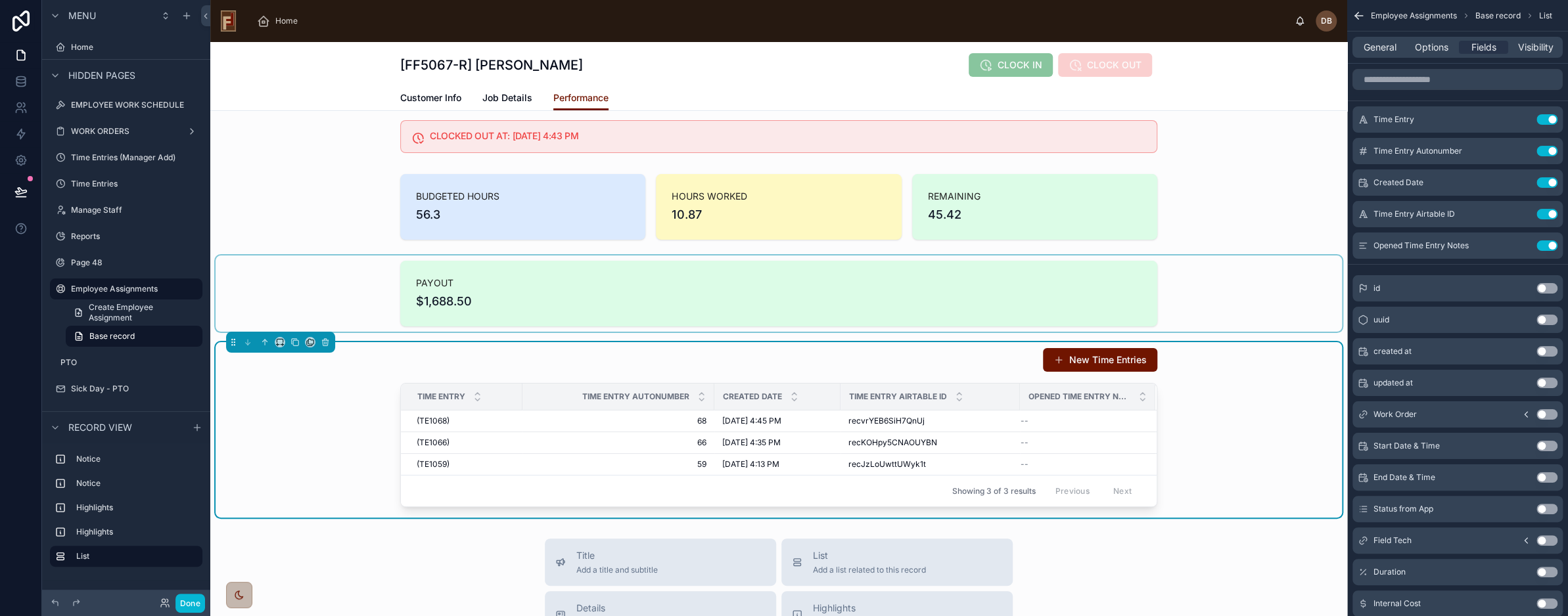
scroll to position [66, 0]
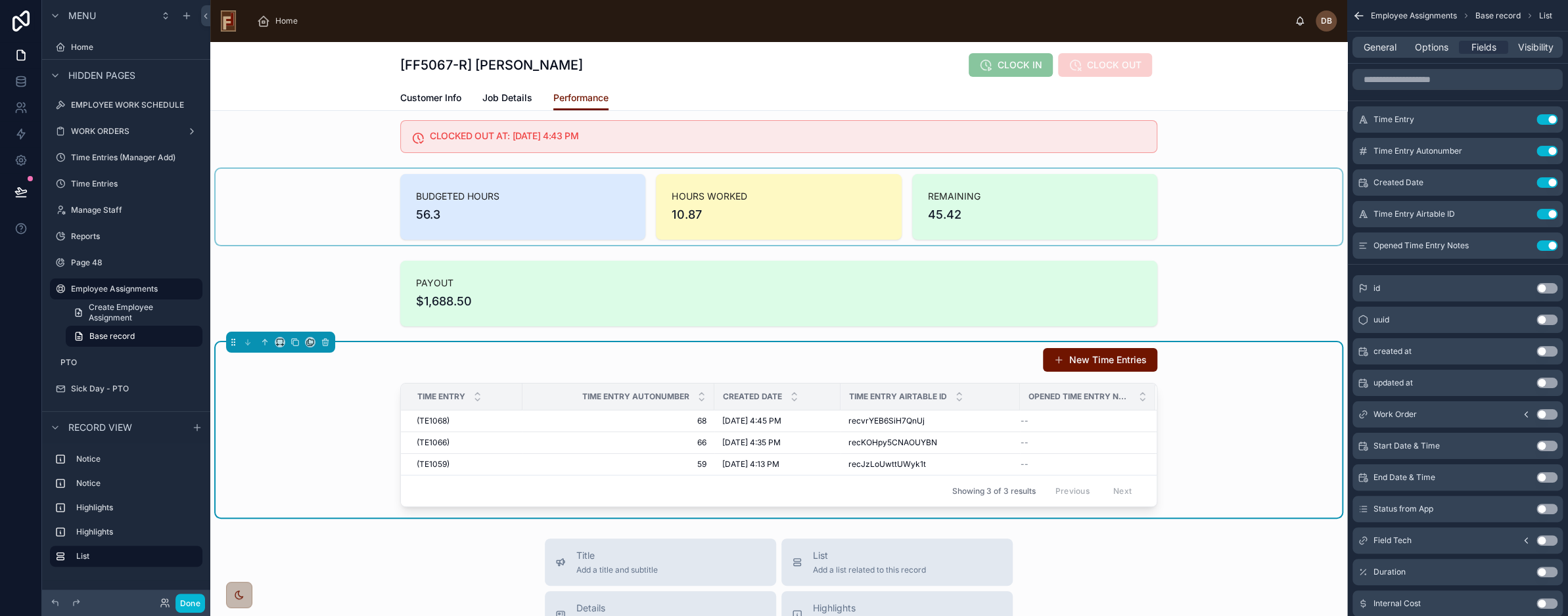
click at [318, 196] on div at bounding box center [779, 207] width 1127 height 76
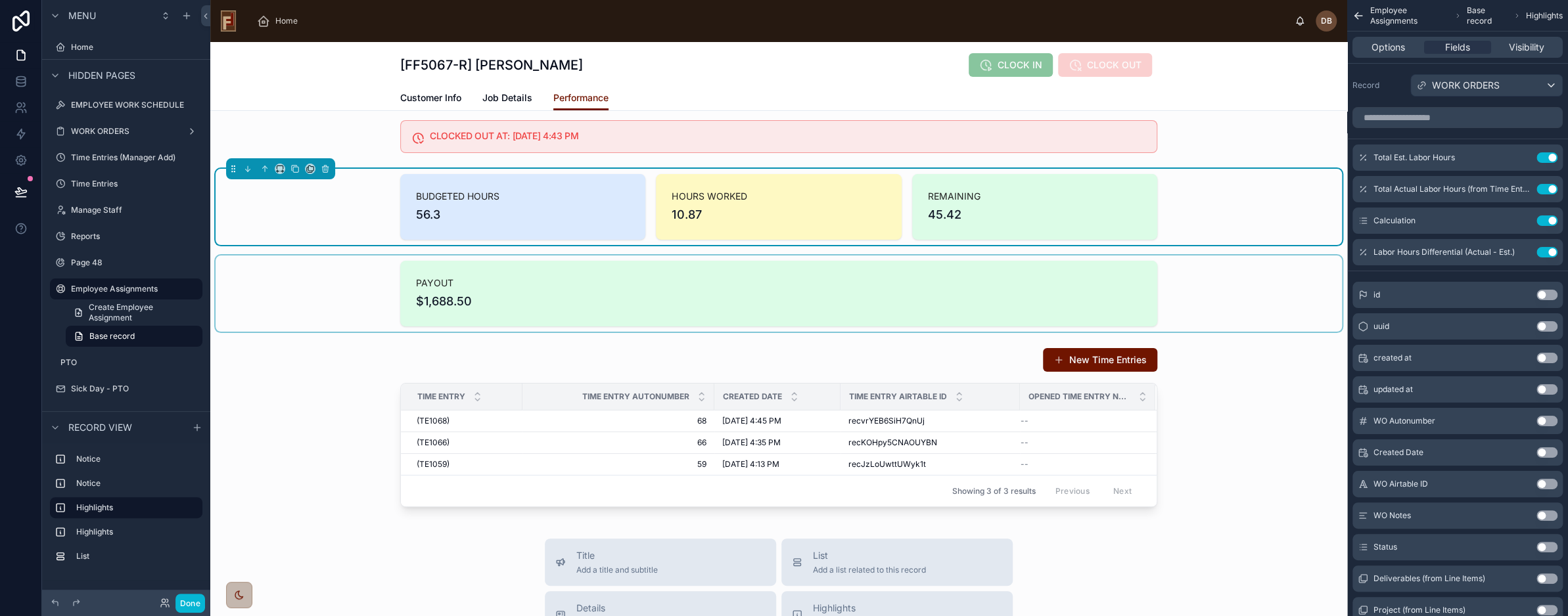
click at [349, 293] on div at bounding box center [779, 293] width 1127 height 76
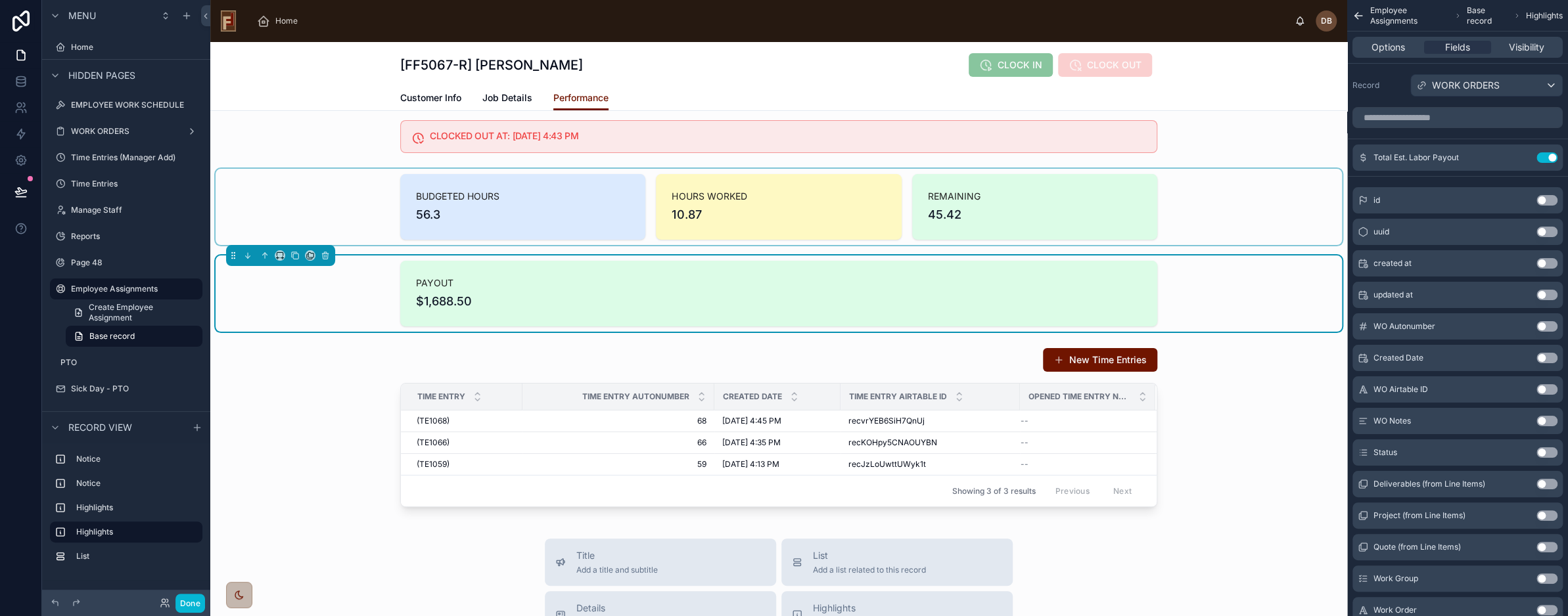
click at [356, 202] on div at bounding box center [779, 207] width 1127 height 76
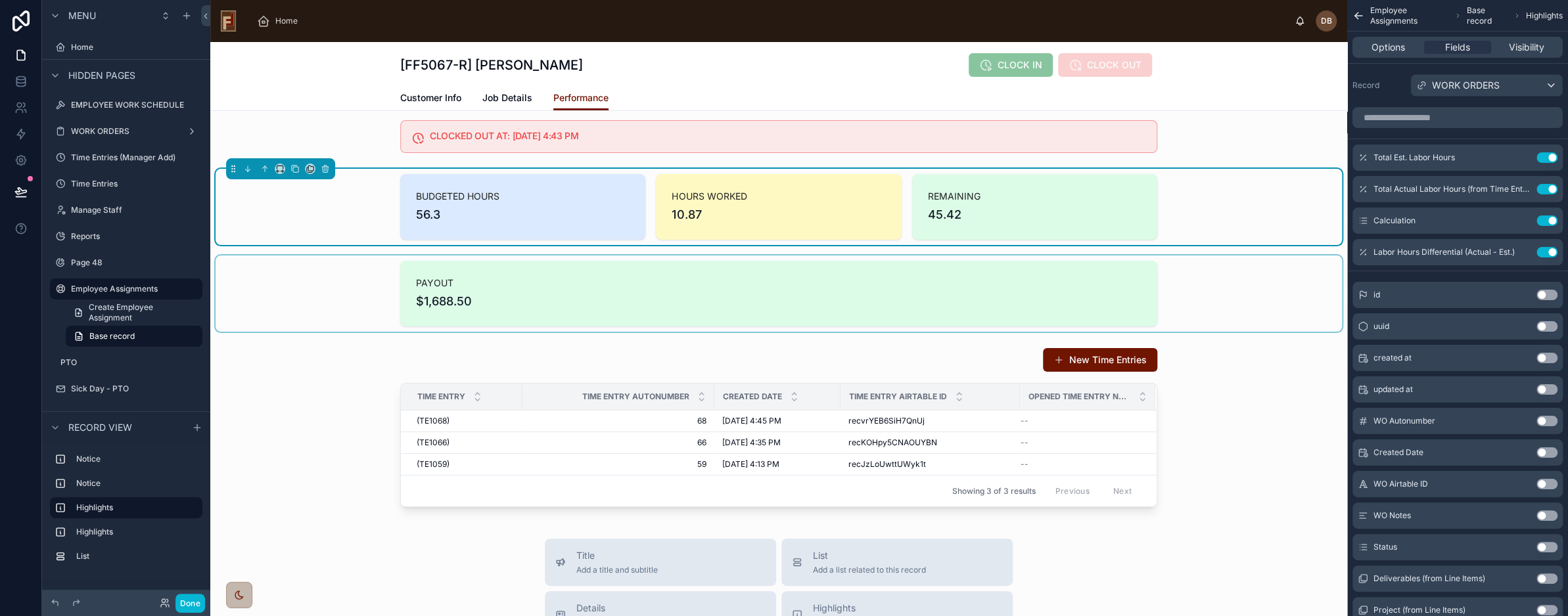
click at [588, 301] on div at bounding box center [779, 293] width 1127 height 76
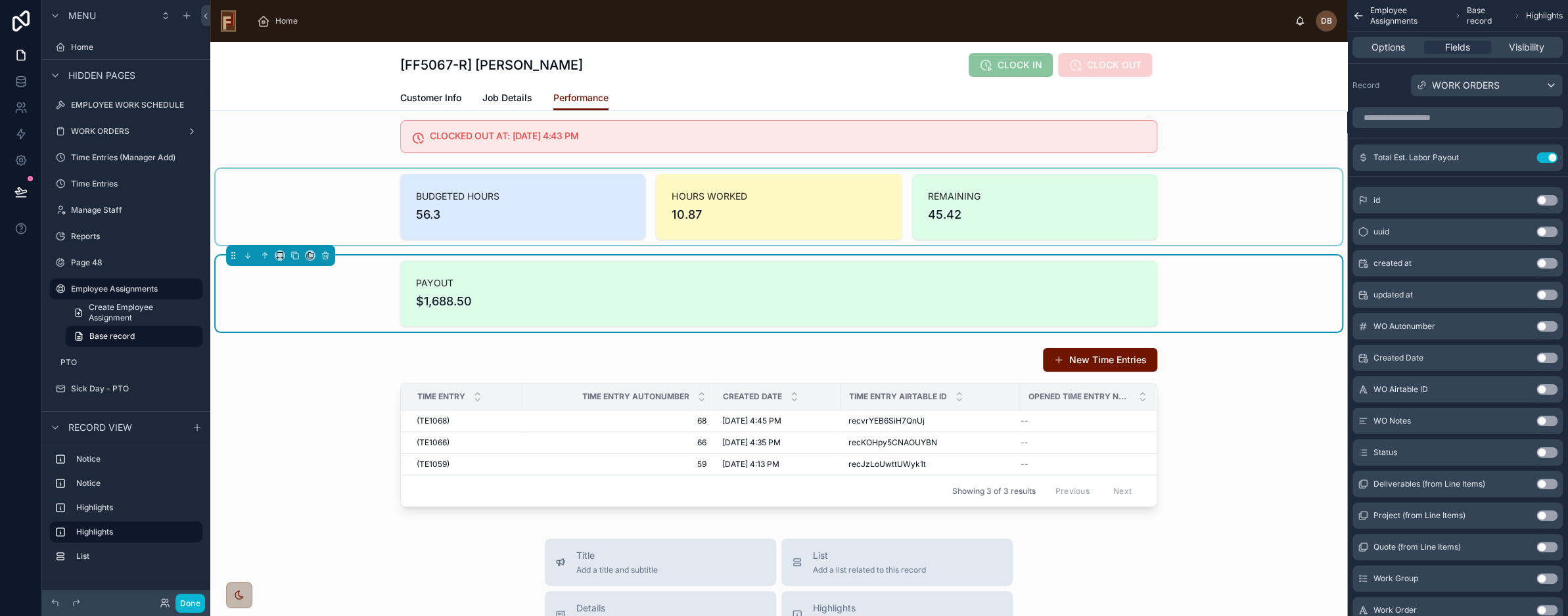
click at [345, 198] on div at bounding box center [779, 207] width 1127 height 76
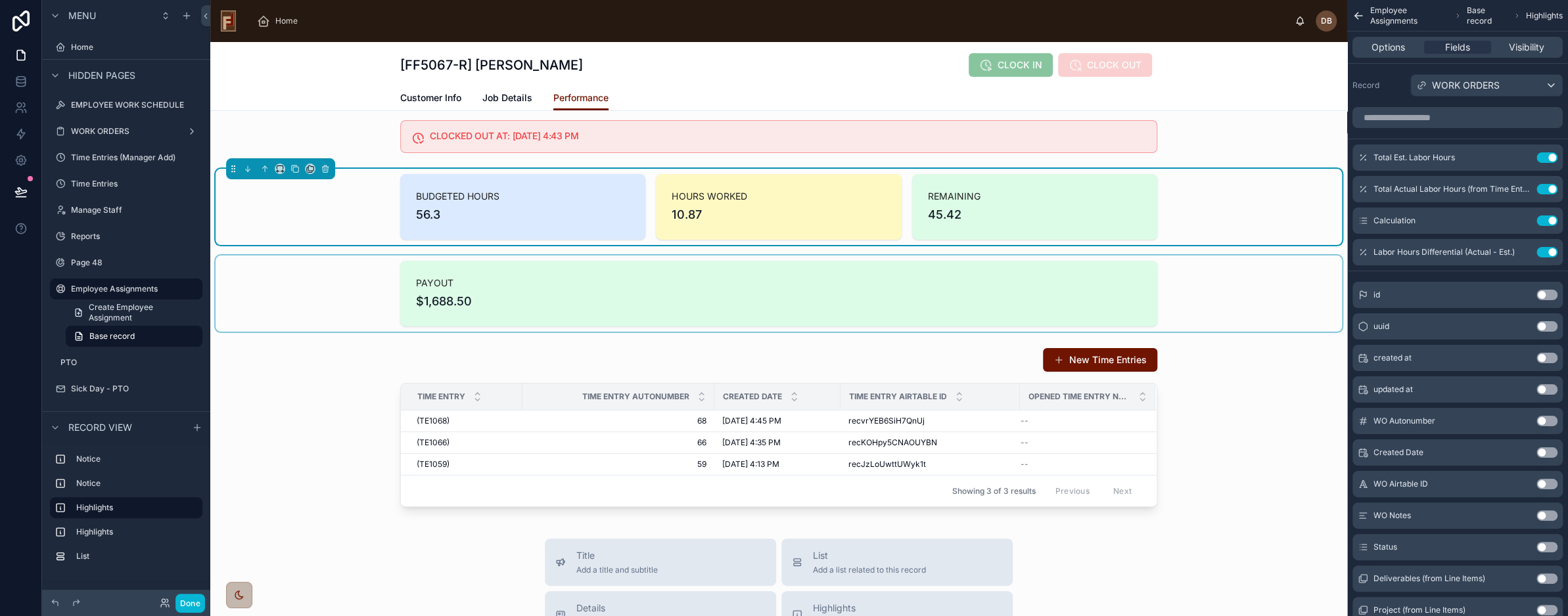
click at [314, 287] on div at bounding box center [779, 293] width 1127 height 76
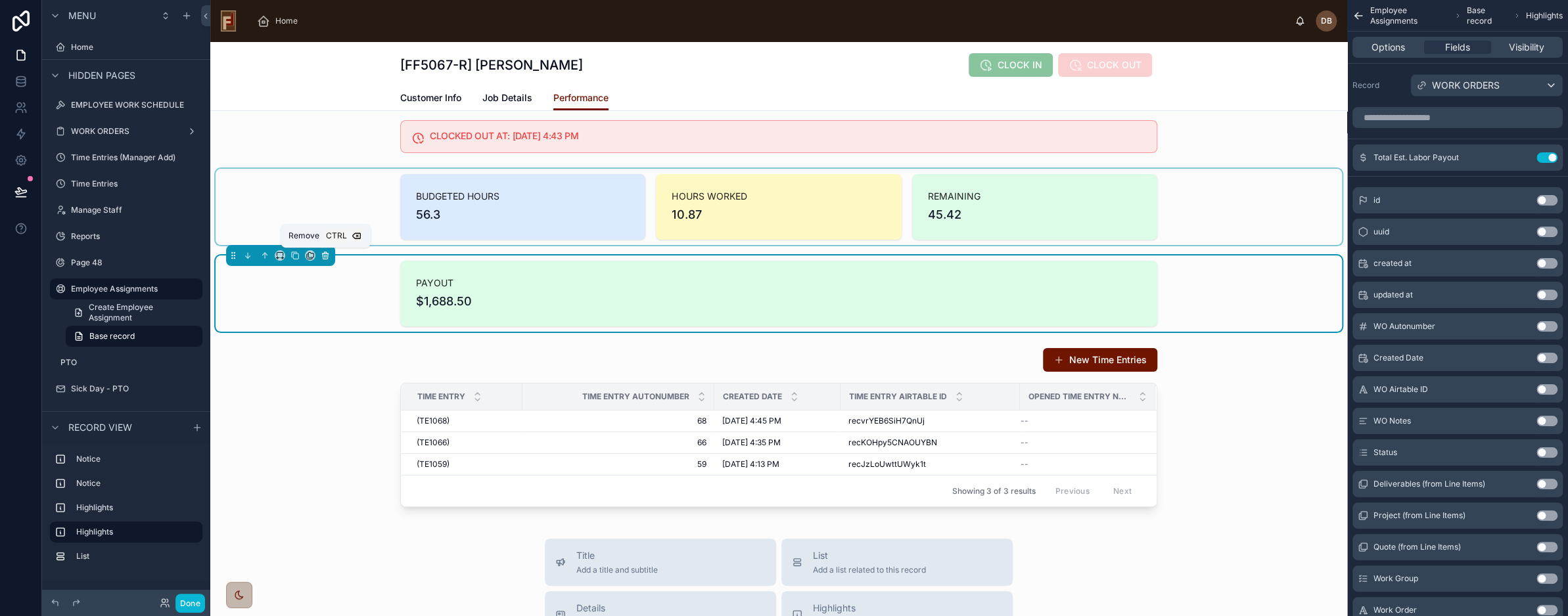
click at [324, 254] on icon at bounding box center [325, 254] width 6 height 0
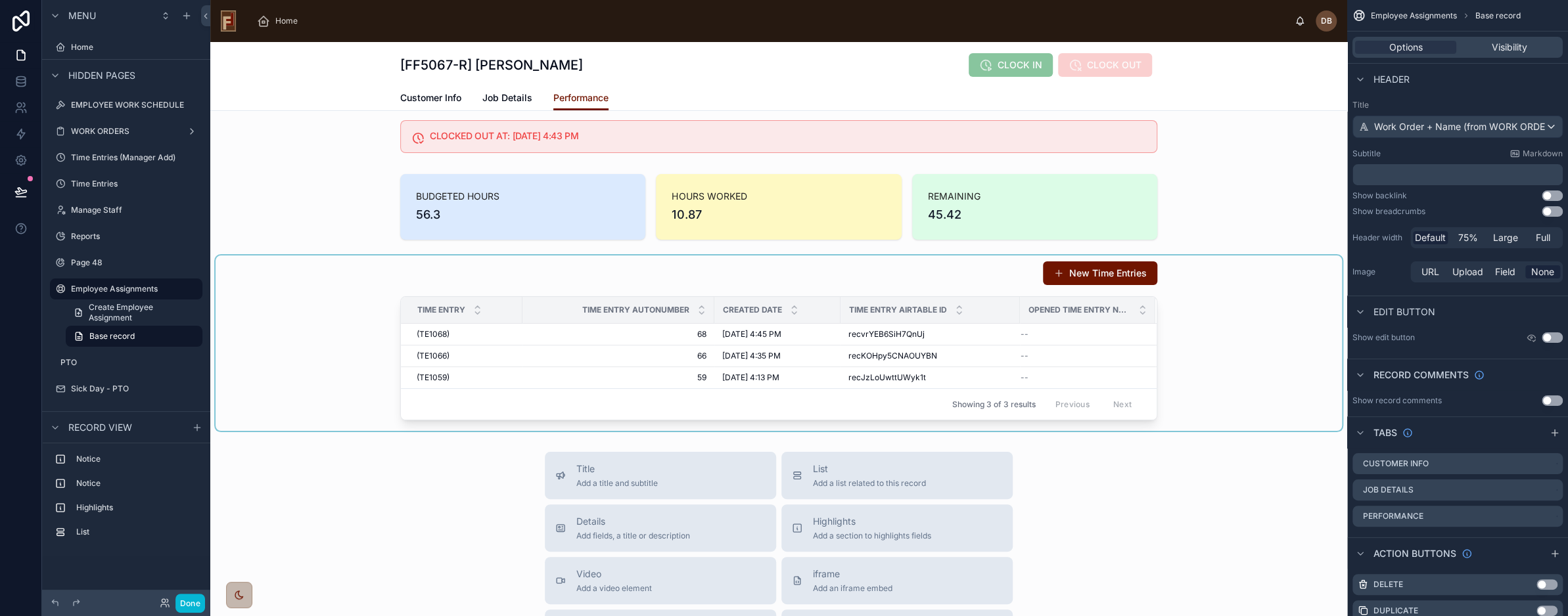
click at [726, 267] on div at bounding box center [779, 343] width 1127 height 175
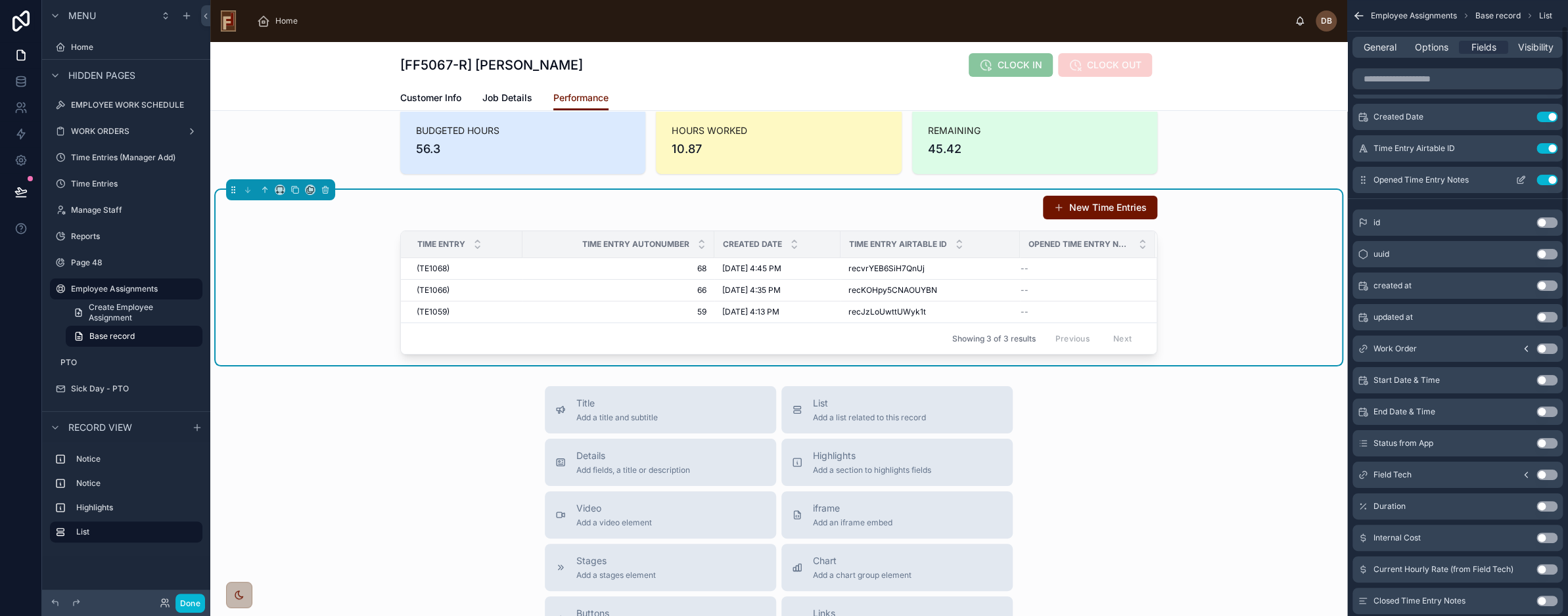
scroll to position [0, 0]
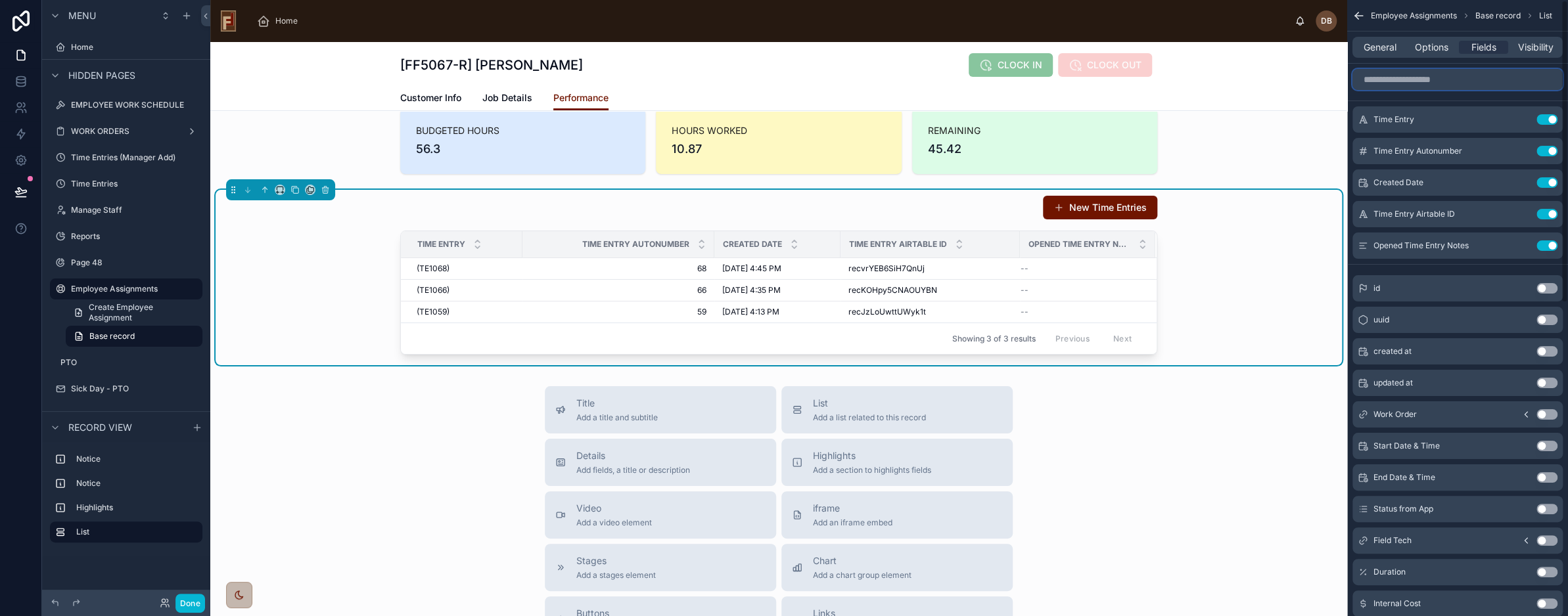
click at [1470, 81] on input "scrollable content" at bounding box center [1458, 79] width 210 height 21
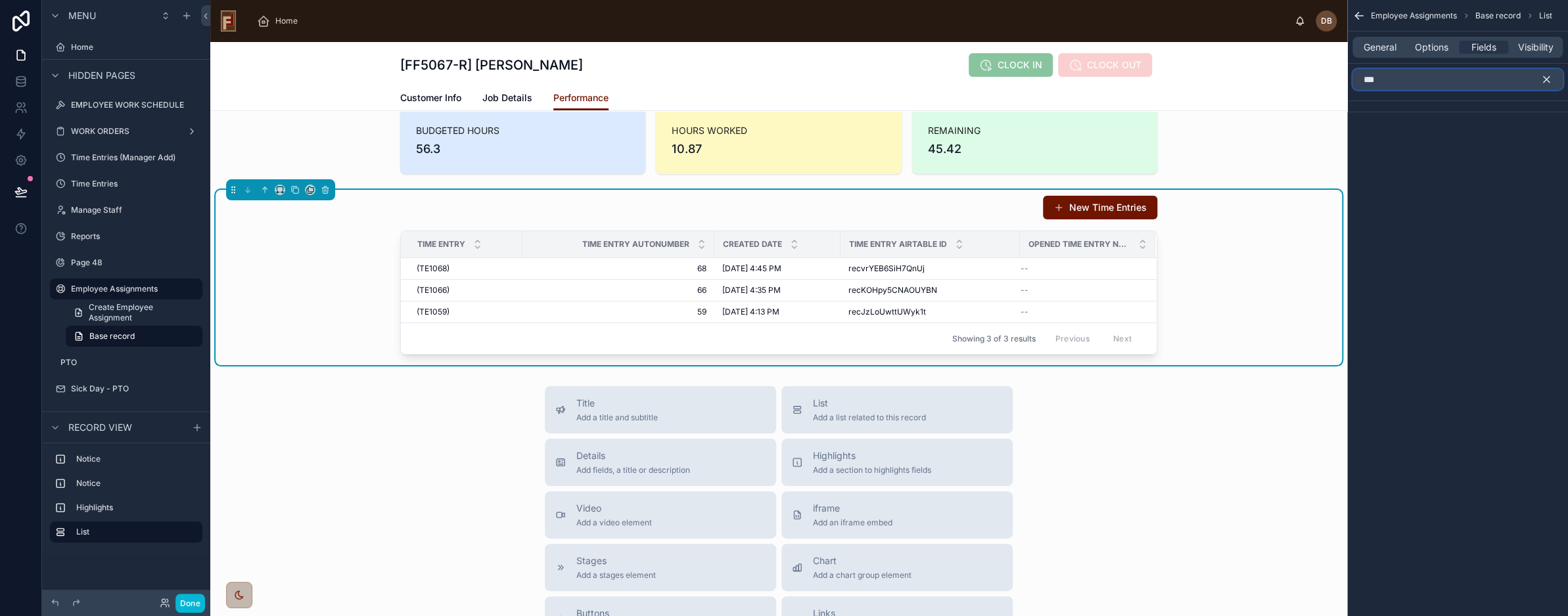
type input "***"
click at [1546, 76] on icon "scrollable content" at bounding box center [1546, 79] width 11 height 11
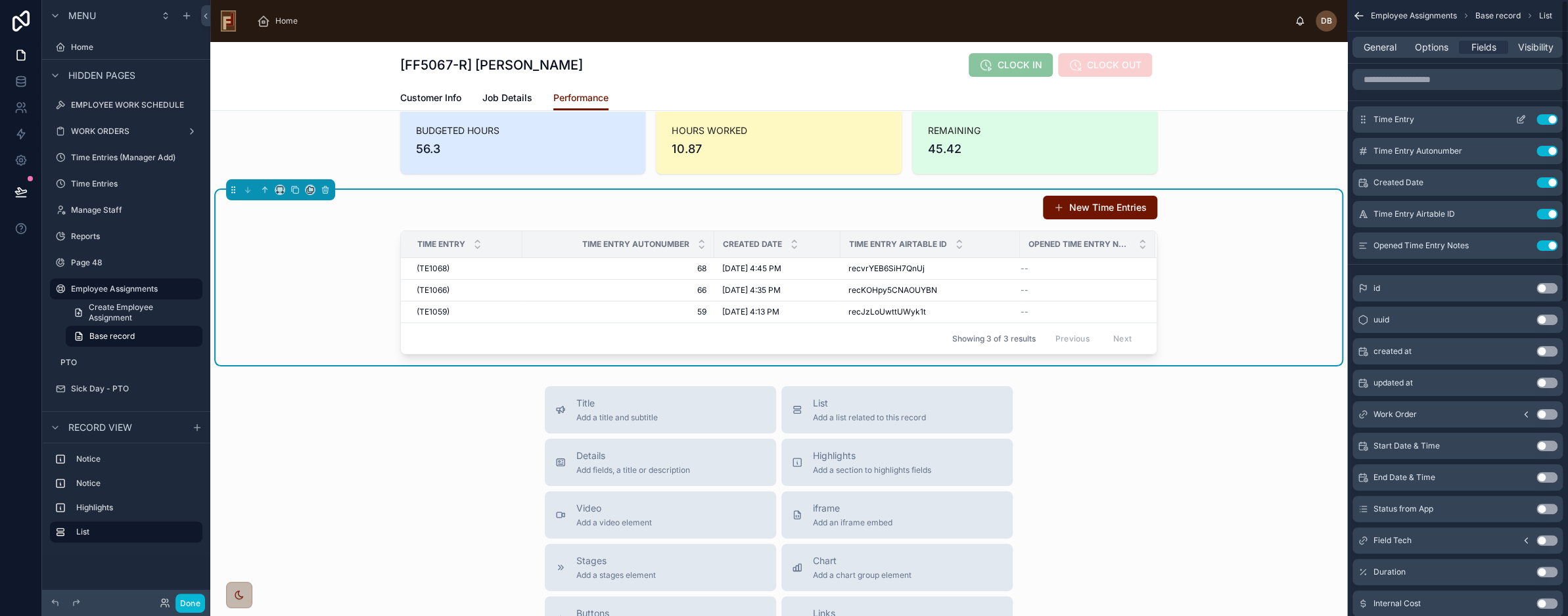
click at [1549, 116] on button "Use setting" at bounding box center [1547, 120] width 21 height 11
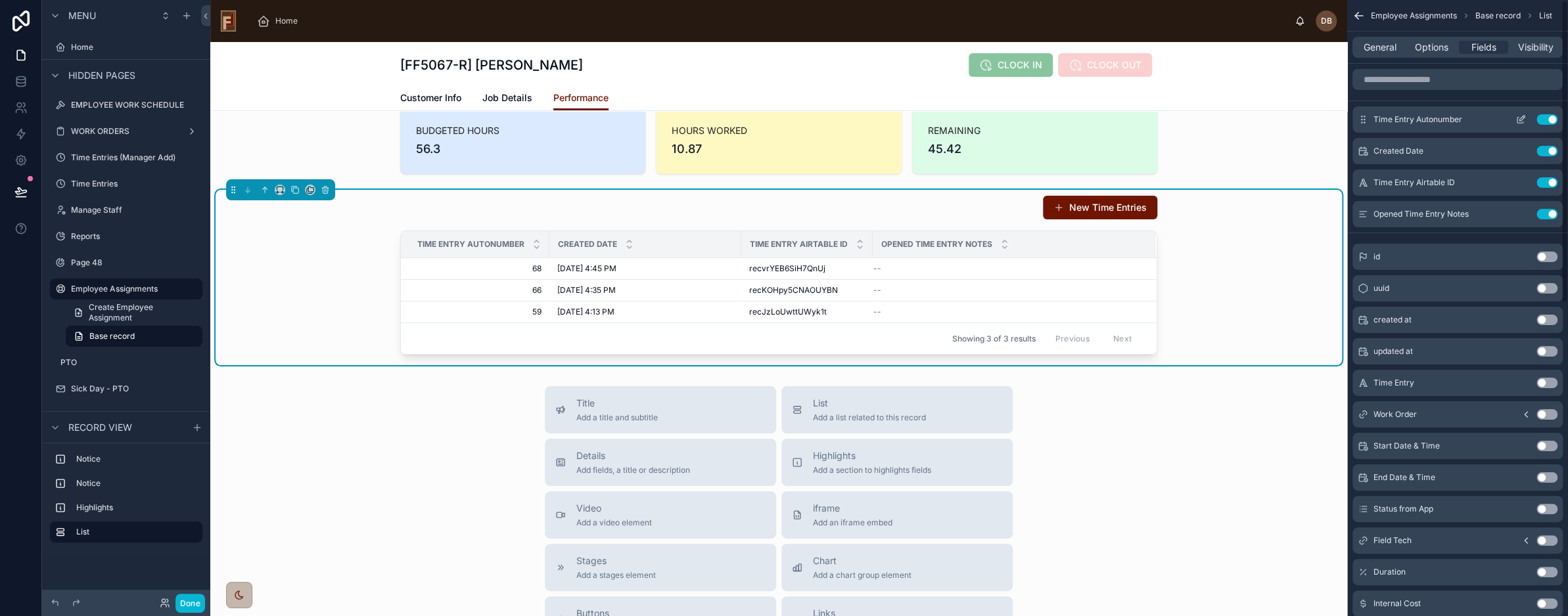
click at [1549, 116] on button "Use setting" at bounding box center [1547, 120] width 21 height 11
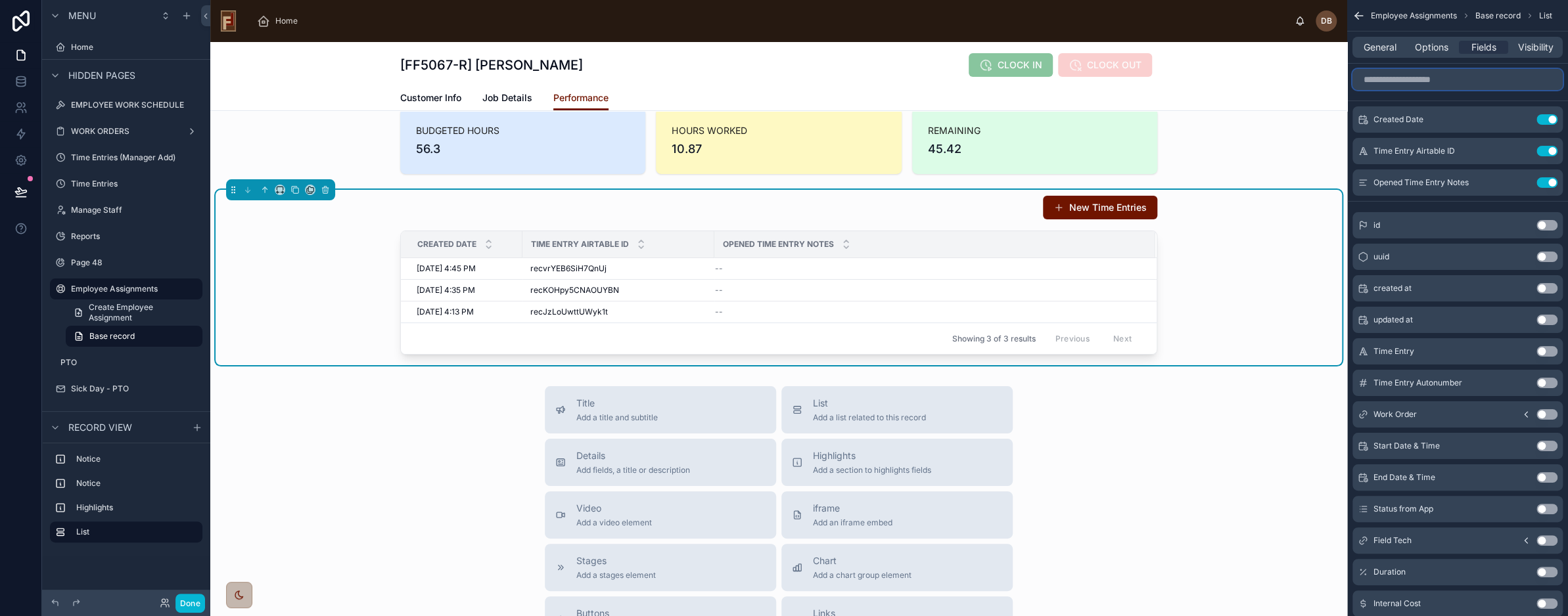
click at [1448, 80] on input "scrollable content" at bounding box center [1458, 79] width 210 height 21
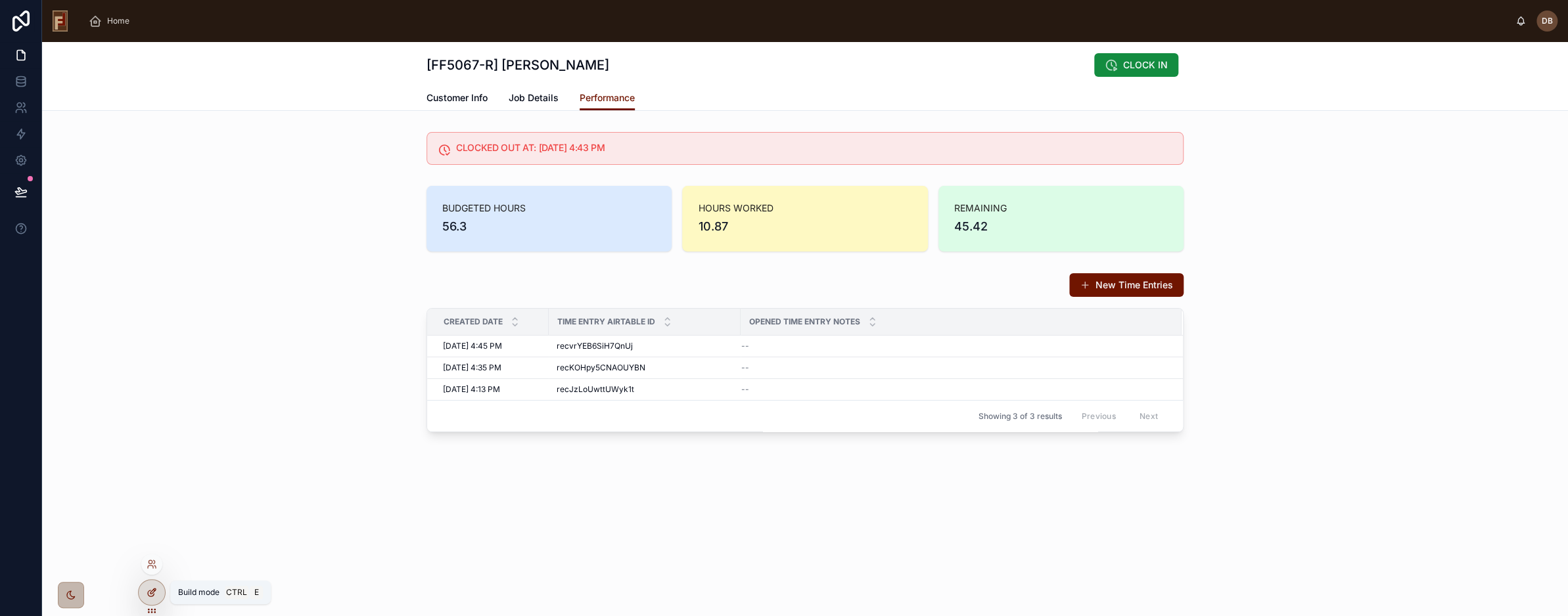
click at [147, 591] on icon at bounding box center [152, 593] width 11 height 11
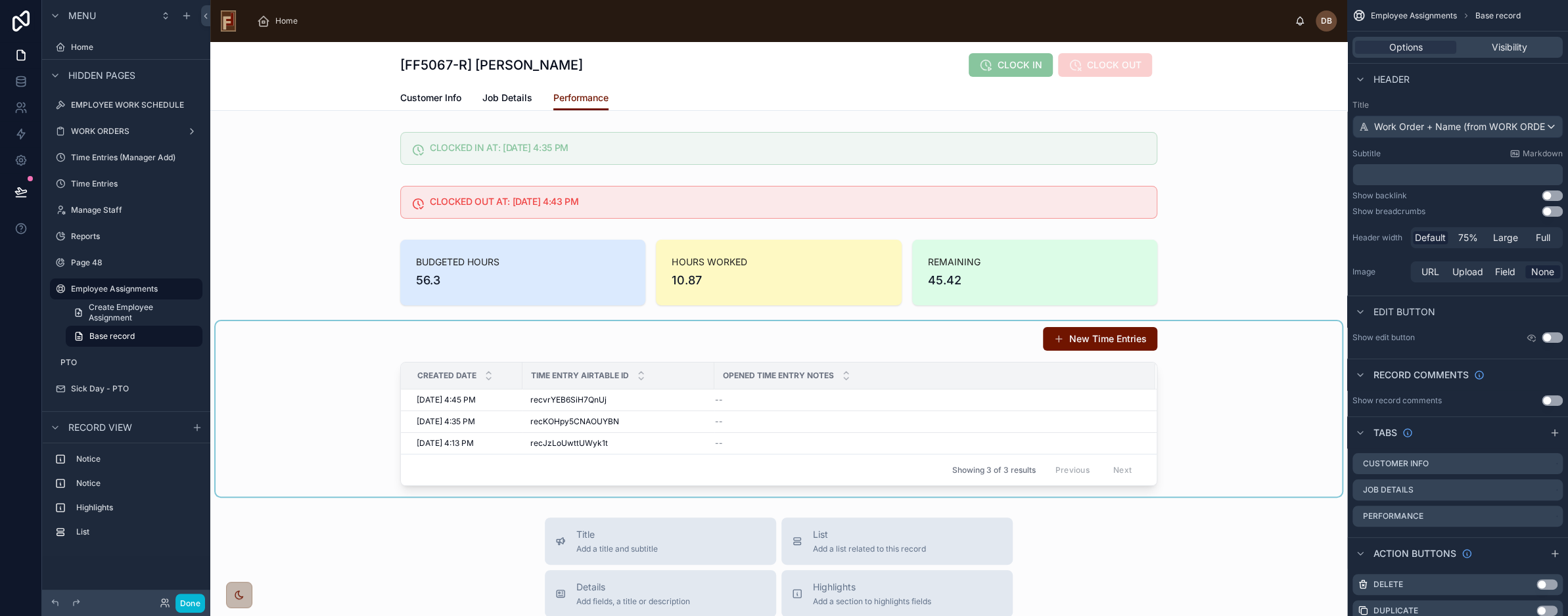
click at [726, 357] on div at bounding box center [779, 408] width 1127 height 175
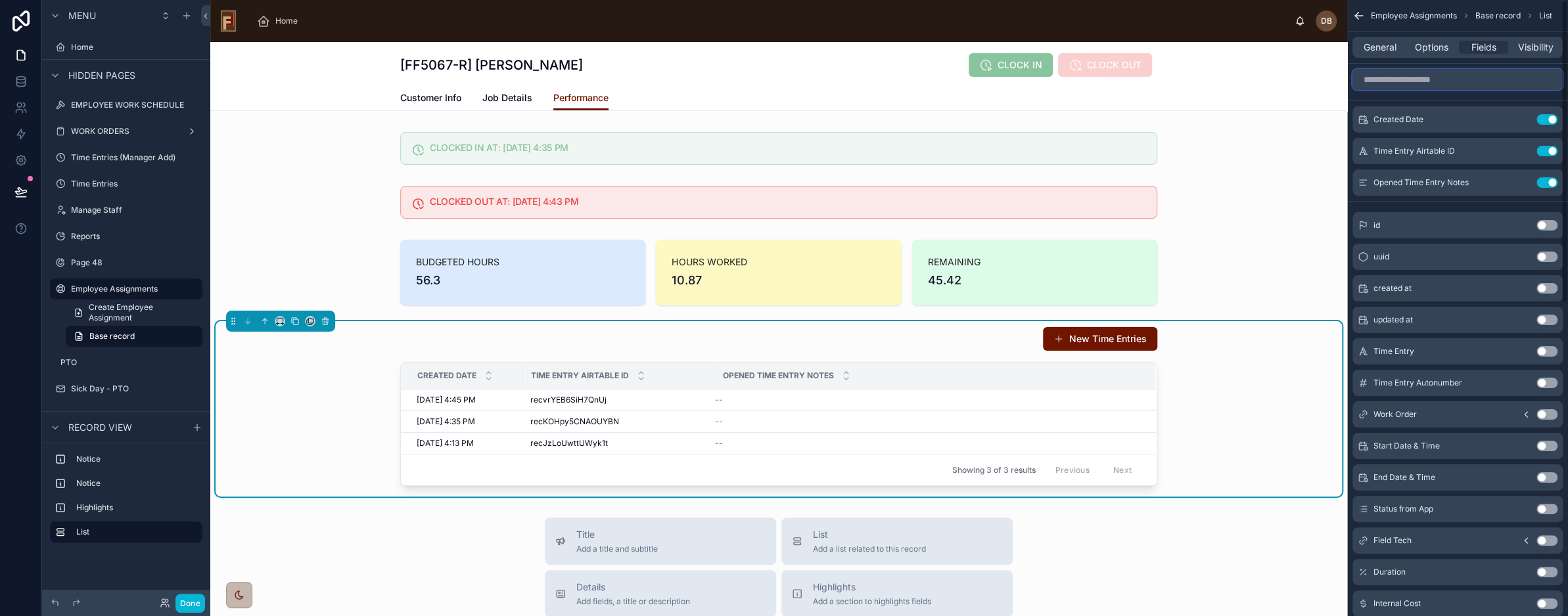
click at [1437, 78] on input "scrollable content" at bounding box center [1458, 79] width 210 height 21
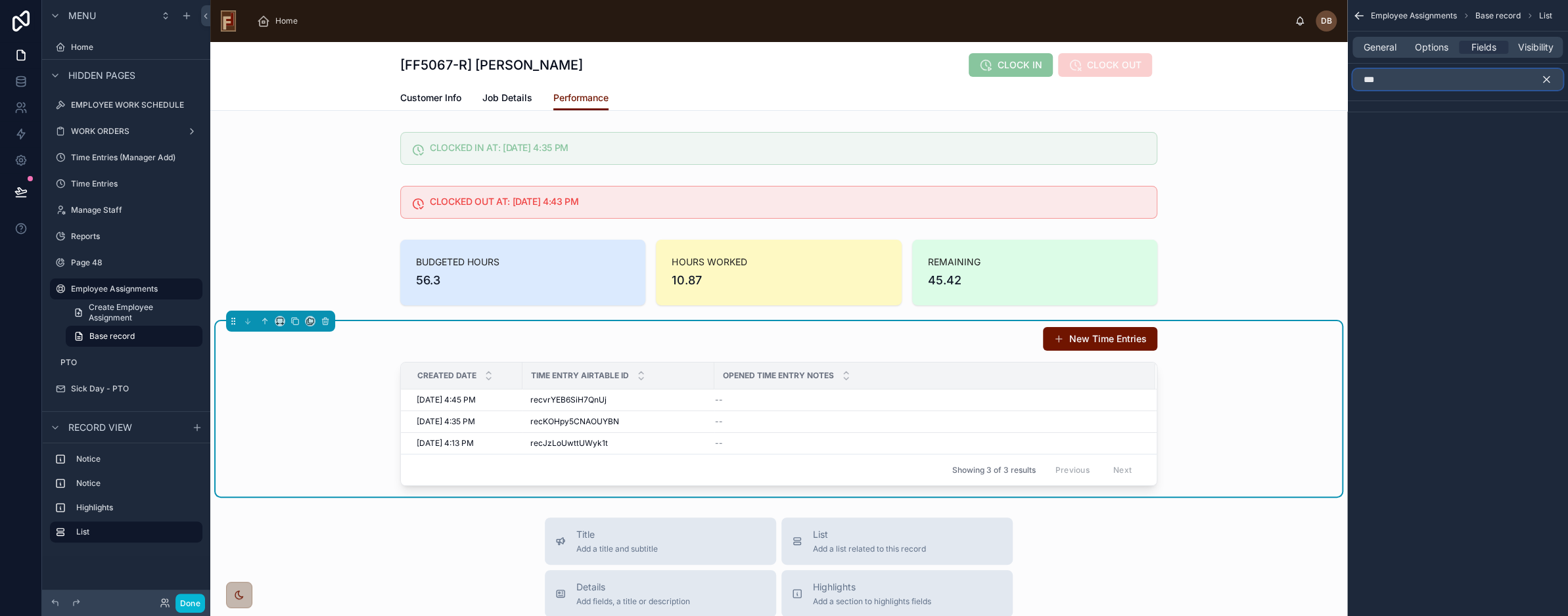
type input "***"
click at [1547, 77] on icon "scrollable content" at bounding box center [1546, 79] width 11 height 11
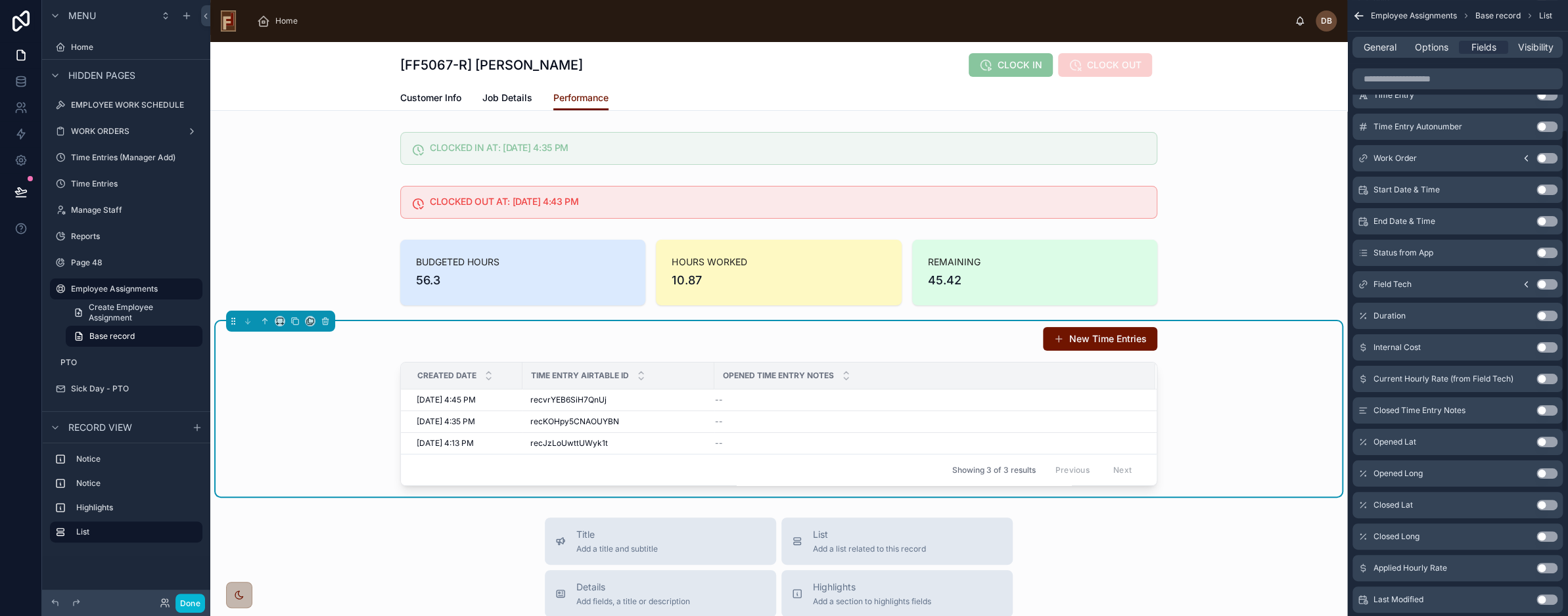
scroll to position [263, 0]
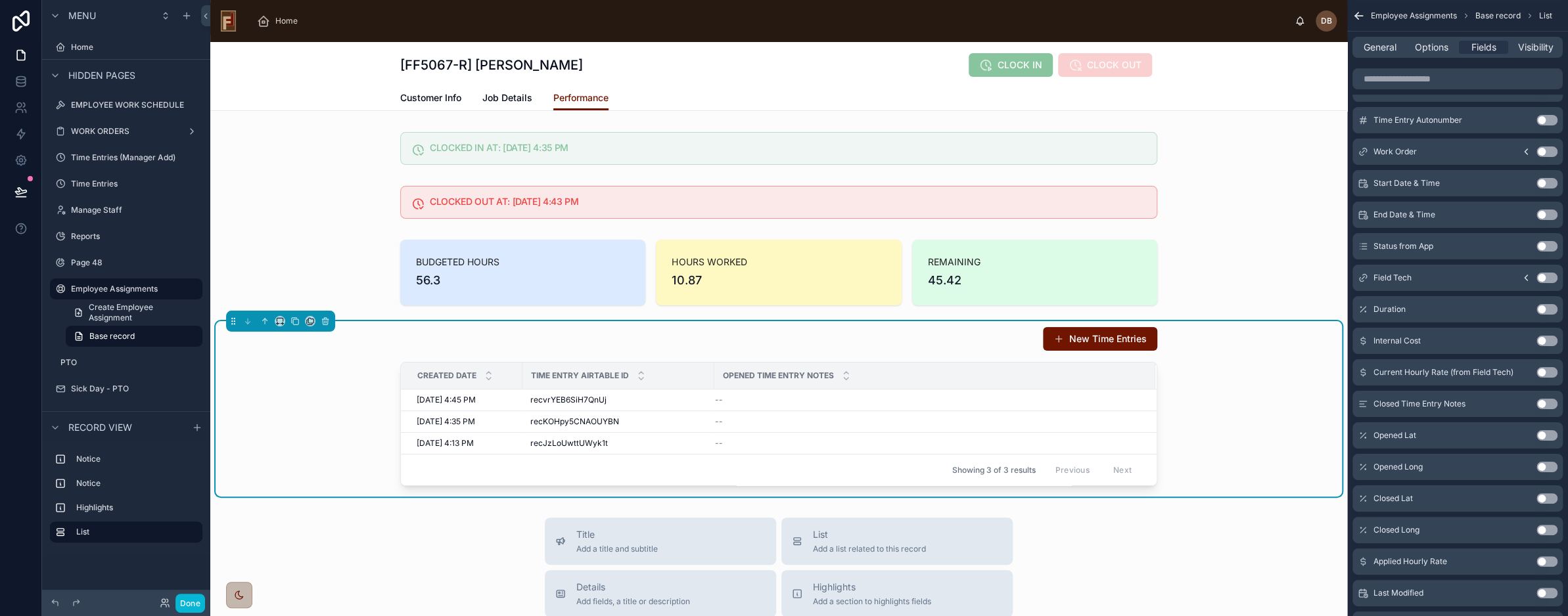
click at [1522, 276] on icon "scrollable content" at bounding box center [1527, 278] width 11 height 11
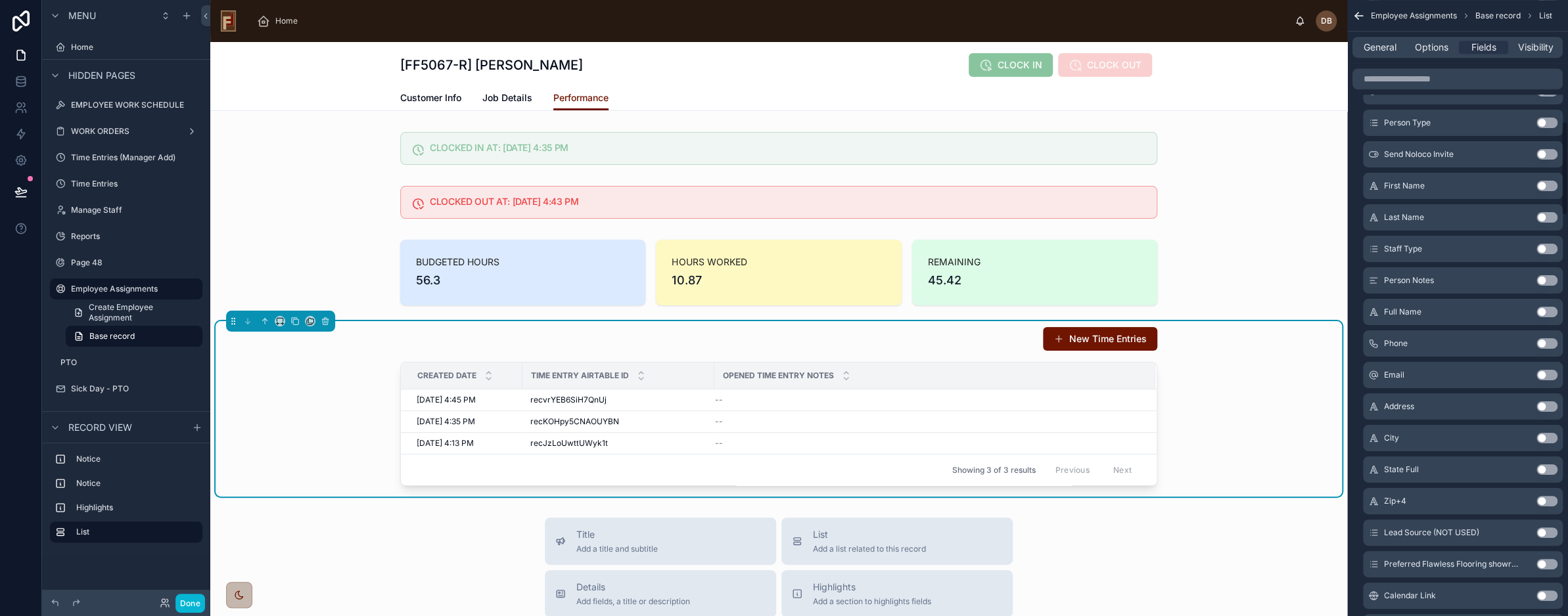
scroll to position [788, 0]
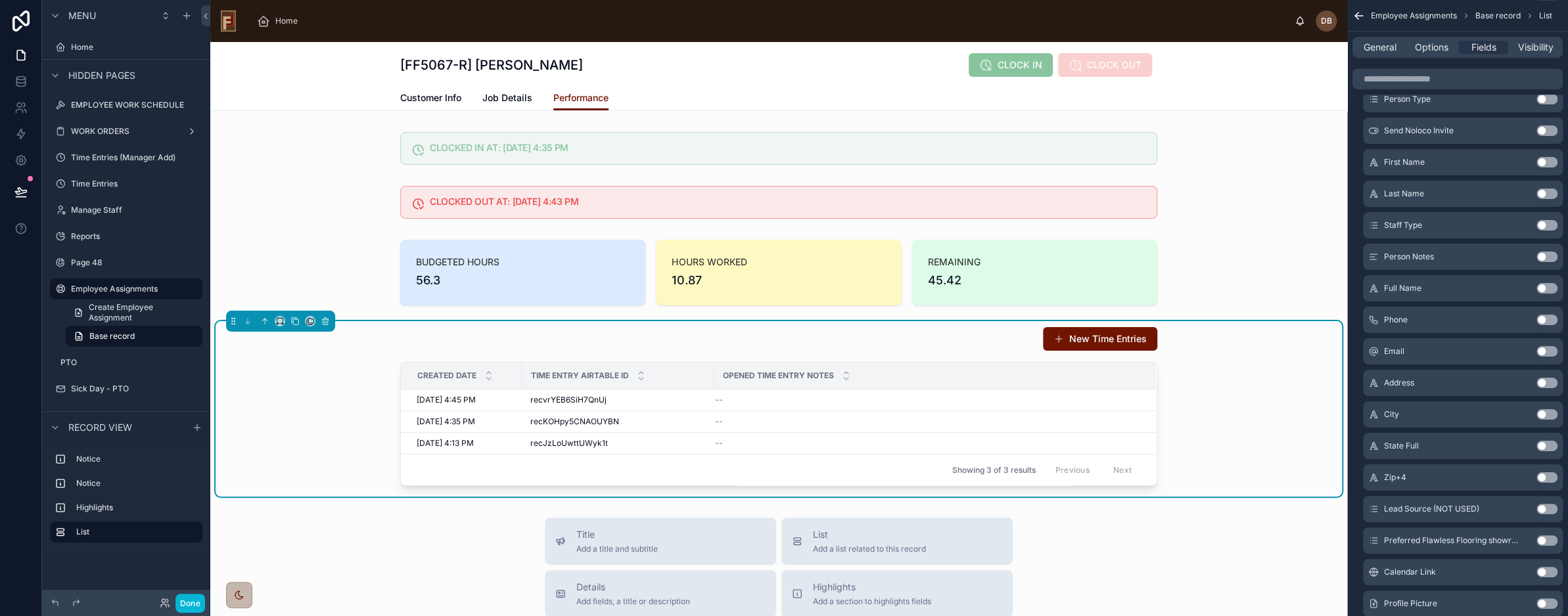
click at [1545, 287] on button "Use setting" at bounding box center [1547, 289] width 21 height 11
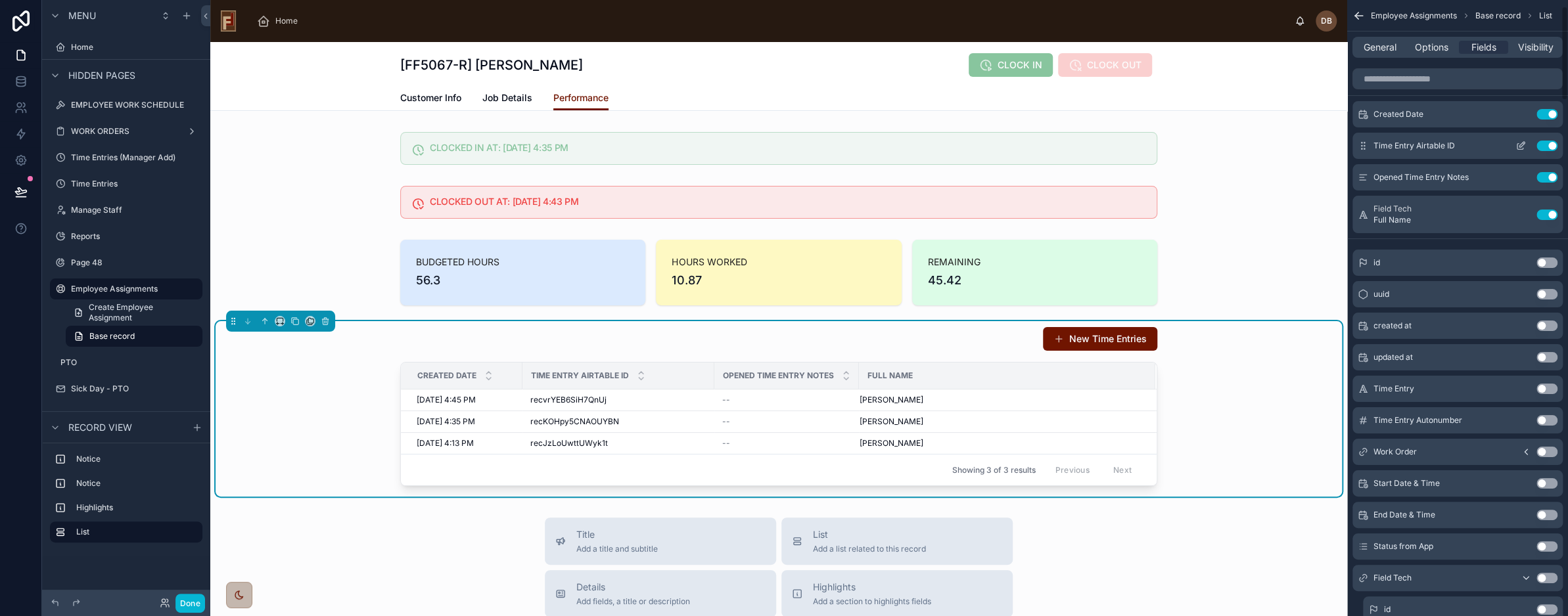
scroll to position [0, 0]
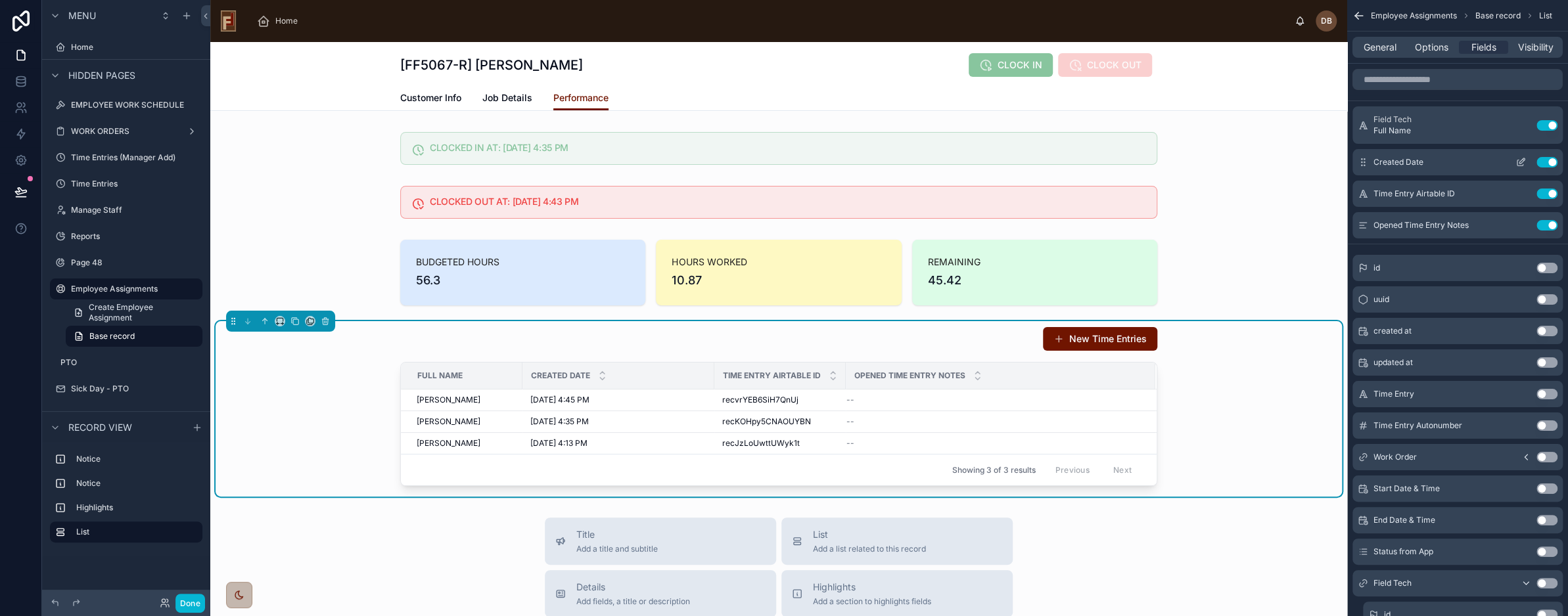
click at [1548, 159] on button "Use setting" at bounding box center [1547, 162] width 21 height 11
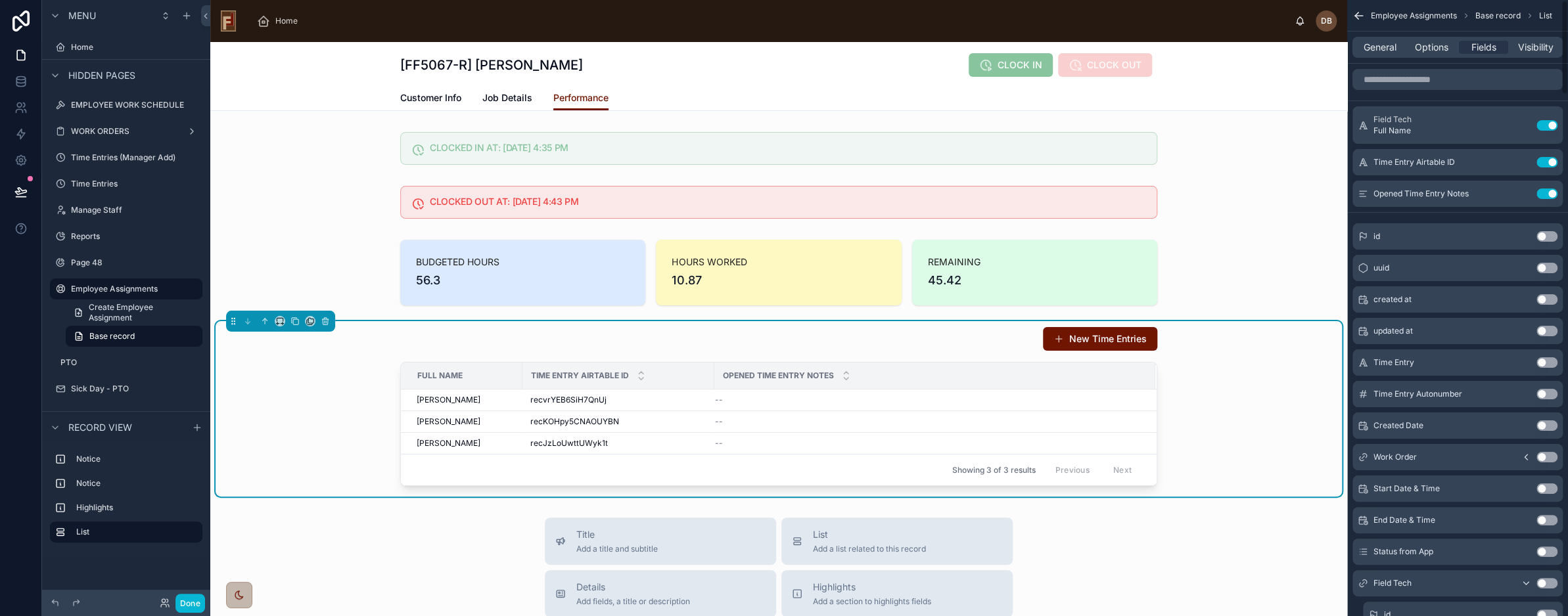
click at [1548, 159] on button "Use setting" at bounding box center [1547, 162] width 21 height 11
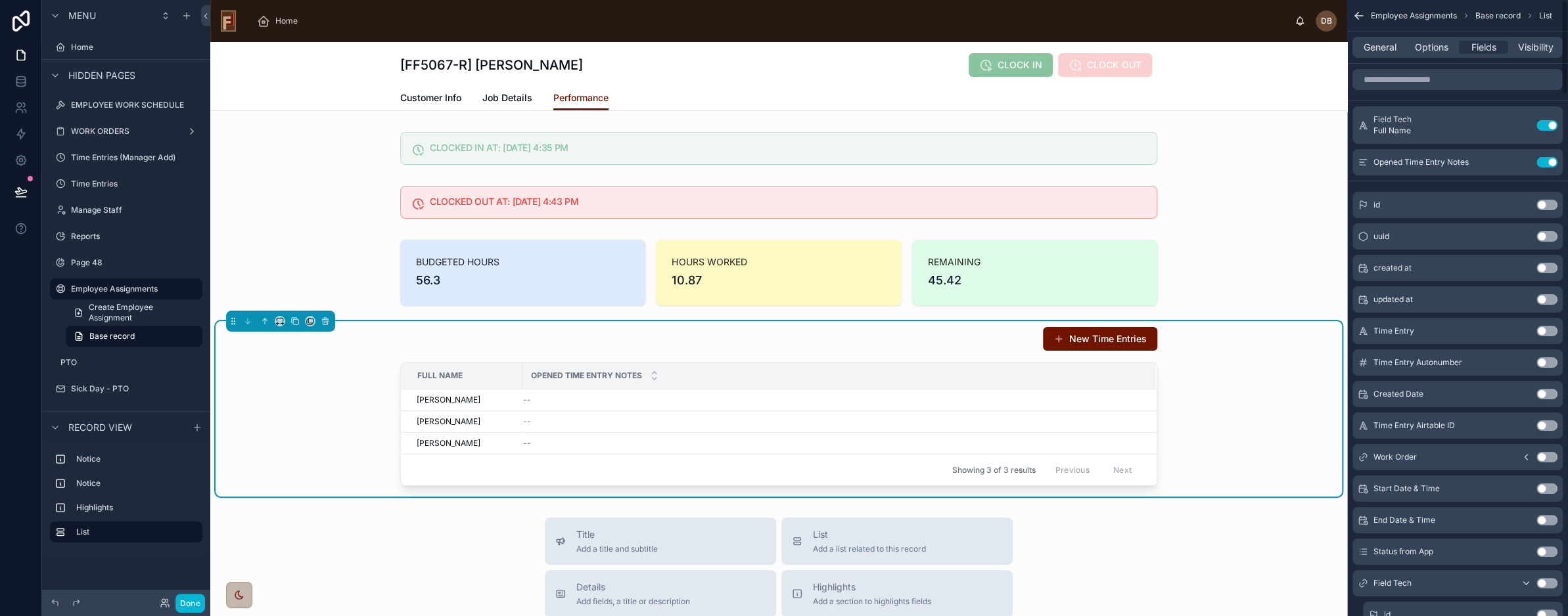
click at [1548, 159] on button "Use setting" at bounding box center [1547, 162] width 21 height 11
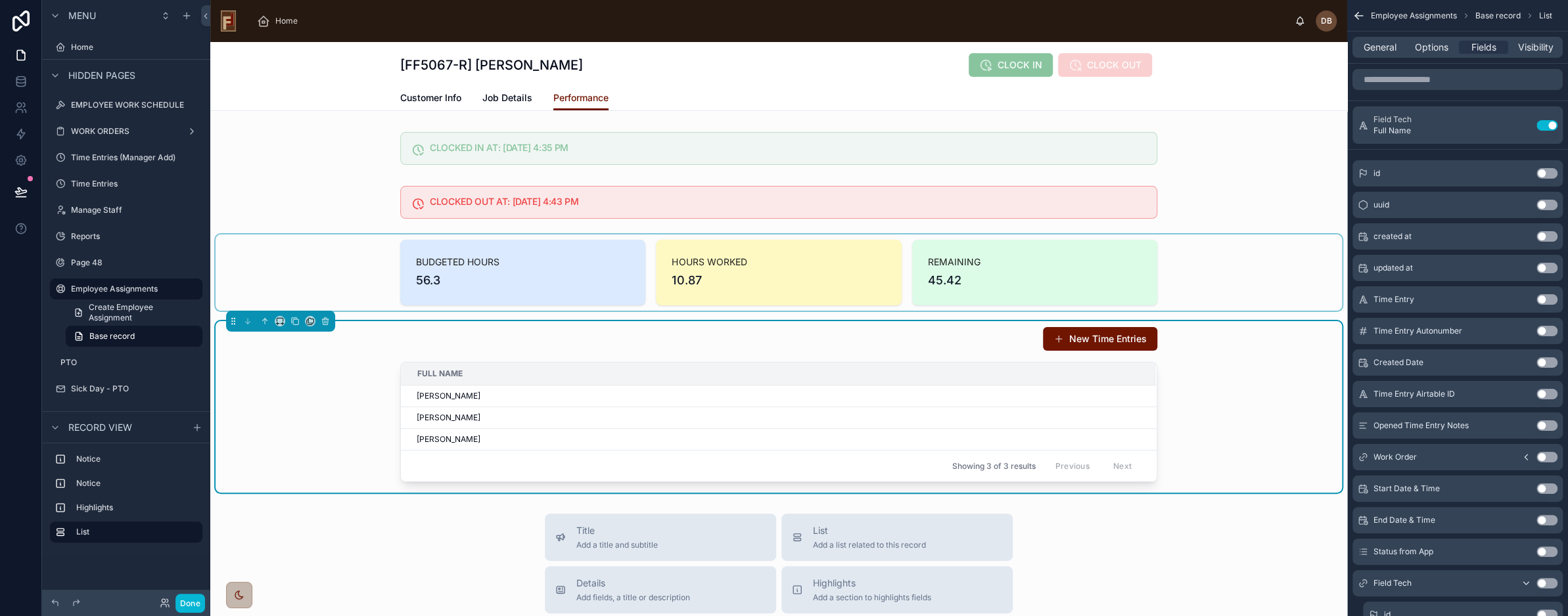
click at [320, 265] on div at bounding box center [779, 273] width 1127 height 76
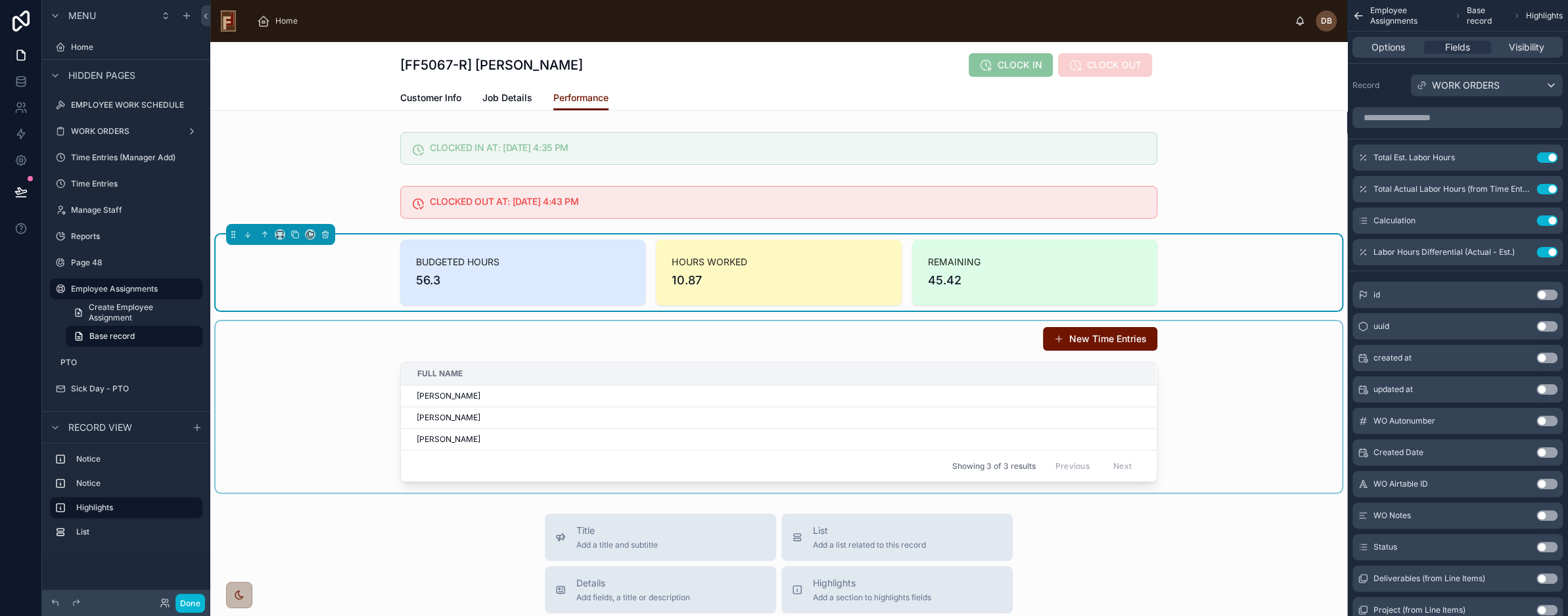
click at [766, 394] on div at bounding box center [779, 407] width 1127 height 172
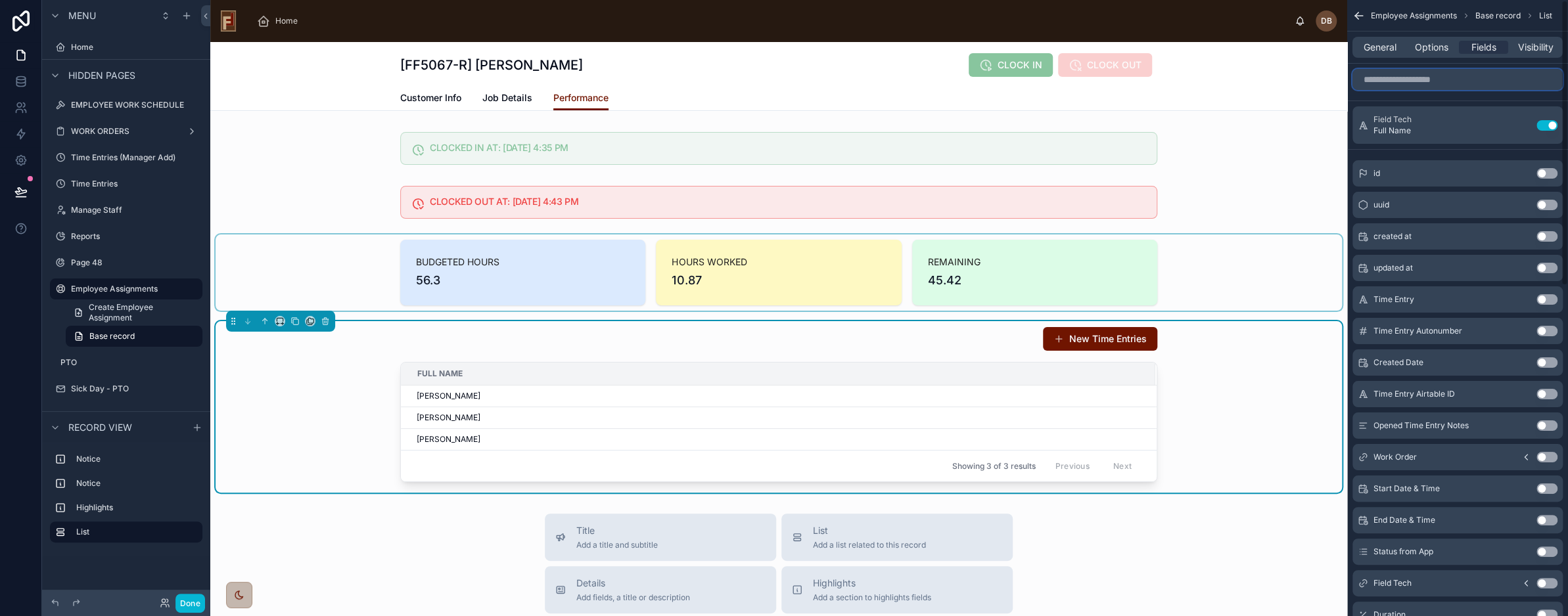
click at [1442, 77] on input "scrollable content" at bounding box center [1458, 79] width 210 height 21
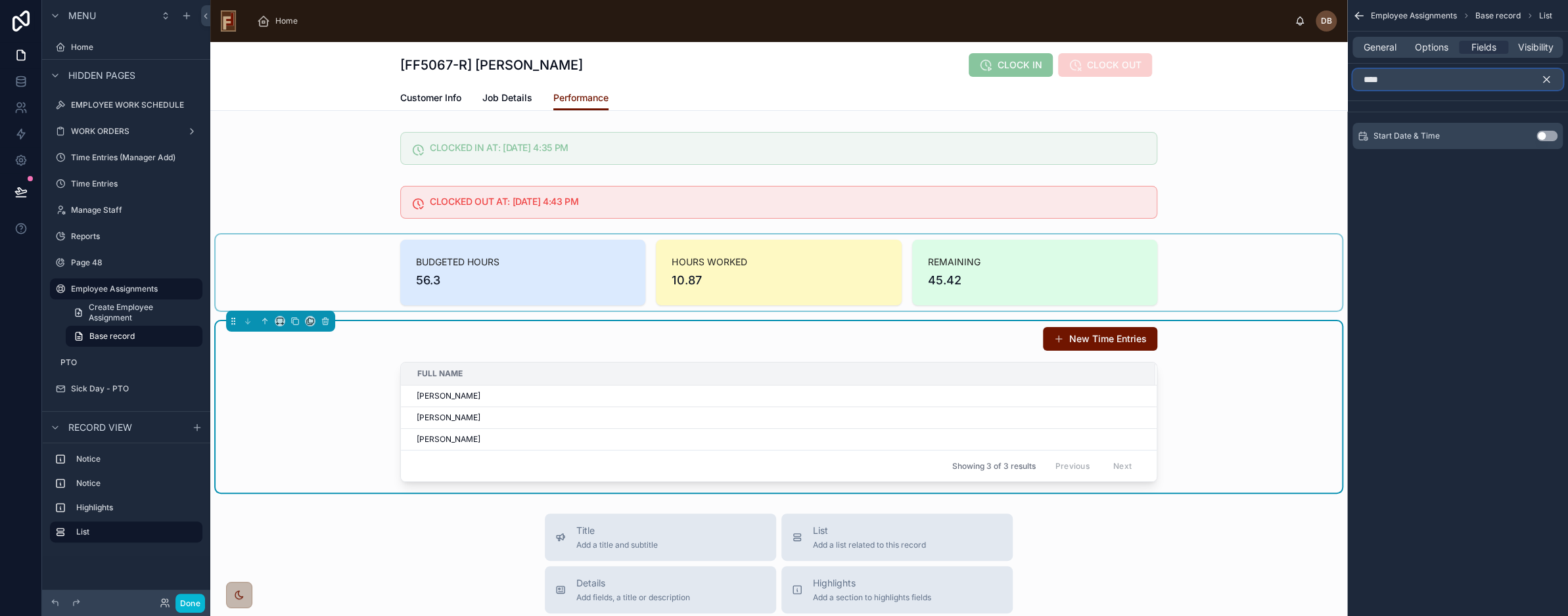
type input "****"
click at [1544, 135] on button "Use setting" at bounding box center [1547, 136] width 21 height 11
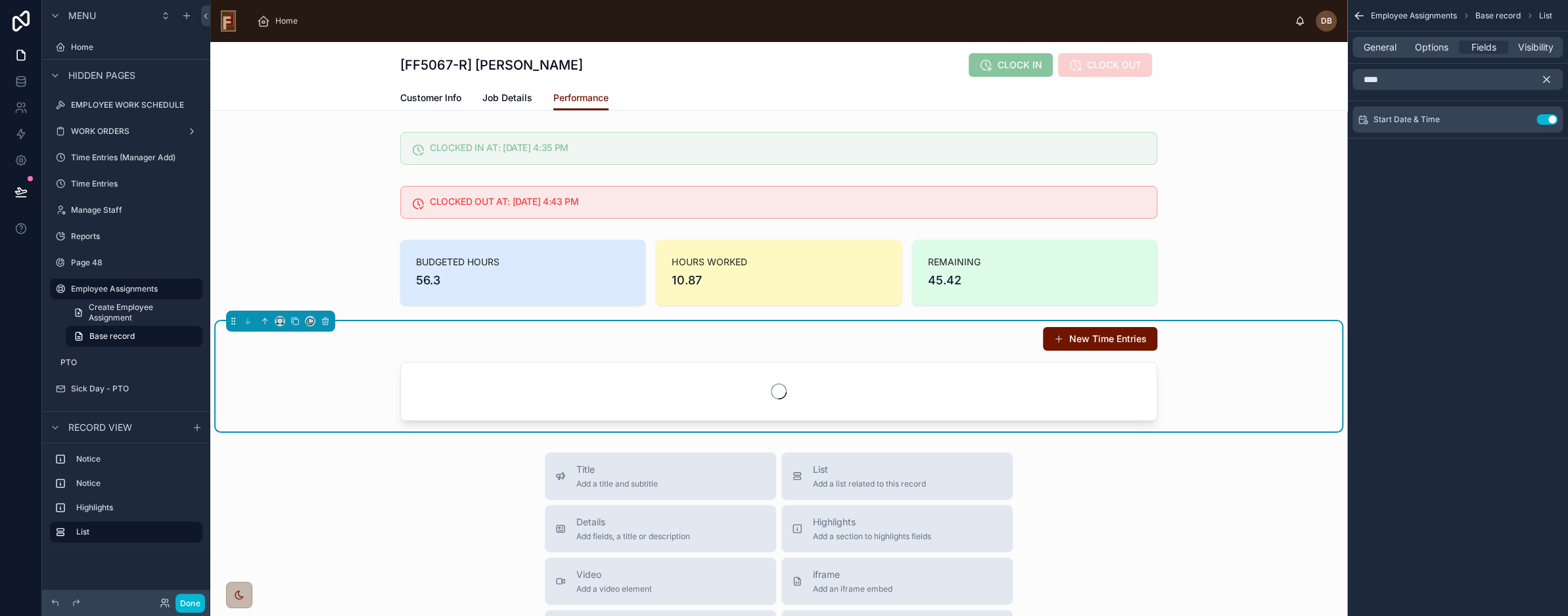
click at [1546, 76] on icon "scrollable content" at bounding box center [1546, 79] width 11 height 11
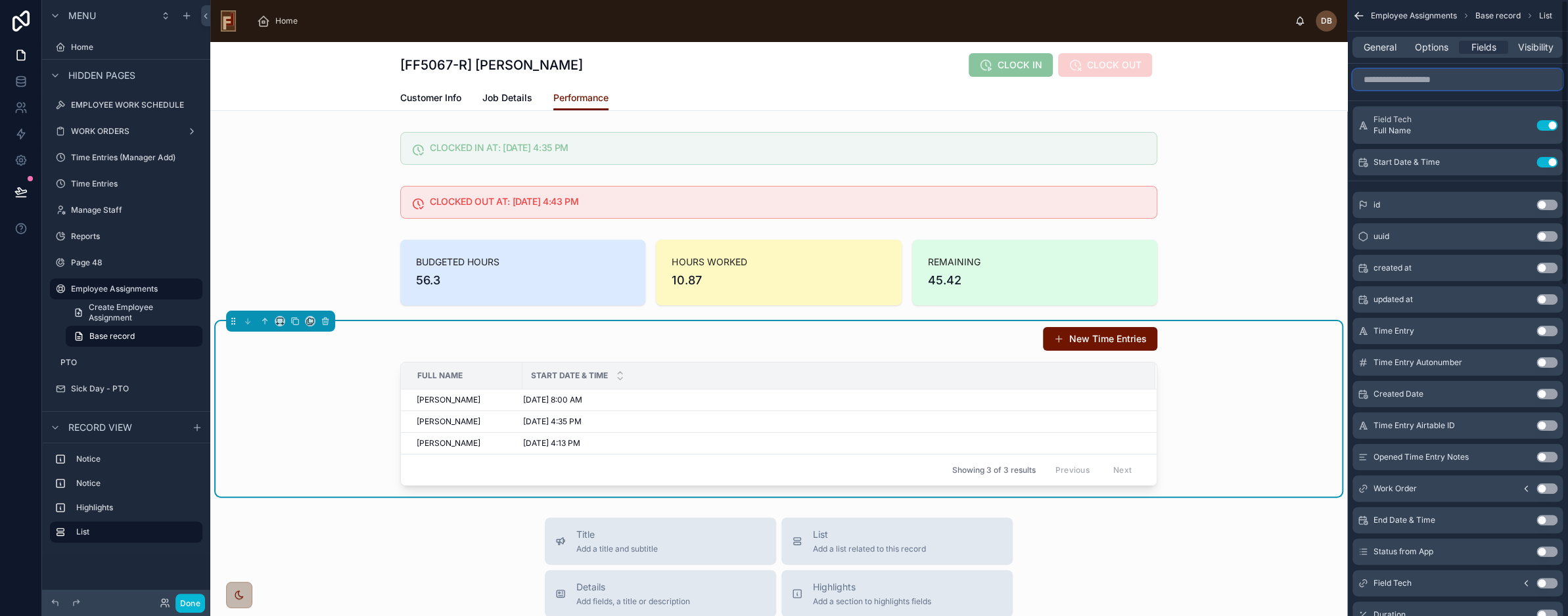
click at [1414, 82] on input "scrollable content" at bounding box center [1458, 79] width 210 height 21
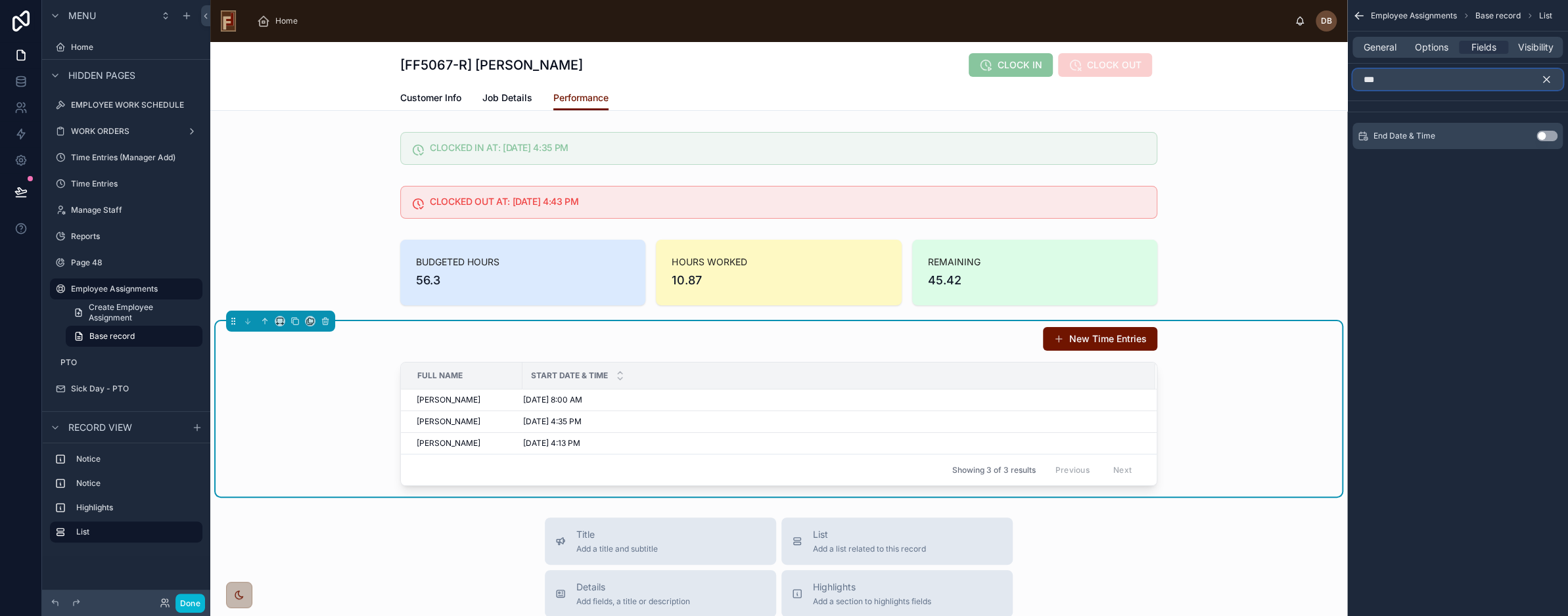
type input "***"
click at [1544, 135] on button "Use setting" at bounding box center [1547, 136] width 21 height 11
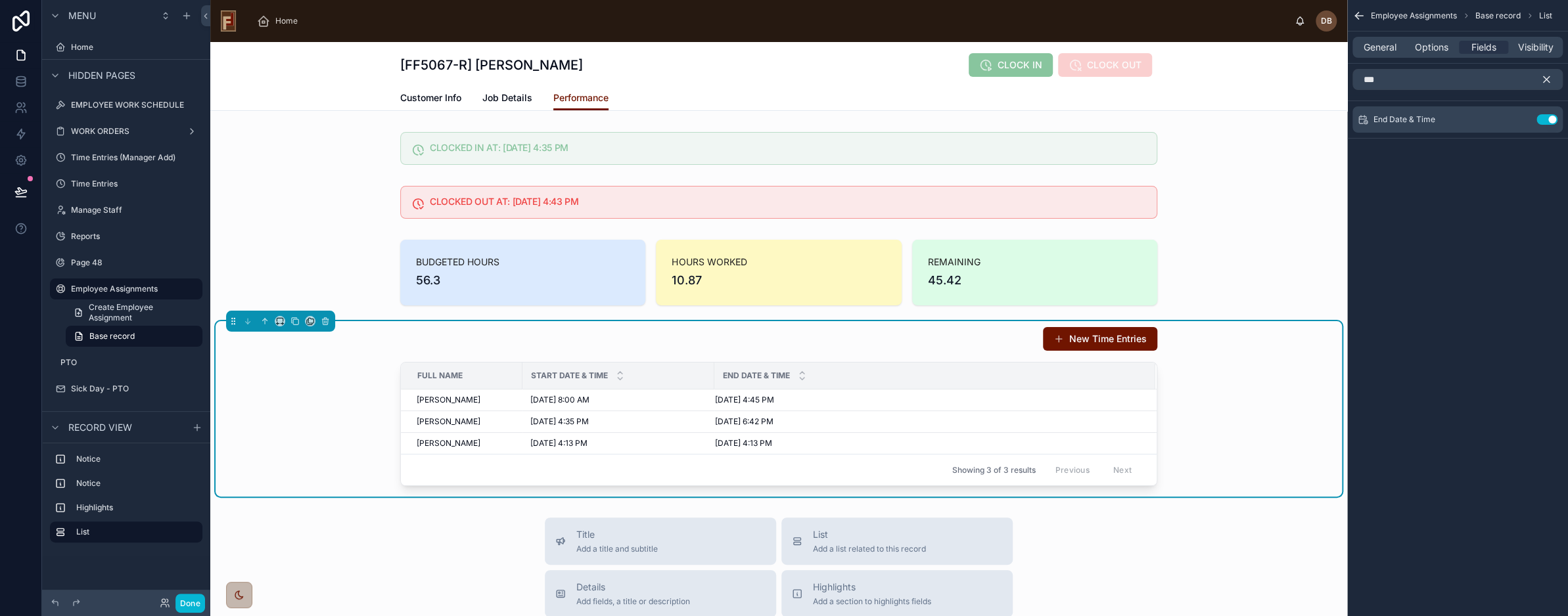
drag, startPoint x: 1546, startPoint y: 79, endPoint x: 1452, endPoint y: 89, distance: 94.5
click at [1546, 79] on icon "scrollable content" at bounding box center [1547, 80] width 6 height 6
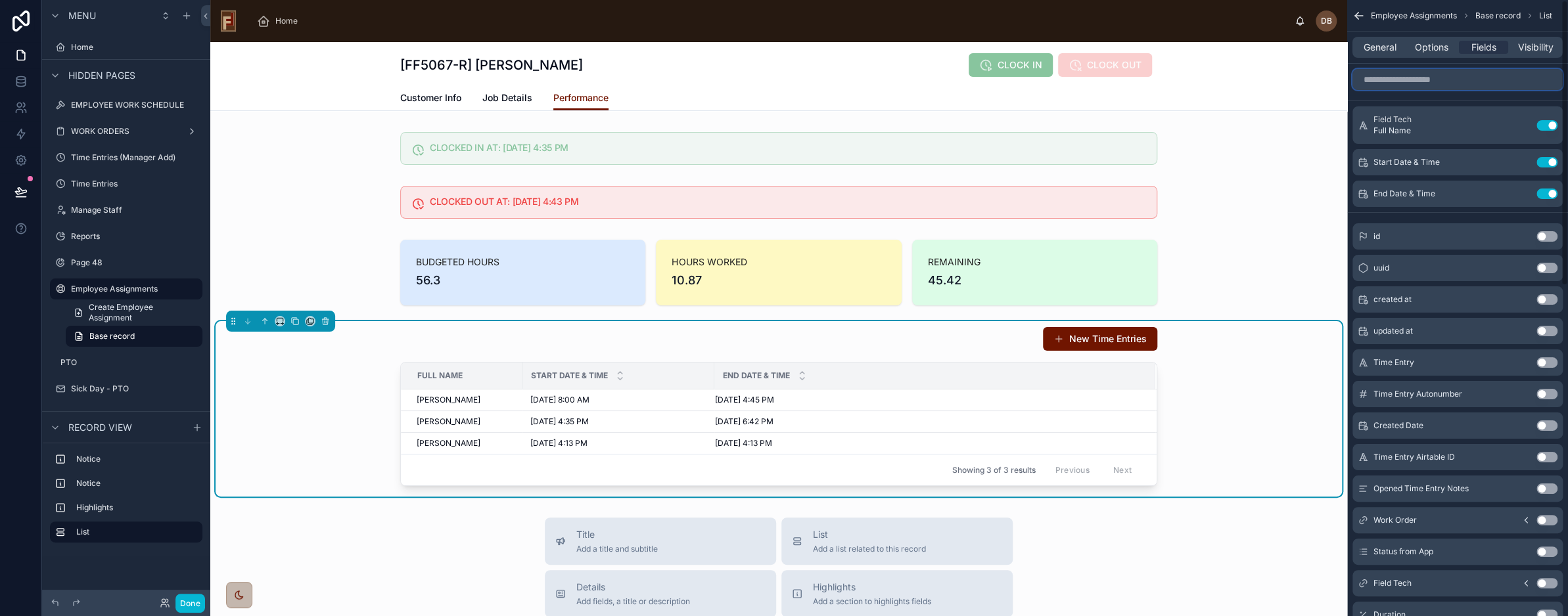
click at [1435, 80] on input "scrollable content" at bounding box center [1458, 79] width 210 height 21
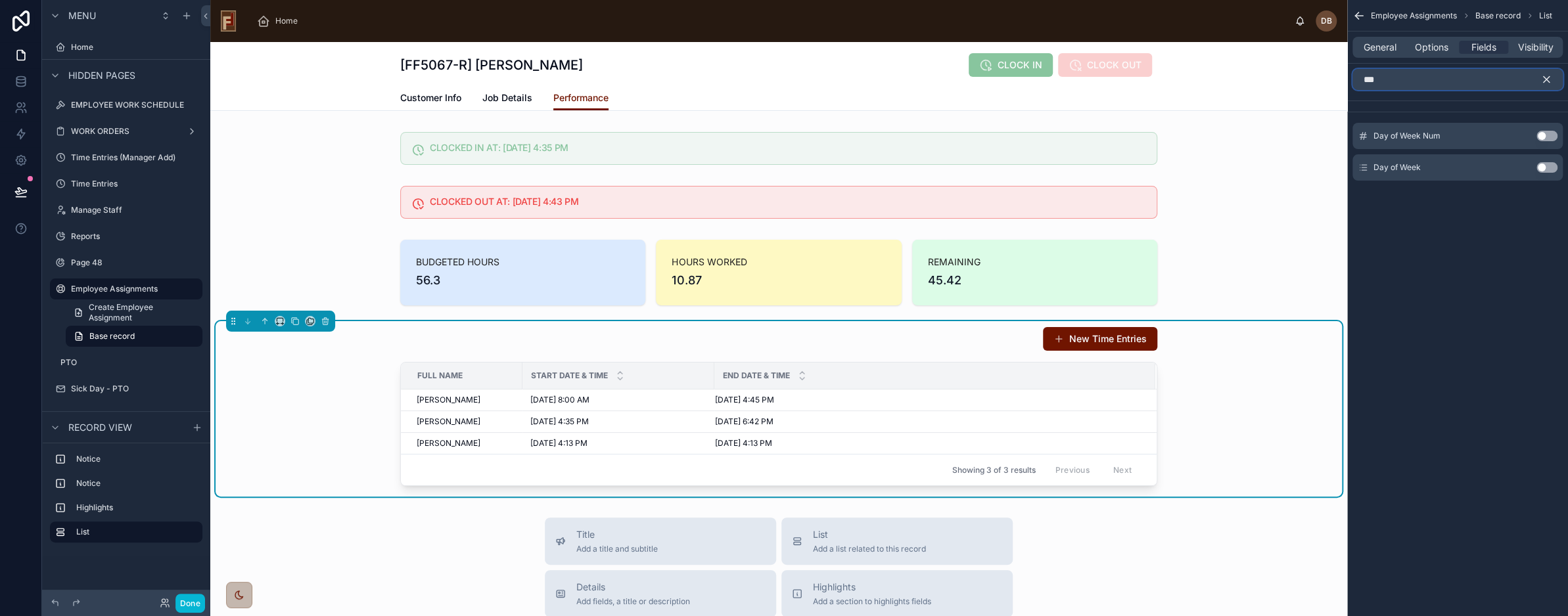
type input "***"
click at [1542, 167] on button "Use setting" at bounding box center [1547, 168] width 21 height 11
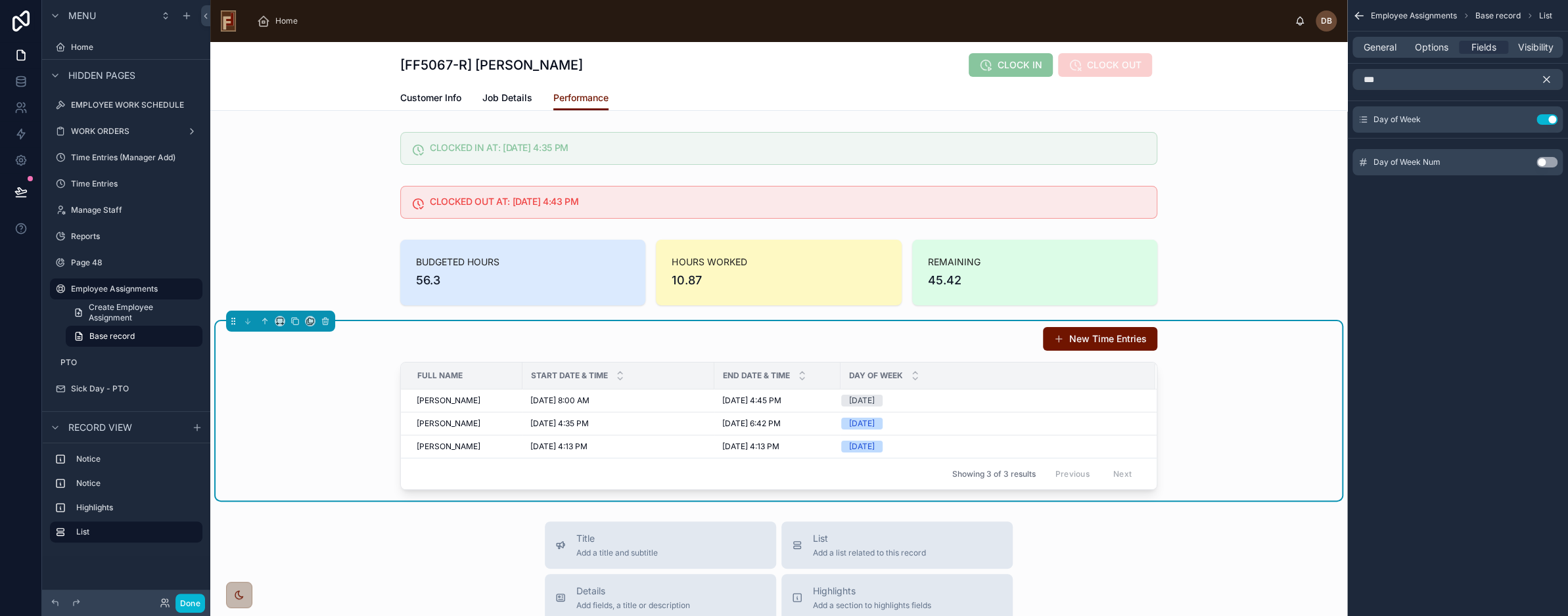
click at [1546, 76] on icon "scrollable content" at bounding box center [1546, 79] width 11 height 11
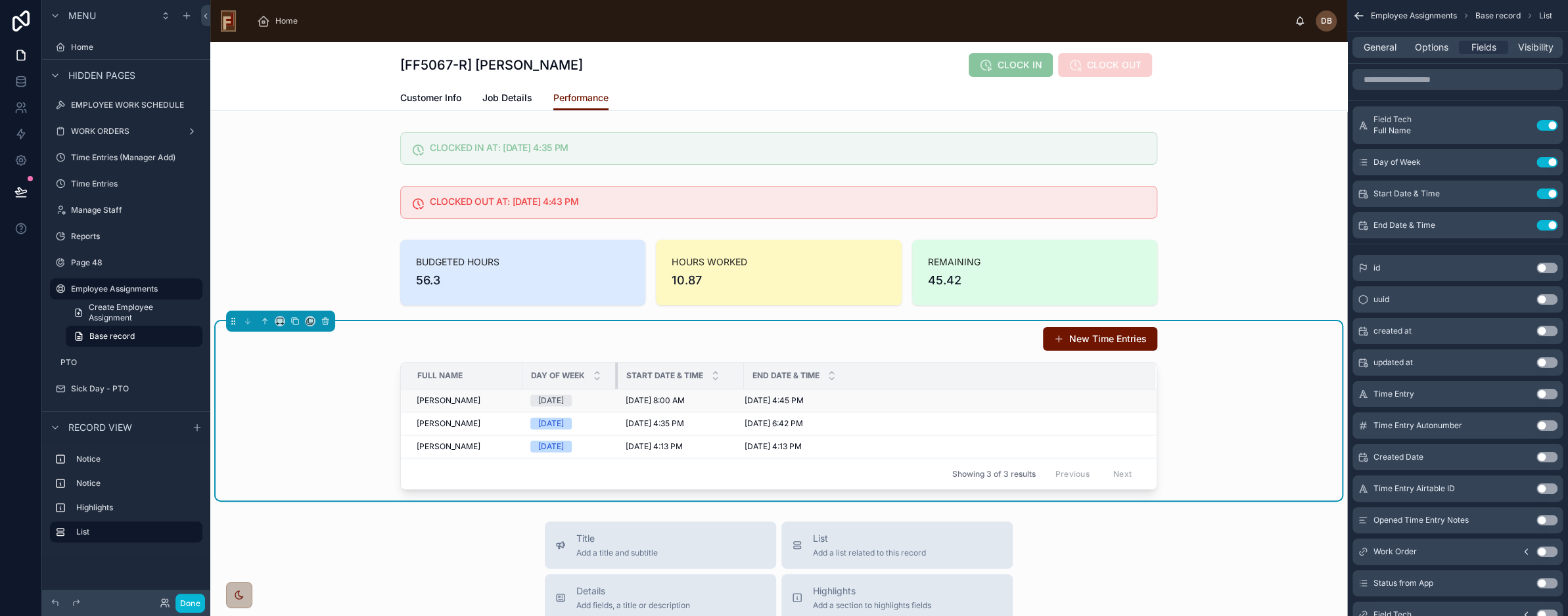
drag, startPoint x: 708, startPoint y: 375, endPoint x: 612, endPoint y: 390, distance: 97.2
click at [612, 390] on table "Full Name Day of Week Start Date & Time End Date & Time Jeremy Hossman Jeremy H…" at bounding box center [779, 410] width 756 height 95
drag, startPoint x: 736, startPoint y: 376, endPoint x: 695, endPoint y: 383, distance: 41.6
click at [695, 383] on th "Start Date & Time" at bounding box center [672, 376] width 110 height 27
click at [1441, 77] on input "scrollable content" at bounding box center [1458, 79] width 210 height 21
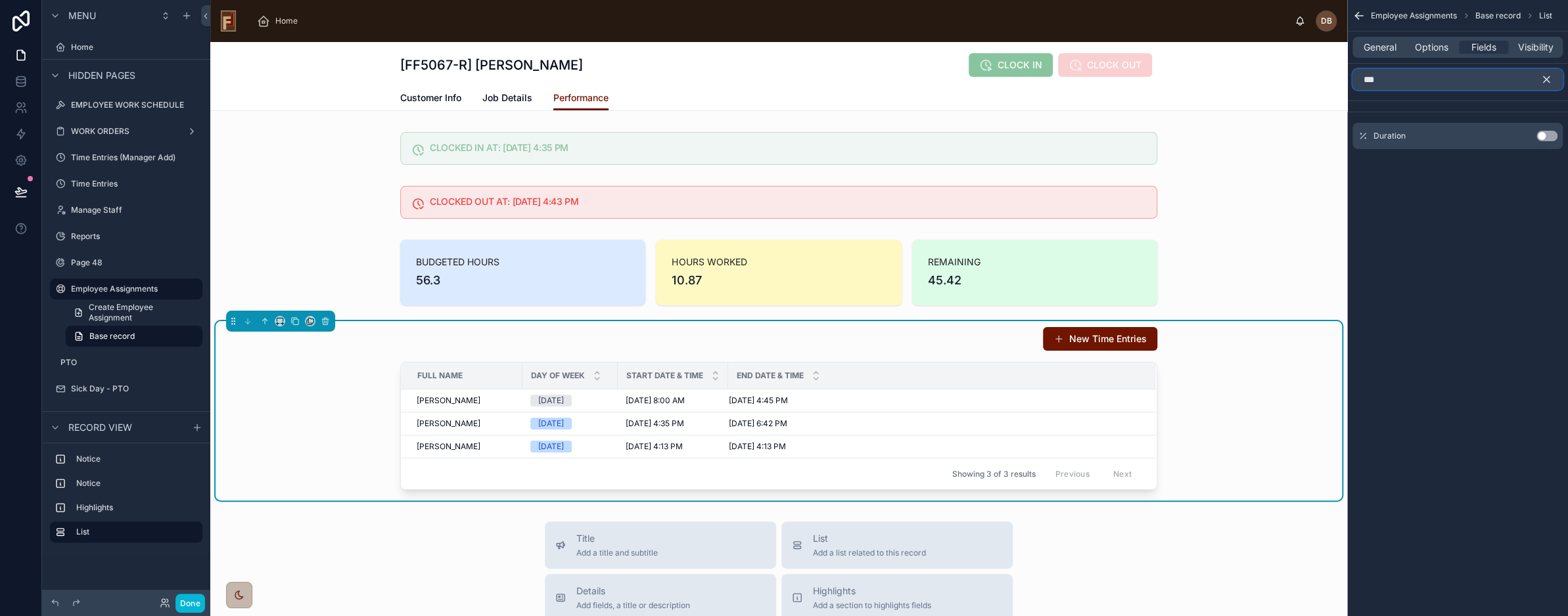
type input "***"
click at [1546, 131] on button "Use setting" at bounding box center [1547, 136] width 21 height 11
click at [1522, 116] on icon "scrollable content" at bounding box center [1521, 120] width 11 height 11
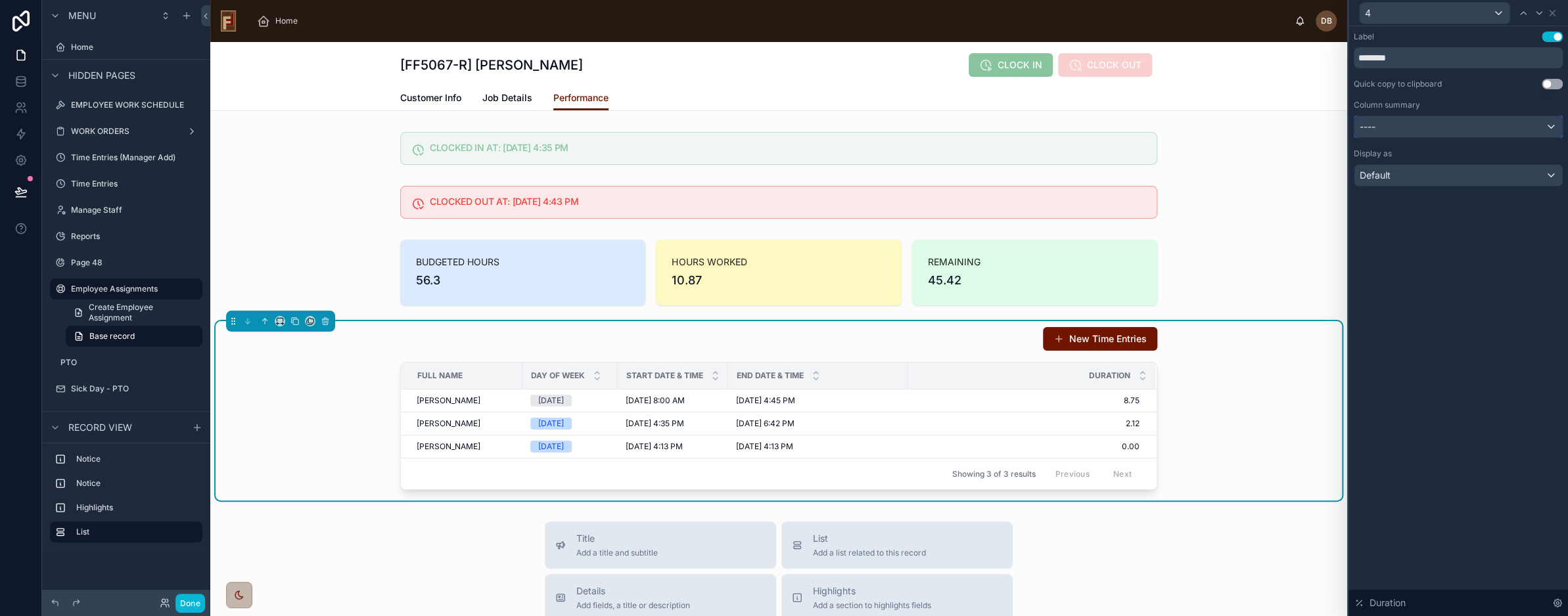
click at [1407, 127] on div "----" at bounding box center [1458, 126] width 208 height 21
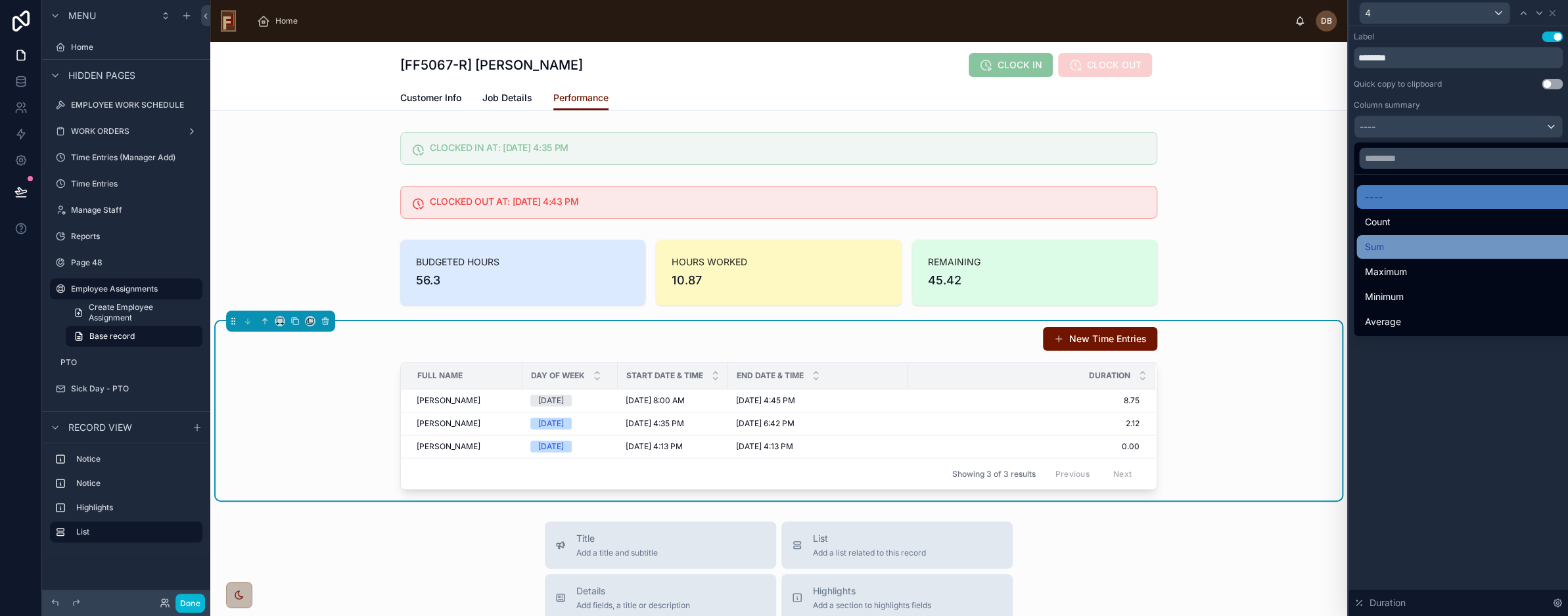
click at [1398, 246] on div "Sum" at bounding box center [1473, 247] width 218 height 16
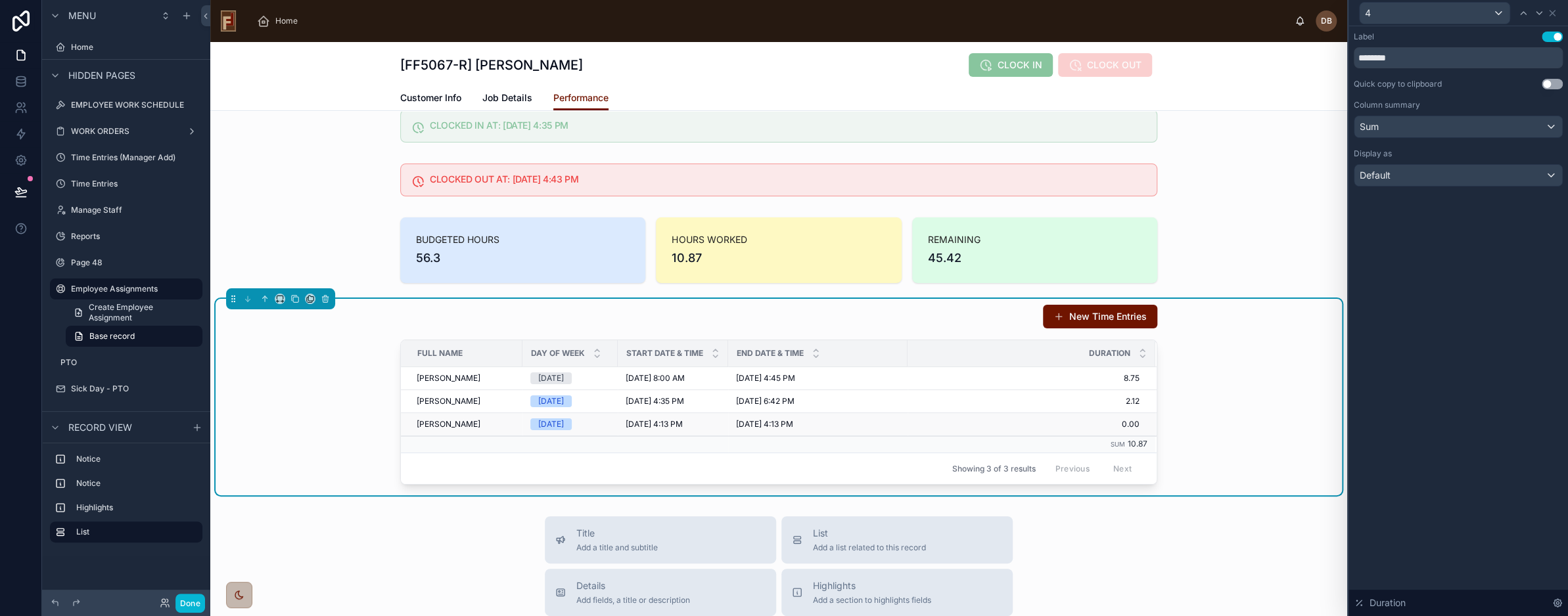
scroll to position [66, 0]
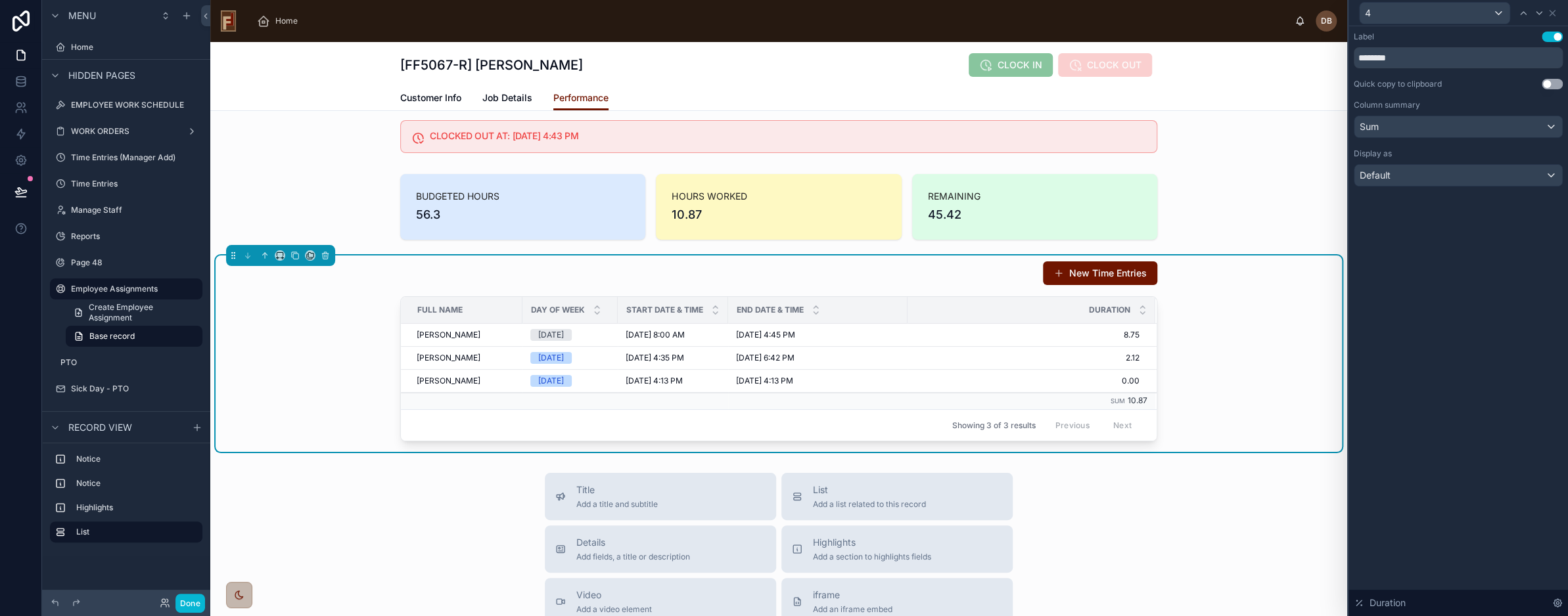
drag, startPoint x: 902, startPoint y: 306, endPoint x: 925, endPoint y: 307, distance: 23.0
click at [925, 307] on th "Duration" at bounding box center [1032, 310] width 248 height 27
click at [744, 314] on tr "Full Name Day of Week Start Date & Time End Date & Time Duration" at bounding box center [779, 310] width 756 height 27
drag, startPoint x: 722, startPoint y: 310, endPoint x: 761, endPoint y: 304, distance: 39.5
click at [761, 304] on tr "Full Name Day of Week Start Date & Time End Date & Time Duration" at bounding box center [779, 310] width 756 height 27
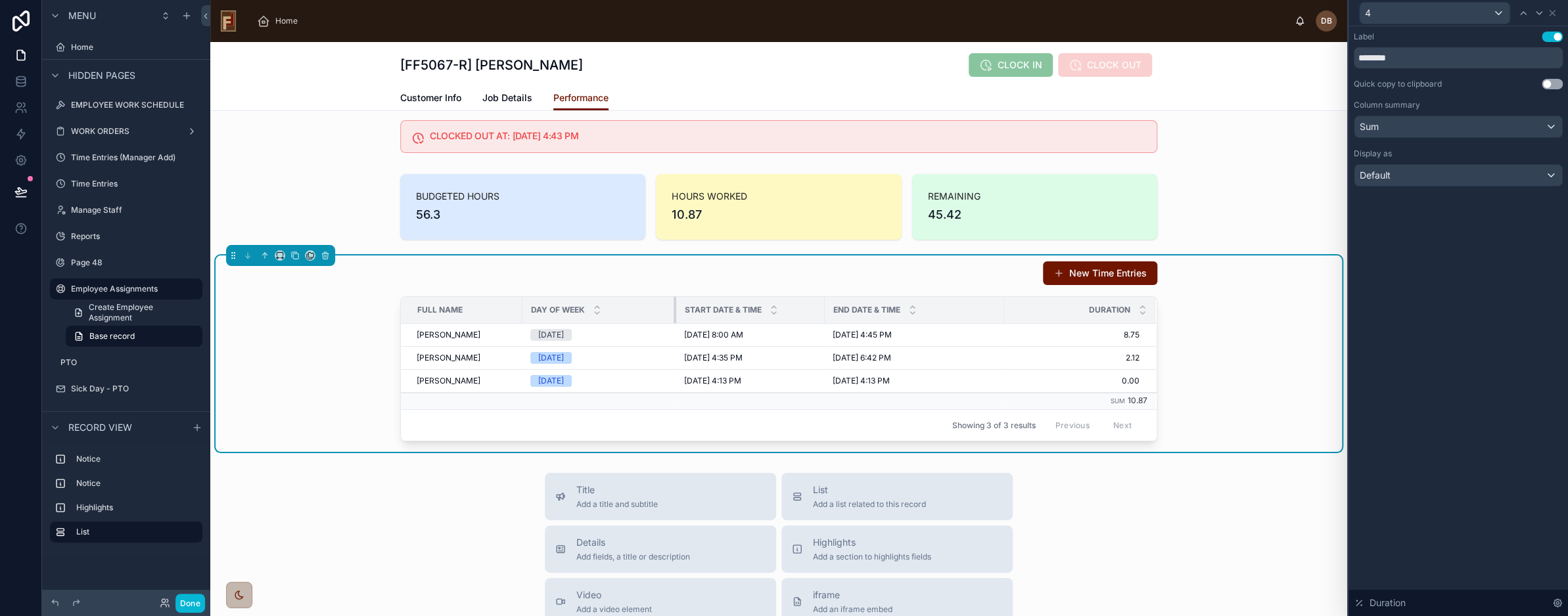
drag, startPoint x: 610, startPoint y: 310, endPoint x: 668, endPoint y: 314, distance: 58.1
click at [674, 314] on div at bounding box center [676, 310] width 5 height 26
drag, startPoint x: 515, startPoint y: 310, endPoint x: 528, endPoint y: 310, distance: 13.0
click at [533, 310] on div at bounding box center [536, 310] width 5 height 26
drag, startPoint x: 682, startPoint y: 304, endPoint x: 657, endPoint y: 308, distance: 25.3
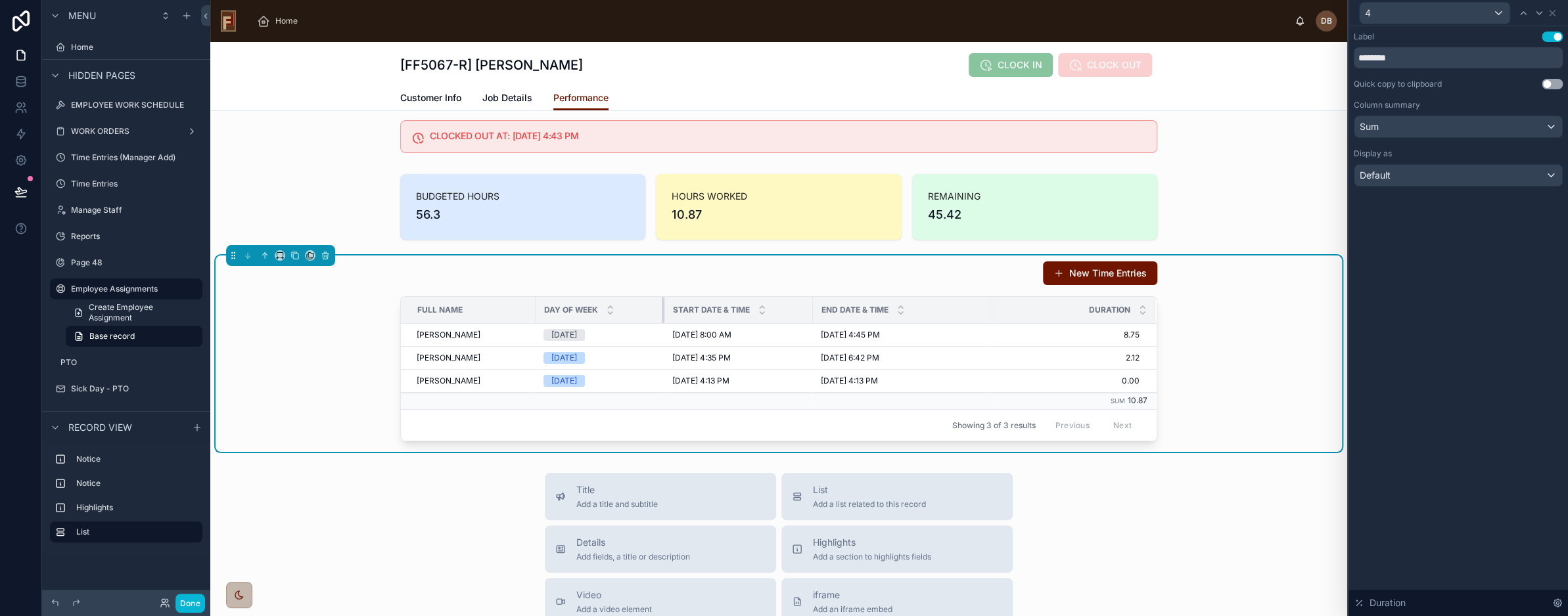
click at [662, 308] on div at bounding box center [665, 310] width 5 height 26
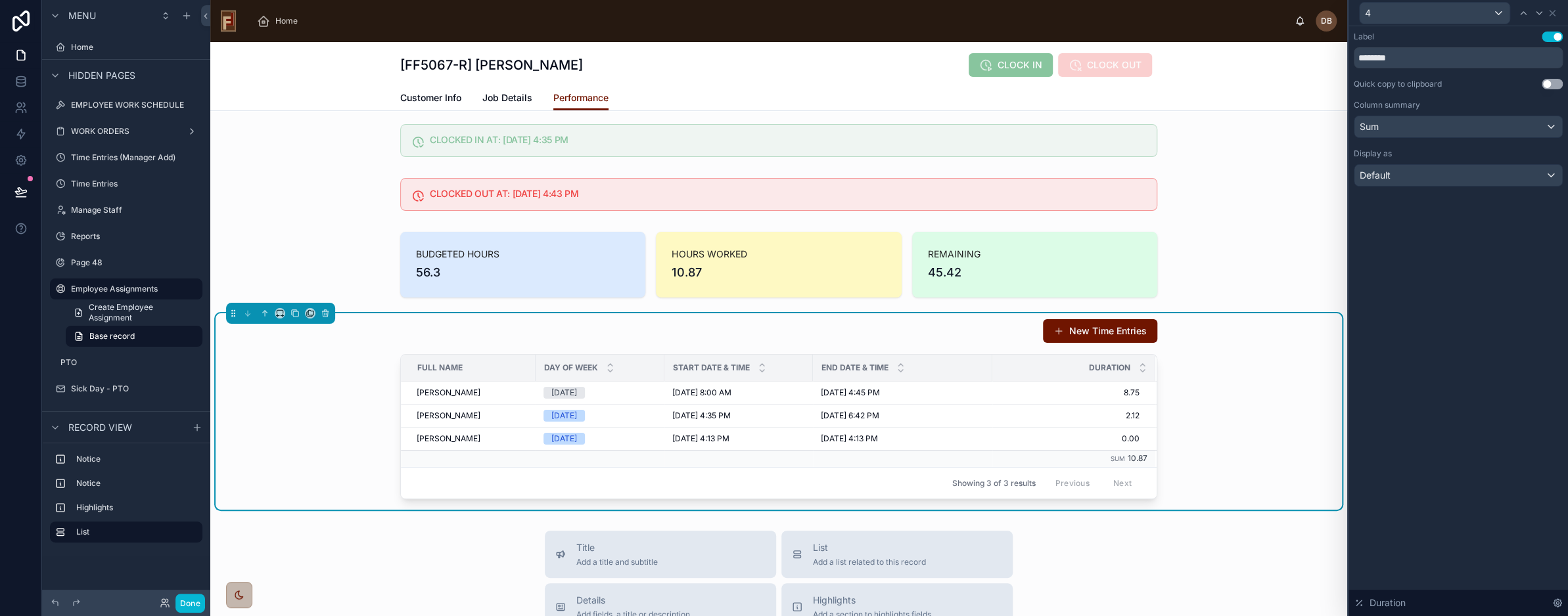
scroll to position [0, 0]
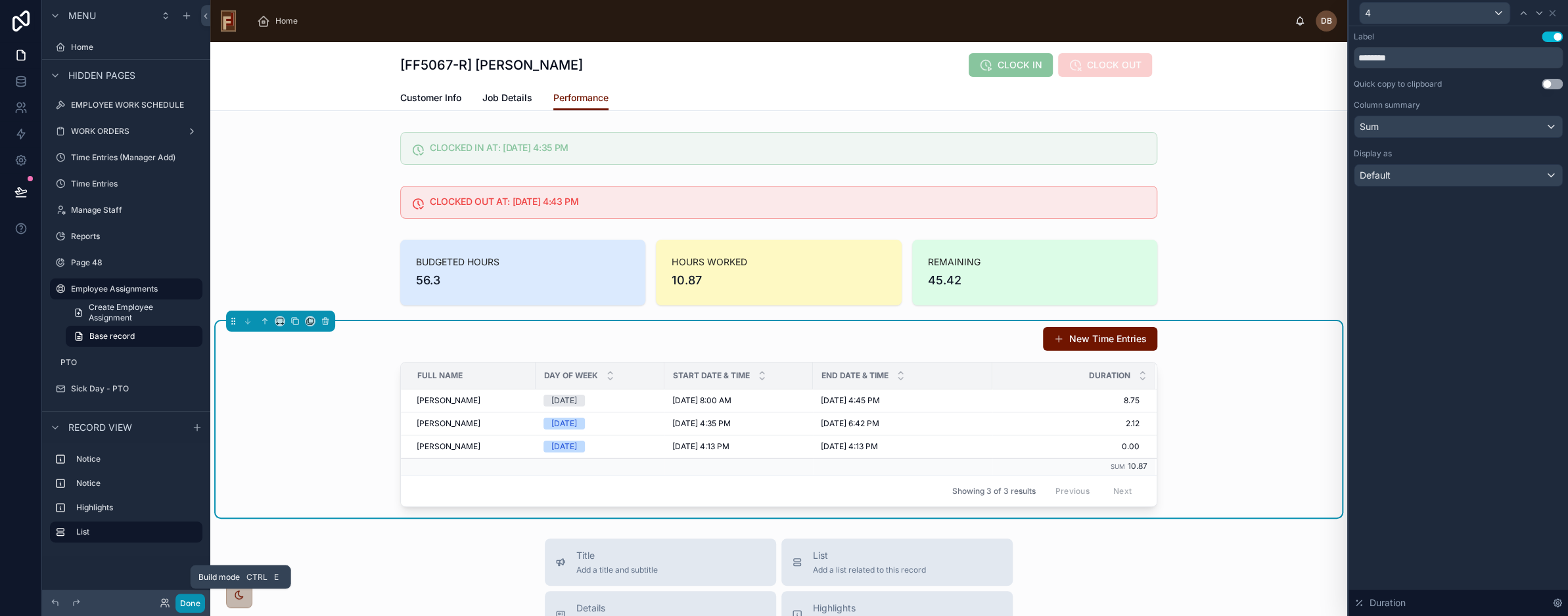
click at [189, 598] on button "Done" at bounding box center [190, 603] width 30 height 19
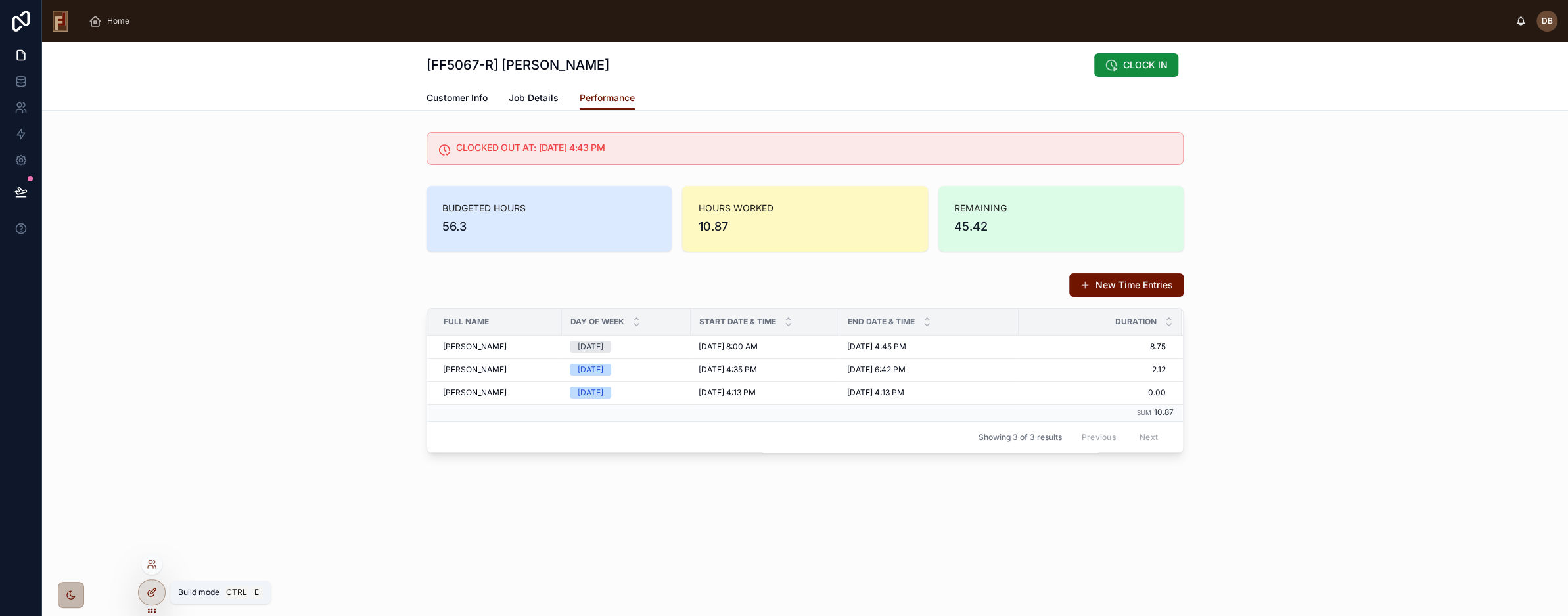
click at [152, 591] on icon at bounding box center [152, 593] width 11 height 11
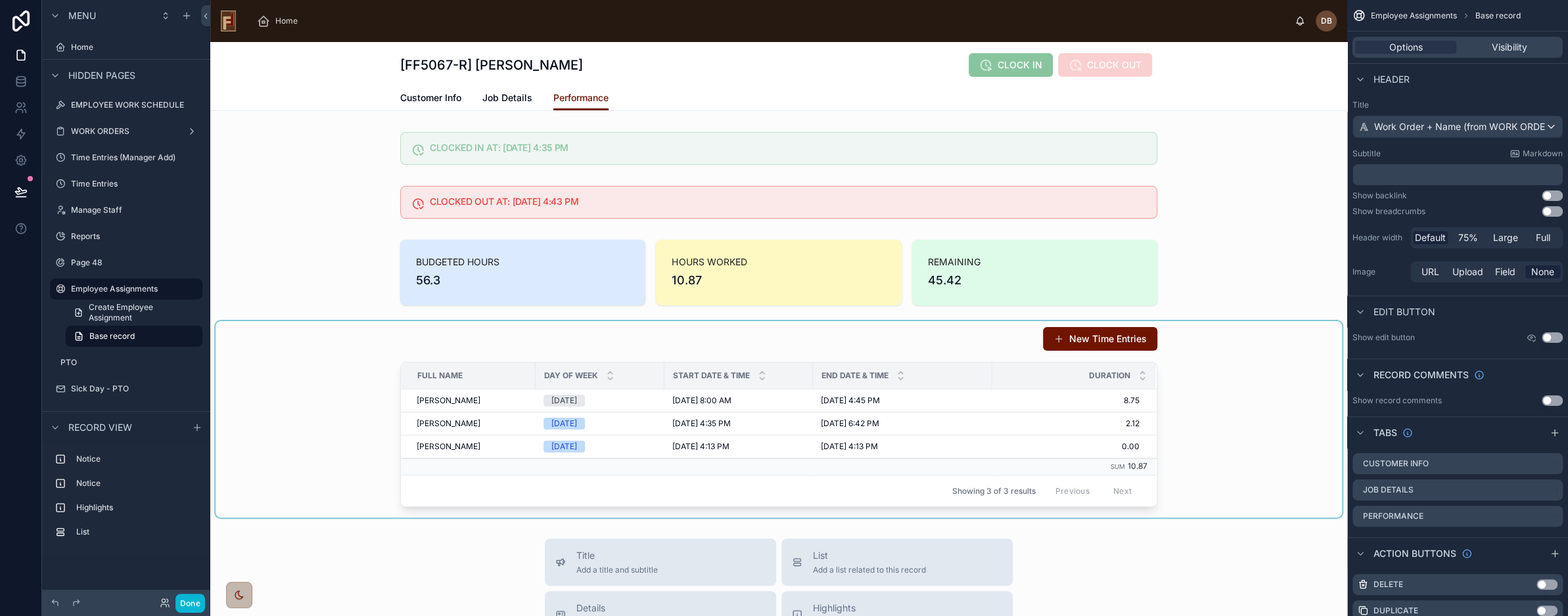
click at [762, 352] on div at bounding box center [779, 419] width 1127 height 197
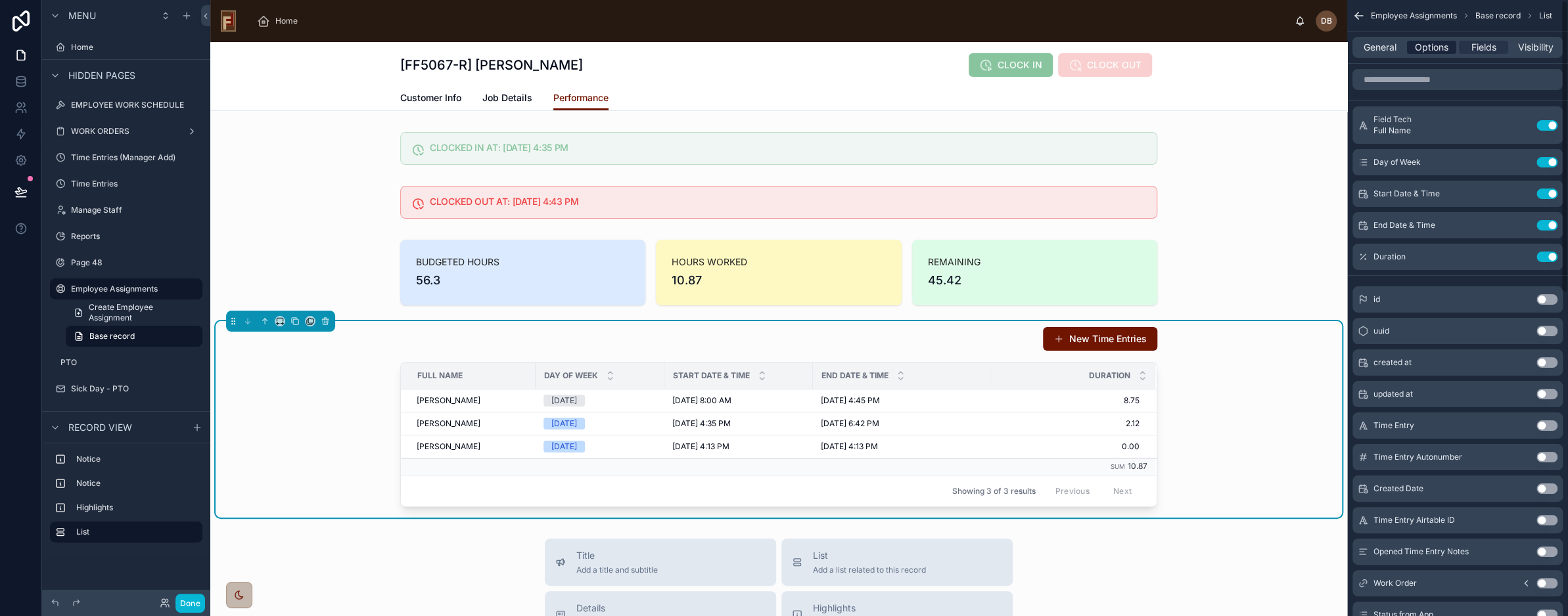
click at [1429, 47] on span "Options" at bounding box center [1432, 47] width 34 height 13
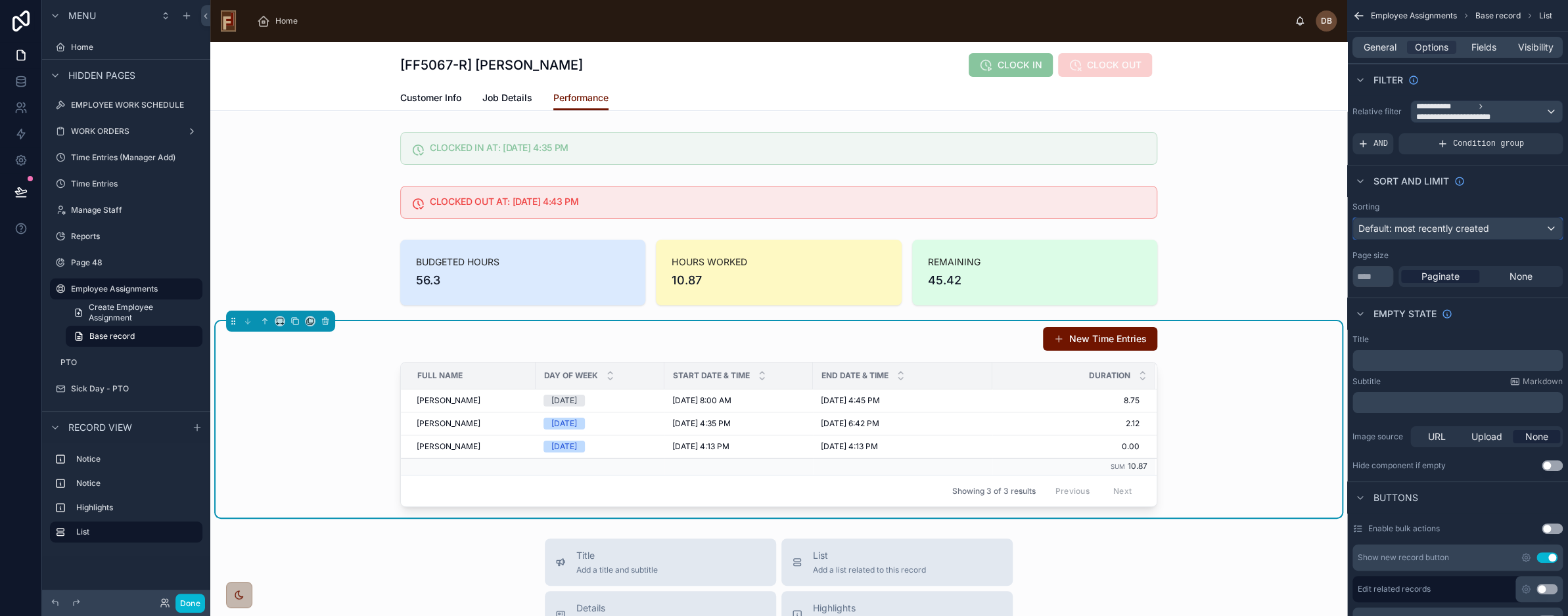
click at [1475, 231] on span "Default: most recently created" at bounding box center [1424, 228] width 131 height 11
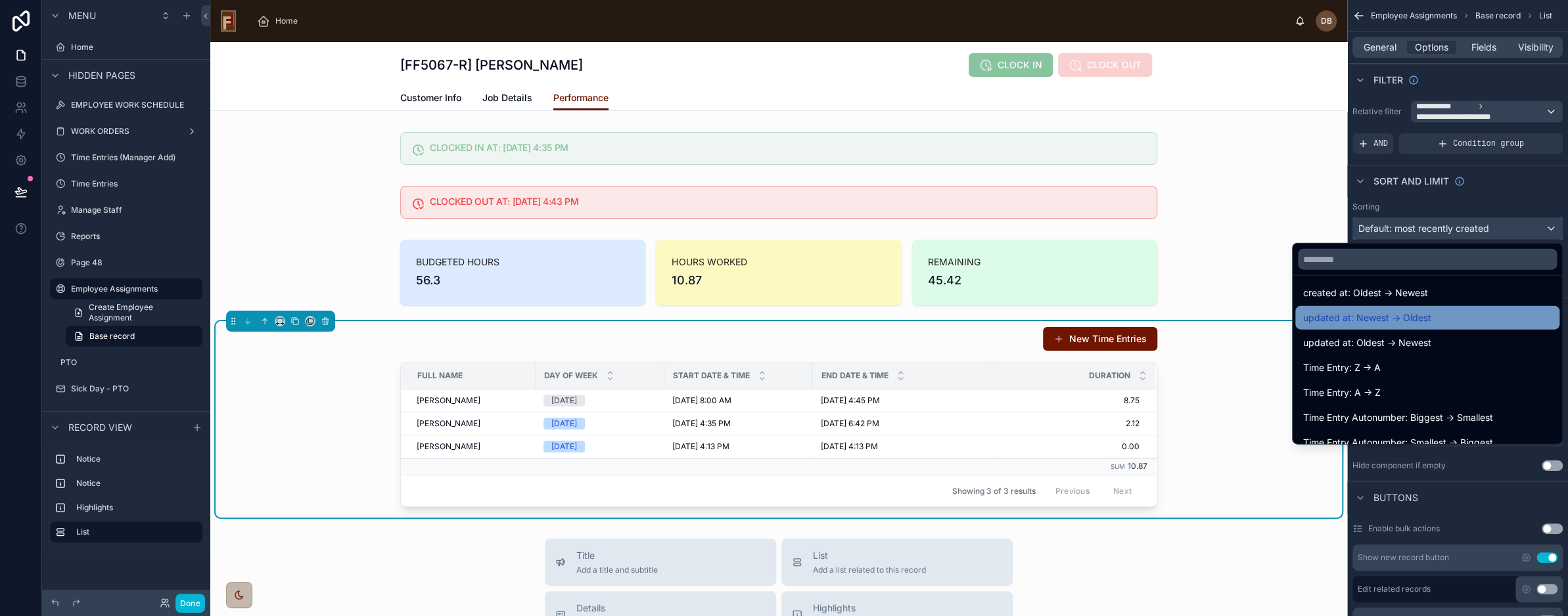
scroll to position [66, 0]
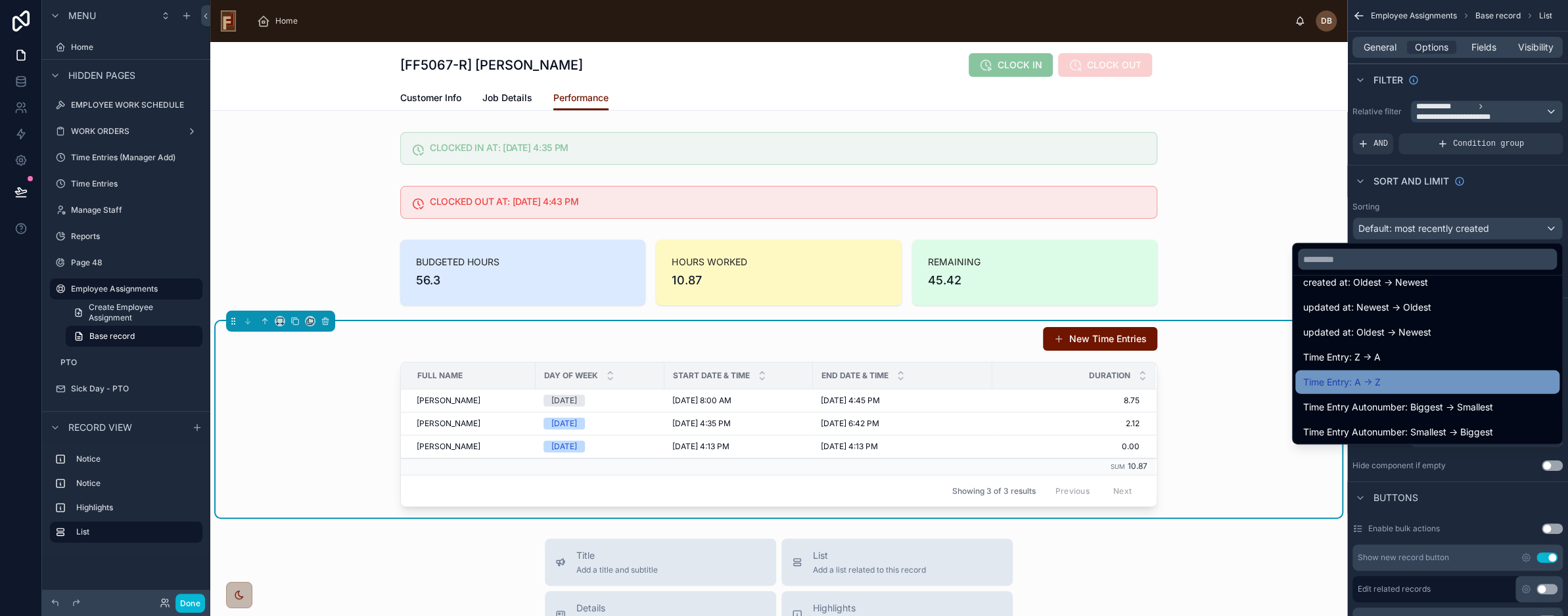
click at [1399, 379] on div "Time Entry: A -> Z" at bounding box center [1427, 382] width 248 height 16
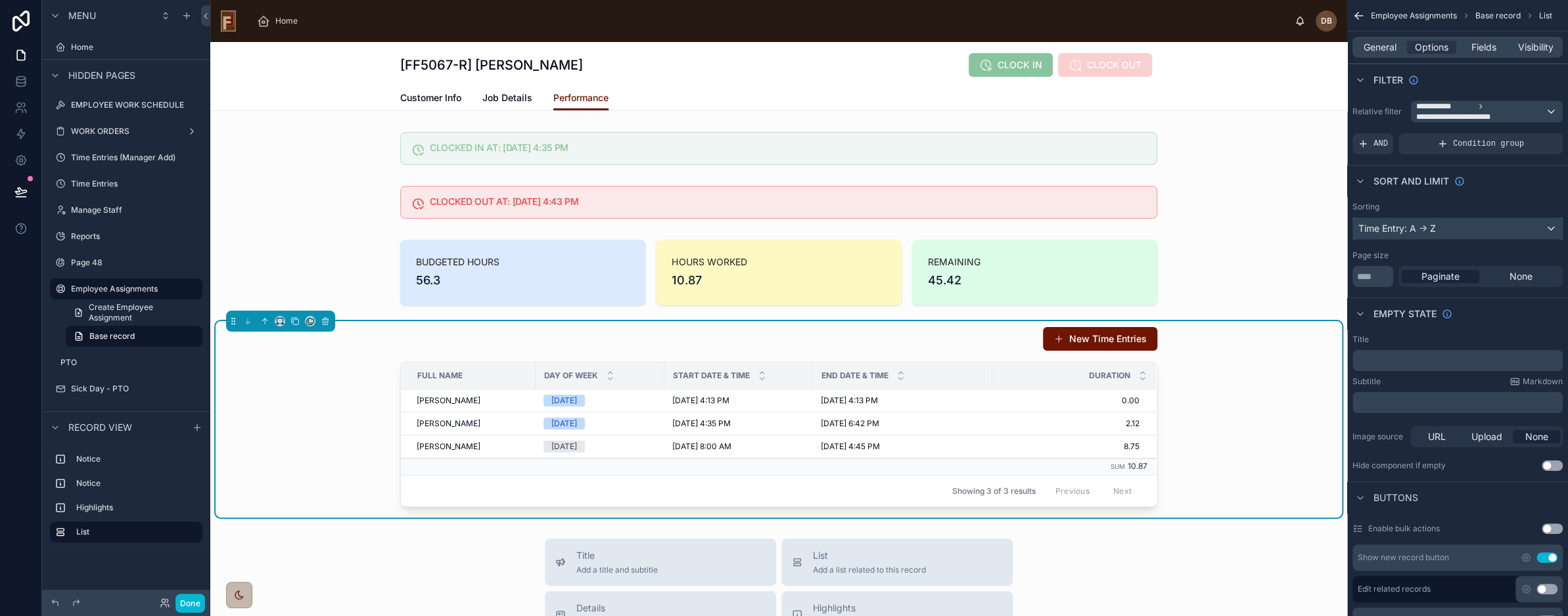
click at [1448, 227] on div "Time Entry: A -> Z" at bounding box center [1458, 229] width 209 height 21
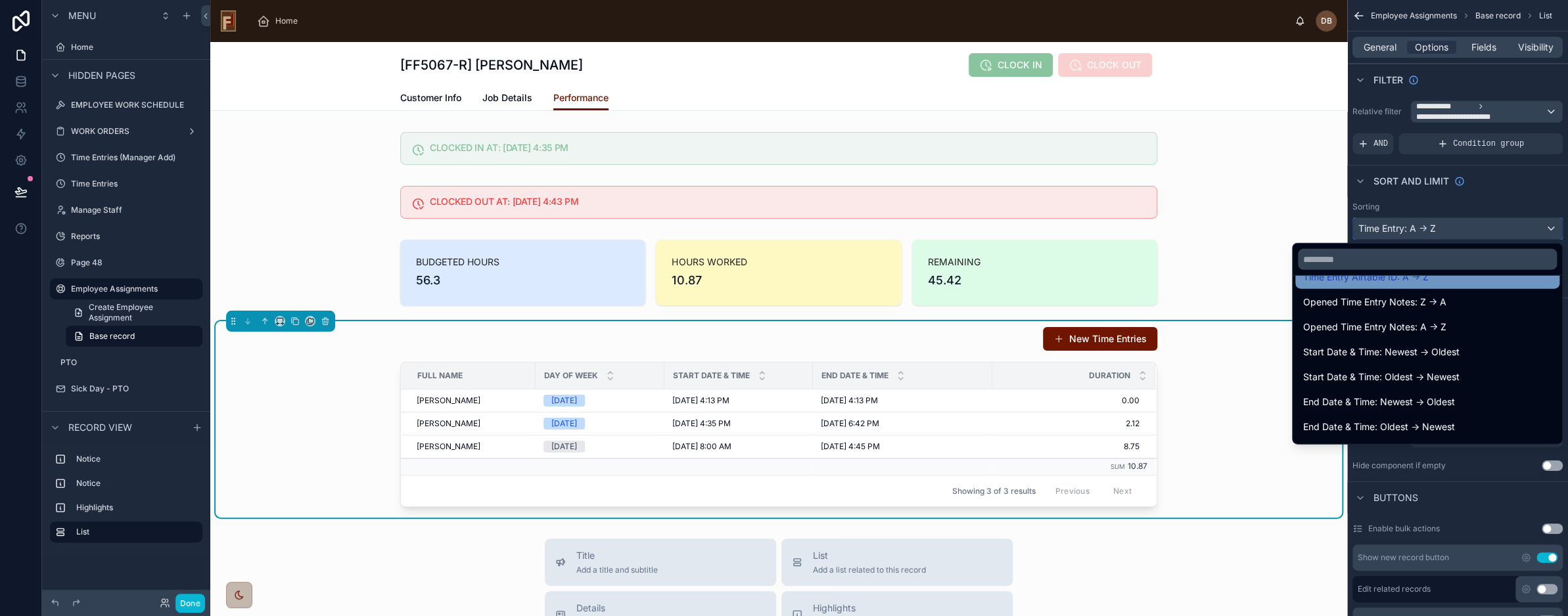
scroll to position [329, 0]
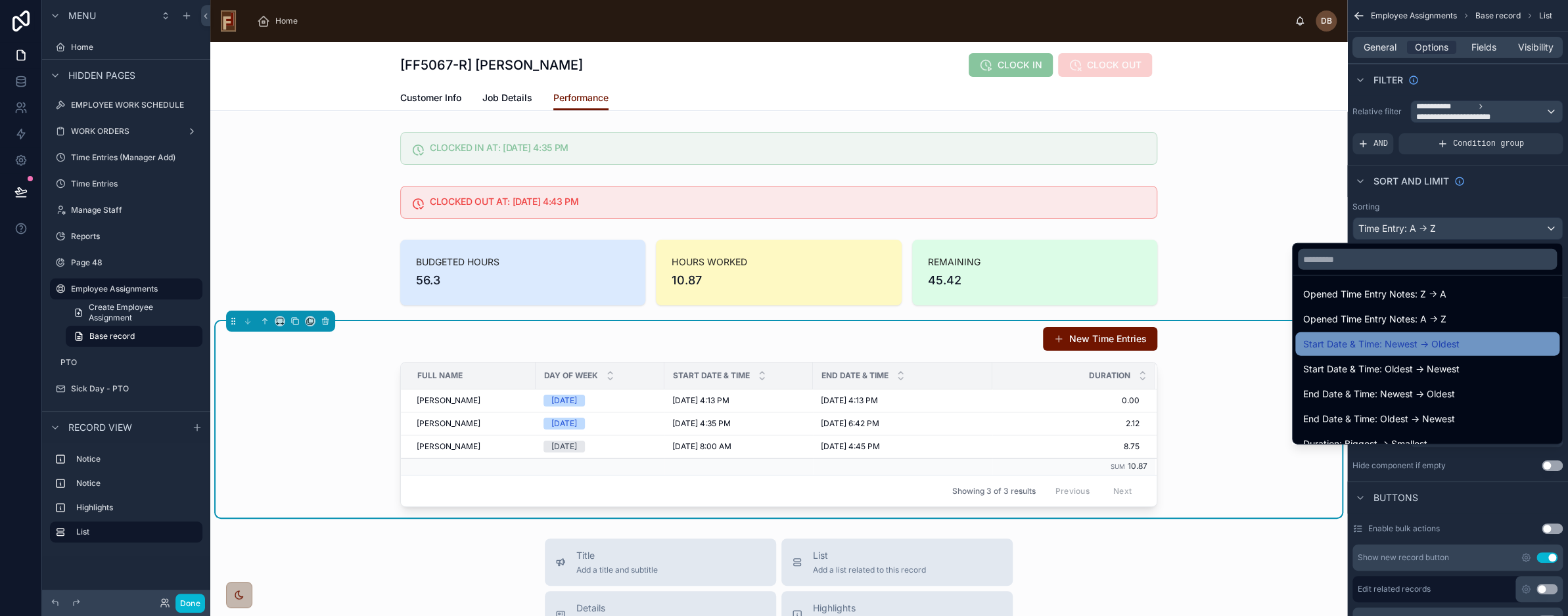
click at [1451, 347] on div "Start Date & Time: Newest -> Oldest" at bounding box center [1427, 344] width 248 height 16
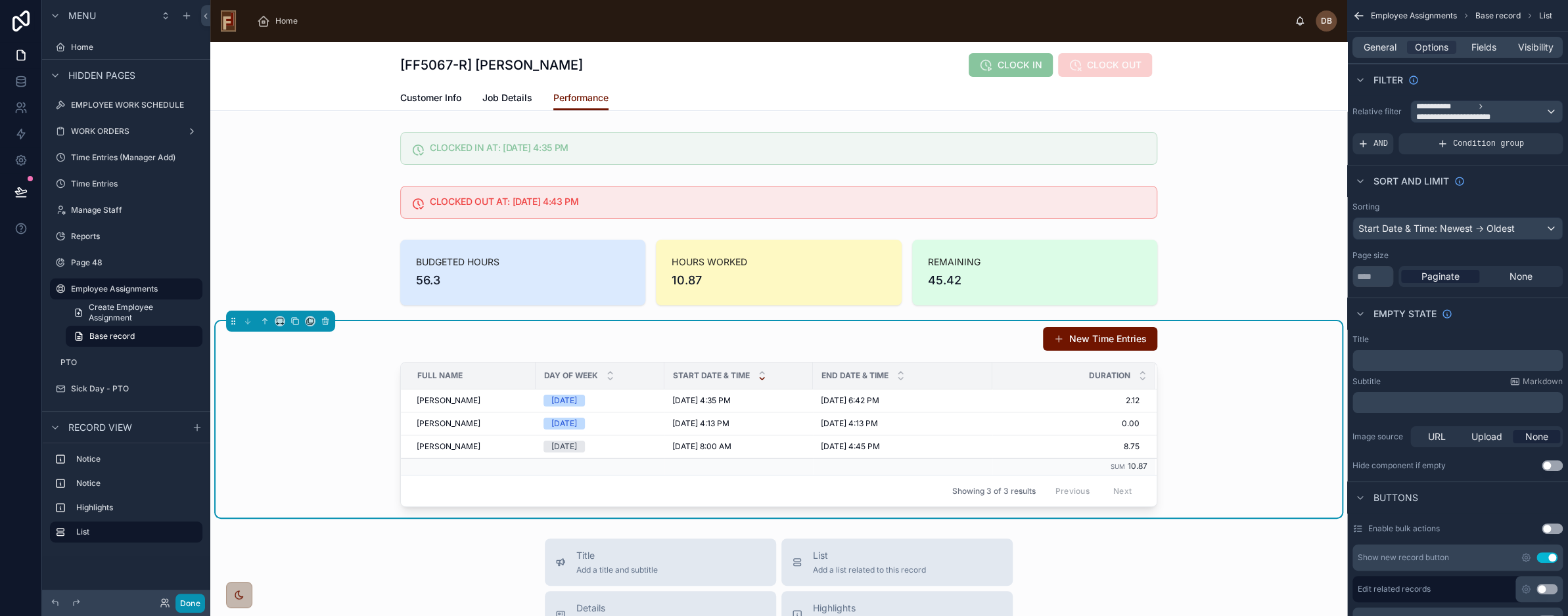
click at [187, 603] on button "Done" at bounding box center [190, 603] width 30 height 19
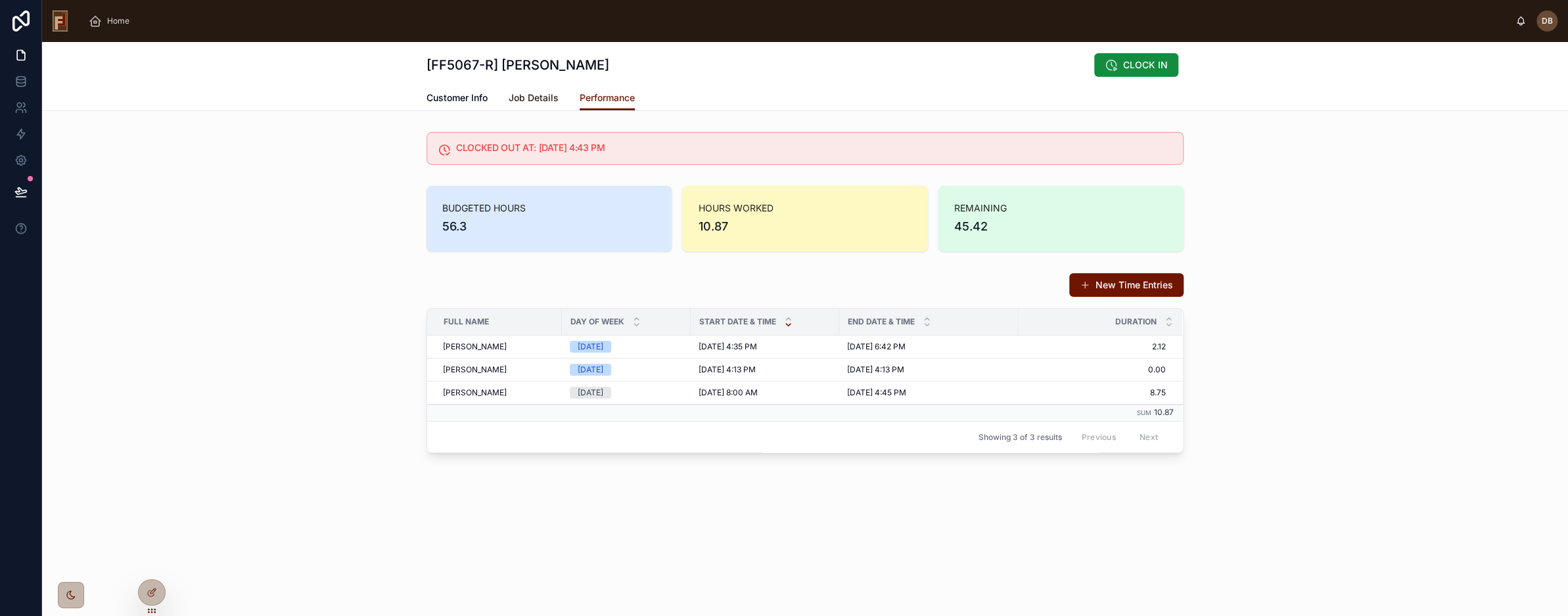
click at [531, 95] on span "Job Details" at bounding box center [534, 97] width 50 height 13
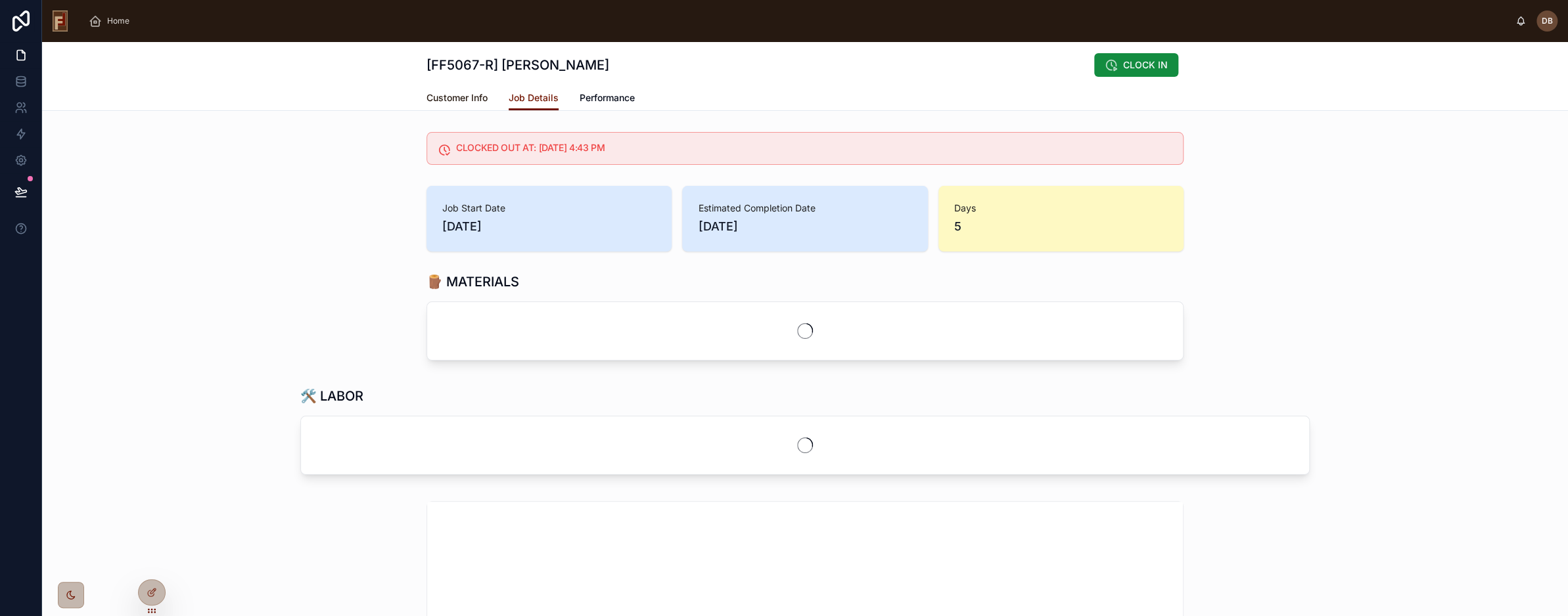
click at [457, 99] on span "Customer Info" at bounding box center [457, 97] width 61 height 13
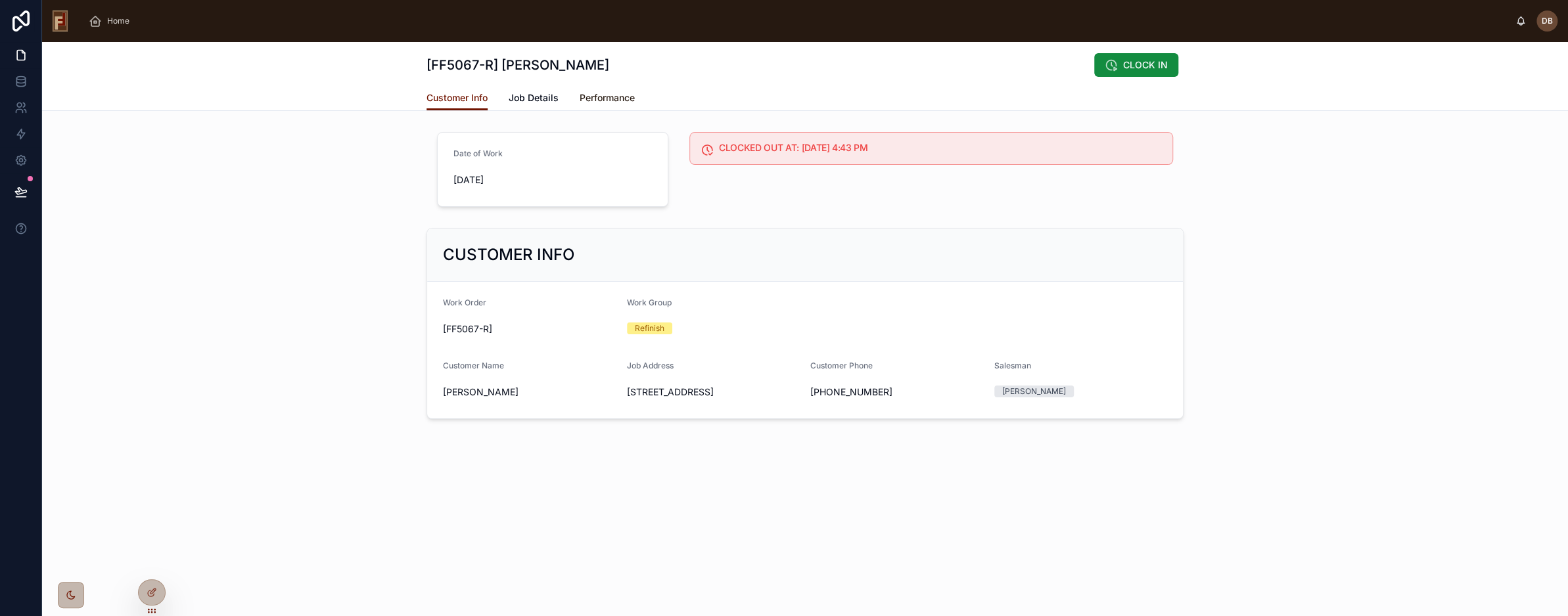
click at [609, 99] on span "Performance" at bounding box center [607, 97] width 55 height 13
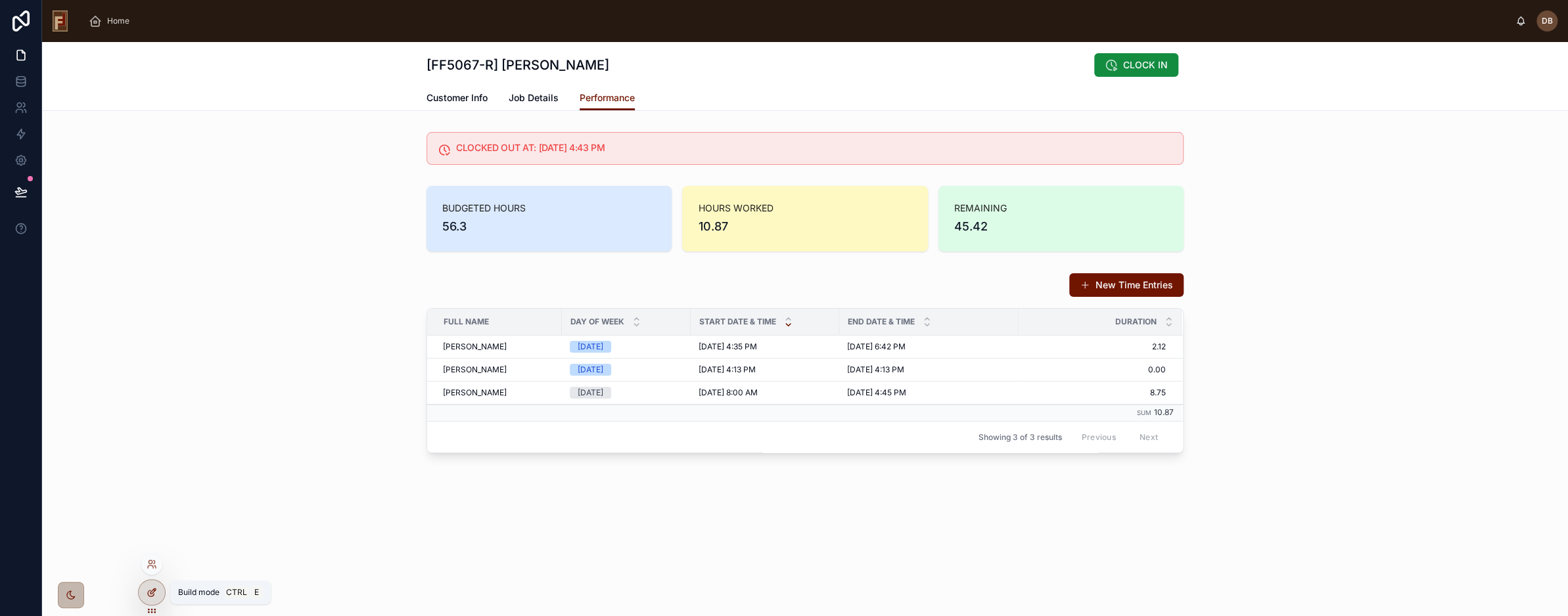
click at [149, 592] on icon at bounding box center [152, 593] width 11 height 11
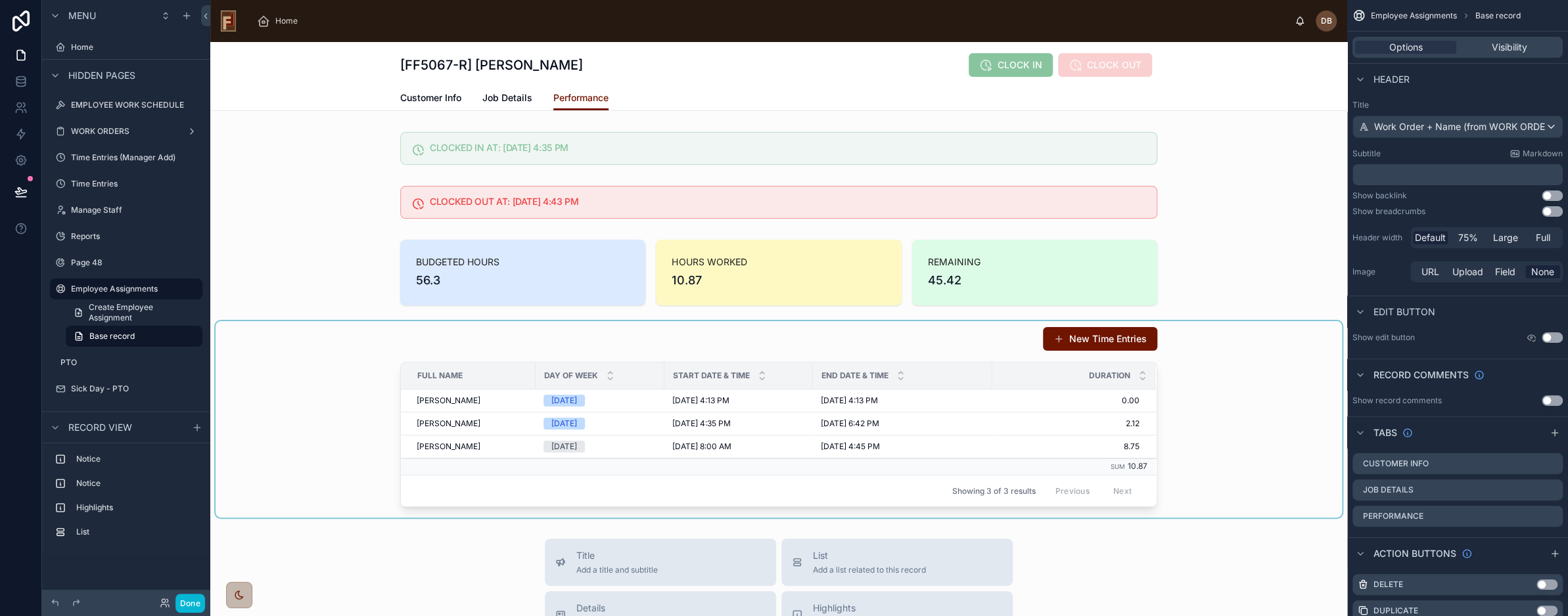
click at [697, 337] on div at bounding box center [779, 419] width 1127 height 197
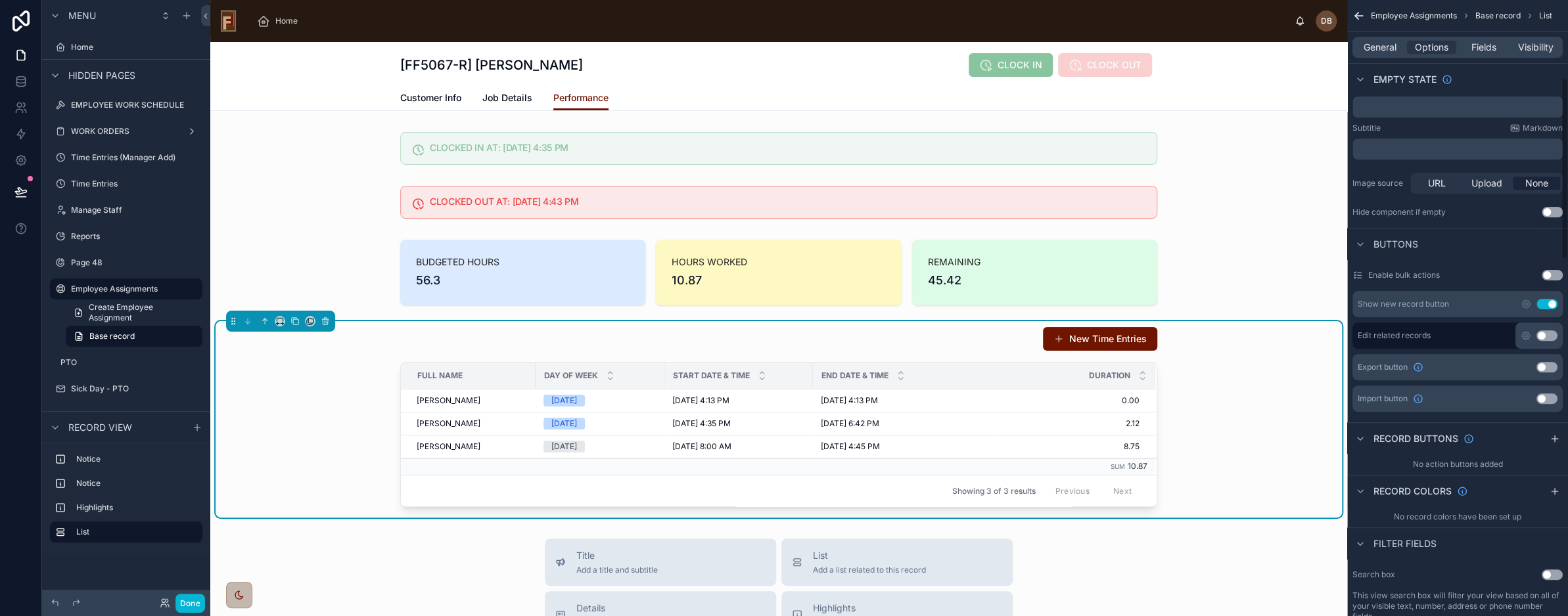
scroll to position [263, 0]
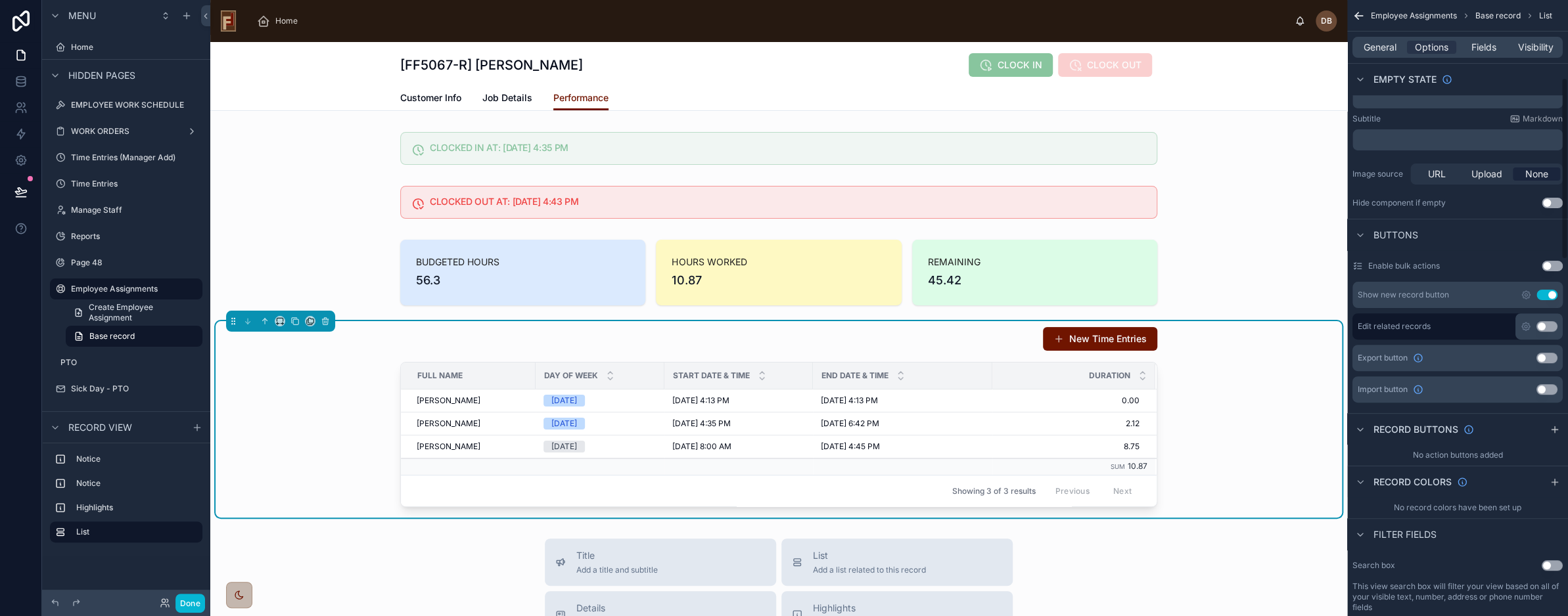
click at [1546, 291] on button "Use setting" at bounding box center [1547, 295] width 21 height 11
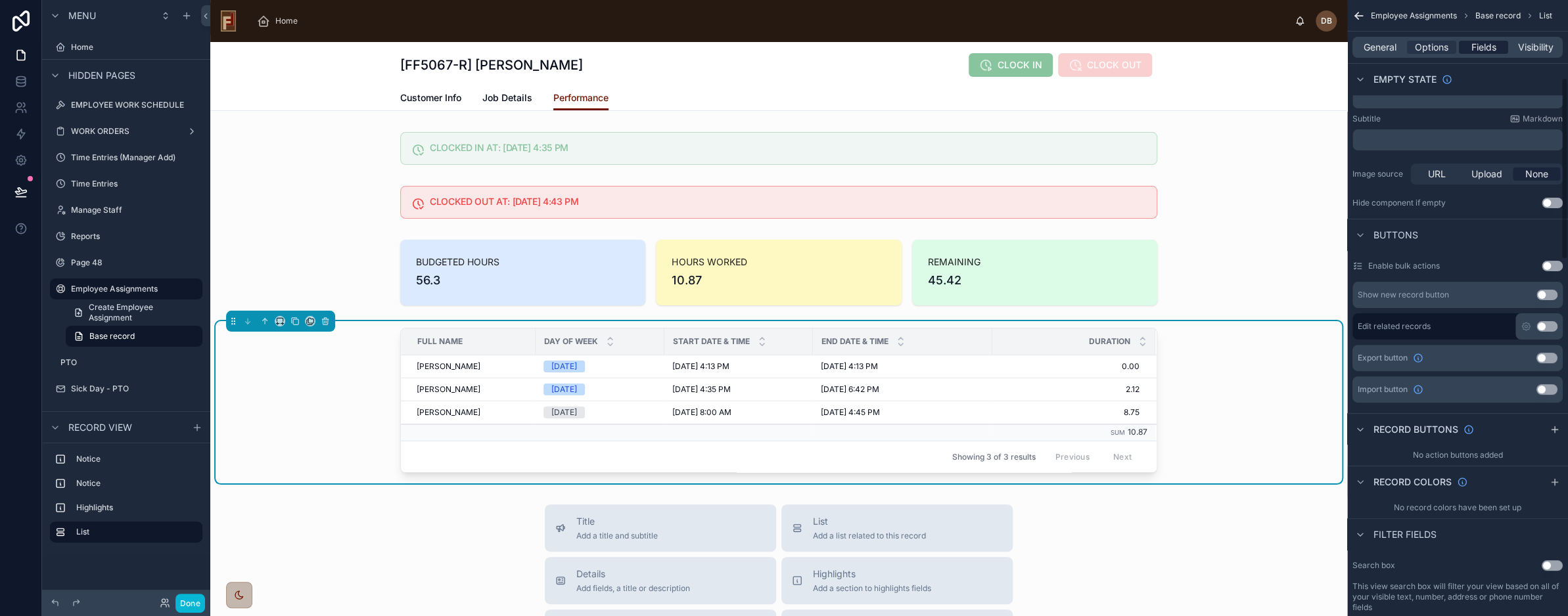
click at [1483, 51] on span "Fields" at bounding box center [1484, 47] width 25 height 13
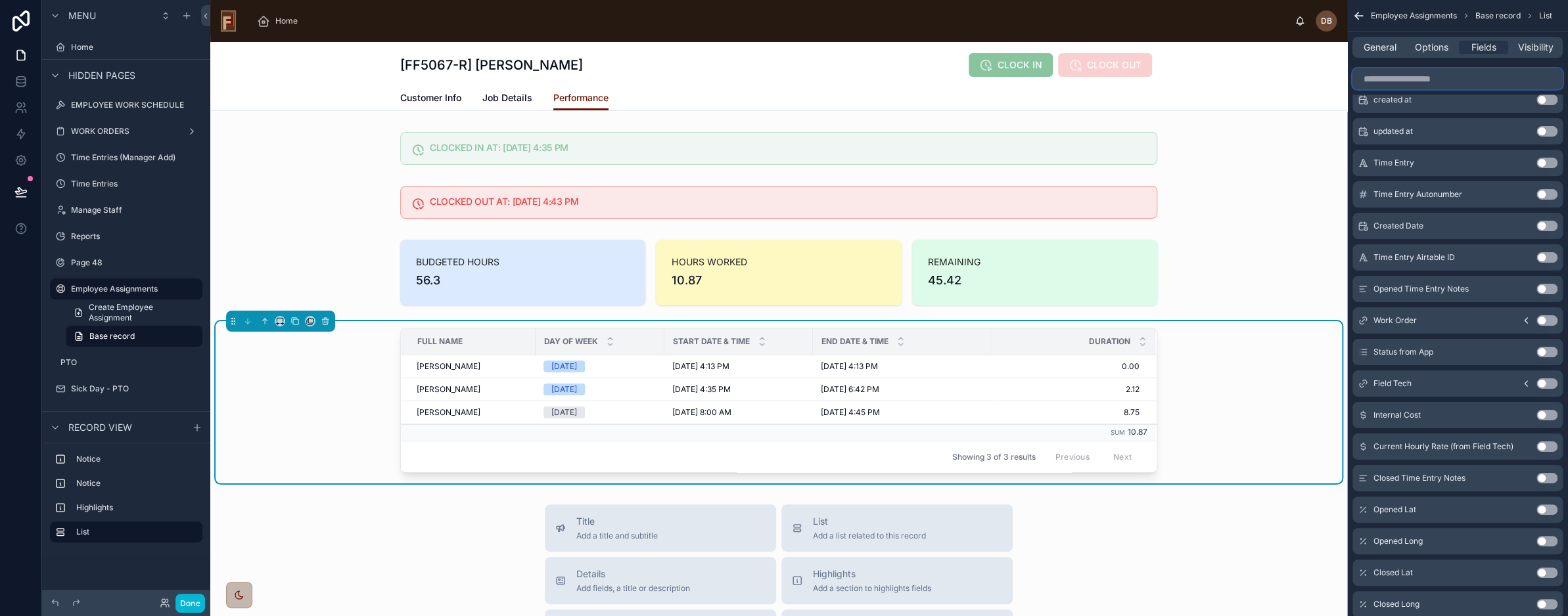
click at [1417, 83] on input "scrollable content" at bounding box center [1458, 78] width 210 height 21
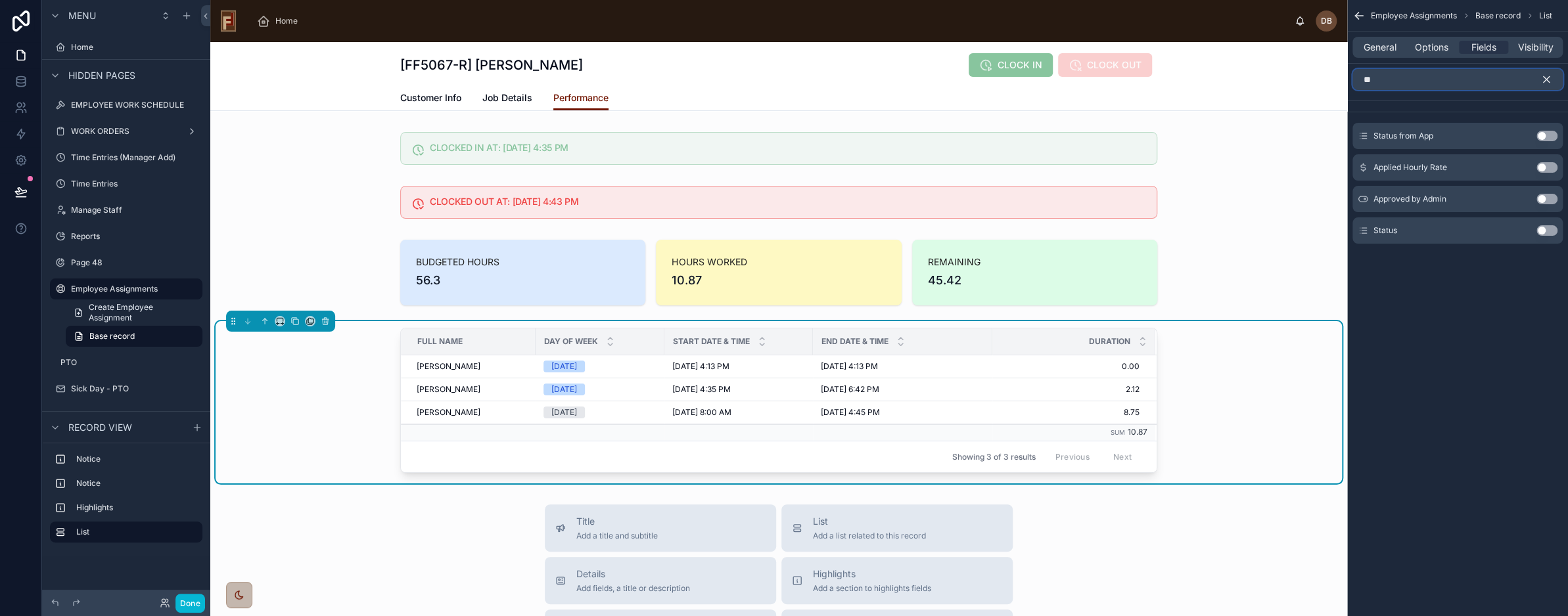
scroll to position [0, 0]
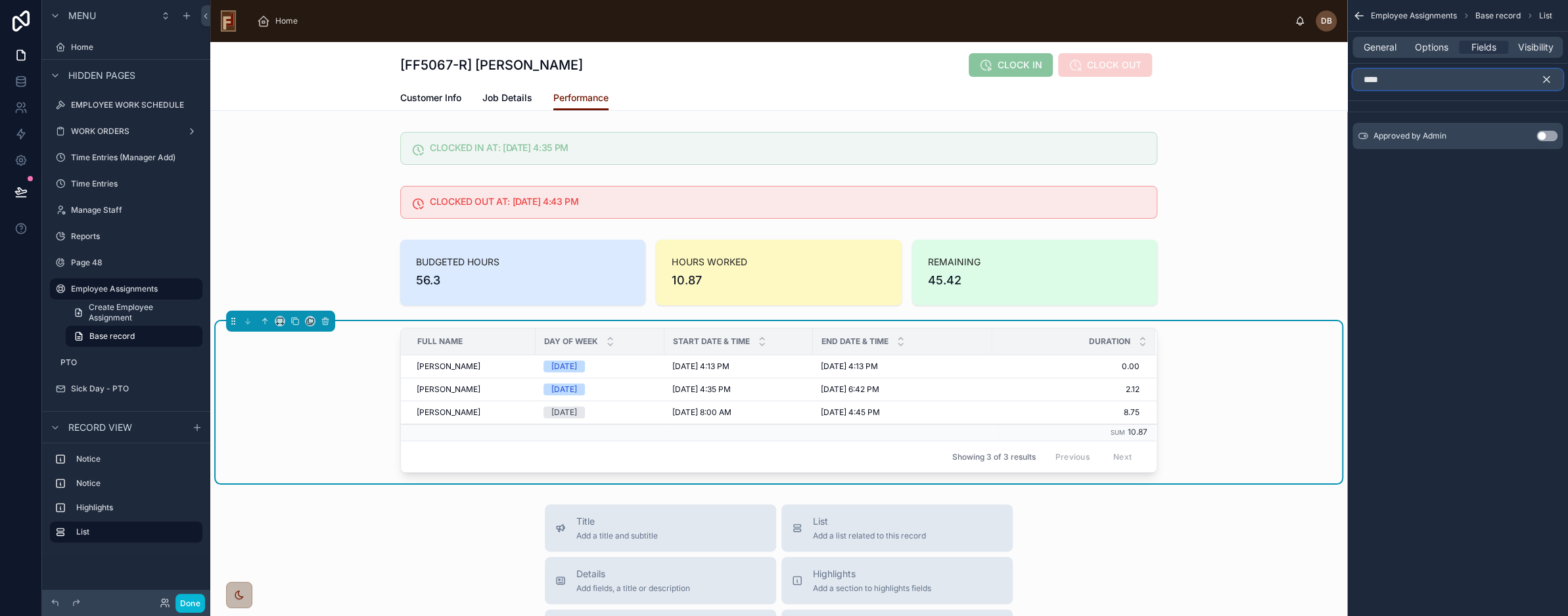
type input "****"
click at [1547, 135] on button "Use setting" at bounding box center [1547, 136] width 21 height 11
click at [1518, 118] on icon "scrollable content" at bounding box center [1521, 120] width 11 height 11
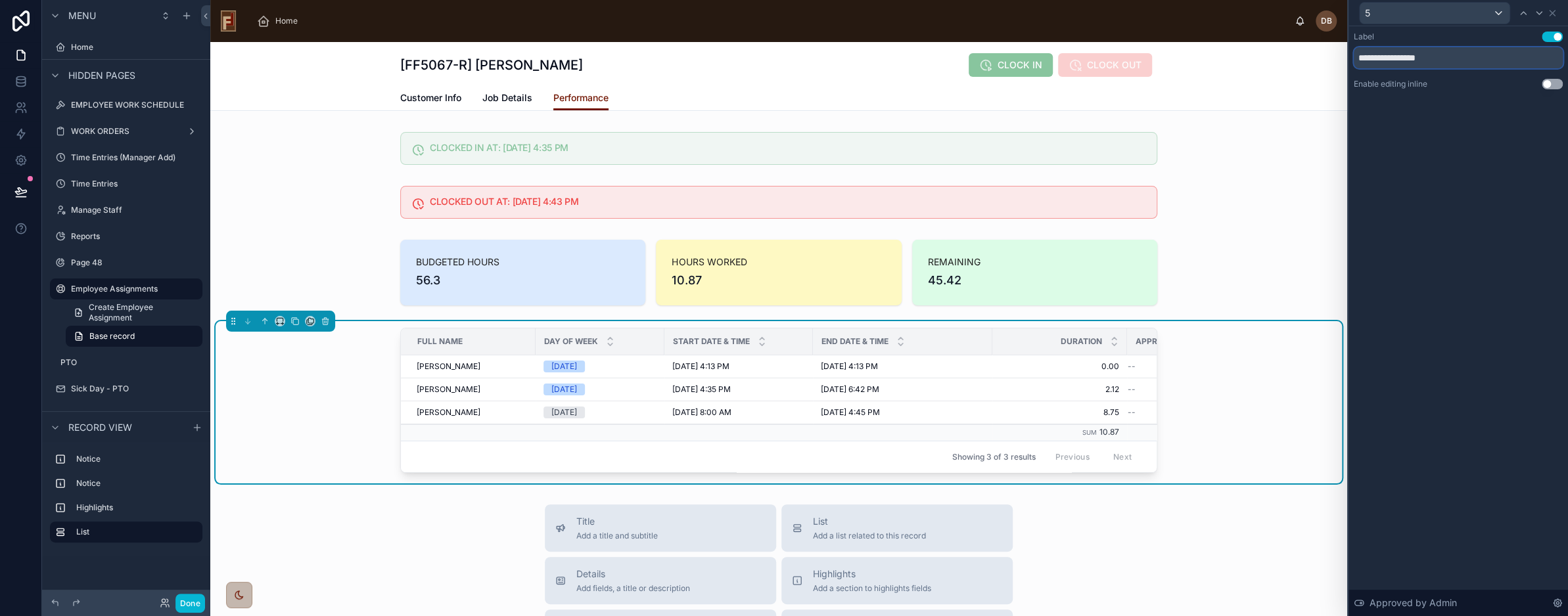
drag, startPoint x: 1399, startPoint y: 58, endPoint x: 1476, endPoint y: 53, distance: 77.2
click at [1476, 53] on input "**********" at bounding box center [1458, 57] width 209 height 21
drag, startPoint x: 986, startPoint y: 339, endPoint x: 919, endPoint y: 346, distance: 67.4
click at [923, 346] on div at bounding box center [926, 341] width 5 height 26
drag, startPoint x: 1055, startPoint y: 341, endPoint x: 929, endPoint y: 346, distance: 126.1
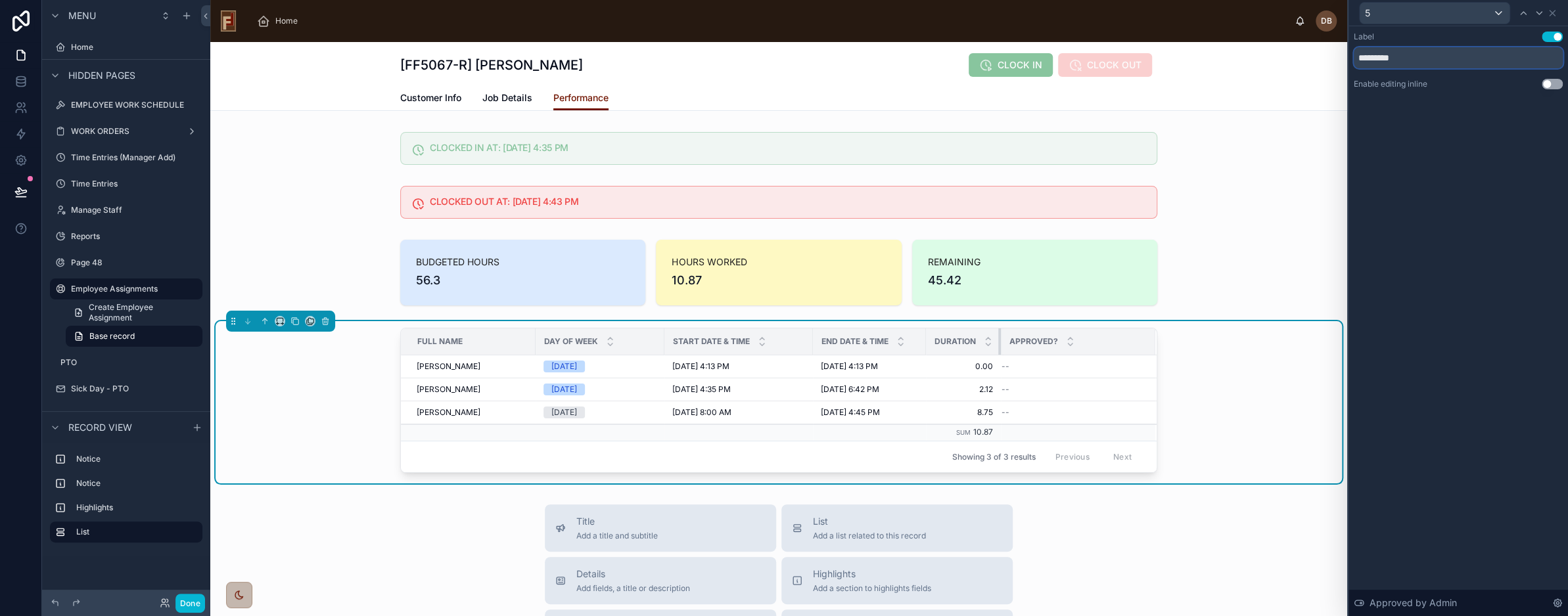
click at [929, 346] on th "Duration" at bounding box center [963, 342] width 75 height 27
drag, startPoint x: 994, startPoint y: 342, endPoint x: 1011, endPoint y: 343, distance: 17.0
click at [1011, 343] on tr "Full Name Day of Week Start Date & Time End Date & Time Duration Approved?" at bounding box center [779, 342] width 756 height 27
drag, startPoint x: 994, startPoint y: 341, endPoint x: 1007, endPoint y: 339, distance: 13.2
click at [1007, 339] on tr "Full Name Day of Week Start Date & Time End Date & Time Duration Approved?" at bounding box center [779, 342] width 756 height 27
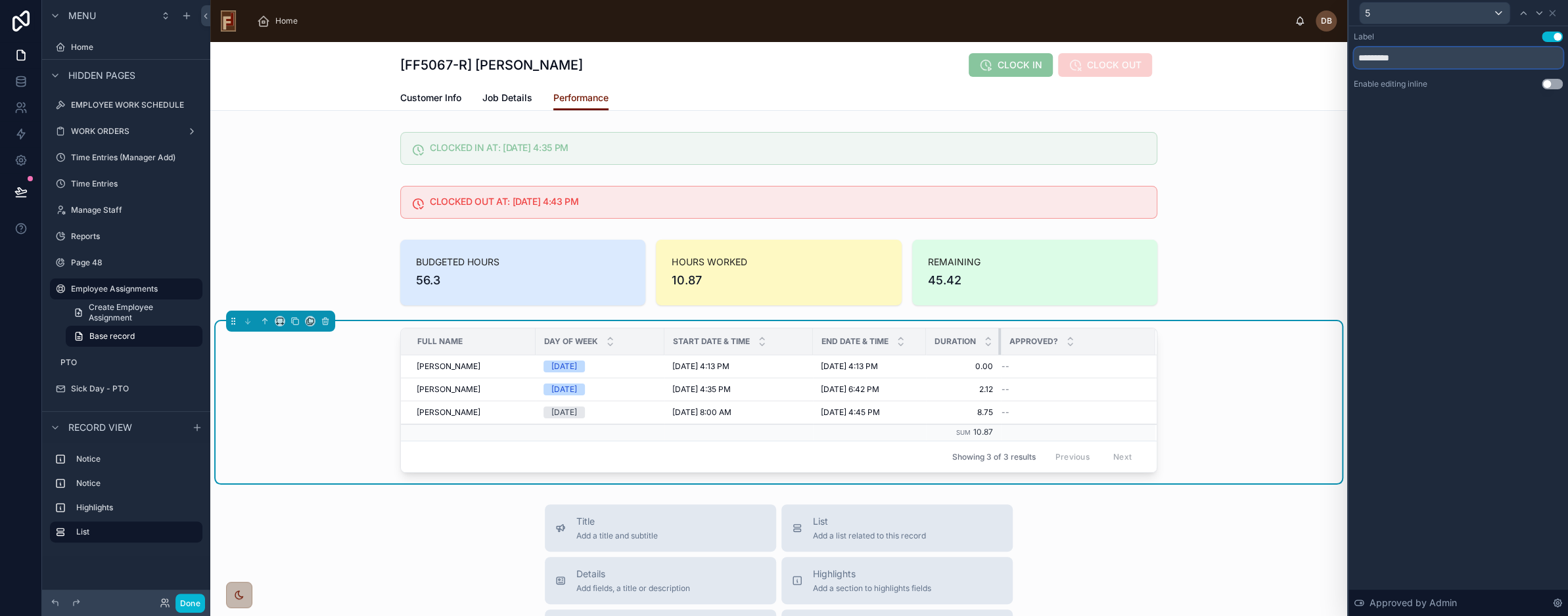
drag, startPoint x: 994, startPoint y: 339, endPoint x: 1005, endPoint y: 338, distance: 11.0
click at [1005, 338] on tr "Full Name Day of Week Start Date & Time End Date & Time Duration Approved?" at bounding box center [779, 342] width 756 height 27
drag, startPoint x: 918, startPoint y: 342, endPoint x: 941, endPoint y: 339, distance: 23.2
click at [946, 339] on div at bounding box center [949, 341] width 5 height 26
drag, startPoint x: 1017, startPoint y: 341, endPoint x: 1026, endPoint y: 341, distance: 9.0
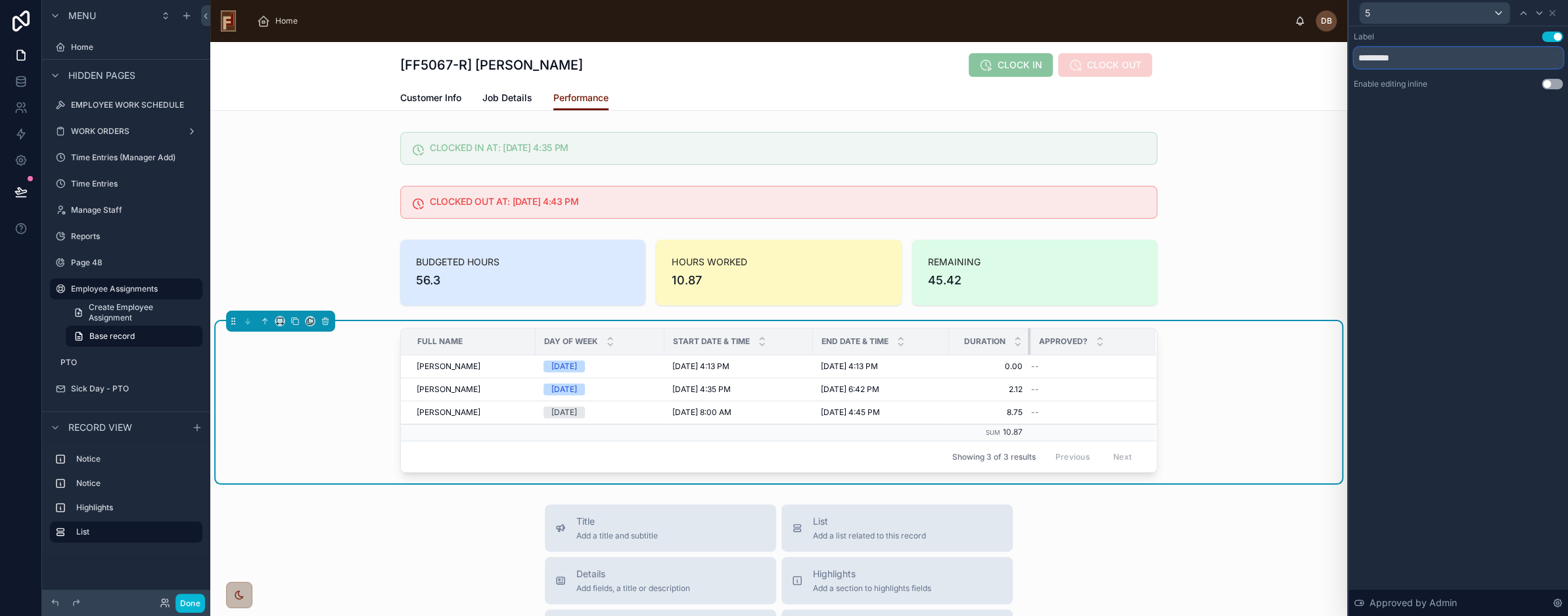
click at [1026, 341] on tr "Full Name Day of Week Start Date & Time End Date & Time Duration Approved?" at bounding box center [779, 342] width 756 height 27
type input "*********"
click at [193, 604] on button "Done" at bounding box center [190, 603] width 30 height 19
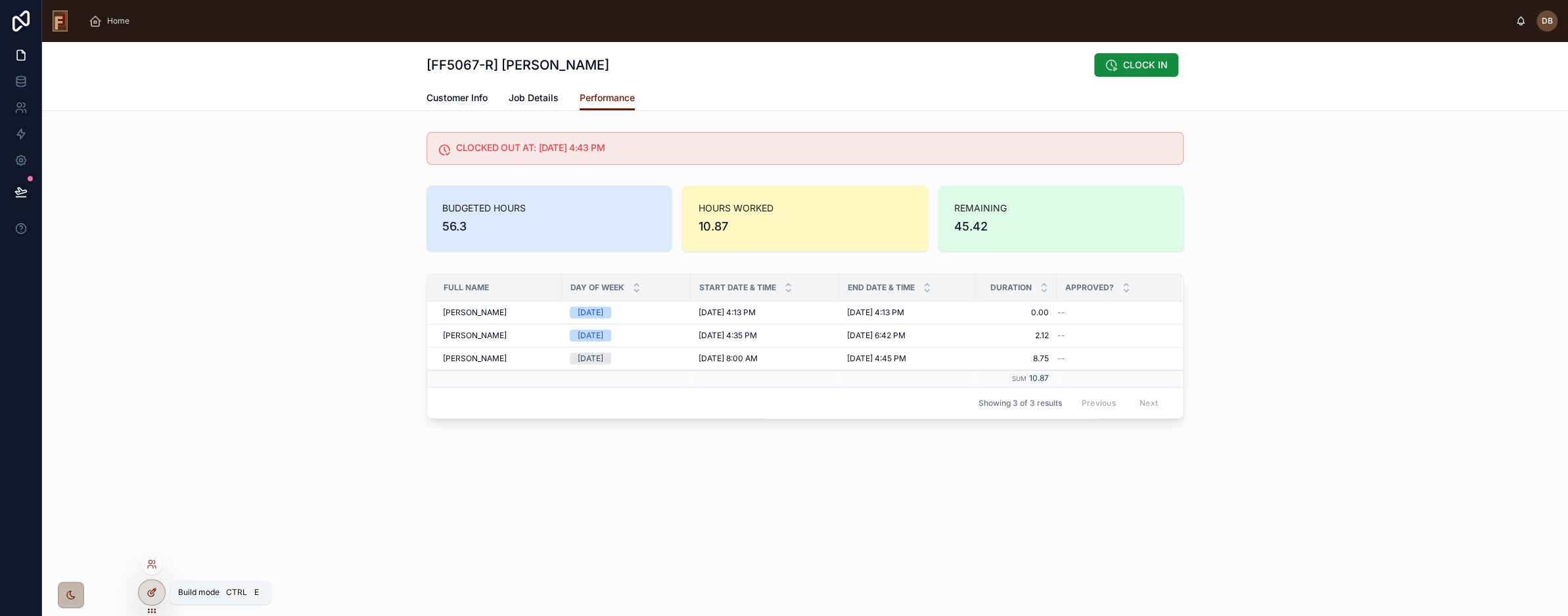
click at [159, 592] on div at bounding box center [152, 592] width 26 height 25
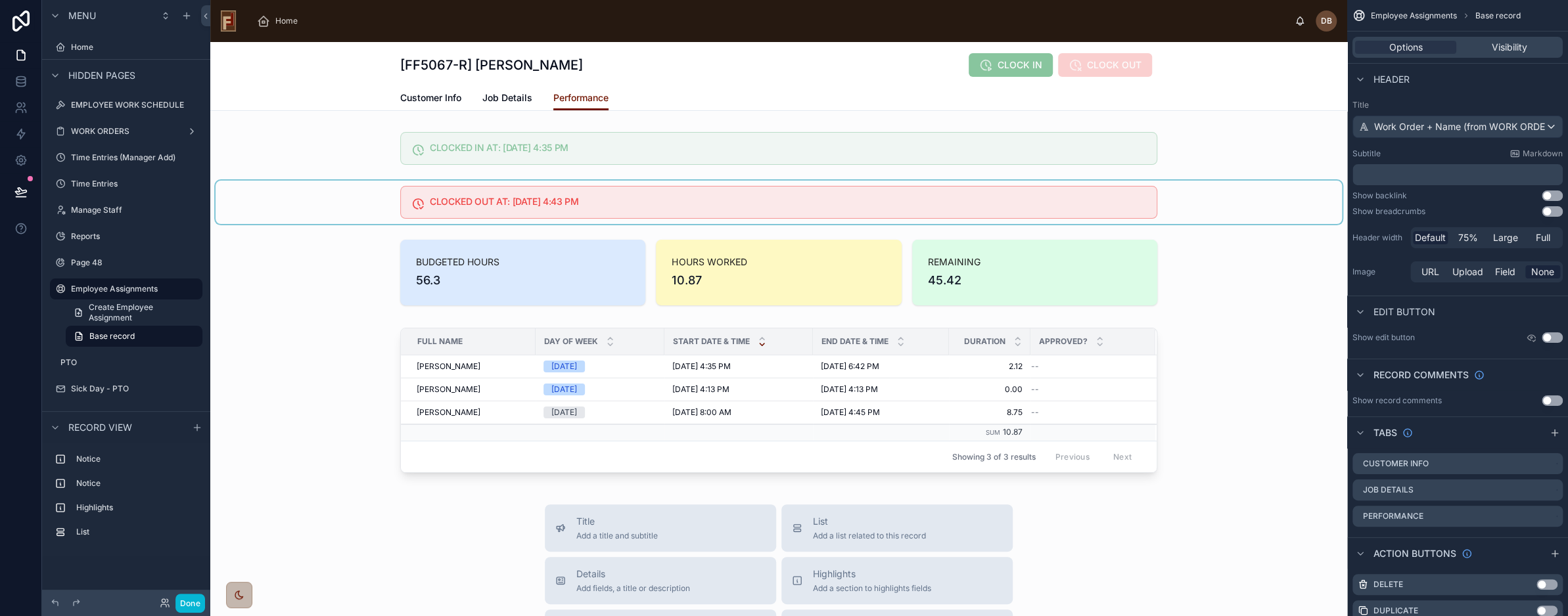
click at [338, 199] on div at bounding box center [779, 202] width 1127 height 43
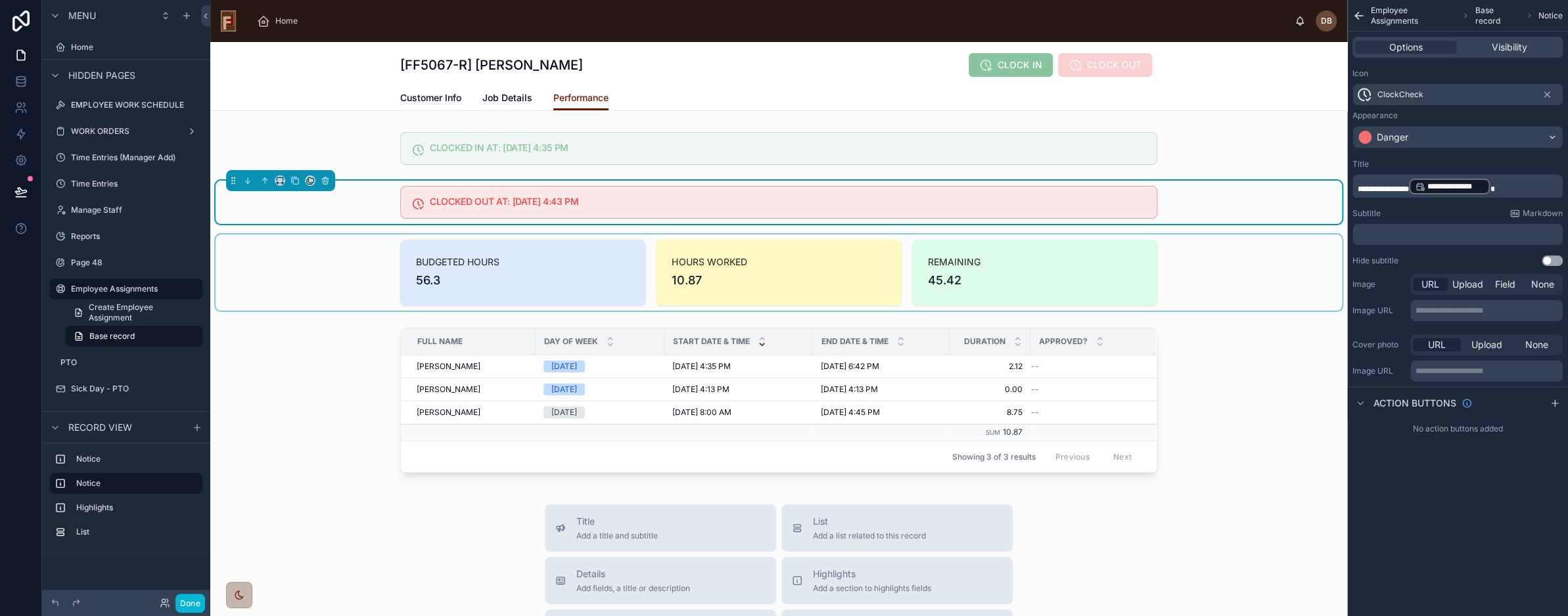
click at [319, 270] on div at bounding box center [779, 273] width 1127 height 76
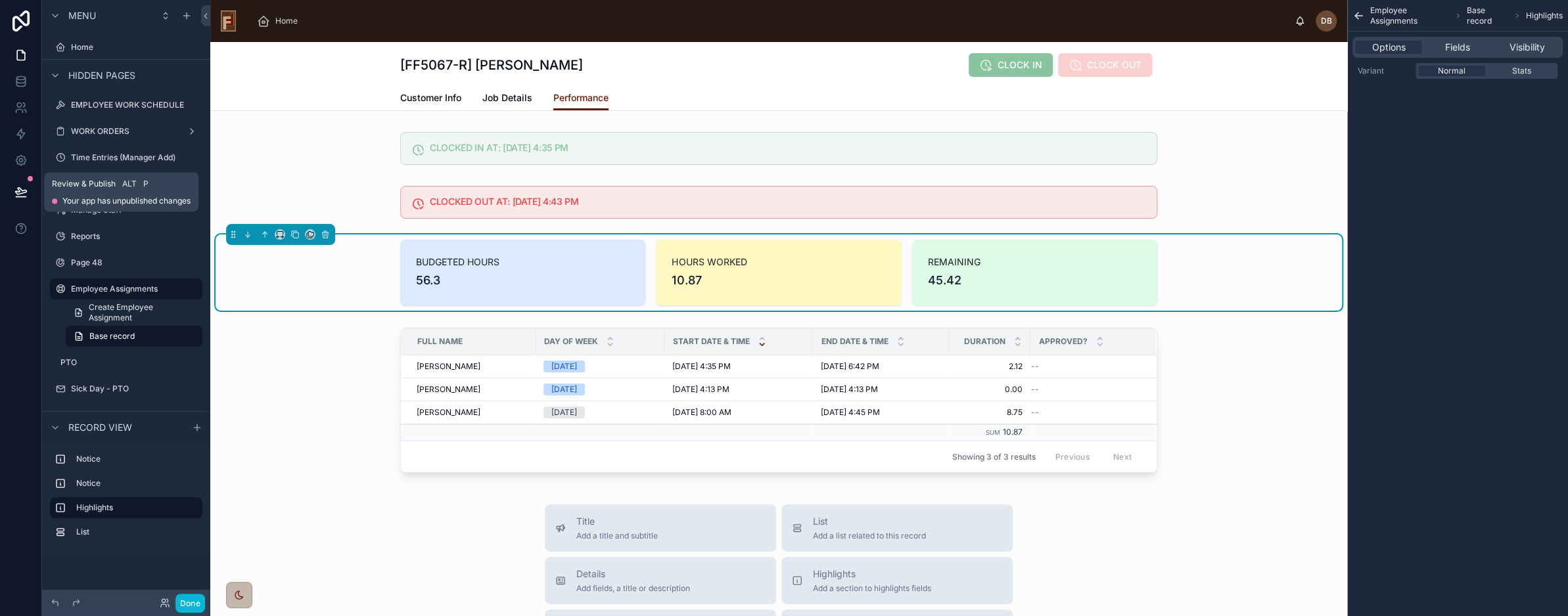
click at [21, 191] on icon at bounding box center [20, 191] width 13 height 13
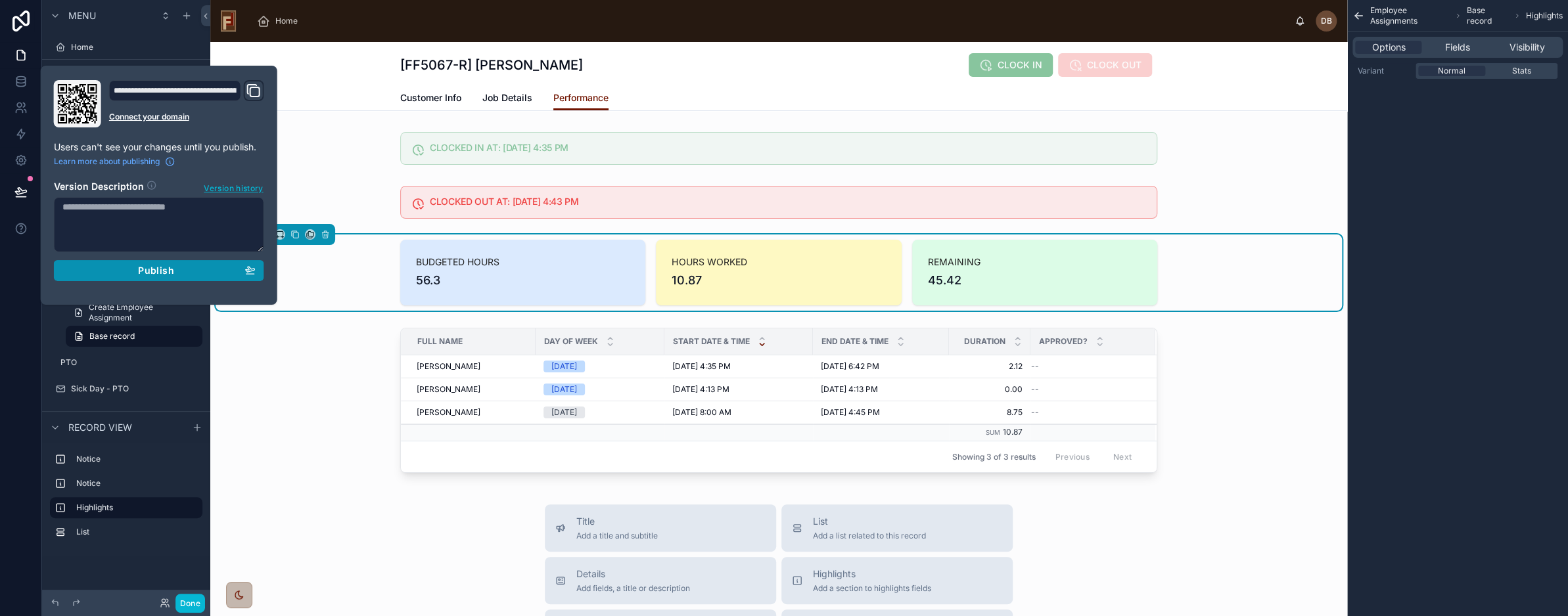
click at [167, 269] on span "Publish" at bounding box center [156, 270] width 35 height 11
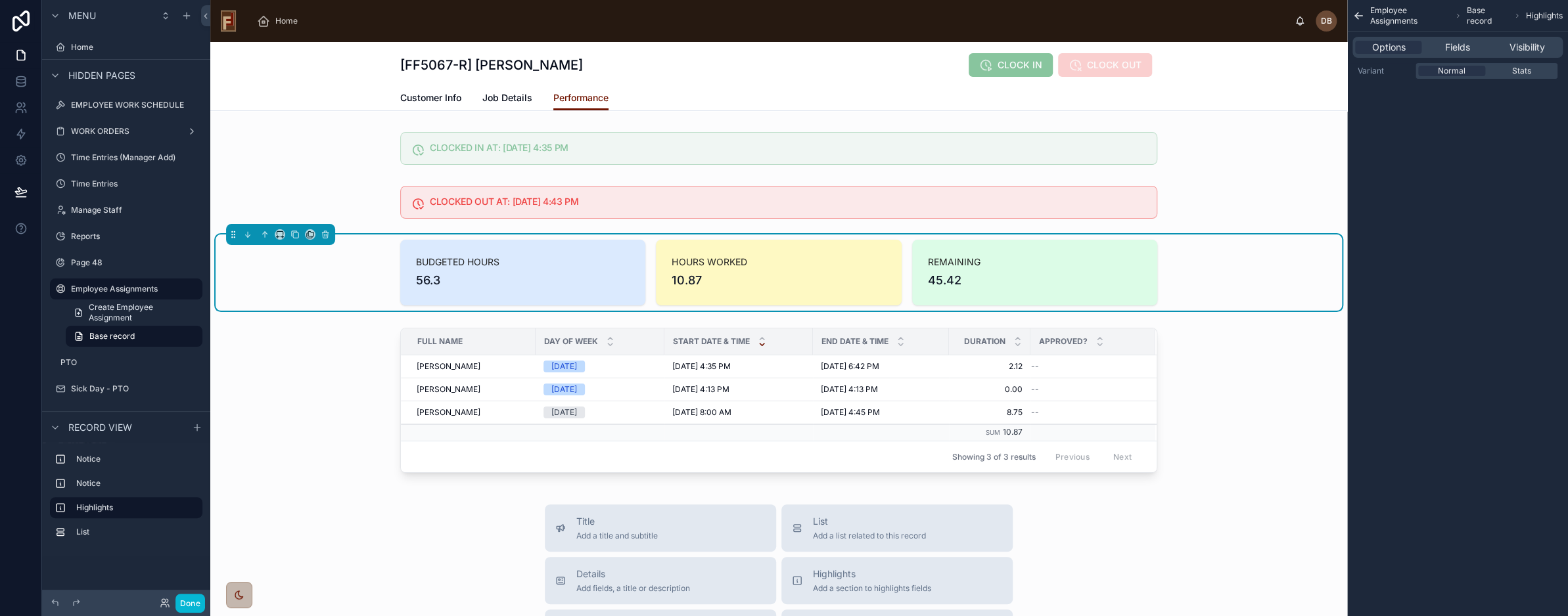
click at [515, 275] on span "56.3" at bounding box center [523, 280] width 214 height 18
click at [195, 602] on button "Done" at bounding box center [190, 603] width 30 height 19
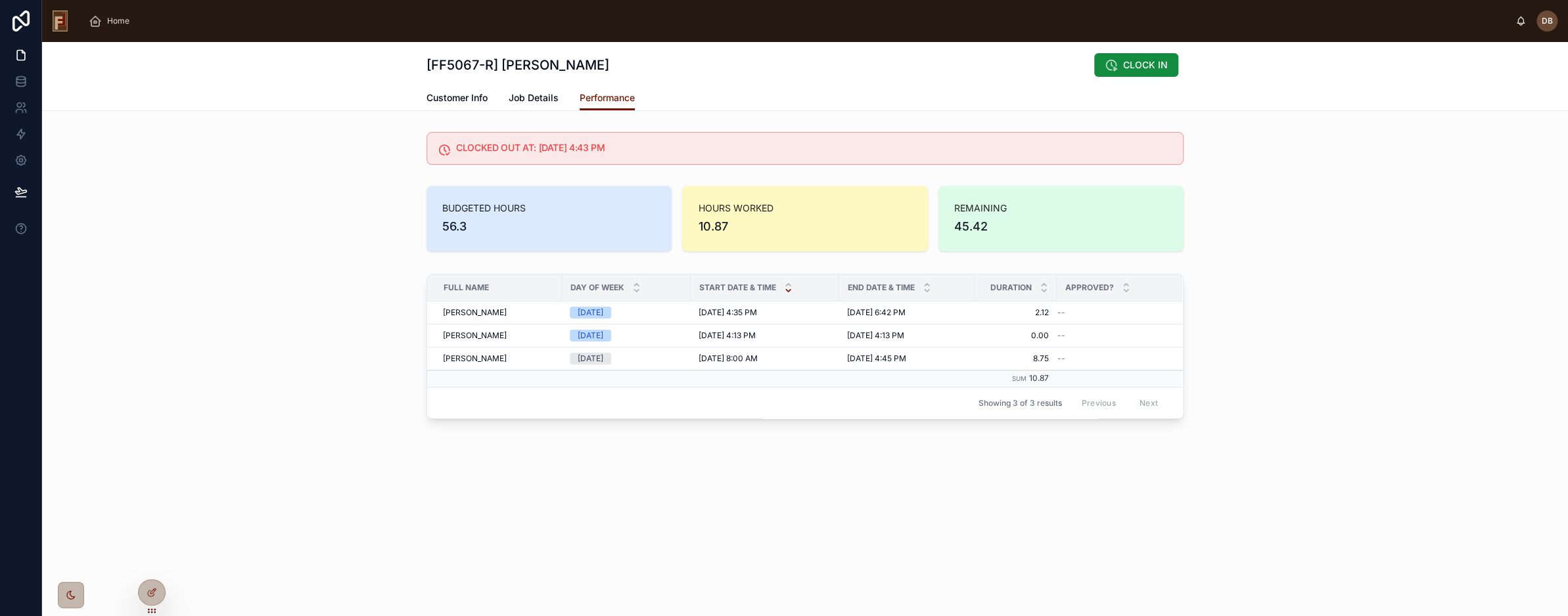
click at [529, 63] on h1 "[FF5067-R] [PERSON_NAME]" at bounding box center [518, 65] width 183 height 18
drag, startPoint x: 529, startPoint y: 63, endPoint x: 578, endPoint y: 60, distance: 49.1
click at [578, 60] on h1 "[FF5067-R] [PERSON_NAME]" at bounding box center [518, 65] width 183 height 18
click at [419, 66] on div "[FF5067-R] Professor Xavier CLOCK IN Performance Customer Info Job Details Perf…" at bounding box center [805, 76] width 1526 height 69
click at [151, 588] on icon at bounding box center [152, 593] width 11 height 11
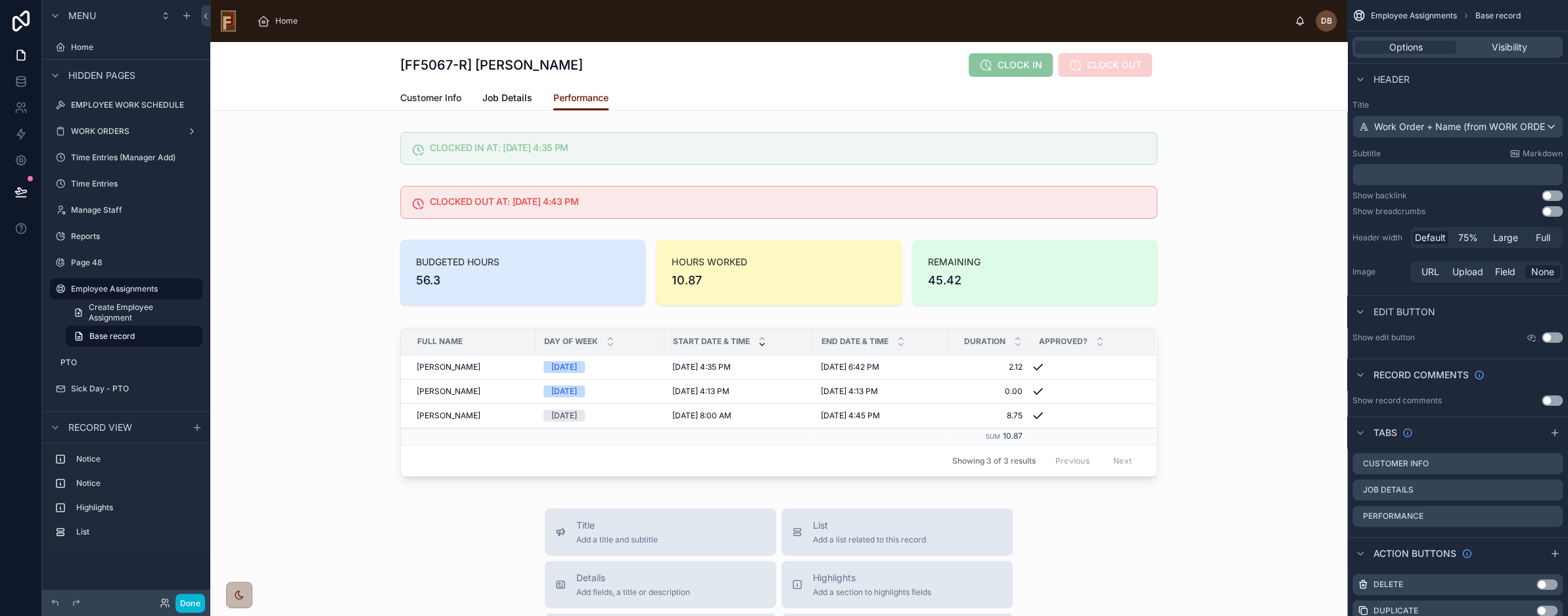
click at [430, 99] on span "Customer Info" at bounding box center [431, 97] width 61 height 13
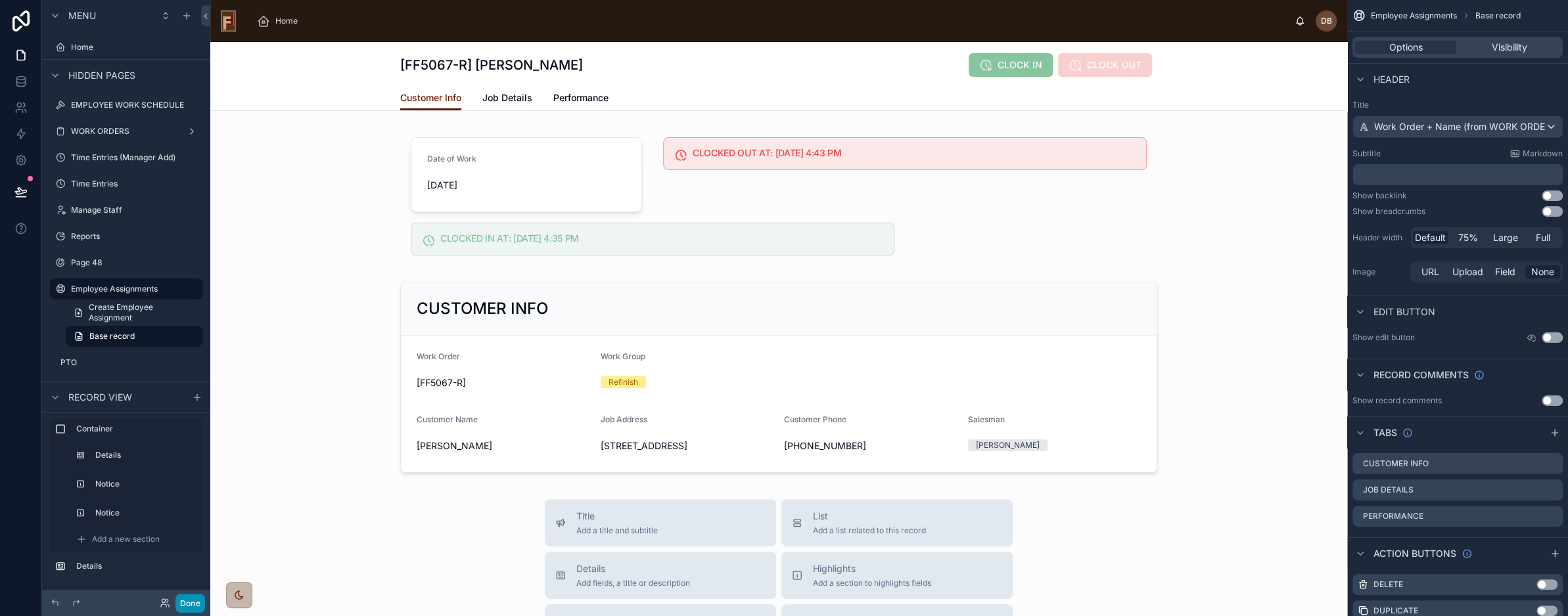
click at [195, 607] on button "Done" at bounding box center [190, 603] width 30 height 19
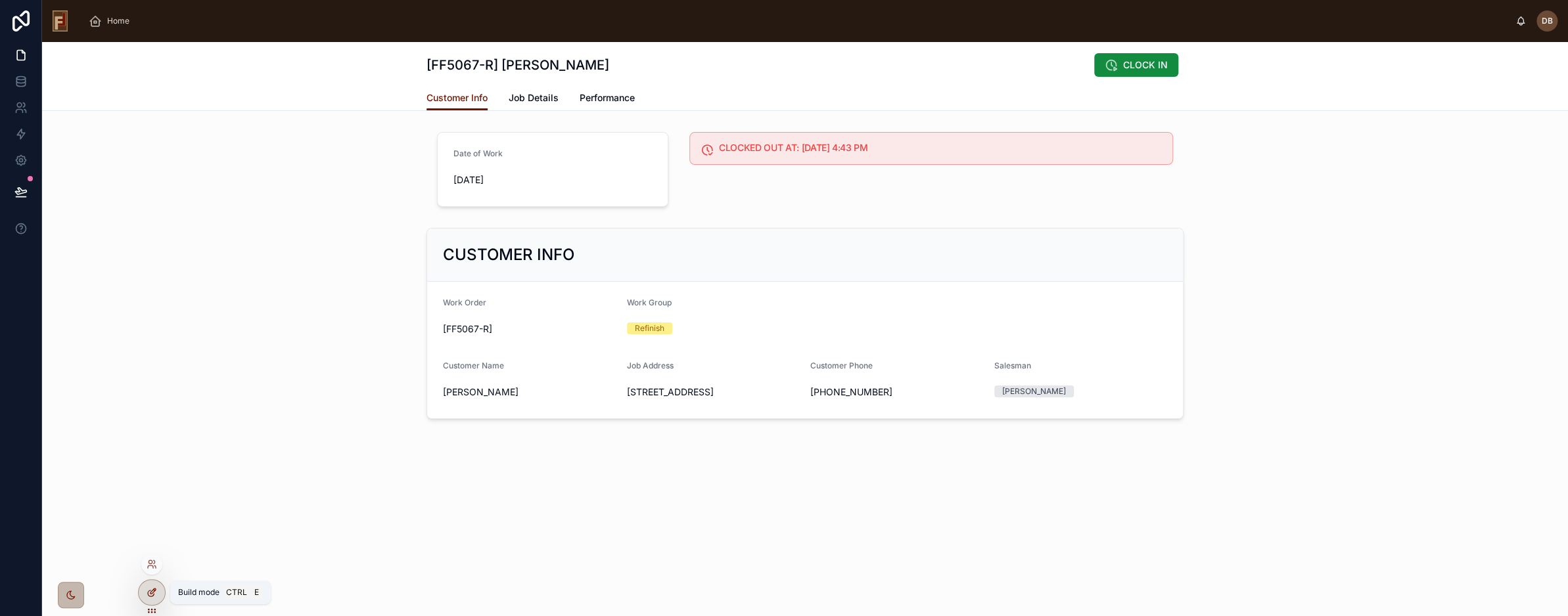
click at [152, 593] on icon at bounding box center [154, 592] width 5 height 5
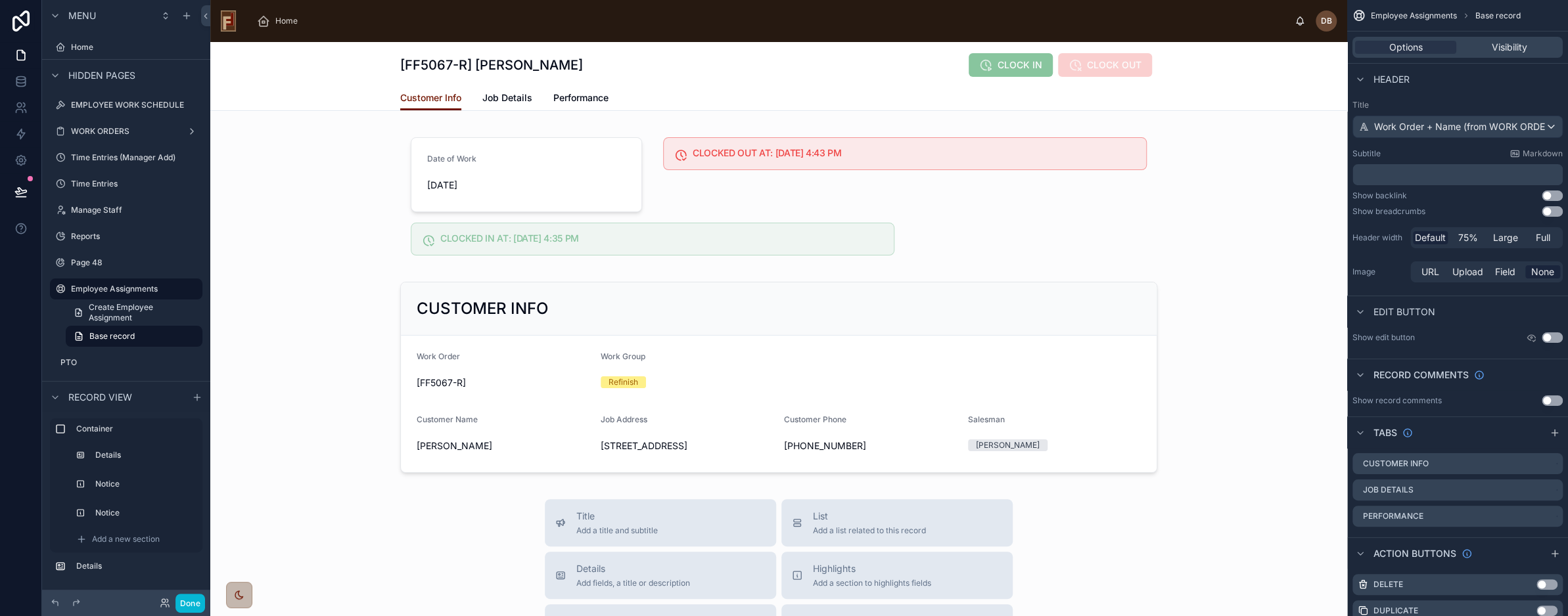
click at [848, 78] on div "[FF5067-R] Professor Xavier CLOCK IN CLOCK OUT" at bounding box center [779, 64] width 757 height 43
click at [1222, 68] on div "[FF5067-R] Professor Xavier CLOCK IN CLOCK OUT Customer Info Customer Info Job …" at bounding box center [779, 76] width 1137 height 69
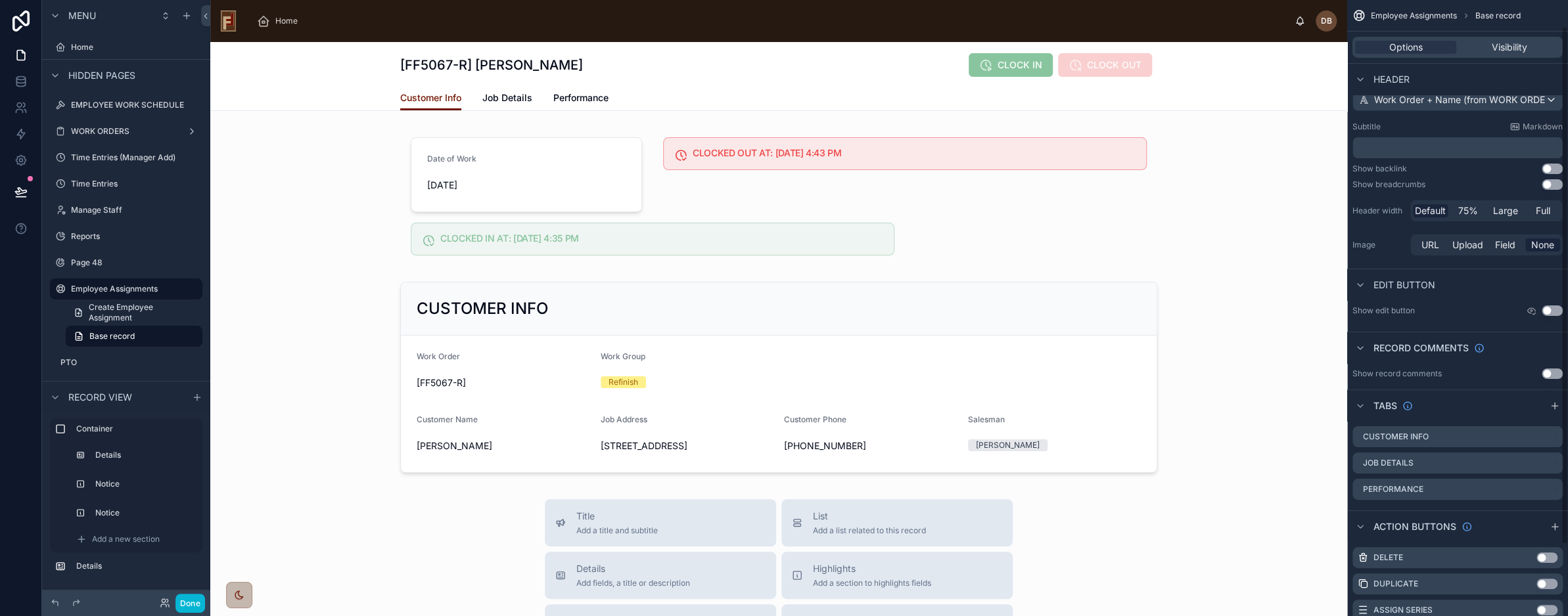
scroll to position [115, 0]
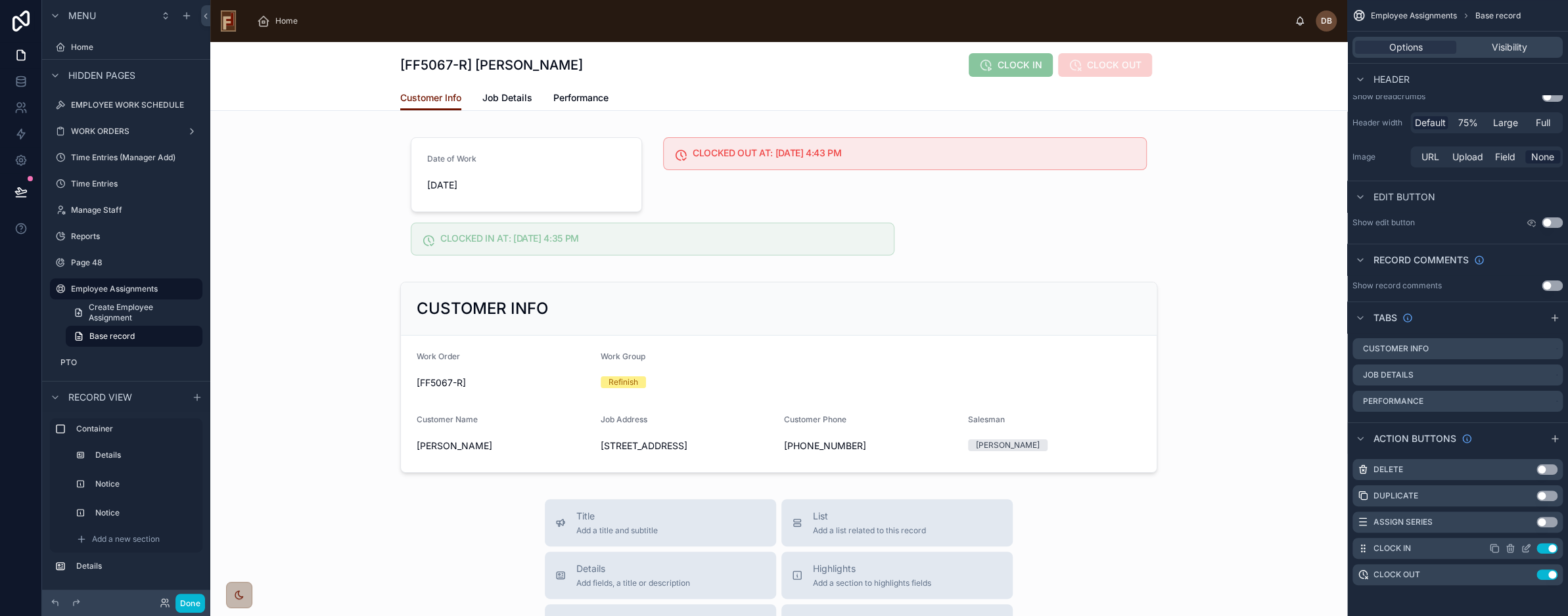
click at [1525, 546] on icon "scrollable content" at bounding box center [1527, 549] width 11 height 11
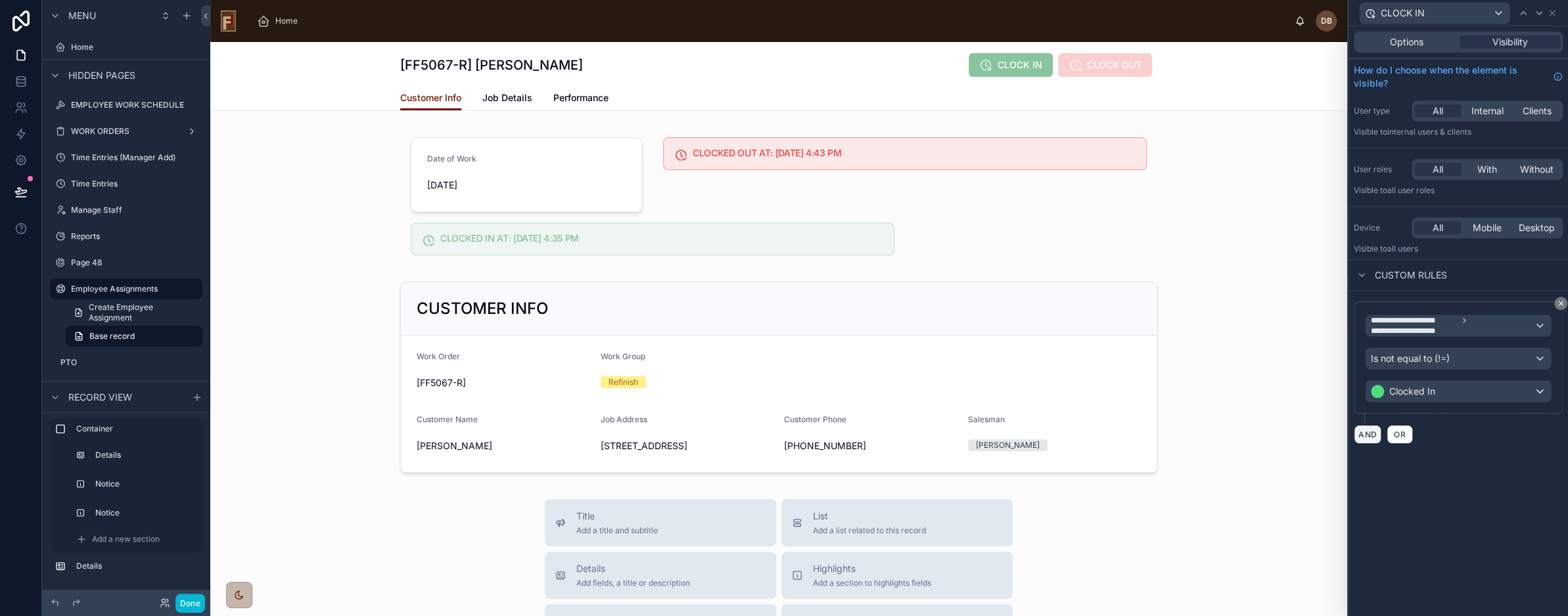
click at [1367, 433] on button "AND" at bounding box center [1368, 435] width 28 height 19
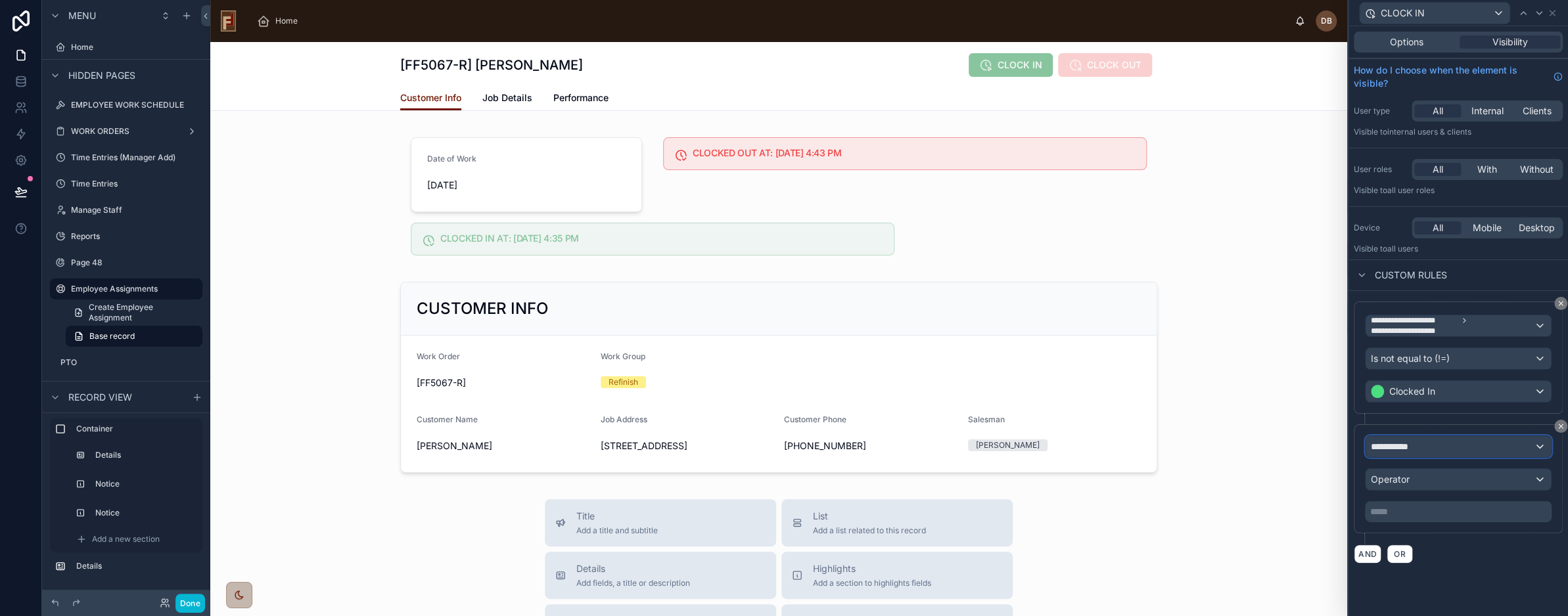
click at [1423, 443] on div "**********" at bounding box center [1458, 446] width 185 height 21
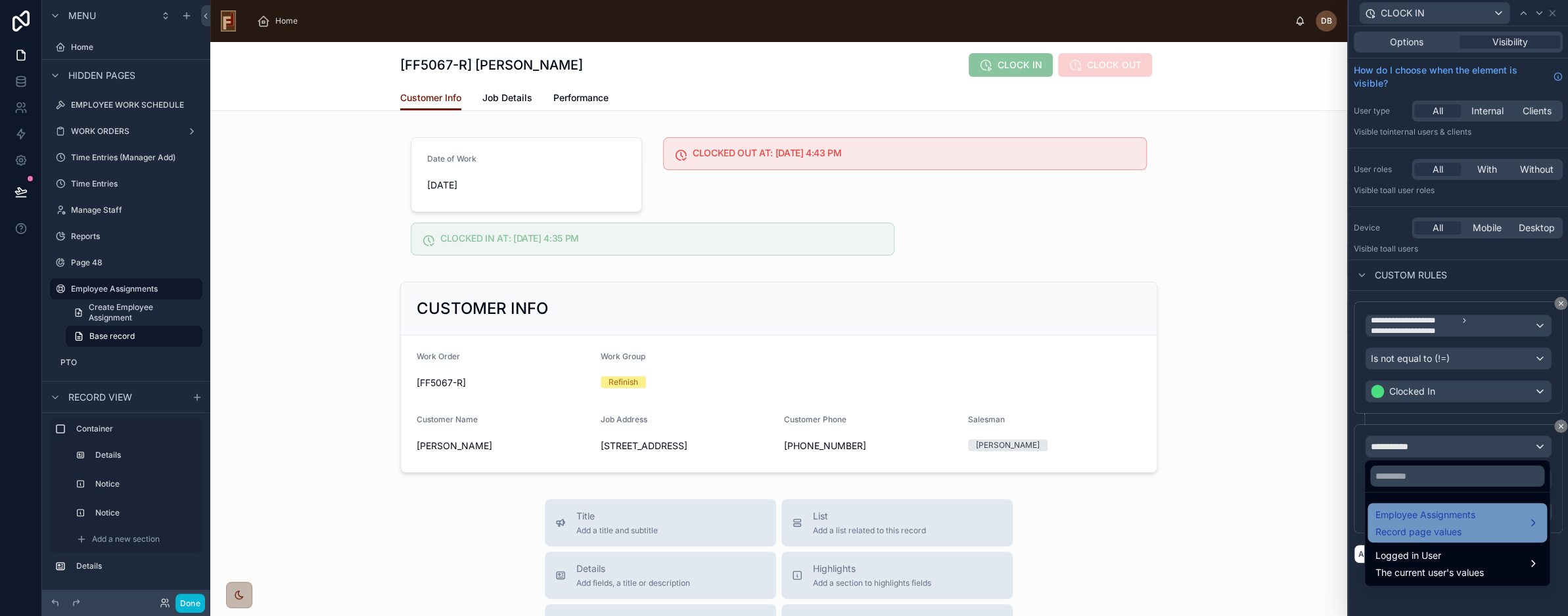
click at [1488, 515] on div "Employee Assignments Record page values" at bounding box center [1458, 523] width 164 height 32
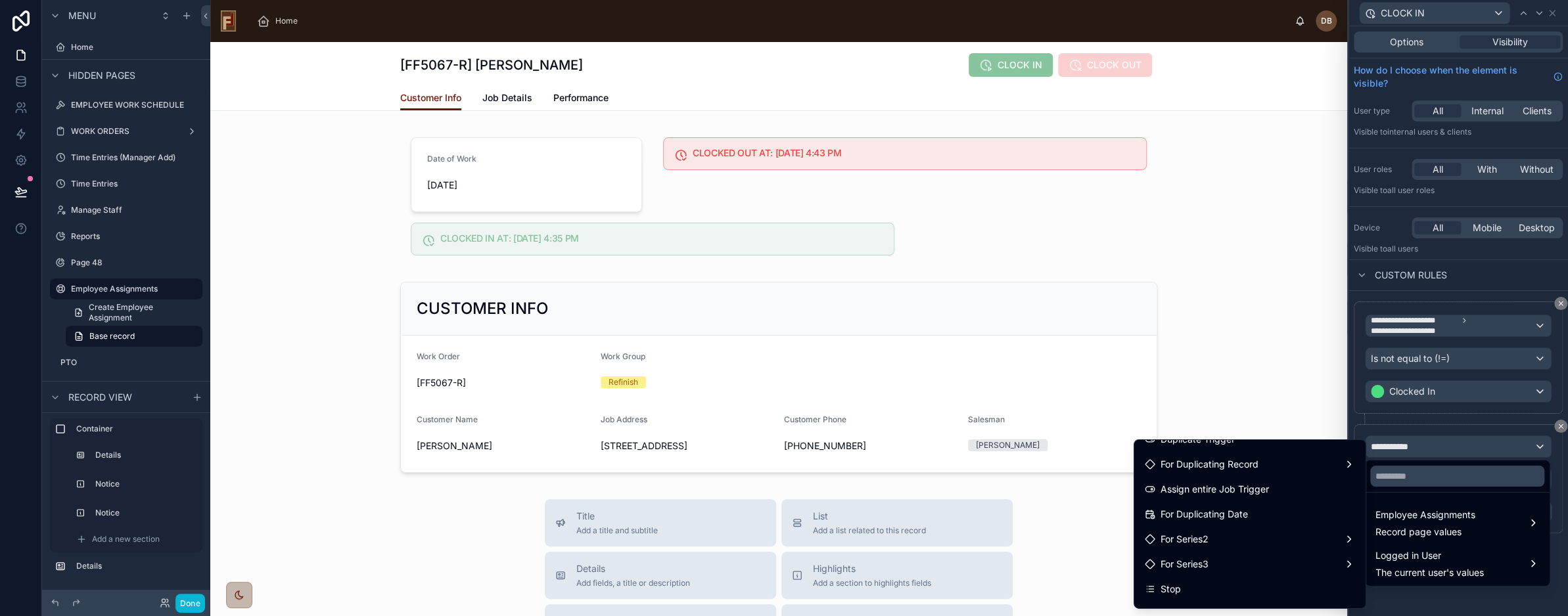
scroll to position [394, 0]
click at [1435, 475] on input "text" at bounding box center [1458, 476] width 175 height 21
click at [1414, 478] on input "text" at bounding box center [1458, 476] width 175 height 21
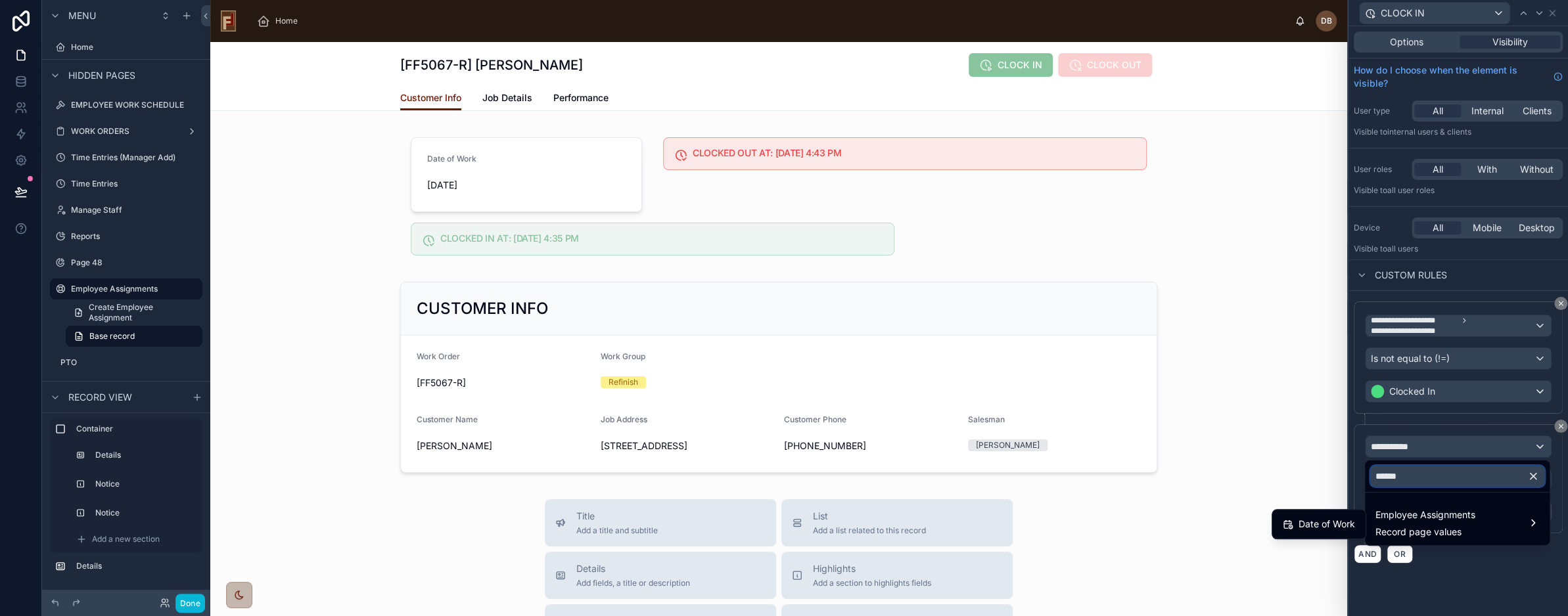
scroll to position [0, 0]
type input "**********"
click at [1322, 526] on span "Date of Work" at bounding box center [1327, 524] width 57 height 16
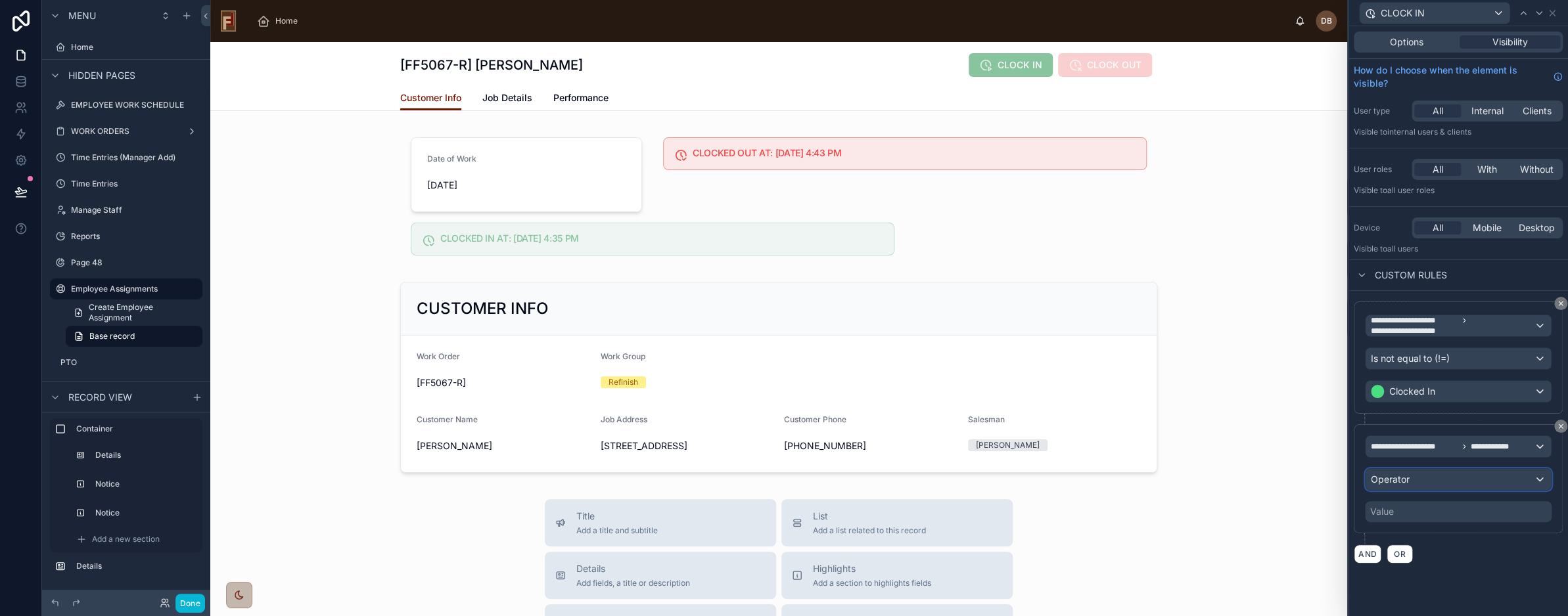
click at [1429, 479] on div "Operator" at bounding box center [1458, 479] width 185 height 21
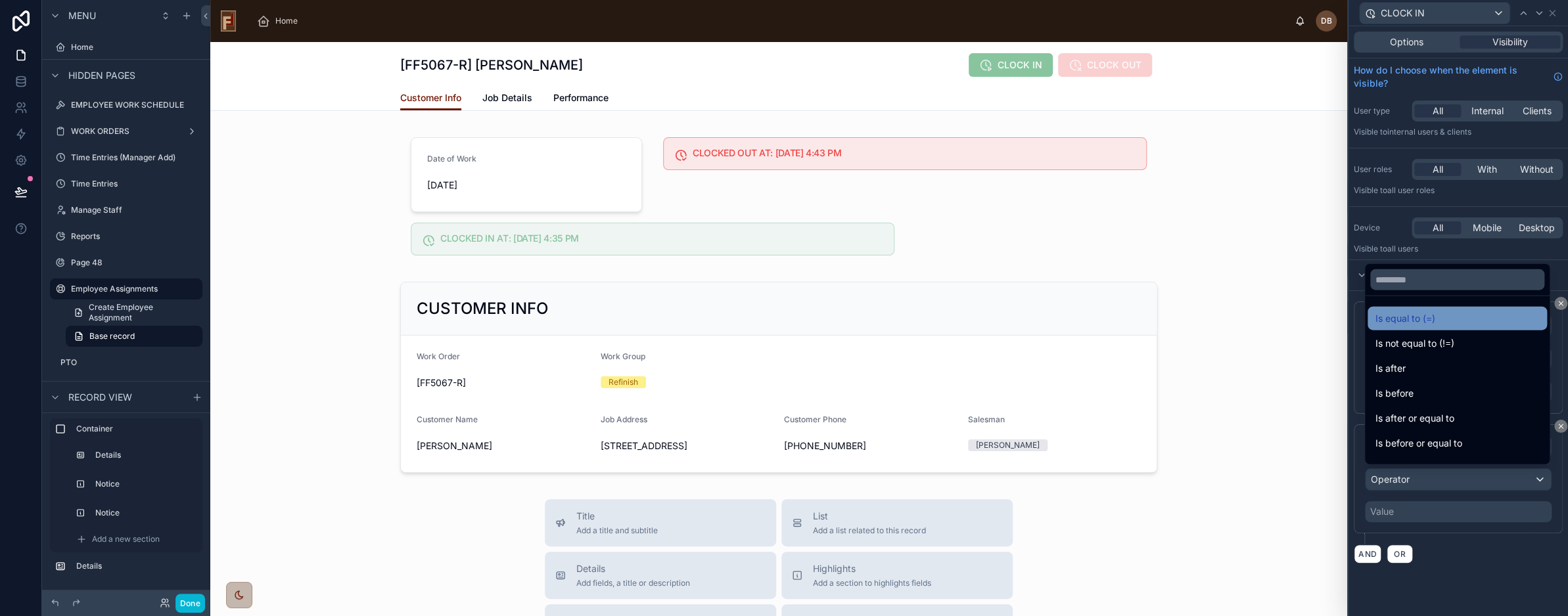
click at [1472, 322] on div "Is equal to (=)" at bounding box center [1458, 318] width 164 height 16
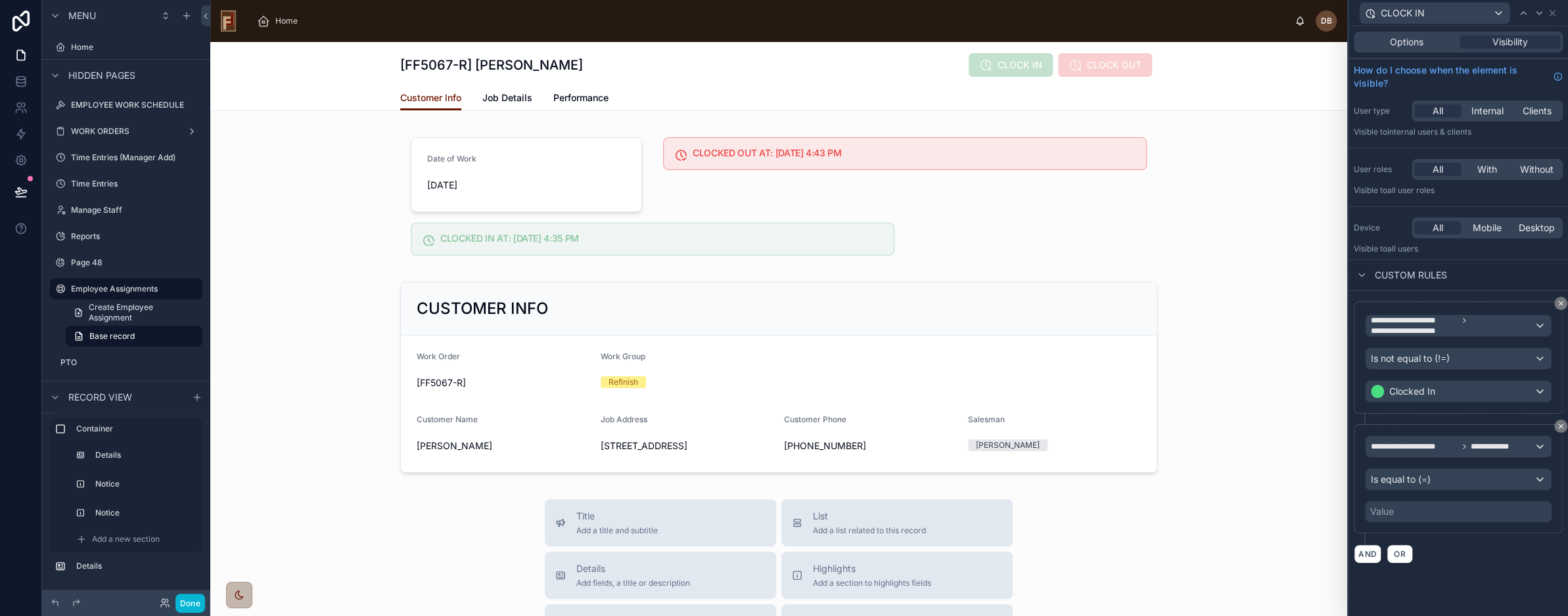
click at [1424, 513] on div "Value" at bounding box center [1458, 511] width 187 height 21
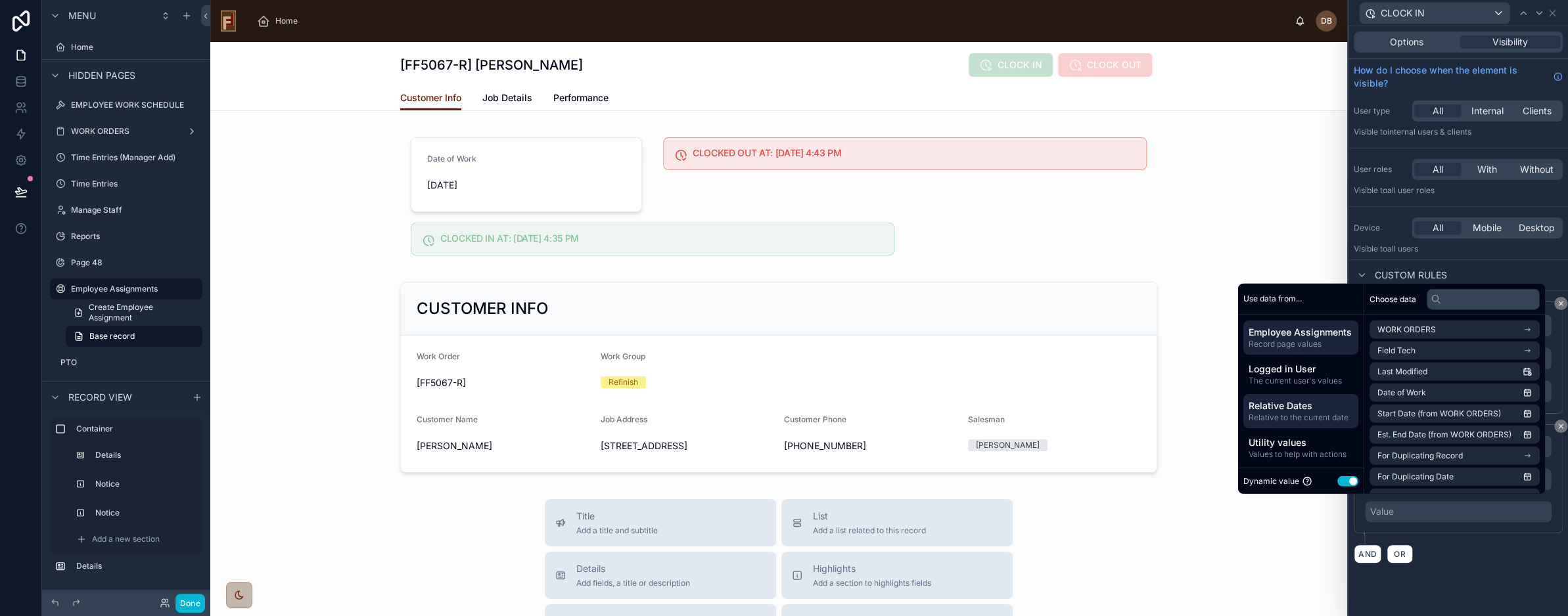
click at [1278, 413] on span "Relative to the current date" at bounding box center [1301, 417] width 105 height 11
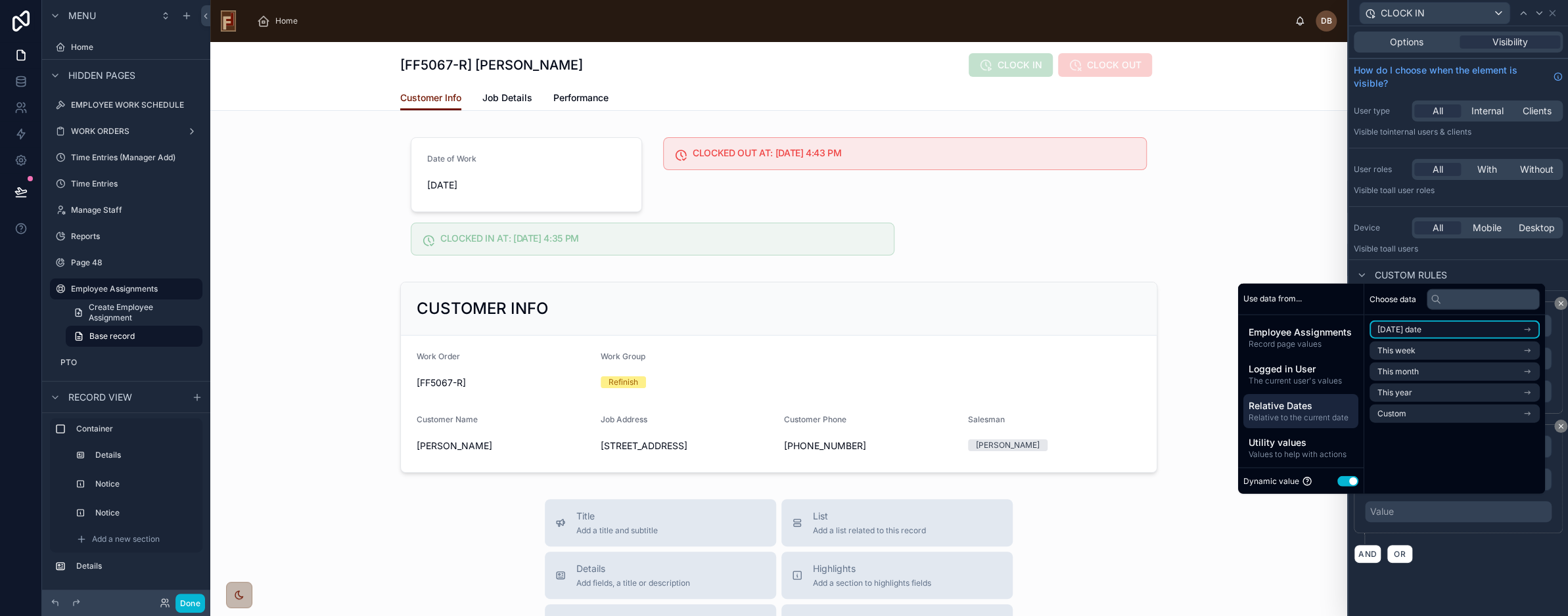
click at [1449, 328] on li "Today's date" at bounding box center [1455, 329] width 170 height 18
click at [1431, 352] on li "Now" at bounding box center [1455, 353] width 170 height 18
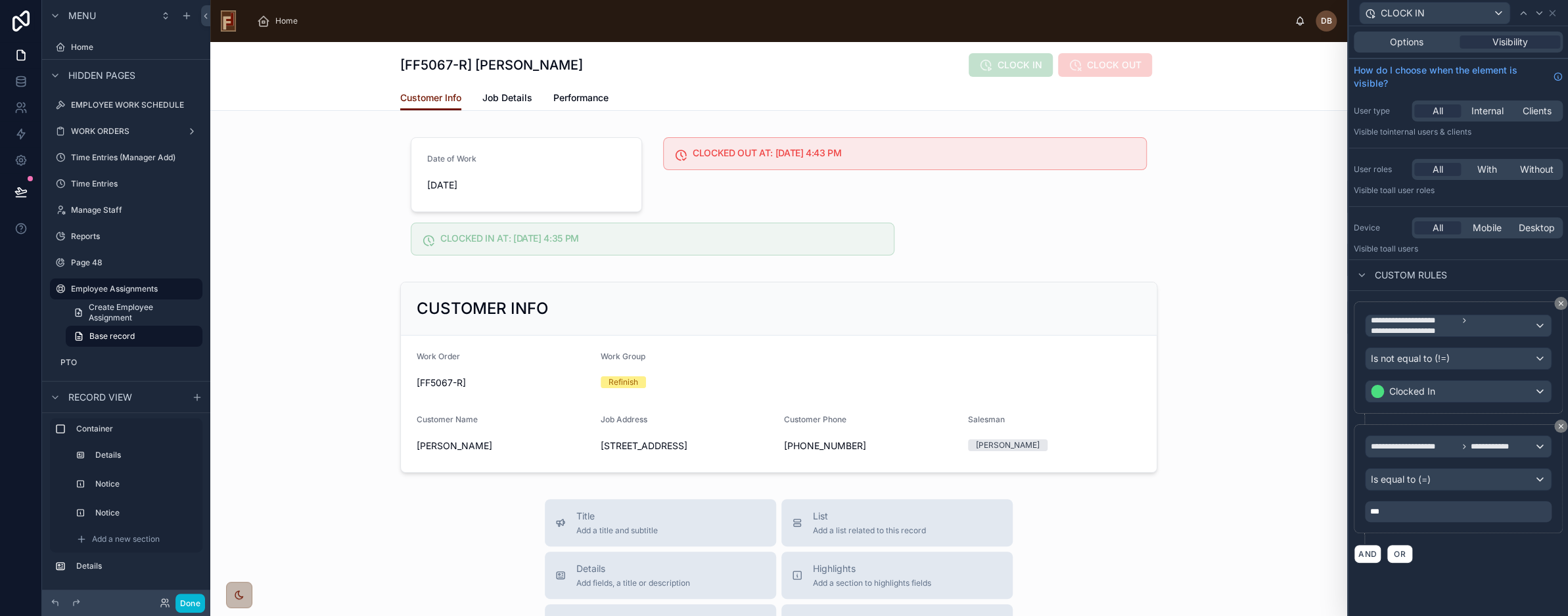
click at [1445, 569] on div "**********" at bounding box center [1458, 432] width 220 height 283
click at [191, 603] on button "Done" at bounding box center [190, 603] width 30 height 19
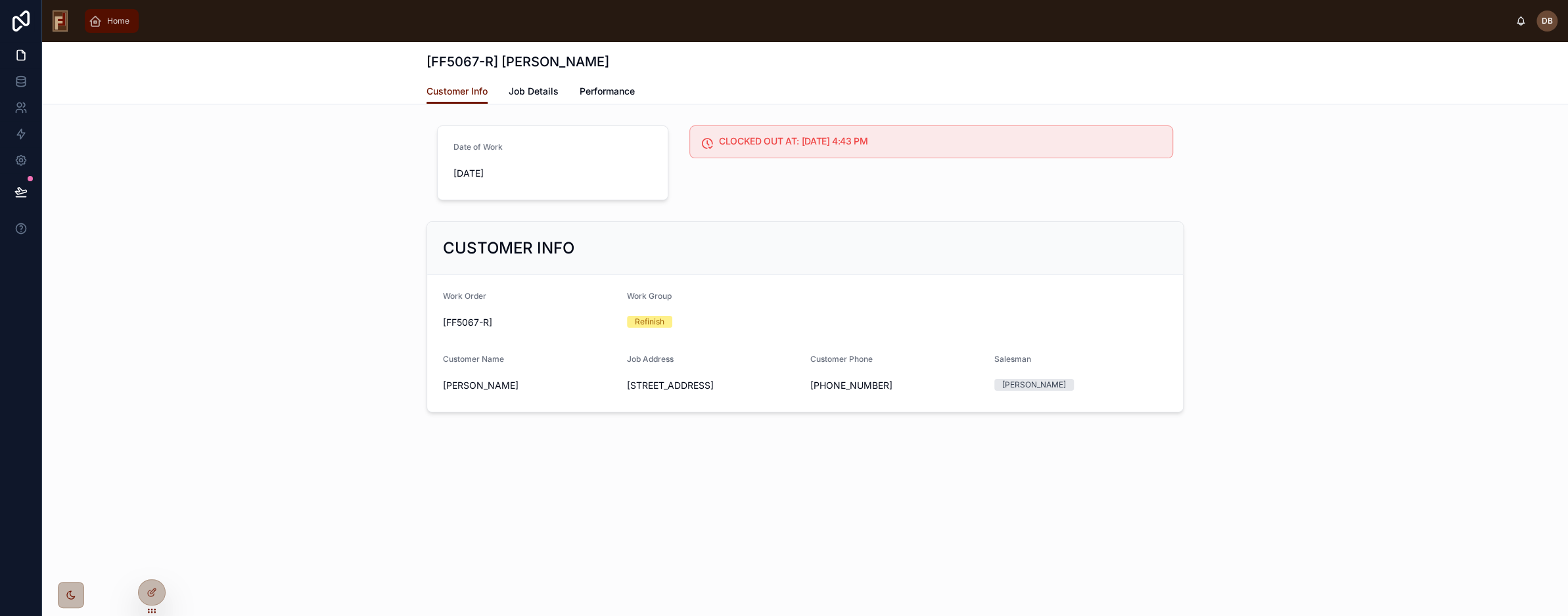
click at [114, 22] on span "Home" at bounding box center [118, 21] width 22 height 11
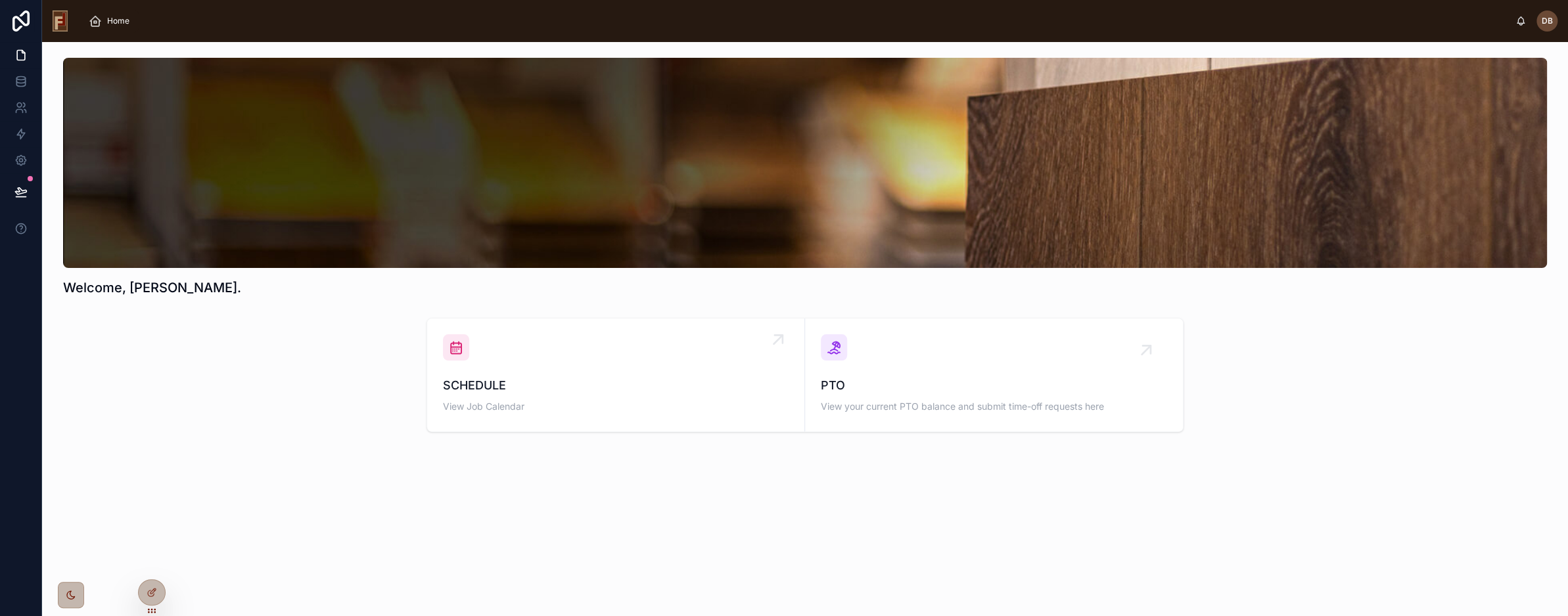
click at [520, 357] on div "SCHEDULE View Job Calendar" at bounding box center [616, 375] width 346 height 81
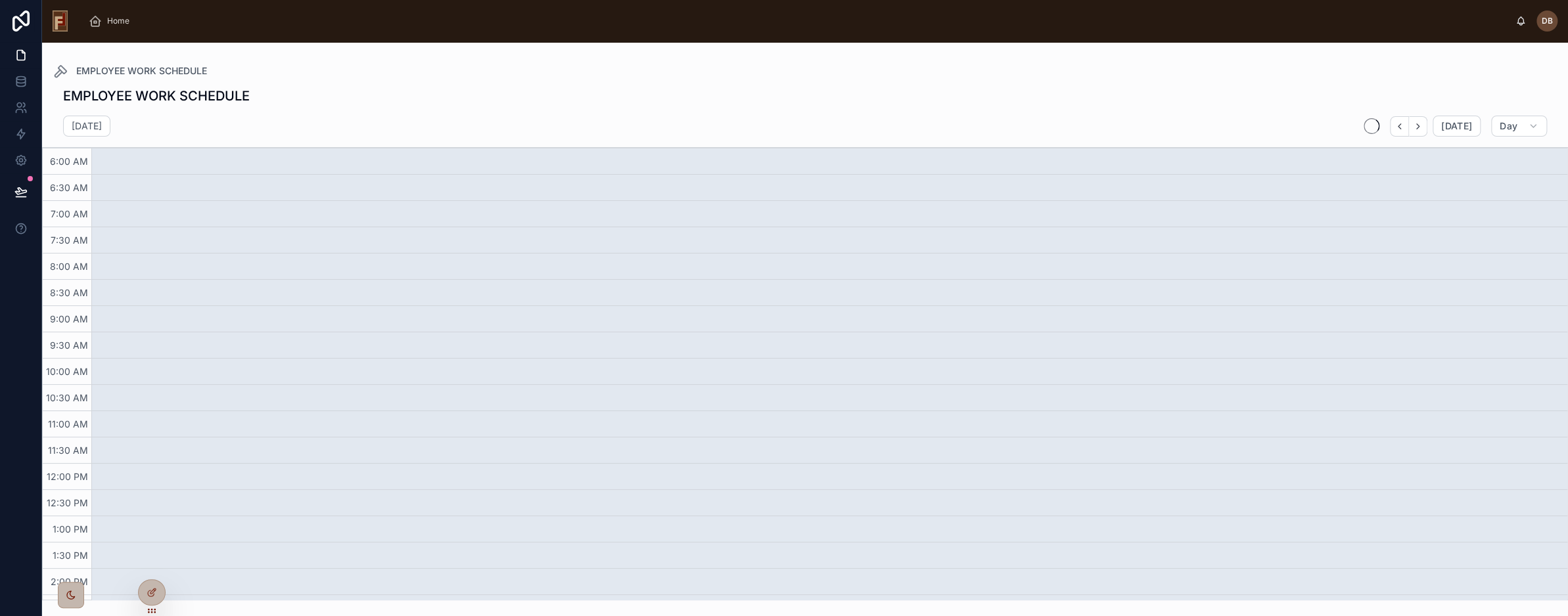
scroll to position [21, 0]
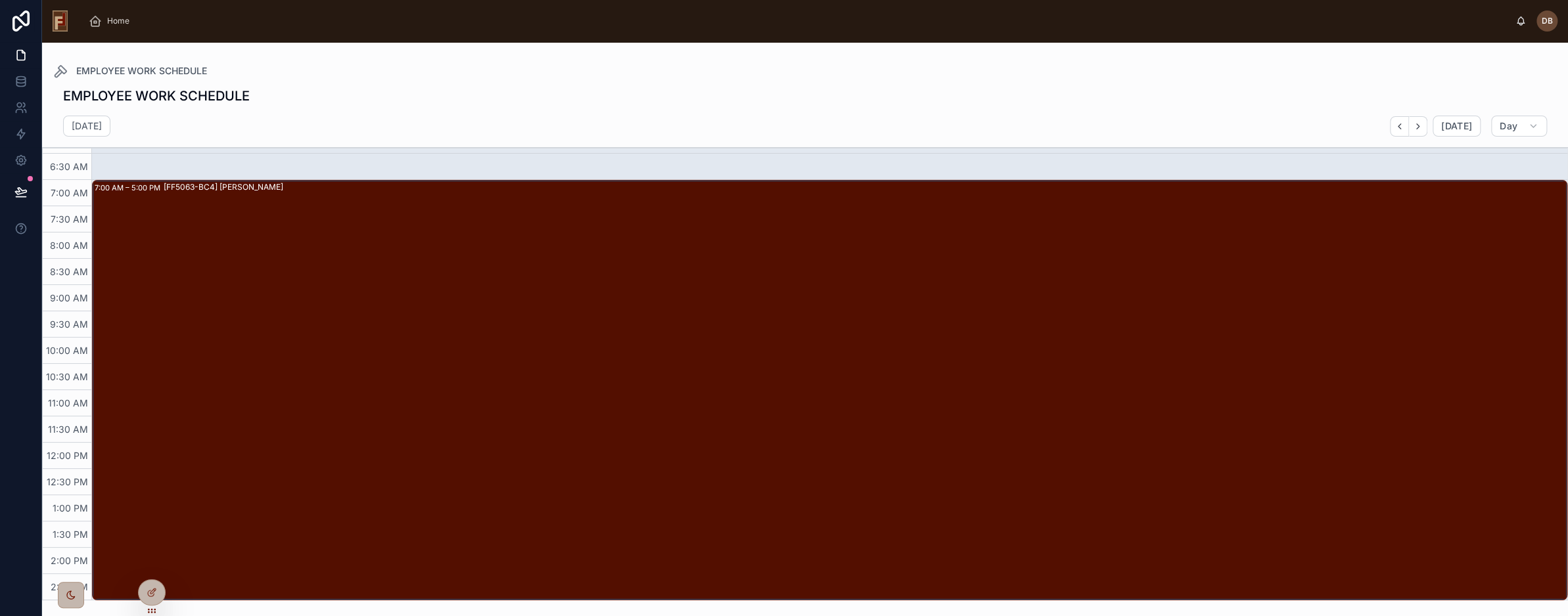
click at [576, 262] on div "[FF5063-BC4] Arnold Swartz" at bounding box center [865, 390] width 1403 height 418
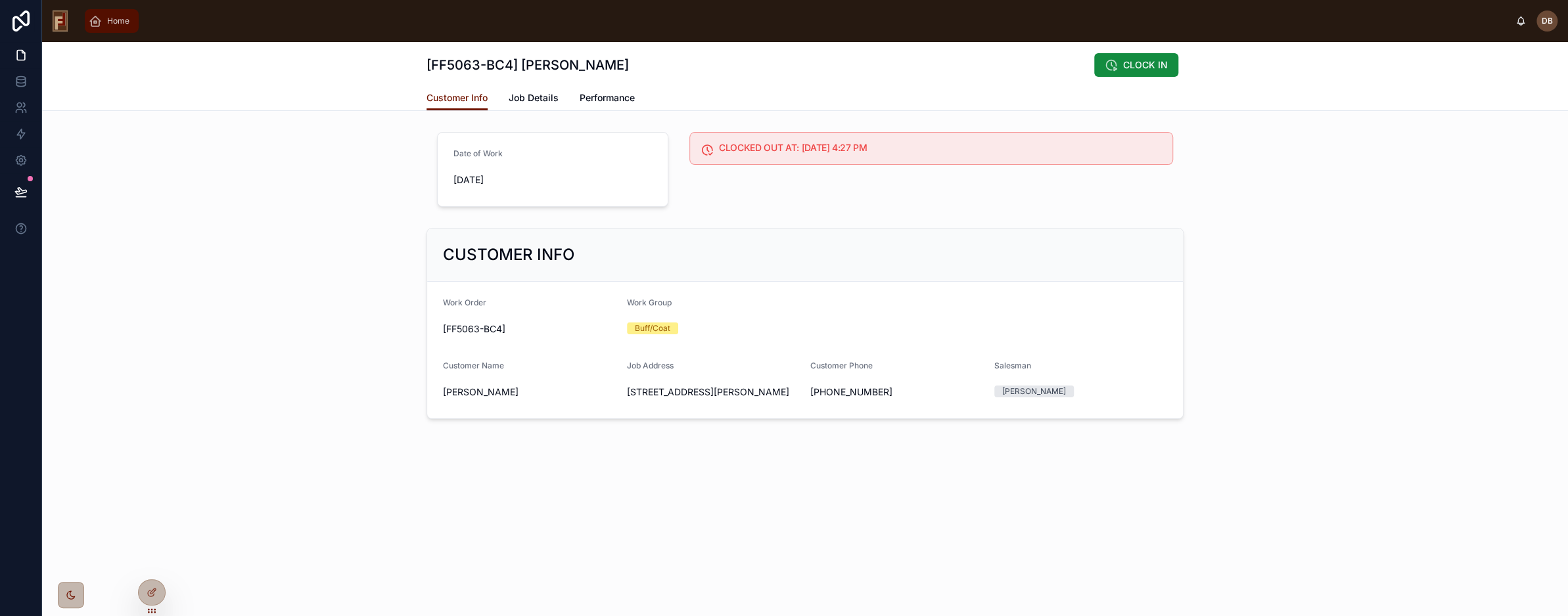
click at [109, 23] on span "Home" at bounding box center [118, 21] width 22 height 11
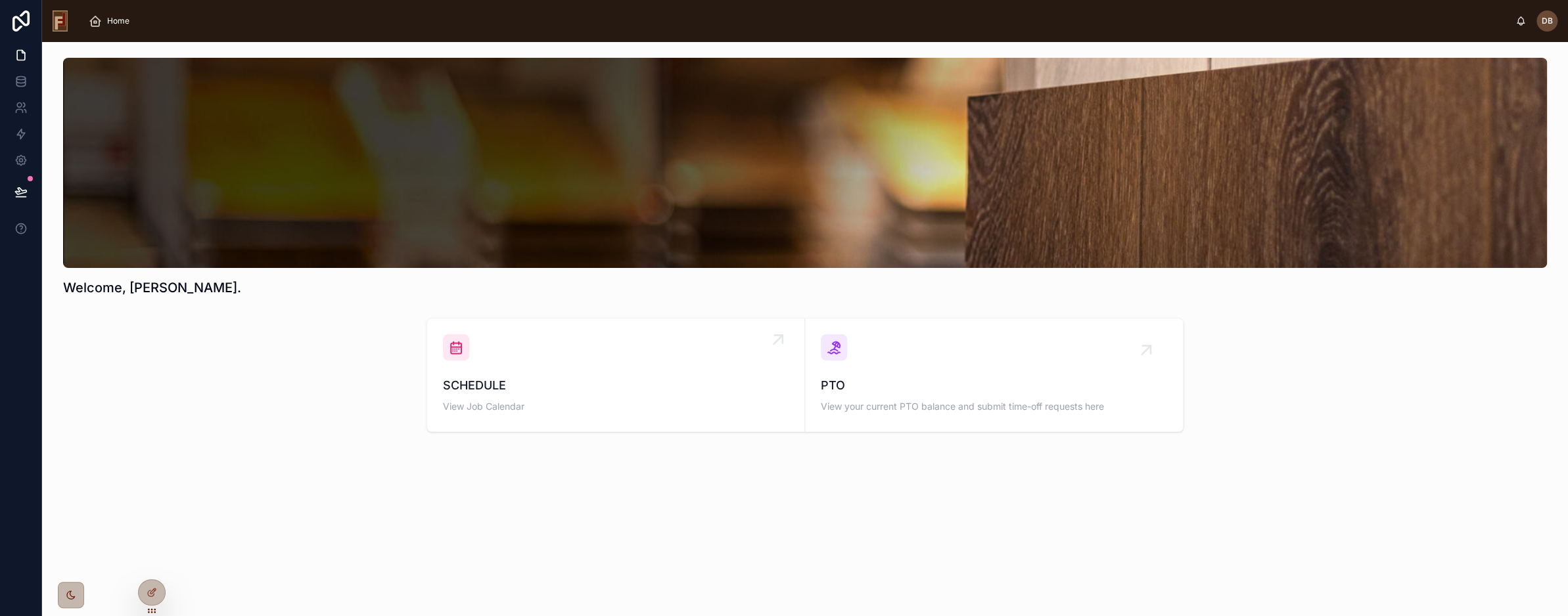
click at [568, 345] on div "SCHEDULE View Job Calendar" at bounding box center [616, 375] width 346 height 81
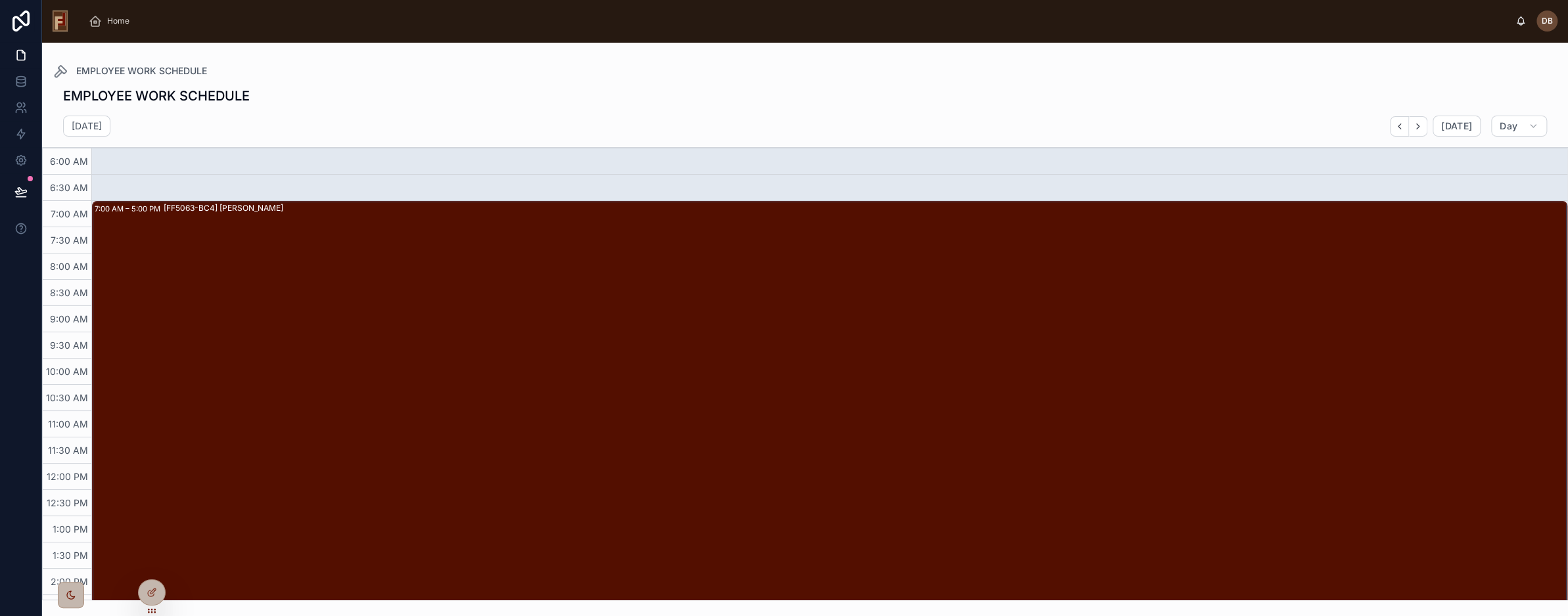
scroll to position [21, 0]
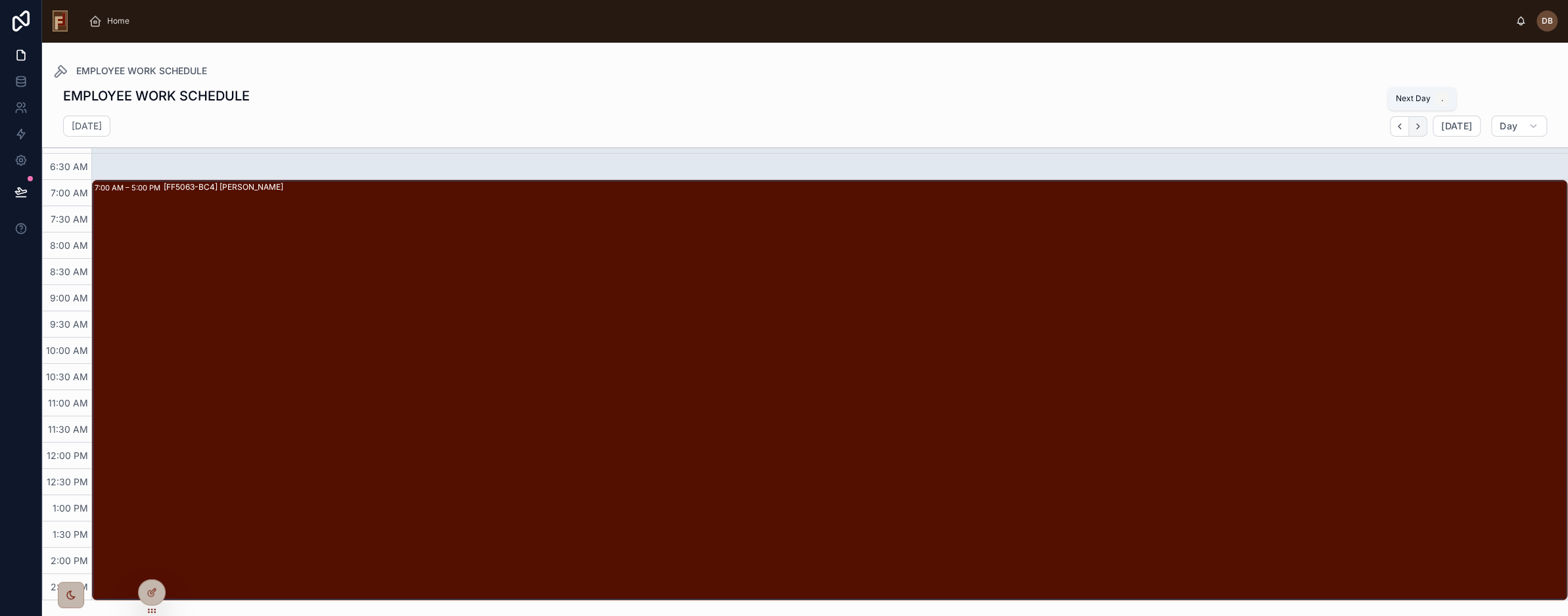
click at [1422, 129] on icon "Next" at bounding box center [1418, 126] width 10 height 10
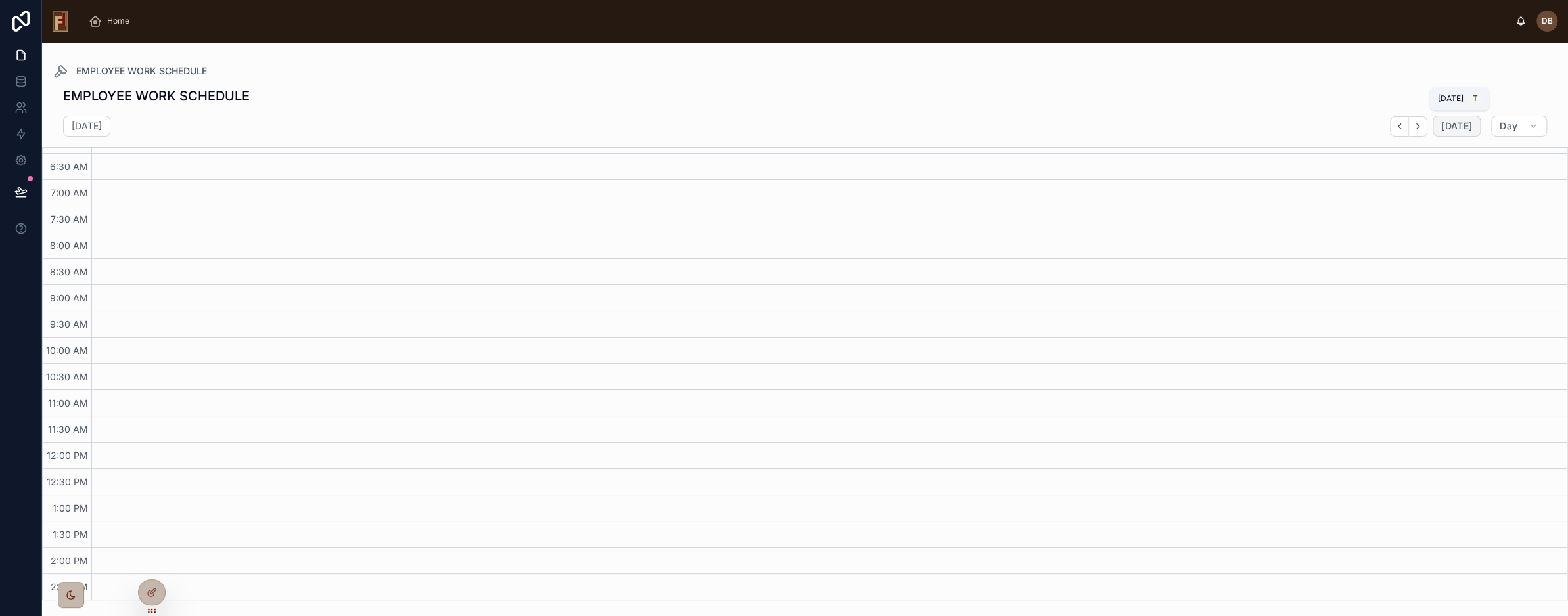
click at [1460, 124] on span "[DATE]" at bounding box center [1457, 126] width 31 height 11
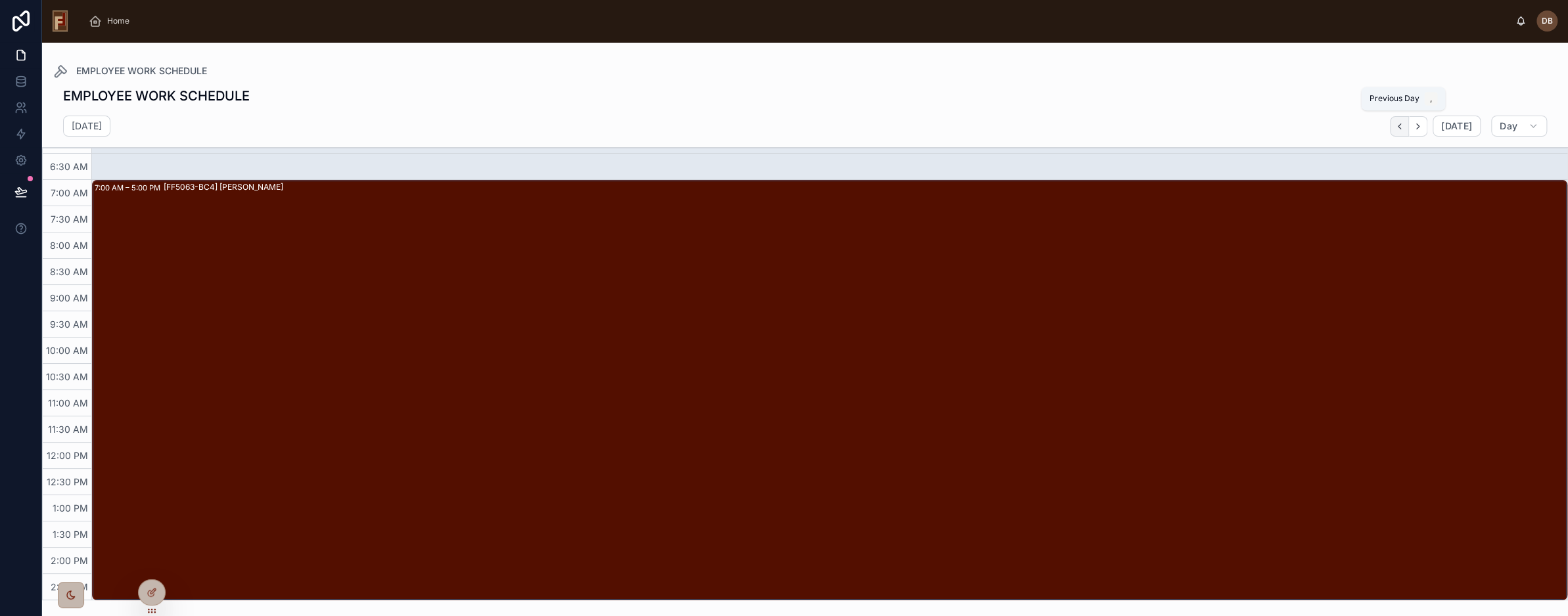
click at [1402, 130] on icon "Back" at bounding box center [1400, 126] width 10 height 10
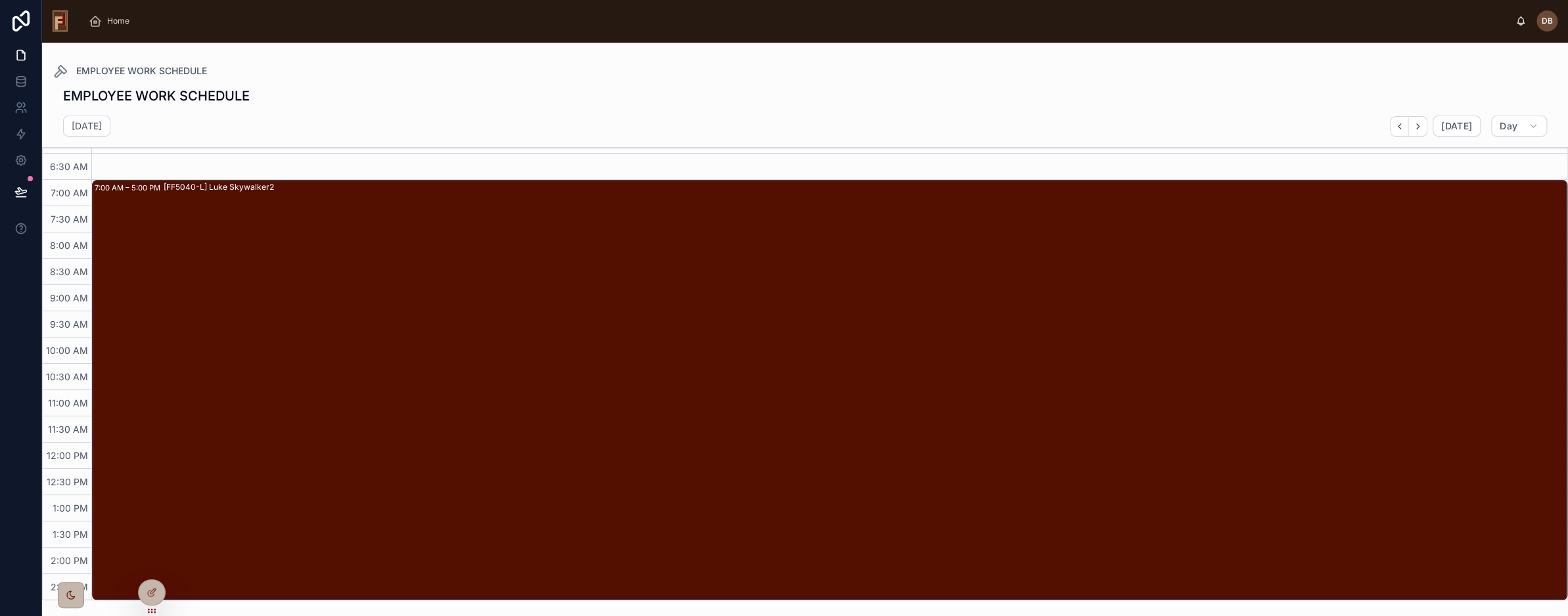
click at [957, 348] on div "[FF5040-L] Luke Skywalker2" at bounding box center [865, 390] width 1403 height 418
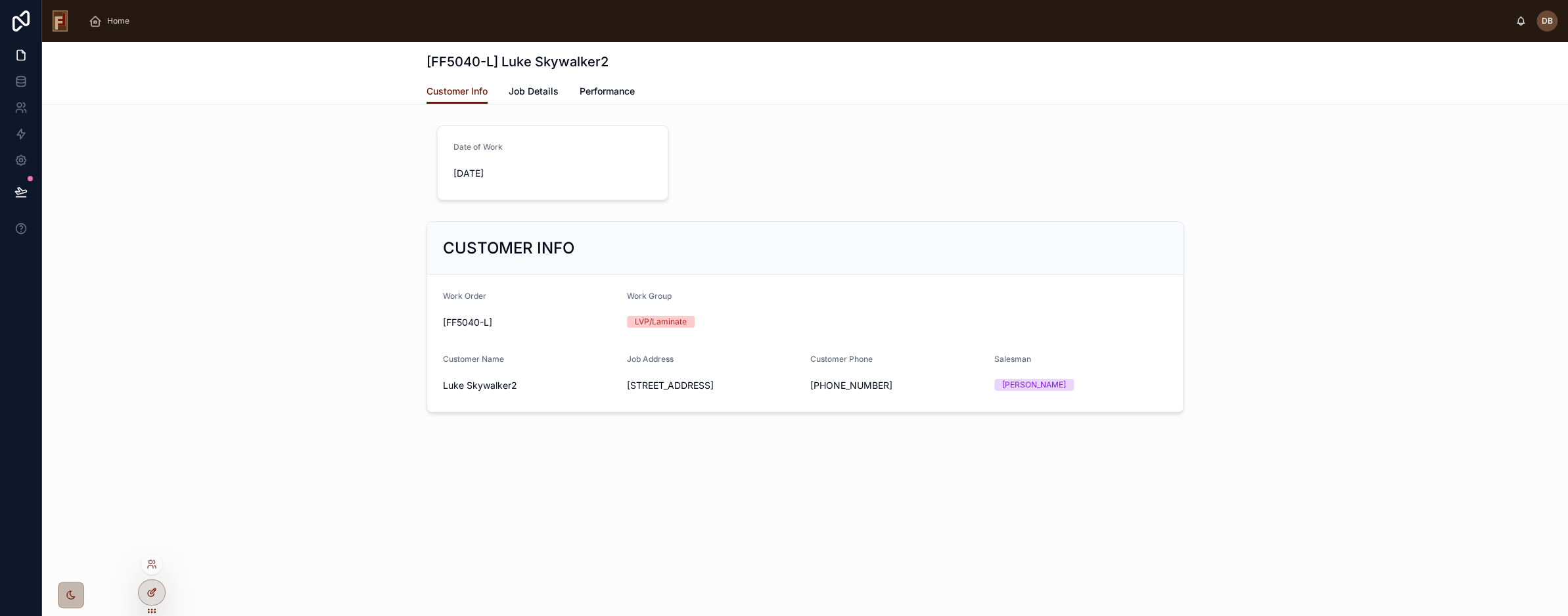
click at [155, 592] on icon at bounding box center [152, 593] width 11 height 11
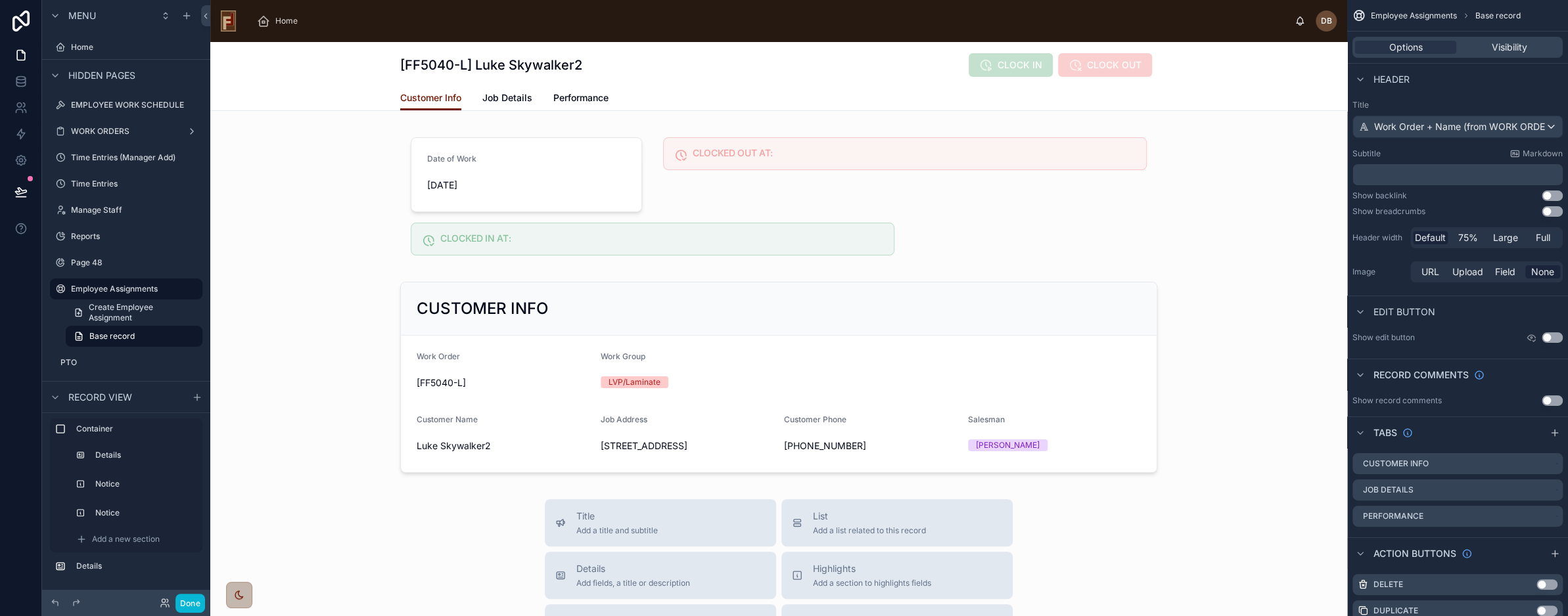
click at [913, 69] on div "[FF5040-L] Luke Skywalker2 CLOCK IN CLOCK OUT" at bounding box center [779, 65] width 757 height 25
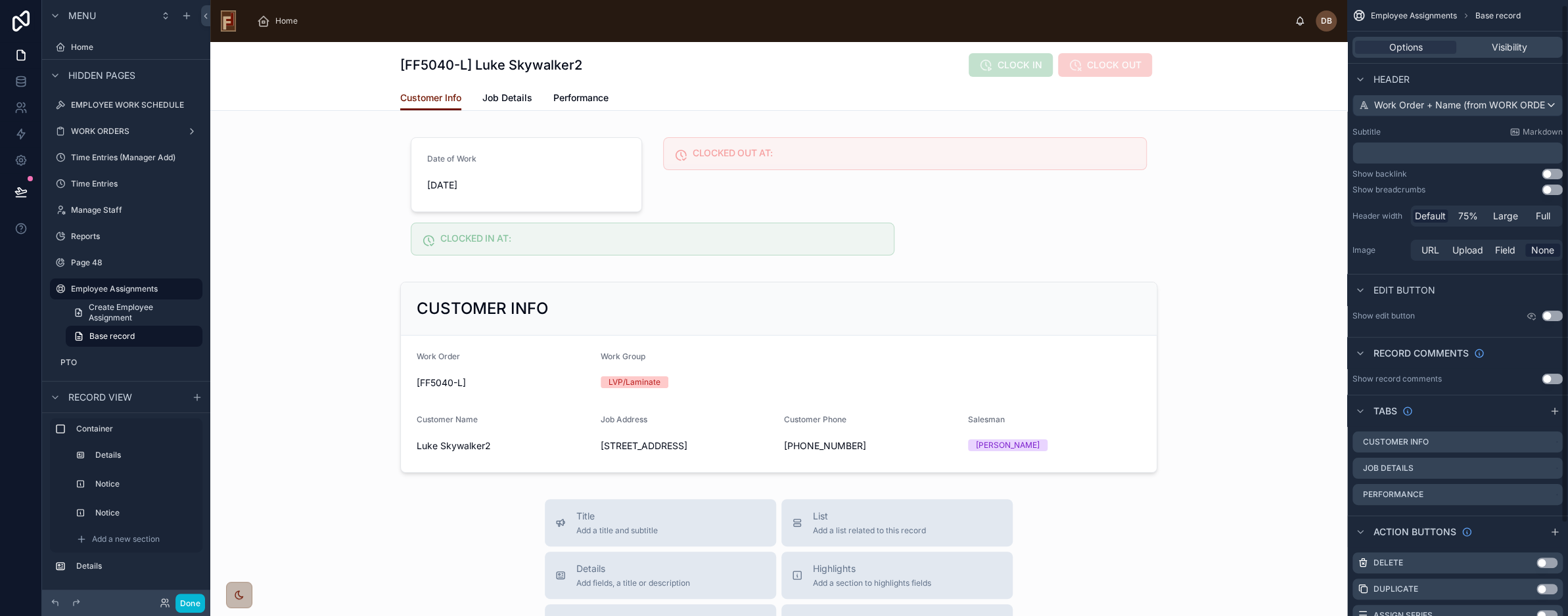
scroll to position [115, 0]
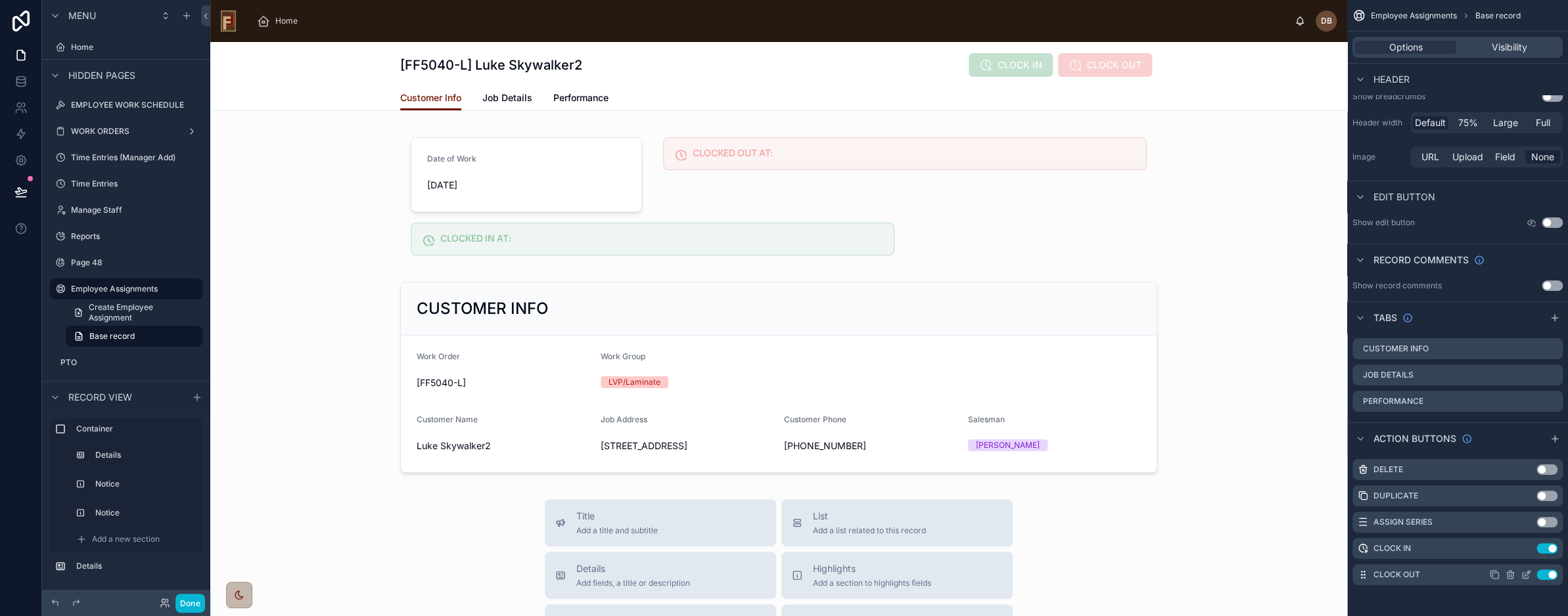
click at [1525, 573] on icon "scrollable content" at bounding box center [1527, 573] width 5 height 5
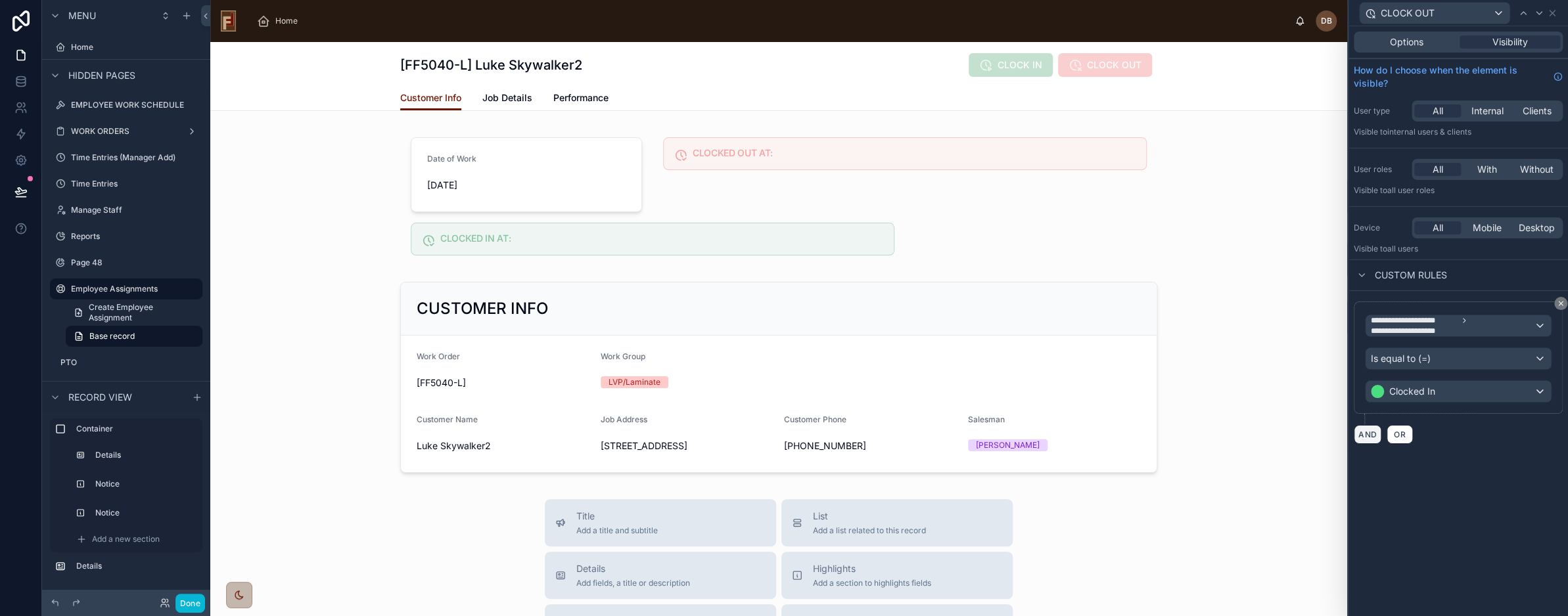
click at [1367, 433] on button "AND" at bounding box center [1368, 435] width 28 height 19
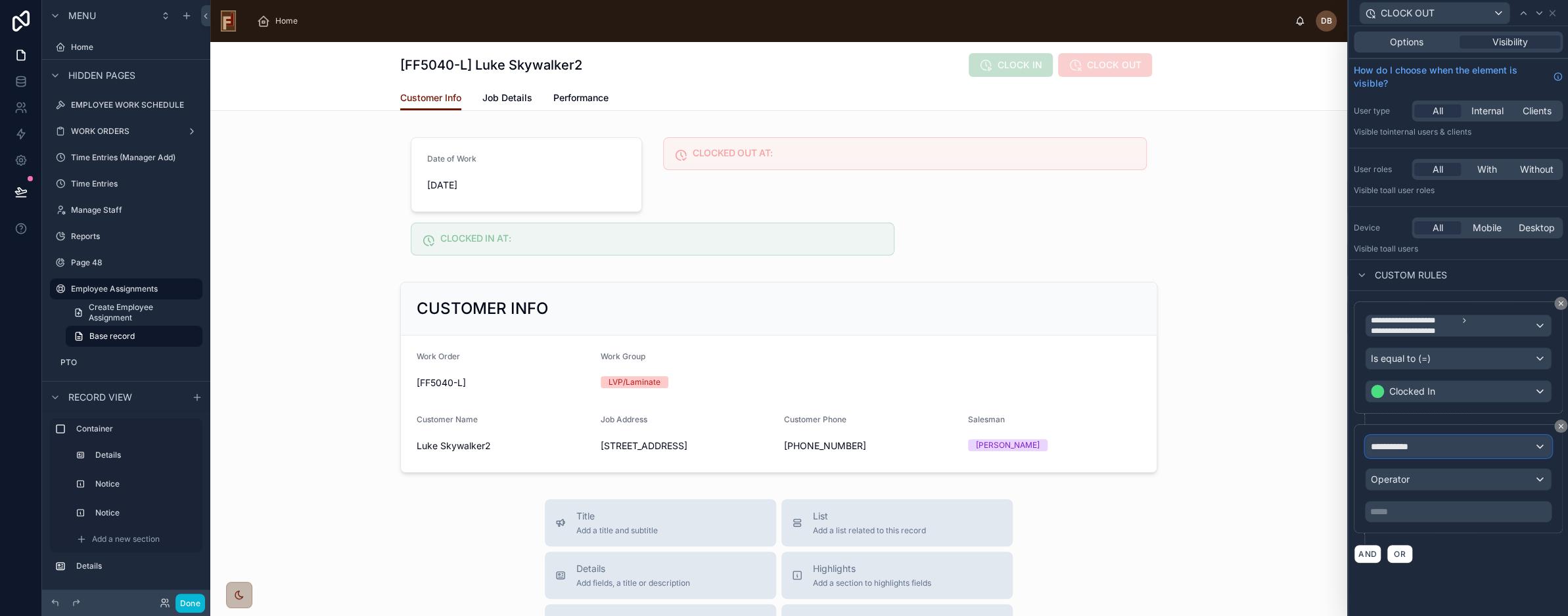
click at [1408, 444] on span "**********" at bounding box center [1396, 446] width 49 height 13
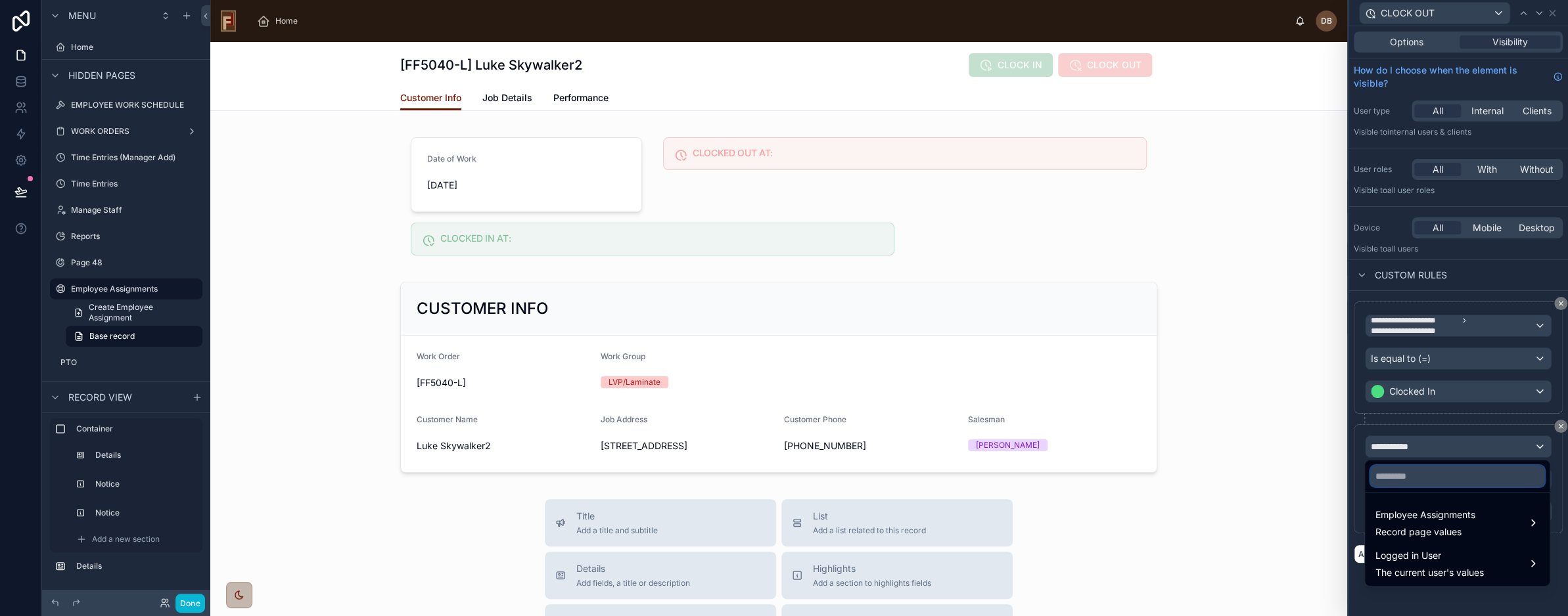
click at [1425, 476] on input "text" at bounding box center [1458, 476] width 175 height 21
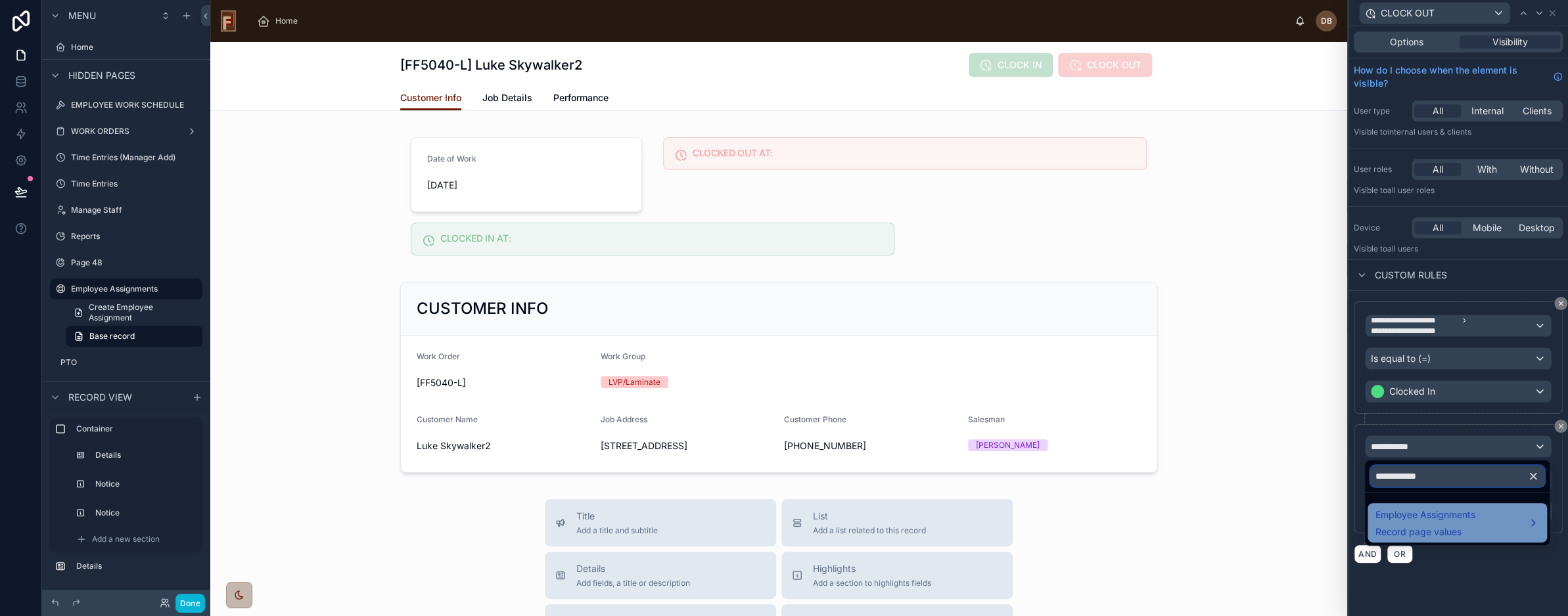
type input "**********"
click at [1437, 523] on div "Employee Assignments Record page values" at bounding box center [1426, 523] width 100 height 32
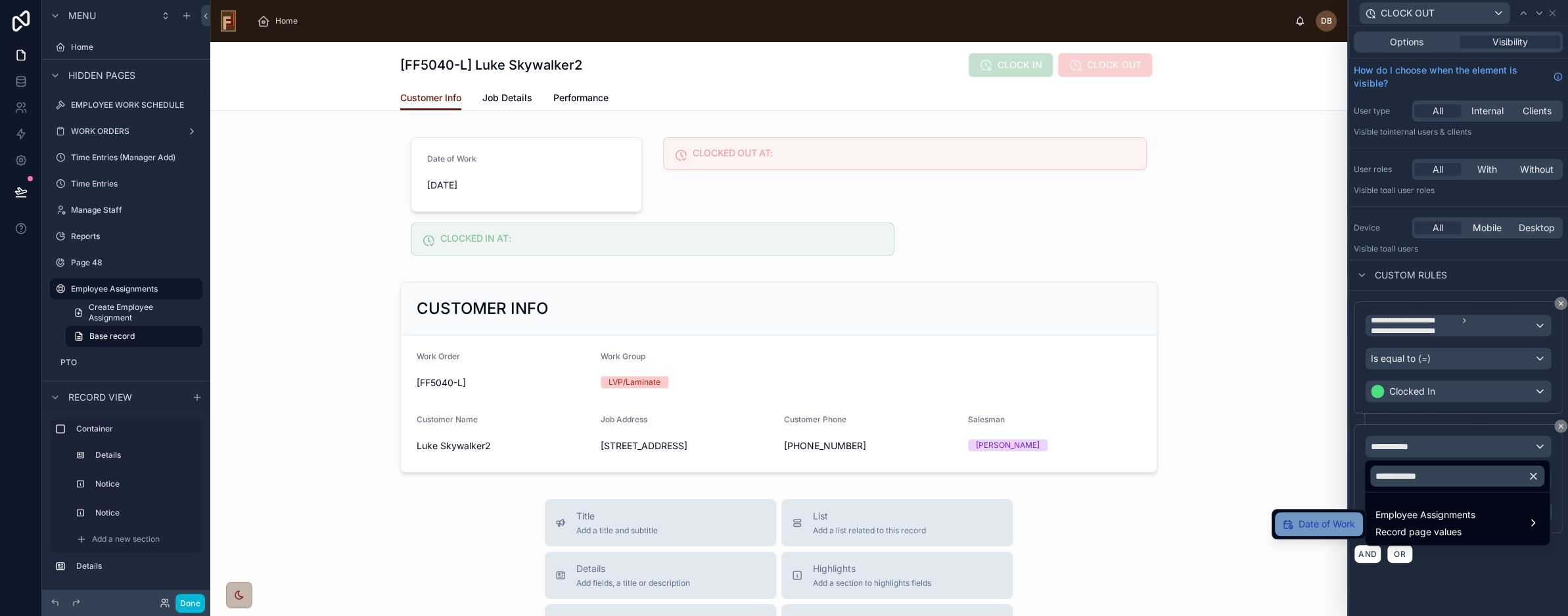
click at [1331, 524] on span "Date of Work" at bounding box center [1327, 524] width 57 height 16
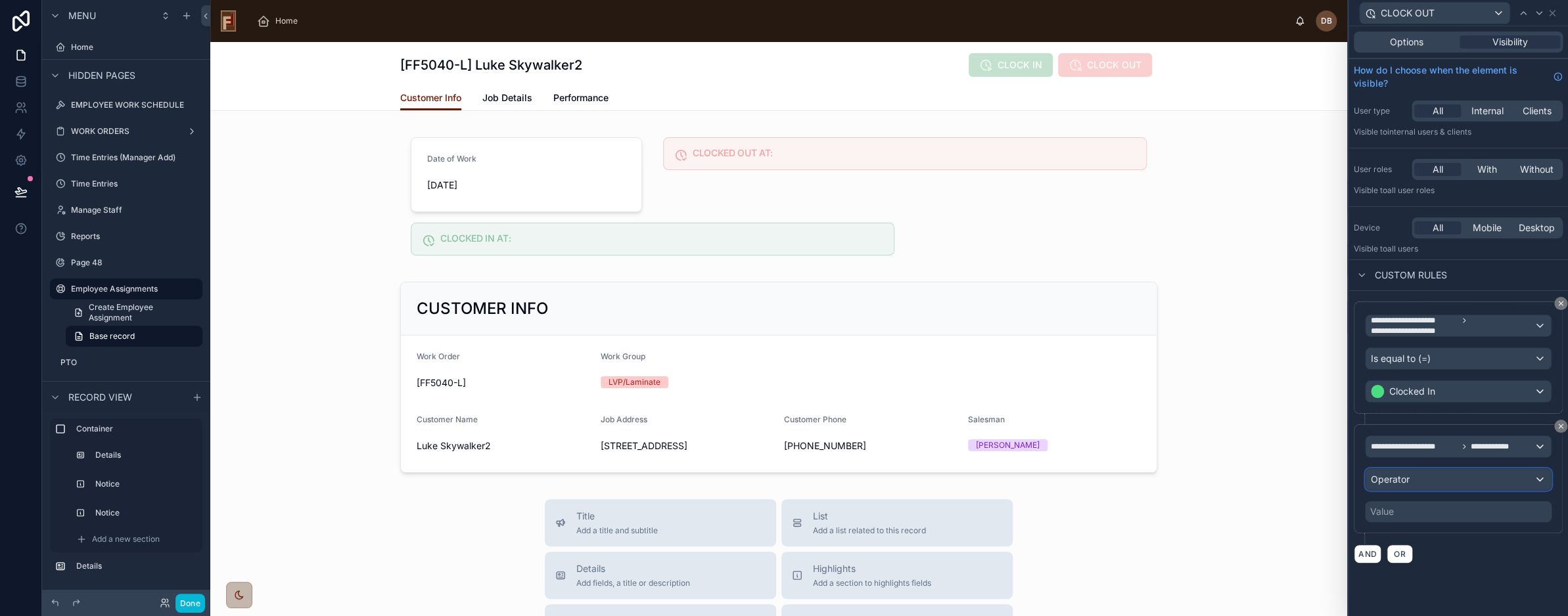
click at [1455, 478] on div "Operator" at bounding box center [1458, 479] width 185 height 21
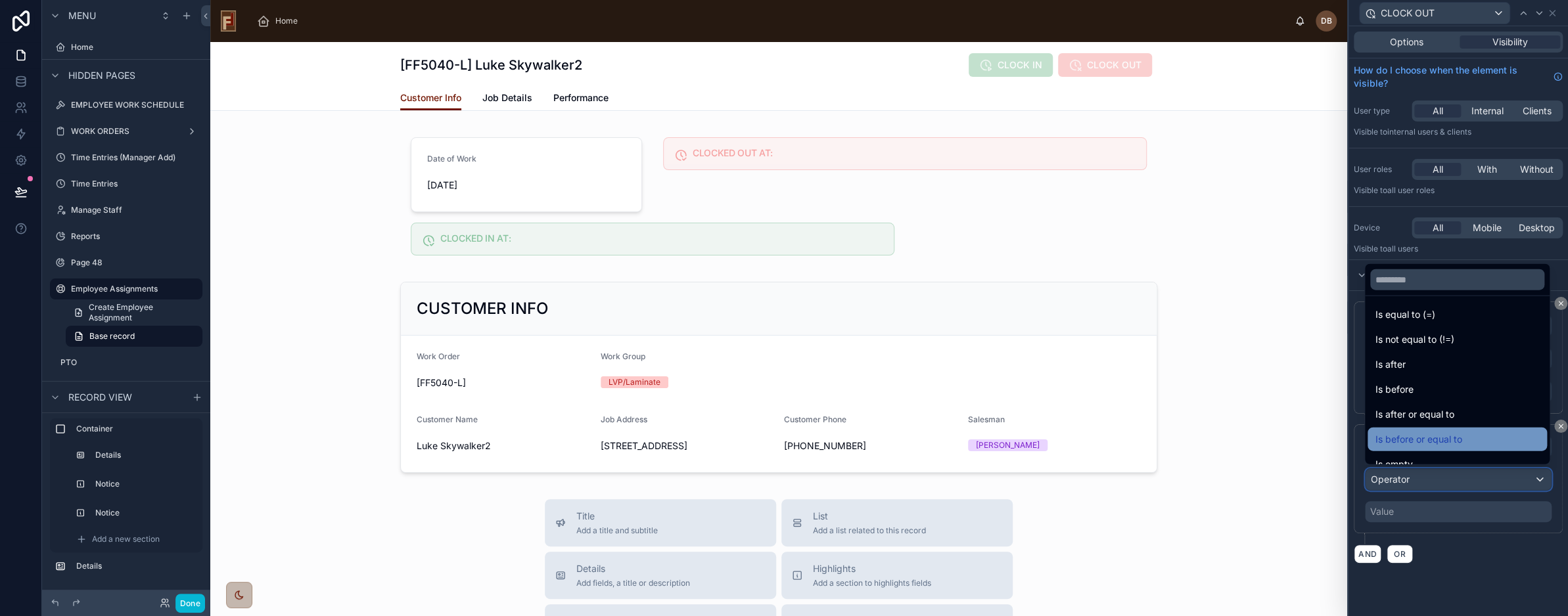
scroll to position [0, 0]
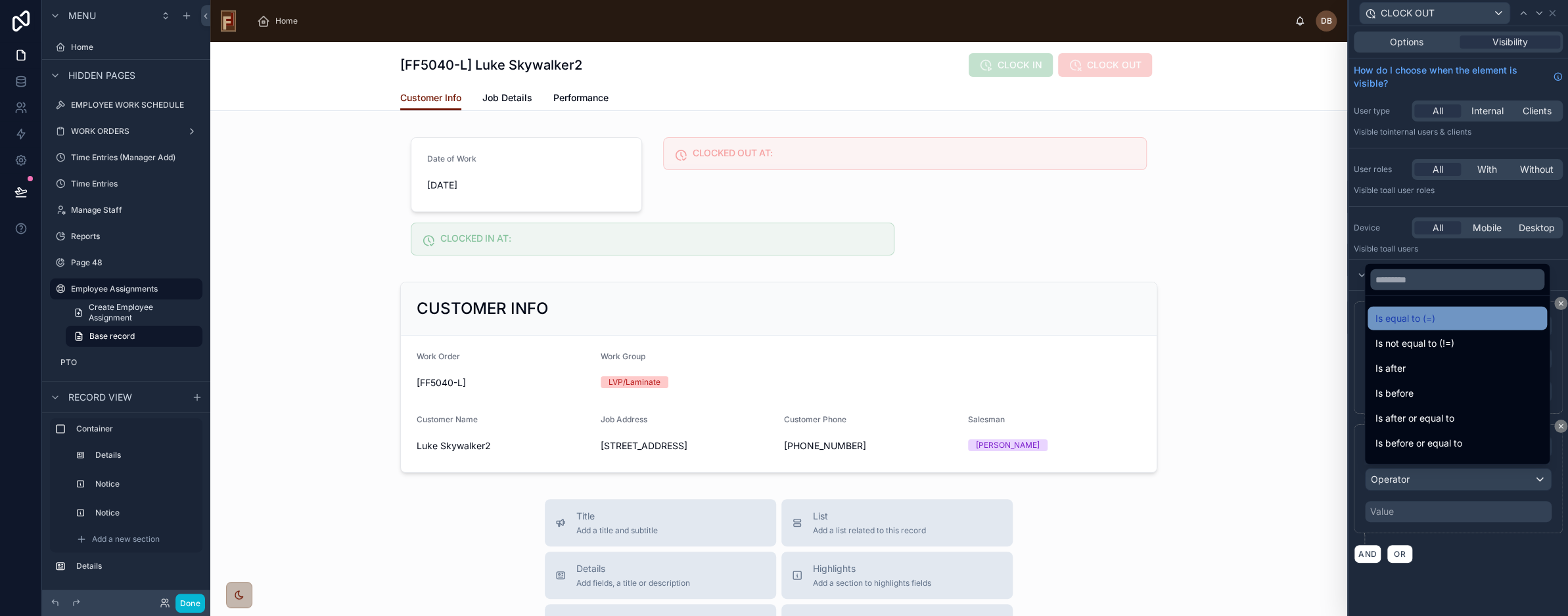
click at [1449, 320] on div "Is equal to (=)" at bounding box center [1458, 318] width 164 height 16
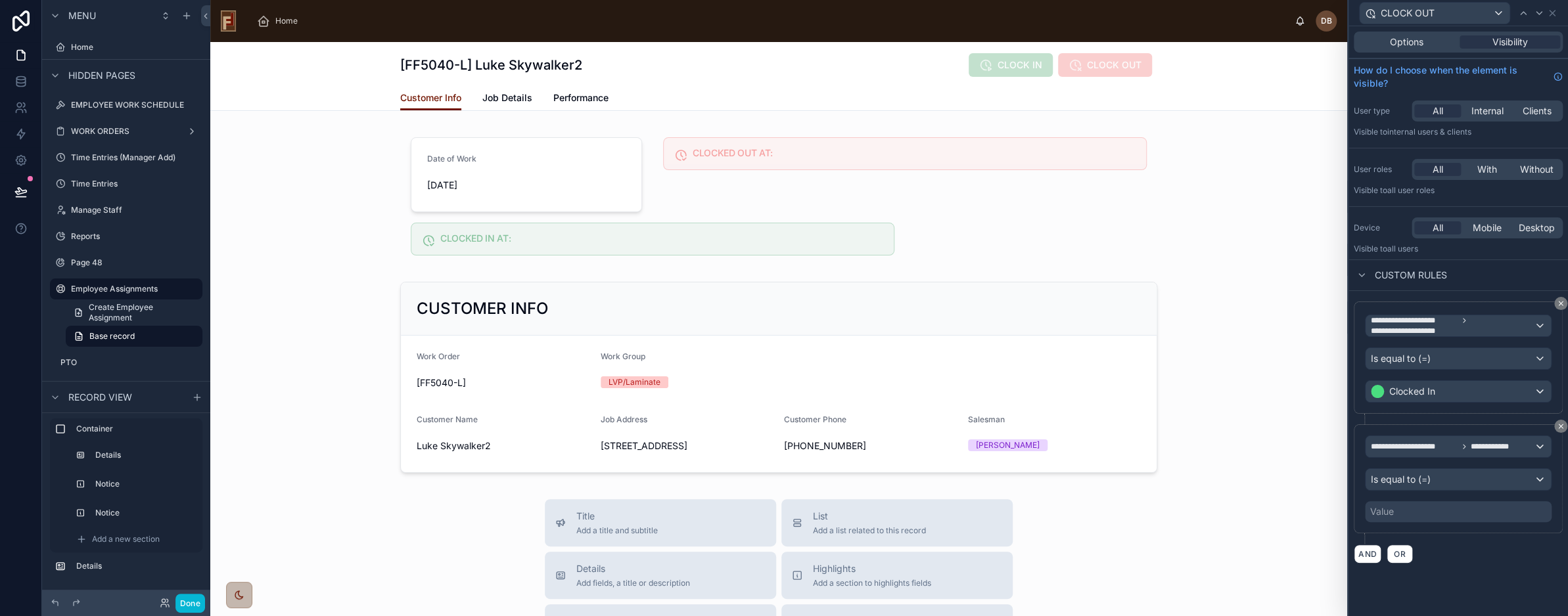
click at [1423, 504] on div "Value" at bounding box center [1458, 511] width 187 height 21
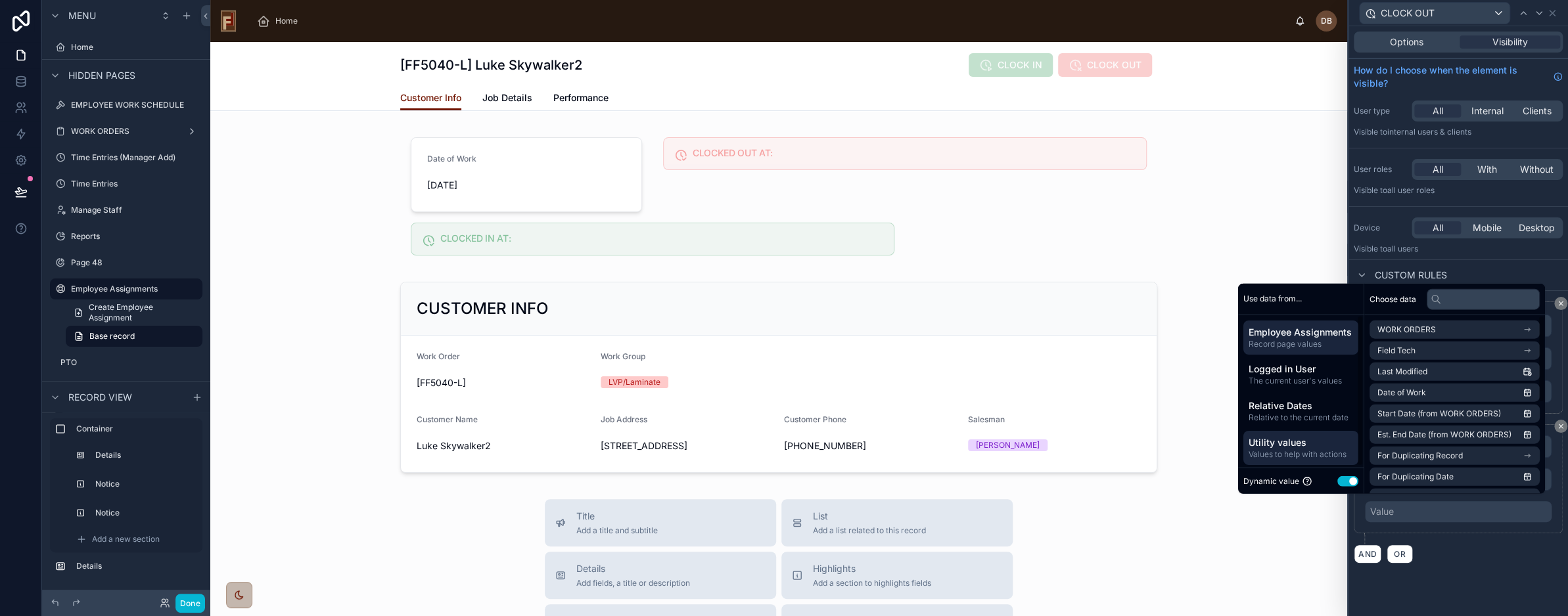
click at [1310, 444] on span "Utility values" at bounding box center [1301, 442] width 105 height 13
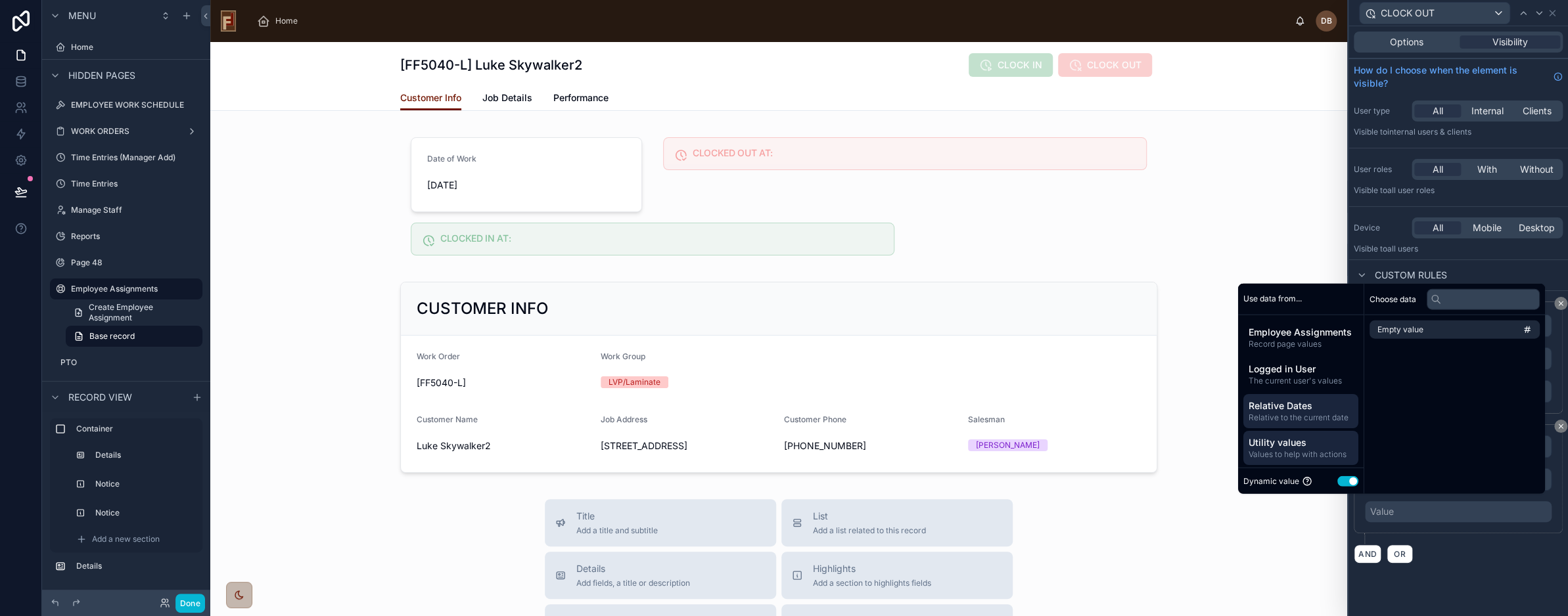
click at [1288, 414] on span "Relative to the current date" at bounding box center [1301, 417] width 105 height 11
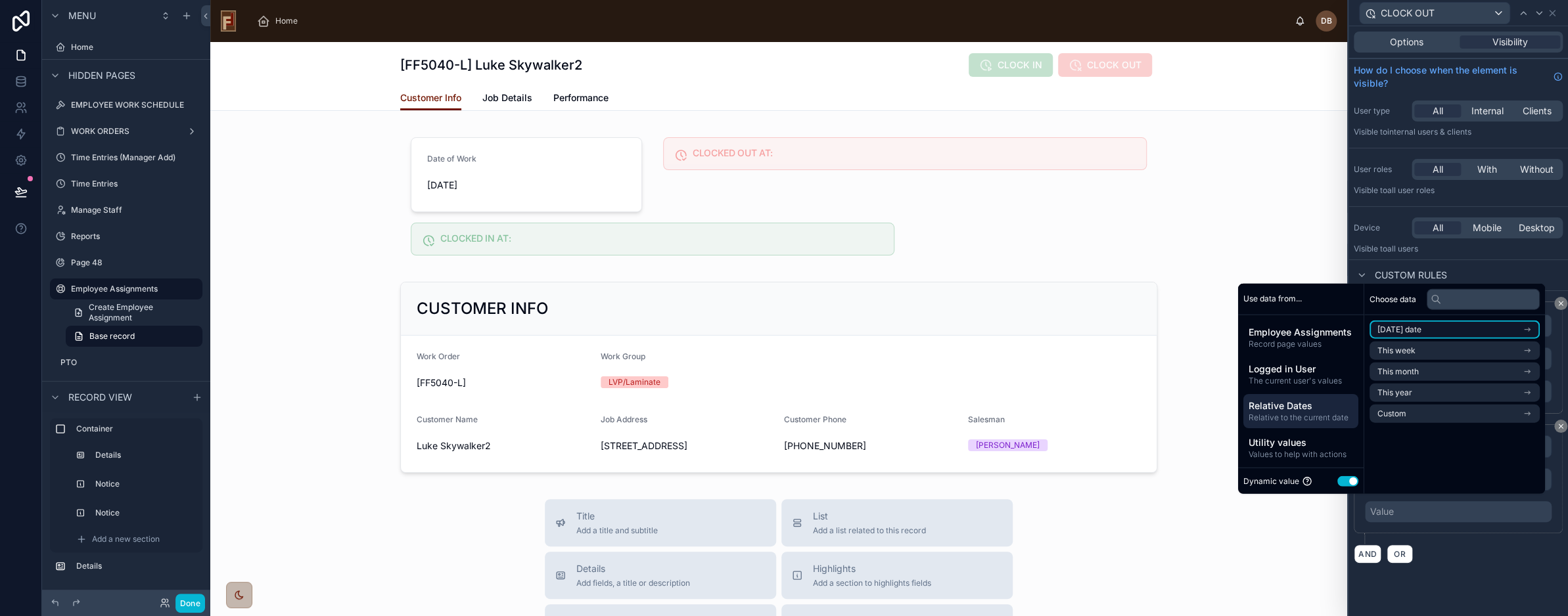
click at [1423, 333] on li "Today's date" at bounding box center [1455, 329] width 170 height 18
click at [1402, 351] on li "Now" at bounding box center [1455, 353] width 170 height 18
click at [1462, 586] on div "**********" at bounding box center [1458, 321] width 220 height 590
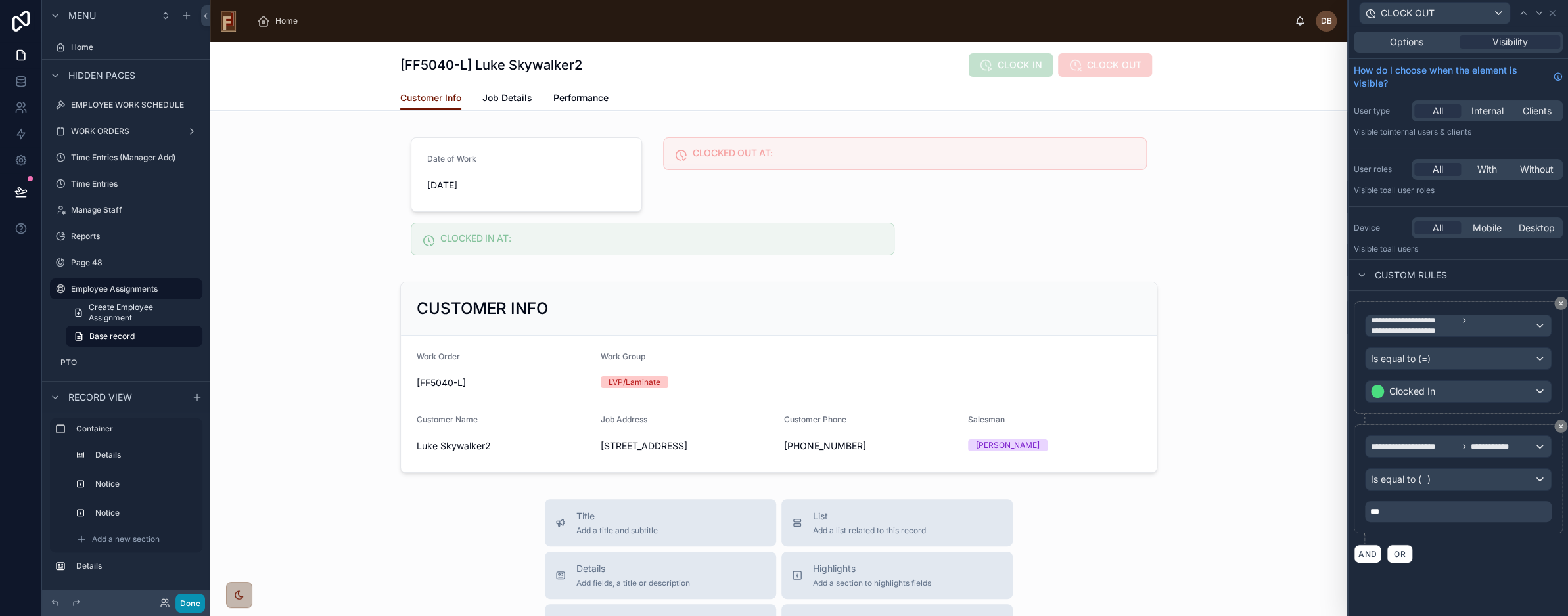
click at [189, 609] on button "Done" at bounding box center [190, 603] width 30 height 19
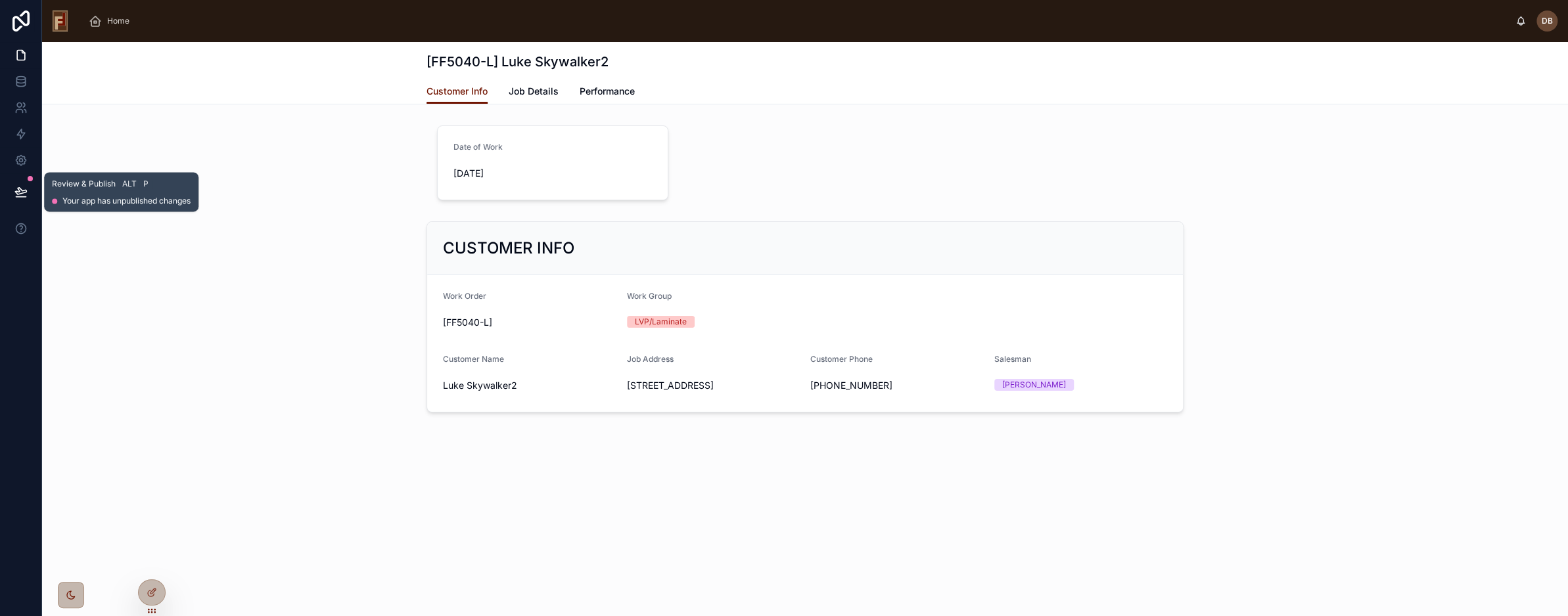
click at [20, 195] on icon at bounding box center [20, 191] width 13 height 13
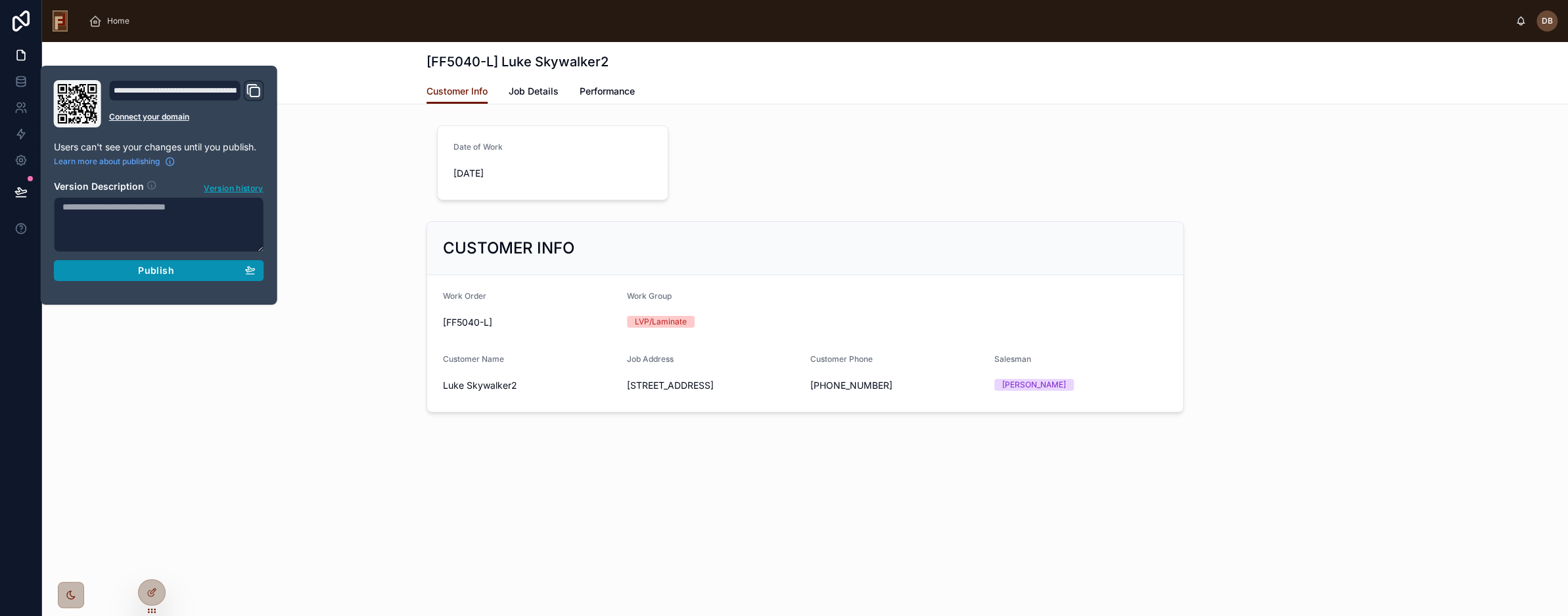
click at [187, 267] on div "Publish" at bounding box center [159, 270] width 193 height 11
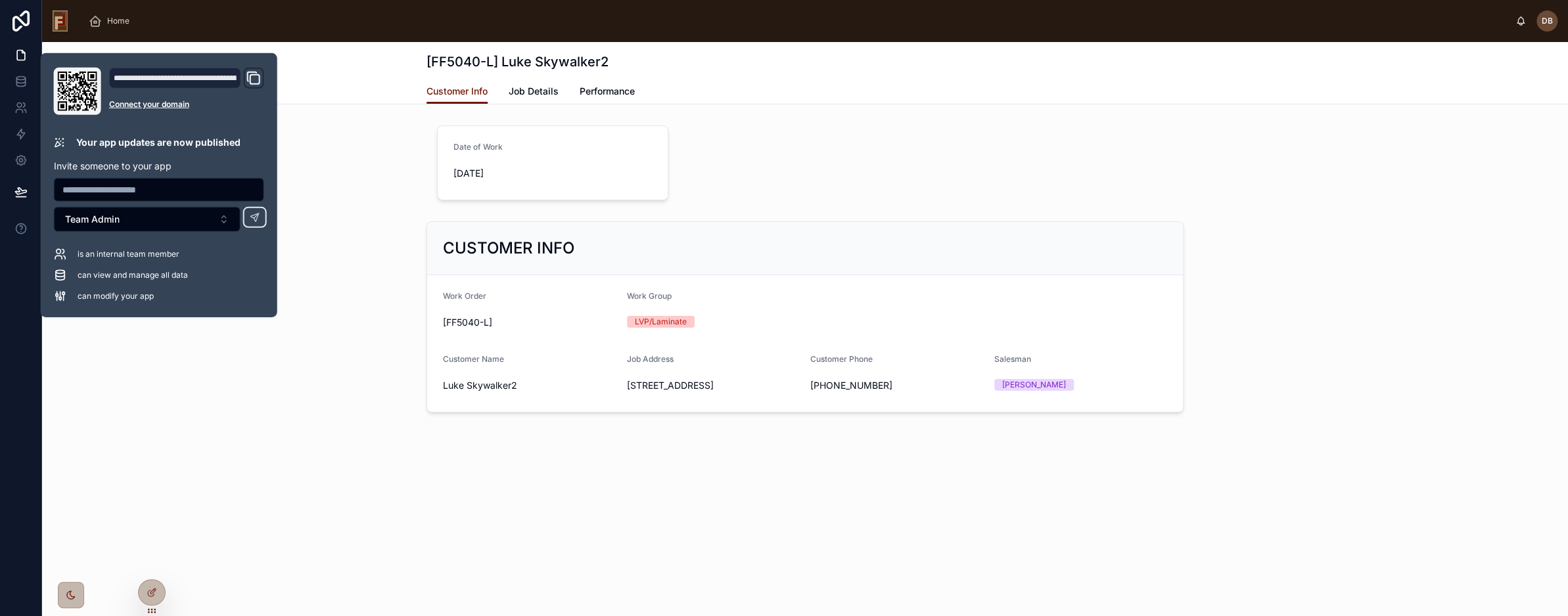
click at [352, 187] on div "Date of Work 8/9/2025" at bounding box center [805, 163] width 1516 height 85
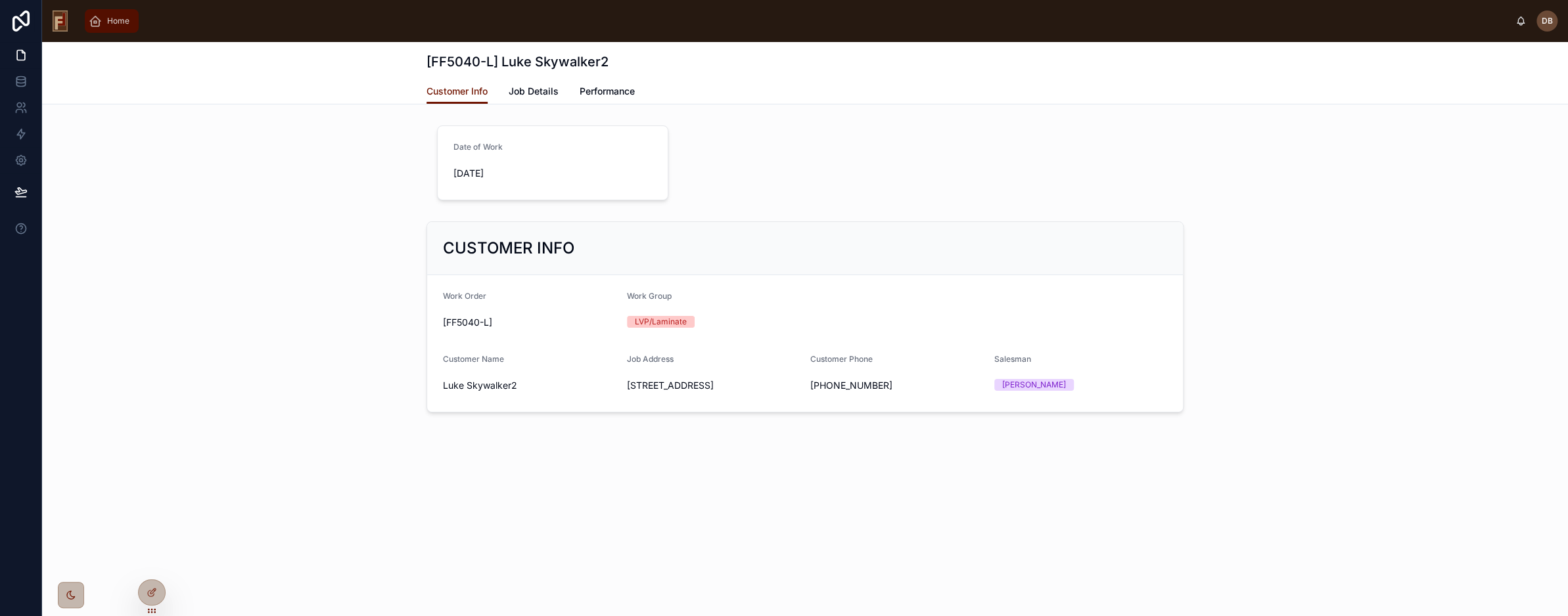
click at [110, 25] on span "Home" at bounding box center [118, 21] width 22 height 11
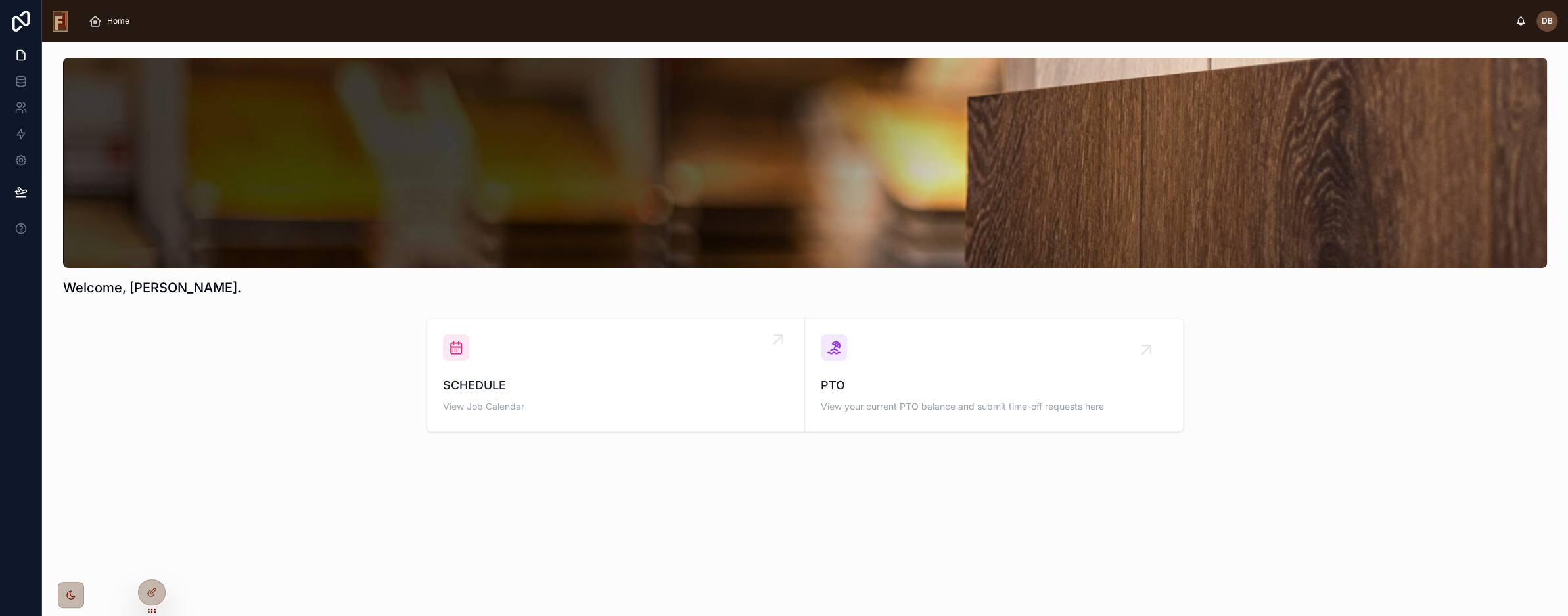
click at [547, 360] on div "SCHEDULE View Job Calendar" at bounding box center [616, 375] width 346 height 81
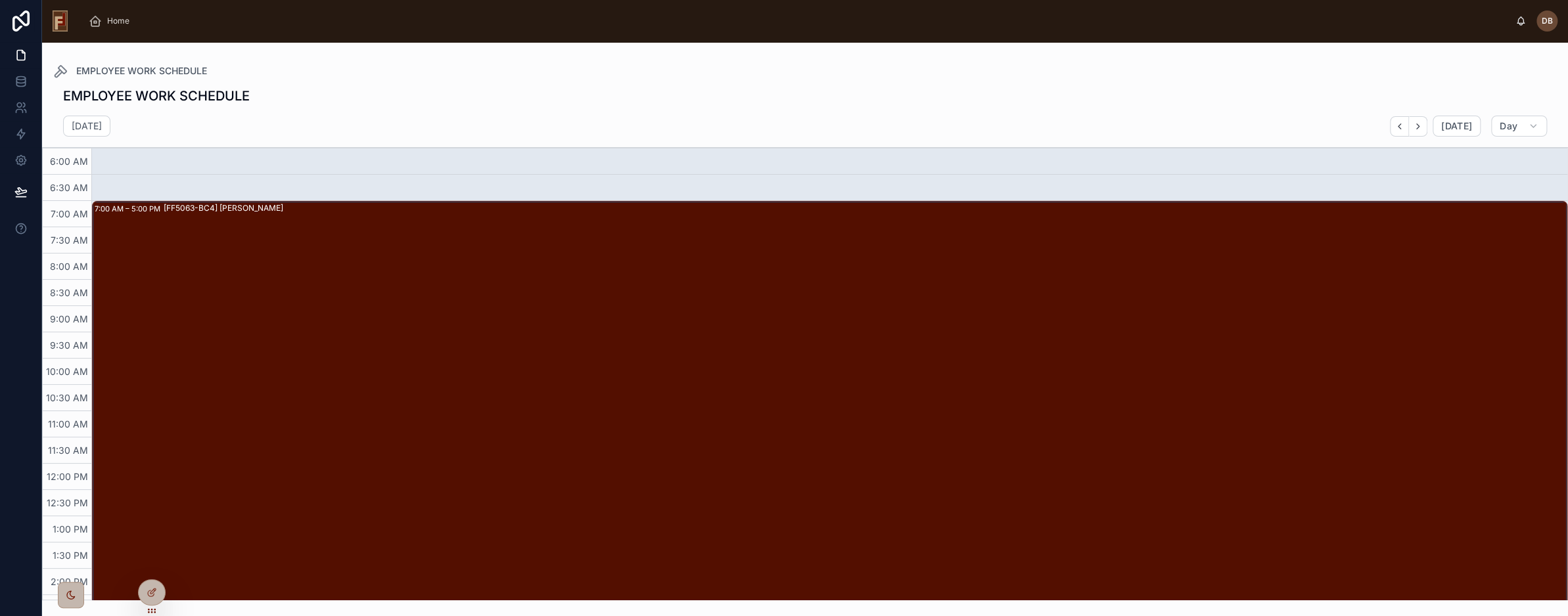
scroll to position [21, 0]
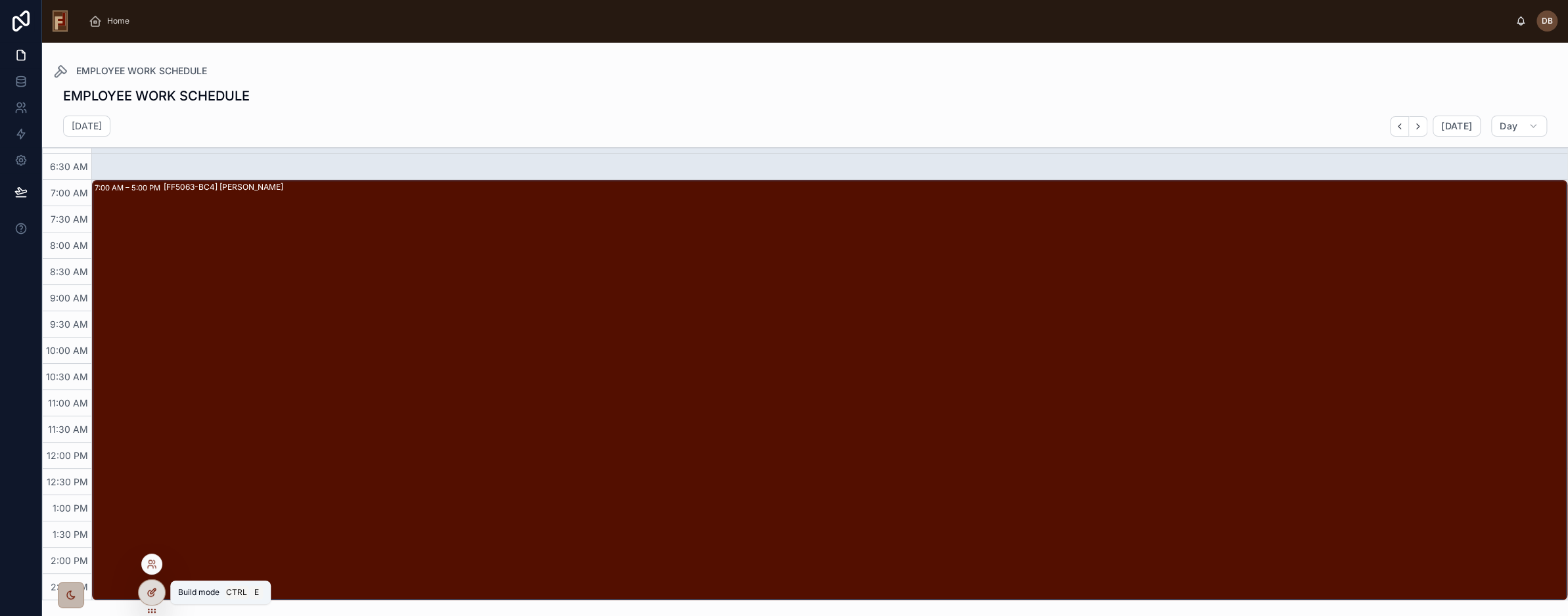
click at [150, 596] on icon at bounding box center [151, 594] width 6 height 6
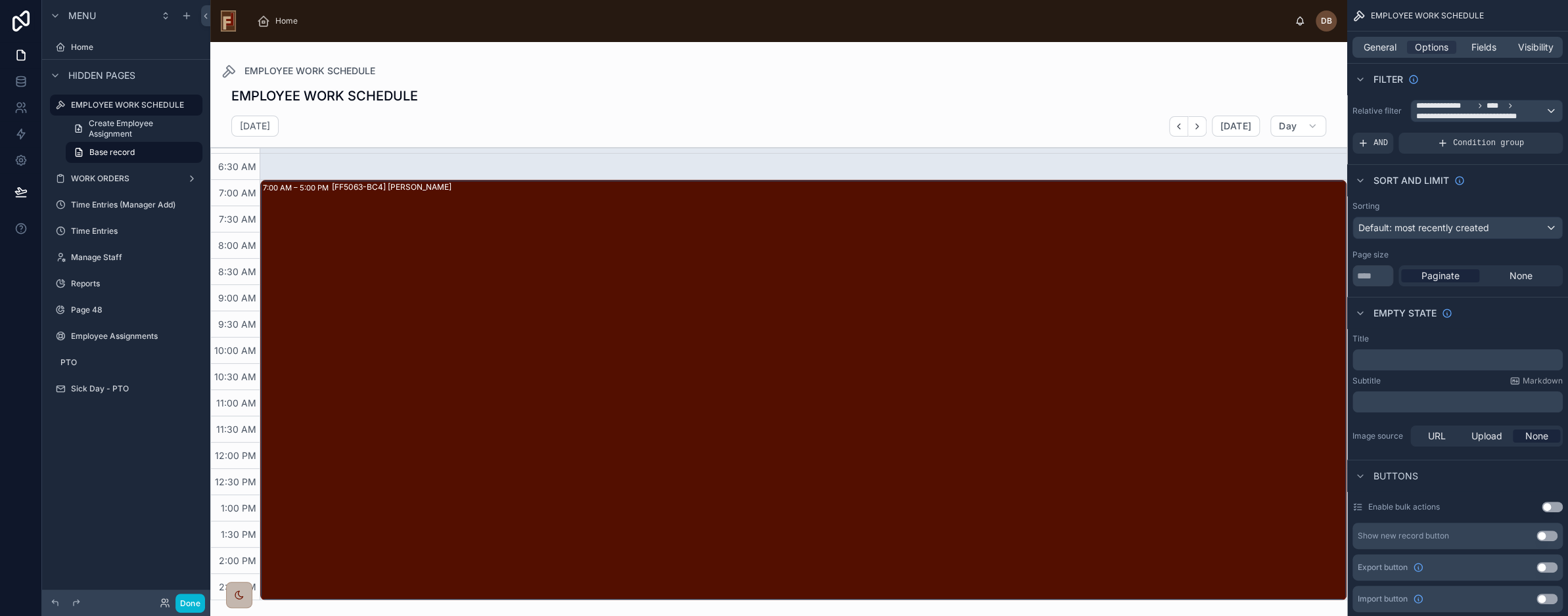
click at [1044, 85] on div at bounding box center [779, 329] width 1137 height 574
click at [1373, 47] on span "General" at bounding box center [1380, 47] width 33 height 13
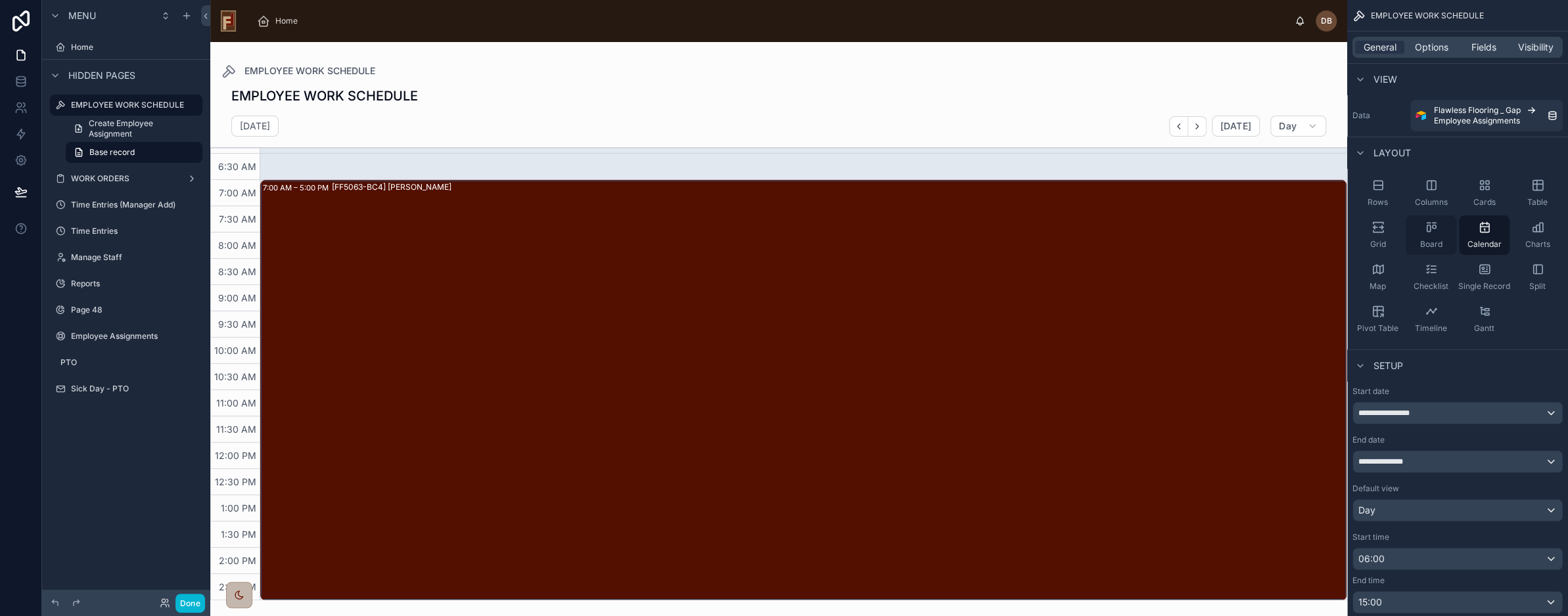
click at [1433, 240] on span "Board" at bounding box center [1431, 245] width 22 height 11
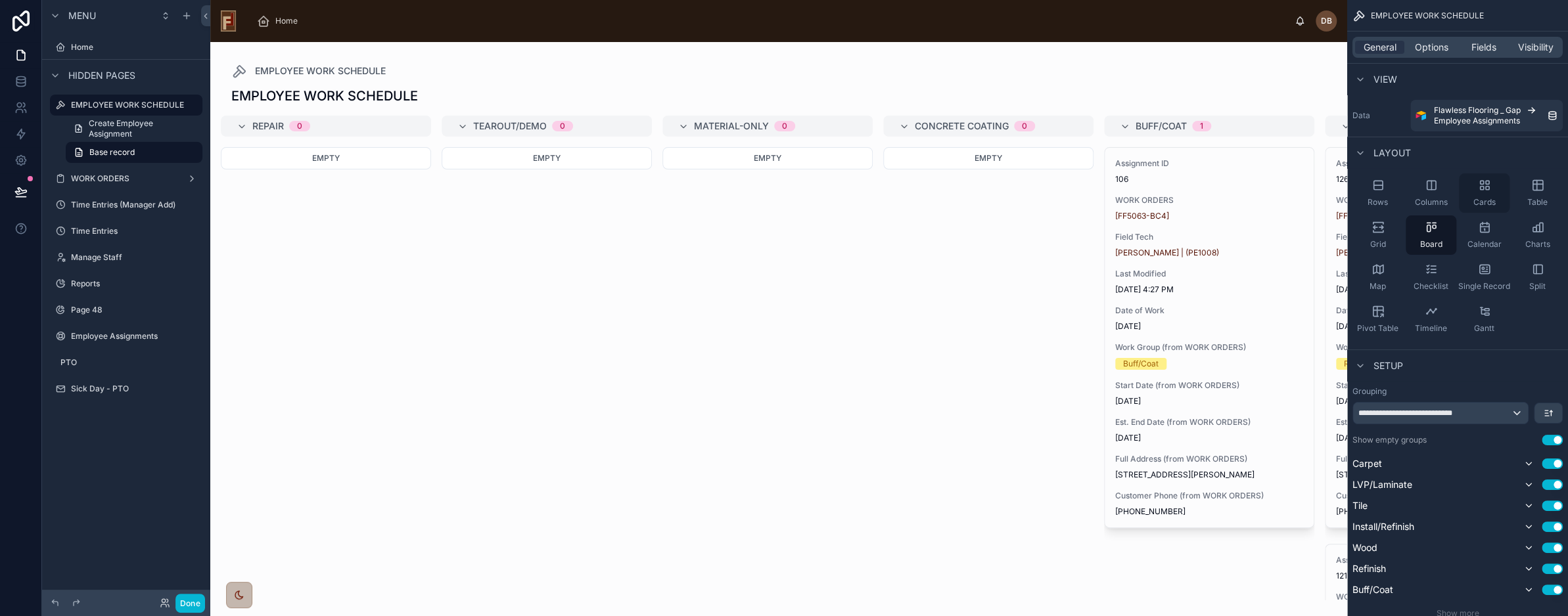
click at [1487, 195] on div "Cards" at bounding box center [1484, 193] width 51 height 39
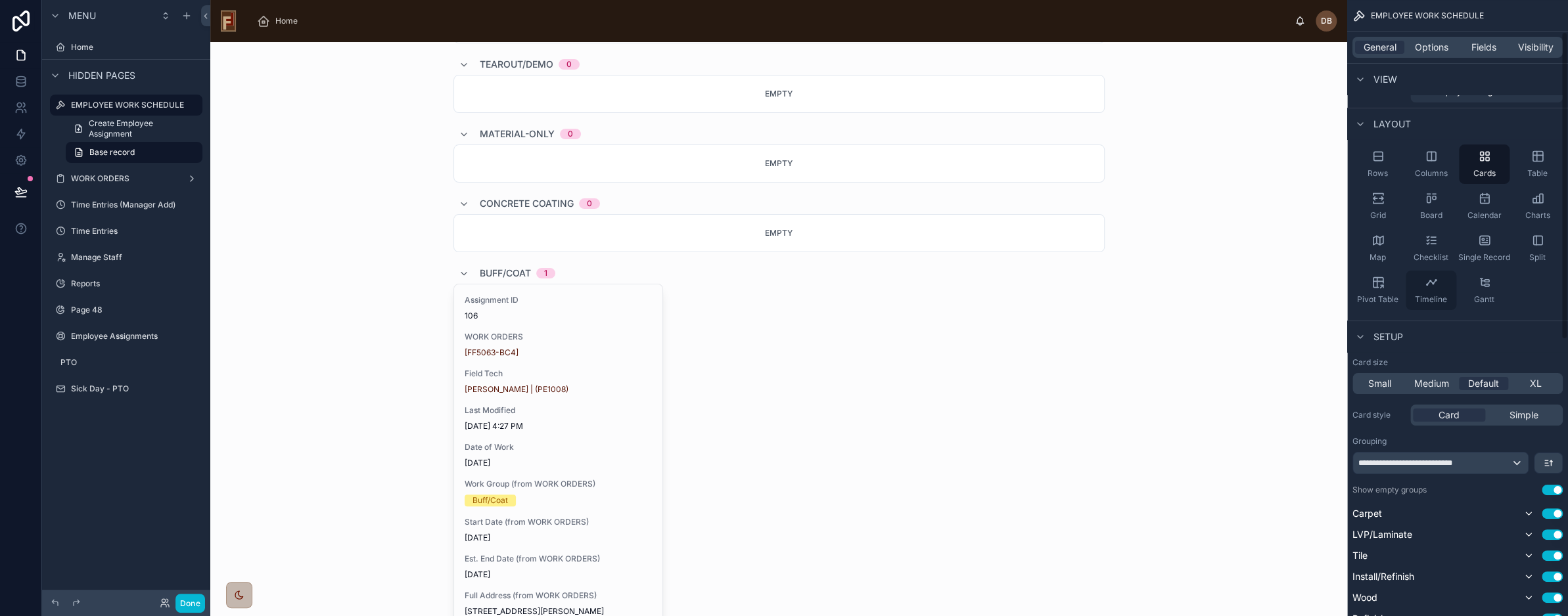
scroll to position [131, 0]
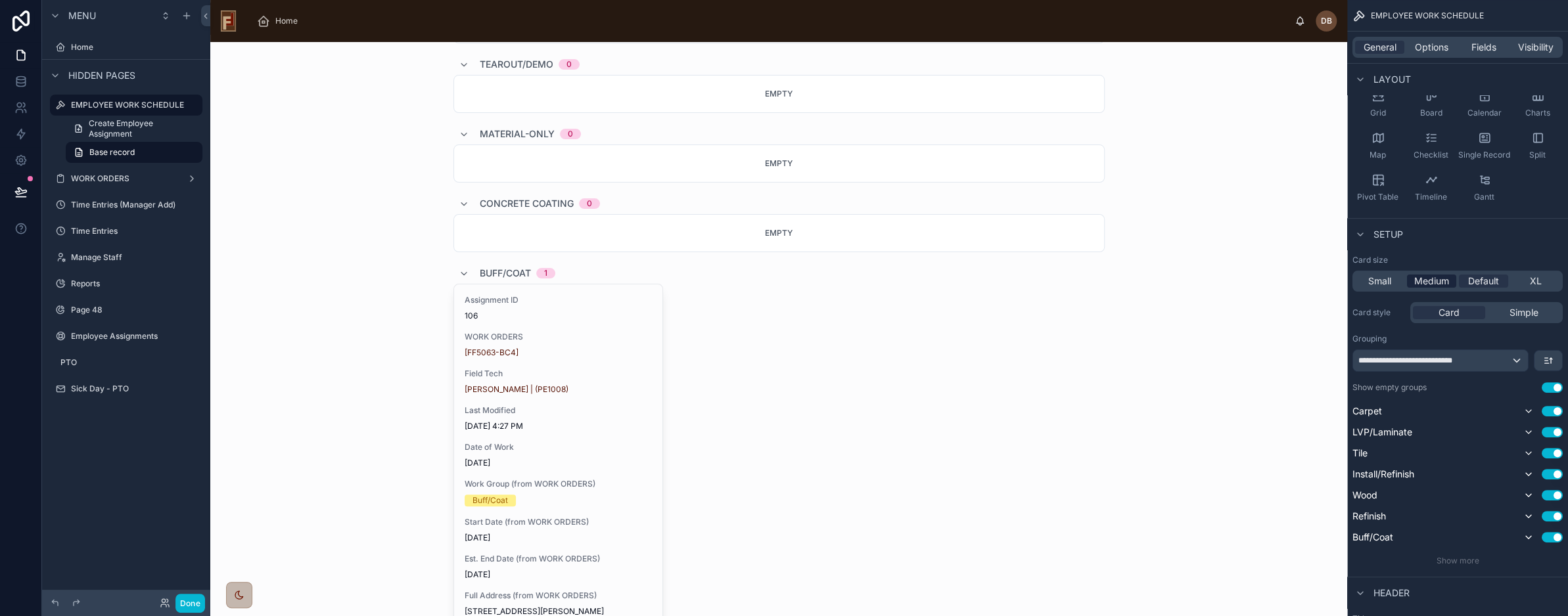
click at [1438, 283] on span "Medium" at bounding box center [1432, 281] width 35 height 13
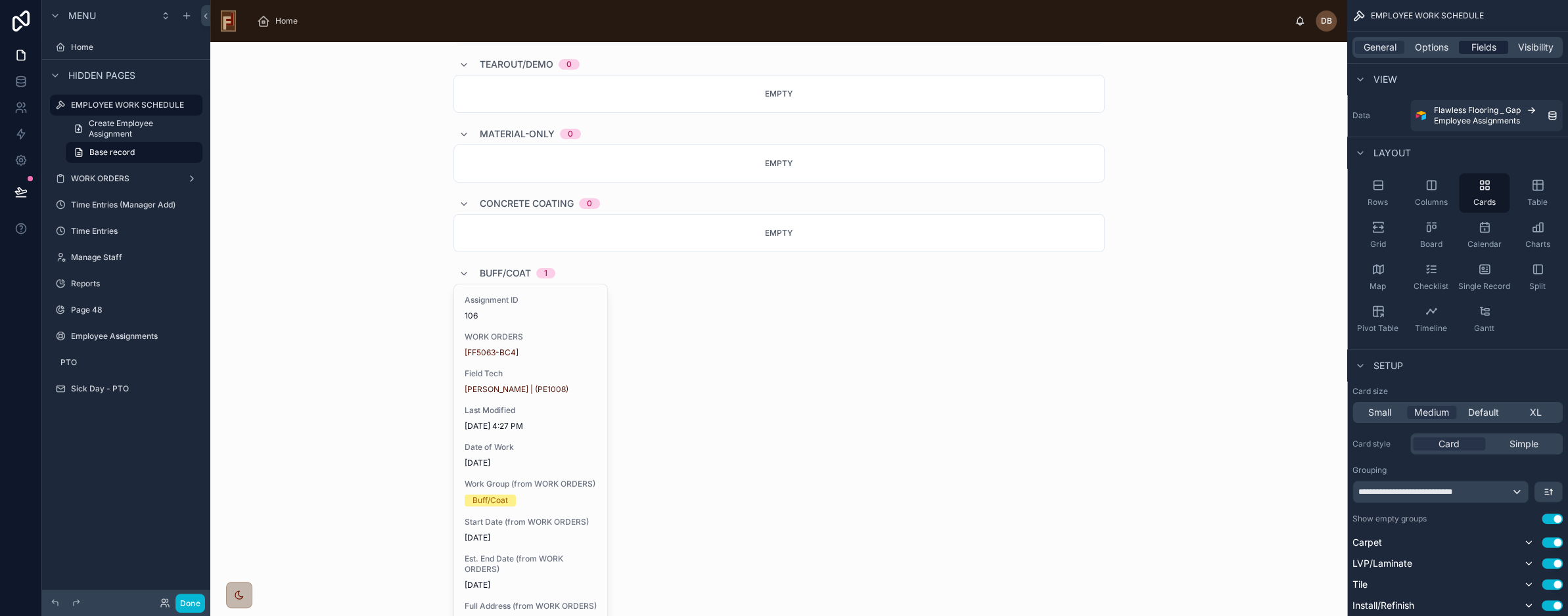
click at [1485, 51] on span "Fields" at bounding box center [1484, 47] width 25 height 13
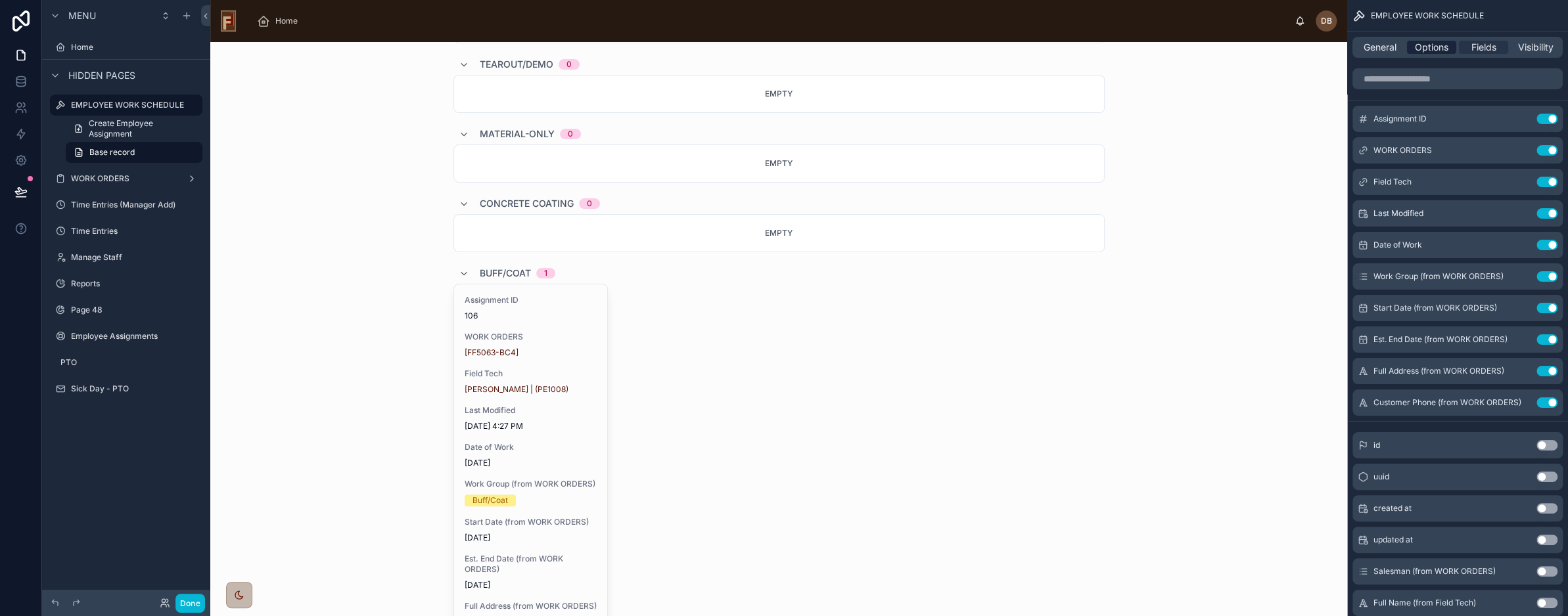
click at [1433, 51] on span "Options" at bounding box center [1432, 47] width 34 height 13
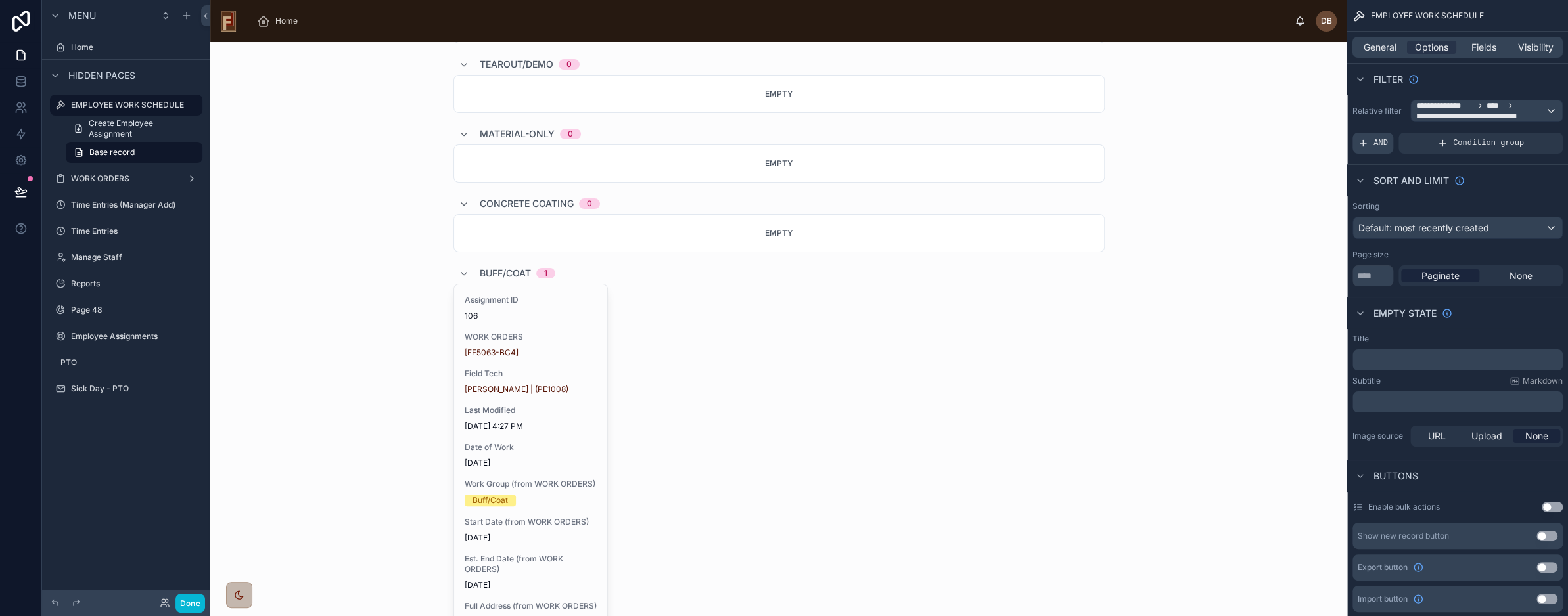
click at [1378, 143] on span "AND" at bounding box center [1381, 143] width 14 height 11
click at [1527, 133] on icon "scrollable content" at bounding box center [1529, 135] width 5 height 5
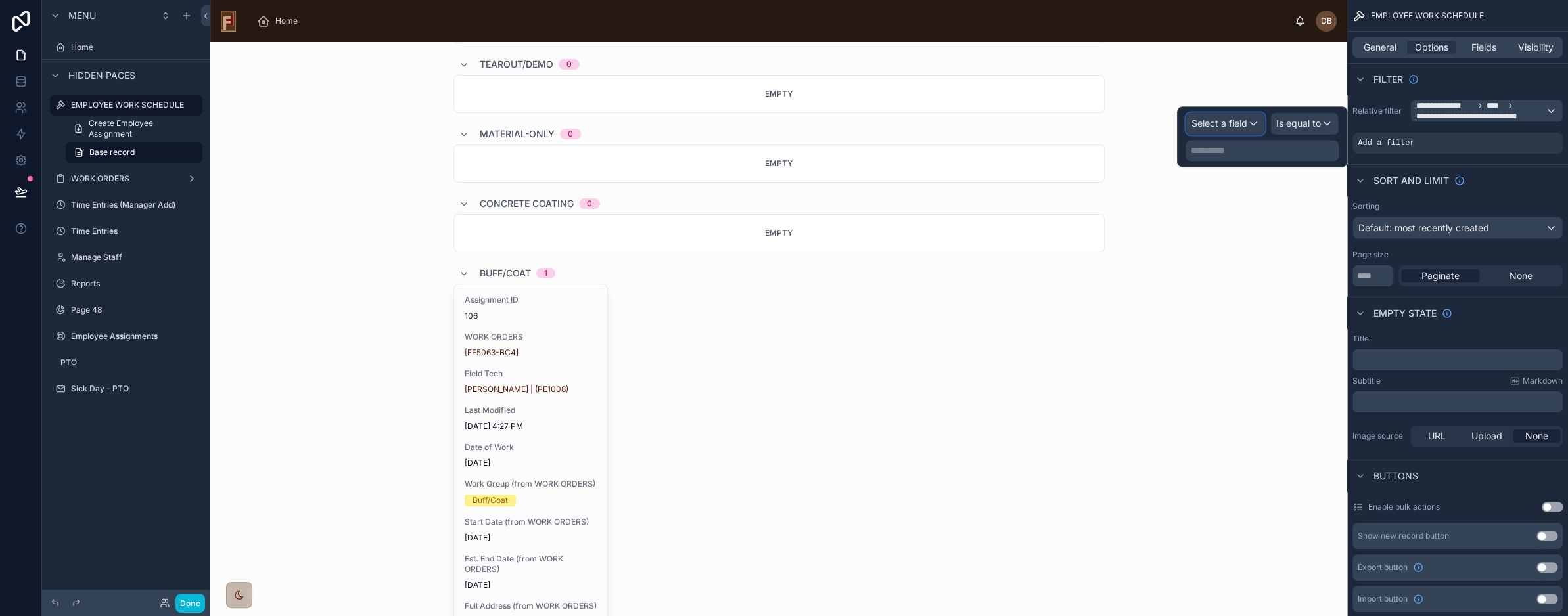
click at [1235, 126] on span "Select a field" at bounding box center [1220, 123] width 56 height 11
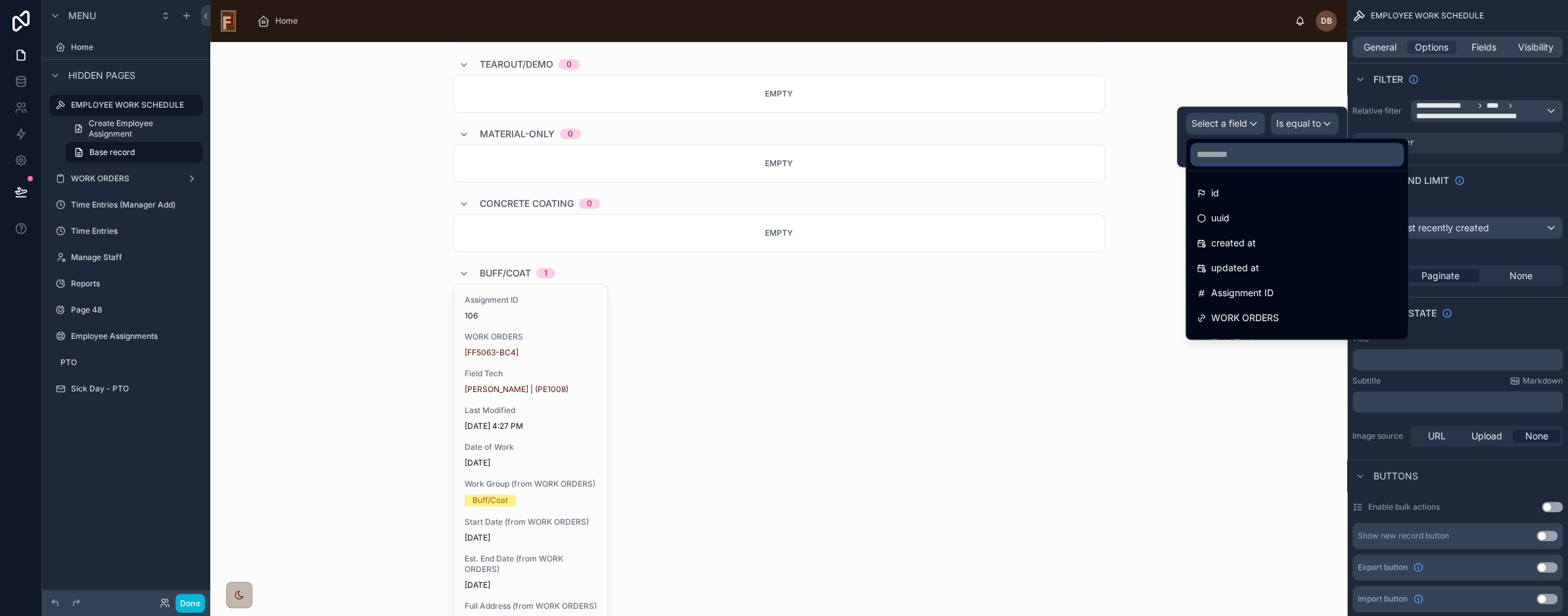
click at [1249, 154] on input "text" at bounding box center [1297, 154] width 211 height 21
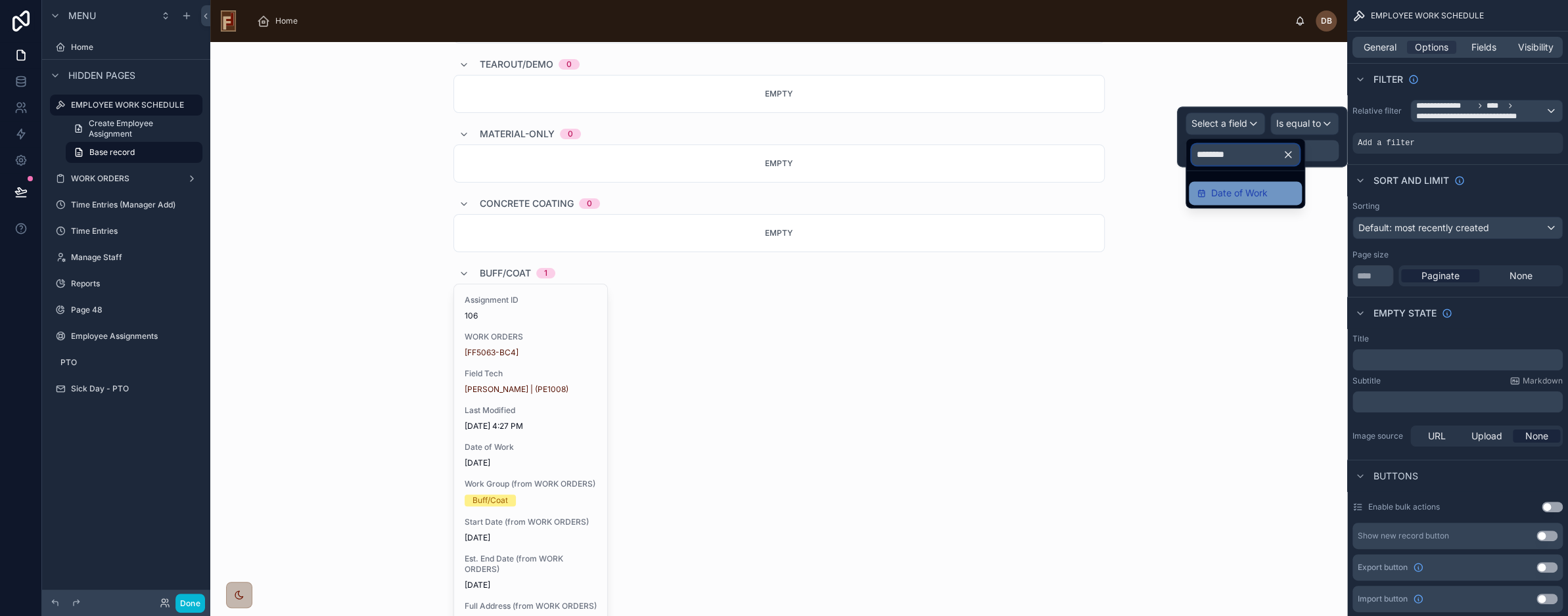
type input "*******"
click at [1261, 197] on span "Date of Work" at bounding box center [1240, 193] width 57 height 16
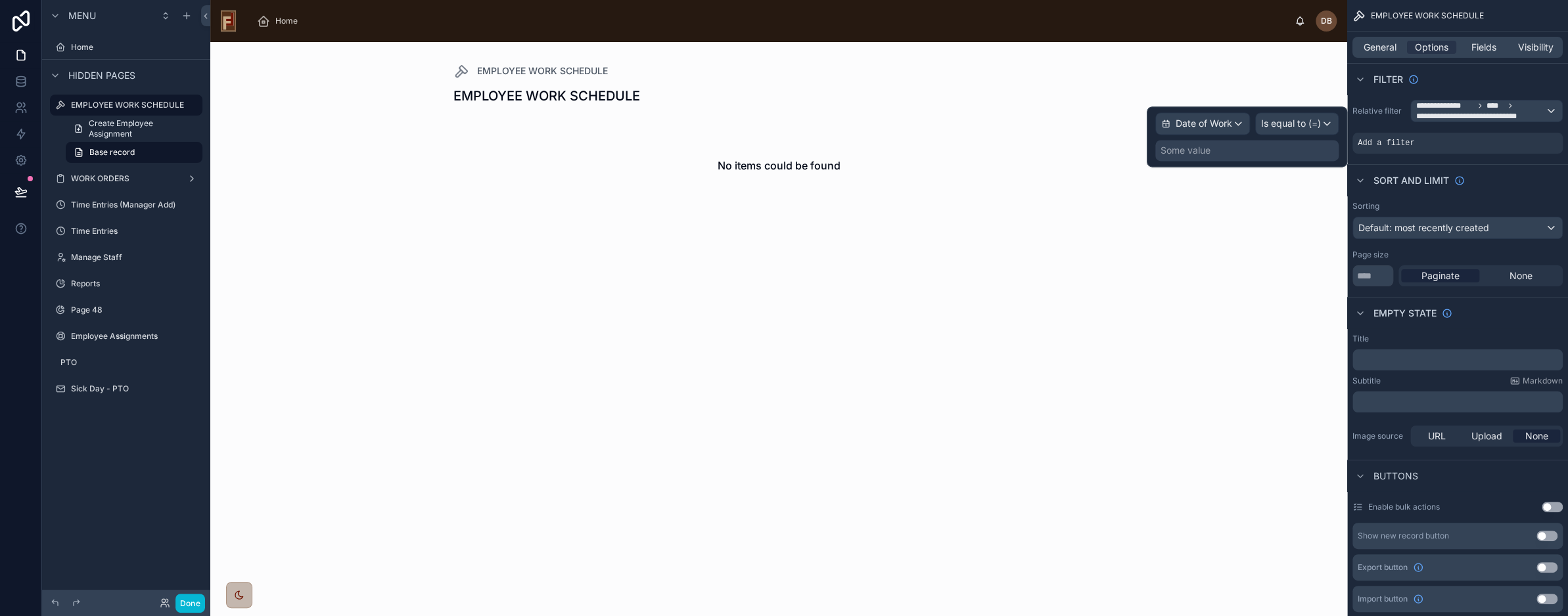
click at [1228, 149] on div "Some value" at bounding box center [1247, 150] width 183 height 21
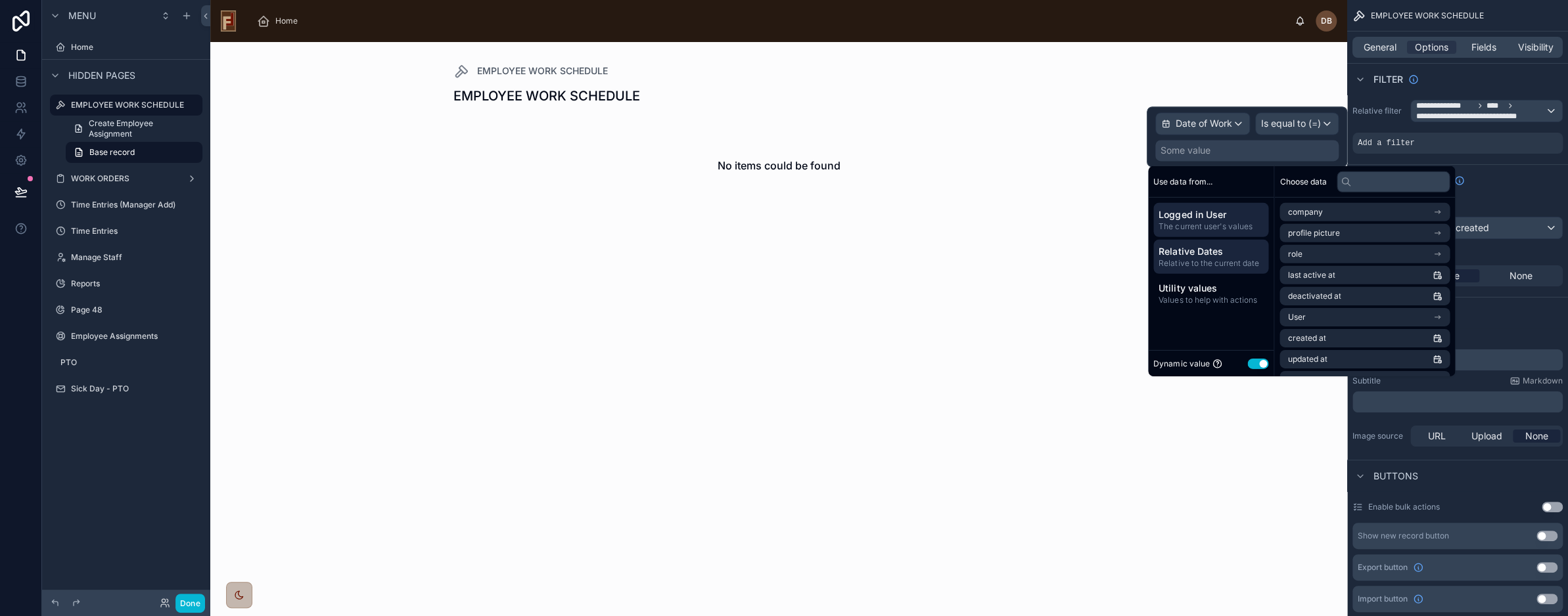
click at [1225, 259] on span "Relative to the current date" at bounding box center [1211, 264] width 105 height 11
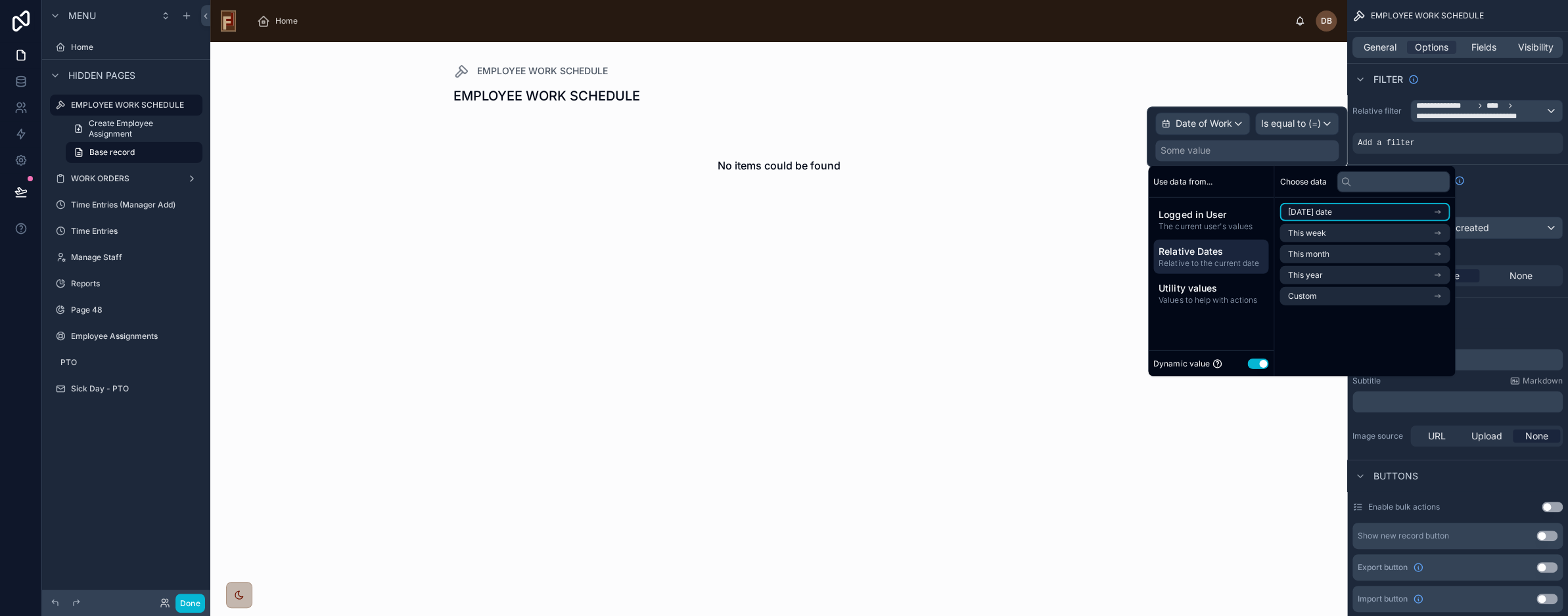
click at [1354, 212] on li "Today's date" at bounding box center [1365, 212] width 170 height 18
click at [1297, 241] on span "Now" at bounding box center [1296, 236] width 17 height 11
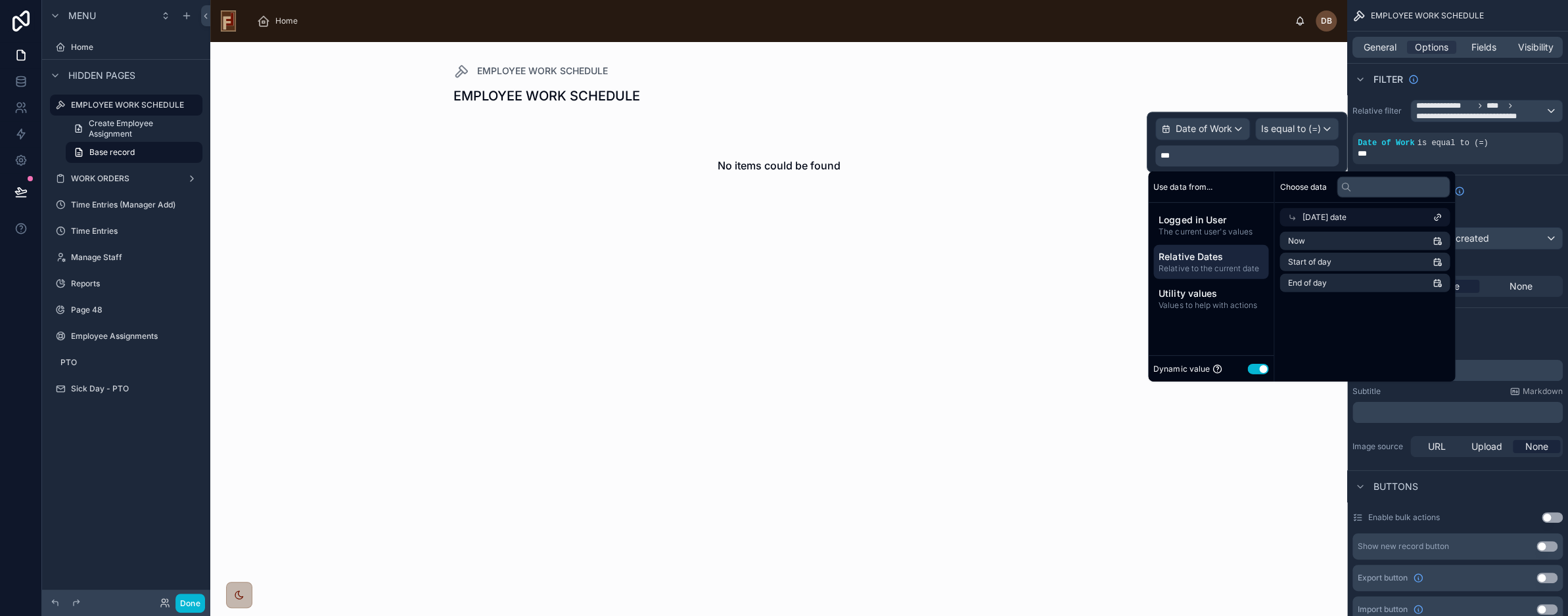
click at [1494, 192] on div "Sort And Limit" at bounding box center [1458, 190] width 221 height 32
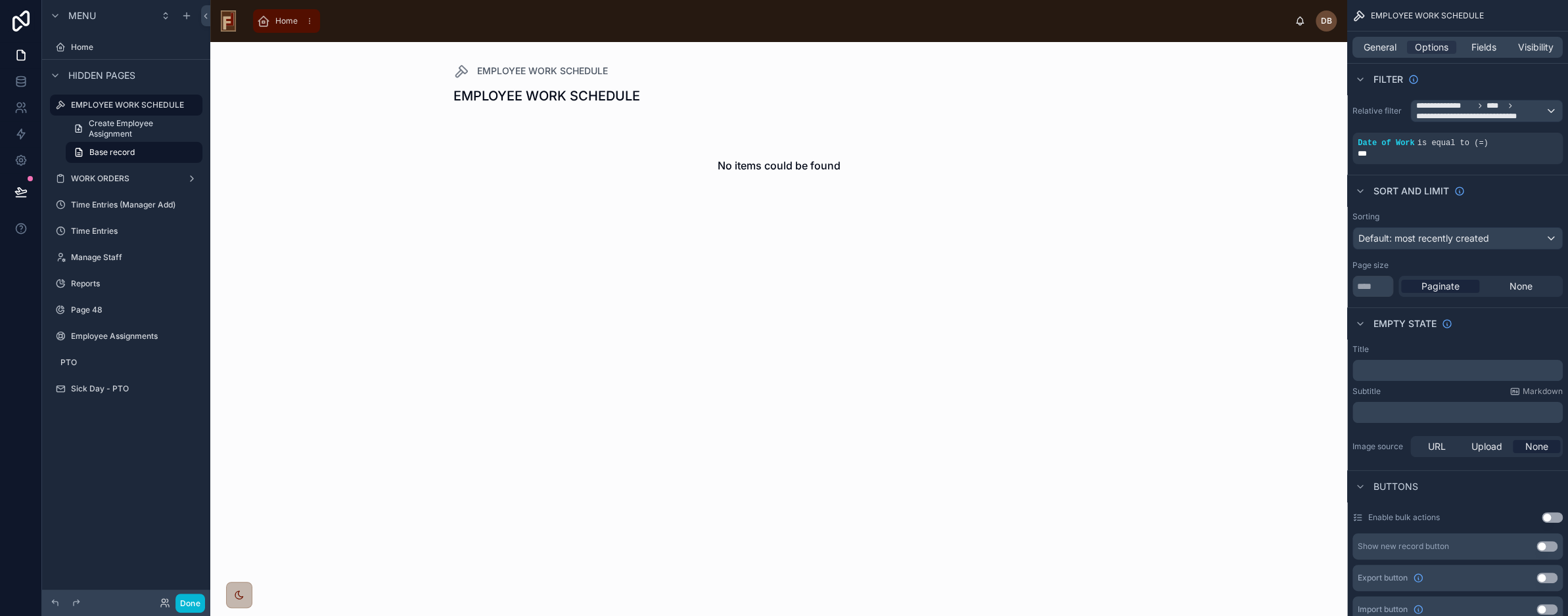
click at [272, 22] on div "Home" at bounding box center [286, 21] width 59 height 21
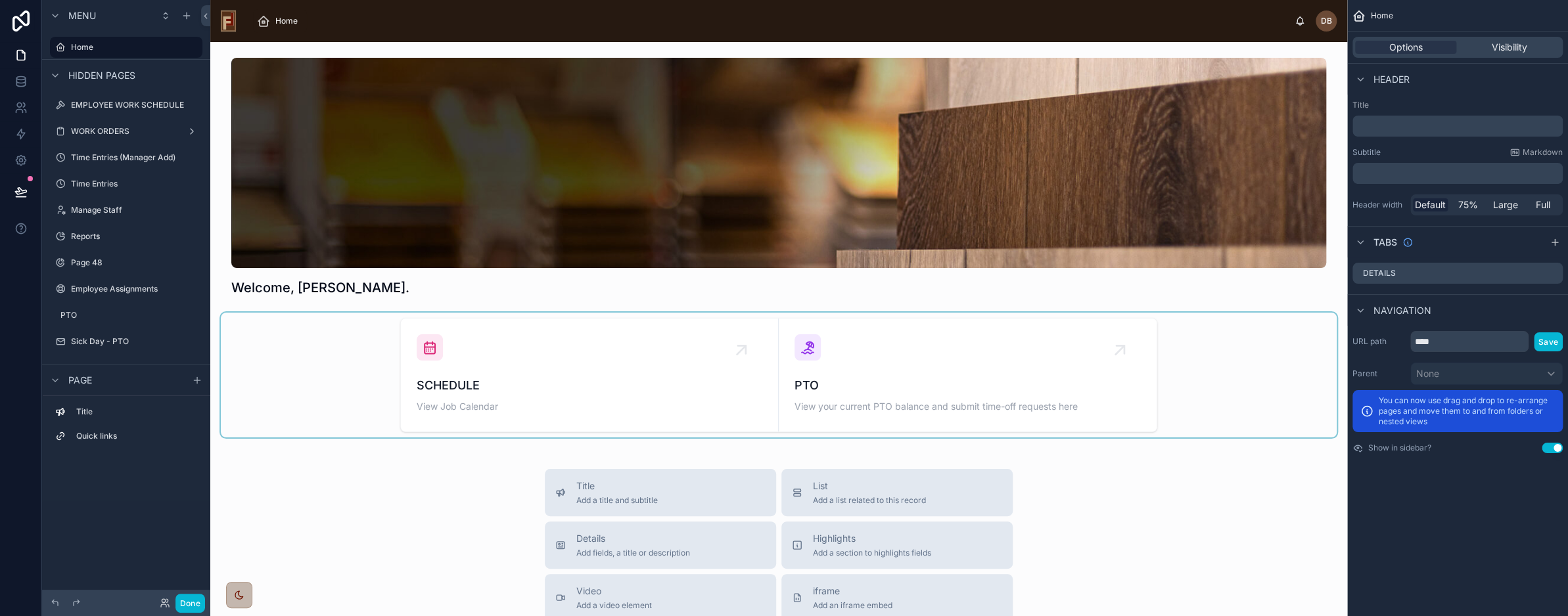
click at [584, 357] on div at bounding box center [779, 375] width 1116 height 125
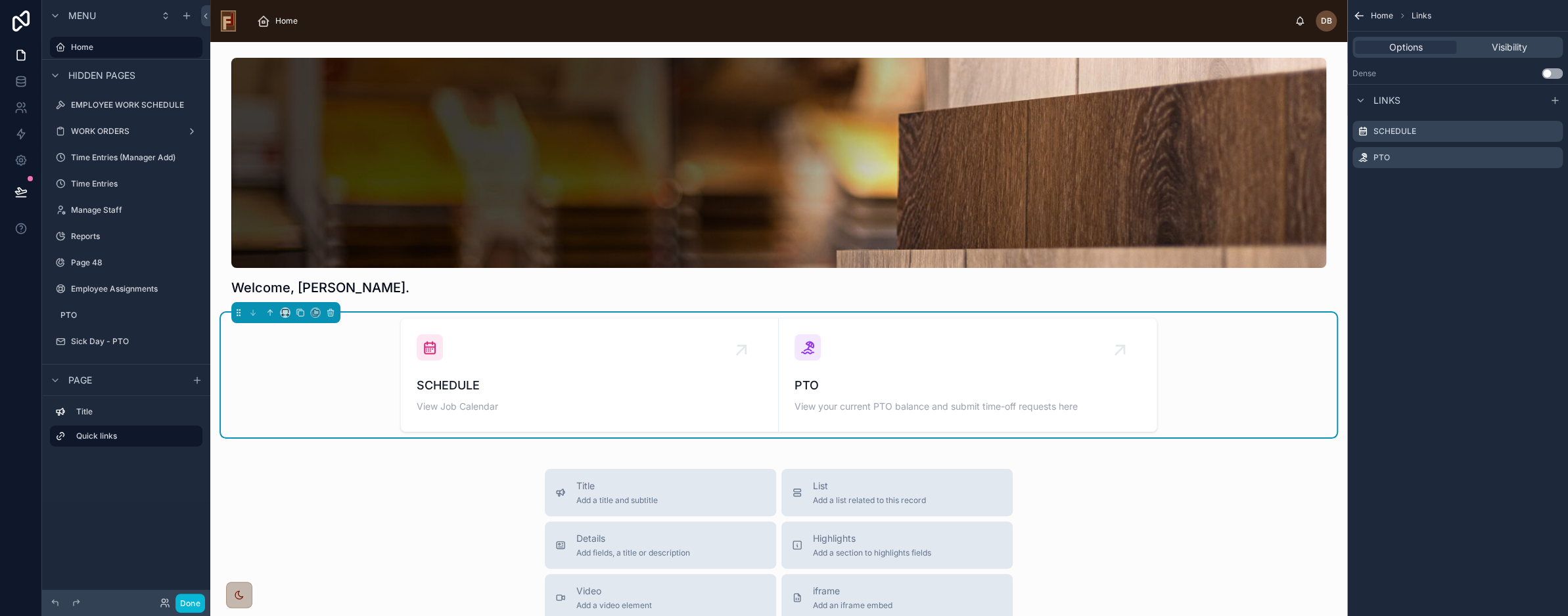
click at [582, 357] on div "SCHEDULE View Job Calendar" at bounding box center [589, 375] width 346 height 81
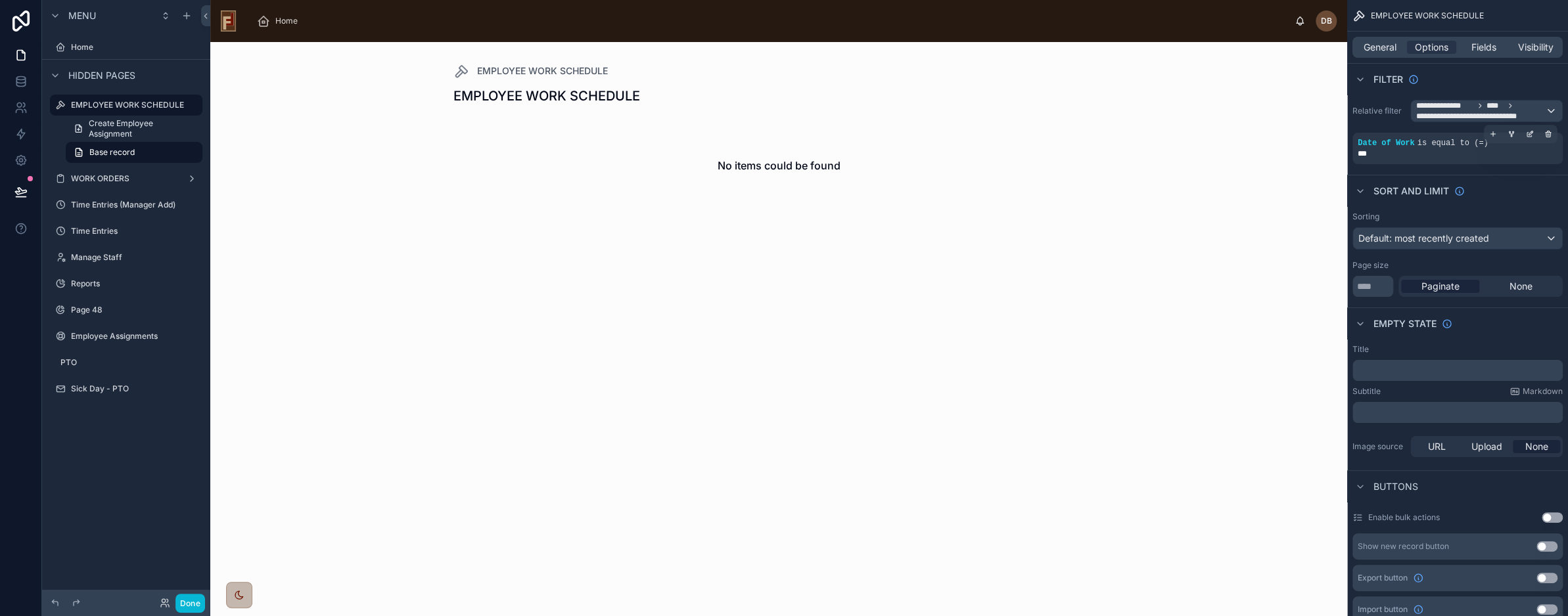
click at [1400, 155] on div "***" at bounding box center [1458, 154] width 200 height 11
click at [1529, 136] on icon "scrollable content" at bounding box center [1530, 134] width 8 height 8
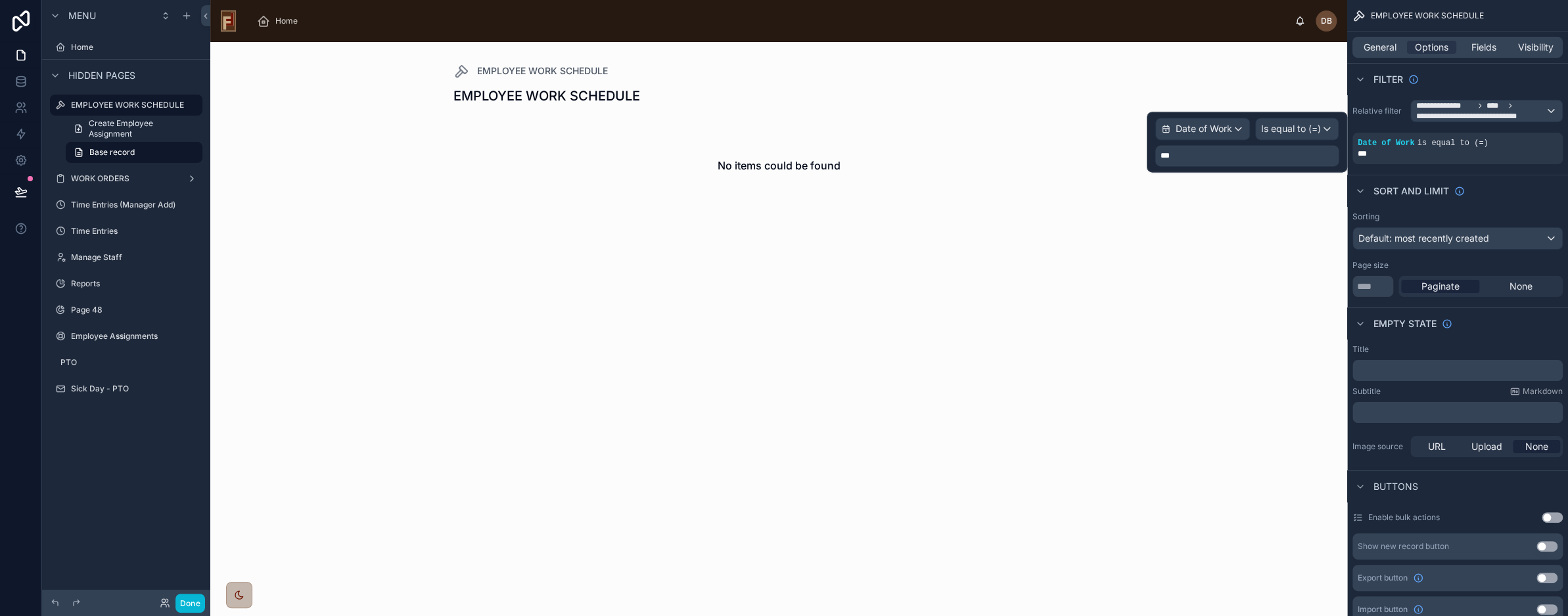
click at [1197, 155] on div "***" at bounding box center [1247, 156] width 183 height 21
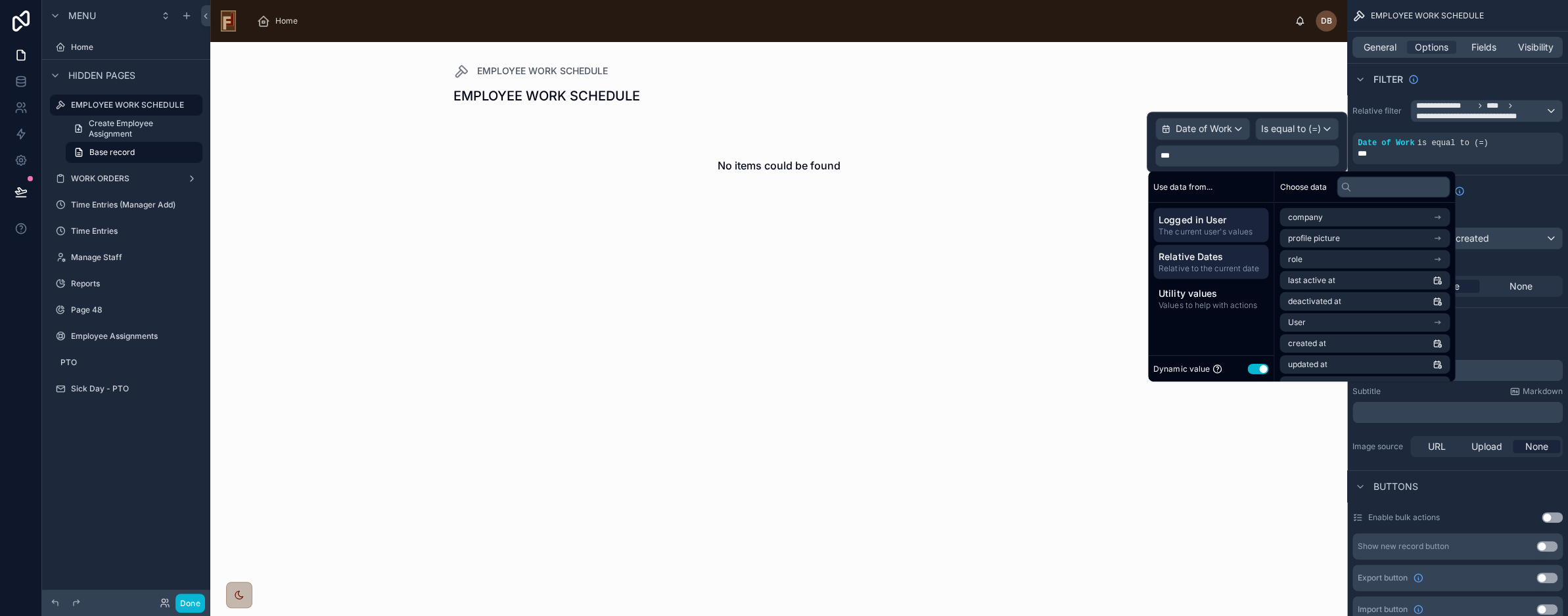
click at [1229, 258] on span "Relative Dates" at bounding box center [1211, 256] width 105 height 13
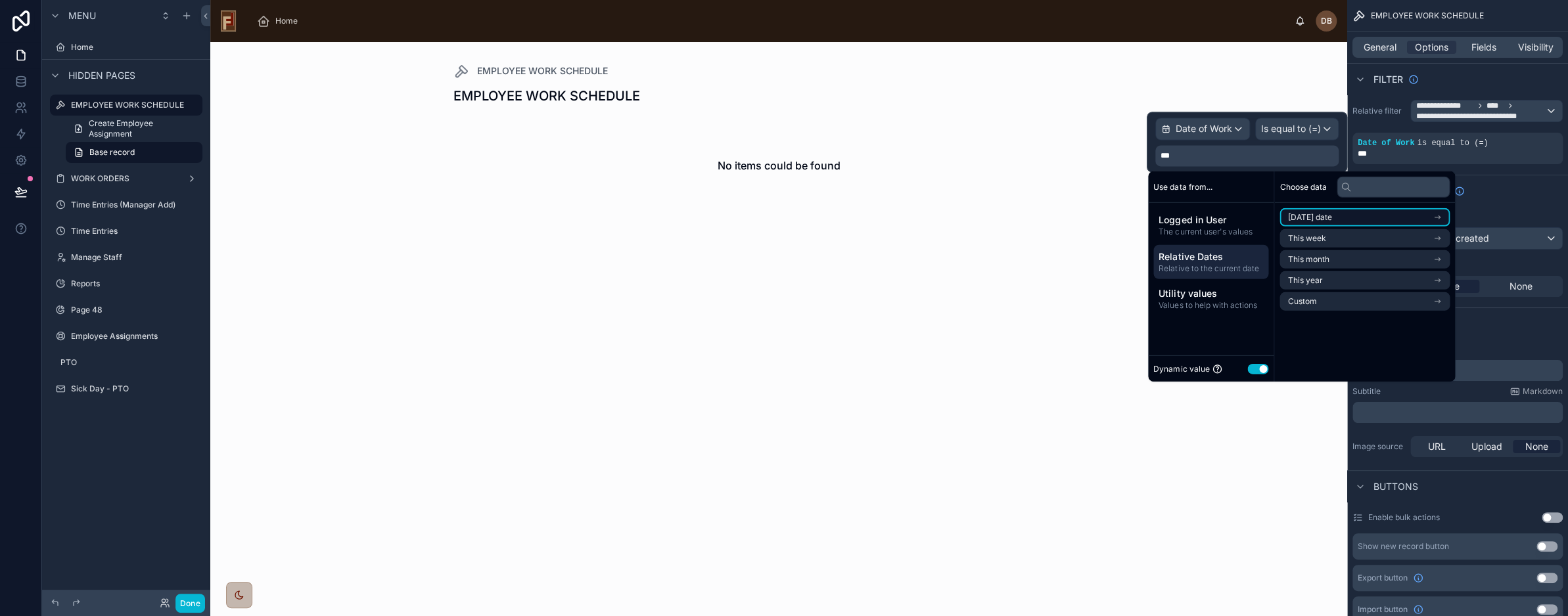
click at [1362, 219] on li "Today's date" at bounding box center [1365, 217] width 170 height 18
click at [1333, 260] on li "Start of day" at bounding box center [1365, 262] width 170 height 18
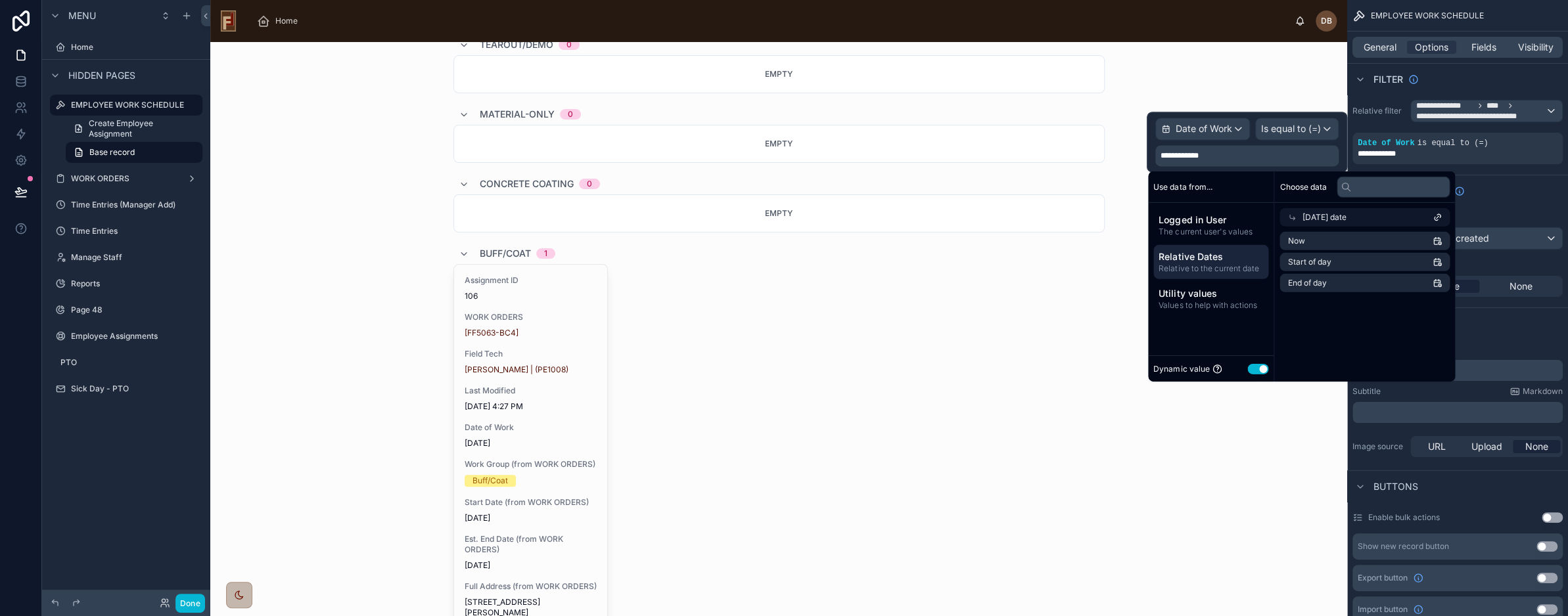
scroll to position [133, 0]
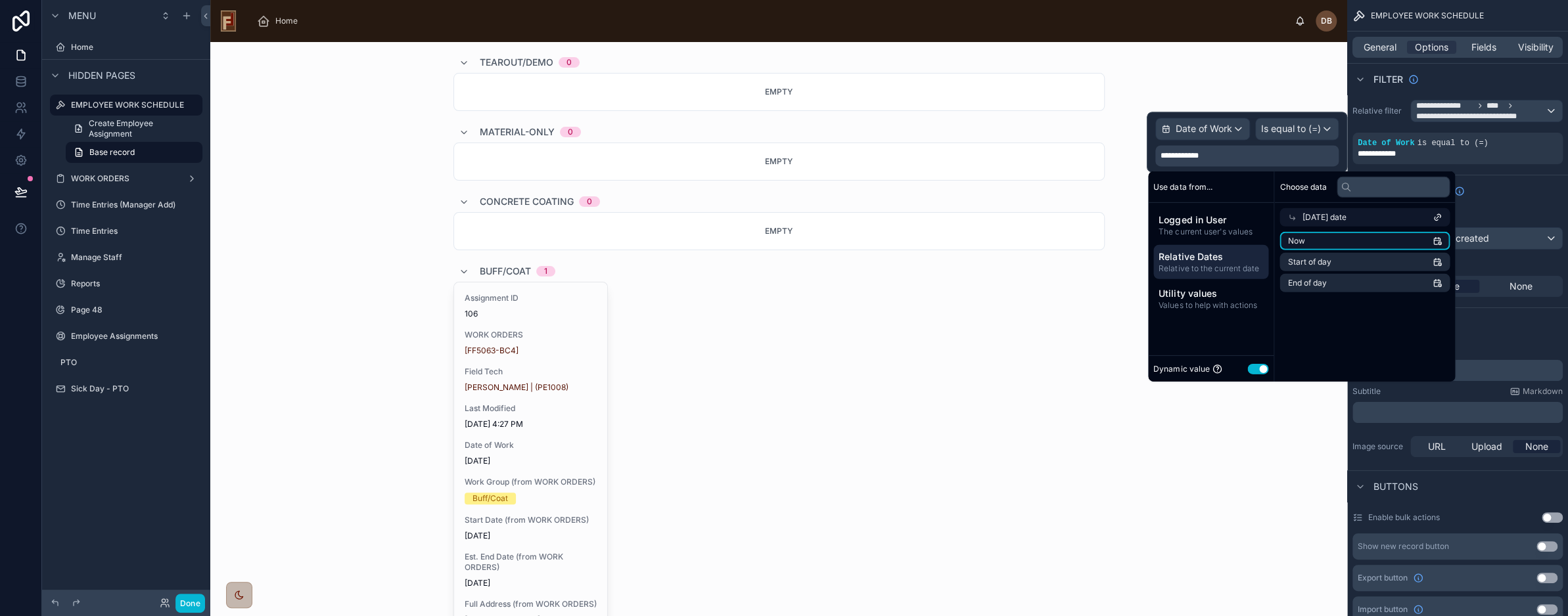
click at [1316, 246] on li "Now" at bounding box center [1365, 241] width 170 height 18
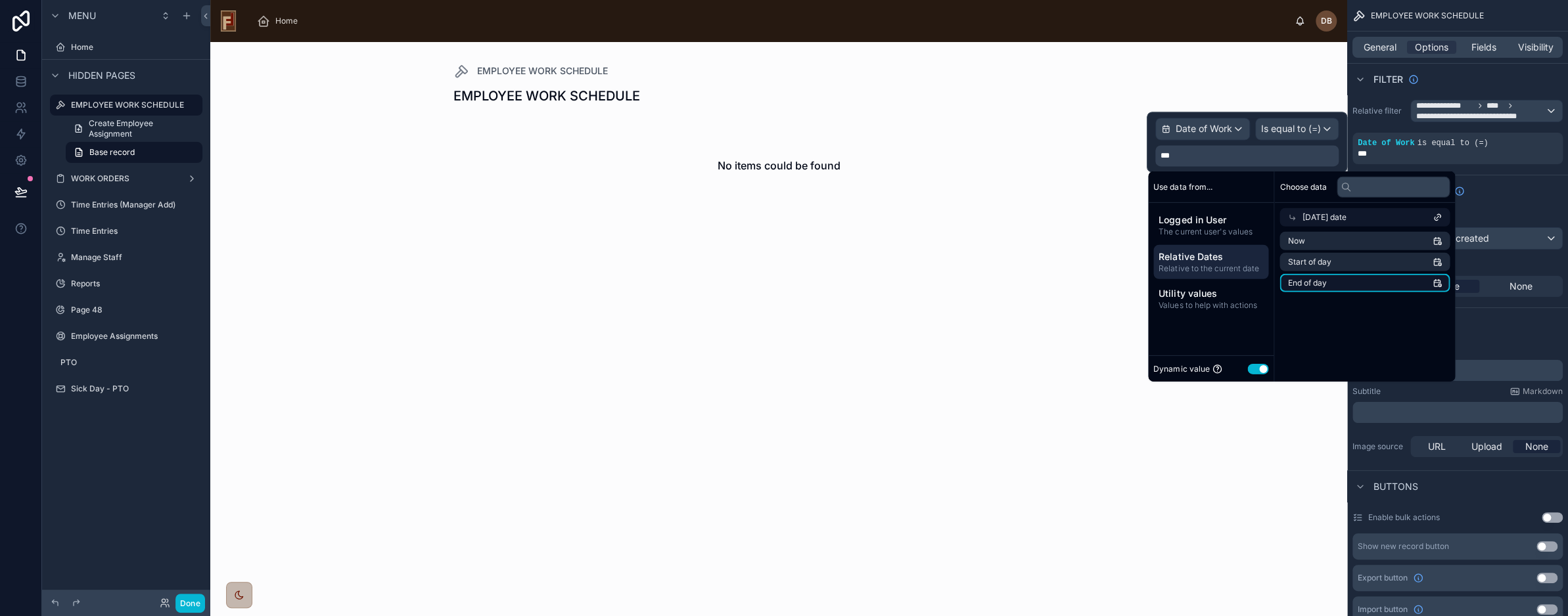
click at [1333, 281] on li "End of day" at bounding box center [1365, 283] width 170 height 18
click at [1341, 260] on li "Start of day" at bounding box center [1365, 262] width 170 height 18
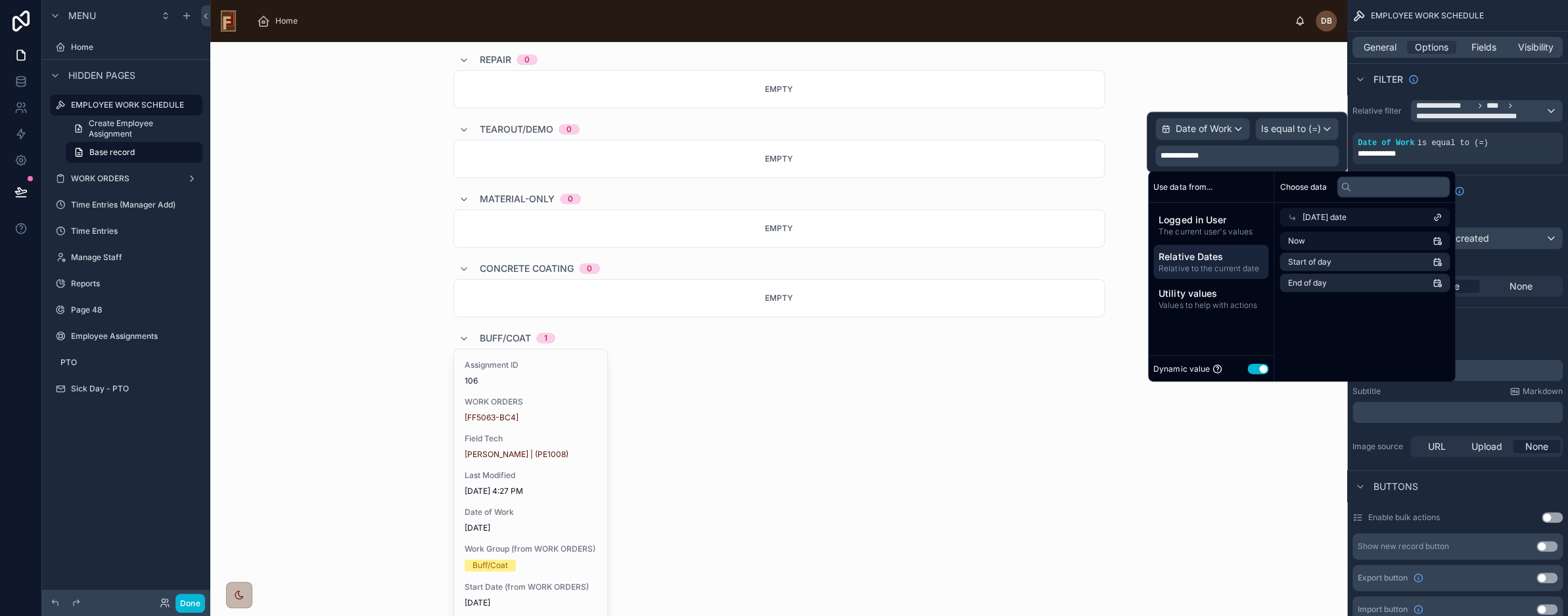
scroll to position [66, 0]
click at [959, 423] on div at bounding box center [779, 620] width 672 height 1287
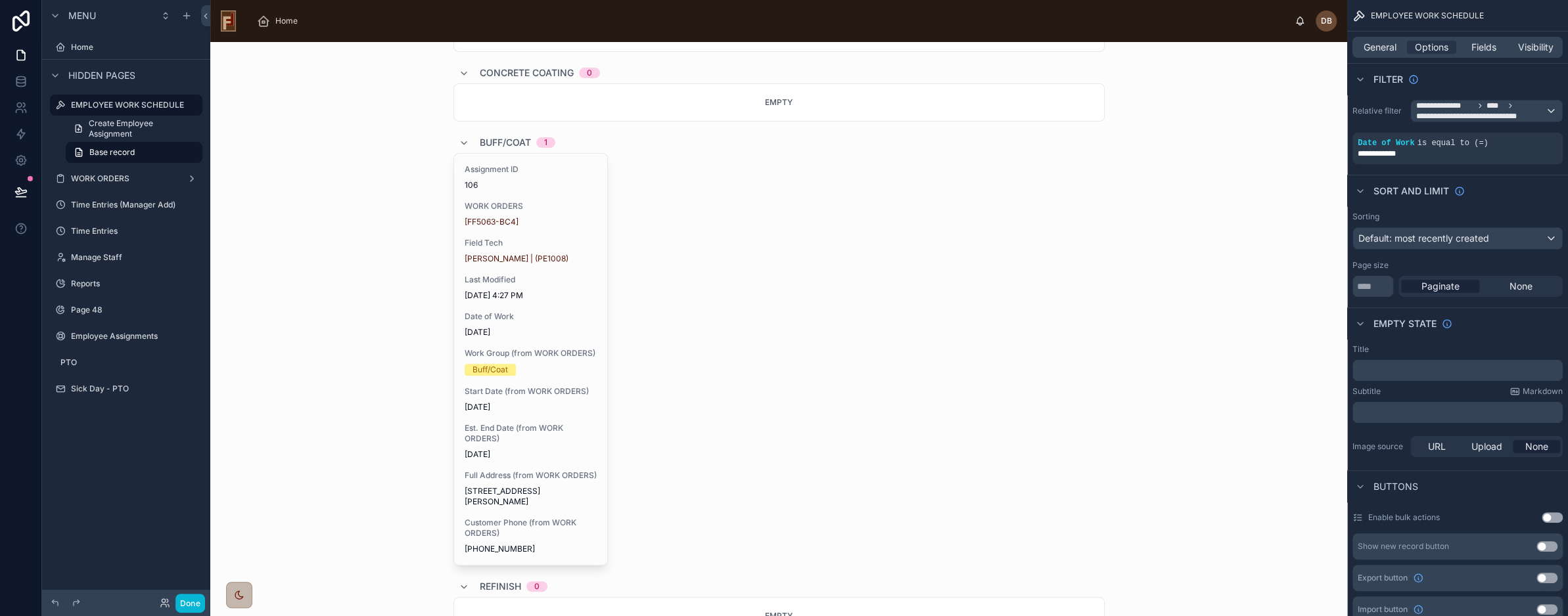
scroll to position [263, 0]
click at [1379, 48] on span "General" at bounding box center [1380, 47] width 33 height 13
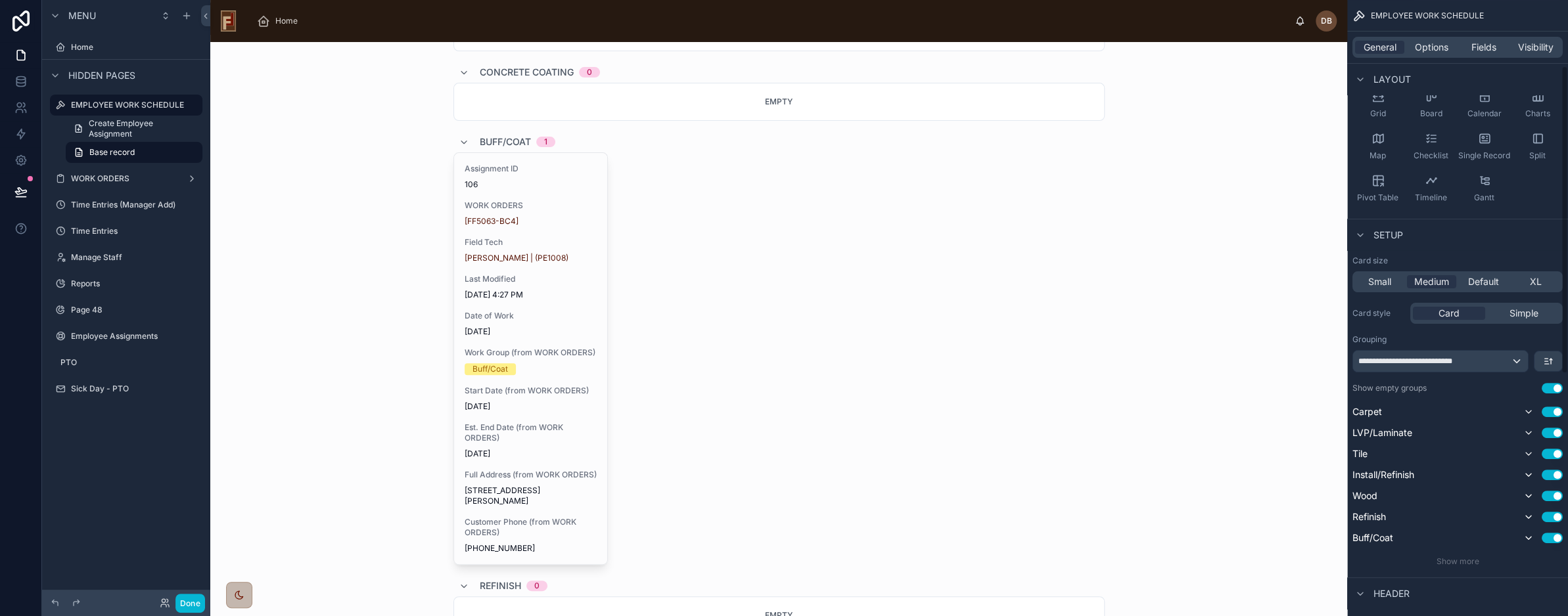
scroll to position [131, 0]
click at [1486, 278] on span "Default" at bounding box center [1484, 281] width 31 height 13
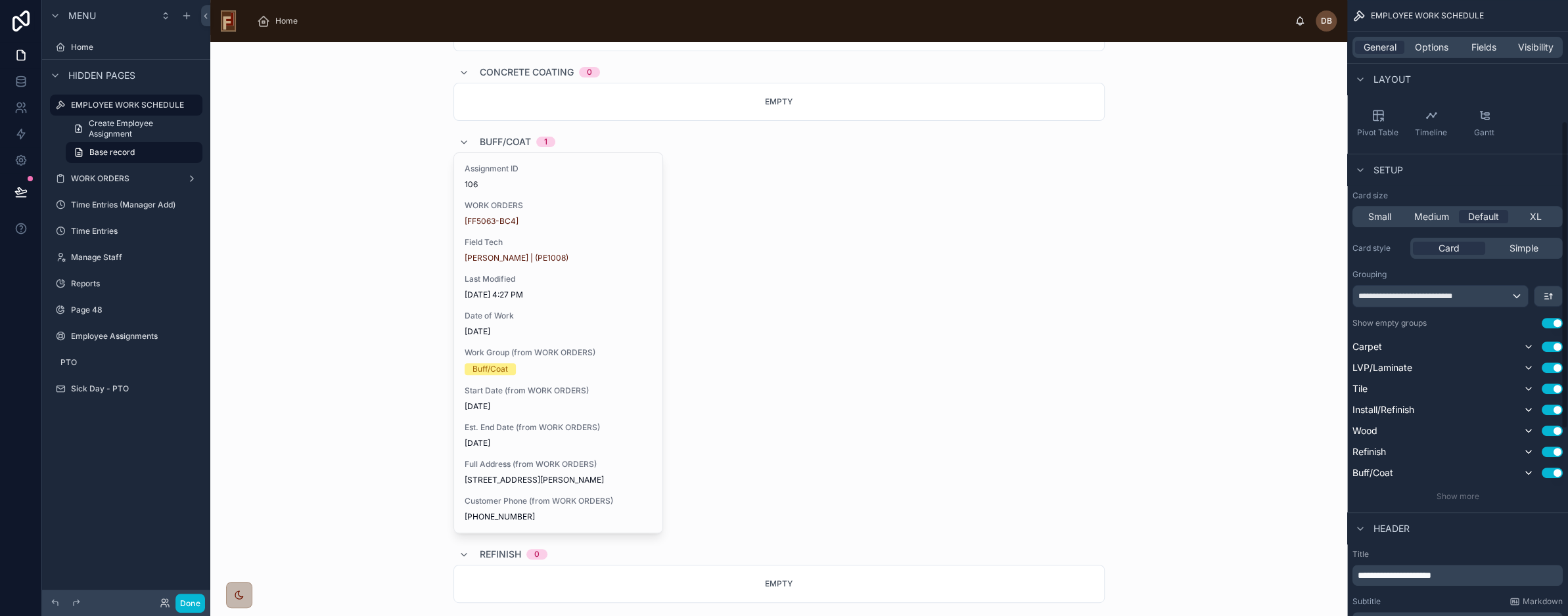
scroll to position [263, 0]
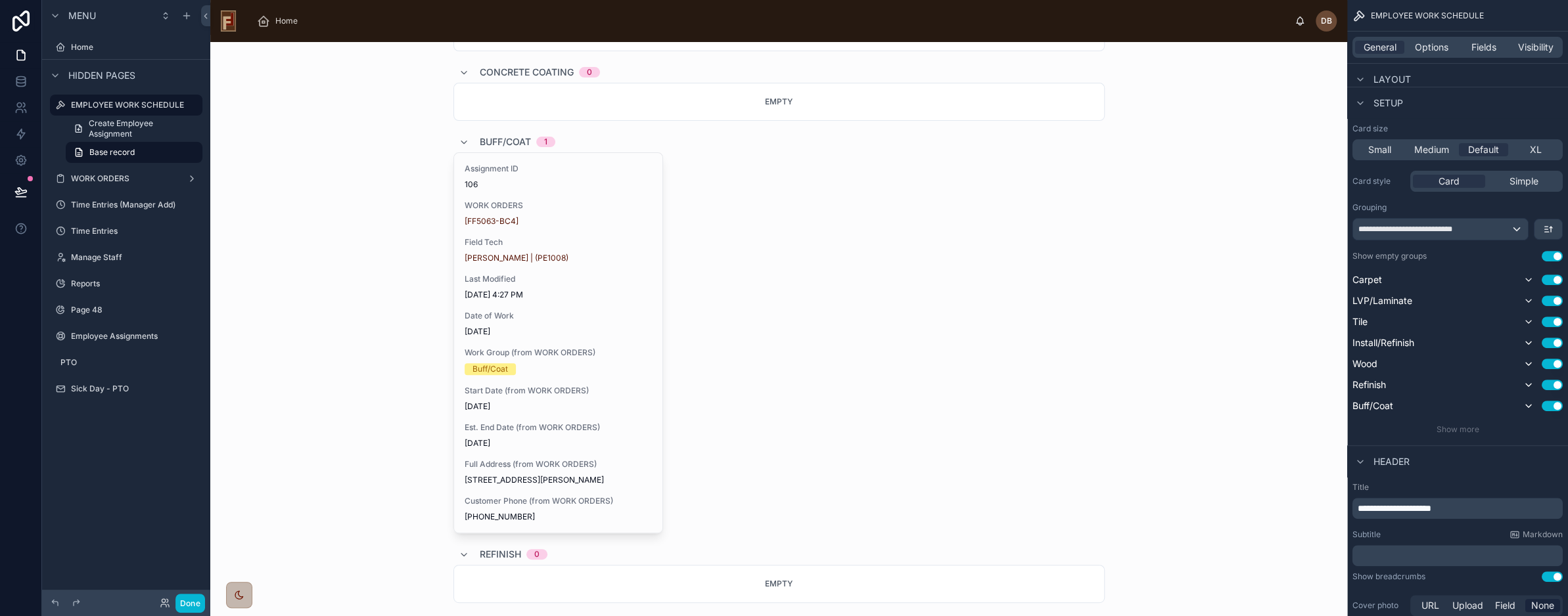
click at [1556, 256] on button "Use setting" at bounding box center [1552, 256] width 21 height 11
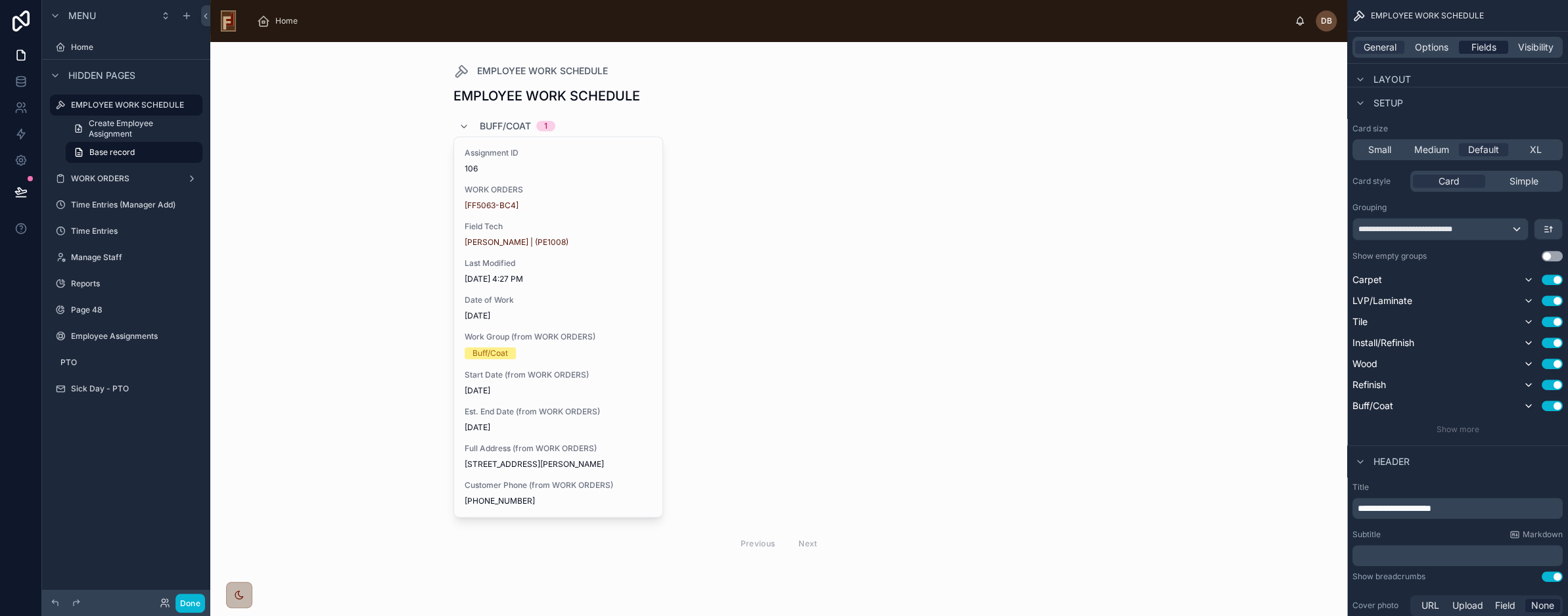
click at [1477, 47] on span "Fields" at bounding box center [1484, 47] width 25 height 13
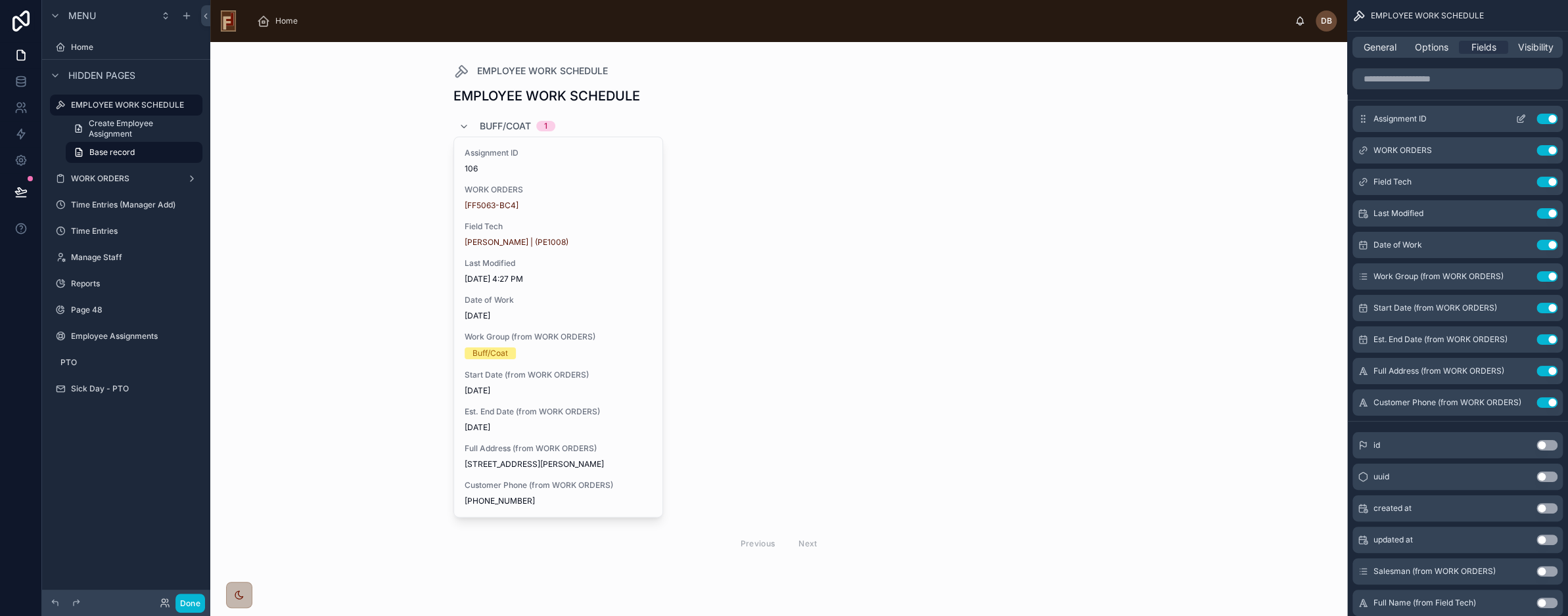
click at [1548, 116] on button "Use setting" at bounding box center [1547, 119] width 21 height 11
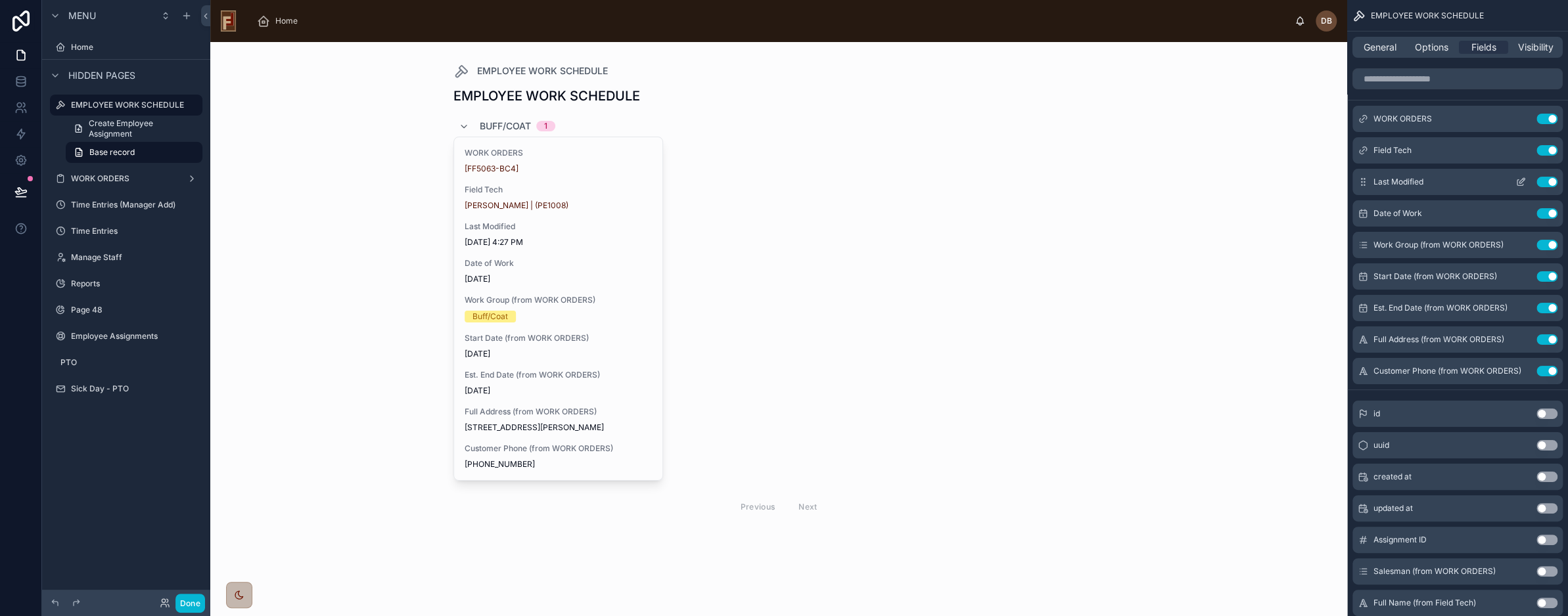
click at [1544, 181] on button "Use setting" at bounding box center [1547, 182] width 21 height 11
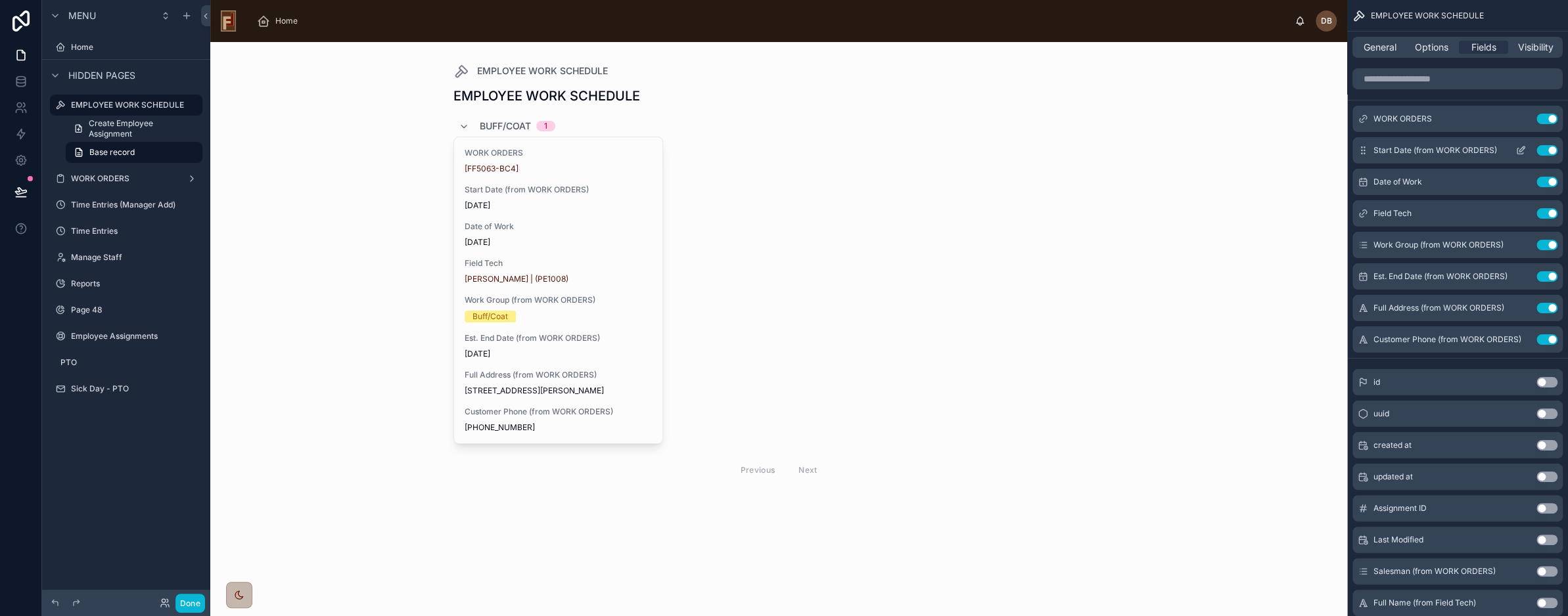
click at [1518, 151] on icon "scrollable content" at bounding box center [1521, 151] width 6 height 6
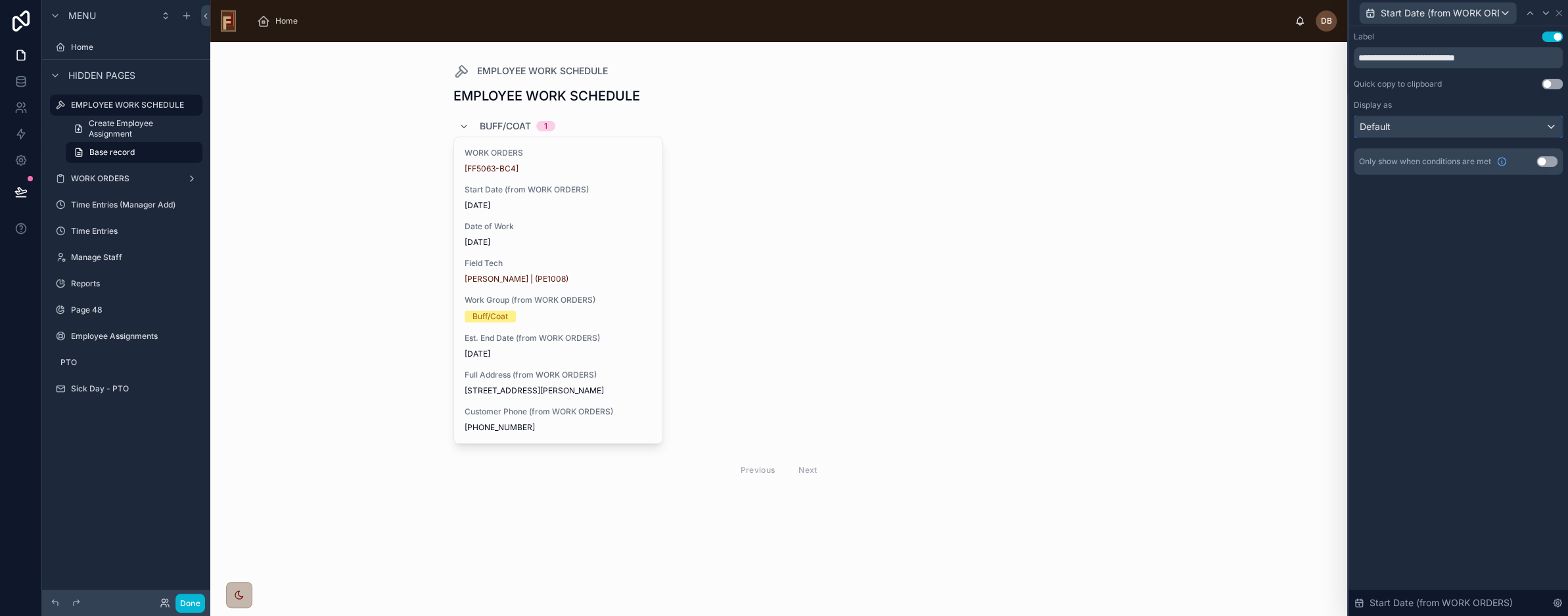
click at [1485, 129] on div "Default" at bounding box center [1458, 126] width 208 height 21
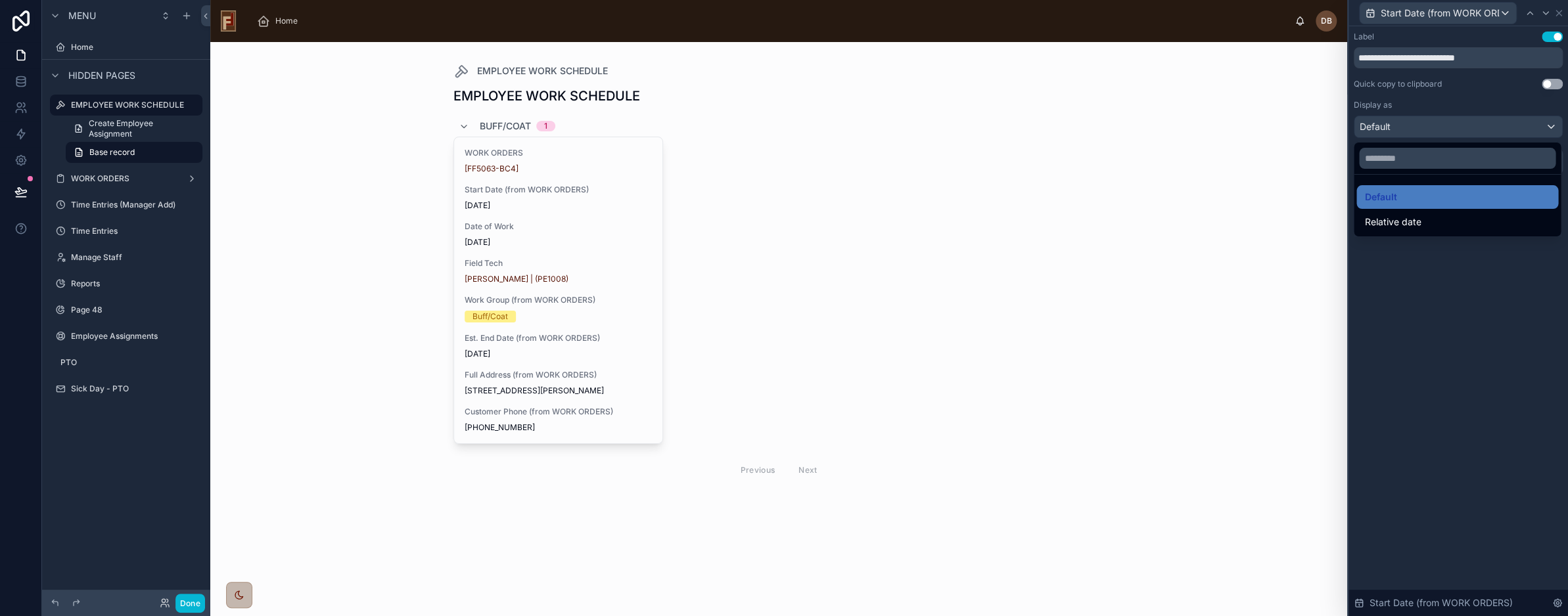
click at [1485, 129] on div at bounding box center [1458, 308] width 220 height 616
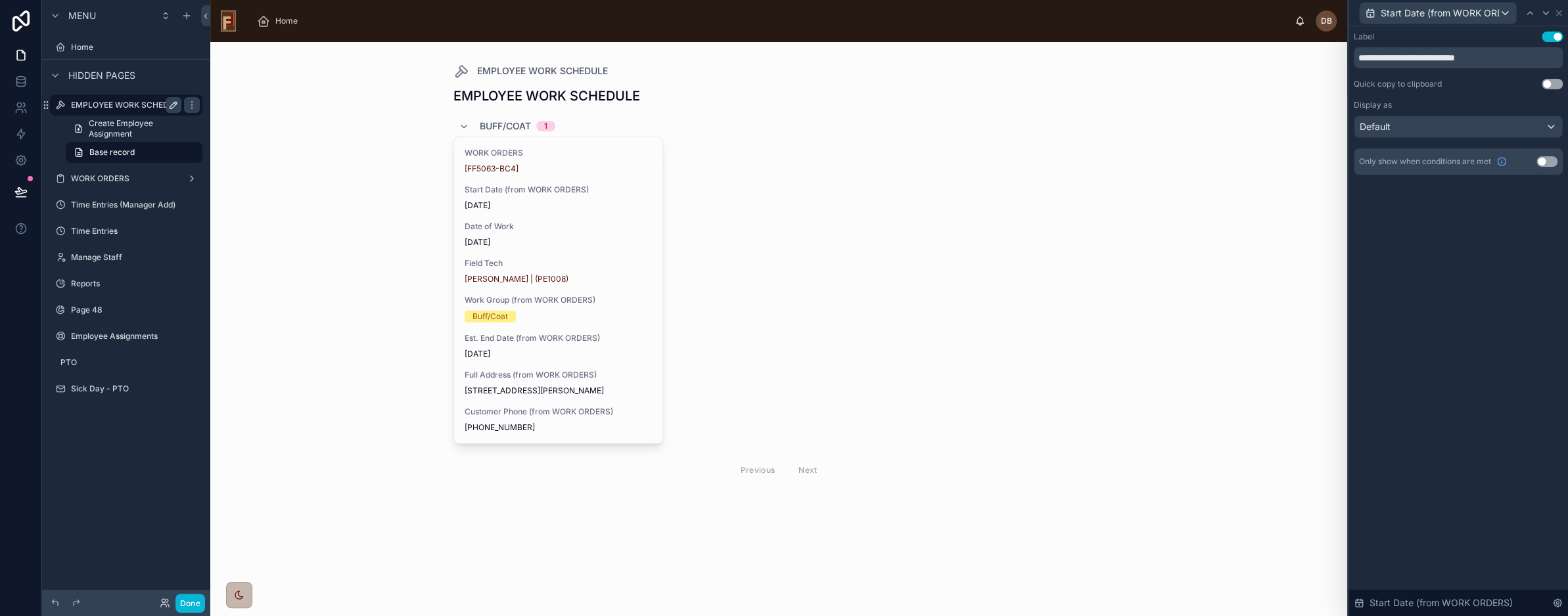
click at [173, 105] on icon "scrollable content" at bounding box center [174, 105] width 7 height 7
click at [147, 104] on input "**********" at bounding box center [116, 105] width 89 height 16
click at [189, 14] on icon "scrollable content" at bounding box center [187, 16] width 11 height 11
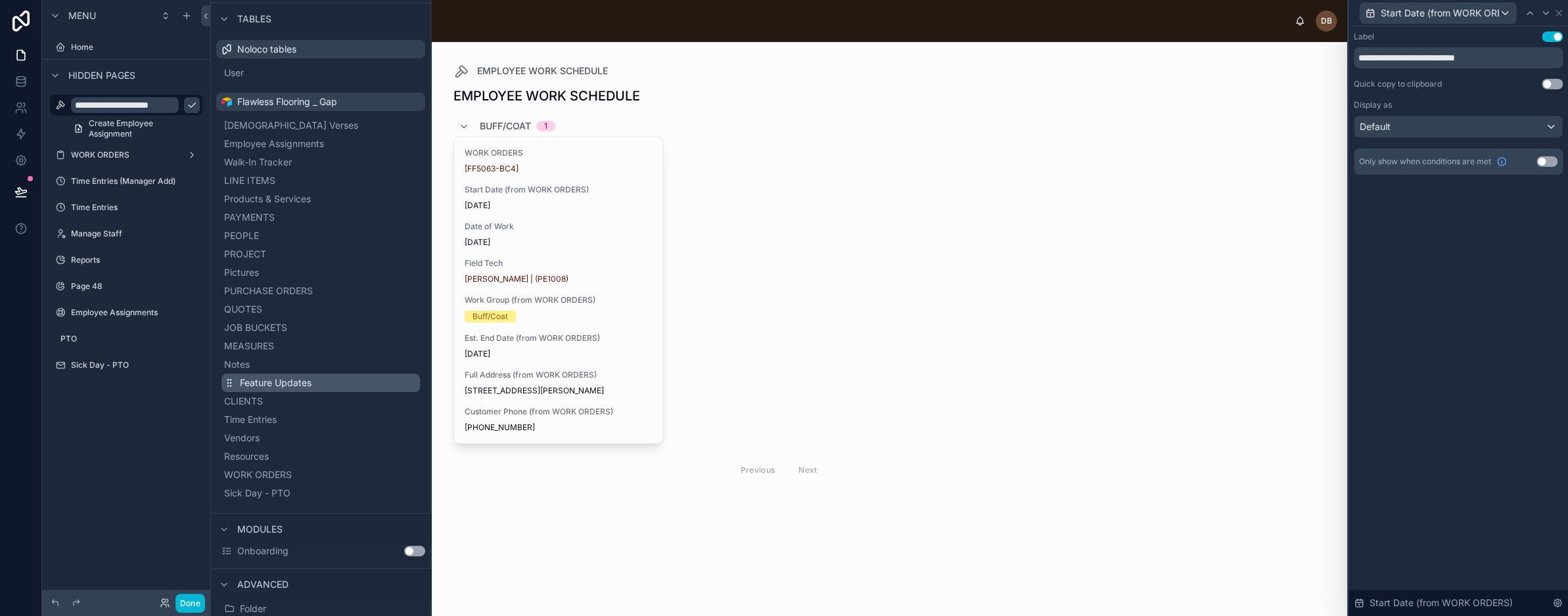
scroll to position [103, 0]
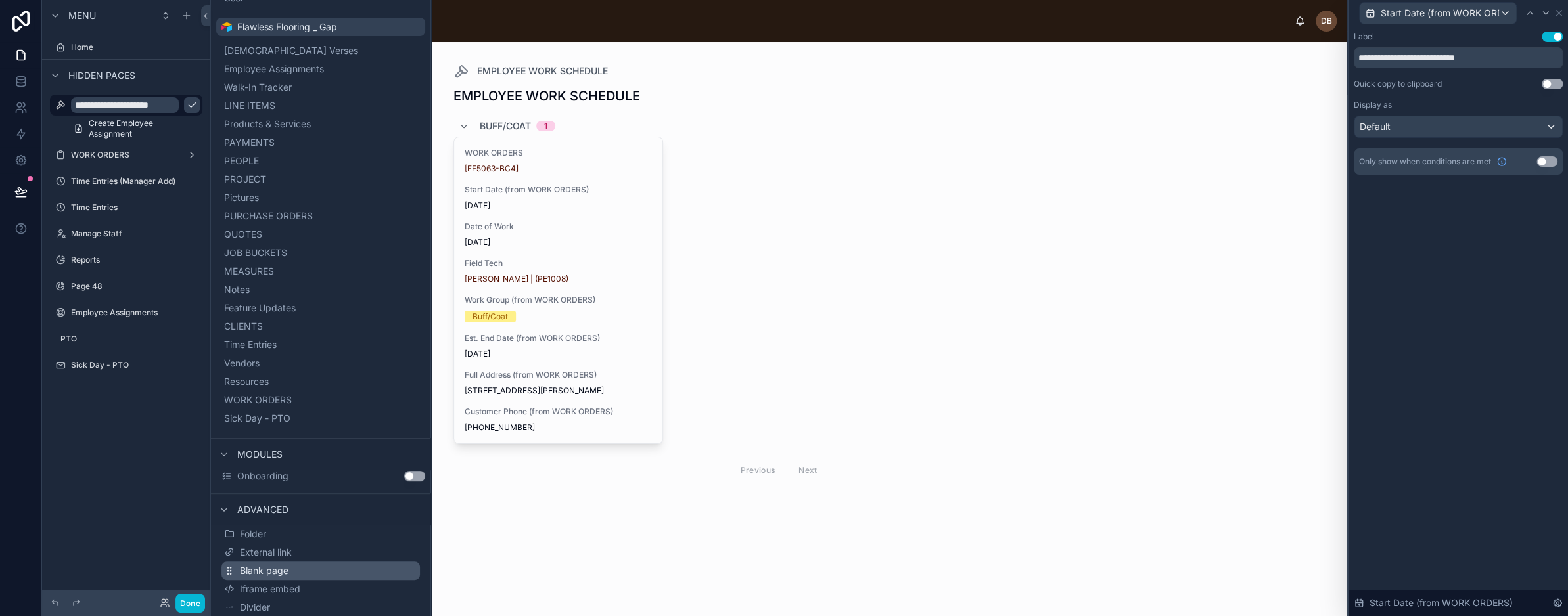
click at [290, 571] on button "Blank page" at bounding box center [320, 571] width 198 height 18
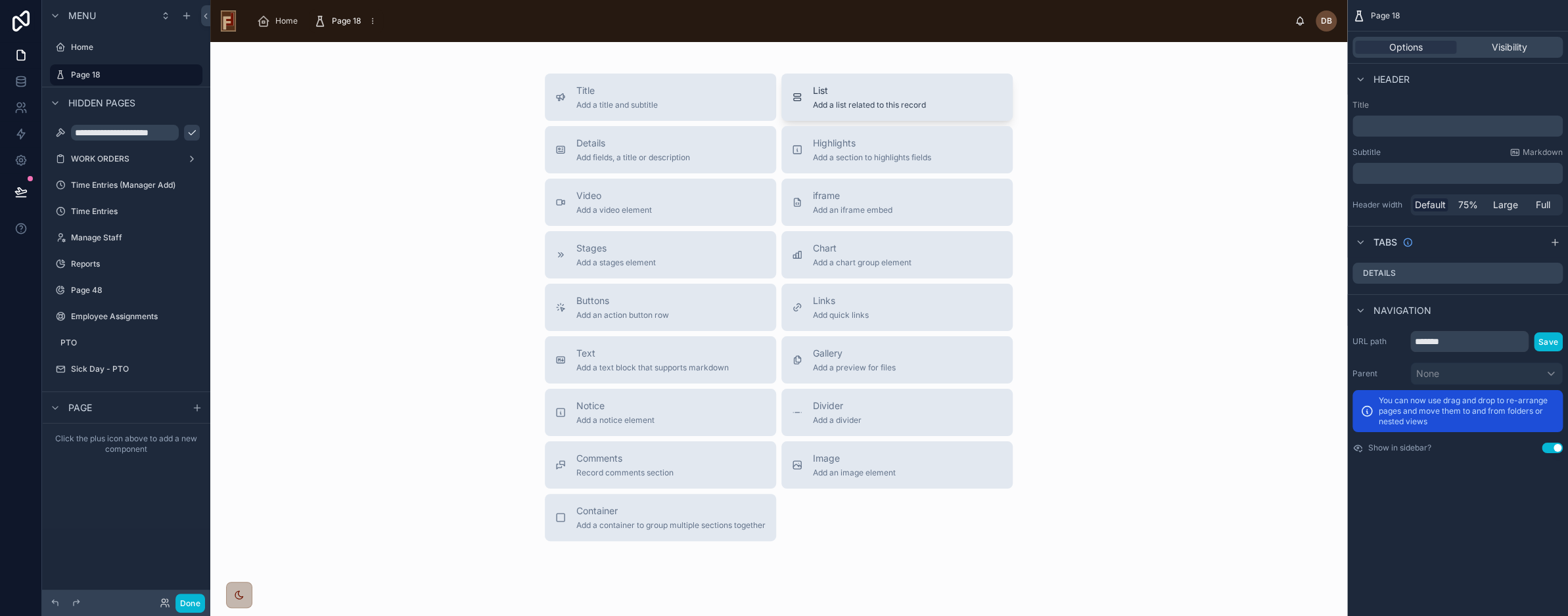
click at [905, 96] on span "List" at bounding box center [869, 90] width 113 height 13
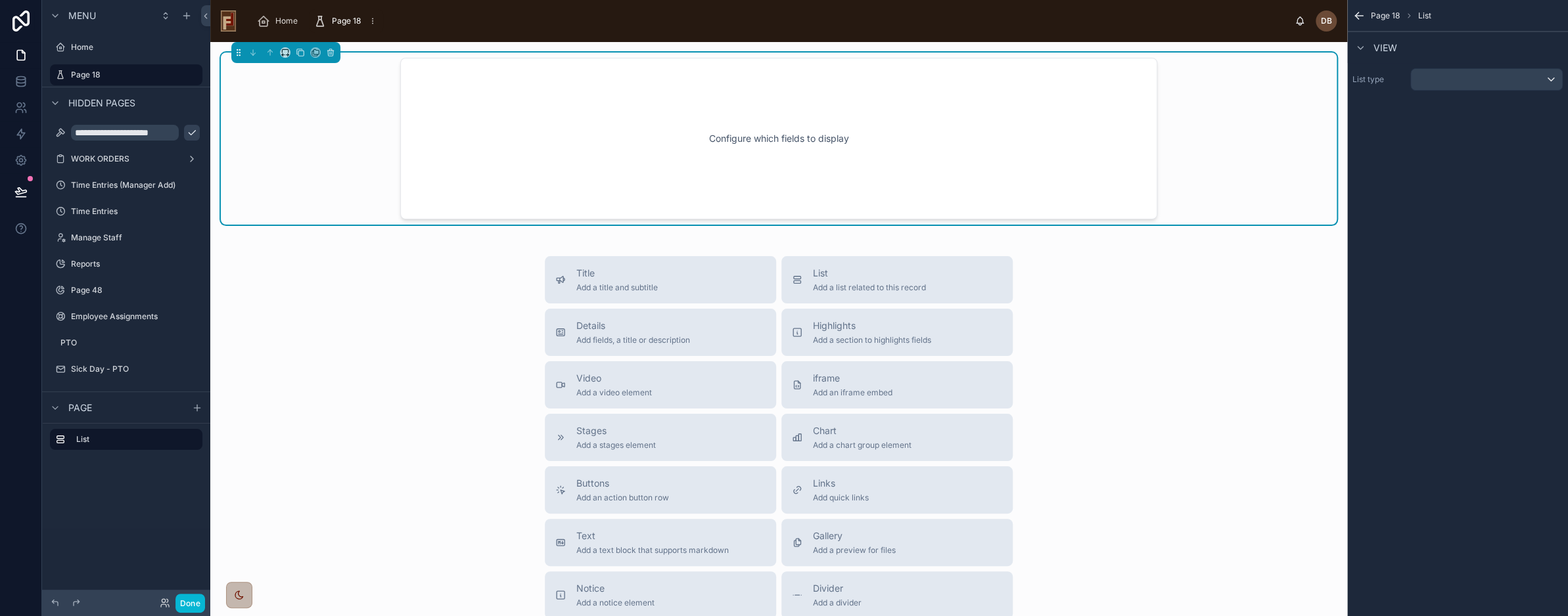
click at [870, 120] on div "Configure which fields to display" at bounding box center [779, 139] width 714 height 118
click at [1435, 81] on div "scrollable content" at bounding box center [1486, 79] width 151 height 21
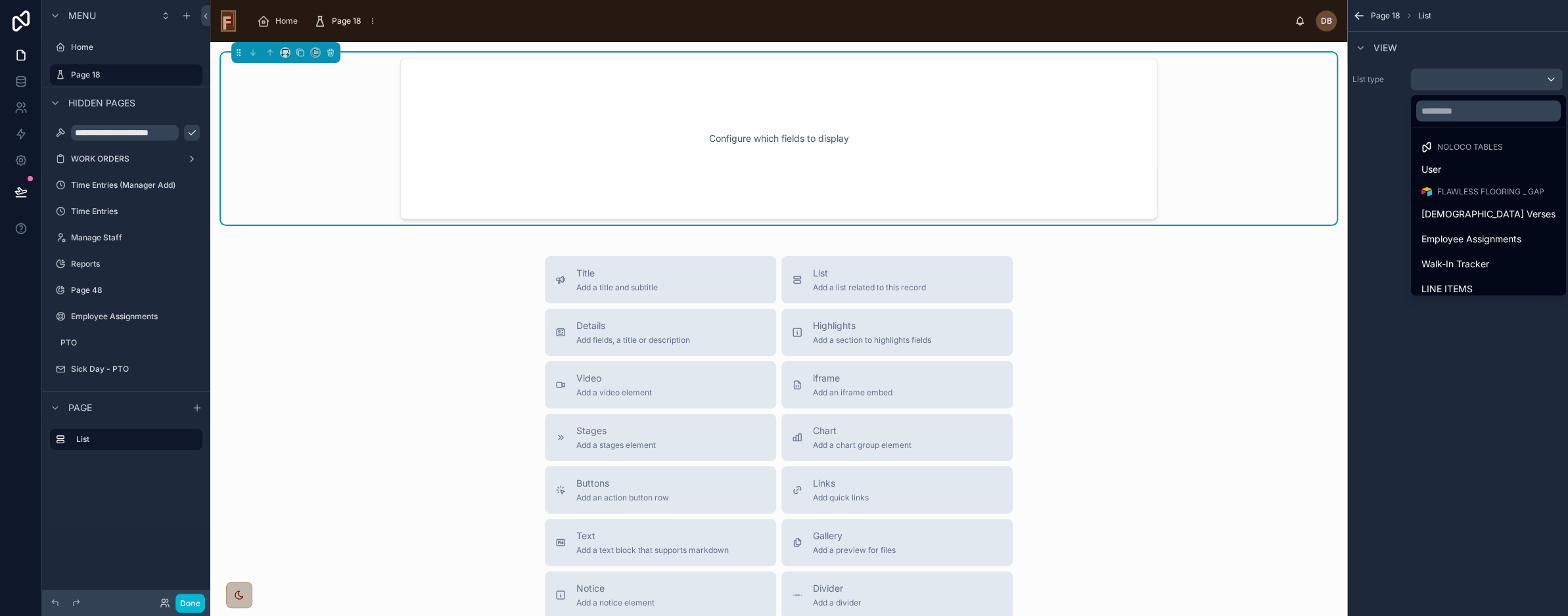
click at [129, 135] on div "scrollable content" at bounding box center [784, 308] width 1568 height 616
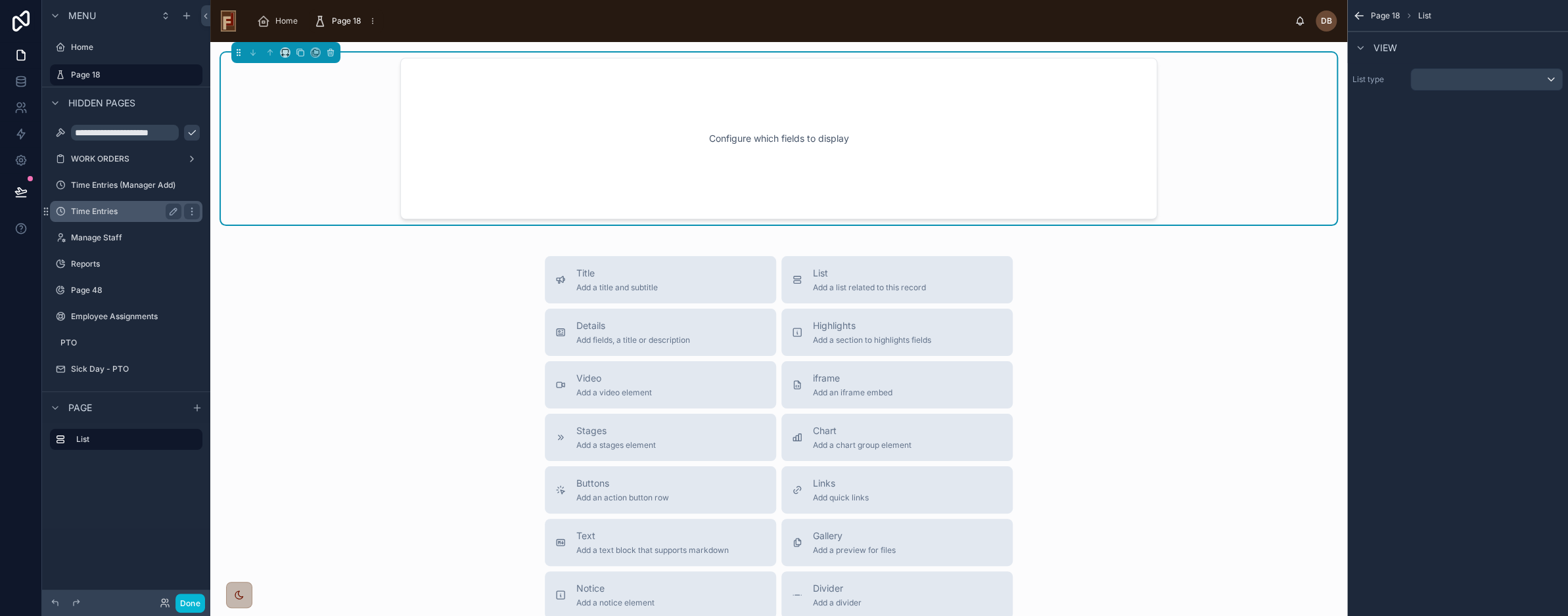
click at [112, 210] on label "Time Entries" at bounding box center [123, 212] width 105 height 11
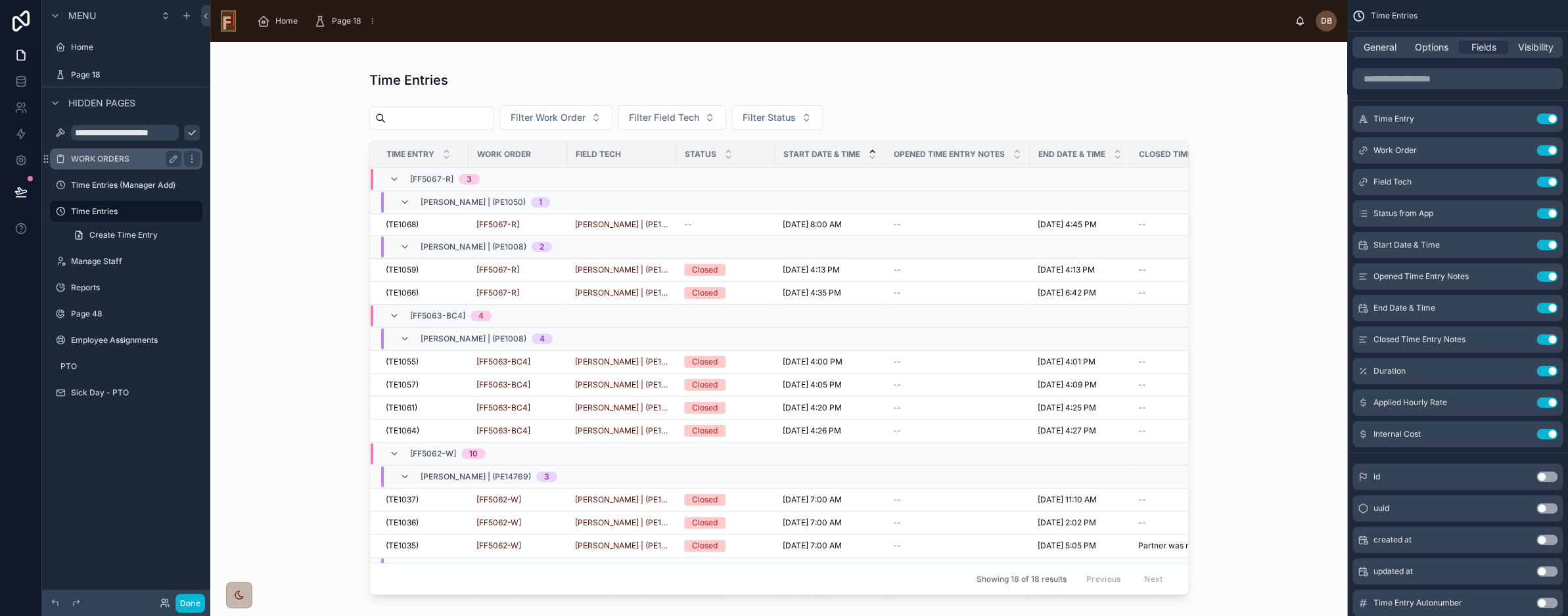
click at [93, 156] on label "WORK ORDERS" at bounding box center [123, 159] width 105 height 11
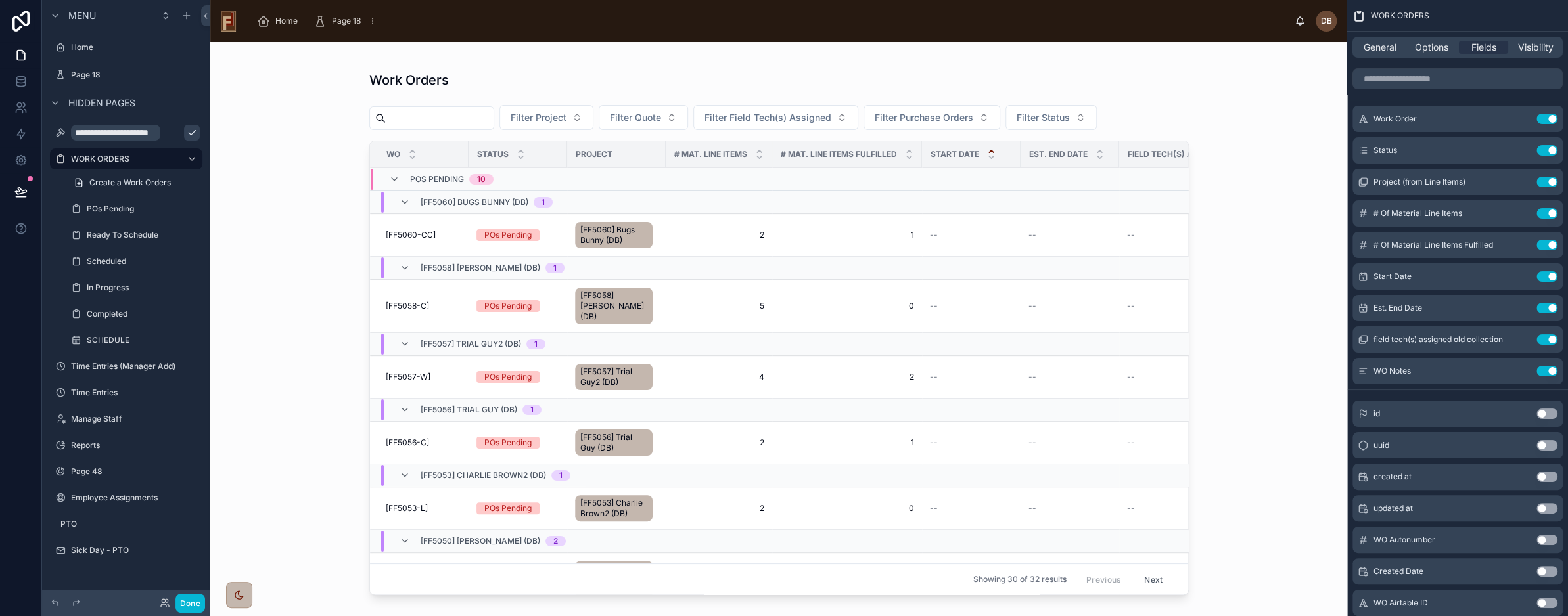
click at [187, 133] on icon "scrollable content" at bounding box center [192, 133] width 11 height 11
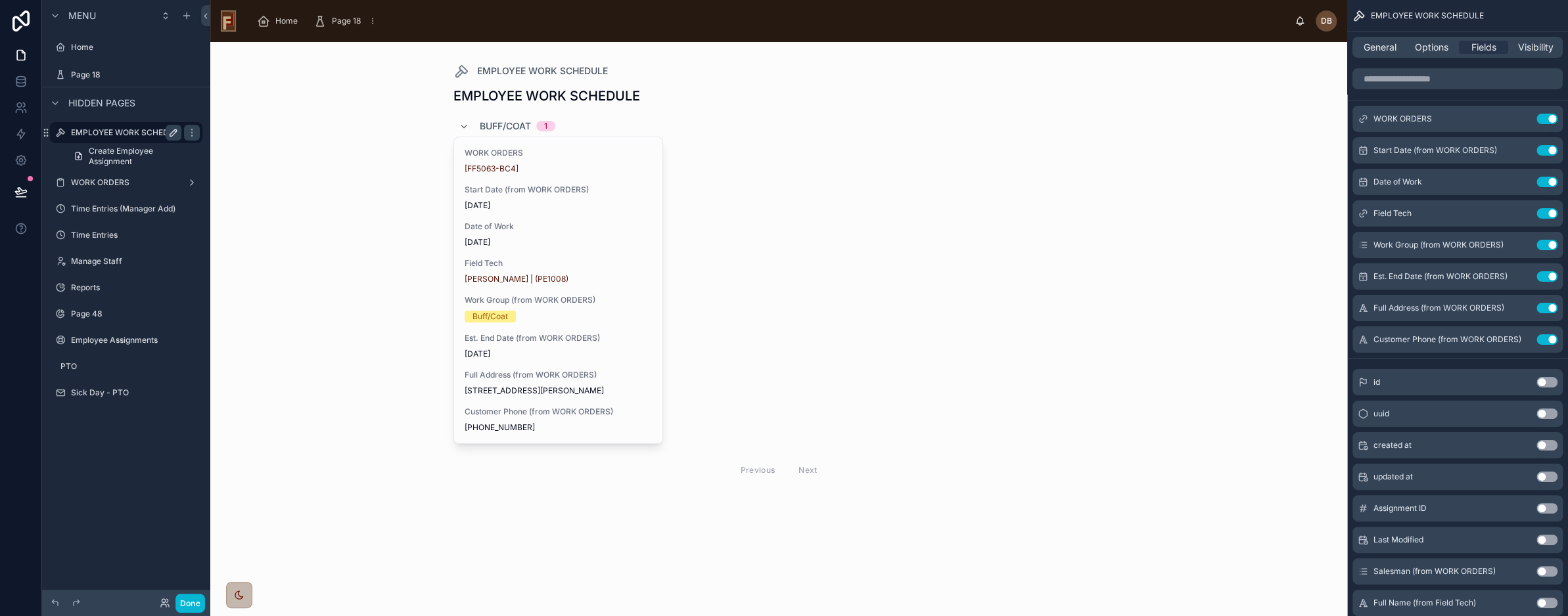
click at [114, 128] on label "EMPLOYEE WORK SCHEDULE" at bounding box center [127, 133] width 113 height 11
click at [769, 176] on div at bounding box center [779, 285] width 672 height 485
click at [1432, 49] on span "Options" at bounding box center [1432, 47] width 34 height 13
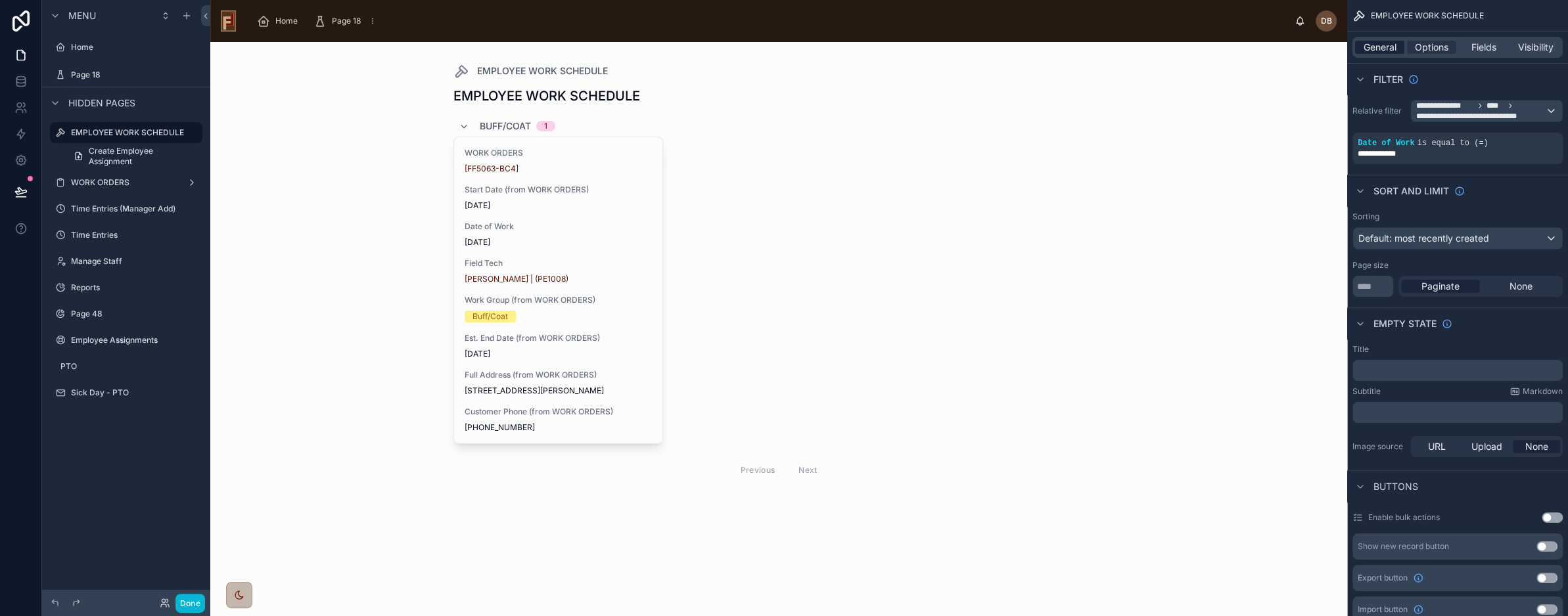
click at [1378, 49] on span "General" at bounding box center [1380, 47] width 33 height 13
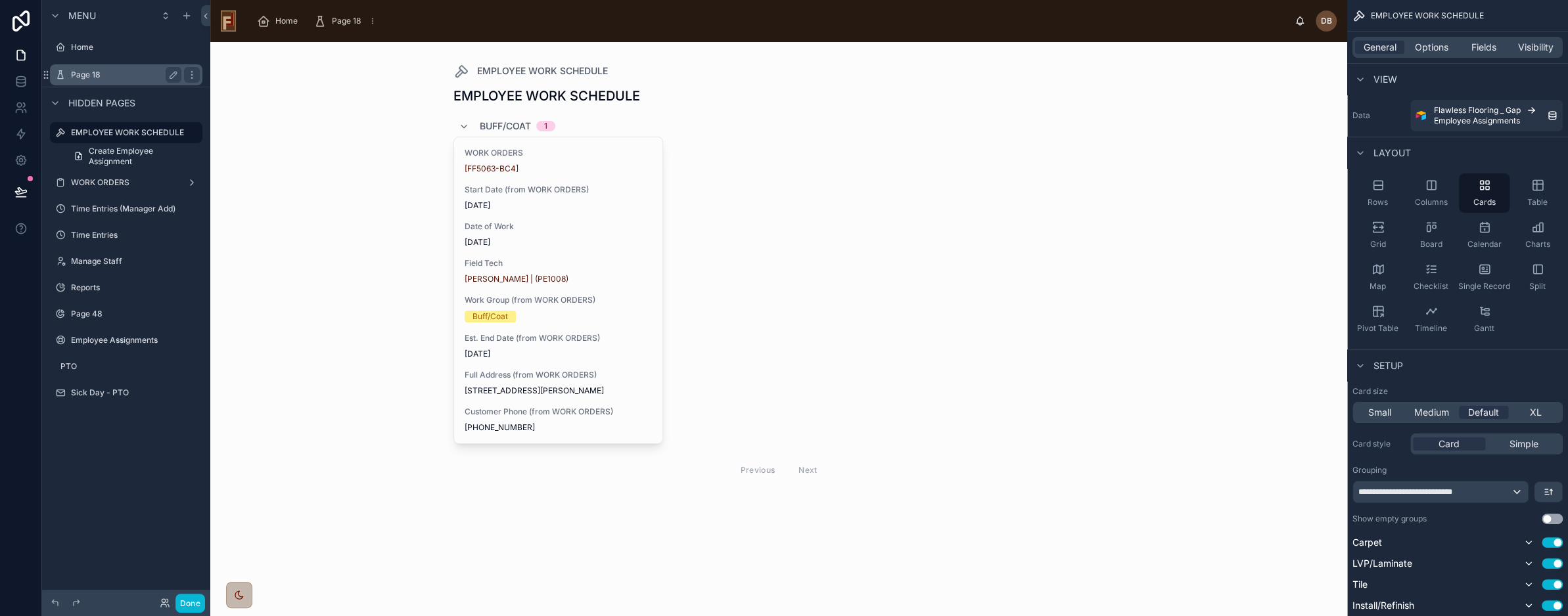
click at [87, 78] on label "Page 18" at bounding box center [123, 75] width 105 height 11
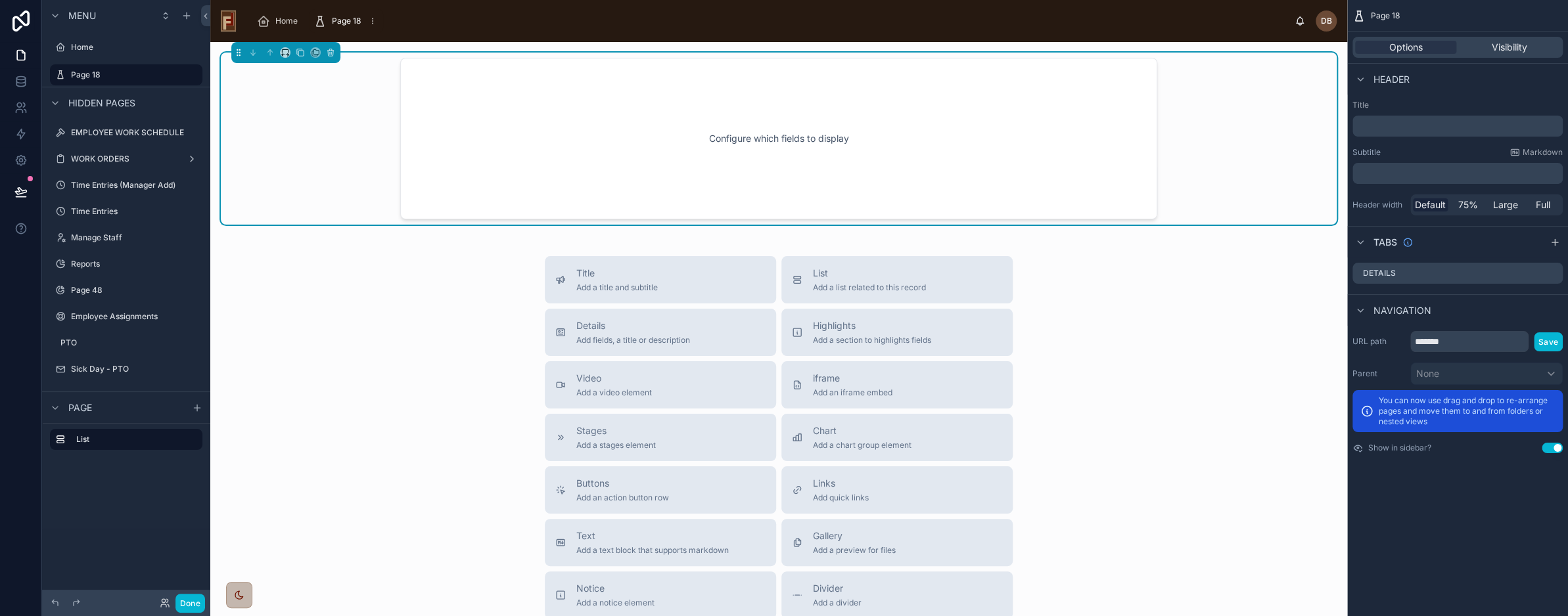
click at [988, 102] on div "Configure which fields to display" at bounding box center [779, 139] width 714 height 118
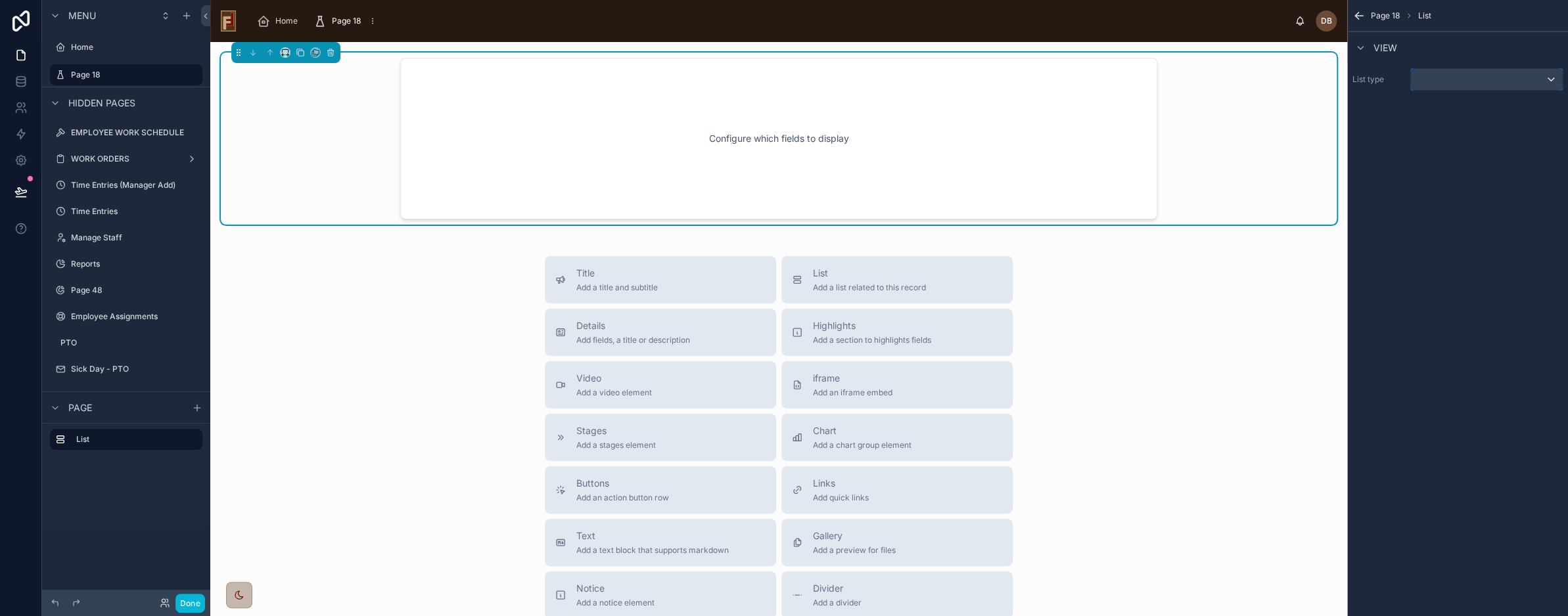
click at [1455, 82] on div "scrollable content" at bounding box center [1486, 79] width 151 height 21
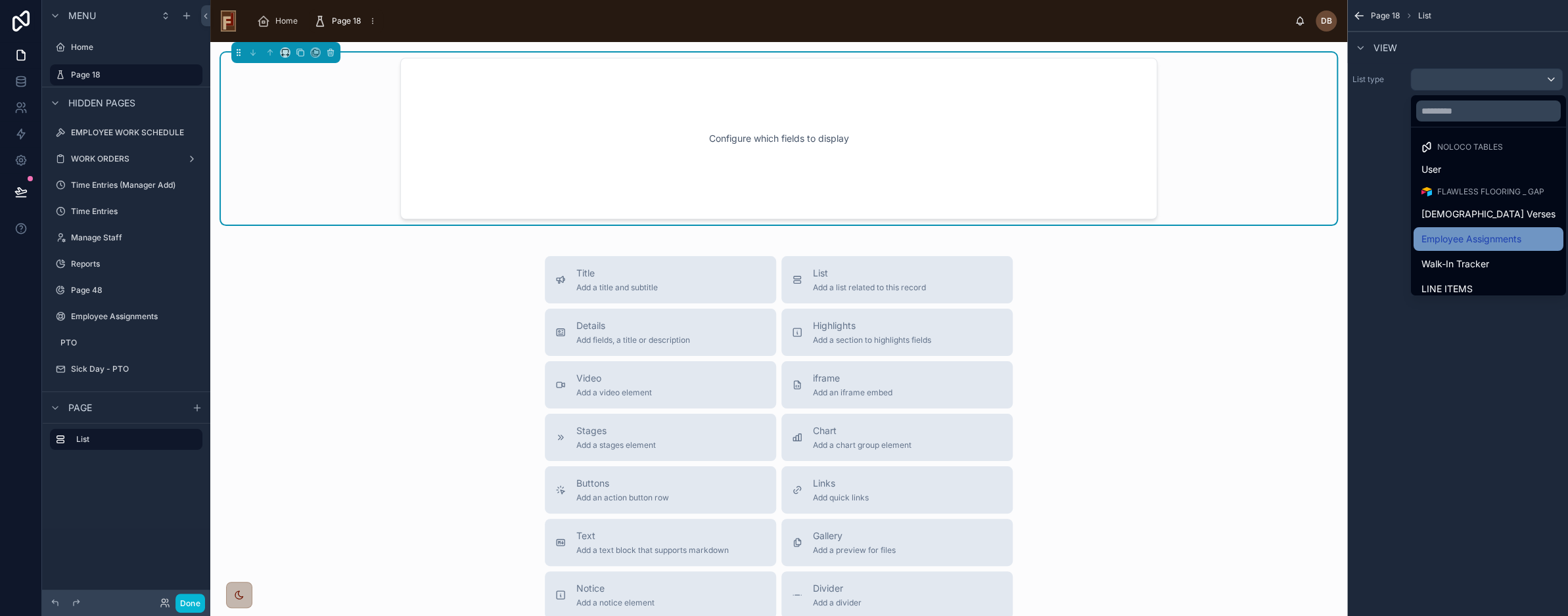
click at [1494, 241] on span "Employee Assignments" at bounding box center [1472, 239] width 100 height 16
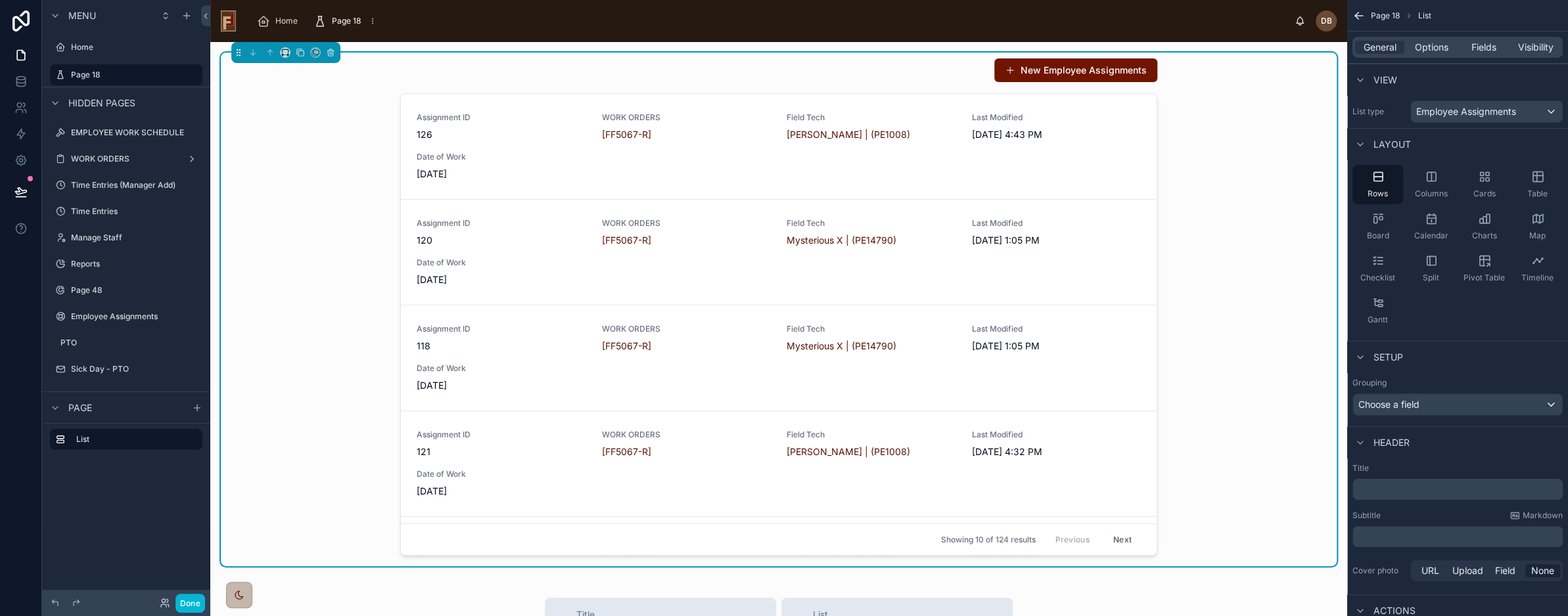
click at [886, 73] on div "New Employee Assignments" at bounding box center [779, 70] width 757 height 25
click at [1476, 189] on span "Cards" at bounding box center [1485, 194] width 22 height 11
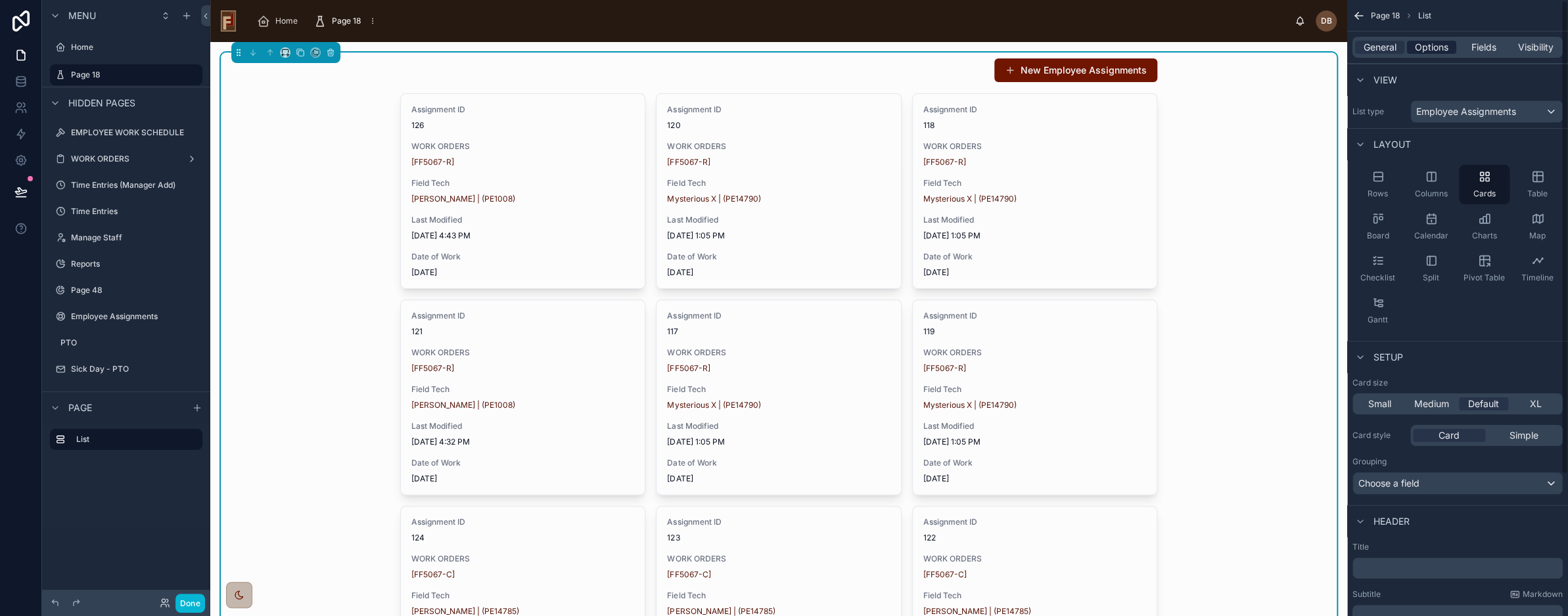
click at [1427, 47] on span "Options" at bounding box center [1432, 47] width 34 height 13
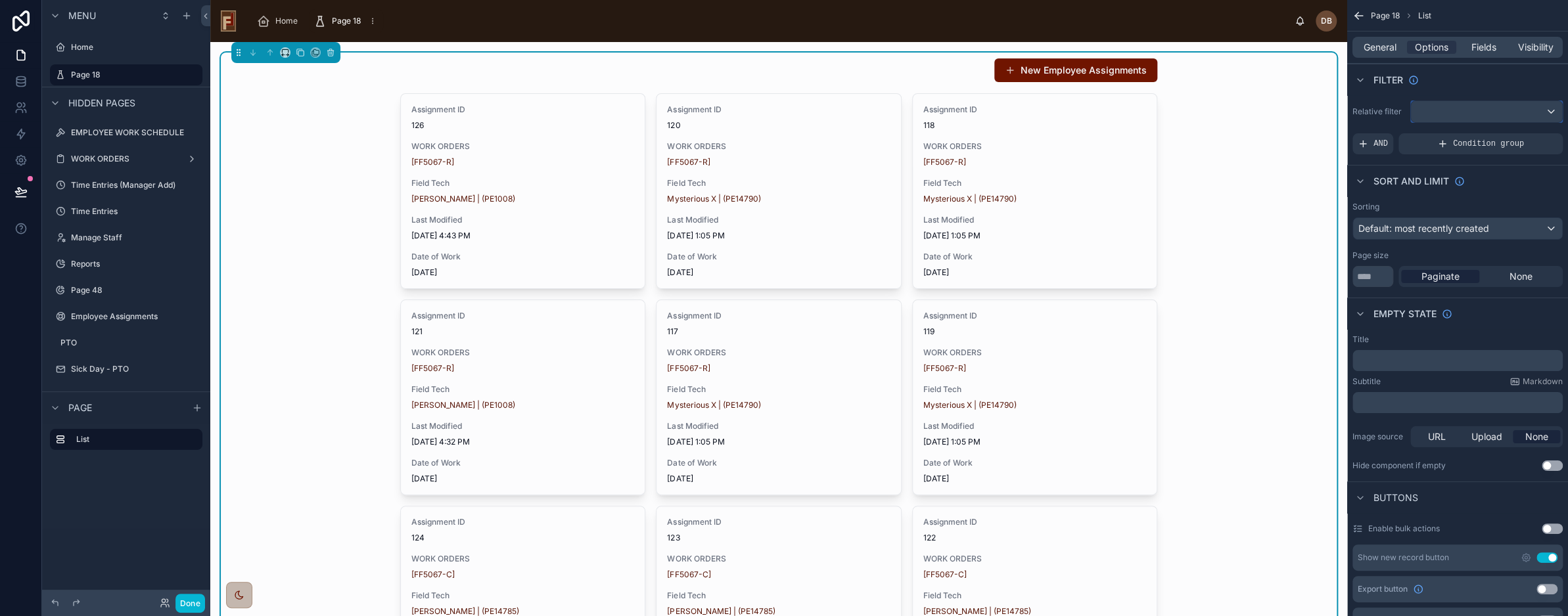
click at [1456, 117] on div "scrollable content" at bounding box center [1486, 112] width 151 height 21
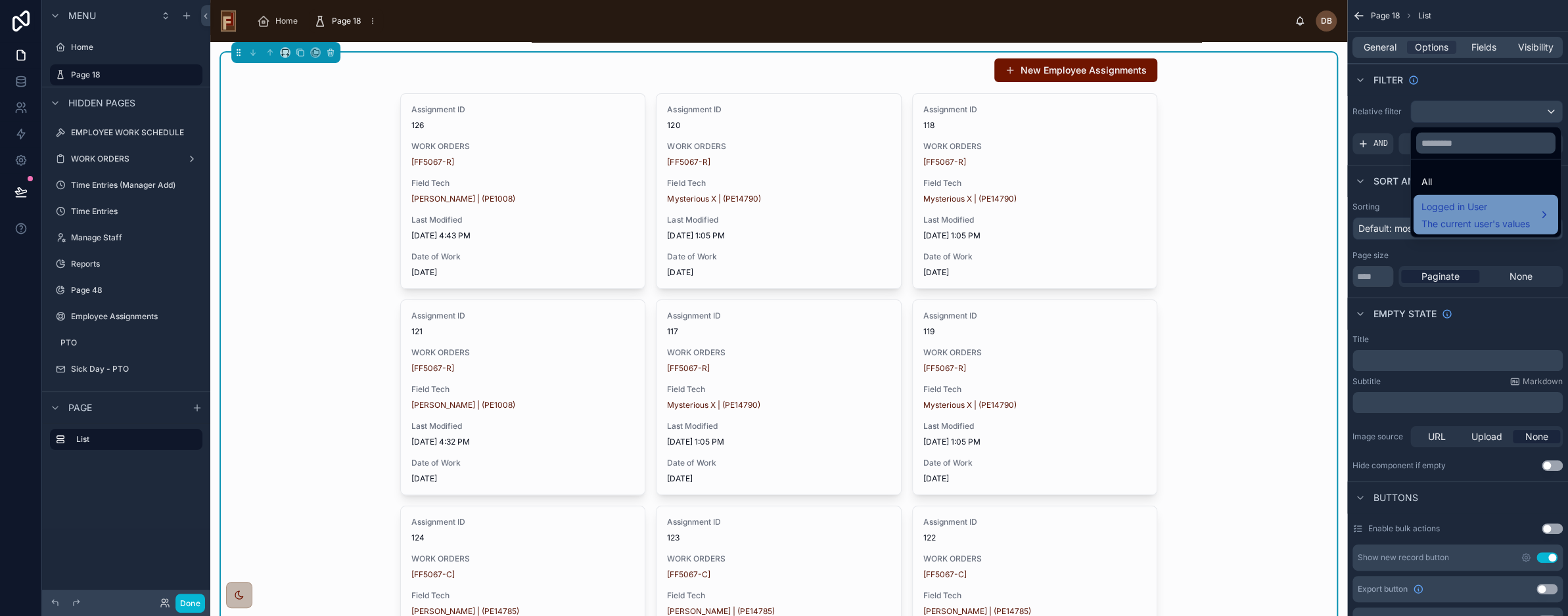
click at [1490, 212] on span "Logged in User" at bounding box center [1476, 206] width 108 height 16
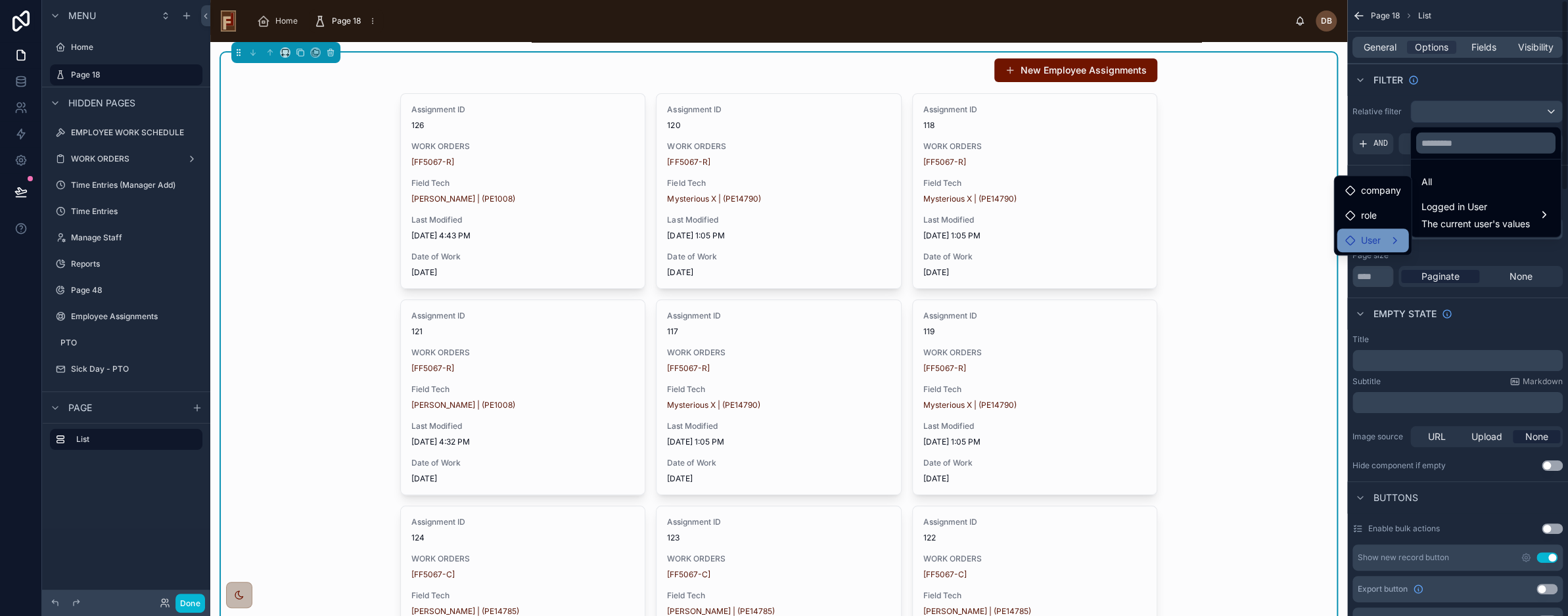
click at [1377, 242] on span "User" at bounding box center [1370, 240] width 20 height 16
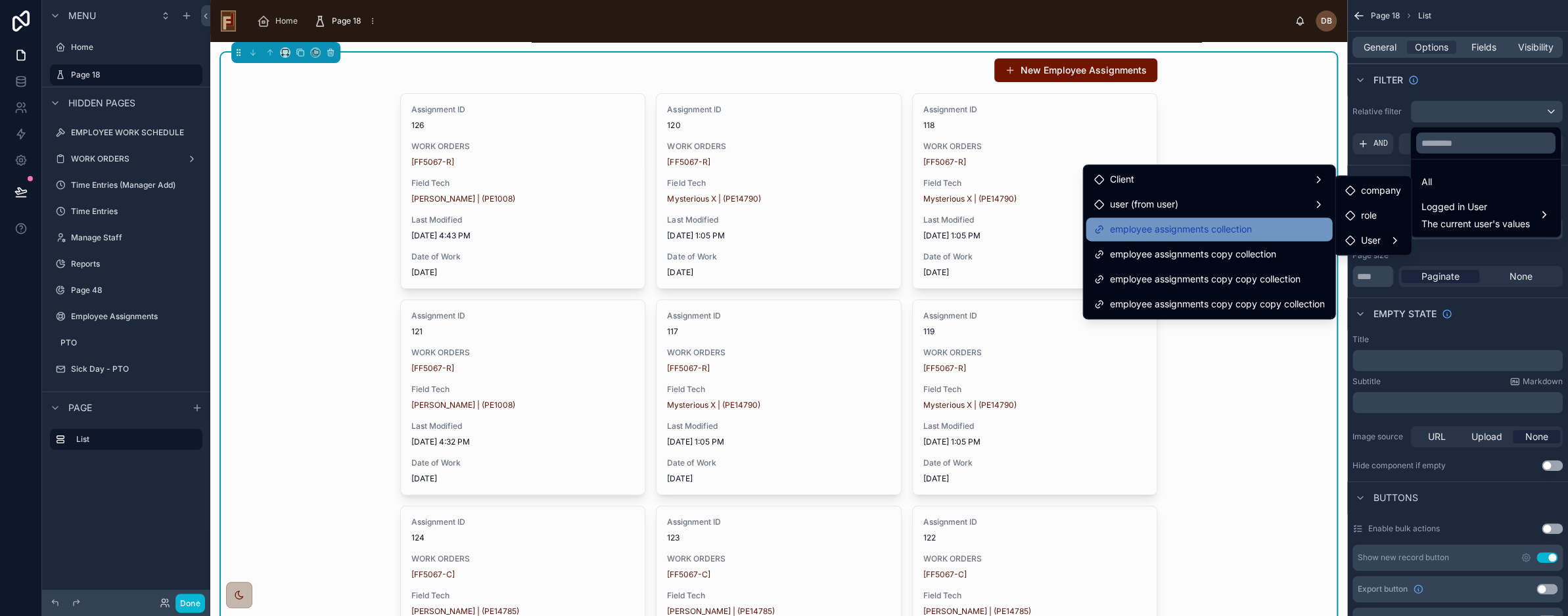
click at [1289, 227] on div "employee assignments collection" at bounding box center [1209, 229] width 231 height 16
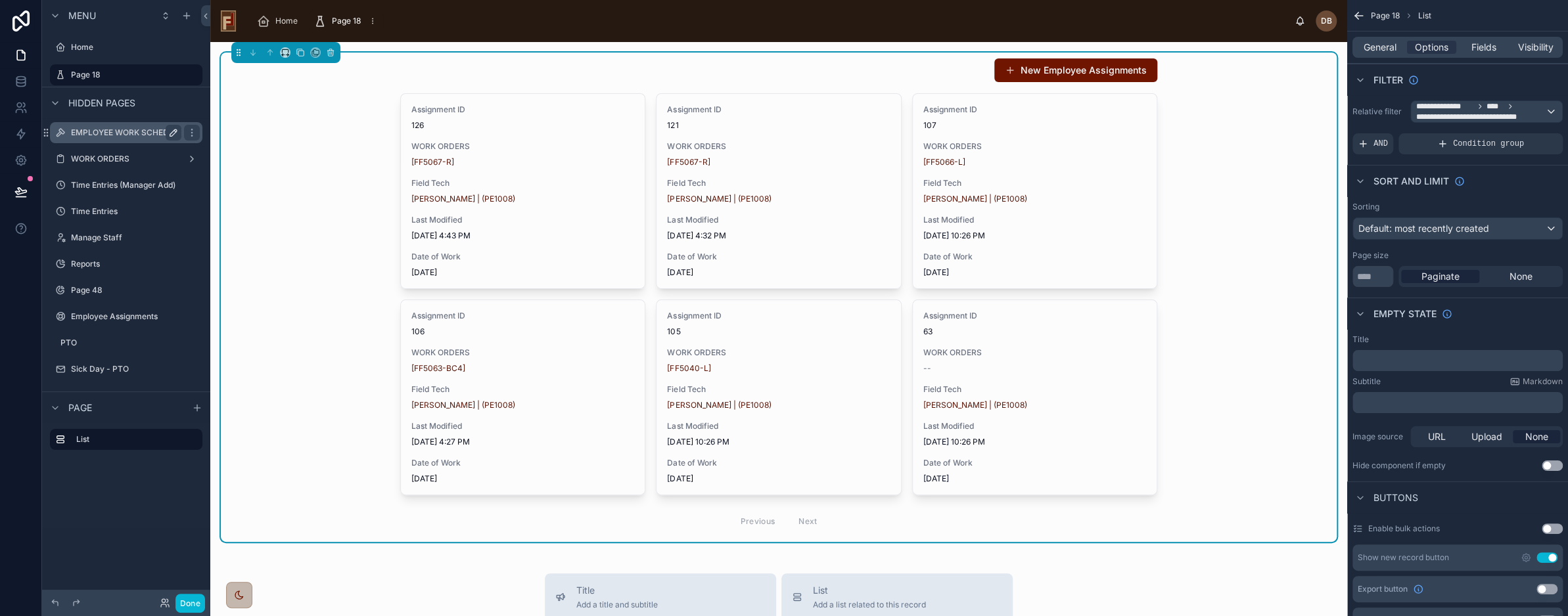
click at [112, 133] on label "EMPLOYEE WORK SCHEDULE" at bounding box center [127, 133] width 113 height 11
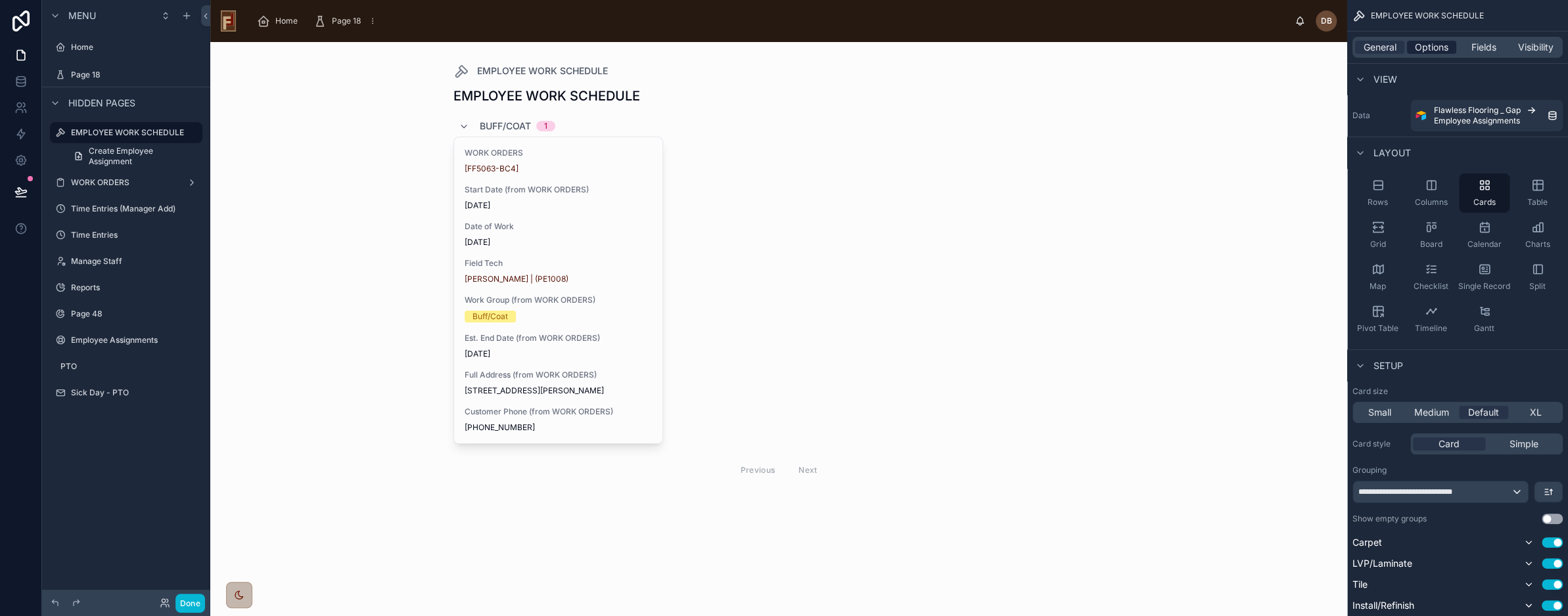
click at [1428, 49] on span "Options" at bounding box center [1432, 47] width 34 height 13
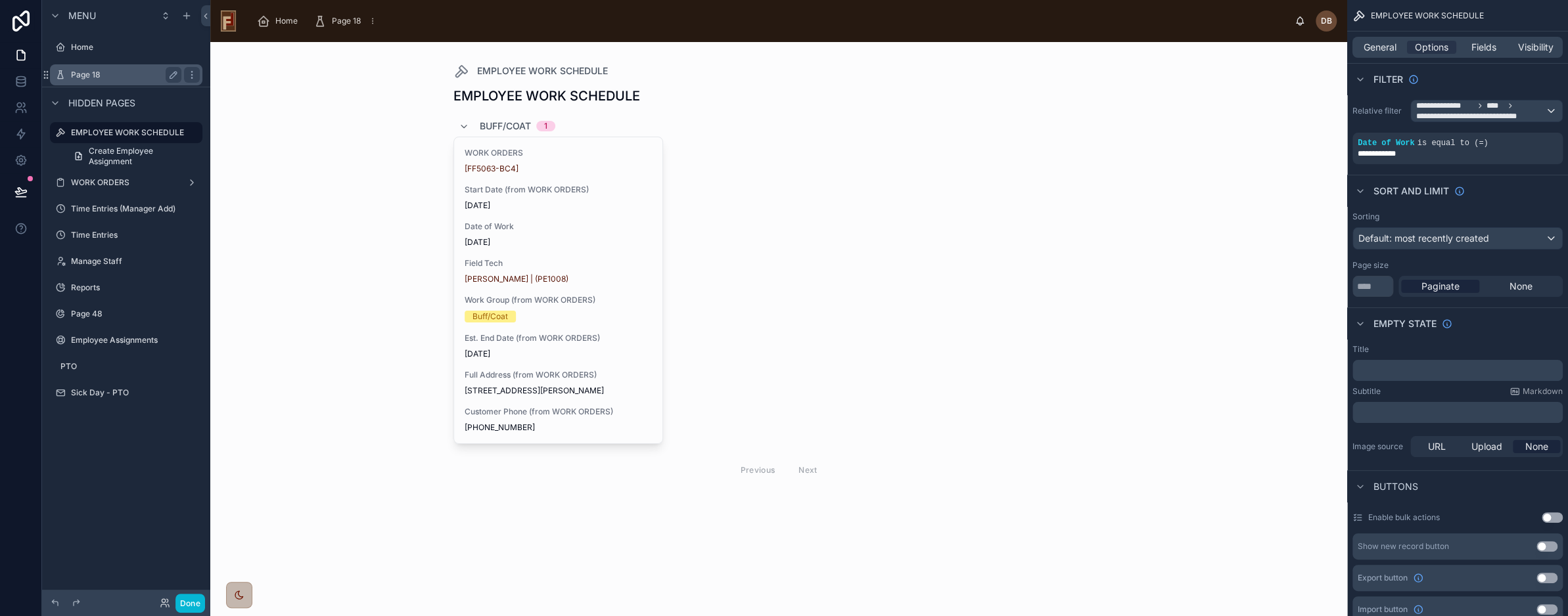
click at [85, 73] on label "Page 18" at bounding box center [123, 75] width 105 height 11
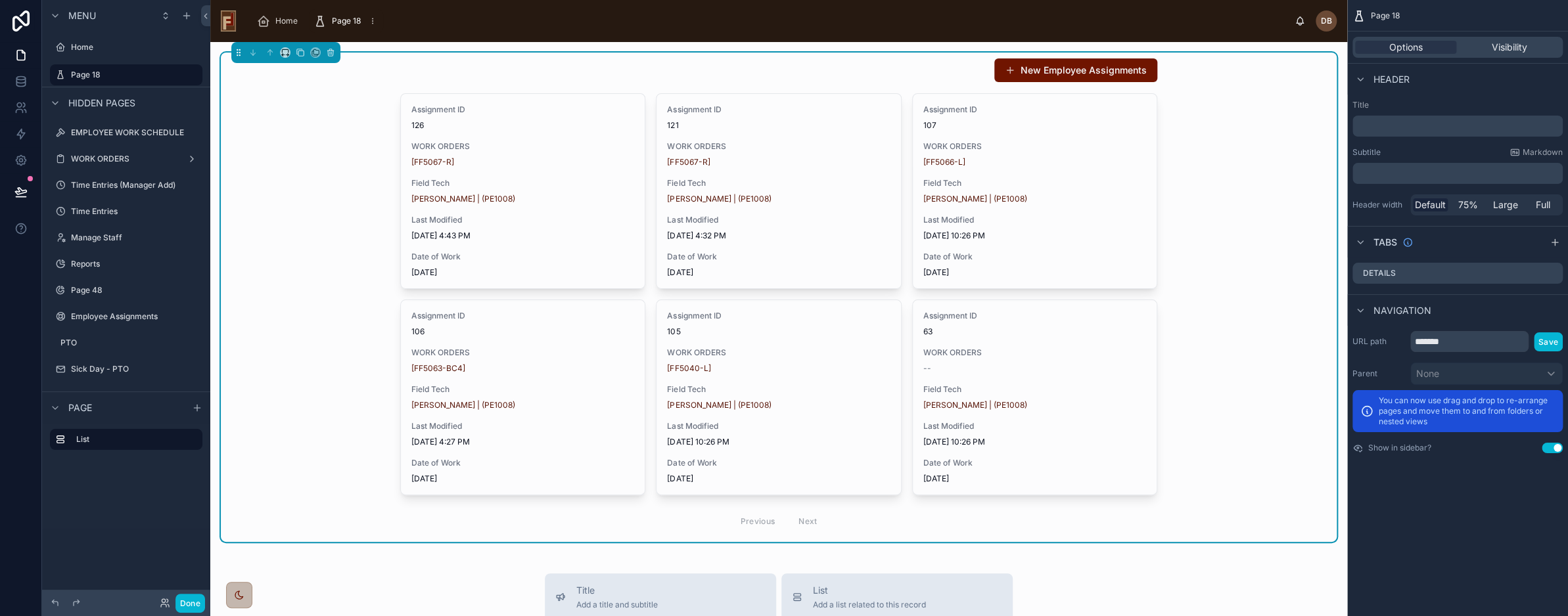
click at [1152, 180] on div "New Employee Assignments Assignment ID 126 WORK ORDERS [FF5067-R] Field Tech Da…" at bounding box center [779, 298] width 1116 height 490
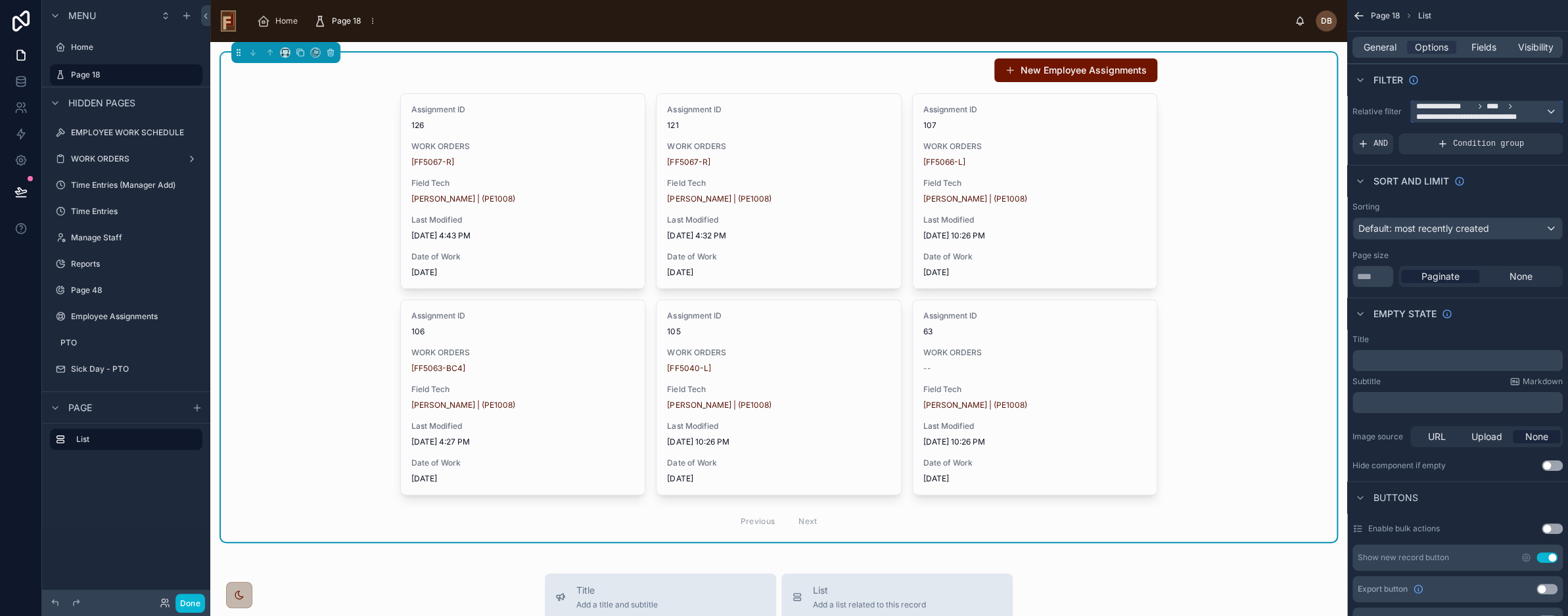
click at [1468, 108] on span "**********" at bounding box center [1445, 107] width 57 height 11
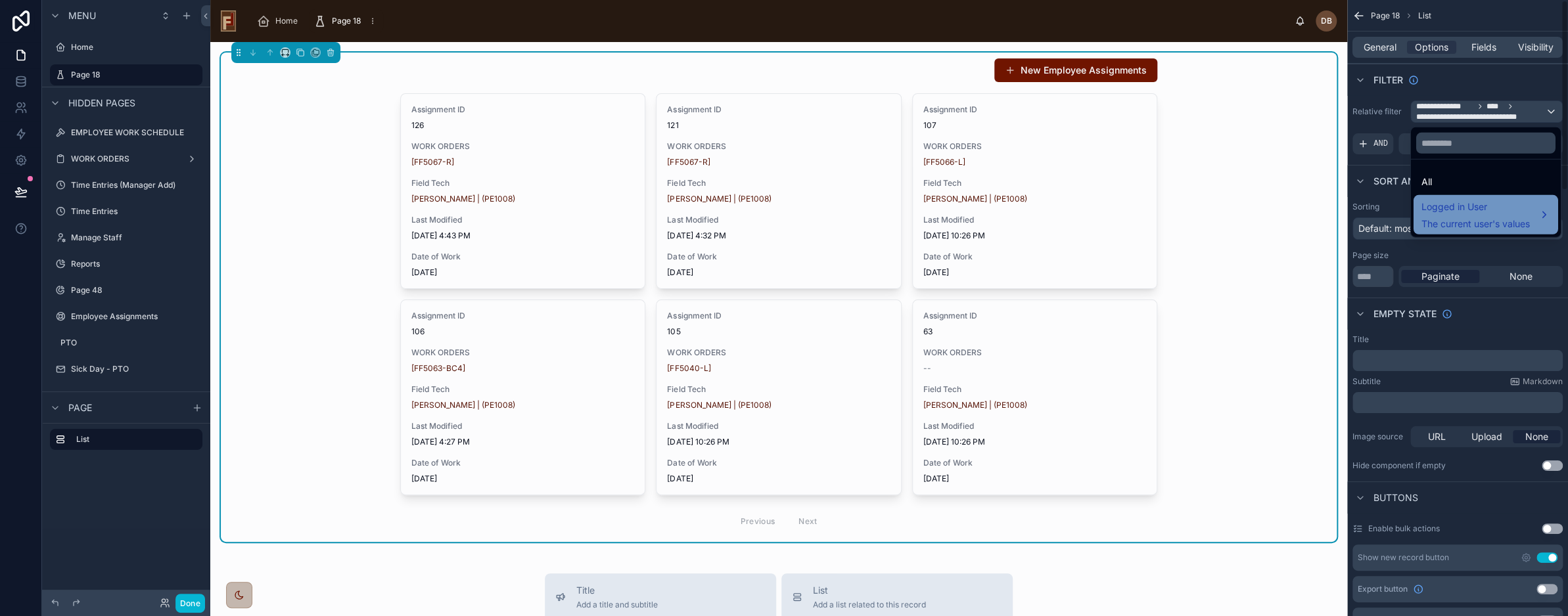
click at [1470, 205] on span "Logged in User" at bounding box center [1476, 206] width 108 height 16
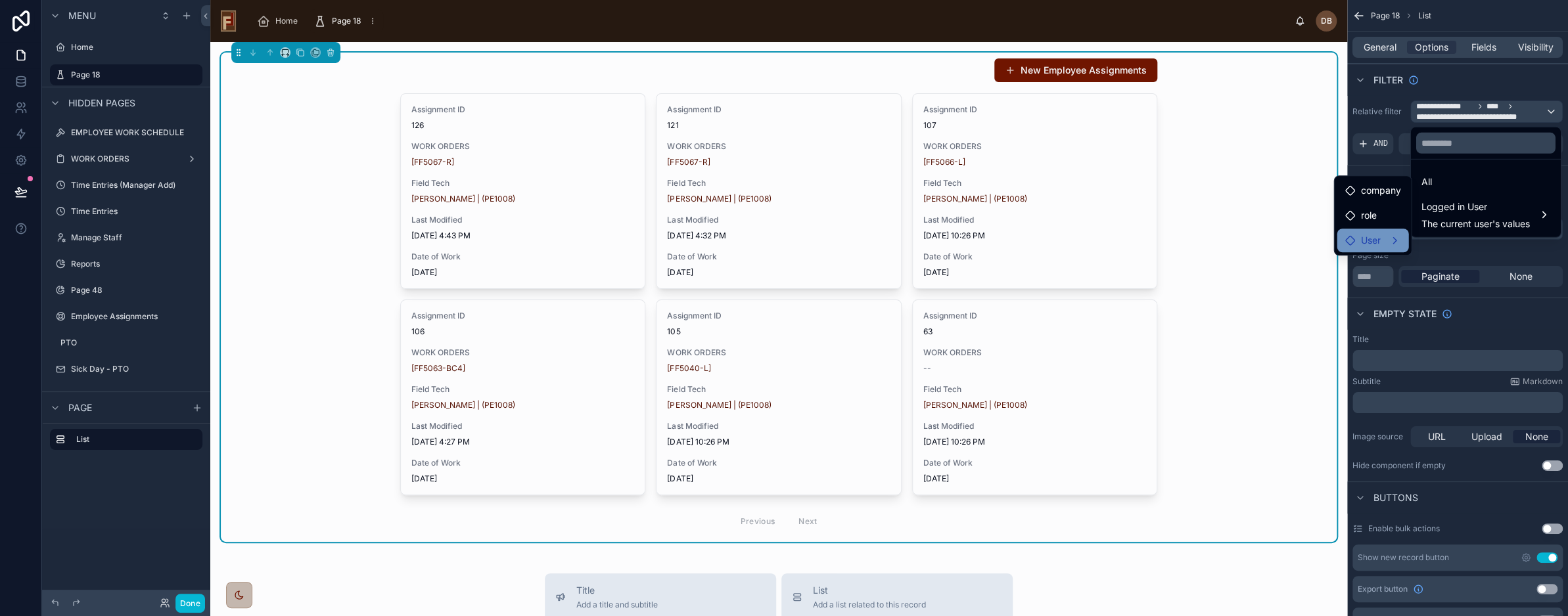
click at [1368, 241] on span "User" at bounding box center [1370, 240] width 20 height 16
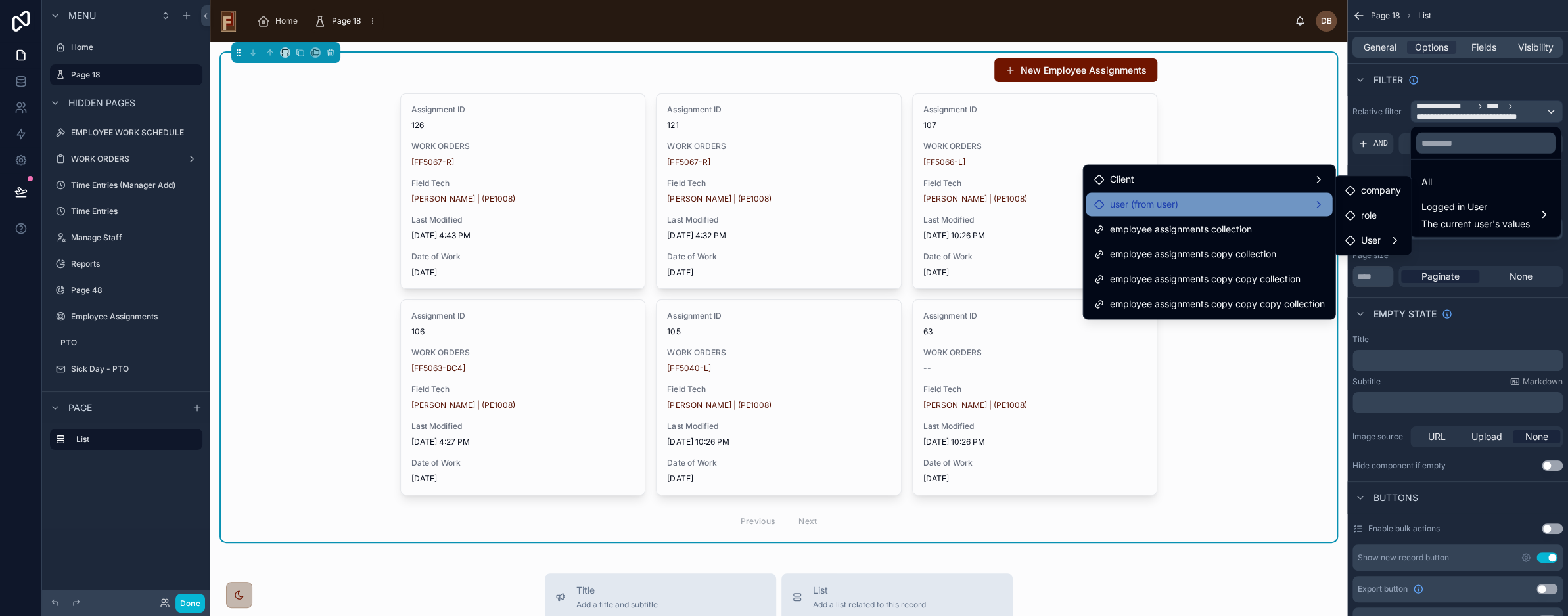
click at [1206, 209] on div "user (from user)" at bounding box center [1209, 204] width 231 height 16
click at [1356, 225] on div "User" at bounding box center [1363, 231] width 35 height 16
click at [1389, 231] on div "User" at bounding box center [1382, 231] width 73 height 16
click at [1209, 254] on span "employee assignments copy collection" at bounding box center [1193, 254] width 166 height 16
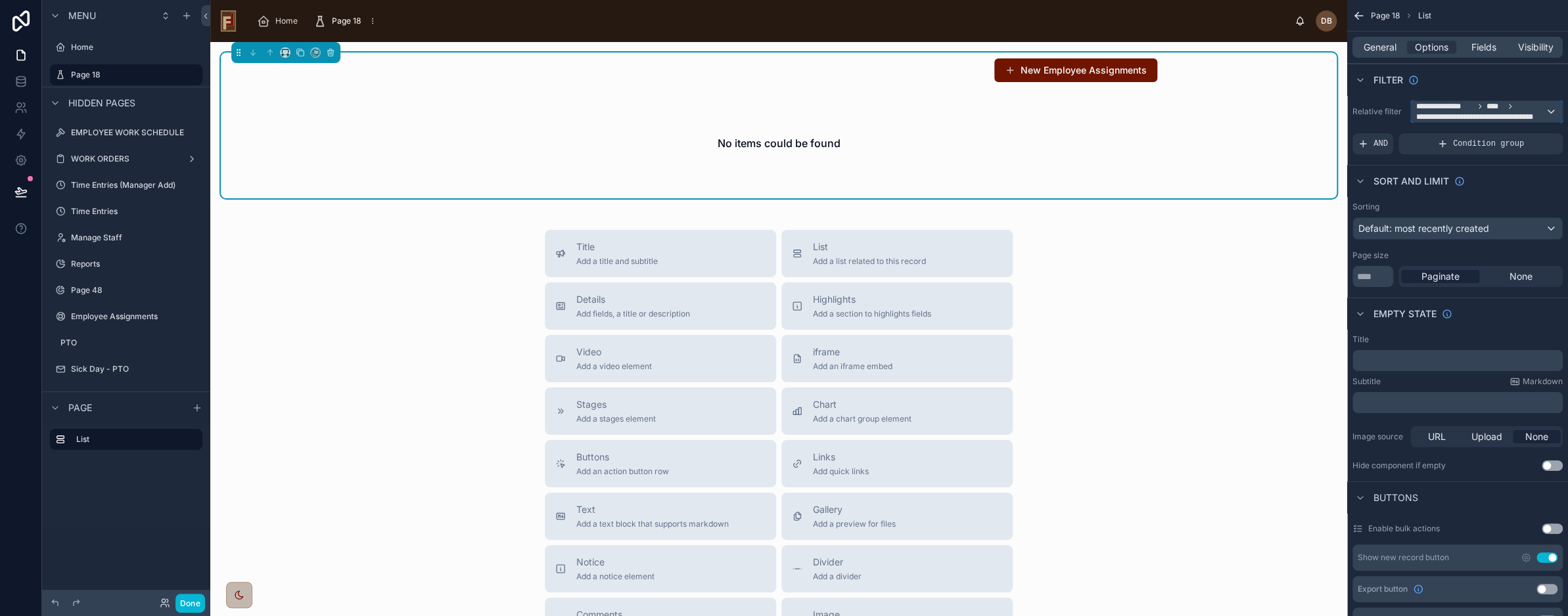
click at [1456, 112] on span "**********" at bounding box center [1481, 117] width 129 height 11
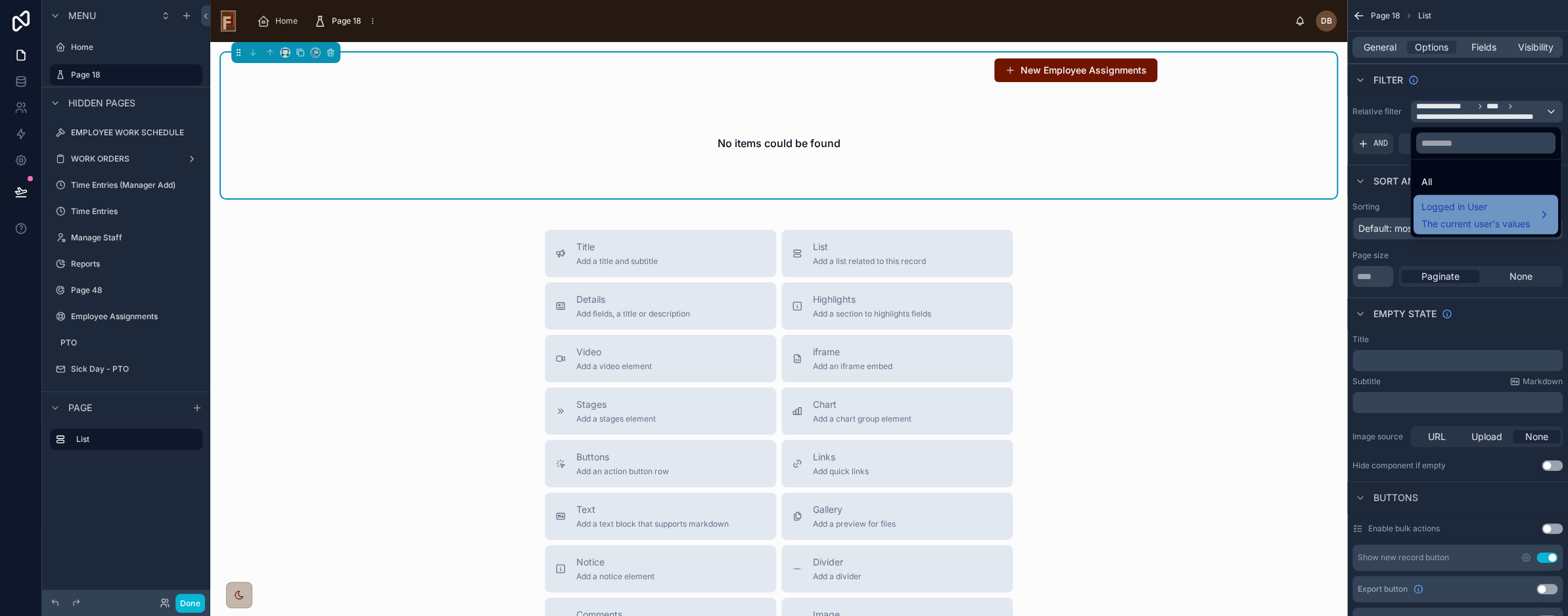
click at [1469, 212] on span "Logged in User" at bounding box center [1476, 206] width 108 height 16
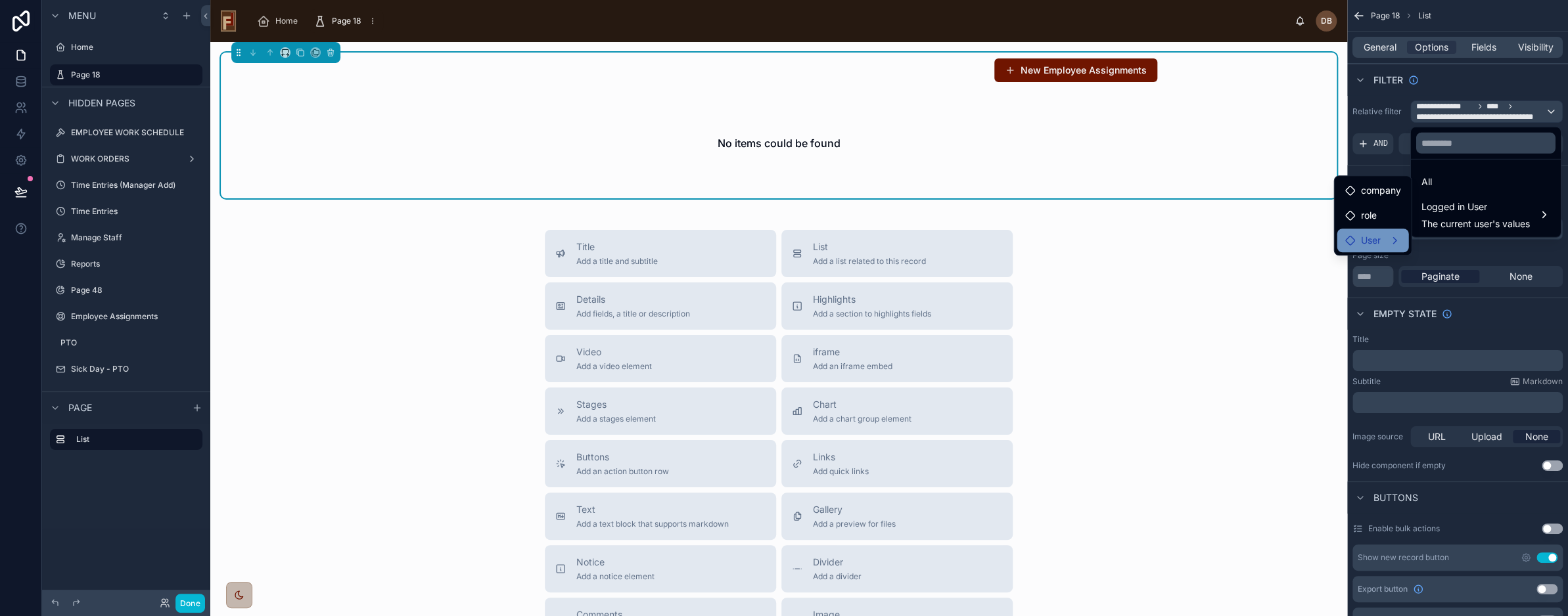
click at [1364, 247] on span "User" at bounding box center [1370, 240] width 20 height 16
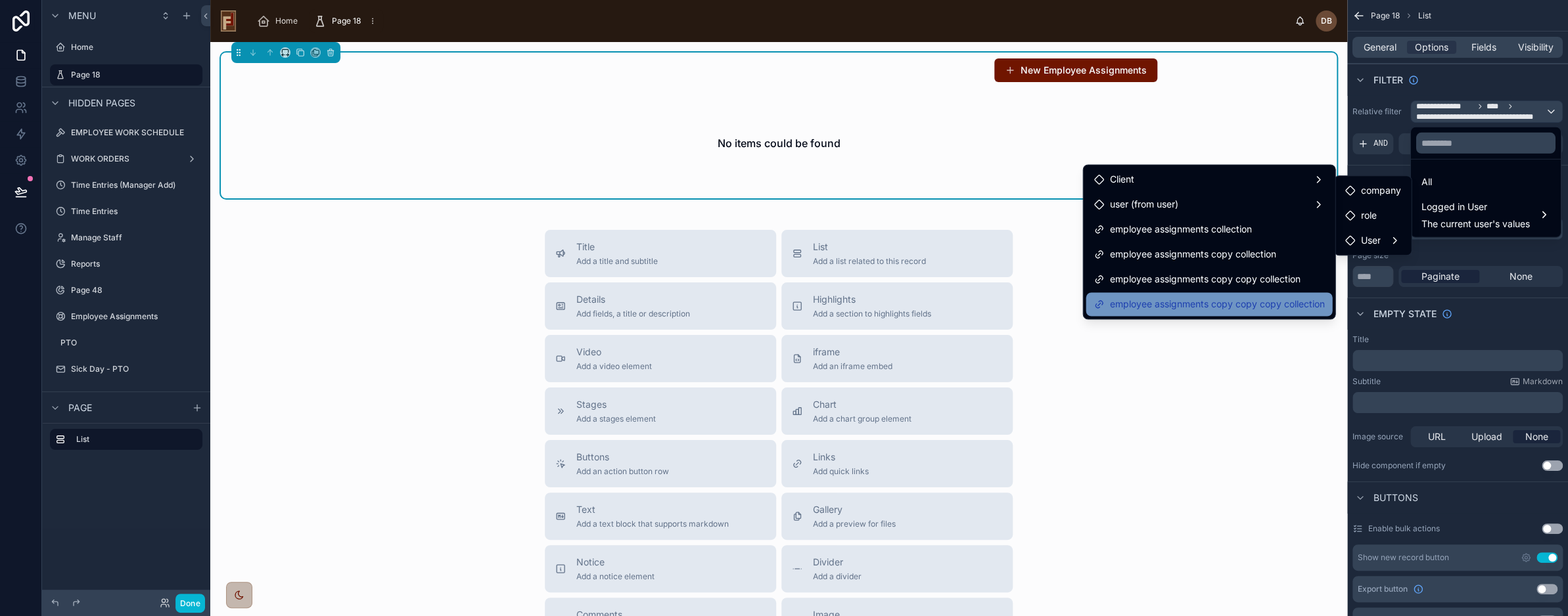
click at [1201, 299] on span "employee assignments copy copy copy collection" at bounding box center [1217, 304] width 215 height 16
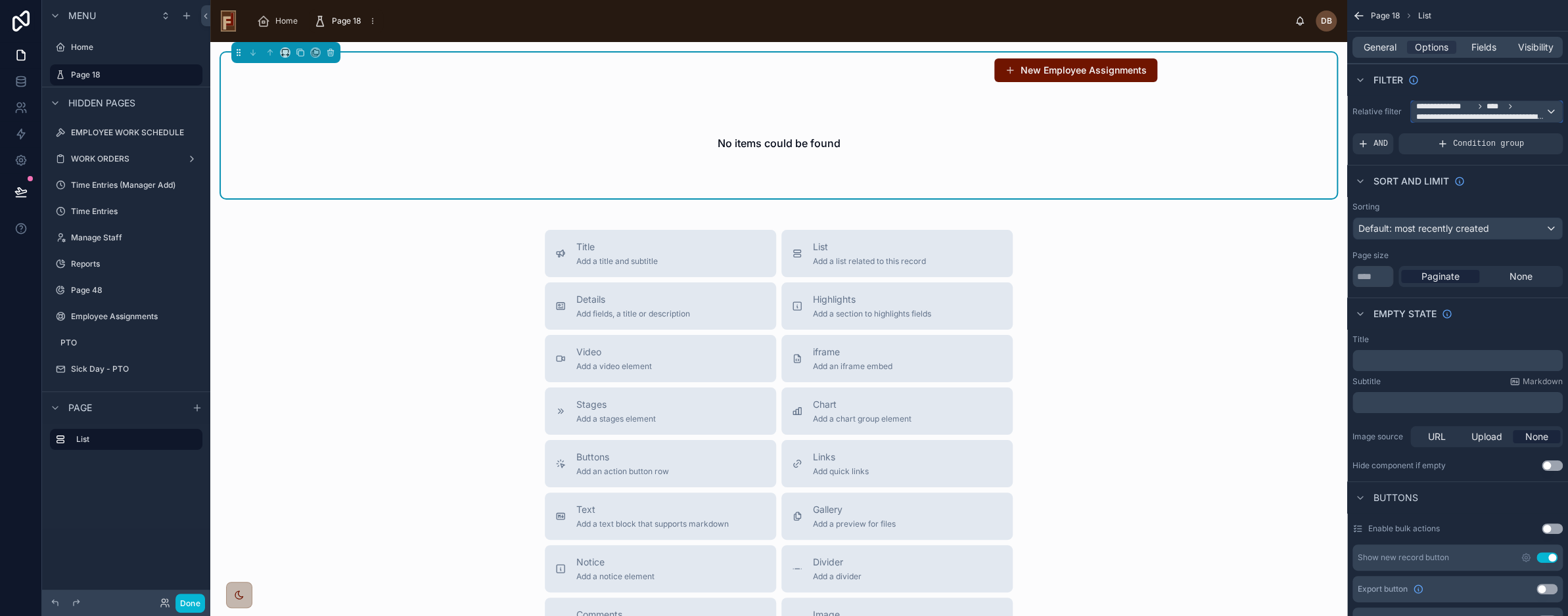
click at [1462, 113] on span "**********" at bounding box center [1481, 117] width 129 height 11
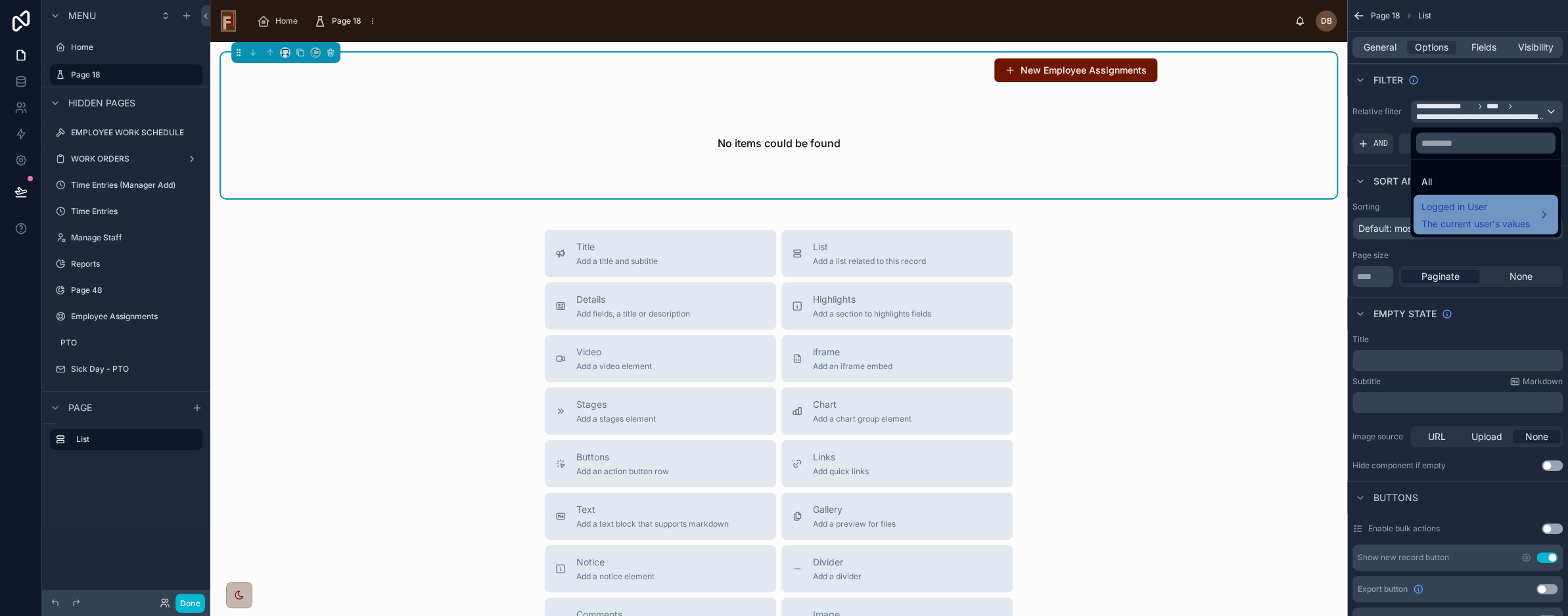
click at [1469, 214] on span "Logged in User" at bounding box center [1476, 206] width 108 height 16
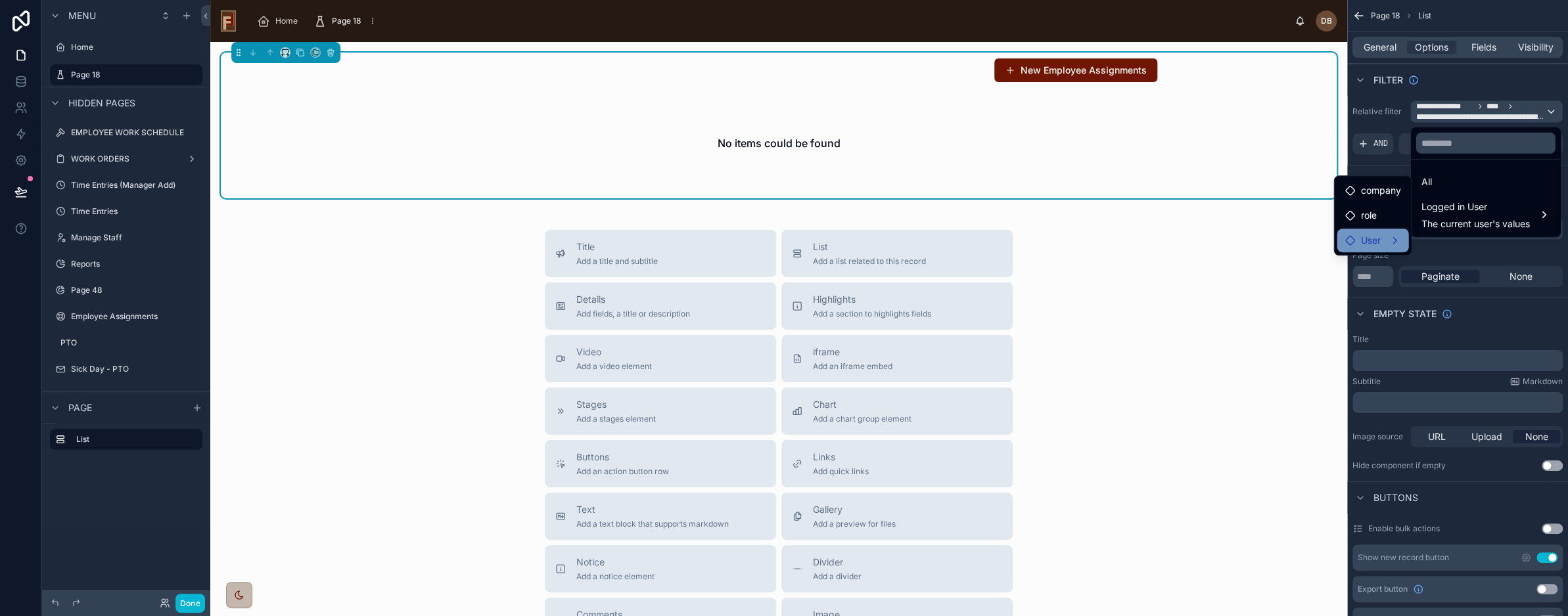
click at [1388, 234] on div "User" at bounding box center [1373, 240] width 56 height 16
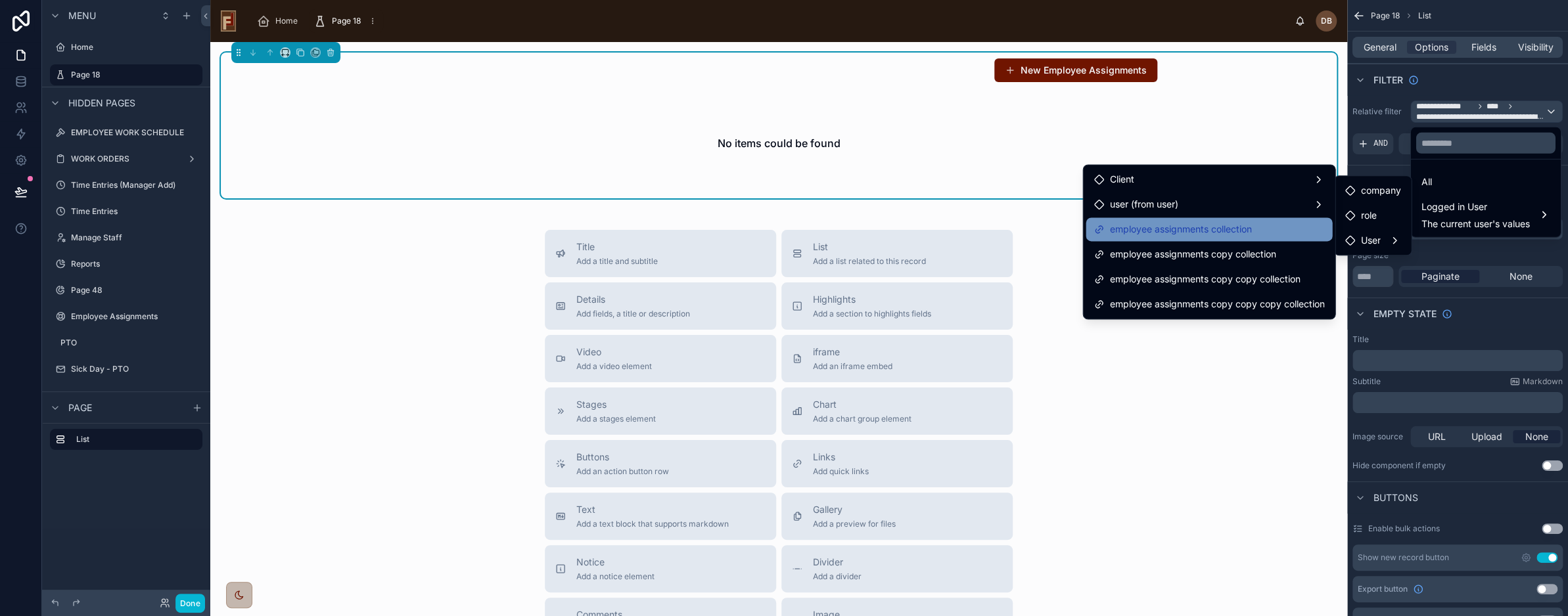
click at [1143, 229] on span "employee assignments collection" at bounding box center [1180, 229] width 142 height 16
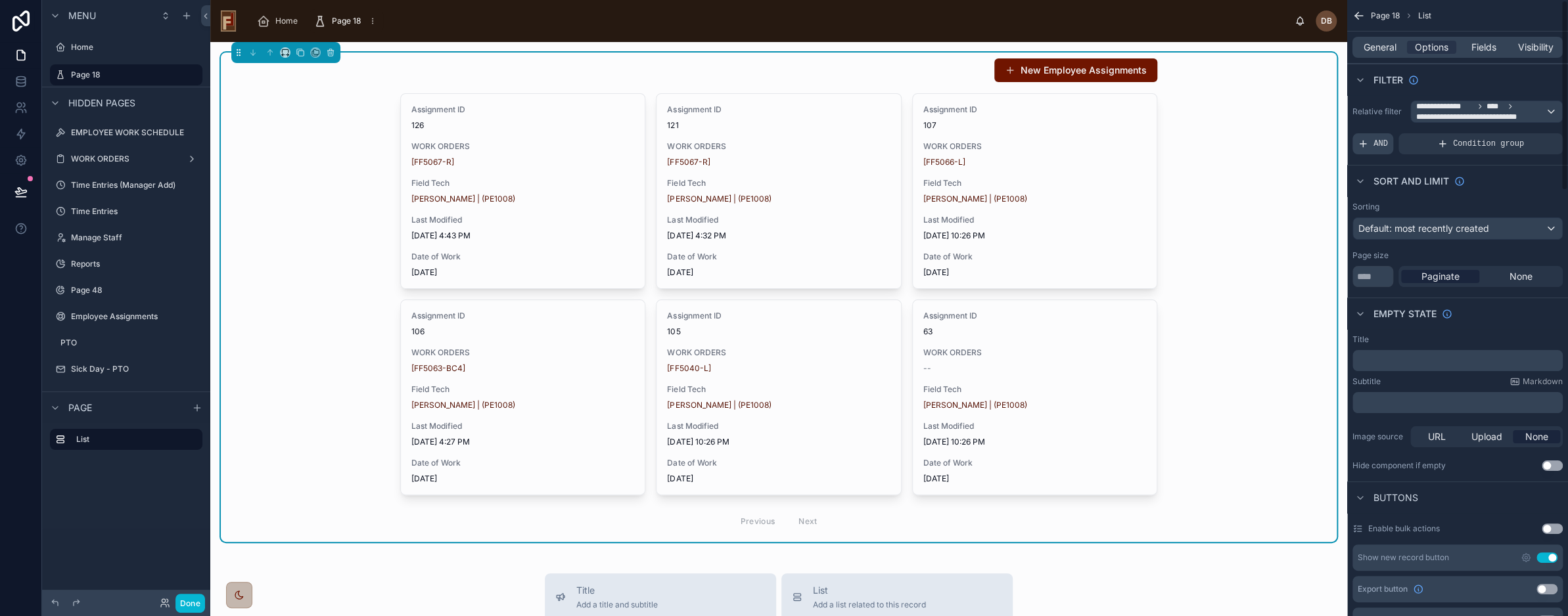
click at [1369, 141] on div "AND" at bounding box center [1373, 143] width 41 height 21
click at [1531, 133] on icon "scrollable content" at bounding box center [1532, 133] width 1 height 1
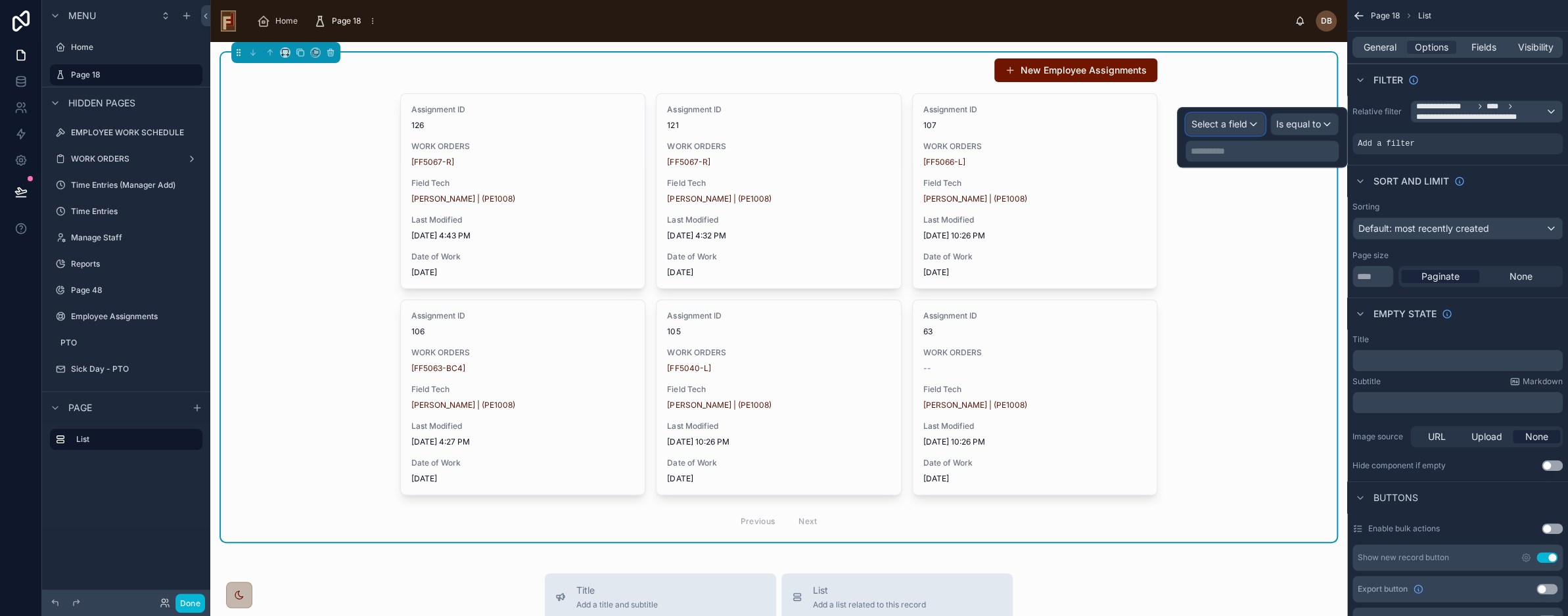
click at [1225, 124] on span "Select a field" at bounding box center [1220, 124] width 56 height 11
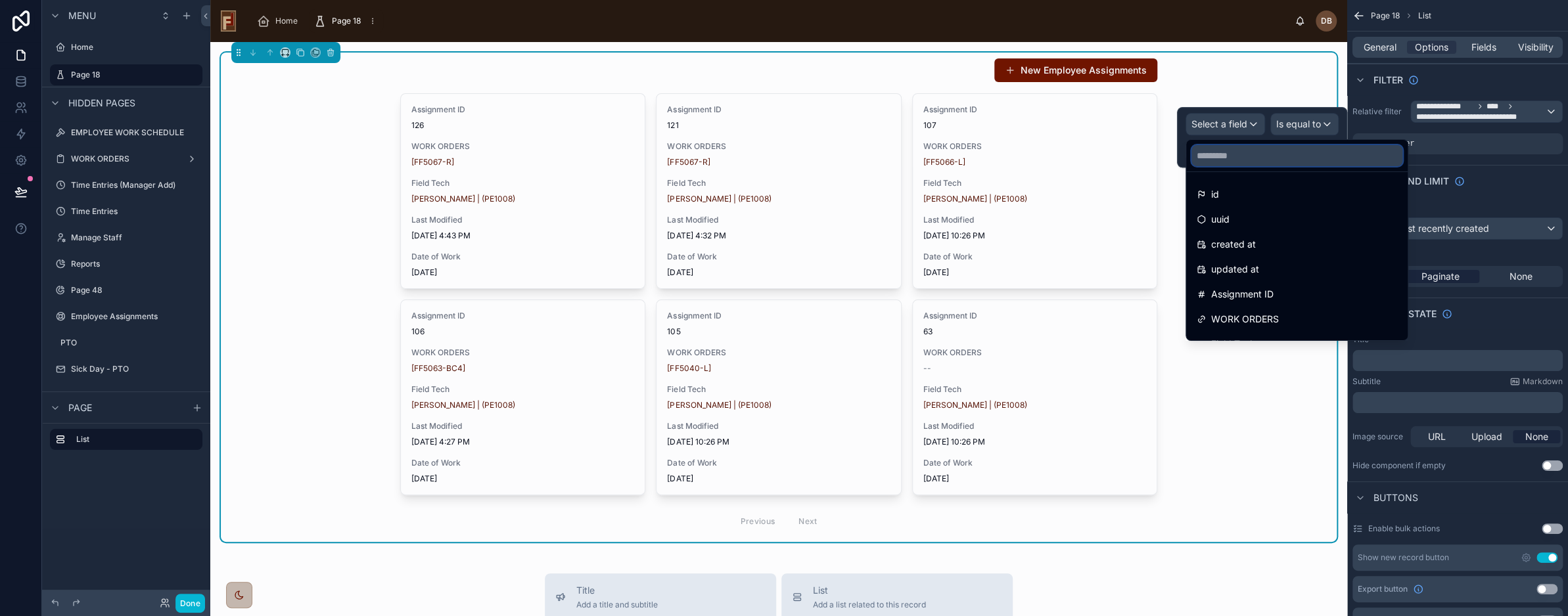
click at [1251, 157] on input "text" at bounding box center [1297, 156] width 211 height 21
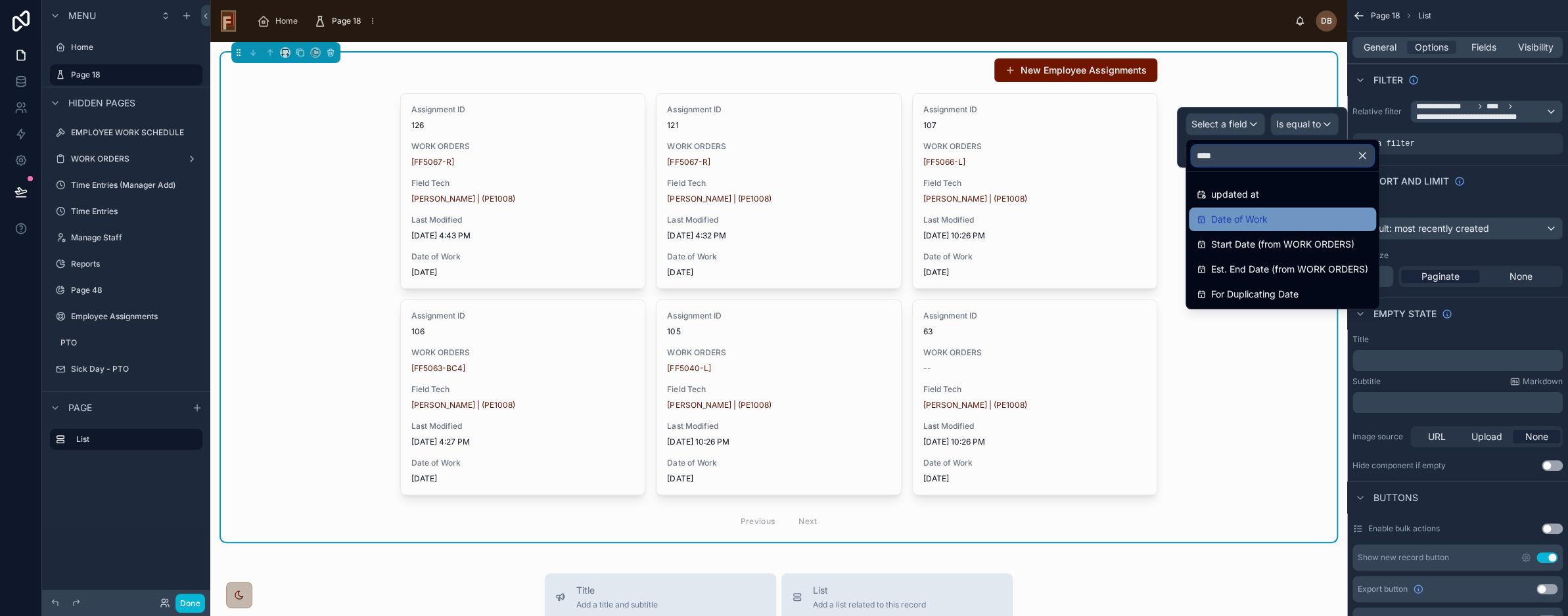
type input "****"
click at [1268, 217] on div "Date of Work" at bounding box center [1283, 219] width 172 height 16
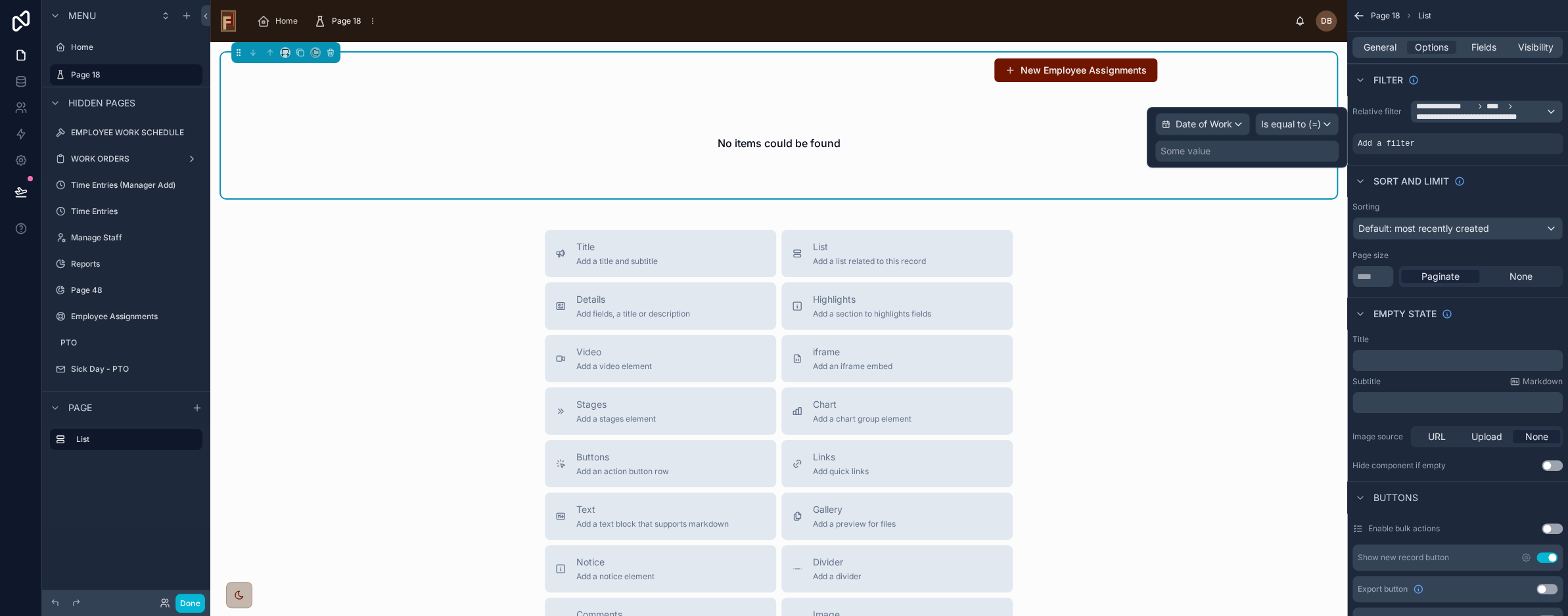
click at [1266, 151] on div "Some value" at bounding box center [1247, 151] width 183 height 21
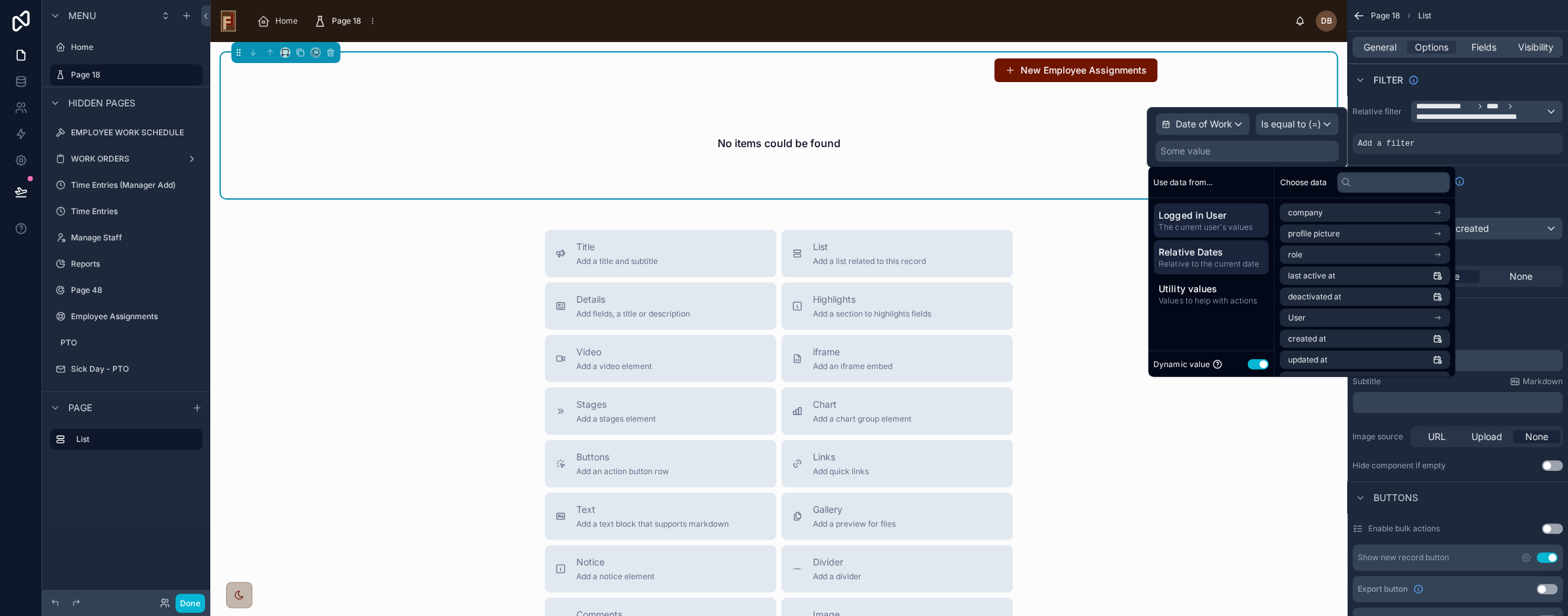
click at [1214, 256] on span "Relative Dates" at bounding box center [1211, 252] width 105 height 13
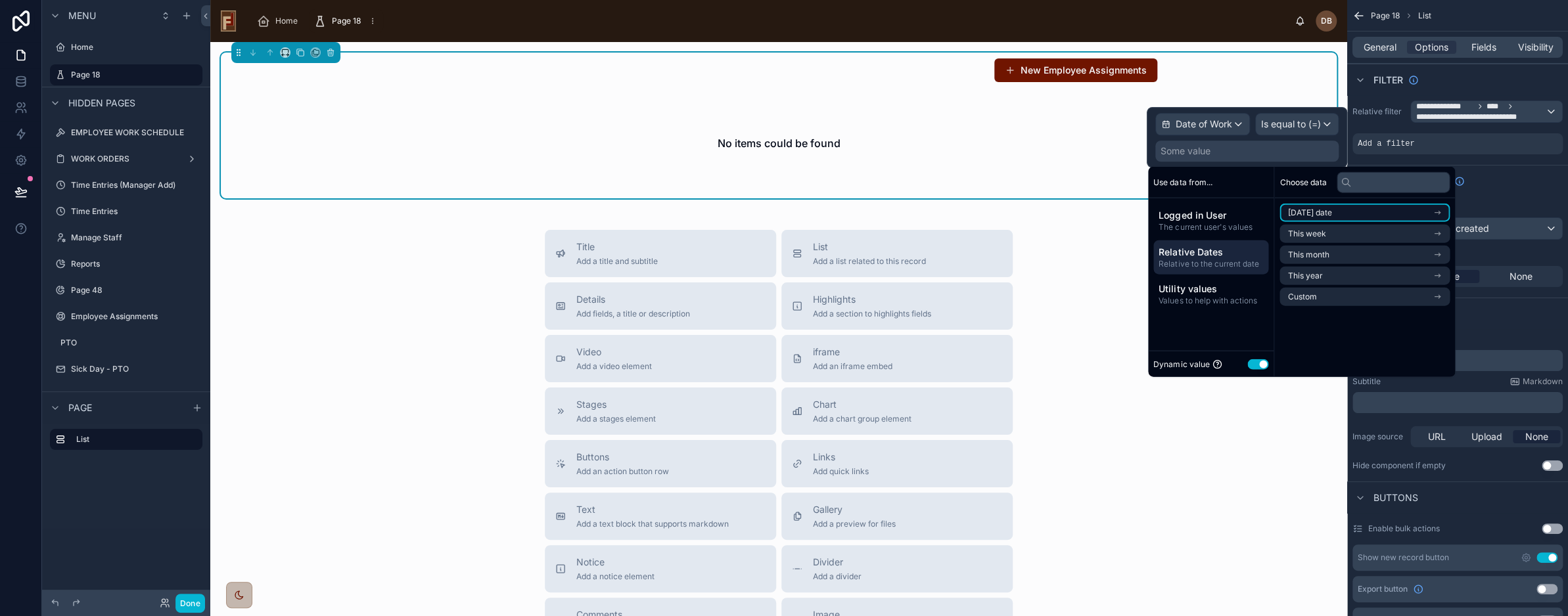
click at [1354, 211] on li "Today's date" at bounding box center [1365, 212] width 170 height 18
click at [1333, 262] on li "Start of day" at bounding box center [1365, 257] width 170 height 18
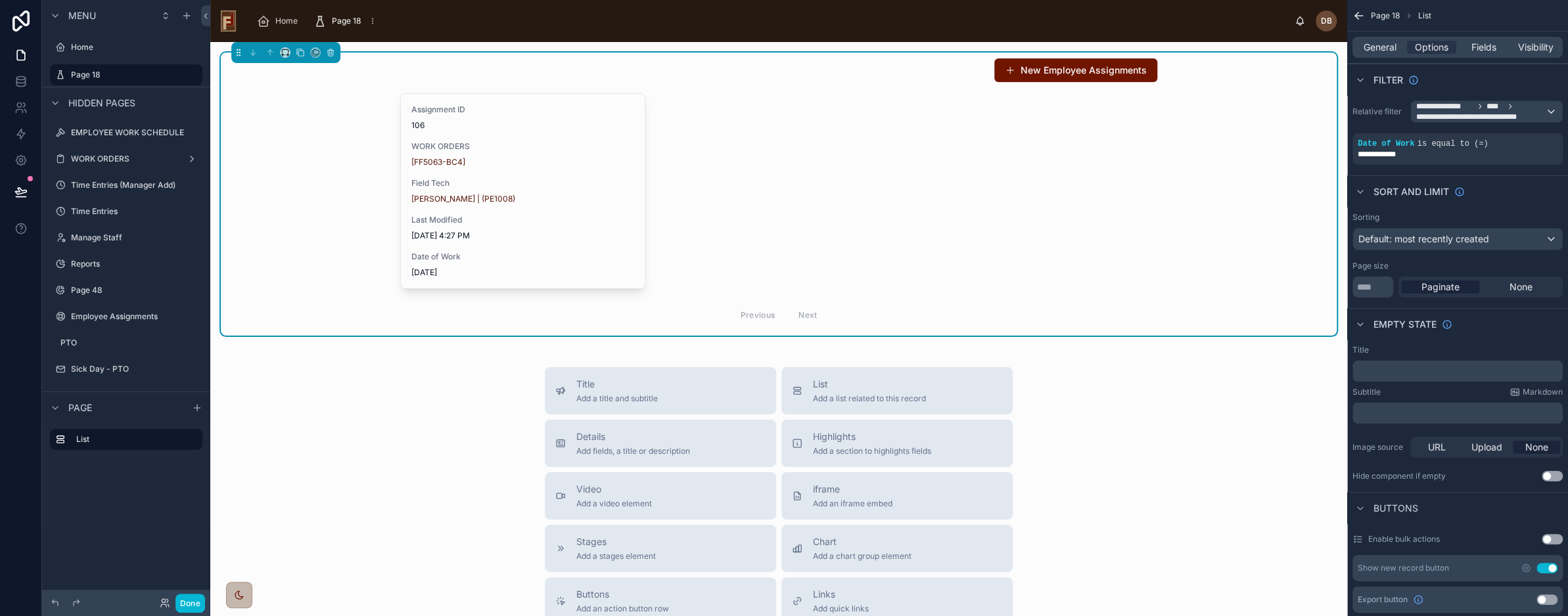
click at [858, 158] on div "Assignment ID 106 WORK ORDERS [FF5063-BC4] Field Tech David Braunsdorf | (PE100…" at bounding box center [779, 212] width 757 height 237
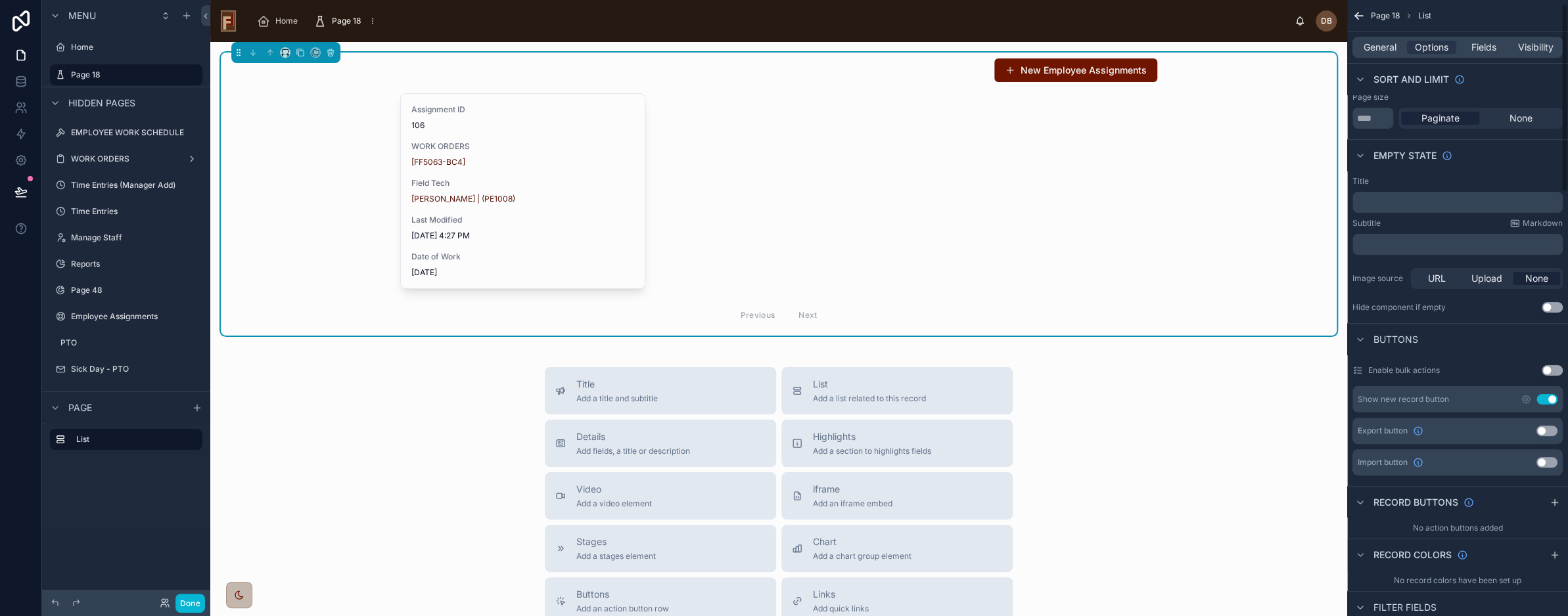
scroll to position [263, 0]
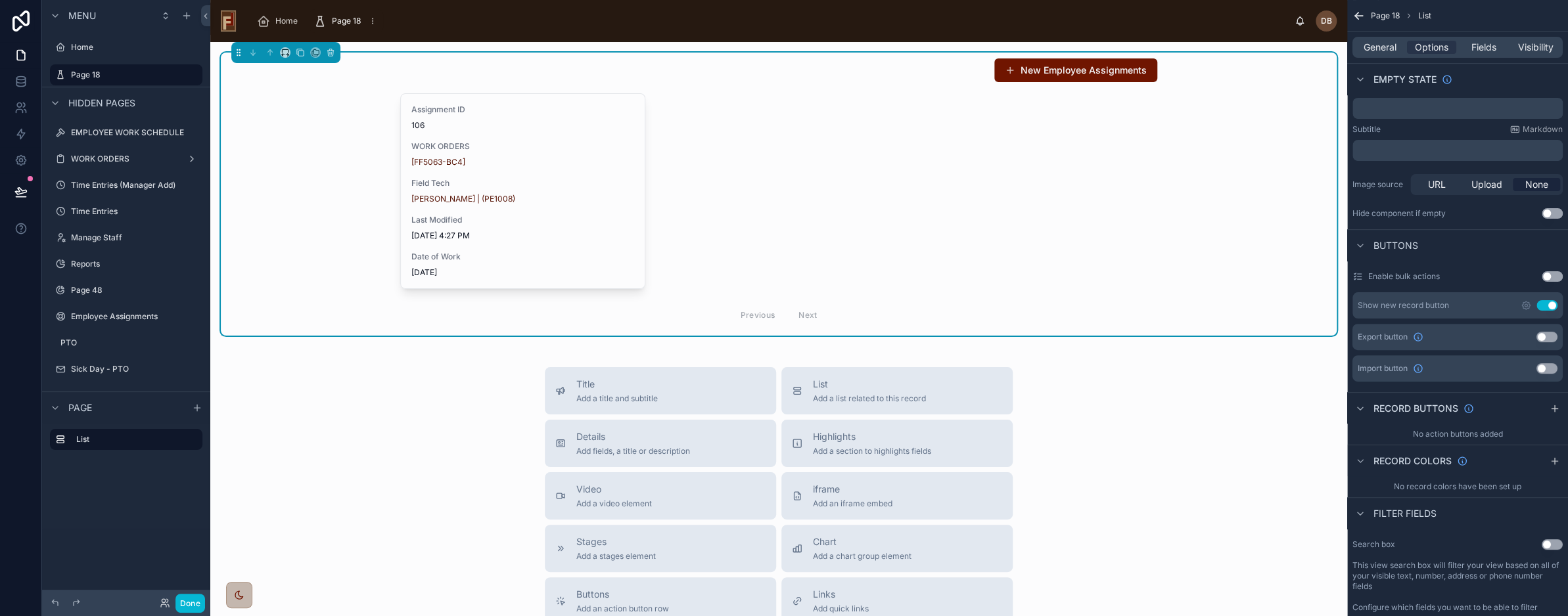
click at [1548, 302] on button "Use setting" at bounding box center [1547, 306] width 21 height 11
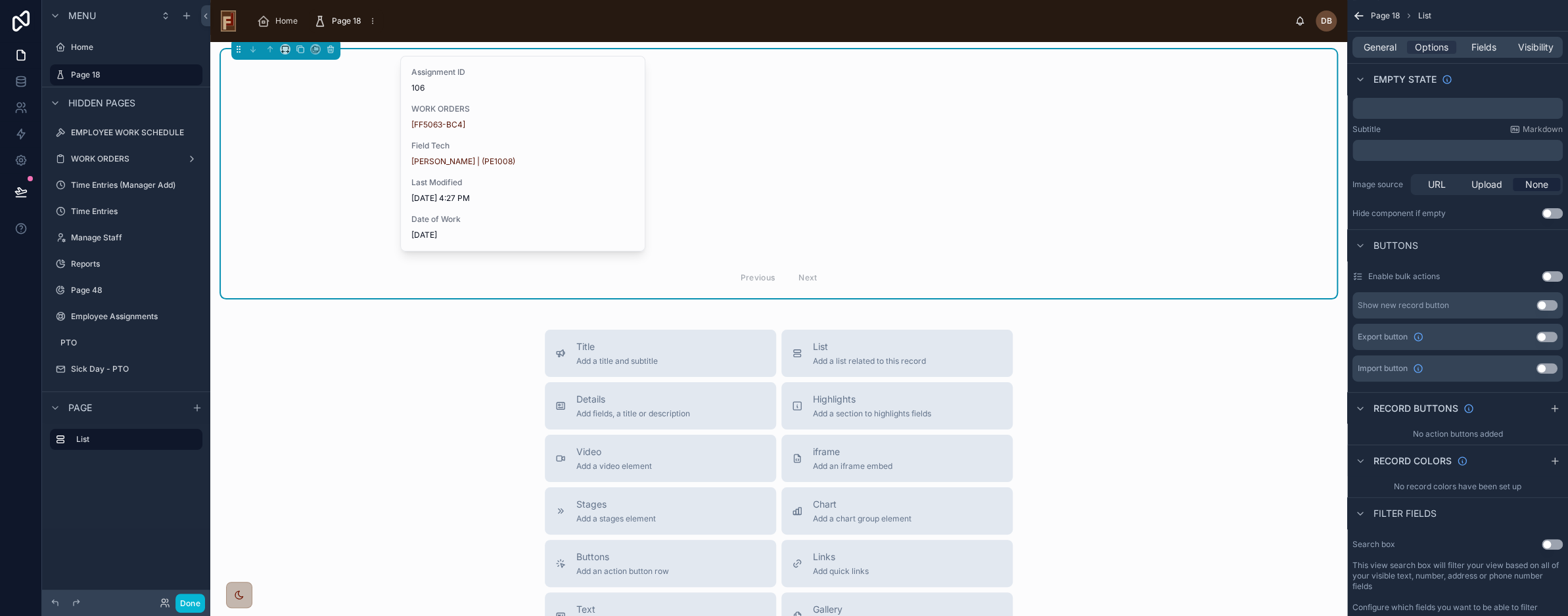
scroll to position [0, 0]
click at [1481, 50] on span "Fields" at bounding box center [1484, 47] width 25 height 13
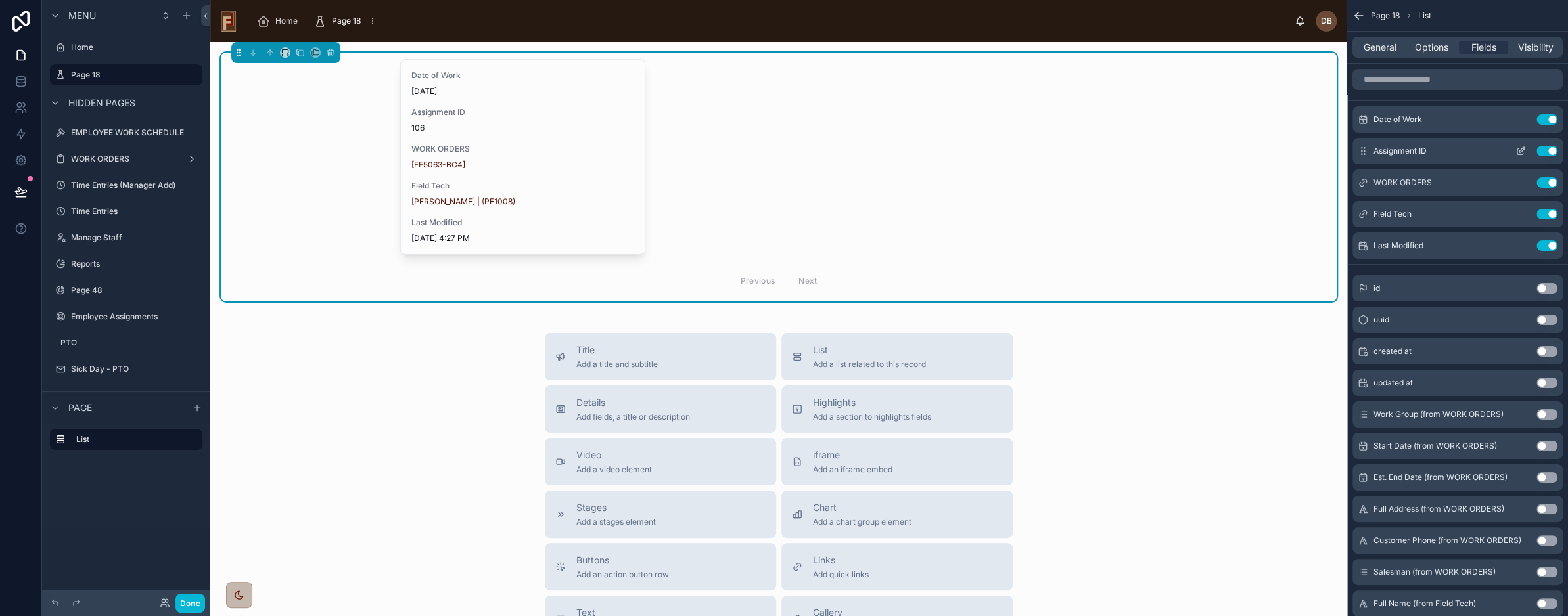
click at [1546, 149] on button "Use setting" at bounding box center [1547, 151] width 21 height 11
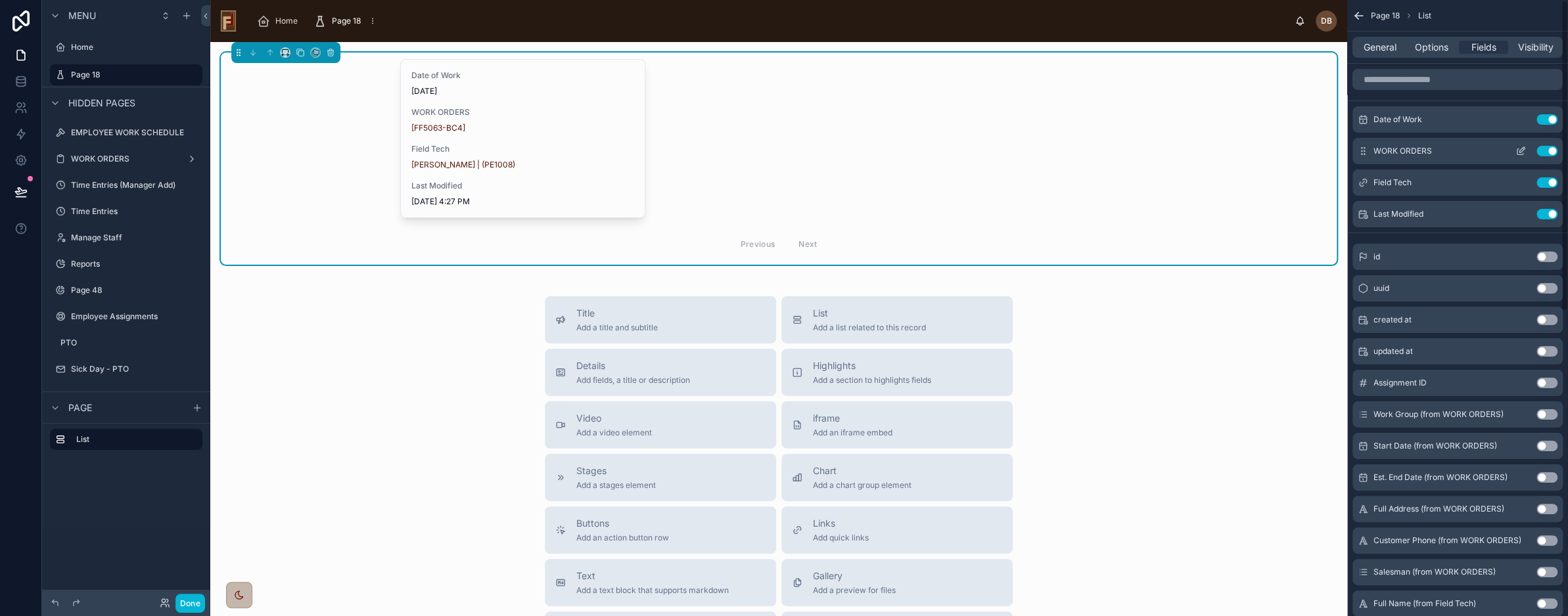
click at [1522, 154] on icon "scrollable content" at bounding box center [1521, 151] width 11 height 11
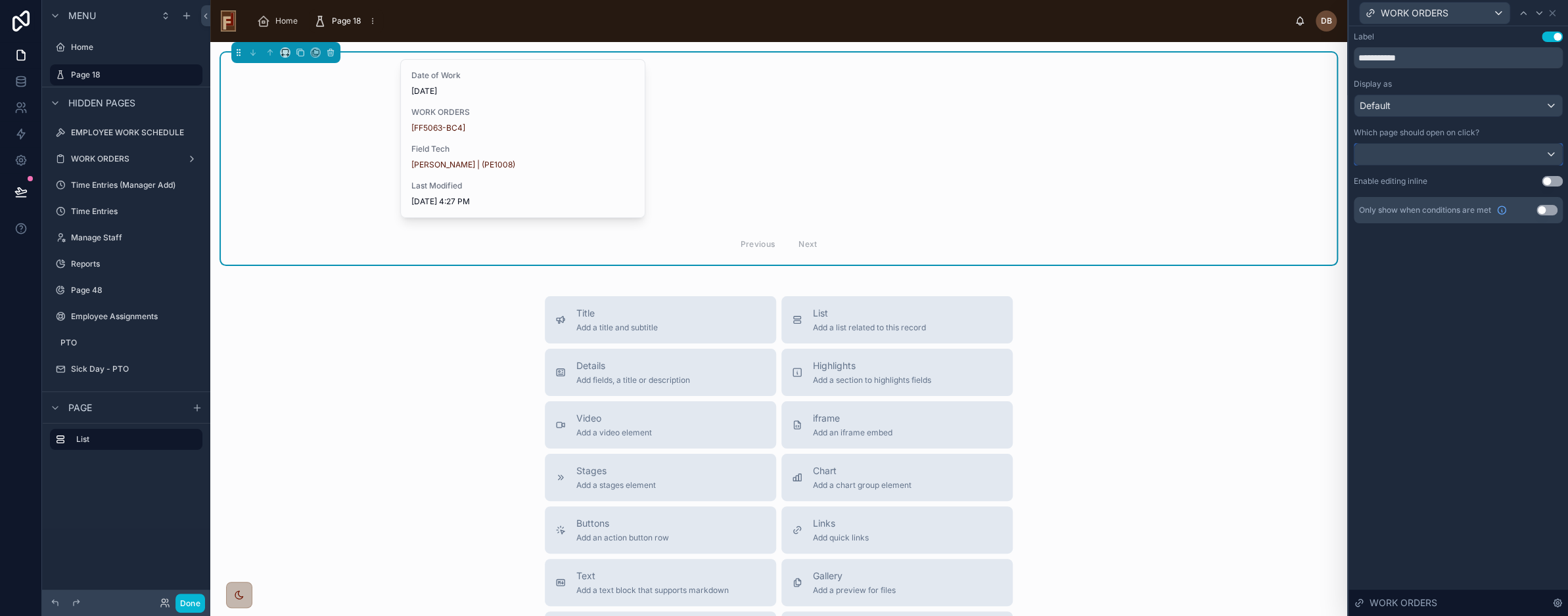
click at [1435, 151] on div at bounding box center [1458, 154] width 208 height 21
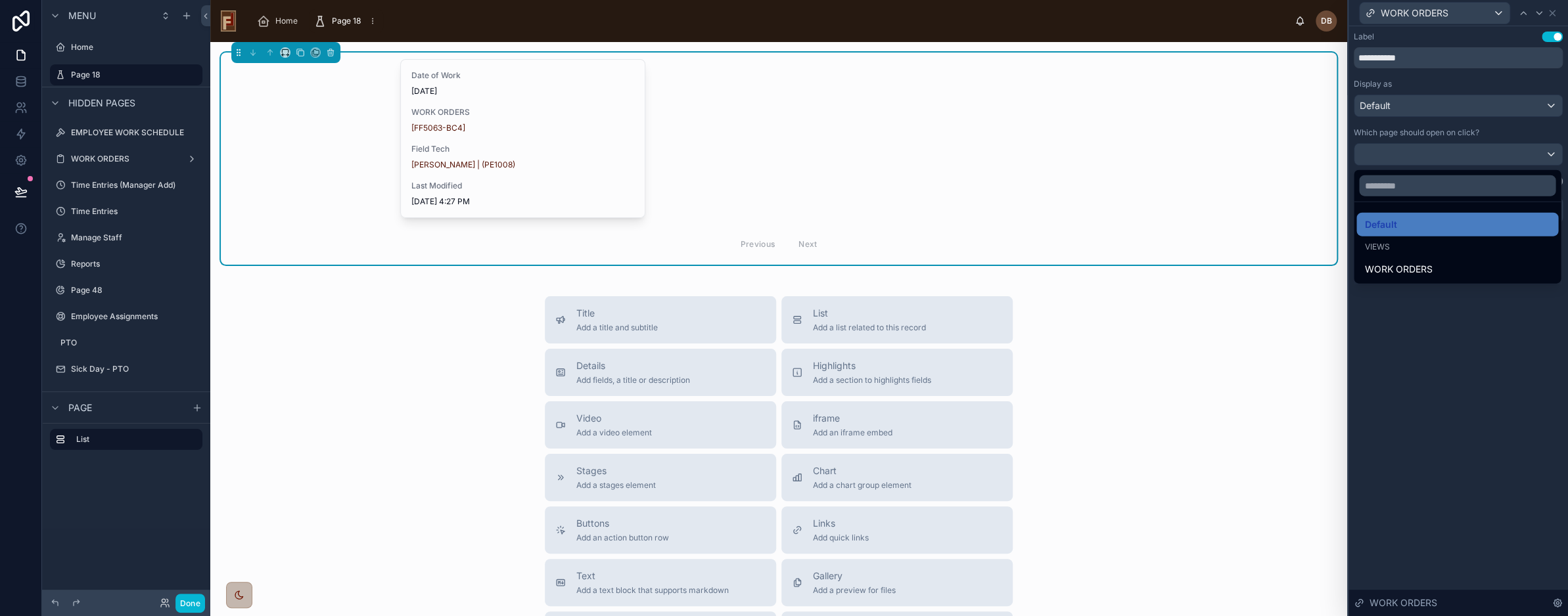
click at [1440, 151] on div at bounding box center [1458, 308] width 220 height 616
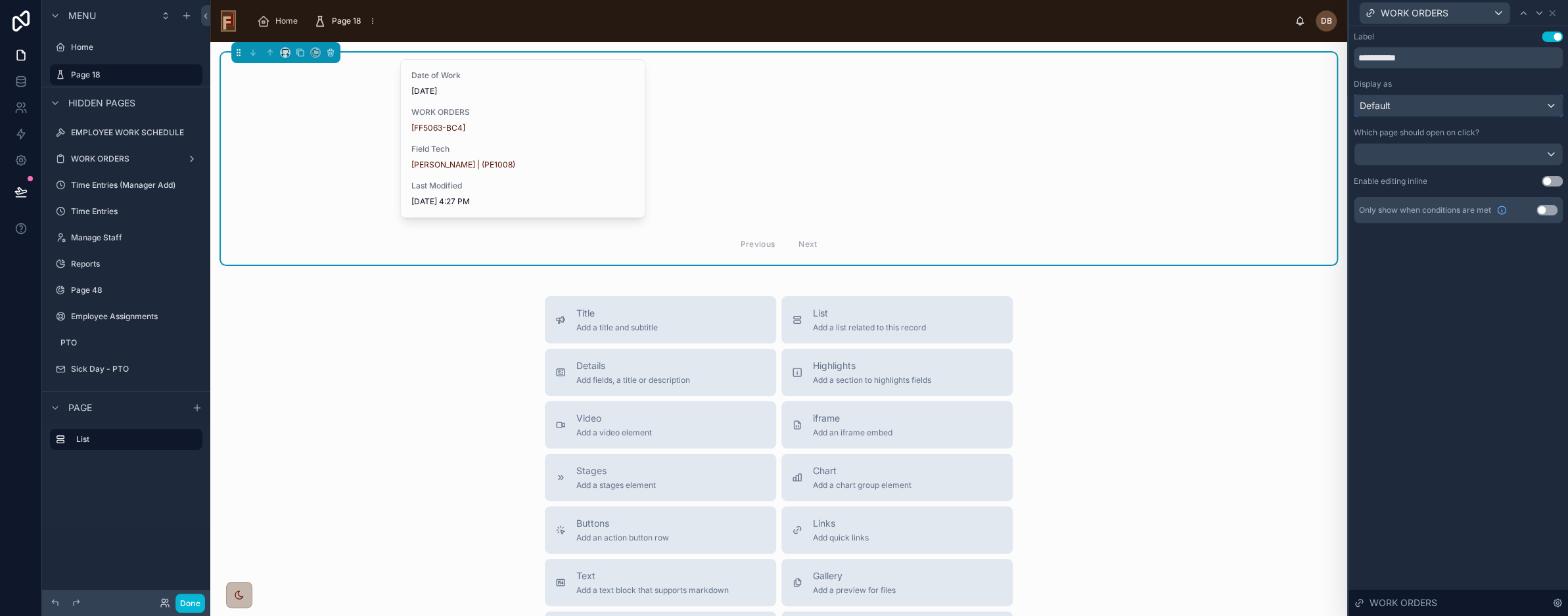
click at [1415, 107] on div "Default" at bounding box center [1458, 105] width 208 height 21
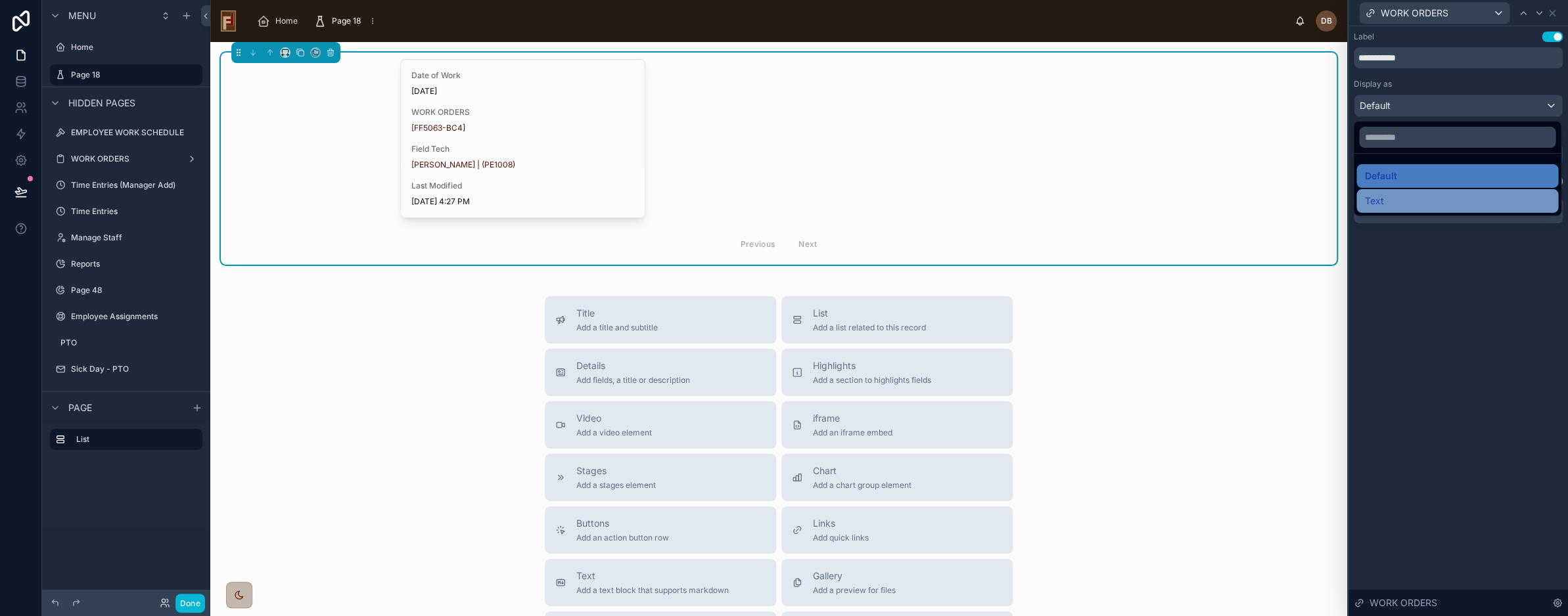
click at [1394, 201] on div "Text" at bounding box center [1457, 201] width 186 height 16
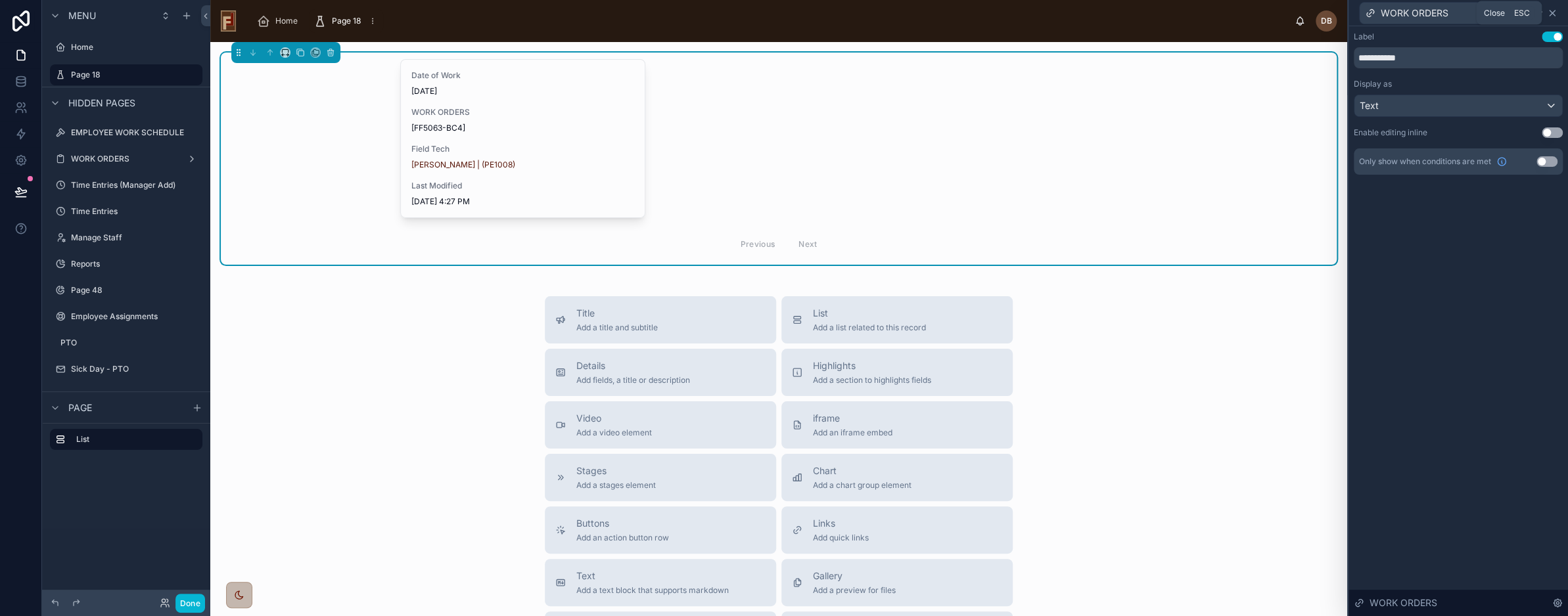
click at [1552, 12] on icon at bounding box center [1552, 14] width 5 height 5
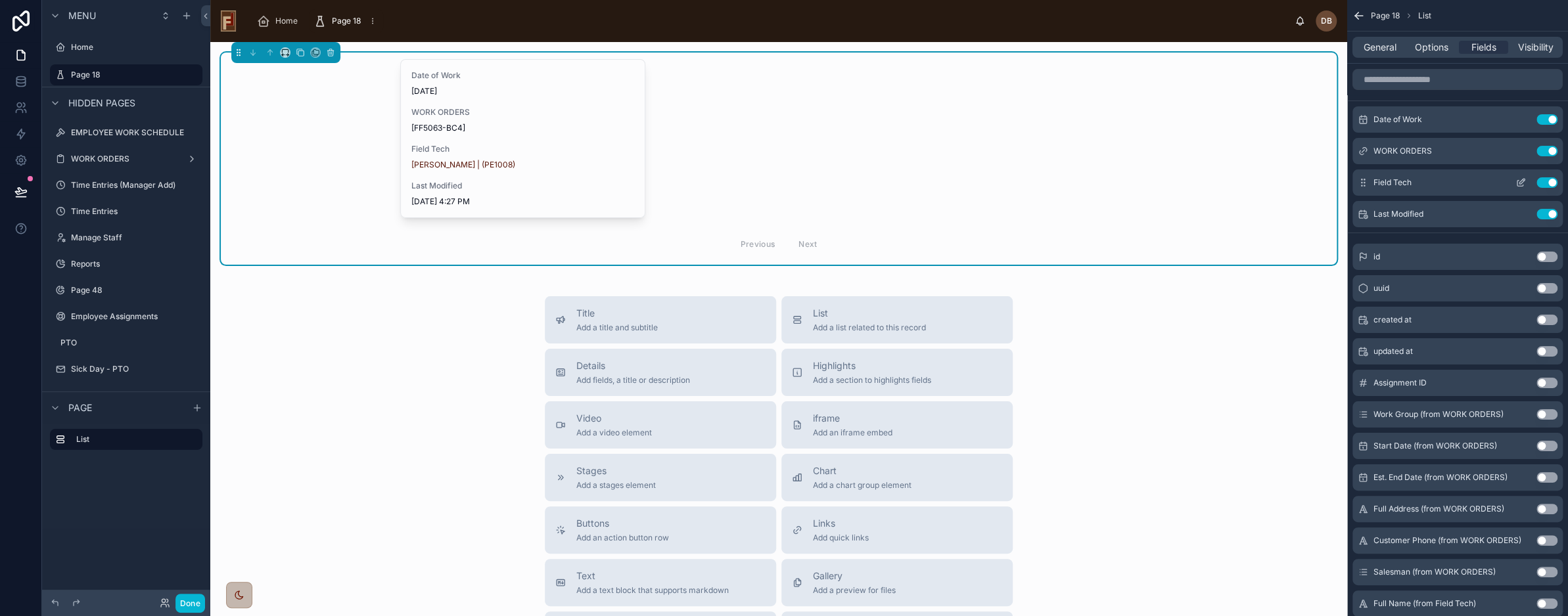
click at [1546, 181] on button "Use setting" at bounding box center [1547, 183] width 21 height 11
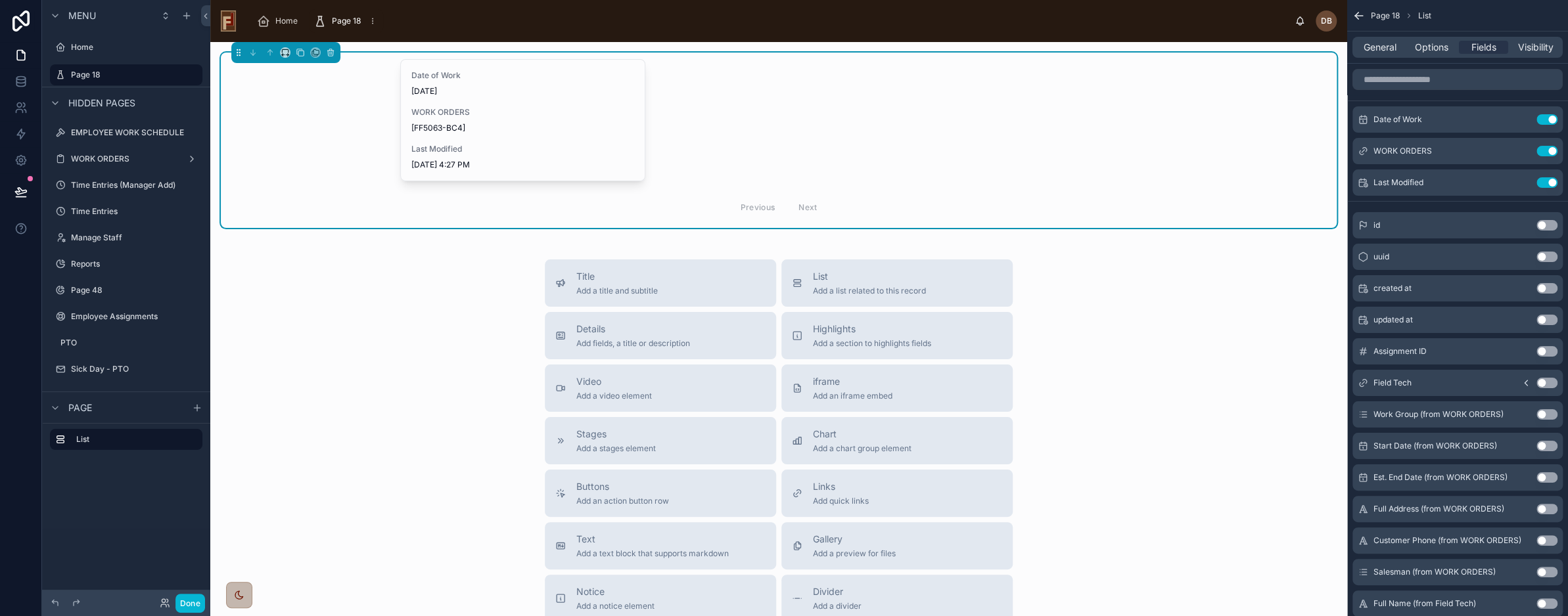
click at [1546, 181] on button "Use setting" at bounding box center [1547, 183] width 21 height 11
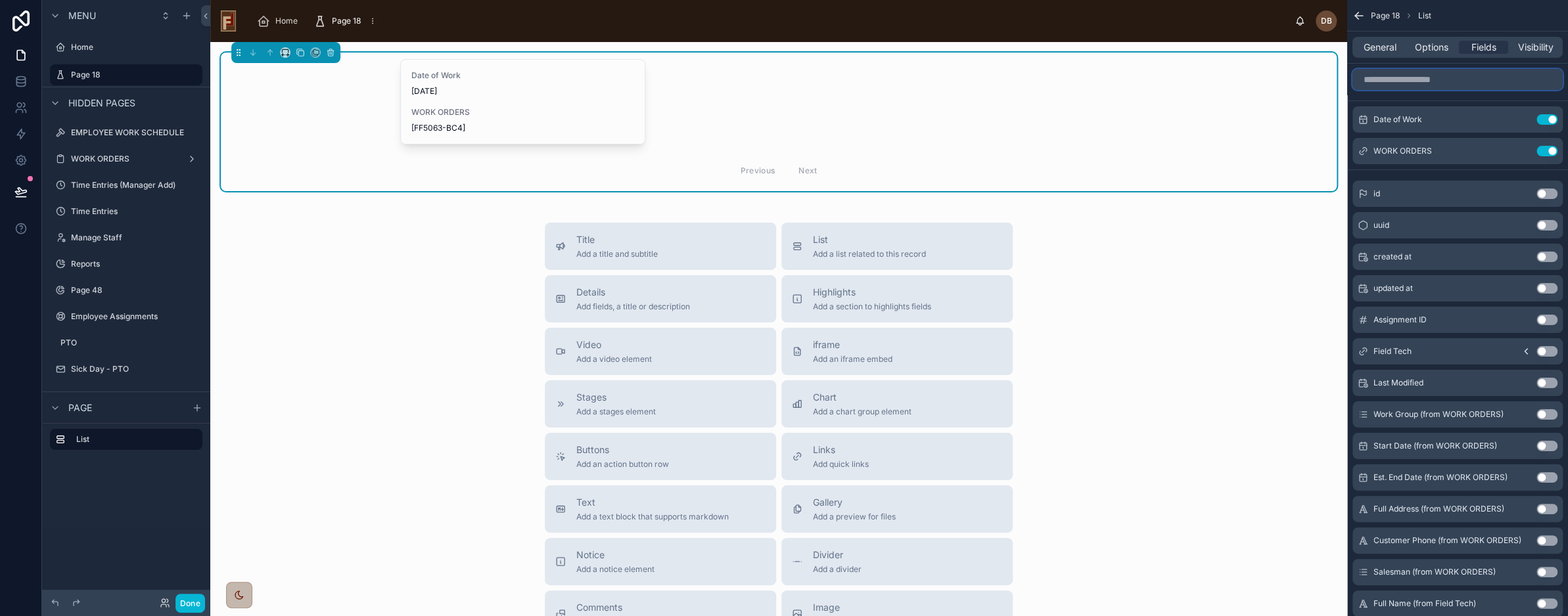
click at [1456, 78] on input "scrollable content" at bounding box center [1458, 79] width 210 height 21
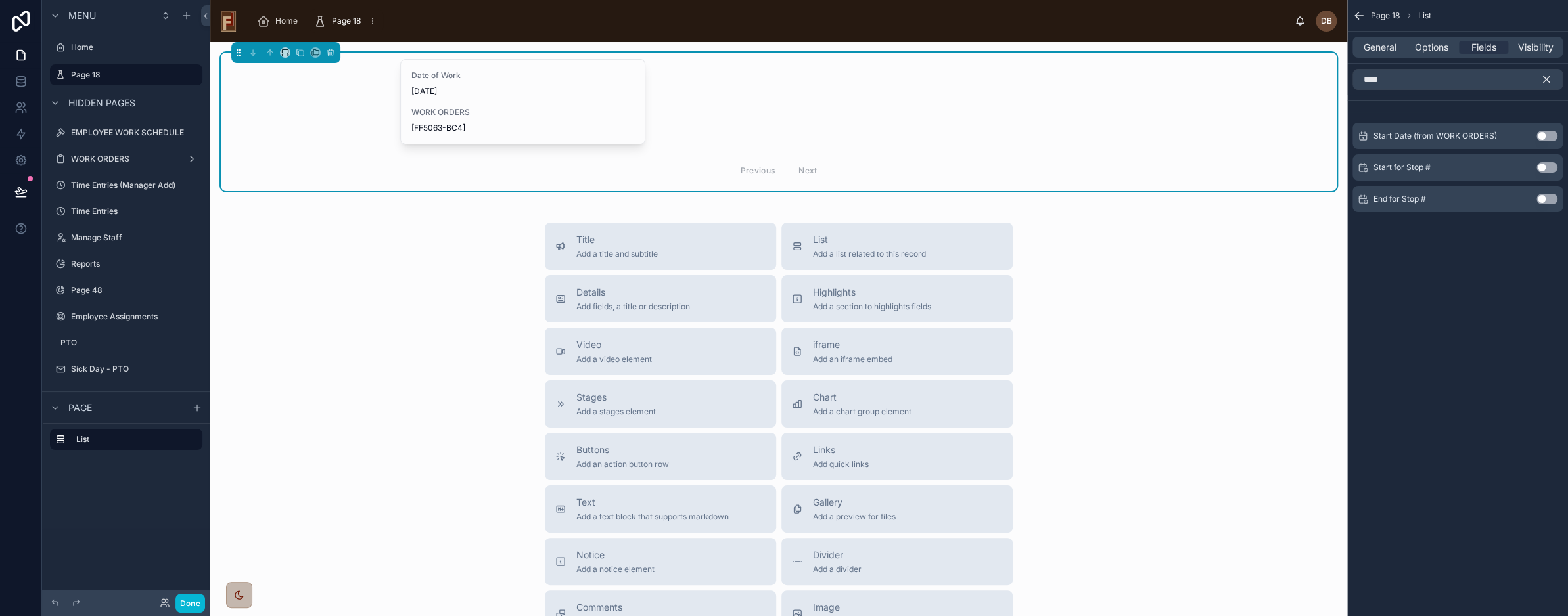
click at [1544, 131] on button "Use setting" at bounding box center [1547, 136] width 21 height 11
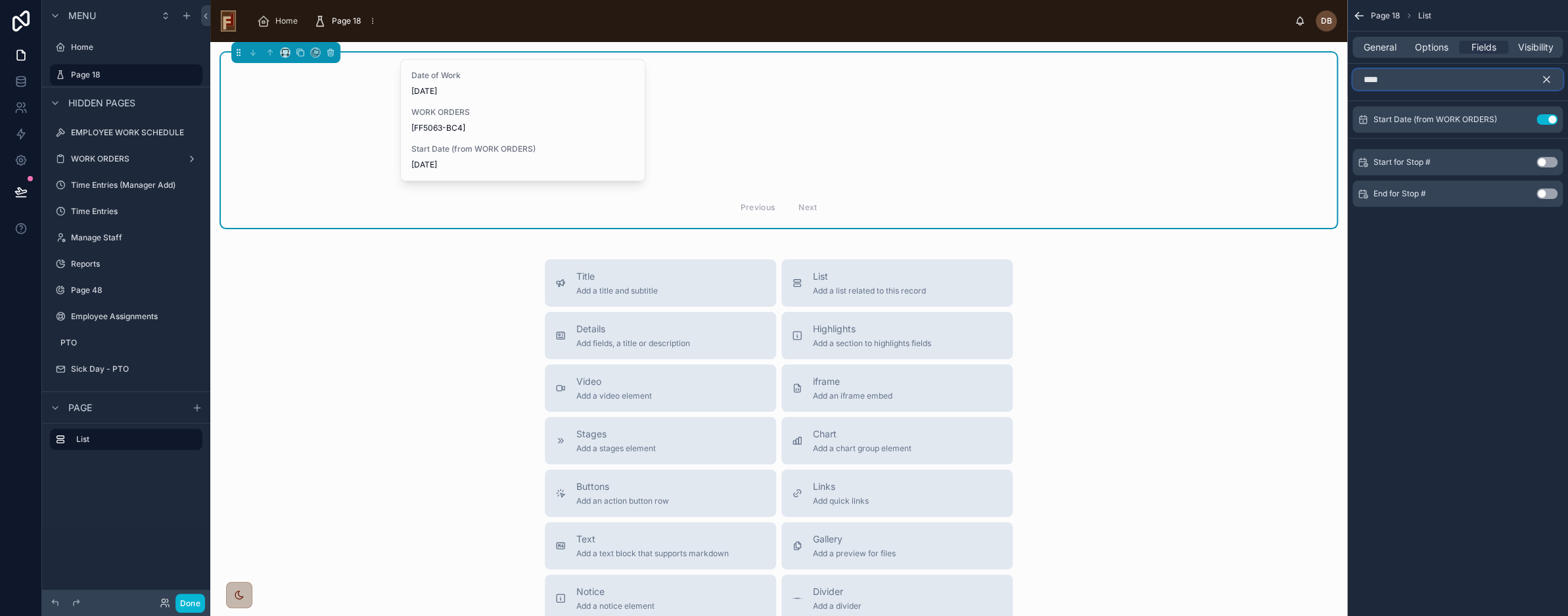
drag, startPoint x: 1508, startPoint y: 83, endPoint x: 1358, endPoint y: 84, distance: 150.0
click at [1358, 84] on input "****" at bounding box center [1458, 79] width 210 height 21
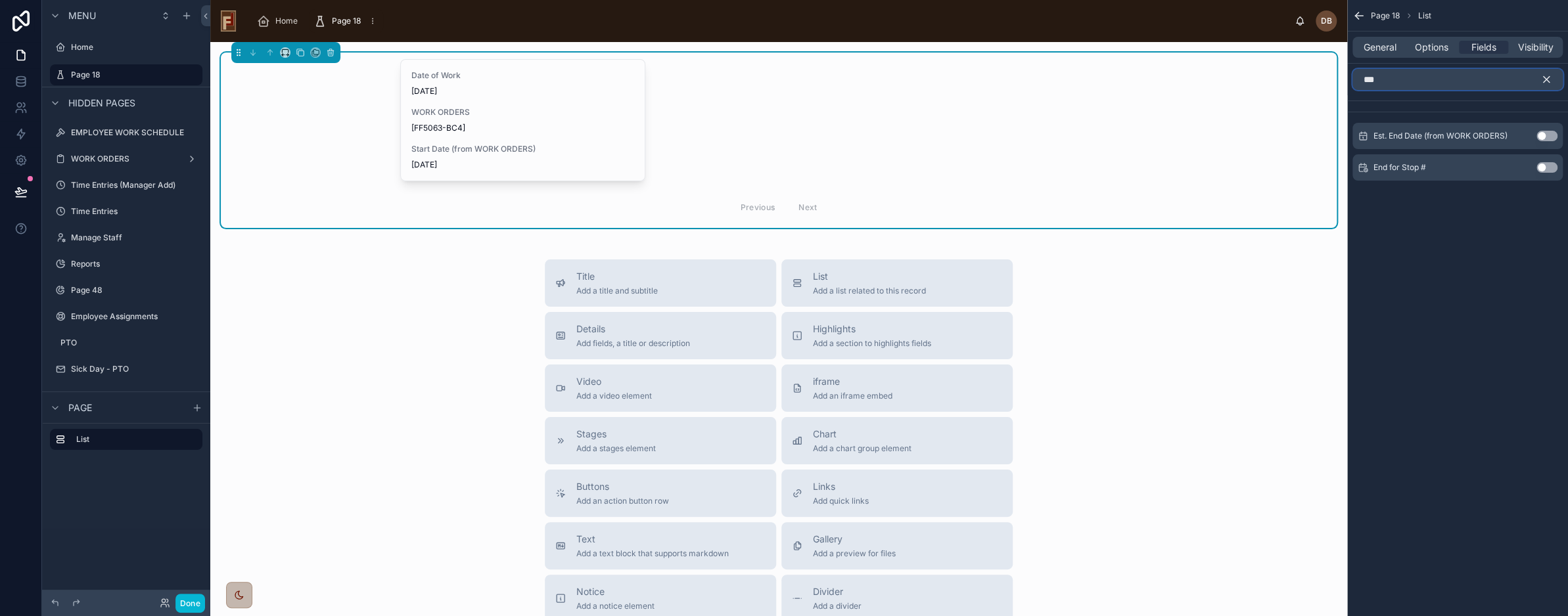
type input "***"
click at [1548, 78] on icon "scrollable content" at bounding box center [1547, 80] width 6 height 6
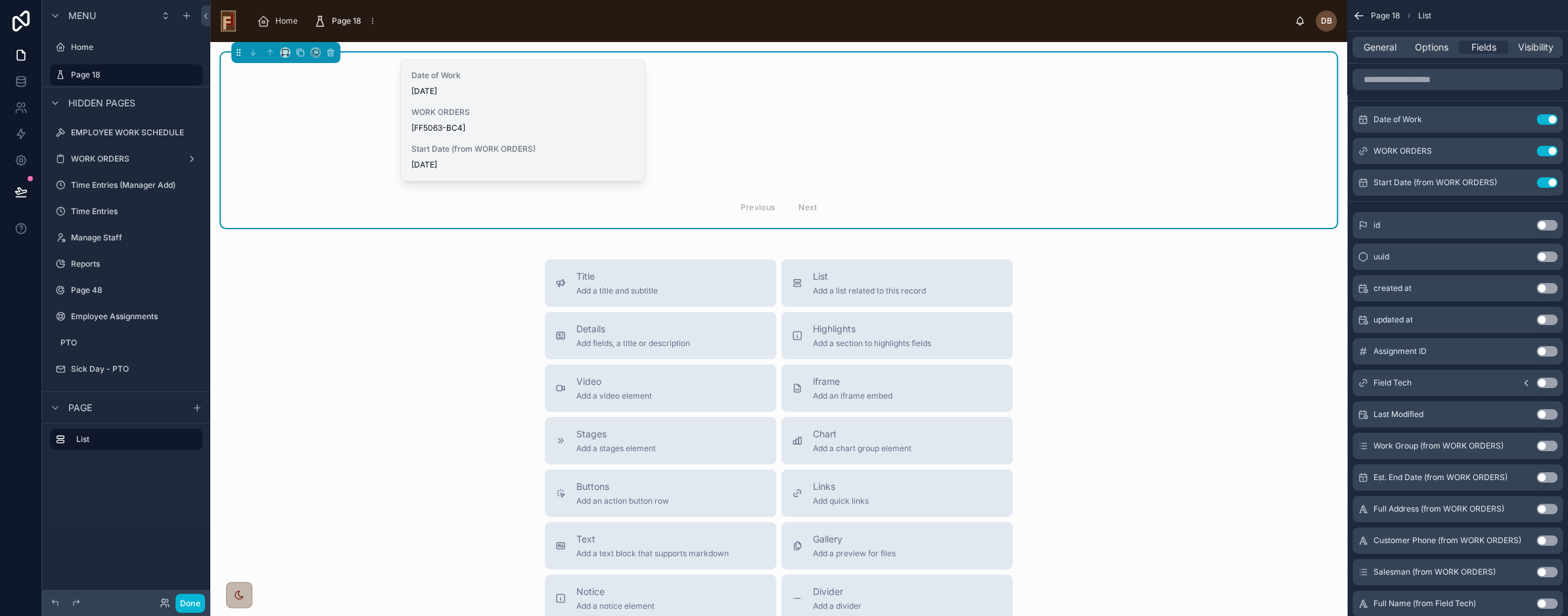
click at [505, 123] on div "[FF5063-BC4]" at bounding box center [522, 128] width 223 height 11
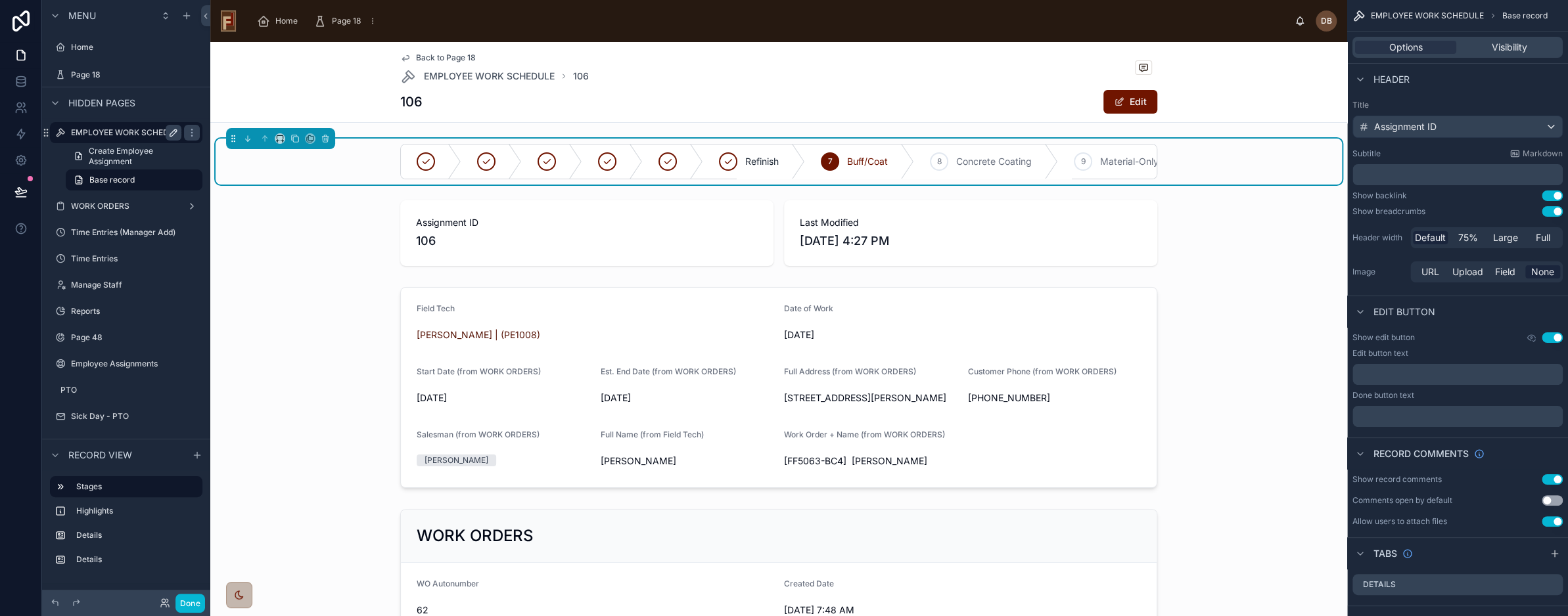
click at [119, 134] on label "EMPLOYEE WORK SCHEDULE" at bounding box center [127, 133] width 113 height 11
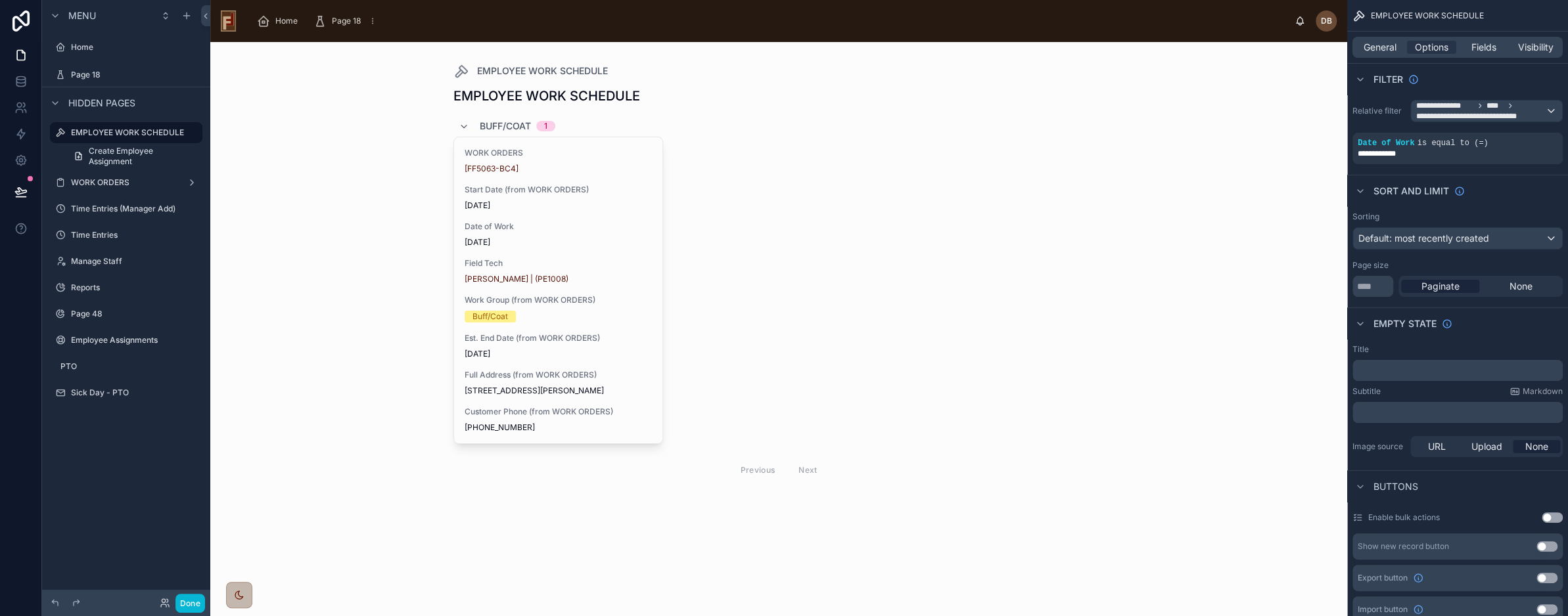
click at [539, 250] on div at bounding box center [779, 285] width 672 height 485
click at [566, 239] on span "8/10/2025" at bounding box center [559, 243] width 188 height 11
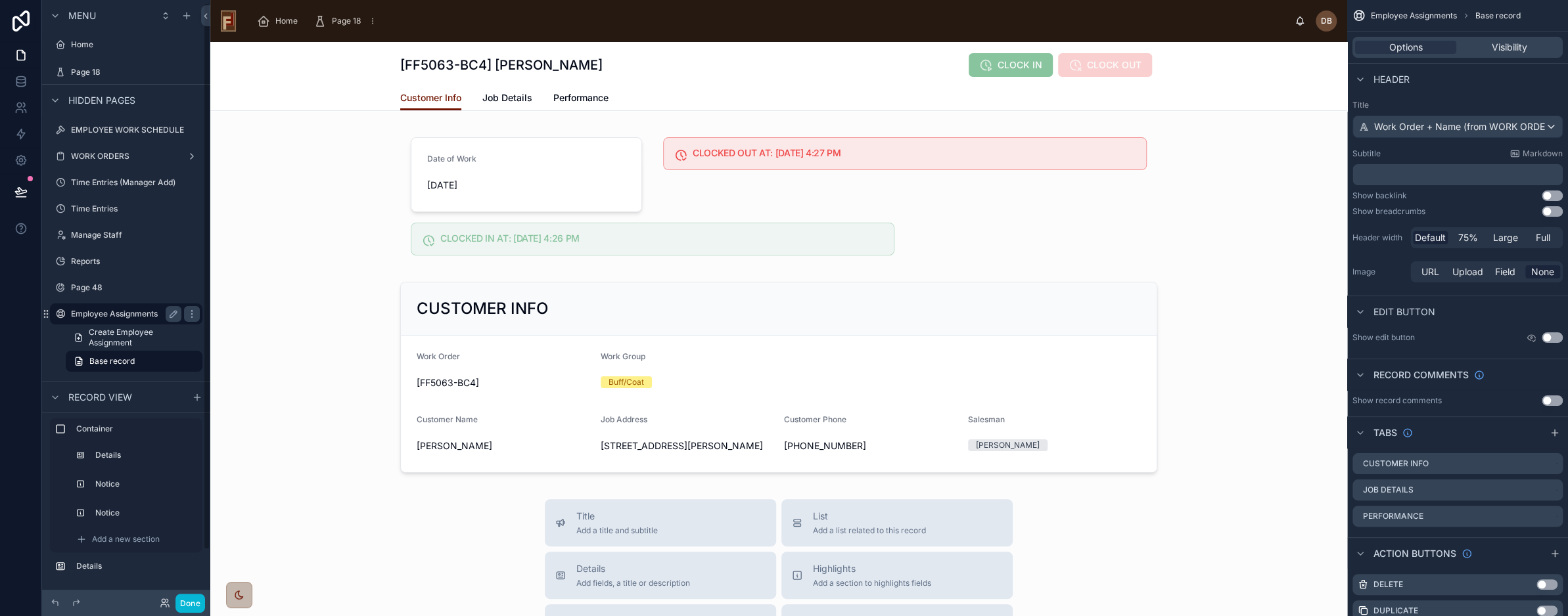
click at [118, 314] on label "Employee Assignments" at bounding box center [123, 314] width 105 height 11
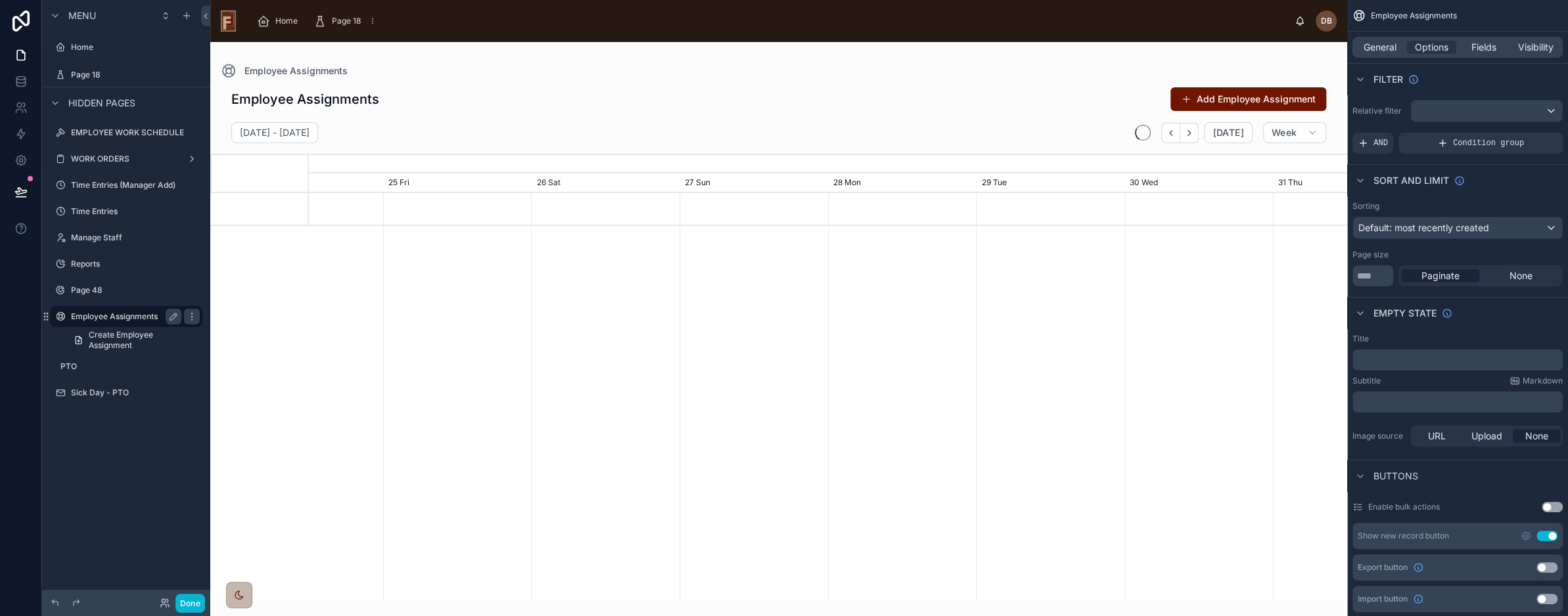
scroll to position [0, 1557]
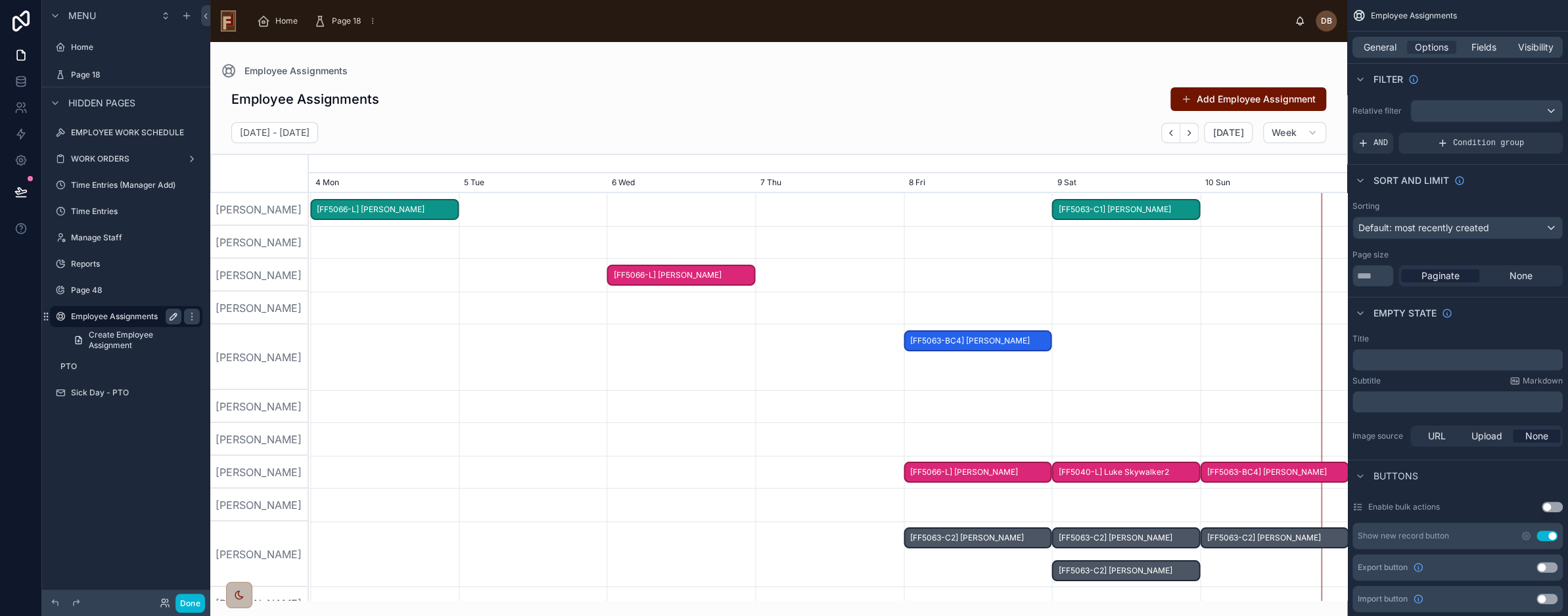
click at [172, 316] on icon "scrollable content" at bounding box center [174, 317] width 7 height 7
click at [146, 316] on input "**********" at bounding box center [116, 316] width 89 height 16
type input "**********"
click at [187, 317] on icon "scrollable content" at bounding box center [192, 317] width 11 height 11
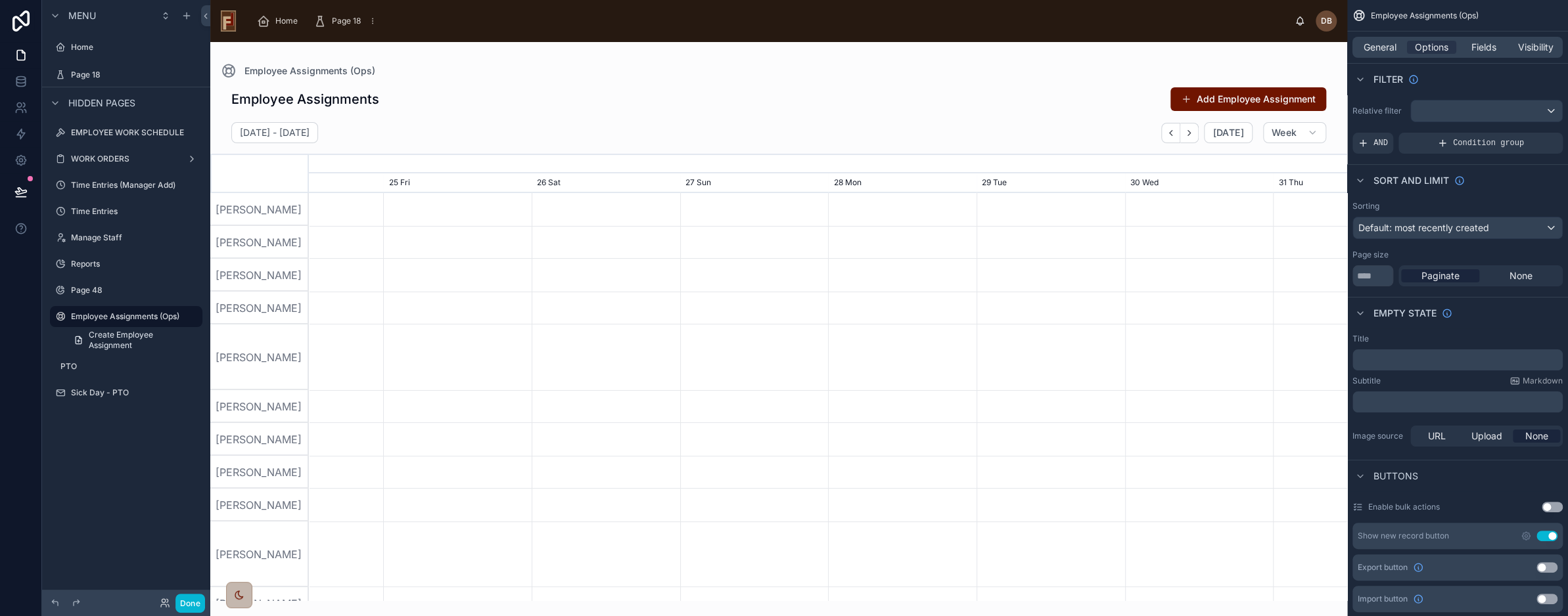
scroll to position [0, 1557]
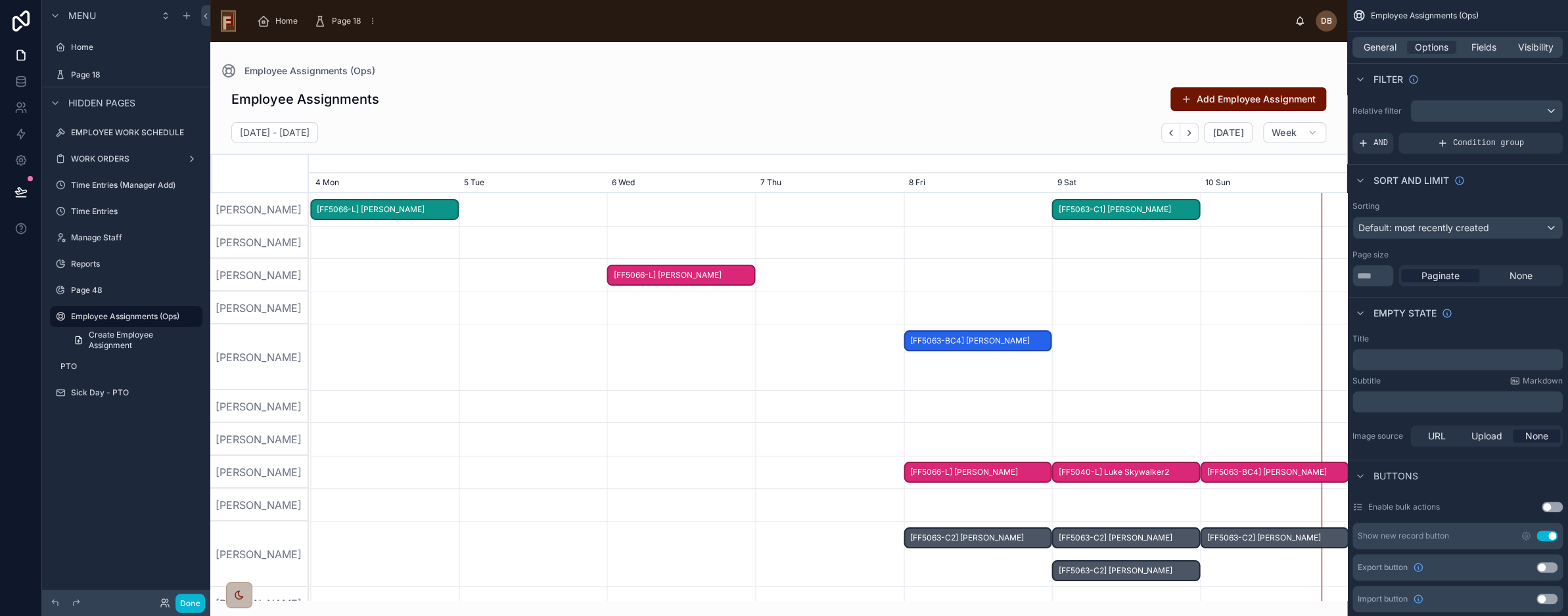
click at [1219, 131] on div at bounding box center [779, 321] width 1137 height 559
click at [1235, 131] on span "[DATE]" at bounding box center [1228, 133] width 31 height 11
click at [1195, 131] on icon "button" at bounding box center [1189, 133] width 10 height 10
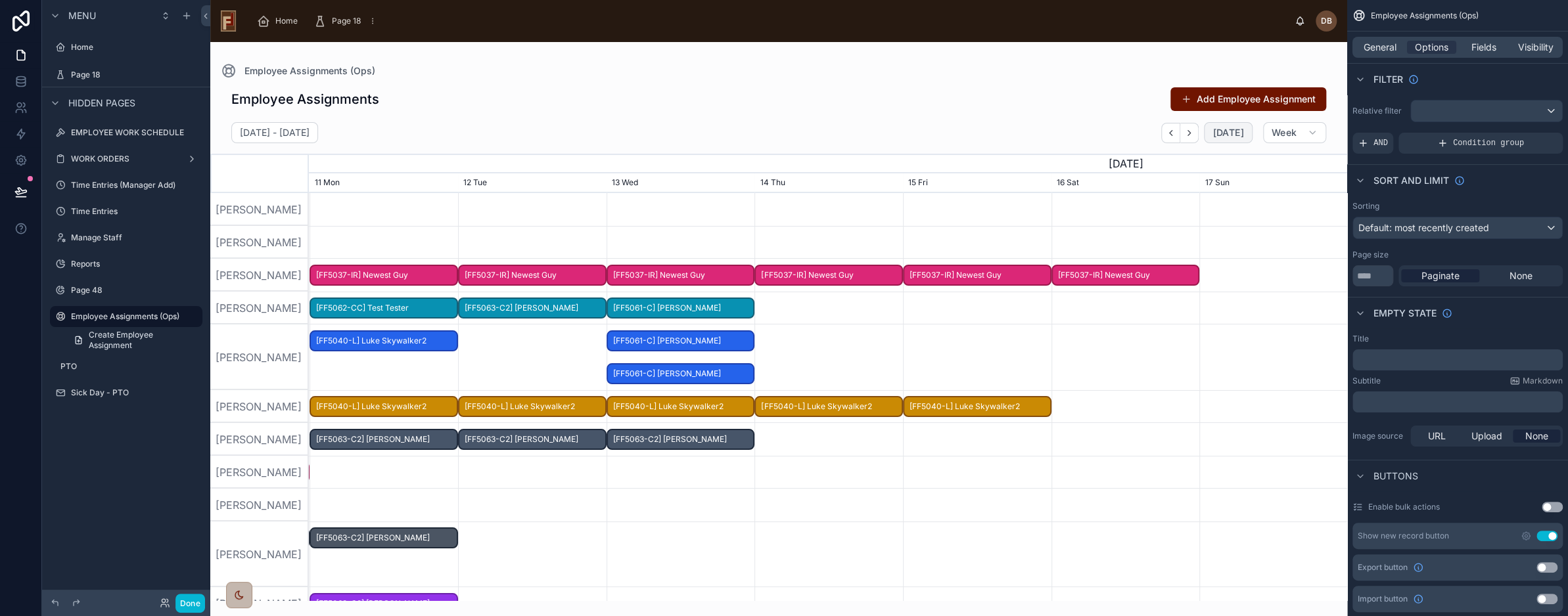
click at [1228, 138] on span "[DATE]" at bounding box center [1228, 133] width 31 height 11
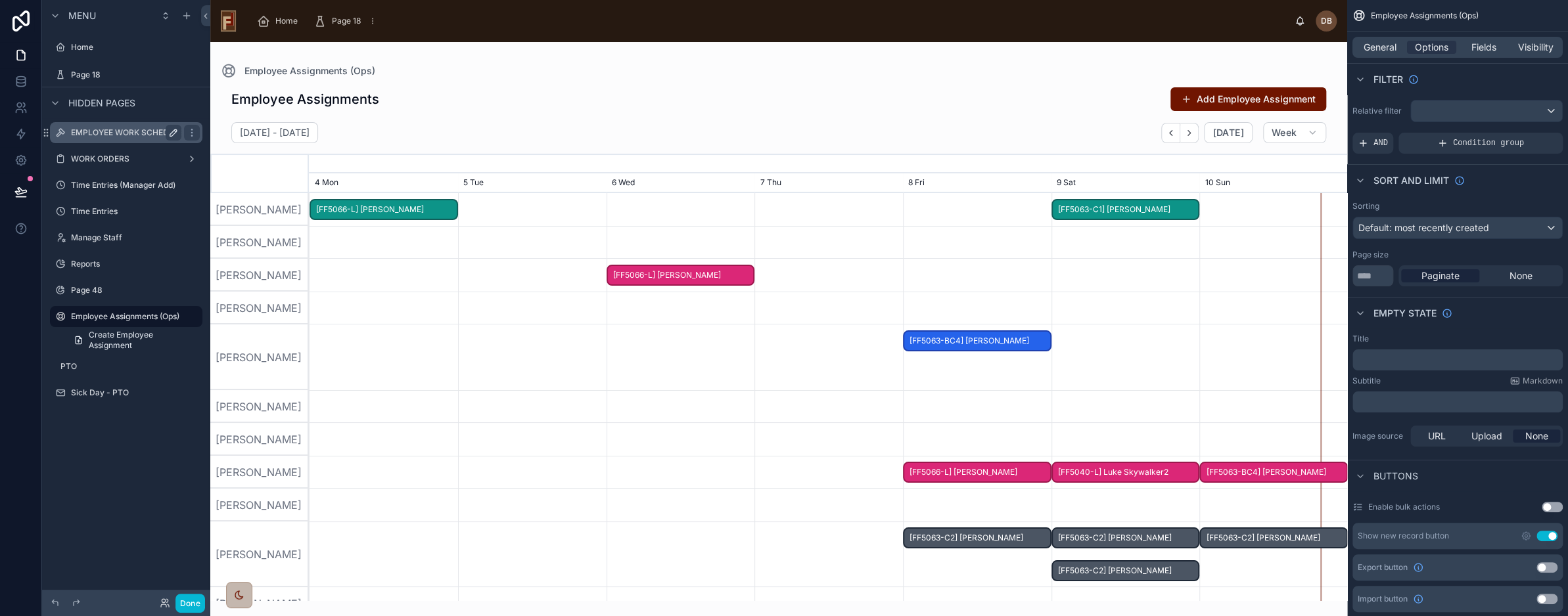
click at [110, 131] on label "EMPLOYEE WORK SCHEDULE" at bounding box center [127, 133] width 113 height 11
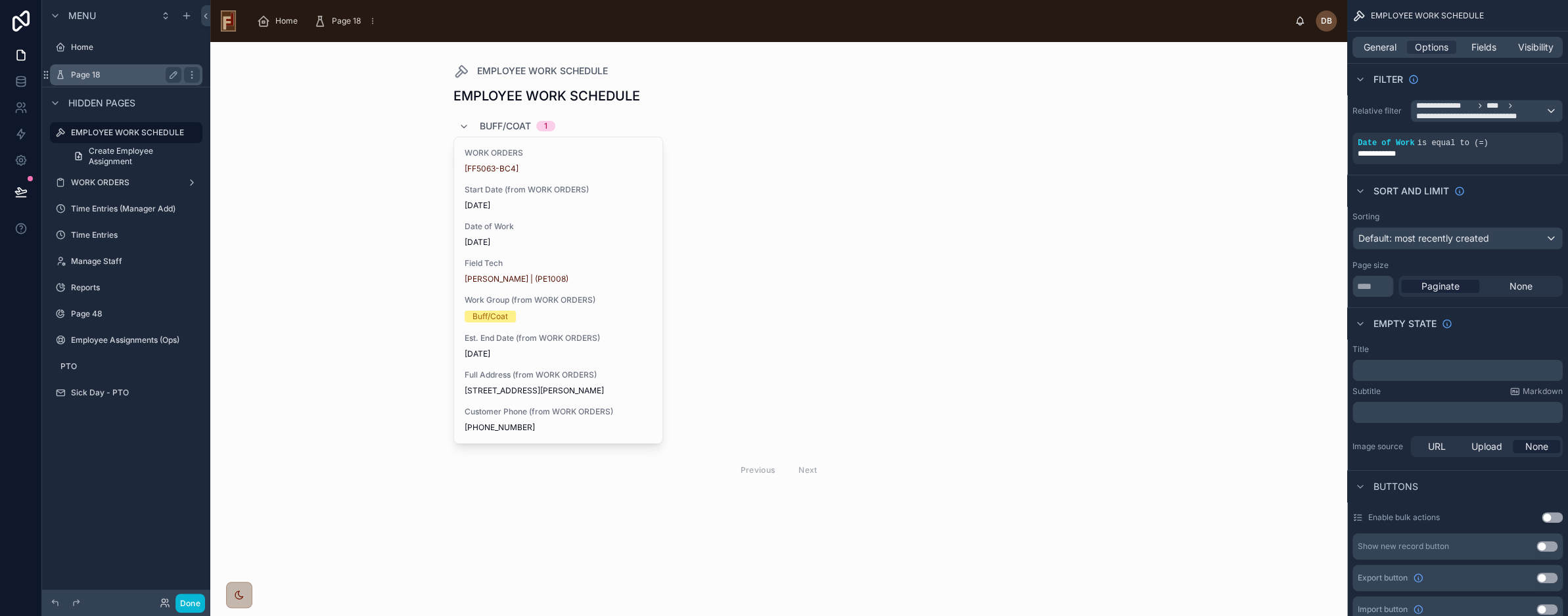
click at [92, 73] on label "Page 18" at bounding box center [123, 75] width 105 height 11
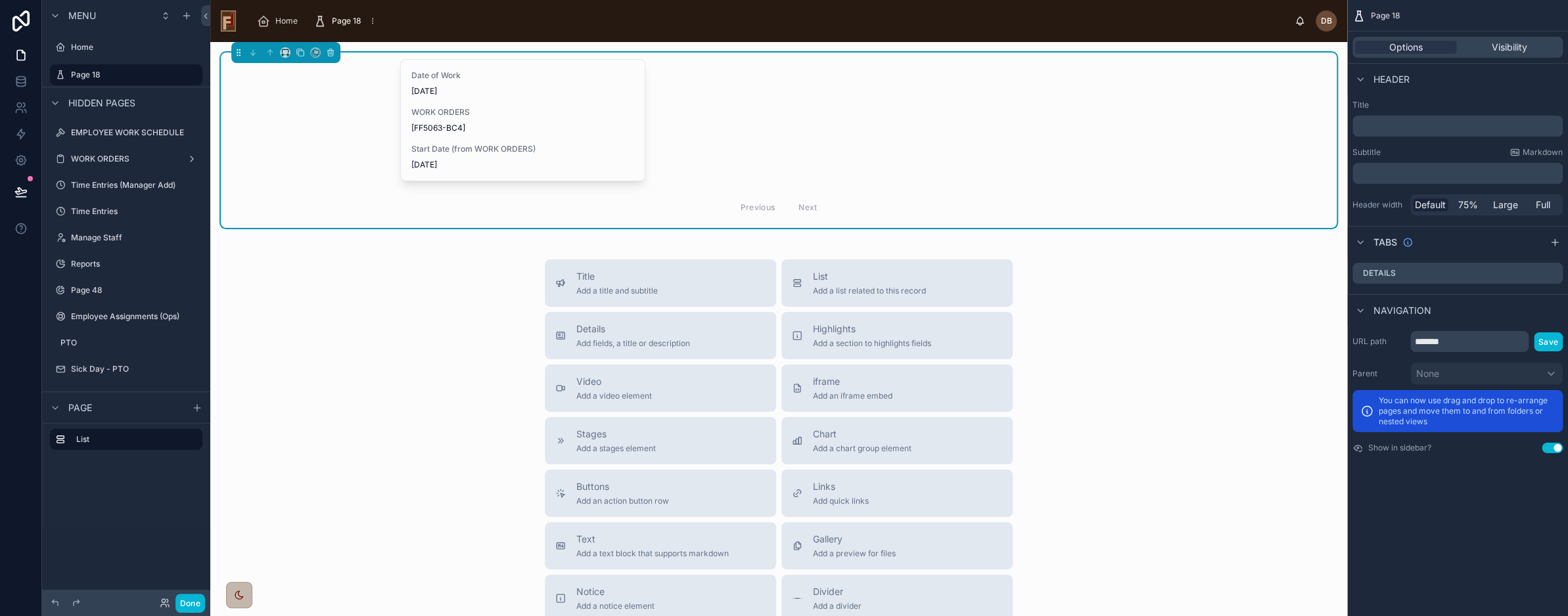
click at [348, 115] on div "Date of Work 8/10/2025 WORK ORDERS [FF5063-BC4] Start Date (from WORK ORDERS) 8…" at bounding box center [779, 140] width 1116 height 175
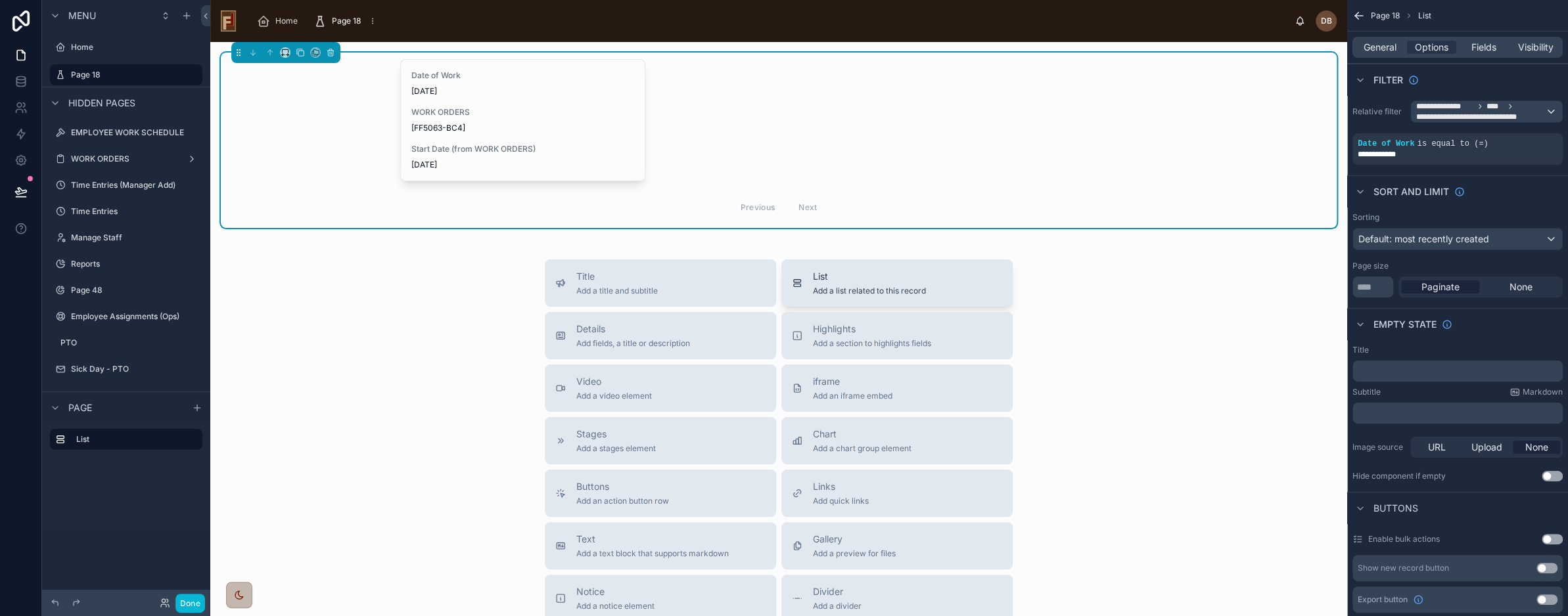
click at [886, 287] on span "Add a list related to this record" at bounding box center [869, 291] width 113 height 11
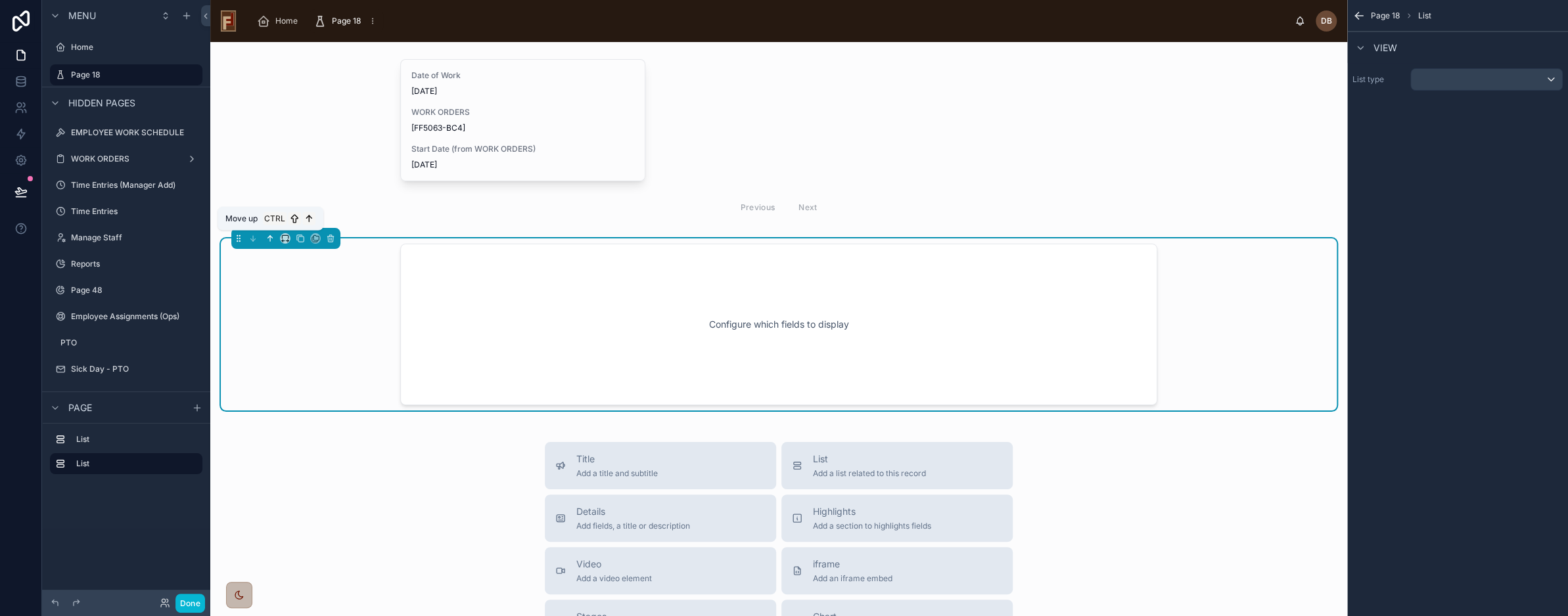
click at [271, 237] on icon at bounding box center [271, 239] width 9 height 9
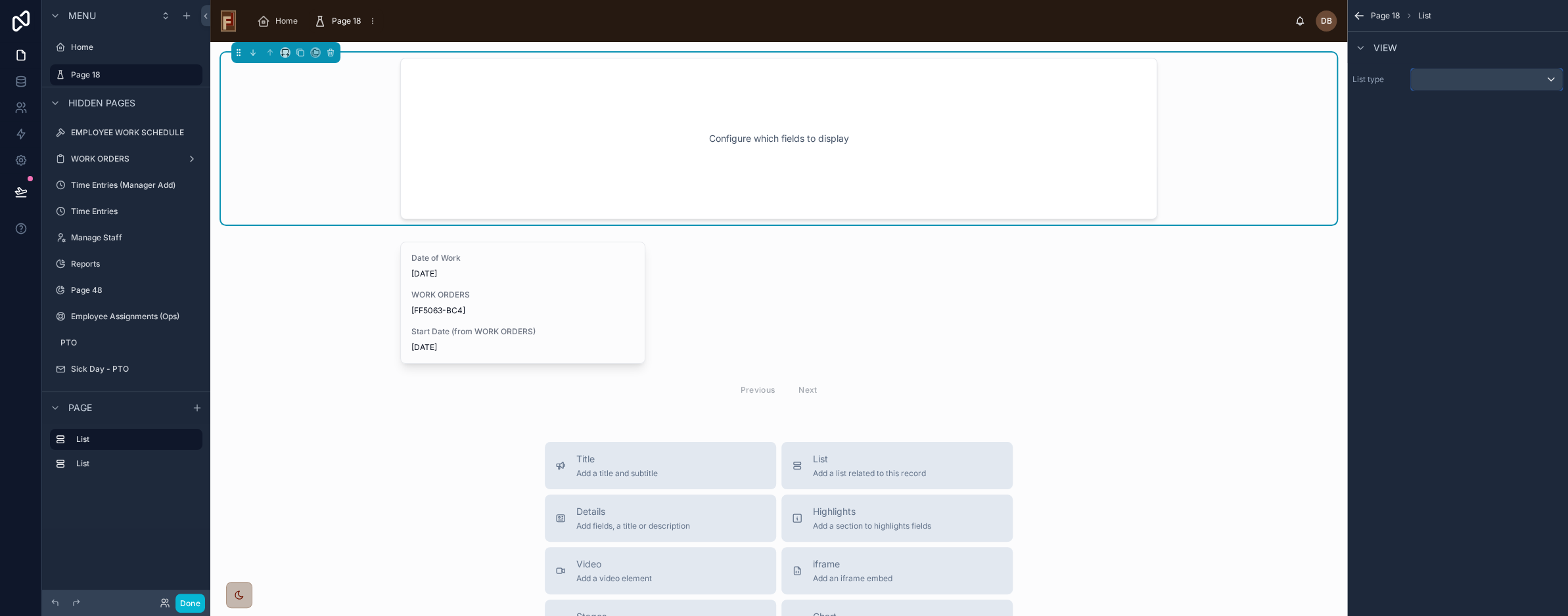
click at [1470, 80] on div "scrollable content" at bounding box center [1486, 79] width 151 height 21
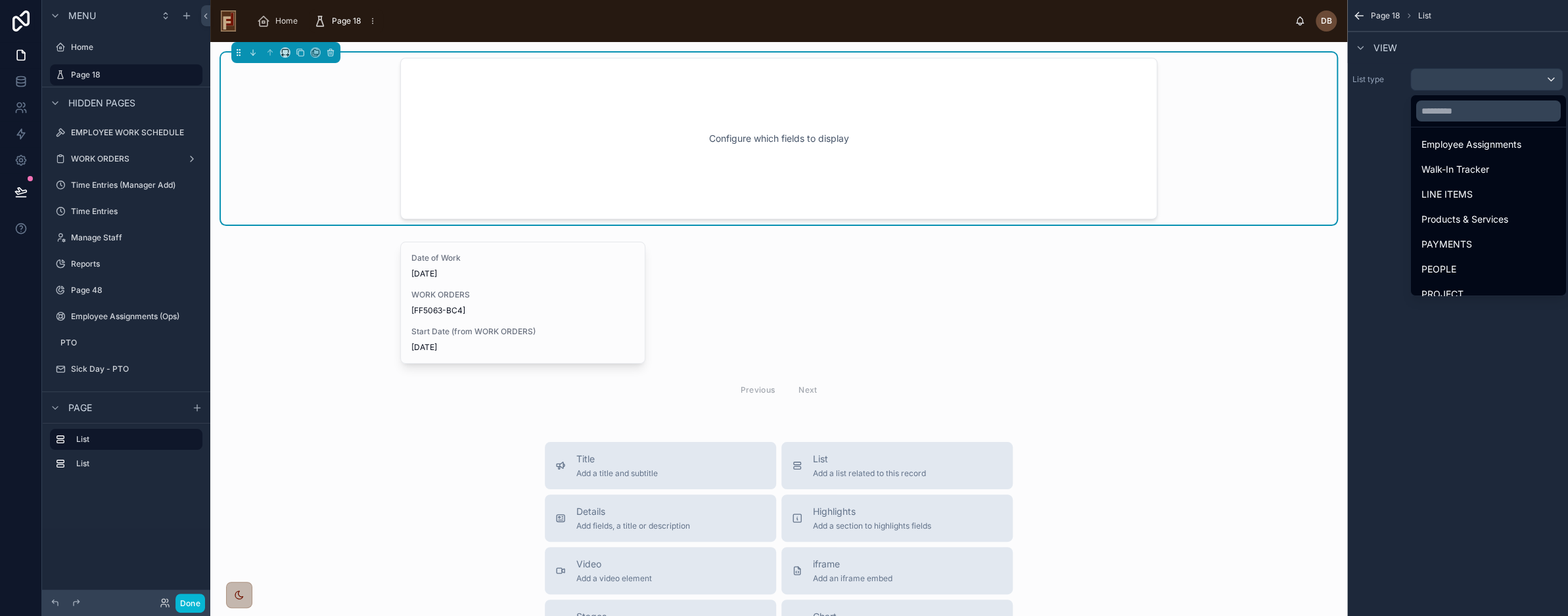
scroll to position [97, 0]
click at [1472, 144] on span "Employee Assignments" at bounding box center [1472, 142] width 100 height 16
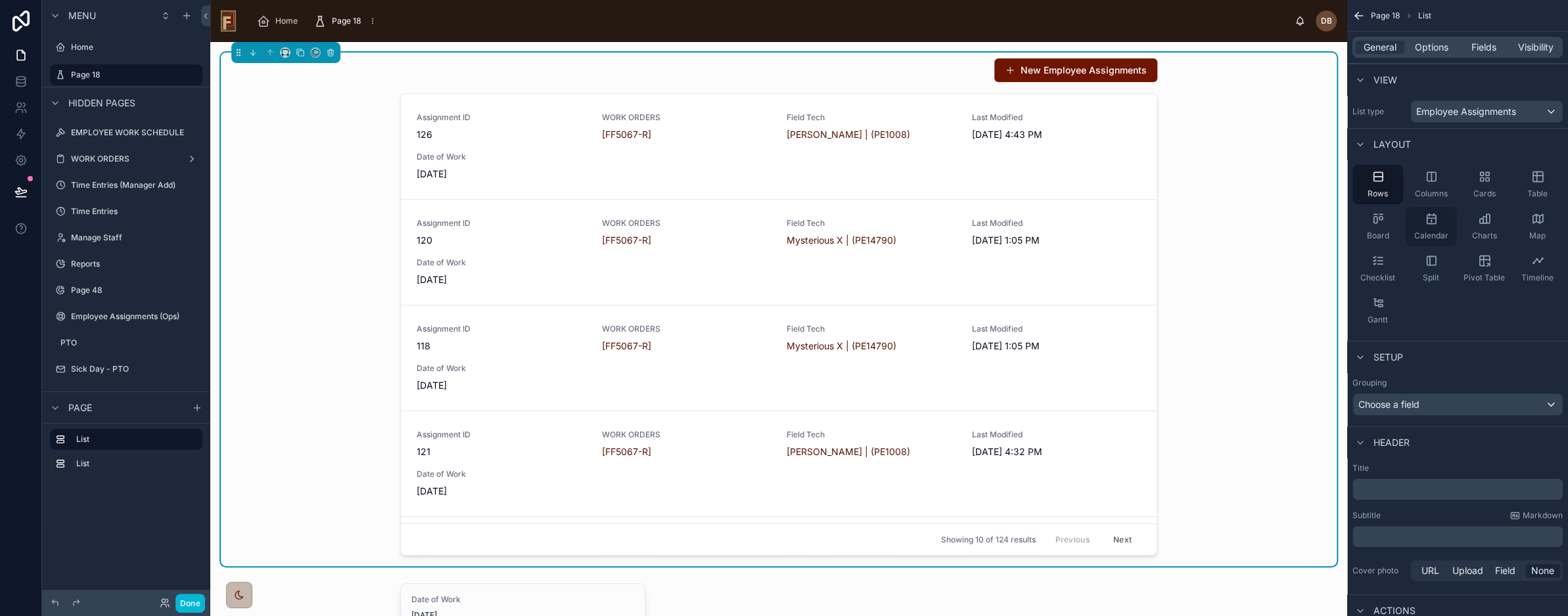
click at [1432, 222] on icon "scrollable content" at bounding box center [1431, 218] width 13 height 13
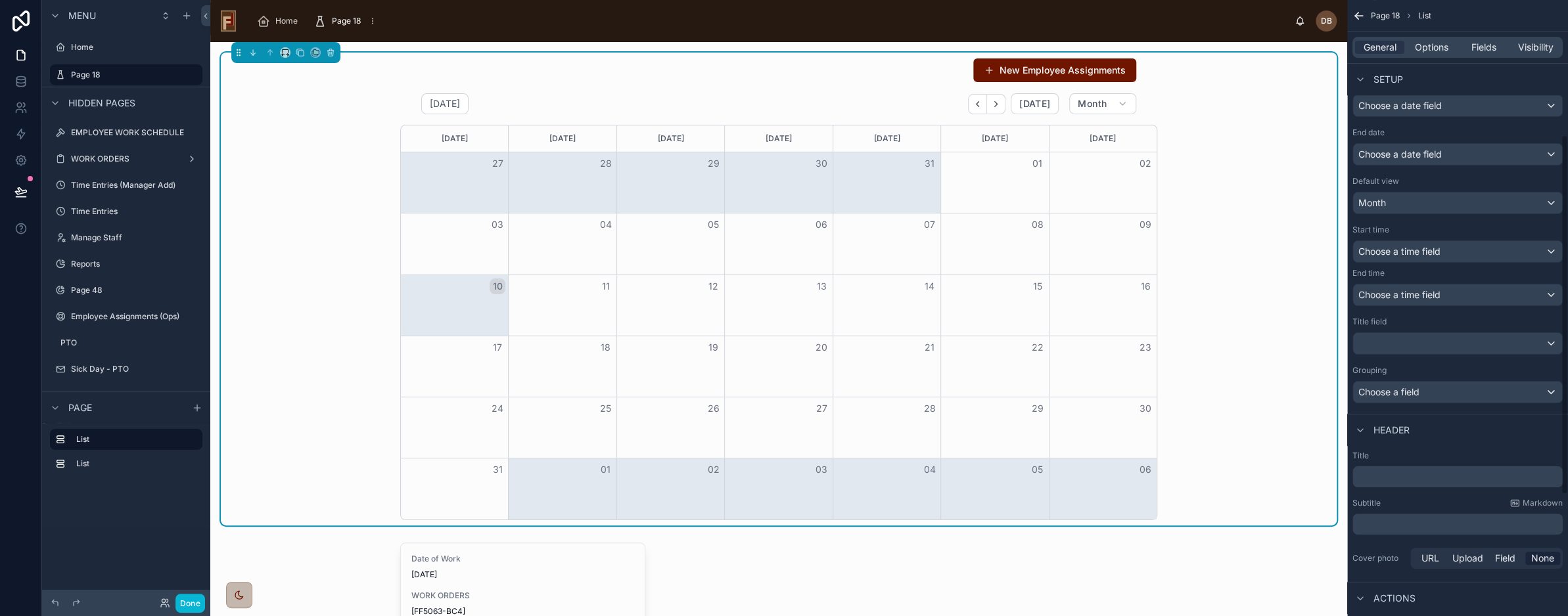
scroll to position [131, 0]
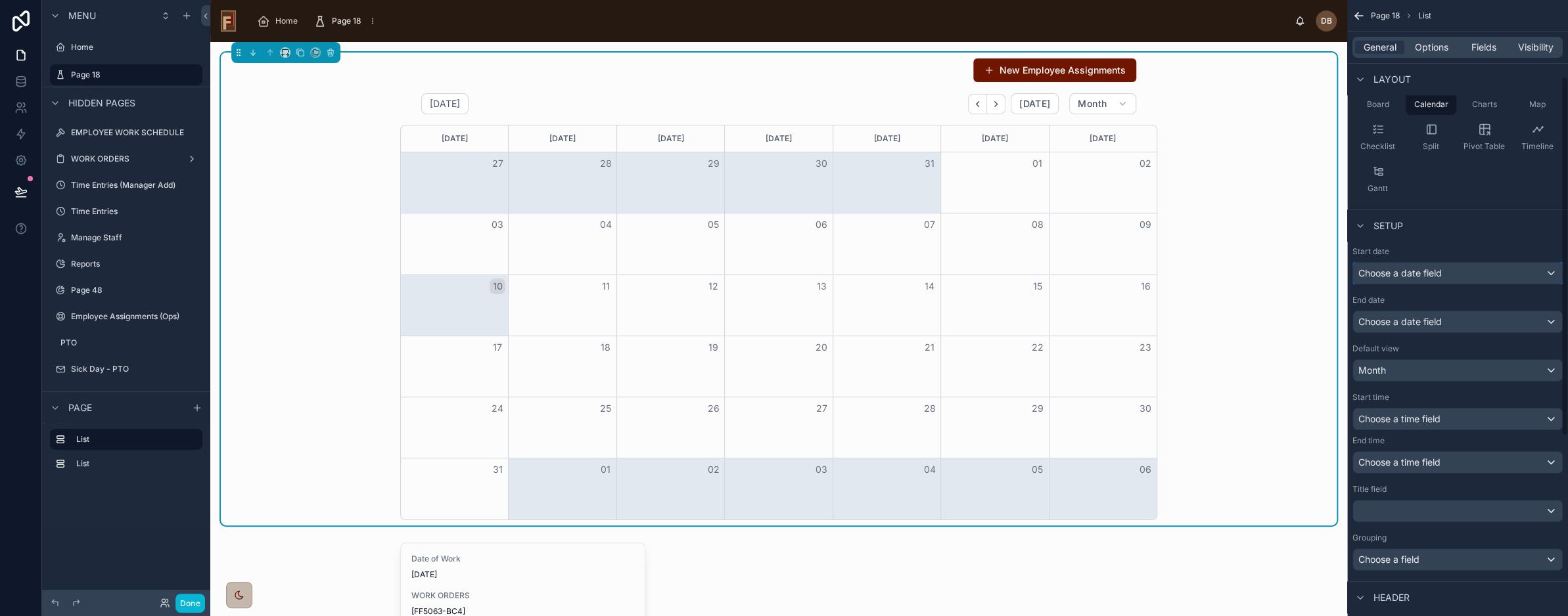
click at [1417, 273] on span "Choose a date field" at bounding box center [1400, 273] width 83 height 11
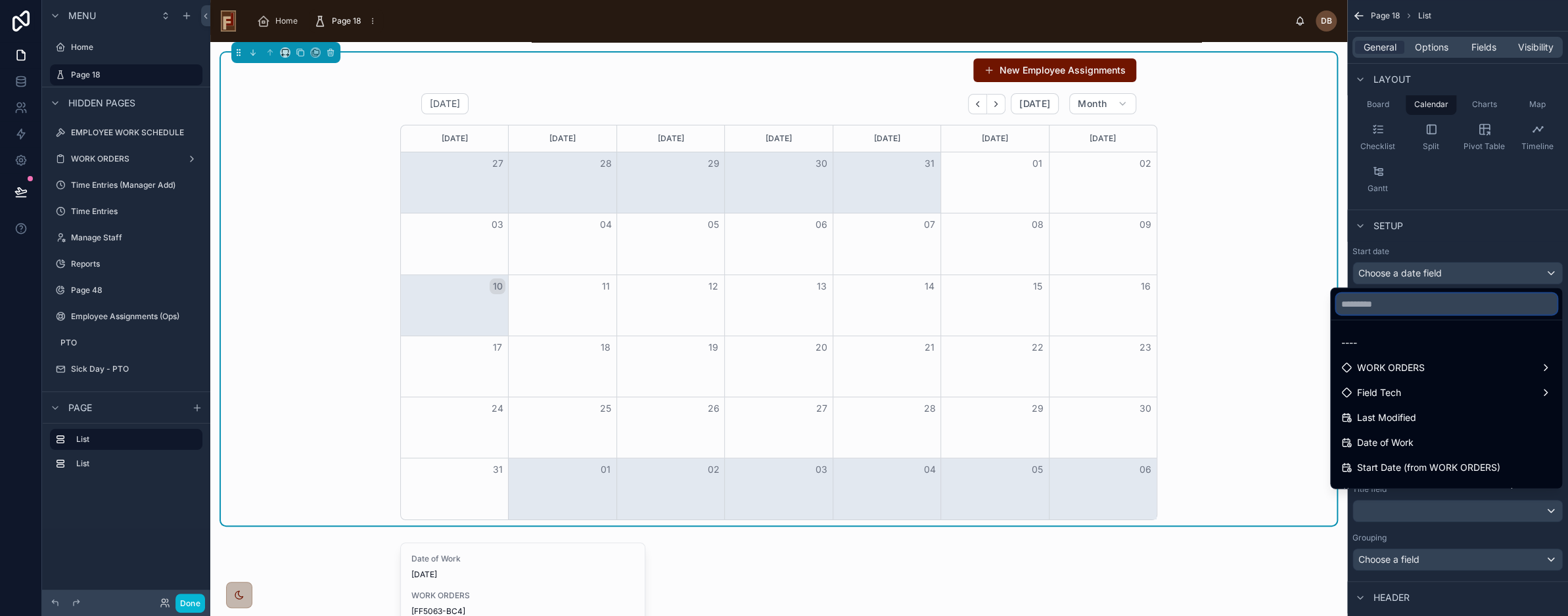
click at [1391, 304] on input "text" at bounding box center [1446, 304] width 221 height 21
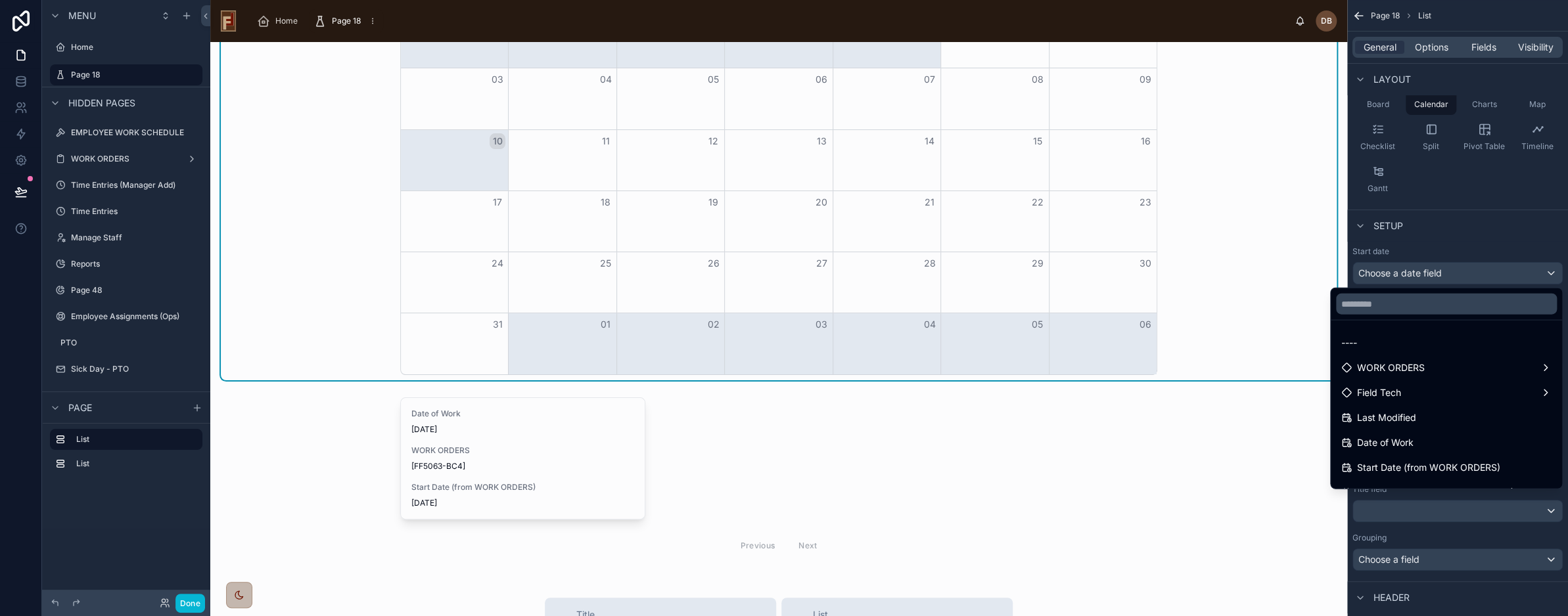
scroll to position [0, 0]
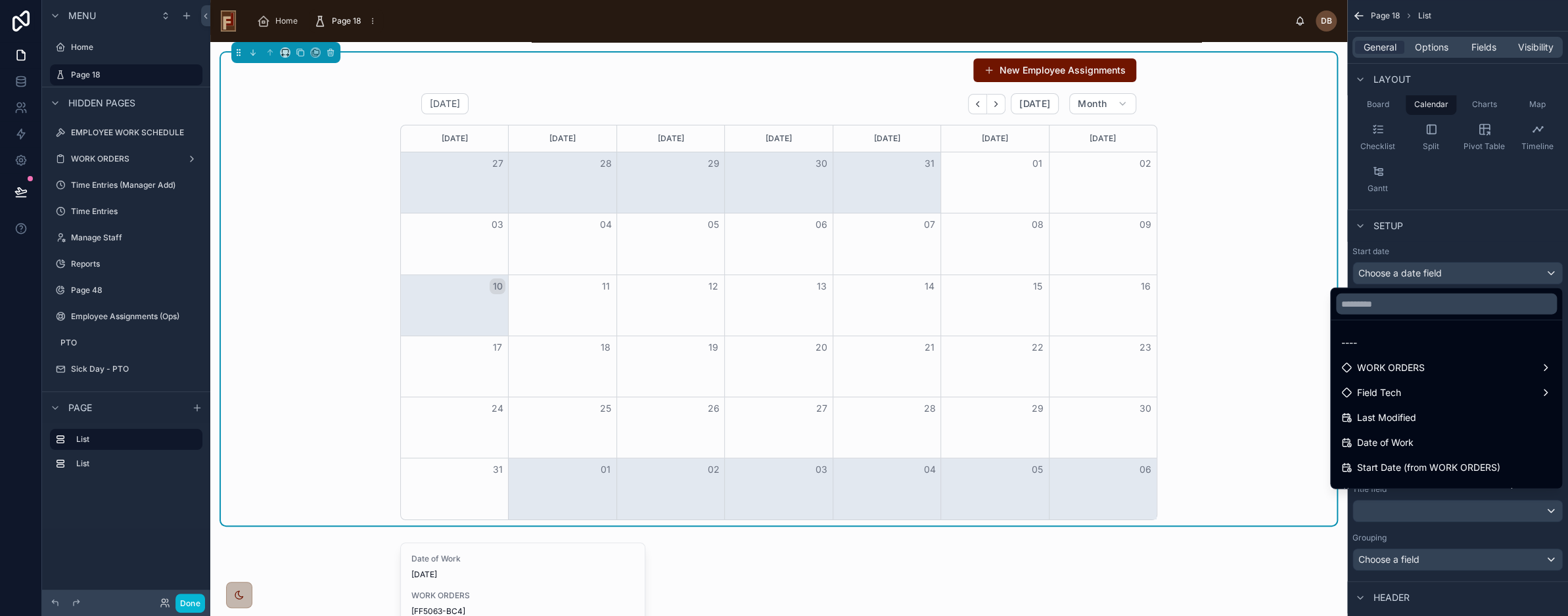
click at [802, 102] on div "August 2025 Today Month" at bounding box center [779, 103] width 757 height 21
click at [1430, 45] on div "scrollable content" at bounding box center [784, 308] width 1568 height 616
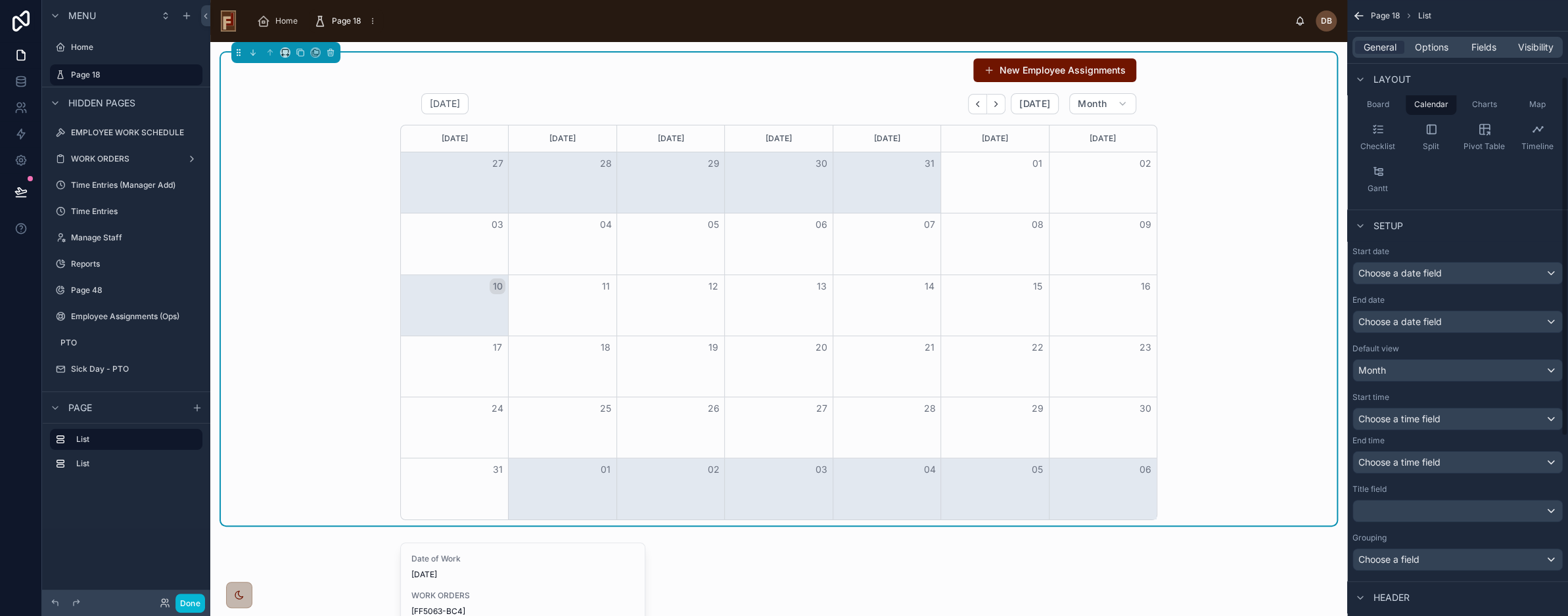
click at [1430, 45] on span "Options" at bounding box center [1432, 47] width 34 height 13
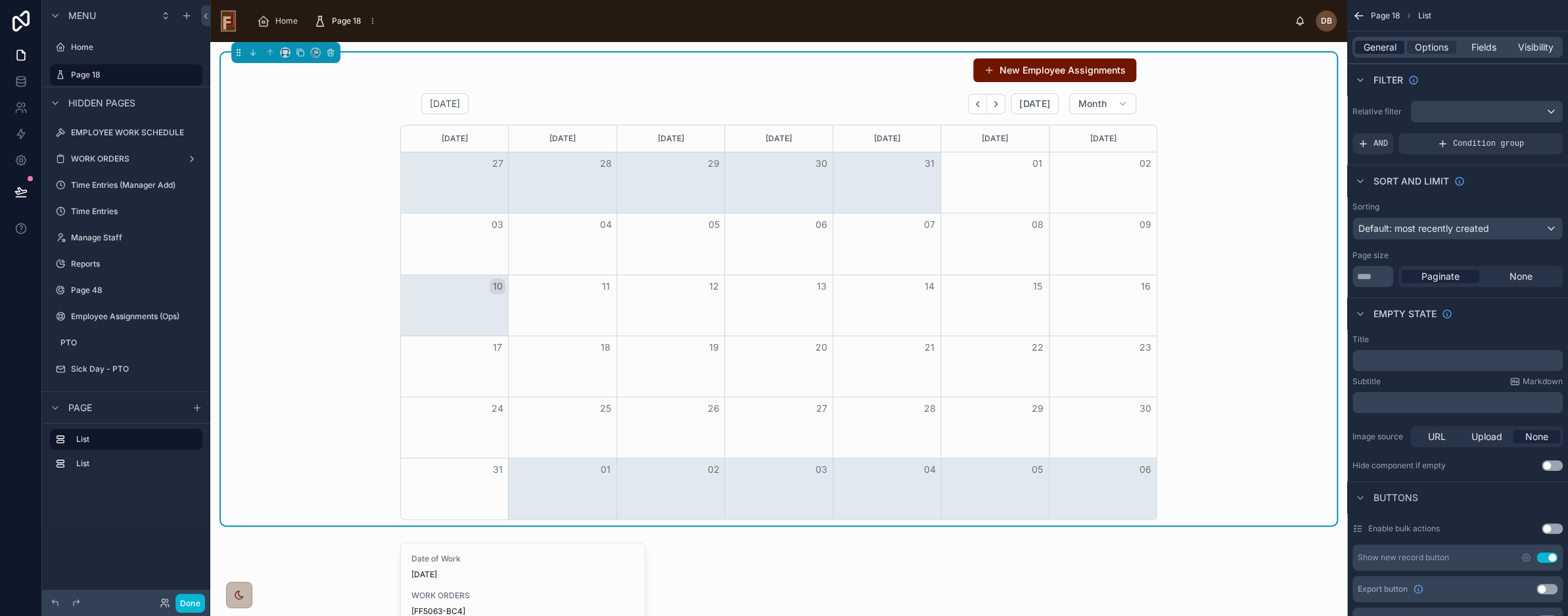
click at [1379, 47] on span "General" at bounding box center [1380, 47] width 33 height 13
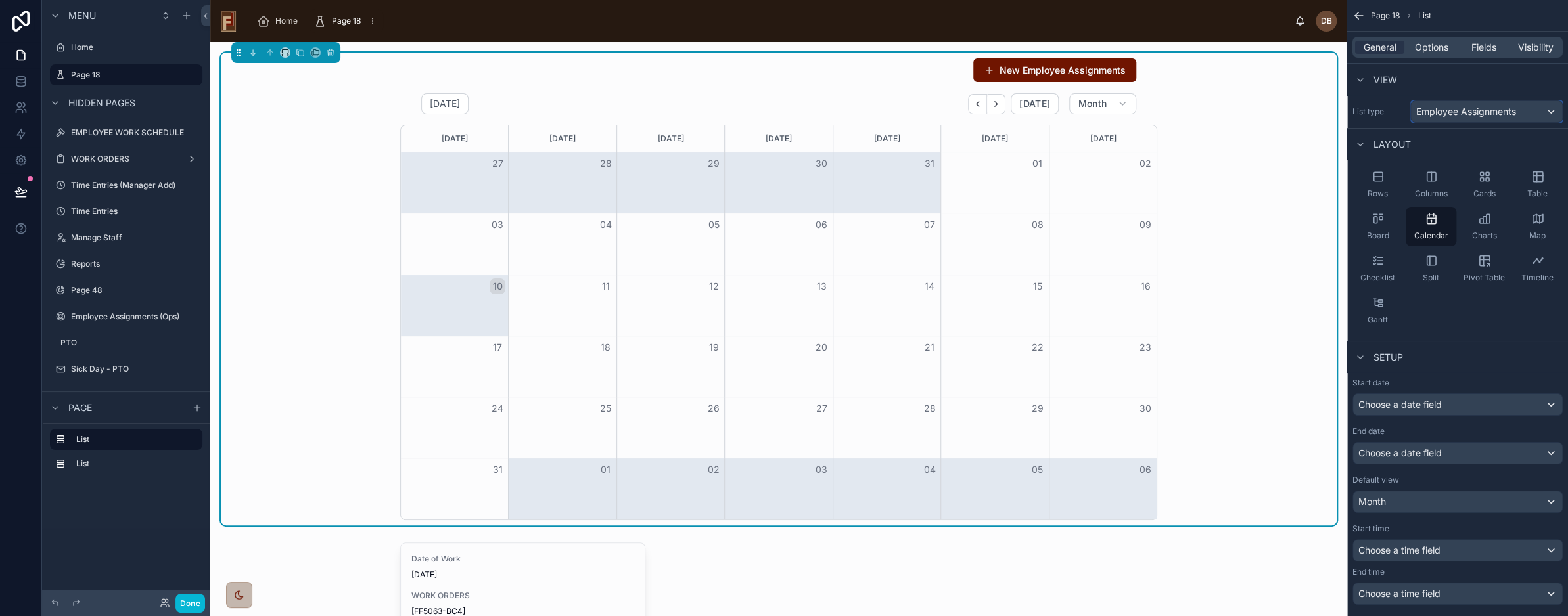
click at [1467, 107] on span "Employee Assignments" at bounding box center [1467, 111] width 100 height 13
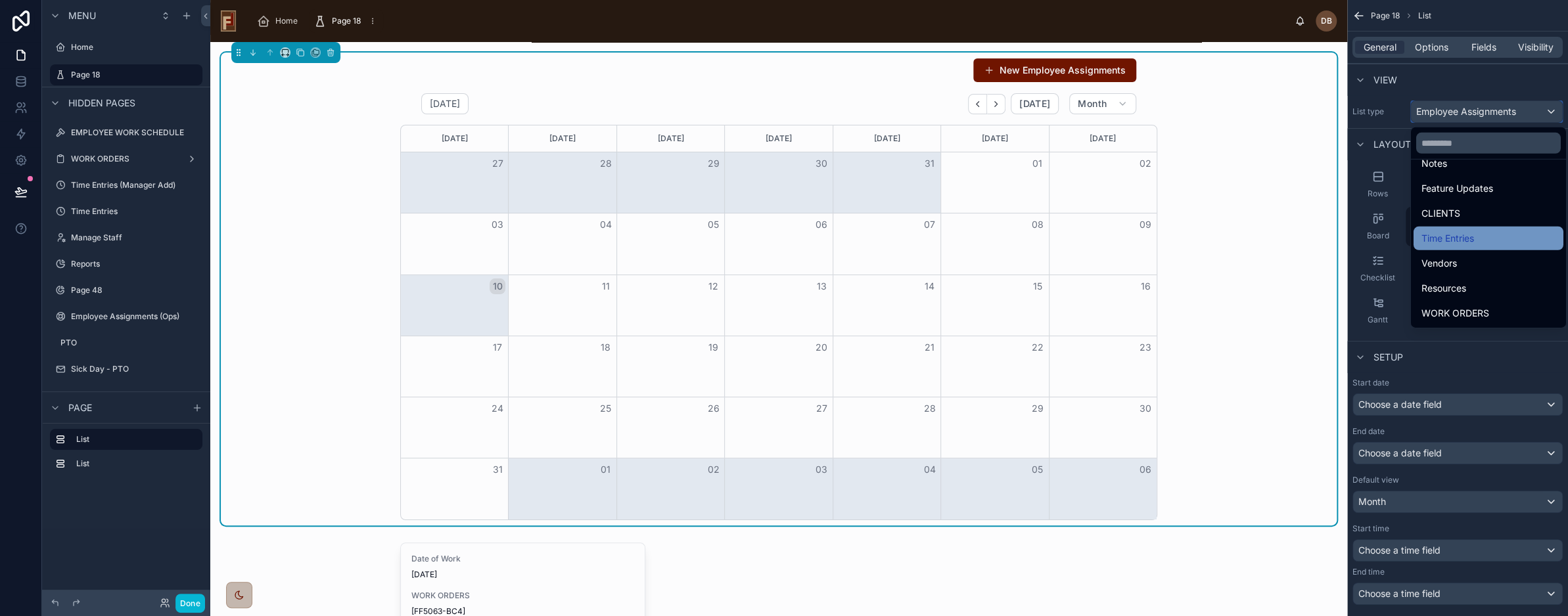
scroll to position [432, 0]
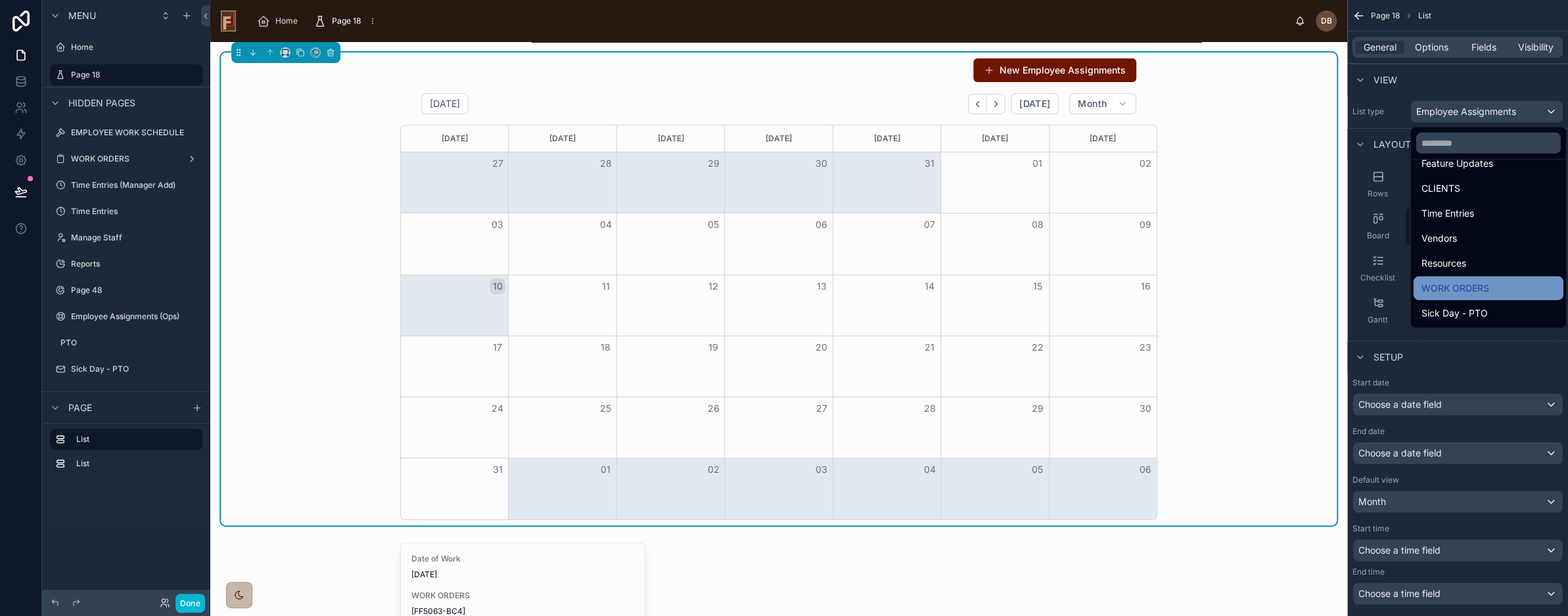
click at [1475, 293] on span "WORK ORDERS" at bounding box center [1456, 288] width 68 height 16
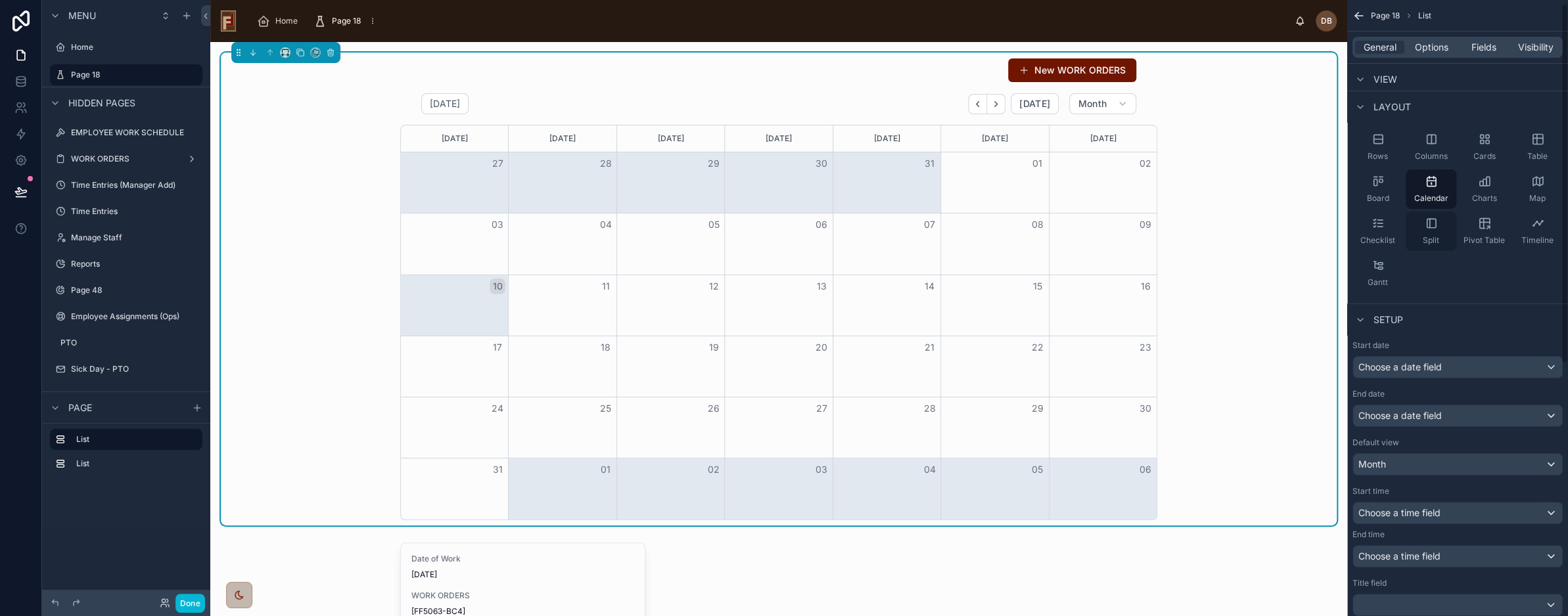
scroll to position [263, 0]
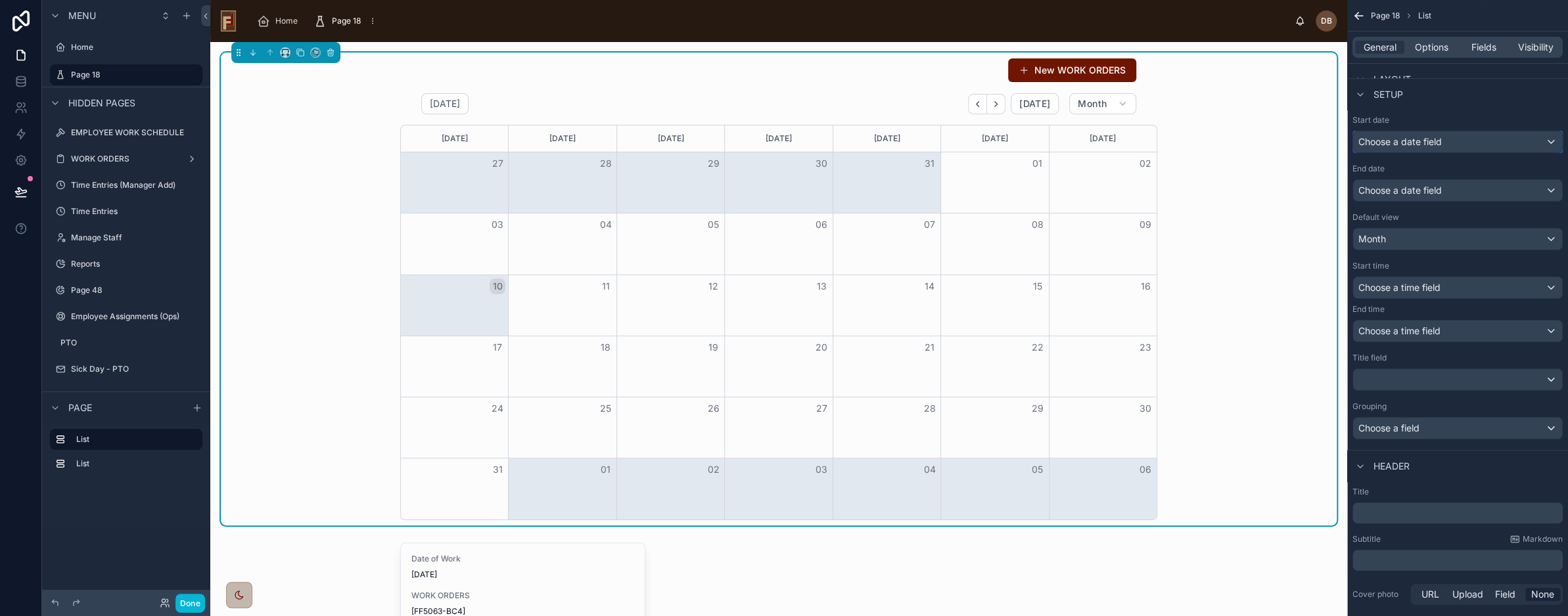
click at [1439, 141] on span "Choose a date field" at bounding box center [1400, 141] width 83 height 11
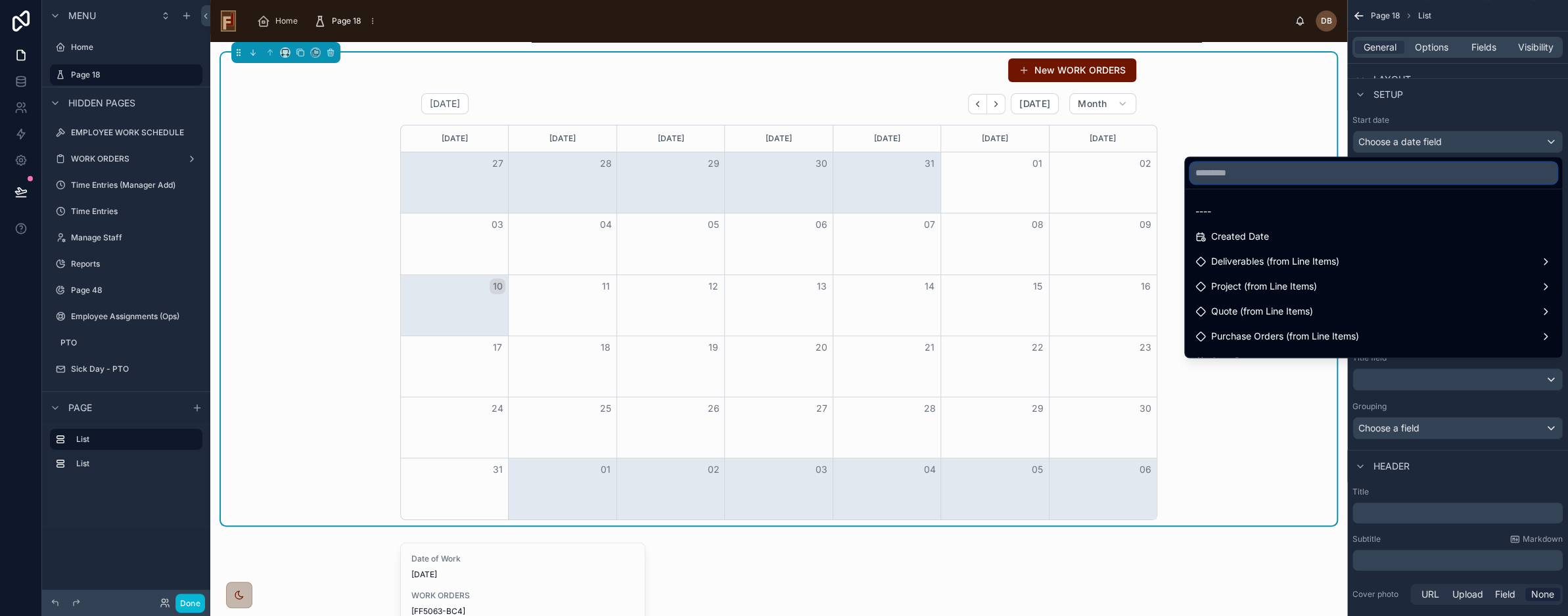
click at [1265, 172] on input "text" at bounding box center [1374, 172] width 367 height 21
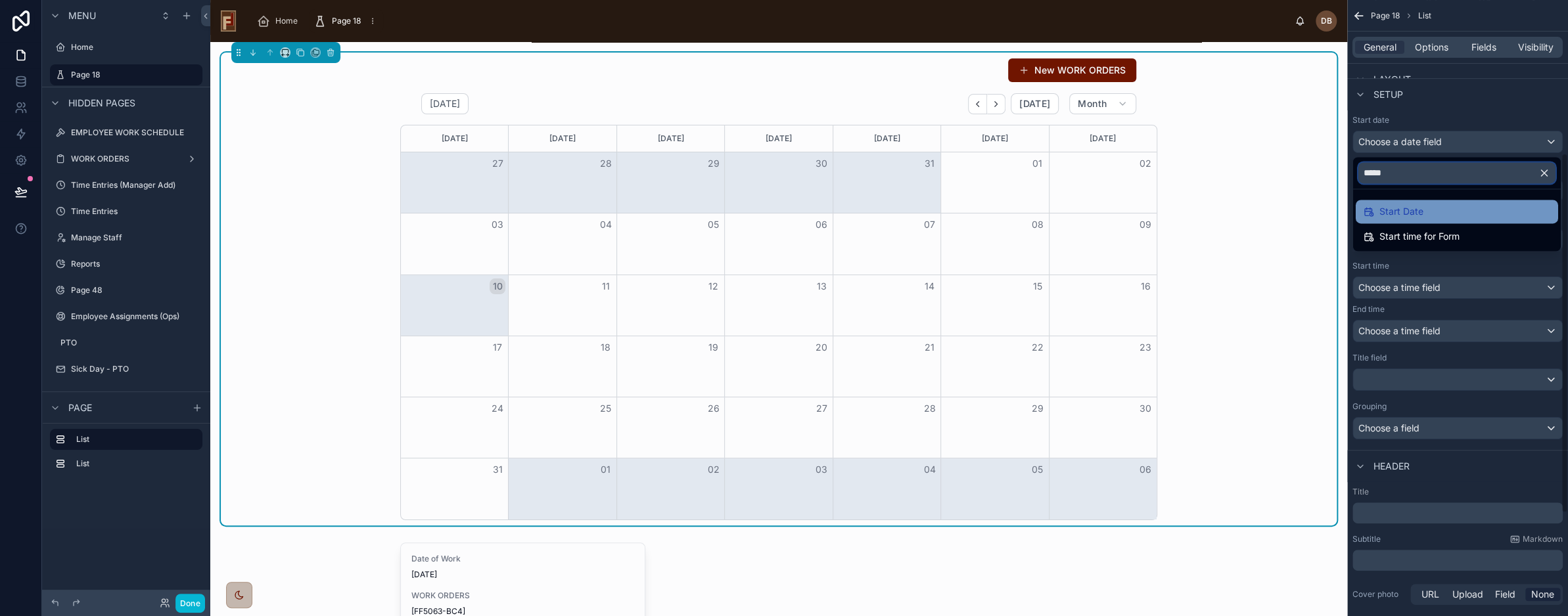
type input "*****"
click at [1436, 216] on div "Start Date" at bounding box center [1457, 211] width 187 height 16
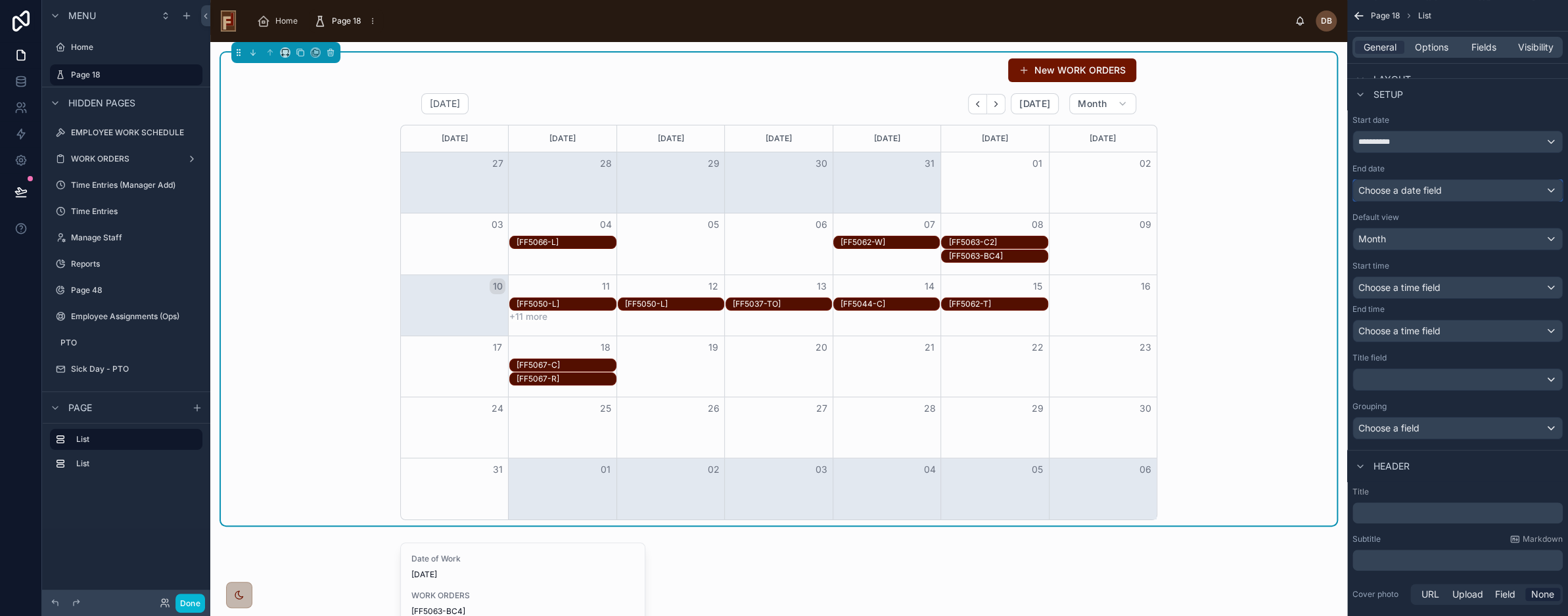
click at [1427, 192] on span "Choose a date field" at bounding box center [1400, 190] width 83 height 11
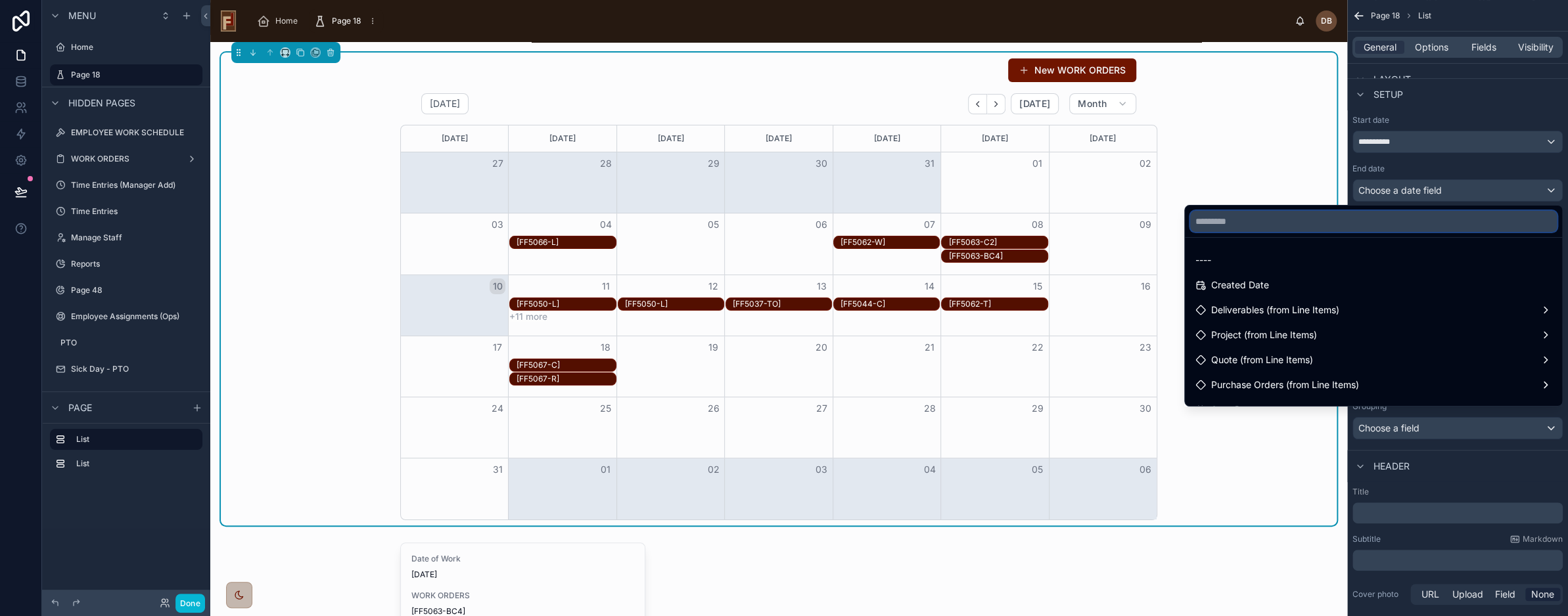
click at [1248, 218] on input "text" at bounding box center [1374, 221] width 367 height 21
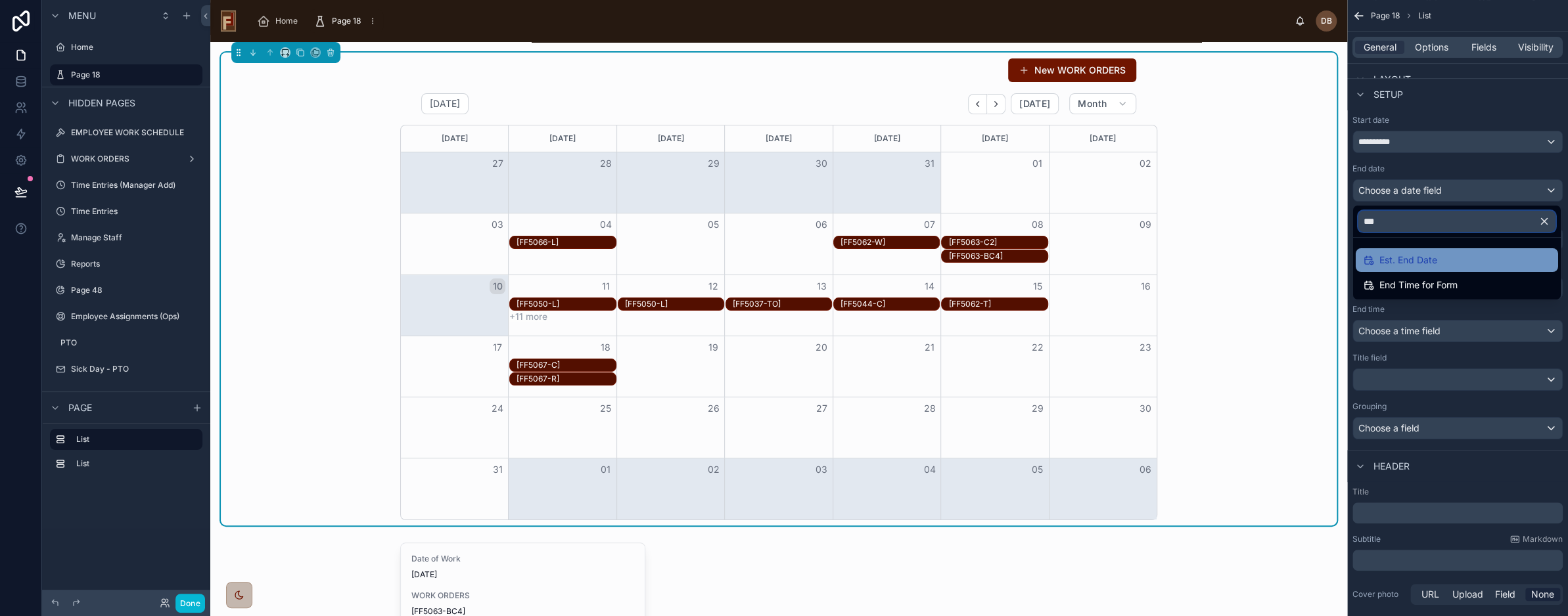
type input "***"
click at [1450, 258] on div "Est. End Date" at bounding box center [1457, 260] width 187 height 16
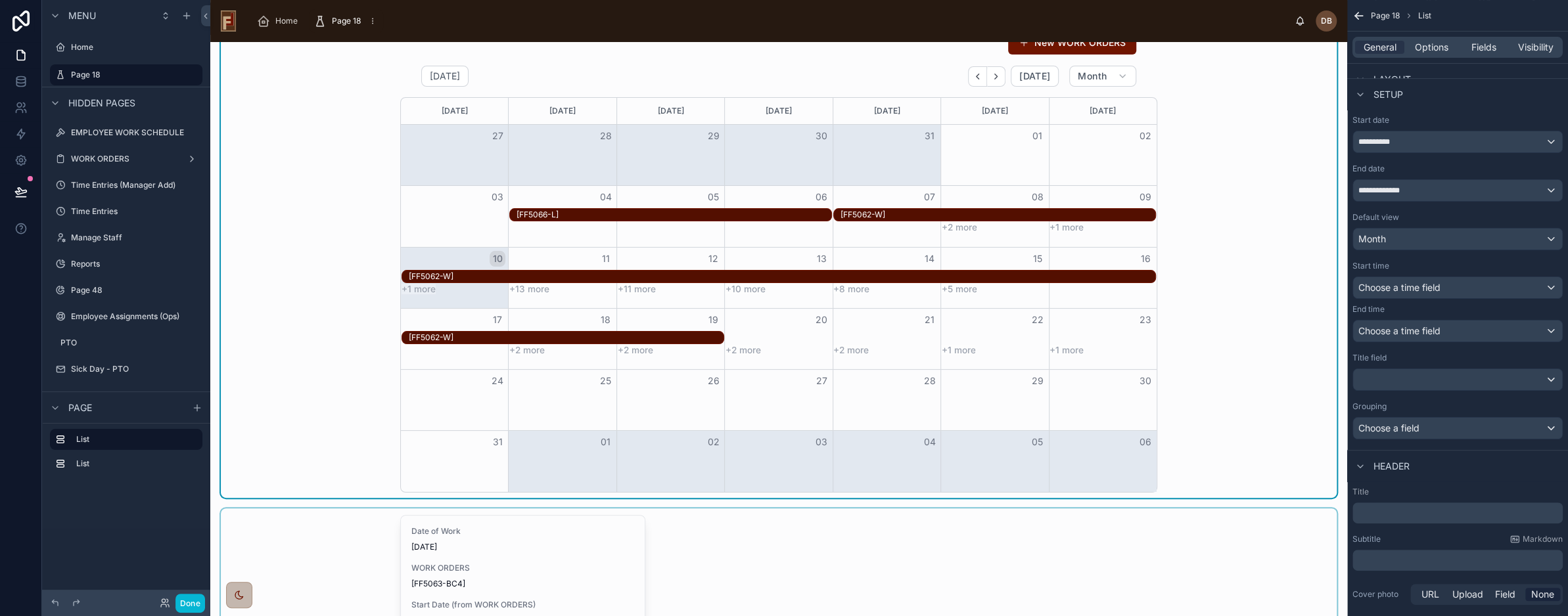
scroll to position [0, 0]
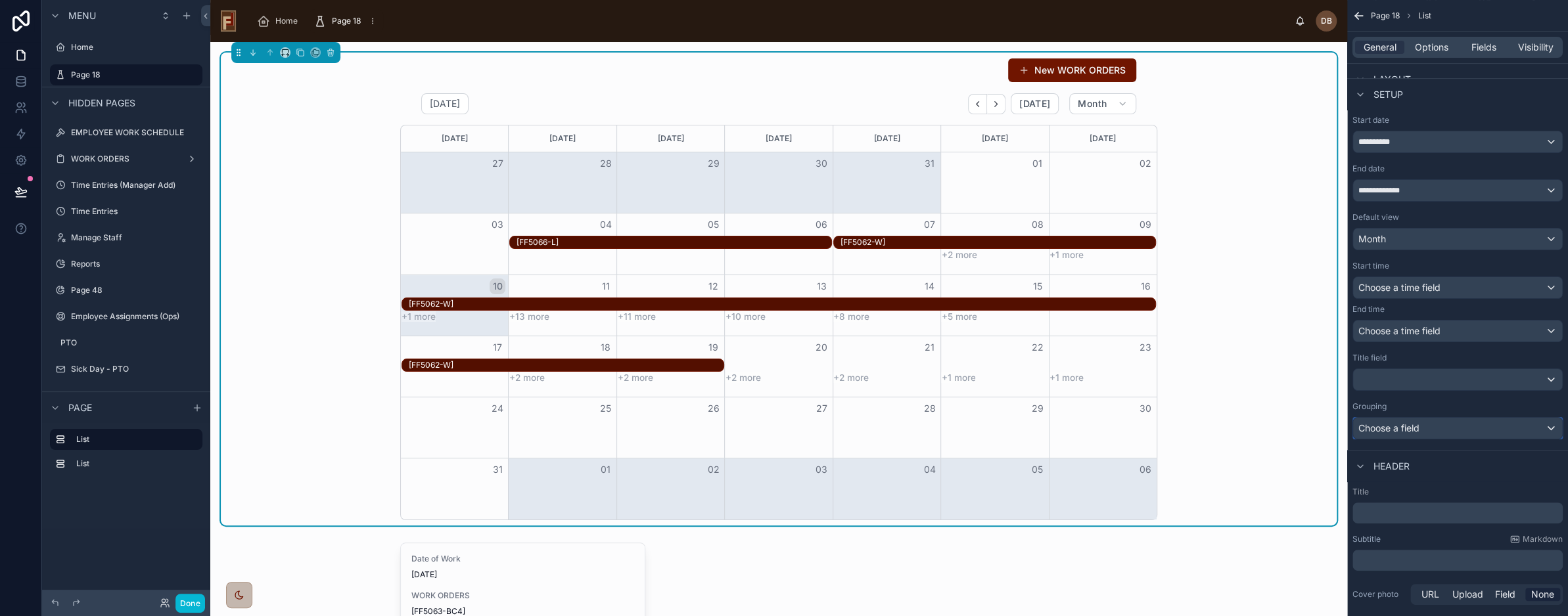
click at [1412, 426] on span "Choose a field" at bounding box center [1389, 428] width 61 height 11
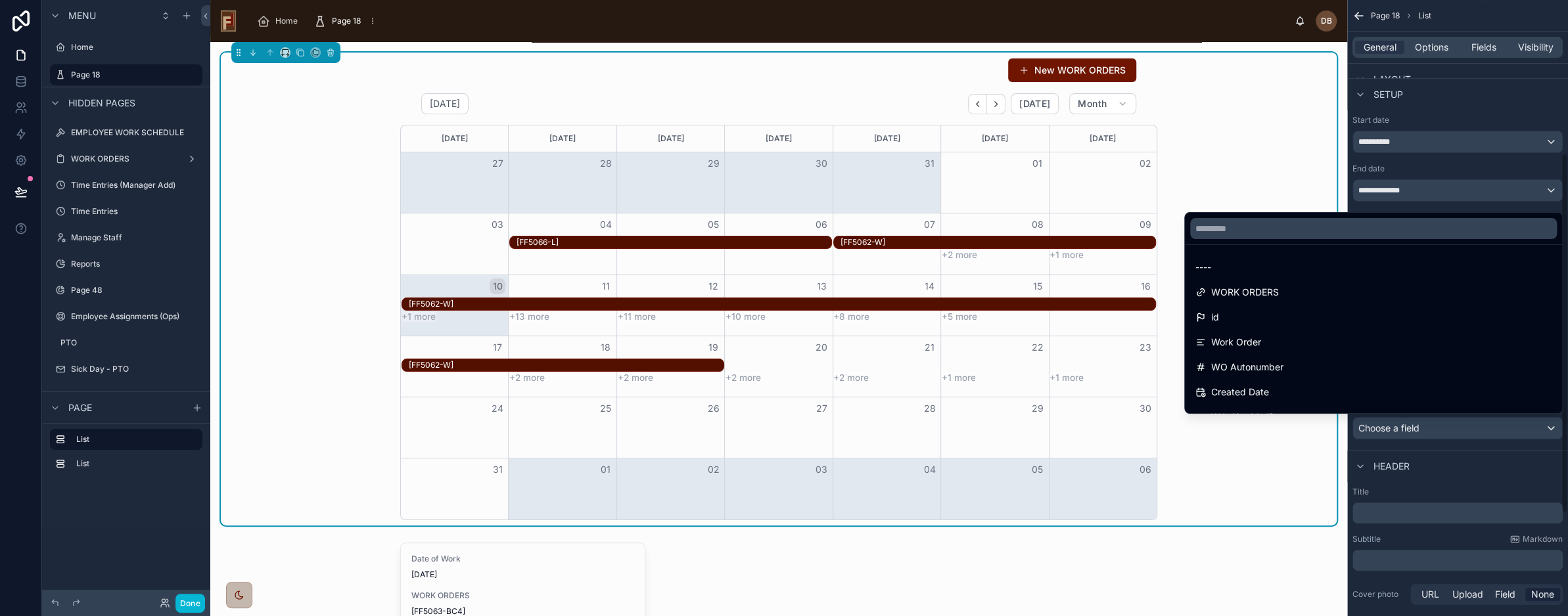
click at [1445, 427] on div "scrollable content" at bounding box center [784, 308] width 1568 height 616
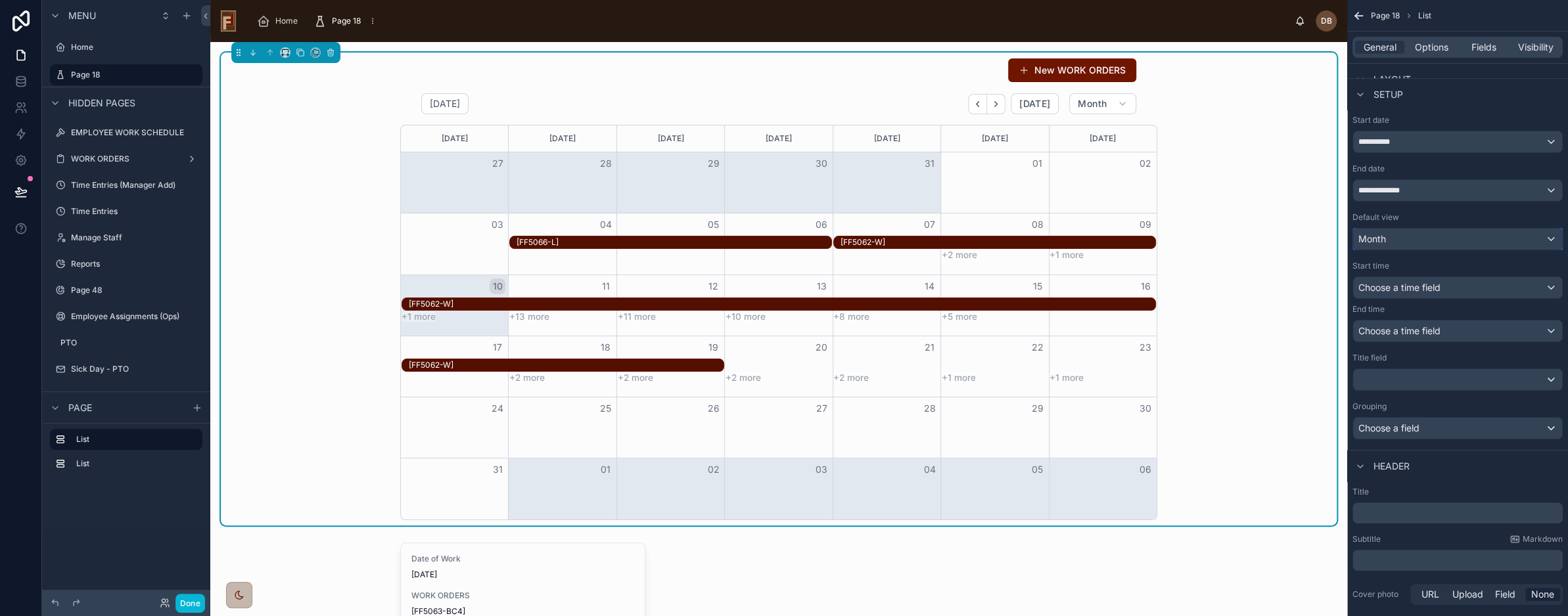
click at [1428, 235] on div "Month" at bounding box center [1458, 239] width 209 height 21
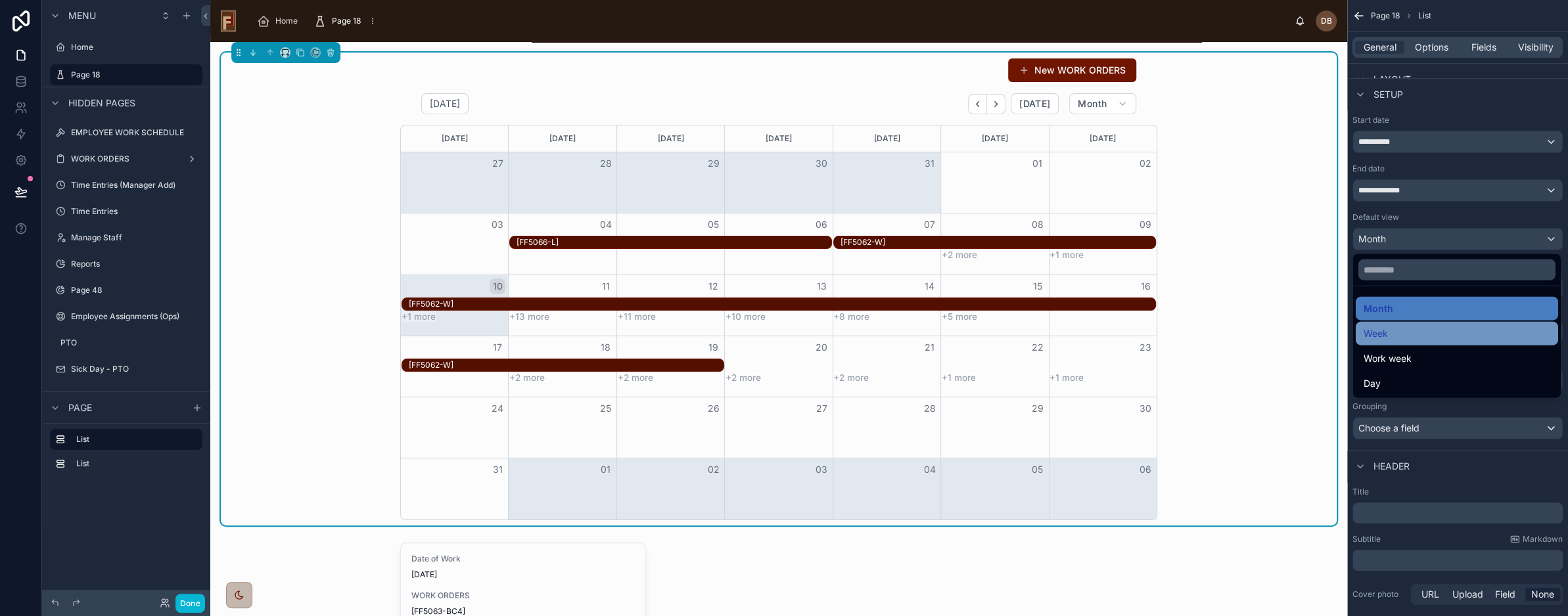
click at [1407, 335] on div "Week" at bounding box center [1457, 333] width 187 height 16
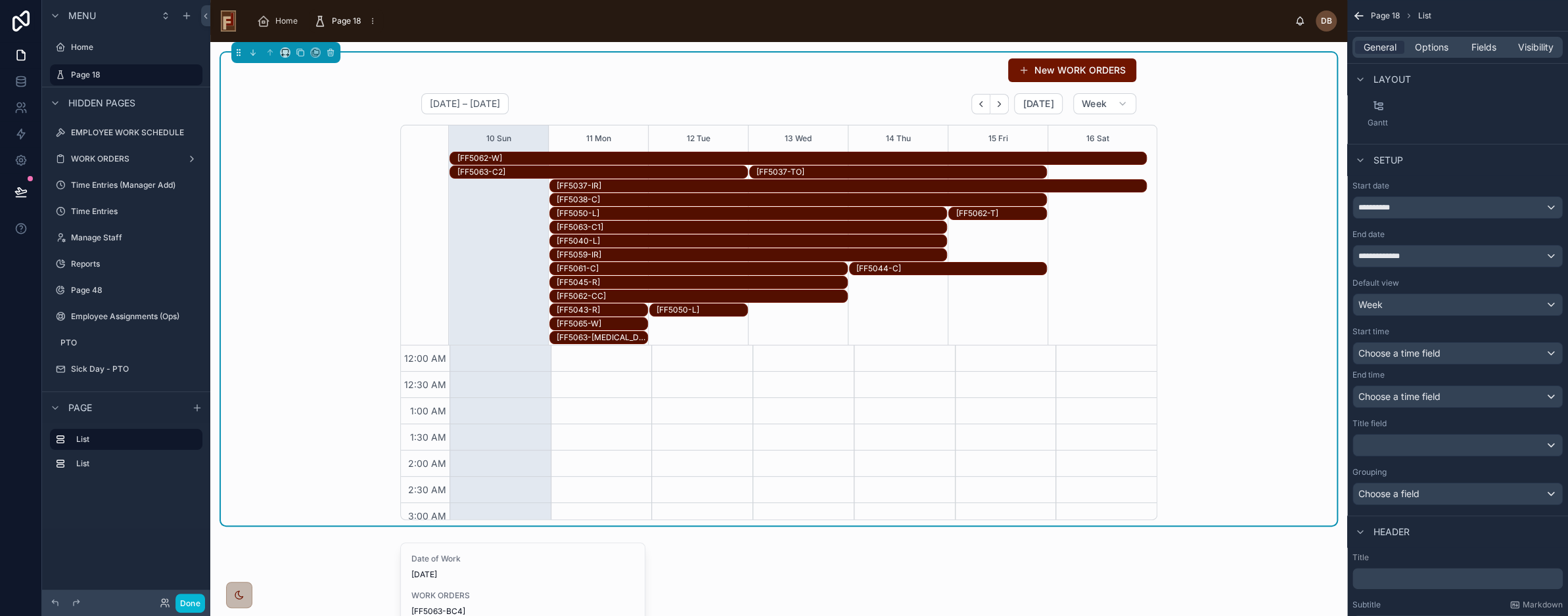
scroll to position [329, 0]
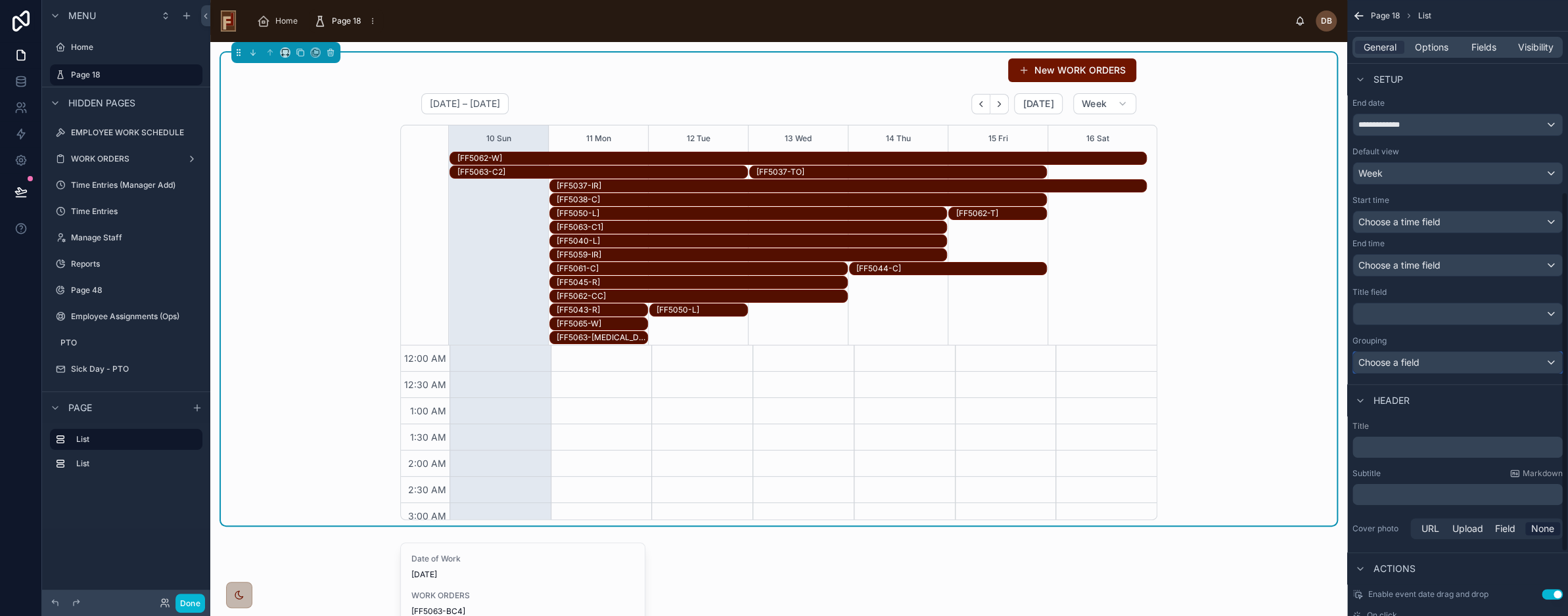
click at [1434, 362] on div "Choose a field" at bounding box center [1458, 362] width 209 height 21
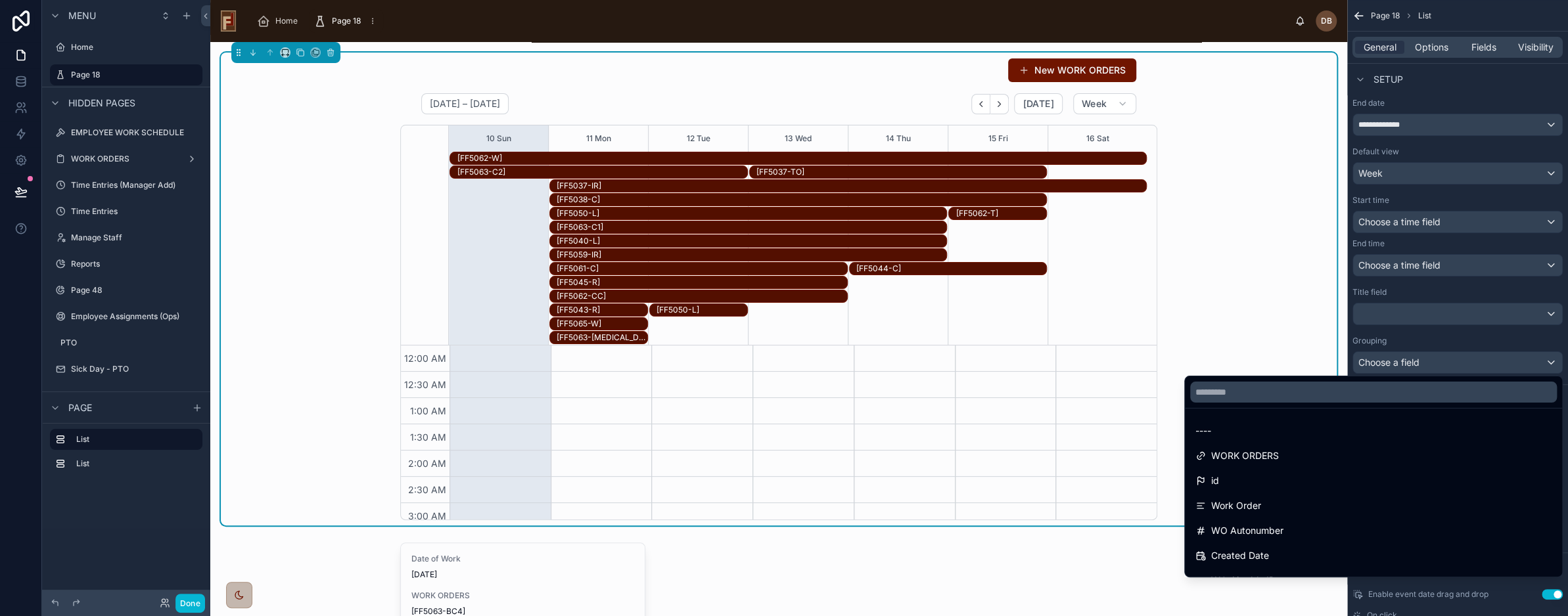
click at [1434, 362] on div "scrollable content" at bounding box center [784, 308] width 1568 height 616
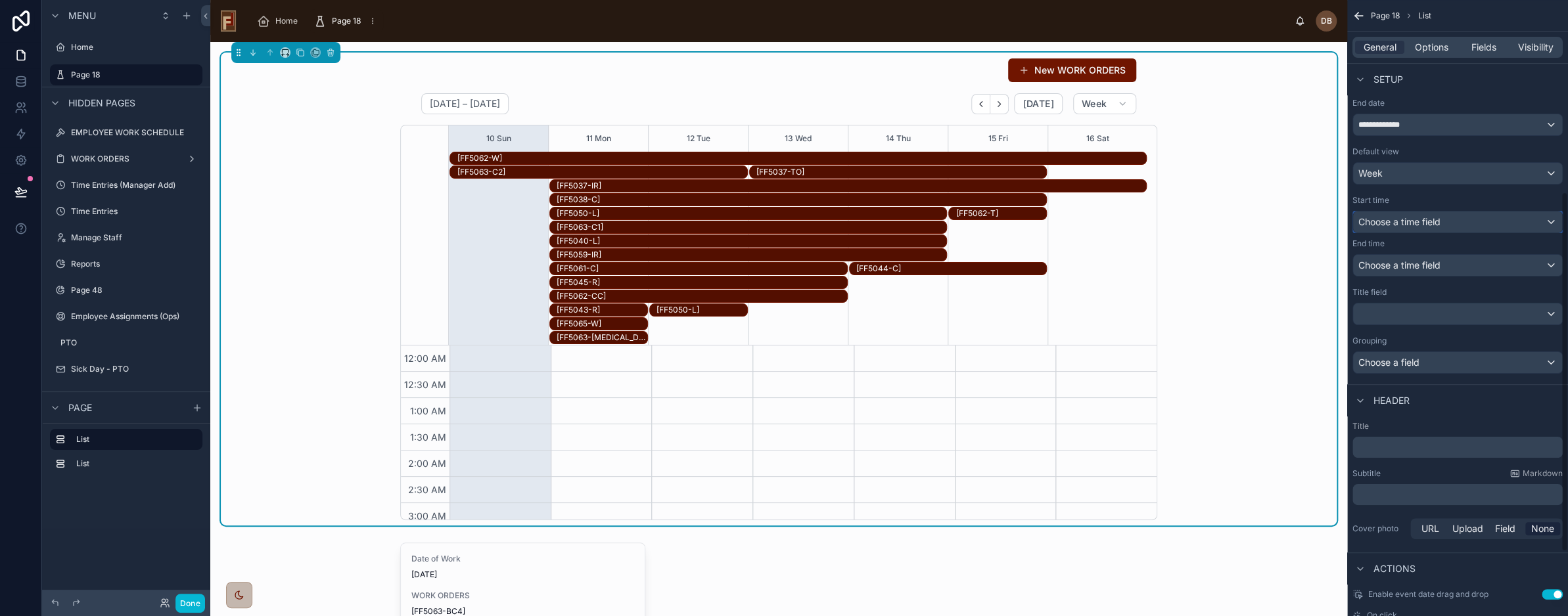
click at [1421, 218] on span "Choose a time field" at bounding box center [1400, 222] width 82 height 11
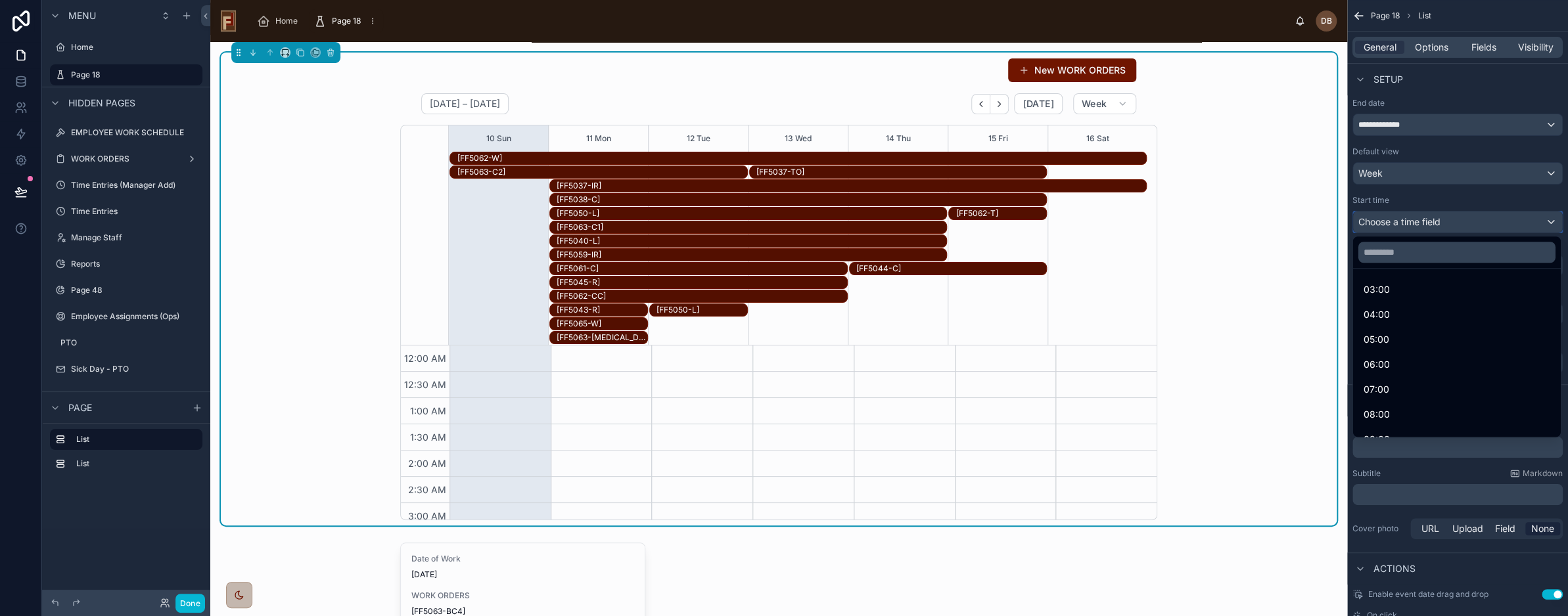
scroll to position [131, 0]
click at [1398, 356] on div "07:00" at bounding box center [1457, 359] width 187 height 16
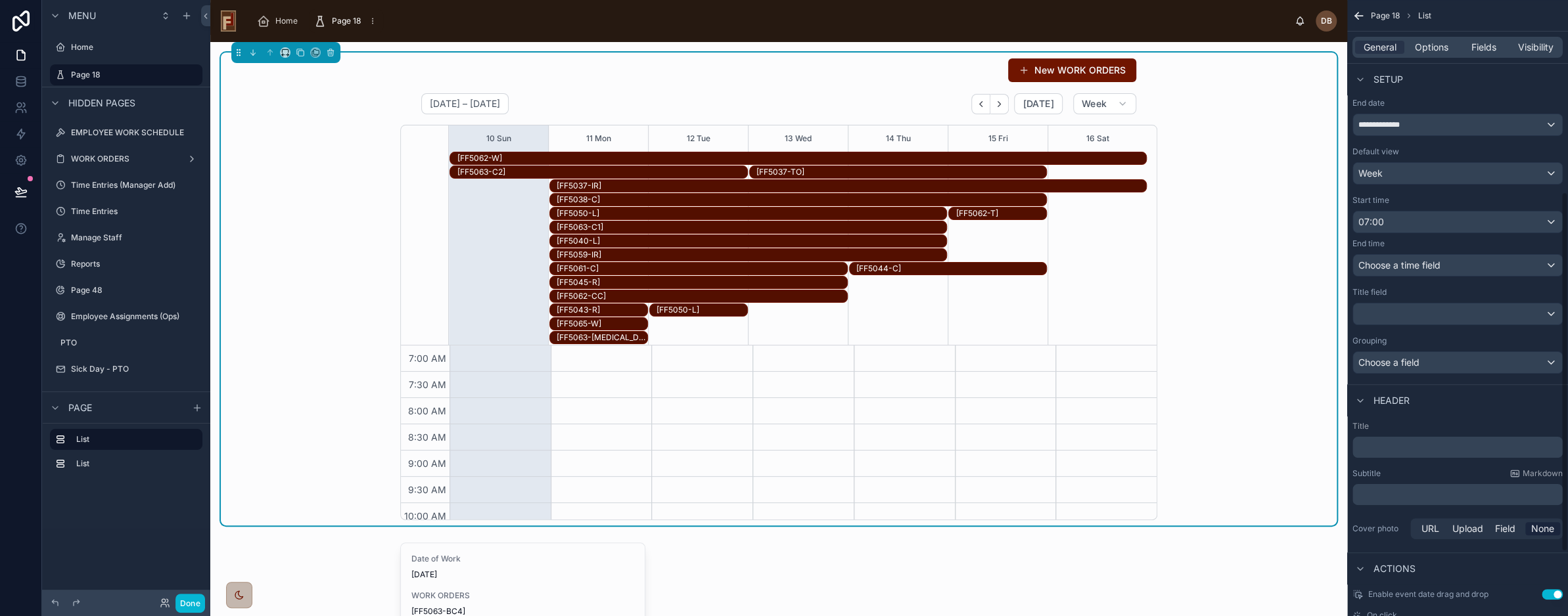
scroll to position [368, 0]
click at [1412, 316] on div "scrollable content" at bounding box center [1458, 314] width 209 height 21
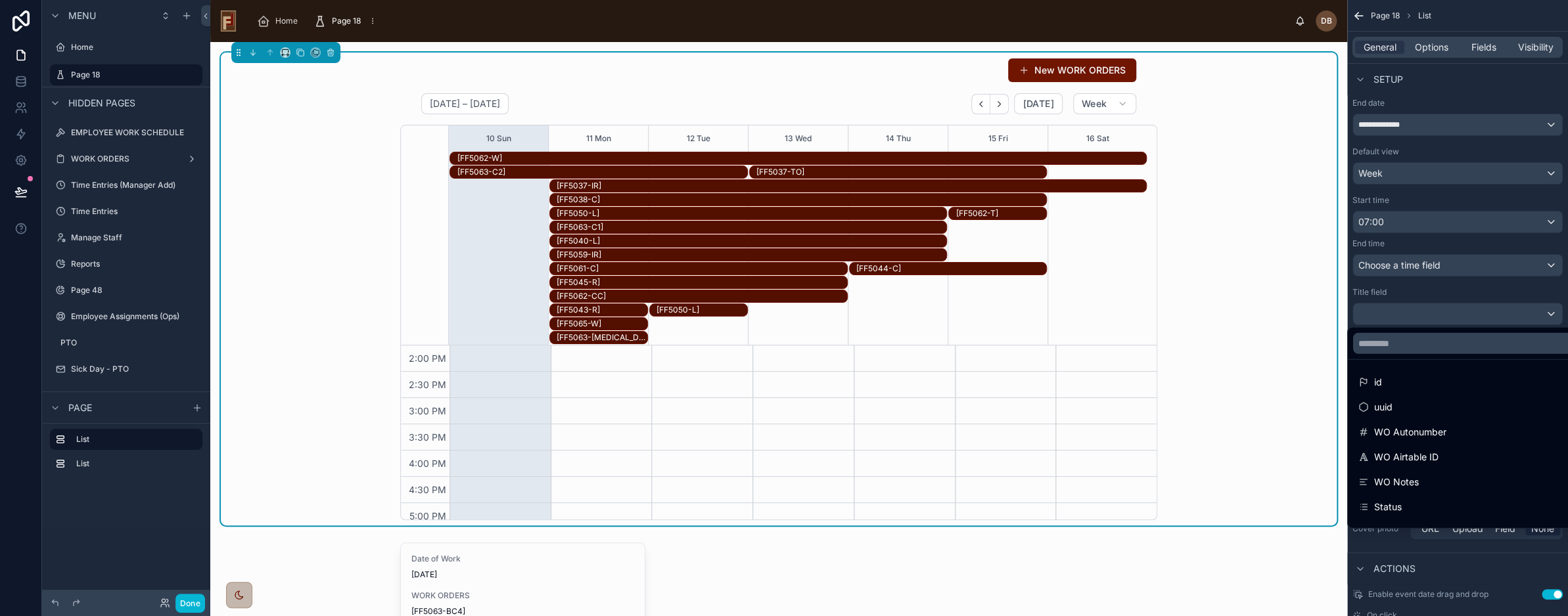
click at [1409, 267] on div "scrollable content" at bounding box center [784, 308] width 1568 height 616
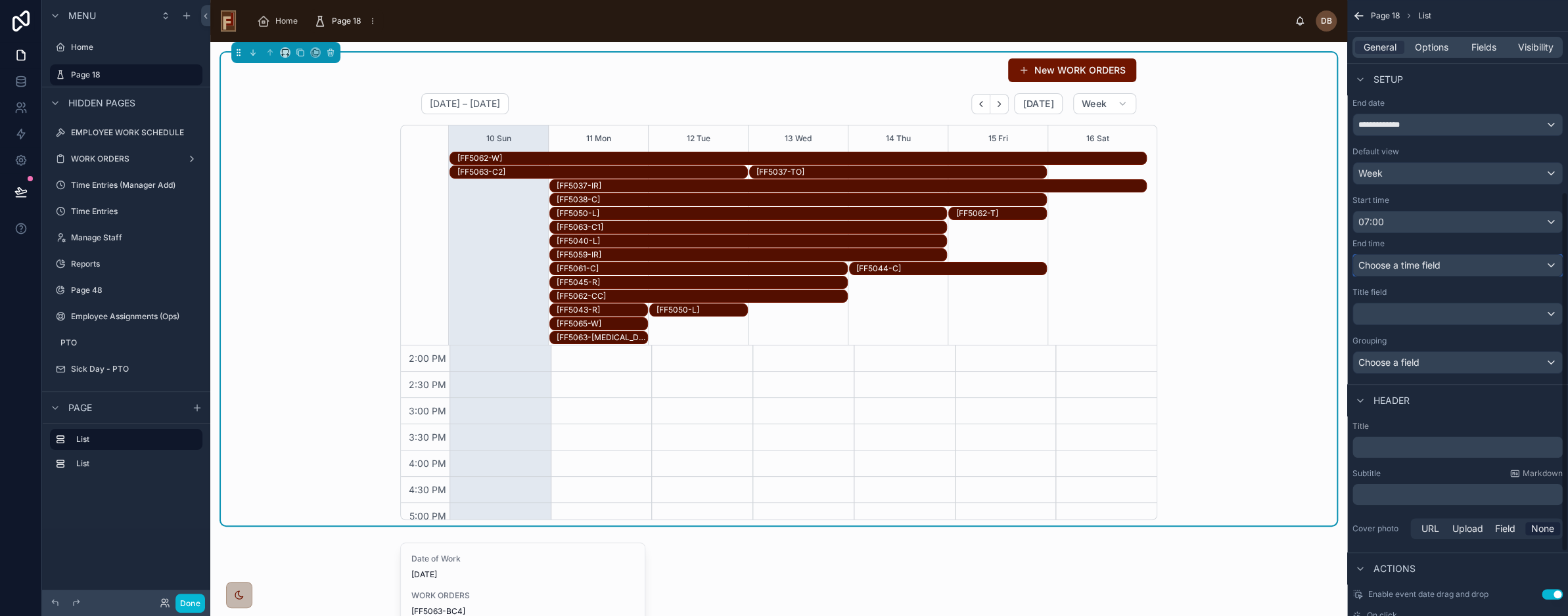
click at [1415, 261] on span "Choose a time field" at bounding box center [1400, 265] width 82 height 11
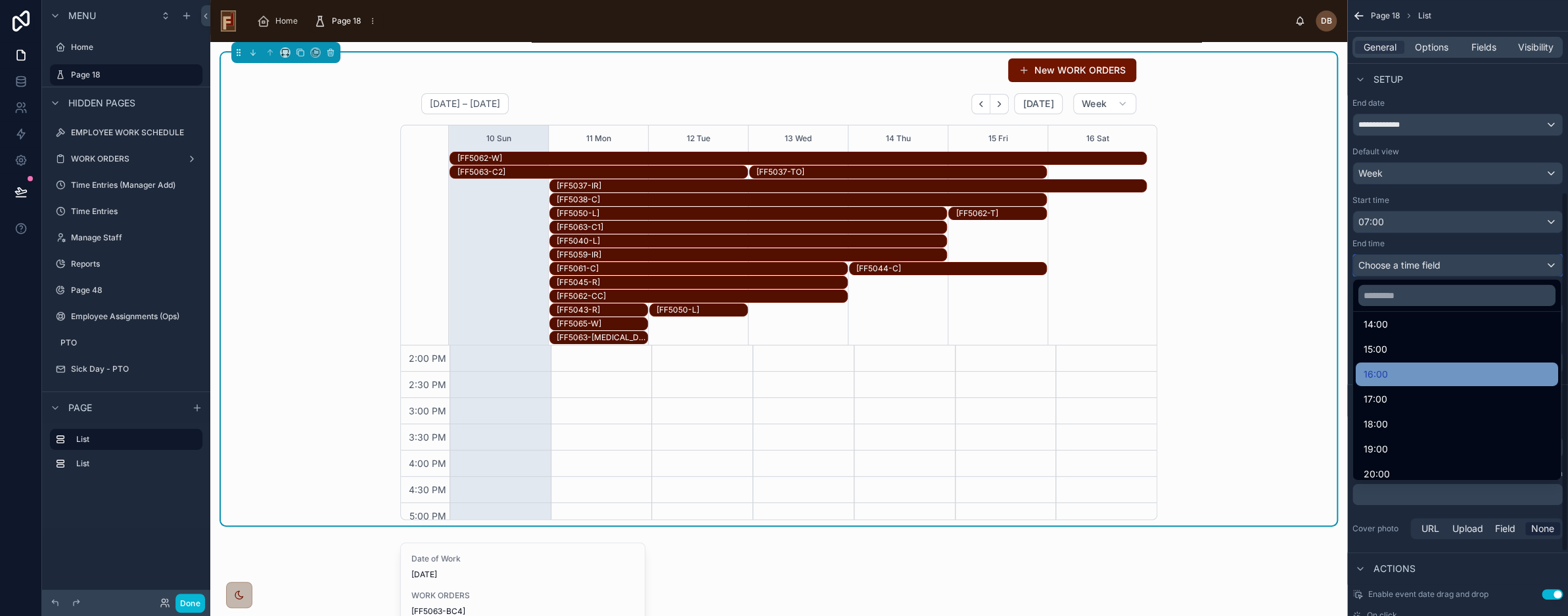
scroll to position [394, 0]
click at [1406, 385] on div "17:00" at bounding box center [1457, 389] width 187 height 16
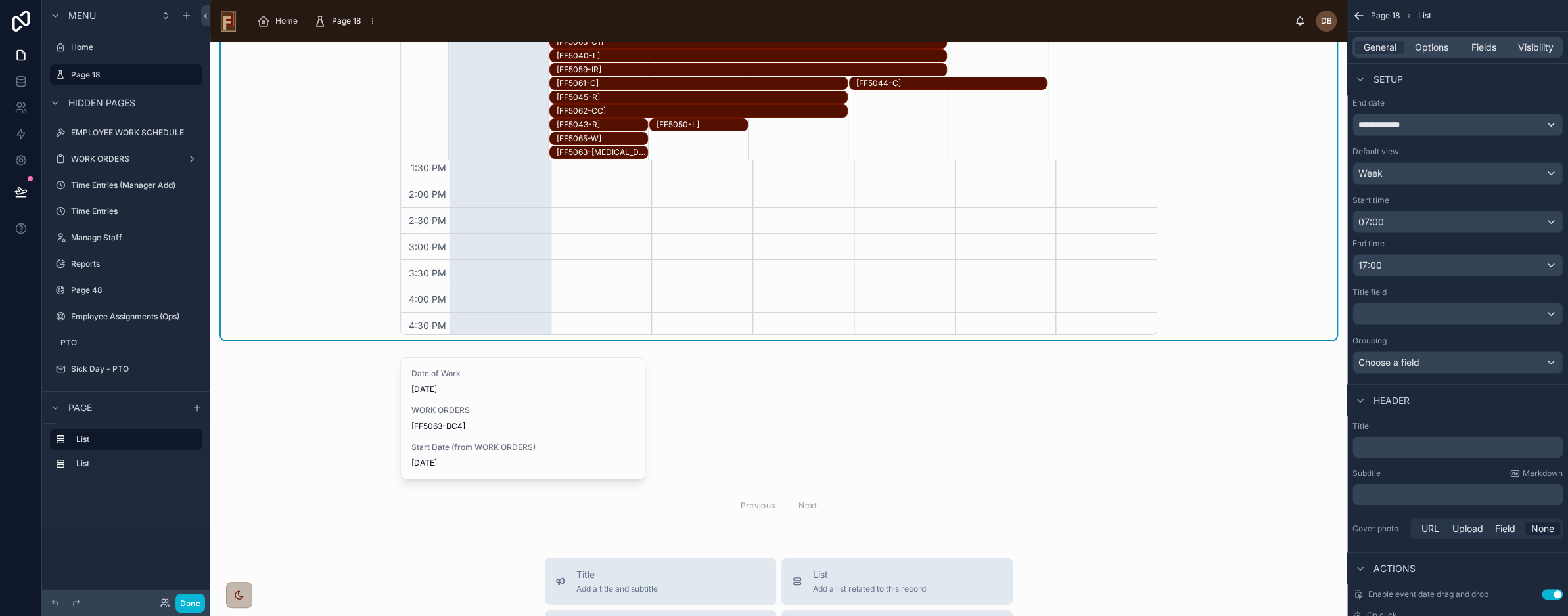
scroll to position [0, 0]
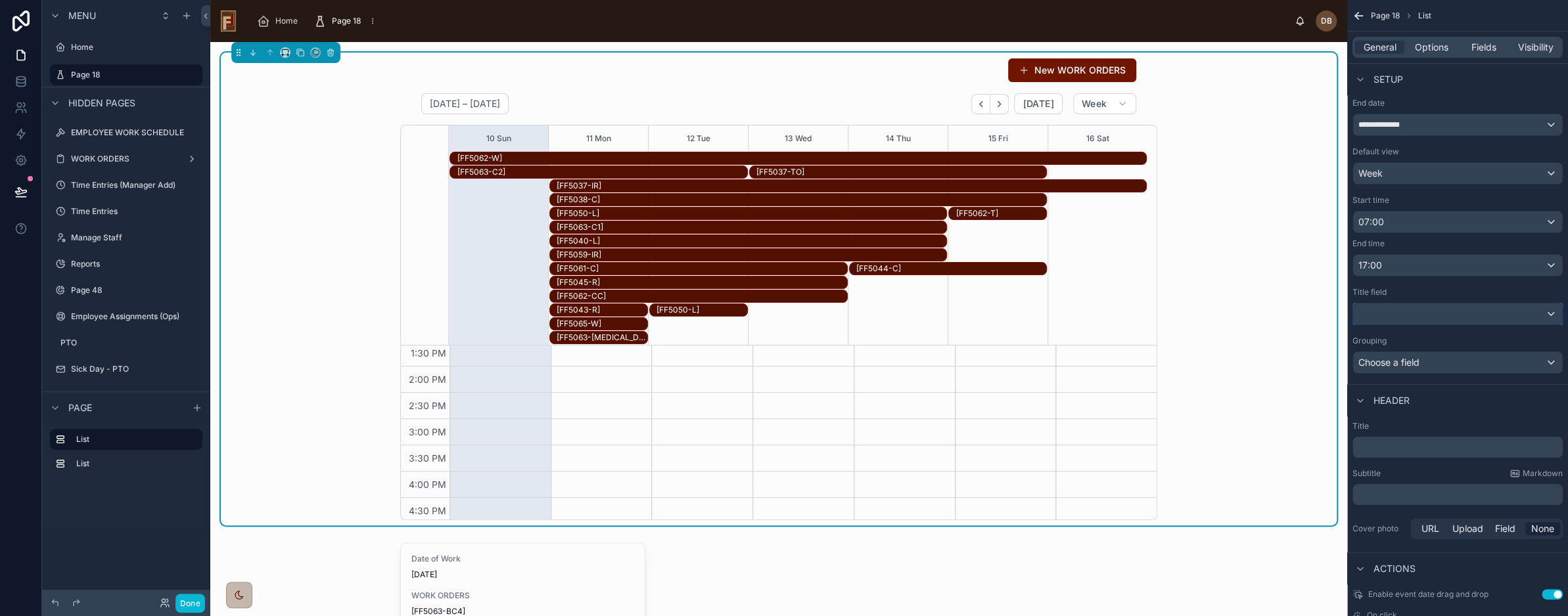
click at [1414, 310] on div "scrollable content" at bounding box center [1458, 314] width 209 height 21
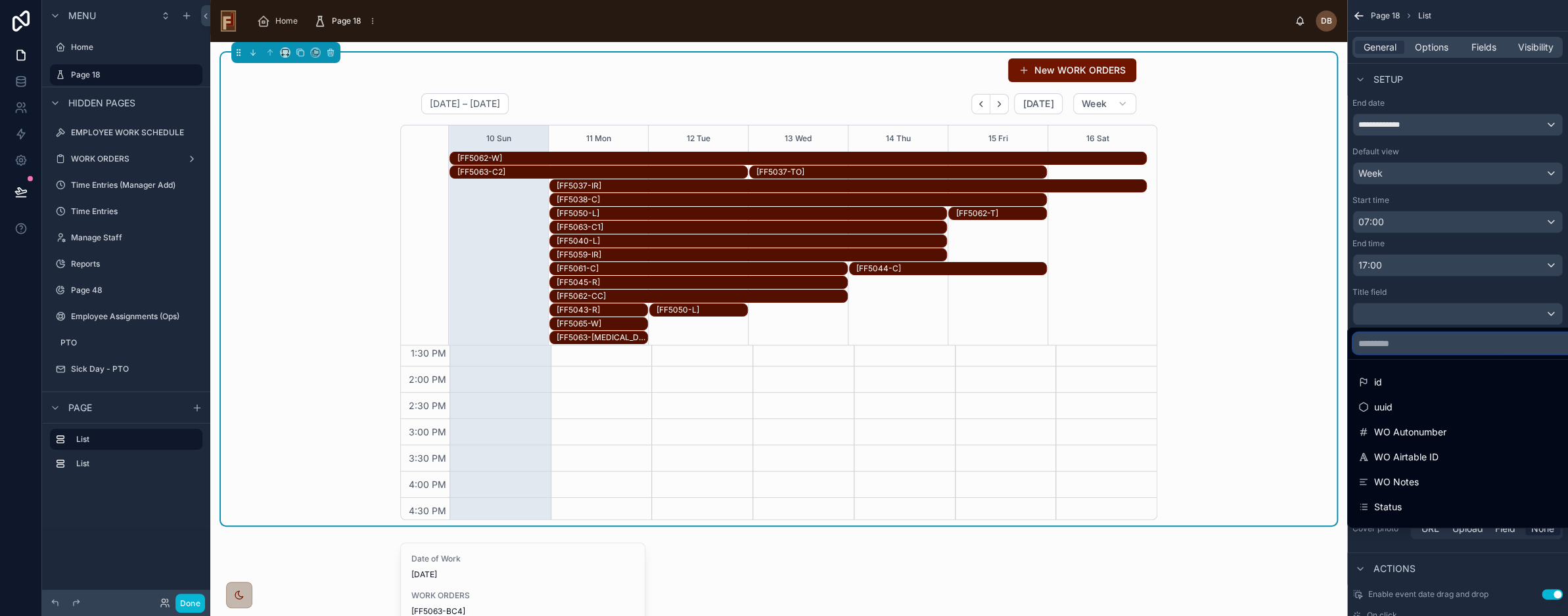
click at [1409, 341] on input "scrollable content" at bounding box center [1537, 343] width 367 height 21
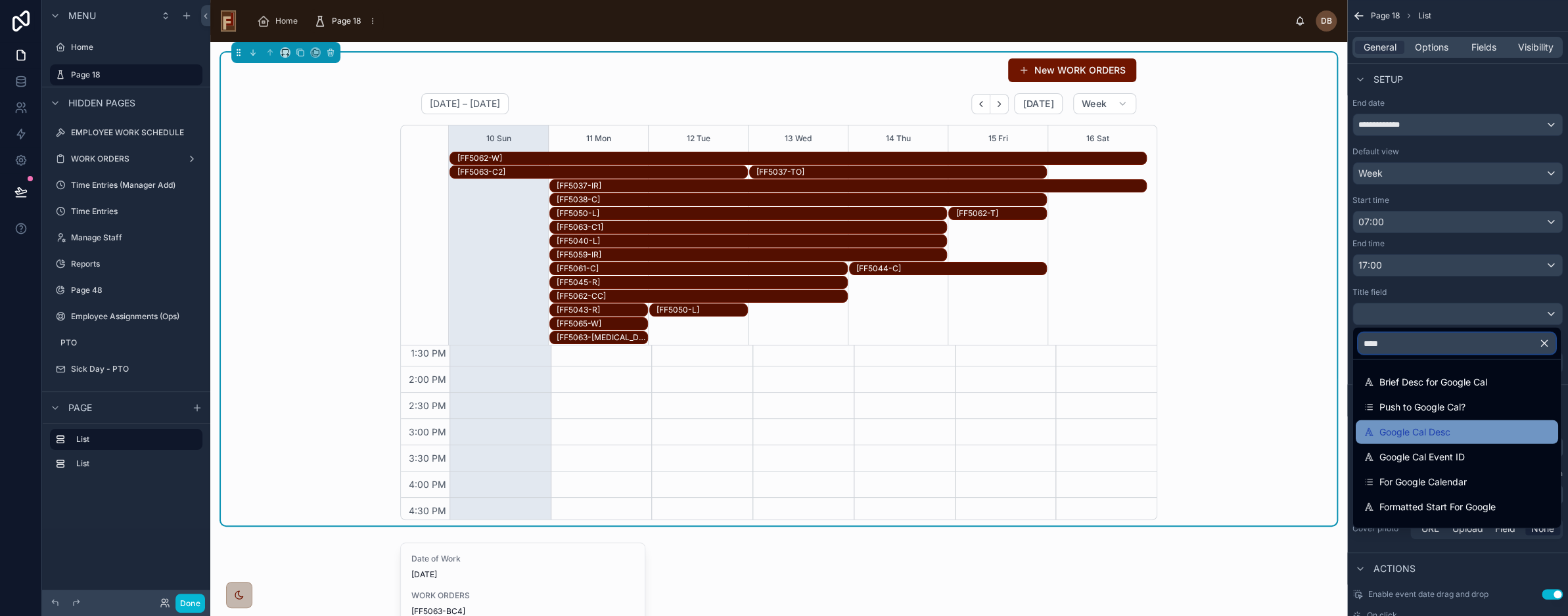
type input "****"
click at [1477, 429] on div "Google Cal Desc" at bounding box center [1457, 432] width 187 height 16
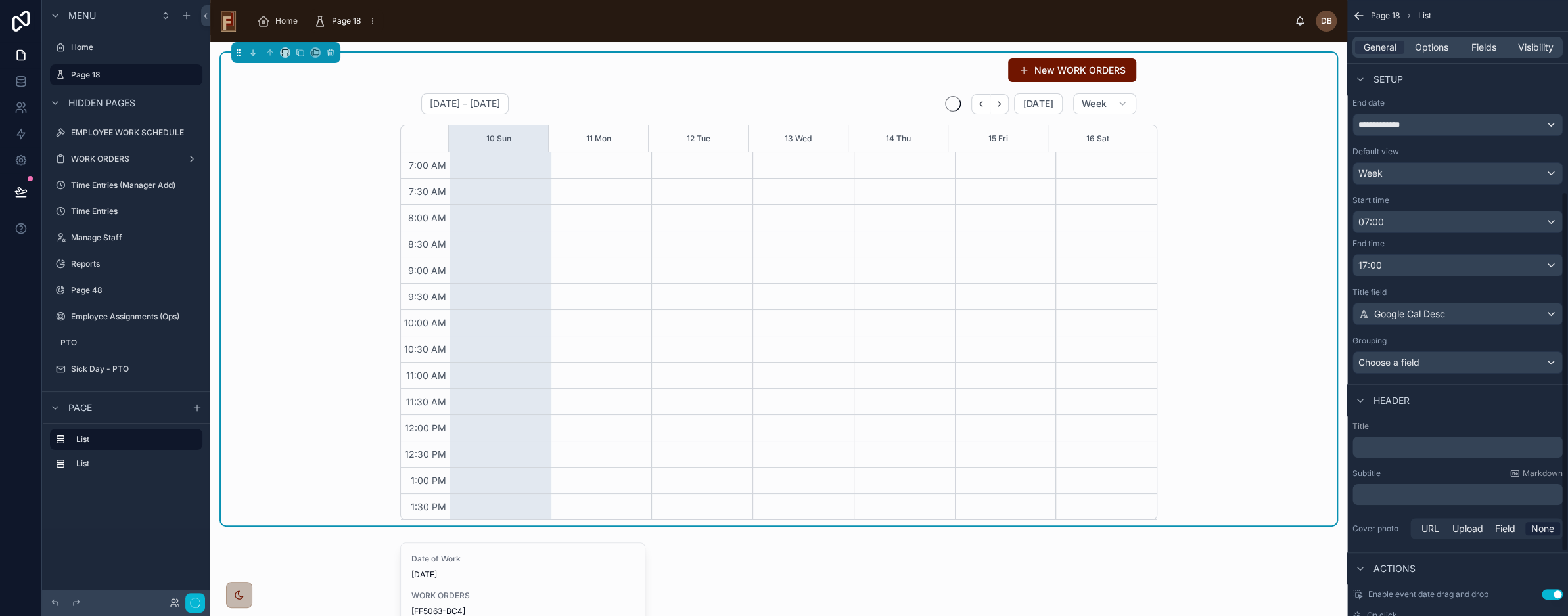
scroll to position [158, 0]
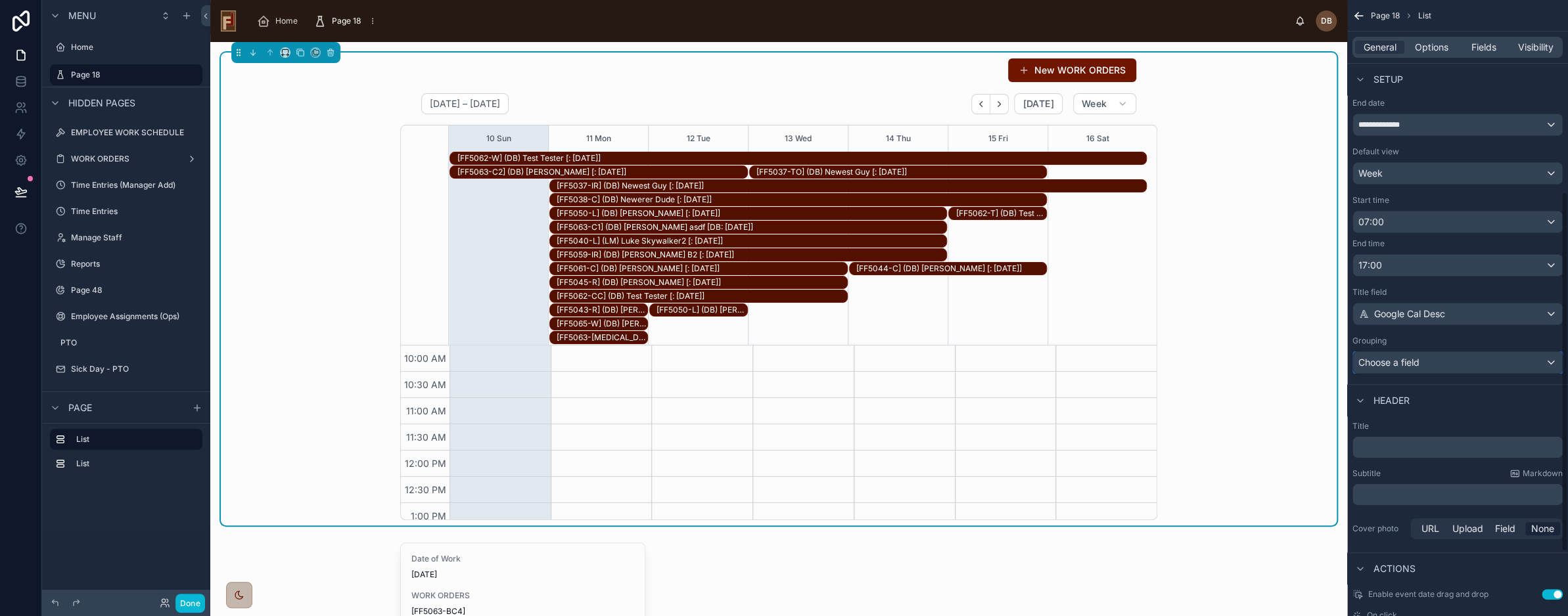
click at [1419, 361] on span "Choose a field" at bounding box center [1389, 362] width 61 height 11
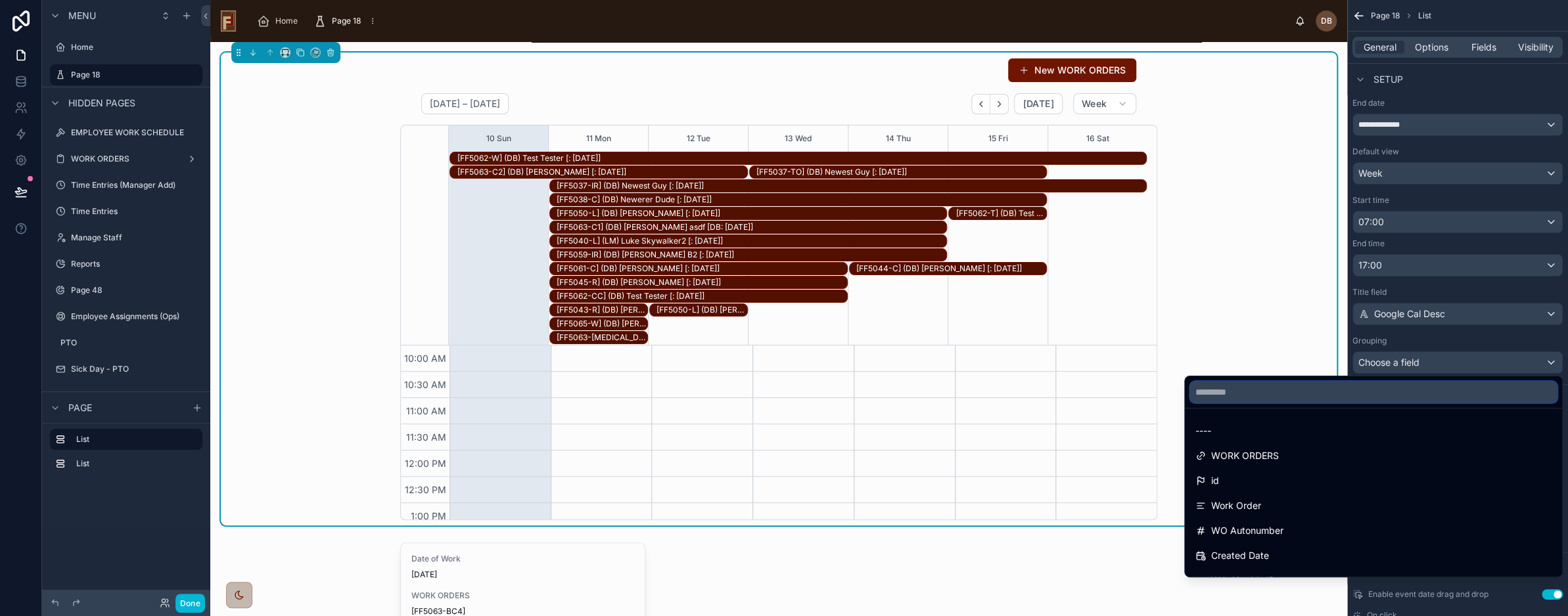
click at [1395, 394] on input "text" at bounding box center [1374, 392] width 367 height 21
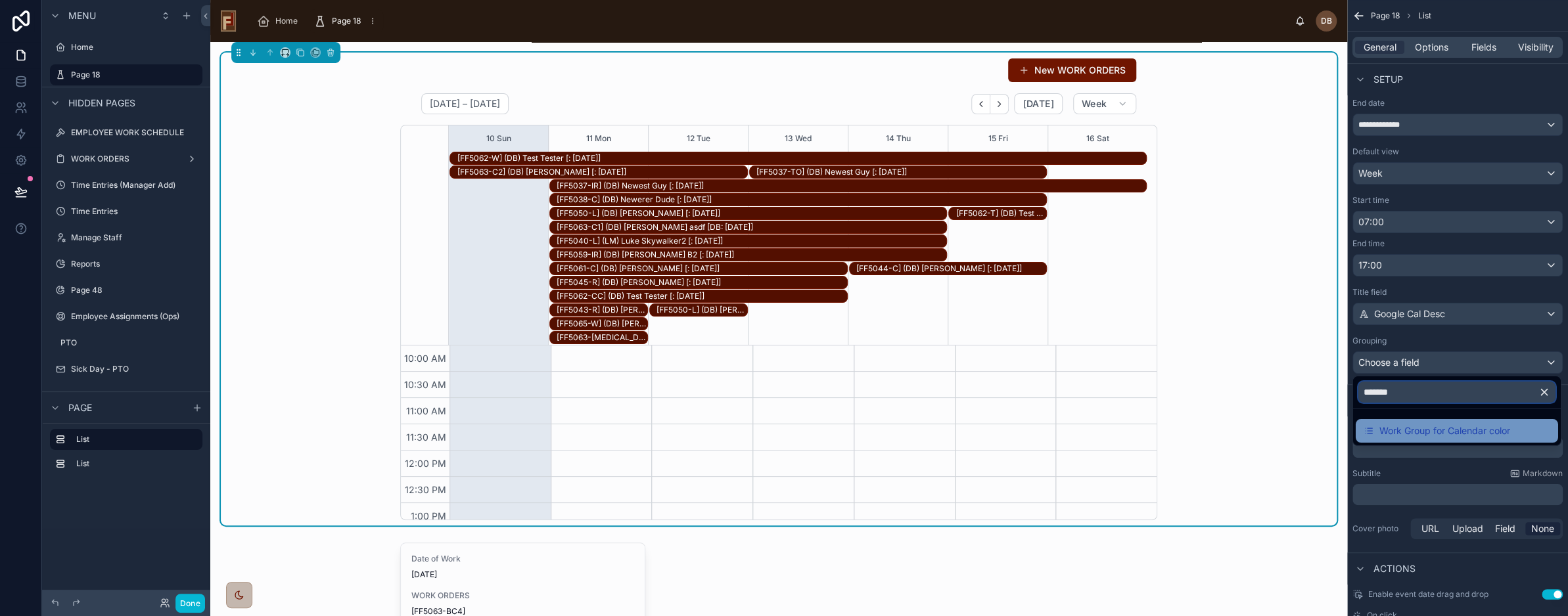
type input "*******"
click at [1425, 437] on span "Work Group for Calendar color" at bounding box center [1445, 431] width 131 height 16
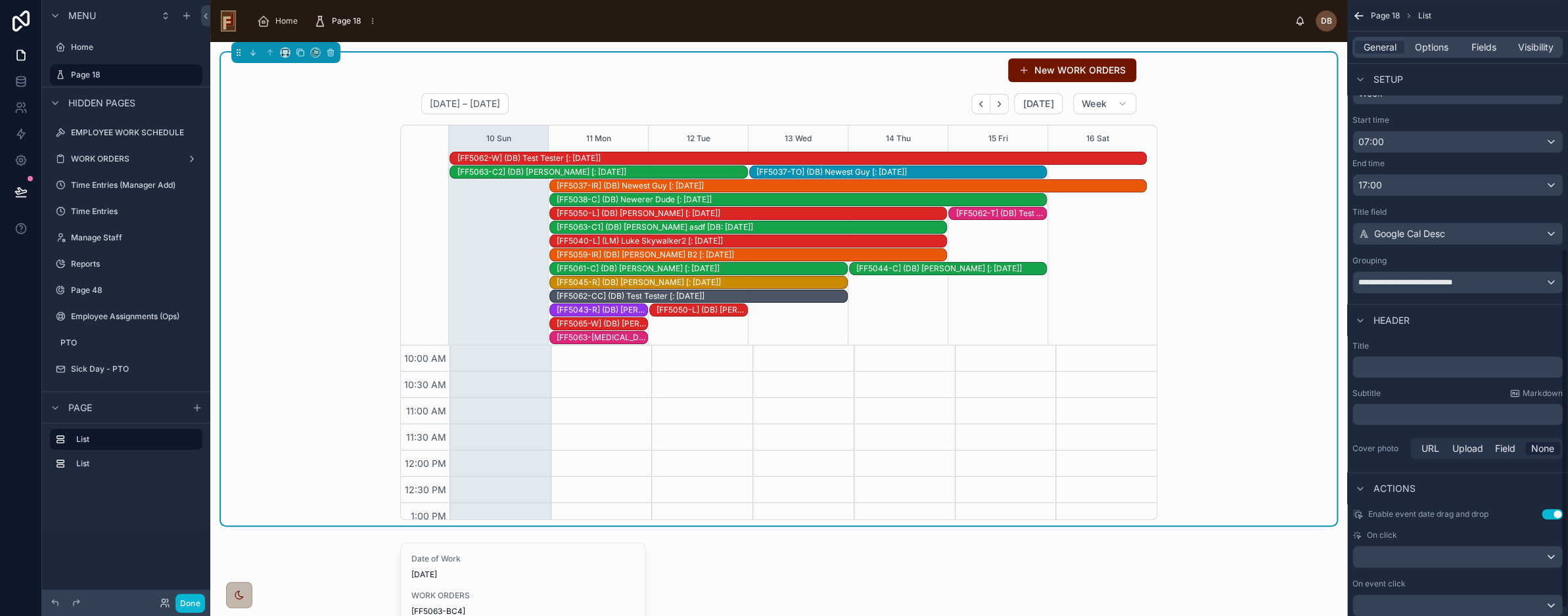
scroll to position [437, 0]
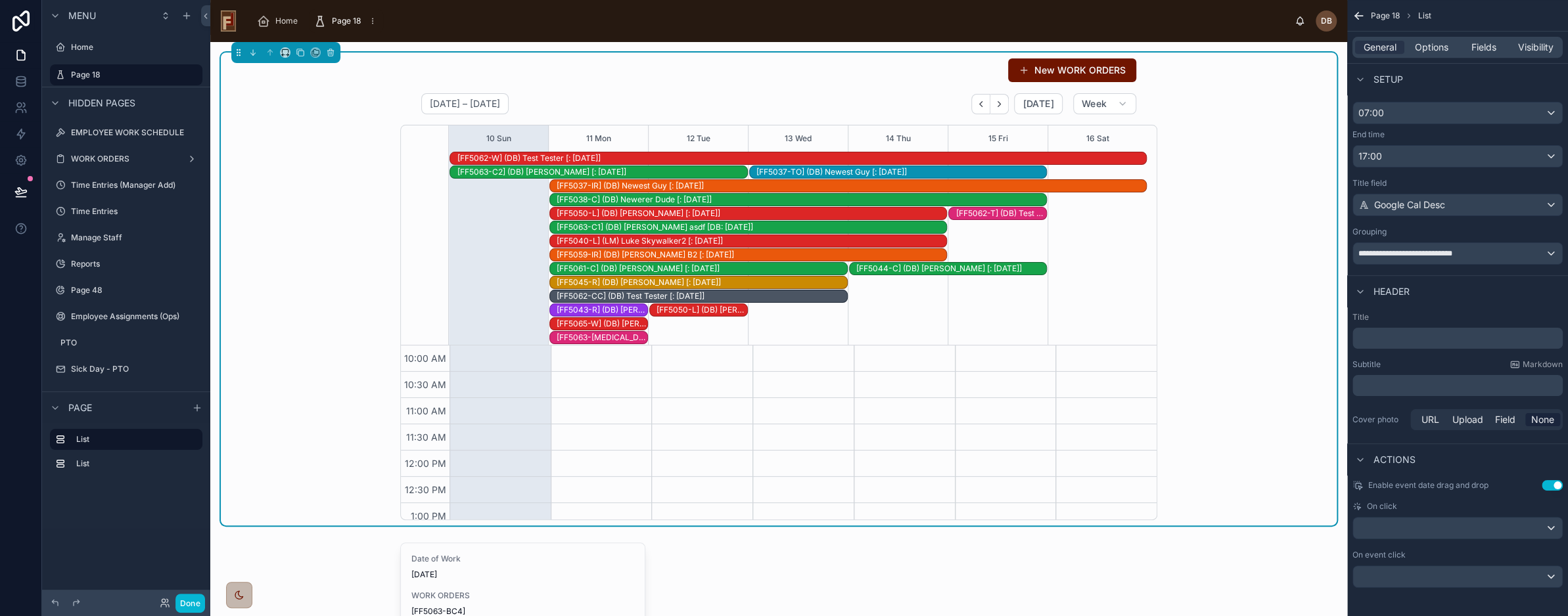
click at [1396, 332] on p "﻿" at bounding box center [1459, 338] width 202 height 13
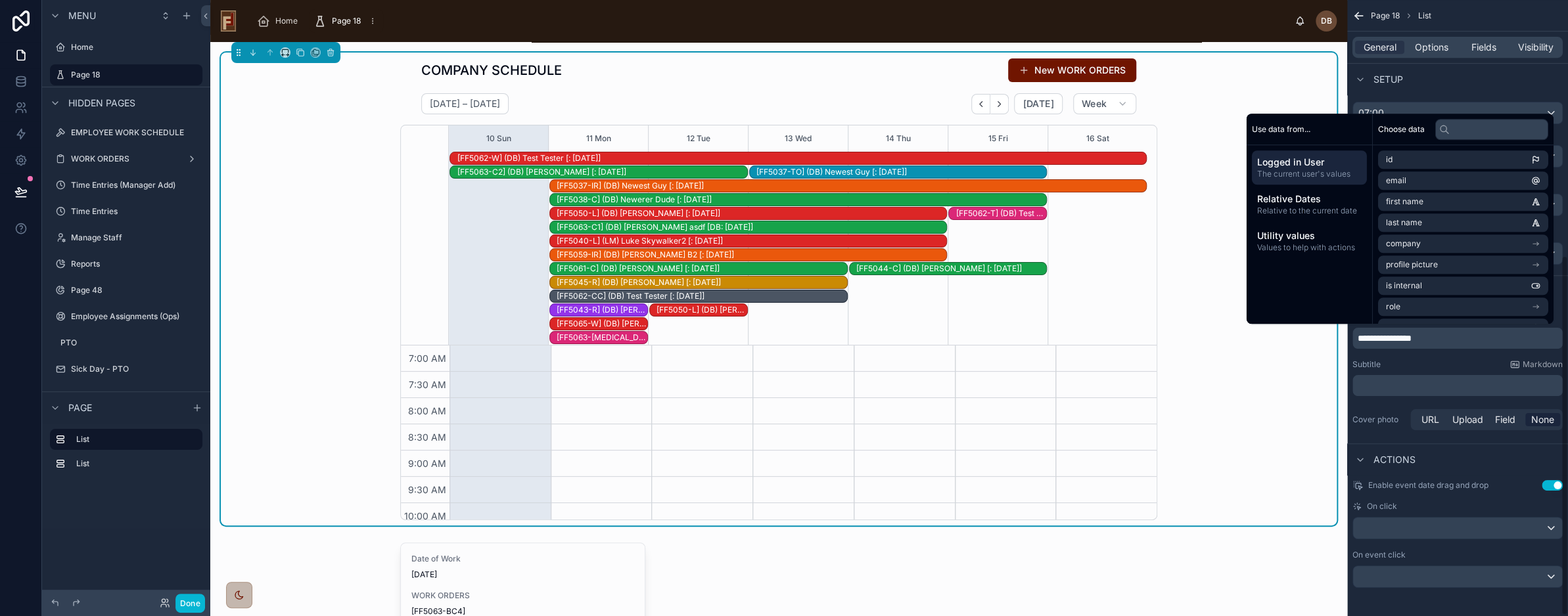
scroll to position [347, 0]
click at [1408, 360] on div "Subtitle Markdown" at bounding box center [1458, 365] width 210 height 11
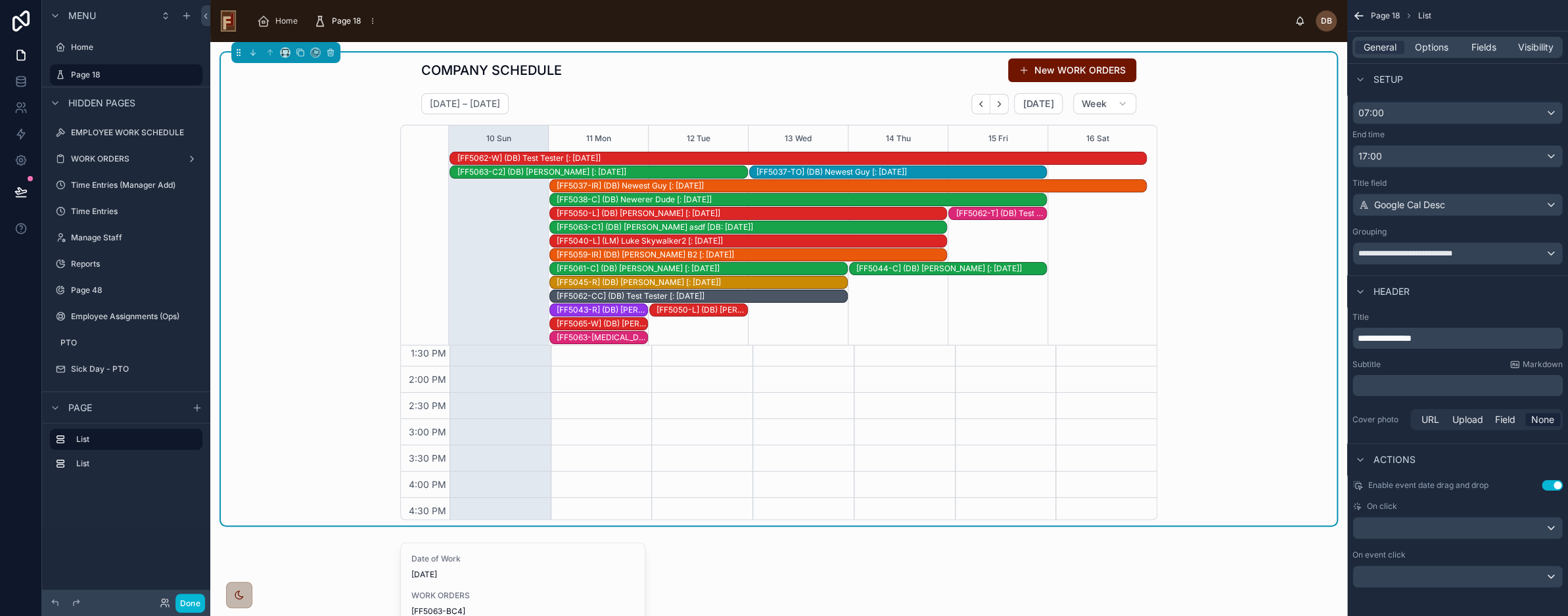
click at [1550, 480] on button "Use setting" at bounding box center [1552, 485] width 21 height 11
click at [1402, 529] on div "scrollable content" at bounding box center [1458, 528] width 209 height 21
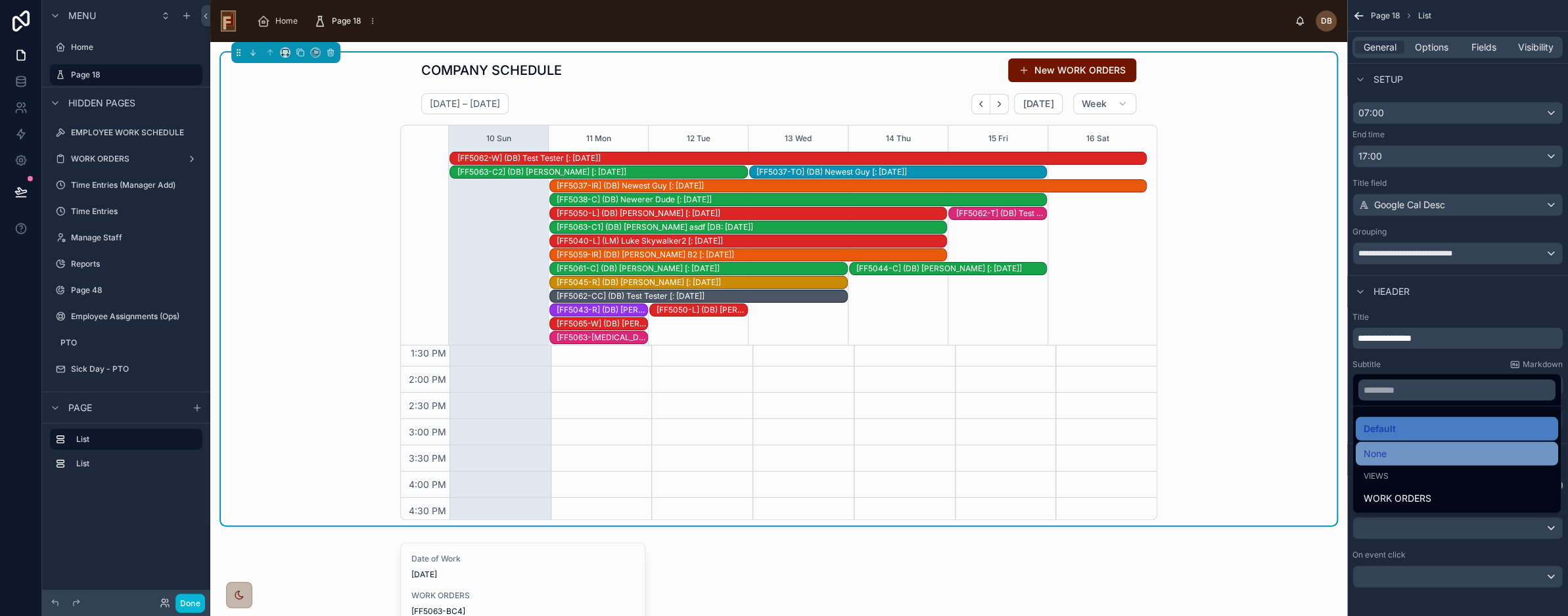
click at [1389, 450] on div "None" at bounding box center [1457, 454] width 187 height 16
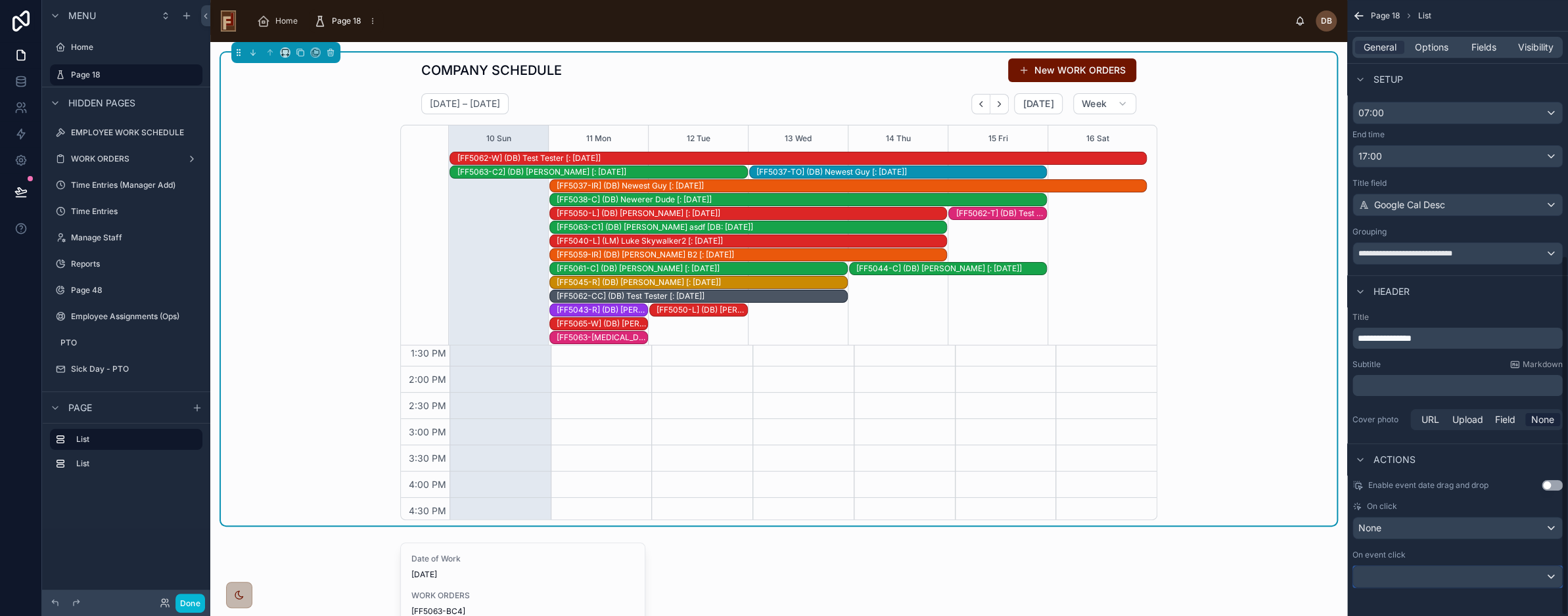
click at [1410, 573] on div "scrollable content" at bounding box center [1458, 577] width 209 height 21
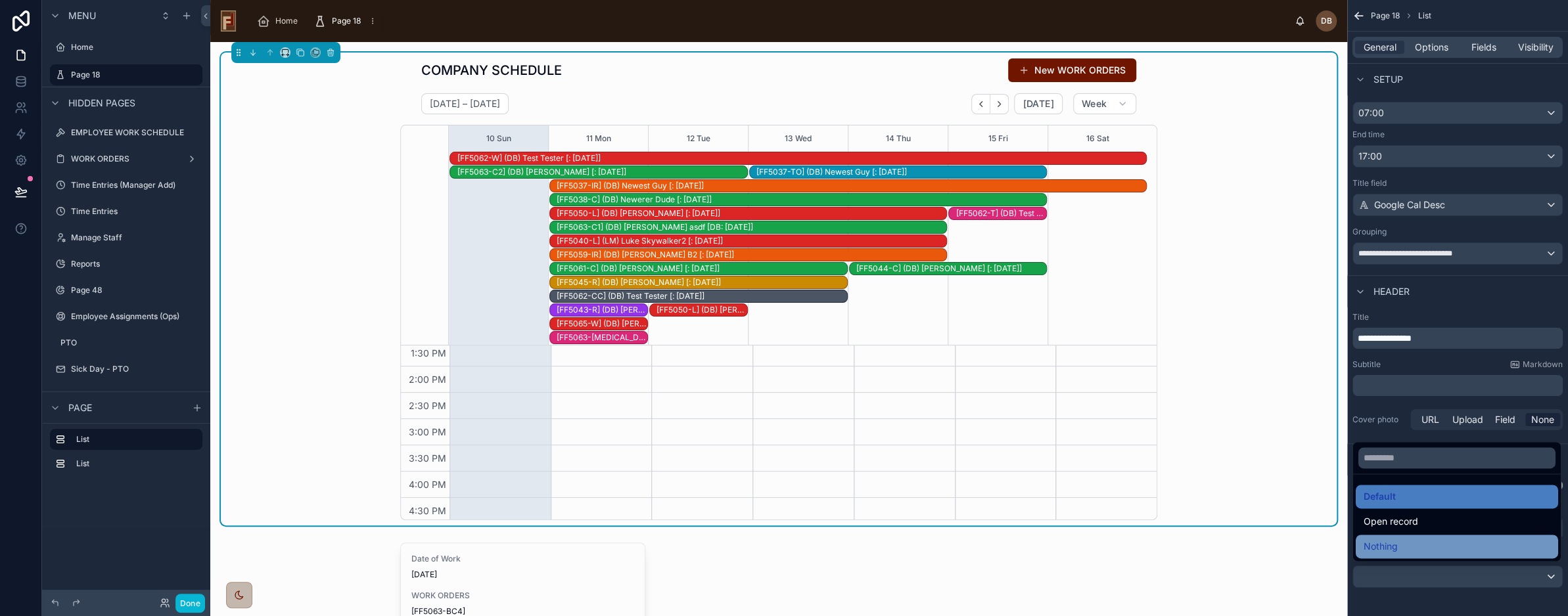
click at [1404, 546] on div "Nothing" at bounding box center [1457, 546] width 187 height 16
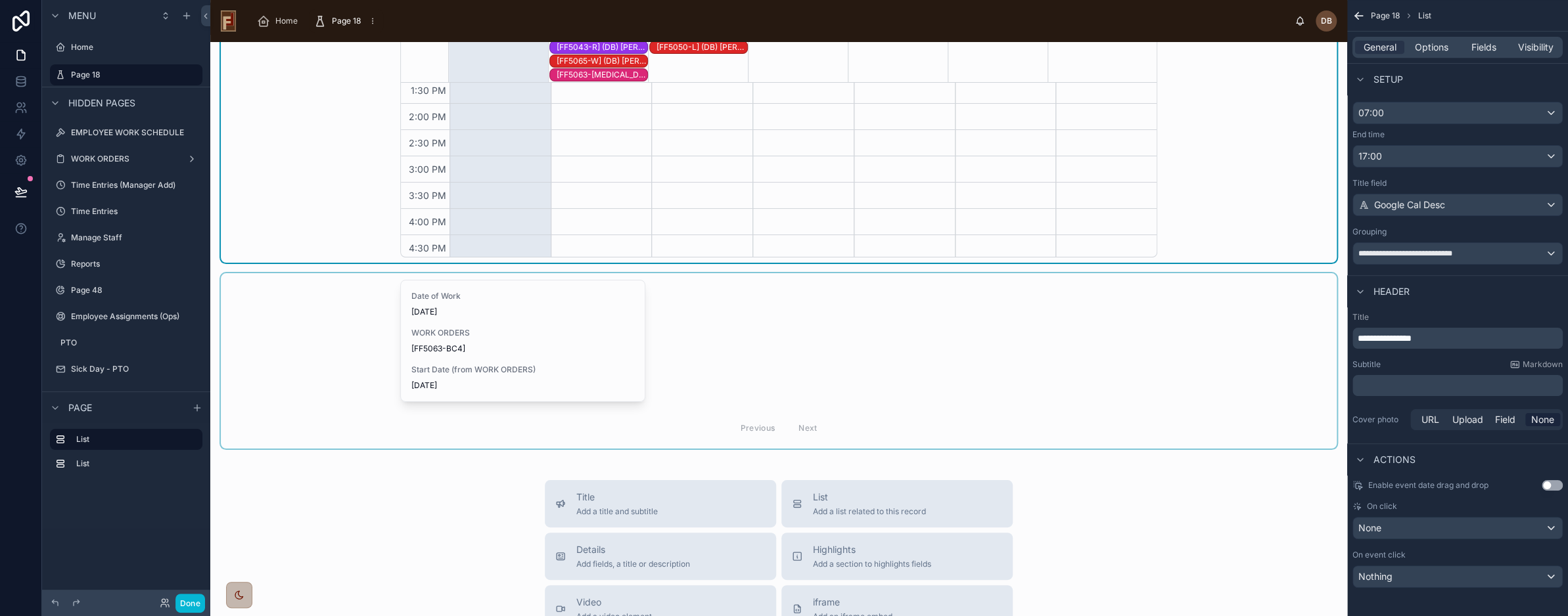
scroll to position [0, 0]
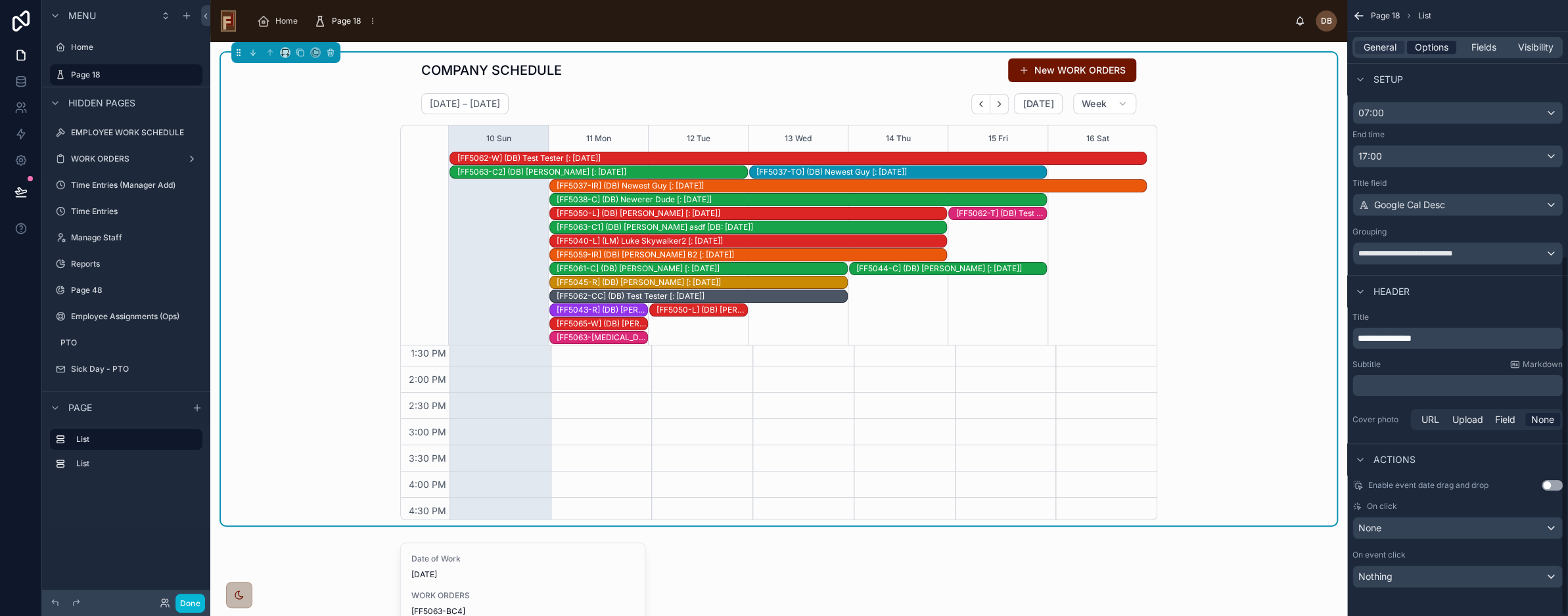
click at [1430, 44] on span "Options" at bounding box center [1432, 47] width 34 height 13
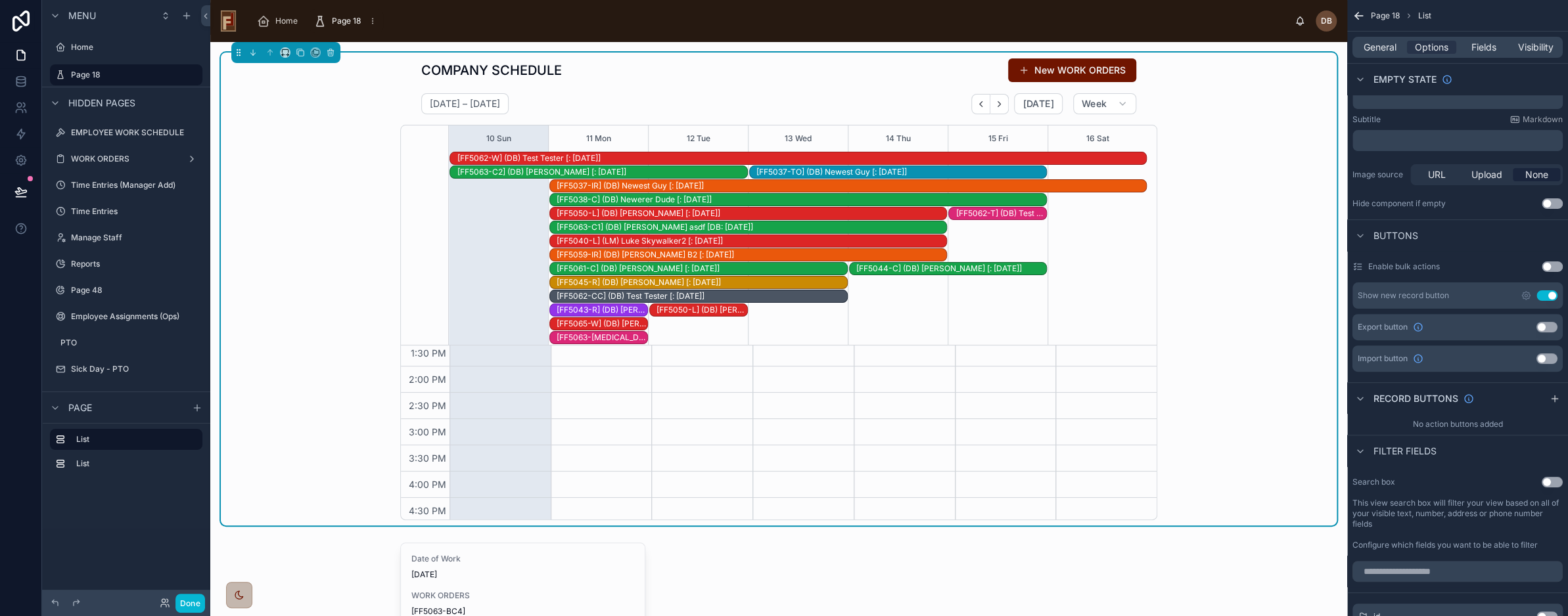
scroll to position [241, 0]
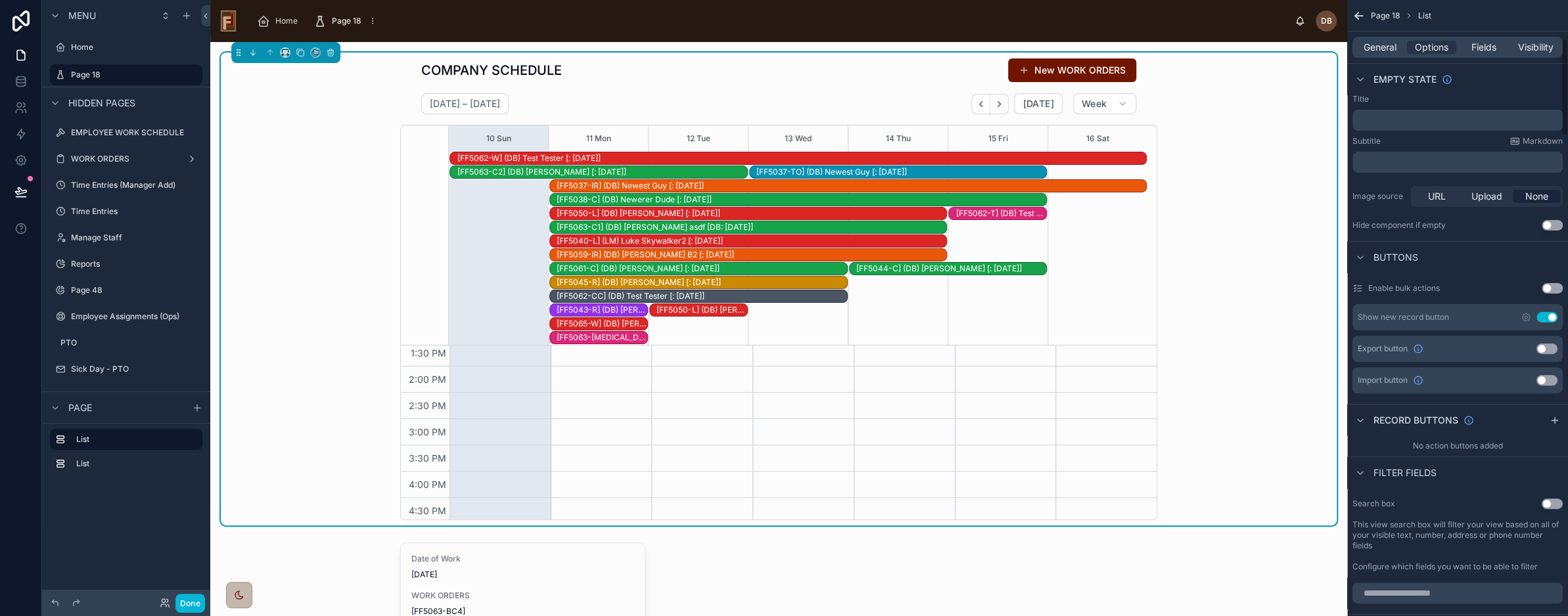
click at [1545, 316] on button "Use setting" at bounding box center [1547, 318] width 21 height 11
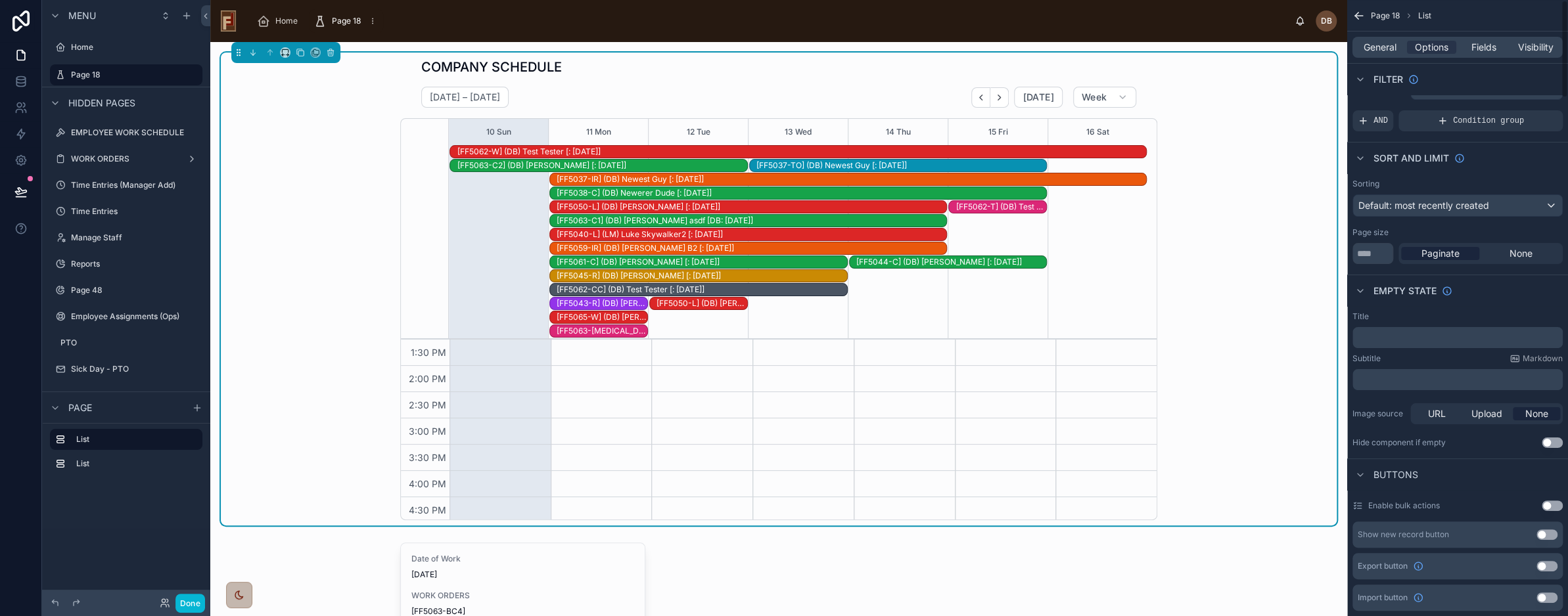
scroll to position [0, 0]
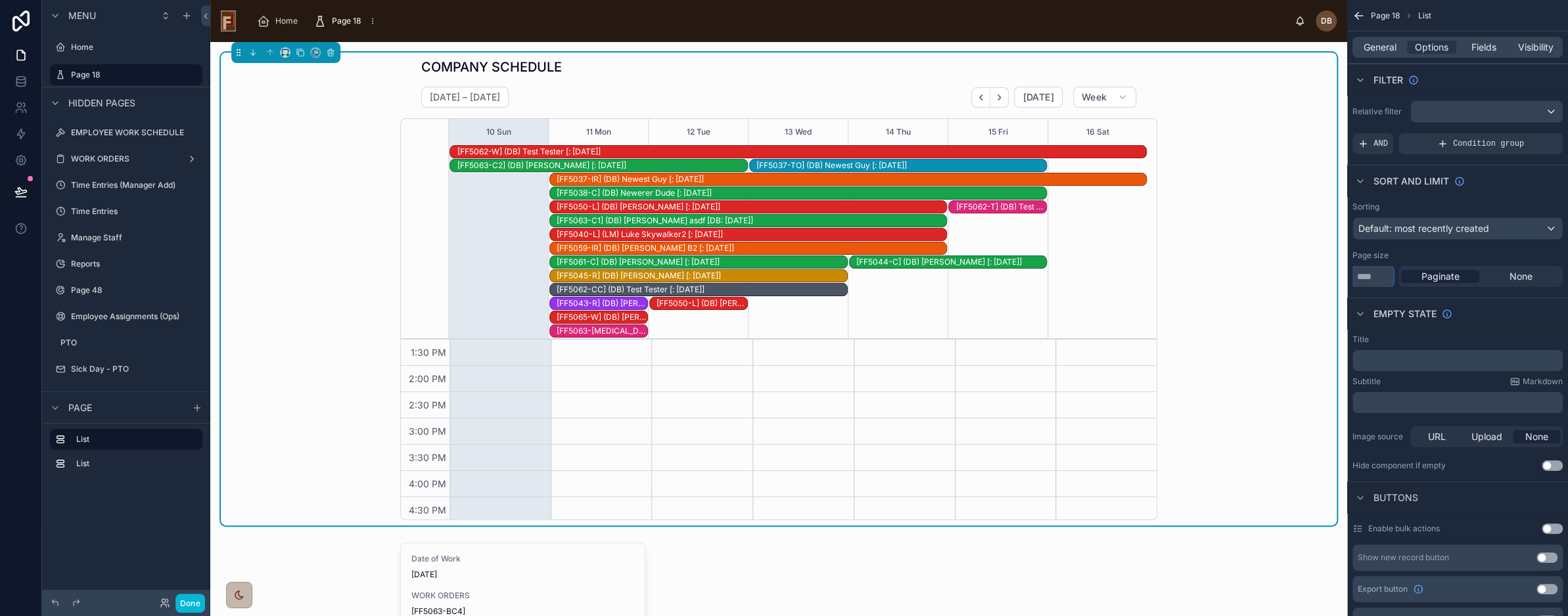
drag, startPoint x: 1381, startPoint y: 274, endPoint x: 1341, endPoint y: 282, distance: 40.8
click at [1341, 282] on div "Home Page 18 DB David Braunsdorf COMPANY SCHEDULE August 10 – 16 Today Week 10 …" at bounding box center [890, 308] width 1358 height 616
type input "**"
click at [1521, 181] on div "Sort And Limit" at bounding box center [1458, 181] width 221 height 32
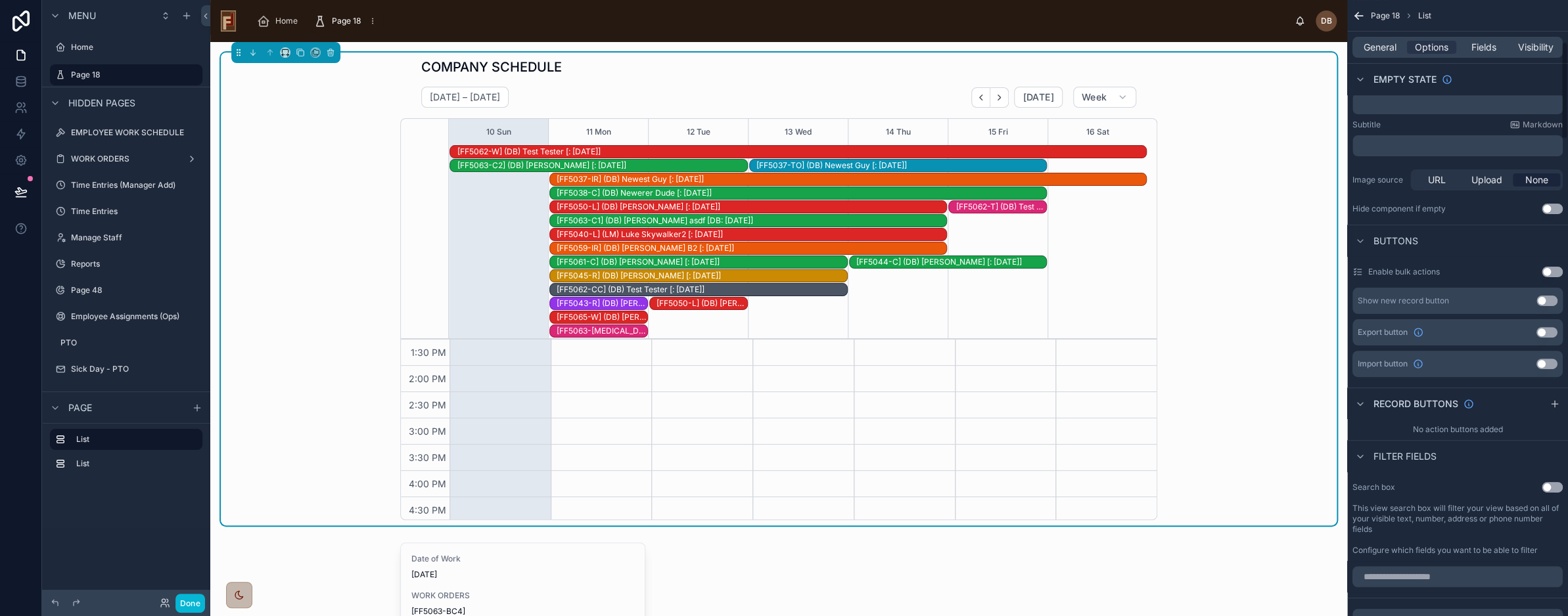
scroll to position [263, 0]
click at [1490, 47] on span "Fields" at bounding box center [1484, 47] width 25 height 13
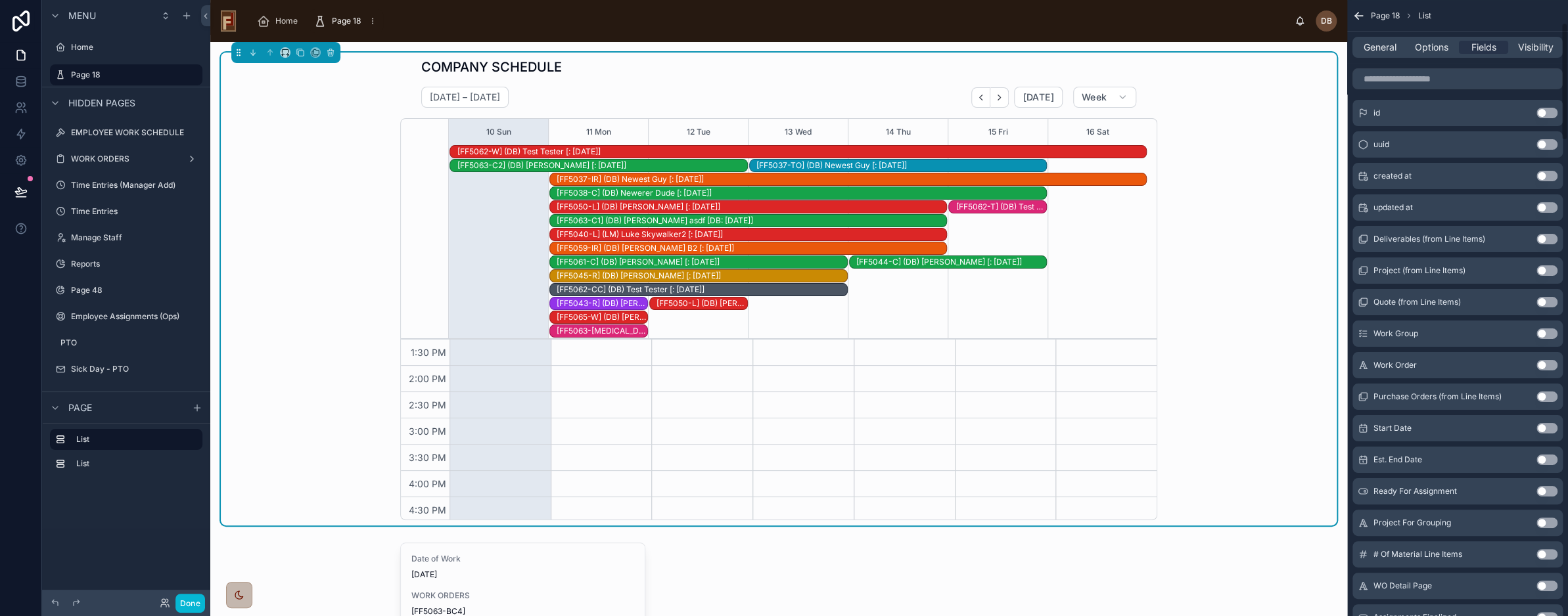
scroll to position [0, 0]
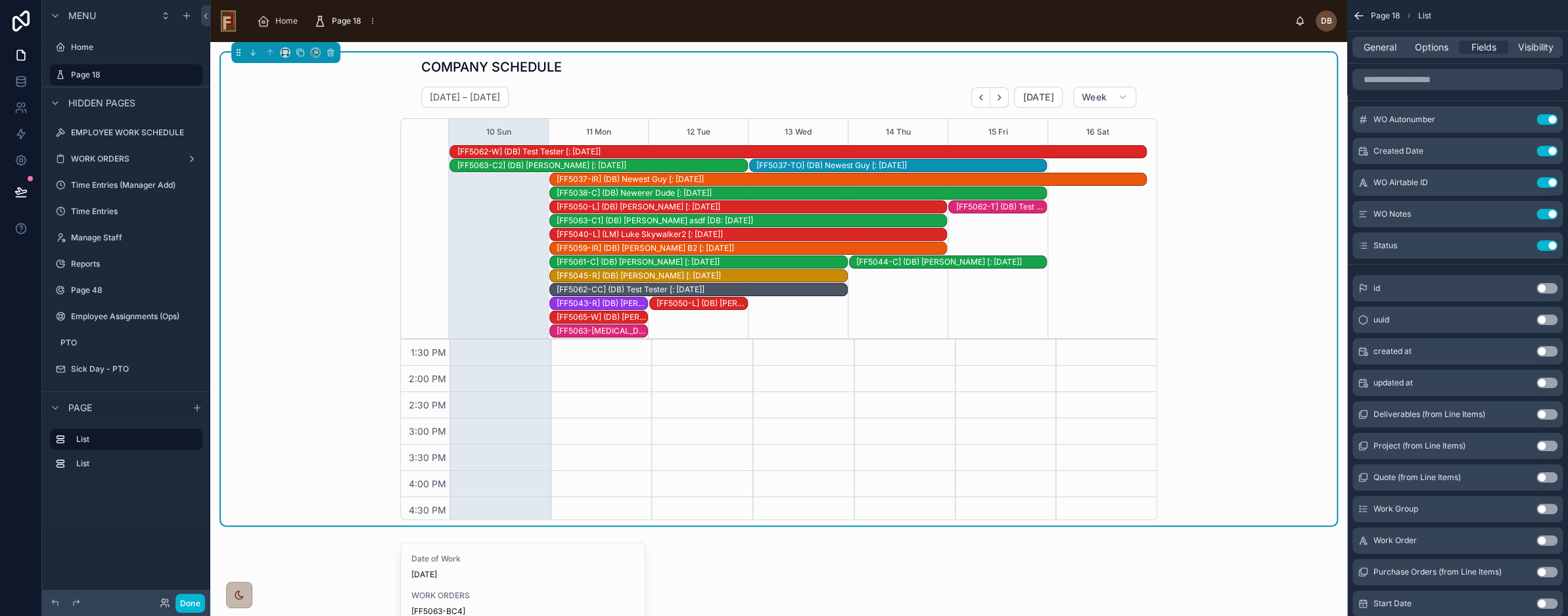
click at [971, 193] on div "[FF5038-C] (DB) Newerer Dude [: 07-27-25]" at bounding box center [802, 193] width 490 height 11
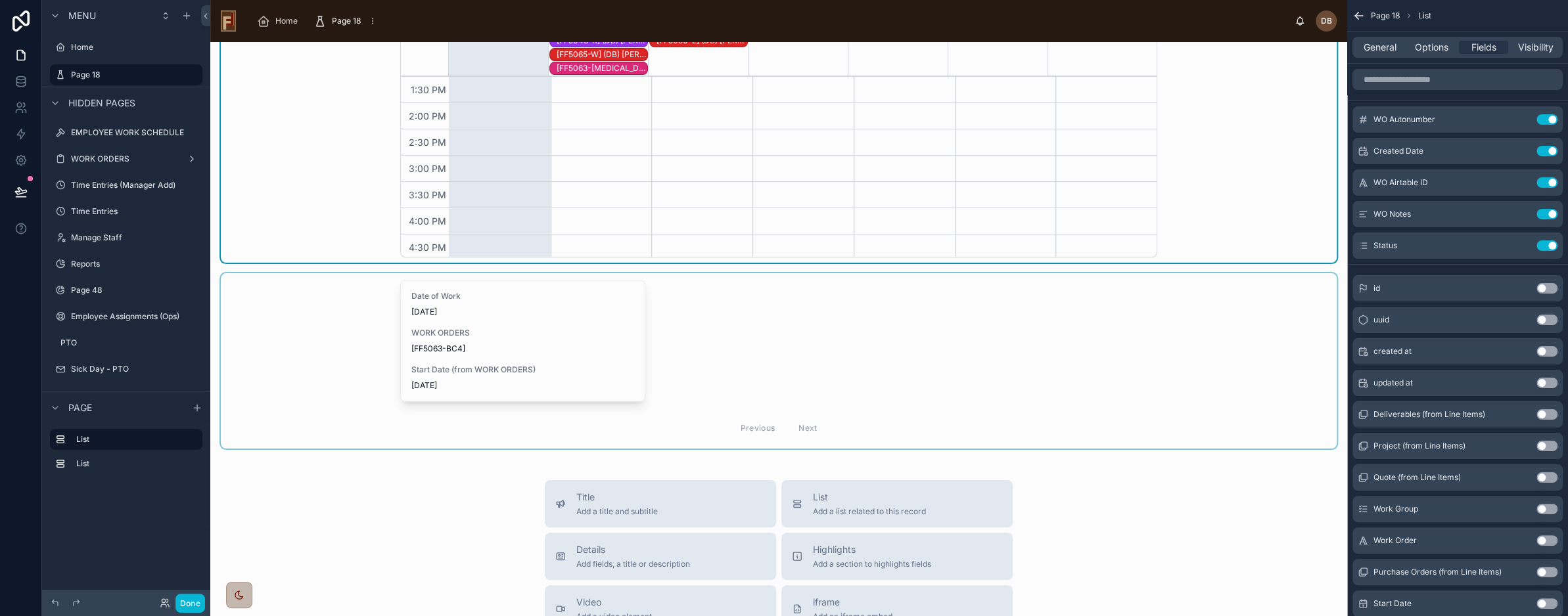
click at [320, 329] on div at bounding box center [779, 360] width 1116 height 175
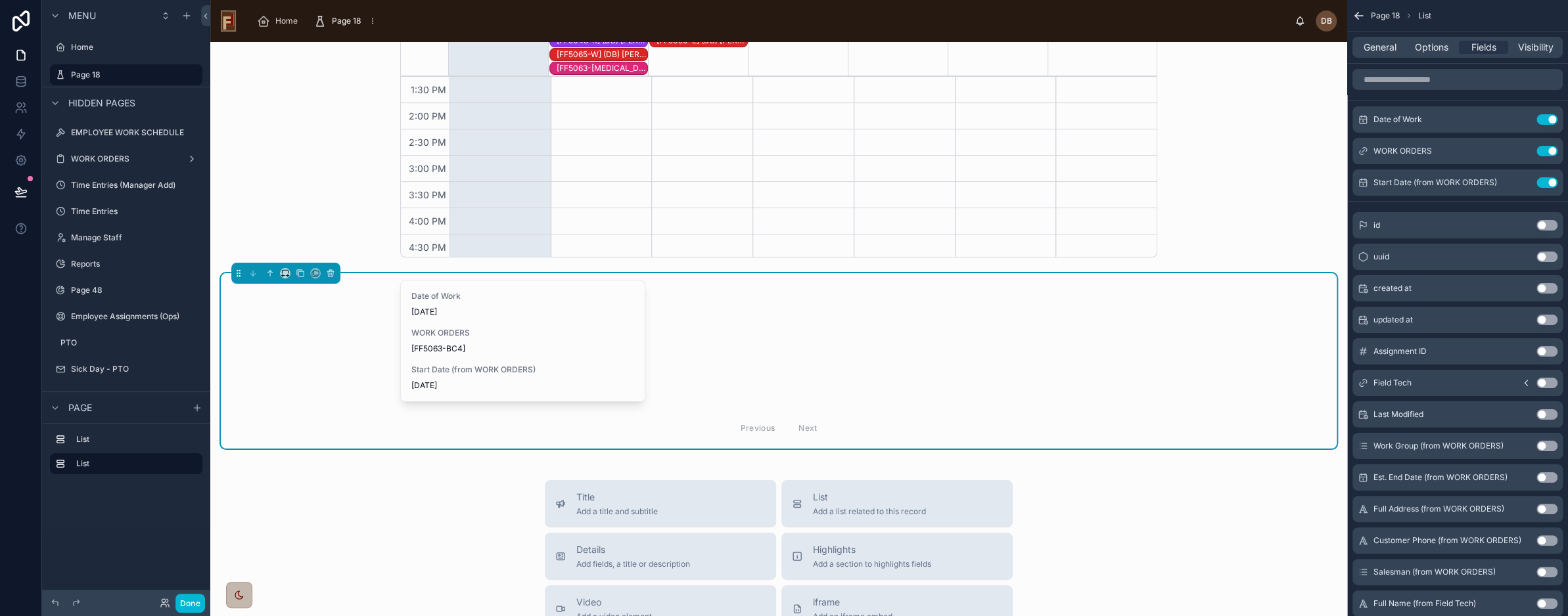
click at [735, 310] on div "Date of Work 8/10/2025 WORK ORDERS [FF5063-BC4] Start Date (from WORK ORDERS) 8…" at bounding box center [779, 362] width 757 height 164
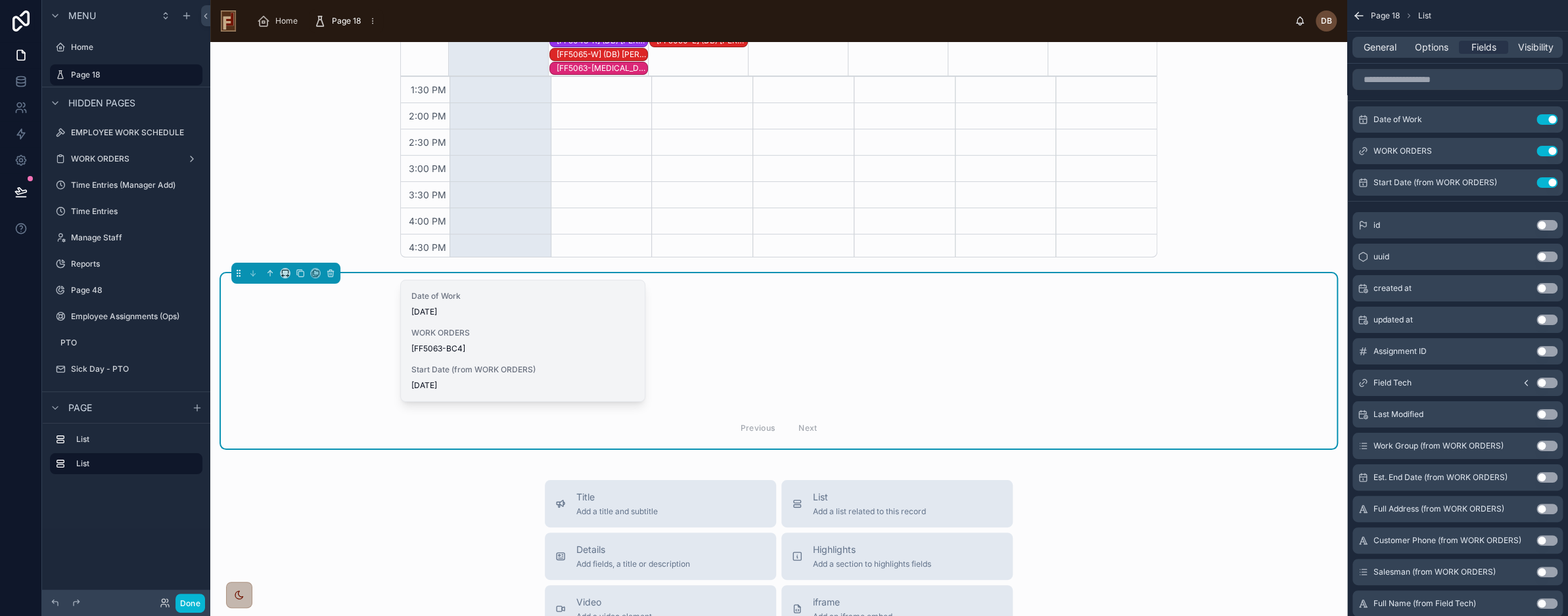
click at [541, 312] on span "8/10/2025" at bounding box center [522, 312] width 223 height 11
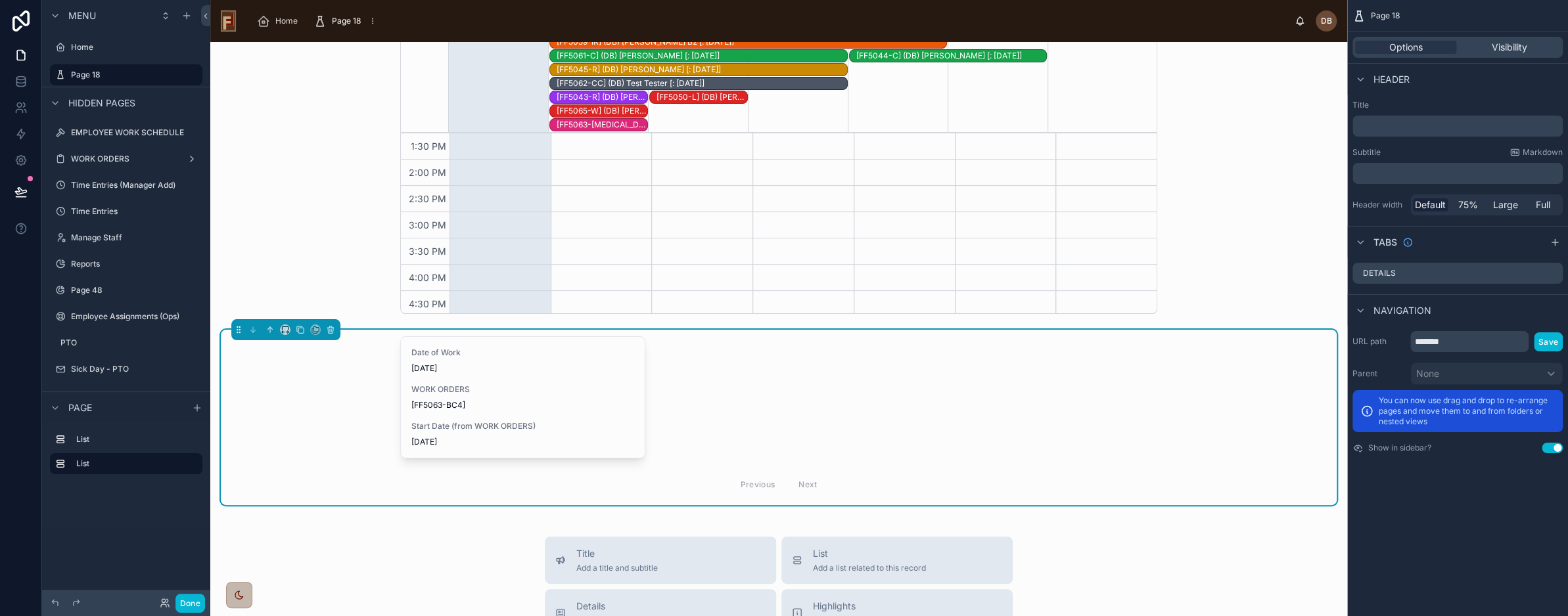
scroll to position [329, 0]
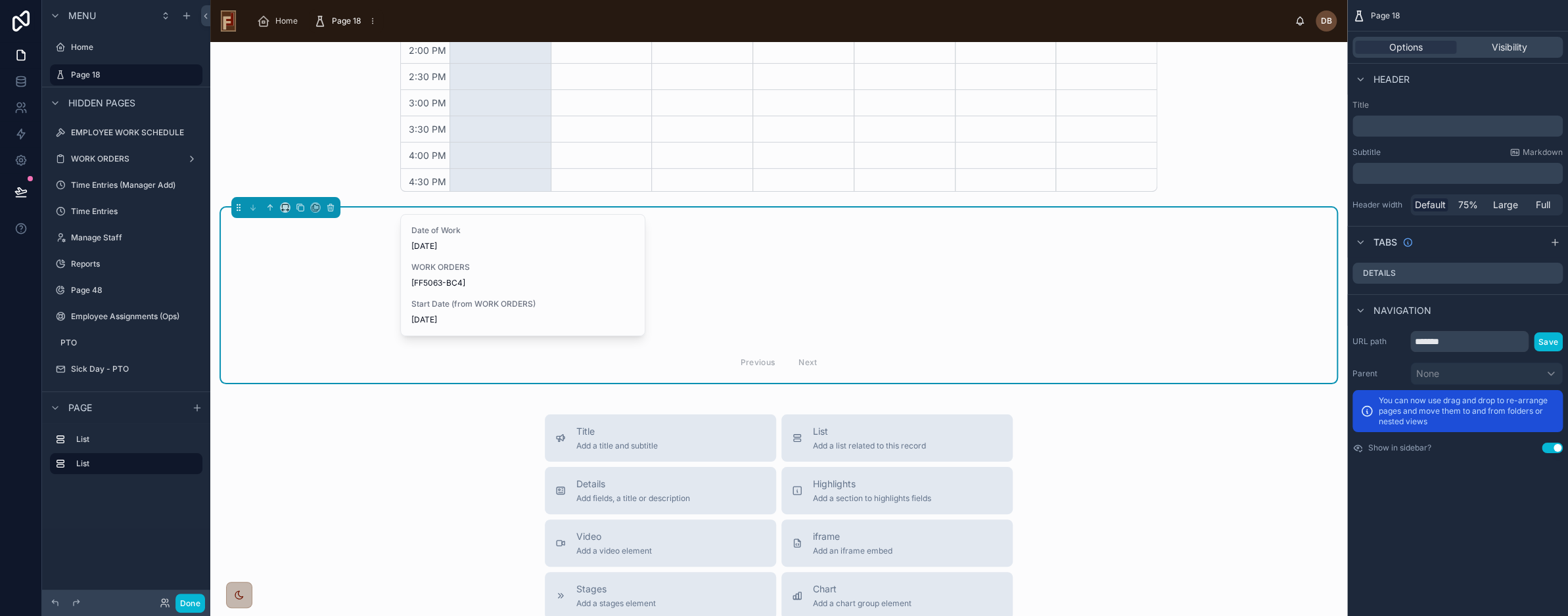
click at [770, 278] on div "Date of Work 8/10/2025 WORK ORDERS [FF5063-BC4] Start Date (from WORK ORDERS) 8…" at bounding box center [779, 296] width 757 height 164
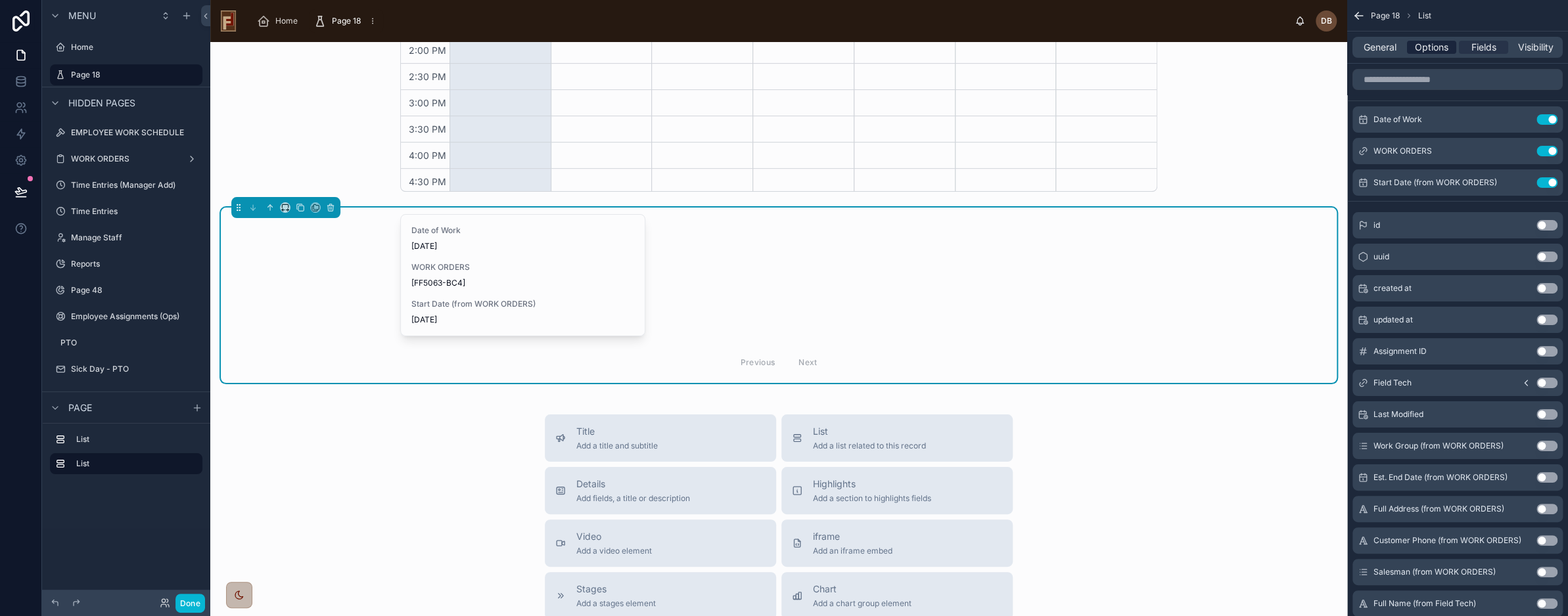
click at [1432, 47] on span "Options" at bounding box center [1432, 47] width 34 height 13
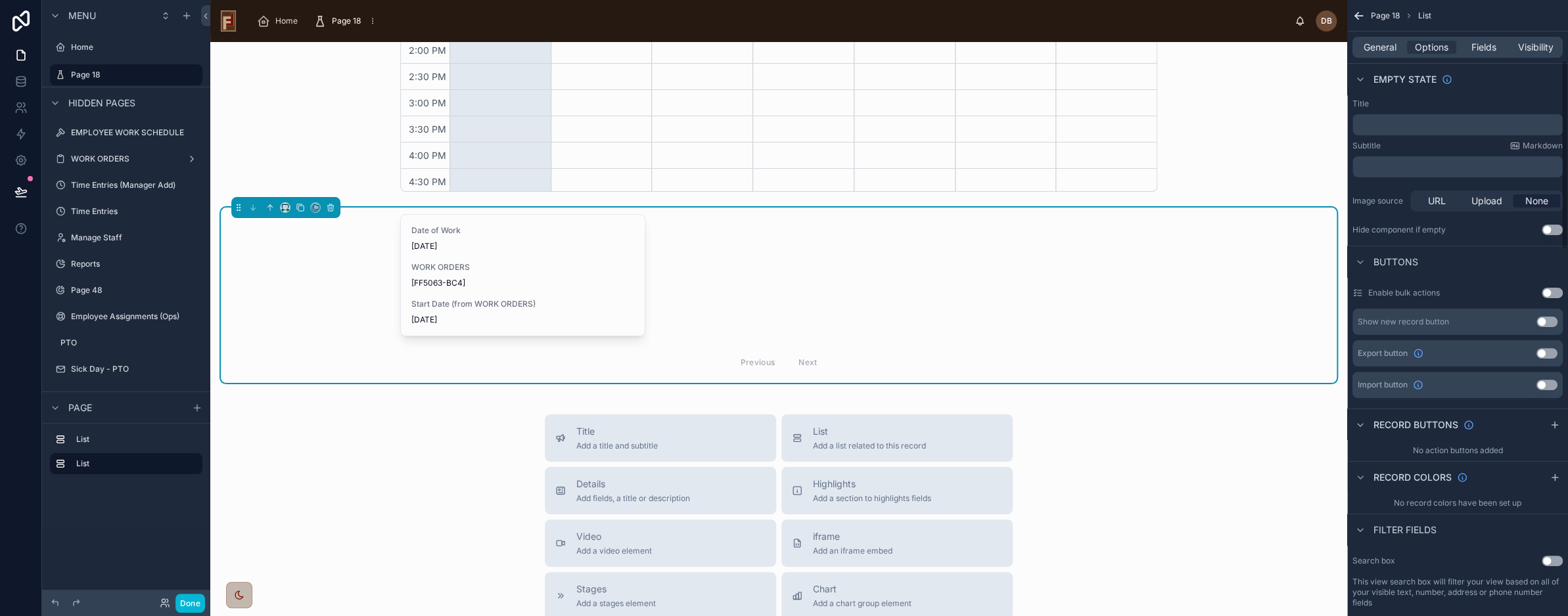
scroll to position [0, 0]
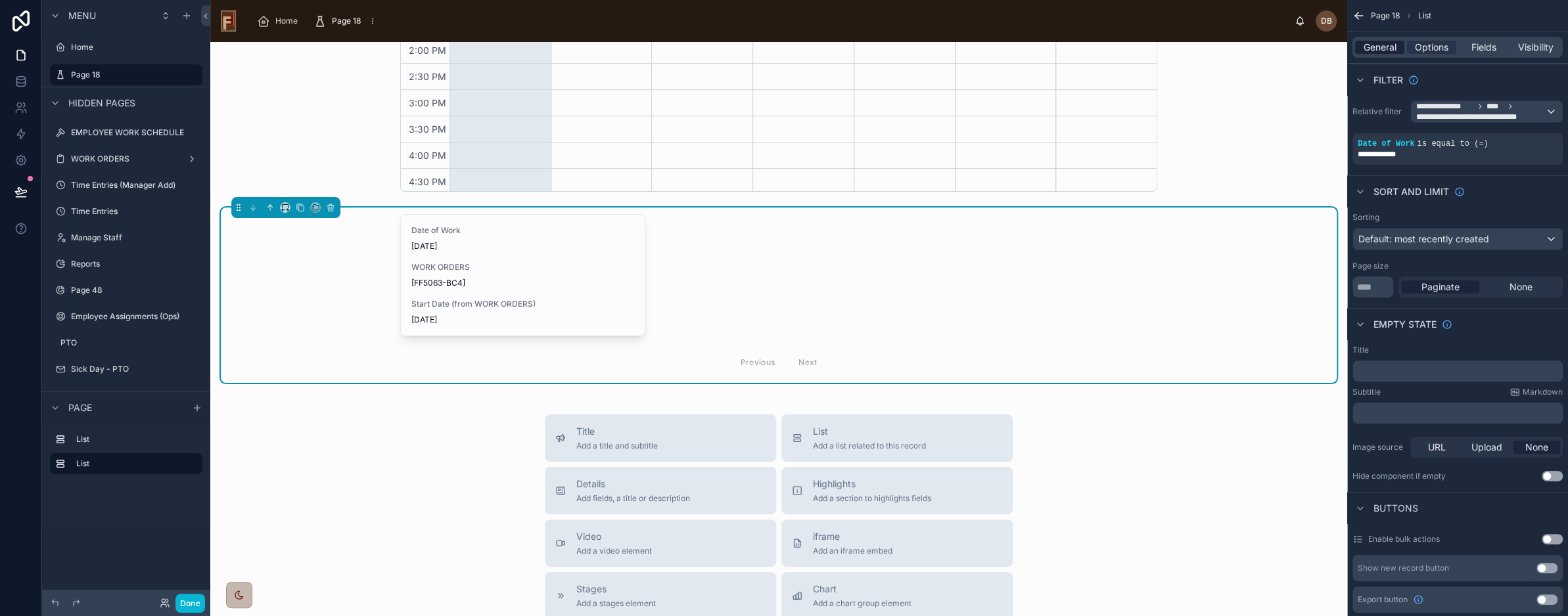
click at [1385, 51] on span "General" at bounding box center [1380, 47] width 33 height 13
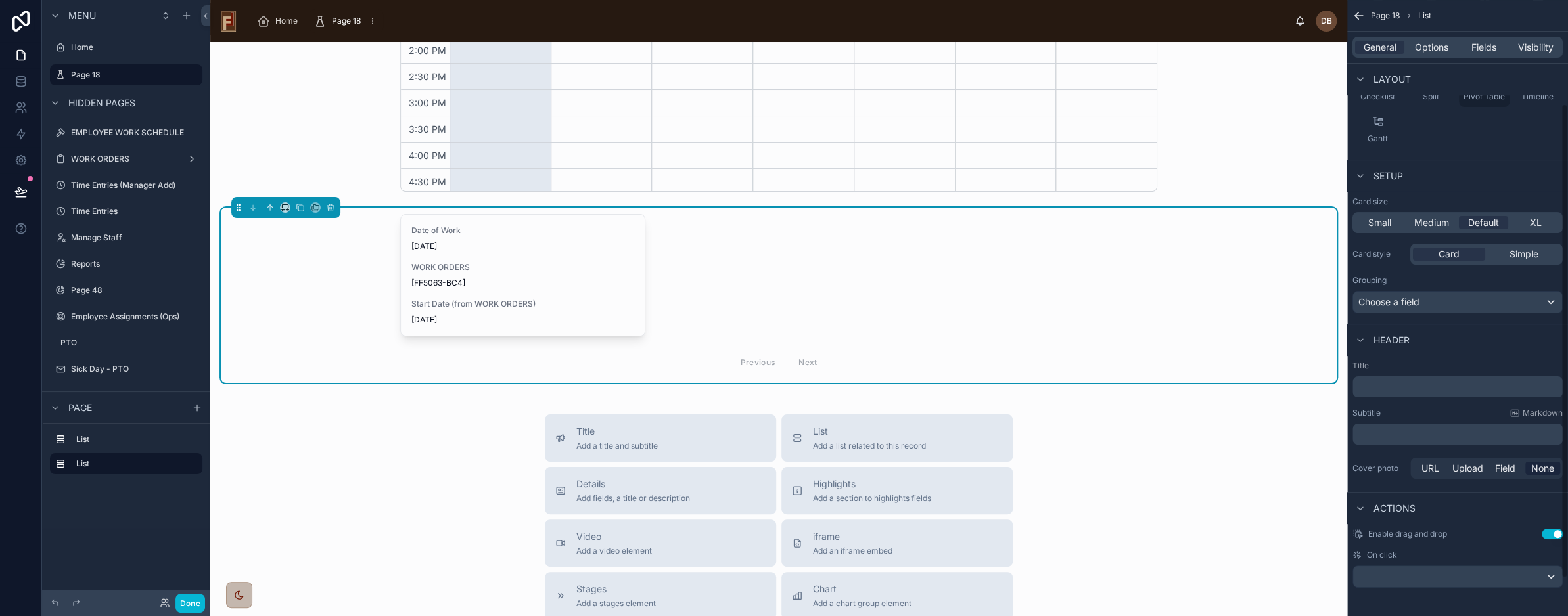
scroll to position [183, 0]
click at [1484, 567] on div "scrollable content" at bounding box center [1458, 575] width 209 height 21
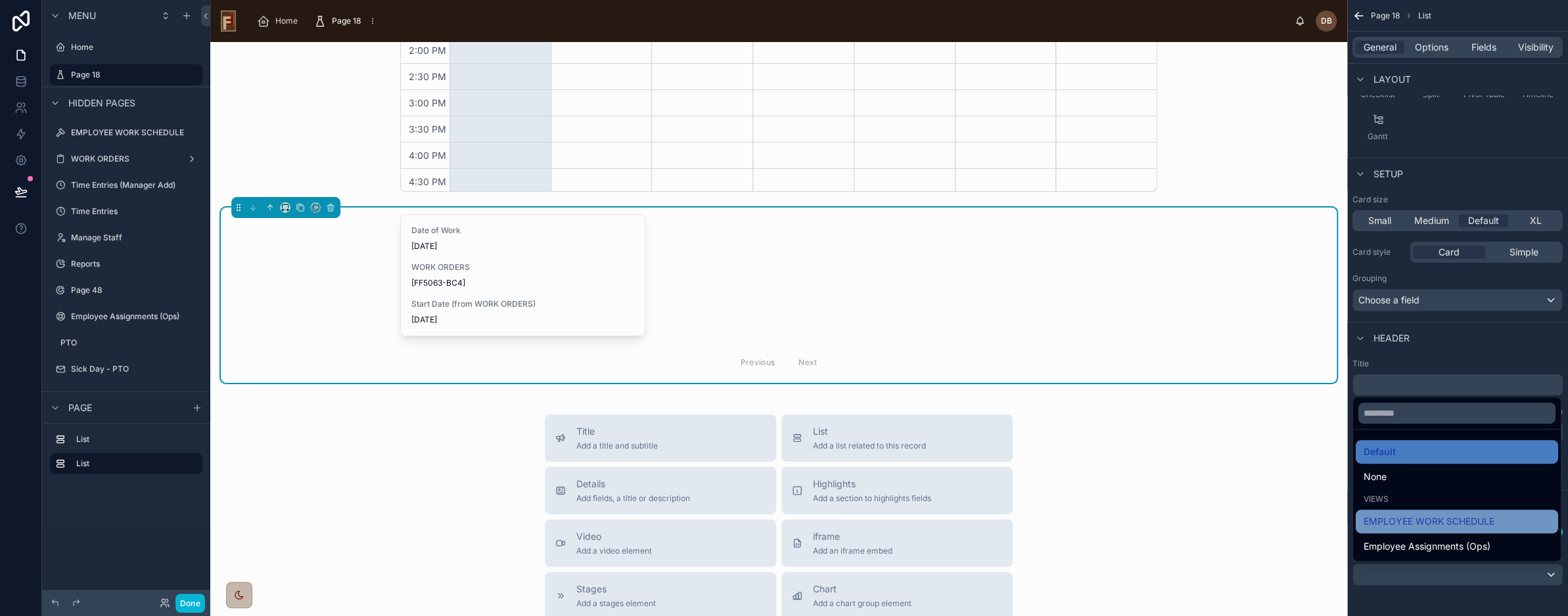
click at [1498, 520] on div "EMPLOYEE WORK SCHEDULE" at bounding box center [1457, 521] width 187 height 16
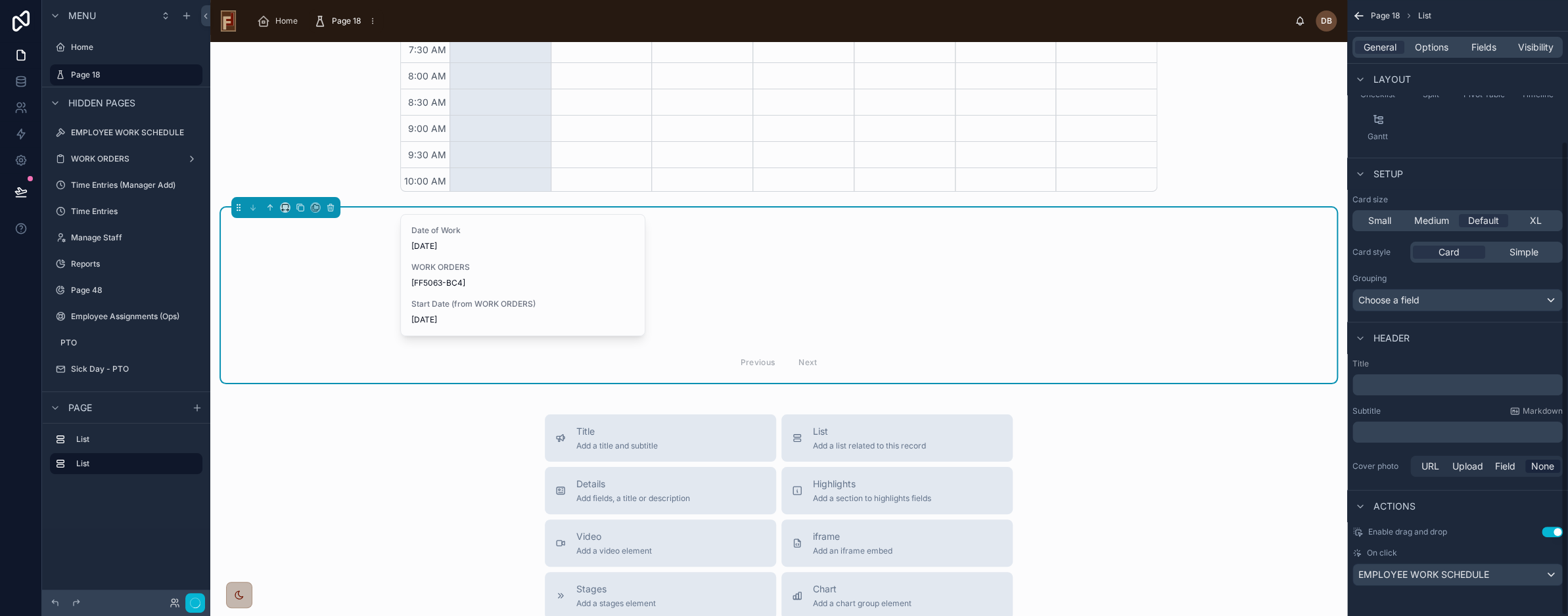
scroll to position [341, 0]
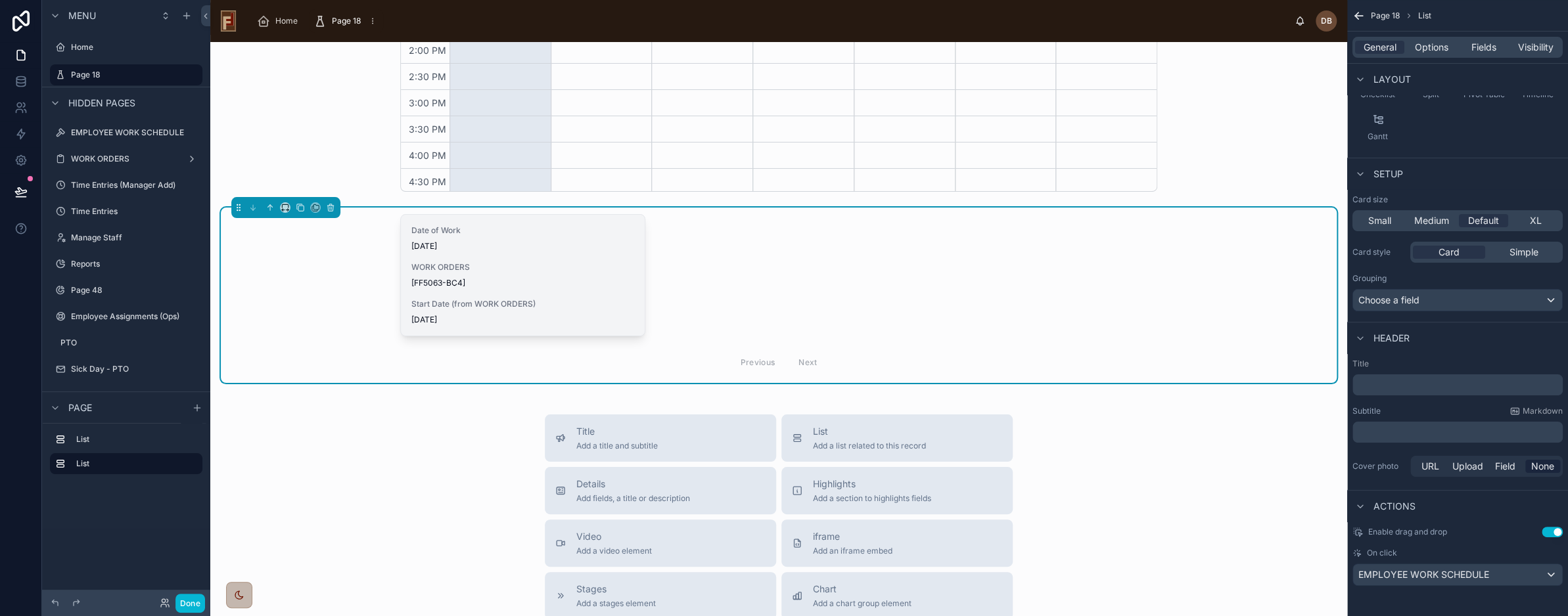
click at [494, 270] on span "WORK ORDERS" at bounding box center [522, 268] width 223 height 11
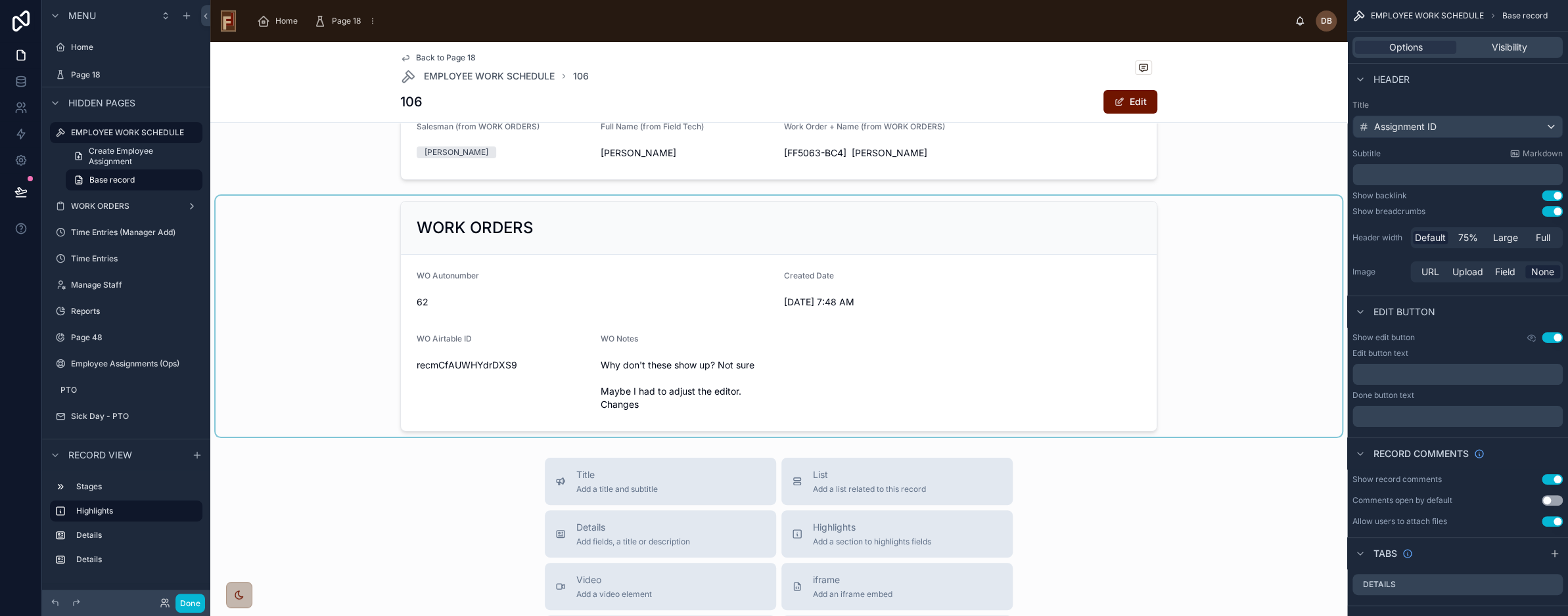
scroll to position [329, 0]
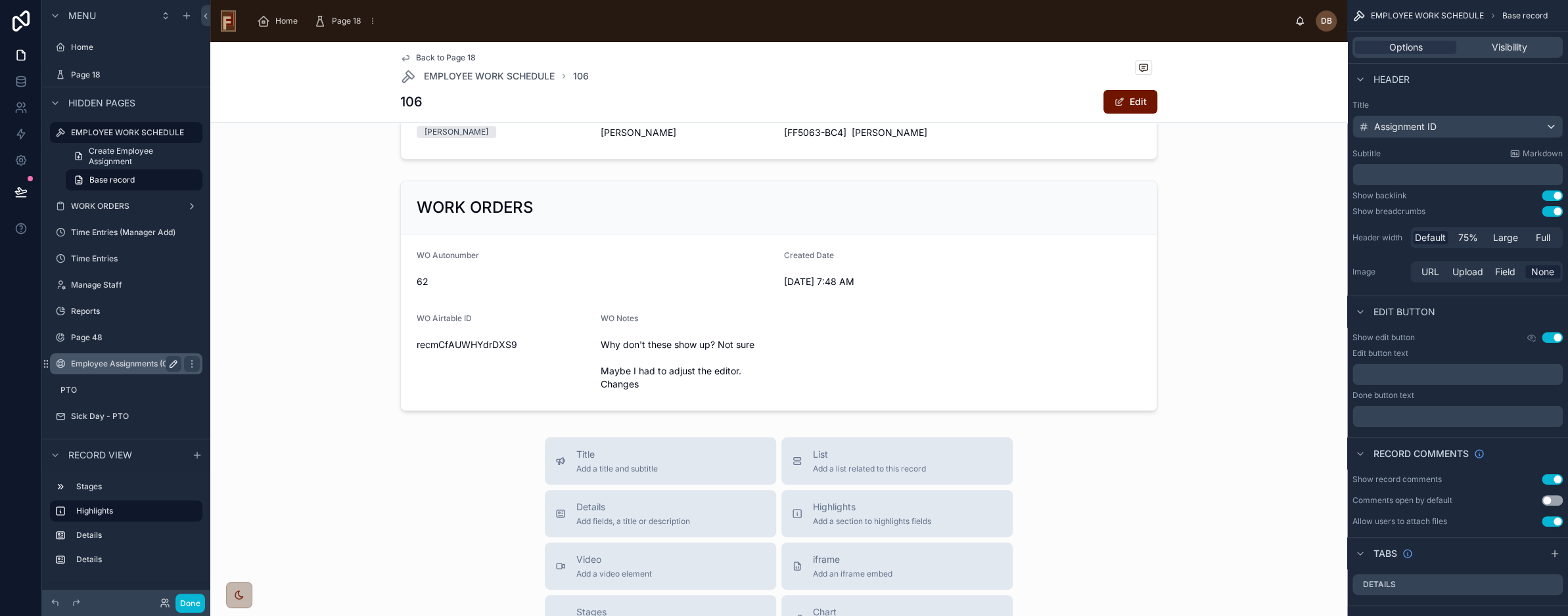
click at [112, 364] on label "Employee Assignments (Ops)" at bounding box center [125, 364] width 108 height 11
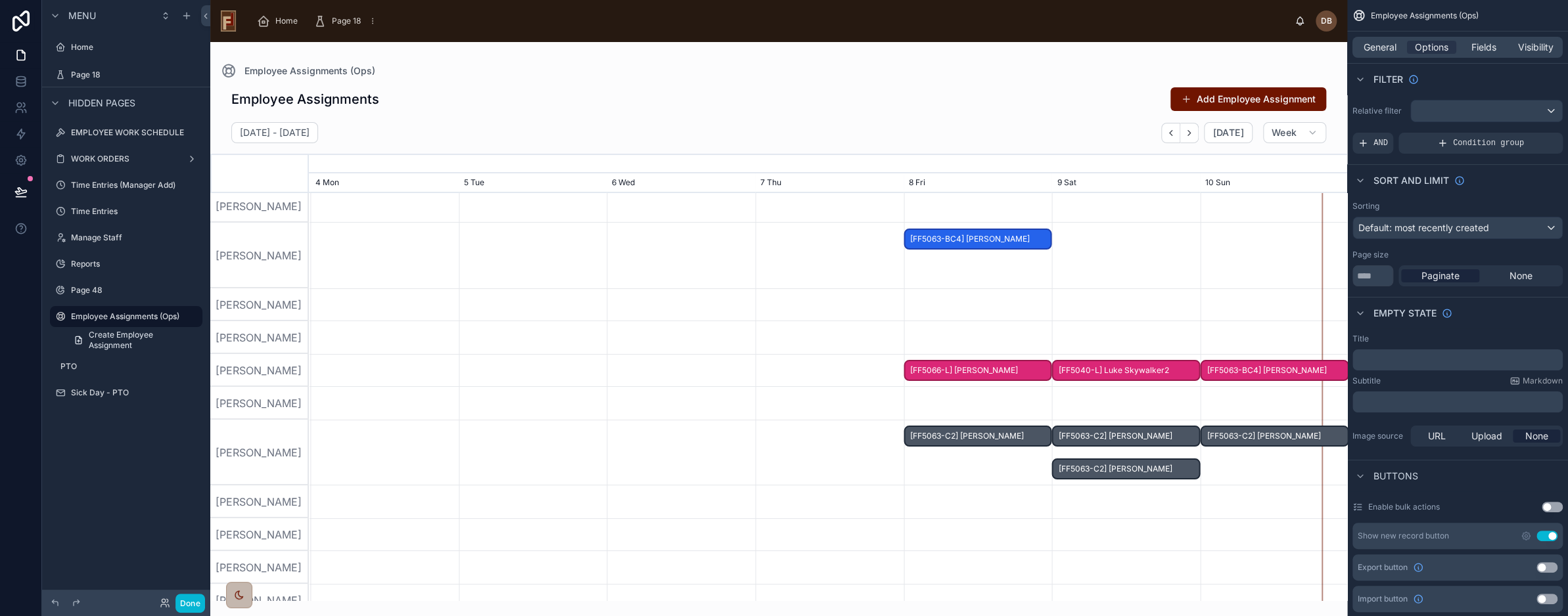
scroll to position [263, 0]
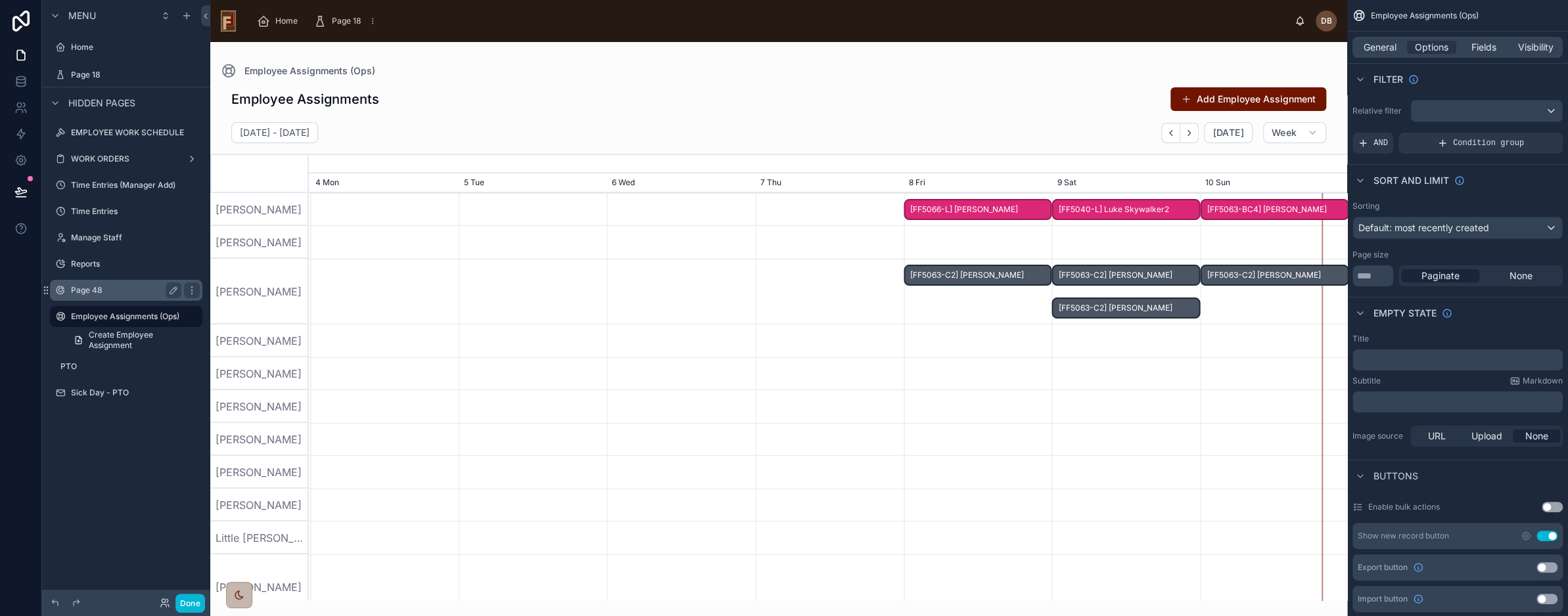
click at [103, 291] on label "Page 48" at bounding box center [123, 291] width 105 height 11
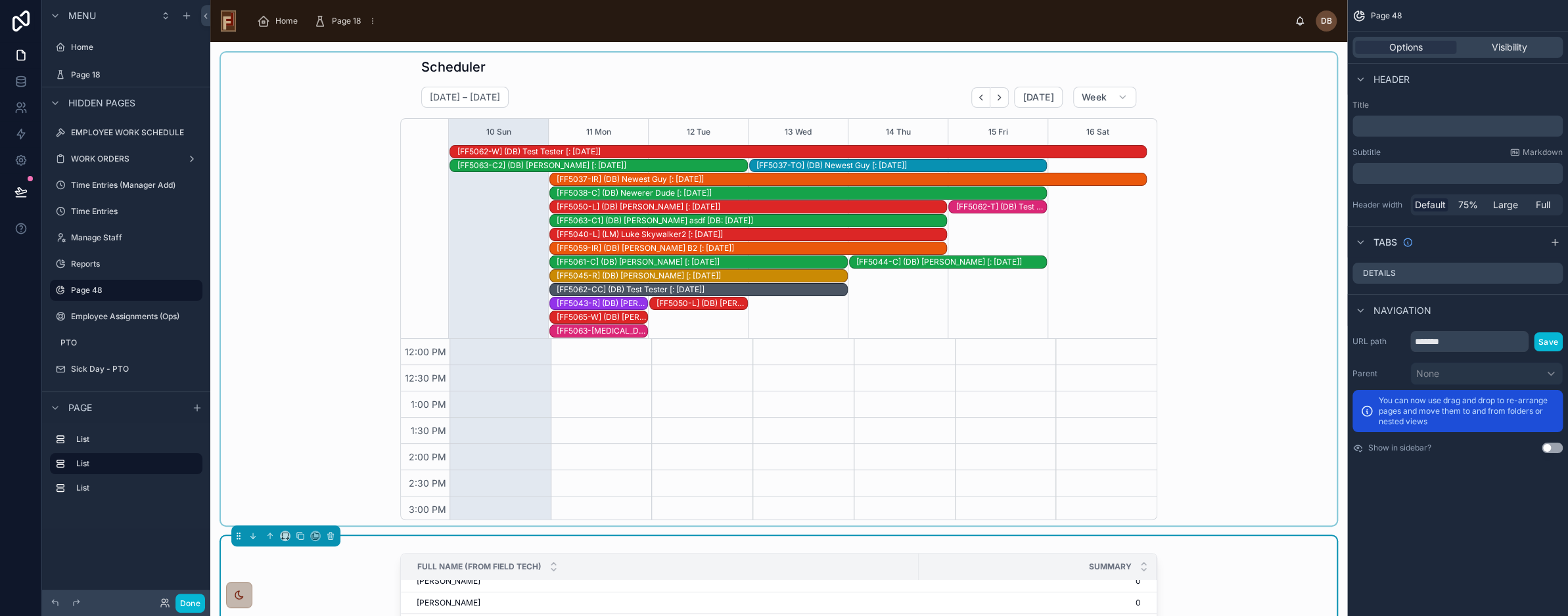
click at [603, 191] on div "[FF5038-C] (DB) Newerer Dude [: 07-27-25]" at bounding box center [802, 193] width 490 height 11
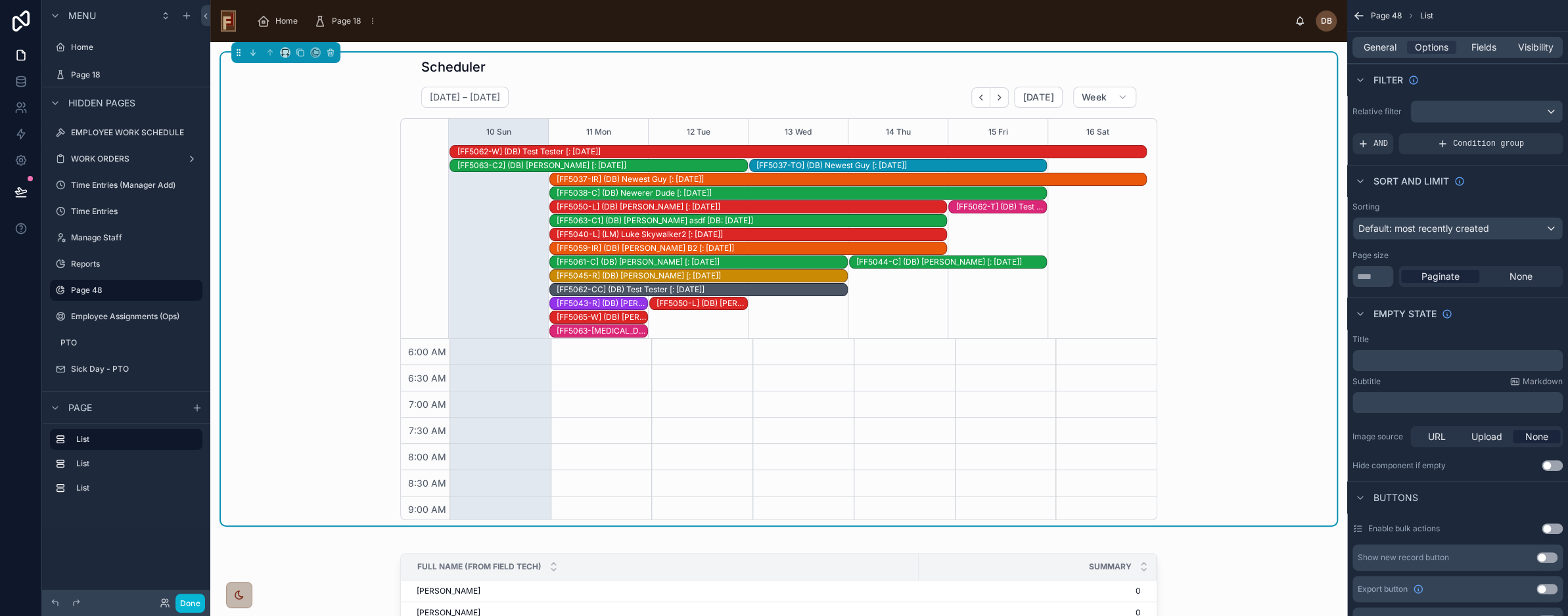
scroll to position [0, 1364]
click at [603, 191] on div "[FF5038-C] (DB) Newerer Dude [: 07-27-25]" at bounding box center [802, 193] width 490 height 11
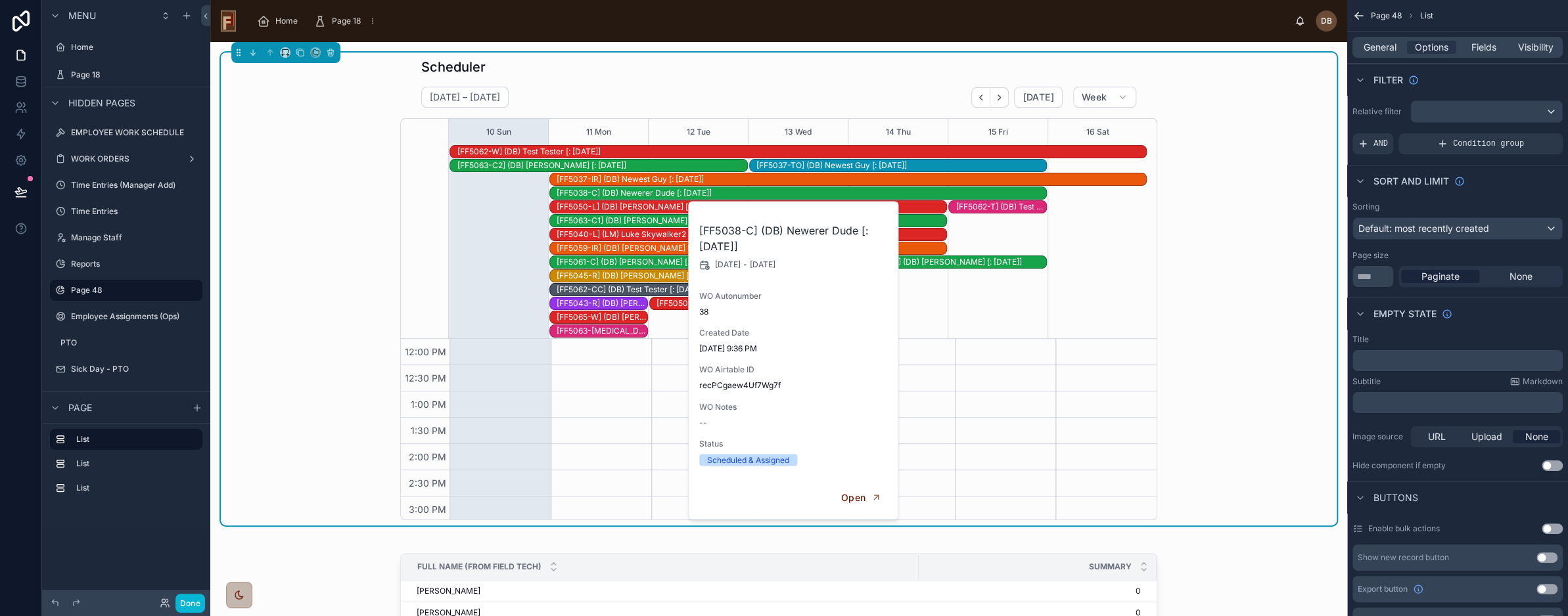
click at [603, 191] on div "[FF5038-C] (DB) Newerer Dude [: 07-27-25]" at bounding box center [802, 193] width 490 height 11
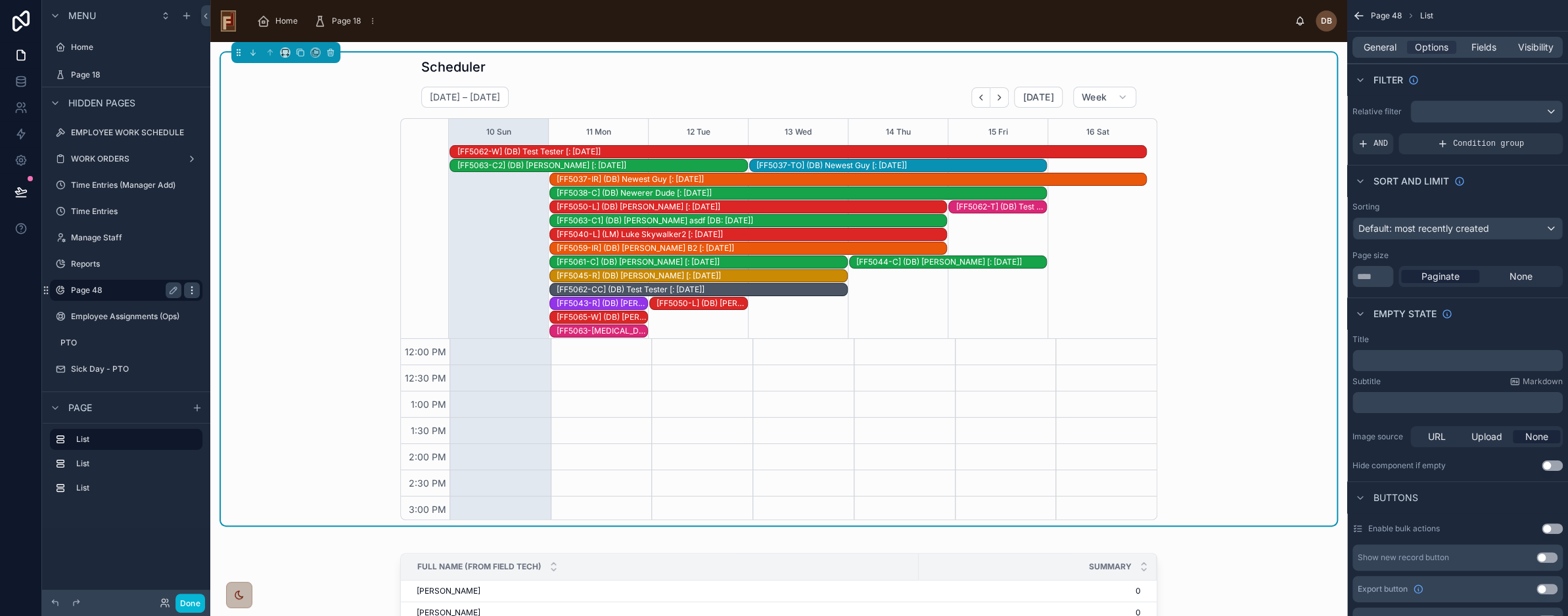
click at [193, 290] on icon "scrollable content" at bounding box center [192, 291] width 11 height 11
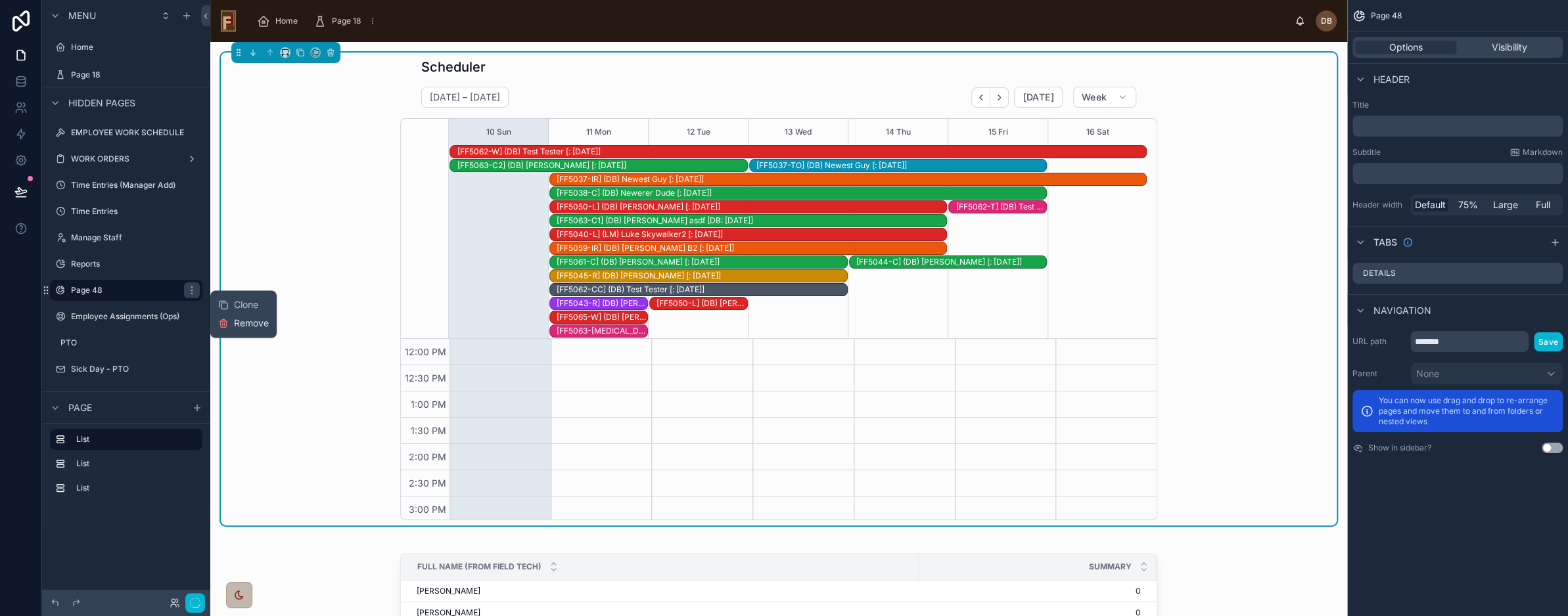
click at [256, 323] on span "Remove" at bounding box center [252, 323] width 35 height 13
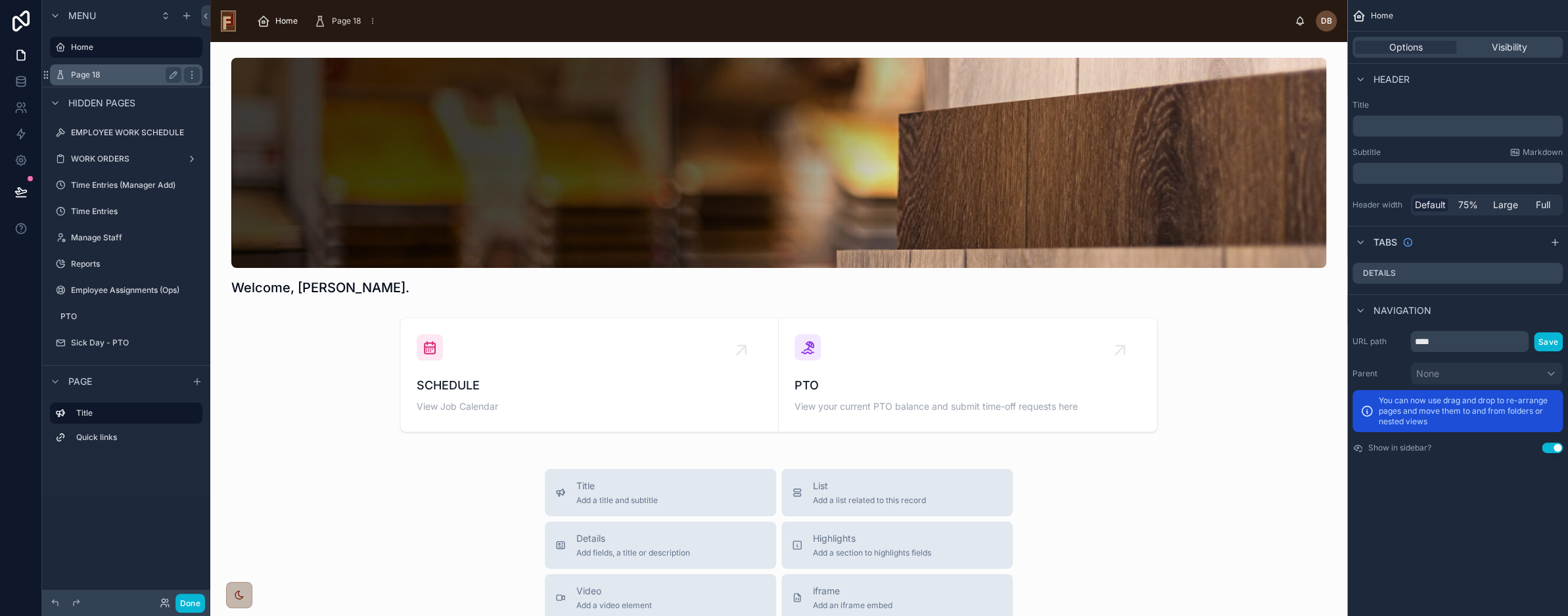
click at [87, 80] on label "Page 18" at bounding box center [123, 75] width 105 height 11
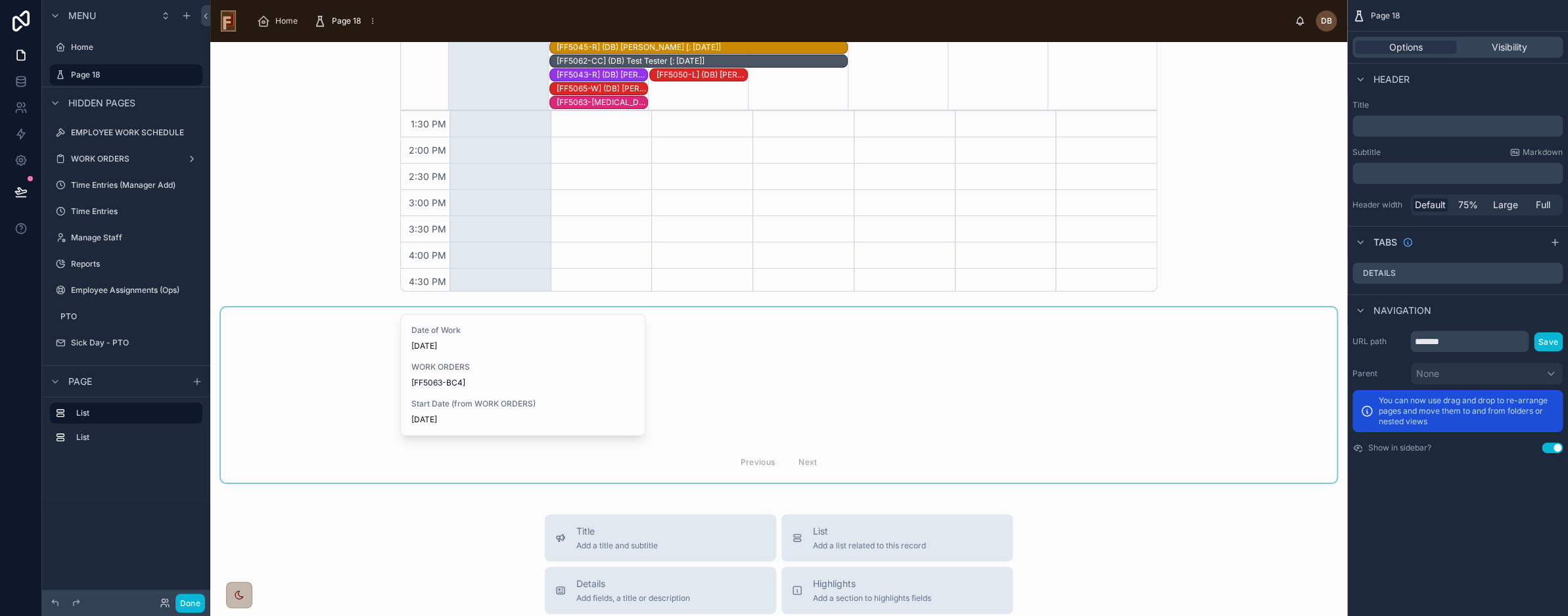
scroll to position [263, 0]
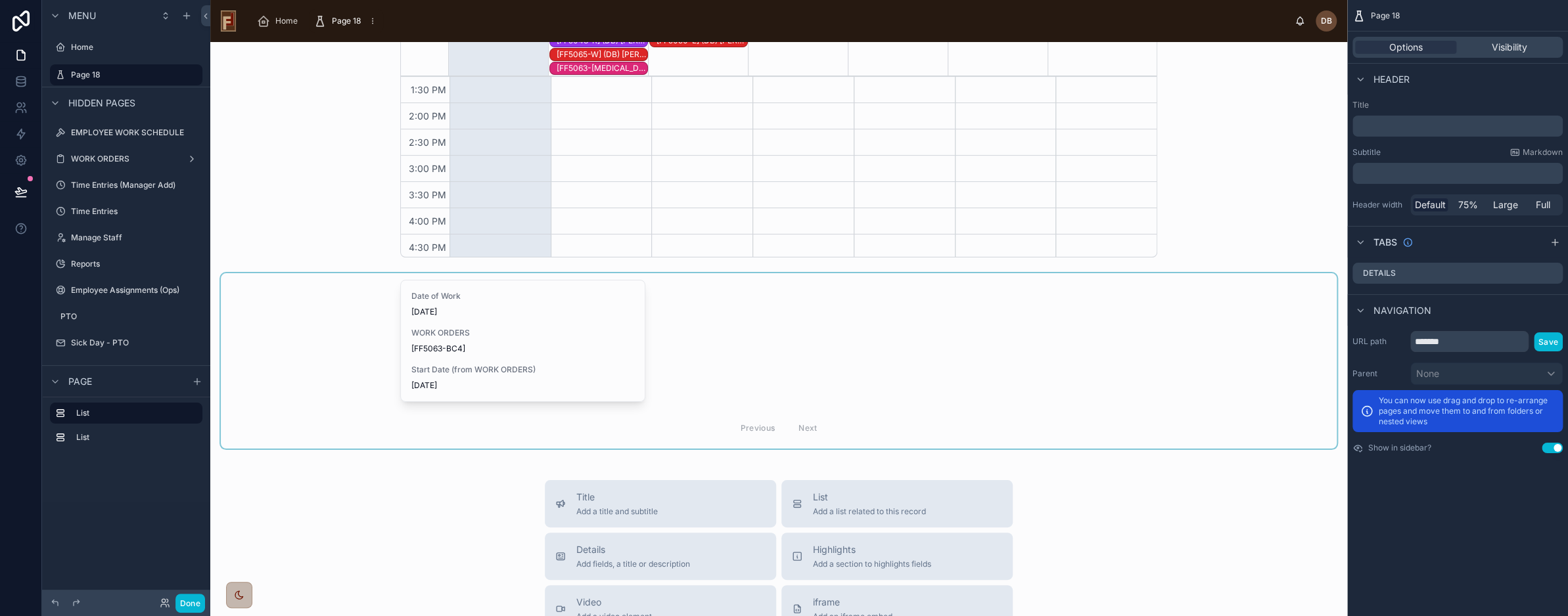
click at [563, 354] on div at bounding box center [779, 360] width 1116 height 175
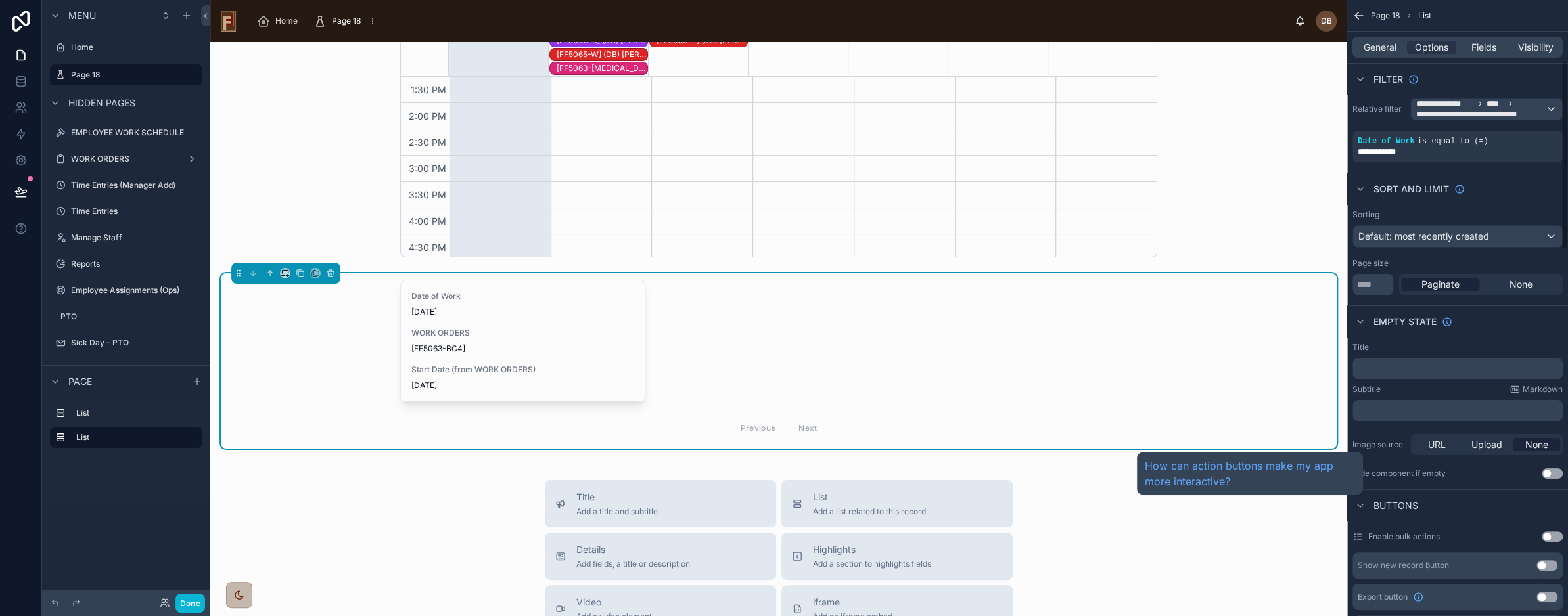
scroll to position [0, 0]
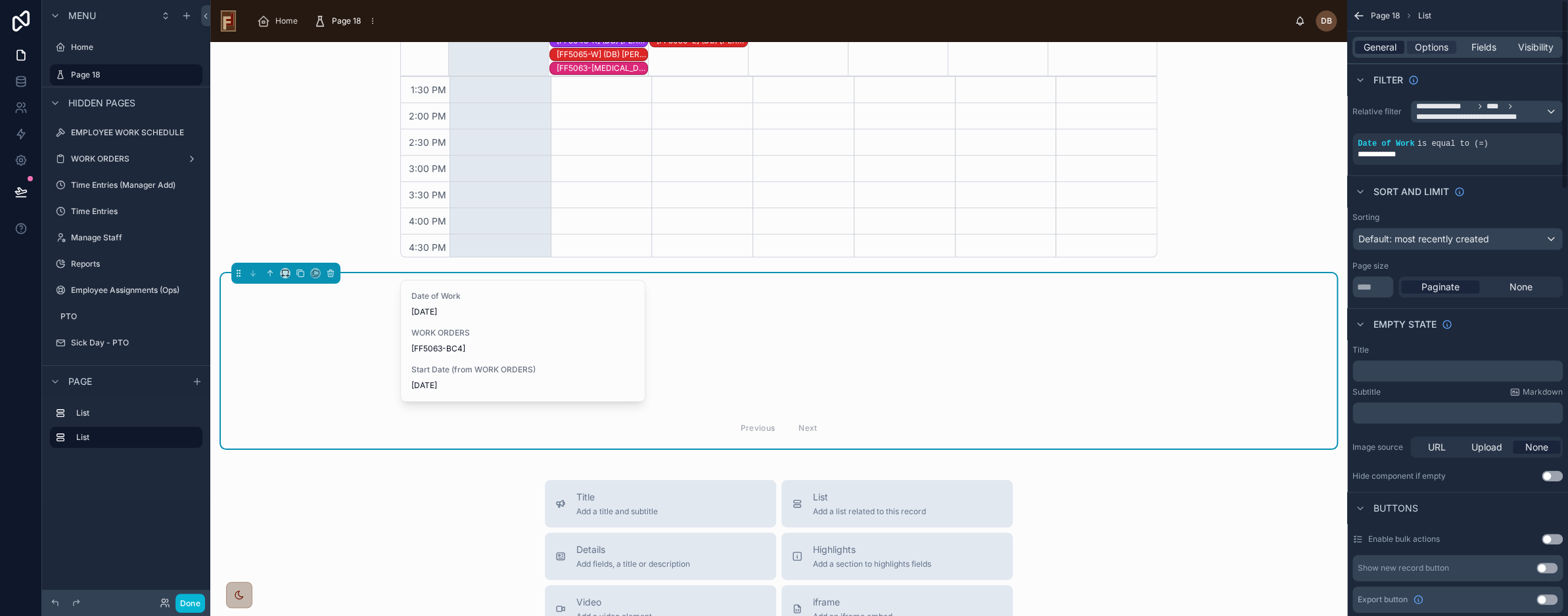
click at [1383, 52] on span "General" at bounding box center [1380, 47] width 33 height 13
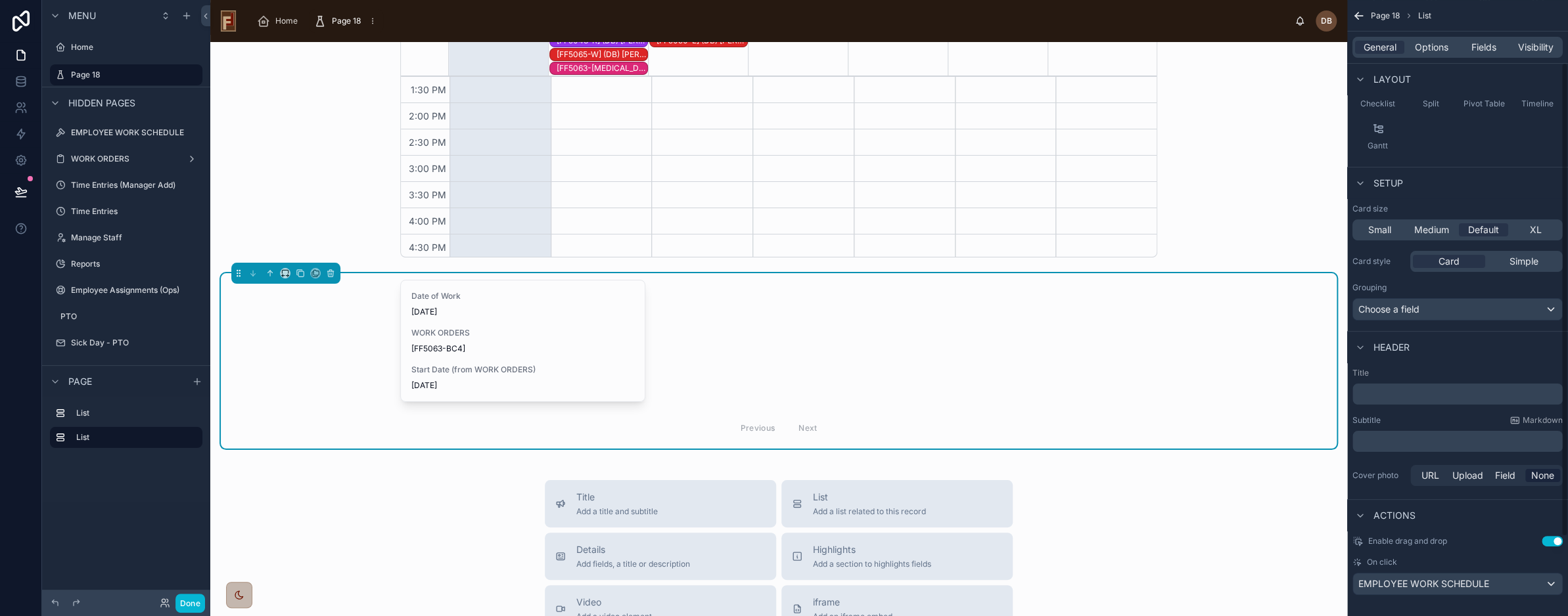
scroll to position [183, 0]
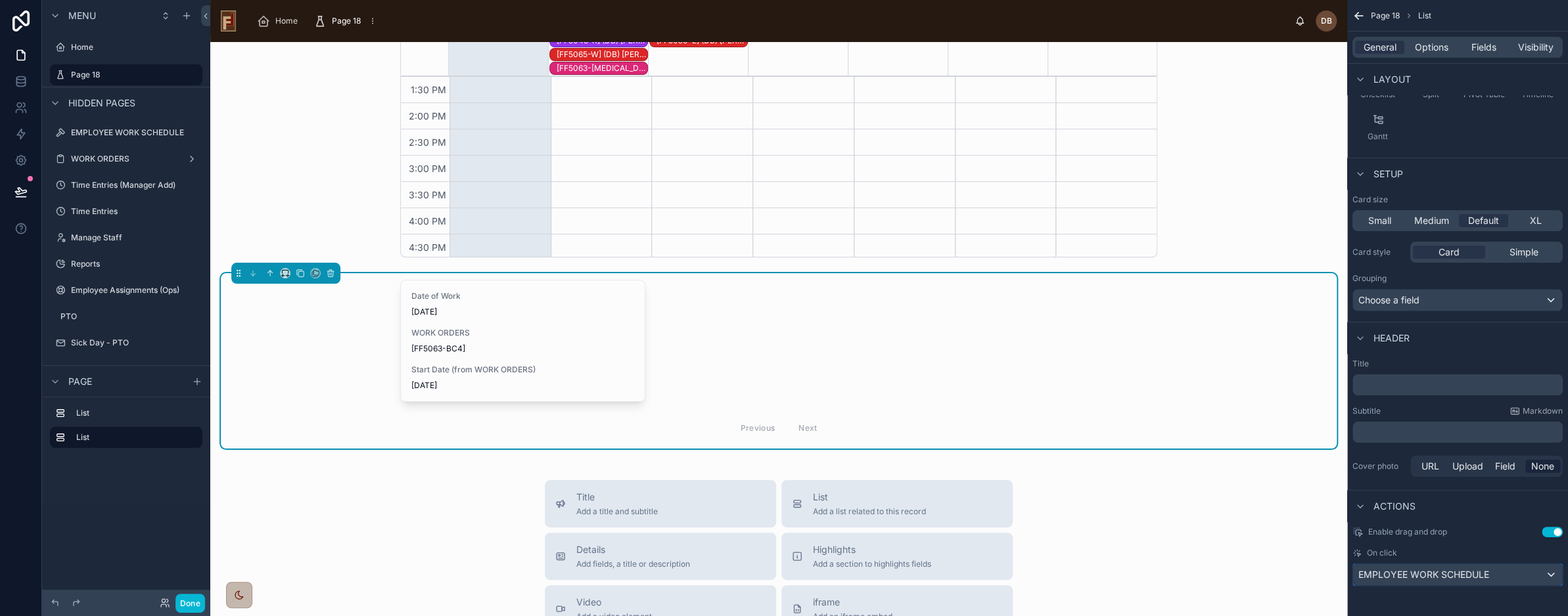
click at [1471, 575] on span "EMPLOYEE WORK SCHEDULE" at bounding box center [1424, 575] width 131 height 13
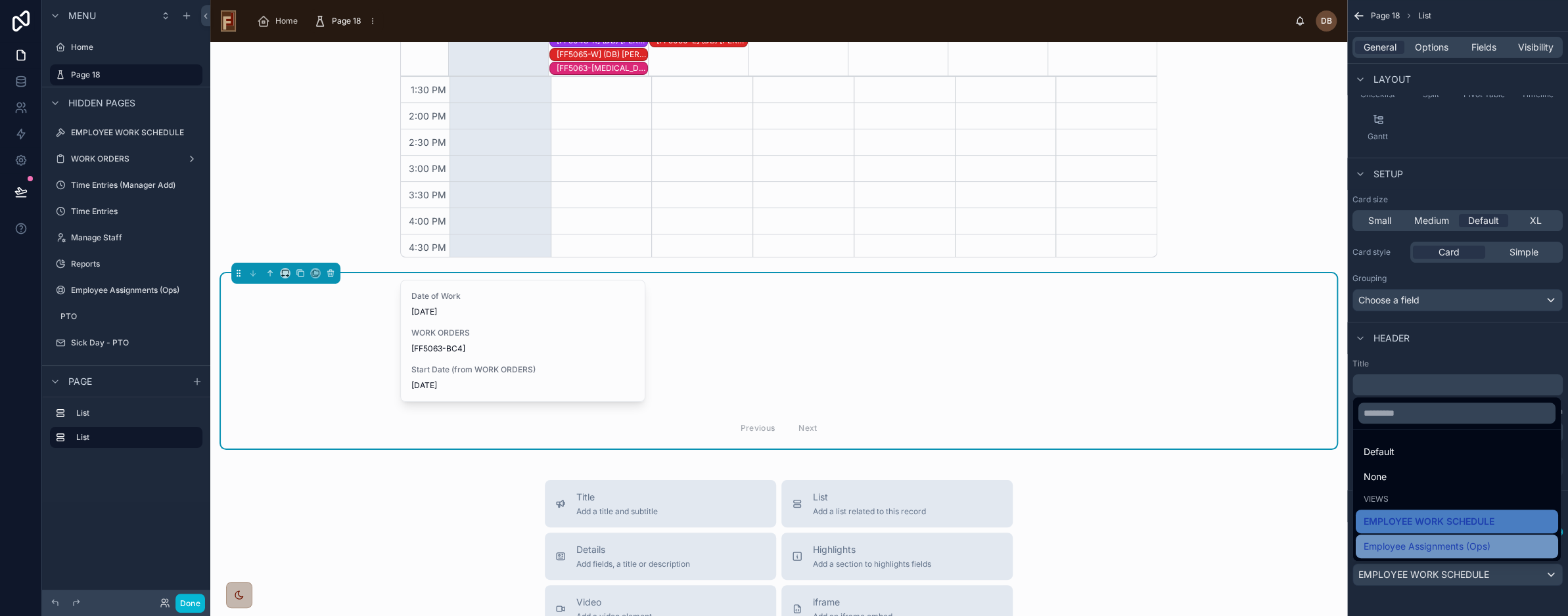
click at [1472, 548] on span "Employee Assignments (Ops)" at bounding box center [1427, 546] width 127 height 16
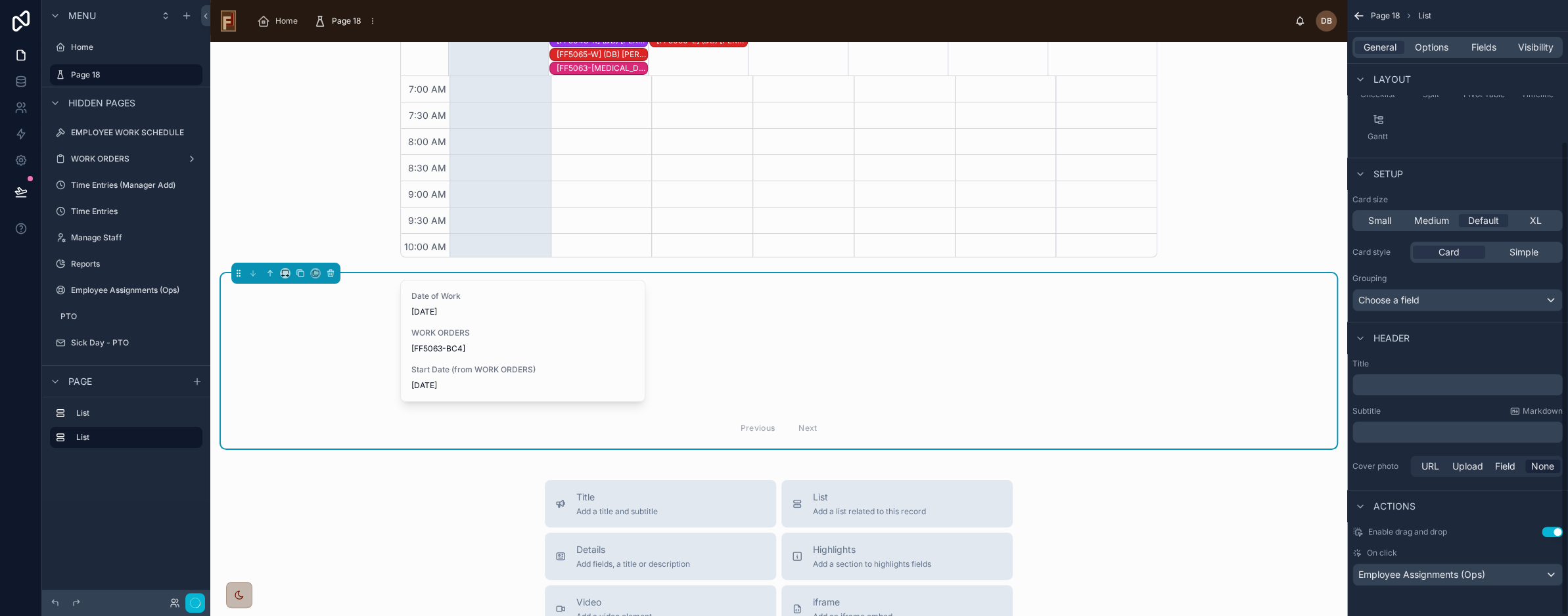
scroll to position [341, 0]
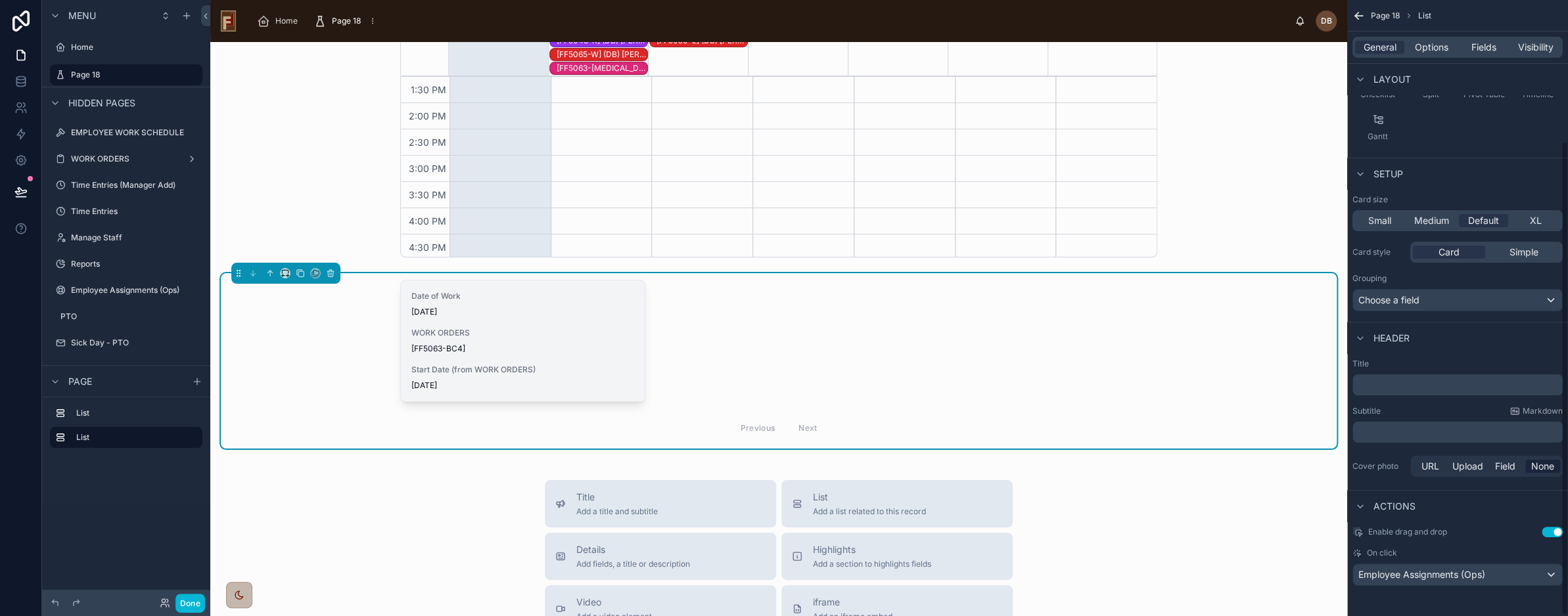
click at [494, 320] on div "Date of Work 8/10/2025 WORK ORDERS [FF5063-BC4] Start Date (from WORK ORDERS) 8…" at bounding box center [523, 341] width 244 height 121
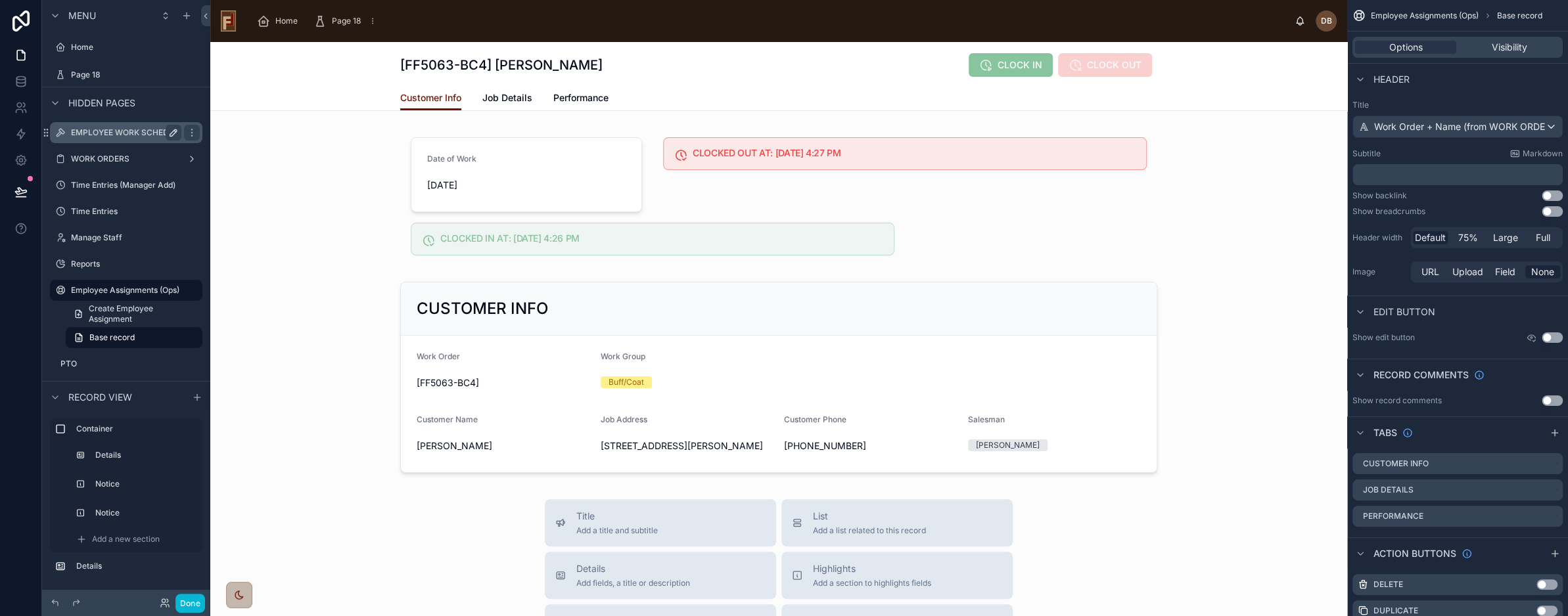
click at [112, 128] on label "EMPLOYEE WORK SCHEDULE" at bounding box center [127, 133] width 113 height 11
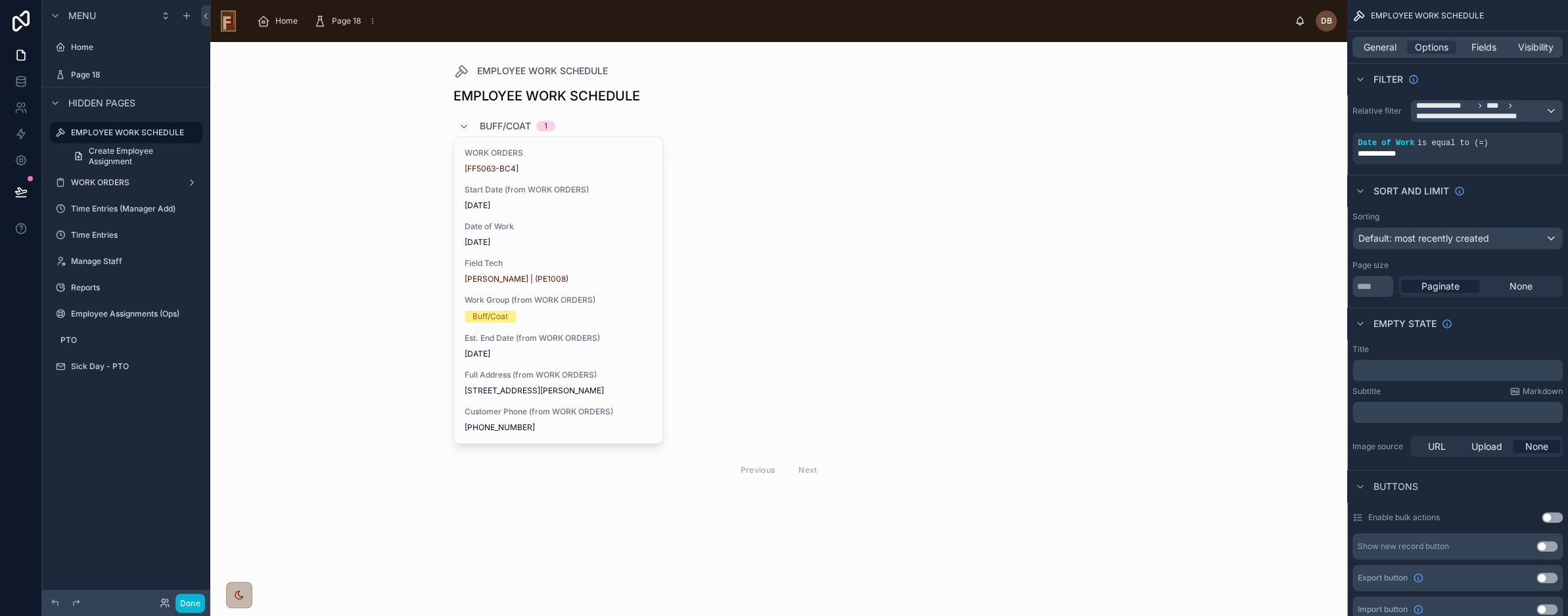
click at [531, 230] on div at bounding box center [779, 285] width 672 height 485
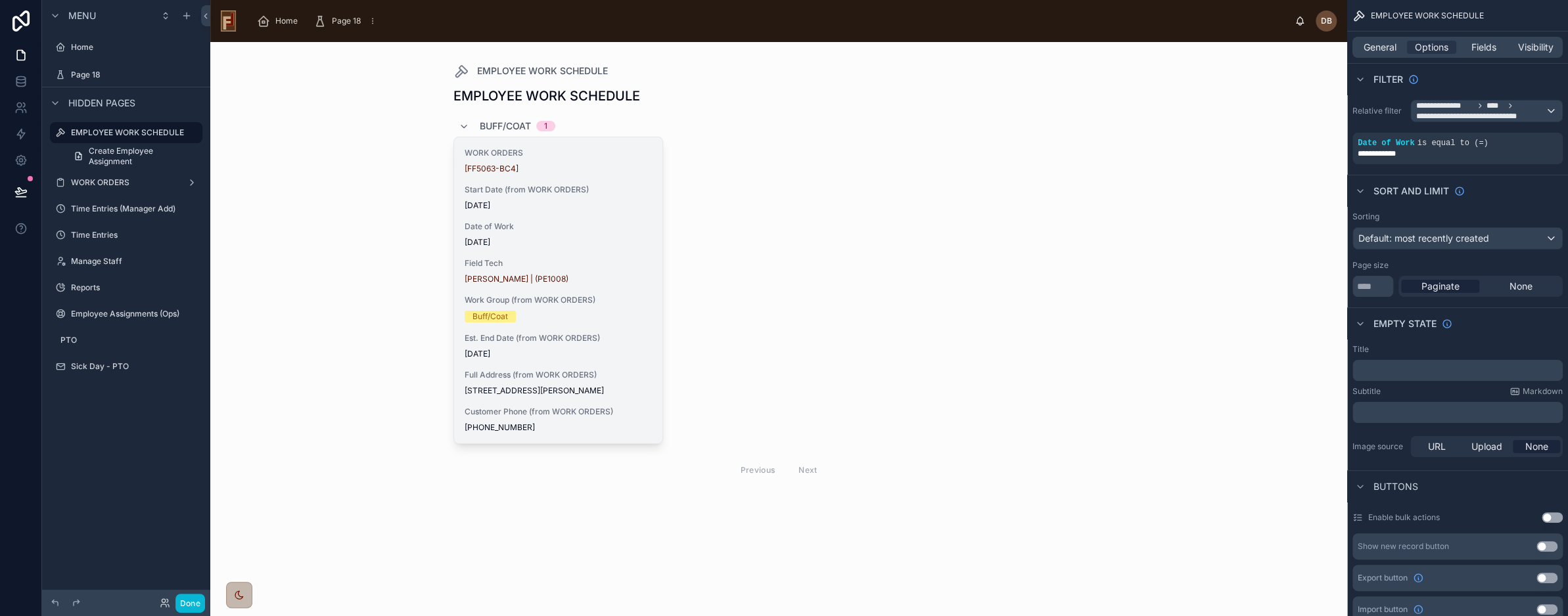
click at [547, 243] on span "8/10/2025" at bounding box center [559, 243] width 188 height 11
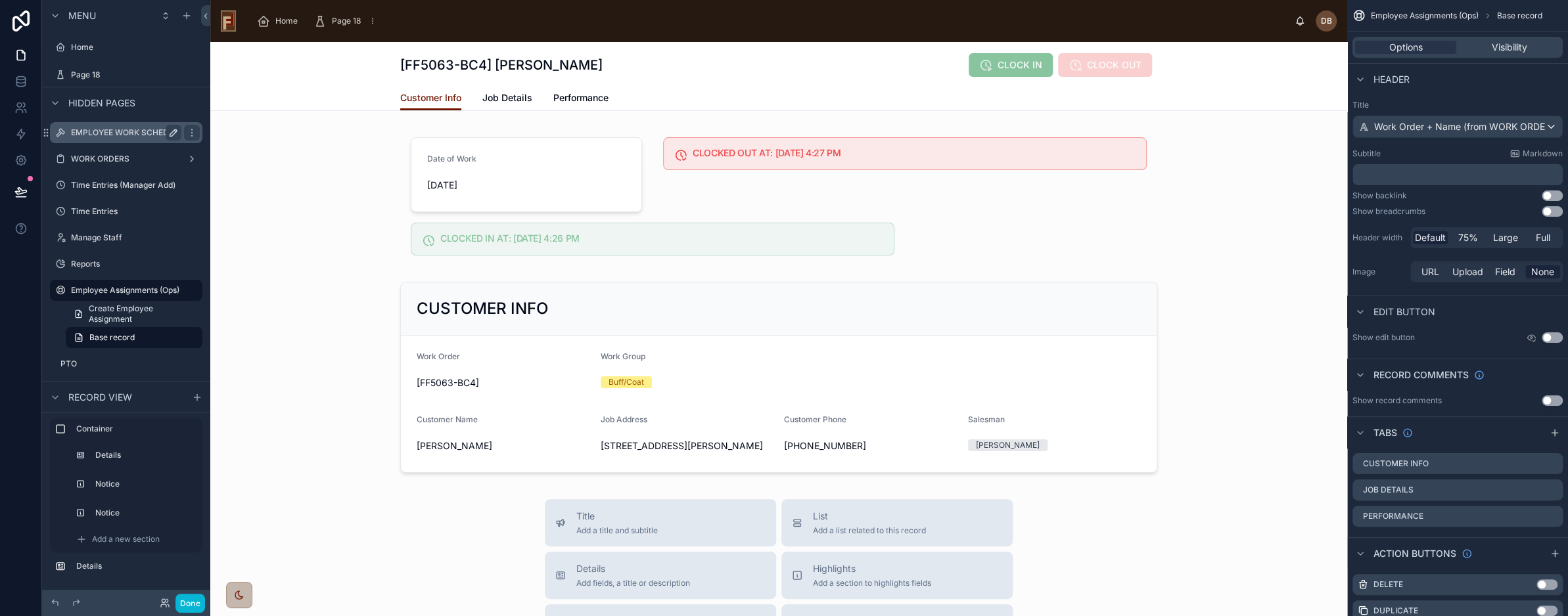
click at [120, 131] on label "EMPLOYEE WORK SCHEDULE" at bounding box center [127, 133] width 113 height 11
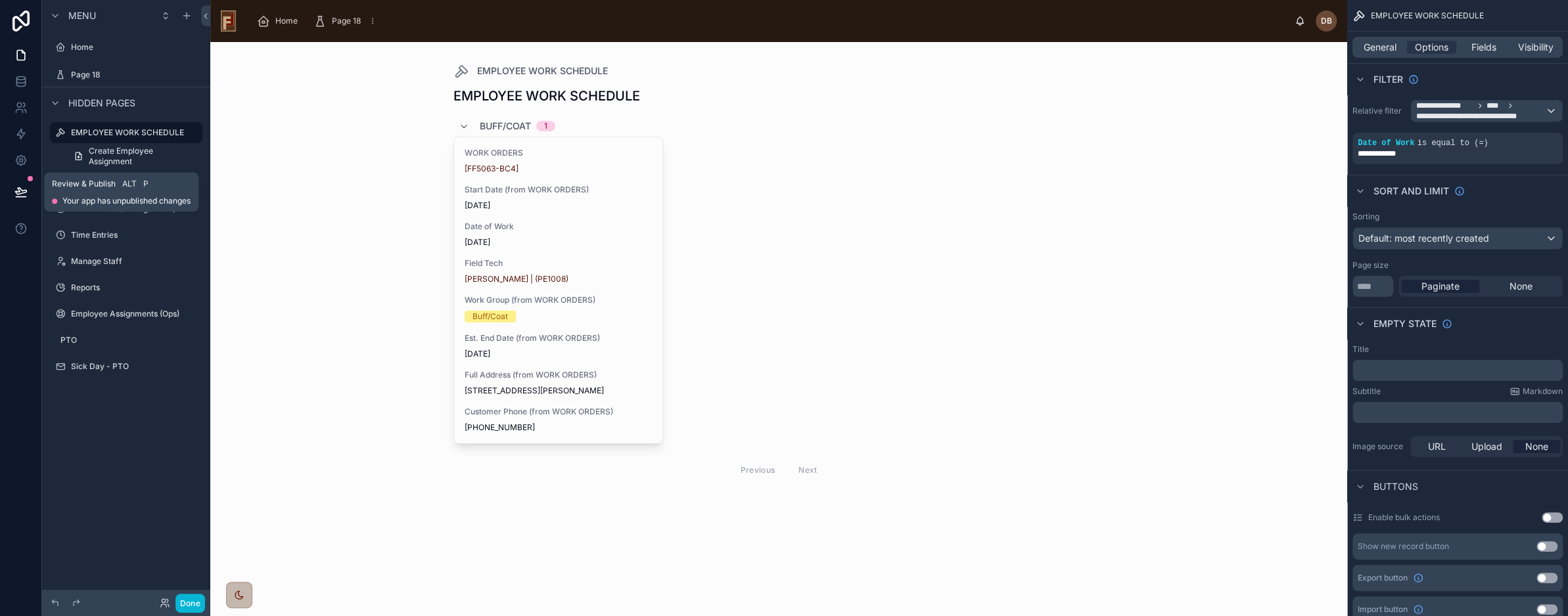
click at [13, 194] on button at bounding box center [21, 192] width 29 height 37
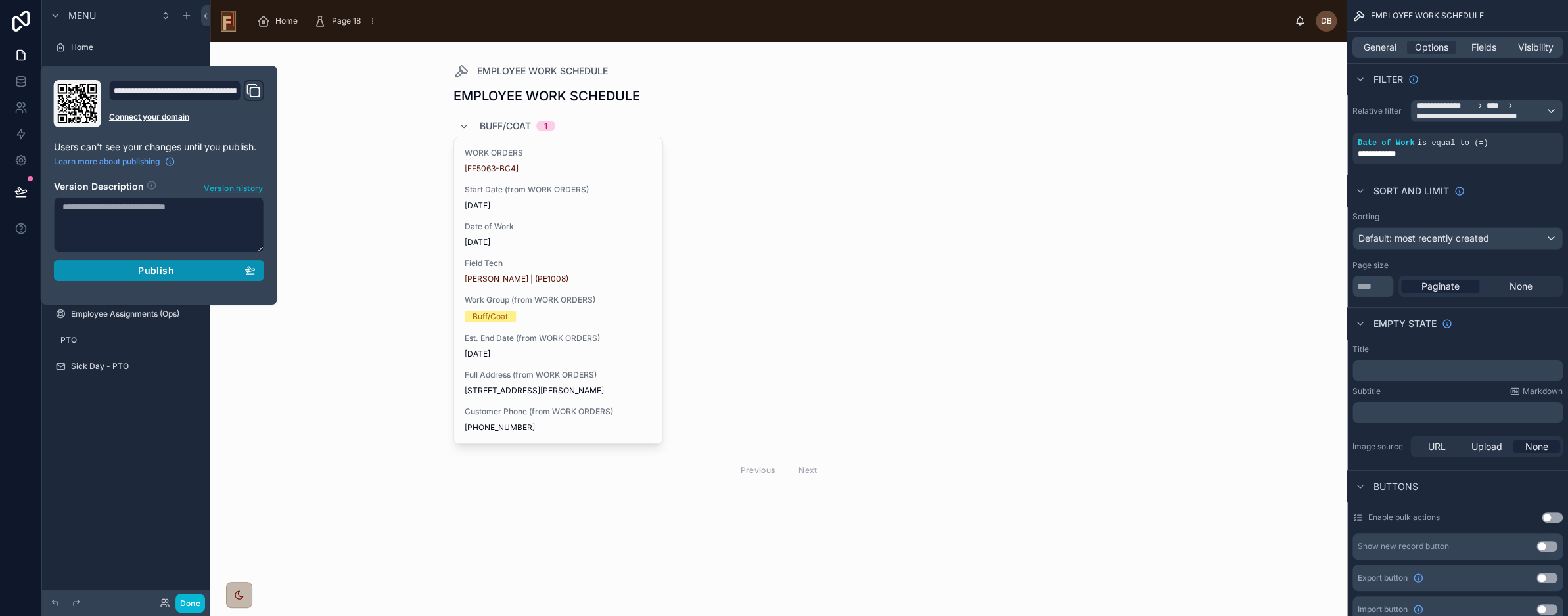
click at [158, 270] on span "Publish" at bounding box center [156, 270] width 35 height 11
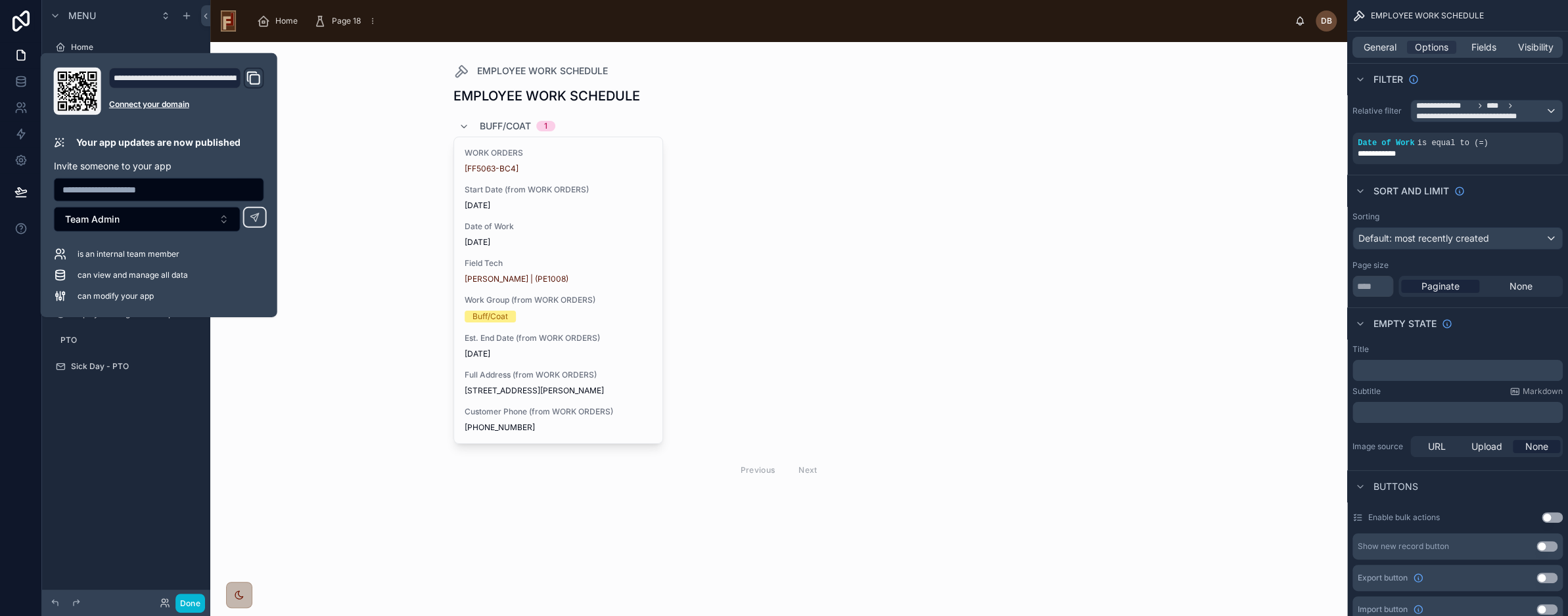
click at [423, 241] on div "EMPLOYEE WORK SCHEDULE EMPLOYEE WORK SCHEDULE Buff/Coat 1 WORK ORDERS [FF5063-B…" at bounding box center [779, 329] width 1137 height 574
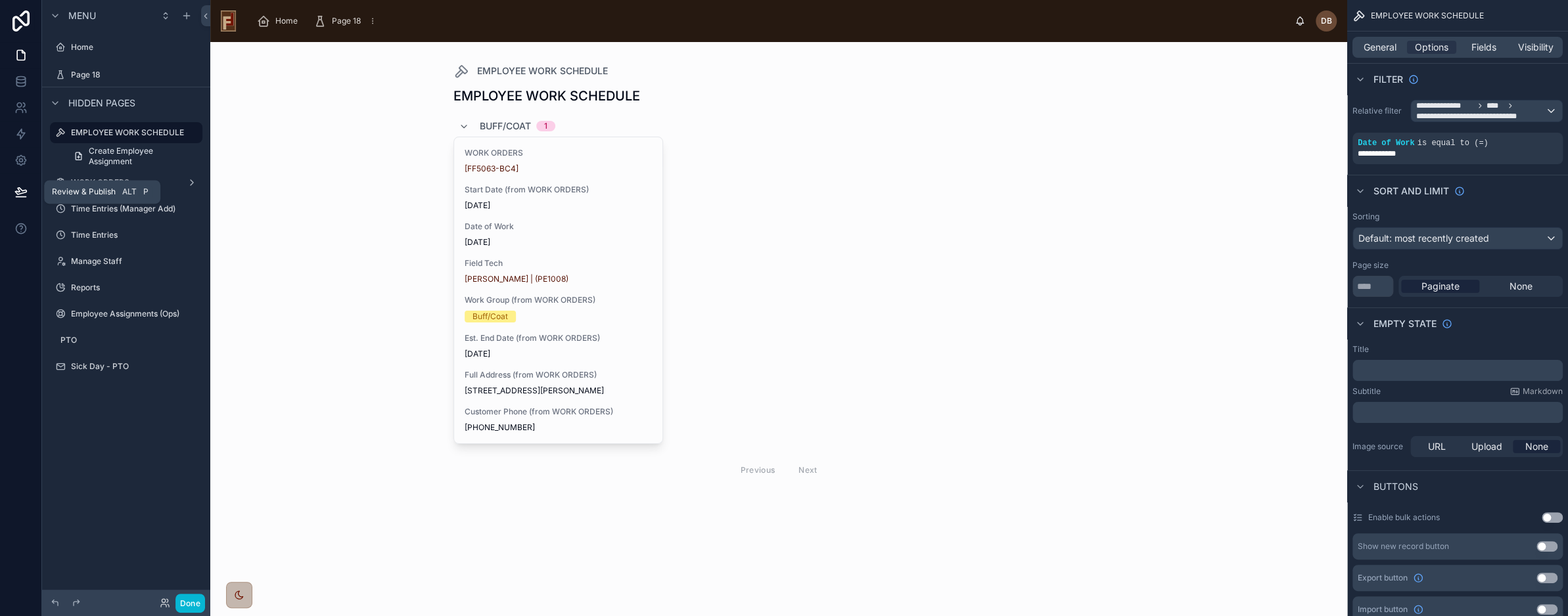
click at [27, 193] on button at bounding box center [21, 192] width 29 height 37
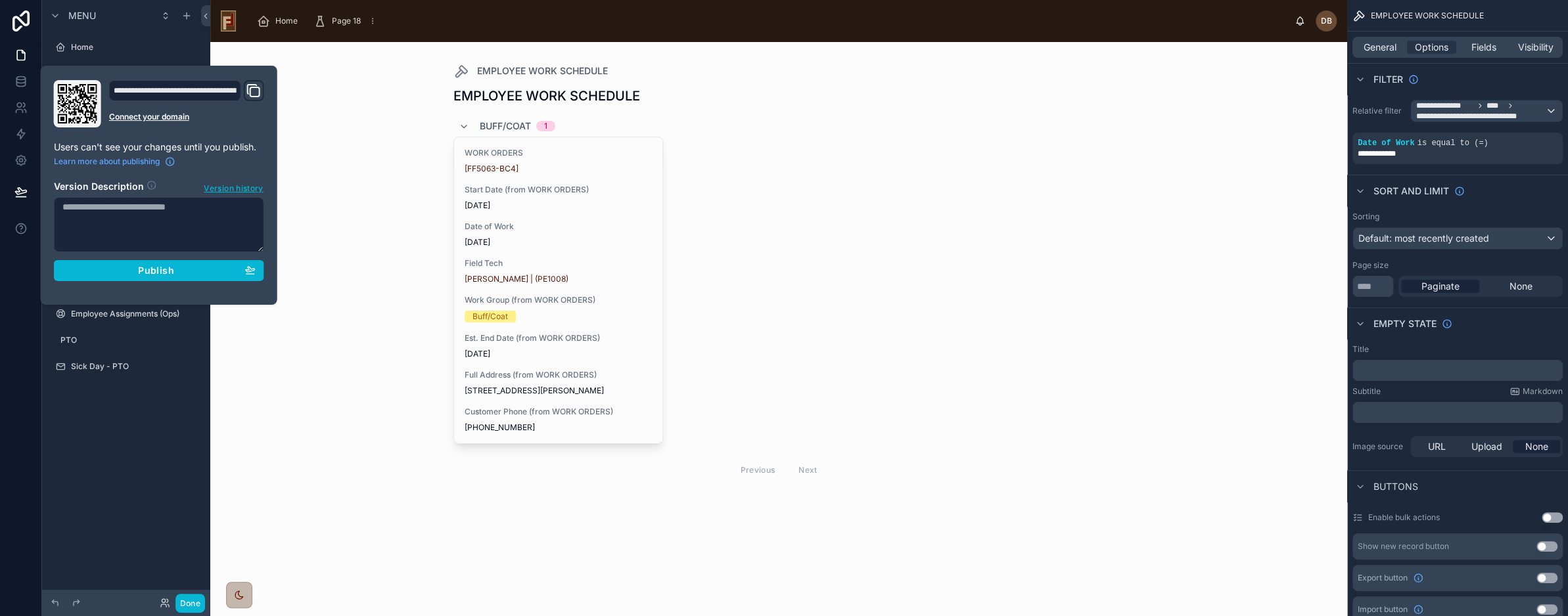
click at [347, 181] on div "EMPLOYEE WORK SCHEDULE EMPLOYEE WORK SCHEDULE Buff/Coat 1 WORK ORDERS [FF5063-B…" at bounding box center [779, 329] width 1137 height 574
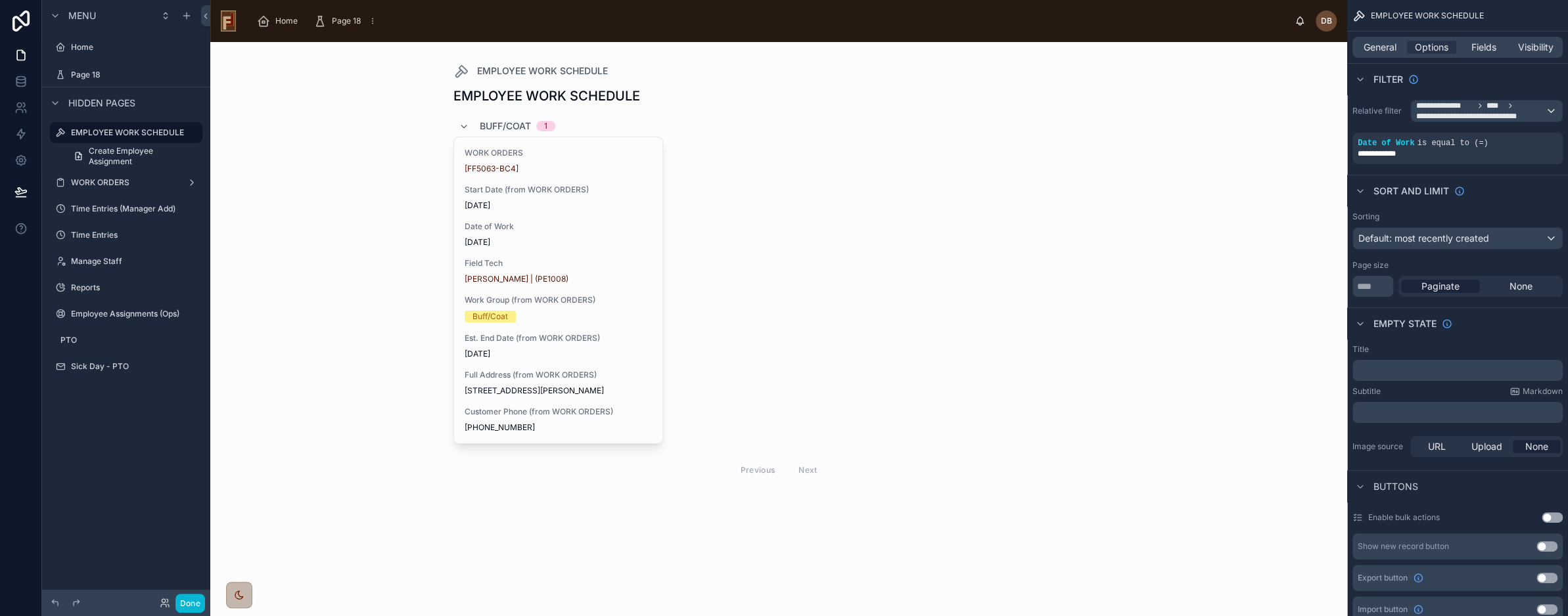
click at [0, 0] on icon "scrollable content" at bounding box center [0, 0] width 0 height 0
click at [129, 133] on input "**********" at bounding box center [116, 133] width 89 height 16
click at [191, 133] on icon "scrollable content" at bounding box center [191, 132] width 1 height 1
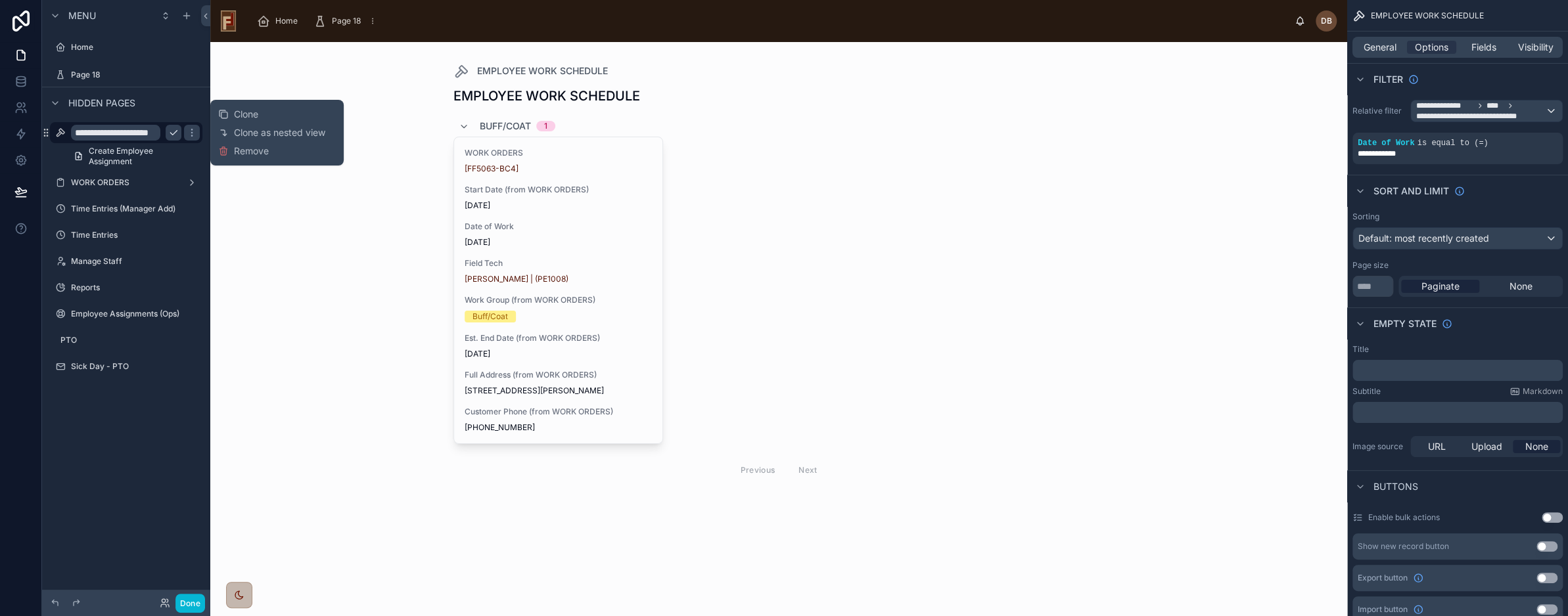
click at [293, 224] on div "EMPLOYEE WORK SCHEDULE EMPLOYEE WORK SCHEDULE Buff/Coat 1 WORK ORDERS [FF5063-B…" at bounding box center [779, 329] width 1137 height 574
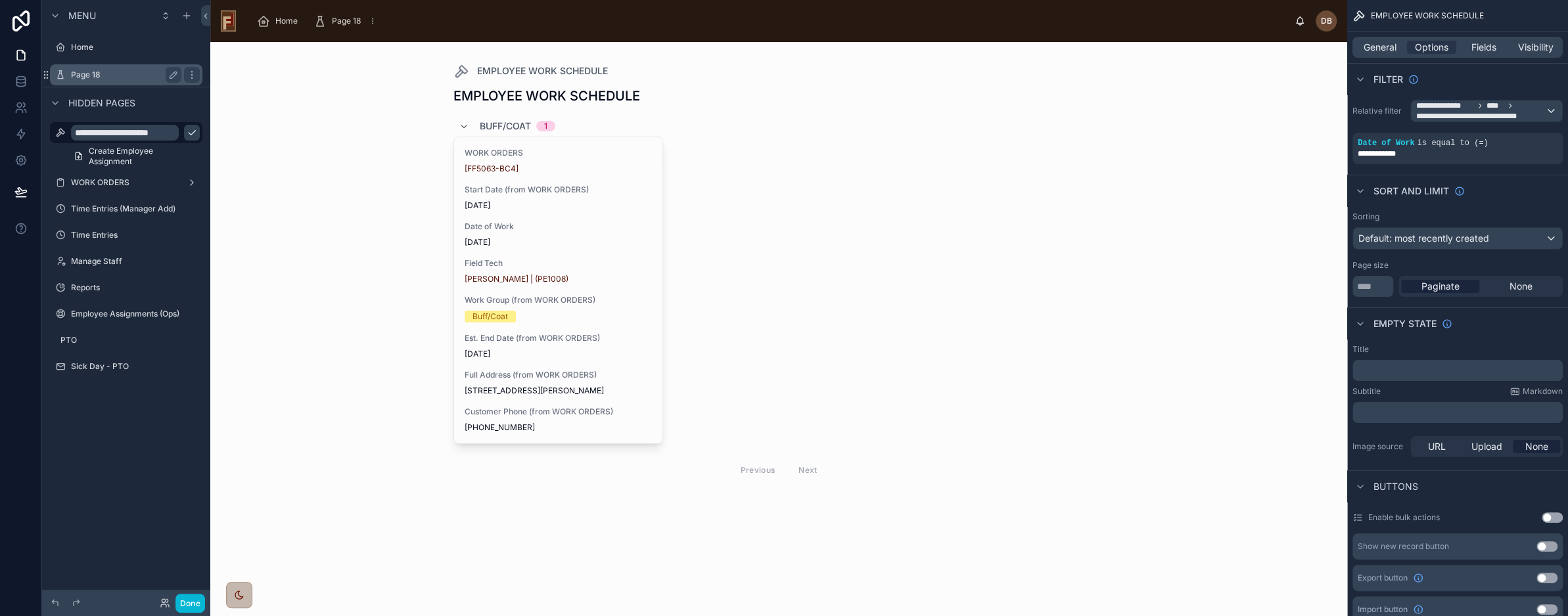
click at [92, 76] on label "Page 18" at bounding box center [123, 75] width 105 height 11
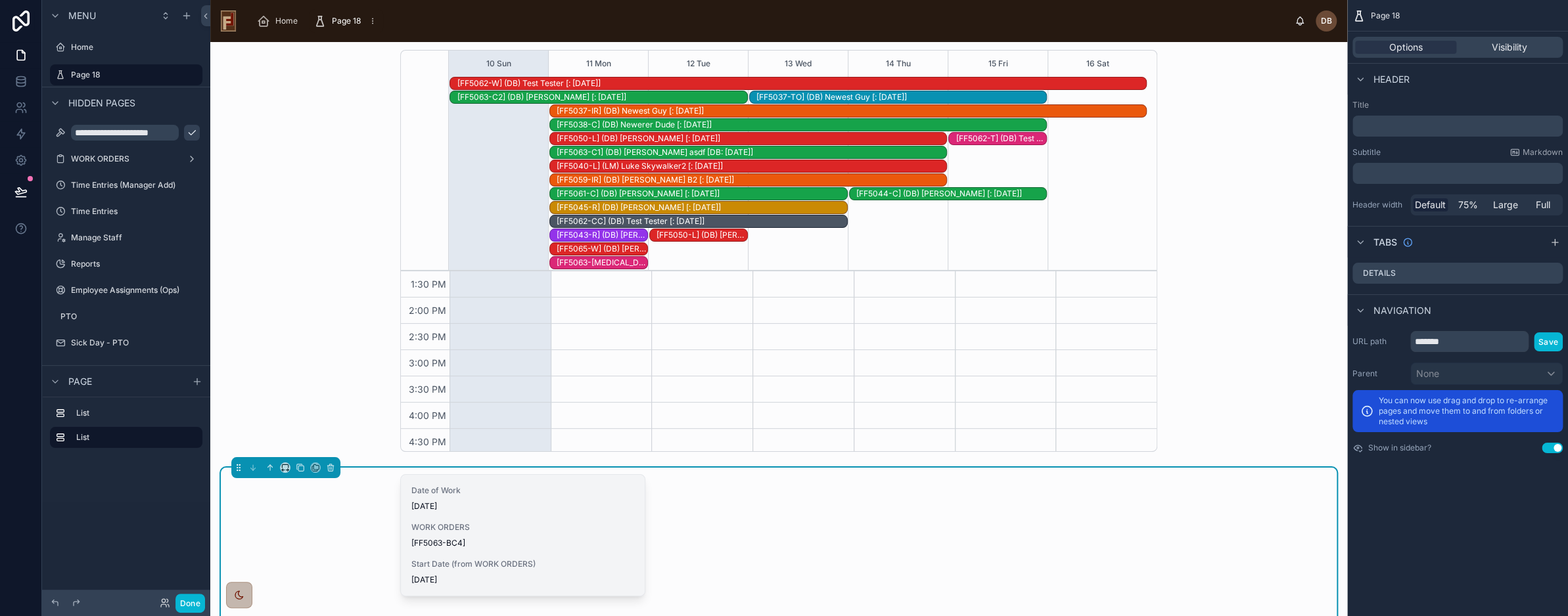
scroll to position [263, 0]
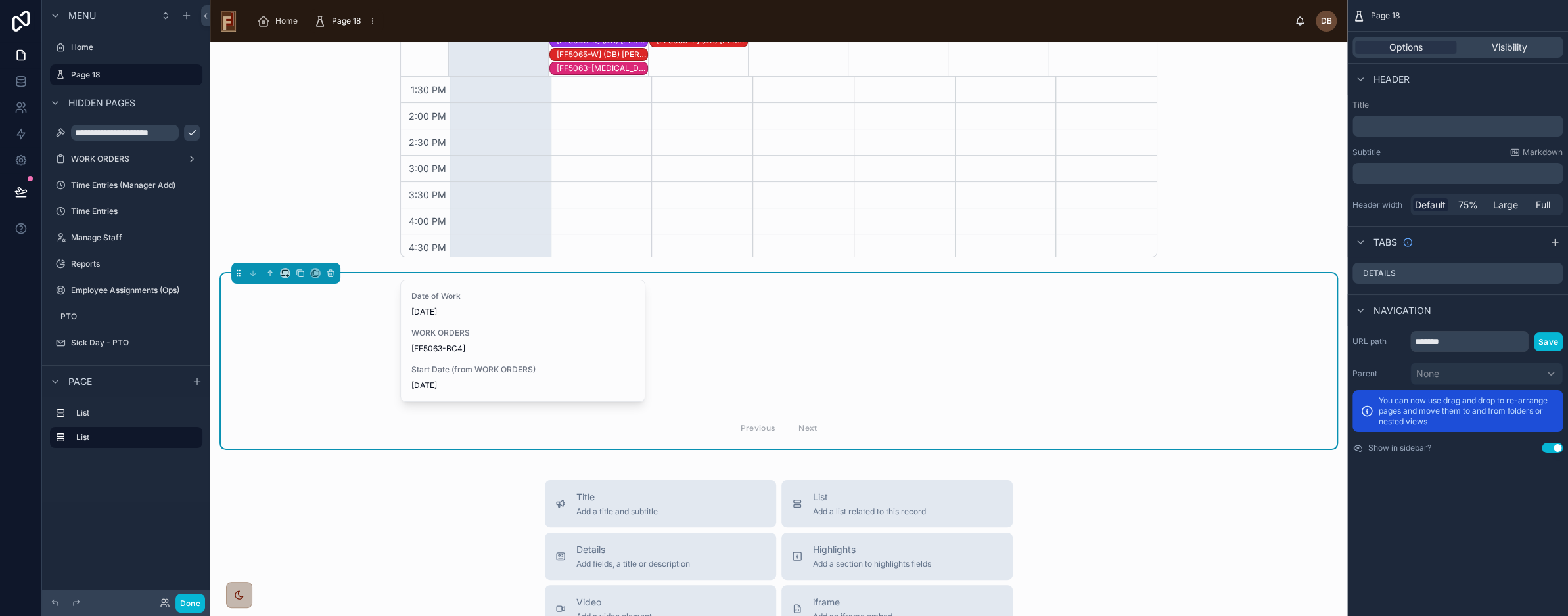
click at [323, 329] on div "Date of Work 8/10/2025 WORK ORDERS [FF5063-BC4] Start Date (from WORK ORDERS) 8…" at bounding box center [779, 360] width 1116 height 175
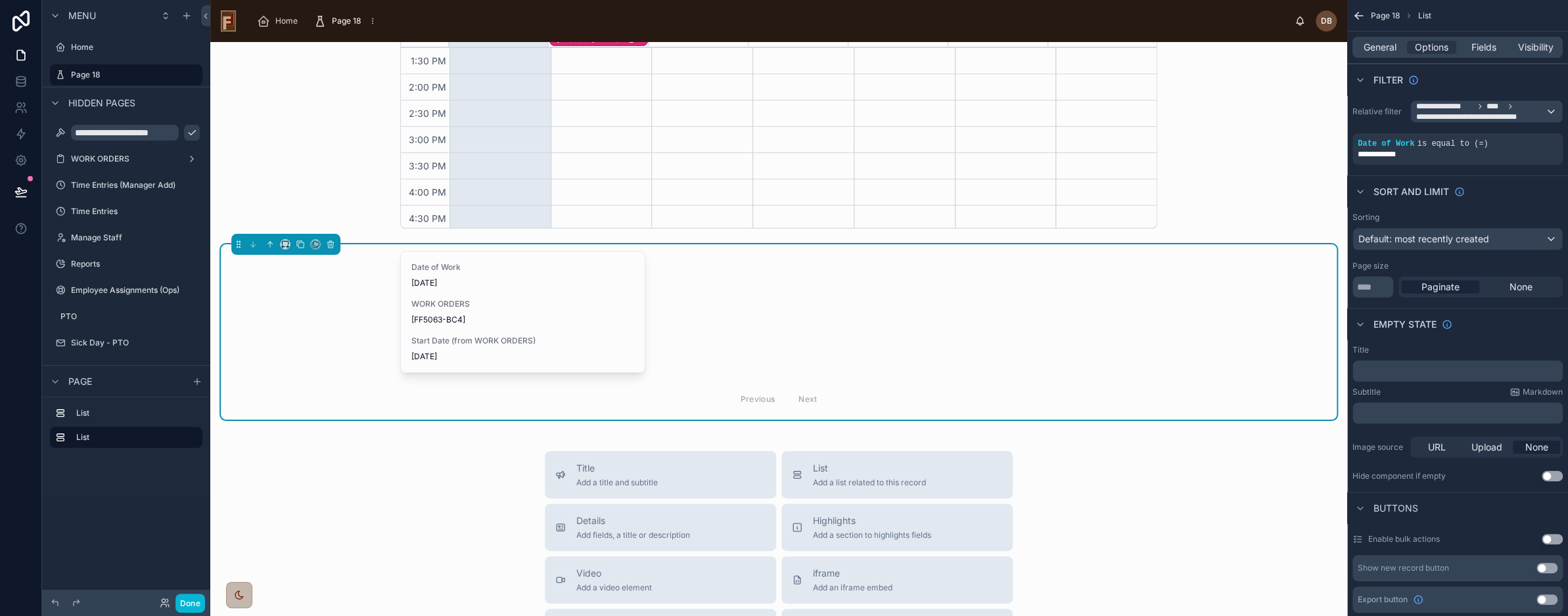
scroll to position [329, 0]
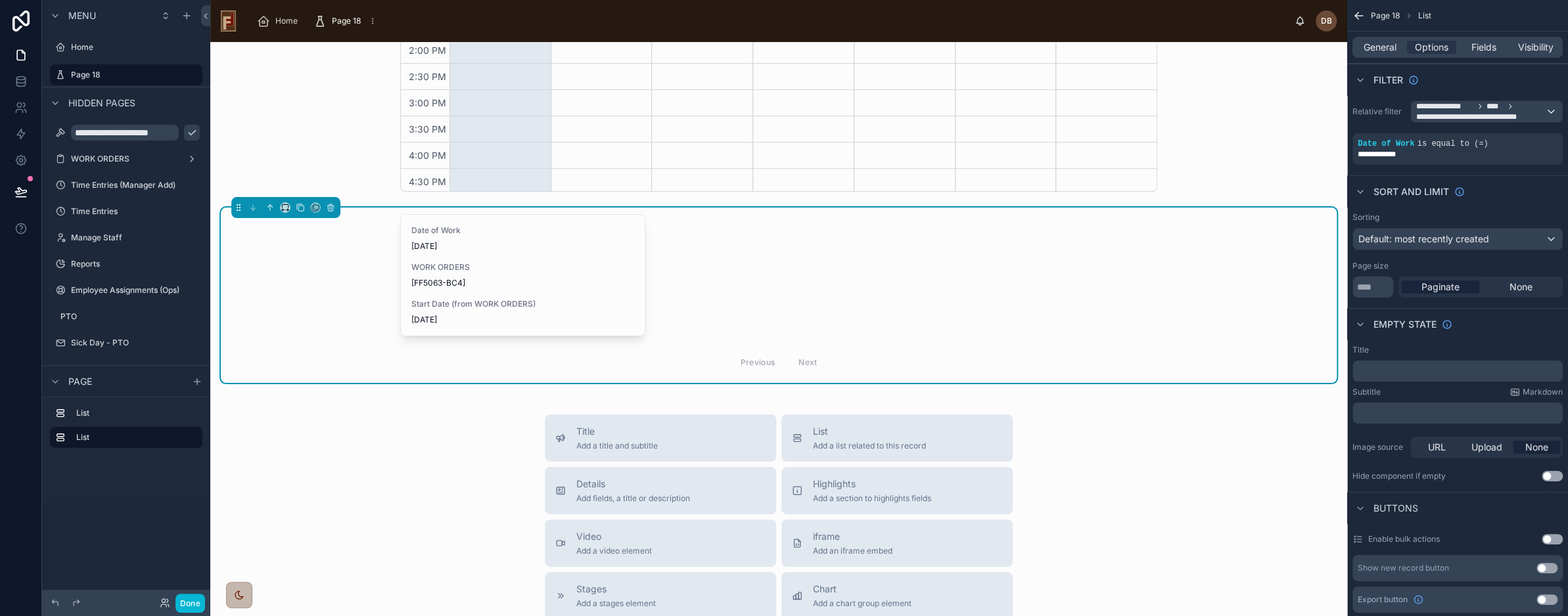
click at [804, 296] on div "Date of Work 8/10/2025 WORK ORDERS [FF5063-BC4] Start Date (from WORK ORDERS) 8…" at bounding box center [779, 296] width 757 height 164
click at [1380, 41] on span "General" at bounding box center [1380, 47] width 33 height 13
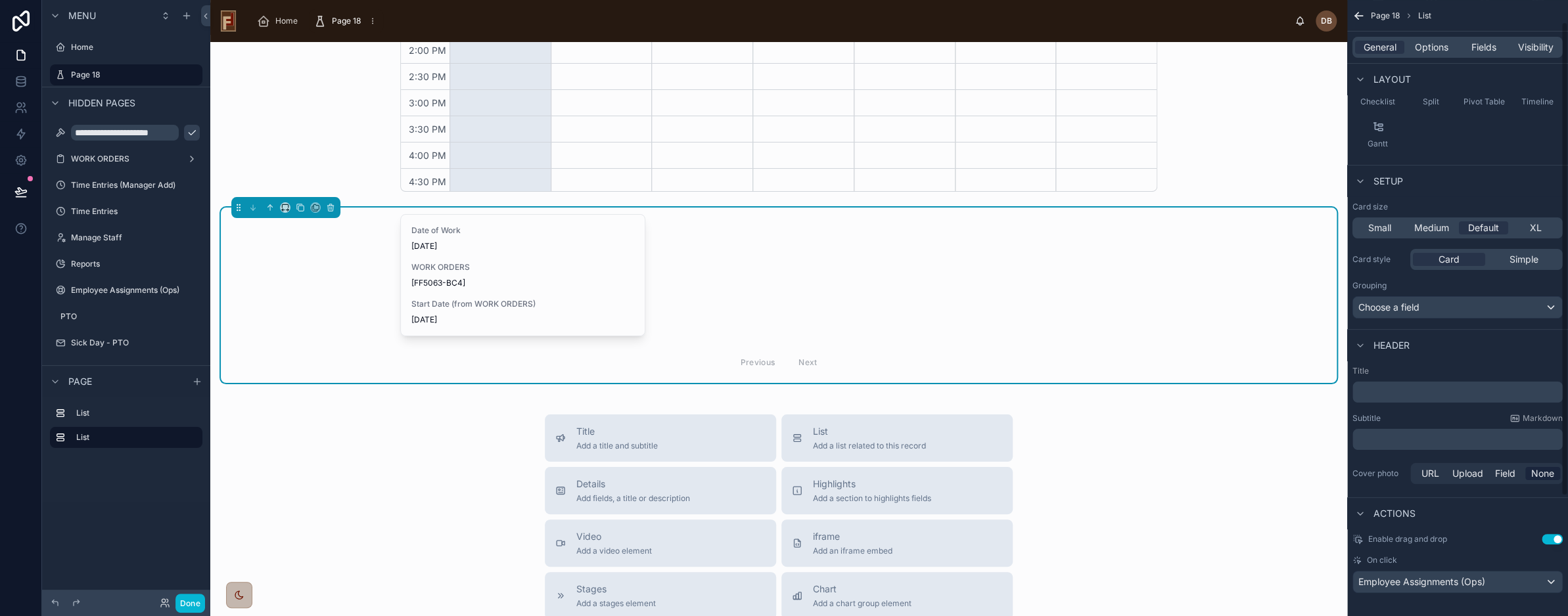
scroll to position [183, 0]
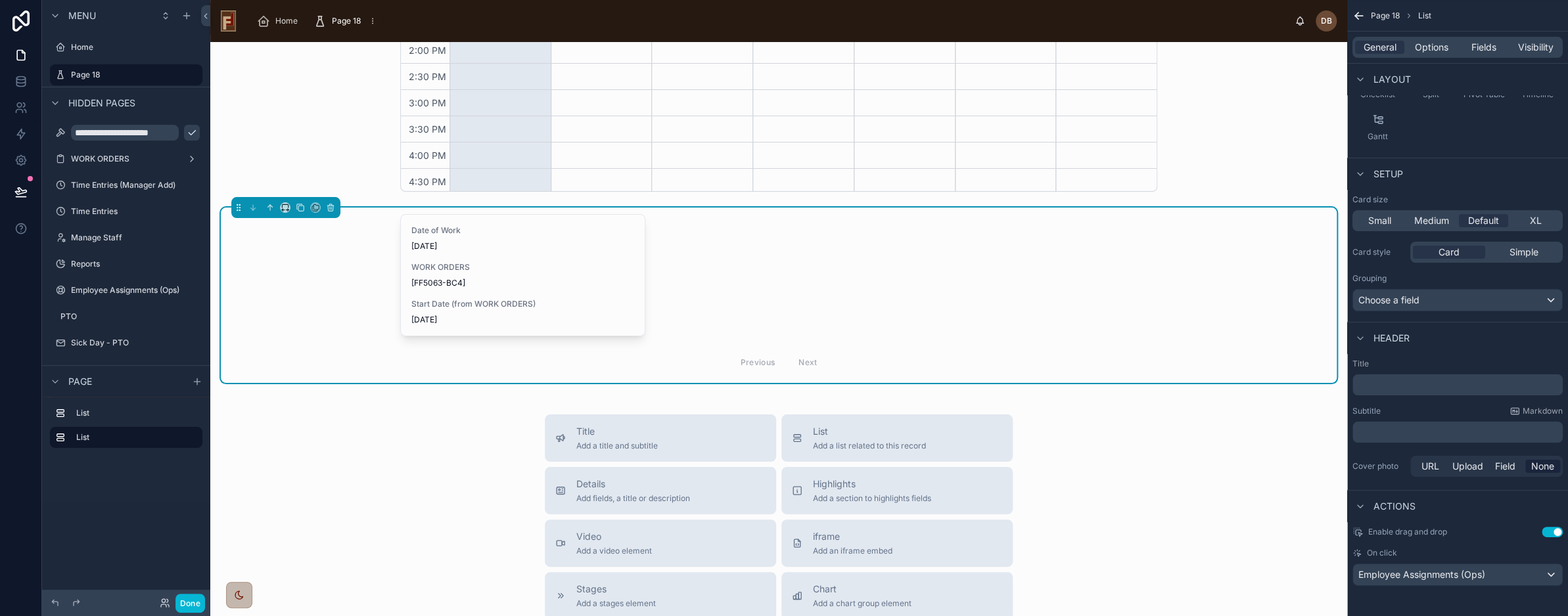
click at [1409, 381] on p "﻿" at bounding box center [1459, 385] width 202 height 13
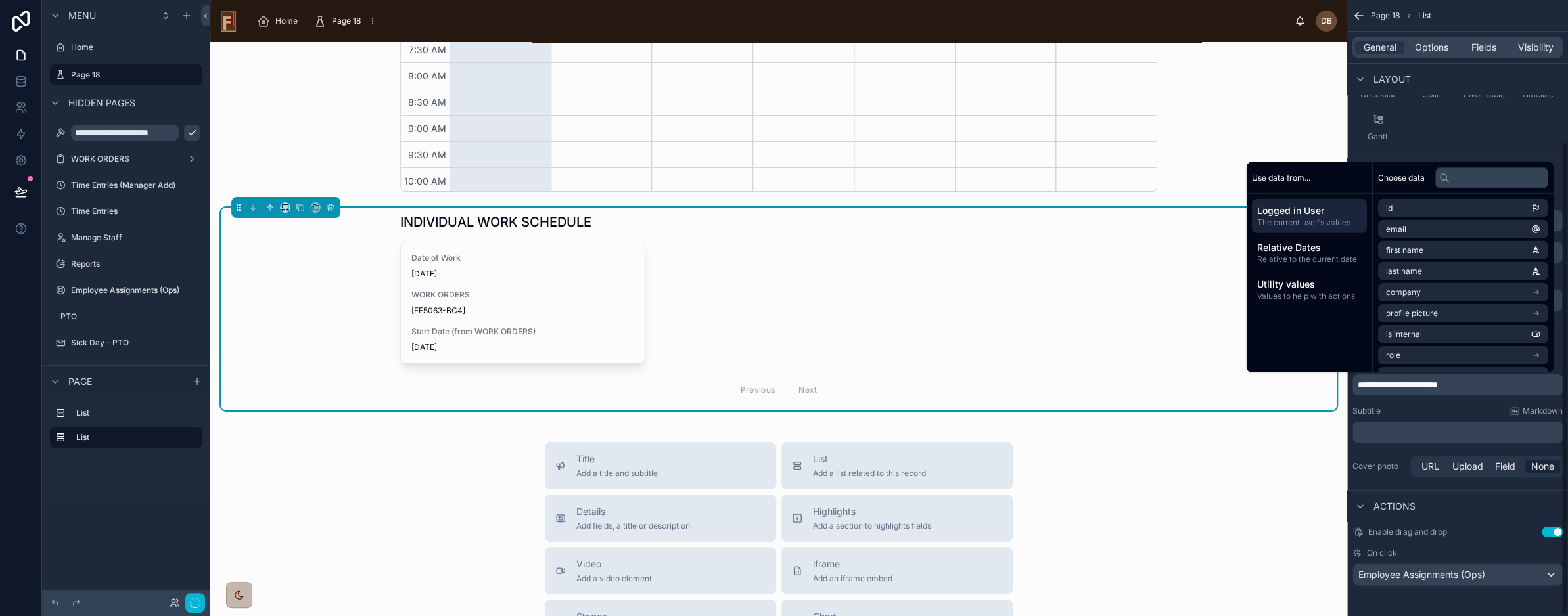
scroll to position [341, 0]
click at [846, 309] on div "Date of Work 8/10/2025 WORK ORDERS [FF5063-BC4] Start Date (from WORK ORDERS) 8…" at bounding box center [779, 324] width 757 height 164
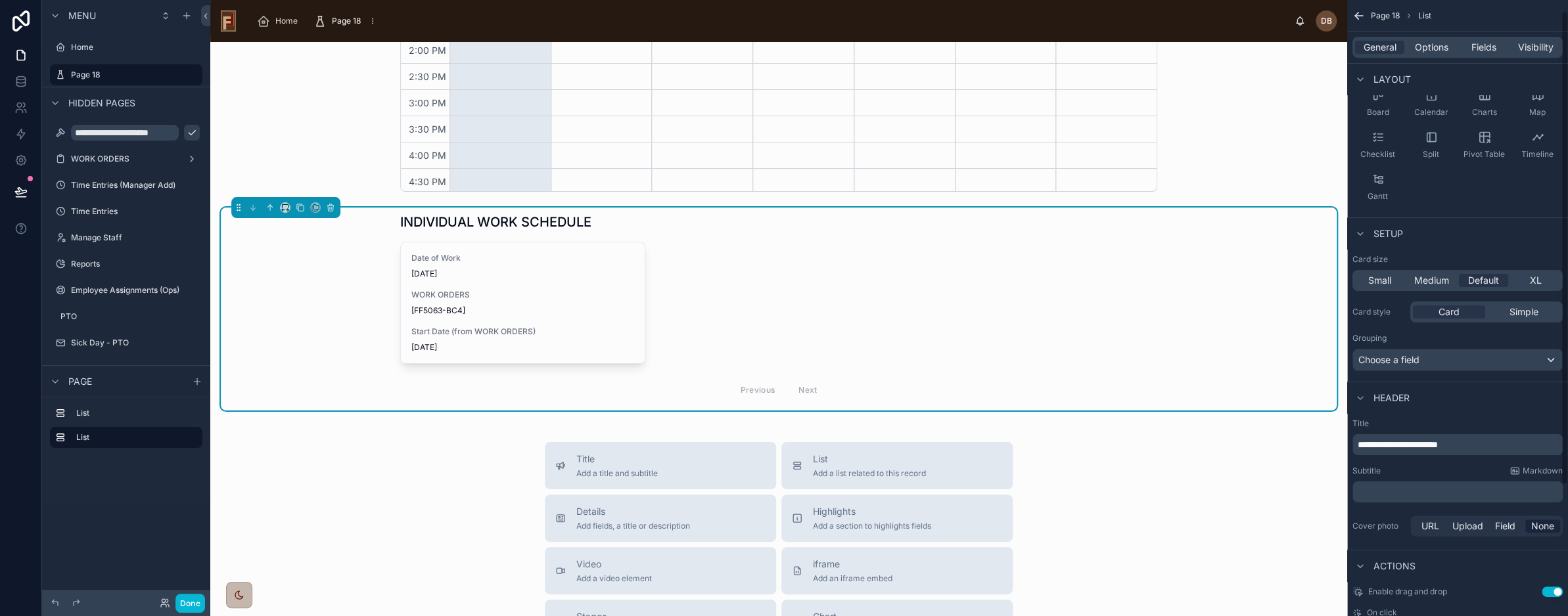
scroll to position [0, 0]
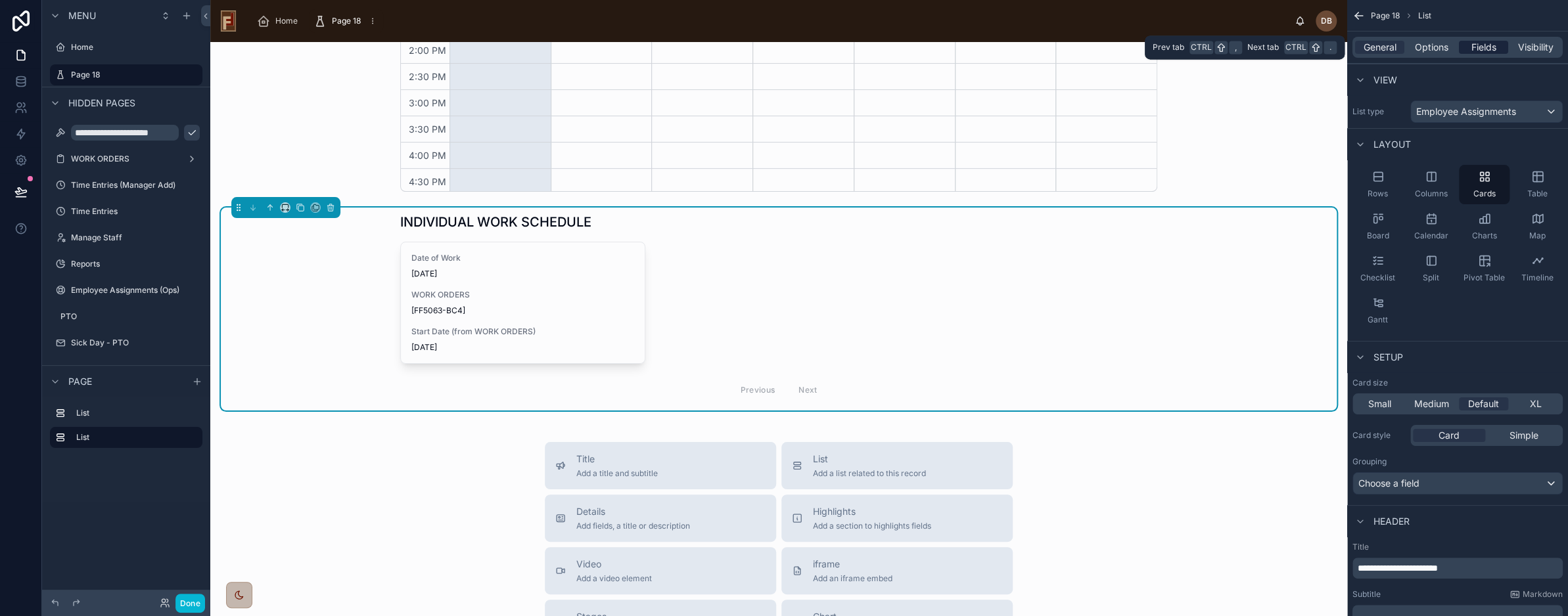
click at [1479, 45] on span "Fields" at bounding box center [1484, 47] width 25 height 13
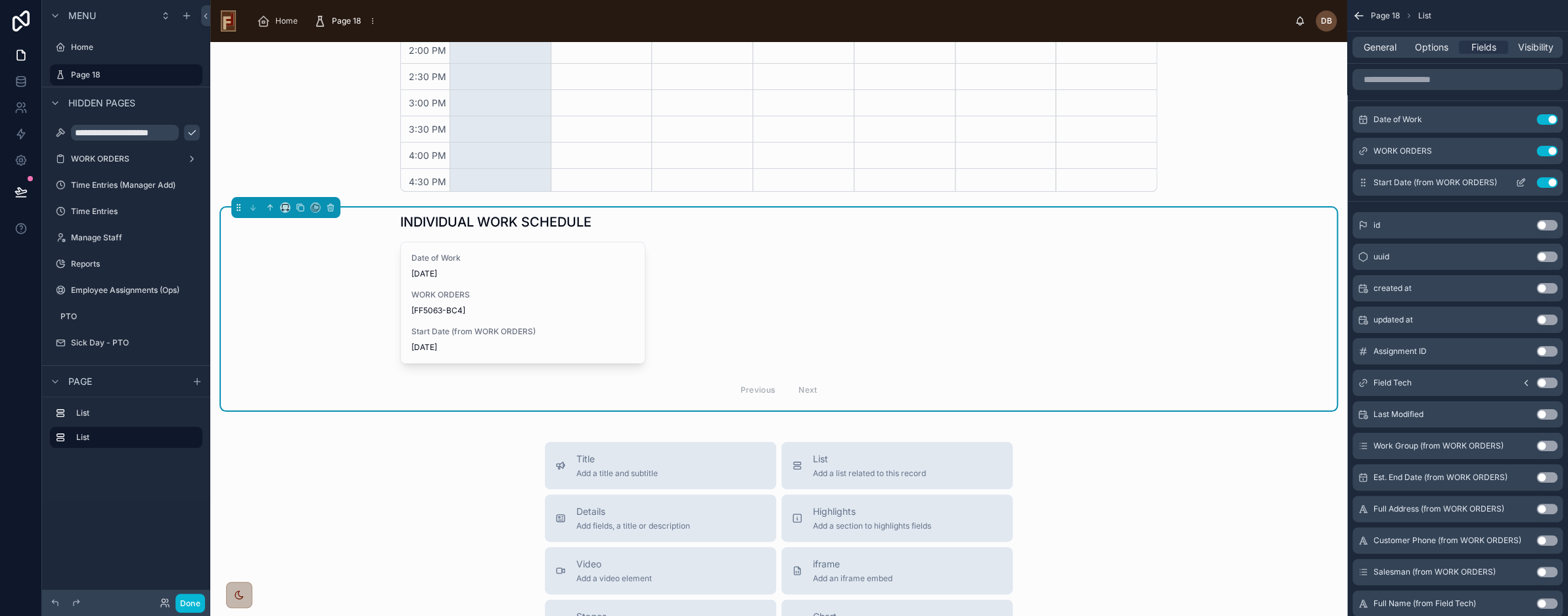
click at [1518, 184] on icon "scrollable content" at bounding box center [1521, 183] width 11 height 11
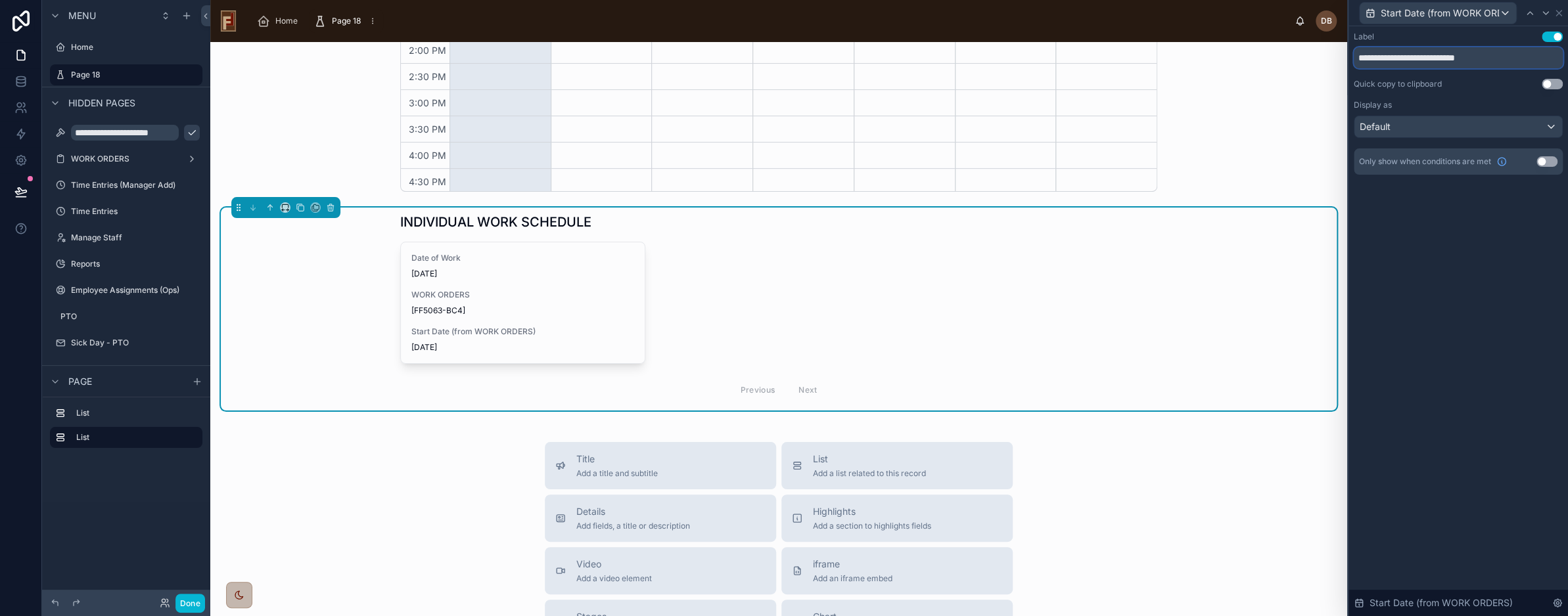
click at [1408, 57] on input "**********" at bounding box center [1458, 57] width 209 height 21
type input "**********"
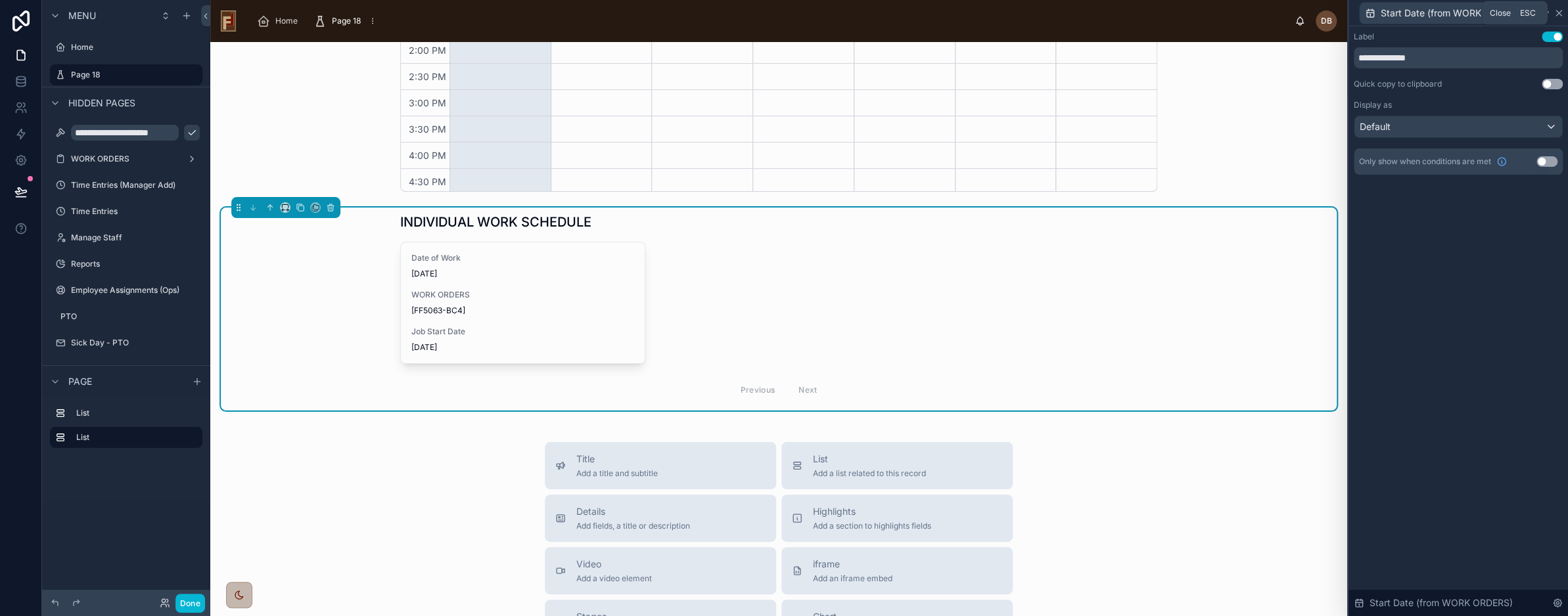
click at [1559, 12] on icon at bounding box center [1559, 14] width 5 height 5
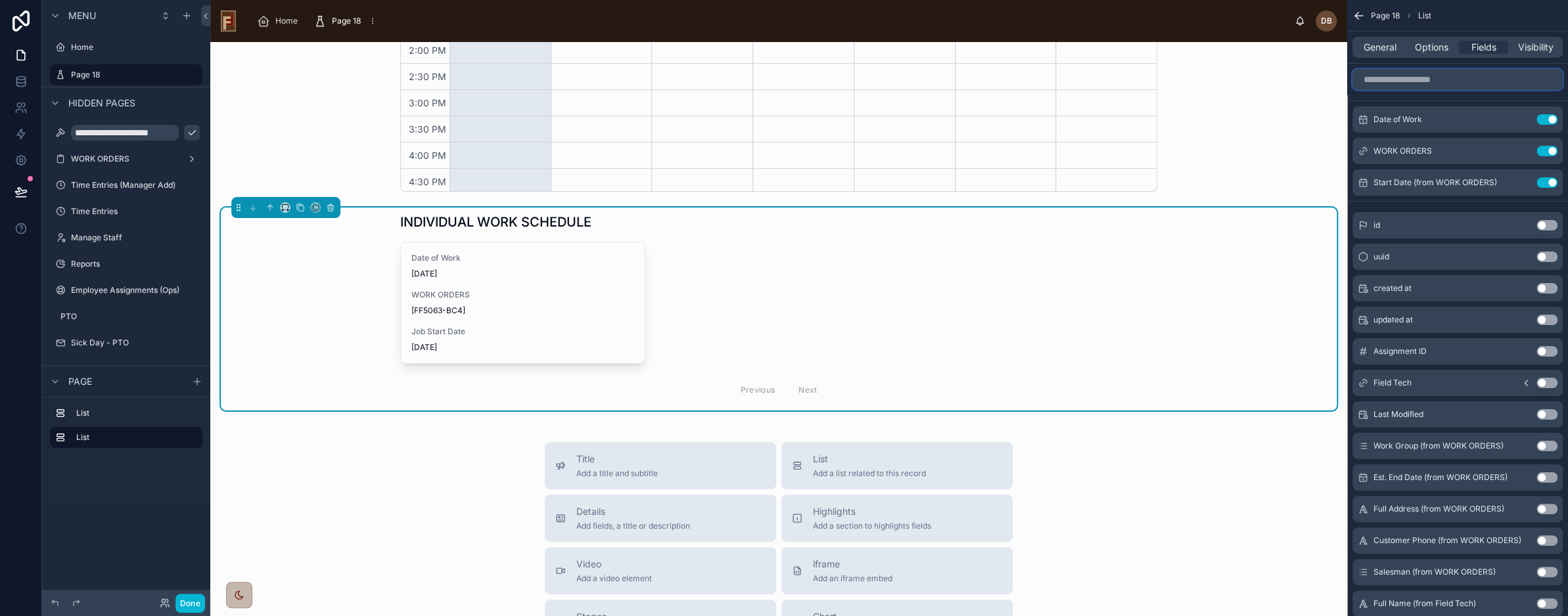
click at [1429, 82] on input "scrollable content" at bounding box center [1458, 79] width 210 height 21
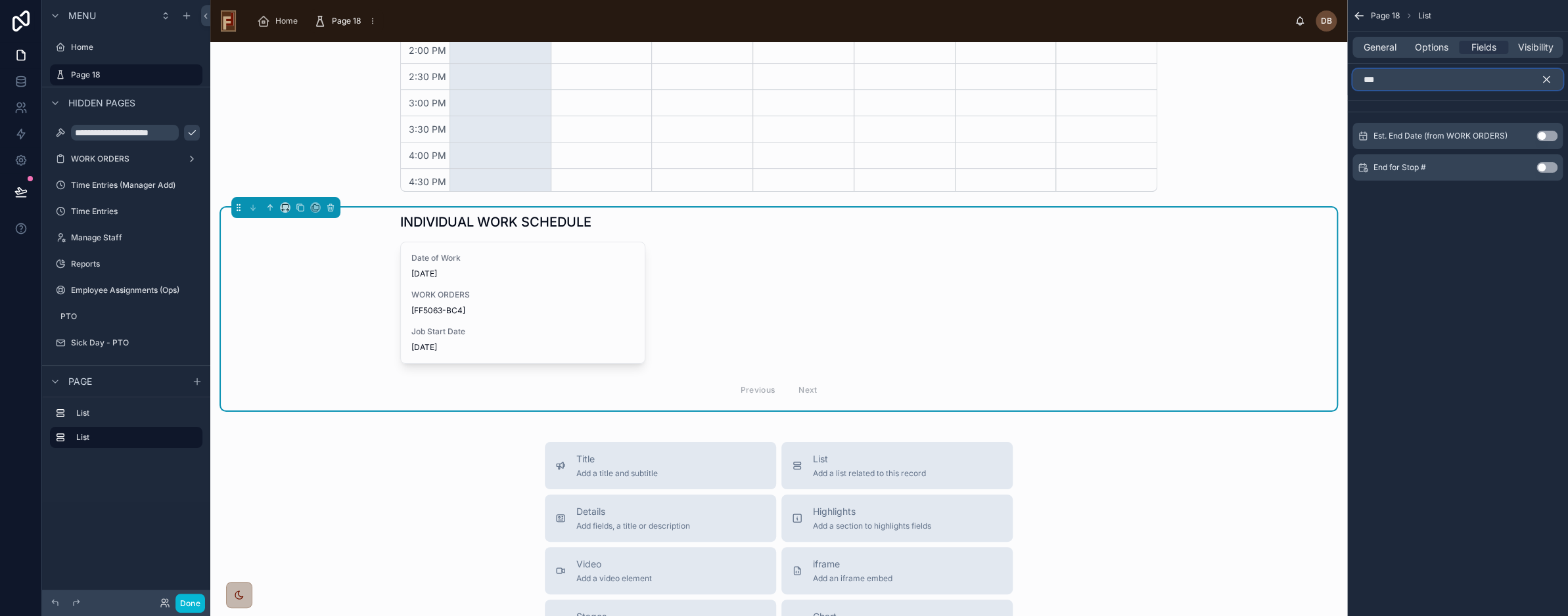
type input "***"
click at [1541, 132] on button "Use setting" at bounding box center [1547, 136] width 21 height 11
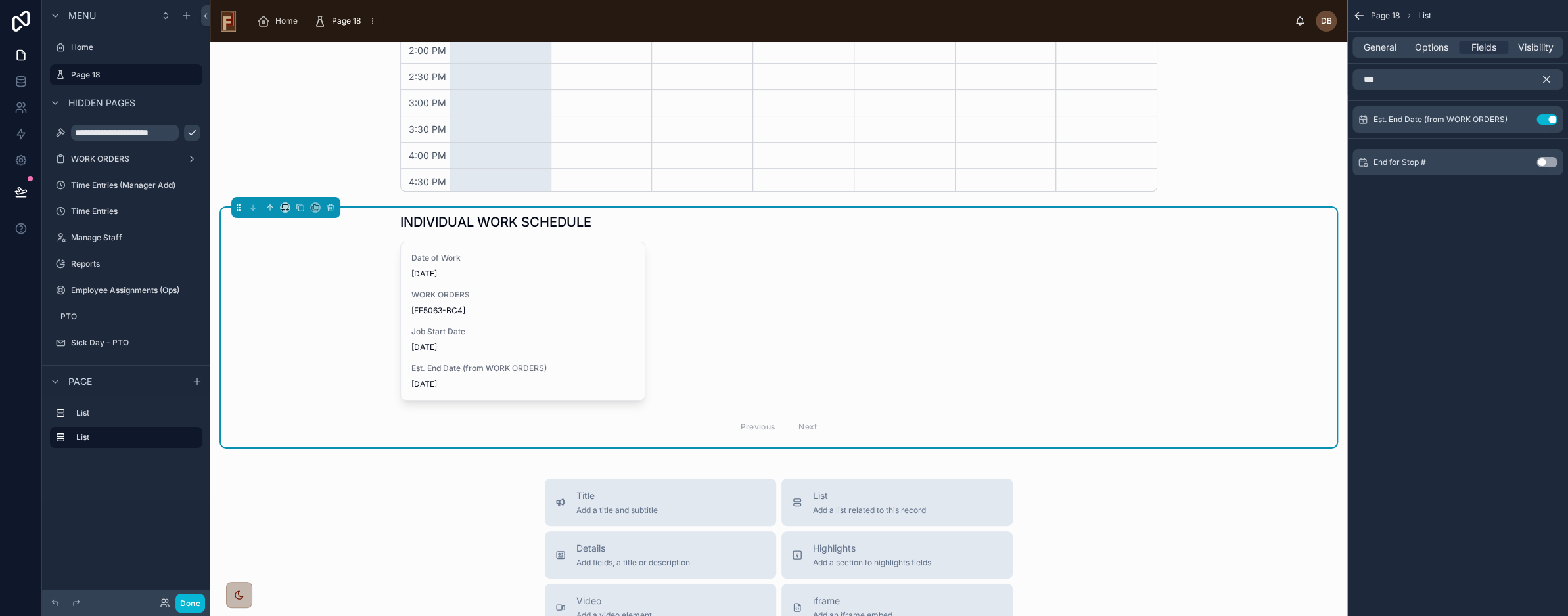
drag, startPoint x: 1546, startPoint y: 76, endPoint x: 1541, endPoint y: 86, distance: 11.2
click at [1546, 78] on icon "scrollable content" at bounding box center [1546, 79] width 11 height 11
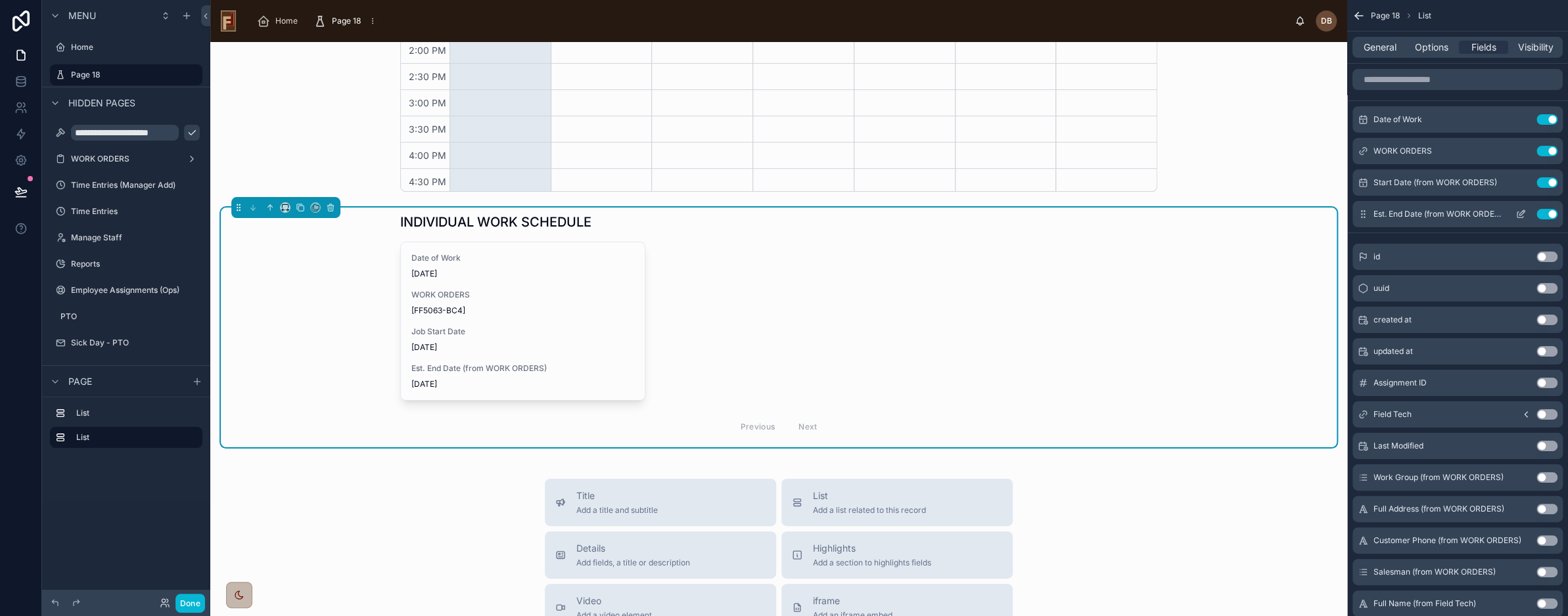
click at [1517, 210] on icon "scrollable content" at bounding box center [1521, 214] width 11 height 11
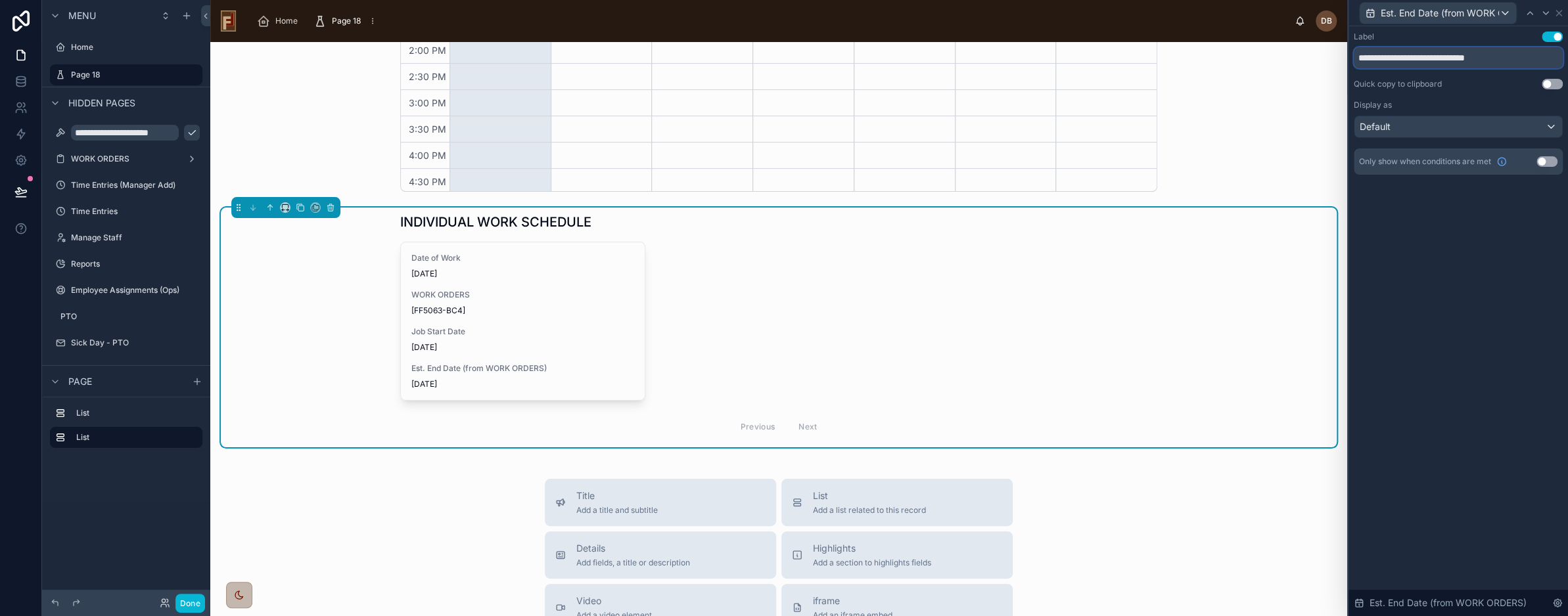
click at [1437, 55] on input "**********" at bounding box center [1458, 57] width 209 height 21
type input "**********"
click at [1469, 286] on div "**********" at bounding box center [1458, 321] width 220 height 590
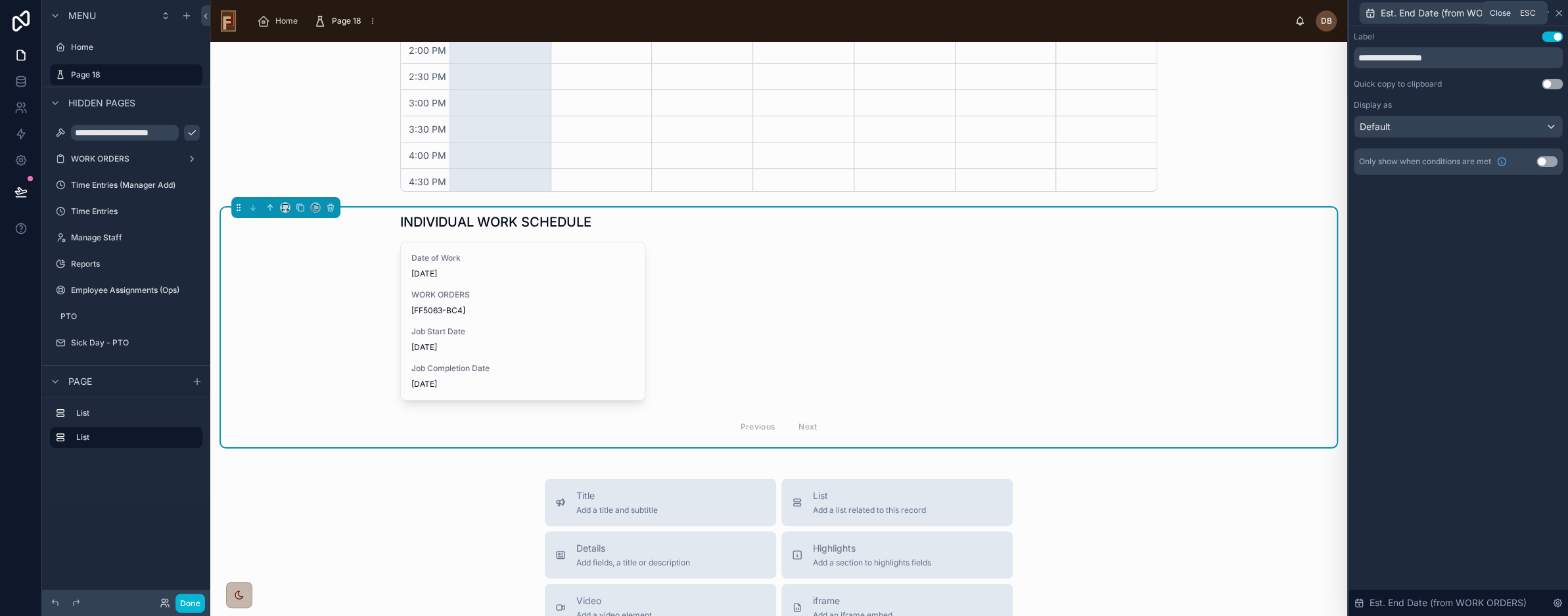
click at [1558, 11] on icon at bounding box center [1559, 14] width 5 height 5
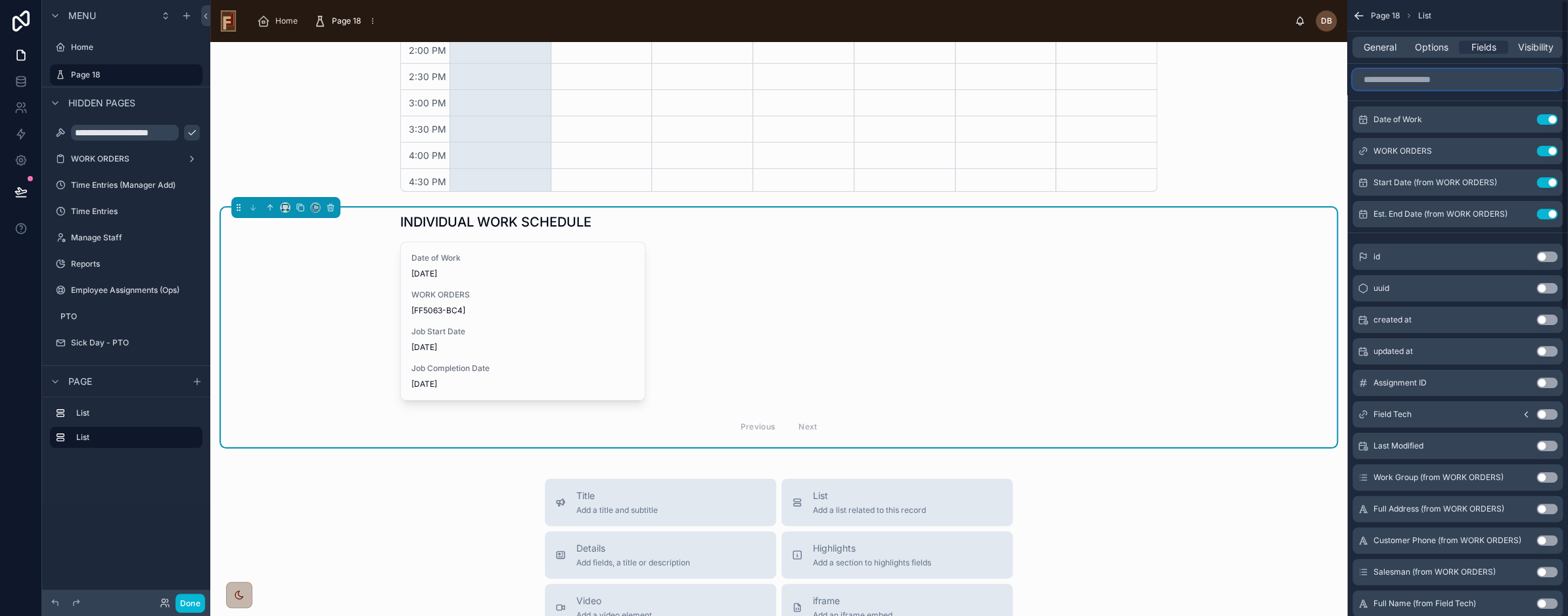
click at [1416, 78] on input "scrollable content" at bounding box center [1458, 79] width 210 height 21
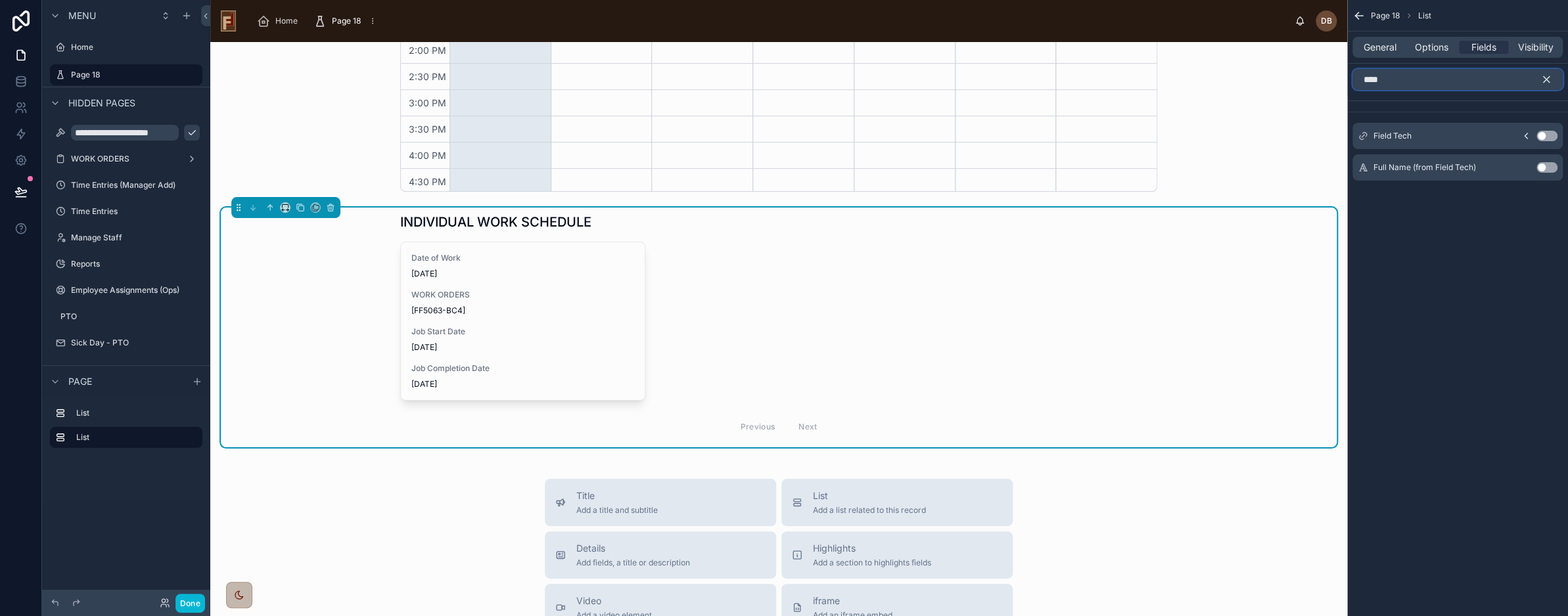
type input "****"
click at [1545, 133] on button "Use setting" at bounding box center [1547, 136] width 21 height 11
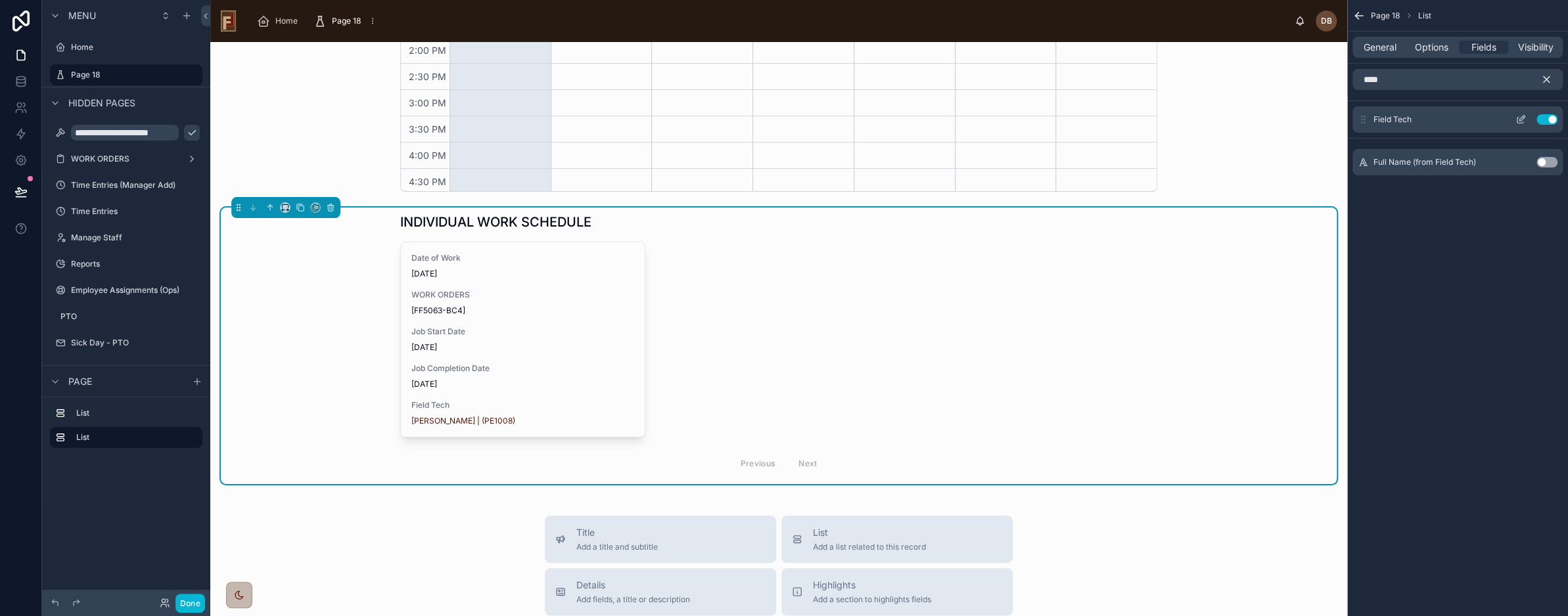
click at [1522, 120] on icon "scrollable content" at bounding box center [1521, 120] width 11 height 11
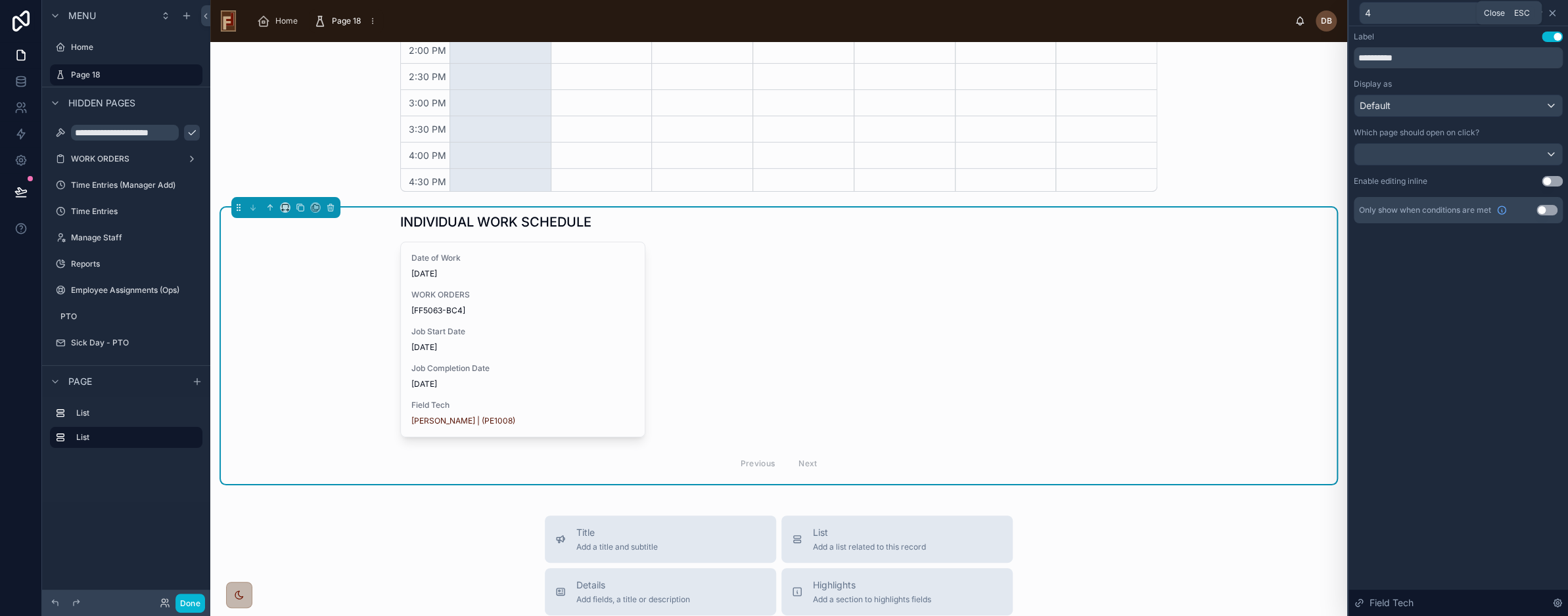
click at [1557, 10] on icon at bounding box center [1552, 14] width 11 height 11
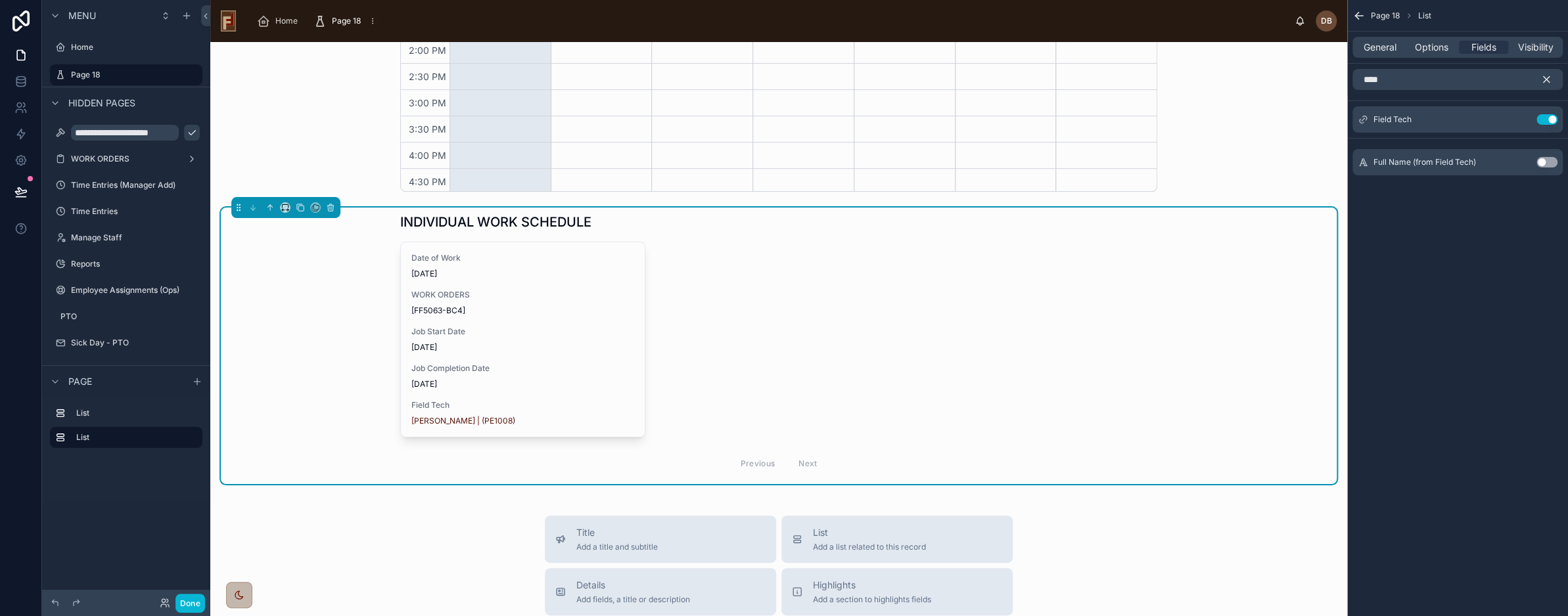
click at [1550, 75] on icon "scrollable content" at bounding box center [1546, 79] width 11 height 11
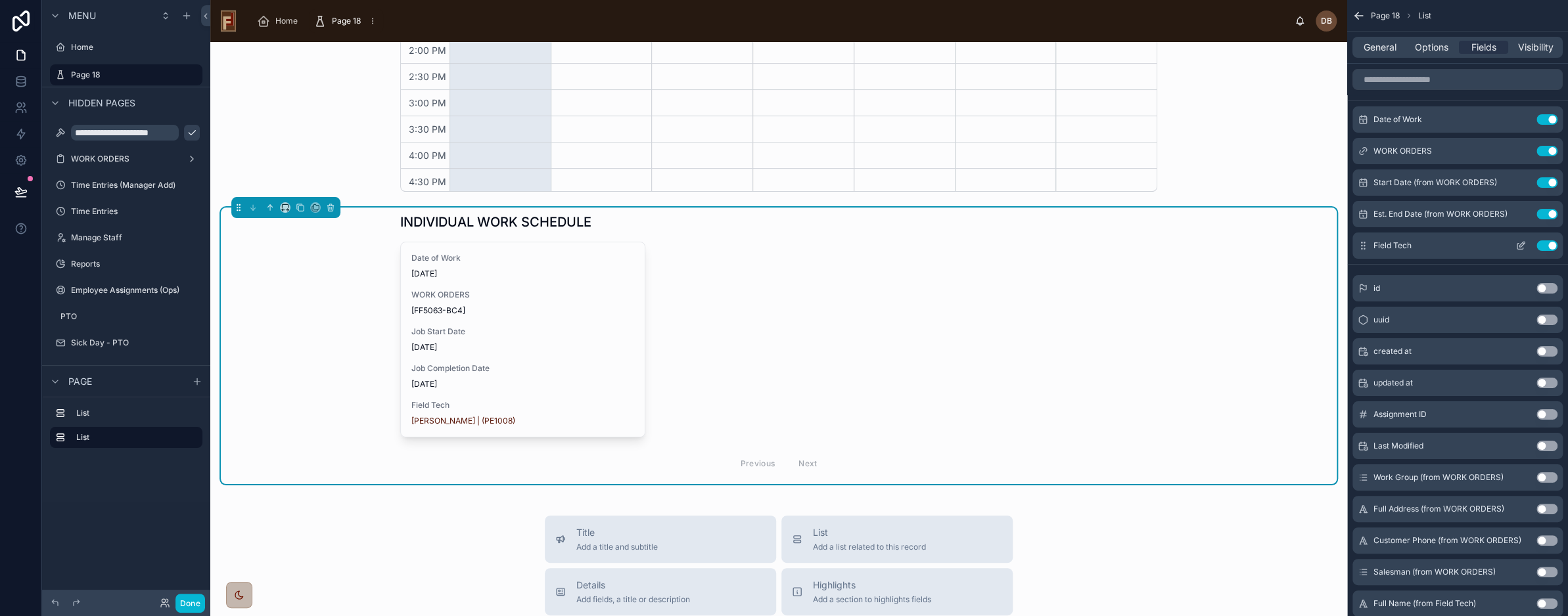
click at [1547, 245] on button "Use setting" at bounding box center [1547, 246] width 21 height 11
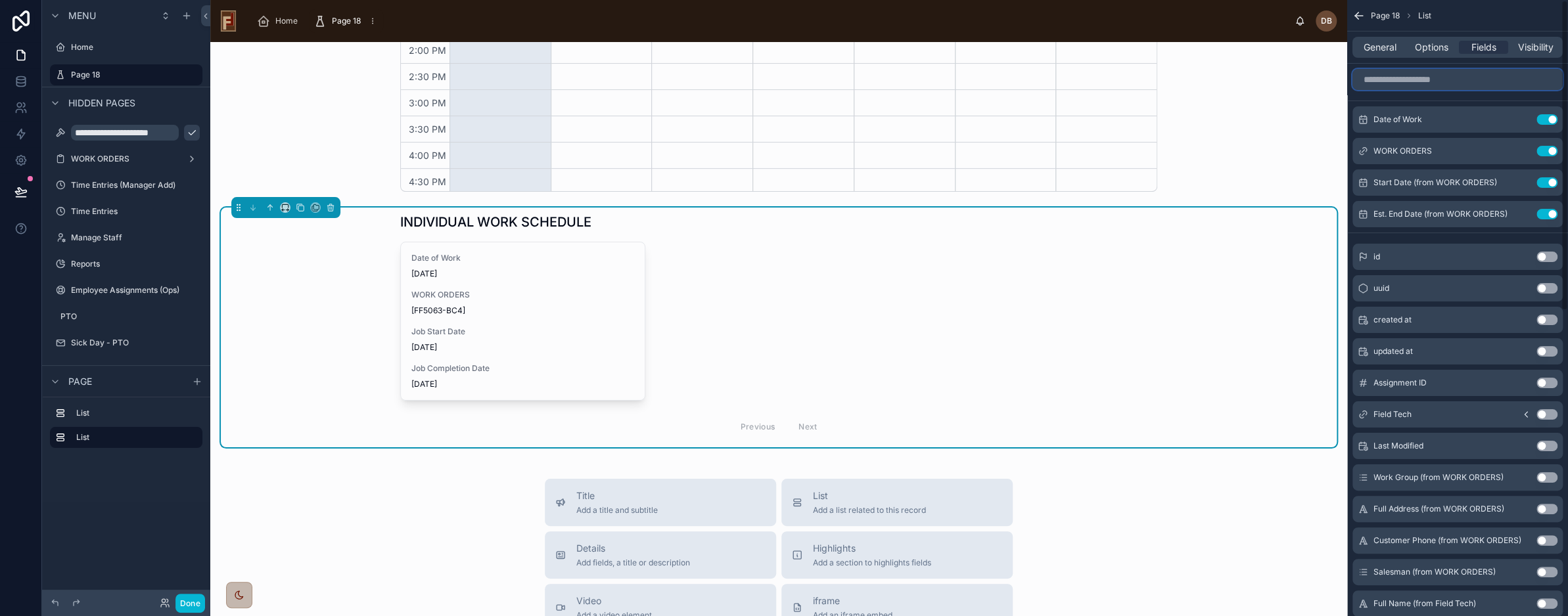
click at [1445, 85] on input "scrollable content" at bounding box center [1458, 79] width 210 height 21
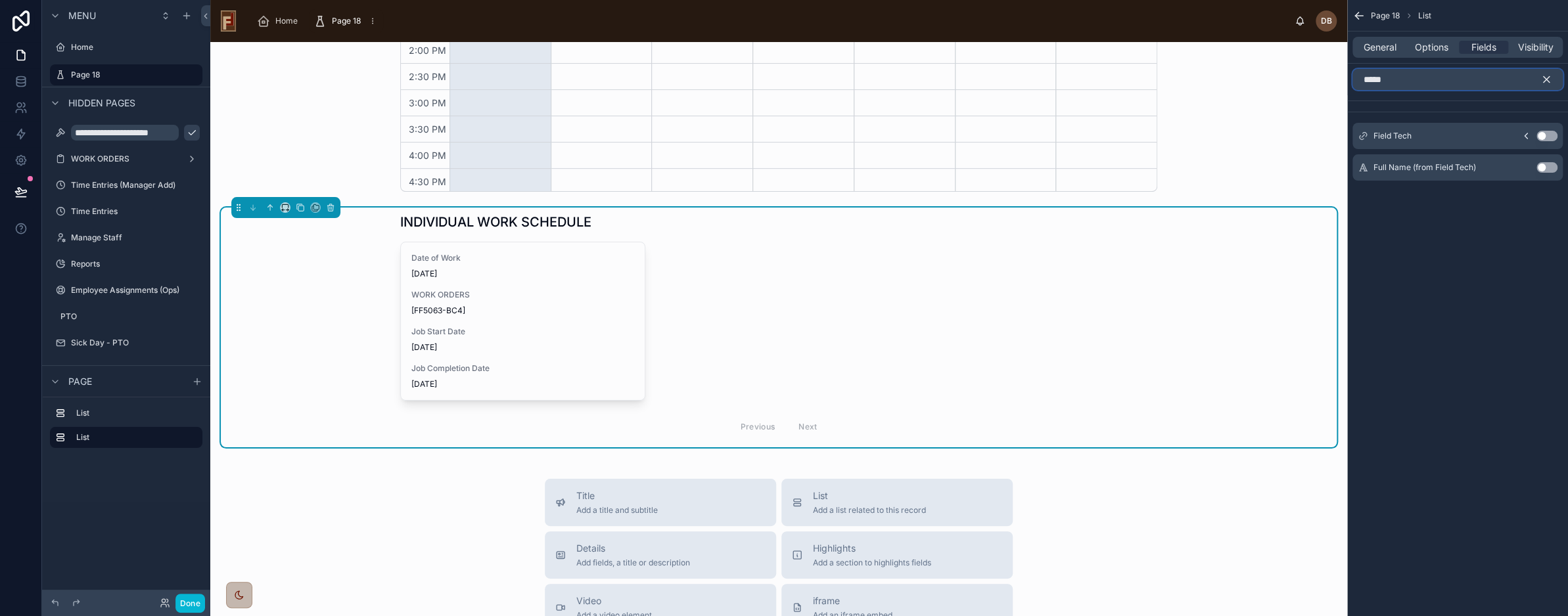
type input "*****"
click at [1526, 134] on icon "scrollable content" at bounding box center [1527, 136] width 11 height 11
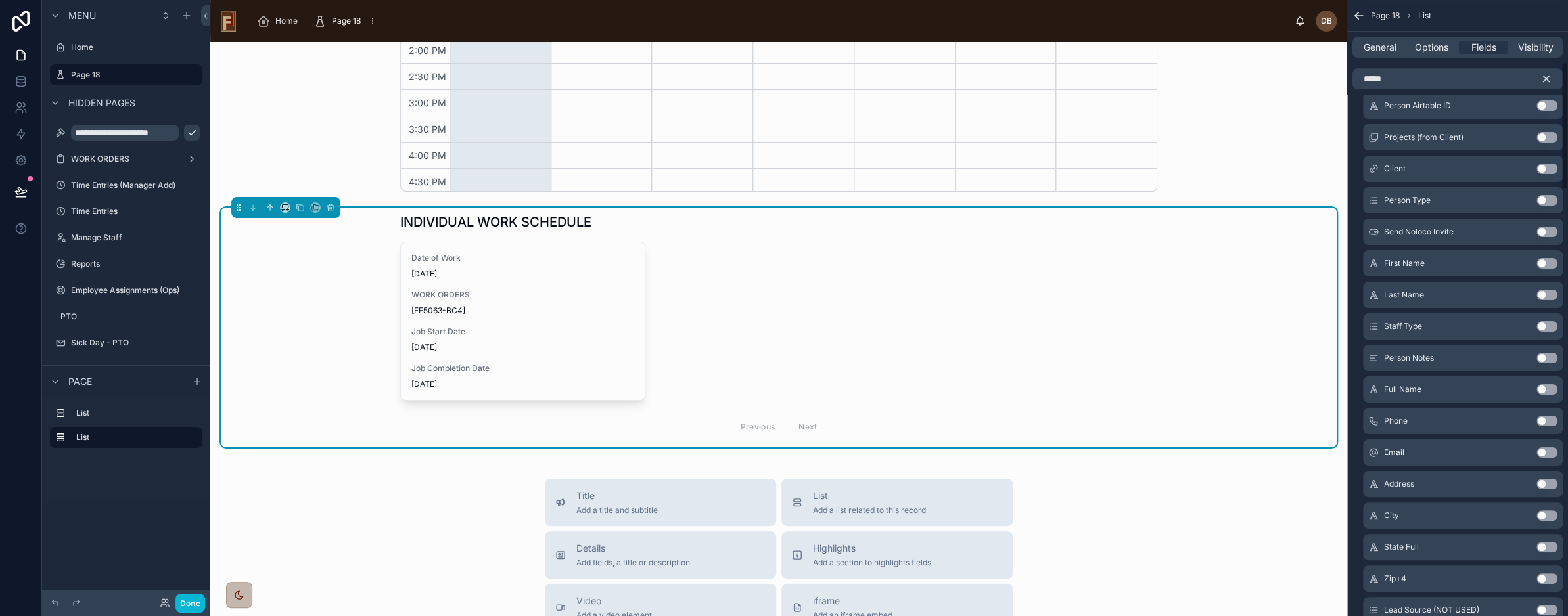
scroll to position [329, 0]
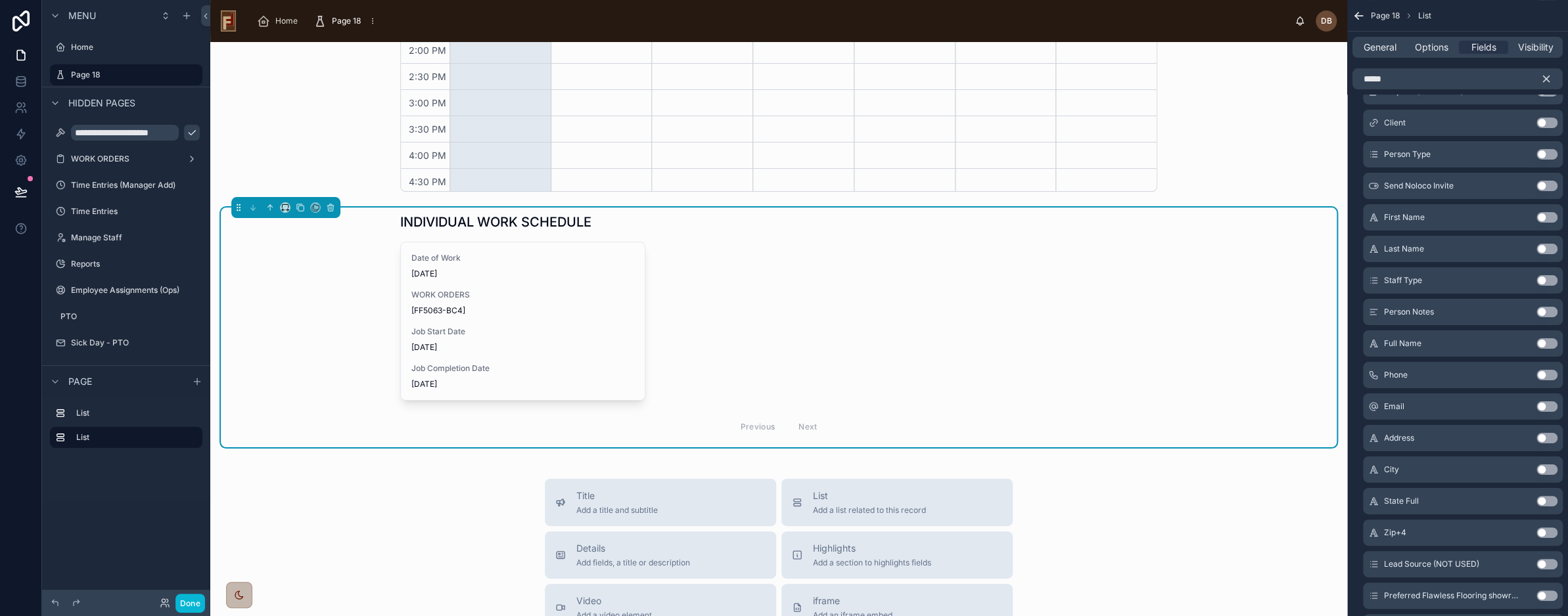
click at [1544, 339] on button "Use setting" at bounding box center [1547, 343] width 21 height 11
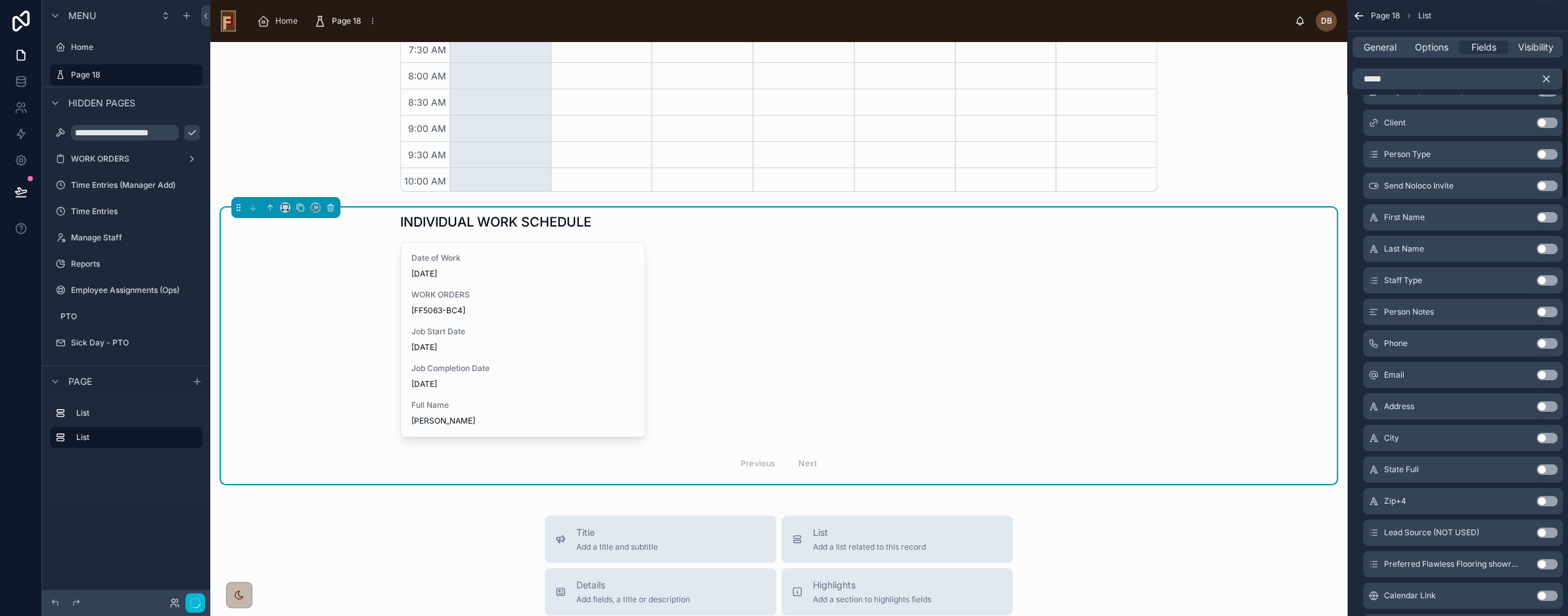
scroll to position [341, 0]
click at [931, 286] on div "Date of Work 8/10/2025 WORK ORDERS [FF5063-BC4] Job Start Date 8/8/2025 Job Com…" at bounding box center [779, 360] width 757 height 237
click at [714, 289] on div "Date of Work 8/10/2025 WORK ORDERS [FF5063-BC4] Job Start Date 8/8/2025 Job Com…" at bounding box center [779, 360] width 757 height 237
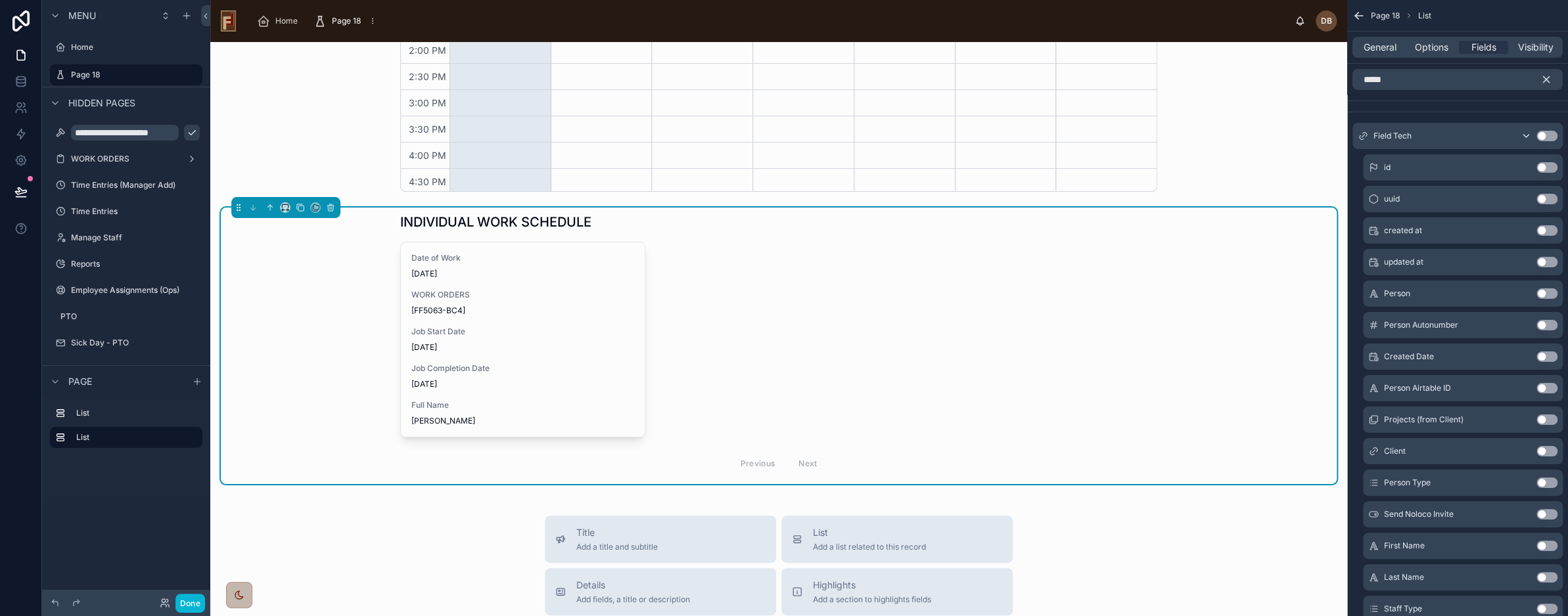
click at [729, 325] on div "Date of Work 8/10/2025 WORK ORDERS [FF5063-BC4] Job Start Date 8/8/2025 Job Com…" at bounding box center [779, 360] width 757 height 237
click at [1546, 80] on icon "scrollable content" at bounding box center [1547, 80] width 6 height 6
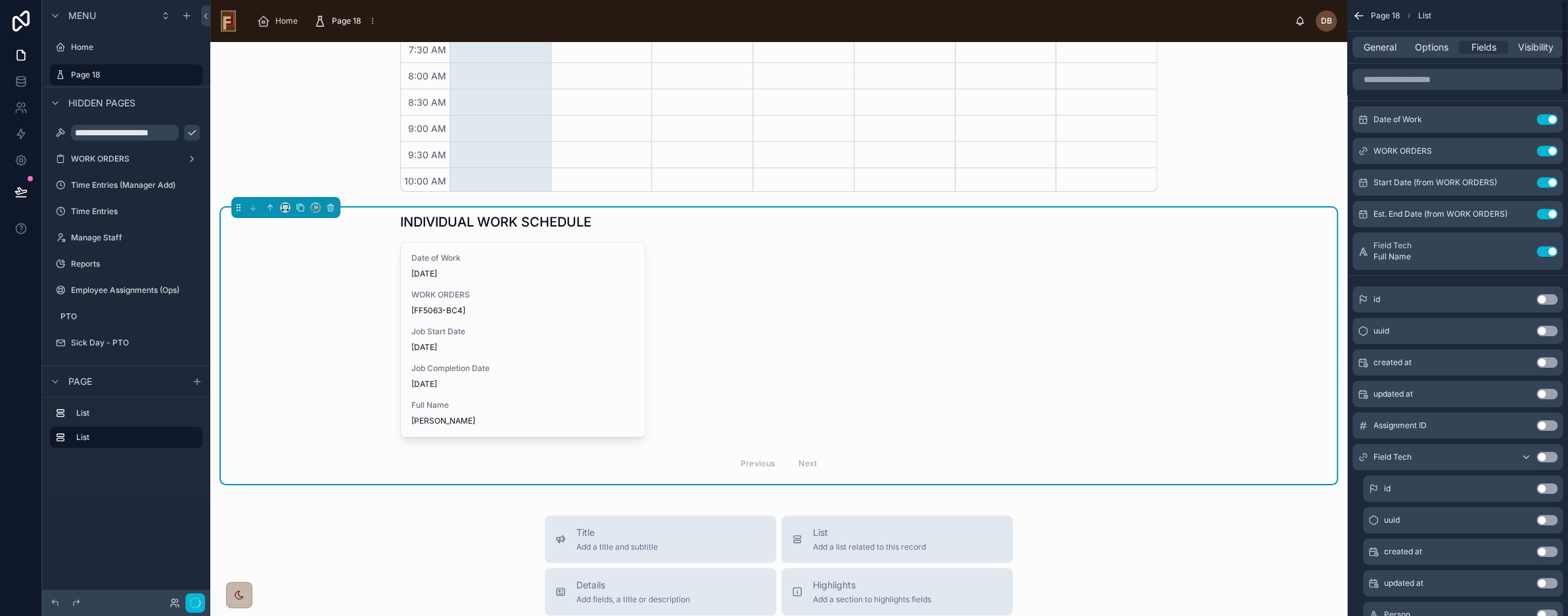
scroll to position [341, 0]
click at [1551, 247] on button "Use setting" at bounding box center [1547, 252] width 21 height 11
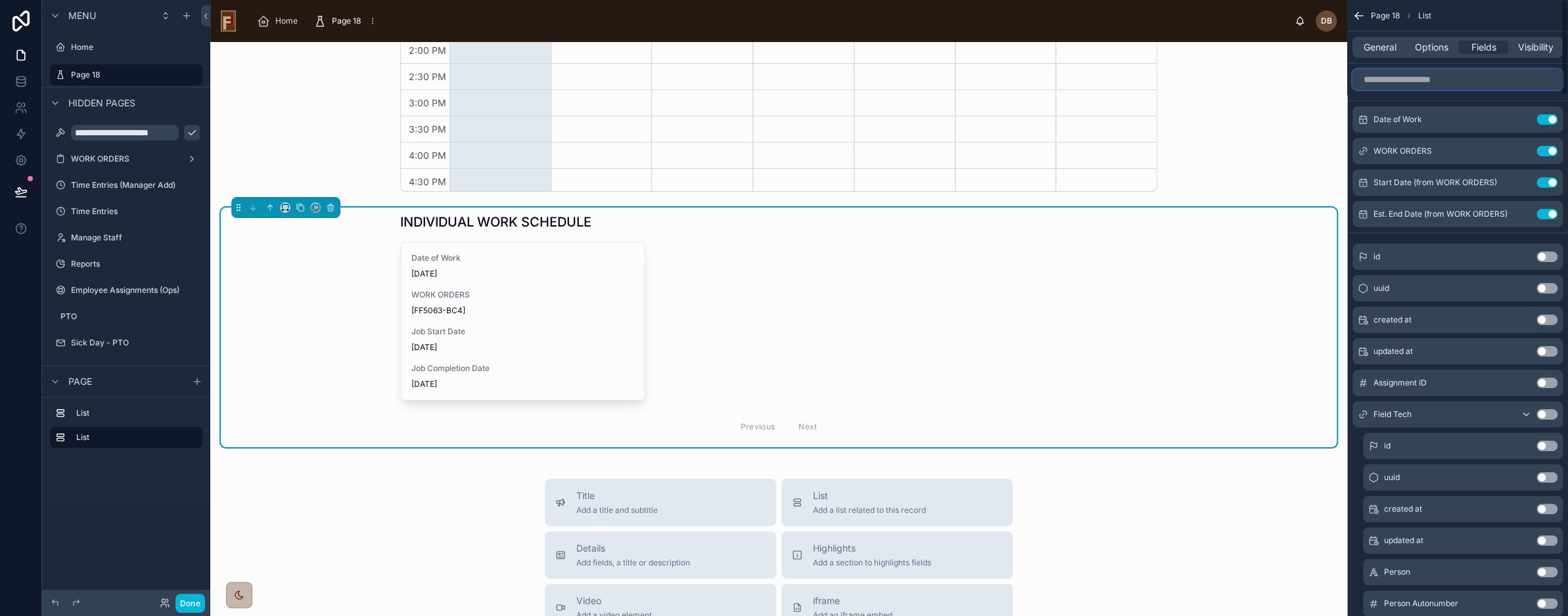
click at [1396, 83] on input "scrollable content" at bounding box center [1458, 79] width 210 height 21
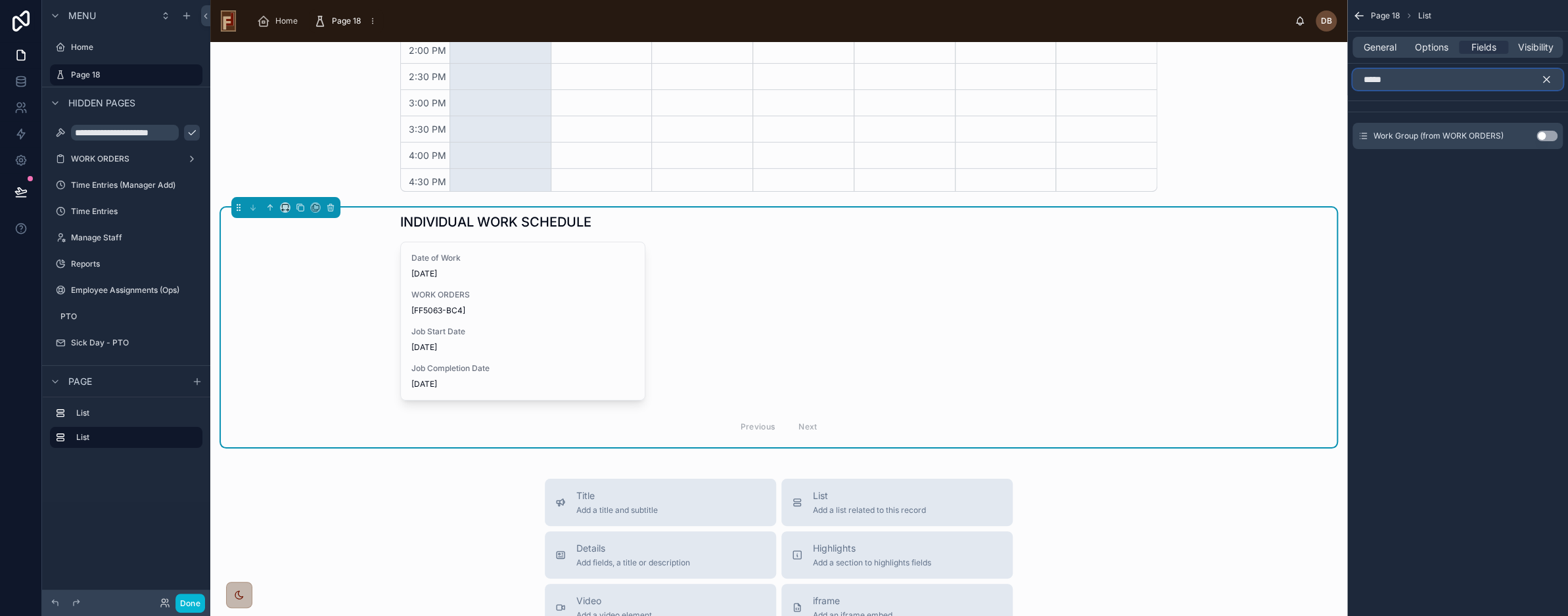
type input "*****"
click at [1542, 135] on button "Use setting" at bounding box center [1547, 136] width 21 height 11
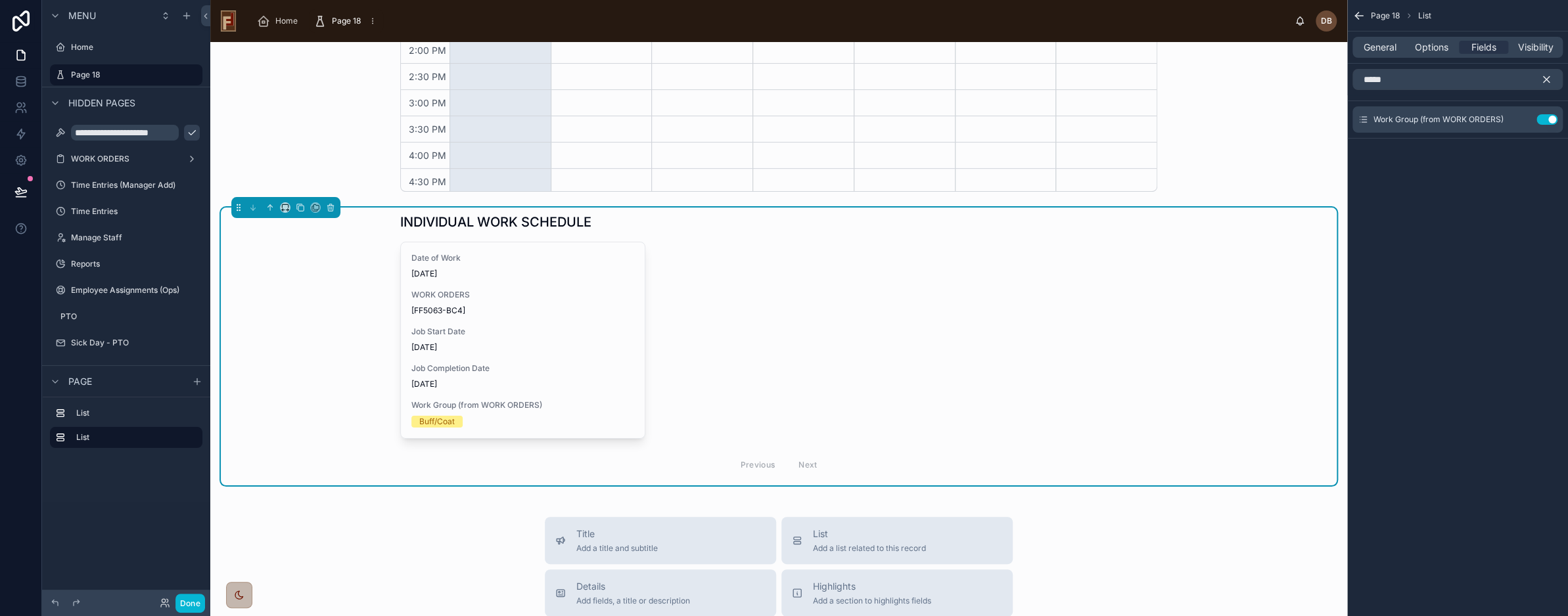
click at [1548, 78] on icon "scrollable content" at bounding box center [1546, 79] width 11 height 11
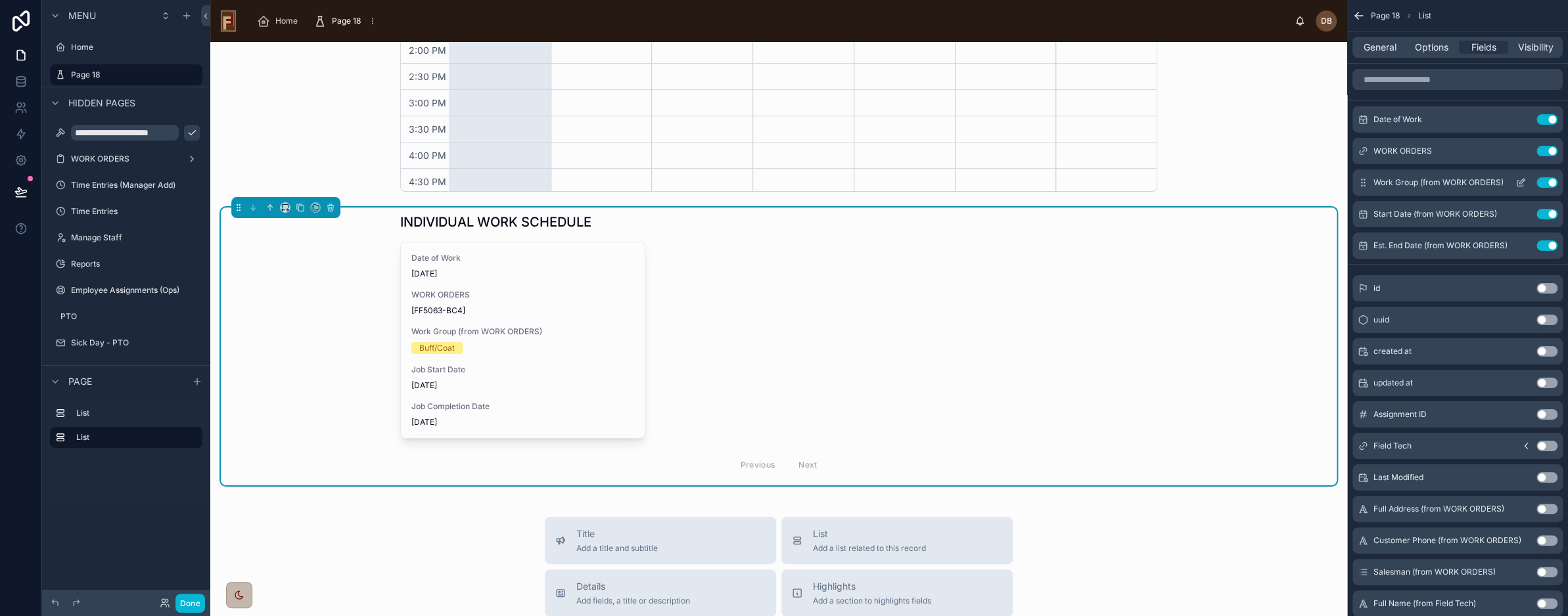
click at [1520, 179] on icon "scrollable content" at bounding box center [1521, 183] width 11 height 11
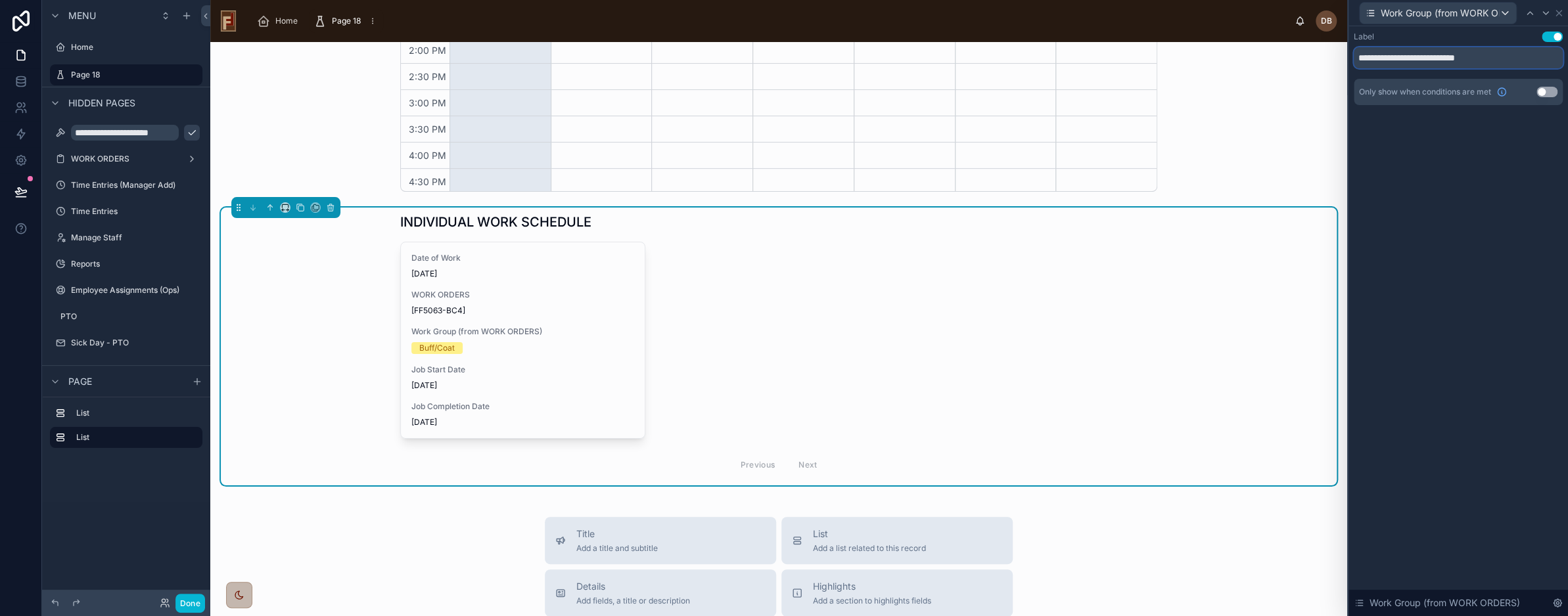
click at [1429, 60] on input "**********" at bounding box center [1458, 57] width 209 height 21
type input "**********"
click at [1559, 14] on icon at bounding box center [1559, 14] width 5 height 5
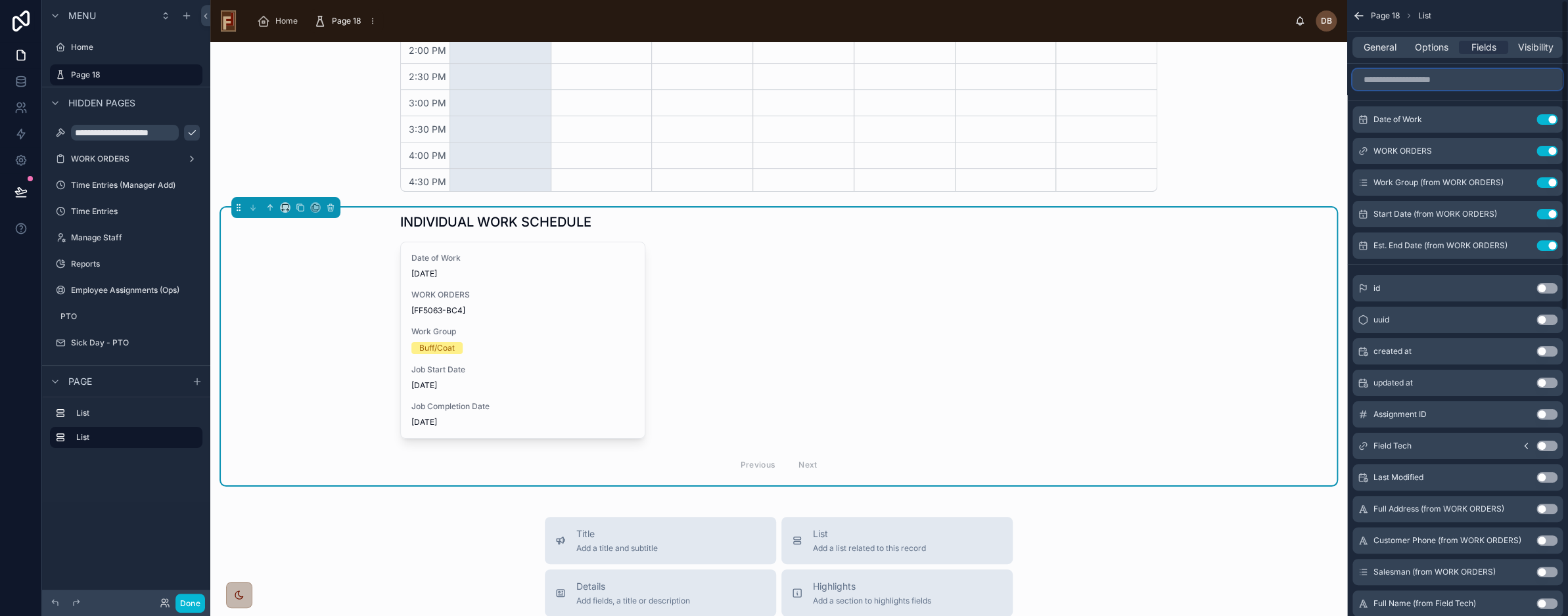
click at [1467, 79] on input "scrollable content" at bounding box center [1458, 79] width 210 height 21
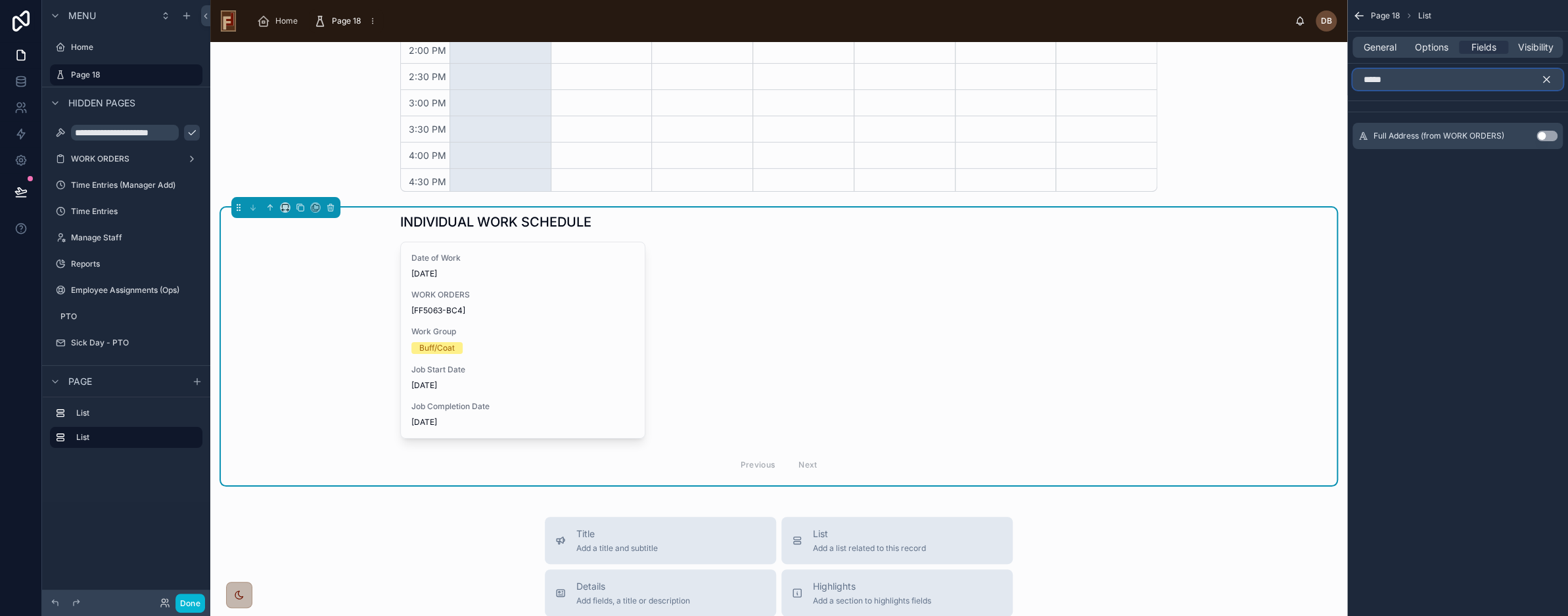
type input "*****"
click at [1541, 134] on button "Use setting" at bounding box center [1547, 136] width 21 height 11
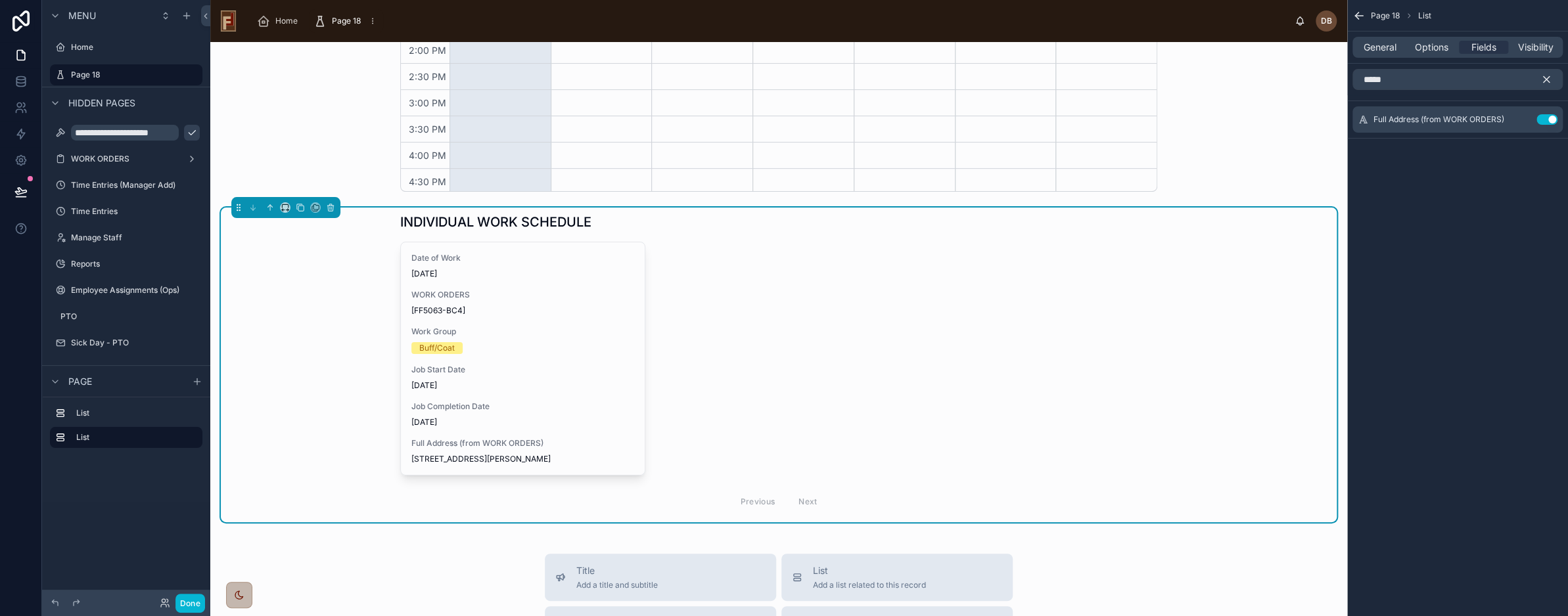
click at [1544, 78] on icon "scrollable content" at bounding box center [1546, 79] width 11 height 11
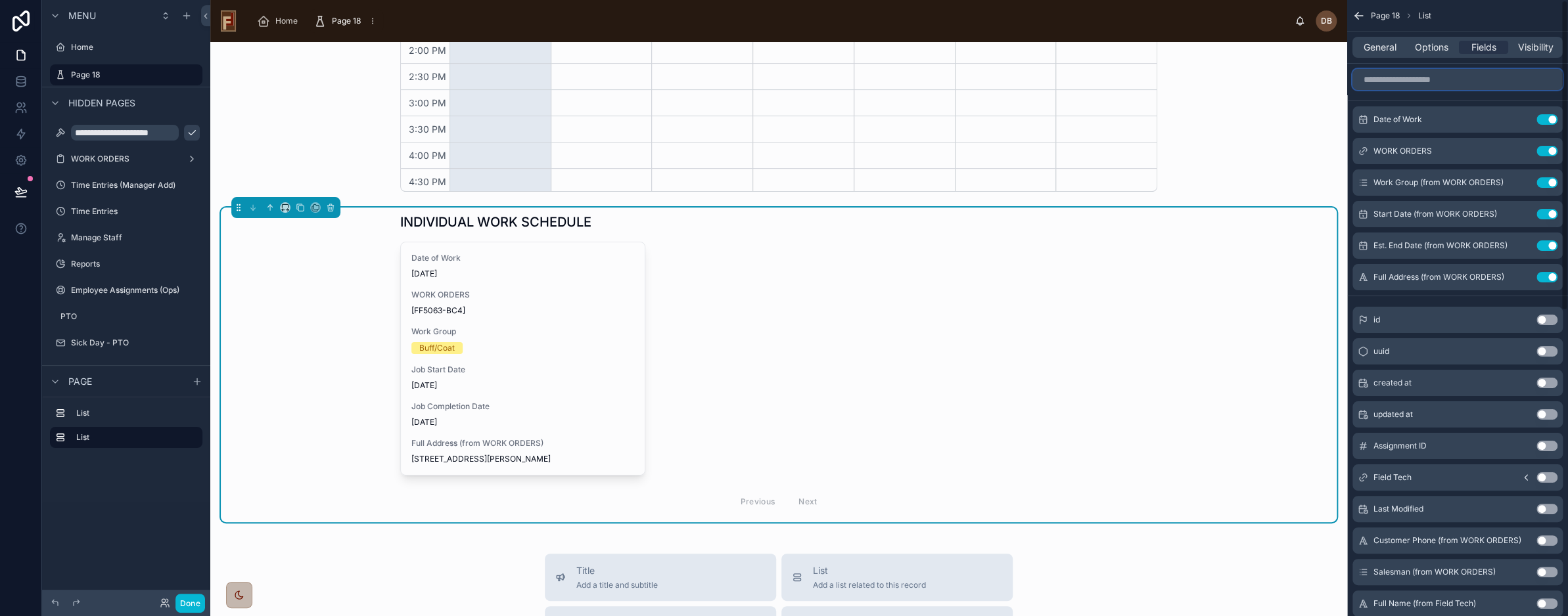
click at [1425, 81] on input "scrollable content" at bounding box center [1458, 79] width 210 height 21
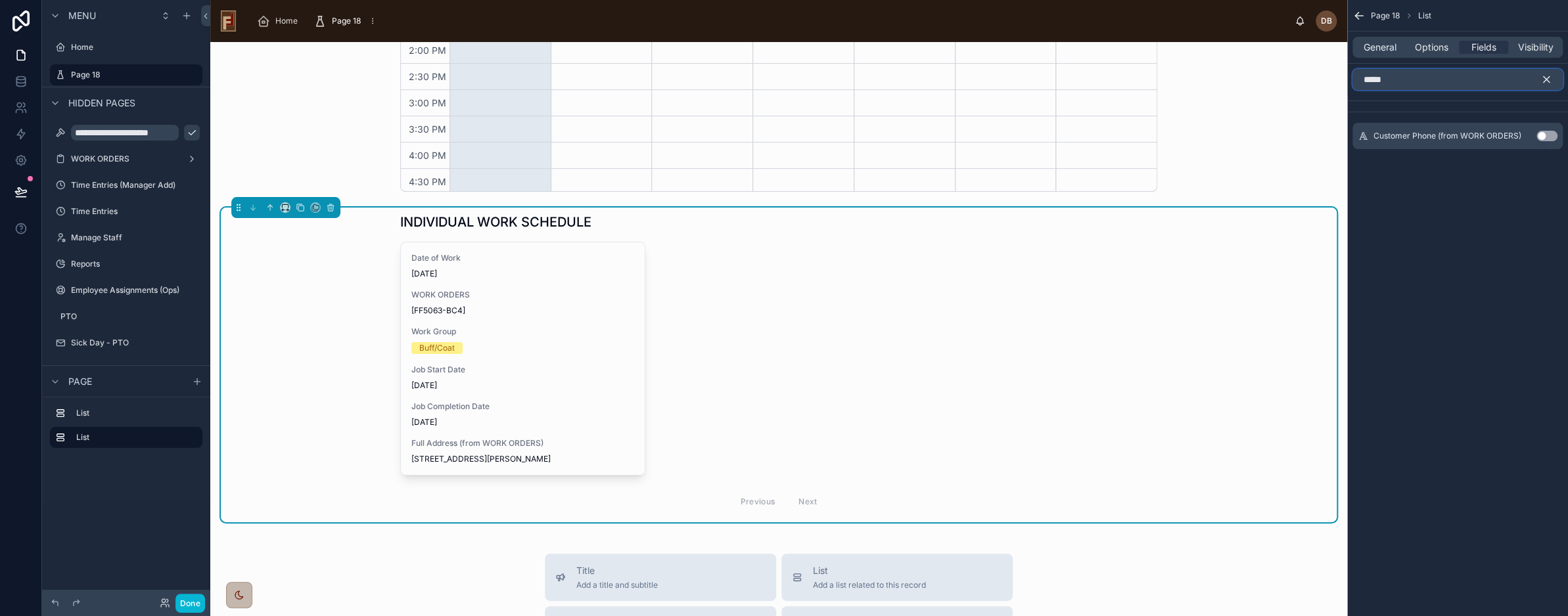
type input "*****"
click at [1544, 133] on button "Use setting" at bounding box center [1547, 136] width 21 height 11
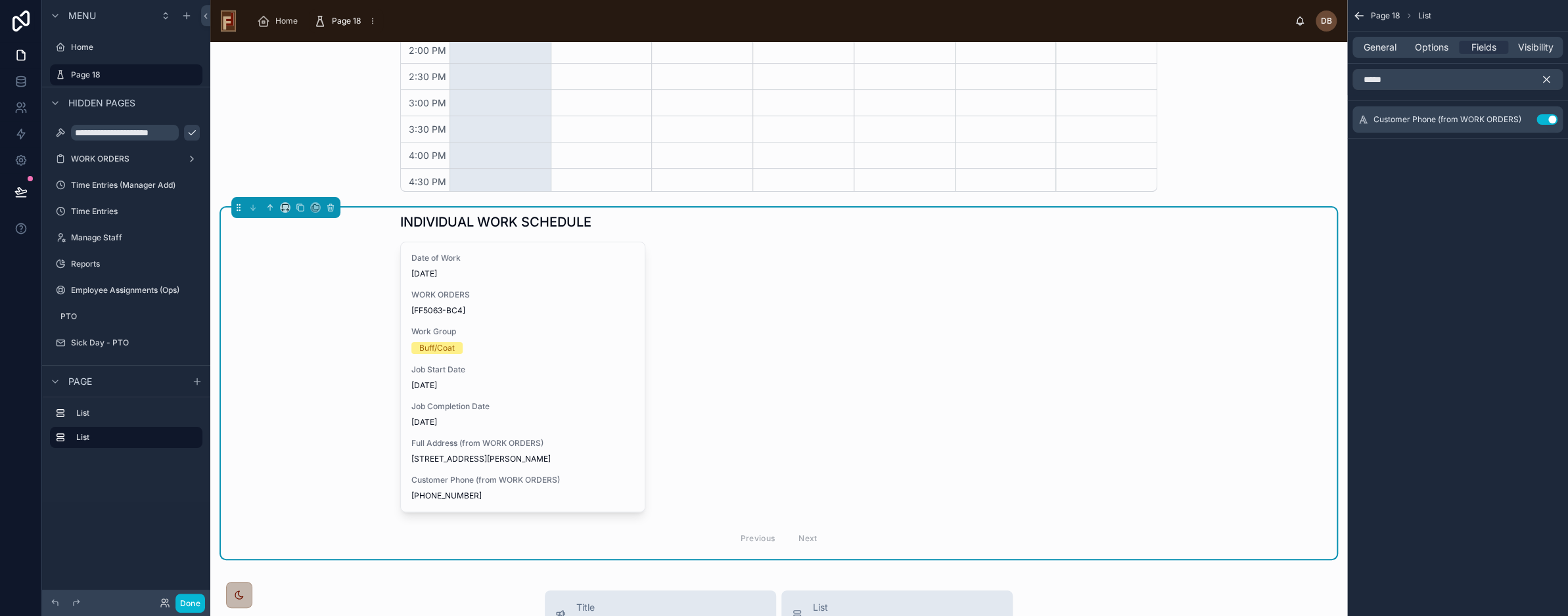
click at [1545, 77] on icon "scrollable content" at bounding box center [1546, 79] width 11 height 11
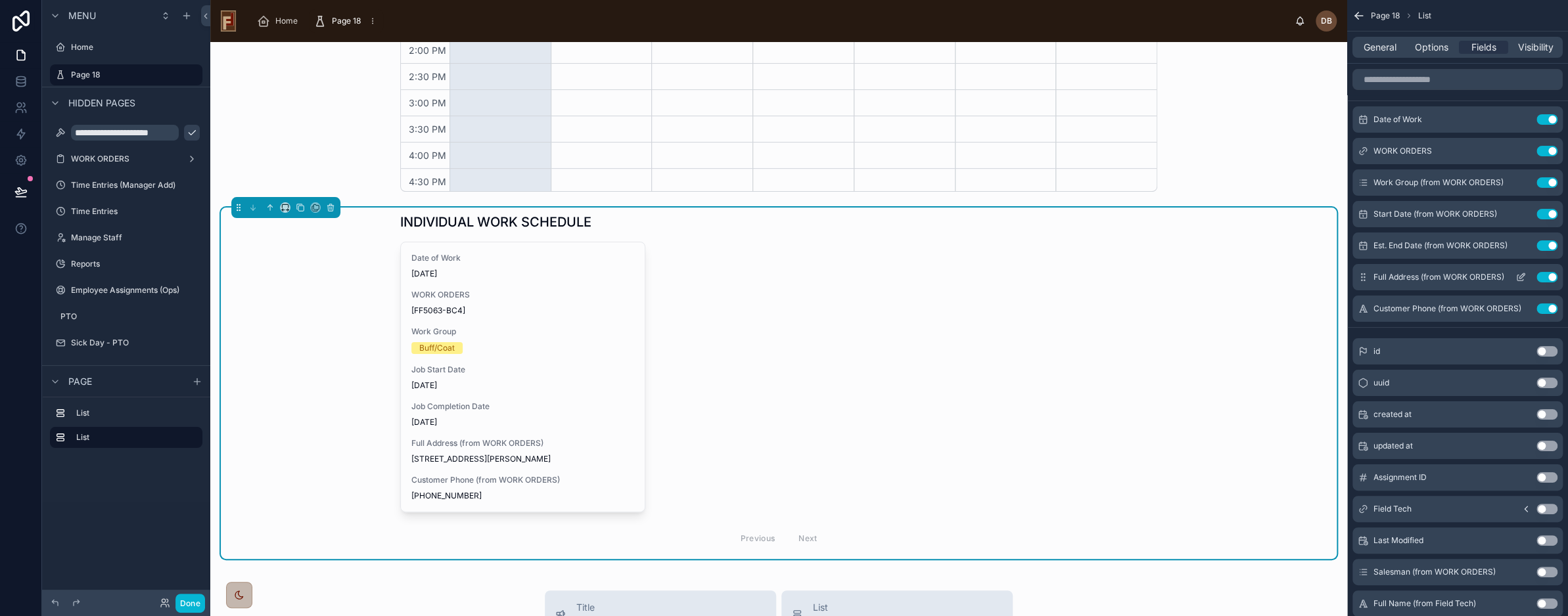
click at [1521, 274] on icon "scrollable content" at bounding box center [1521, 277] width 11 height 11
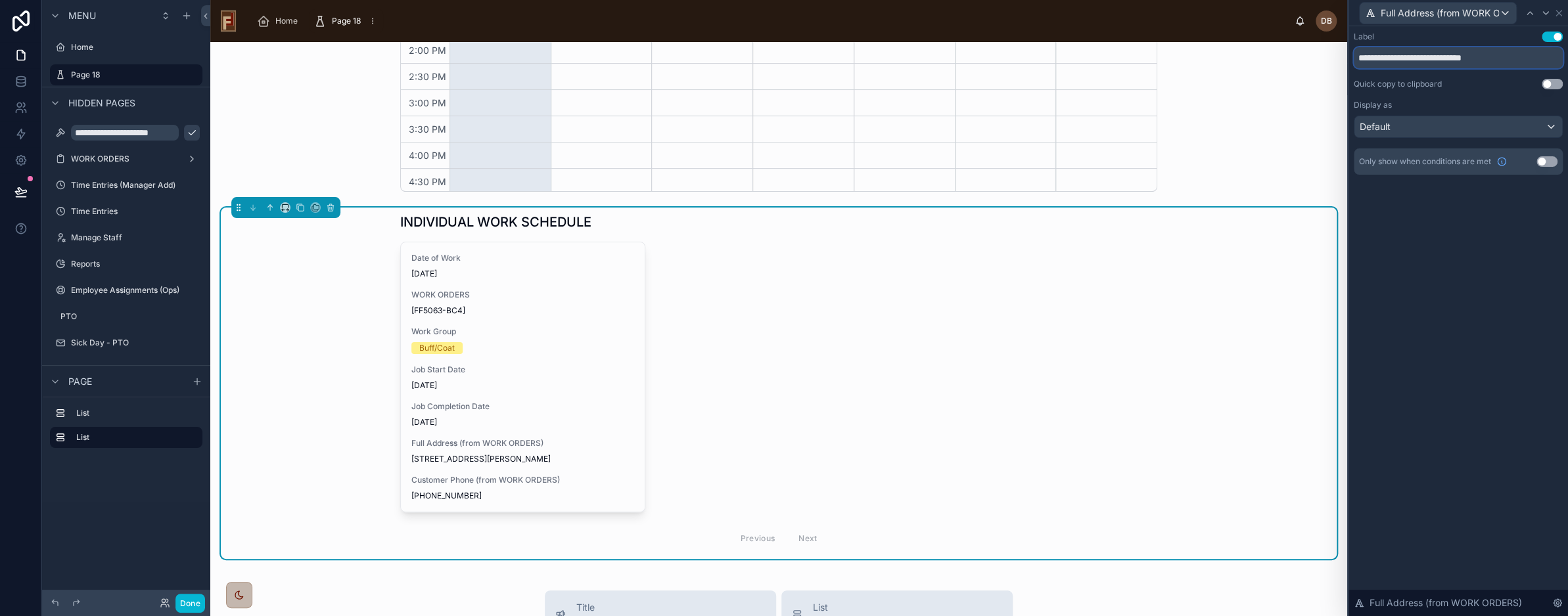
click at [1396, 63] on input "**********" at bounding box center [1458, 57] width 209 height 21
type input "**********"
click at [1561, 13] on icon at bounding box center [1559, 14] width 11 height 11
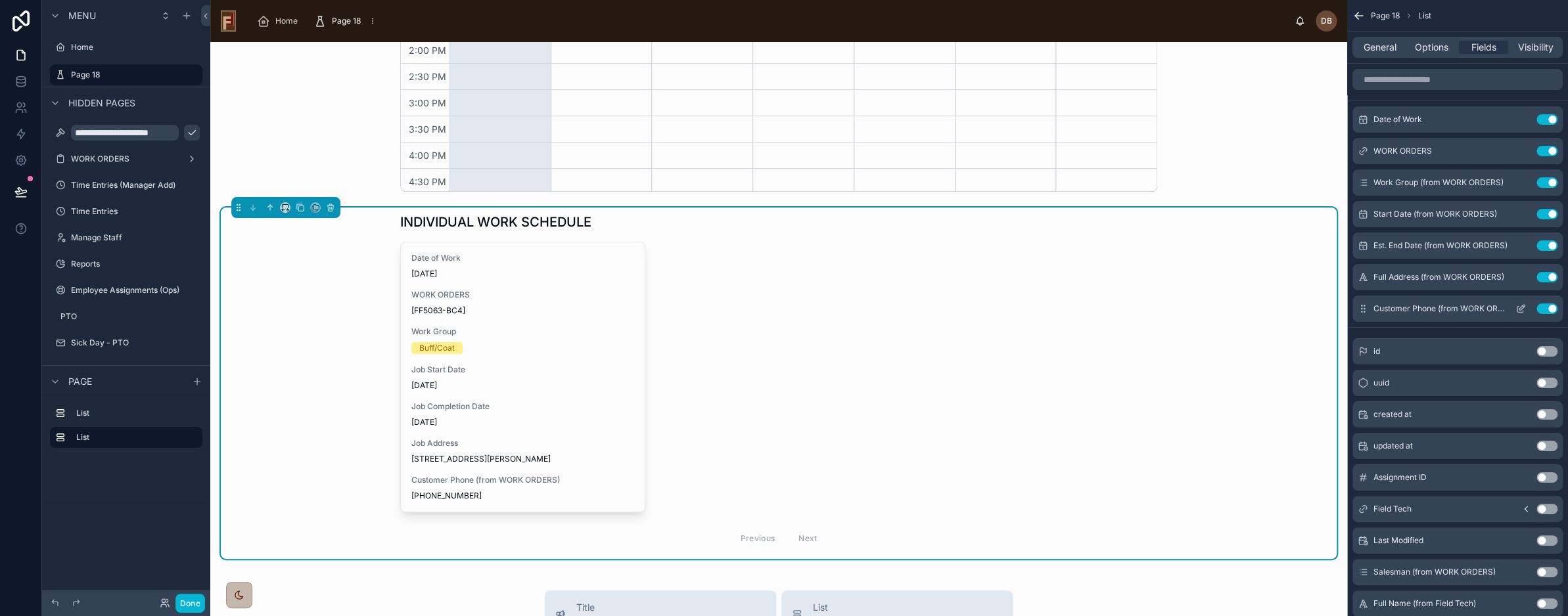
click at [1522, 309] on icon "scrollable content" at bounding box center [1521, 309] width 11 height 11
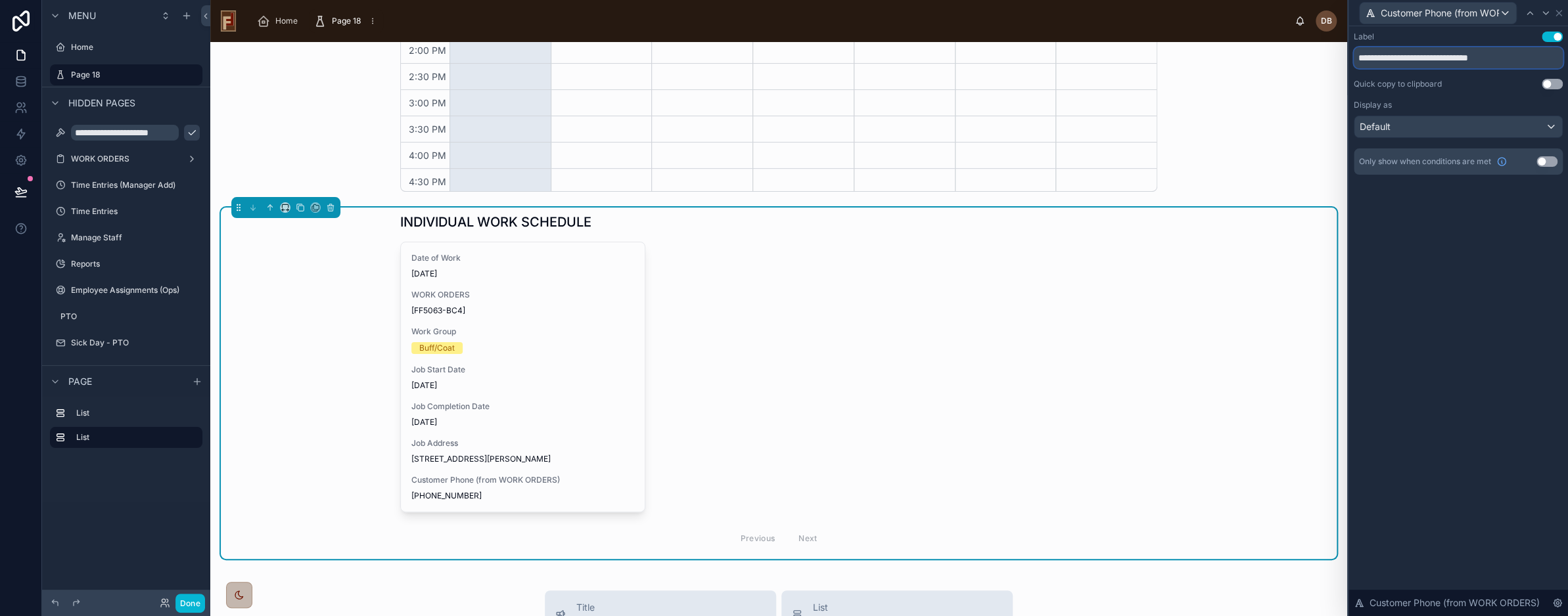
click at [1438, 51] on input "**********" at bounding box center [1458, 57] width 209 height 21
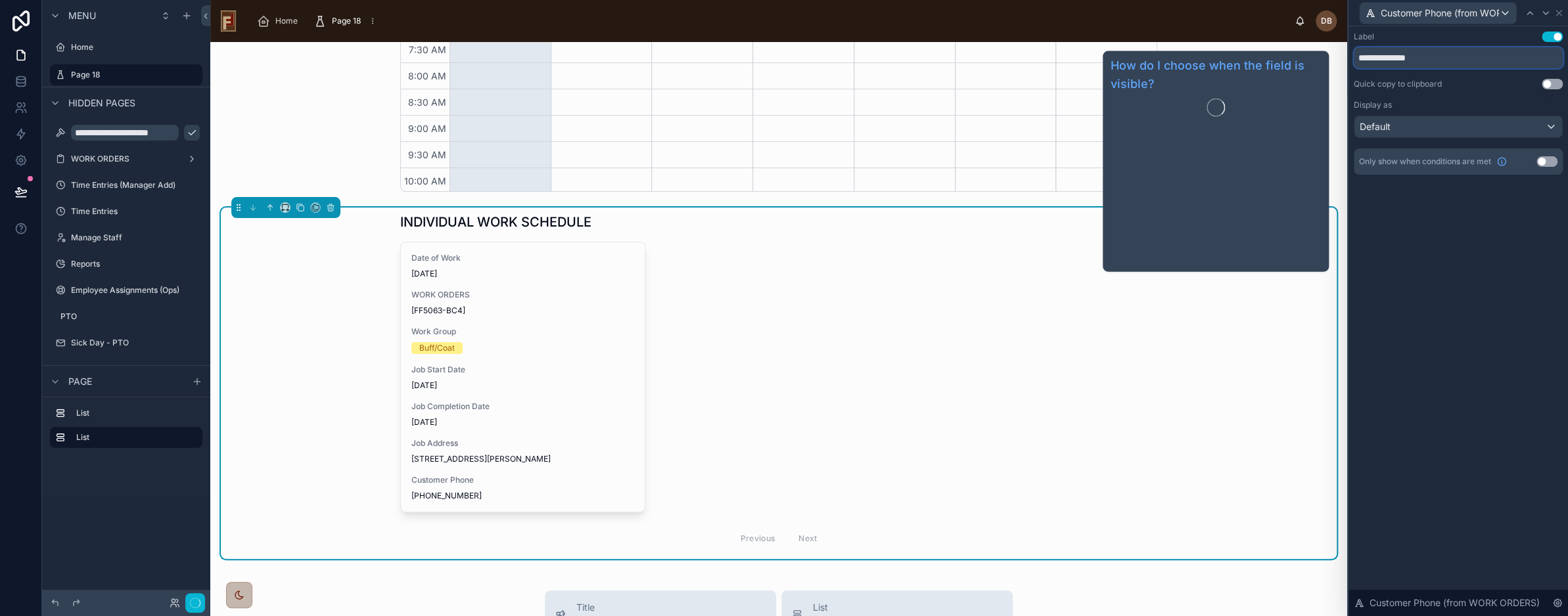
type input "**********"
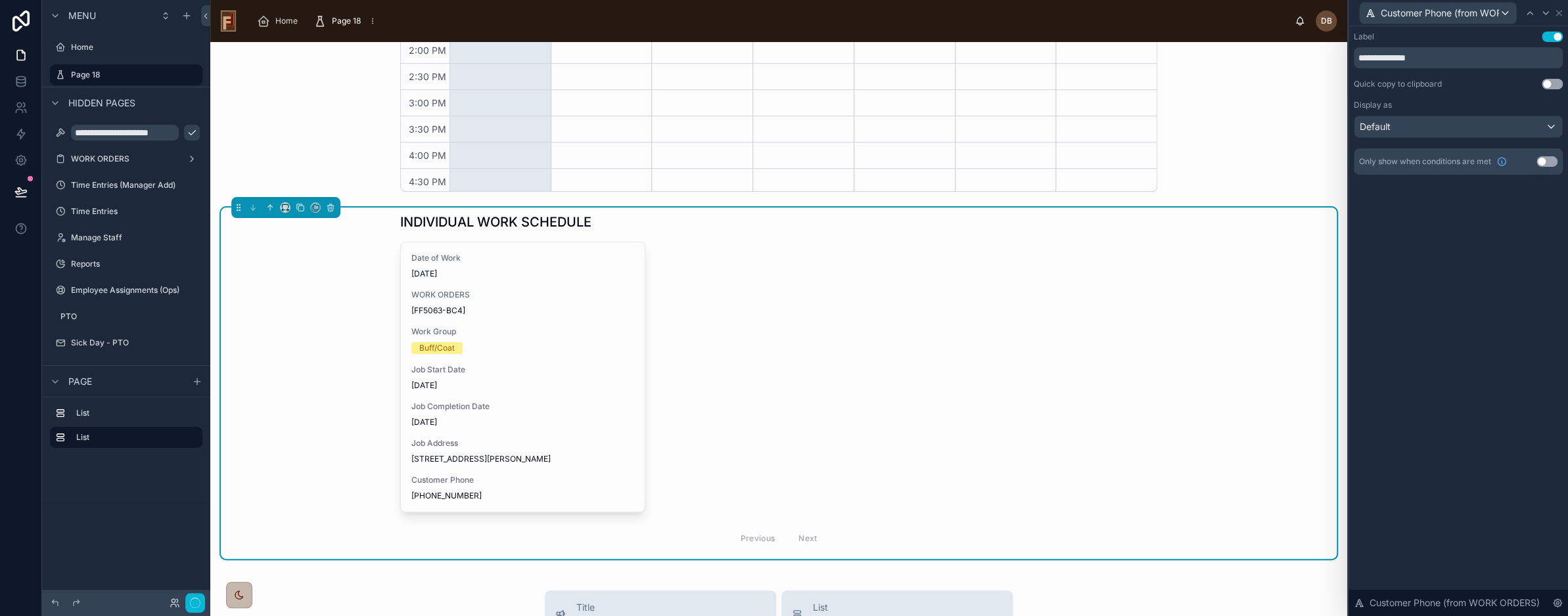
click at [1465, 241] on div "**********" at bounding box center [1458, 321] width 220 height 590
click at [1562, 9] on icon at bounding box center [1559, 14] width 11 height 11
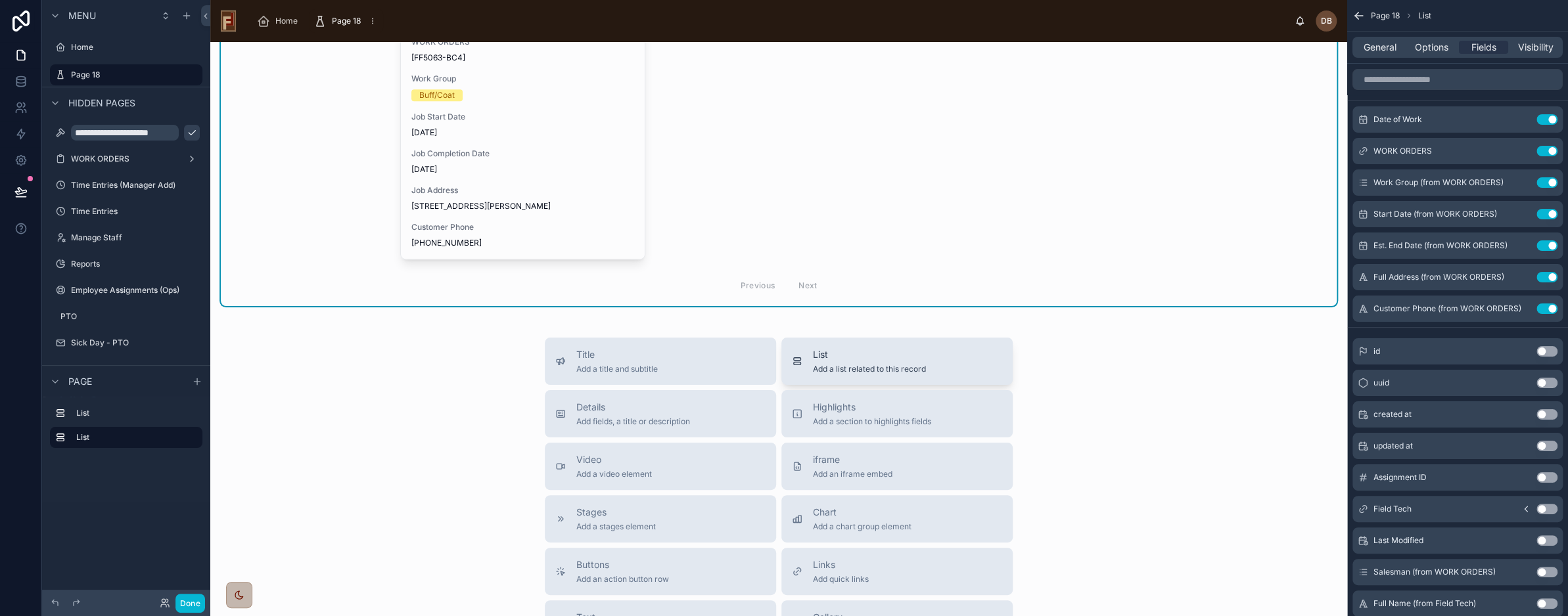
scroll to position [592, 0]
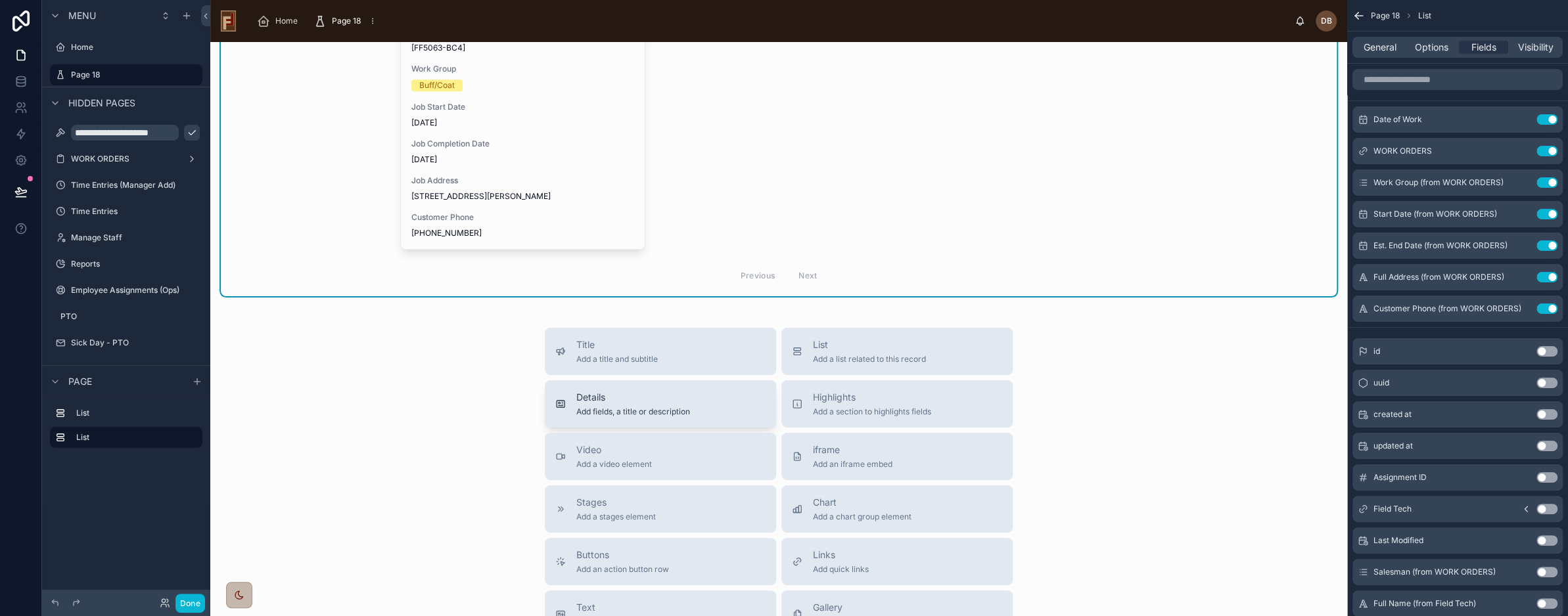
click at [676, 400] on span "Details" at bounding box center [633, 397] width 114 height 13
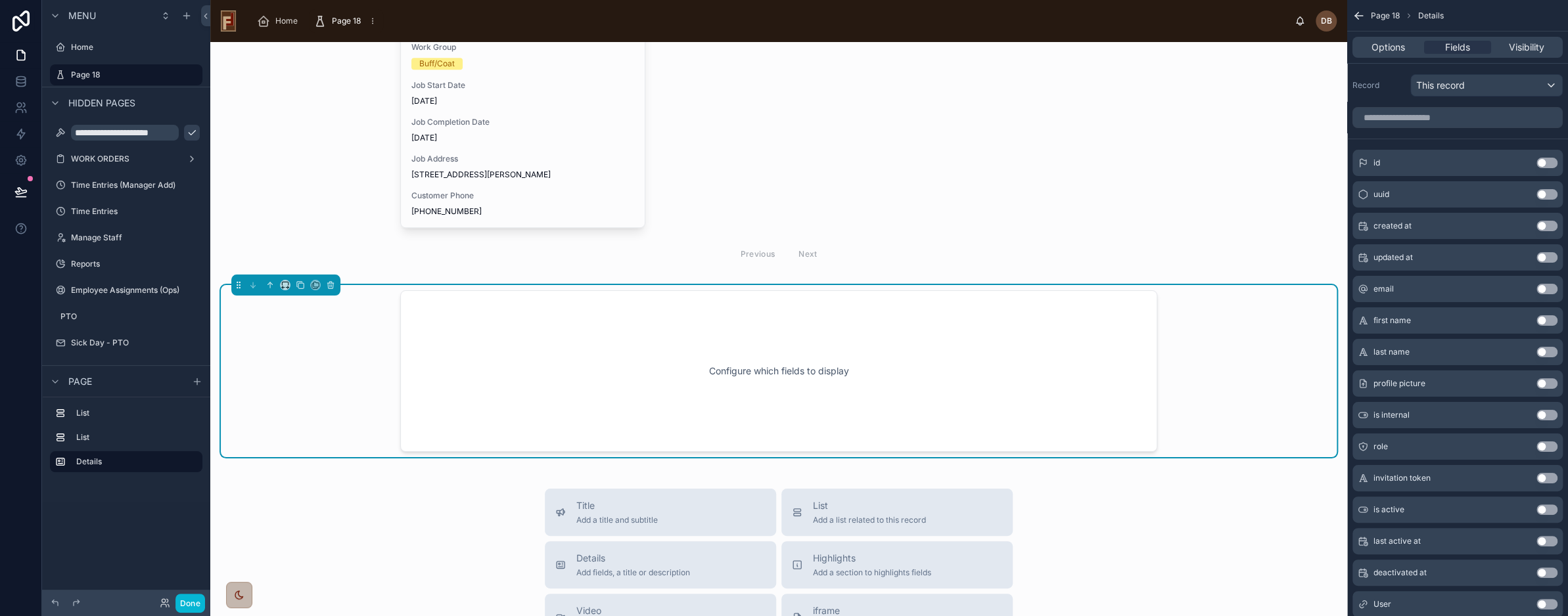
scroll to position [654, 0]
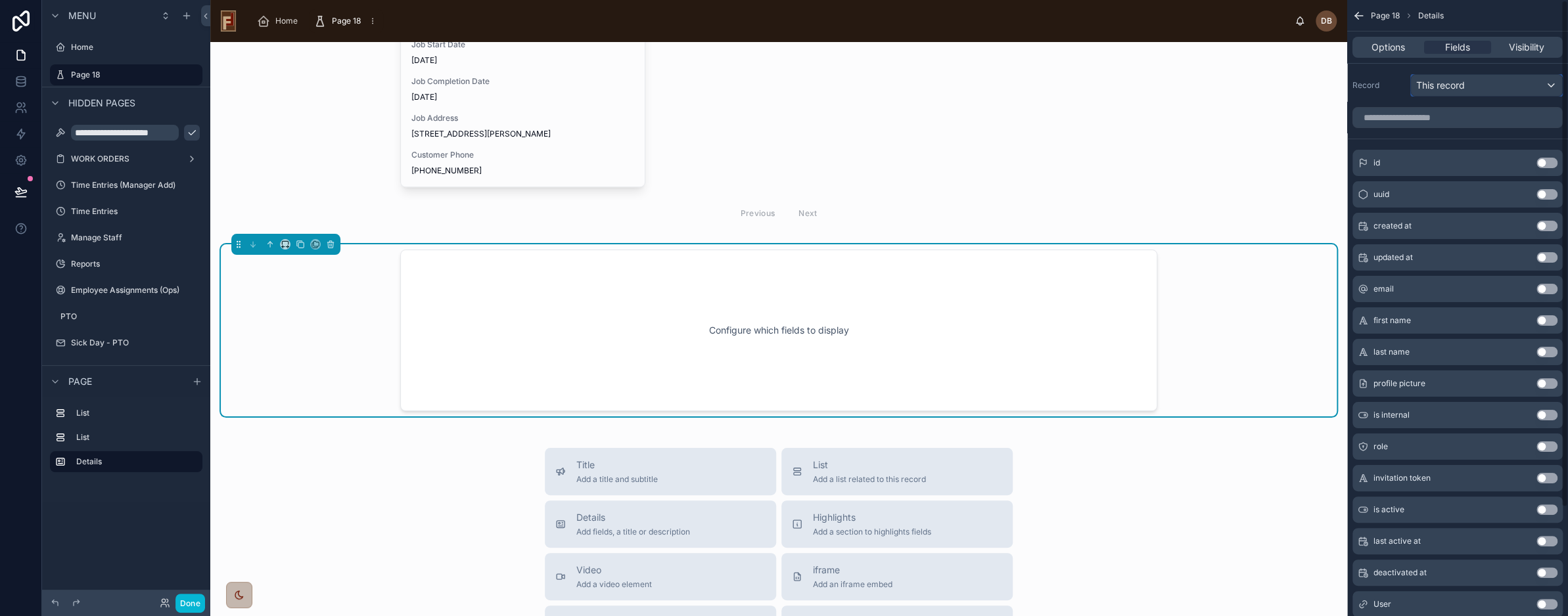
click at [1462, 85] on span "This record" at bounding box center [1441, 85] width 49 height 13
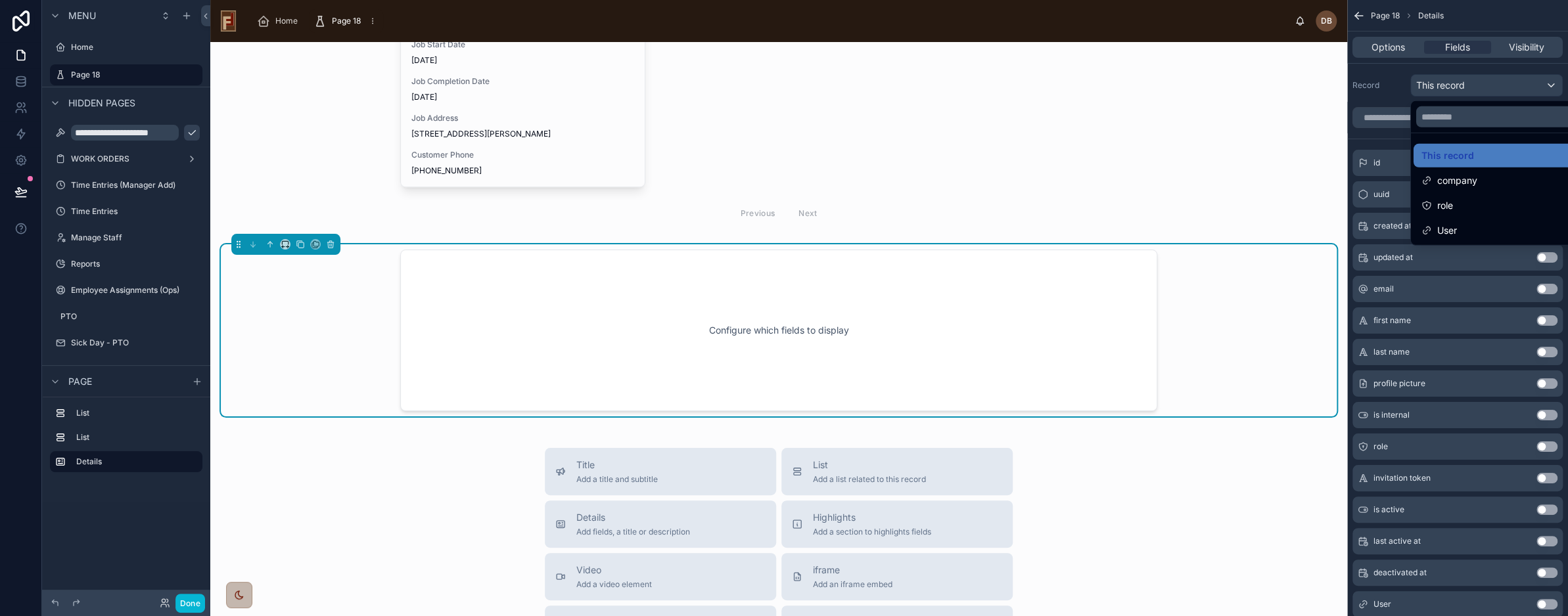
click at [984, 285] on div "Configure which fields to display" at bounding box center [779, 330] width 714 height 118
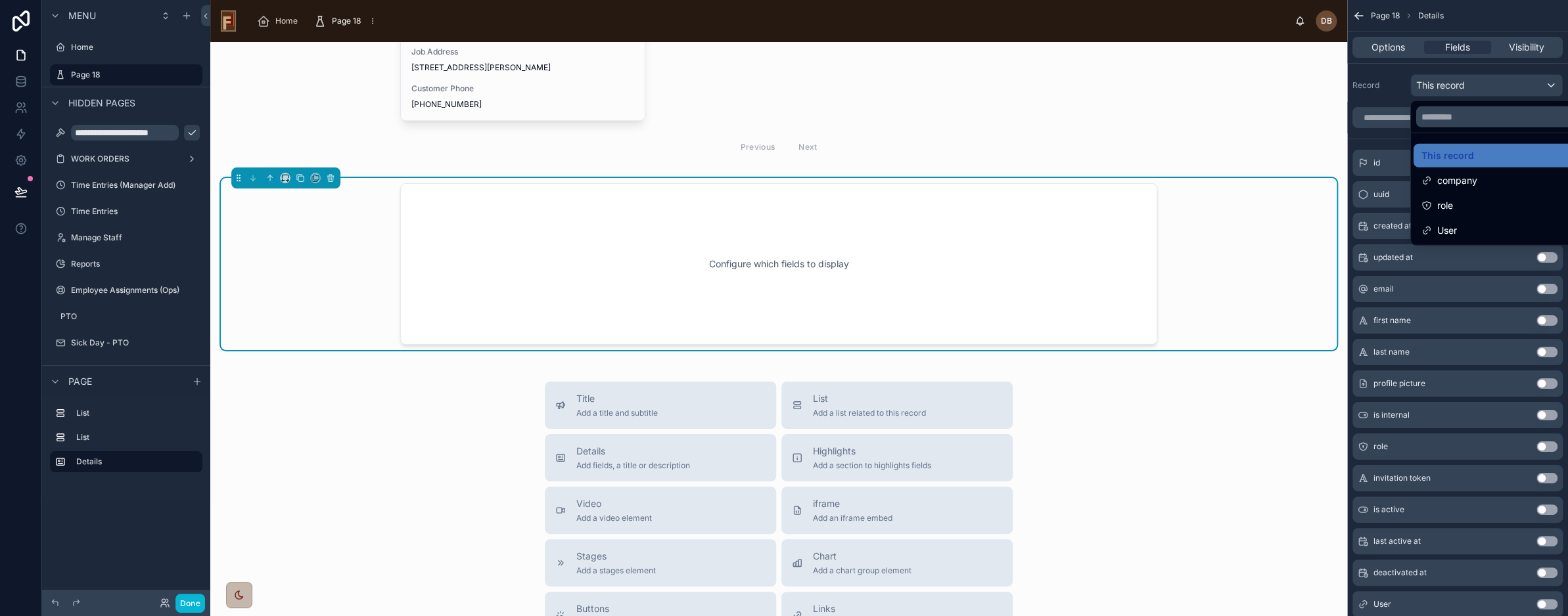
scroll to position [723, 0]
click at [1389, 45] on div "scrollable content" at bounding box center [784, 308] width 1568 height 616
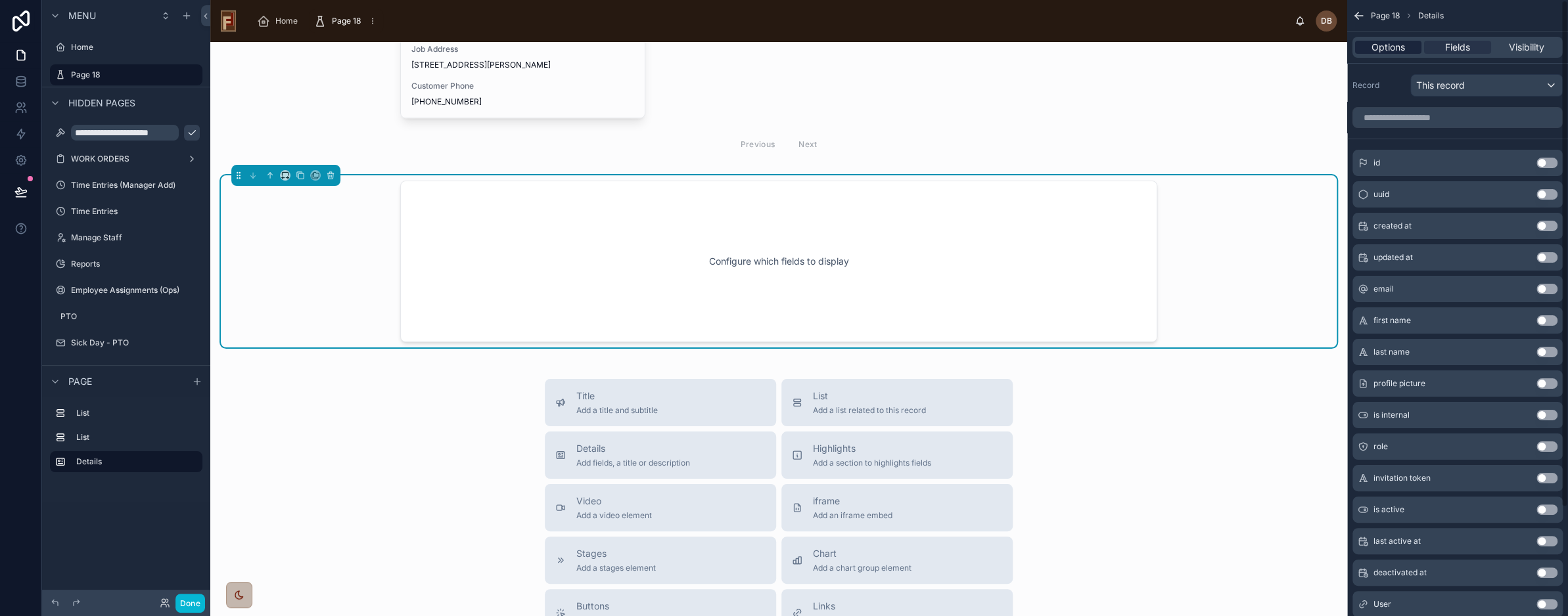
click at [1385, 46] on span "Options" at bounding box center [1389, 47] width 34 height 13
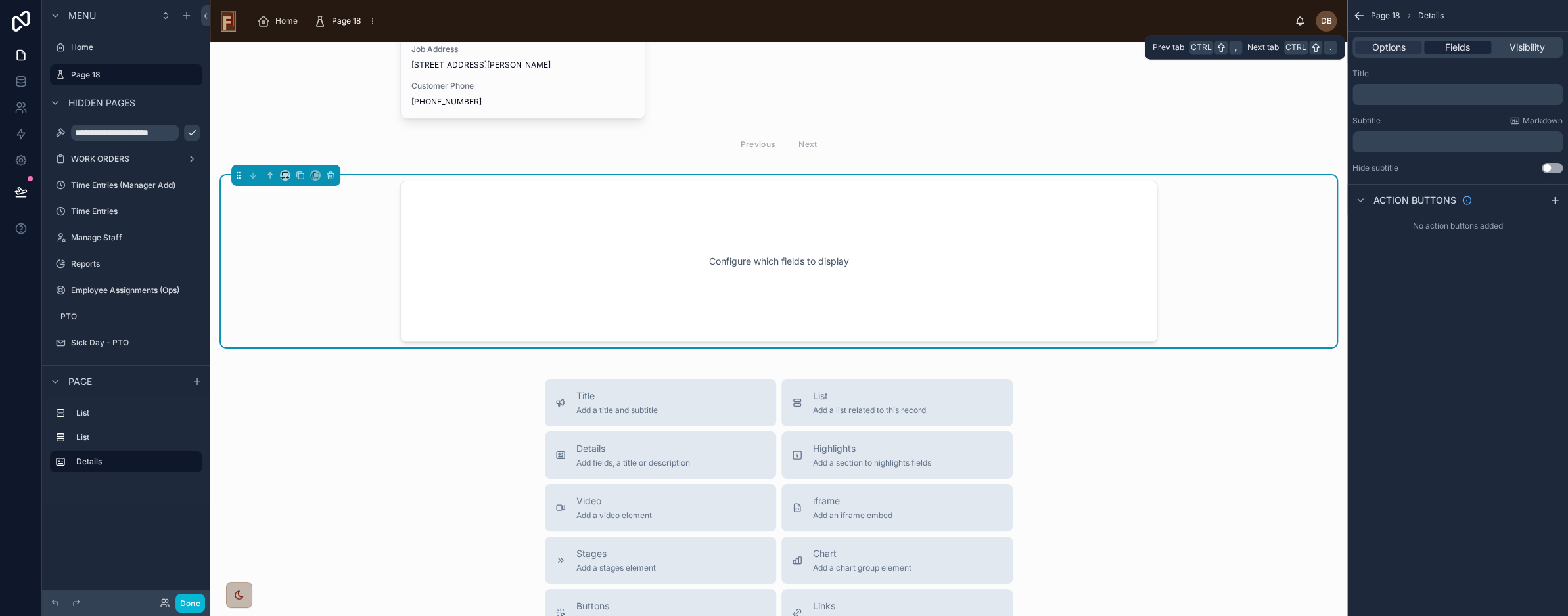
click at [1458, 47] on span "Fields" at bounding box center [1458, 47] width 25 height 13
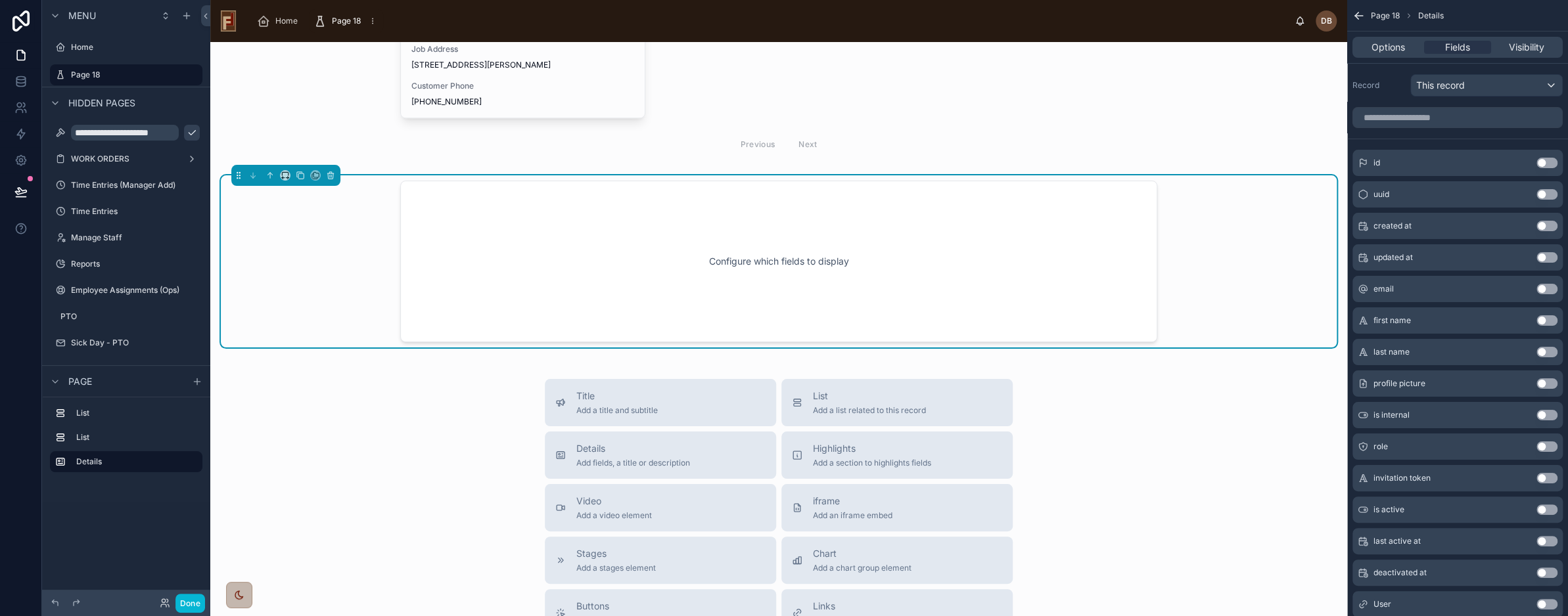
click at [1122, 523] on div "Title Add a title and subtitle List Add a list related to this record Details A…" at bounding box center [779, 613] width 1116 height 468
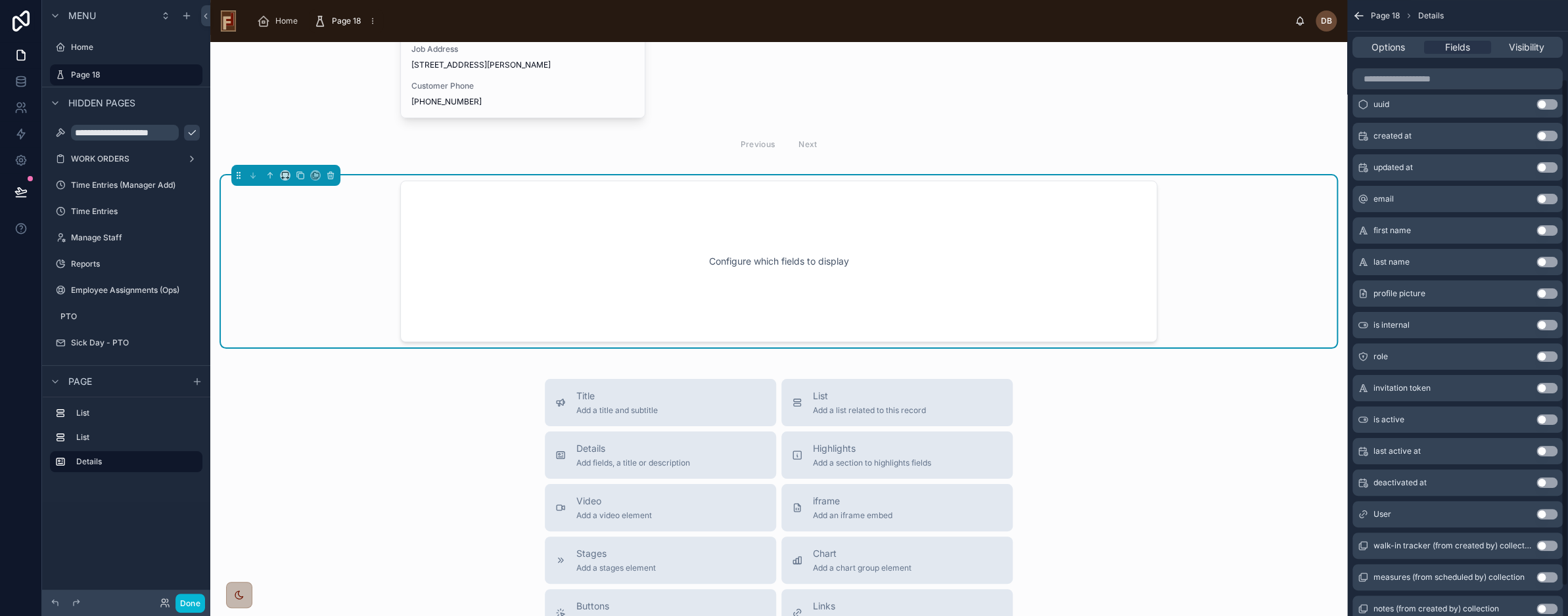
scroll to position [0, 0]
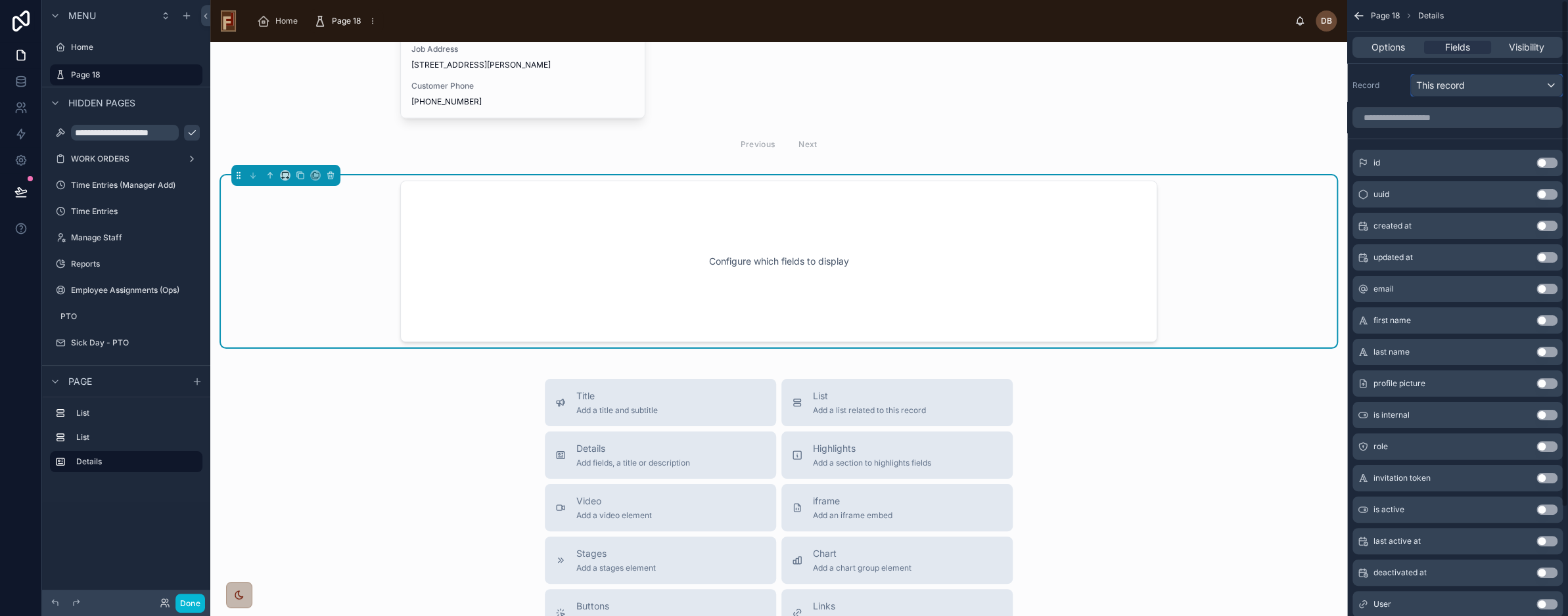
click at [1468, 81] on div "This record" at bounding box center [1486, 85] width 151 height 21
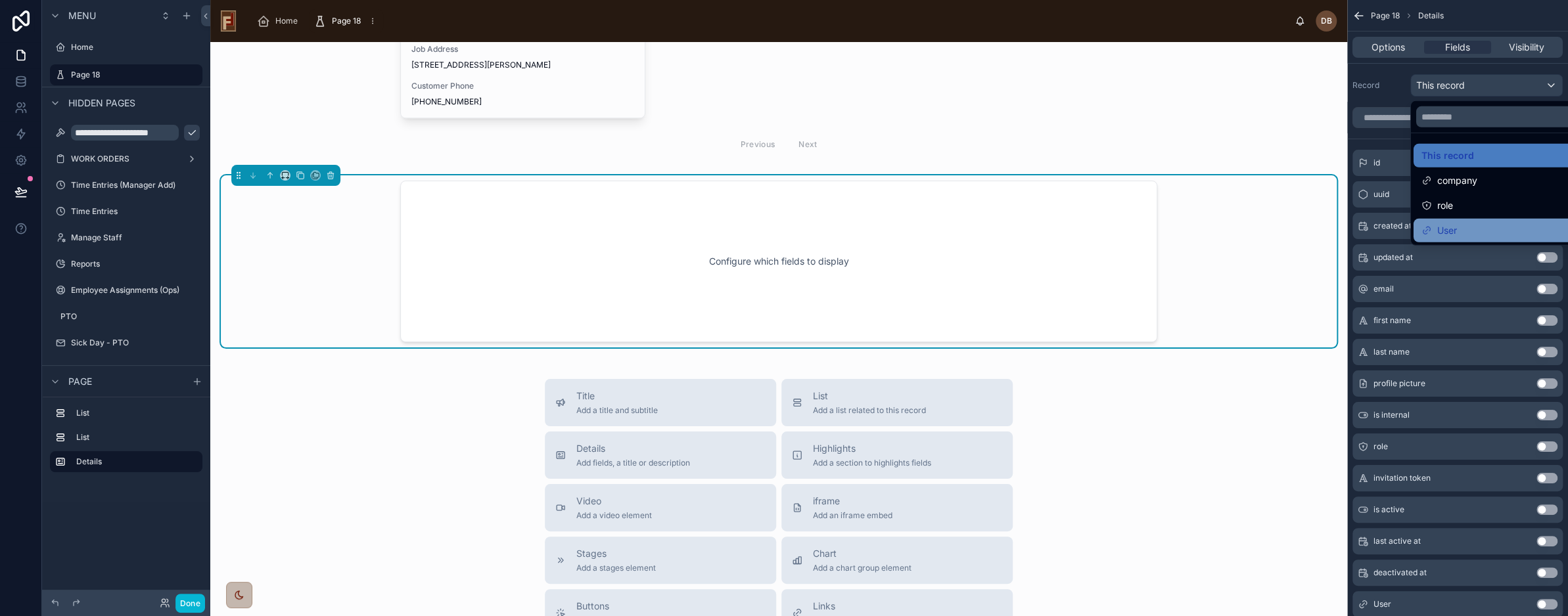
click at [1506, 225] on div "User" at bounding box center [1502, 230] width 160 height 16
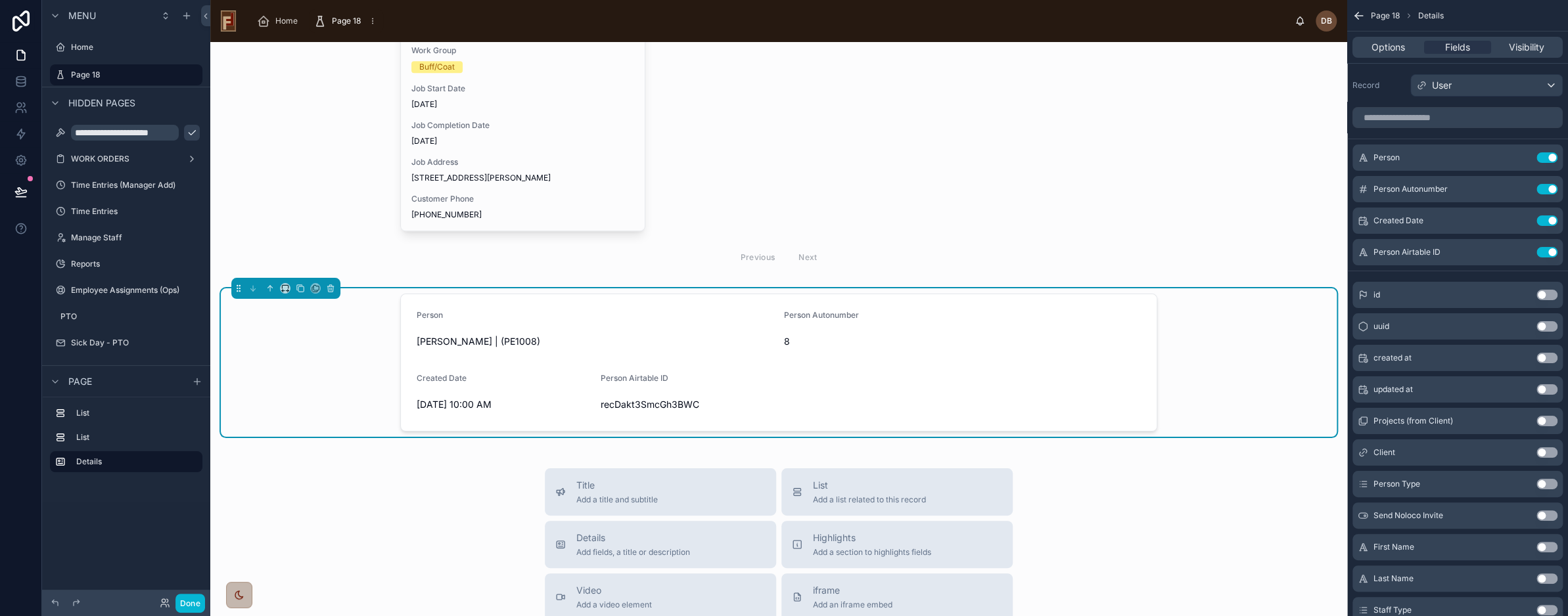
scroll to position [657, 0]
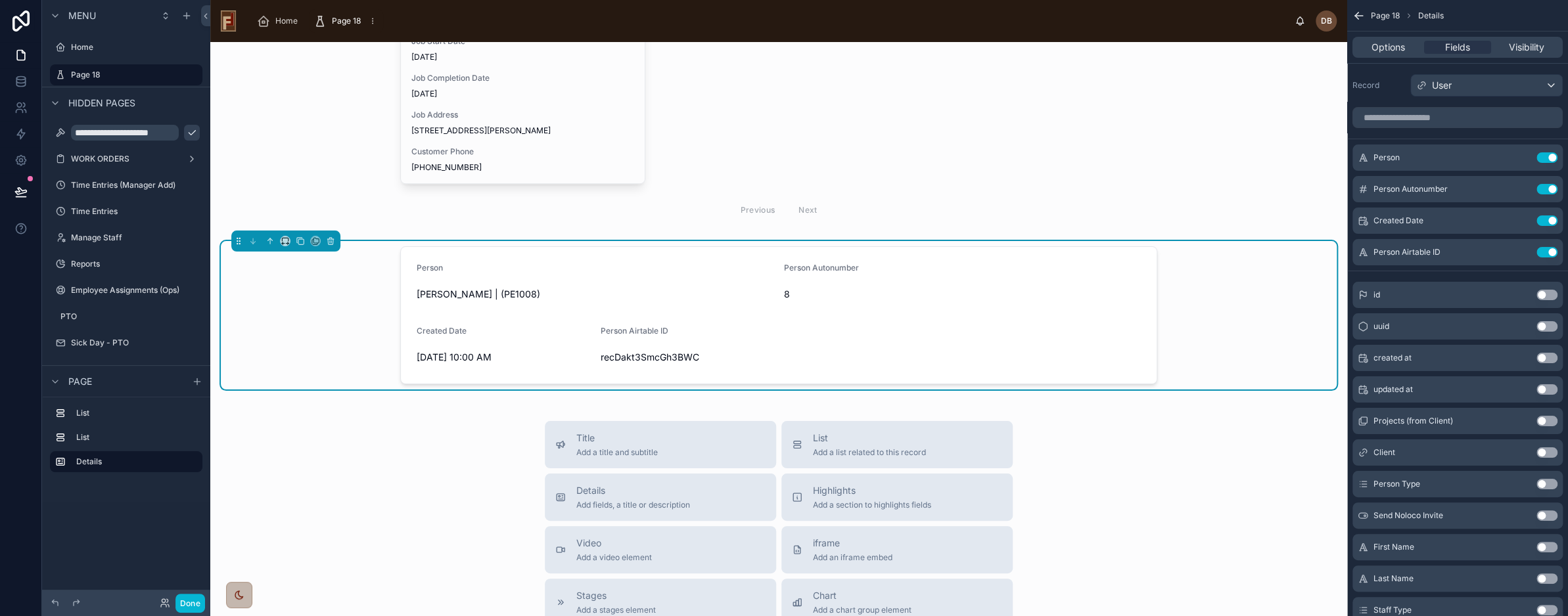
click at [850, 325] on form "Person David Braunsdorf | (PE1008) Person Autonumber 8 Created Date 3/3/2025 10…" at bounding box center [779, 315] width 756 height 137
click at [1485, 84] on div "User" at bounding box center [1486, 85] width 151 height 21
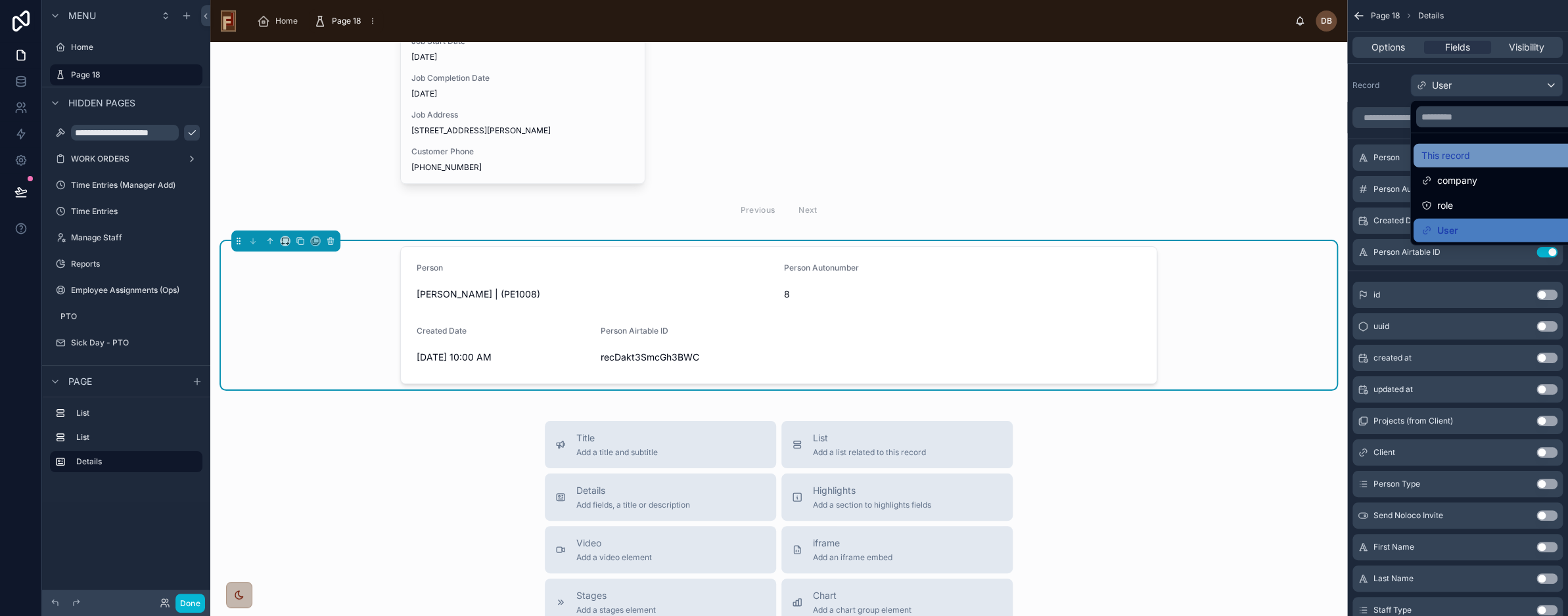
click at [1501, 151] on div "This record" at bounding box center [1502, 156] width 160 height 16
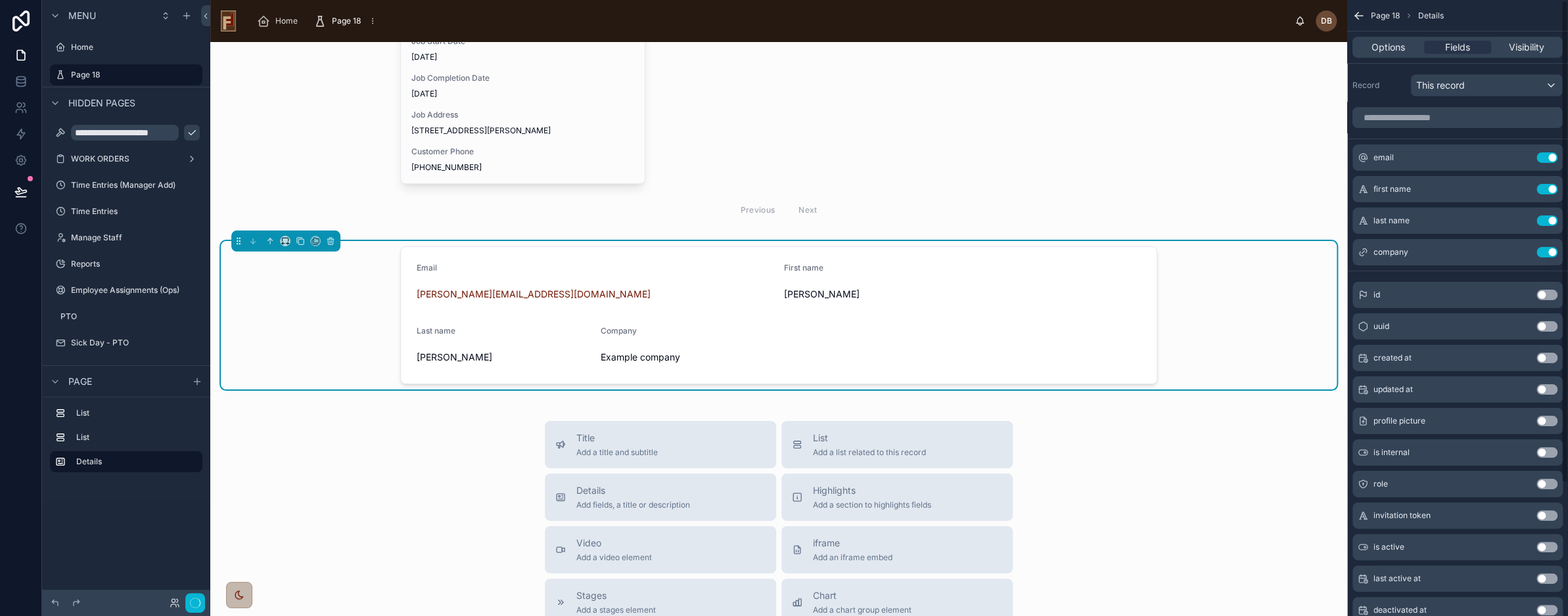
scroll to position [341, 0]
click at [1481, 91] on div "This record" at bounding box center [1486, 85] width 151 height 21
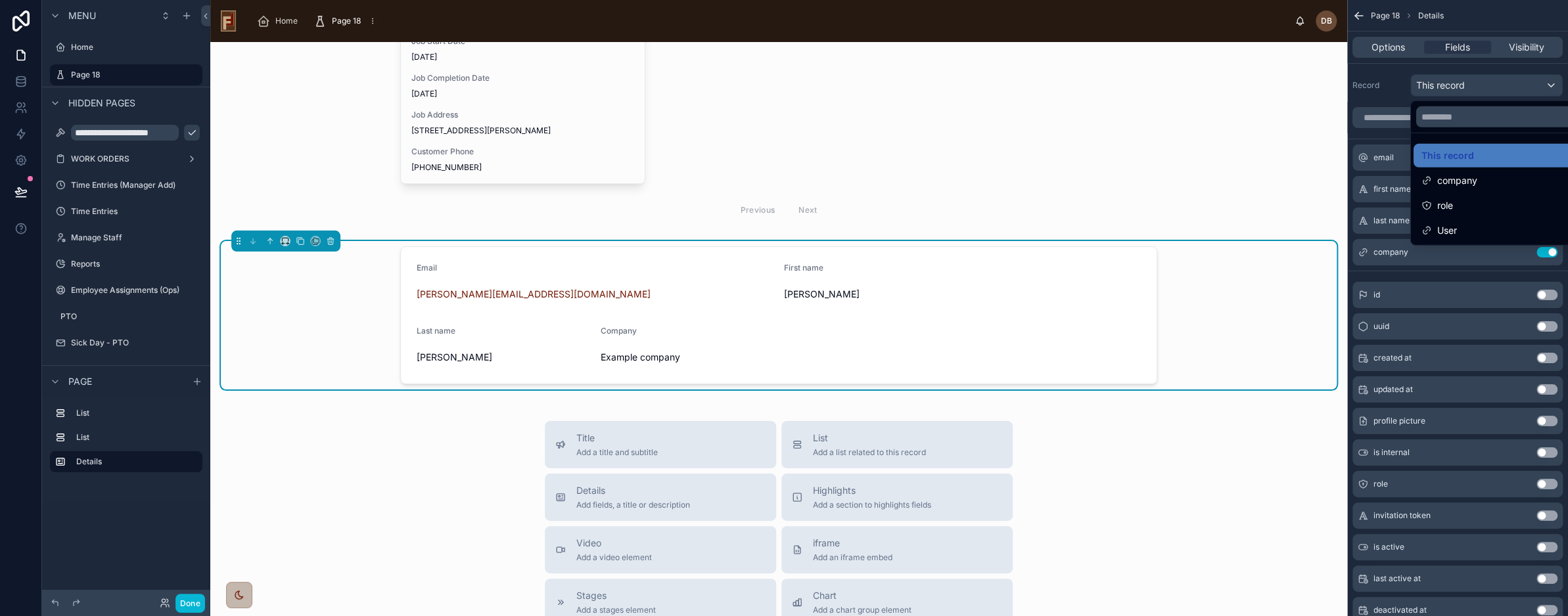
click at [1398, 81] on div "scrollable content" at bounding box center [784, 308] width 1568 height 616
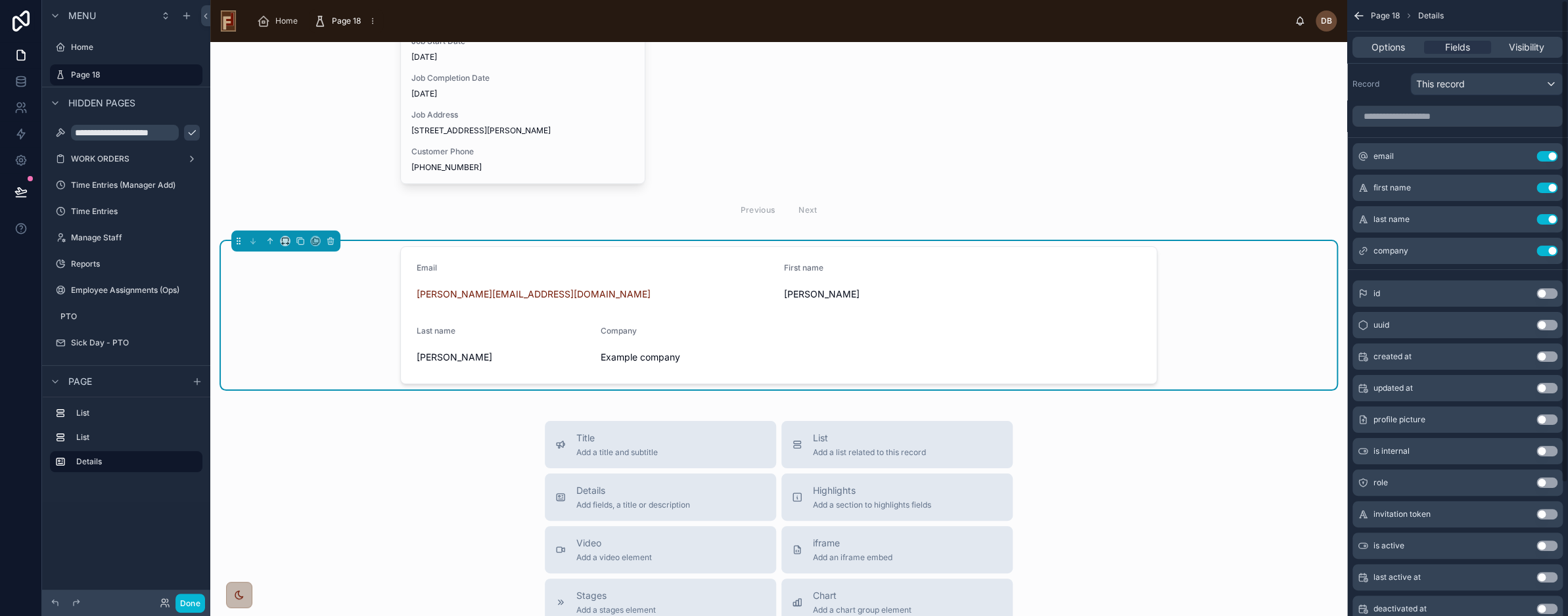
scroll to position [0, 0]
click at [331, 241] on icon at bounding box center [331, 242] width 0 height 3
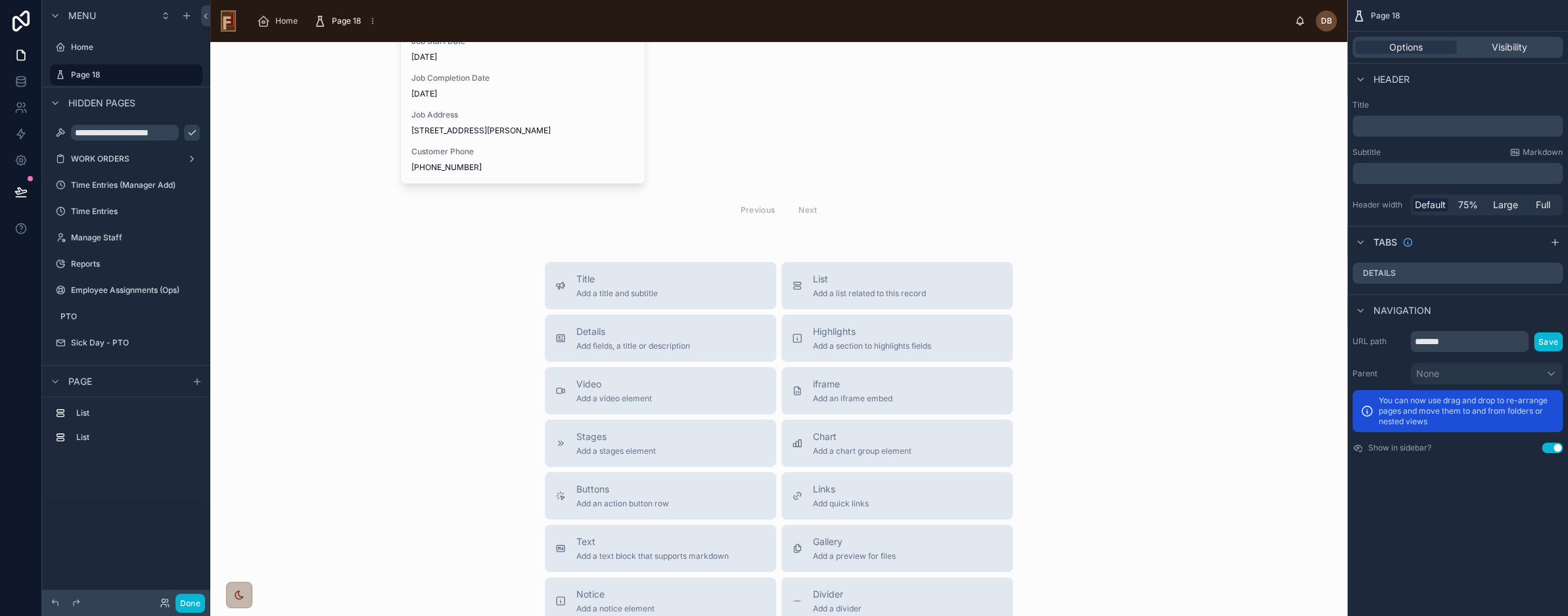
scroll to position [341, 0]
click at [942, 287] on div "List Add a list related to this record" at bounding box center [897, 285] width 210 height 26
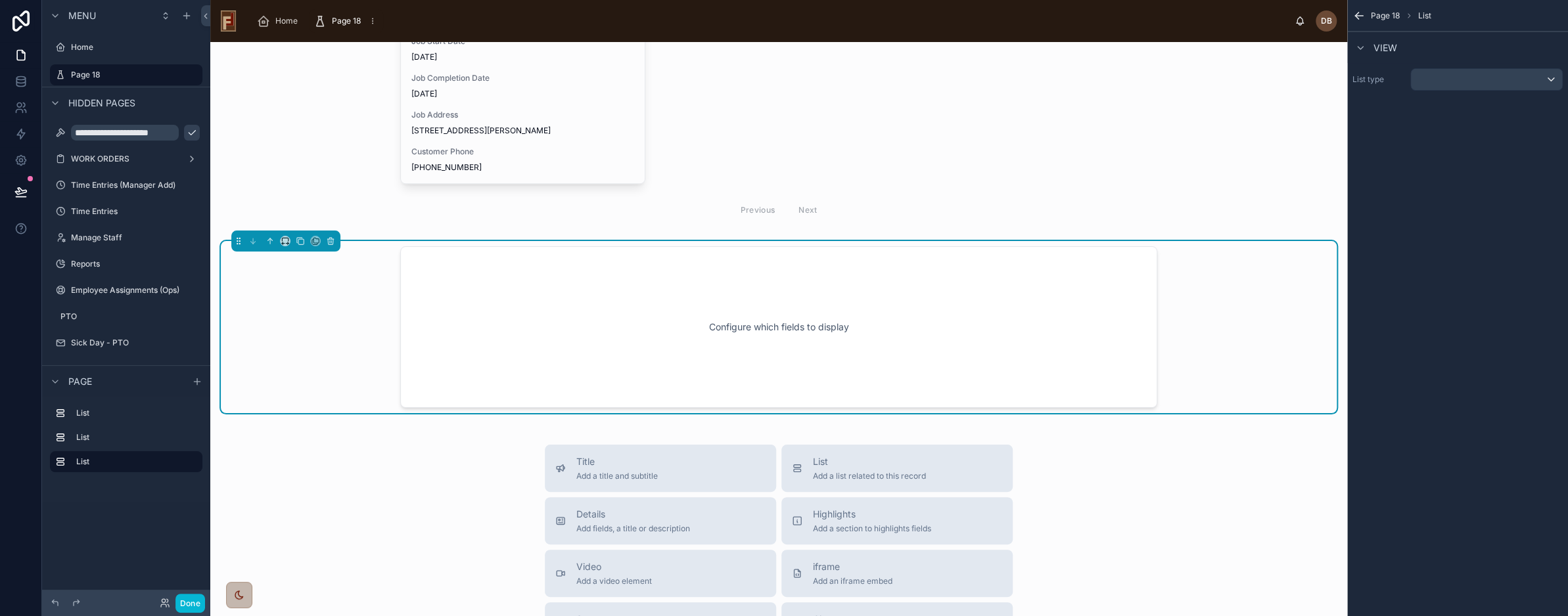
scroll to position [654, 0]
click at [1440, 81] on div "scrollable content" at bounding box center [1486, 79] width 151 height 21
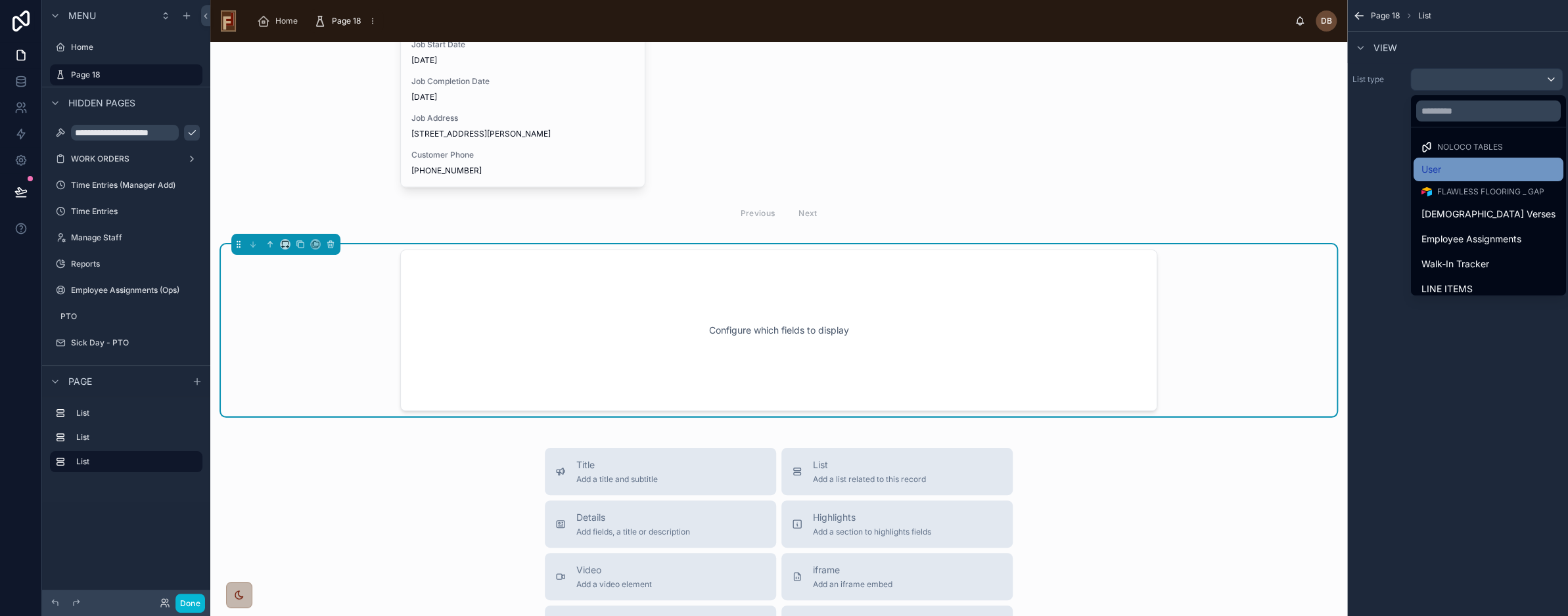
click at [1485, 166] on div "User" at bounding box center [1489, 169] width 134 height 16
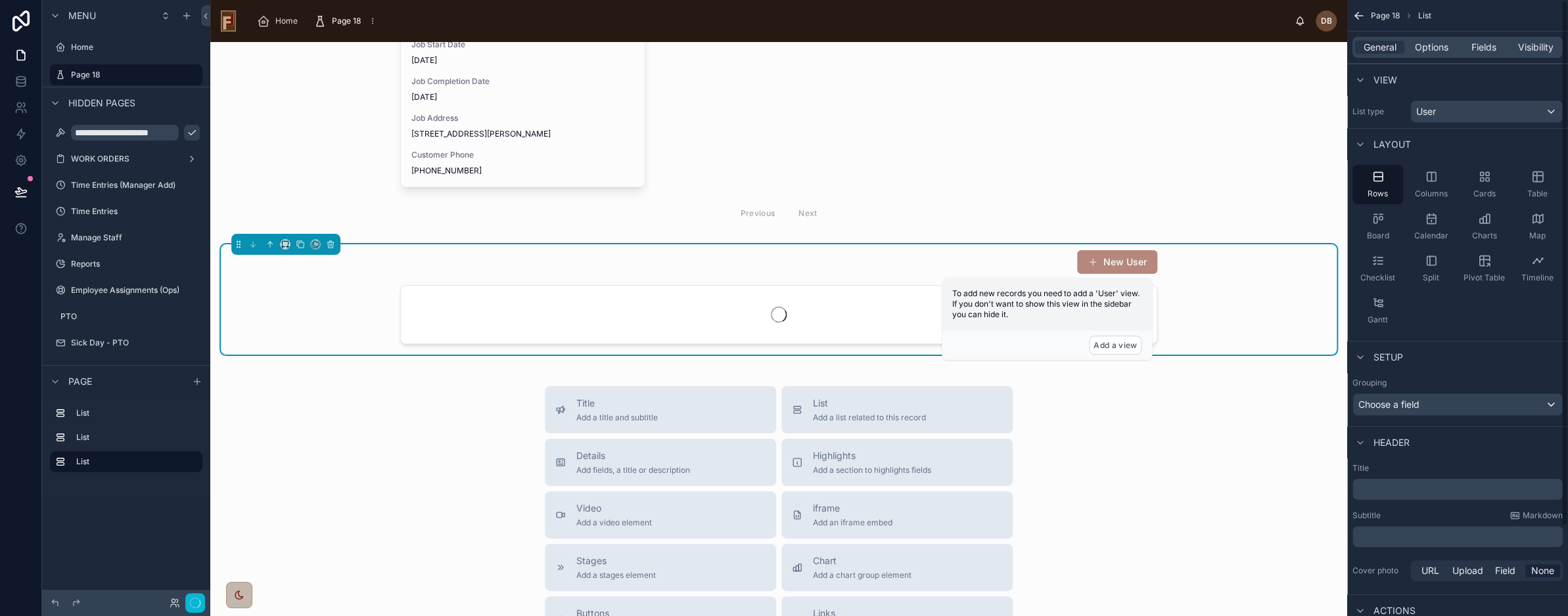
scroll to position [341, 0]
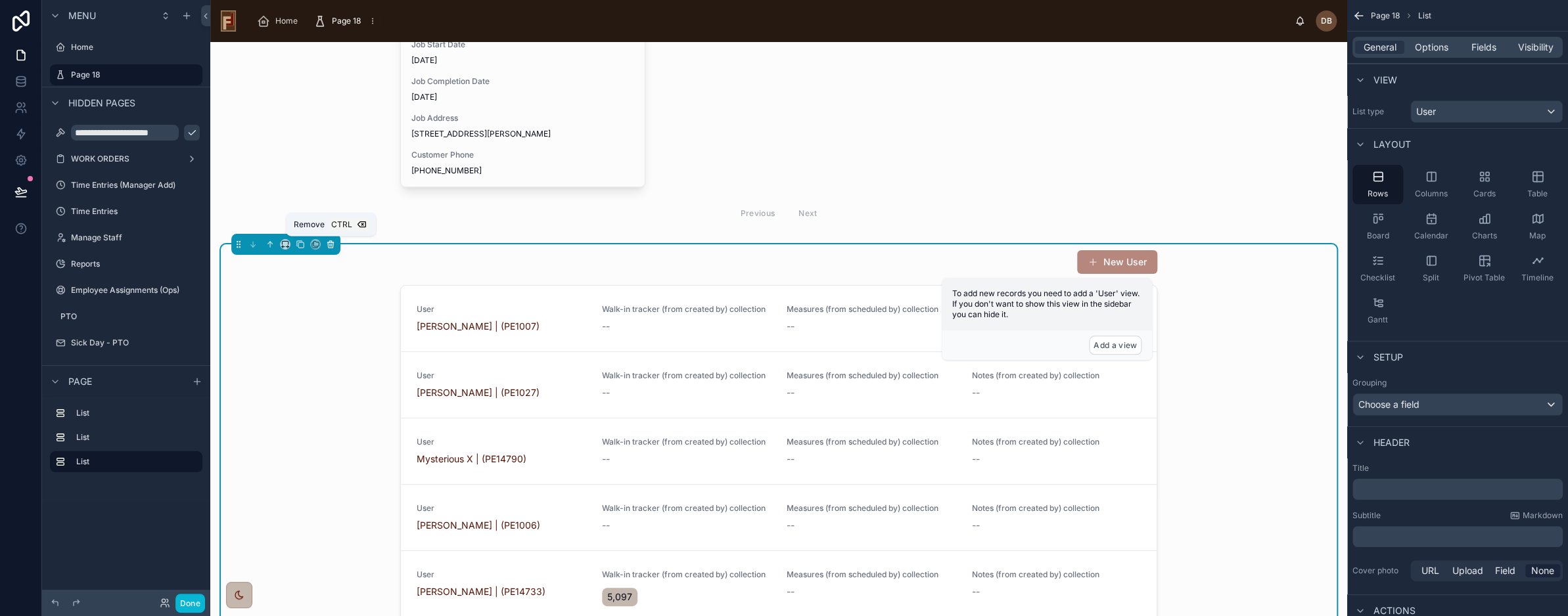
click at [331, 245] on icon at bounding box center [331, 245] width 0 height 3
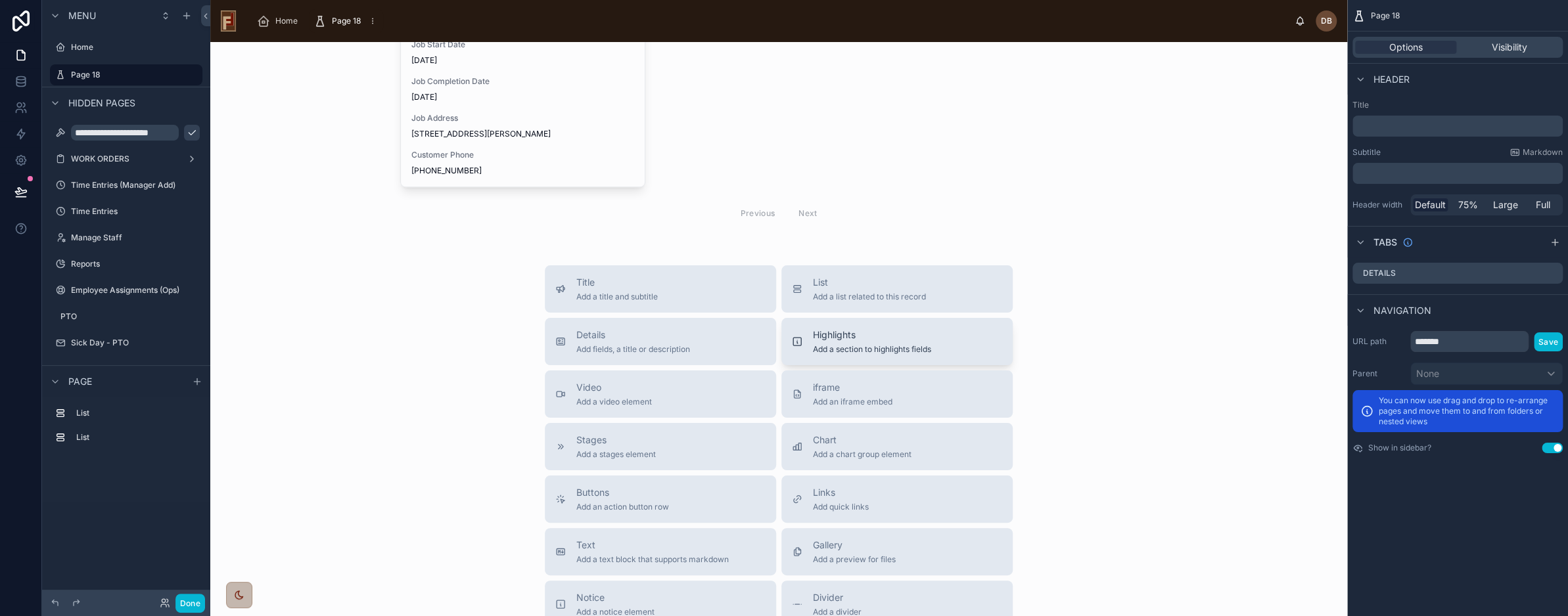
click at [878, 336] on span "Highlights" at bounding box center [872, 335] width 118 height 13
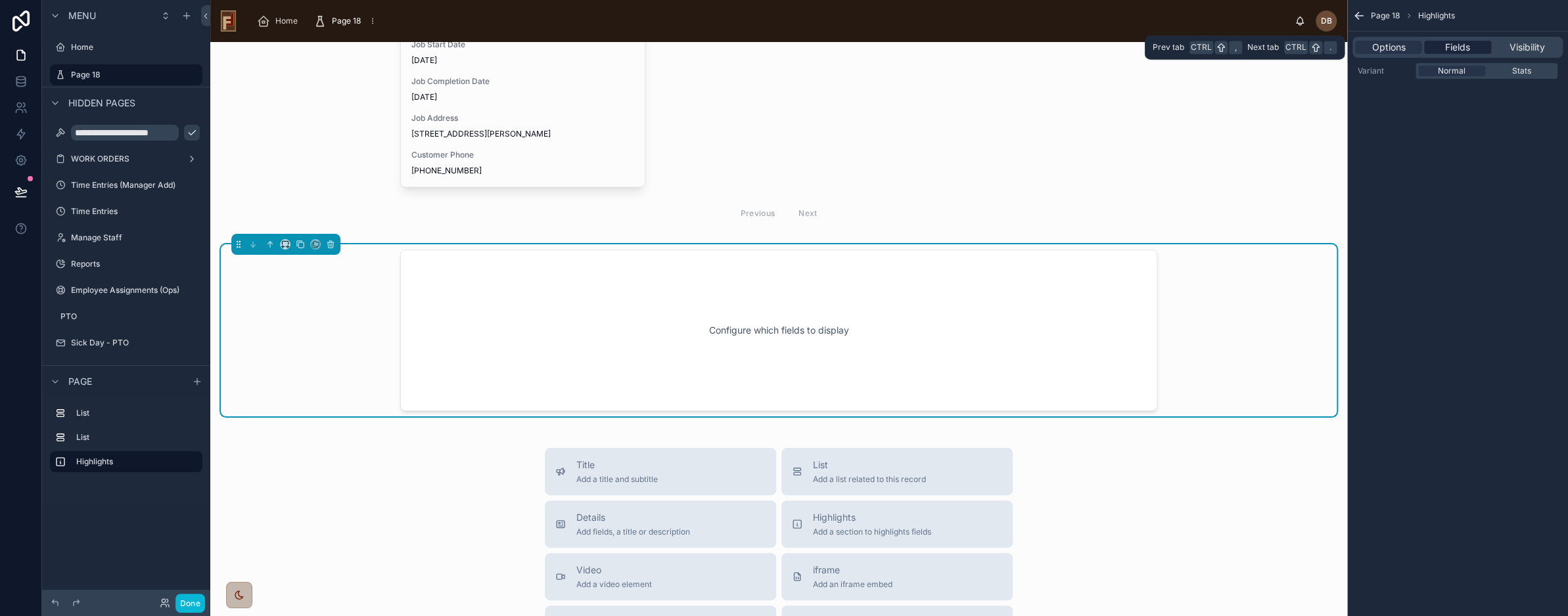
click at [1458, 47] on span "Fields" at bounding box center [1458, 47] width 25 height 13
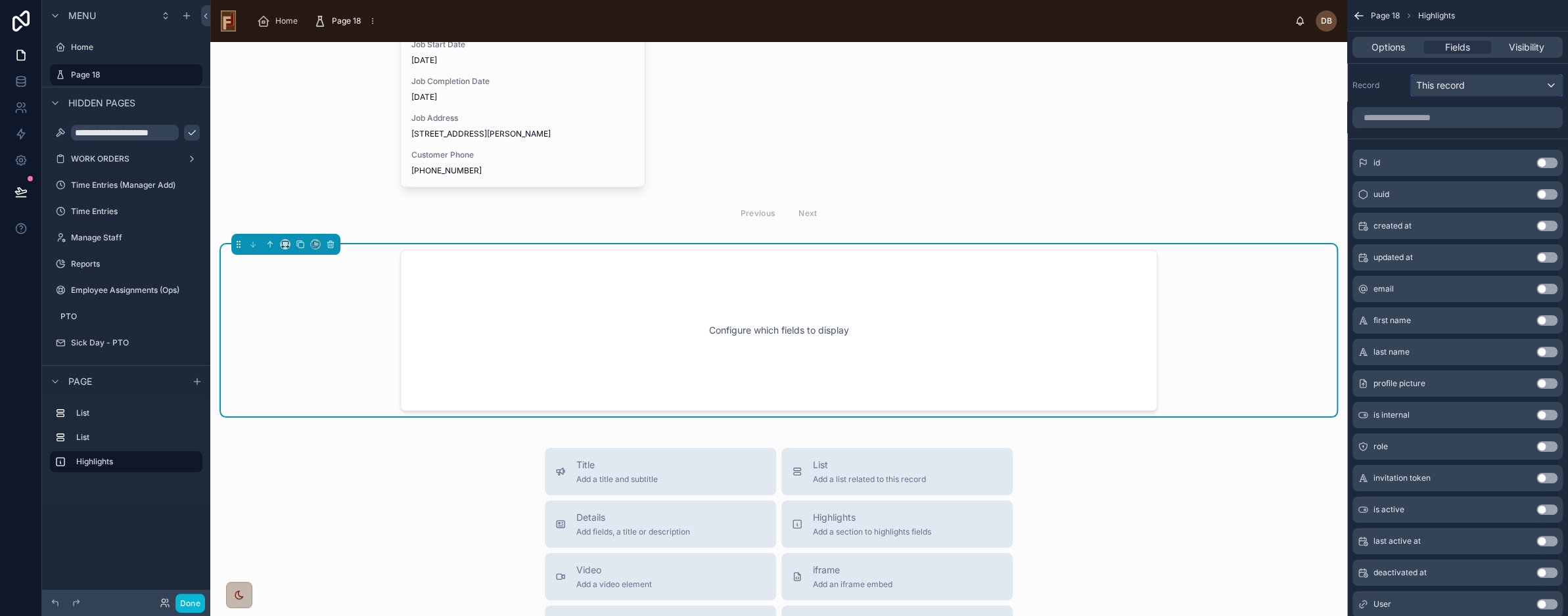
click at [1456, 87] on span "This record" at bounding box center [1441, 85] width 49 height 13
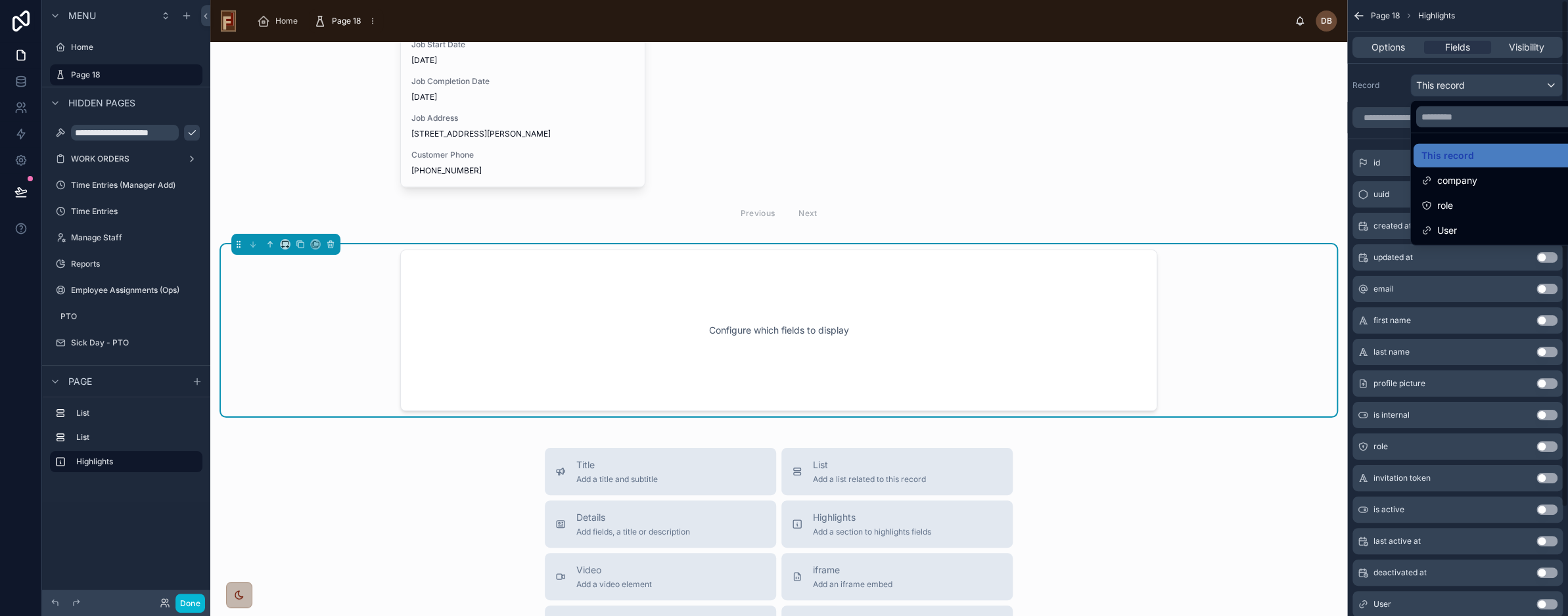
click at [331, 244] on icon at bounding box center [331, 245] width 0 height 3
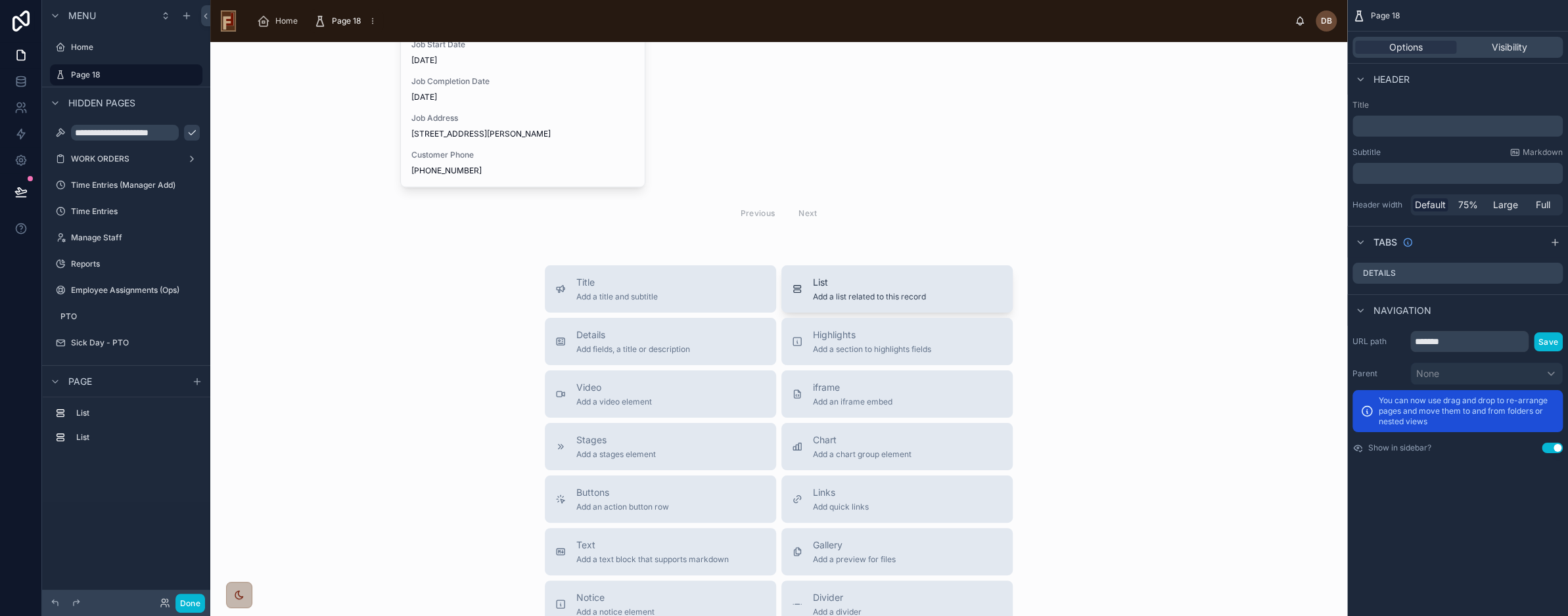
click at [918, 295] on span "Add a list related to this record" at bounding box center [869, 297] width 113 height 11
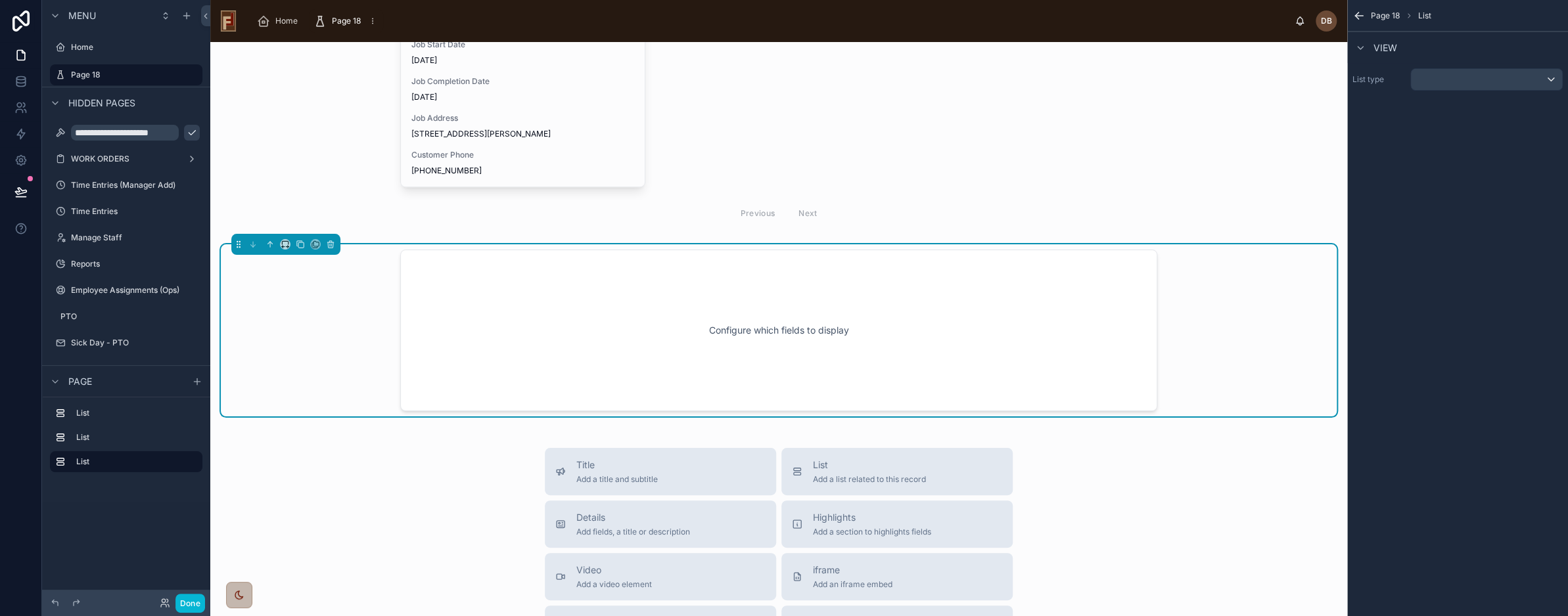
click at [1214, 305] on div "Configure which fields to display" at bounding box center [779, 330] width 1116 height 172
click at [1493, 77] on div "scrollable content" at bounding box center [1486, 79] width 151 height 21
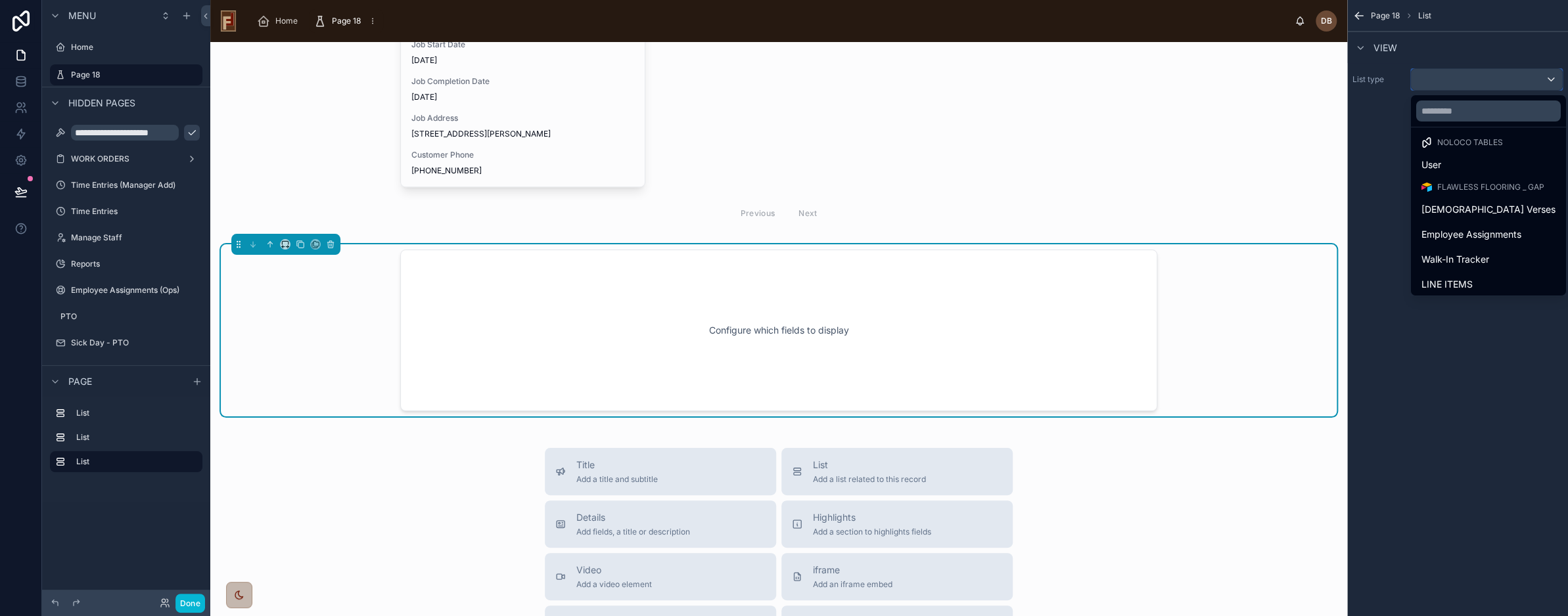
scroll to position [0, 0]
click at [1498, 233] on span "Employee Assignments" at bounding box center [1472, 239] width 100 height 16
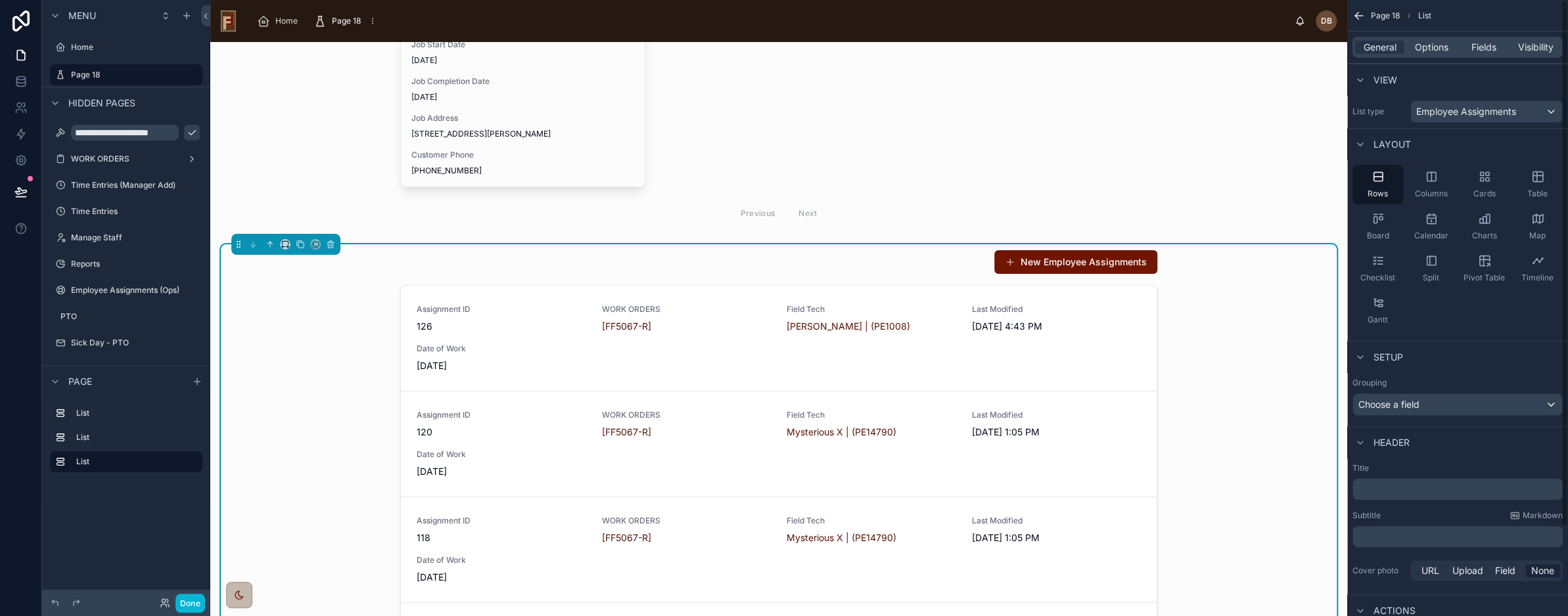
scroll to position [341, 0]
click at [340, 323] on div "New Employee Assignments Assignment ID 128 WORK ORDERS [FF5063-BC4] Field Tech …" at bounding box center [779, 501] width 1116 height 514
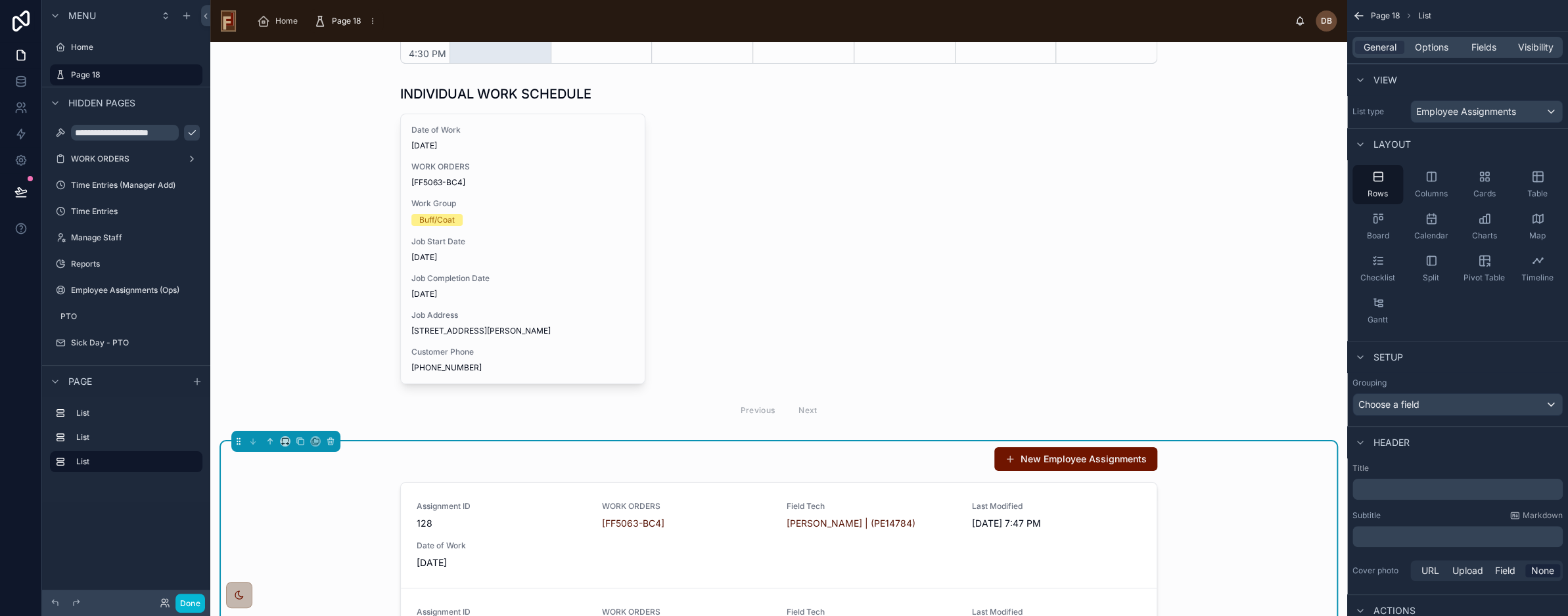
scroll to position [588, 0]
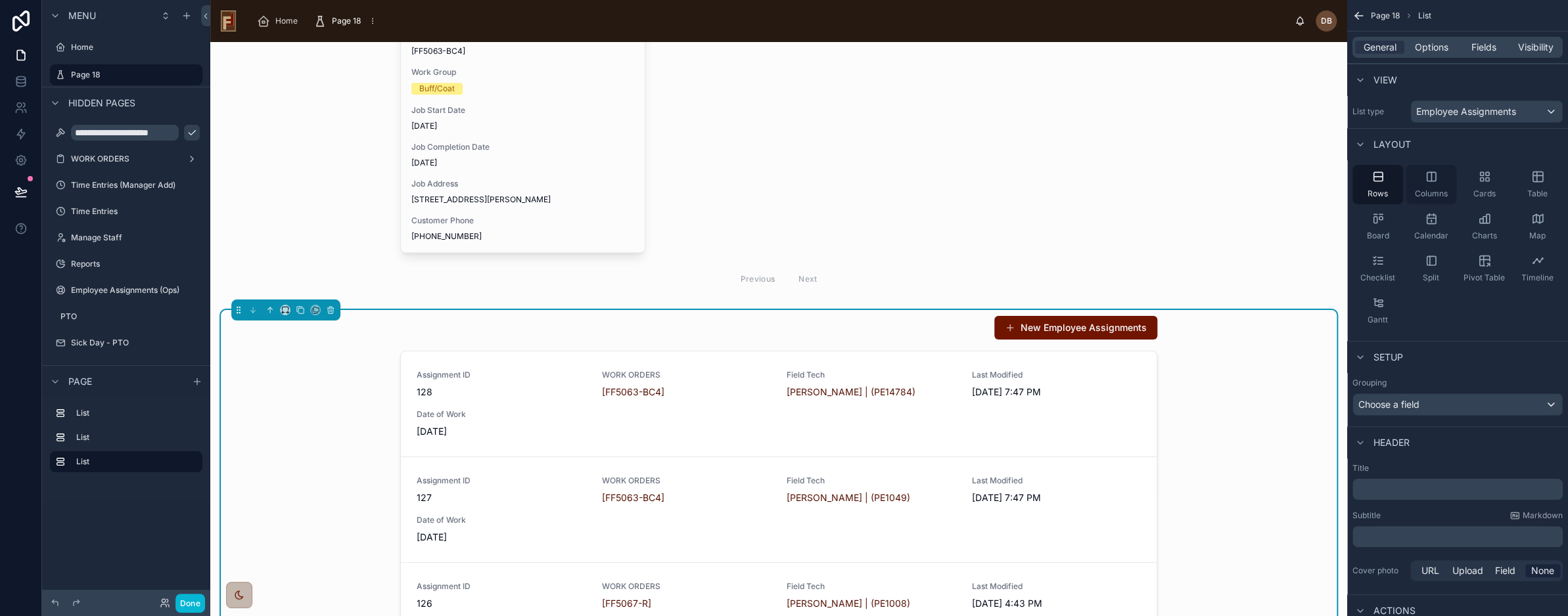
click at [1433, 180] on icon "scrollable content" at bounding box center [1431, 176] width 13 height 13
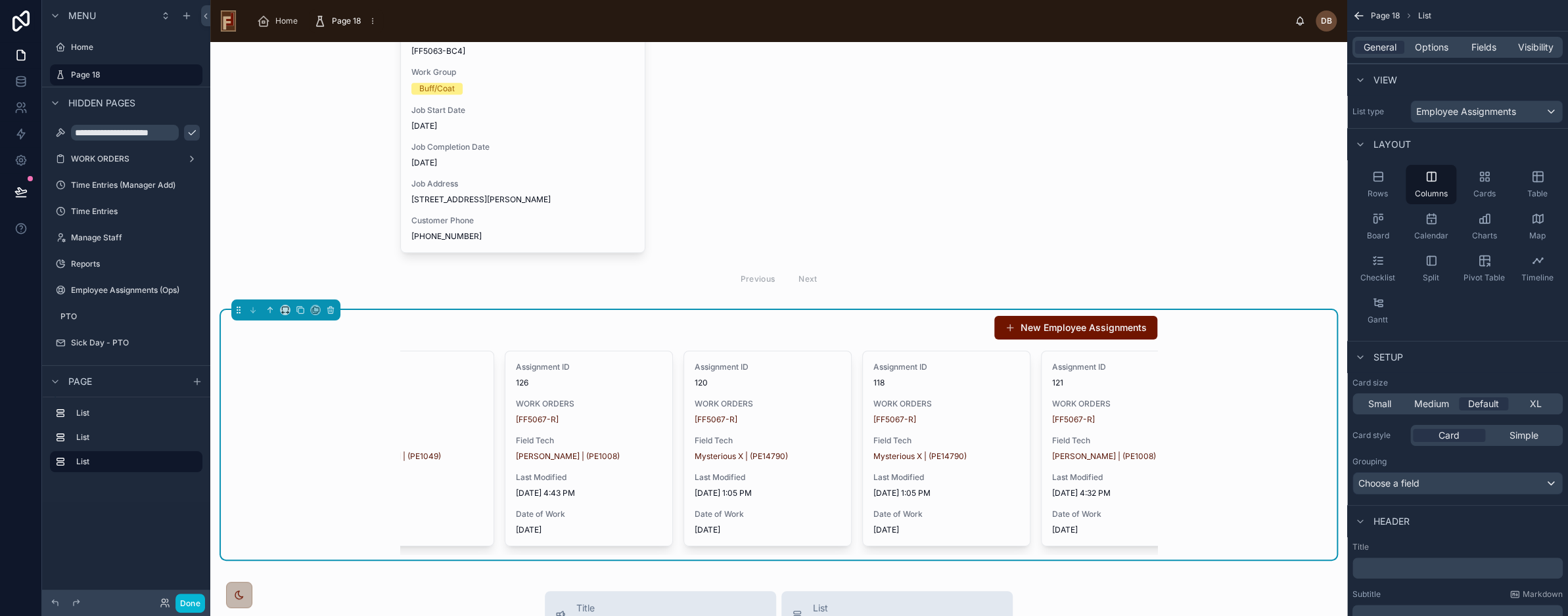
scroll to position [0, 0]
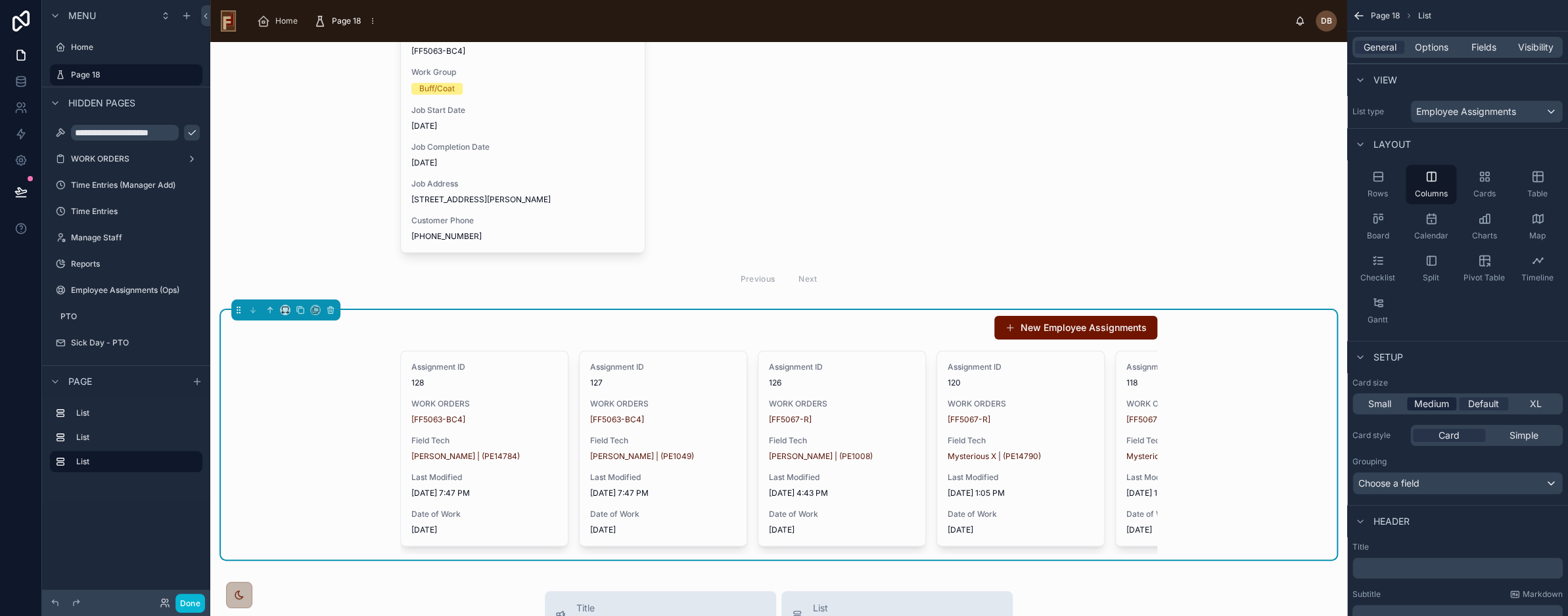
click at [1433, 403] on span "Medium" at bounding box center [1432, 404] width 35 height 13
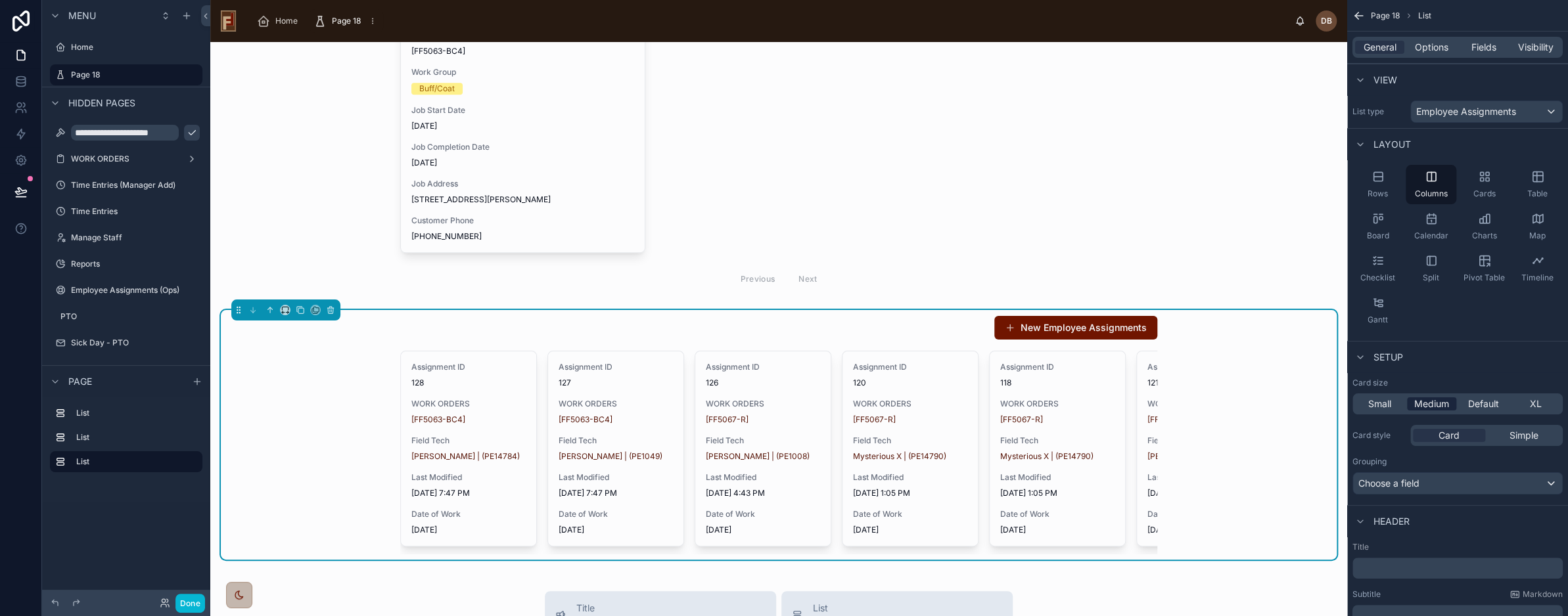
scroll to position [341, 0]
click at [1485, 399] on span "Default" at bounding box center [1484, 404] width 31 height 13
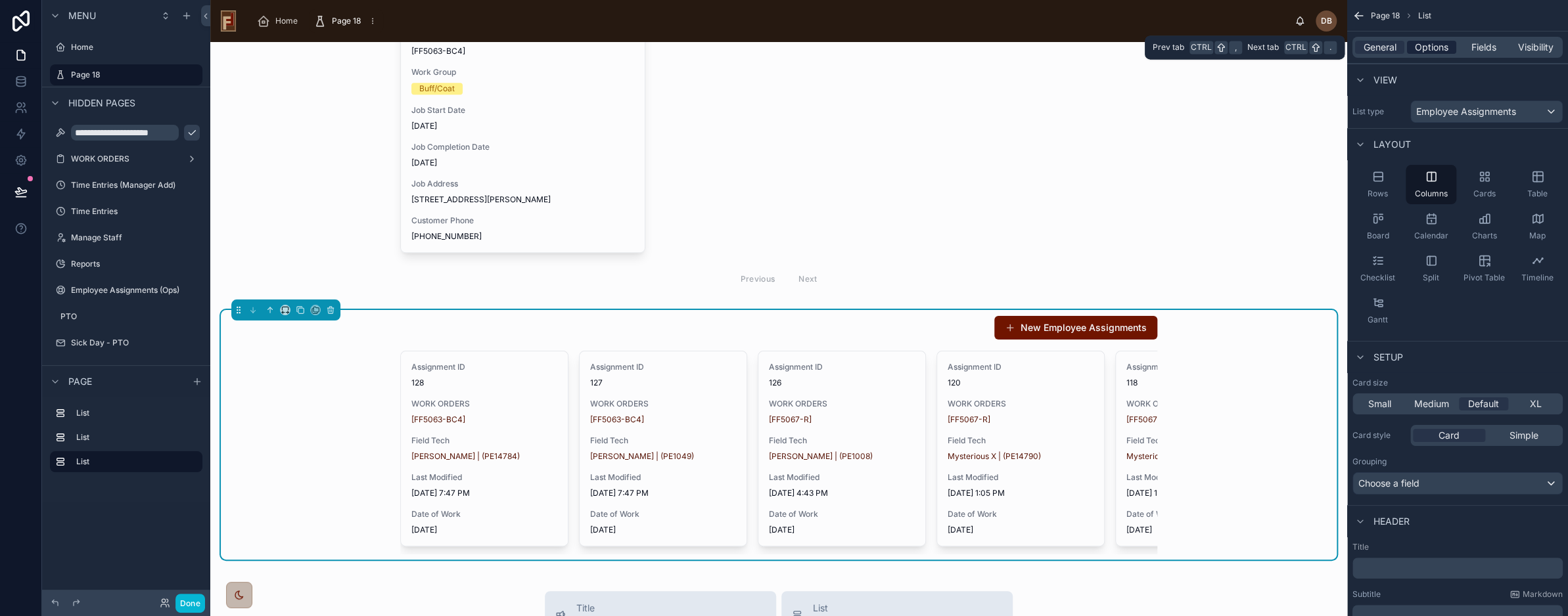
click at [1433, 47] on span "Options" at bounding box center [1432, 47] width 34 height 13
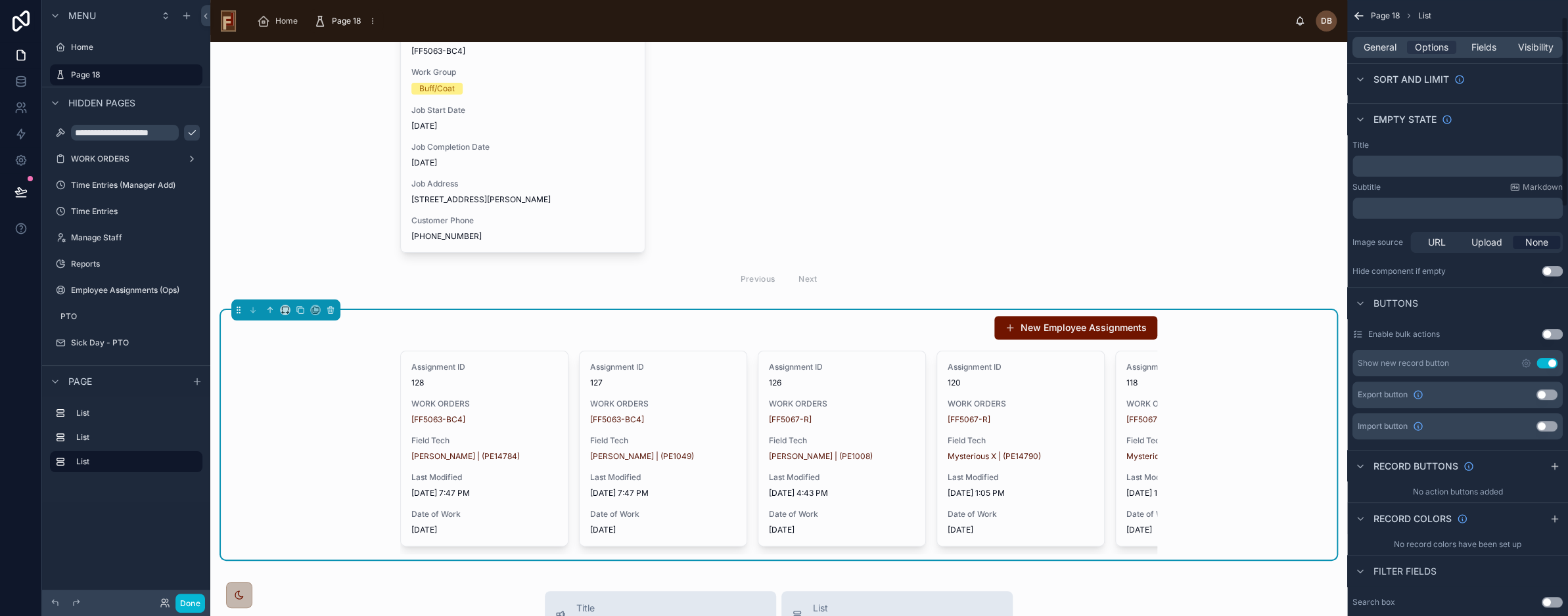
scroll to position [197, 0]
click at [1553, 357] on button "Use setting" at bounding box center [1547, 361] width 21 height 11
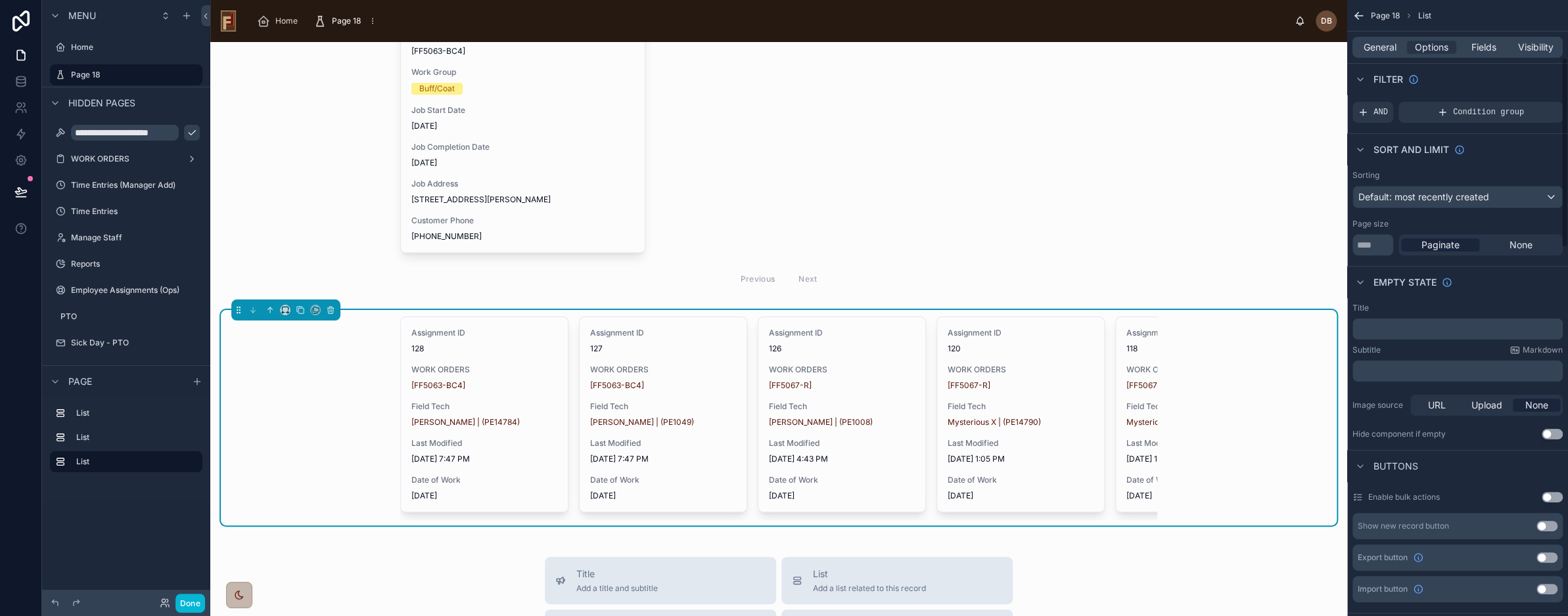
scroll to position [0, 0]
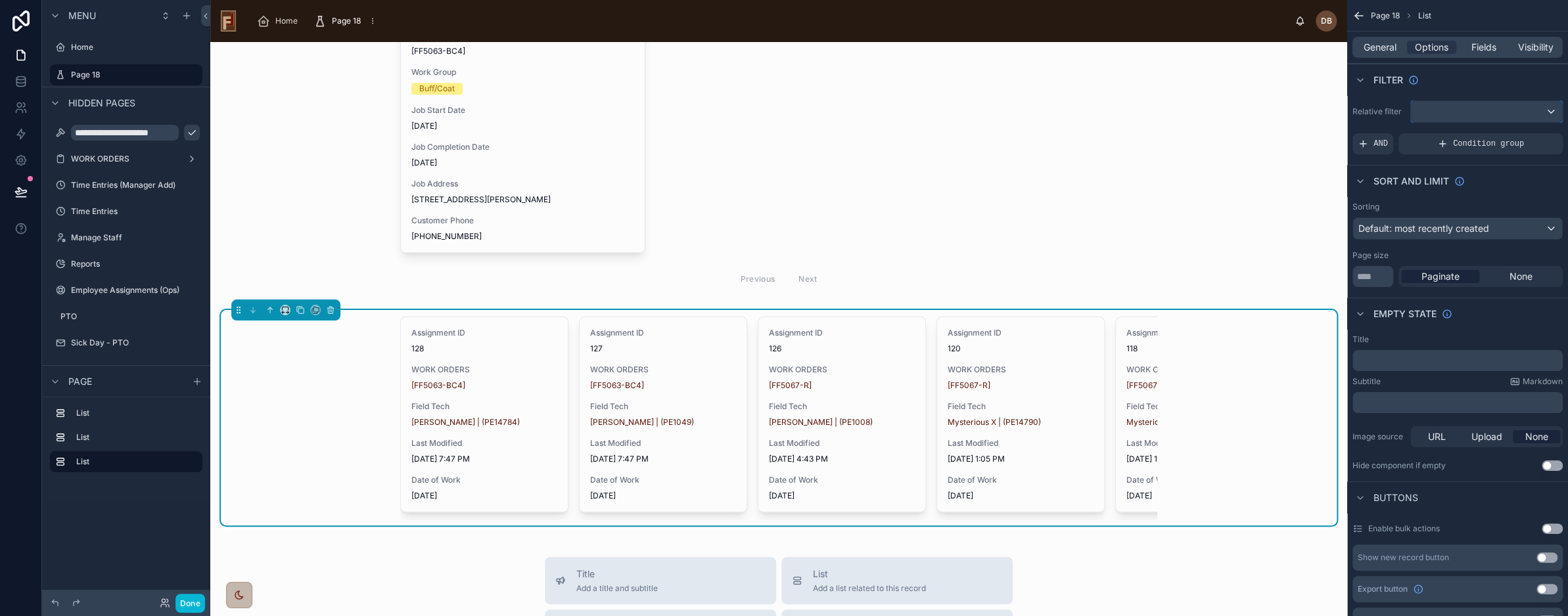
click at [1496, 107] on div "scrollable content" at bounding box center [1486, 112] width 151 height 21
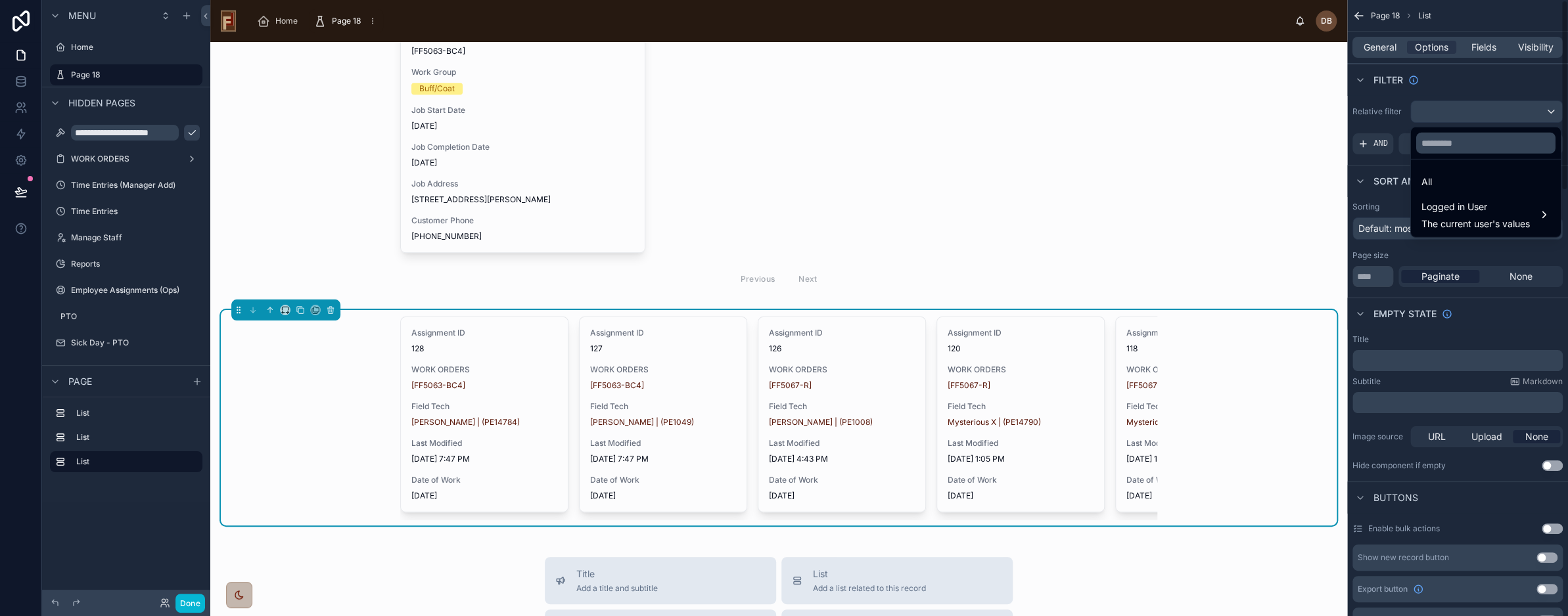
click at [1456, 83] on div "scrollable content" at bounding box center [784, 308] width 1568 height 616
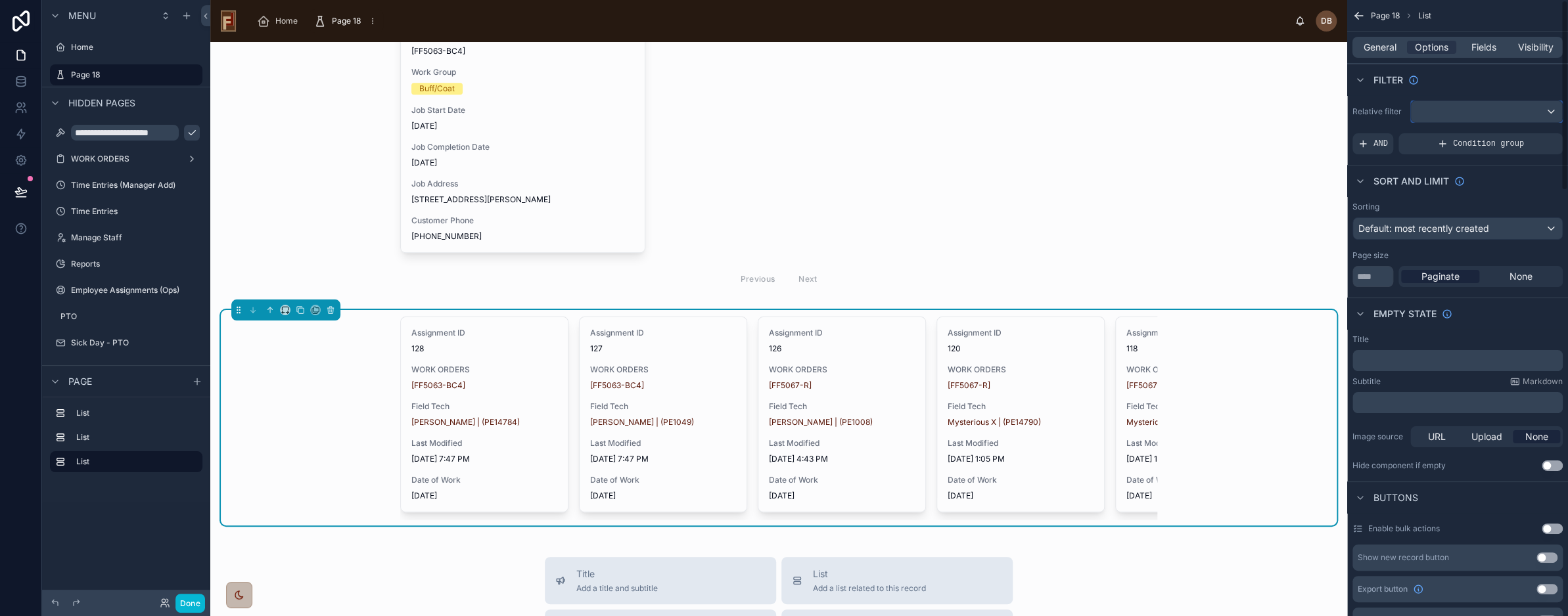
click at [1470, 110] on div "scrollable content" at bounding box center [1486, 112] width 151 height 21
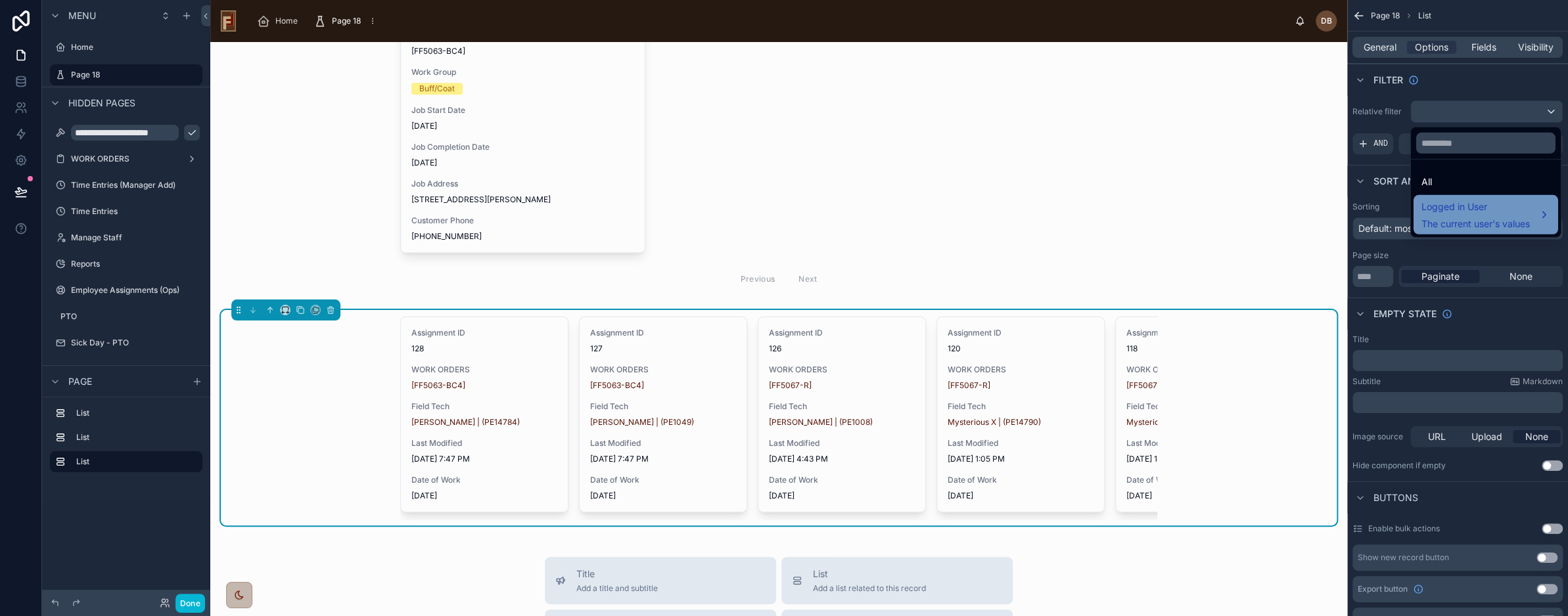
click at [1481, 213] on span "Logged in User" at bounding box center [1476, 206] width 108 height 16
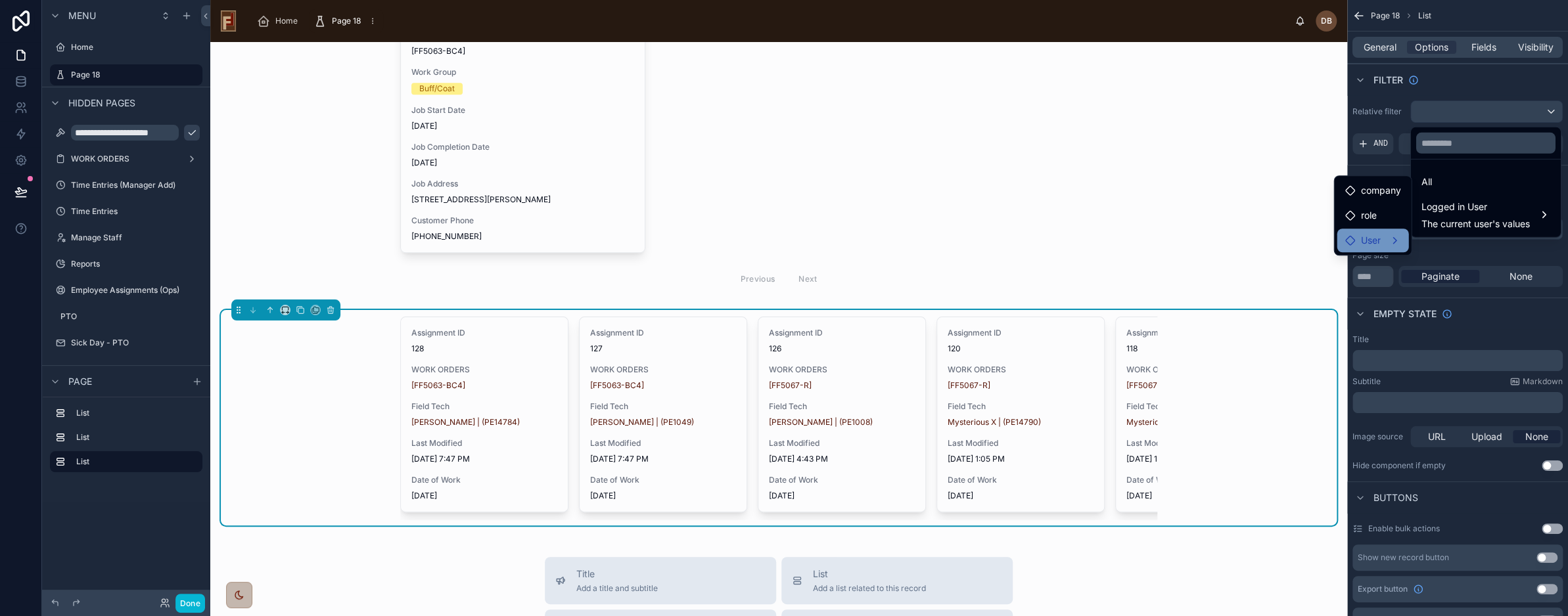
click at [1383, 244] on div "User" at bounding box center [1373, 240] width 56 height 16
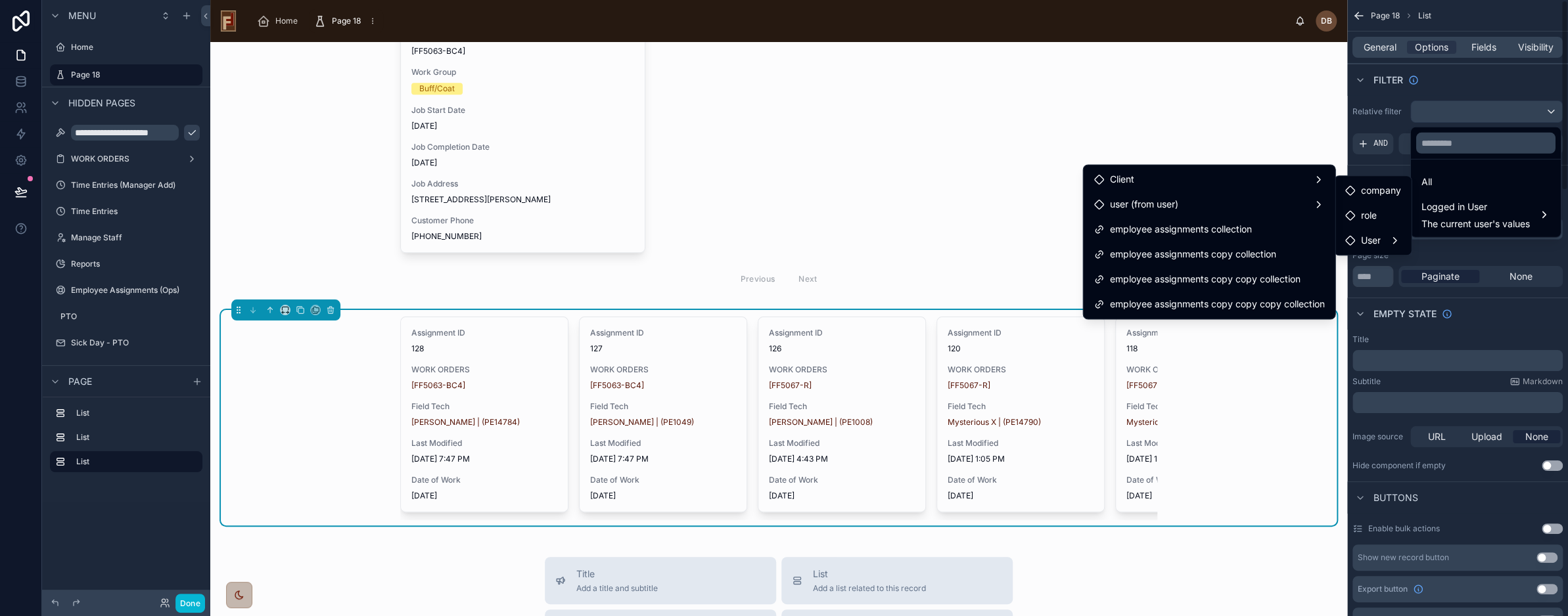
click at [1458, 84] on div "scrollable content" at bounding box center [784, 308] width 1568 height 616
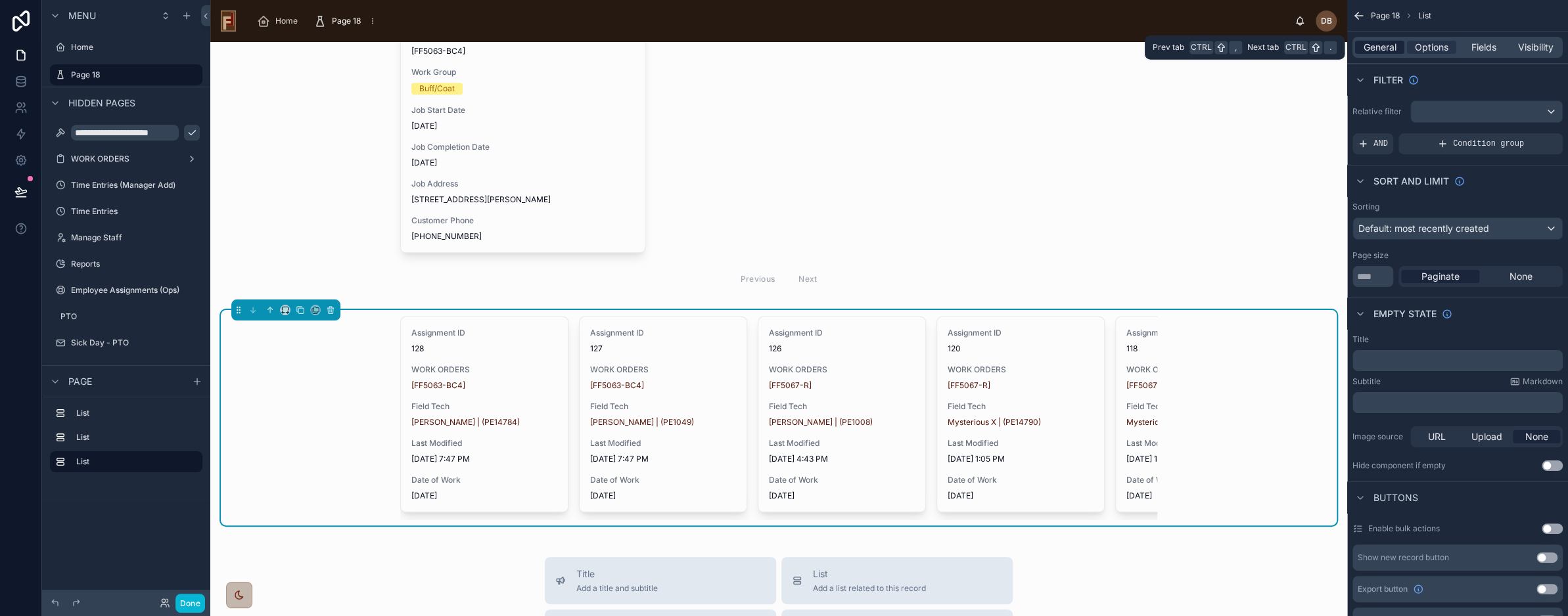
click at [1380, 47] on span "General" at bounding box center [1380, 47] width 33 height 13
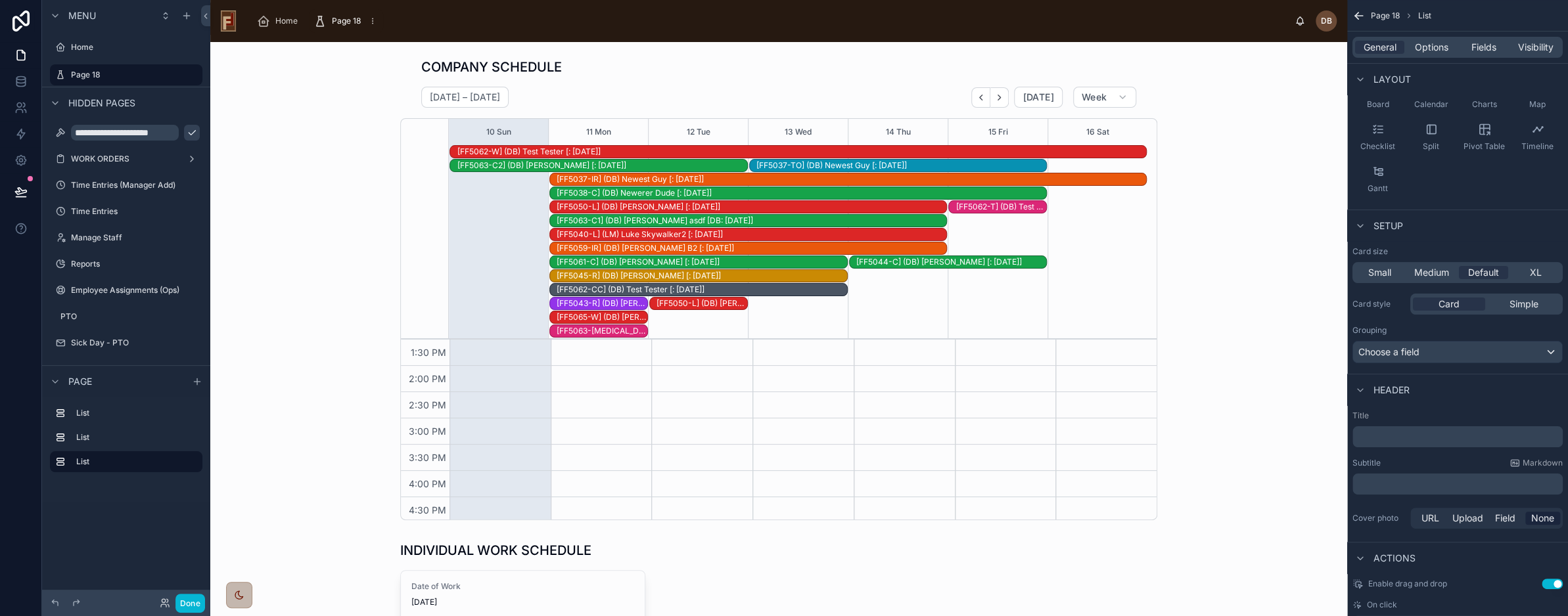
click at [1357, 13] on icon "scrollable content" at bounding box center [1357, 14] width 3 height 3
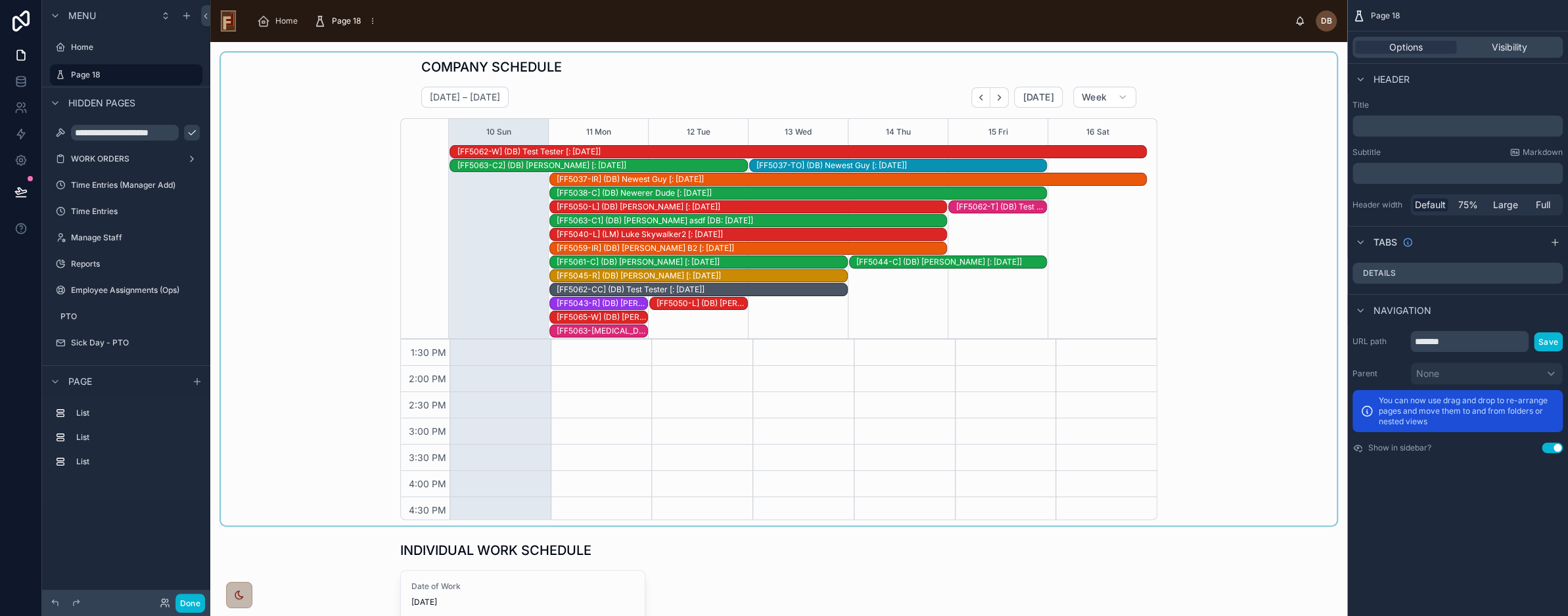
click at [831, 76] on div at bounding box center [779, 289] width 1116 height 473
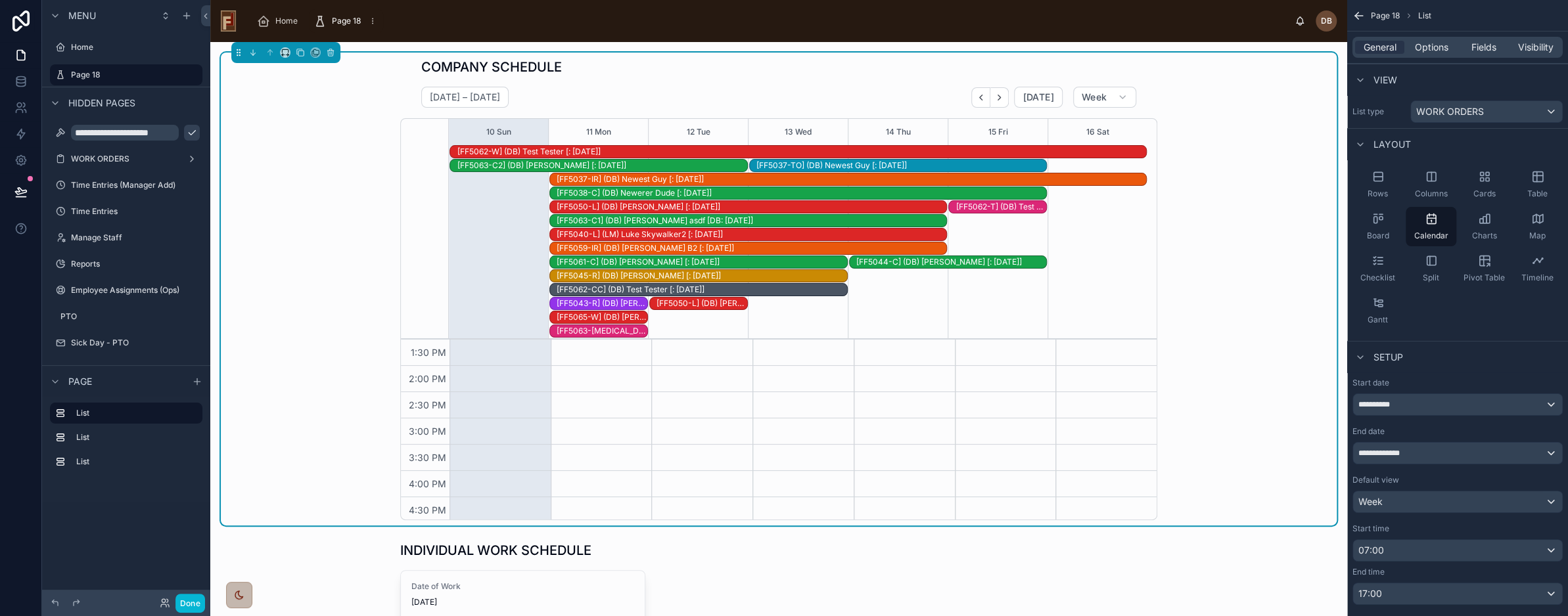
scroll to position [263, 0]
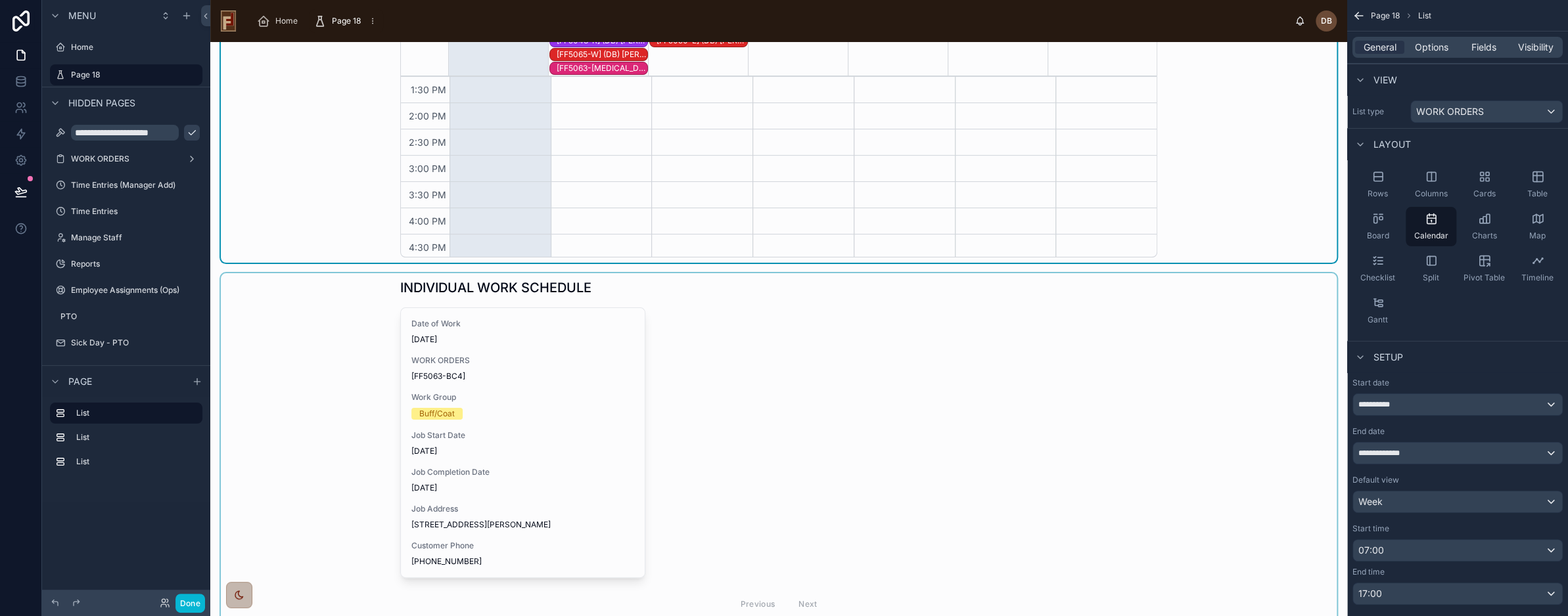
click at [804, 421] on div at bounding box center [779, 449] width 1116 height 352
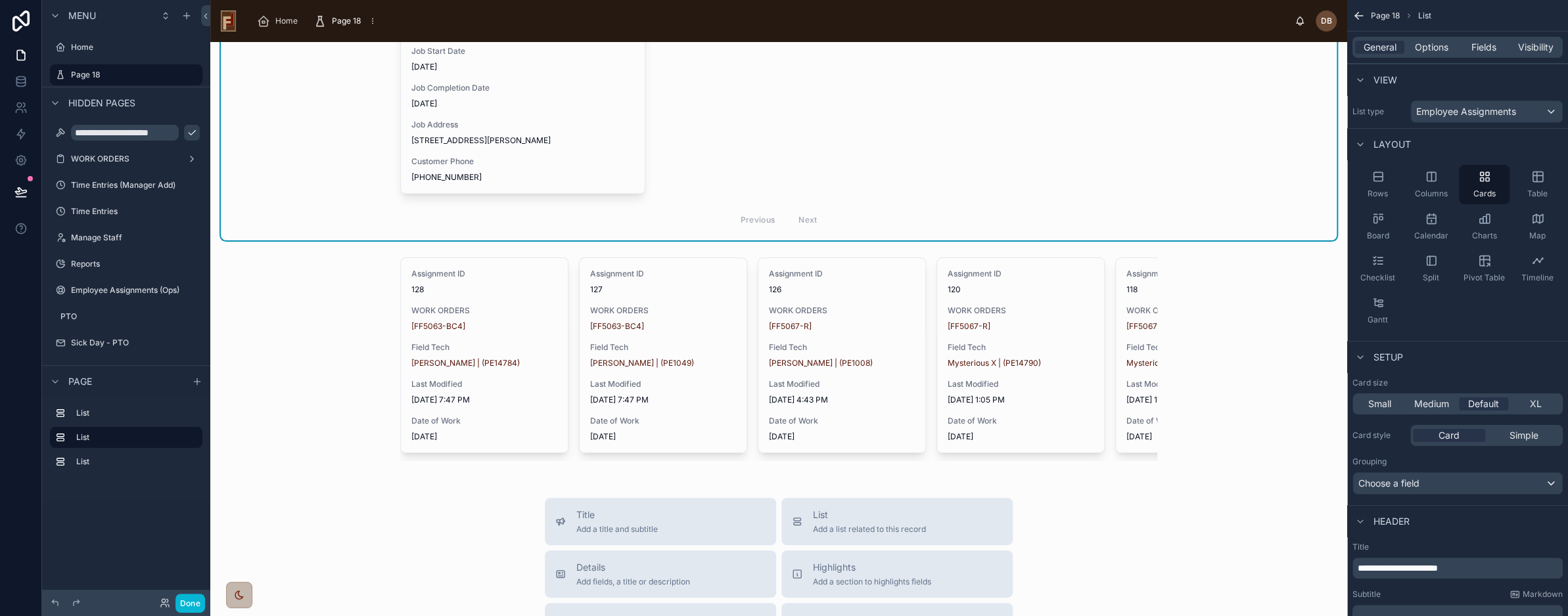
scroll to position [657, 0]
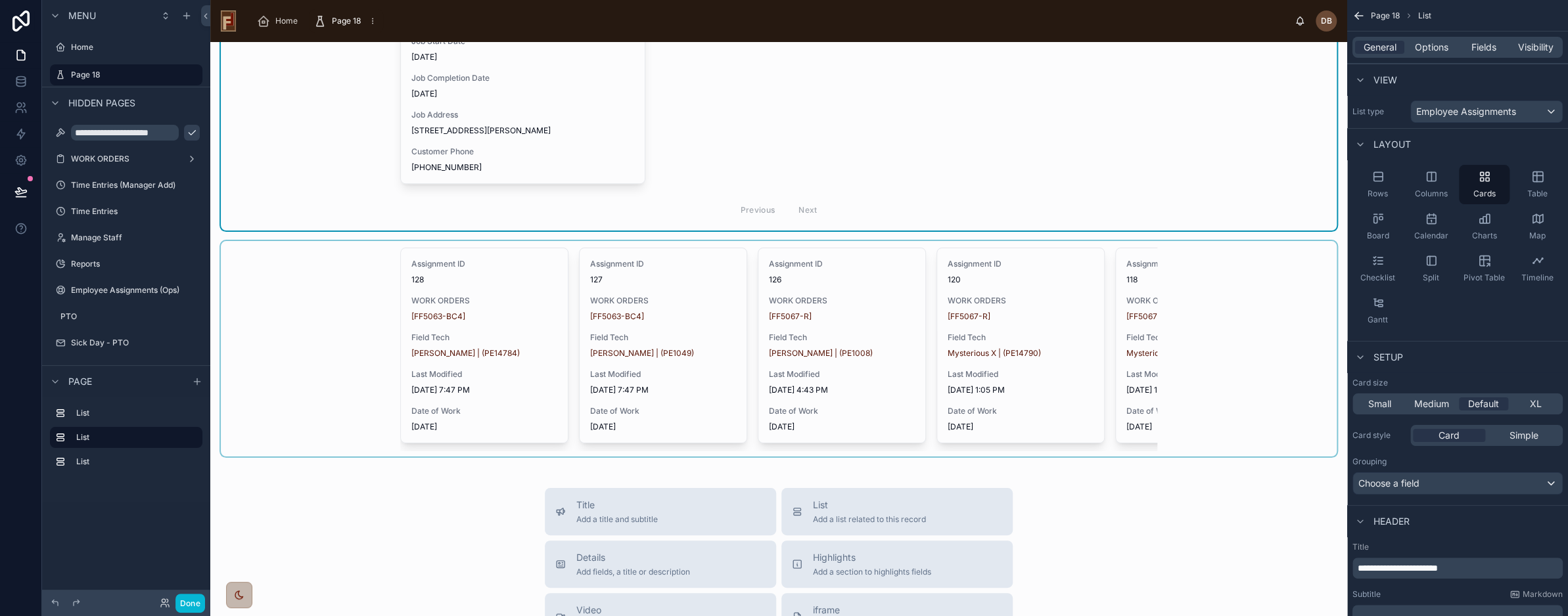
click at [718, 321] on div at bounding box center [779, 349] width 1116 height 216
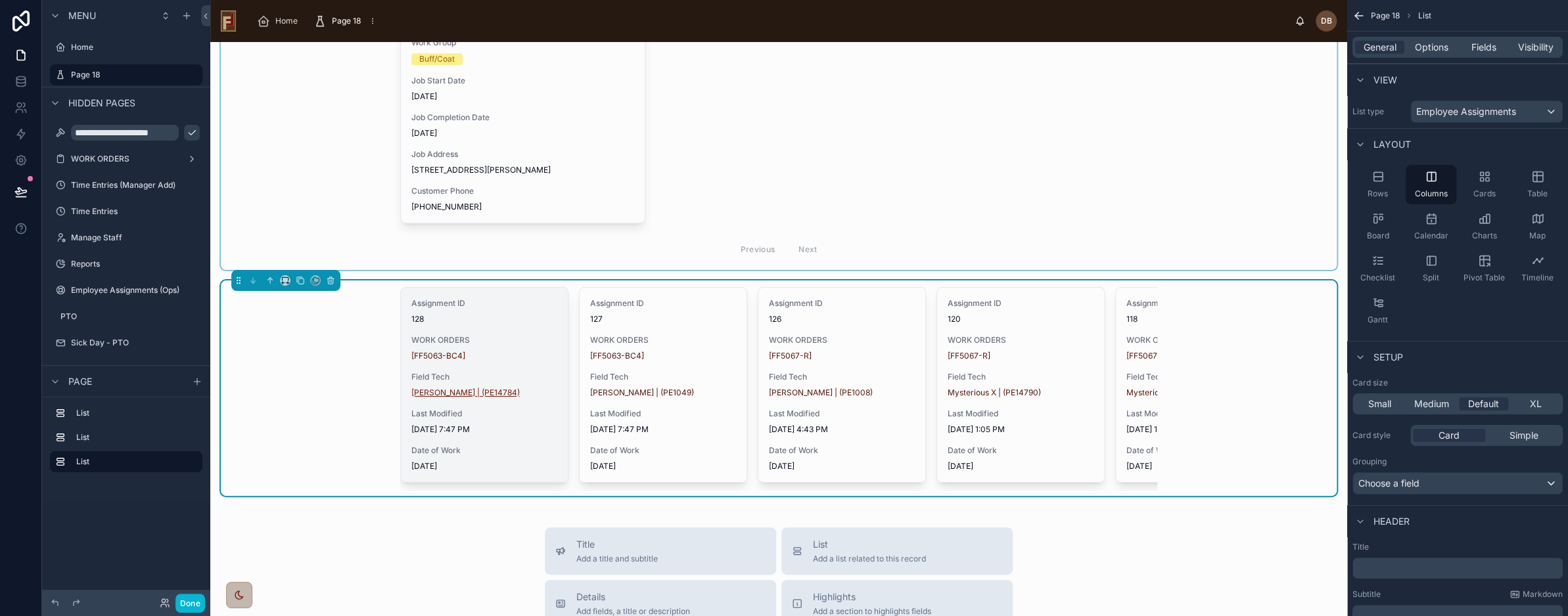
scroll to position [460, 0]
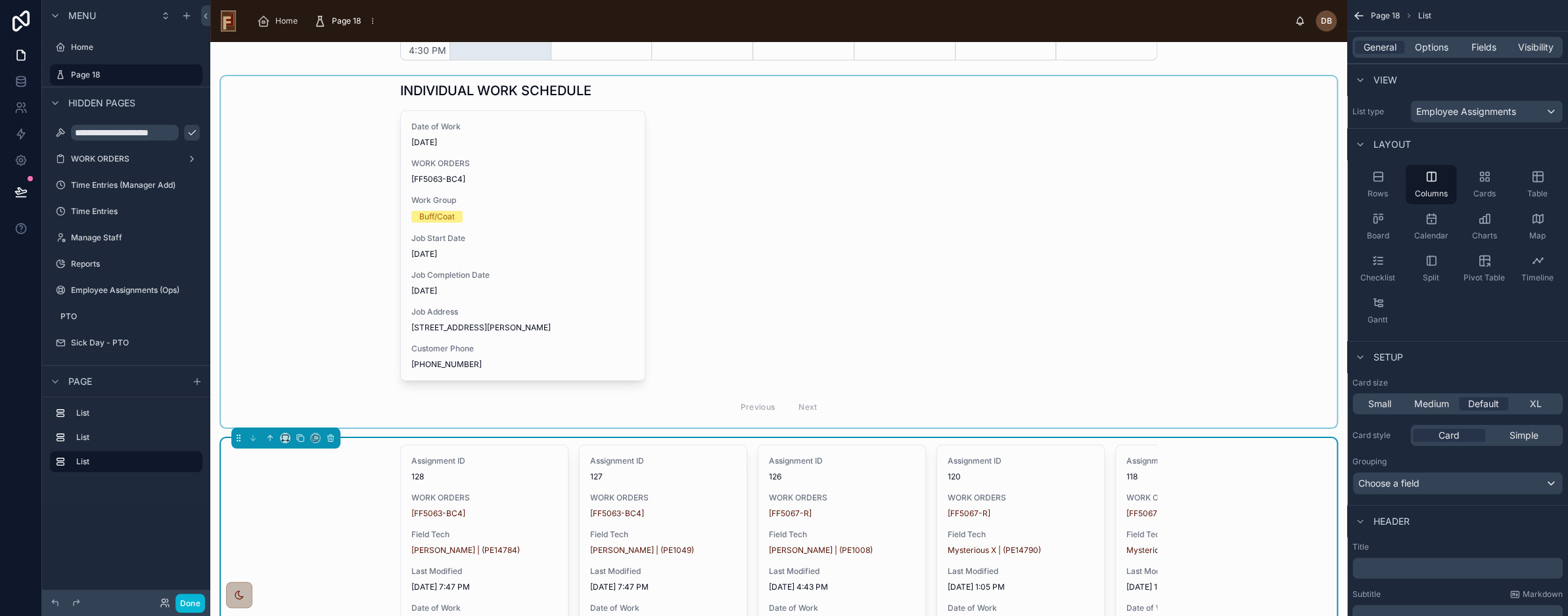
click at [785, 208] on div at bounding box center [779, 252] width 1116 height 352
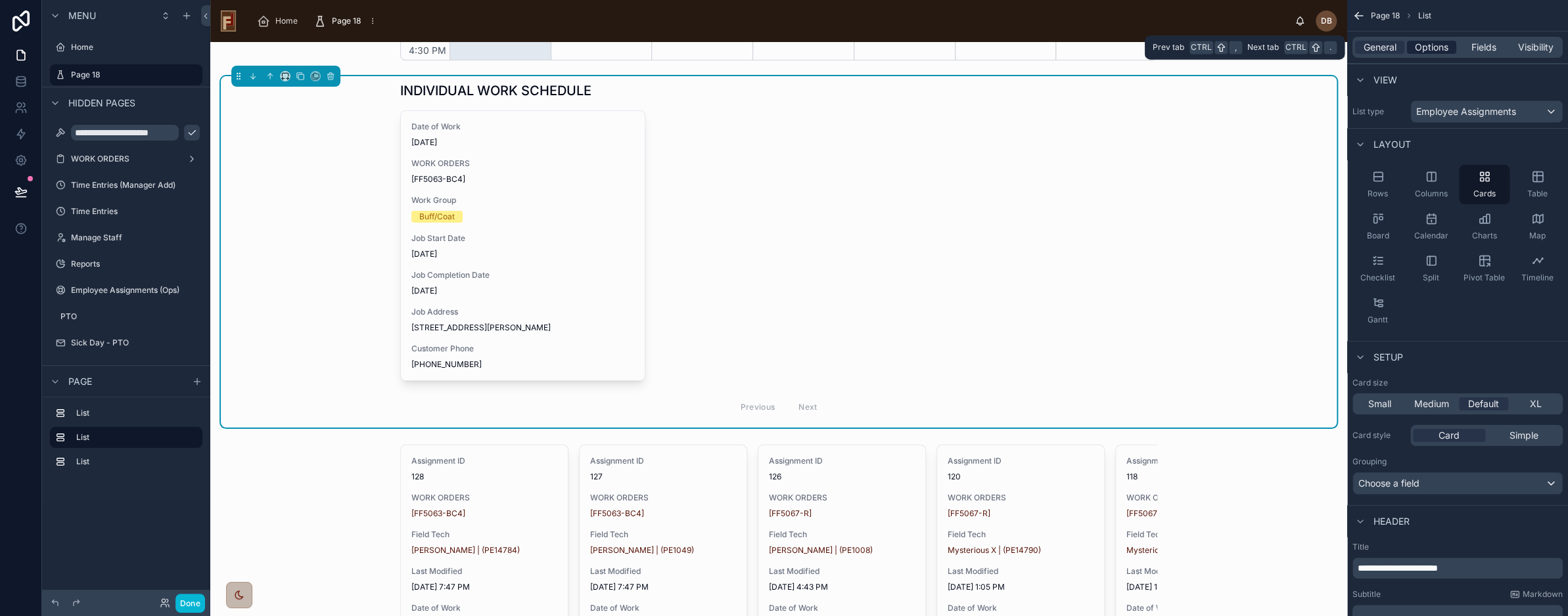
click at [1435, 50] on span "Options" at bounding box center [1432, 47] width 34 height 13
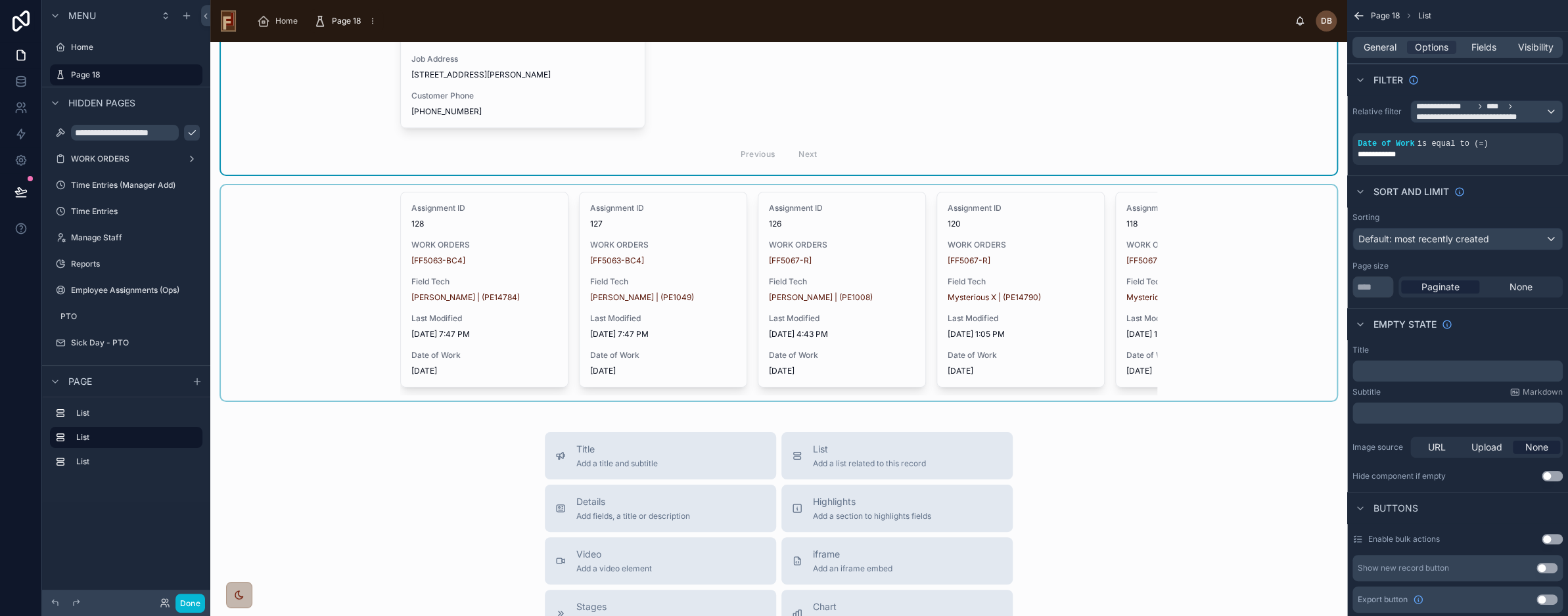
scroll to position [723, 0]
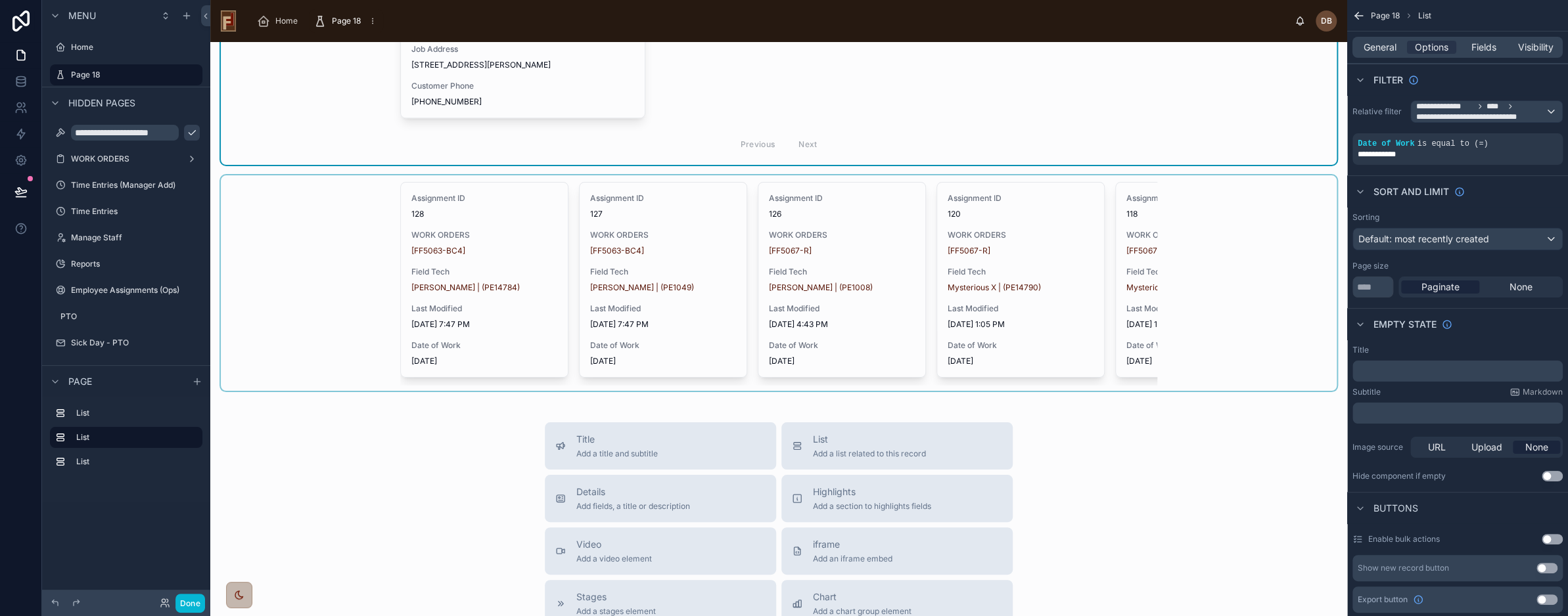
click at [337, 247] on div at bounding box center [779, 283] width 1116 height 216
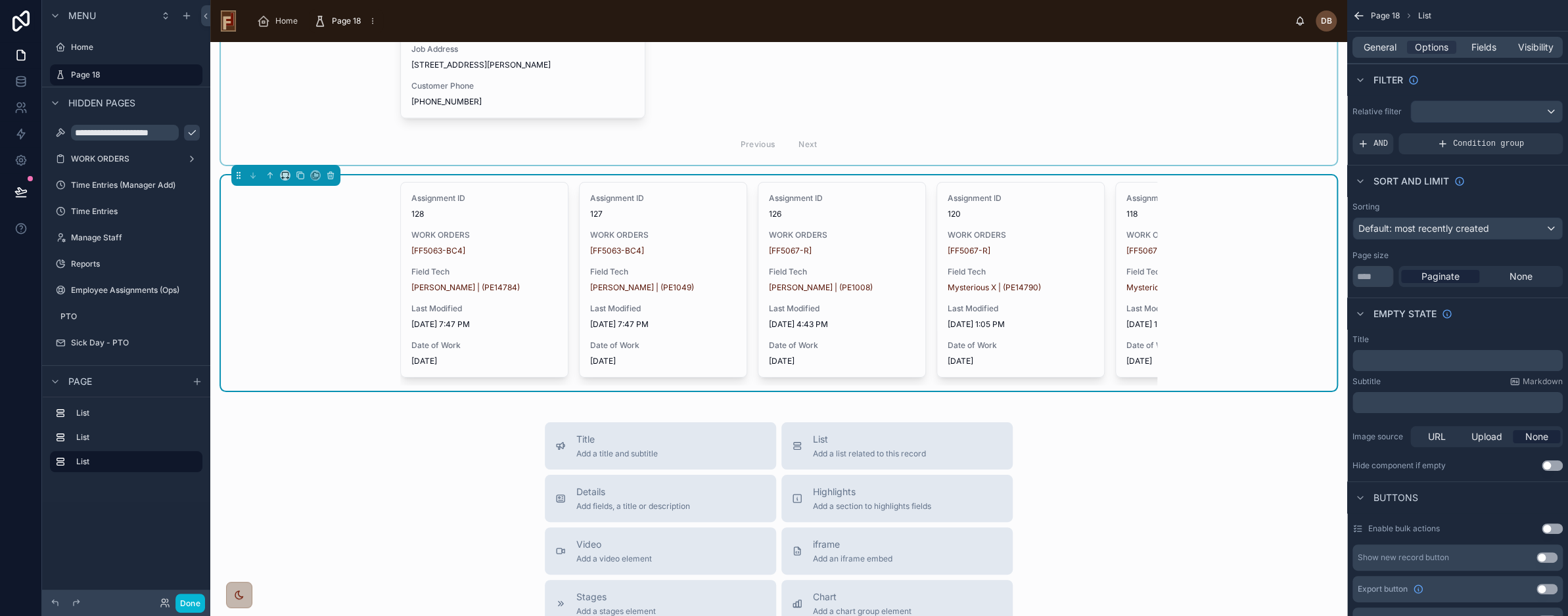
scroll to position [788, 0]
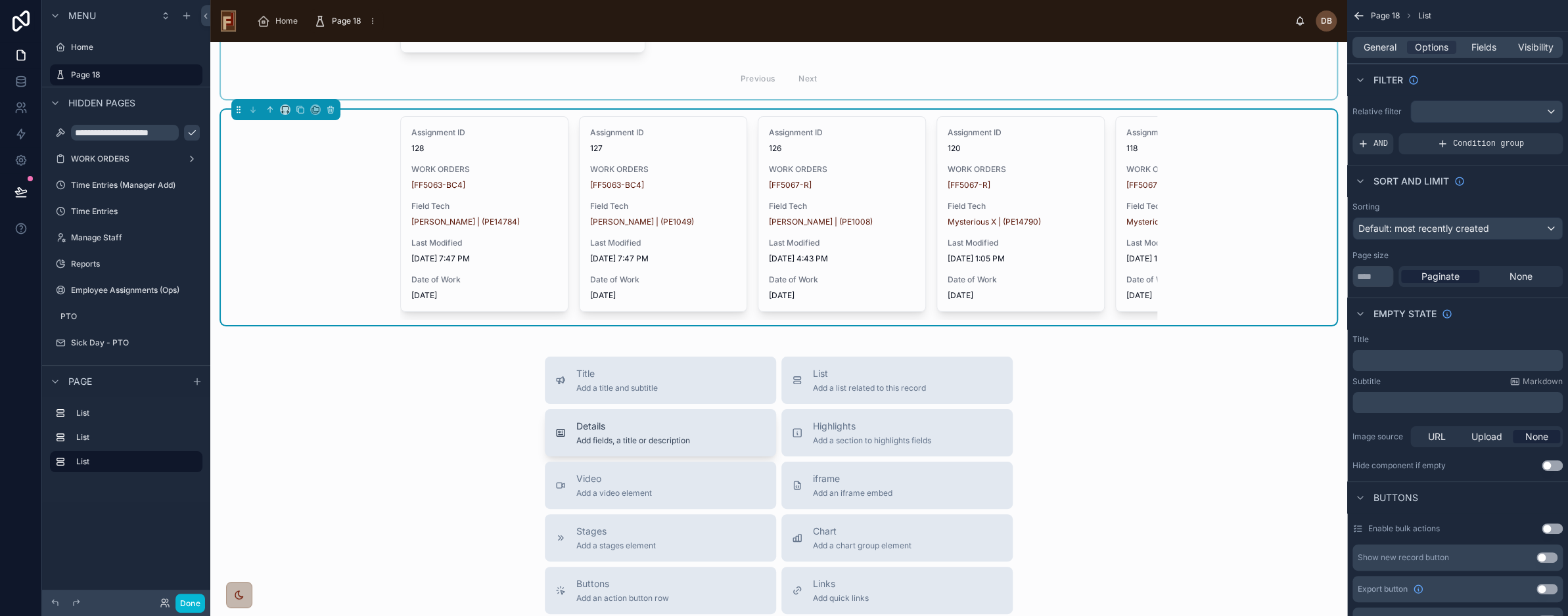
click at [647, 433] on span "Details" at bounding box center [633, 426] width 114 height 13
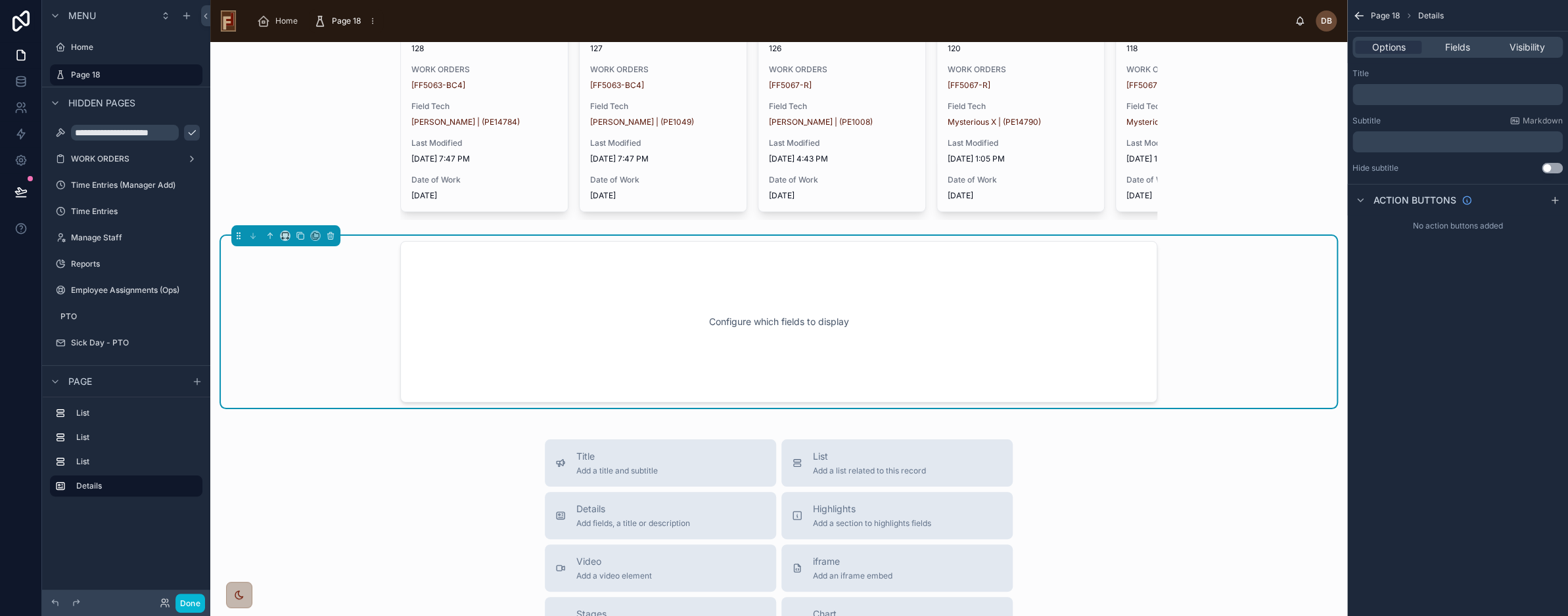
scroll to position [890, 0]
click at [1191, 307] on div "Configure which fields to display" at bounding box center [779, 321] width 1116 height 172
click at [1458, 49] on span "Fields" at bounding box center [1458, 47] width 25 height 13
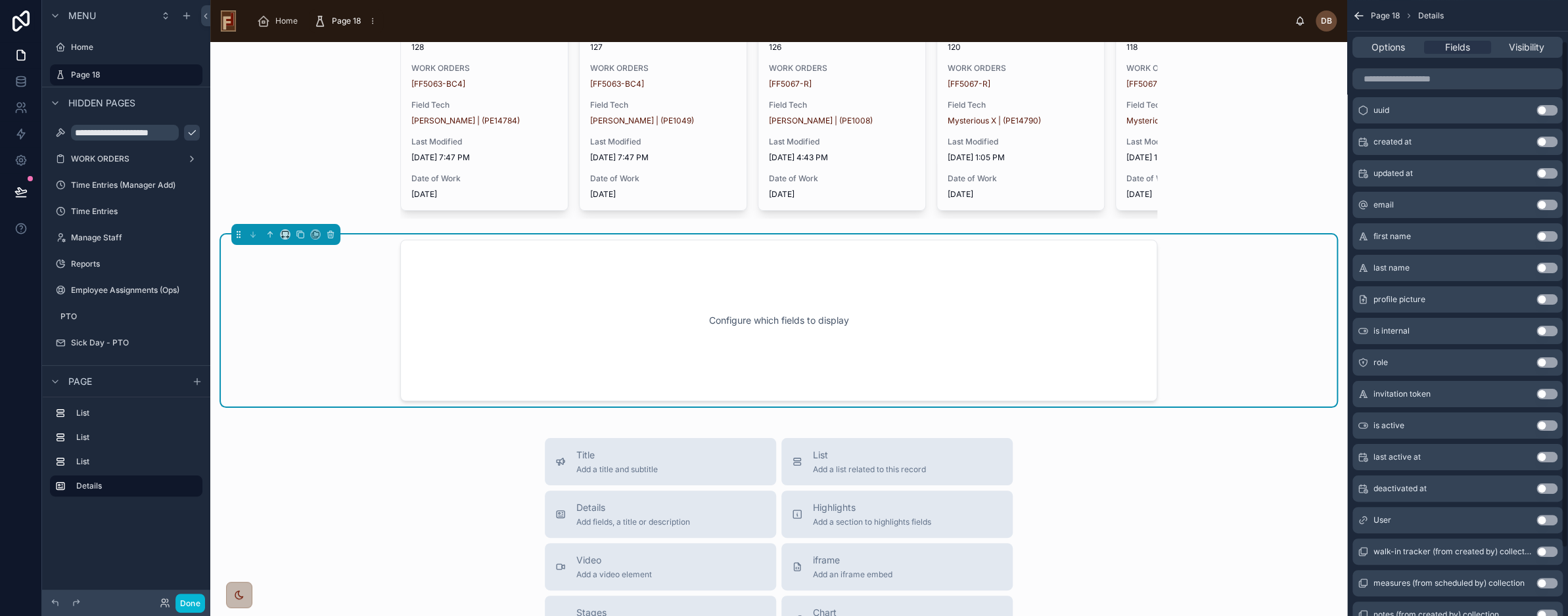
scroll to position [131, 0]
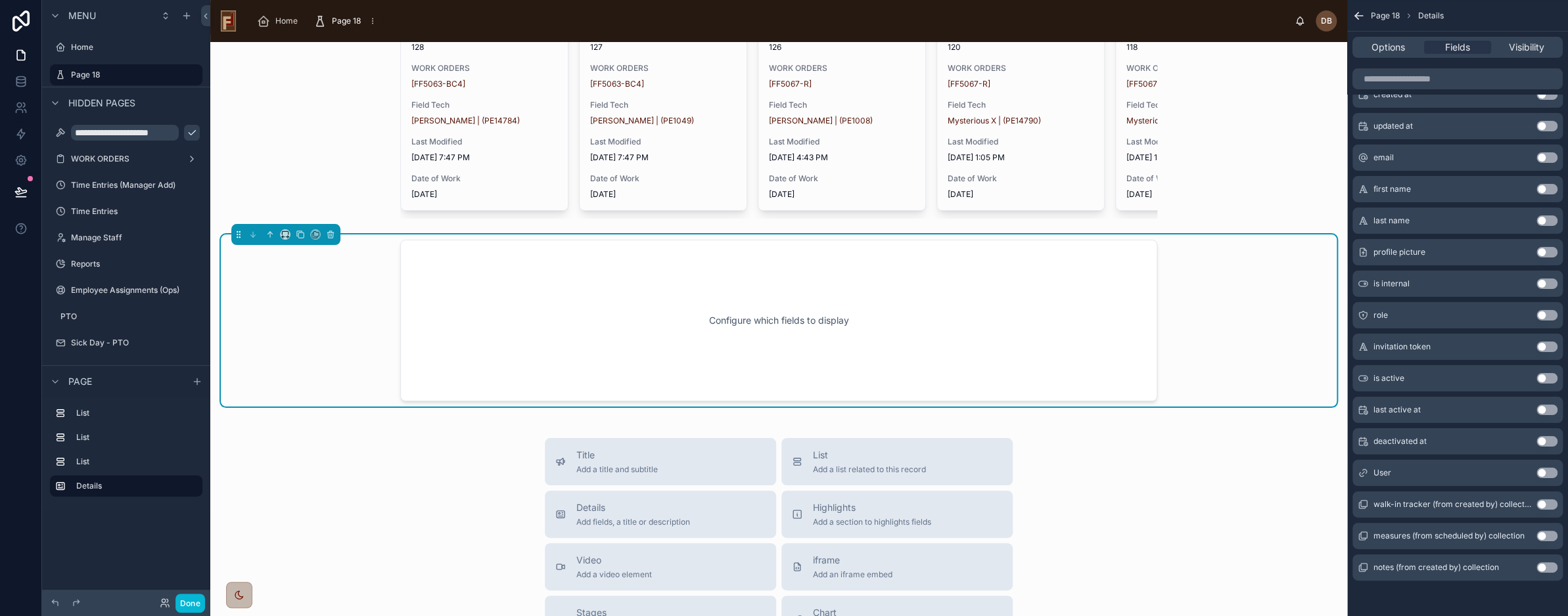
click at [1546, 502] on button "Use setting" at bounding box center [1547, 504] width 21 height 11
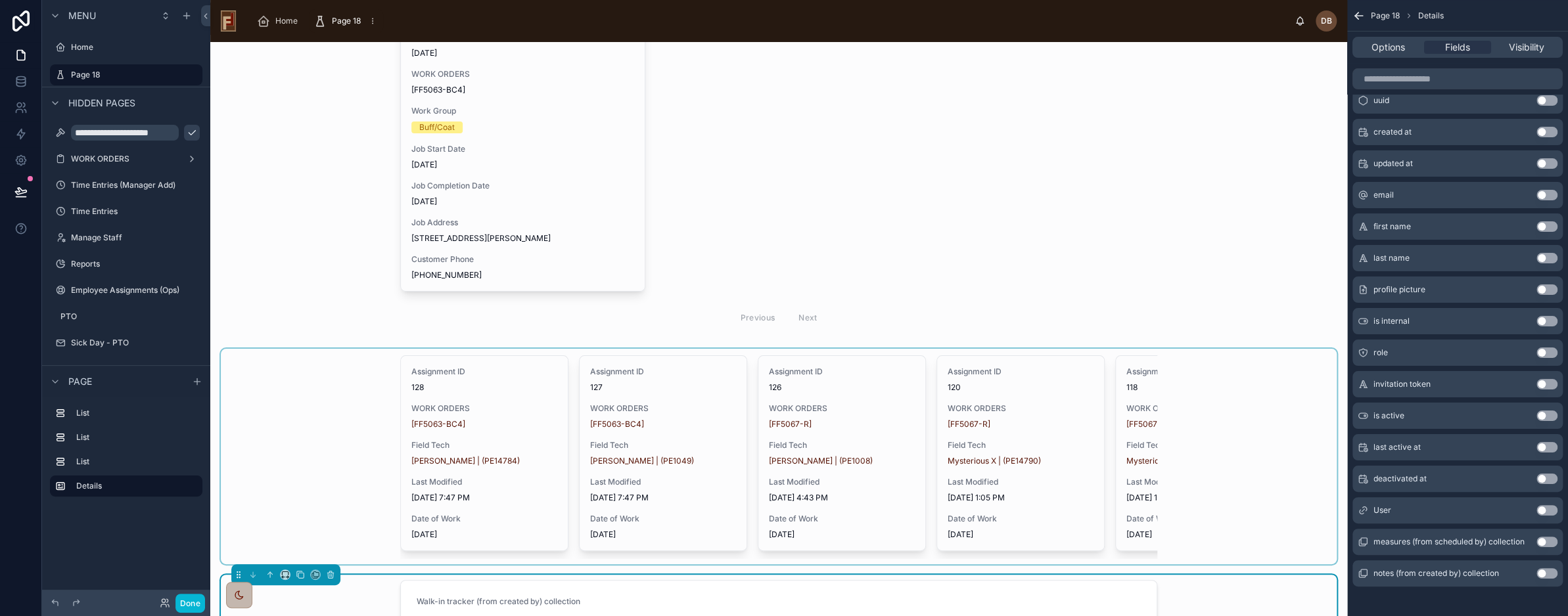
scroll to position [592, 0]
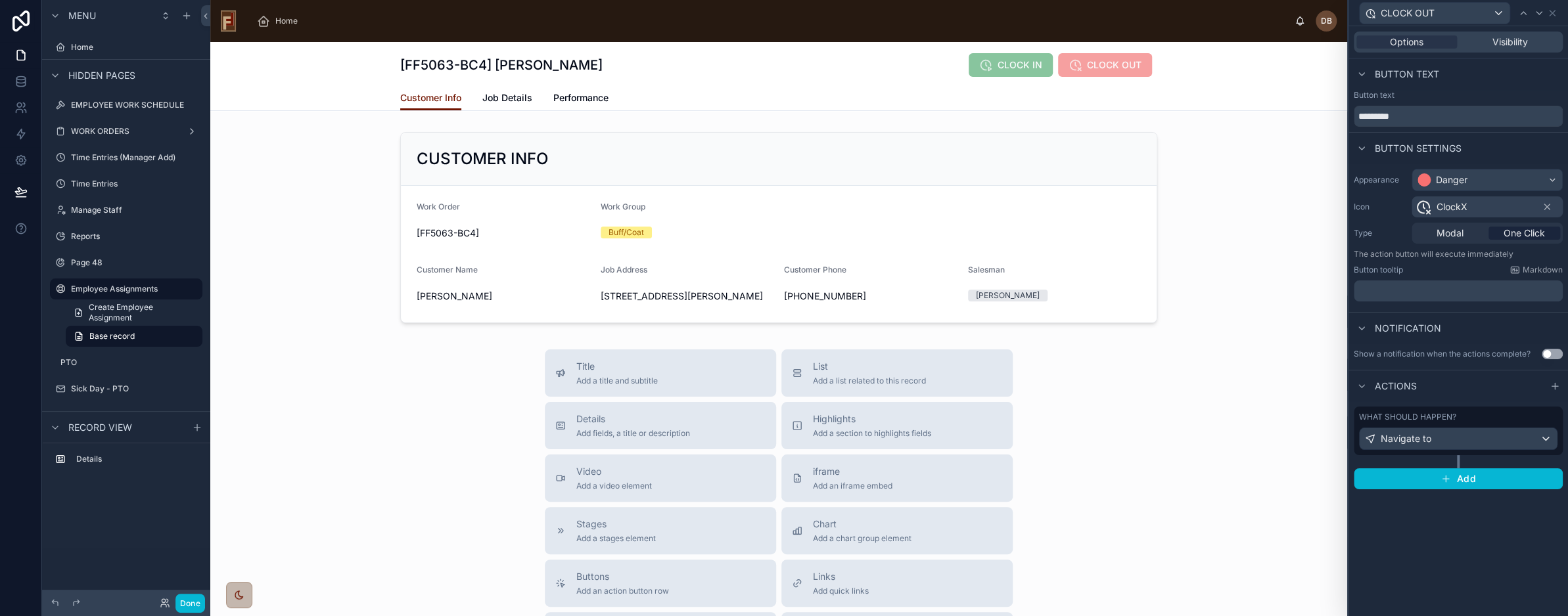
scroll to position [115, 0]
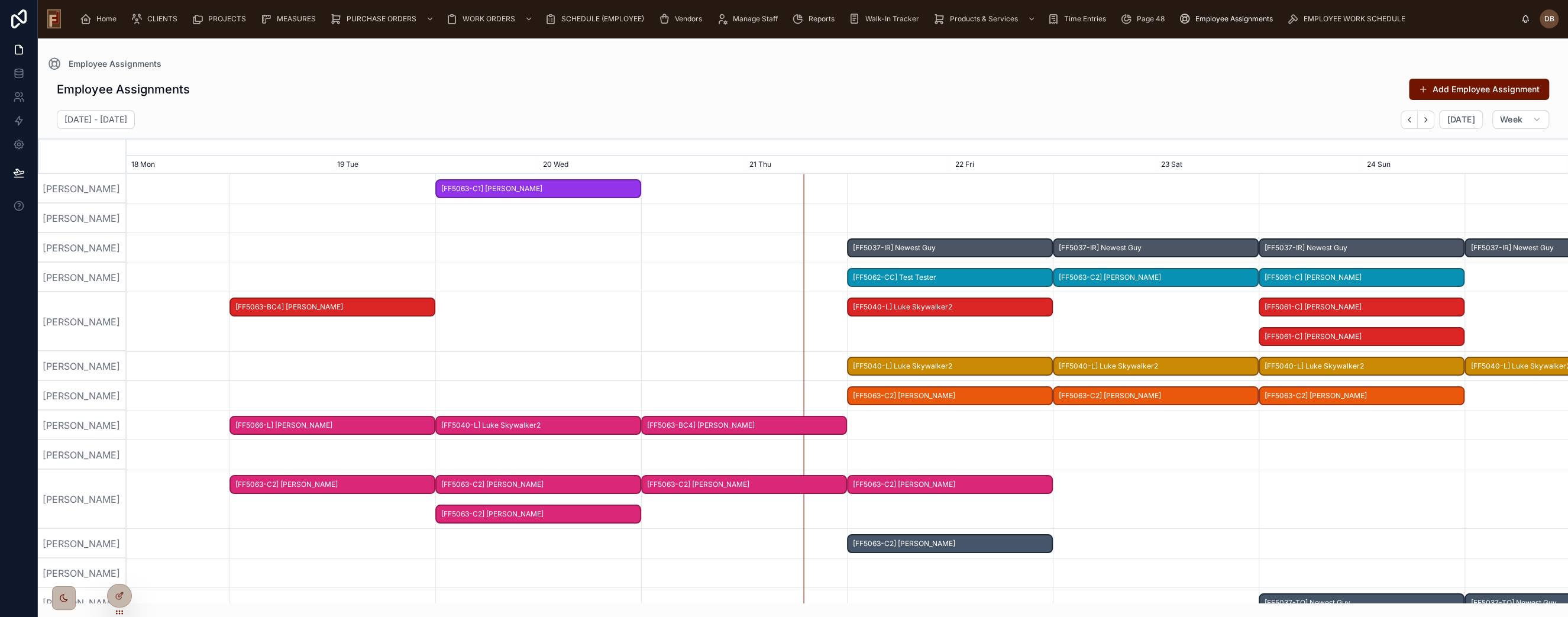
scroll to position [0, 2162]
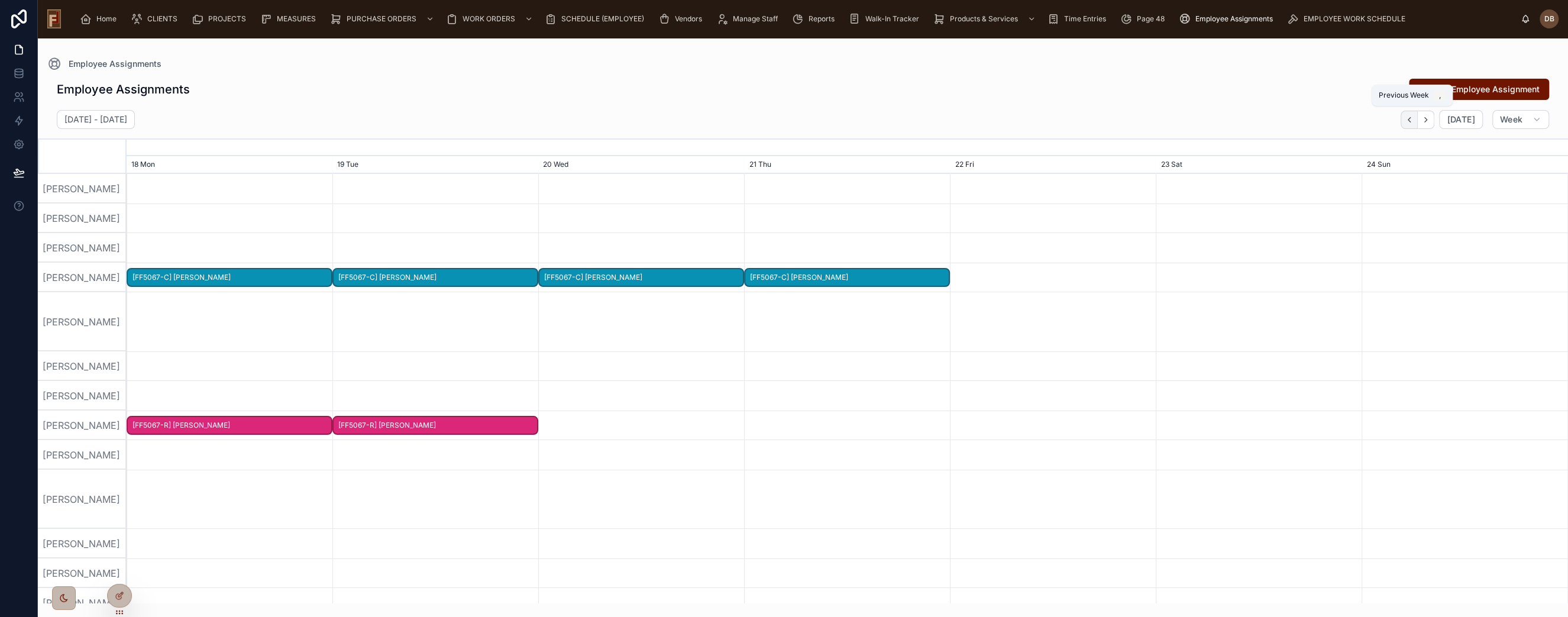
click at [1413, 119] on icon "button" at bounding box center [1409, 119] width 9 height 9
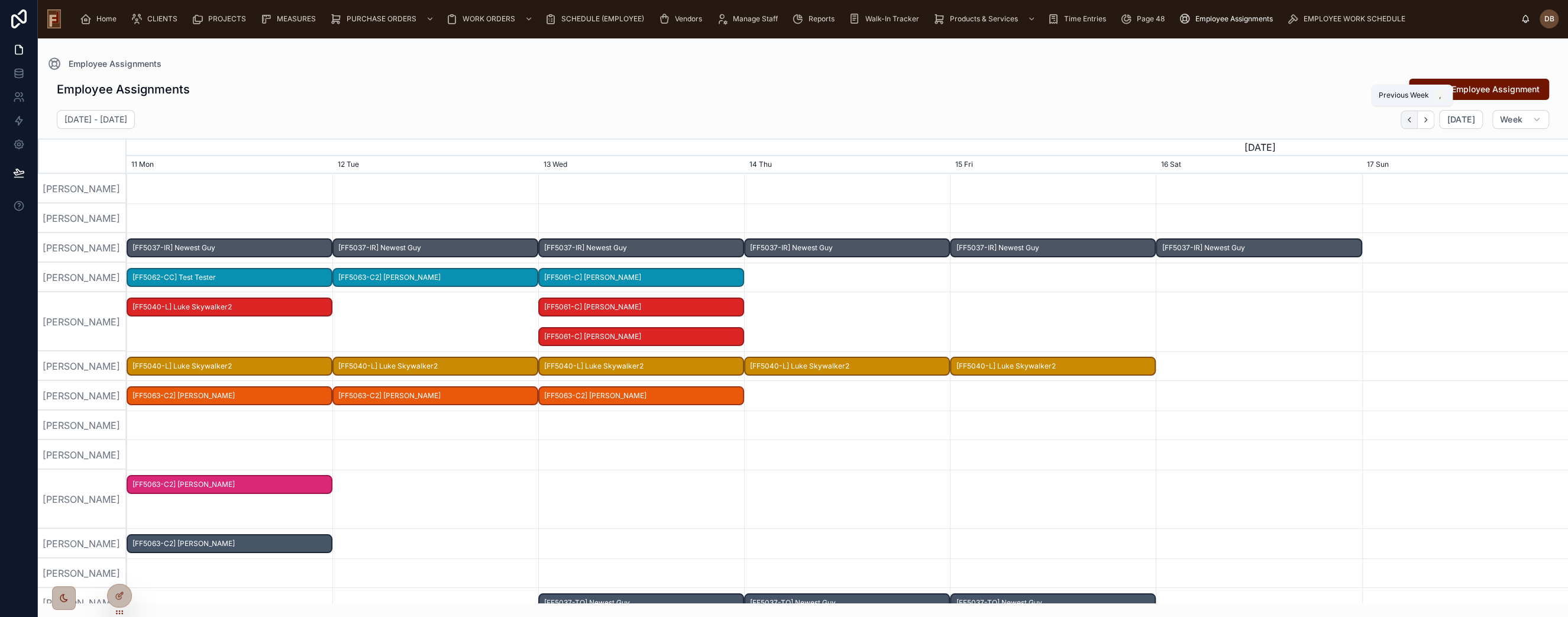
click at [1413, 119] on icon "button" at bounding box center [1409, 119] width 9 height 9
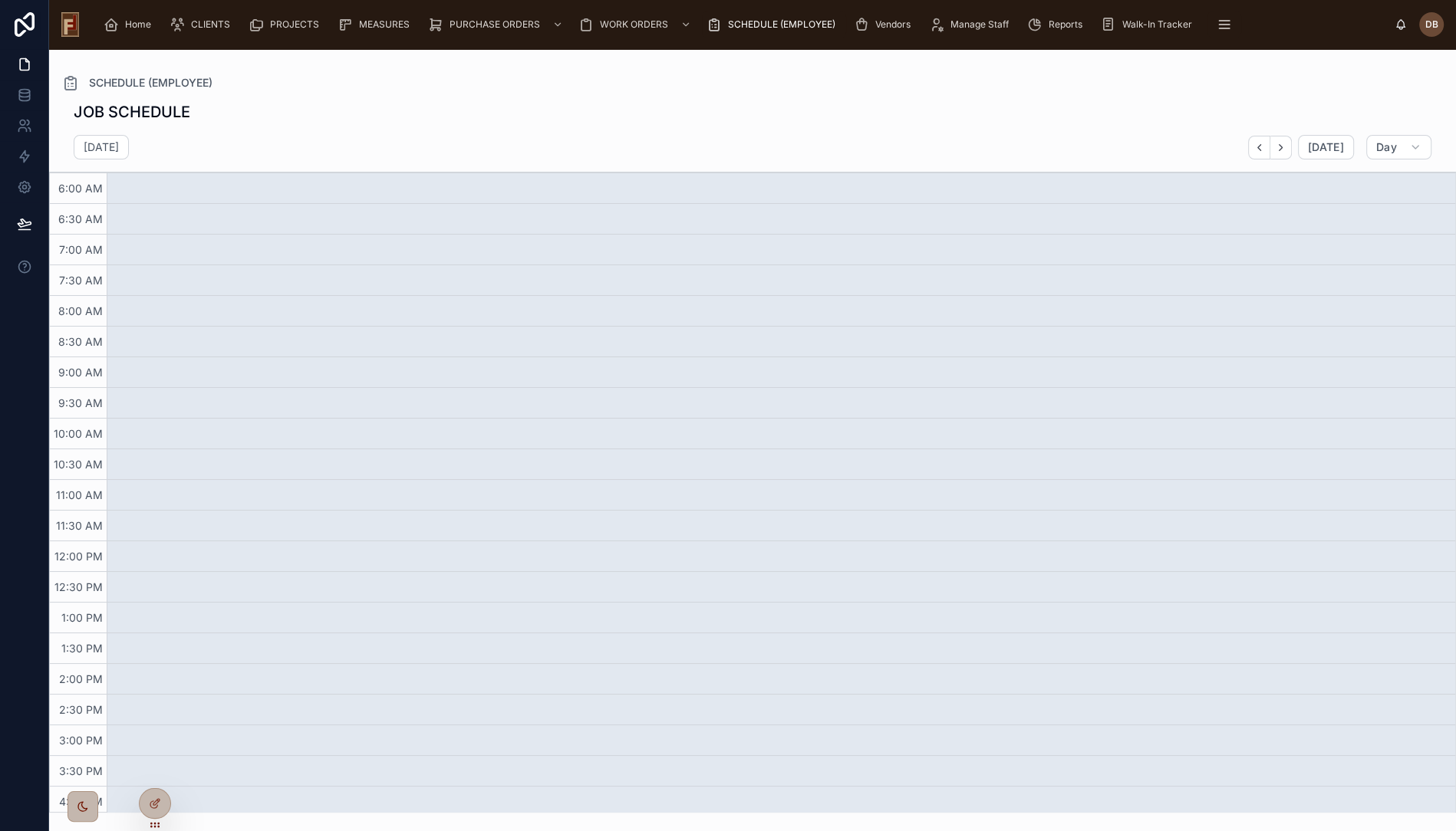
scroll to position [96, 0]
click at [791, 23] on span "SCHEDULE (EMPLOYEE)" at bounding box center [782, 24] width 107 height 13
click at [137, 17] on div "Home" at bounding box center [130, 24] width 54 height 24
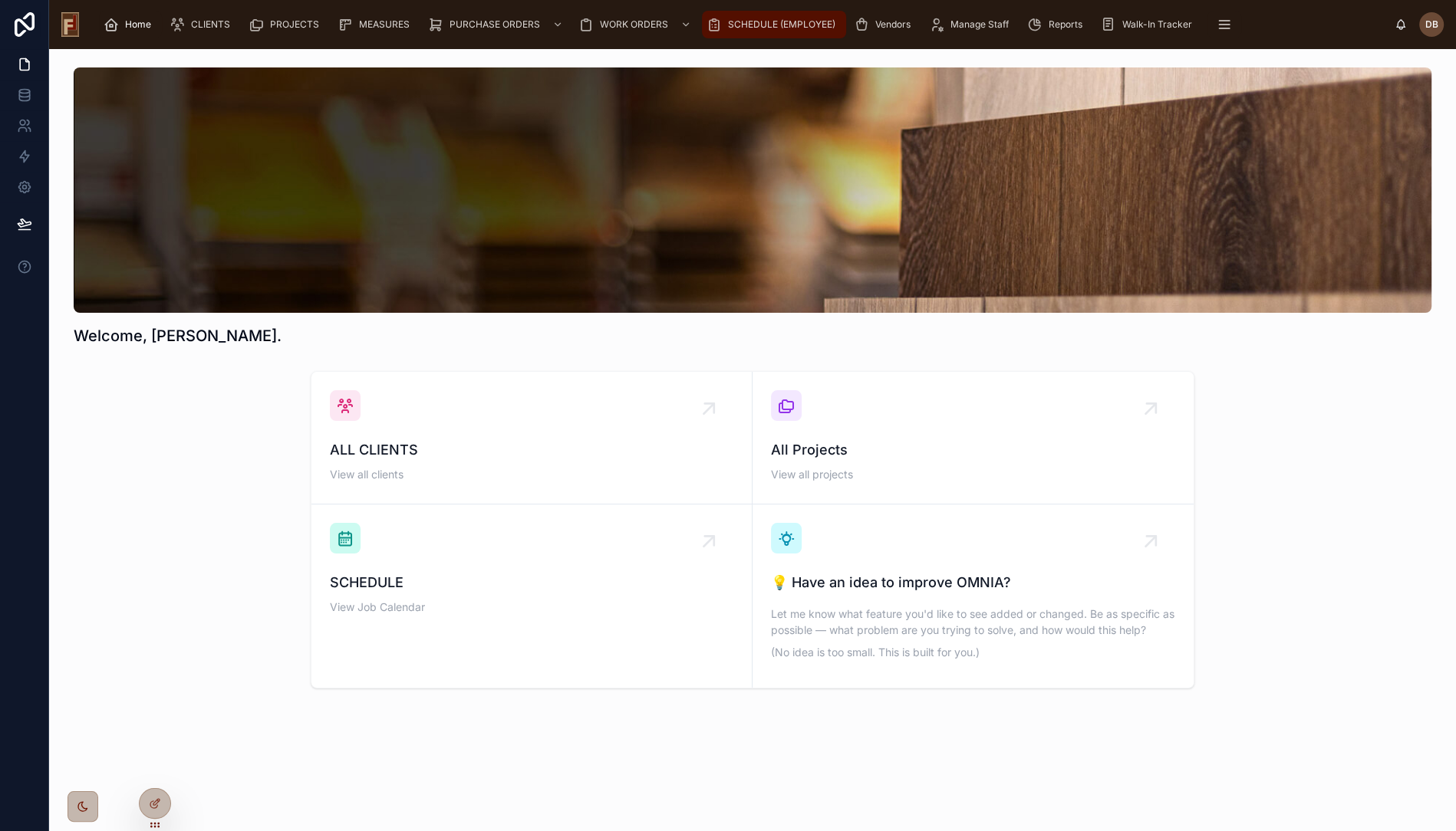
click at [772, 23] on span "SCHEDULE (EMPLOYEE)" at bounding box center [782, 24] width 107 height 13
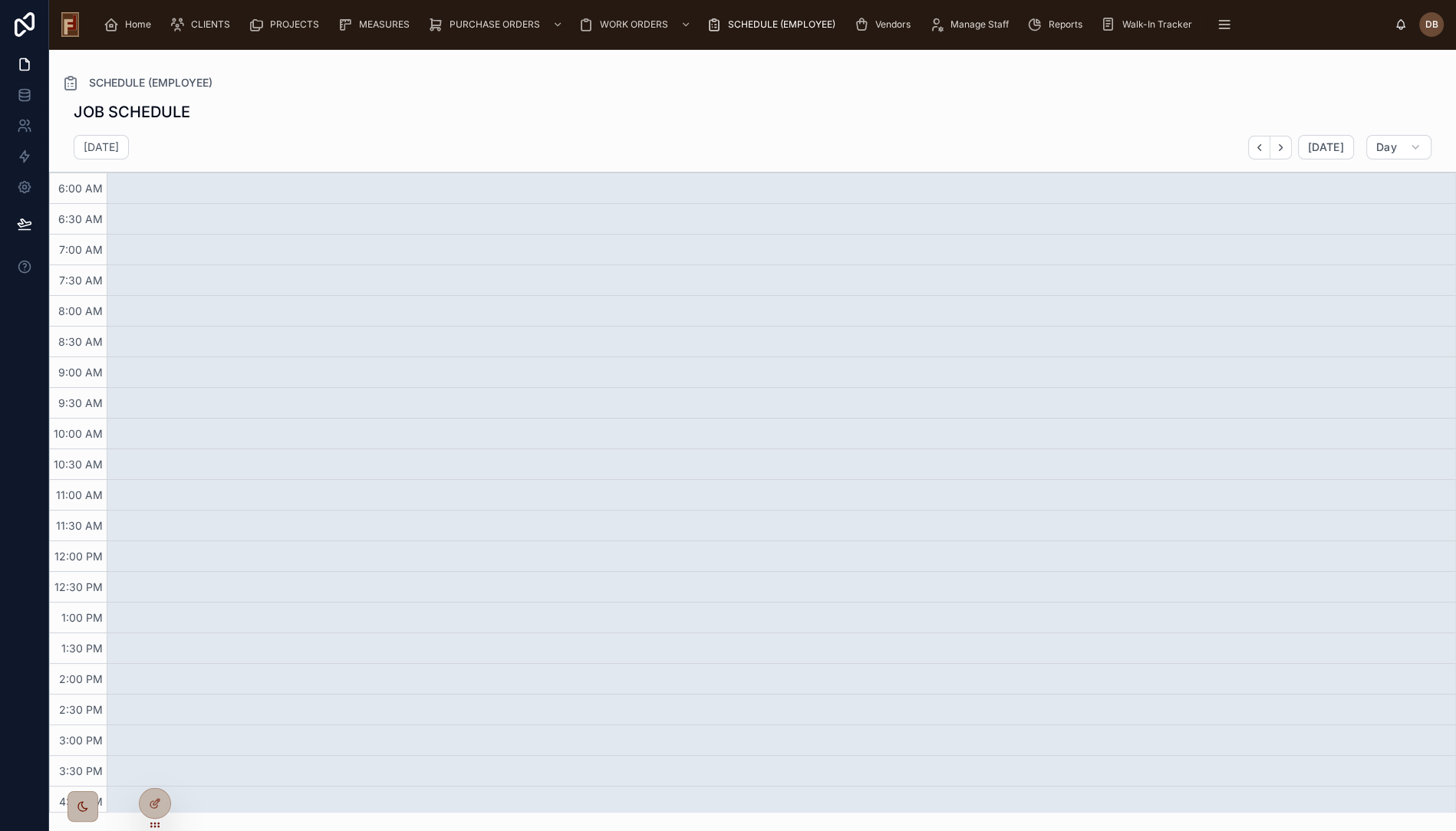
scroll to position [96, 0]
click at [158, 801] on icon at bounding box center [158, 800] width 2 height 2
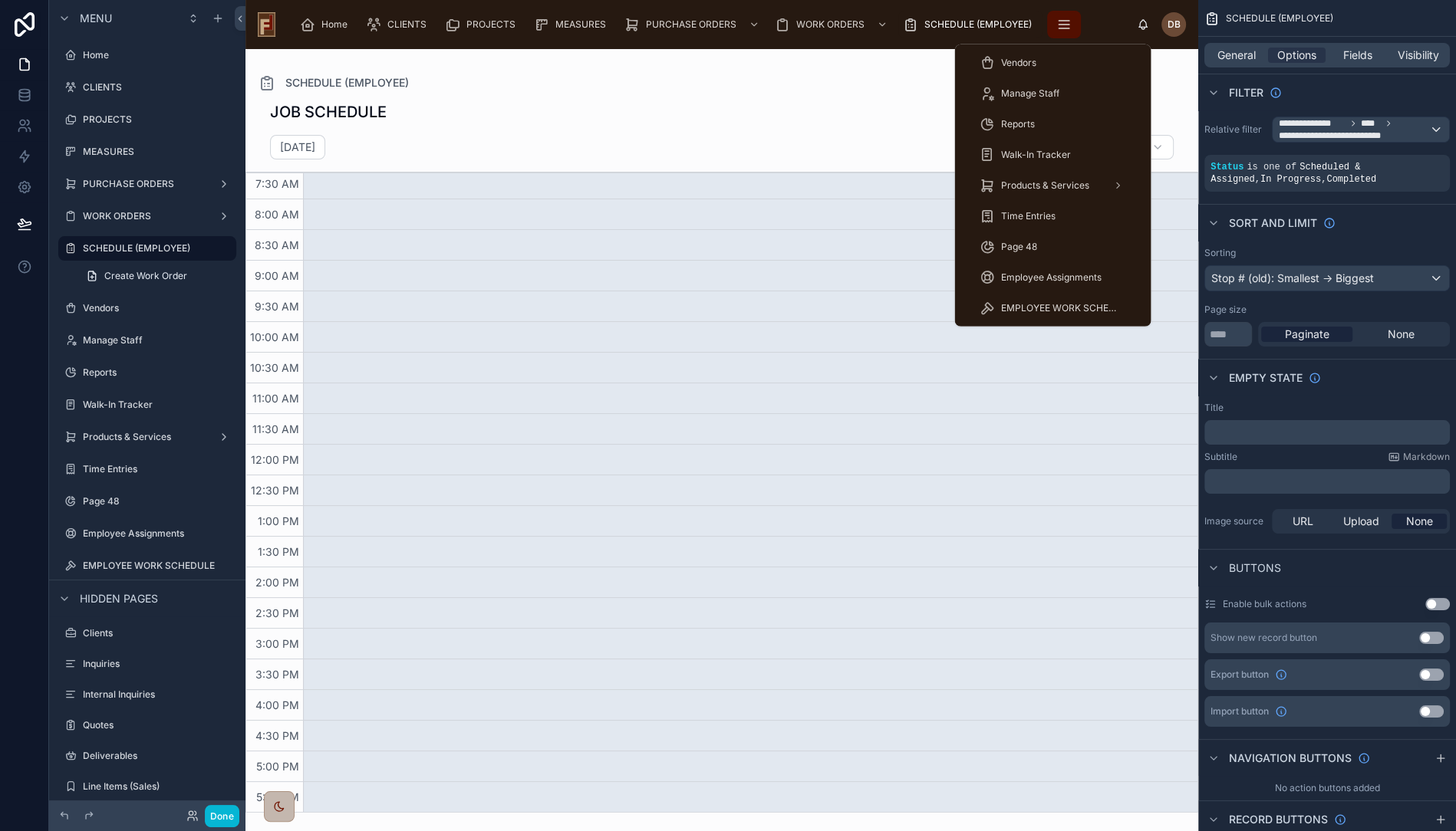
click at [1062, 33] on button "scrollable content" at bounding box center [1064, 24] width 34 height 28
click at [1039, 285] on div "Employee Assignments" at bounding box center [1053, 277] width 148 height 24
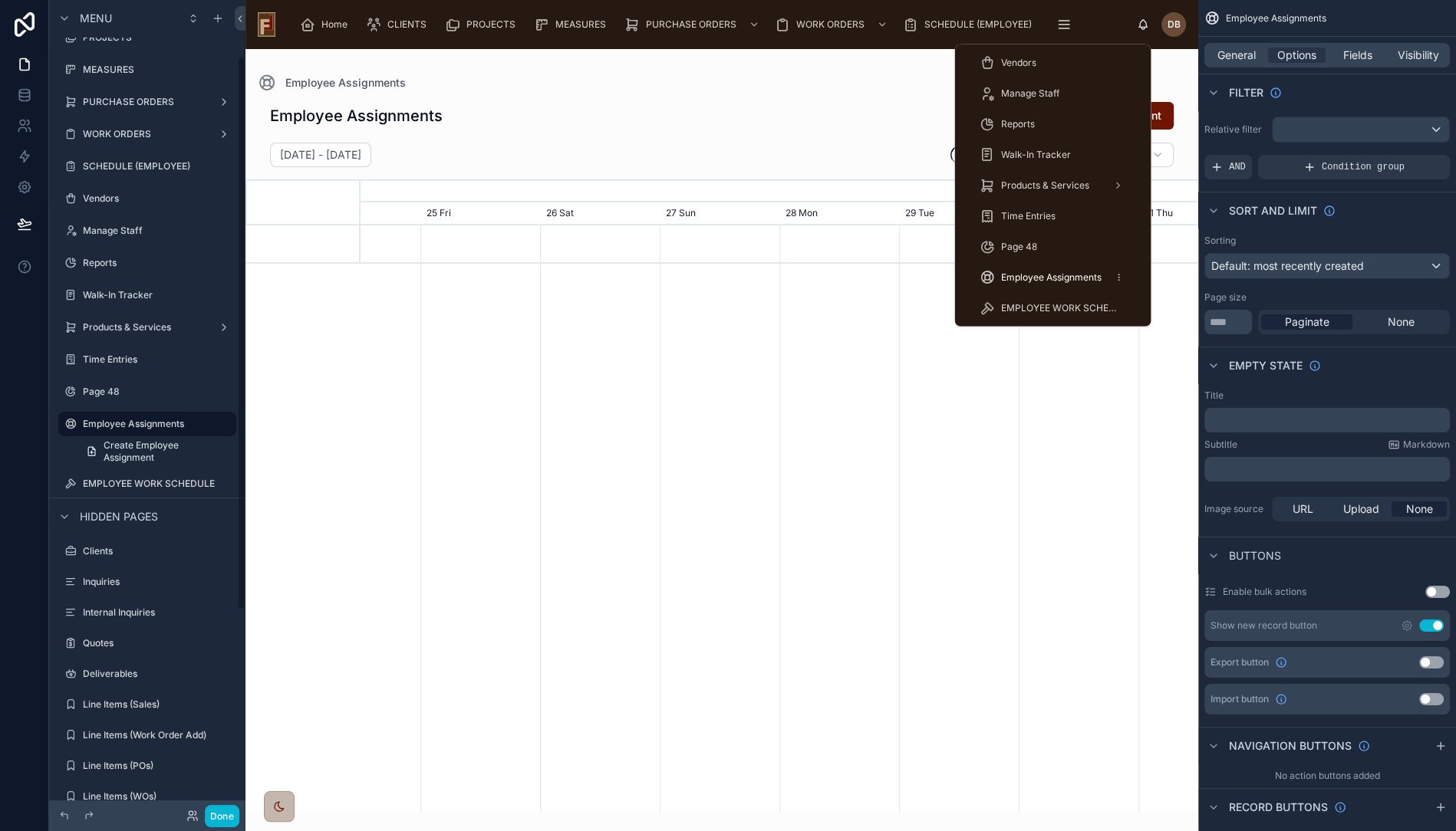
scroll to position [0, 1257]
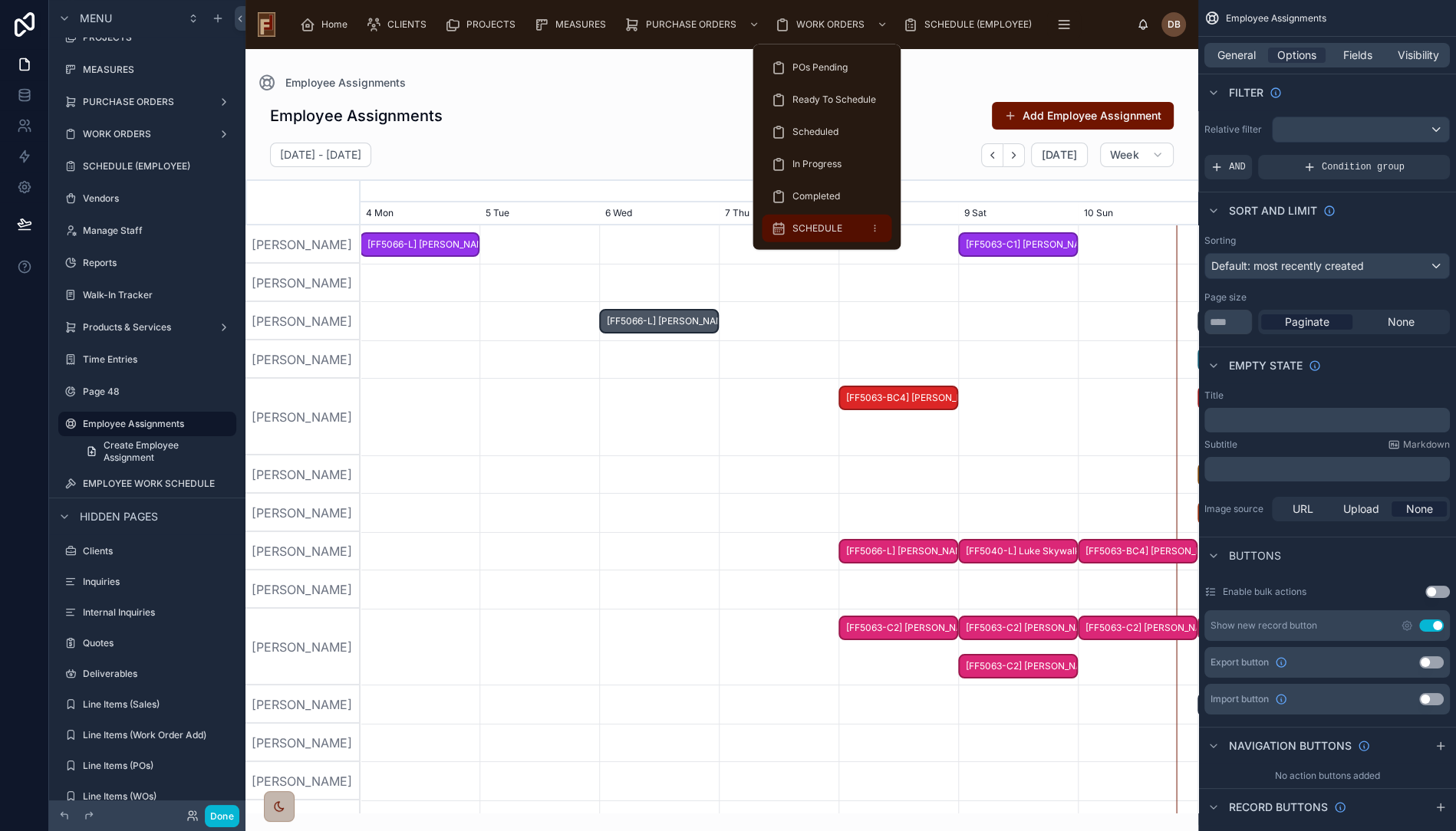
click at [816, 230] on span "SCHEDULE" at bounding box center [817, 229] width 50 height 13
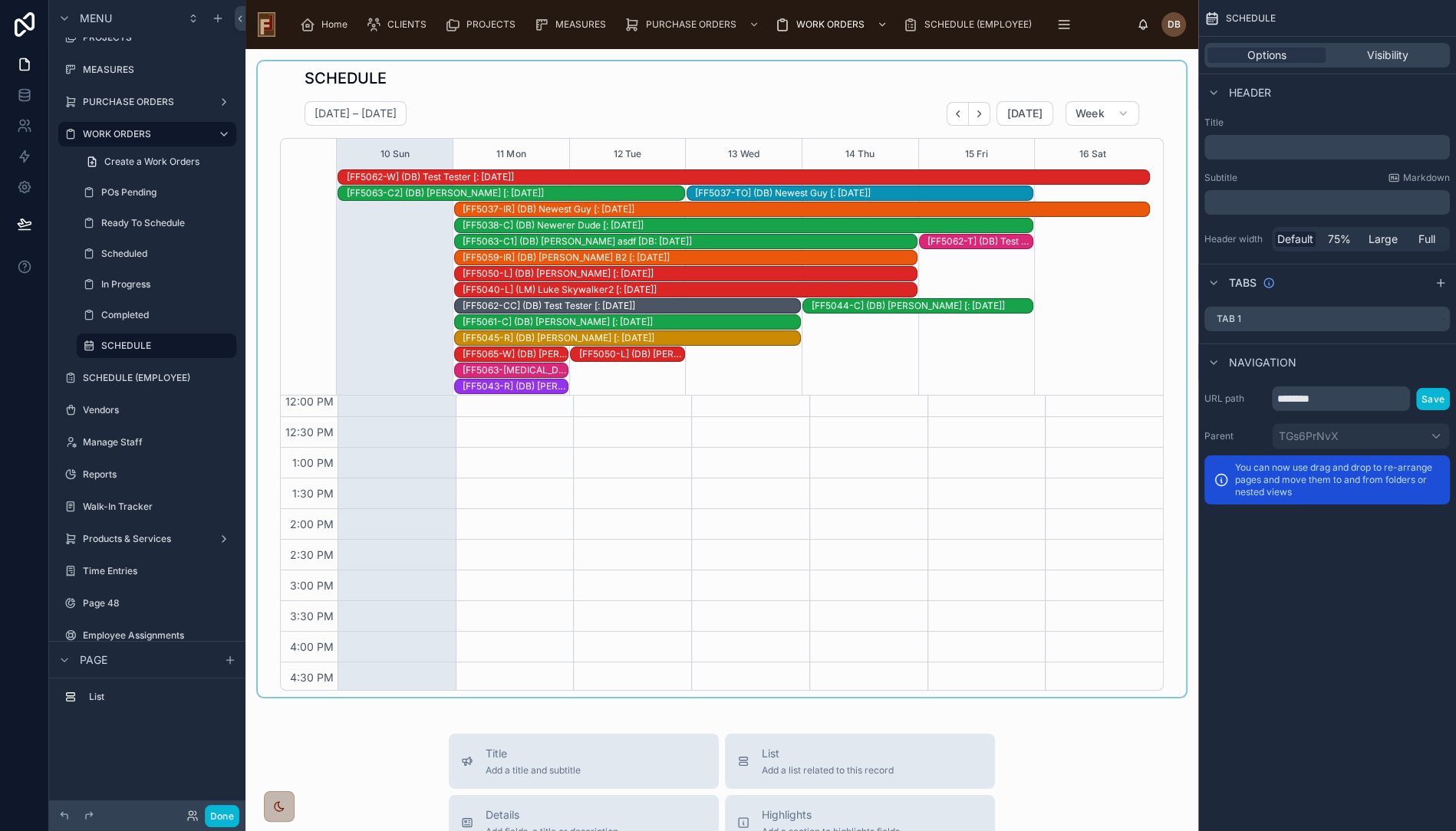
click at [872, 107] on div at bounding box center [722, 380] width 929 height 636
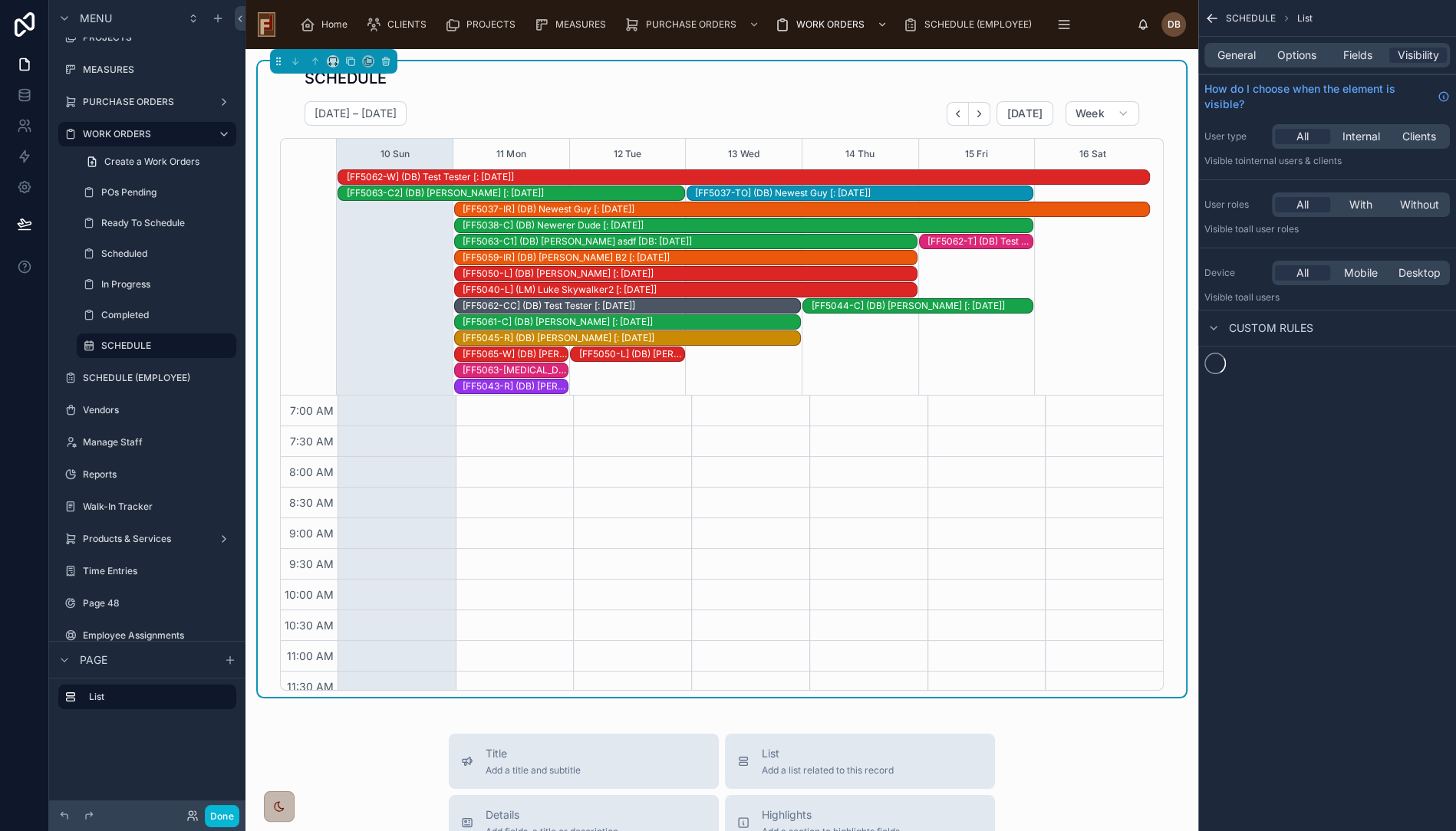
scroll to position [316, 0]
click at [1240, 53] on span "General" at bounding box center [1236, 54] width 39 height 15
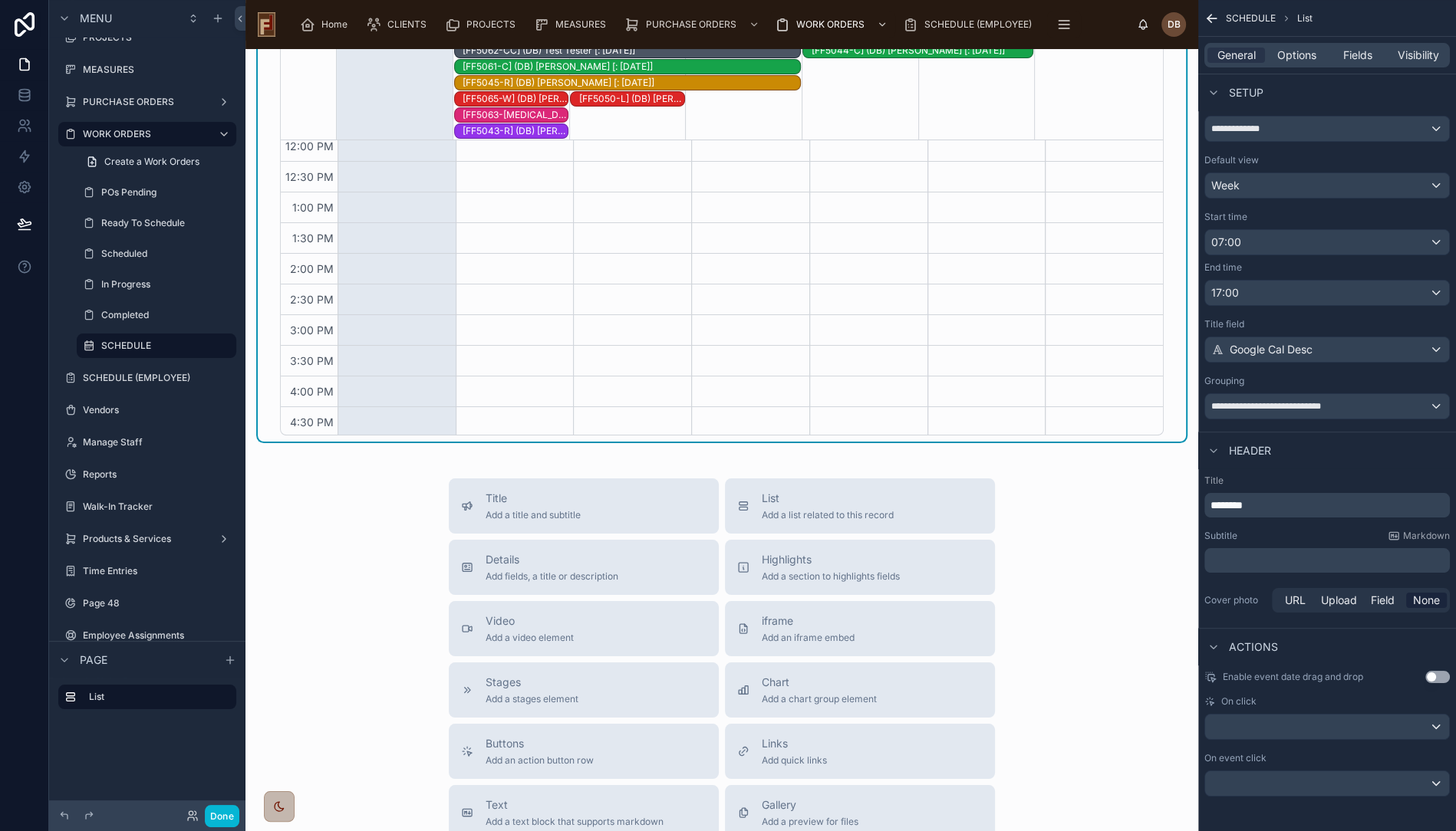
scroll to position [0, 0]
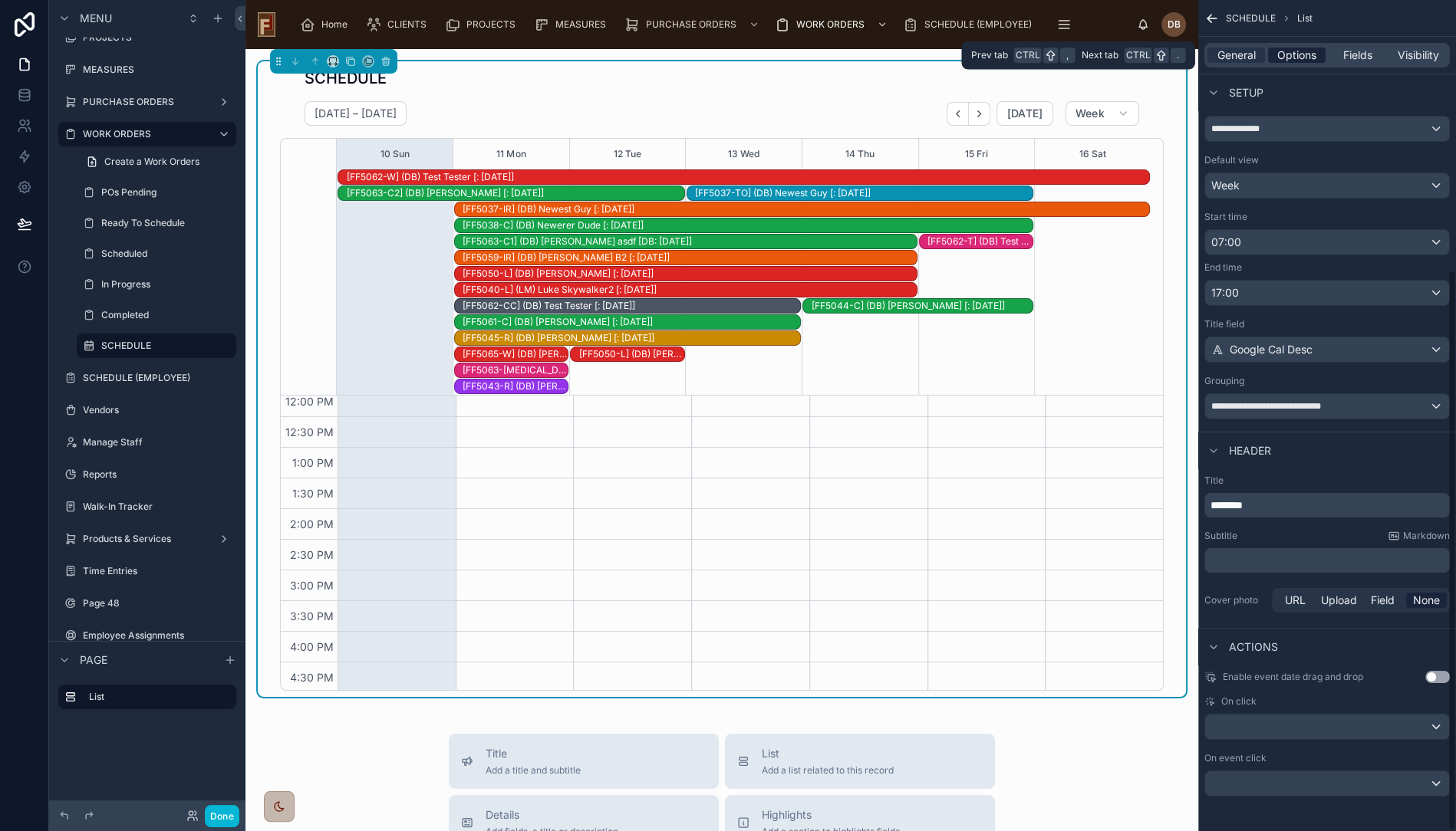
click at [1290, 57] on span "Options" at bounding box center [1297, 54] width 39 height 15
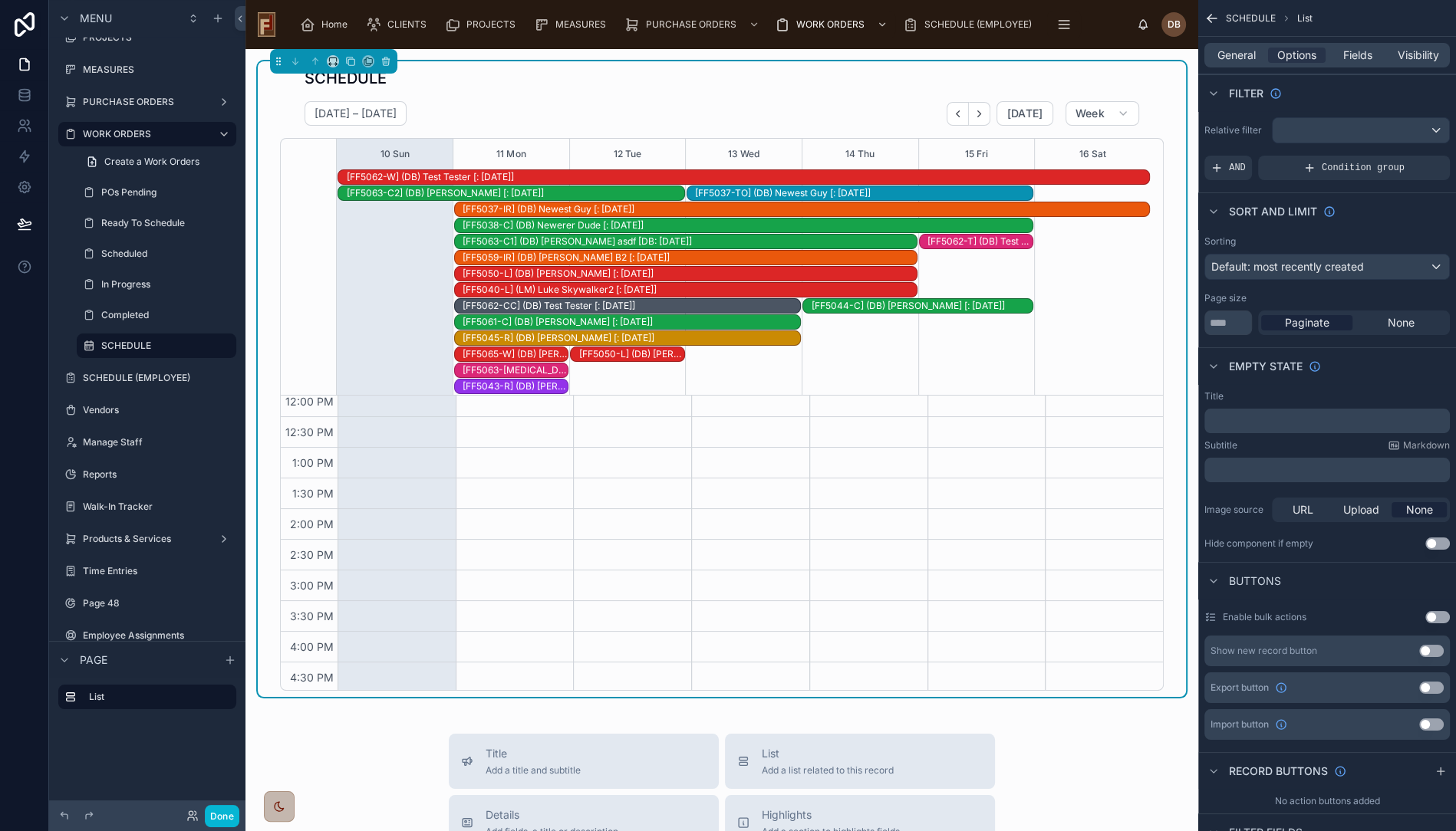
click at [514, 384] on div "[FF5043-R] (DB) [PERSON_NAME] [: [DATE]]" at bounding box center [516, 387] width 106 height 13
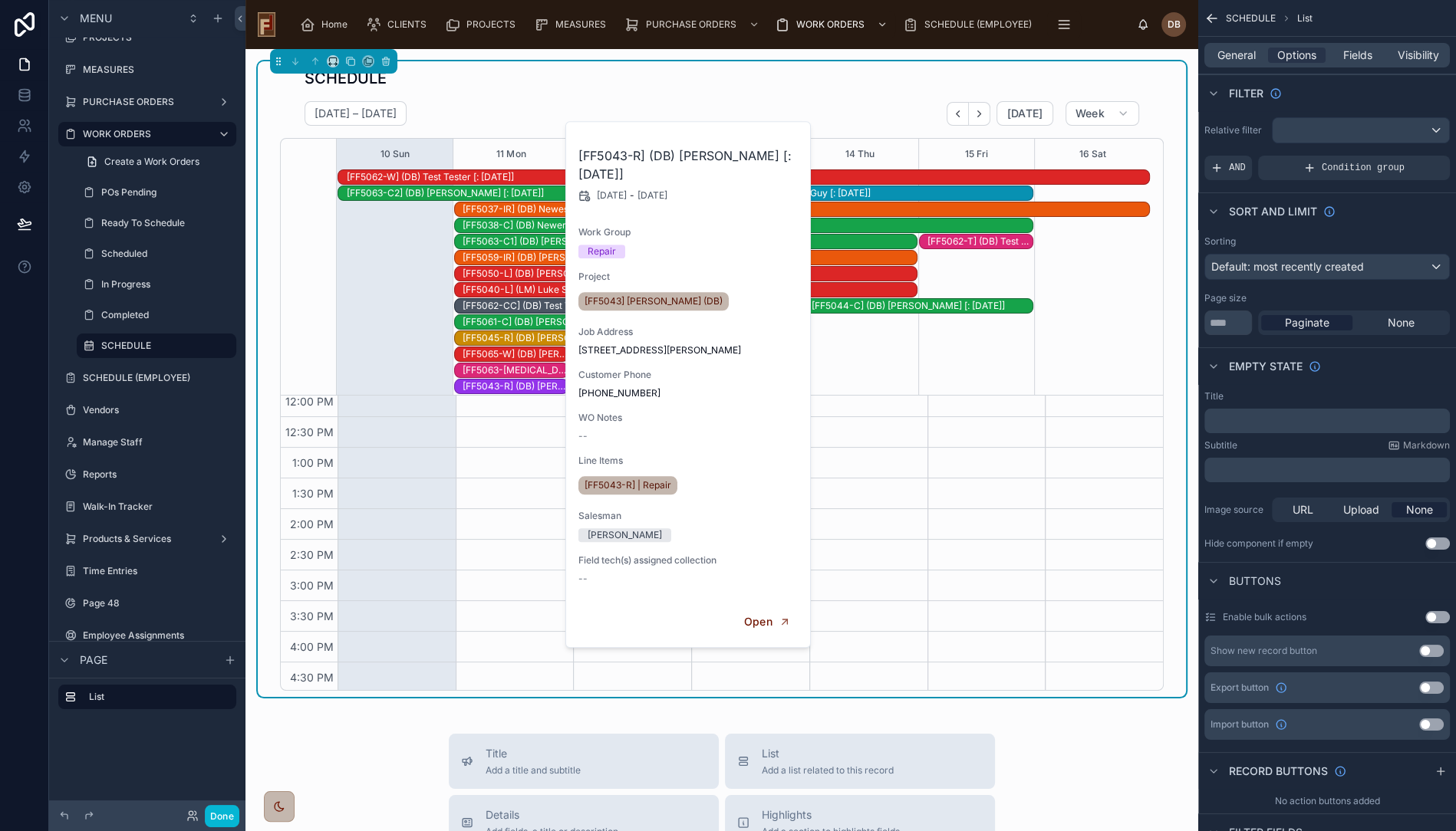
click at [524, 86] on div "SCHEDULE" at bounding box center [722, 78] width 835 height 21
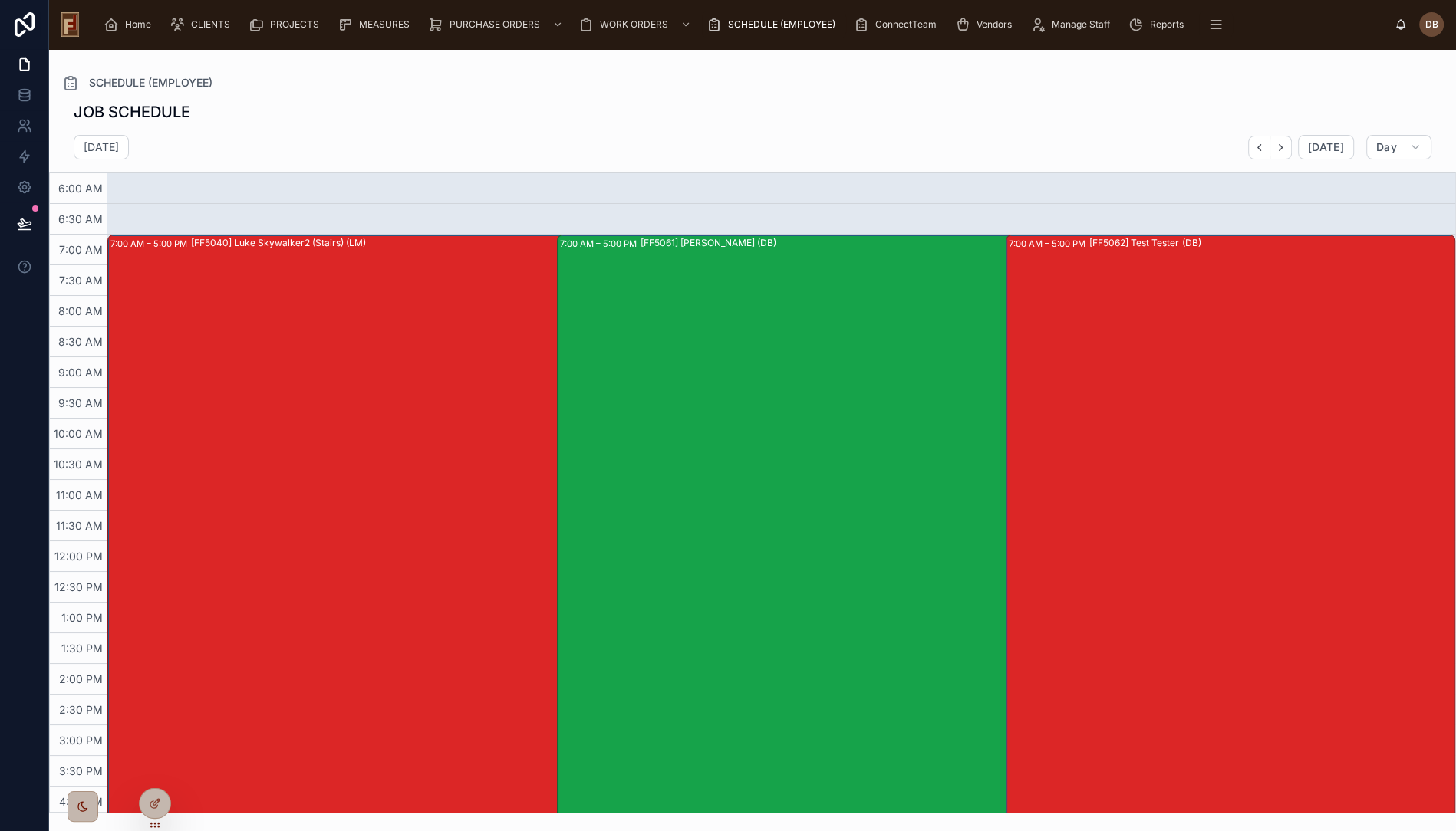
scroll to position [96, 0]
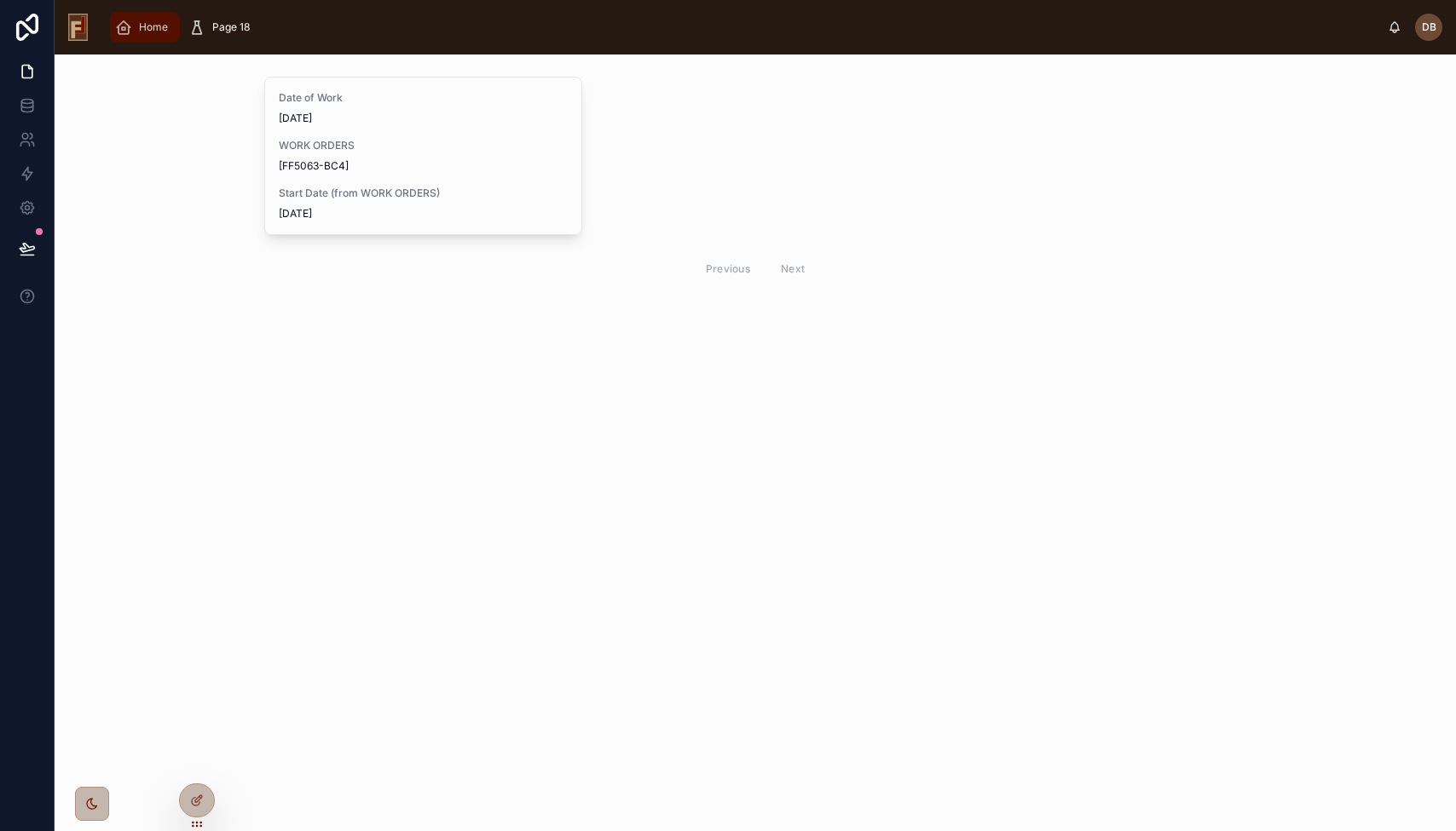
click at [151, 28] on span "Home" at bounding box center [153, 27] width 29 height 14
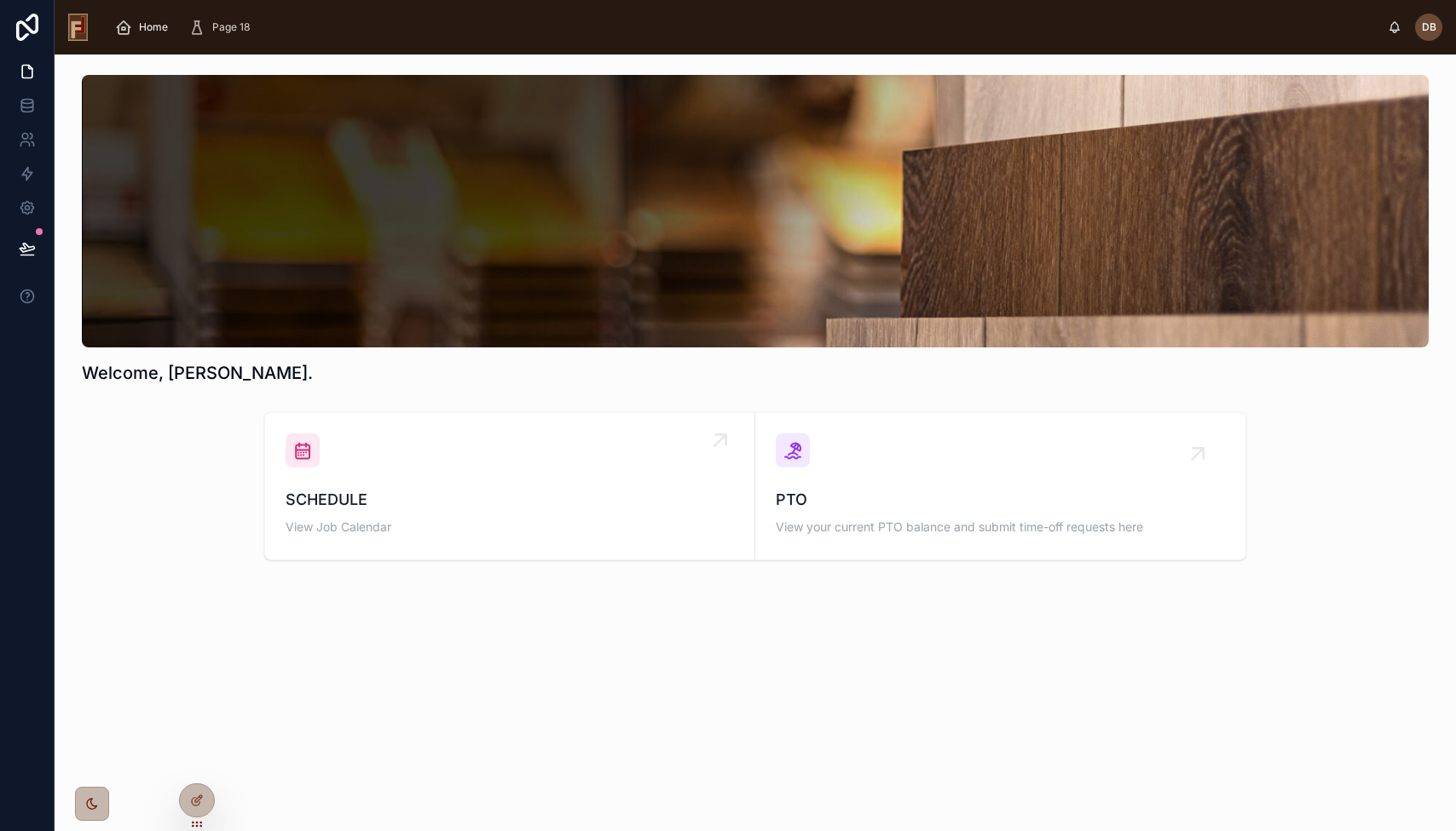
click at [407, 497] on span "SCHEDULE" at bounding box center [510, 500] width 448 height 24
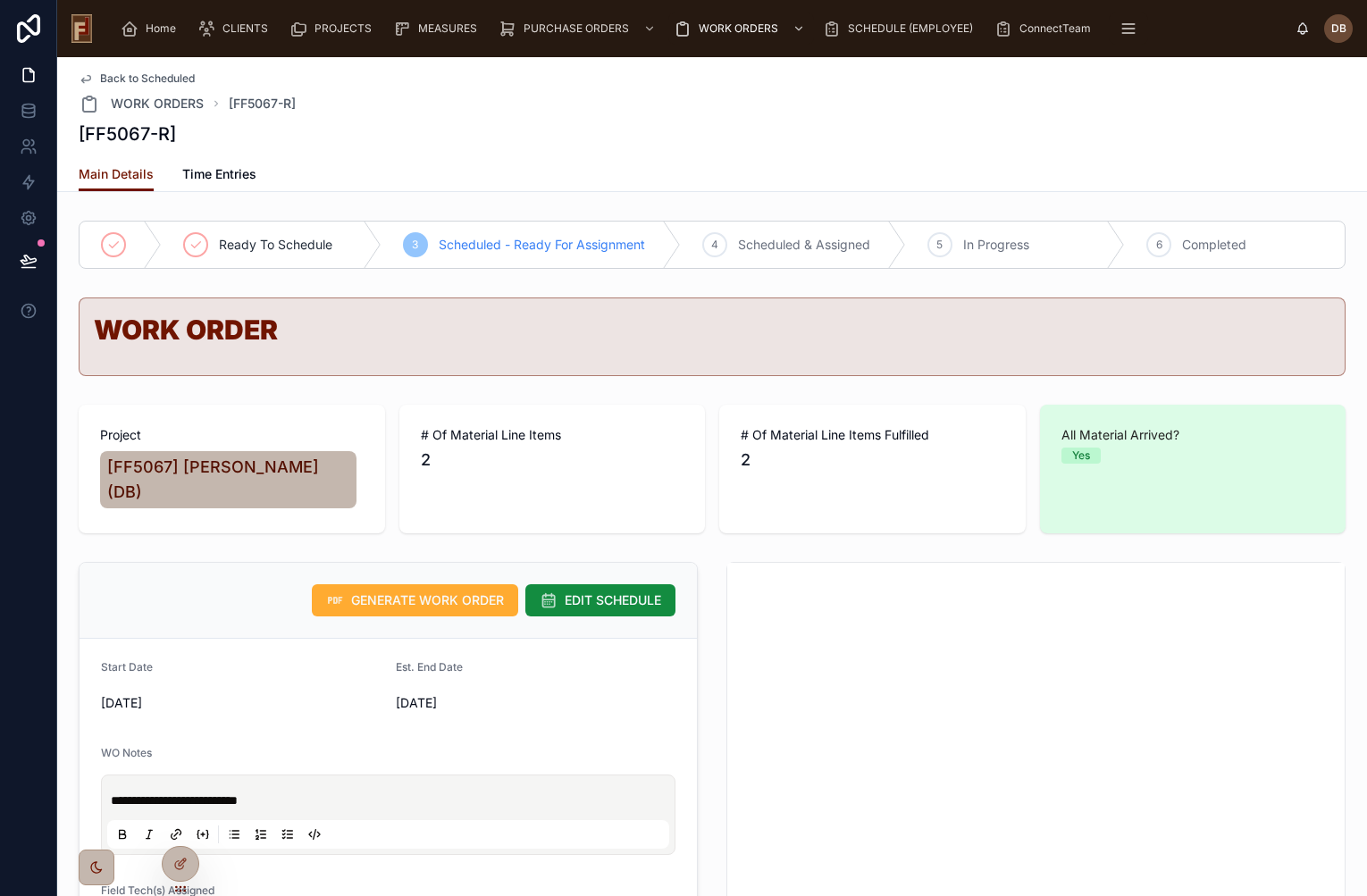
scroll to position [0, 100]
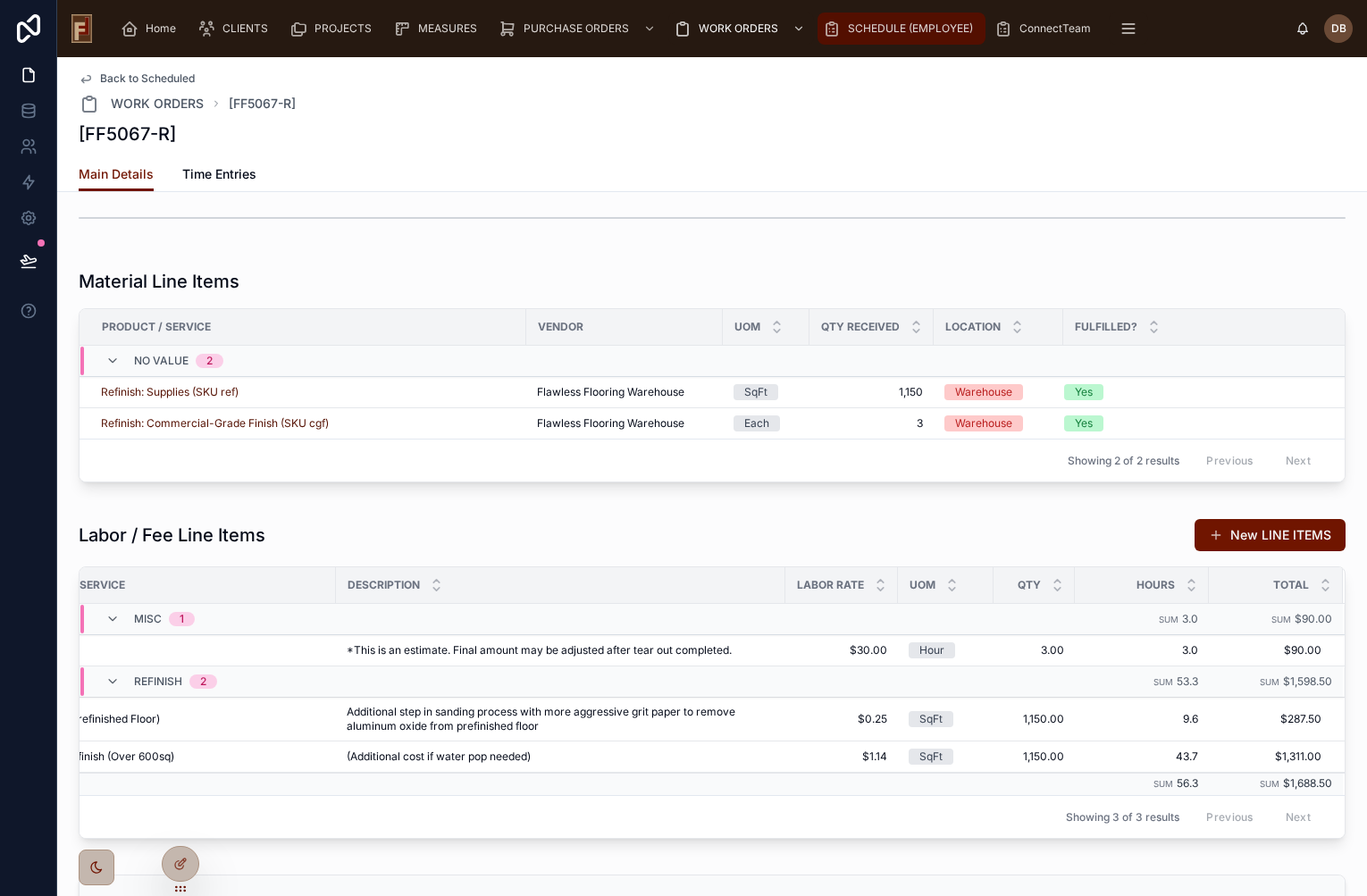
click at [942, 25] on span "SCHEDULE (EMPLOYEE)" at bounding box center [910, 28] width 125 height 15
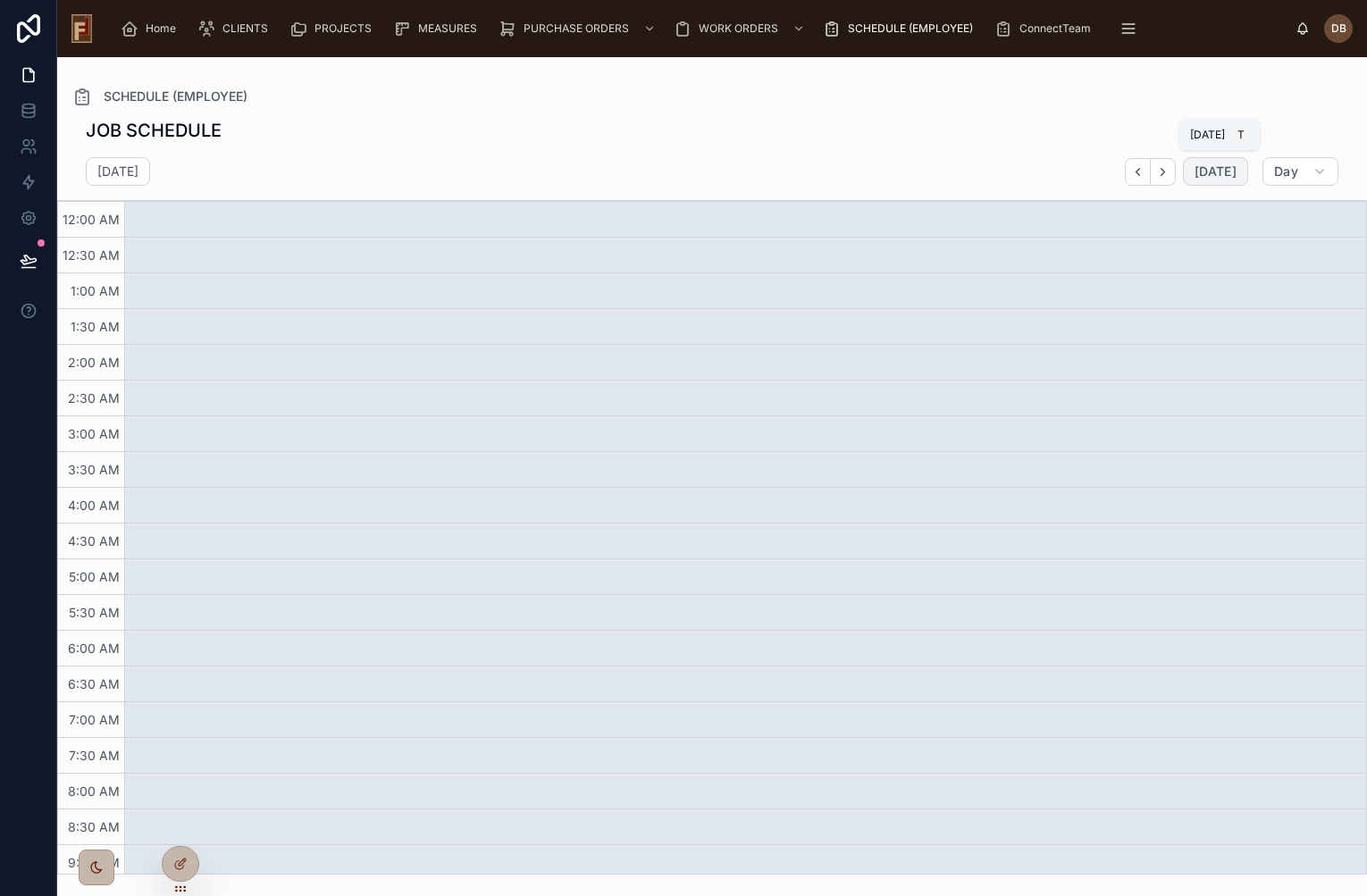
click at [1220, 176] on span "[DATE]" at bounding box center [1215, 171] width 42 height 16
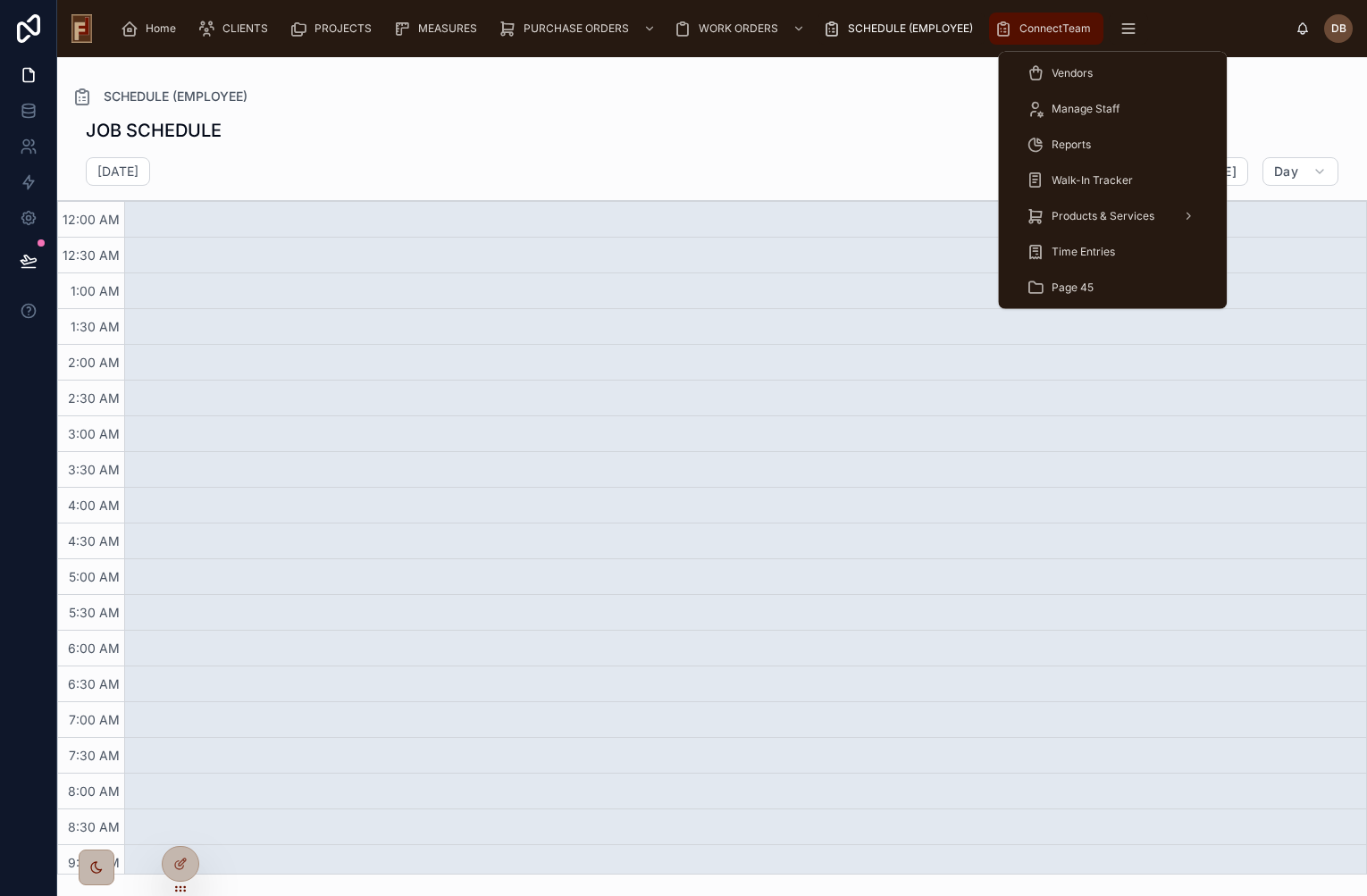
click at [1036, 28] on span "ConnectTeam" at bounding box center [1055, 28] width 72 height 15
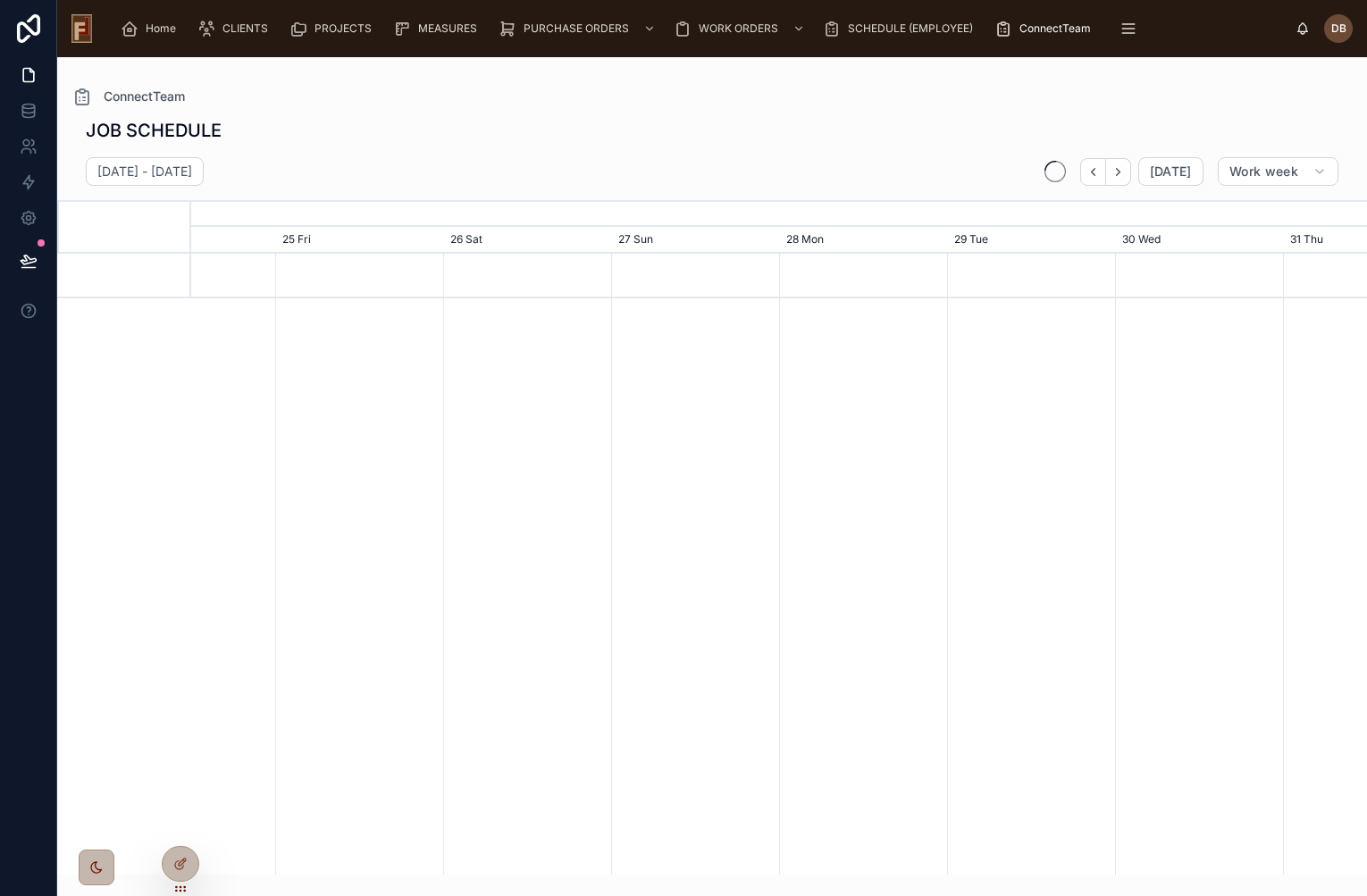
scroll to position [0, 1763]
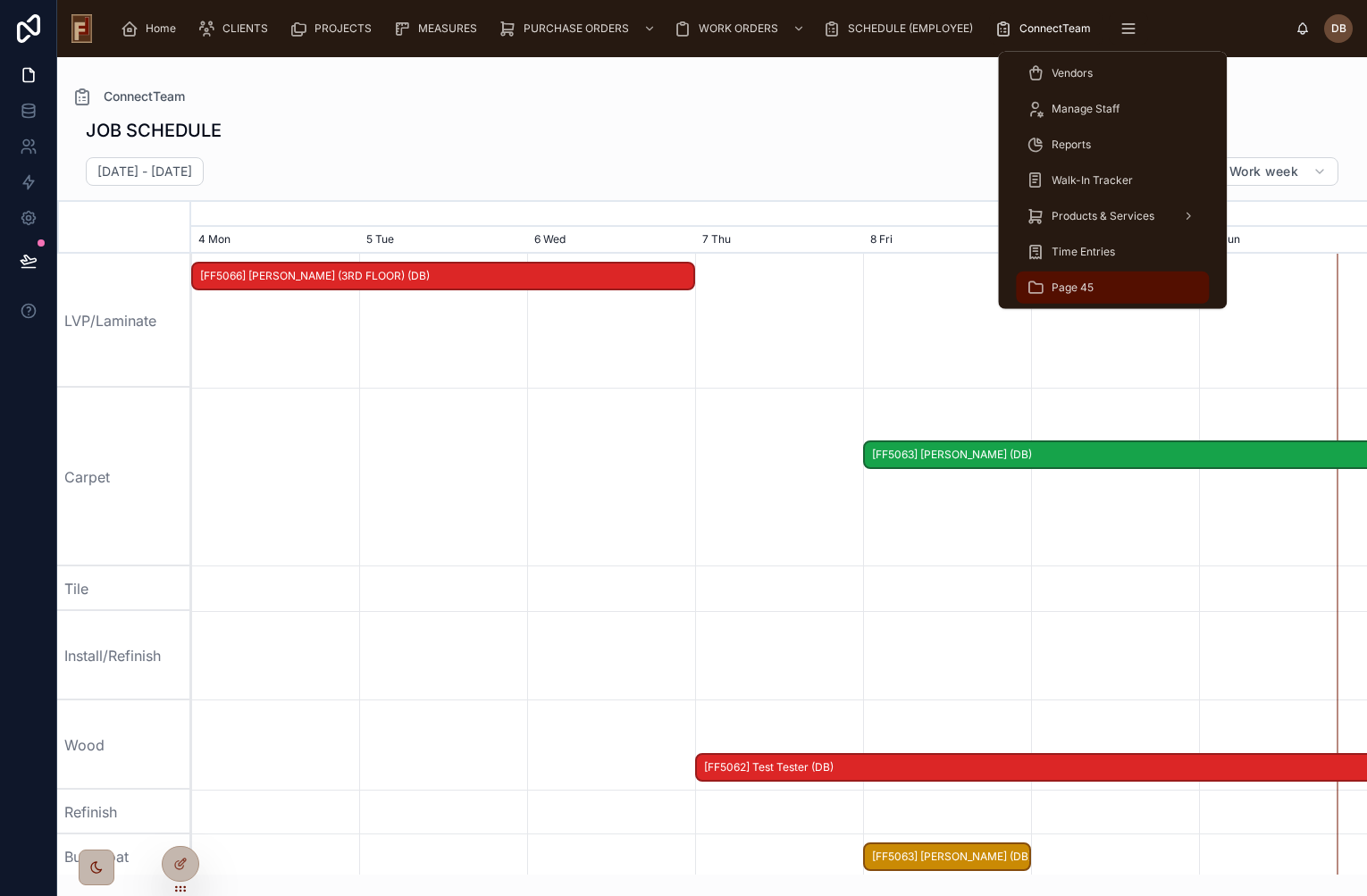
click at [1100, 289] on div "Page 45" at bounding box center [1111, 287] width 172 height 28
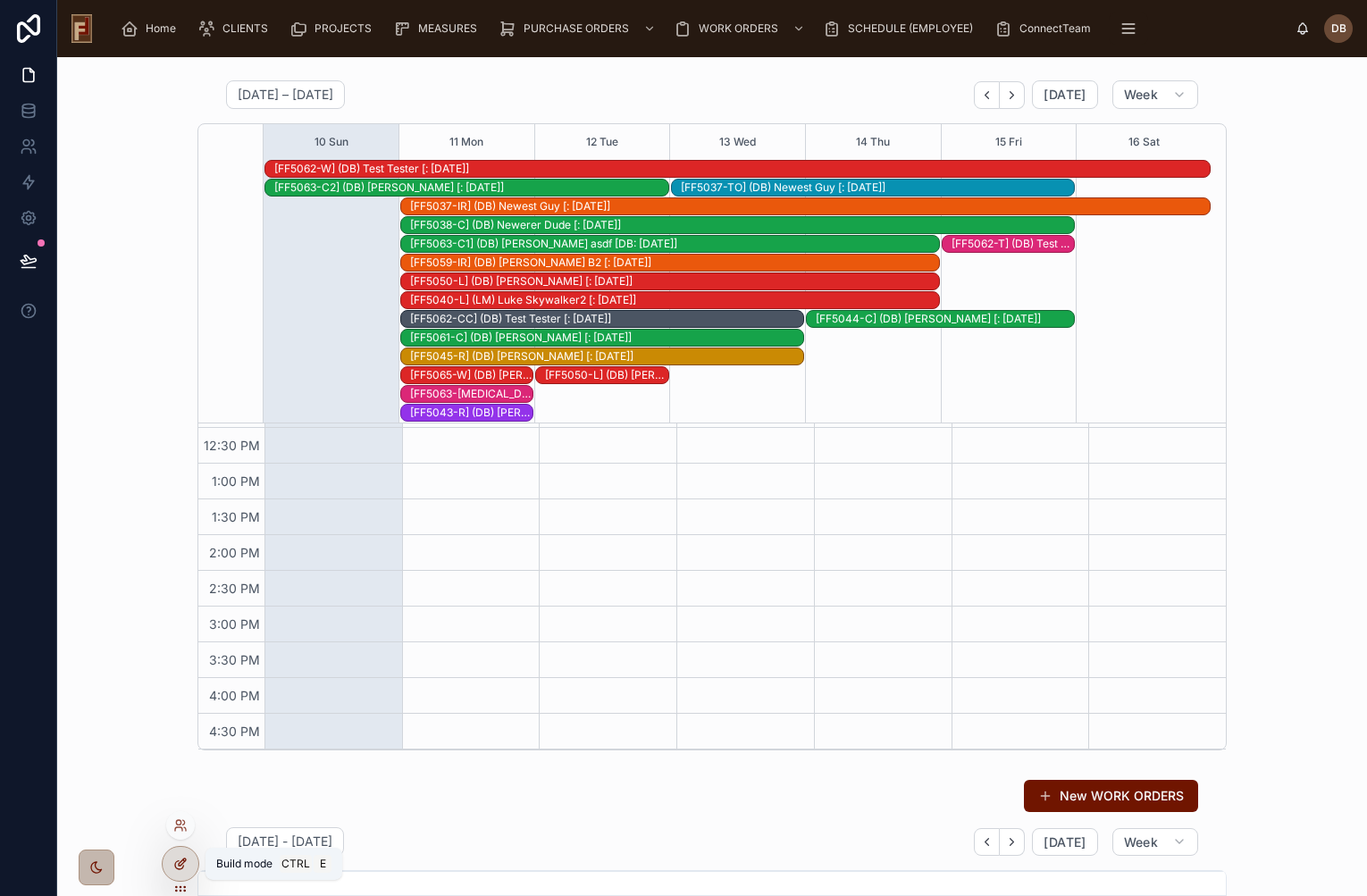
click at [171, 860] on div at bounding box center [180, 863] width 36 height 34
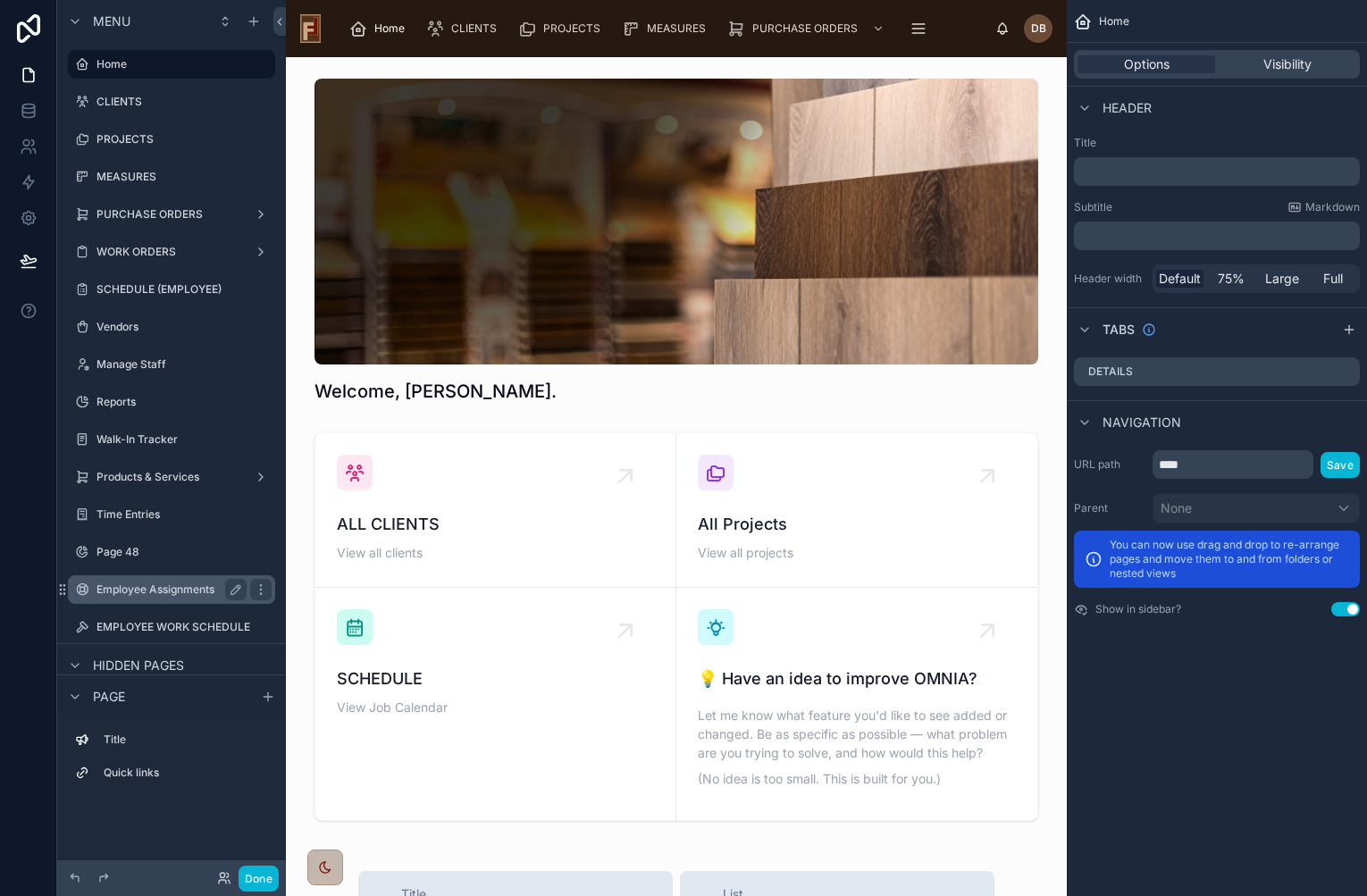
click at [170, 590] on label "Employee Assignments" at bounding box center [167, 590] width 142 height 15
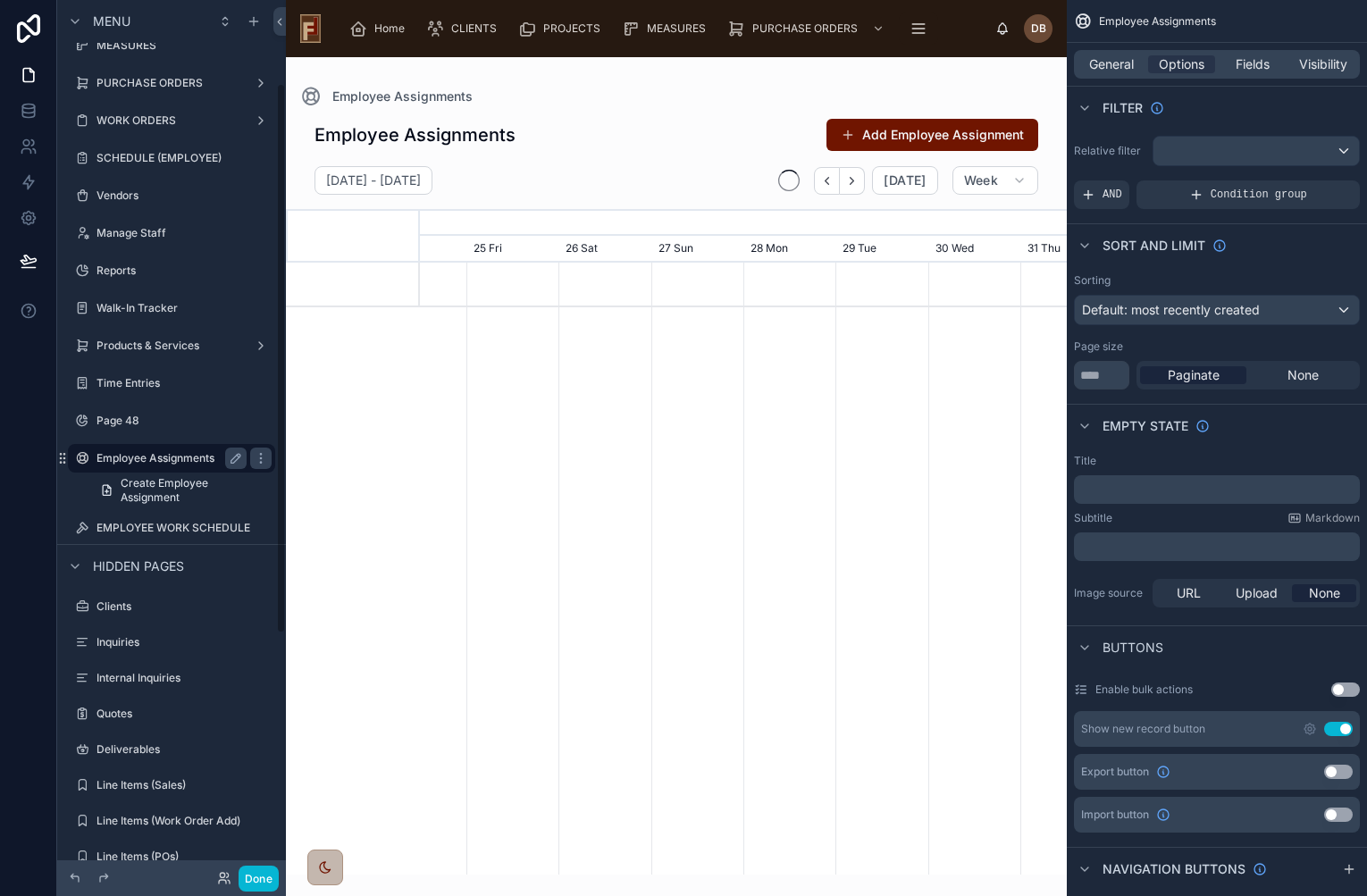
scroll to position [0, 969]
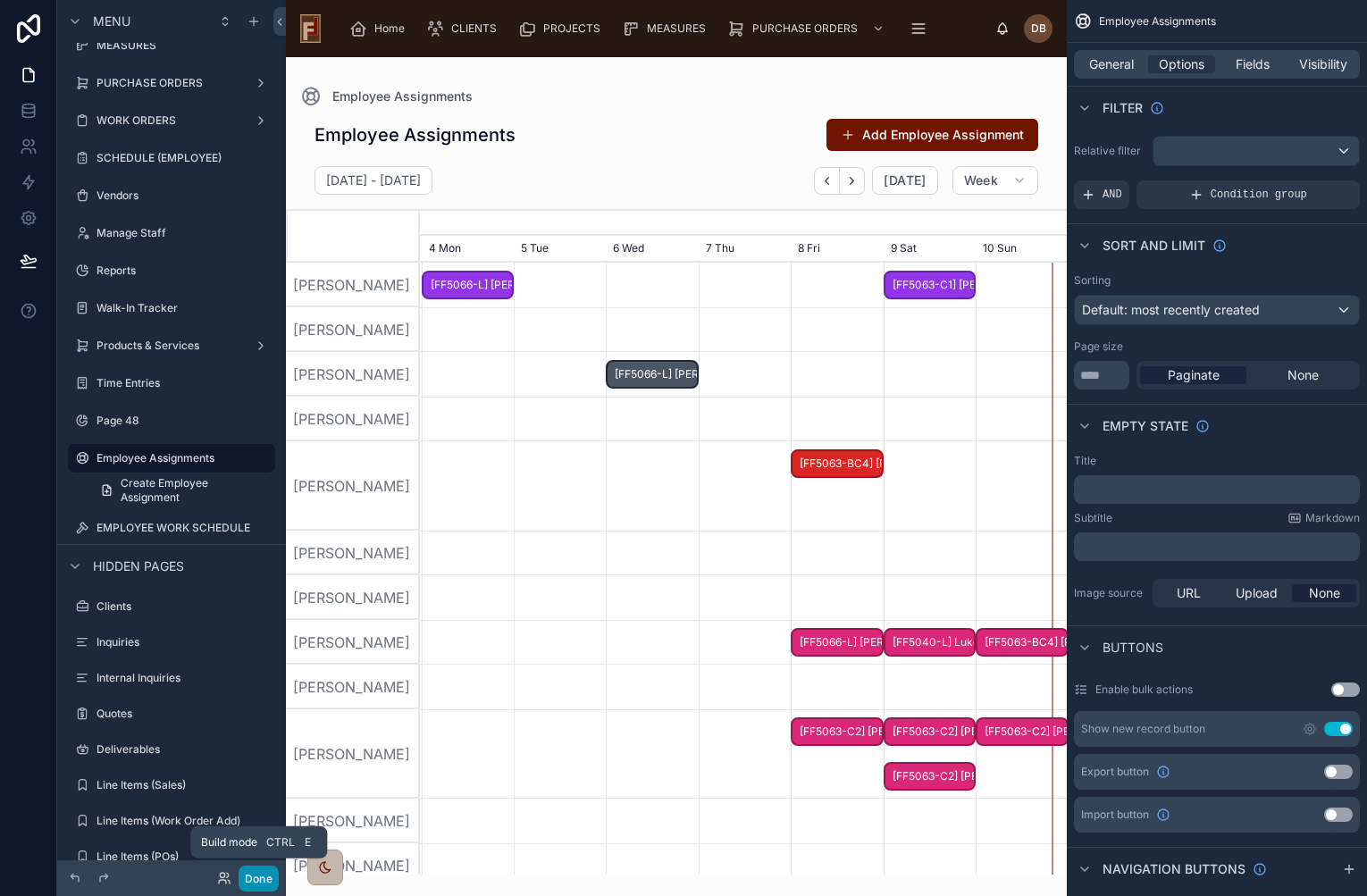
click at [257, 880] on button "Done" at bounding box center [258, 879] width 40 height 26
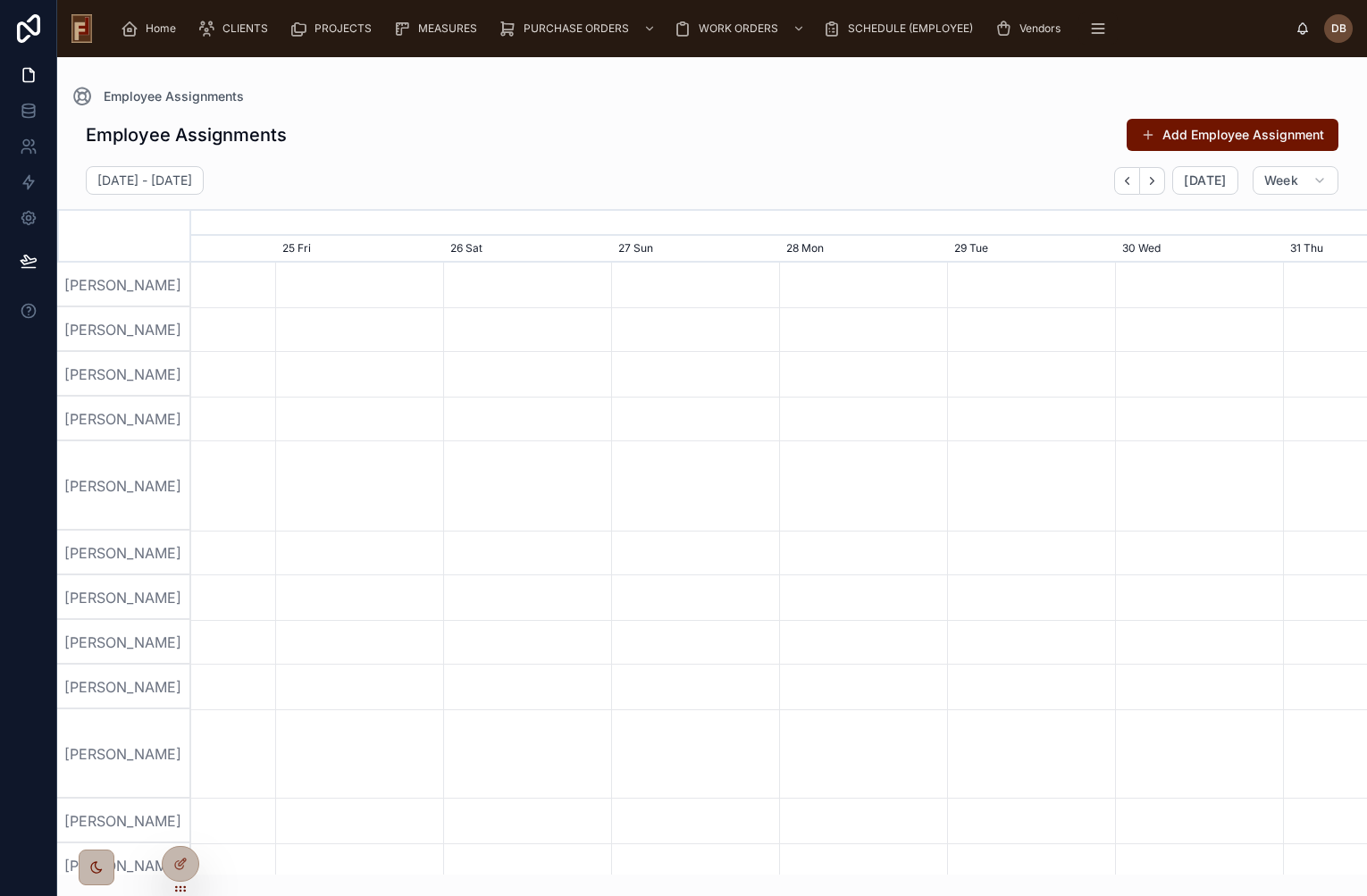
scroll to position [0, 1763]
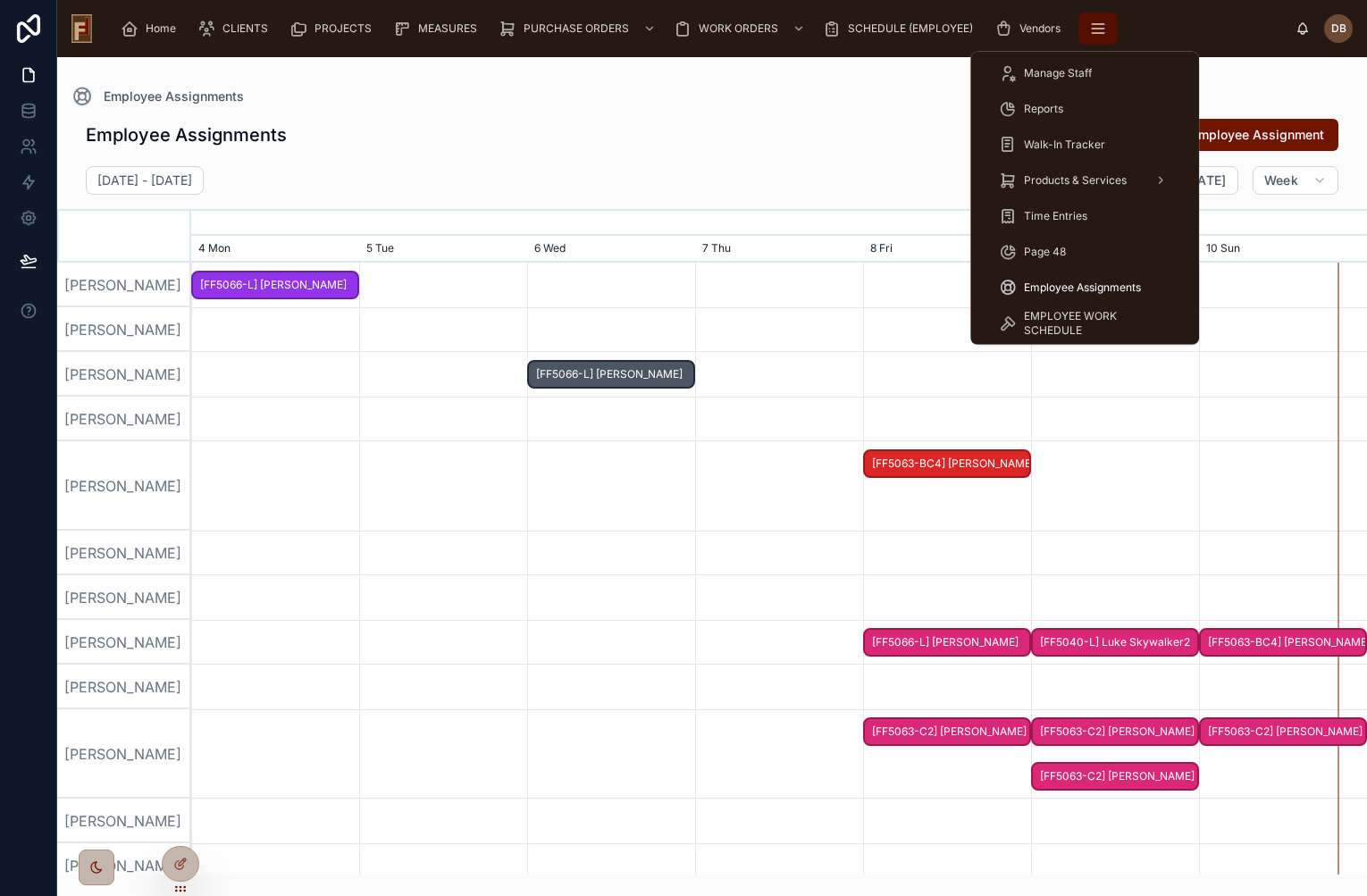
click at [1089, 28] on icon "scrollable content" at bounding box center [1098, 28] width 17 height 17
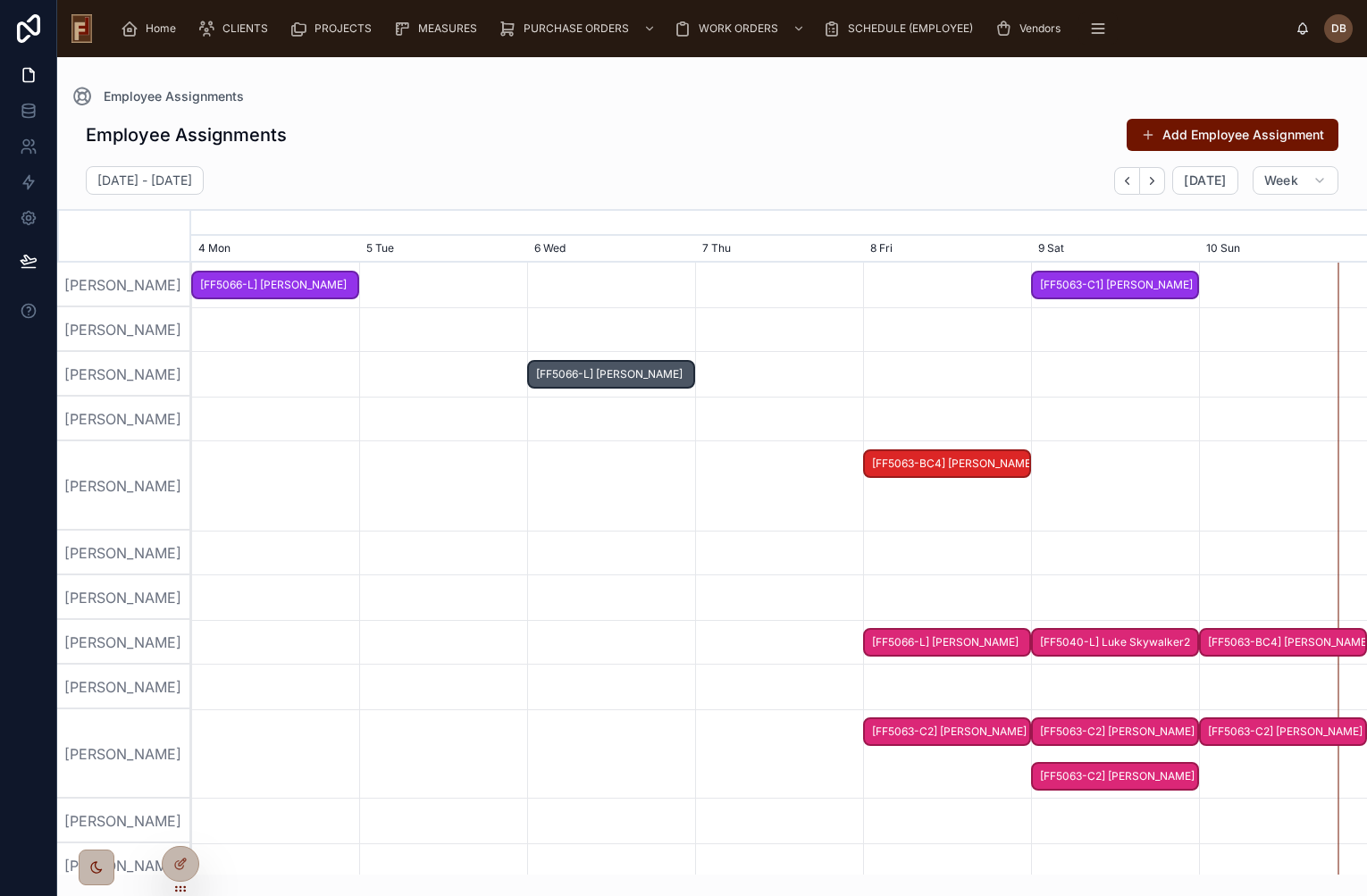
click at [815, 98] on div "Employee Assignments" at bounding box center [712, 96] width 1281 height 21
click at [1215, 175] on span "[DATE]" at bounding box center [1205, 180] width 42 height 16
click at [1154, 184] on icon "button" at bounding box center [1152, 180] width 14 height 14
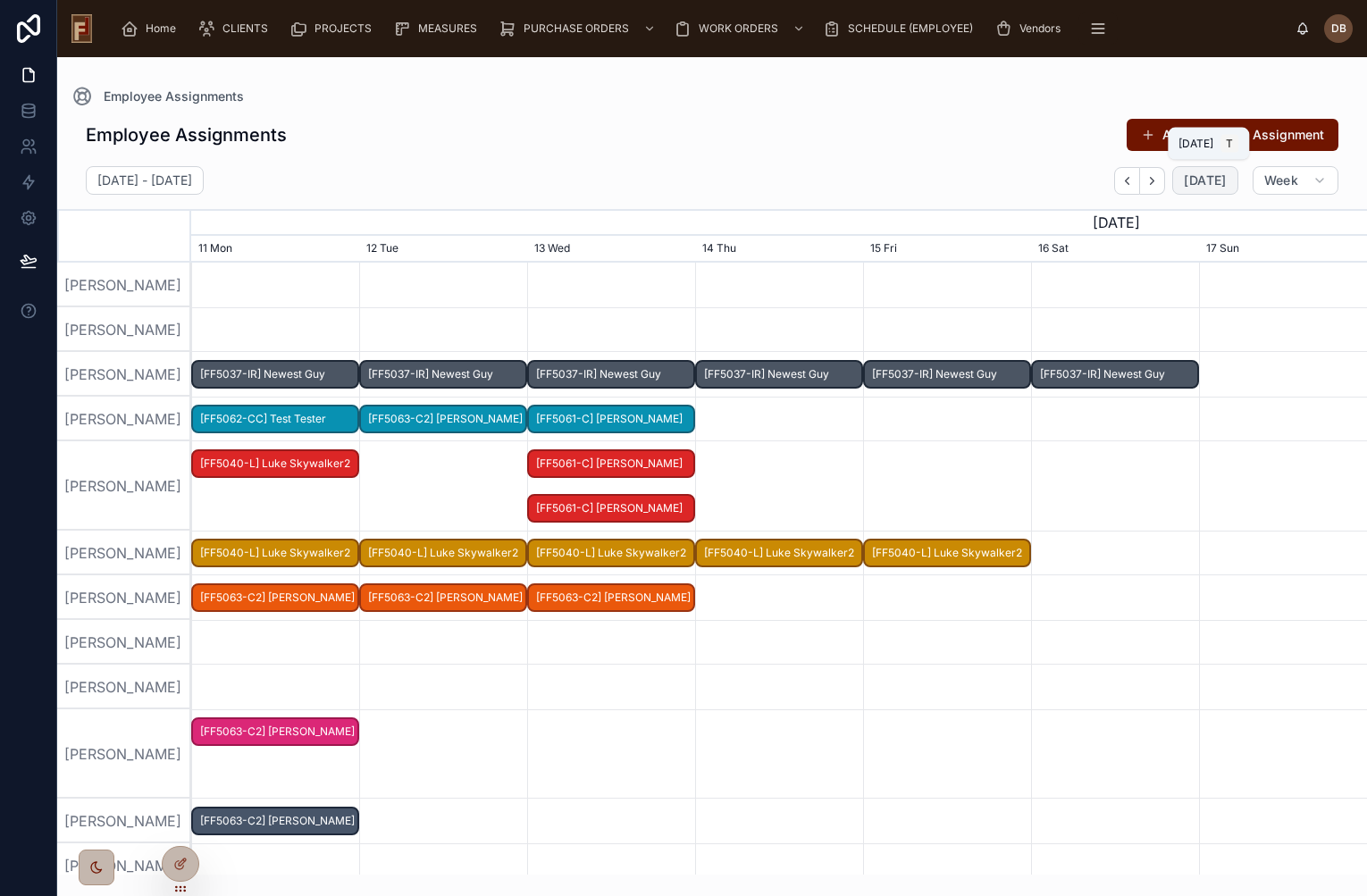
click at [1199, 184] on span "[DATE]" at bounding box center [1205, 180] width 42 height 16
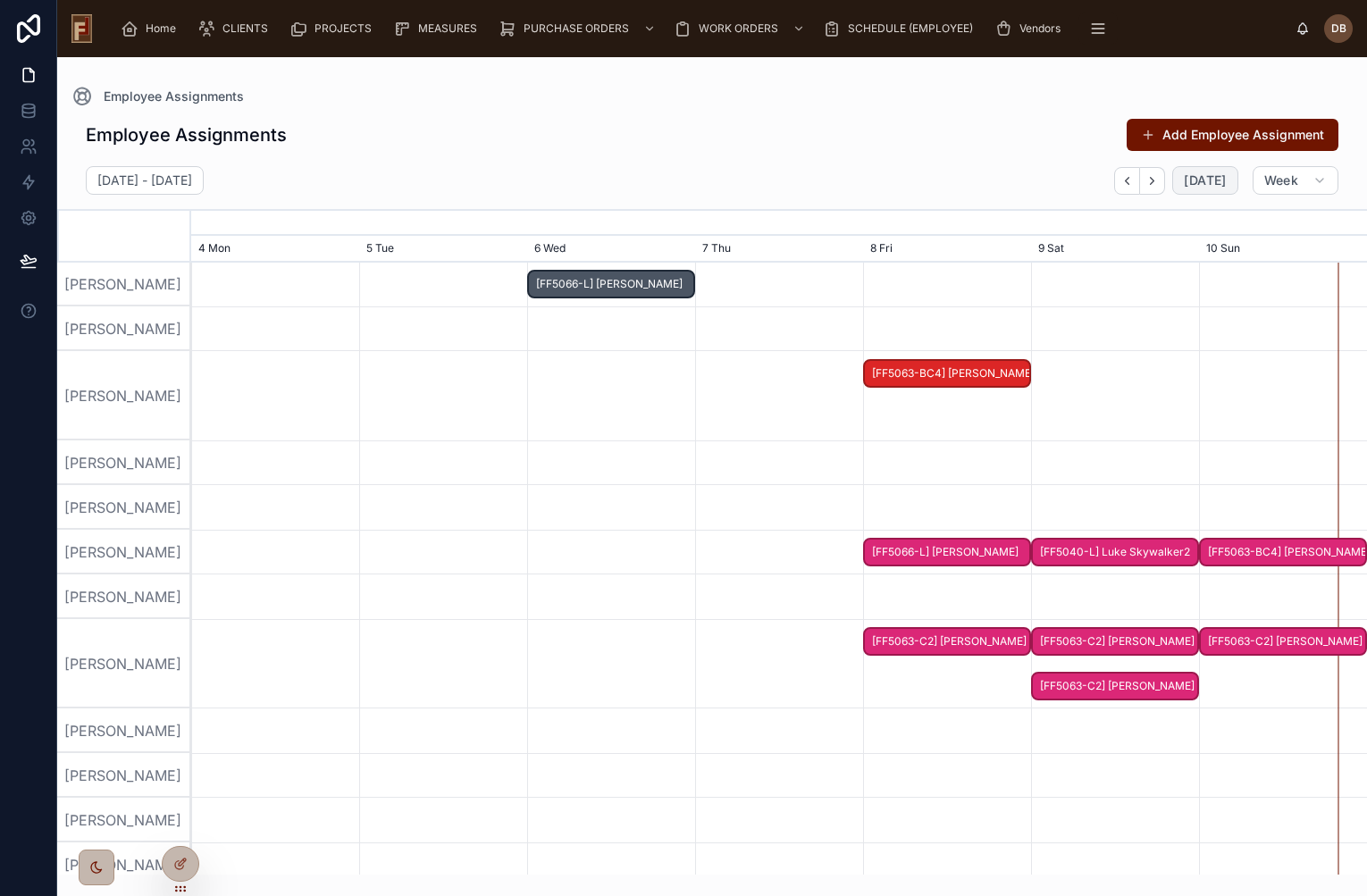
scroll to position [99, 0]
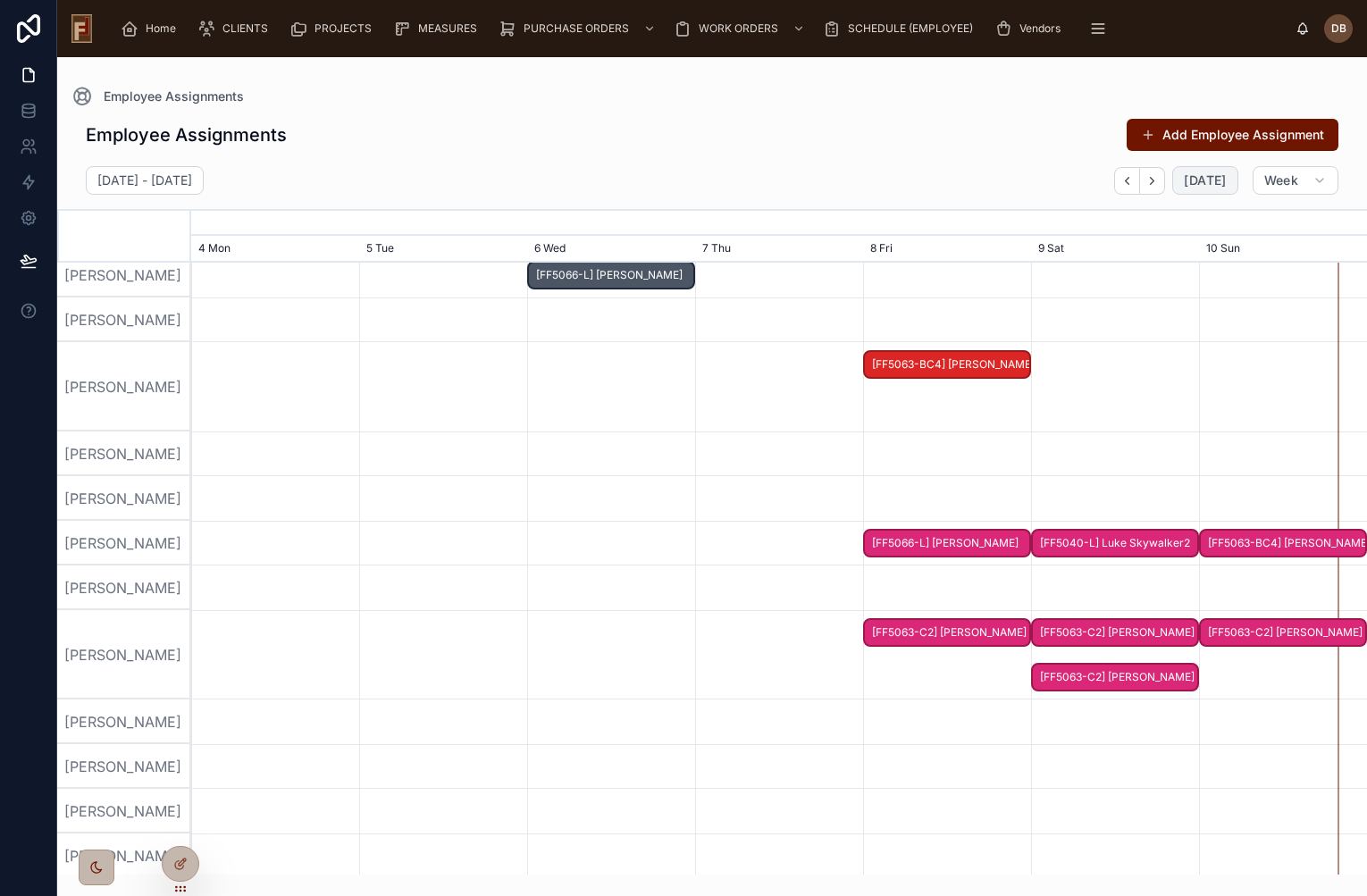
click at [1296, 541] on span "[FF5063-BC4] [PERSON_NAME]" at bounding box center [1282, 543] width 165 height 29
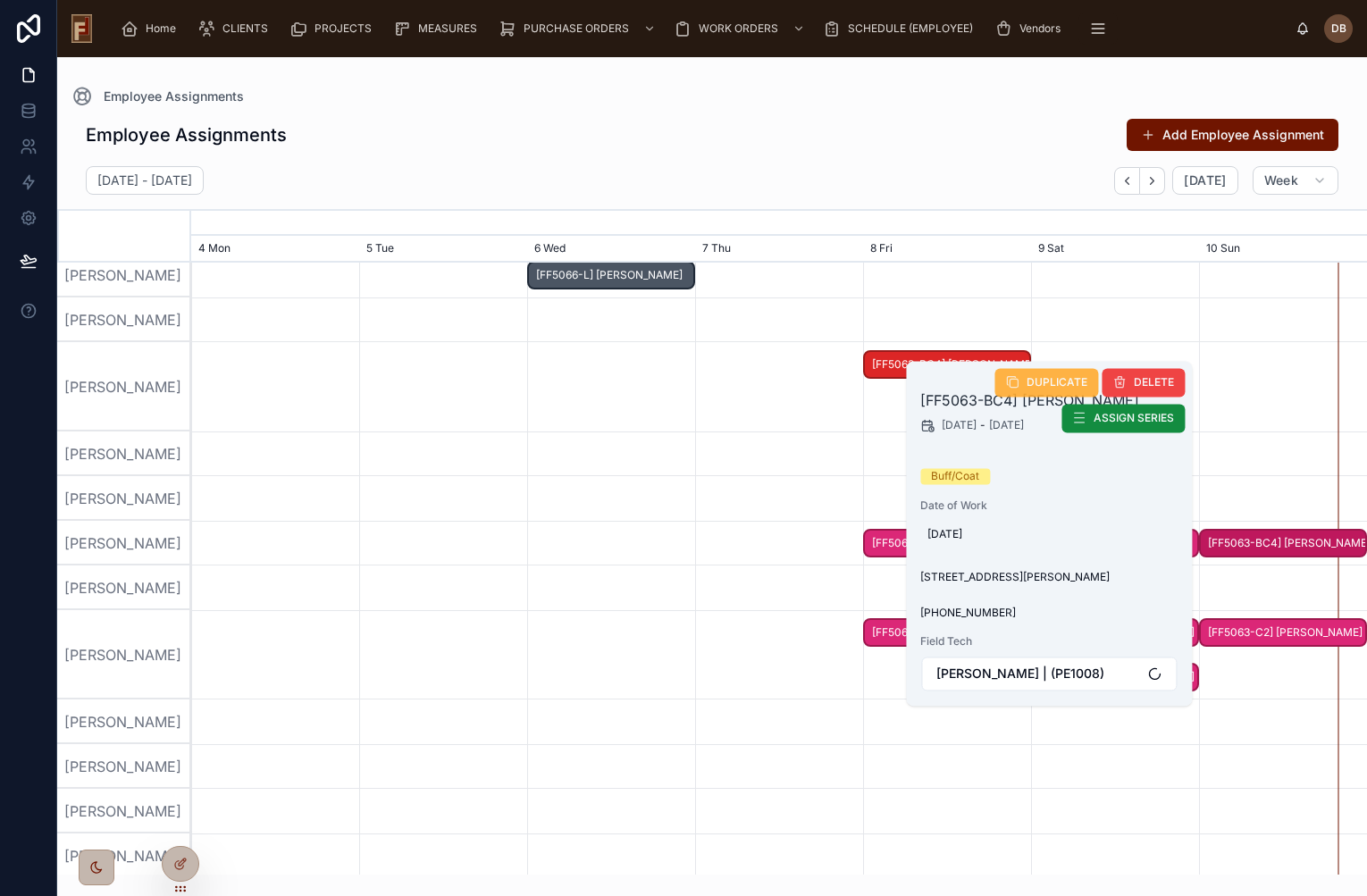
click at [1045, 377] on span "DUPLICATE" at bounding box center [1056, 382] width 61 height 15
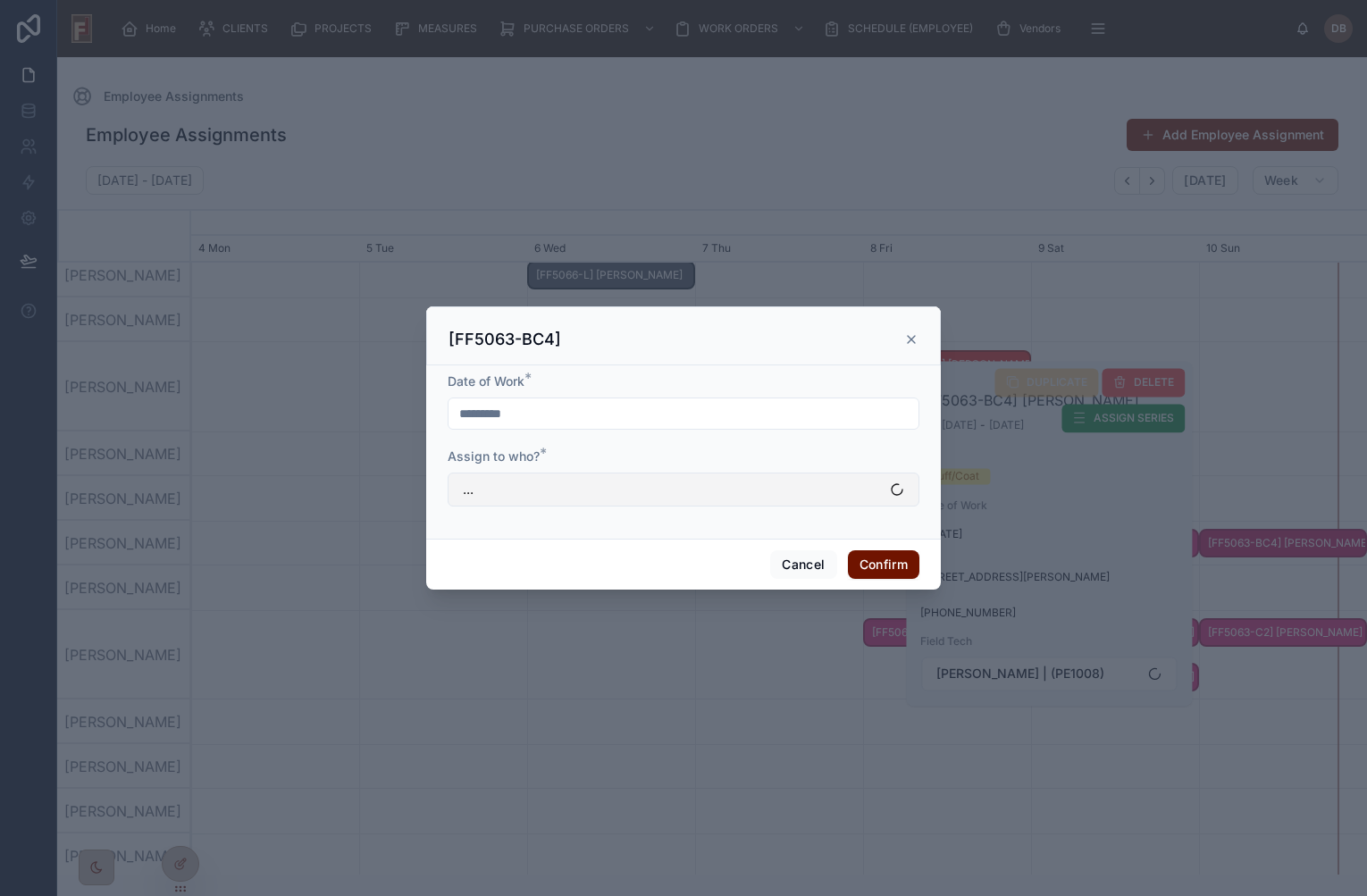
click at [548, 493] on button "..." at bounding box center [683, 489] width 472 height 34
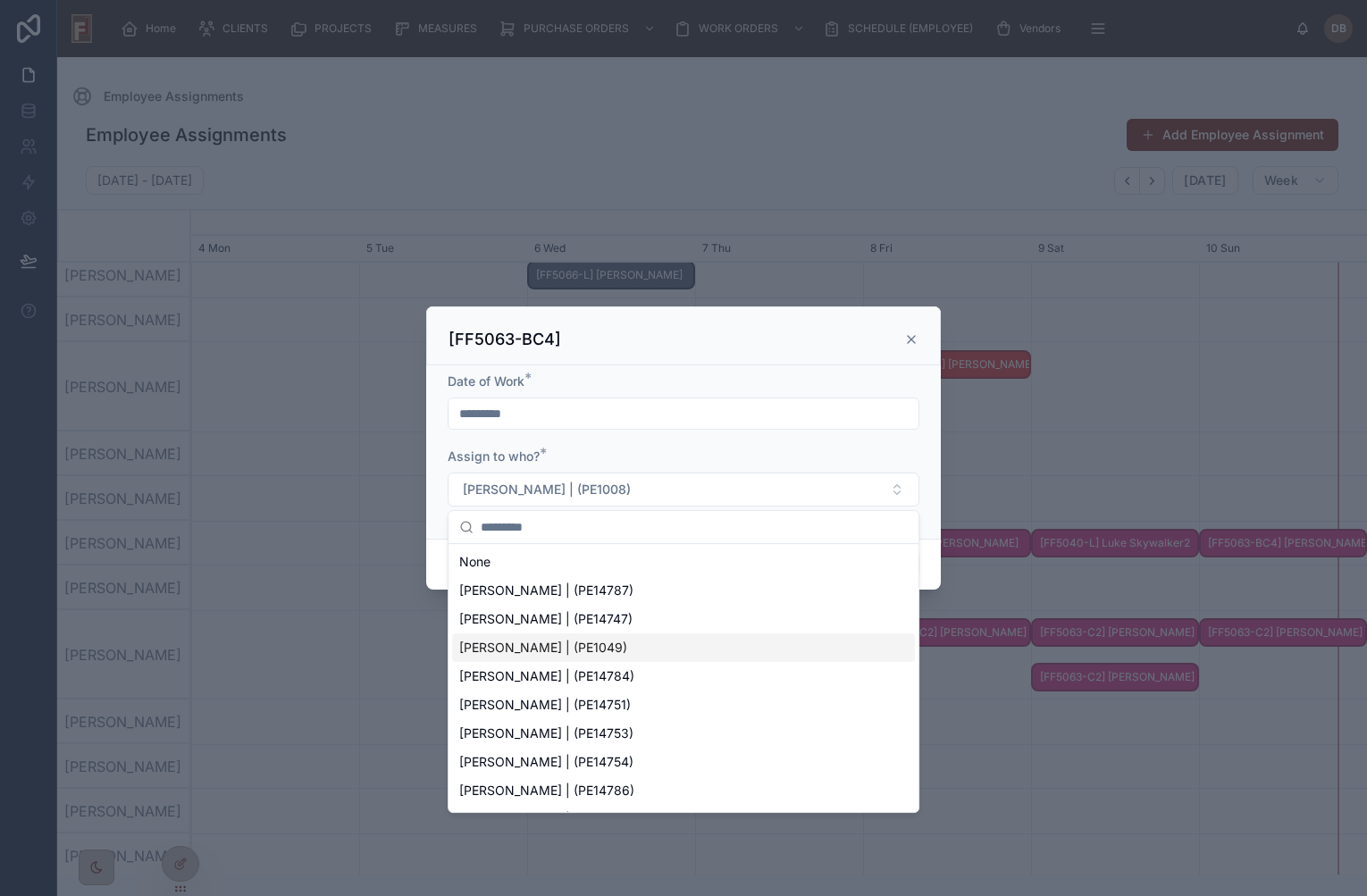
click at [573, 652] on span "Andy Hossman | (PE1049)" at bounding box center [542, 647] width 168 height 17
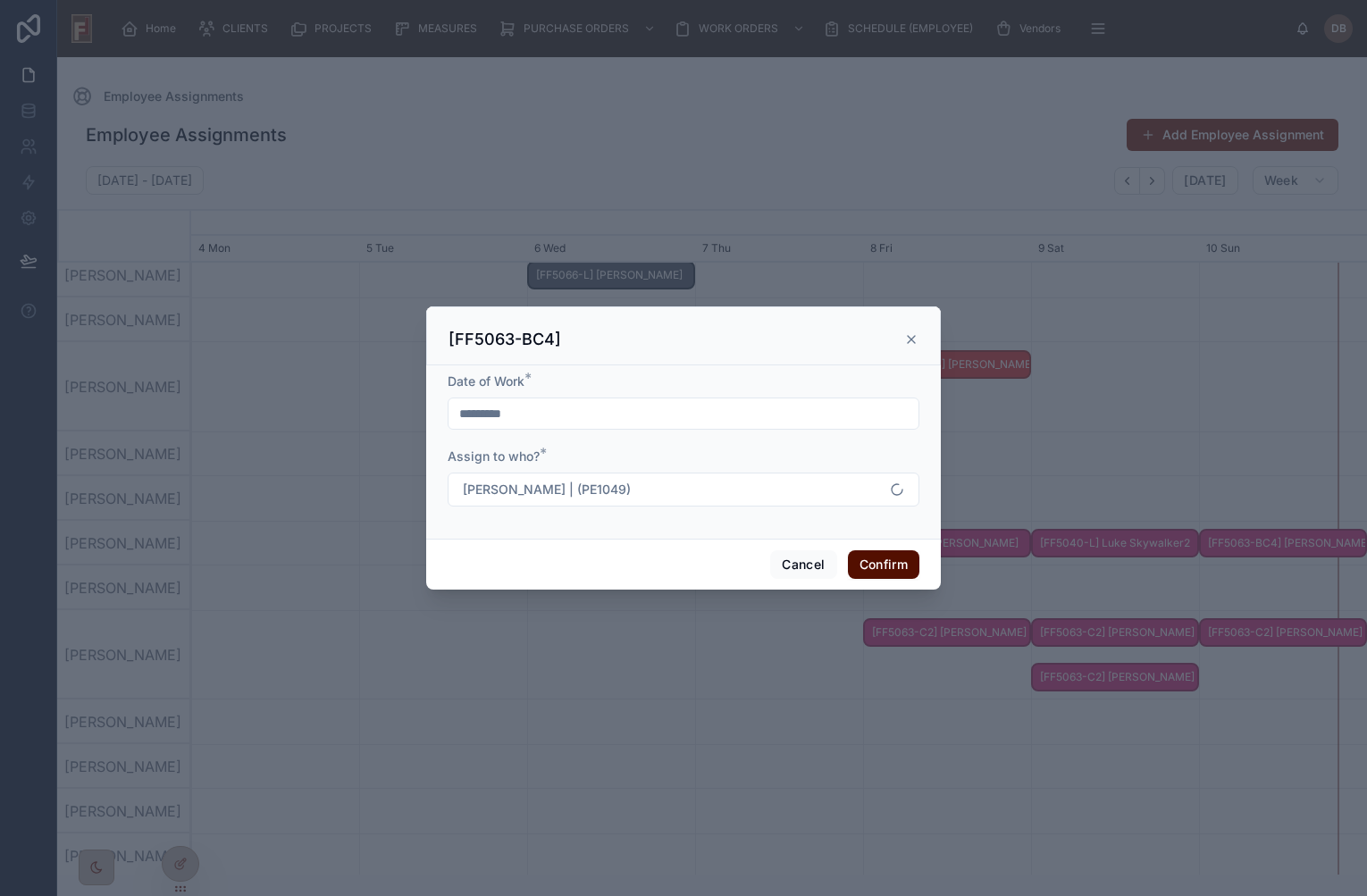
click at [868, 565] on button "Confirm" at bounding box center [883, 564] width 72 height 28
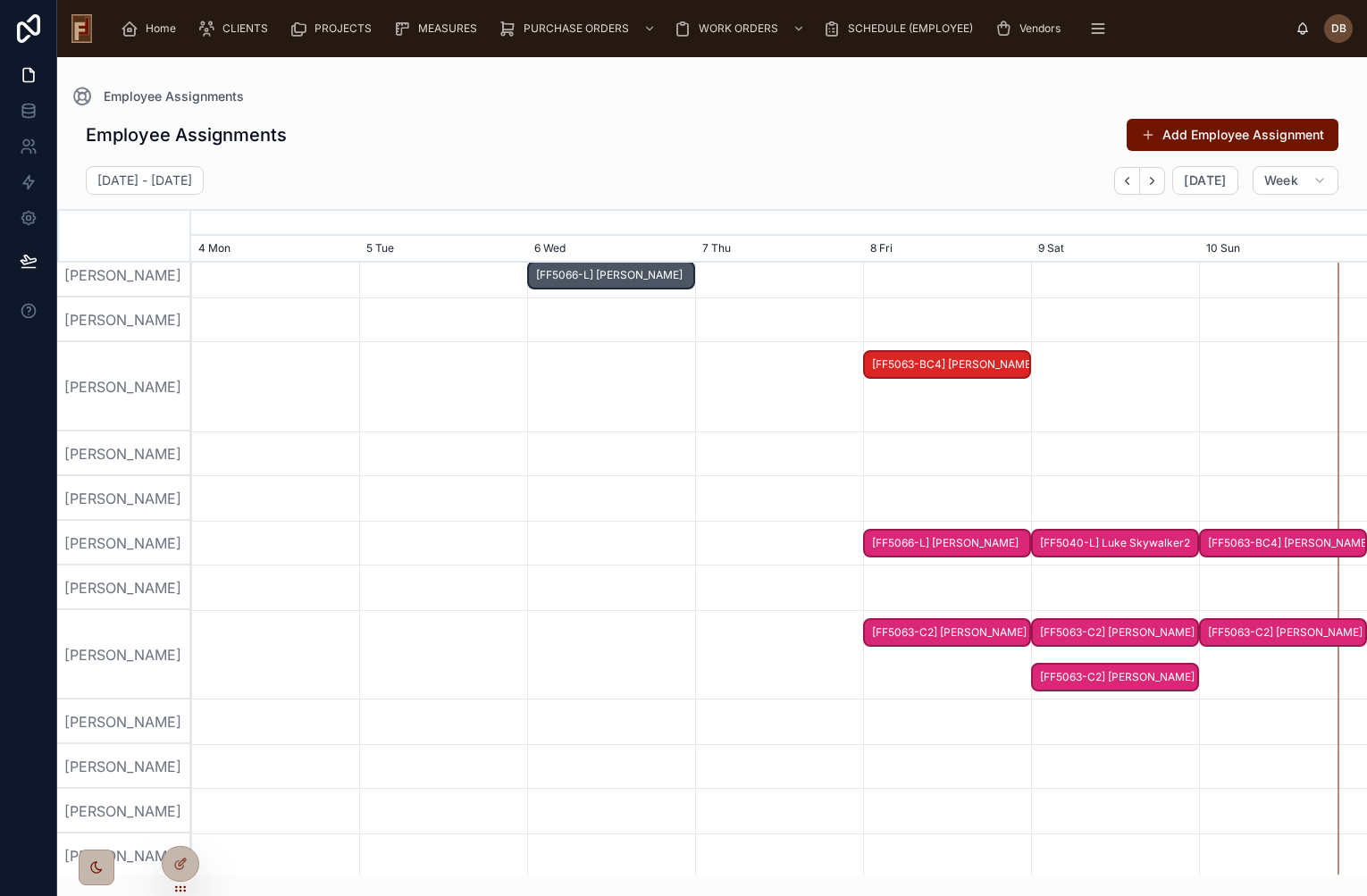
click at [1263, 536] on span "[FF5063-BC4] [PERSON_NAME]" at bounding box center [1282, 543] width 165 height 29
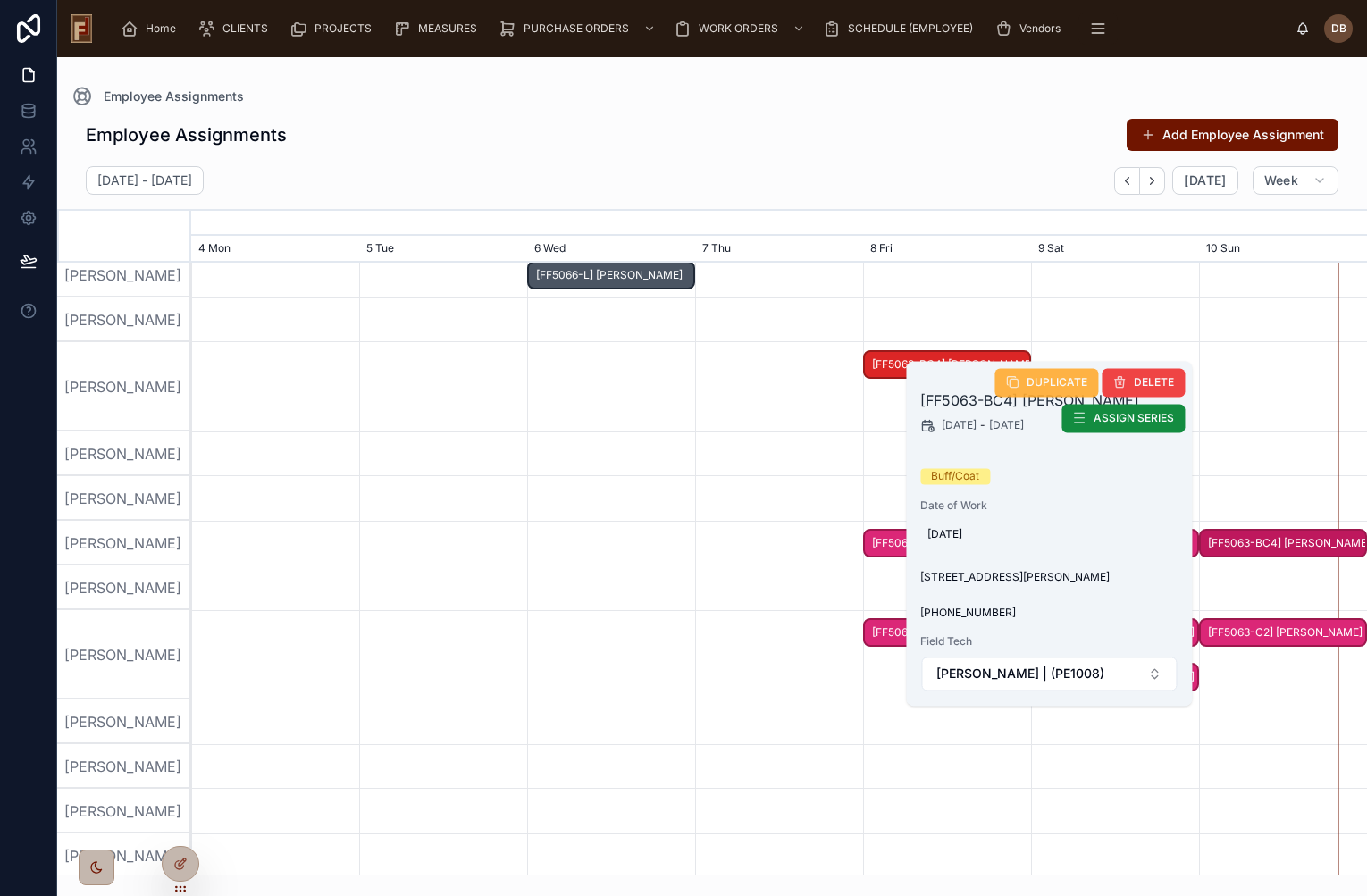
click at [1027, 379] on button "DUPLICATE" at bounding box center [1046, 381] width 104 height 28
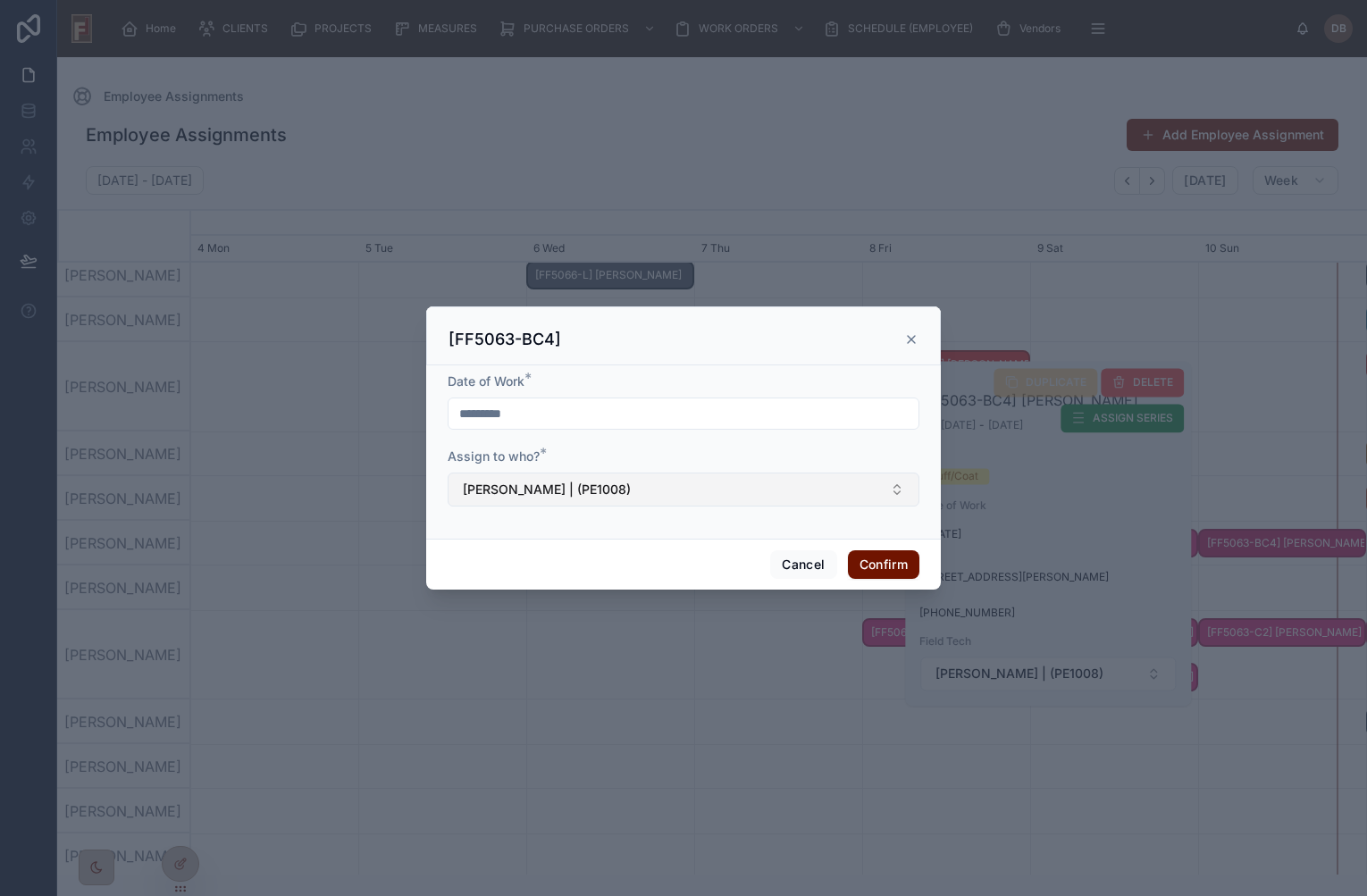
click at [520, 491] on span "[PERSON_NAME] | (PE1008)" at bounding box center [546, 489] width 168 height 17
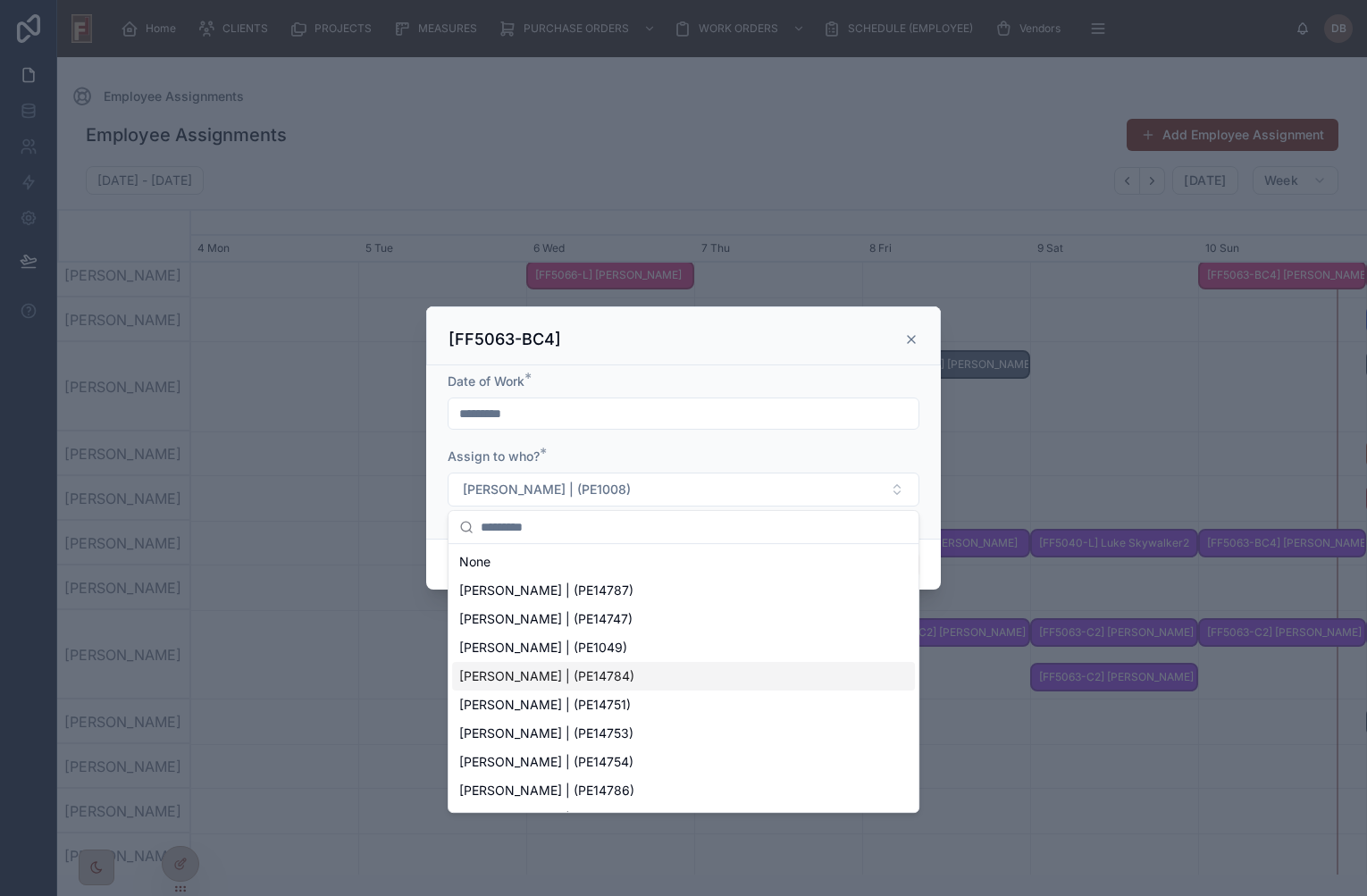
click at [564, 675] on span "Billy Ramirez | (PE14784)" at bounding box center [546, 675] width 175 height 17
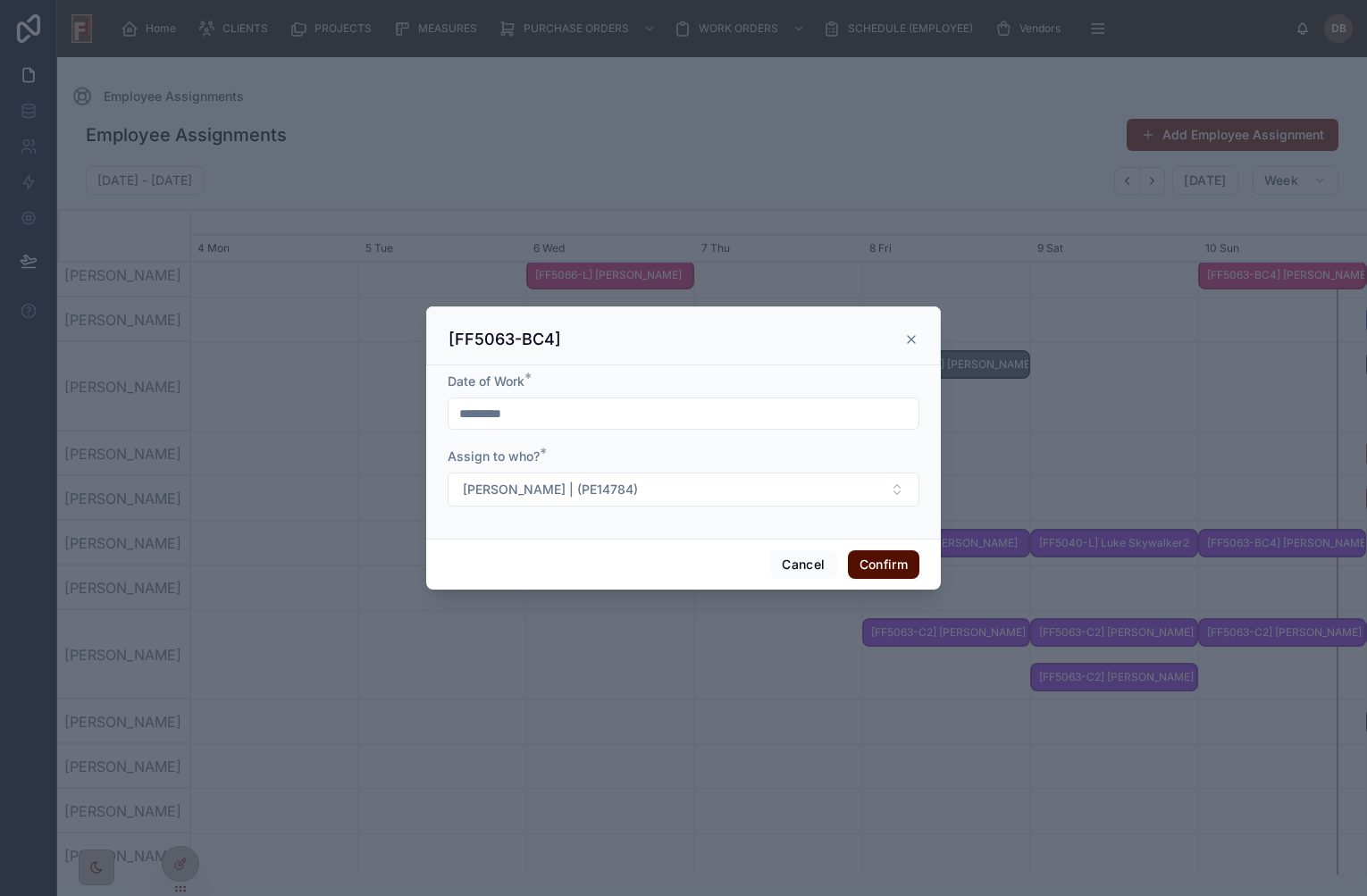
click at [868, 564] on button "Confirm" at bounding box center [883, 564] width 72 height 28
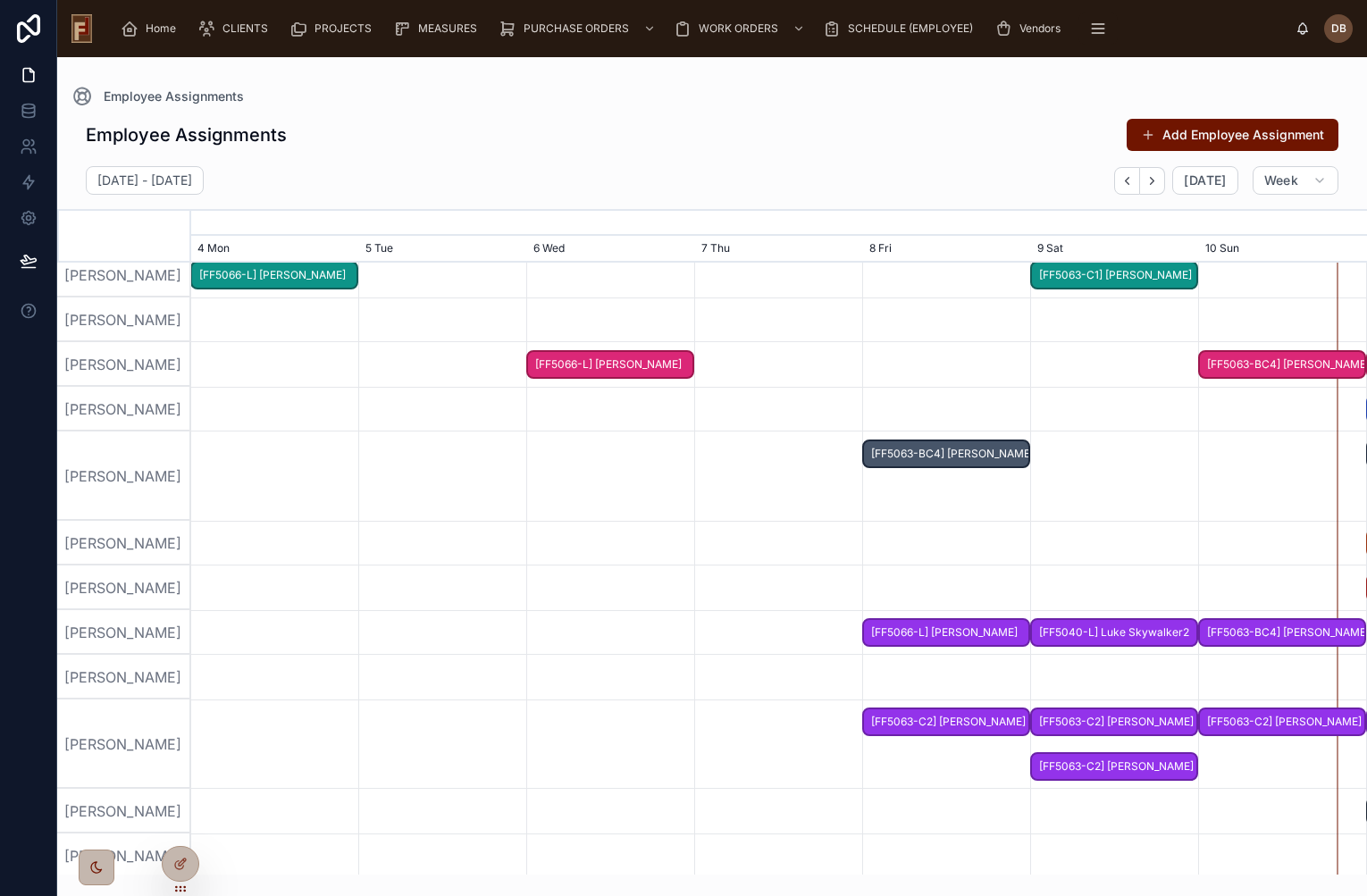
scroll to position [0, 0]
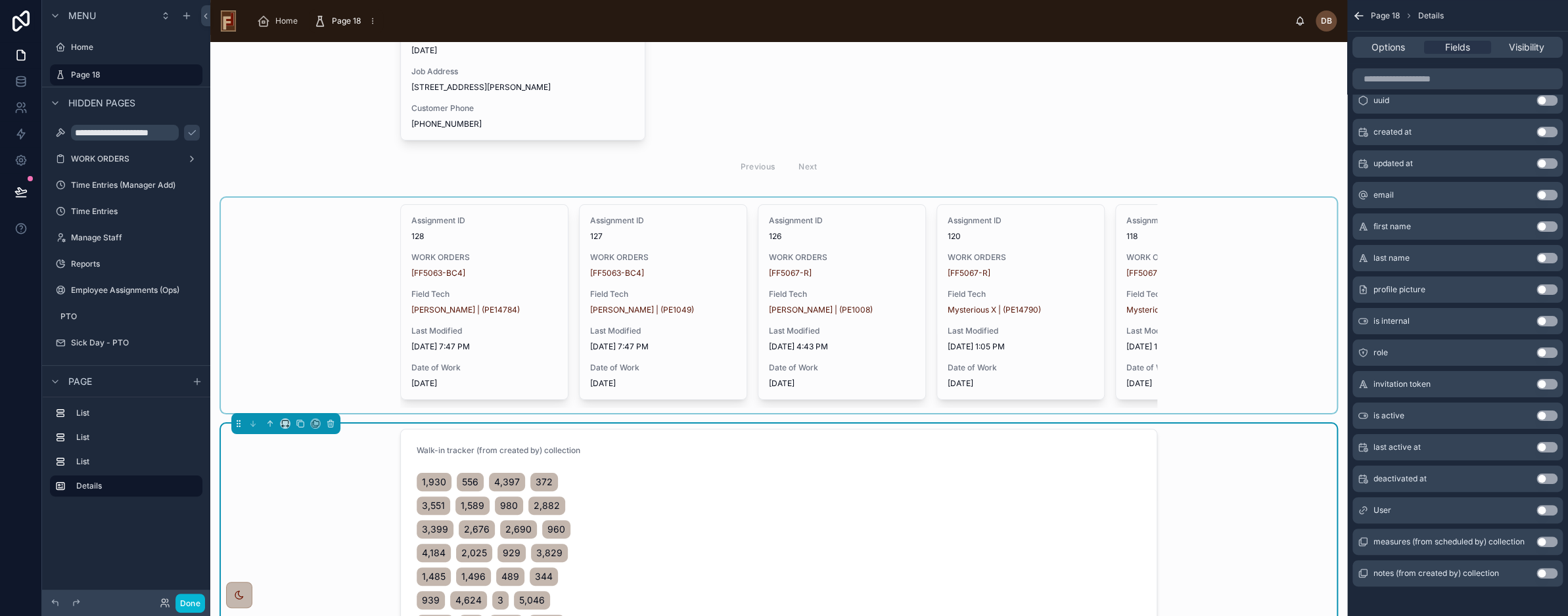
scroll to position [657, 0]
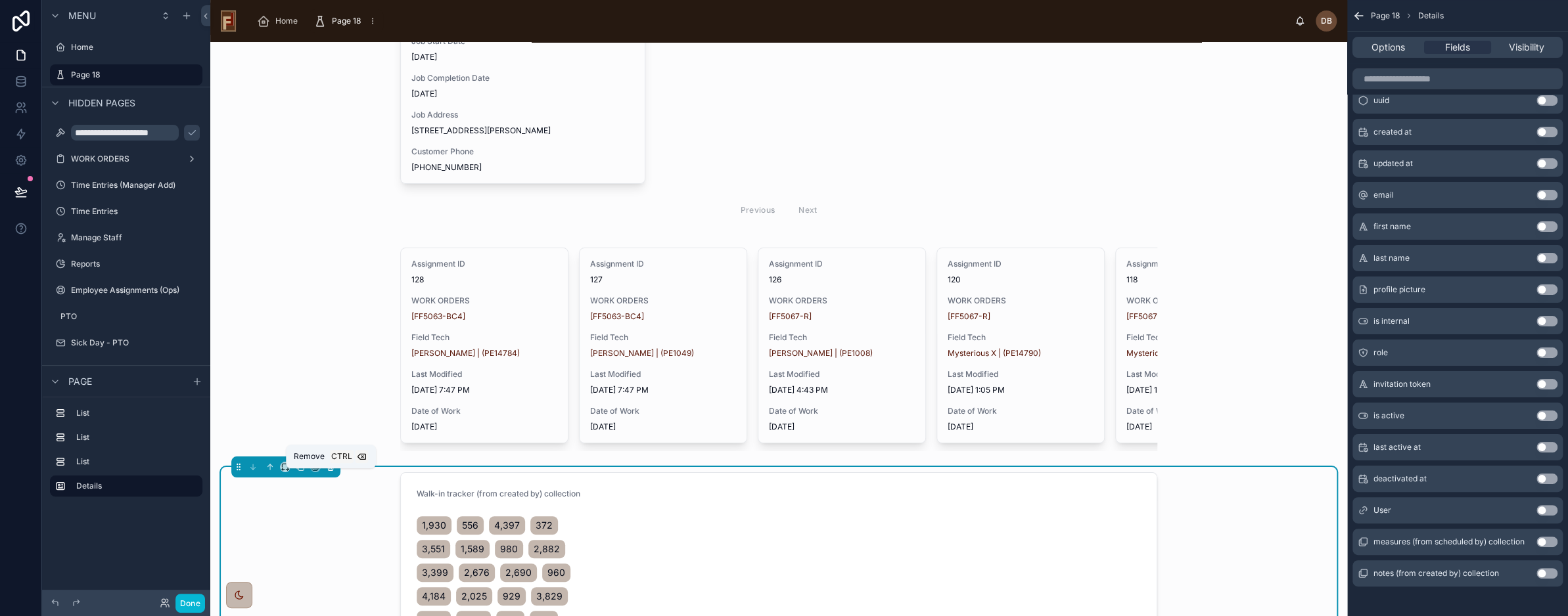
click at [331, 472] on icon at bounding box center [331, 467] width 9 height 9
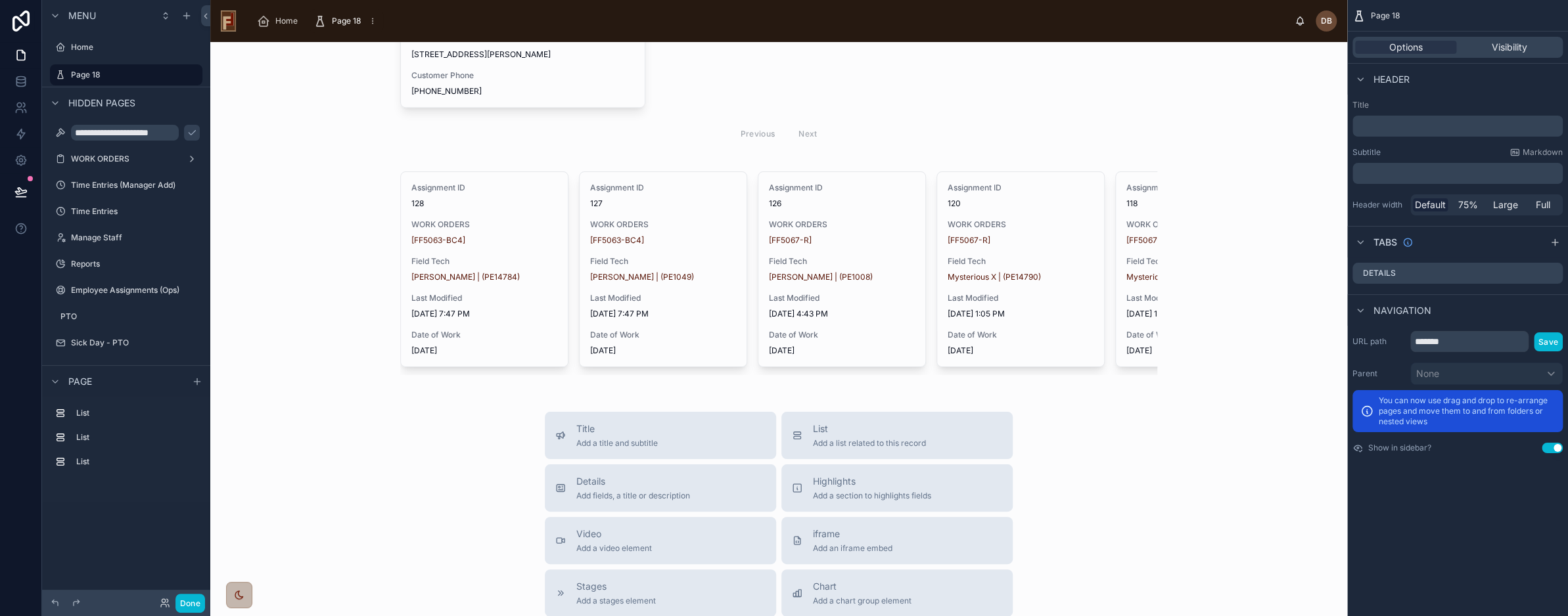
scroll to position [723, 0]
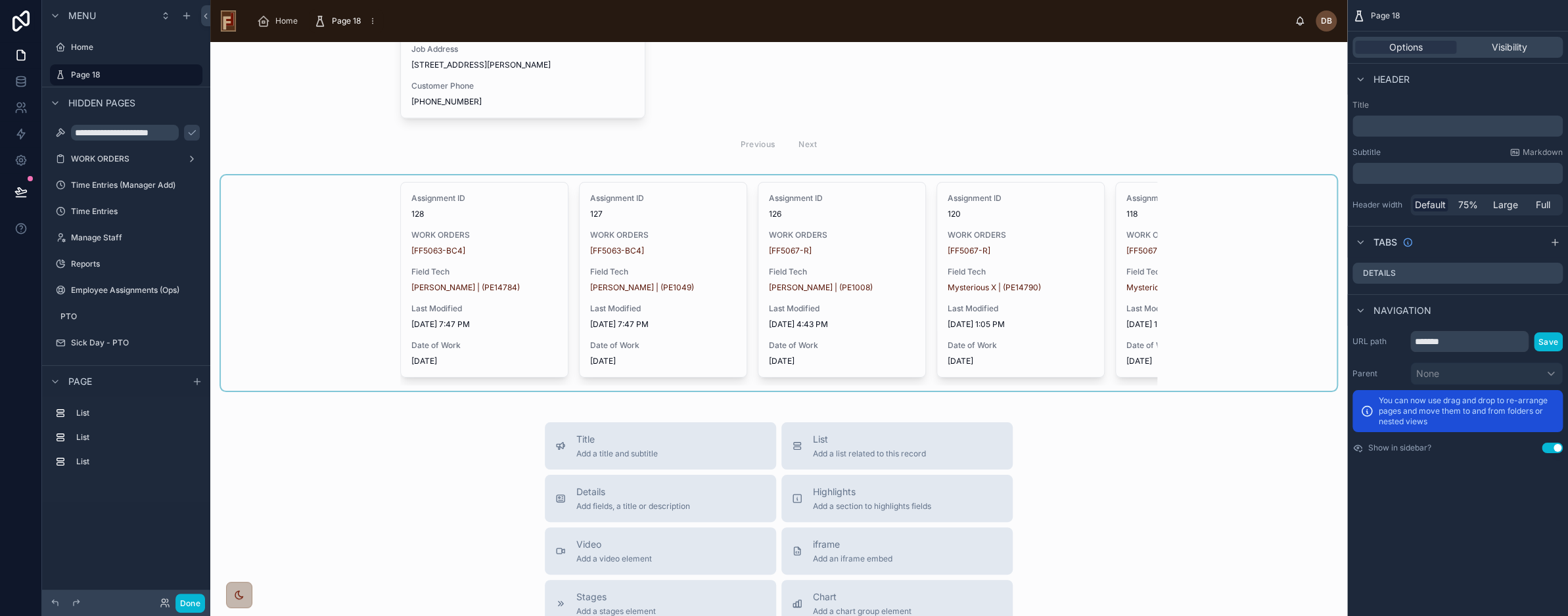
click at [900, 251] on div at bounding box center [779, 283] width 1116 height 216
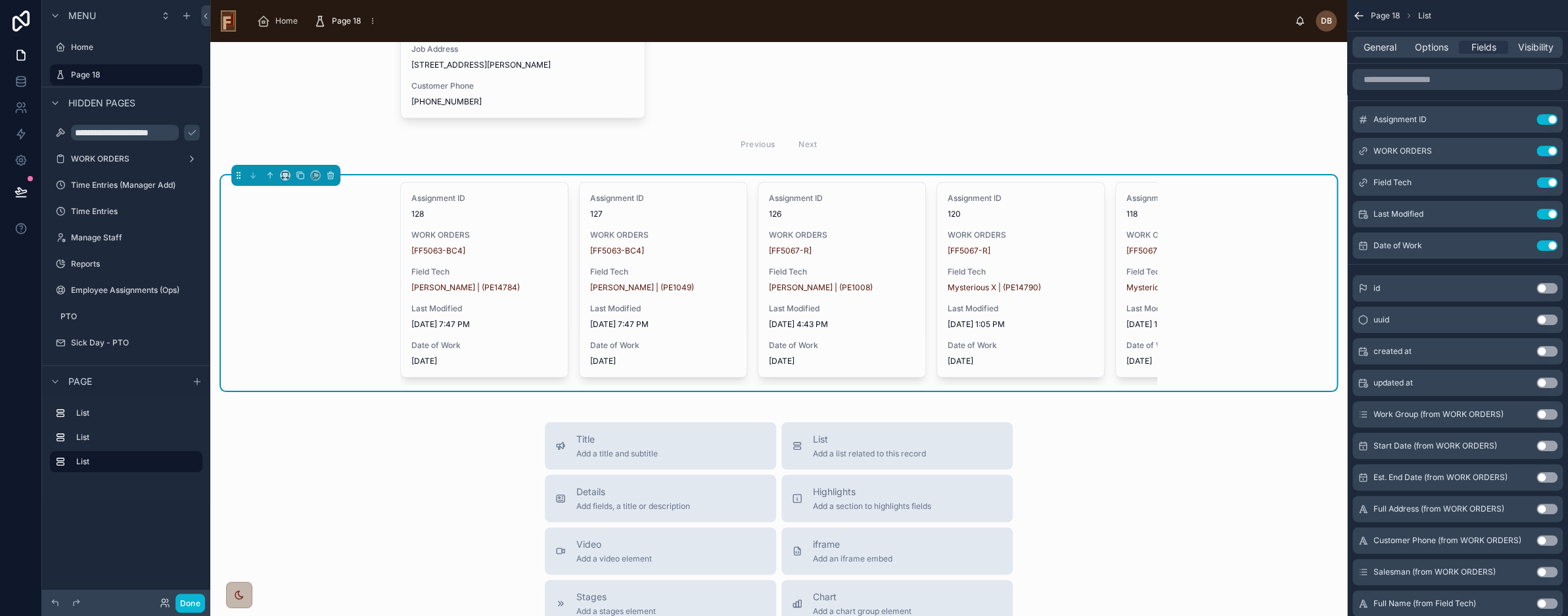
scroll to position [341, 0]
click at [1521, 244] on icon "scrollable content" at bounding box center [1523, 245] width 5 height 5
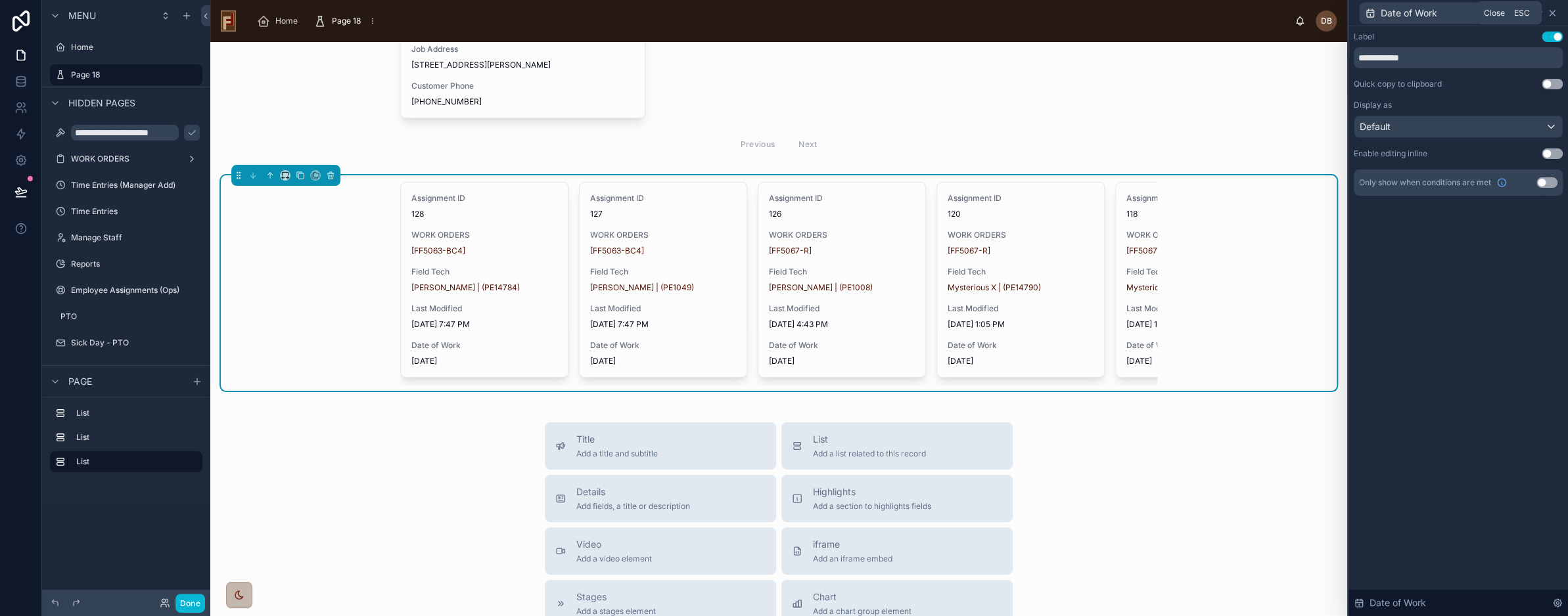
click at [1554, 11] on icon at bounding box center [1552, 14] width 5 height 5
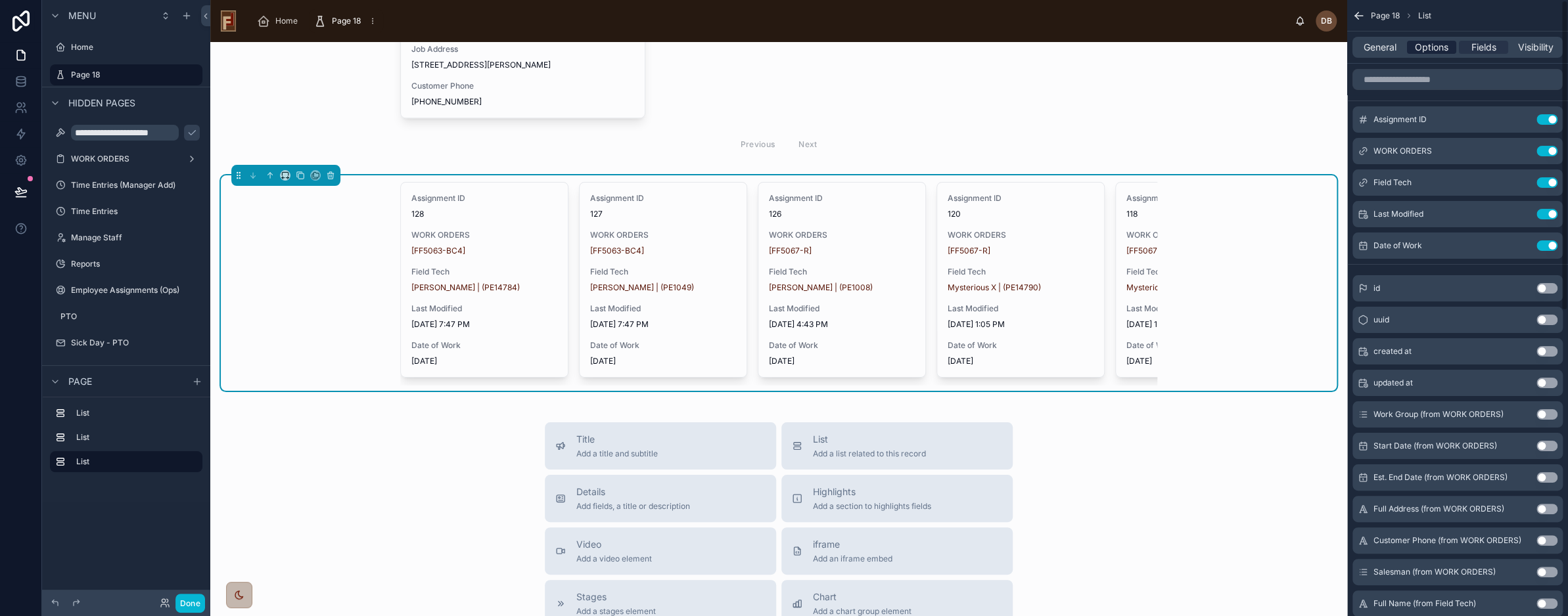
click at [1429, 44] on span "Options" at bounding box center [1432, 47] width 34 height 13
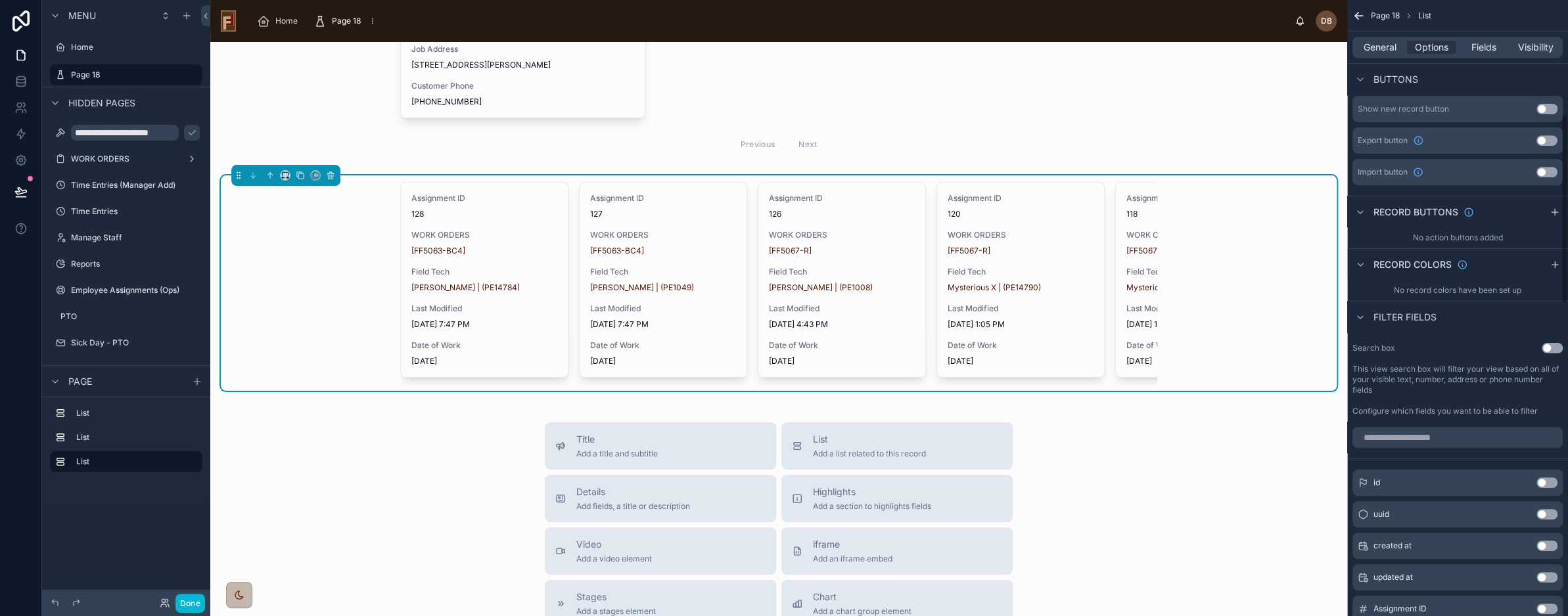
scroll to position [460, 0]
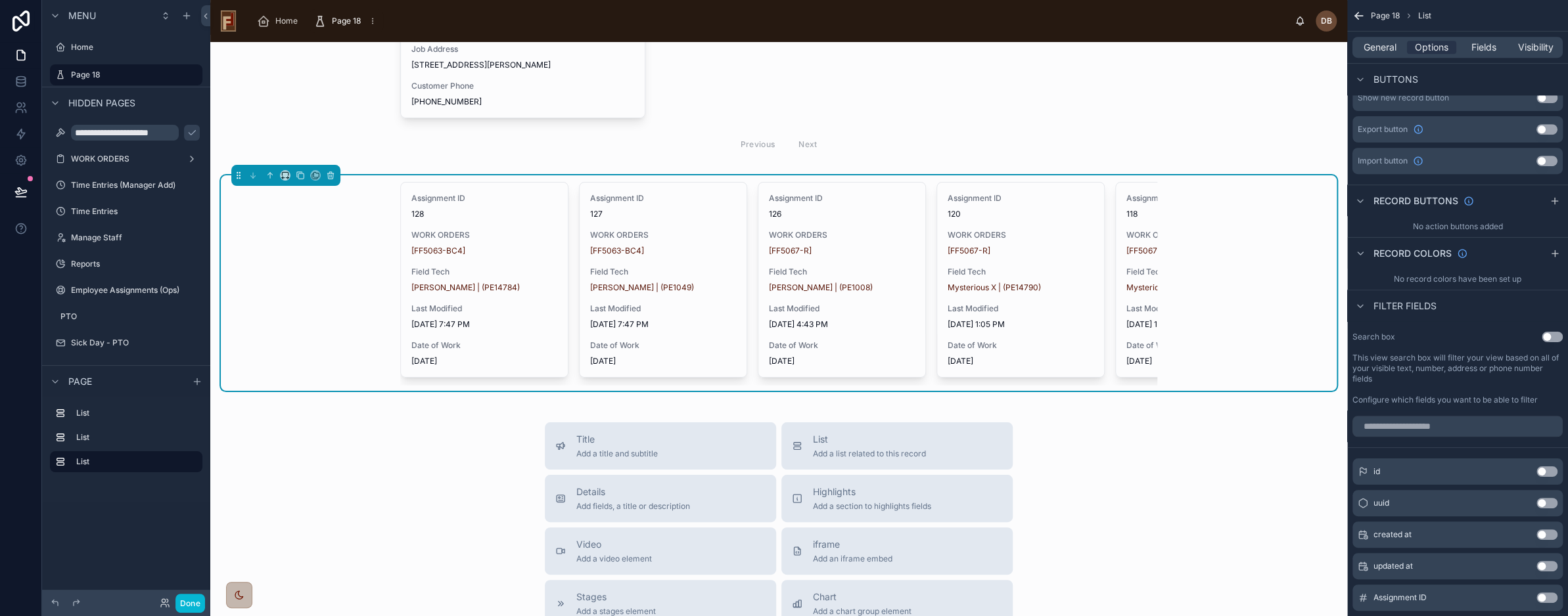
click at [1548, 337] on button "Use setting" at bounding box center [1552, 337] width 21 height 11
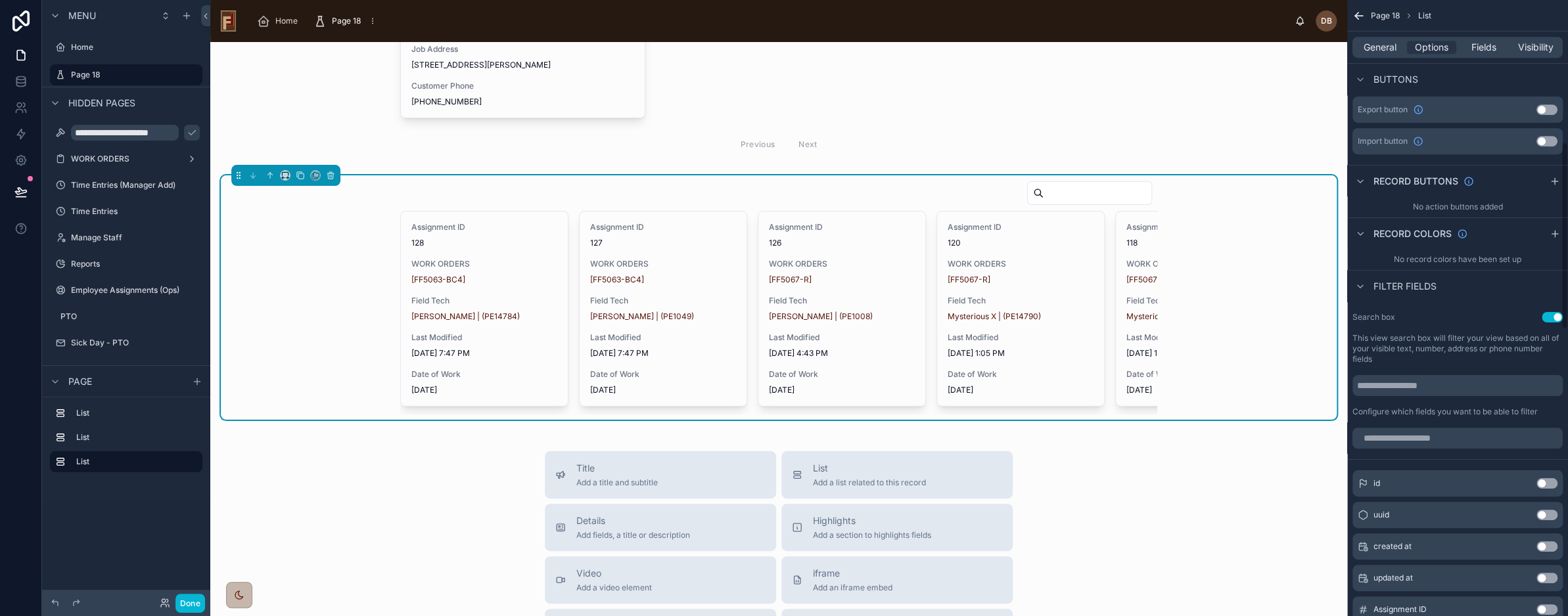
scroll to position [525, 0]
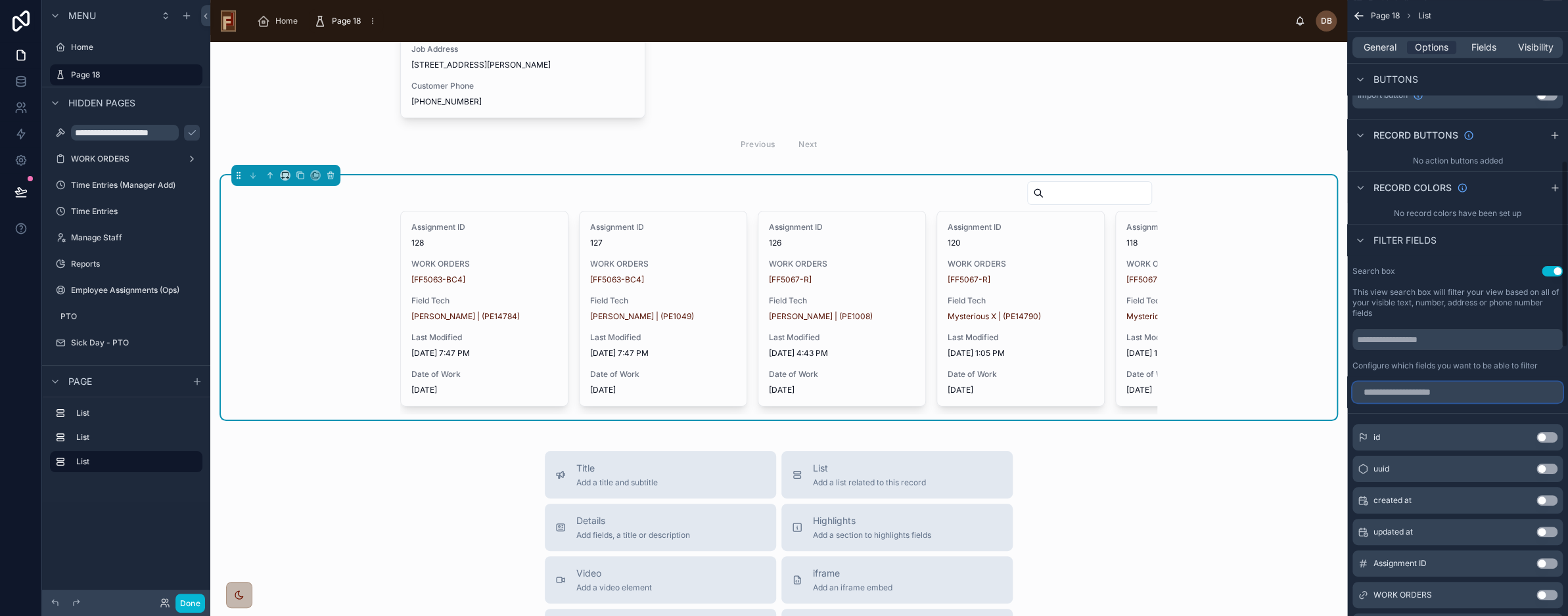
click at [1448, 393] on input "scrollable content" at bounding box center [1458, 392] width 210 height 21
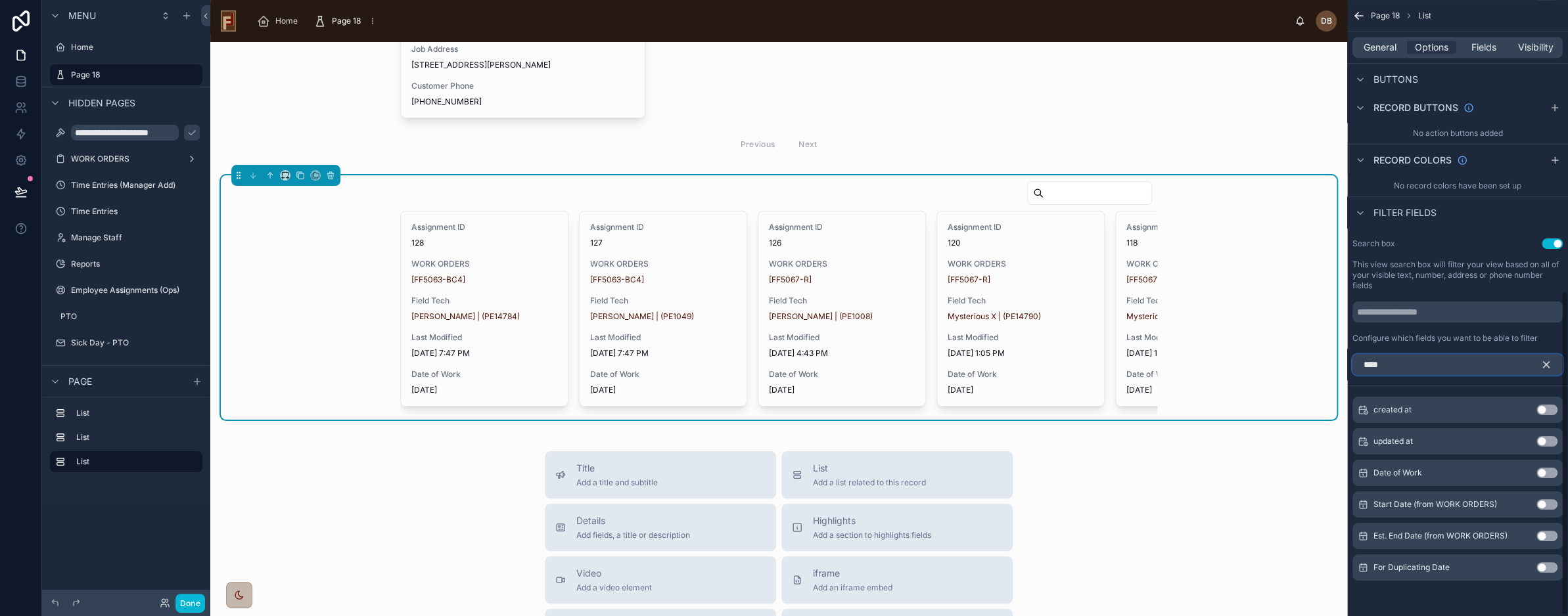
scroll to position [522, 0]
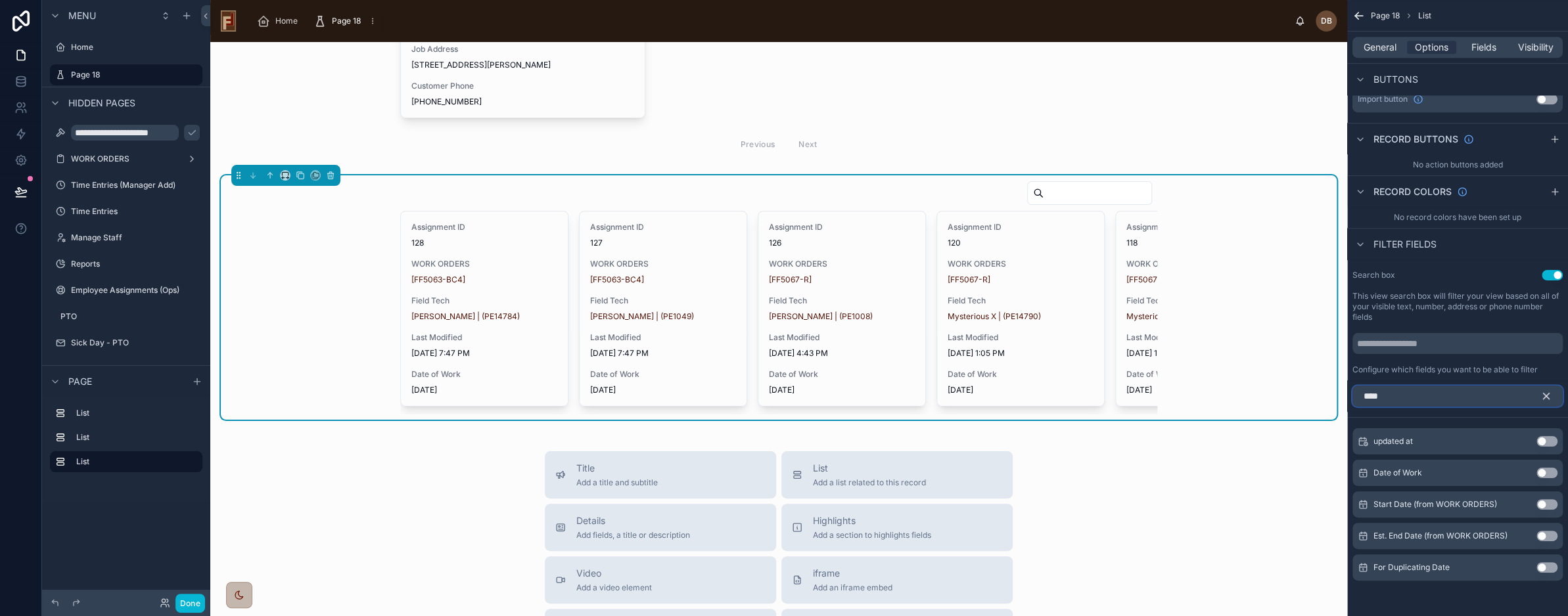
type input "****"
click at [1545, 468] on button "Use setting" at bounding box center [1547, 473] width 21 height 11
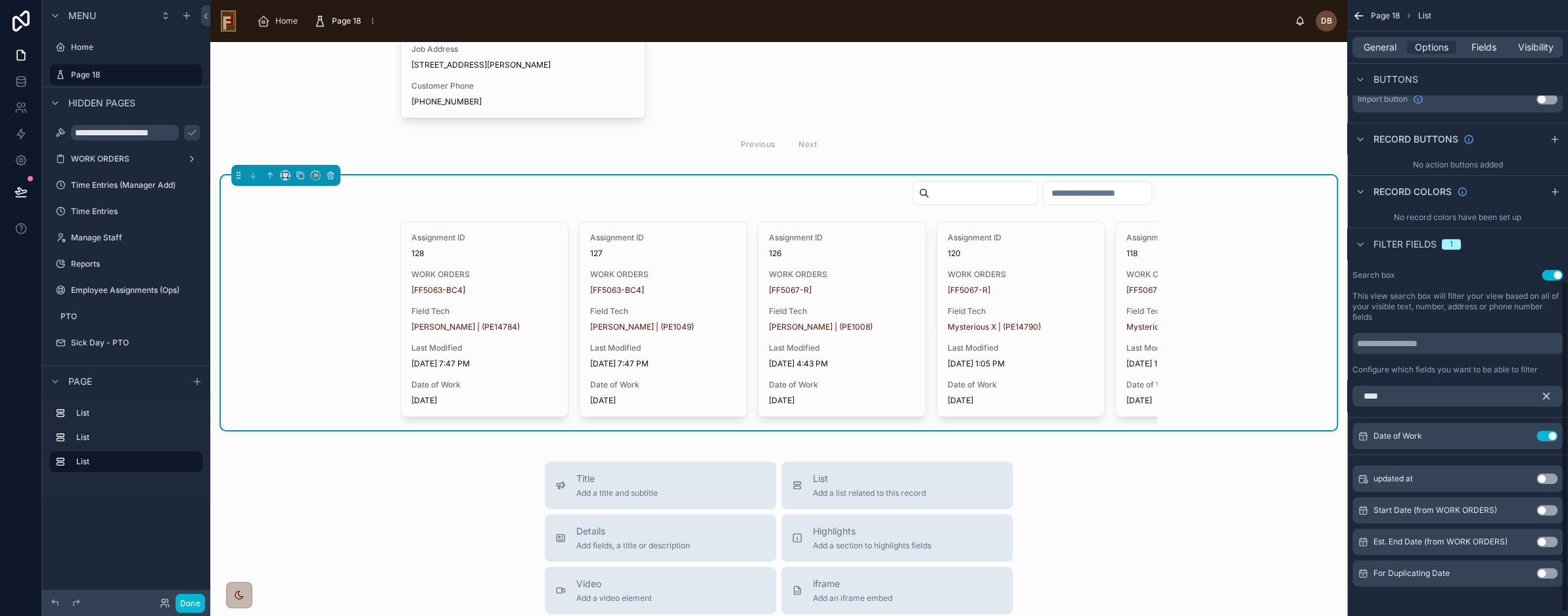
scroll to position [341, 0]
click at [1548, 394] on icon "scrollable content" at bounding box center [1547, 396] width 6 height 6
click at [1406, 400] on input "scrollable content" at bounding box center [1458, 396] width 210 height 21
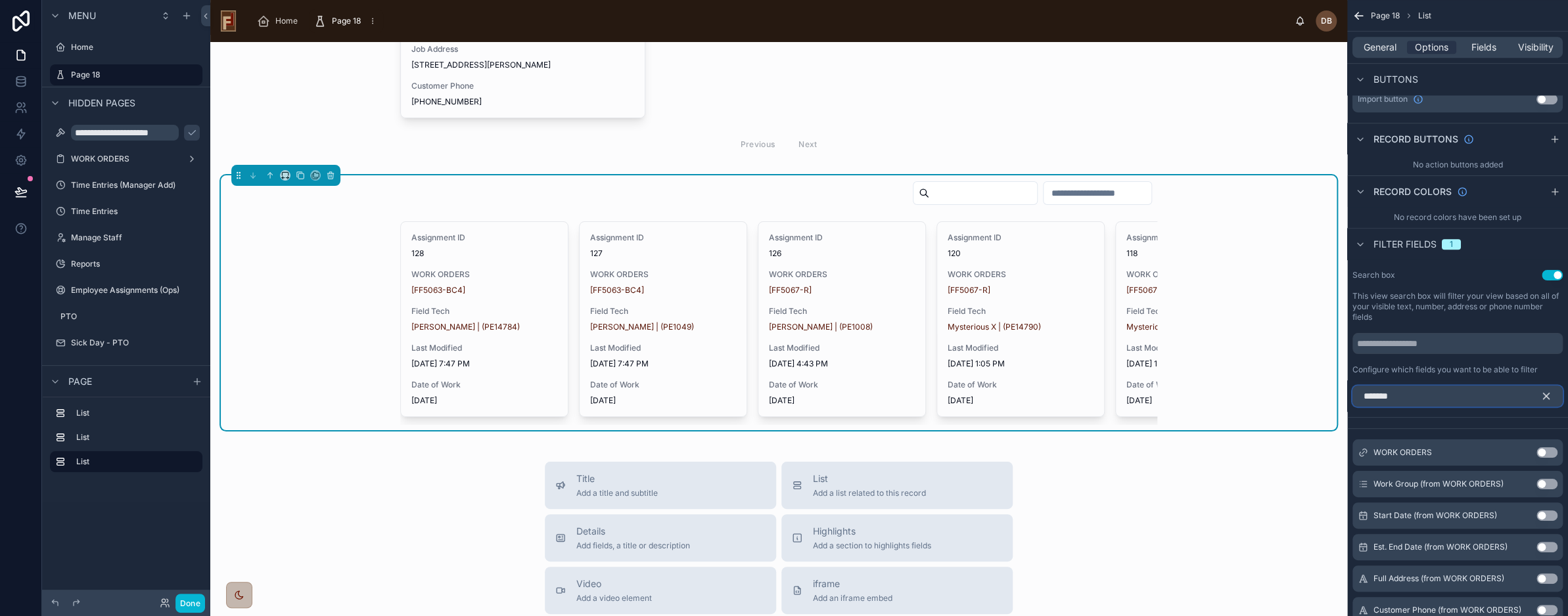
type input "*******"
click at [1544, 448] on div "Use setting" at bounding box center [1547, 453] width 21 height 11
click at [1542, 452] on button "Use setting" at bounding box center [1547, 453] width 21 height 11
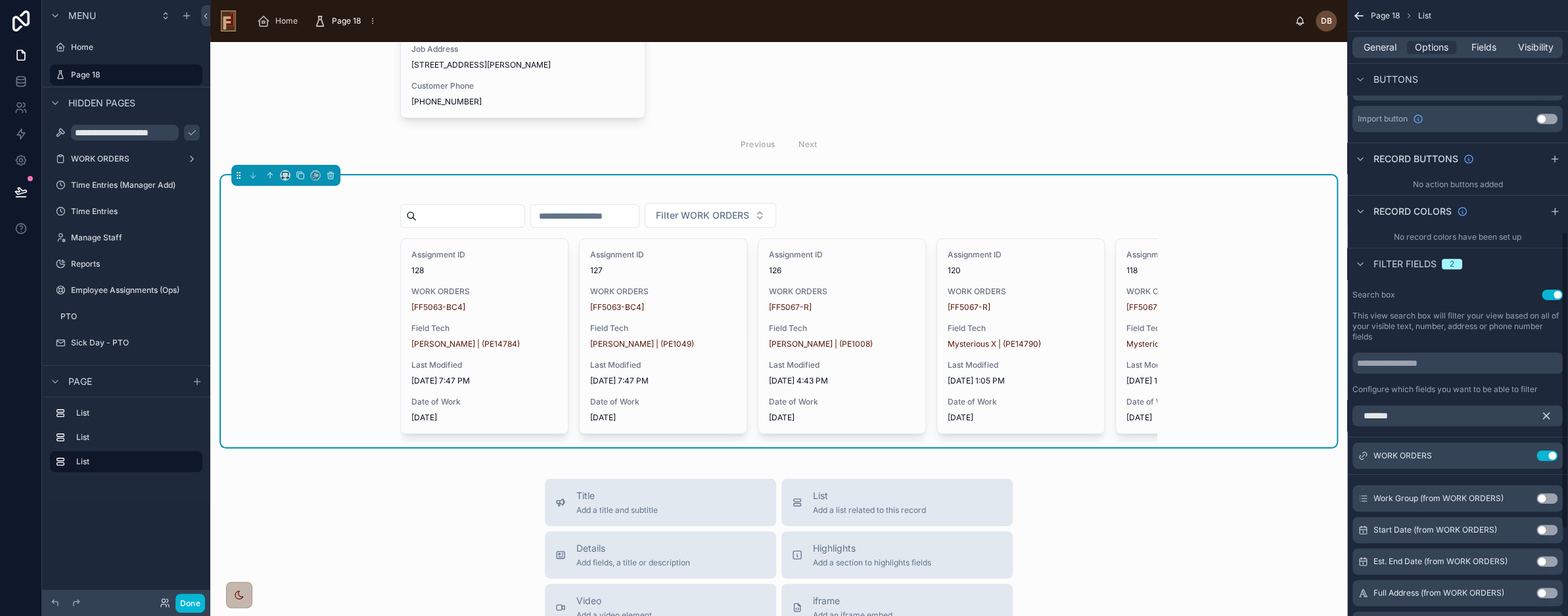
scroll to position [456, 0]
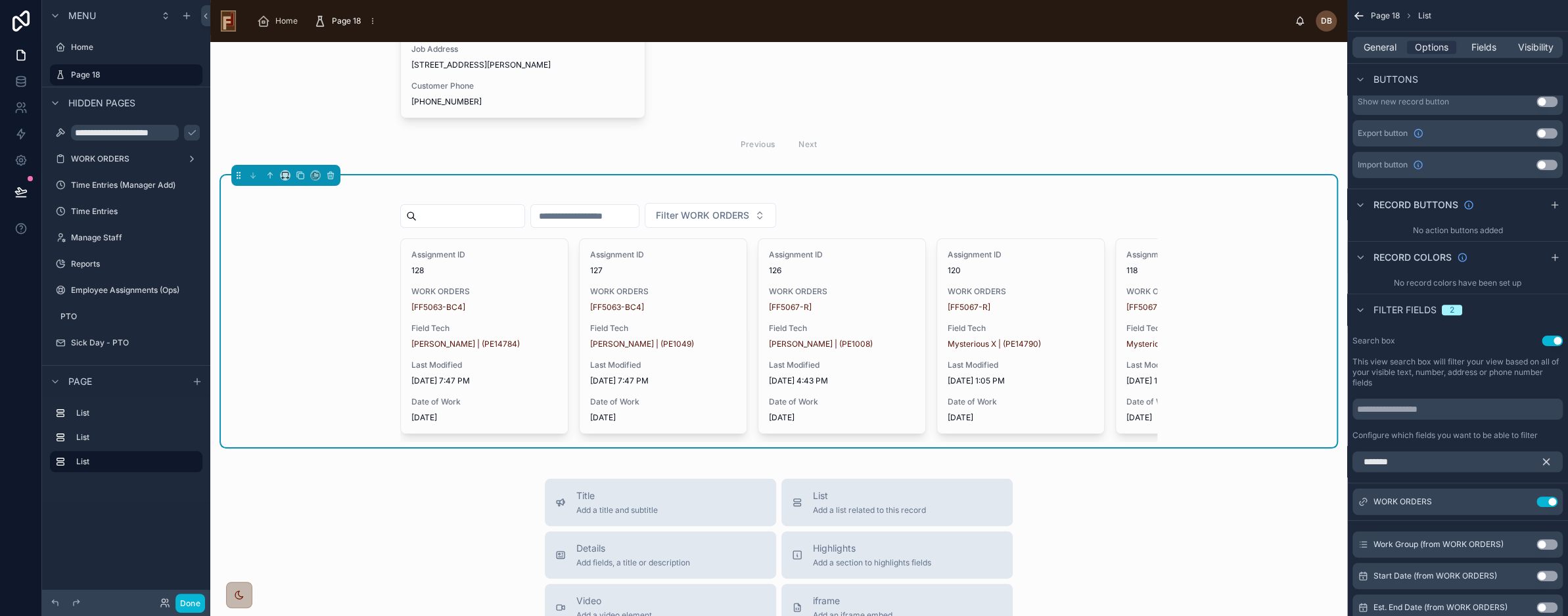
click at [1548, 460] on icon "scrollable content" at bounding box center [1546, 461] width 11 height 11
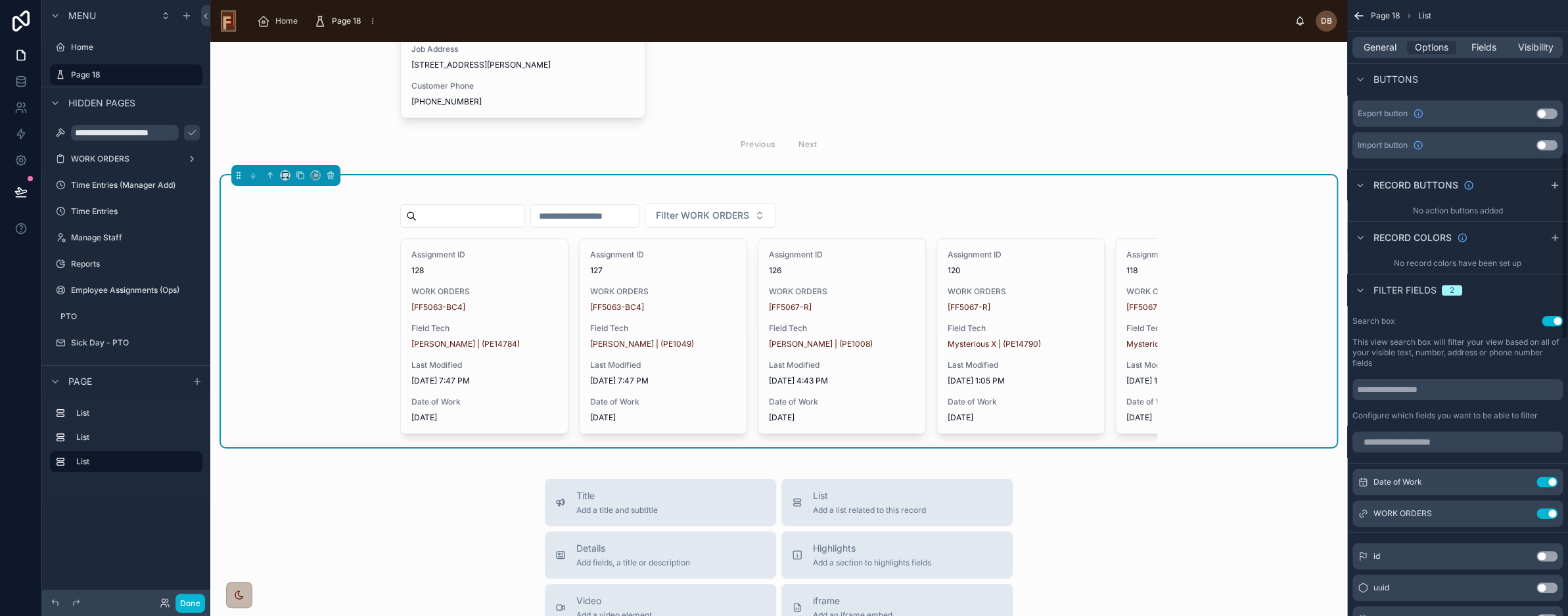
scroll to position [522, 0]
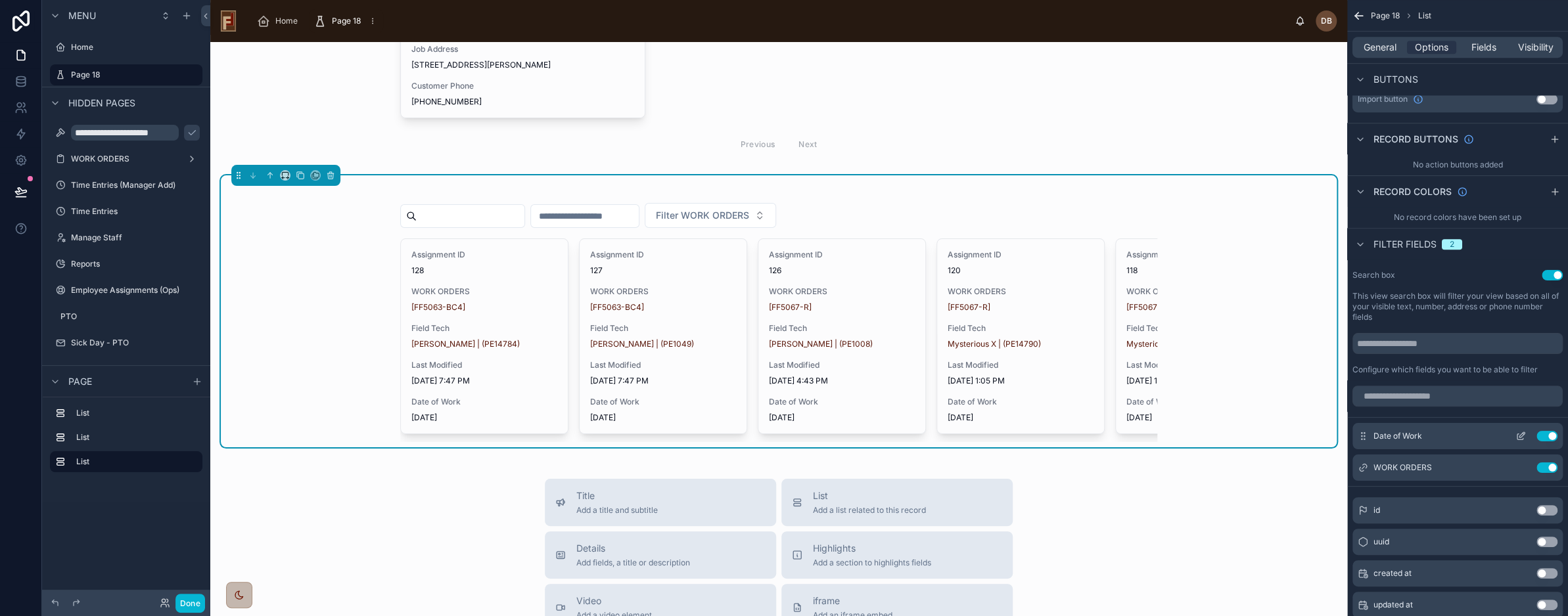
click at [1521, 435] on icon "scrollable content" at bounding box center [1521, 436] width 11 height 11
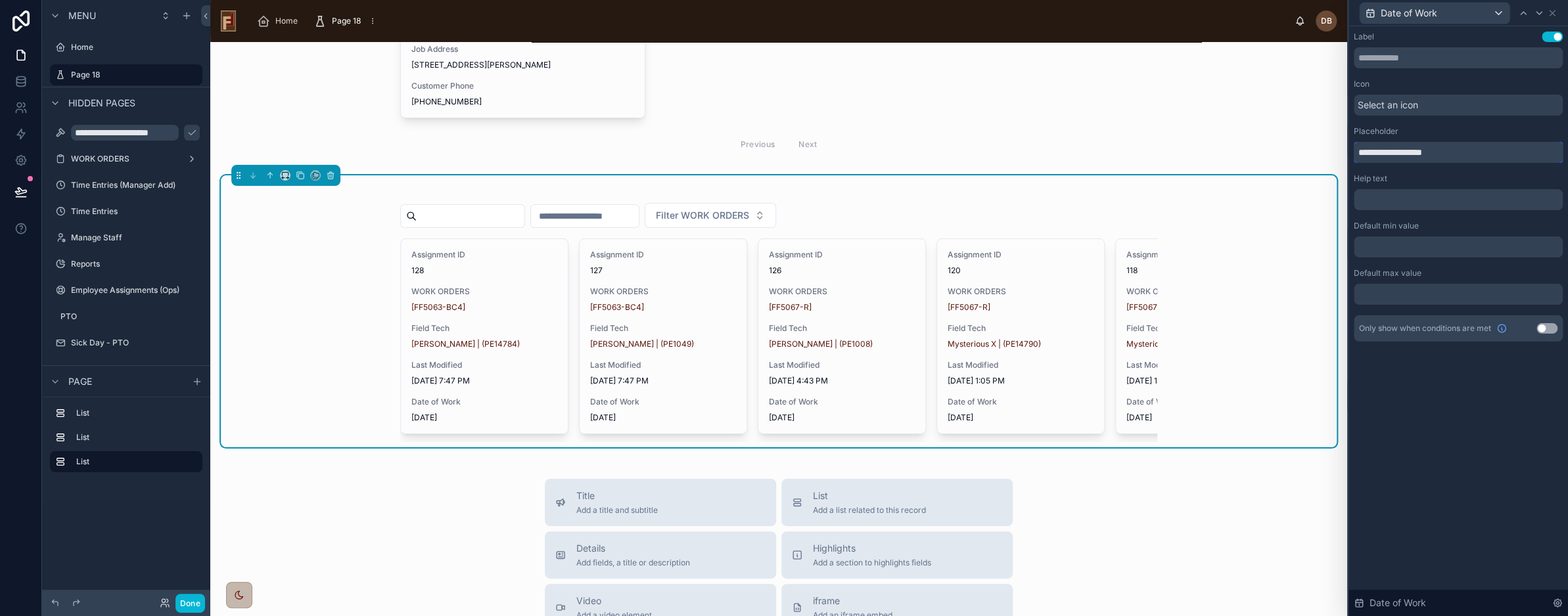
click at [1425, 151] on input "**********" at bounding box center [1458, 152] width 209 height 21
click at [1417, 249] on div at bounding box center [1458, 247] width 209 height 21
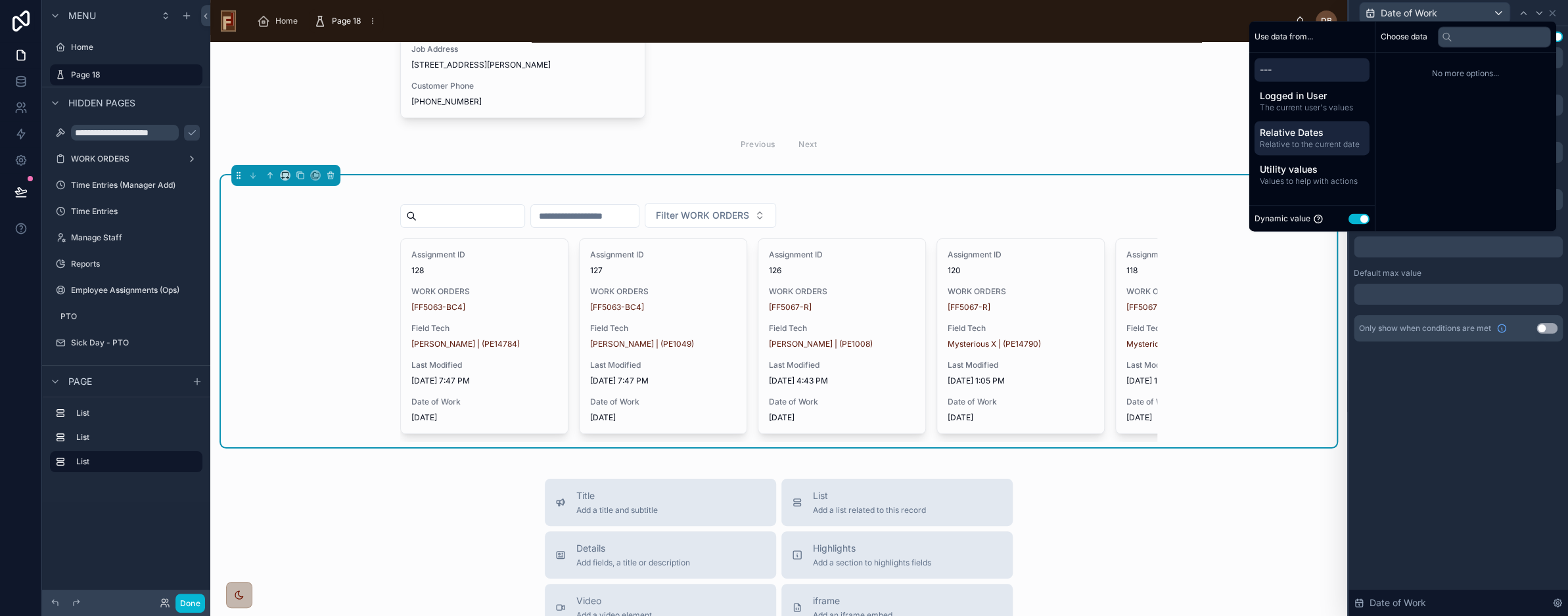
click at [1312, 139] on span "Relative Dates" at bounding box center [1312, 133] width 105 height 13
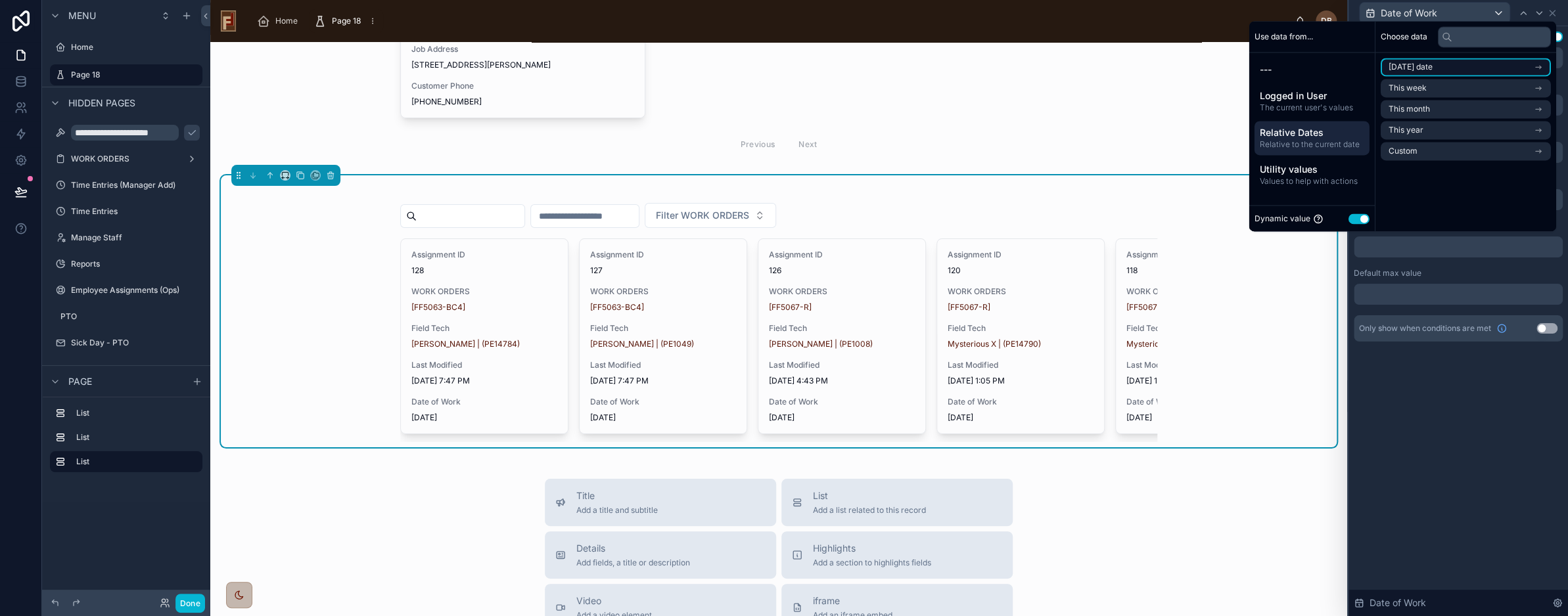
click at [1455, 73] on li "Today's date" at bounding box center [1467, 67] width 170 height 18
click at [1425, 117] on span "Start of day" at bounding box center [1410, 112] width 43 height 11
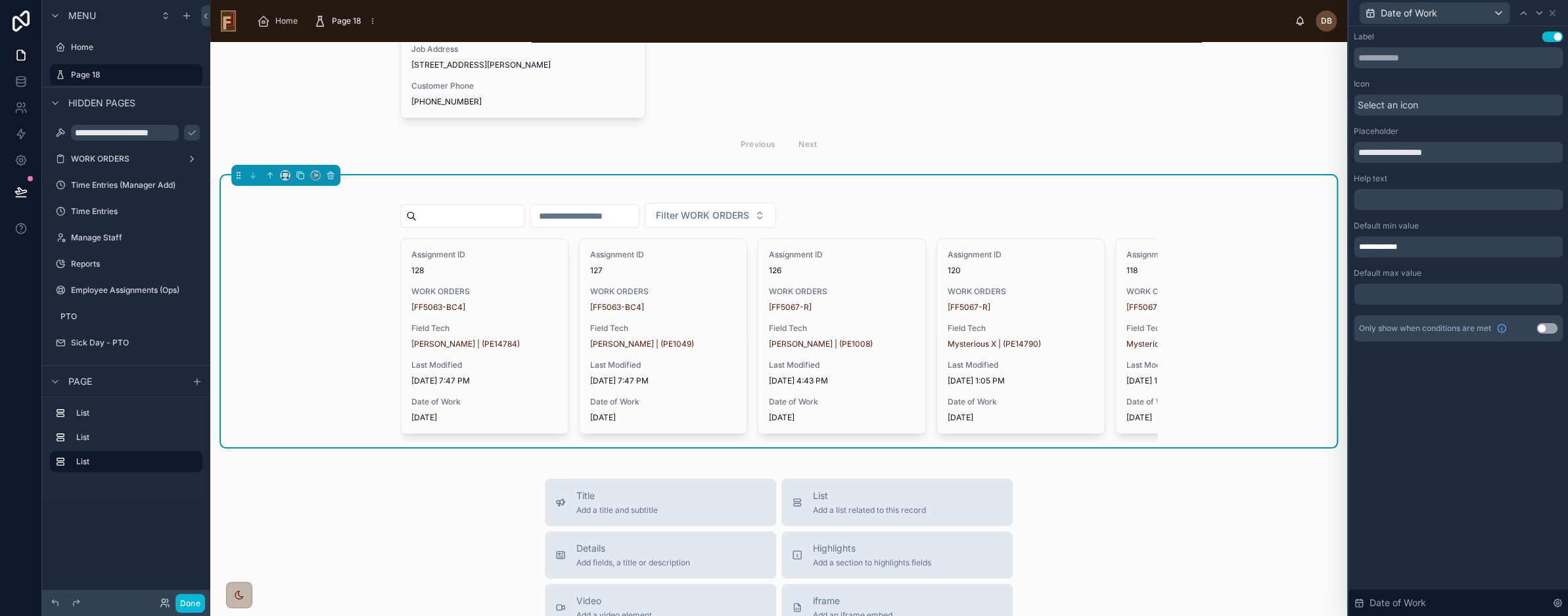
click at [1436, 297] on div at bounding box center [1458, 294] width 209 height 21
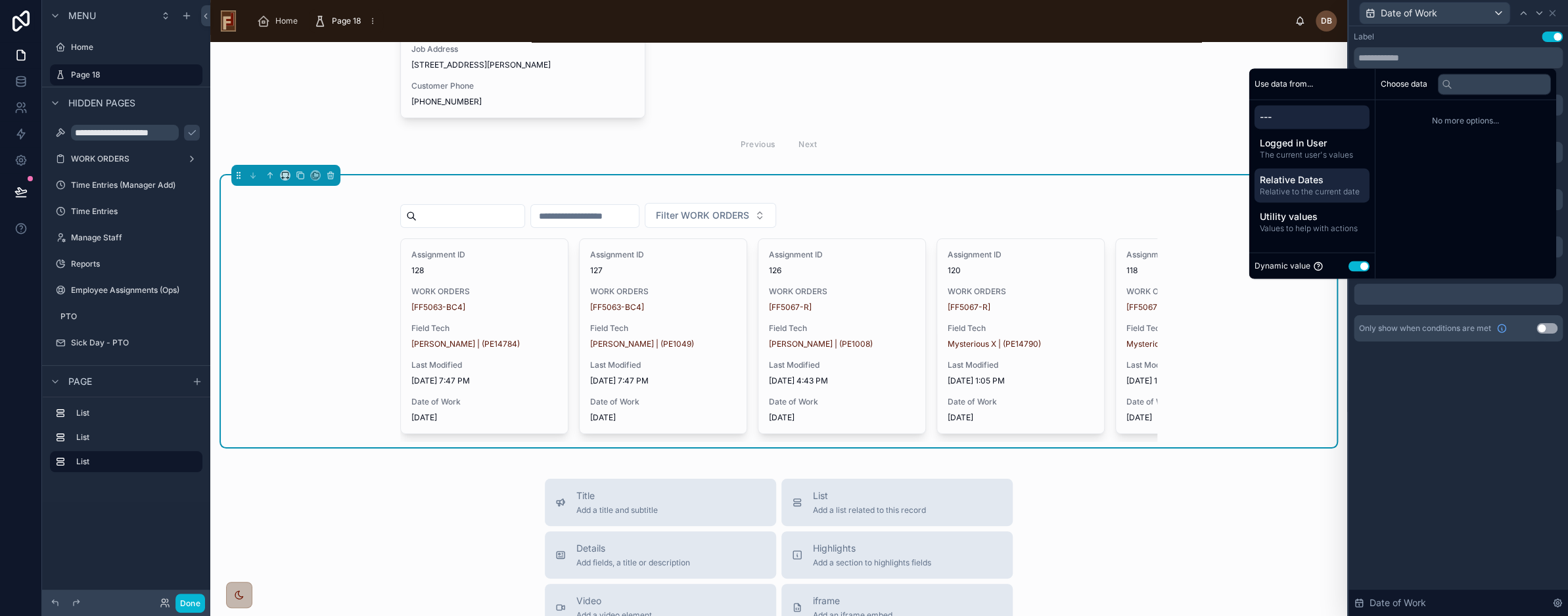
click at [1328, 183] on span "Relative Dates" at bounding box center [1312, 180] width 105 height 13
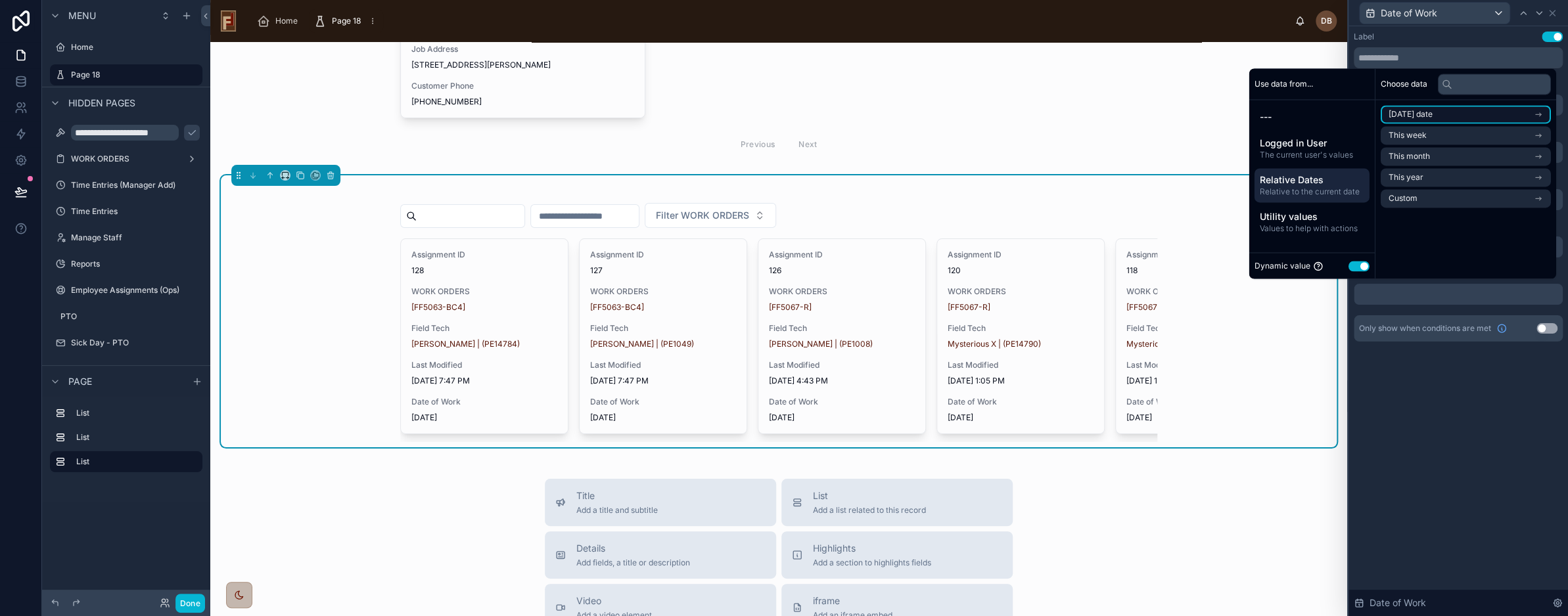
click at [1450, 112] on li "Today's date" at bounding box center [1467, 114] width 170 height 18
click at [1423, 158] on span "Start of day" at bounding box center [1410, 159] width 43 height 11
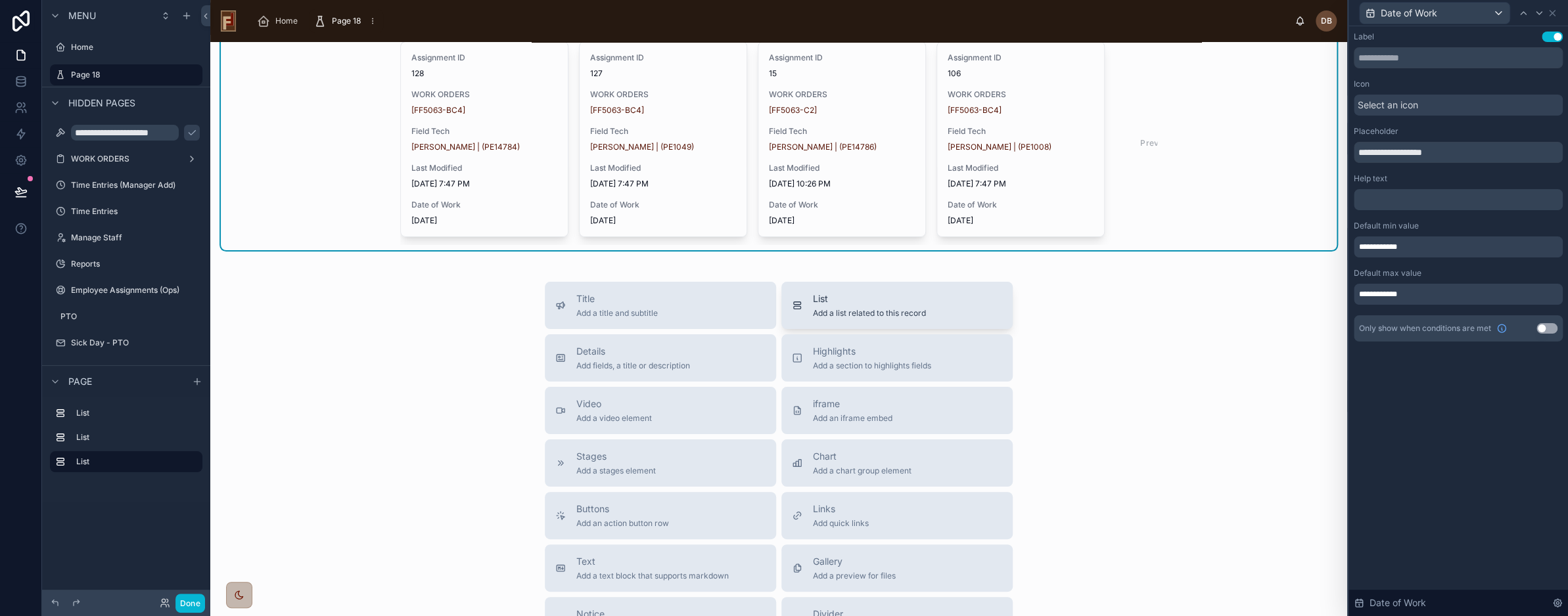
scroll to position [657, 0]
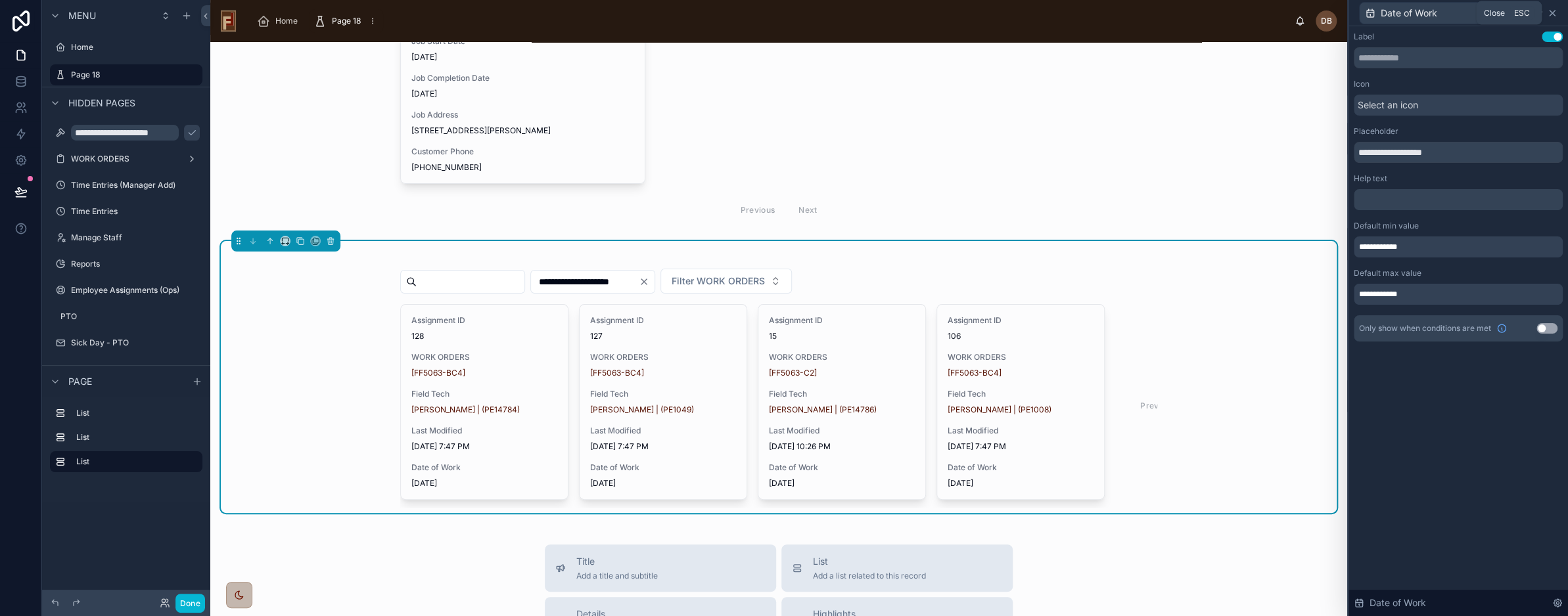
click at [1551, 12] on icon at bounding box center [1552, 14] width 5 height 5
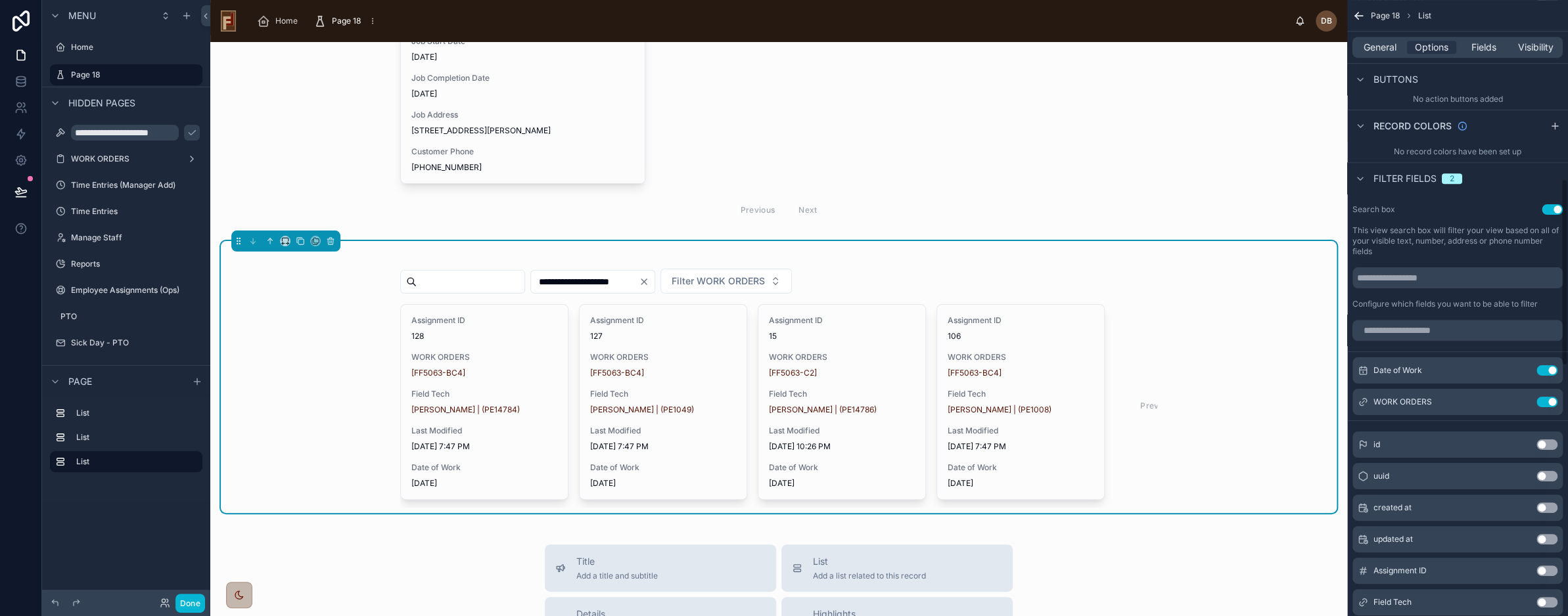
scroll to position [653, 0]
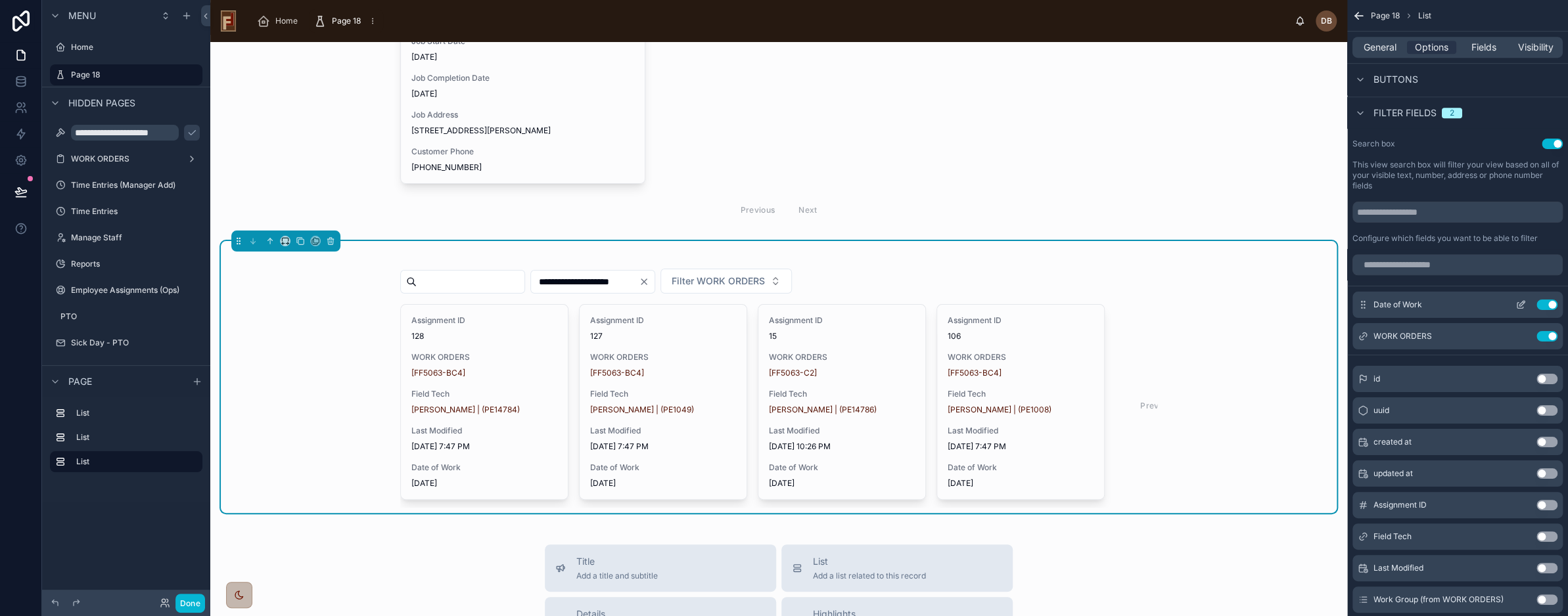
click at [1520, 303] on icon "scrollable content" at bounding box center [1523, 304] width 5 height 5
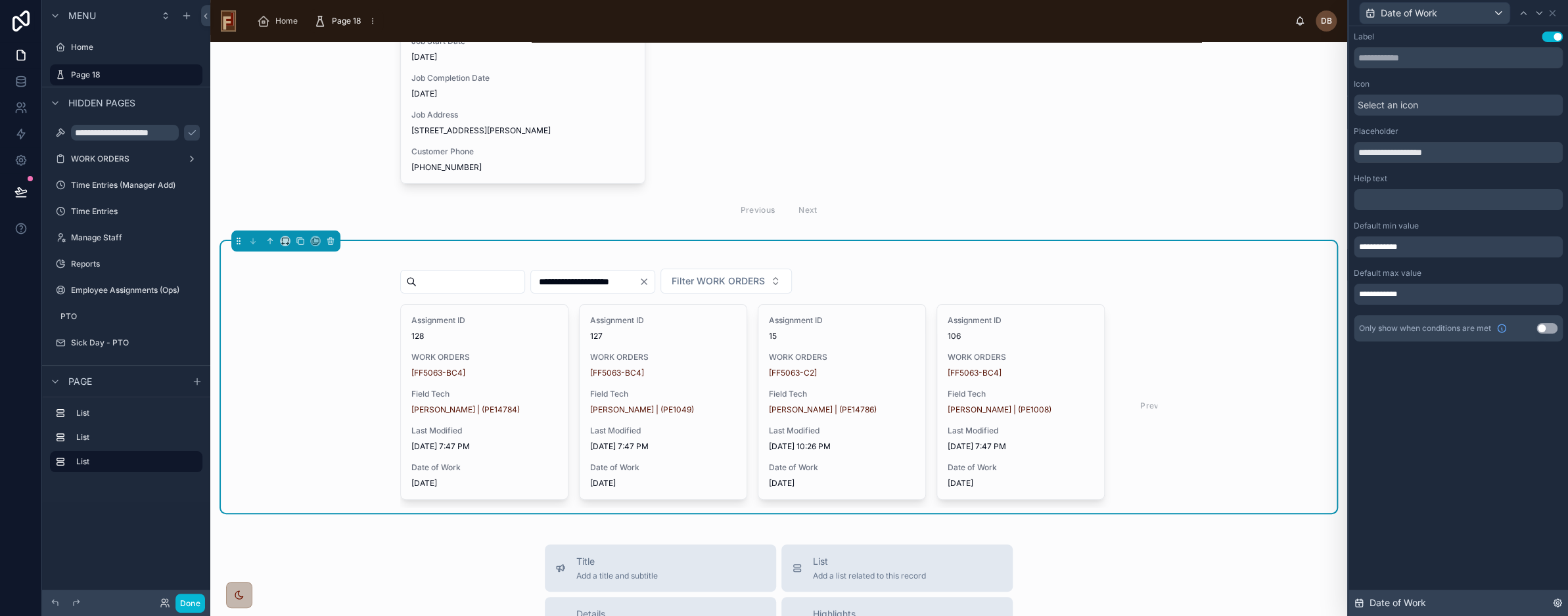
click at [1557, 605] on icon at bounding box center [1558, 603] width 3 height 3
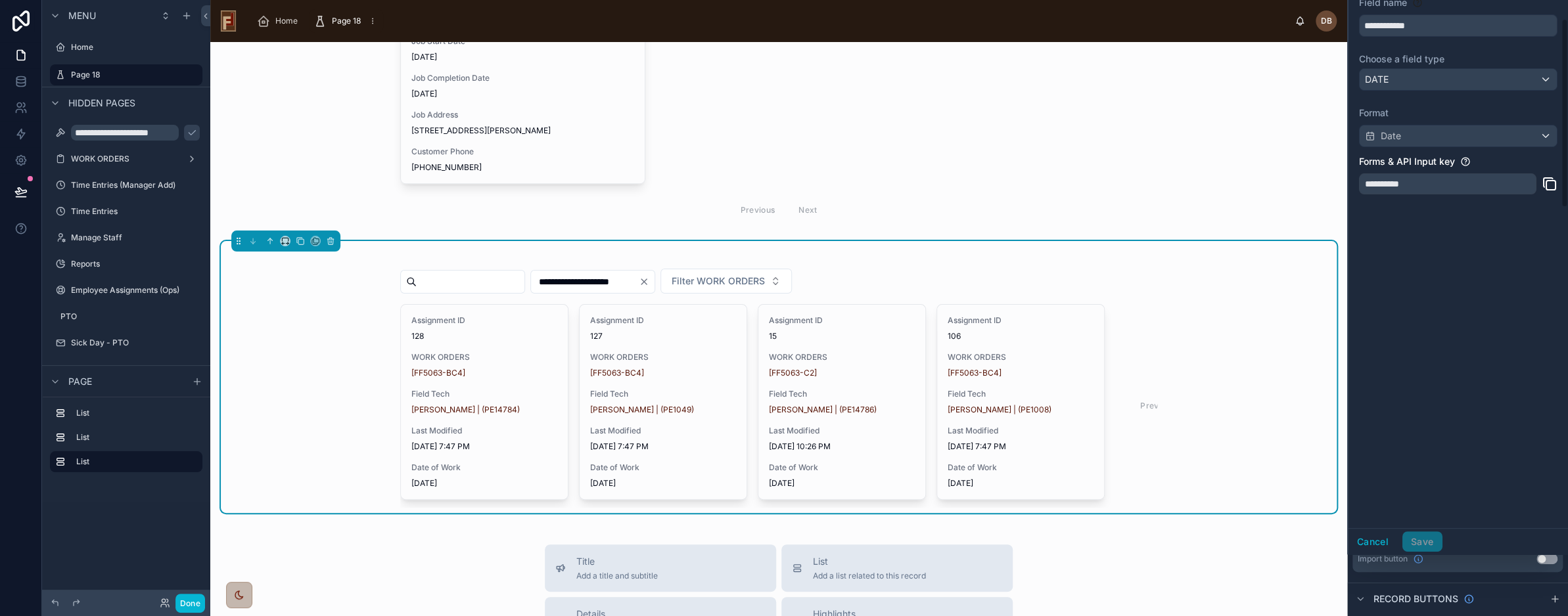
scroll to position [0, 0]
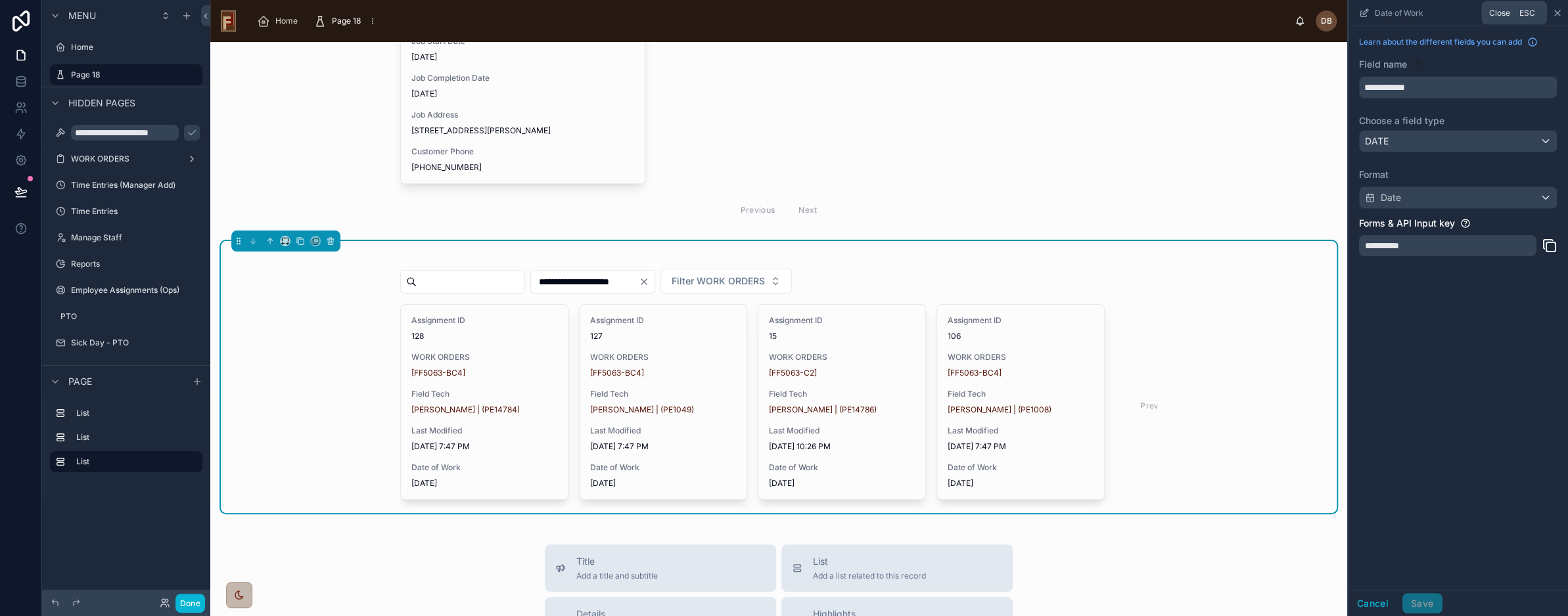
click at [1559, 12] on icon "scrollable content" at bounding box center [1558, 14] width 11 height 11
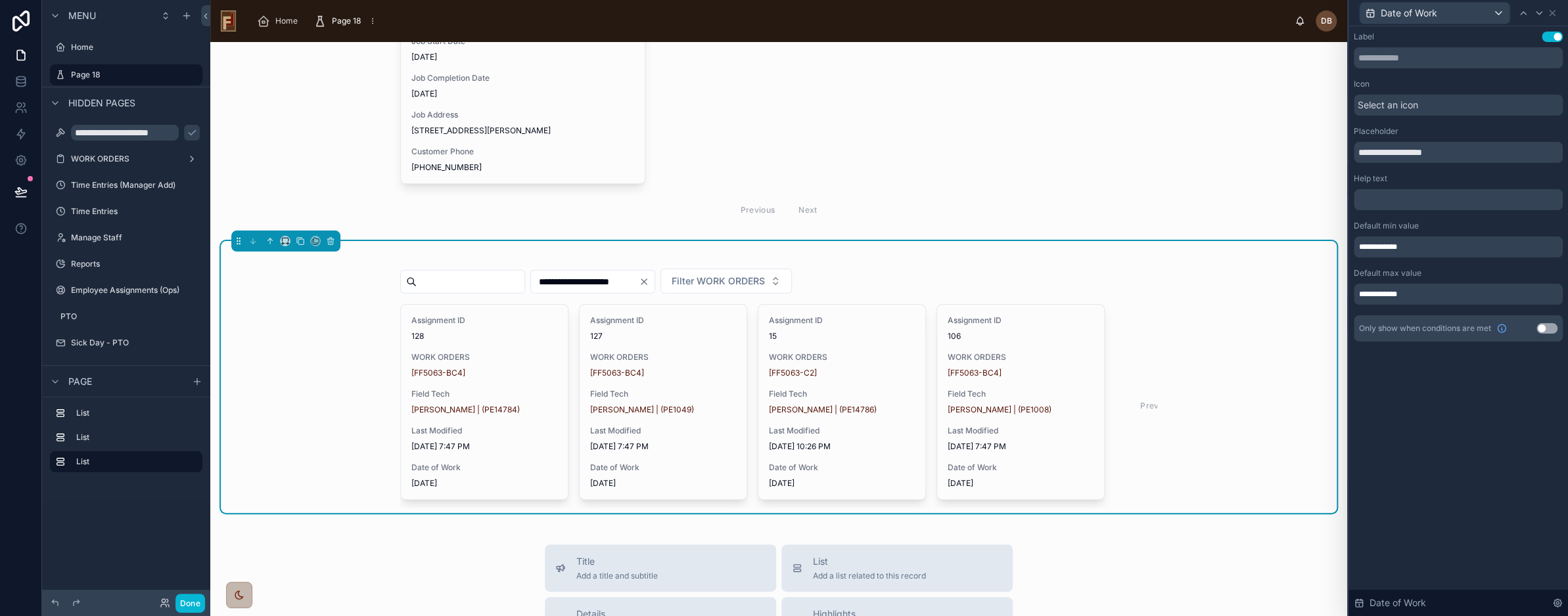
click at [1542, 329] on button "Use setting" at bounding box center [1547, 329] width 21 height 11
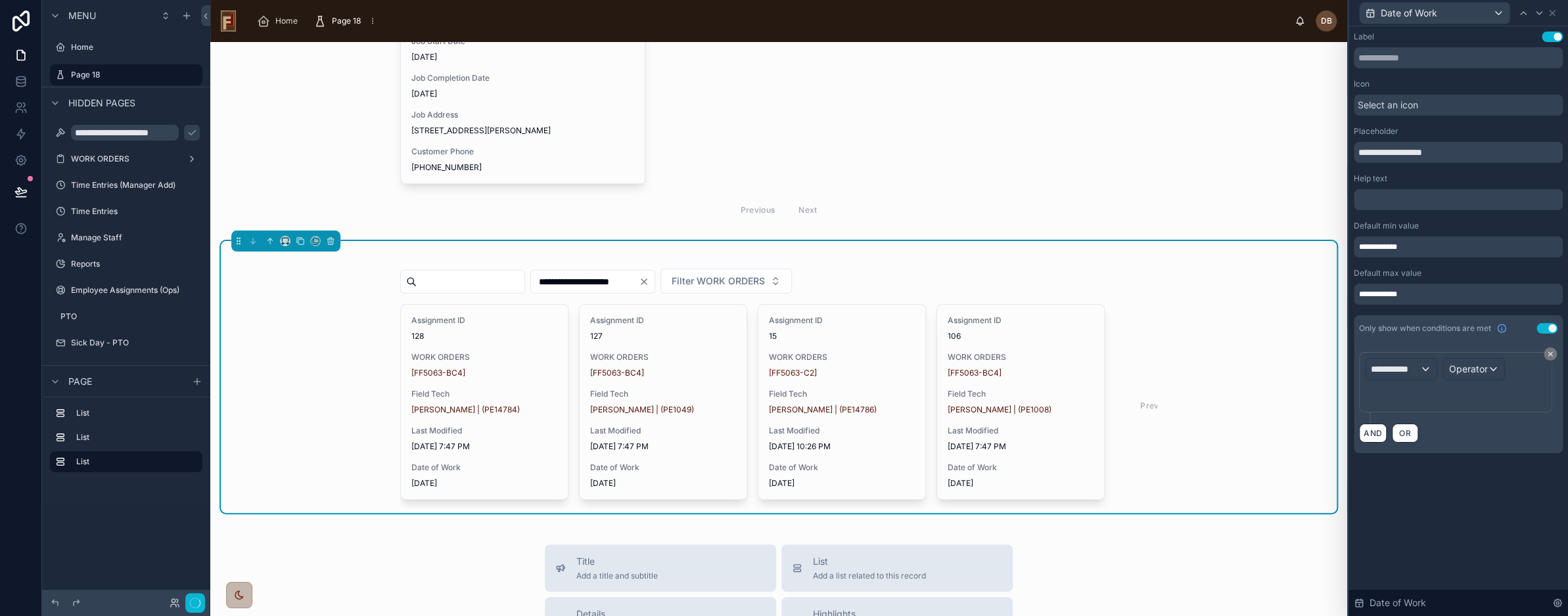
scroll to position [341, 0]
click at [1399, 364] on span "**********" at bounding box center [1396, 369] width 49 height 13
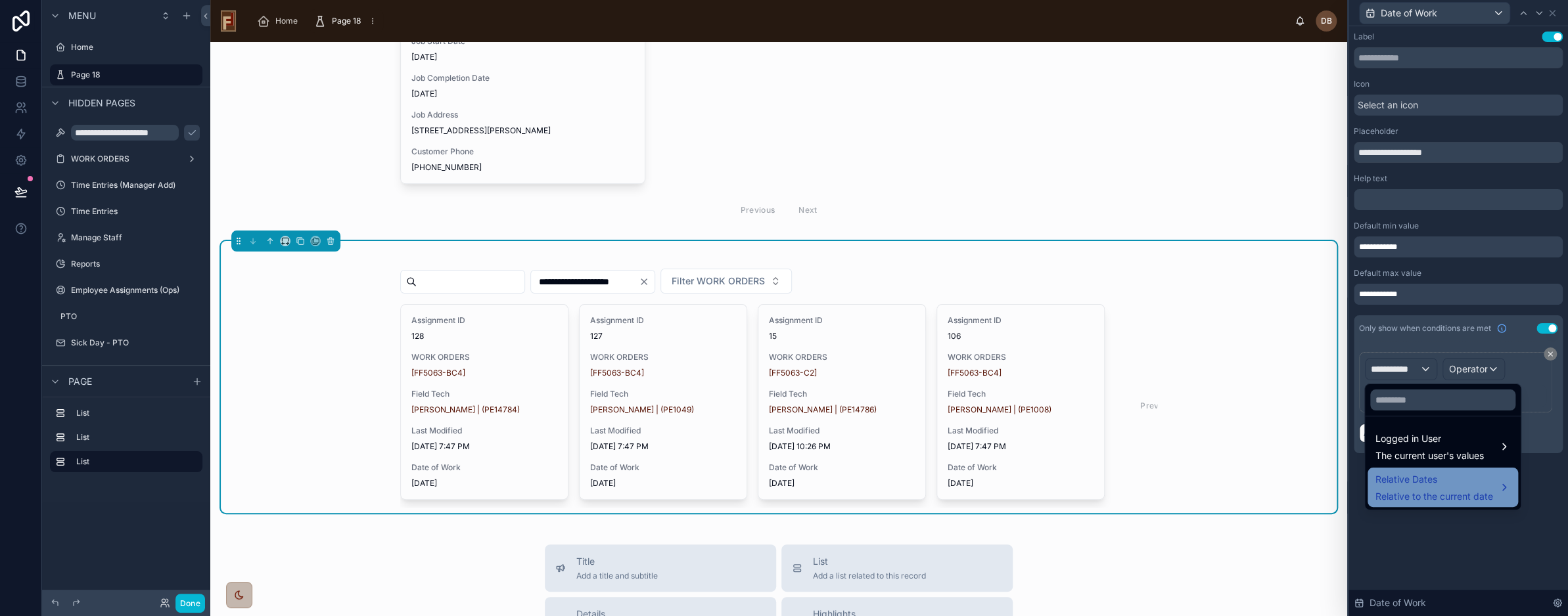
click at [1454, 481] on span "Relative Dates" at bounding box center [1435, 479] width 118 height 16
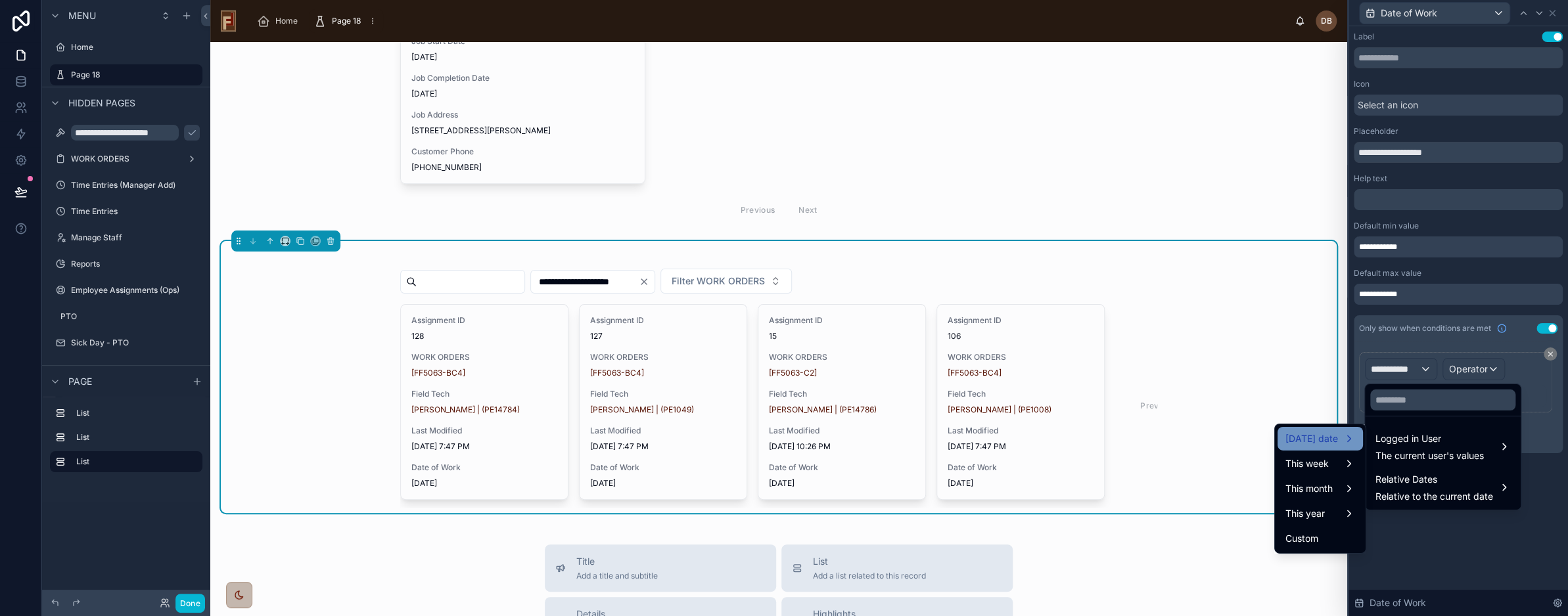
click at [1320, 438] on span "Today's date" at bounding box center [1312, 438] width 53 height 16
click at [1318, 438] on span "Today's date" at bounding box center [1312, 438] width 53 height 16
click at [1324, 459] on span "This week" at bounding box center [1308, 463] width 43 height 16
click at [1326, 492] on span "This month" at bounding box center [1310, 488] width 47 height 16
click at [1326, 512] on div "This year" at bounding box center [1320, 513] width 70 height 16
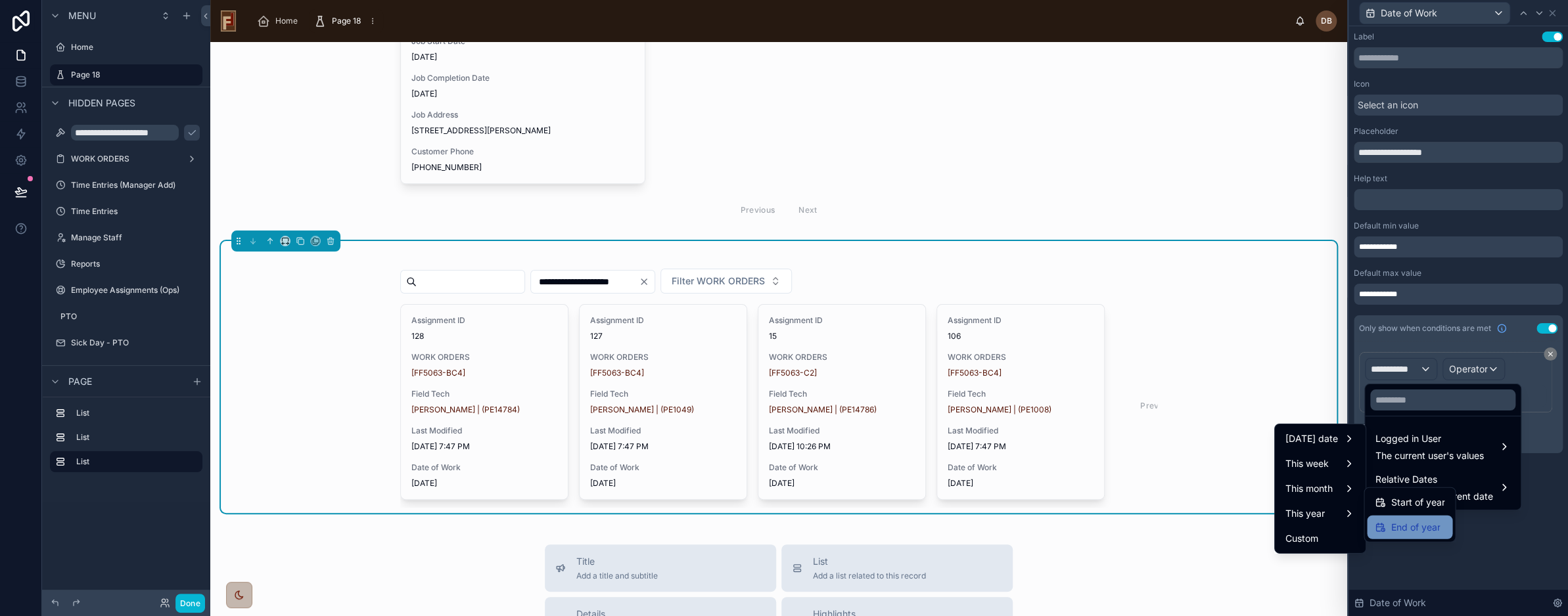
click at [1417, 528] on span "End of year" at bounding box center [1415, 527] width 49 height 16
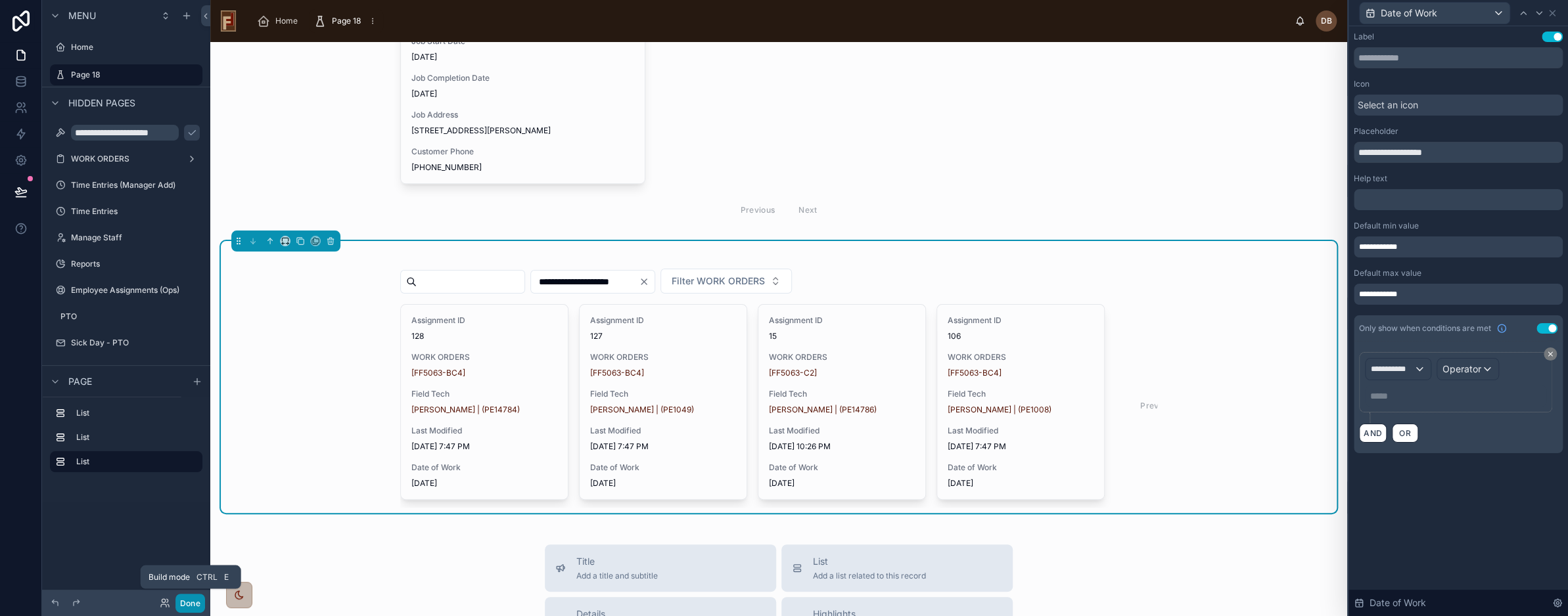
click at [195, 598] on button "Done" at bounding box center [190, 603] width 30 height 19
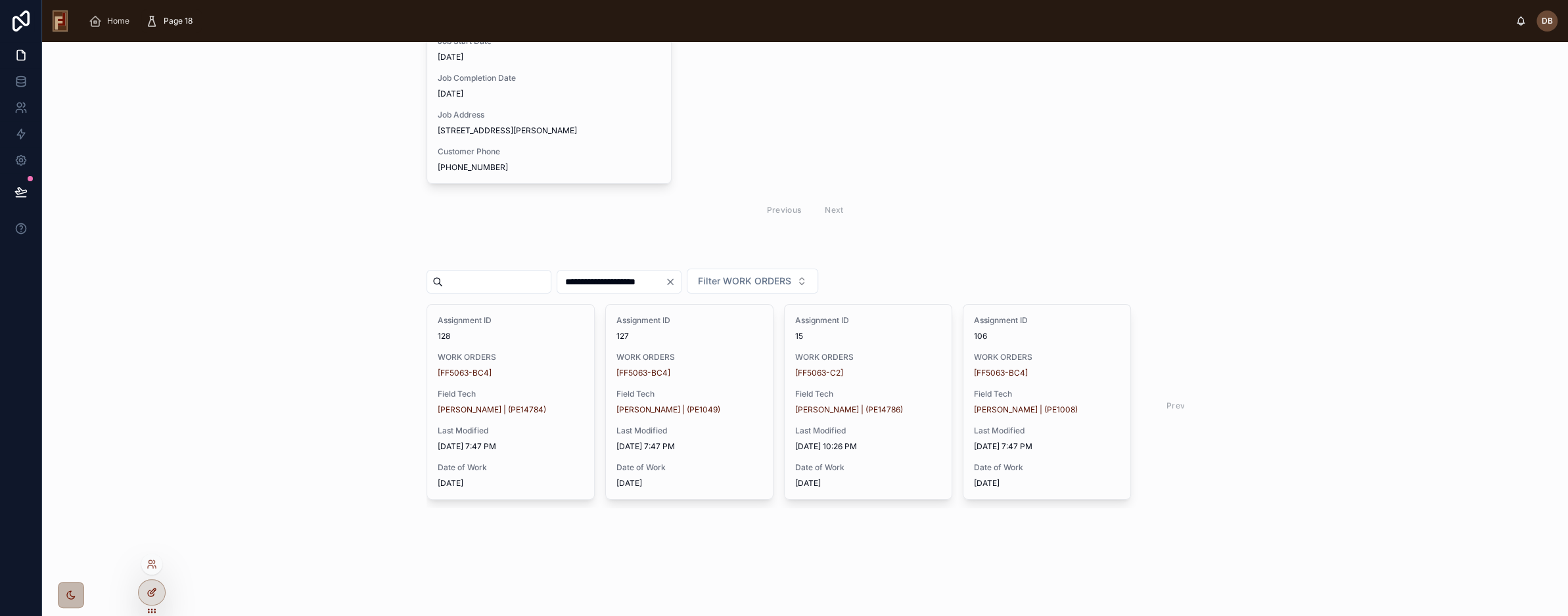
click at [157, 591] on div at bounding box center [152, 592] width 26 height 25
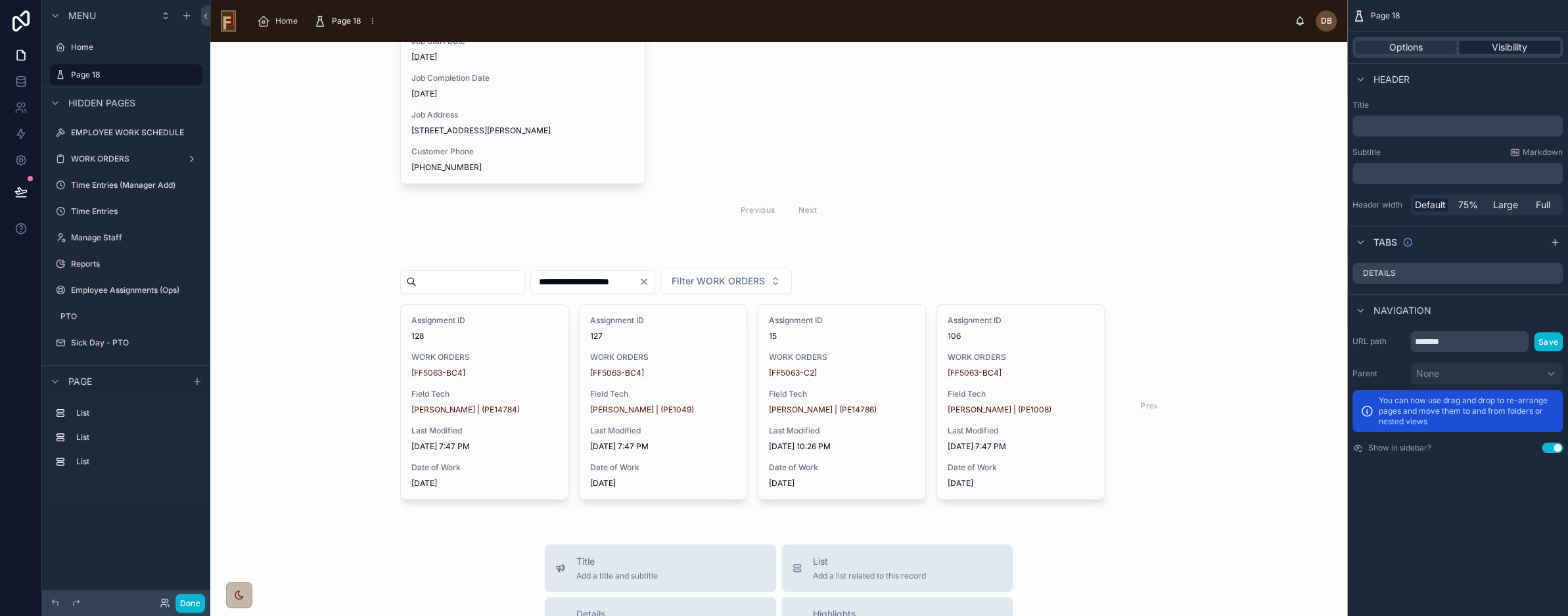
click at [1494, 52] on span "Visibility" at bounding box center [1510, 47] width 35 height 13
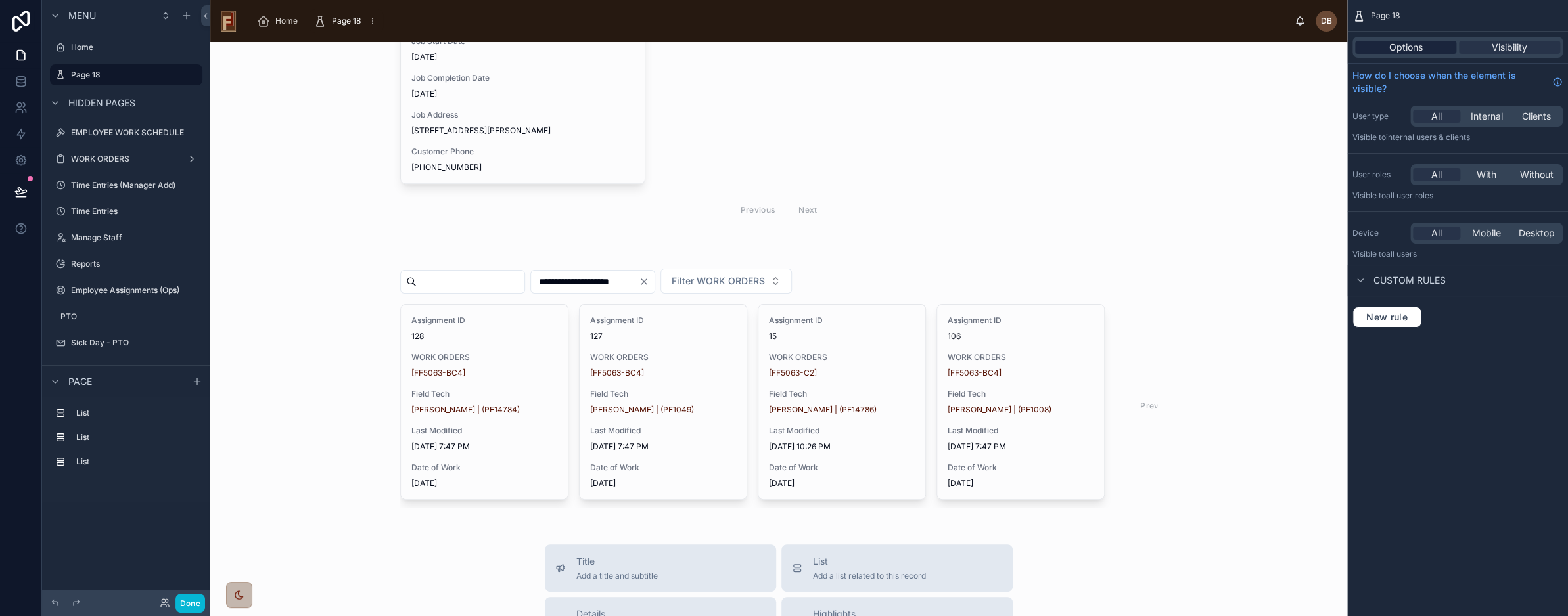
click at [1409, 49] on span "Options" at bounding box center [1406, 47] width 34 height 13
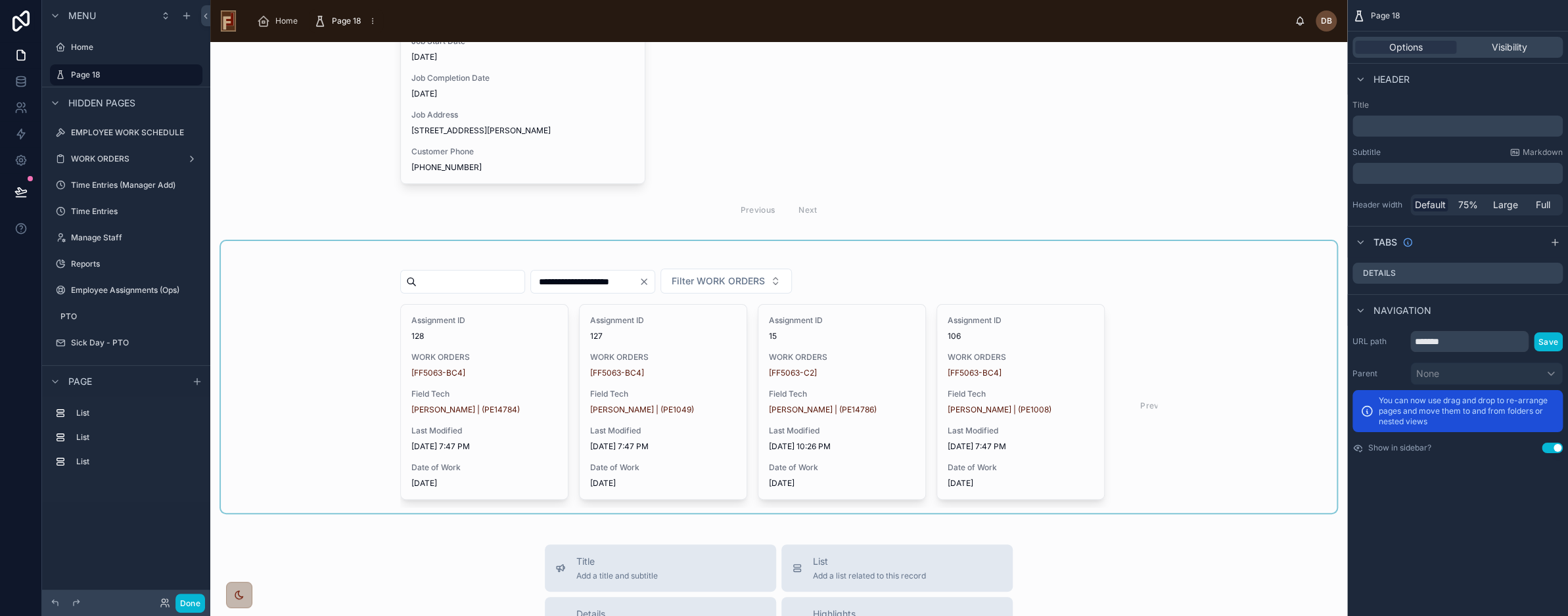
click at [1107, 321] on div at bounding box center [779, 377] width 1116 height 272
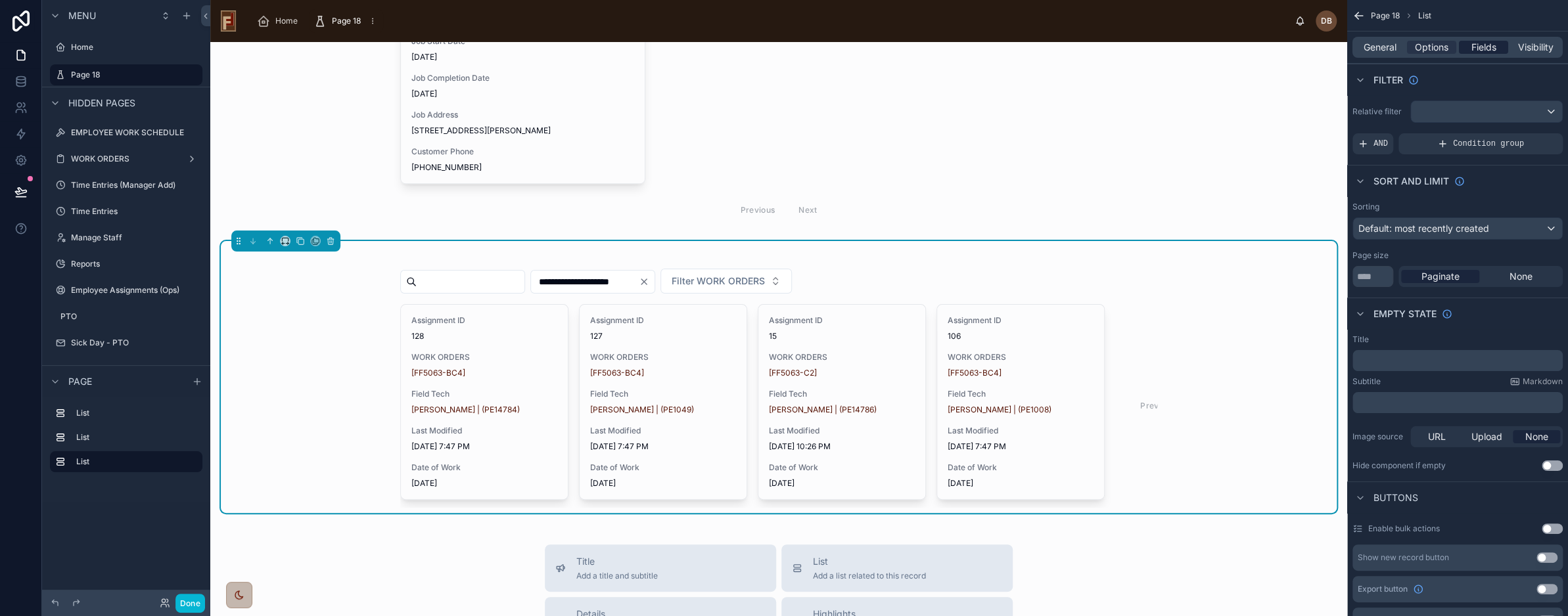
drag, startPoint x: 1527, startPoint y: 49, endPoint x: 1463, endPoint y: 51, distance: 64.0
click at [1527, 49] on span "Visibility" at bounding box center [1536, 47] width 35 height 13
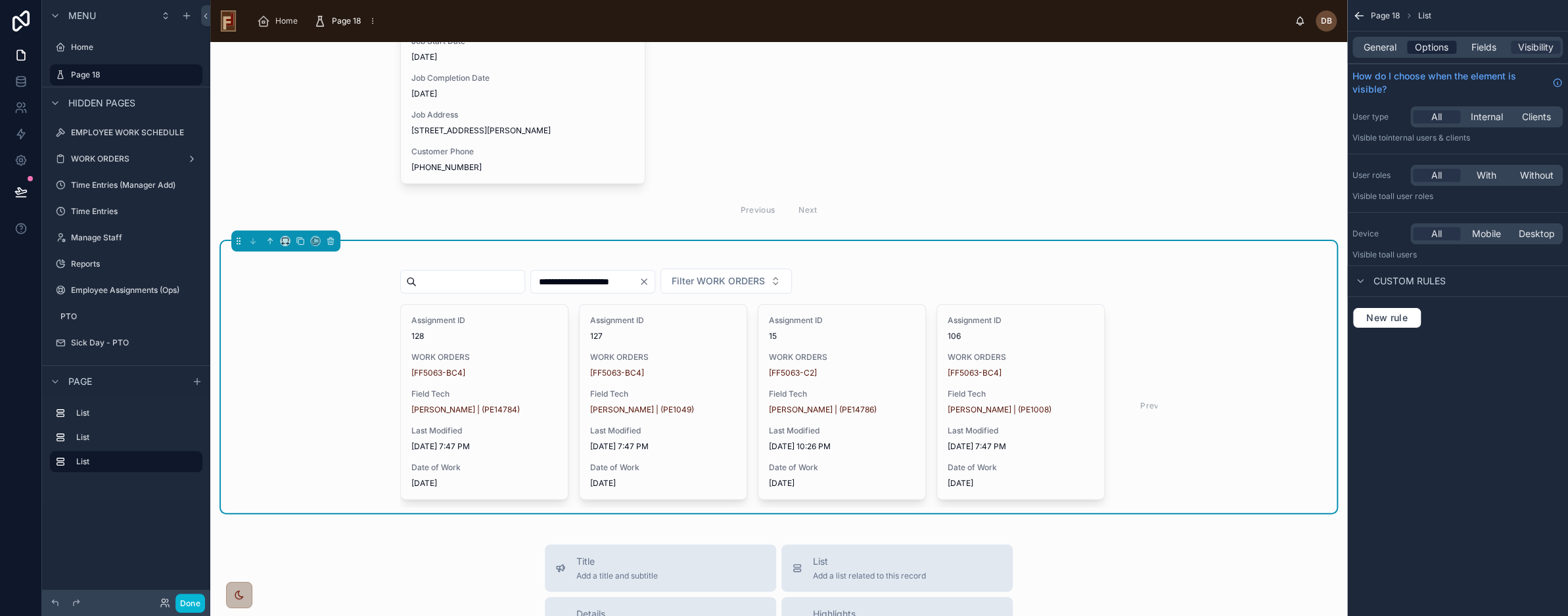
click at [1431, 49] on span "Options" at bounding box center [1432, 47] width 34 height 13
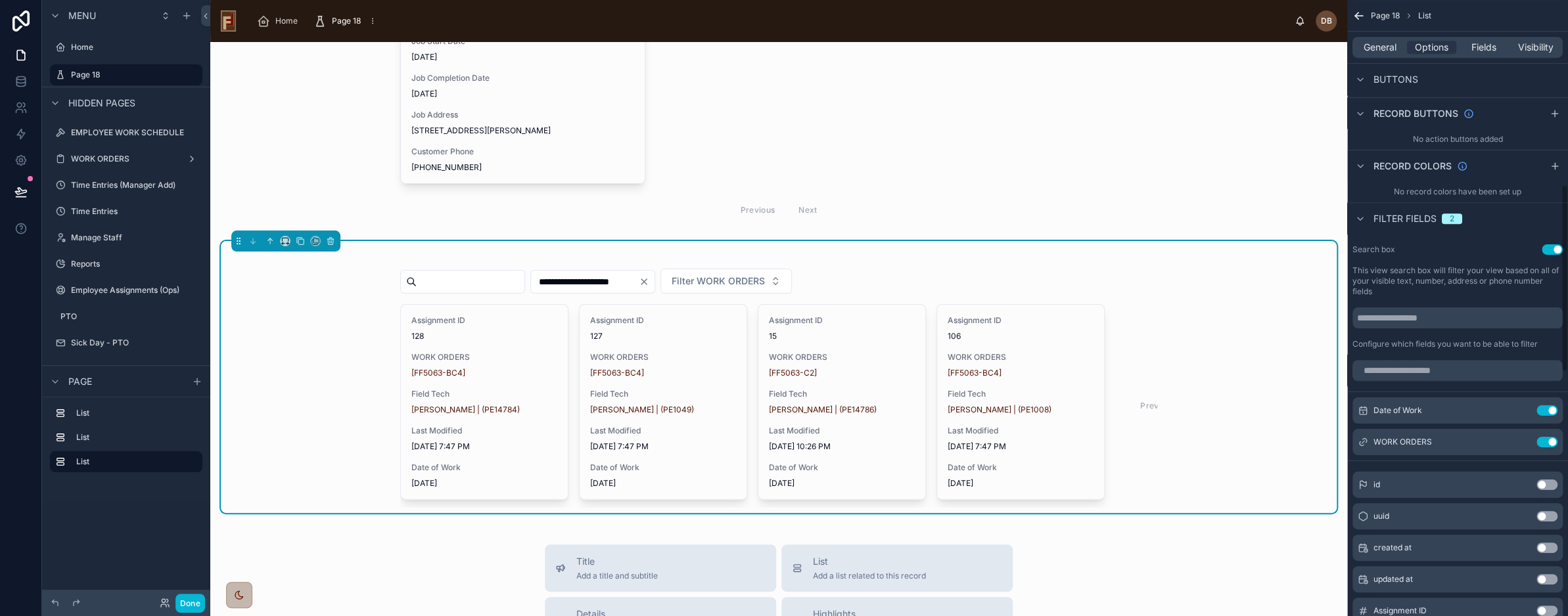
scroll to position [657, 0]
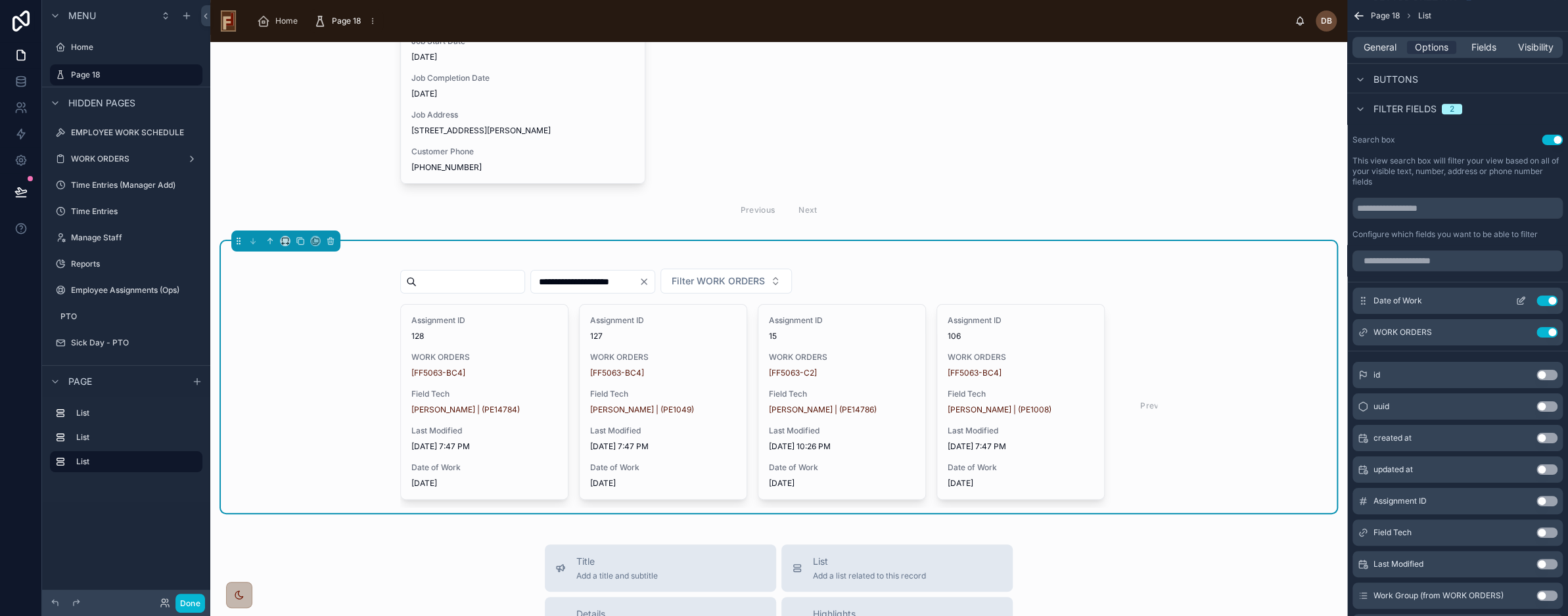
click at [1520, 298] on icon "scrollable content" at bounding box center [1521, 301] width 11 height 11
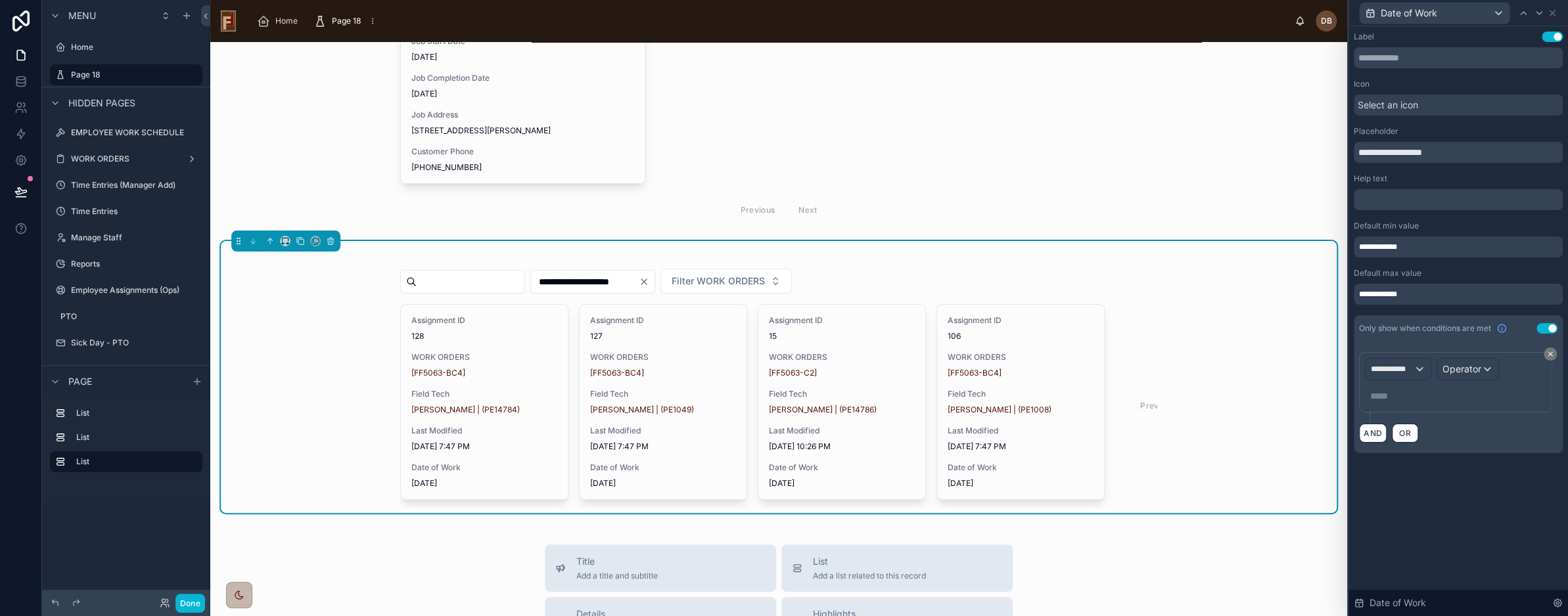
click at [1550, 325] on button "Use setting" at bounding box center [1547, 329] width 21 height 11
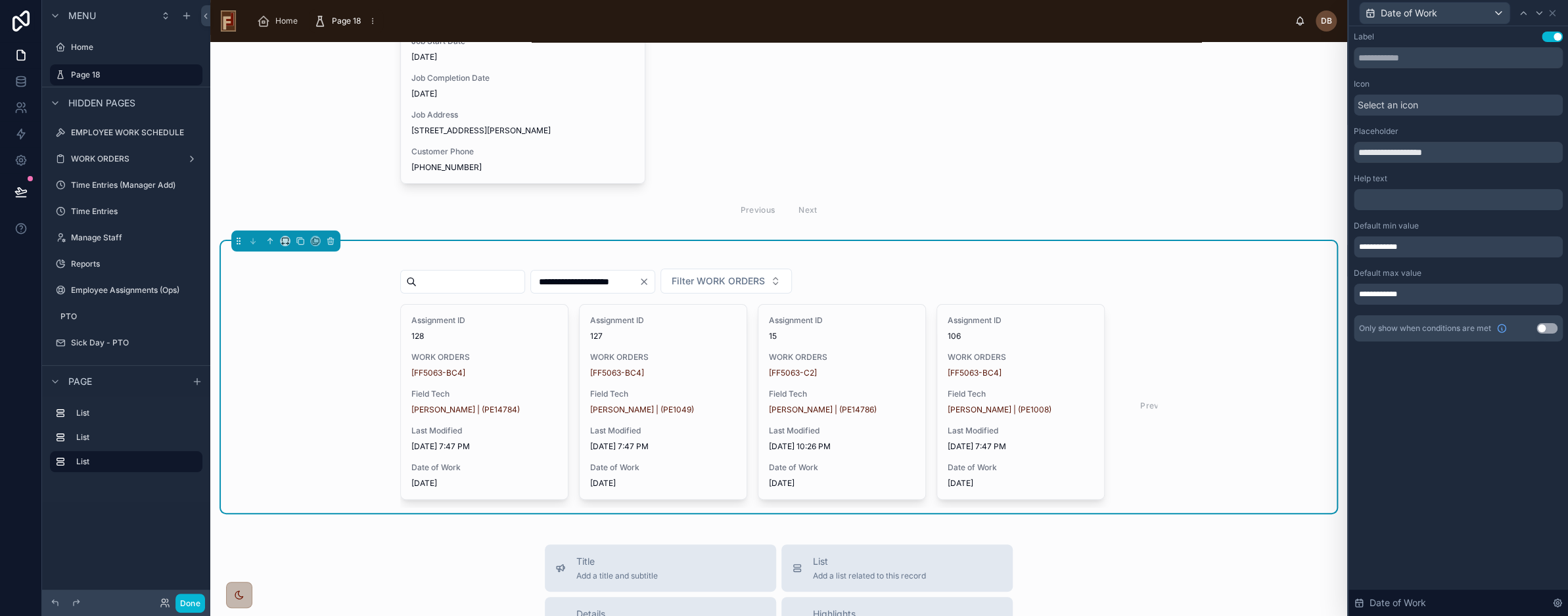
scroll to position [341, 0]
click at [1554, 11] on icon at bounding box center [1552, 14] width 5 height 5
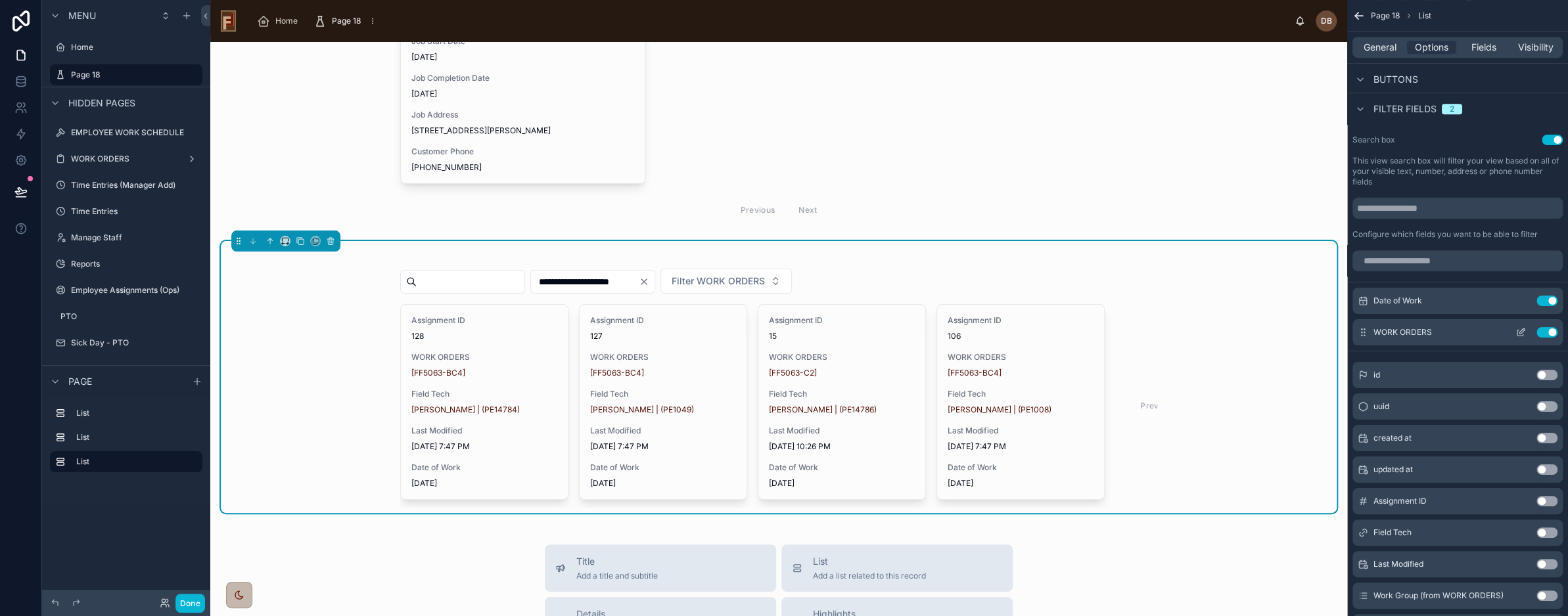
click at [1521, 331] on icon "scrollable content" at bounding box center [1521, 333] width 11 height 11
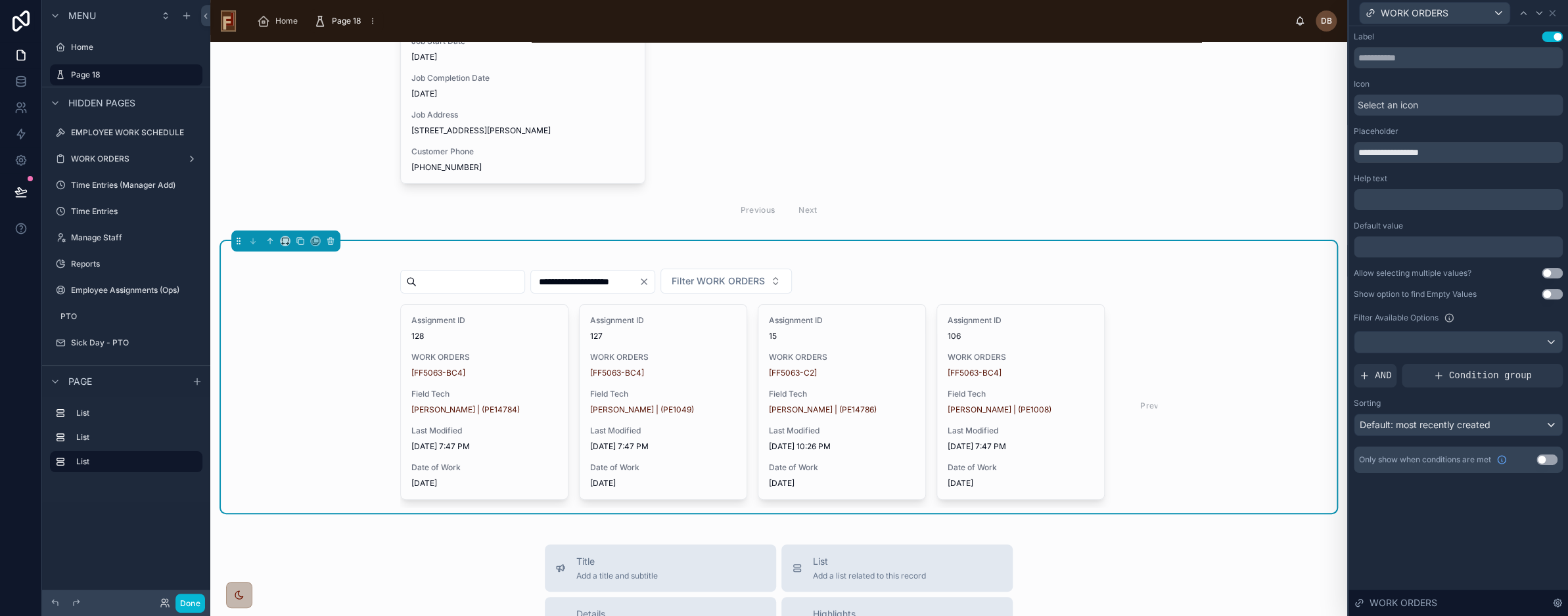
click at [1419, 247] on div at bounding box center [1458, 247] width 209 height 21
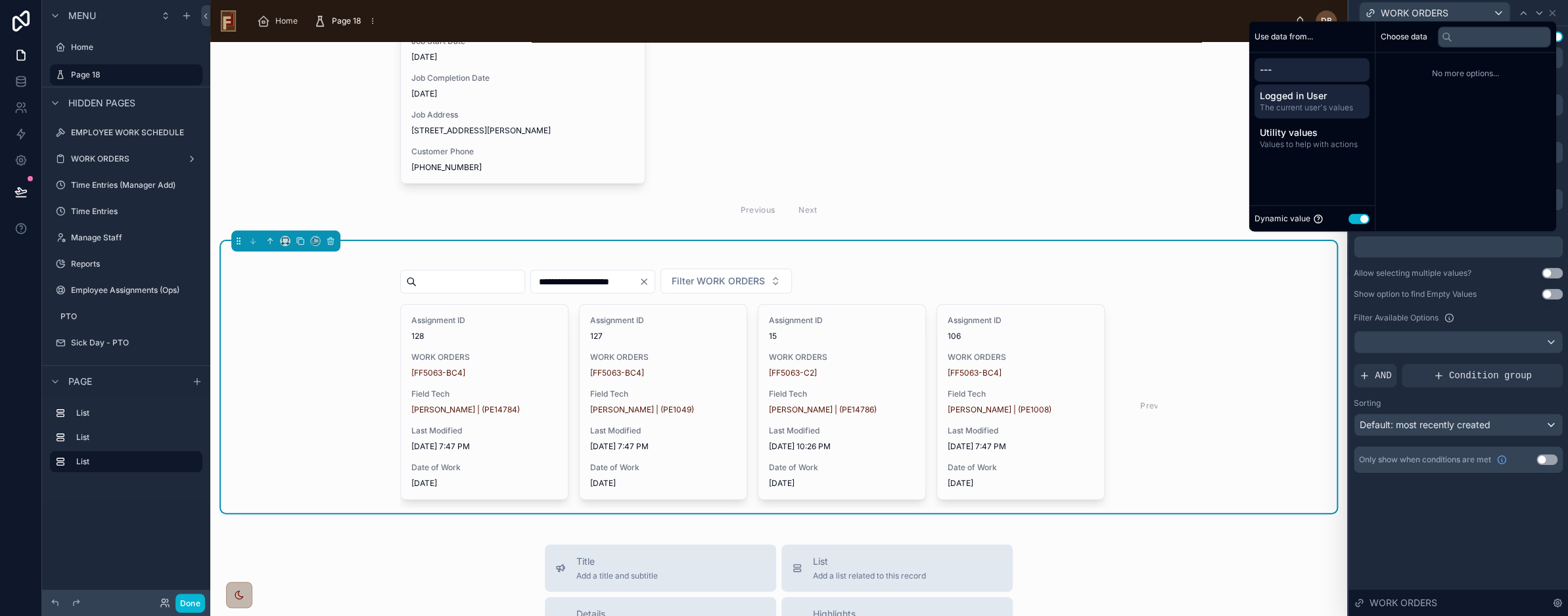
click at [1319, 99] on span "Logged in User" at bounding box center [1312, 95] width 105 height 13
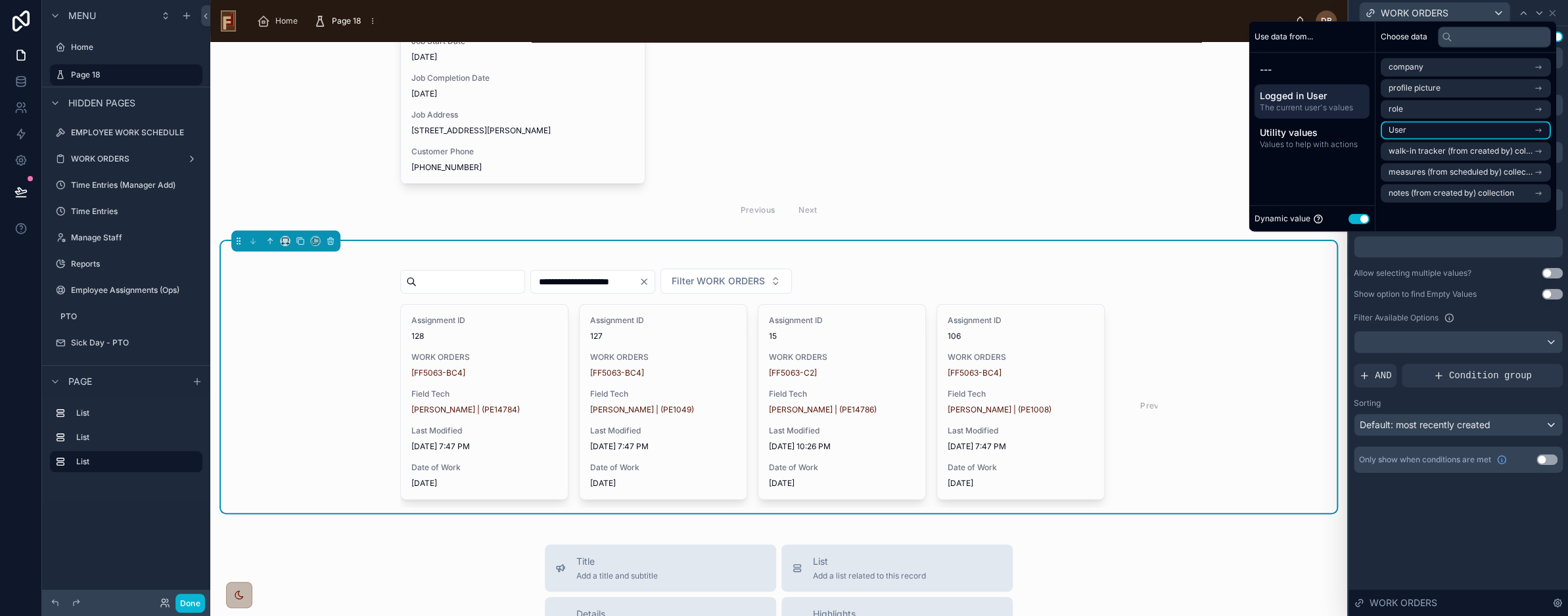
click at [1473, 133] on li "User" at bounding box center [1467, 130] width 170 height 18
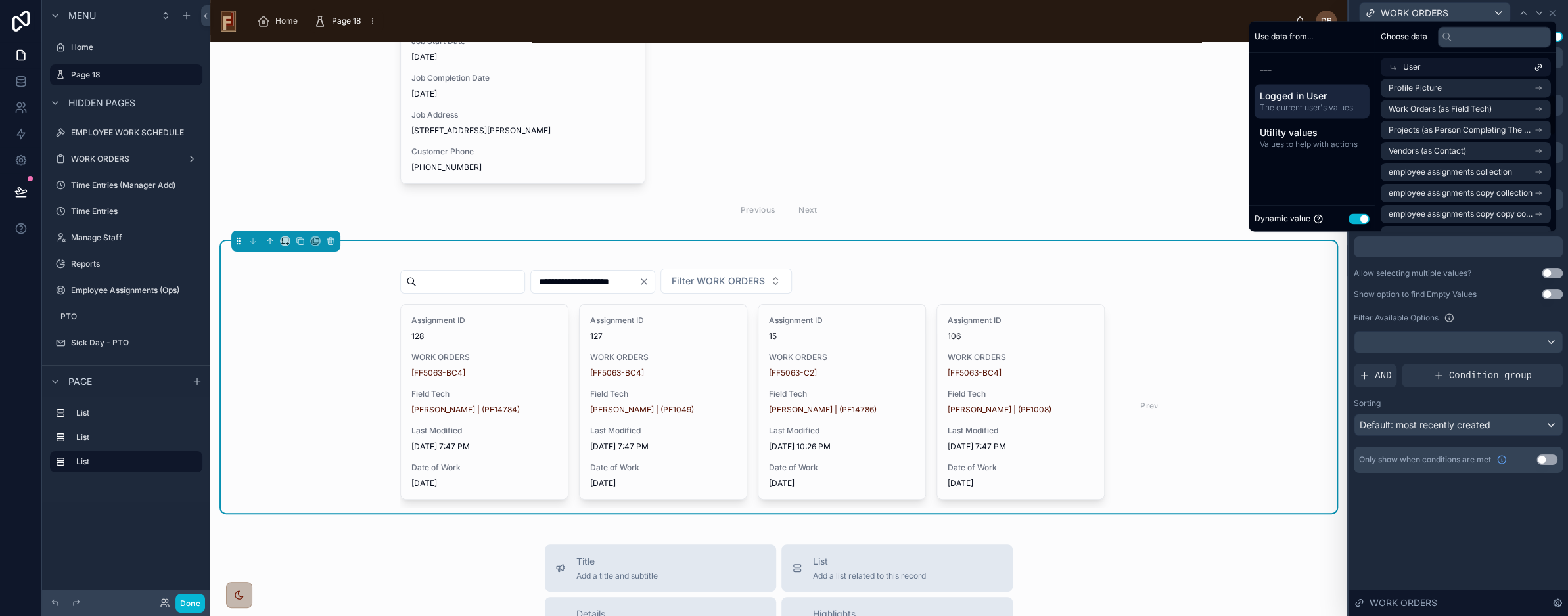
scroll to position [131, 0]
click at [1493, 108] on span "employee assignments collection" at bounding box center [1450, 107] width 124 height 11
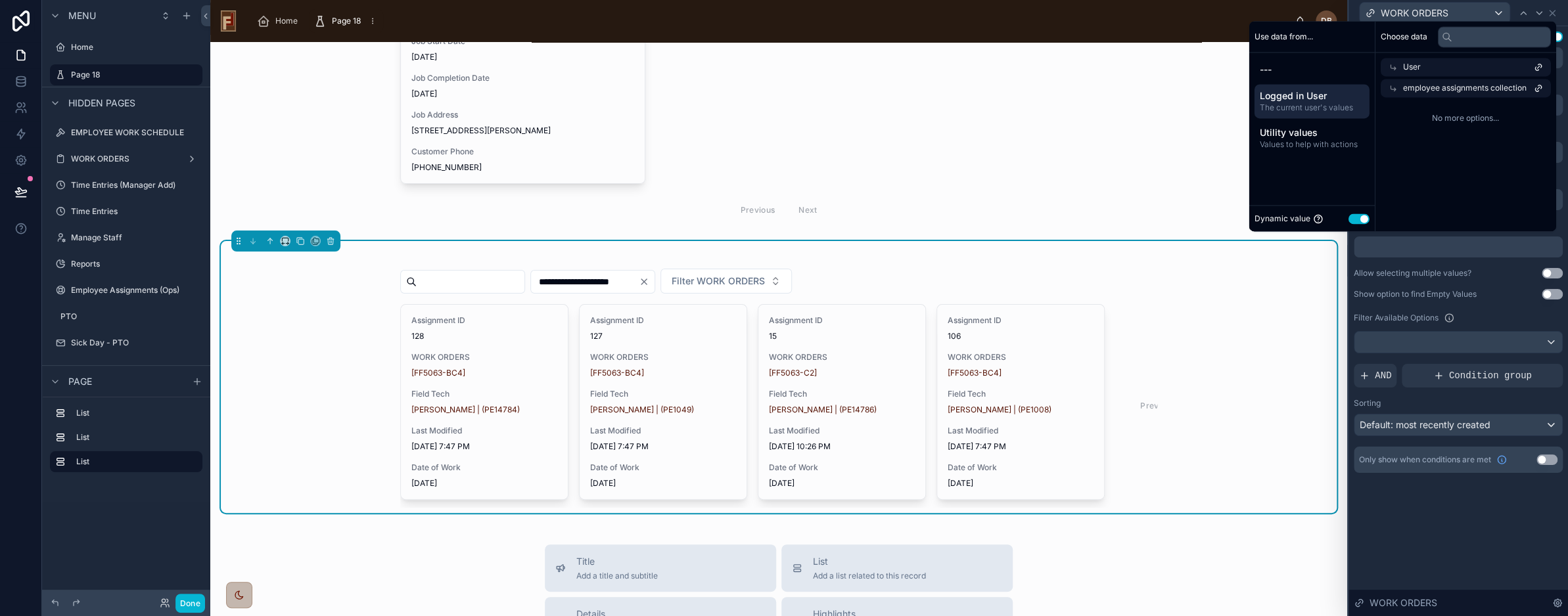
click at [1493, 85] on span "employee assignments collection" at bounding box center [1465, 88] width 124 height 11
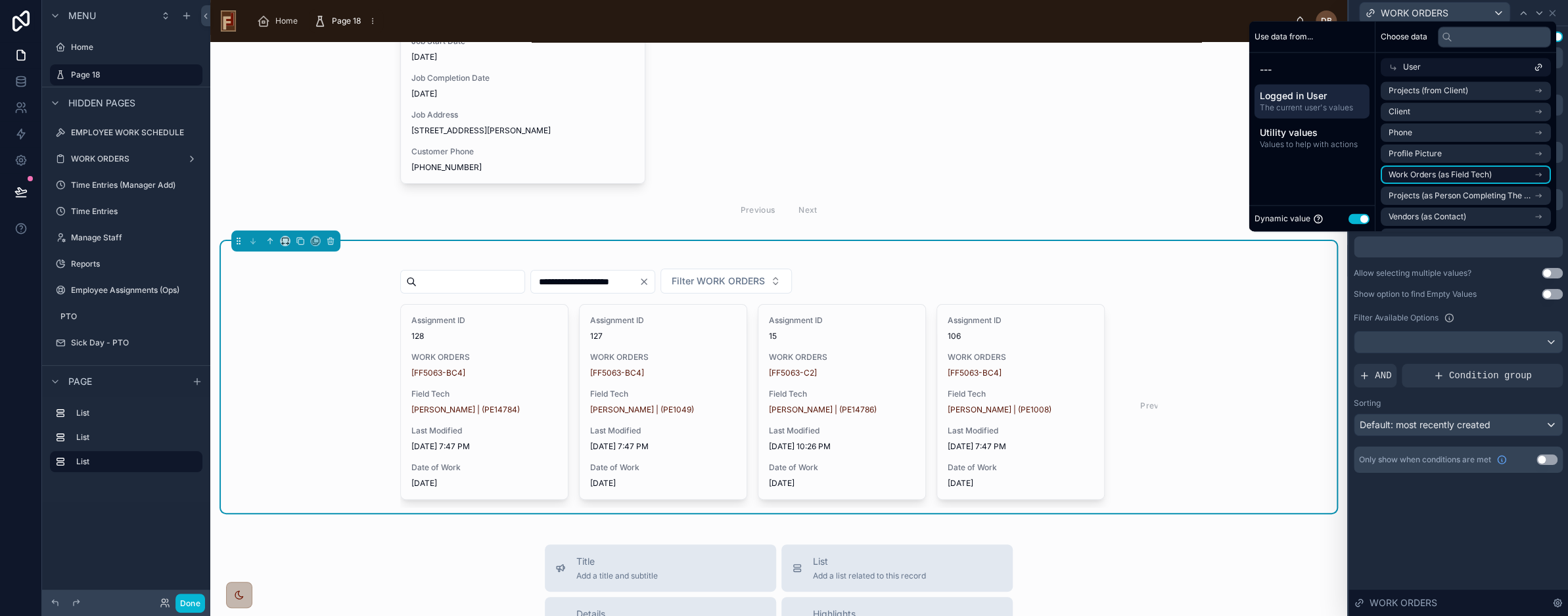
click at [1430, 174] on span "Work Orders (as Field Tech)" at bounding box center [1440, 175] width 103 height 11
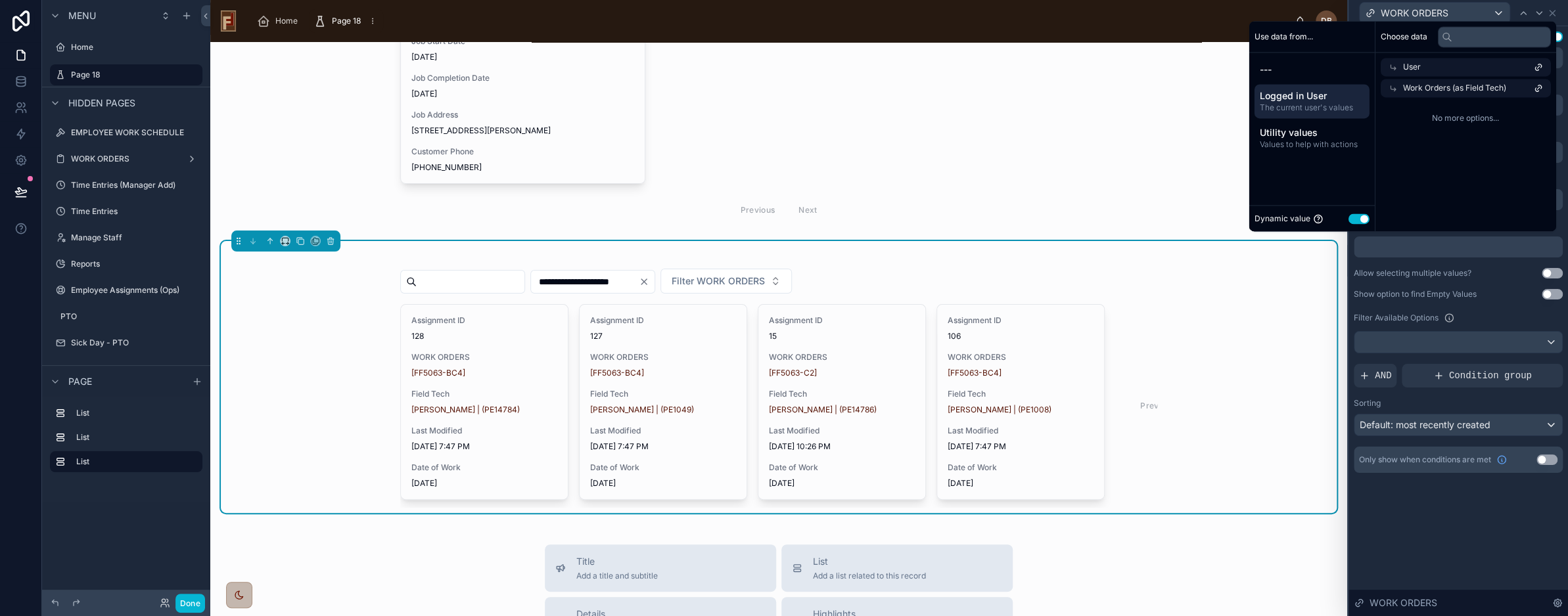
click at [1440, 91] on span "Work Orders (as Field Tech)" at bounding box center [1455, 88] width 103 height 11
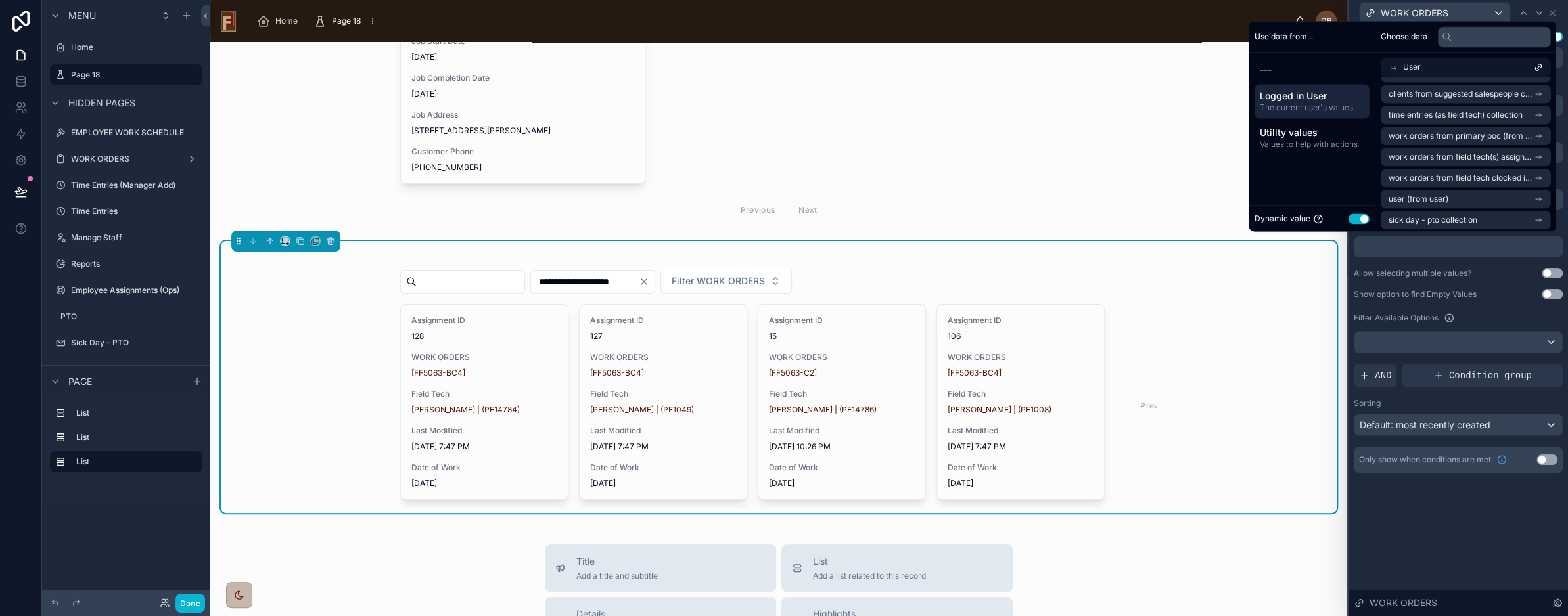
scroll to position [421, 0]
click at [1486, 199] on li "user (from user)" at bounding box center [1467, 195] width 170 height 18
click at [1454, 62] on div "User" at bounding box center [1467, 67] width 170 height 18
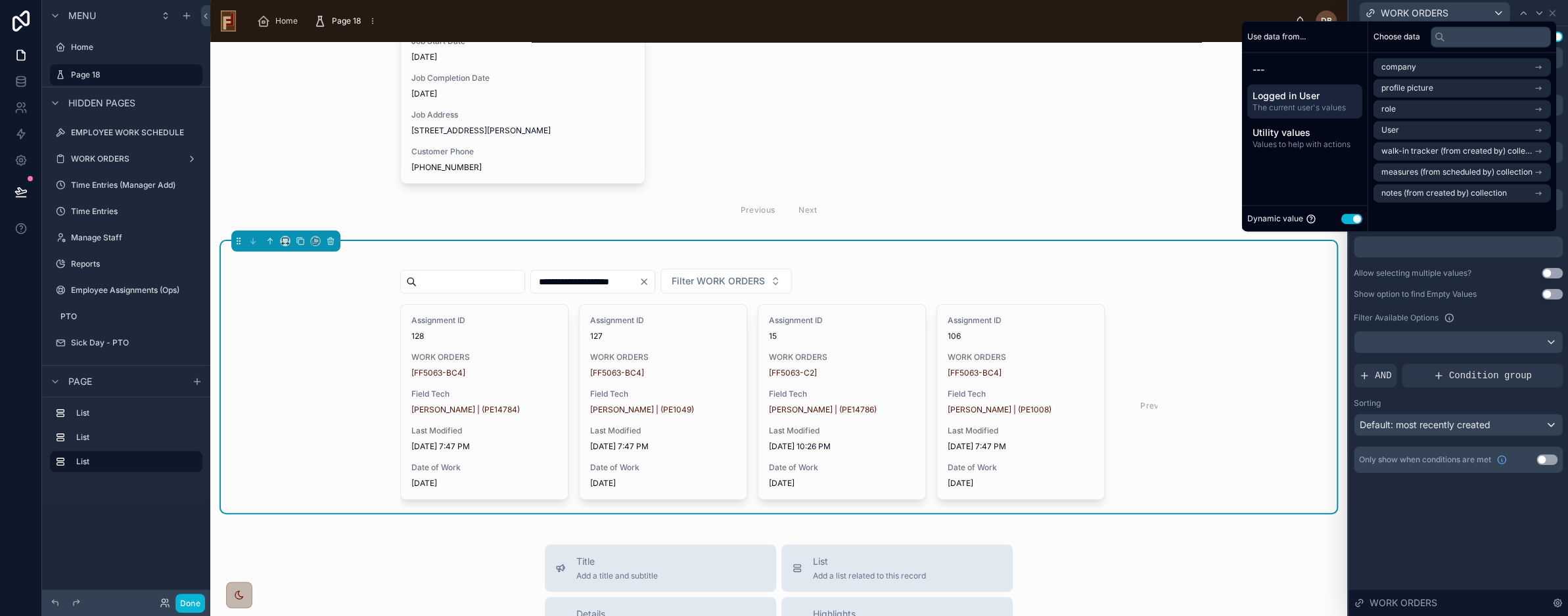
scroll to position [460, 0]
click at [1312, 94] on span "Logged in User" at bounding box center [1305, 95] width 105 height 13
click at [1477, 517] on div "**********" at bounding box center [1458, 321] width 220 height 590
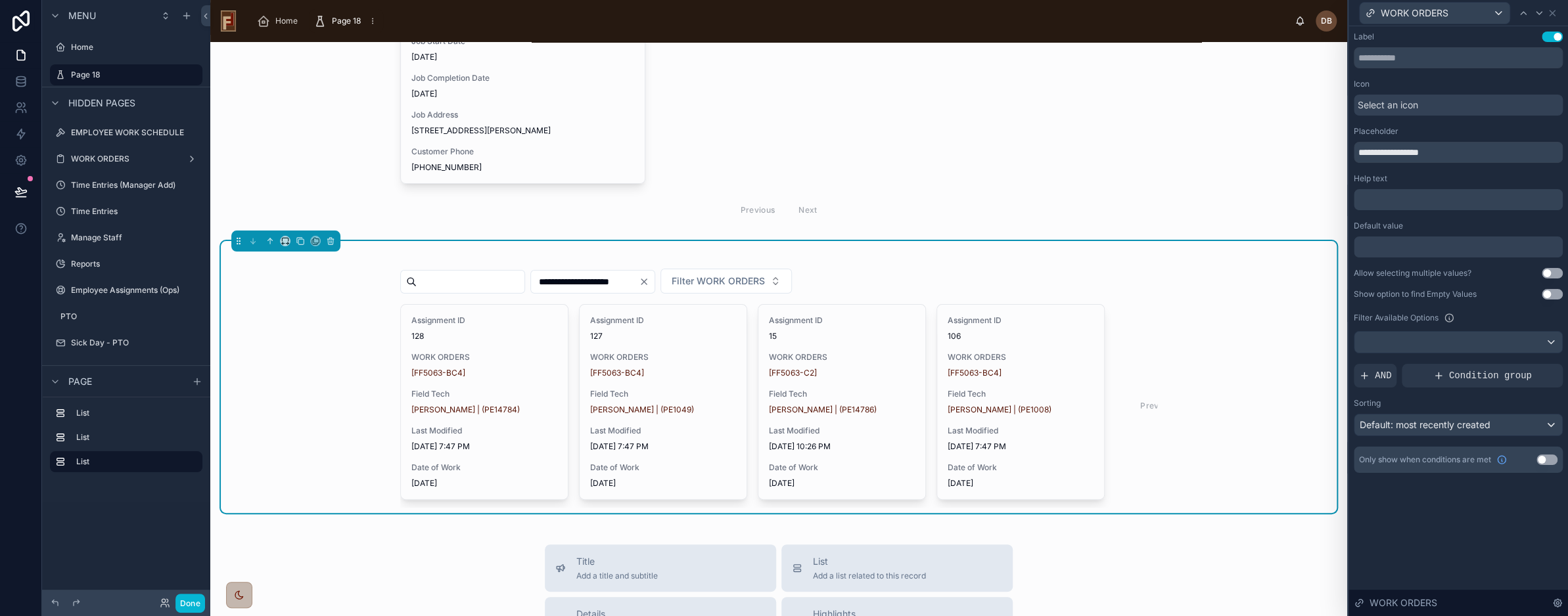
click at [1410, 250] on div at bounding box center [1458, 247] width 209 height 21
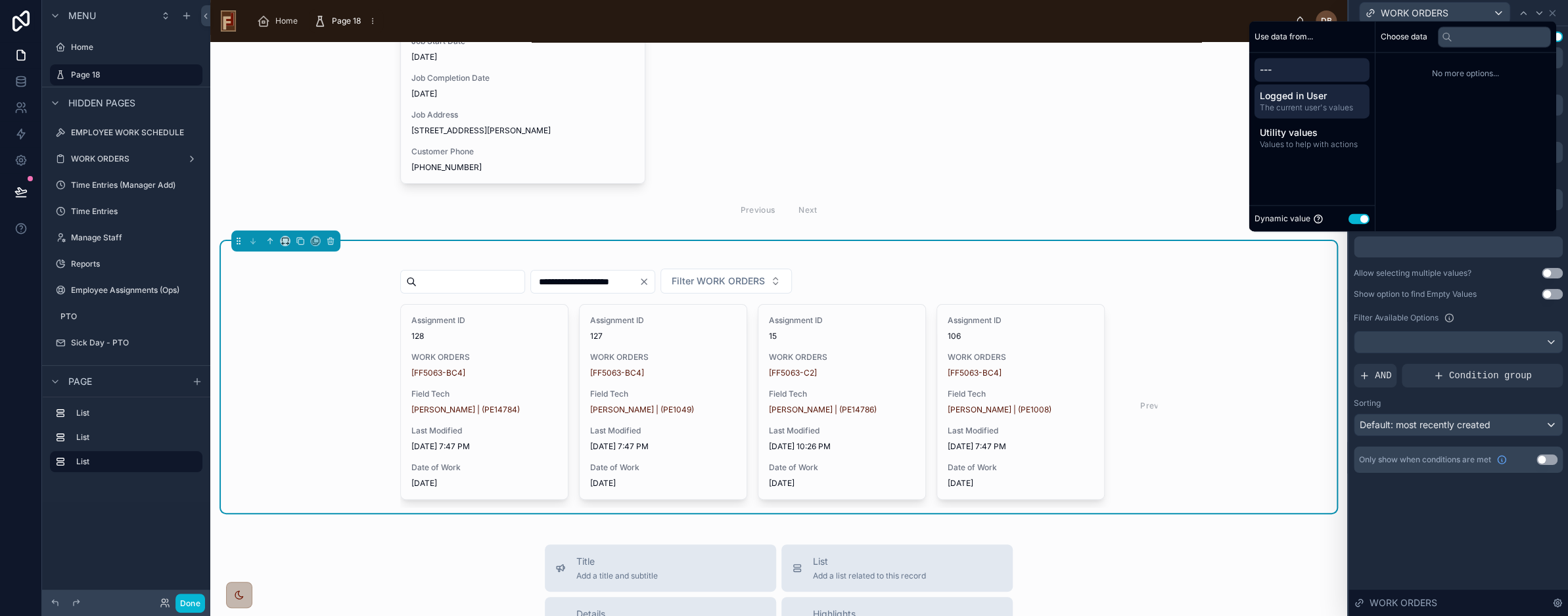
click at [1320, 105] on span "The current user's values" at bounding box center [1312, 108] width 105 height 11
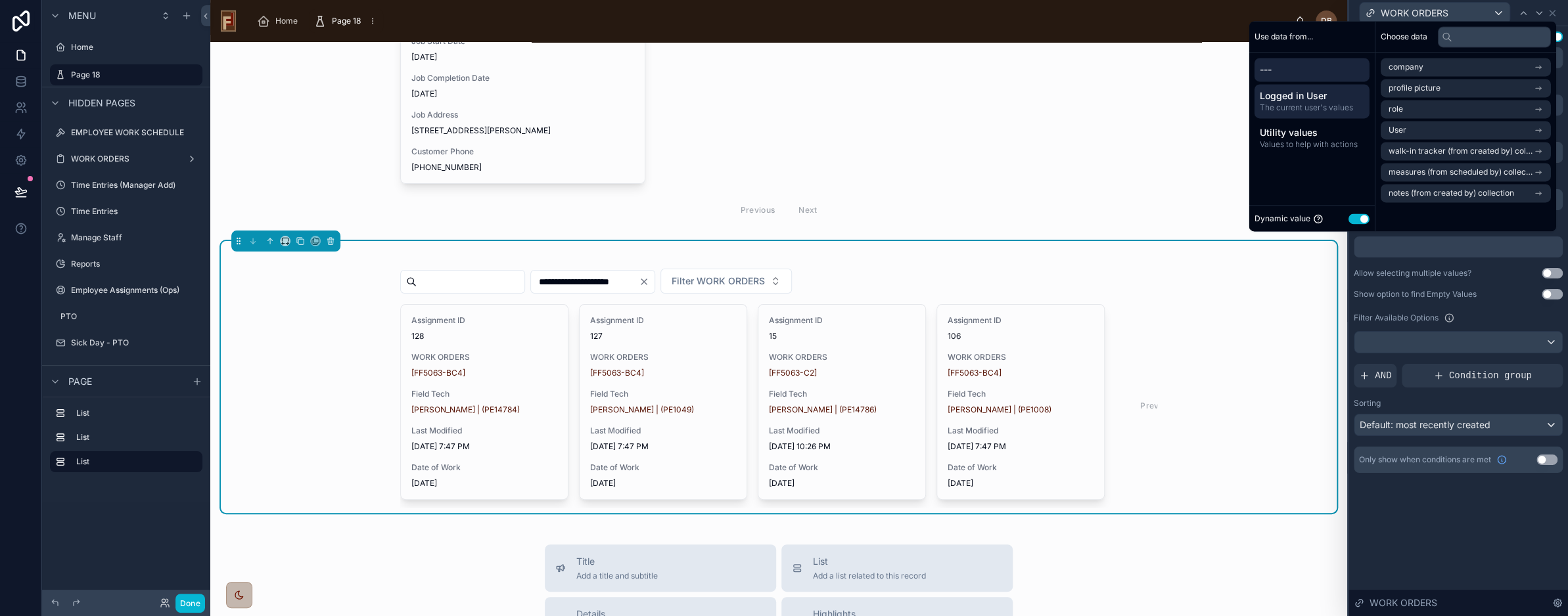
click at [1299, 68] on span "---" at bounding box center [1312, 69] width 105 height 13
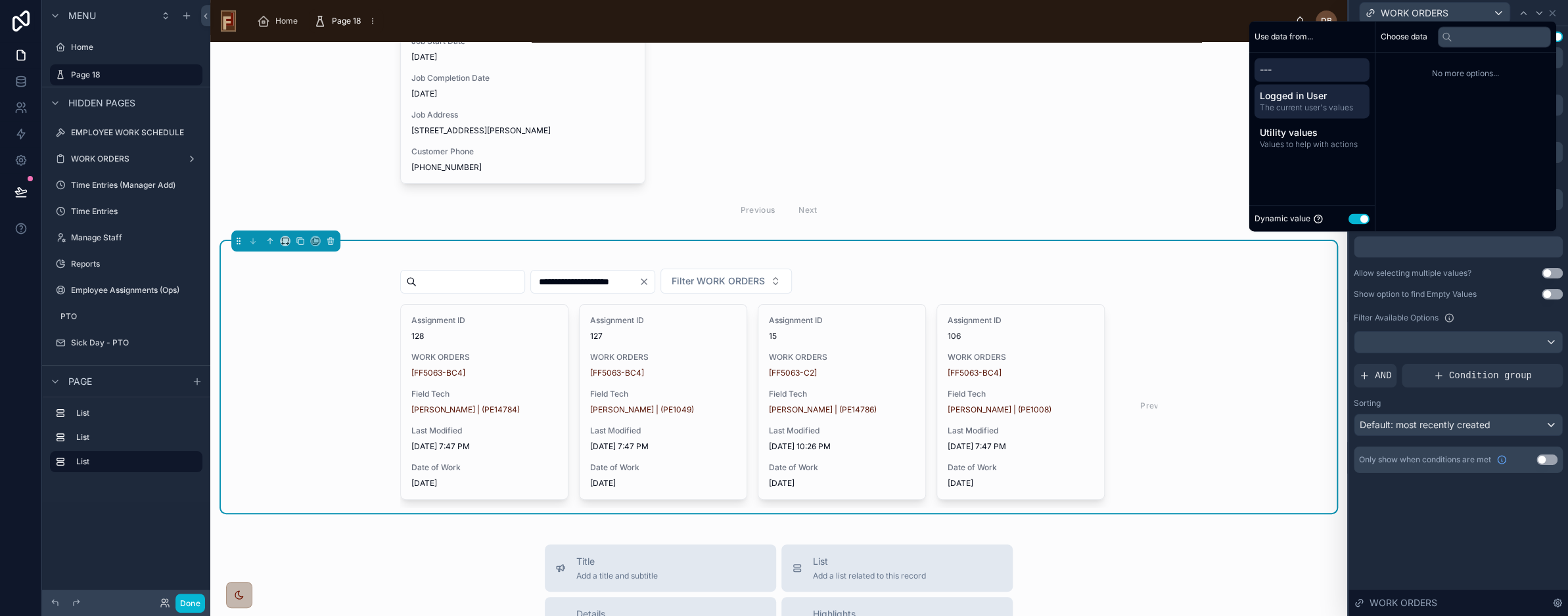
click at [1291, 103] on span "The current user's values" at bounding box center [1312, 108] width 105 height 11
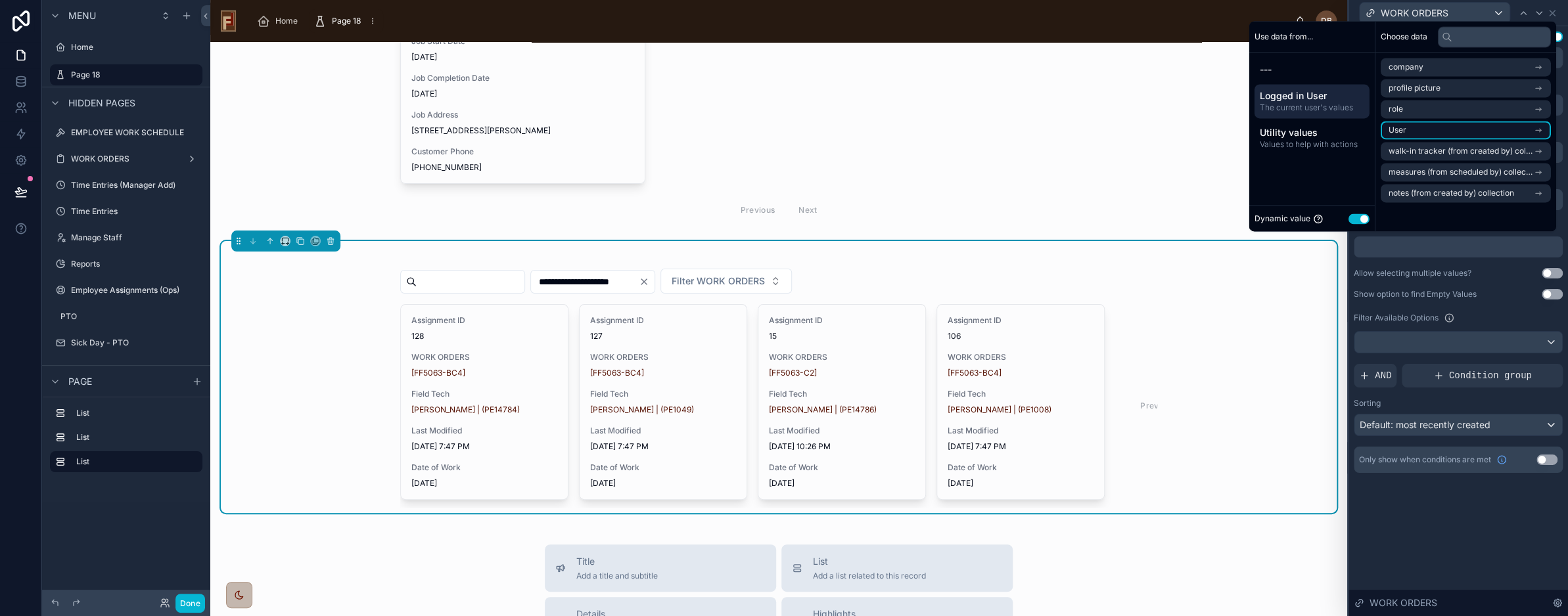
click at [1440, 130] on li "User" at bounding box center [1467, 130] width 170 height 18
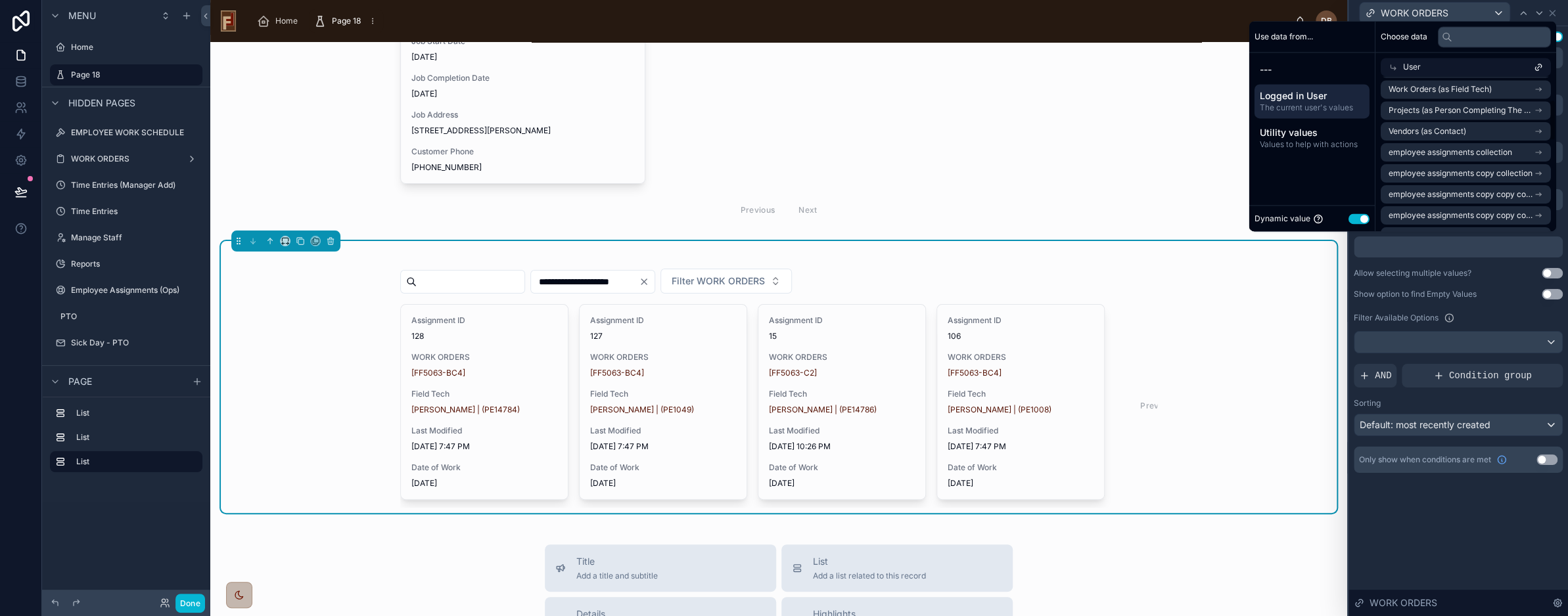
scroll to position [131, 0]
click at [1473, 110] on span "employee assignments collection" at bounding box center [1450, 107] width 124 height 11
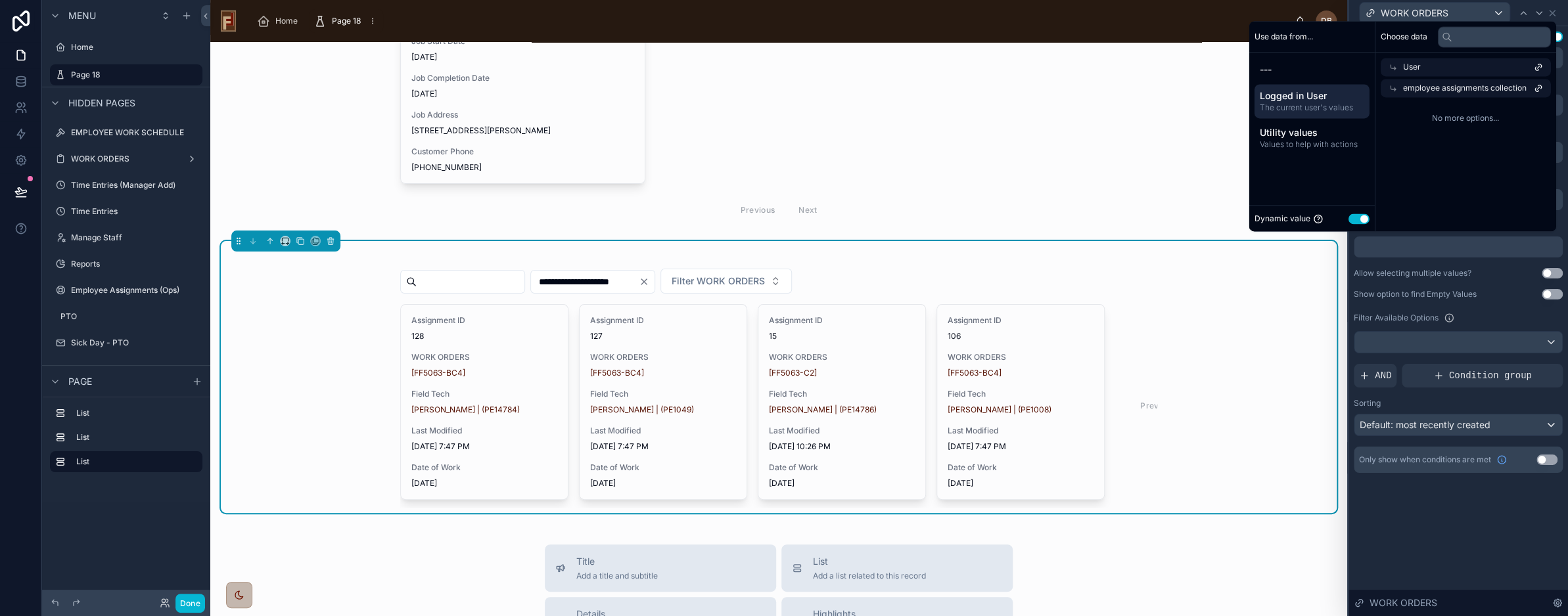
click at [1455, 117] on span "No more options..." at bounding box center [1467, 118] width 170 height 11
click at [1471, 88] on span "employee assignments collection" at bounding box center [1465, 88] width 124 height 11
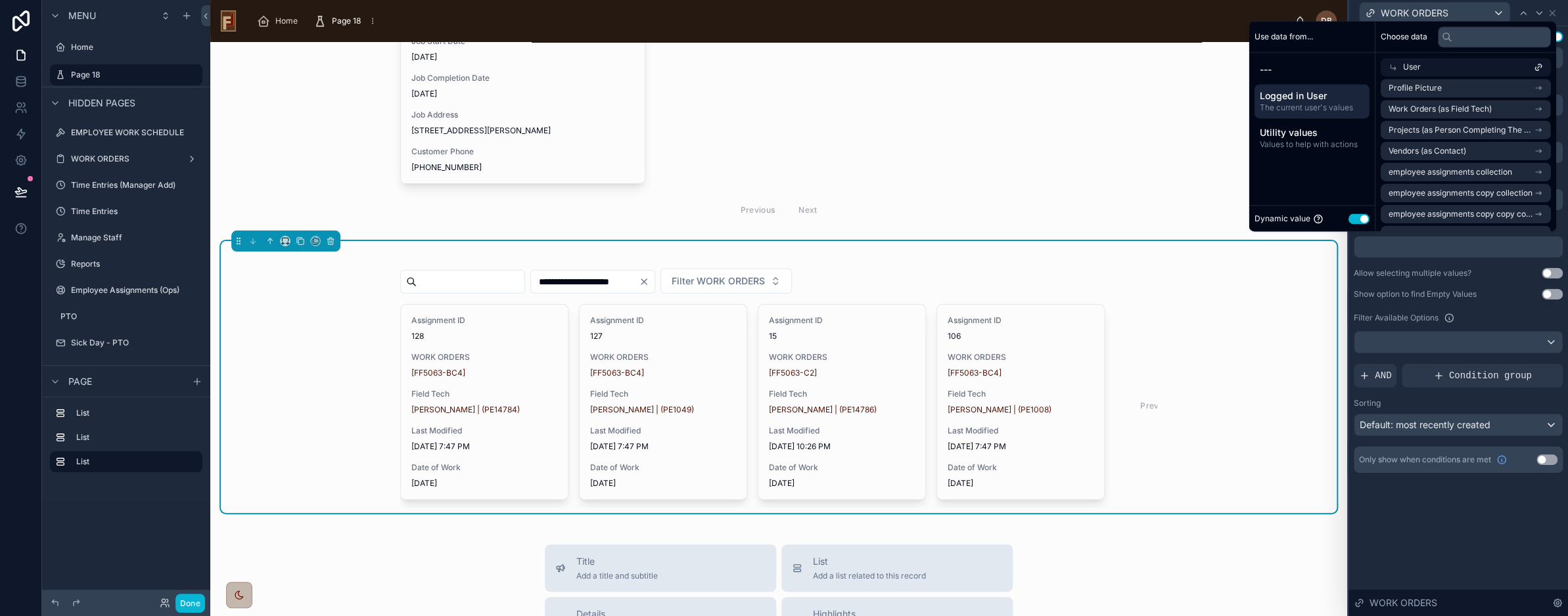
scroll to position [131, 0]
click at [1463, 128] on span "employee assignments copy collection" at bounding box center [1460, 128] width 144 height 11
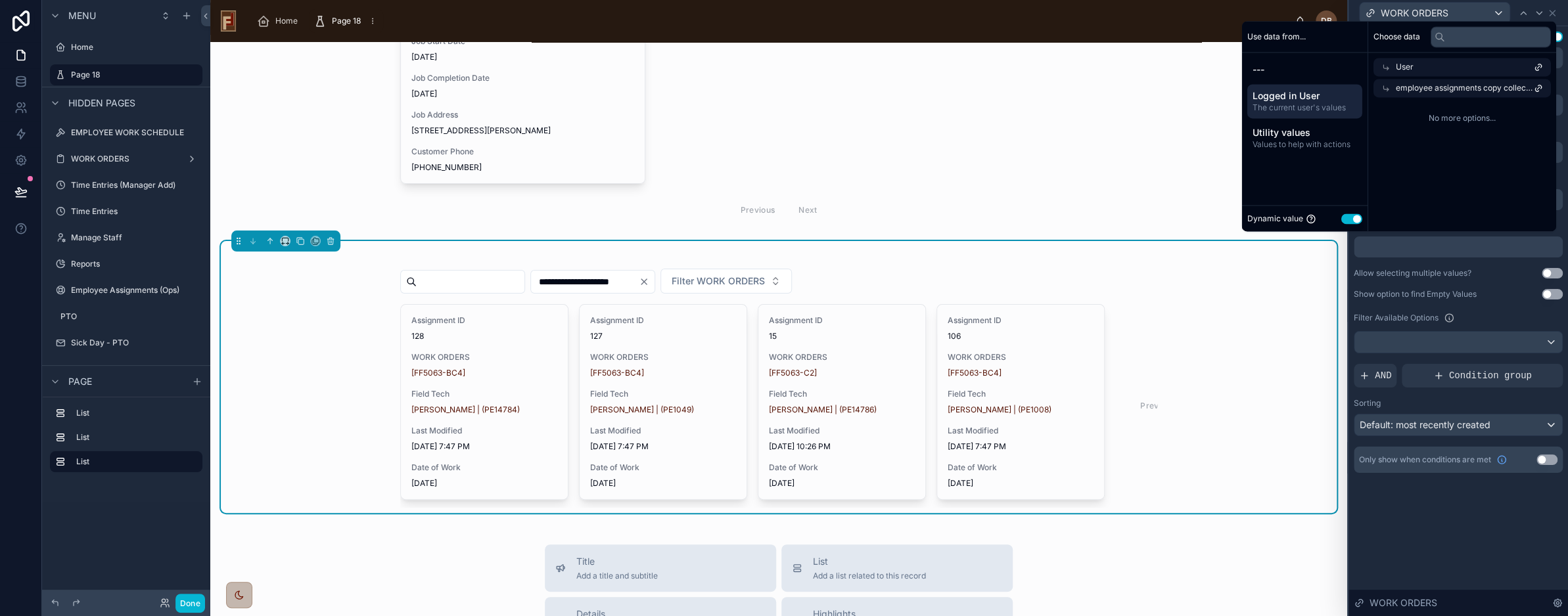
click at [1481, 91] on span "employee assignments copy collection" at bounding box center [1465, 88] width 138 height 11
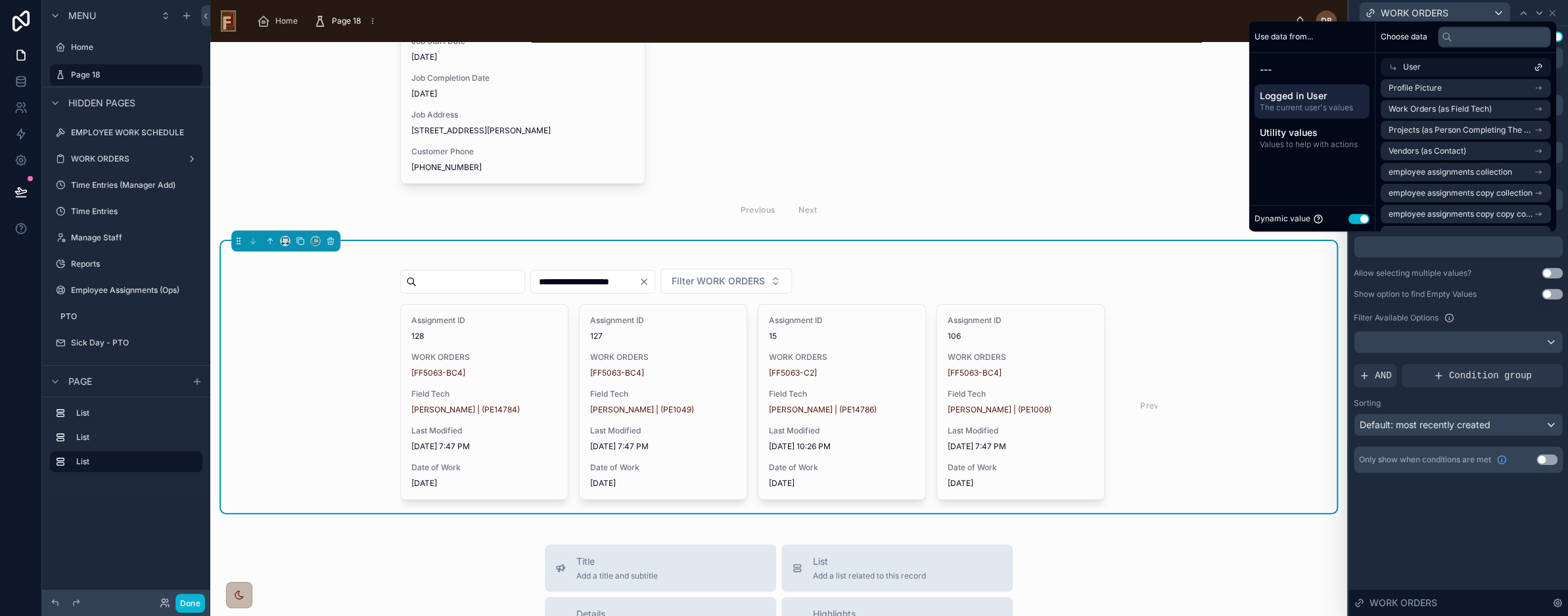
scroll to position [131, 0]
click at [1463, 149] on span "employee assignments copy copy collection" at bounding box center [1461, 149] width 145 height 11
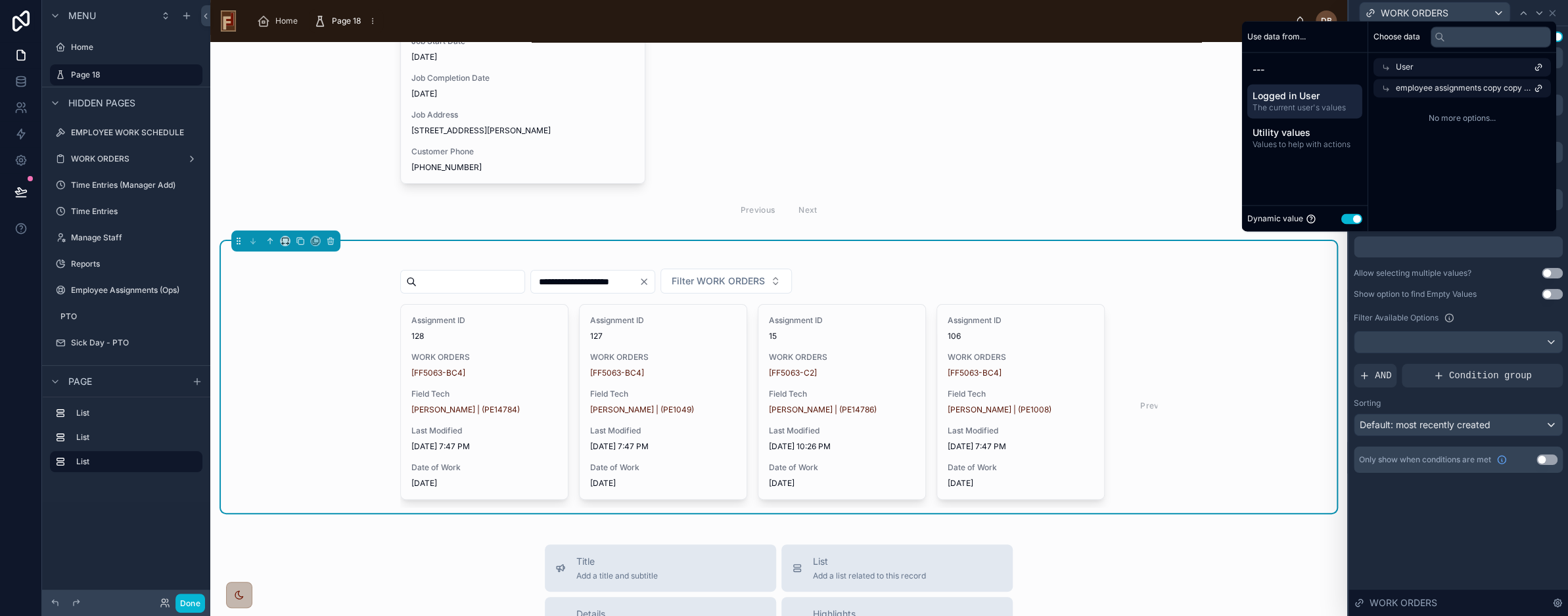
scroll to position [0, 0]
click at [1470, 88] on span "employee assignments copy copy collection" at bounding box center [1465, 88] width 138 height 11
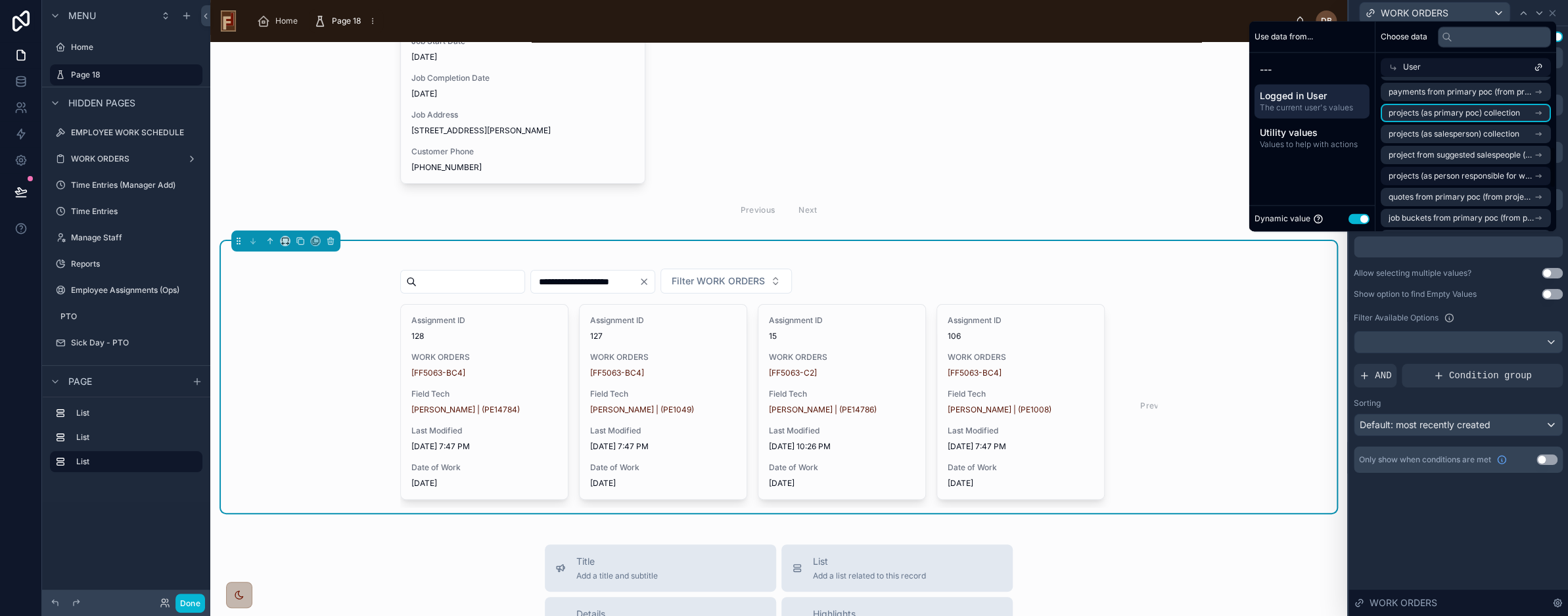
scroll to position [263, 0]
click at [1471, 105] on span "projects (as primary poc) collection" at bounding box center [1454, 101] width 131 height 11
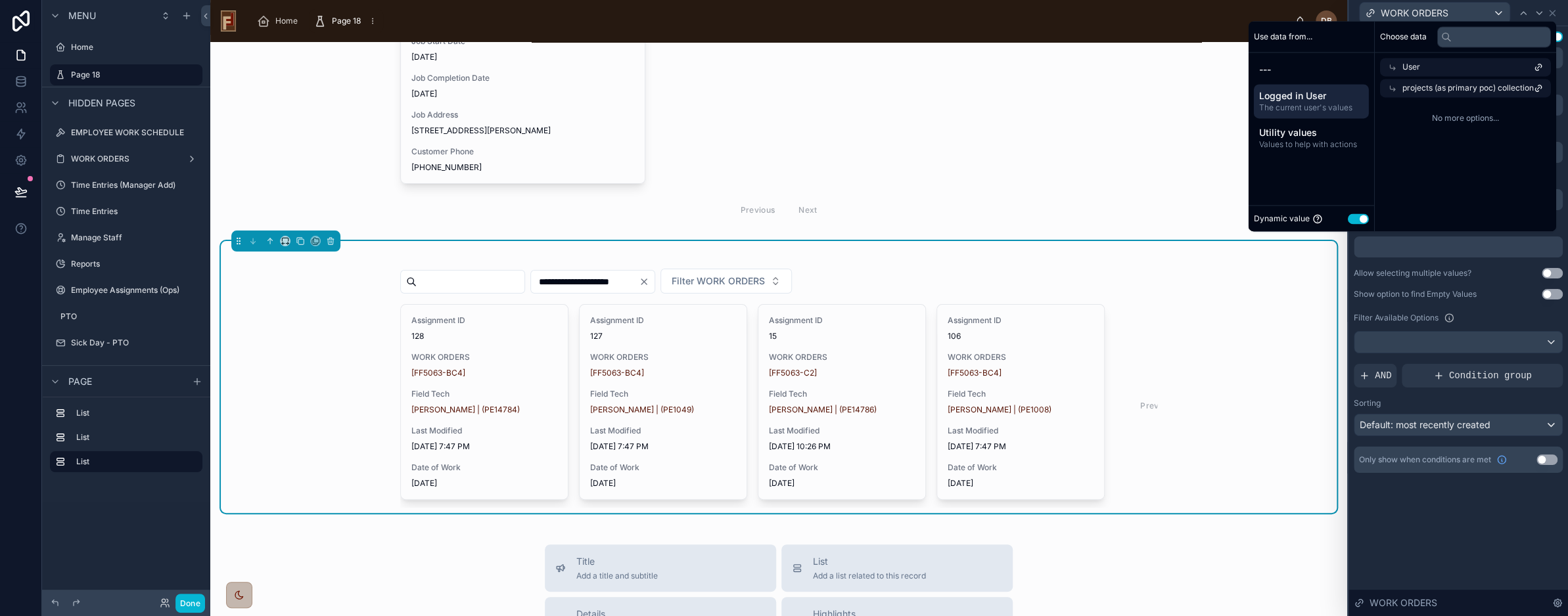
click at [1469, 87] on span "projects (as primary poc) collection" at bounding box center [1469, 88] width 131 height 11
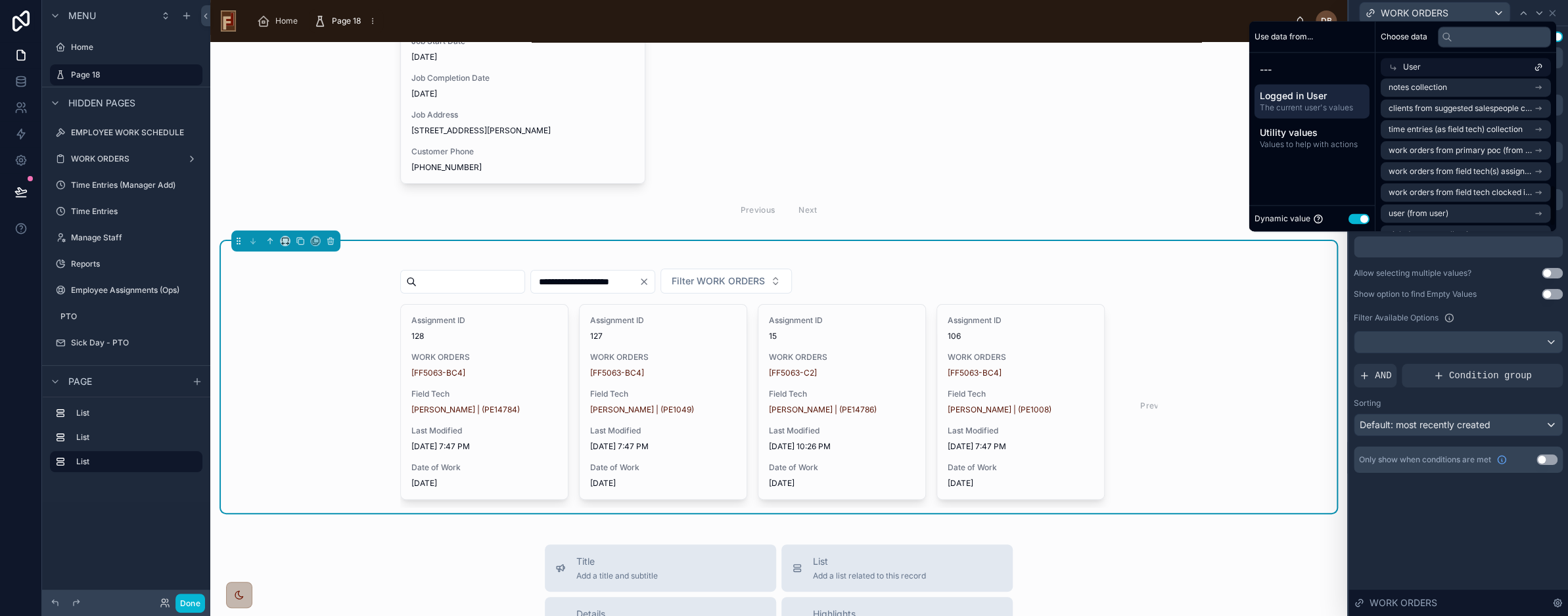
scroll to position [421, 0]
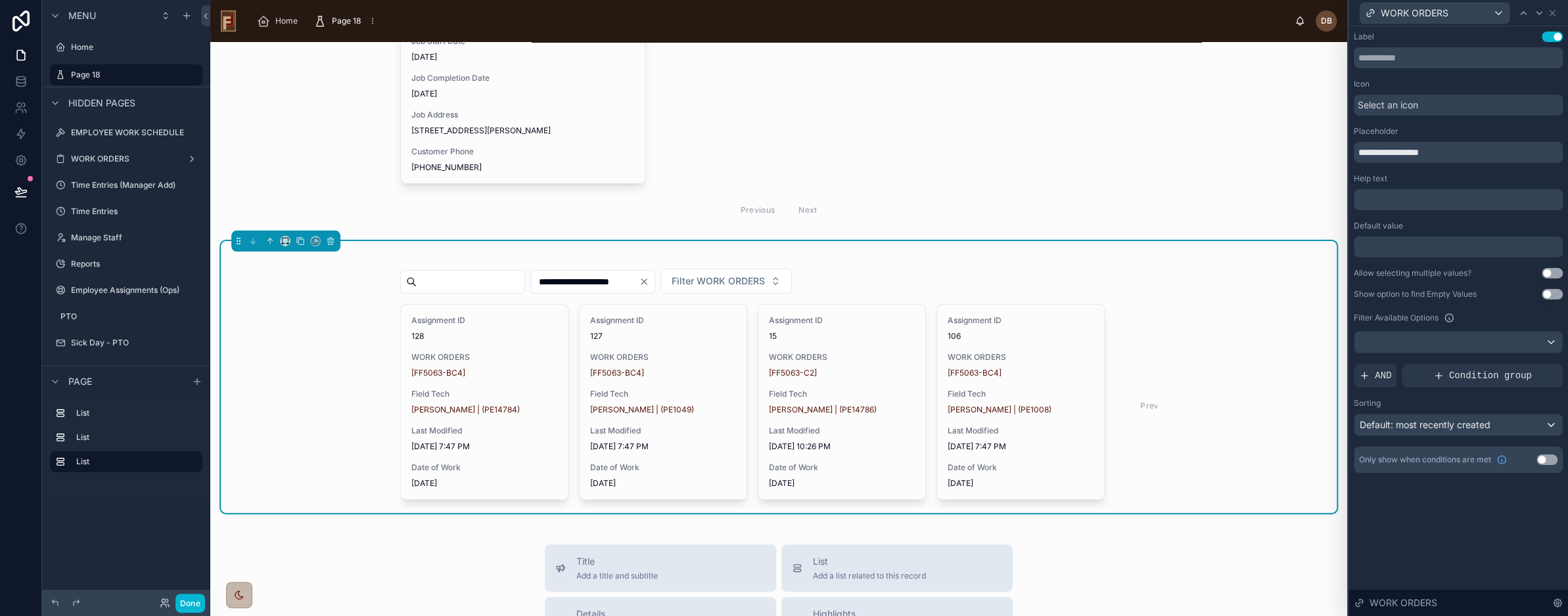
click at [1428, 504] on div "**********" at bounding box center [1458, 321] width 220 height 590
click at [342, 281] on div "**********" at bounding box center [779, 377] width 1116 height 272
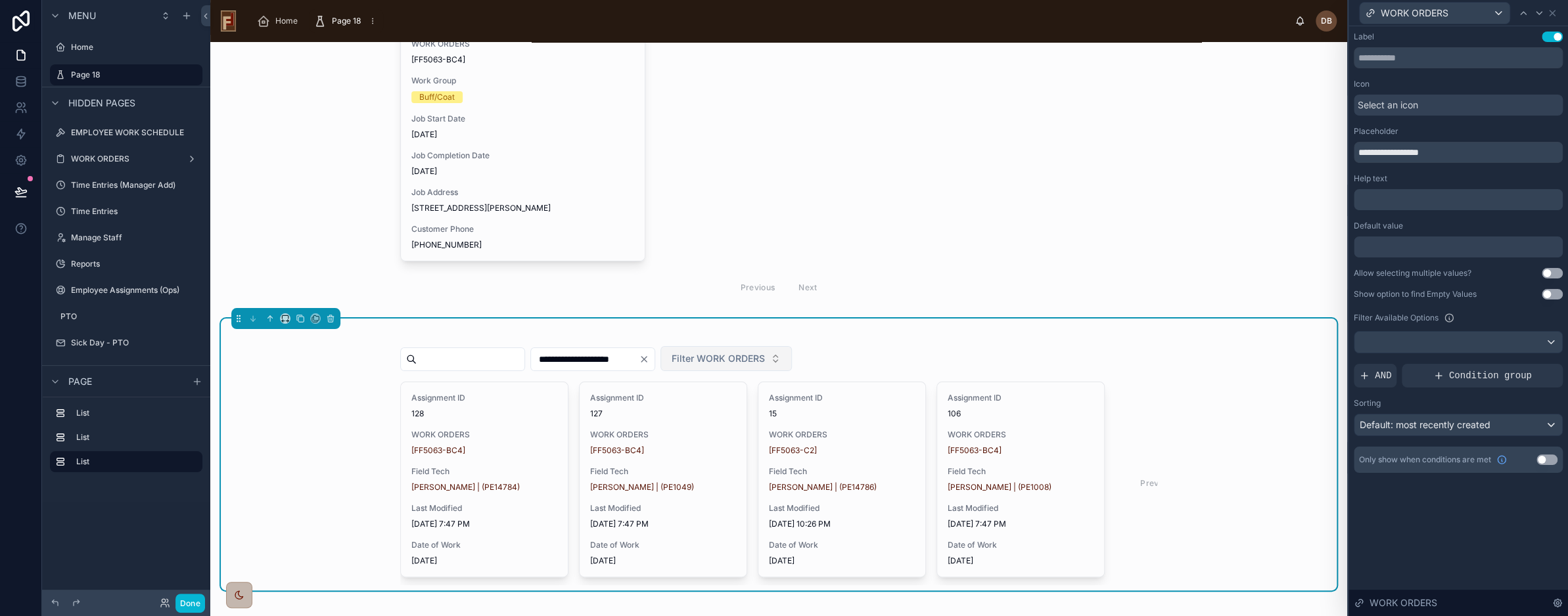
scroll to position [592, 0]
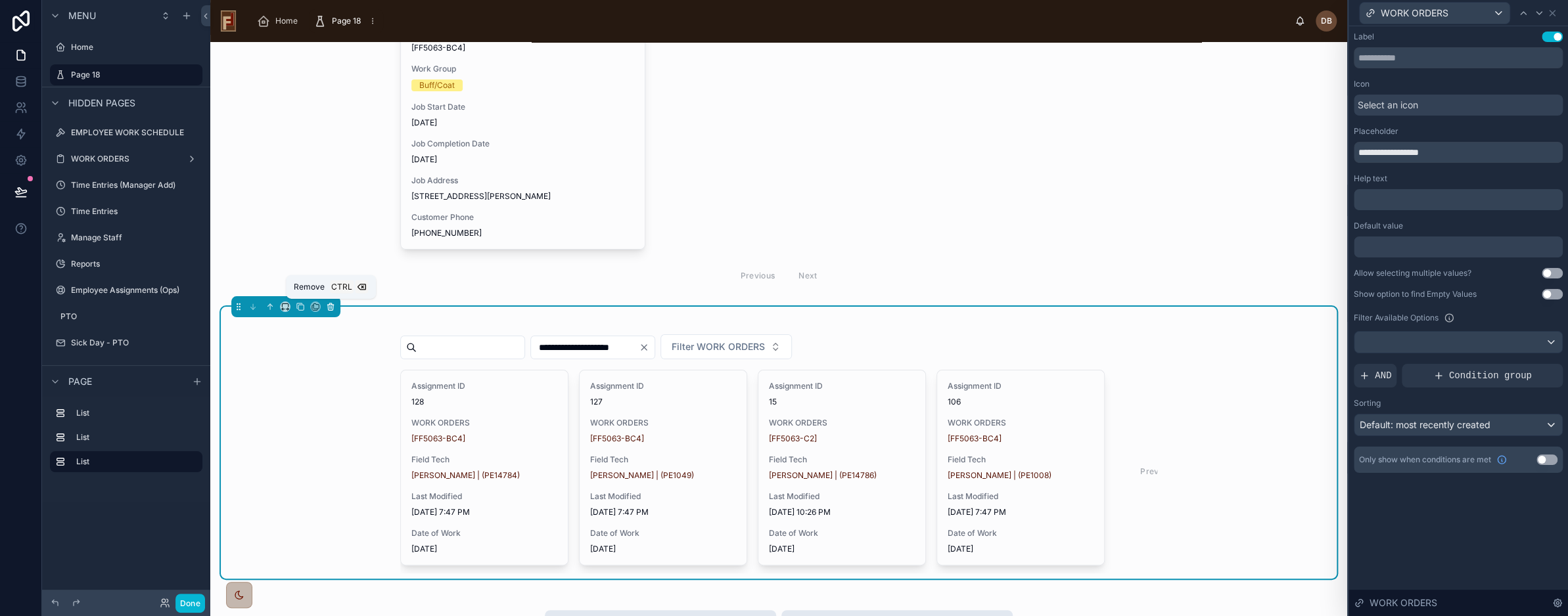
click at [329, 309] on icon at bounding box center [331, 307] width 9 height 9
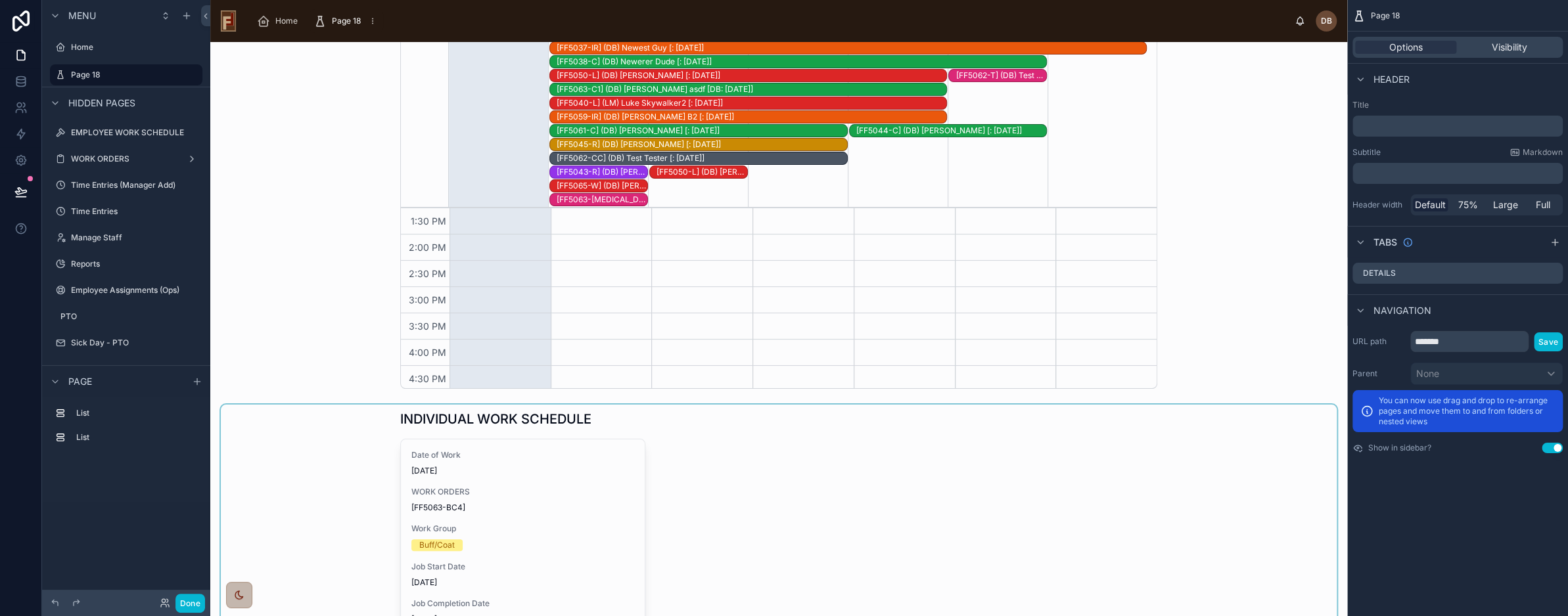
scroll to position [329, 0]
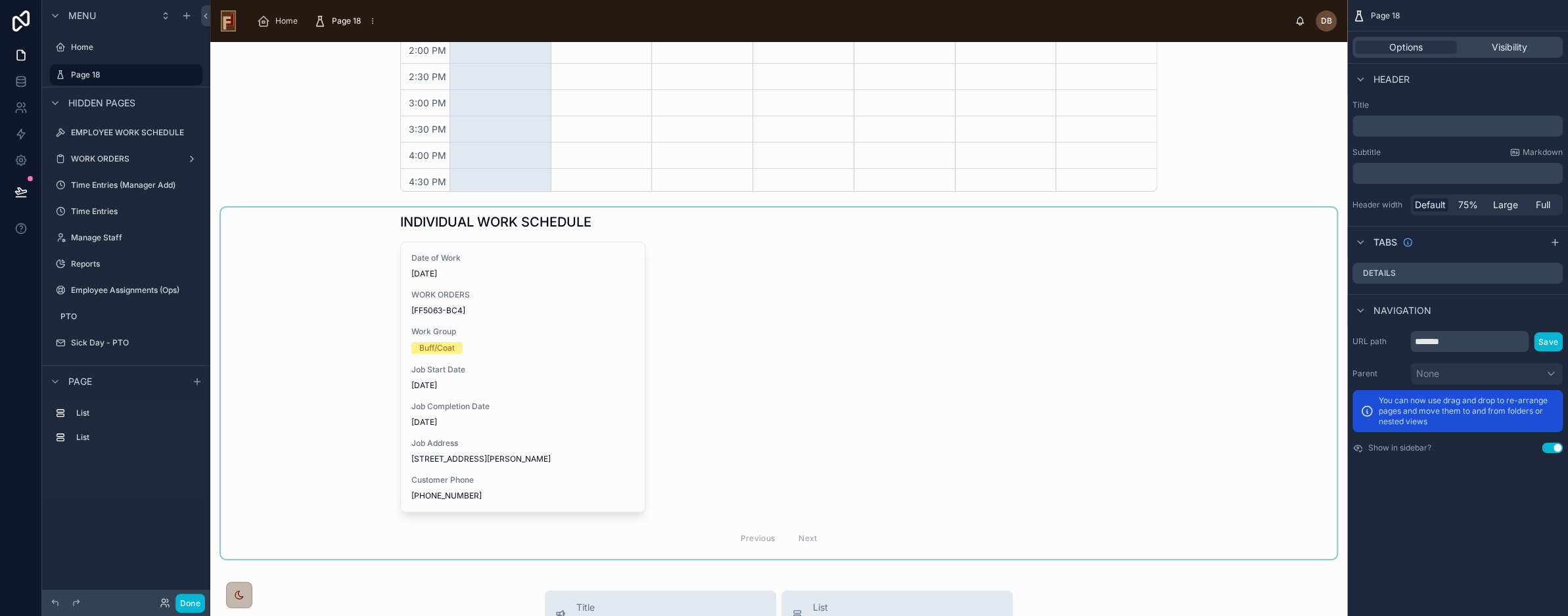
click at [823, 356] on div at bounding box center [779, 383] width 1116 height 352
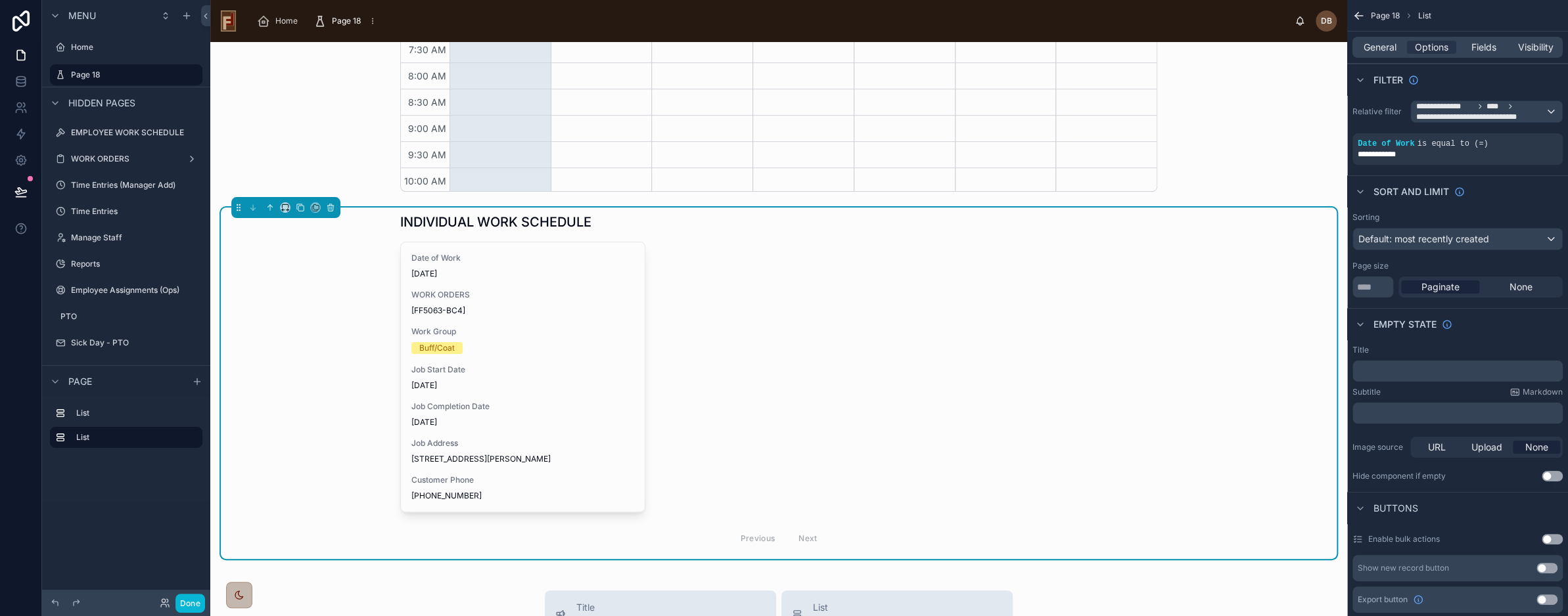
scroll to position [341, 0]
click at [755, 231] on div "INDIVIDUAL WORK SCHEDULE" at bounding box center [779, 222] width 757 height 18
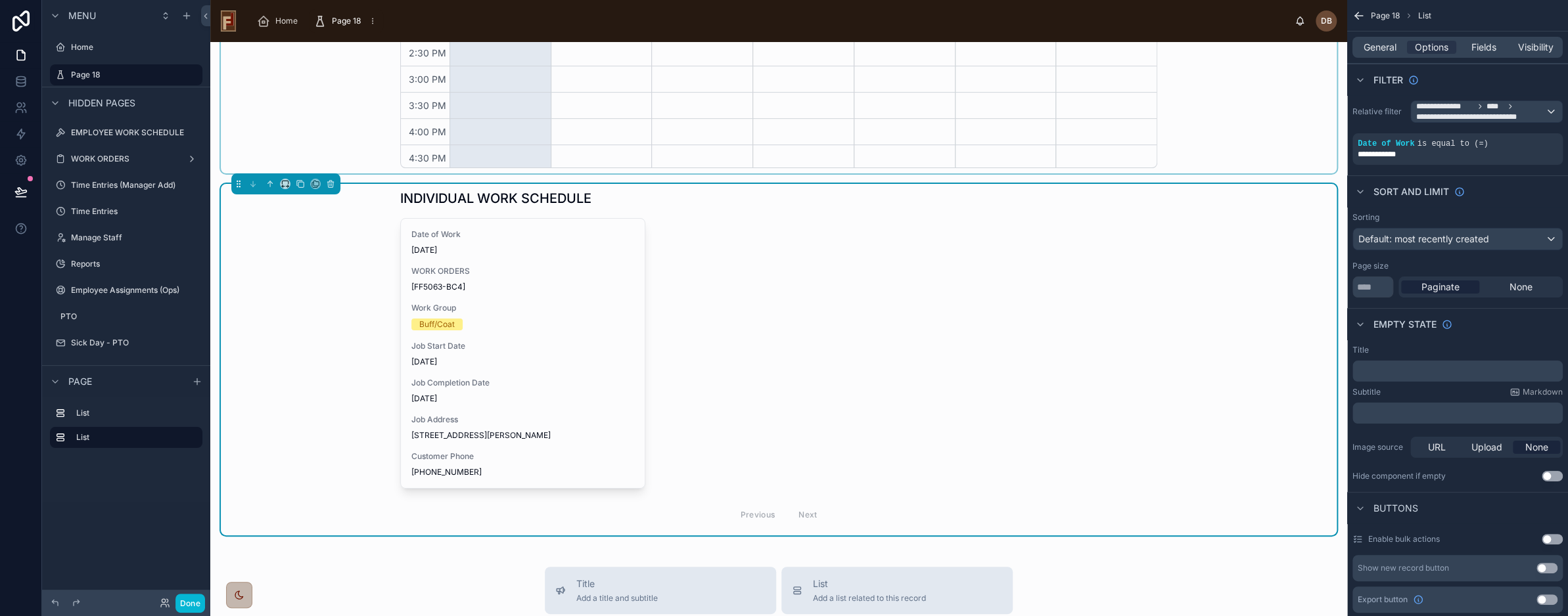
scroll to position [394, 0]
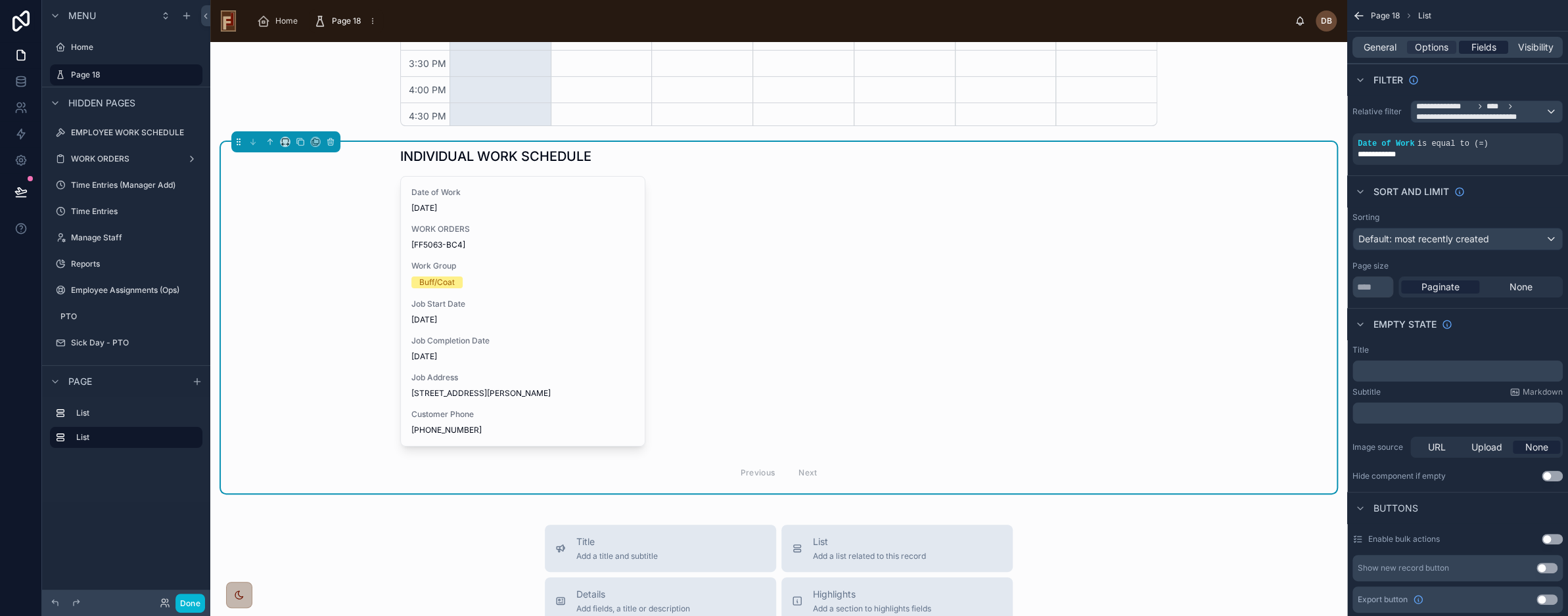
click at [1475, 47] on span "Fields" at bounding box center [1484, 47] width 25 height 13
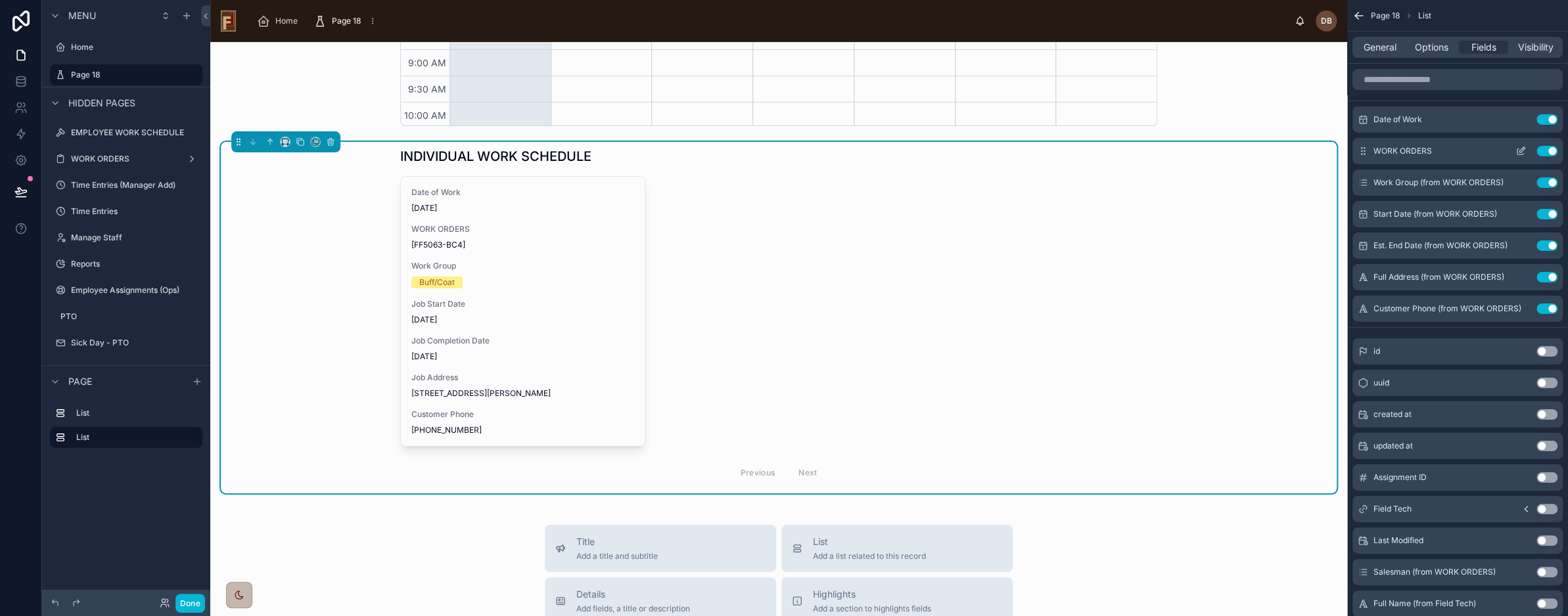
scroll to position [341, 0]
click at [1437, 76] on input "scrollable content" at bounding box center [1458, 79] width 210 height 21
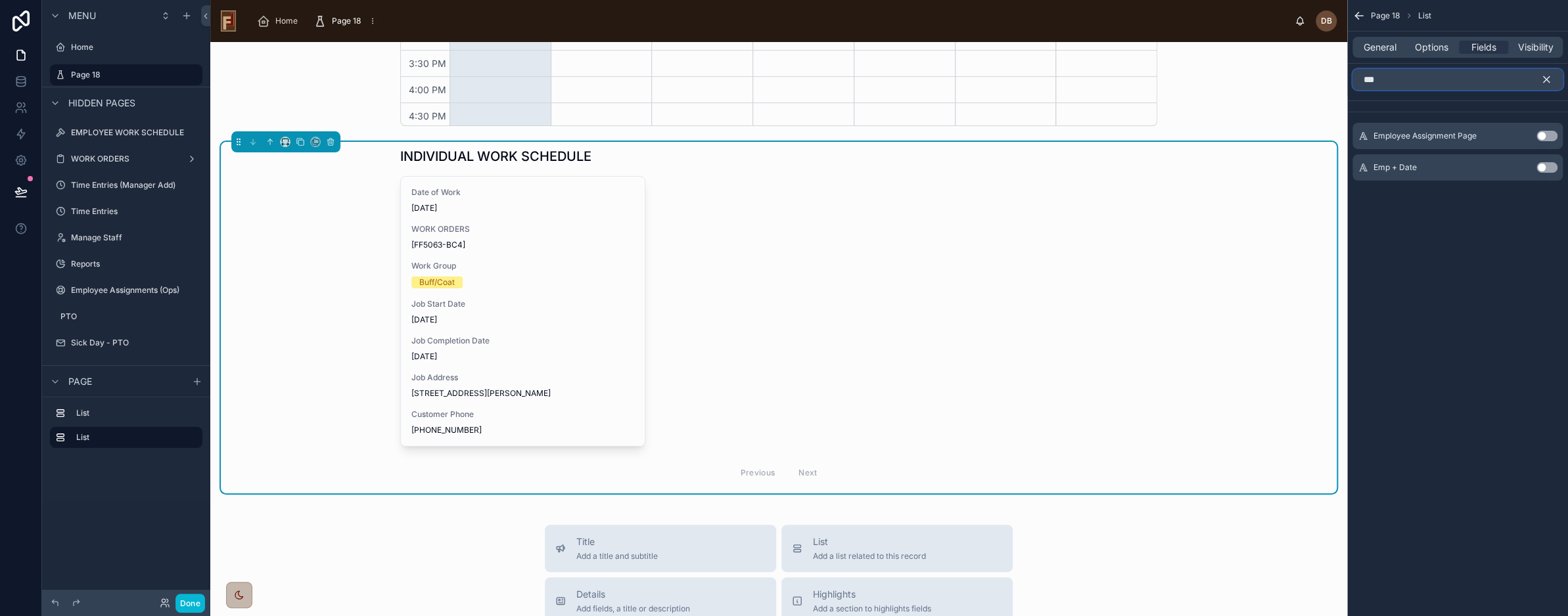
type input "***"
click at [1545, 166] on button "Use setting" at bounding box center [1547, 168] width 21 height 11
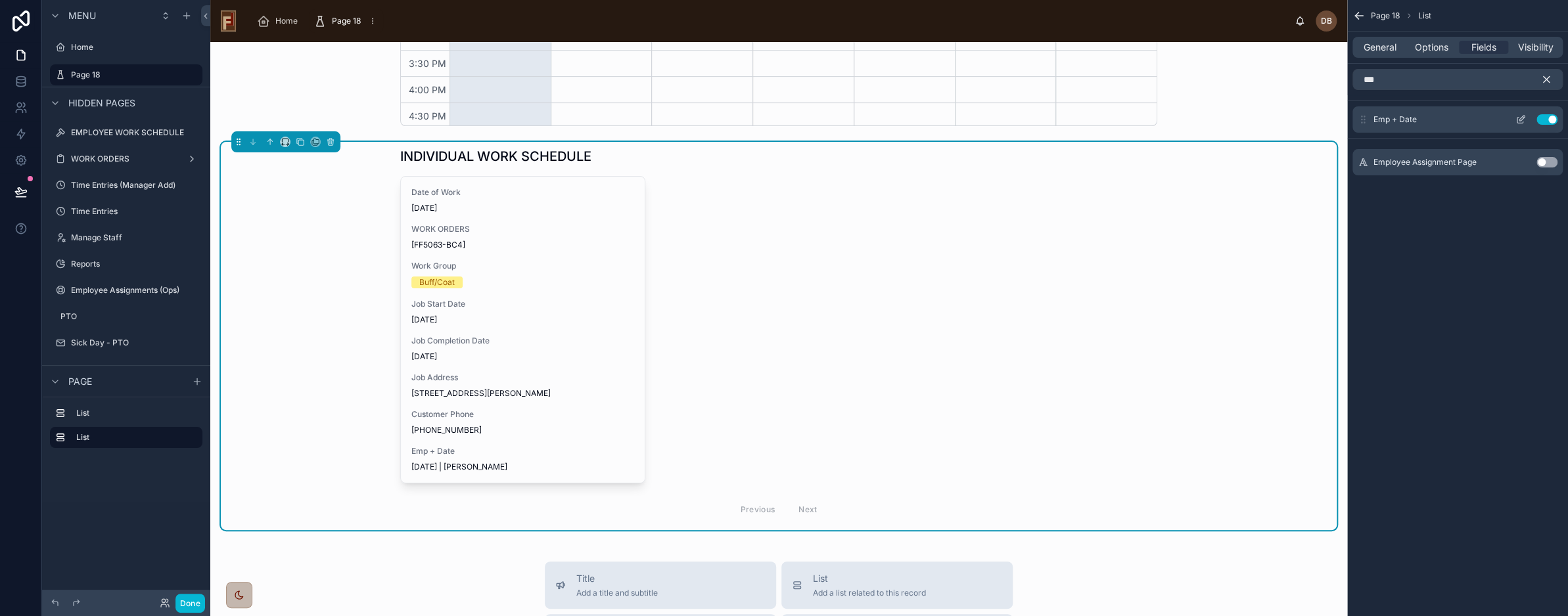
click at [1547, 116] on button "Use setting" at bounding box center [1547, 120] width 21 height 11
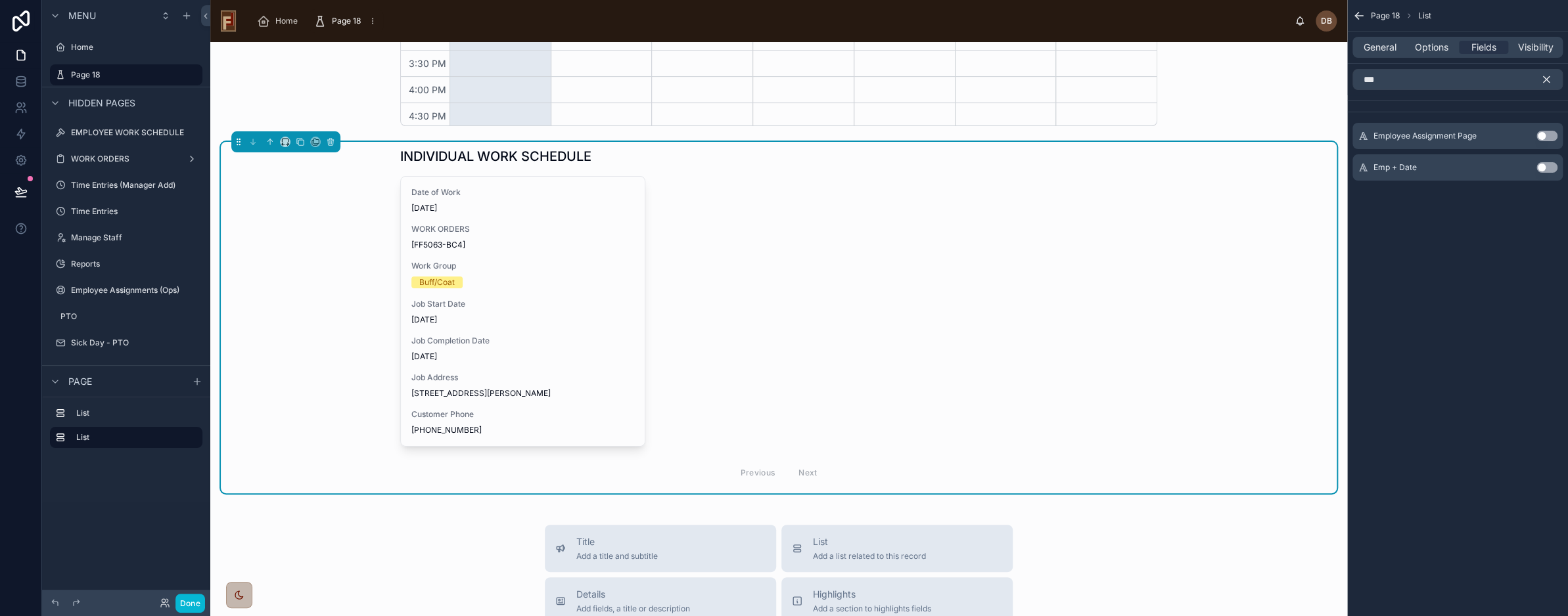
click at [1546, 79] on icon "scrollable content" at bounding box center [1547, 80] width 6 height 6
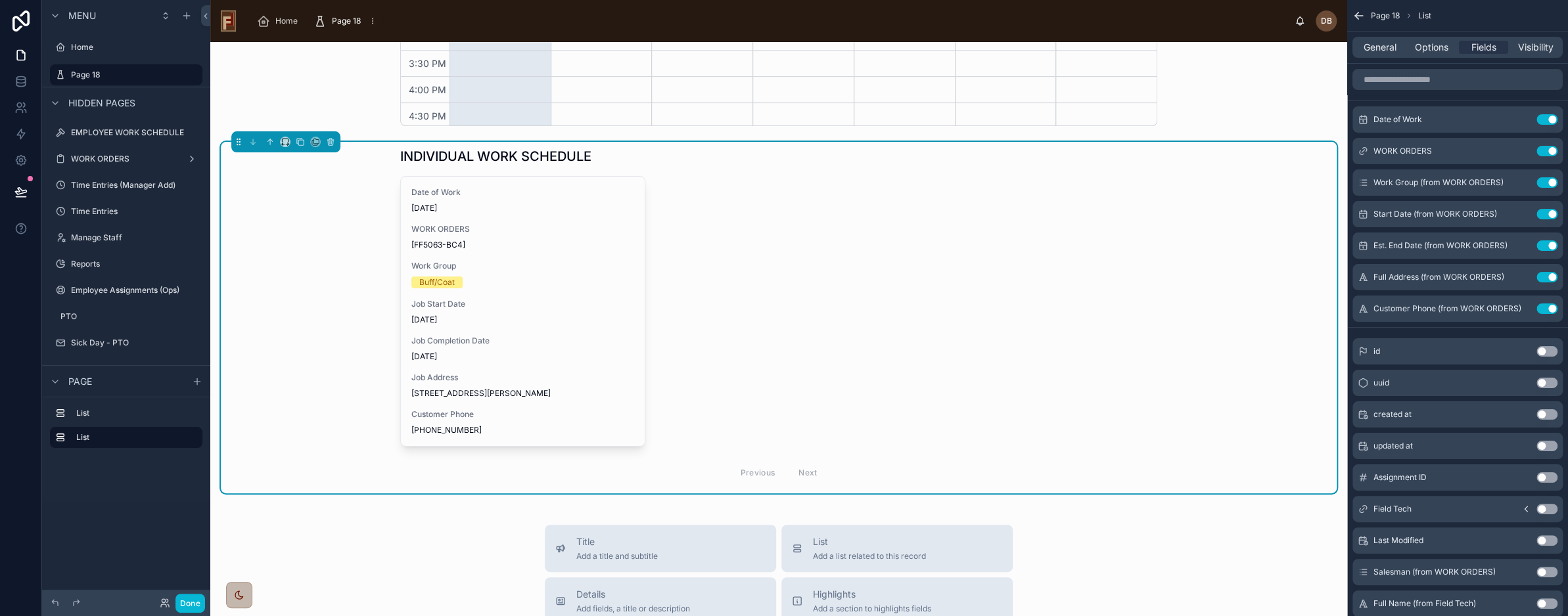
click at [825, 187] on div "Date of Work 8/10/2025 WORK ORDERS [FF5063-BC4] Work Group Buff/Coat Job Start …" at bounding box center [779, 332] width 757 height 312
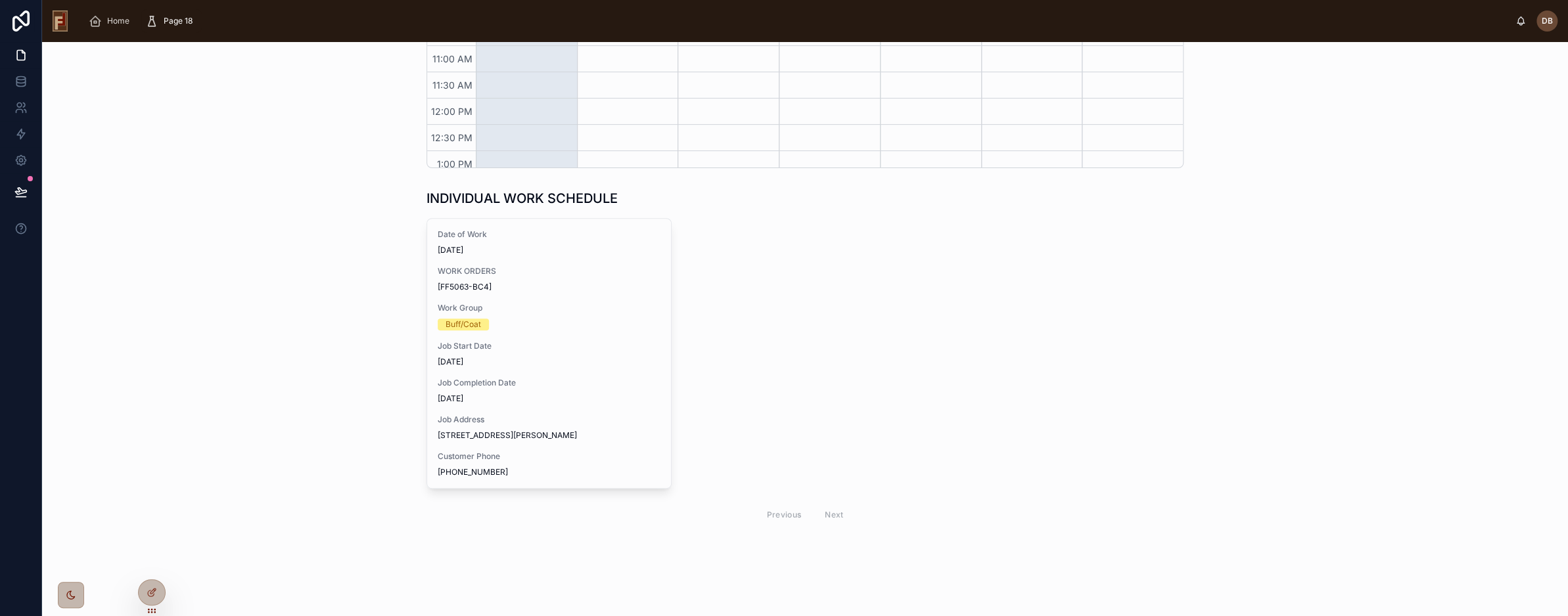
scroll to position [375, 0]
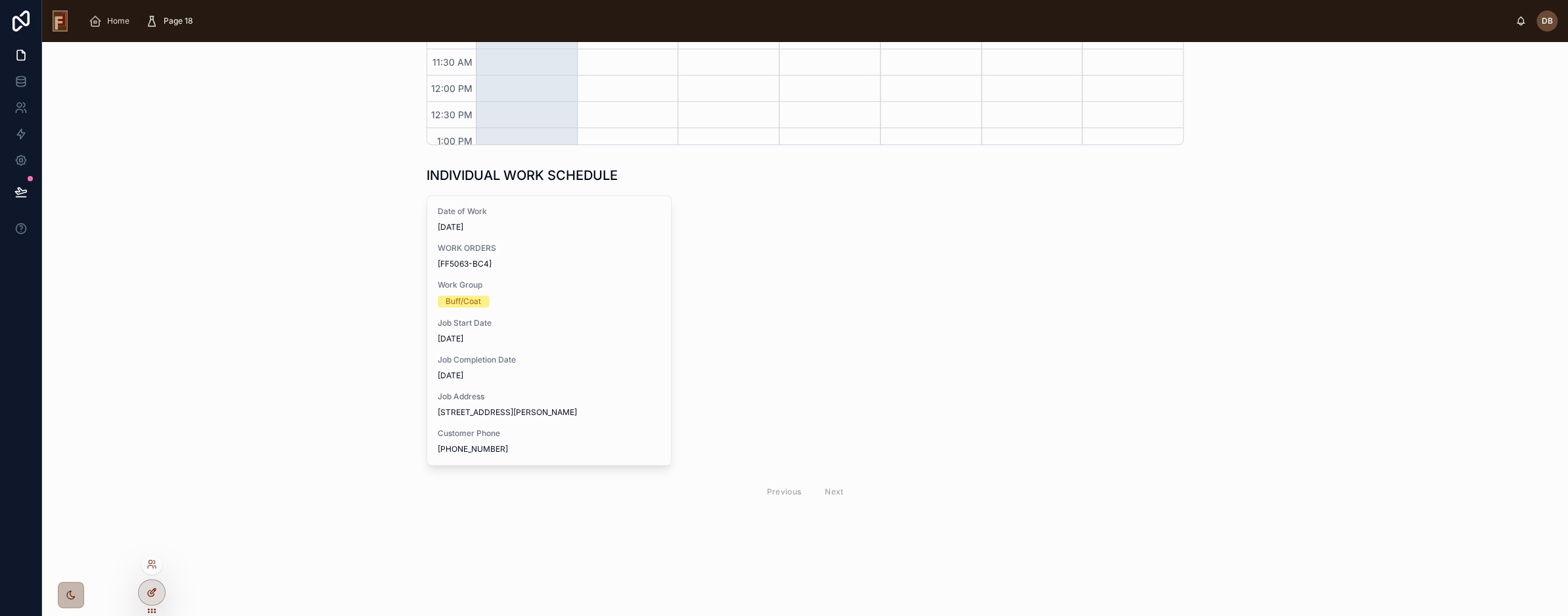
click at [154, 596] on icon at bounding box center [152, 593] width 11 height 11
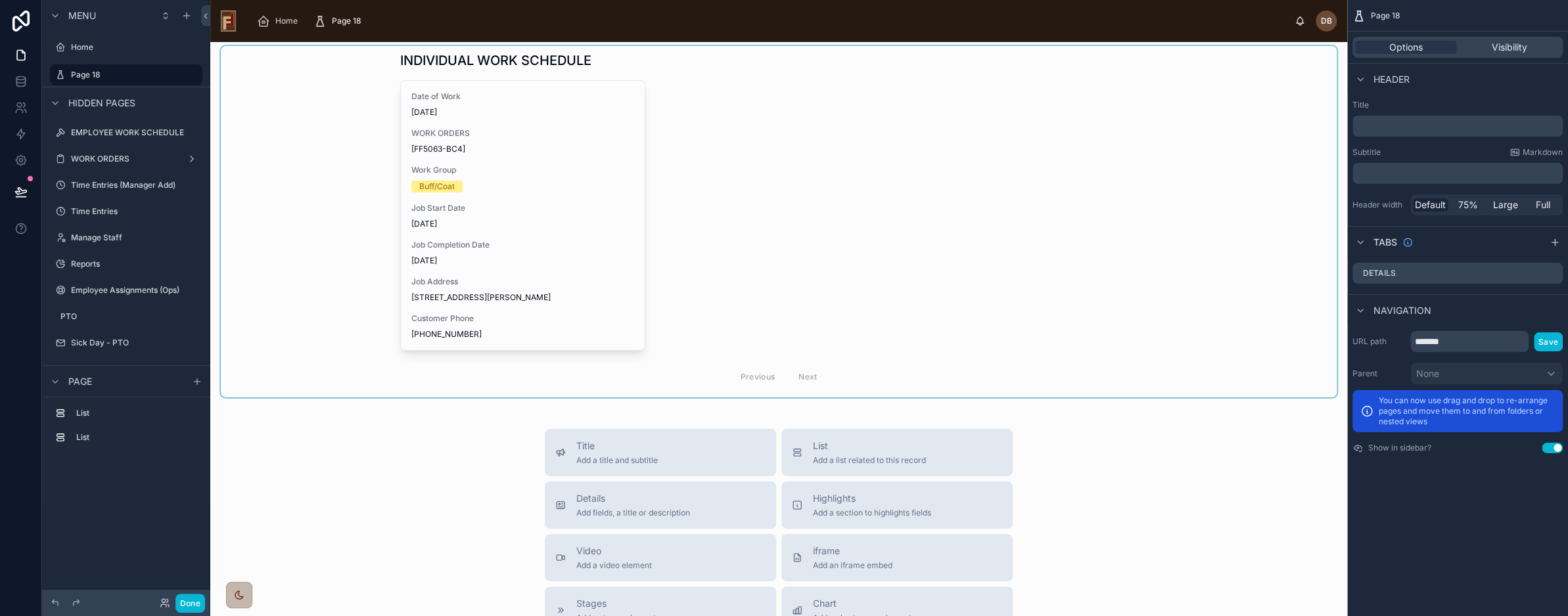
scroll to position [310, 0]
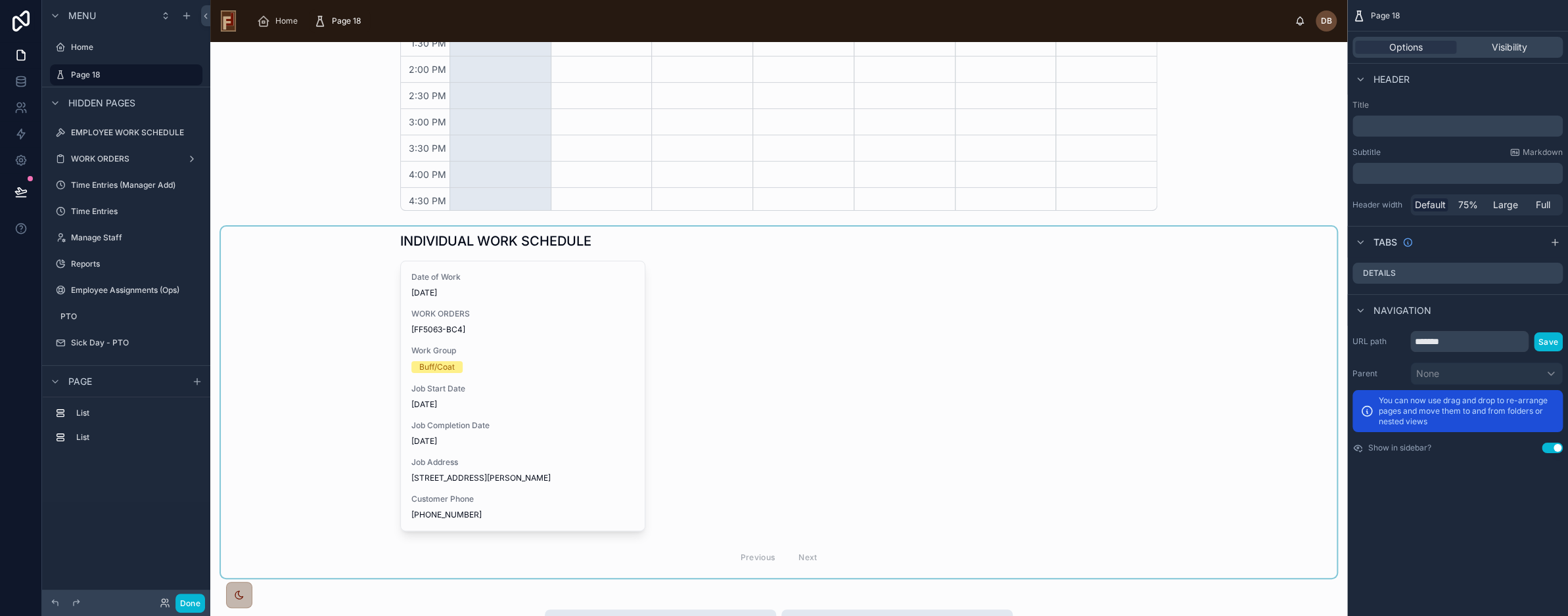
click at [599, 314] on div at bounding box center [779, 402] width 1116 height 352
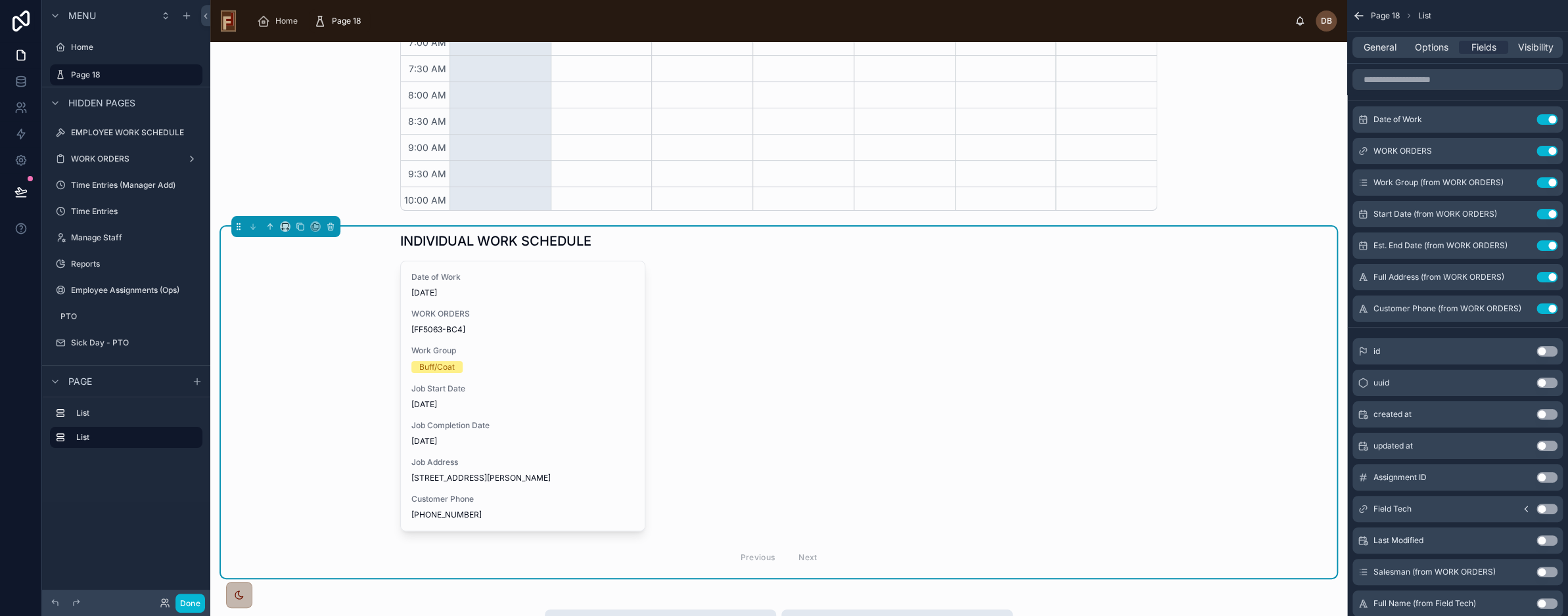
scroll to position [341, 0]
click at [1457, 75] on input "scrollable content" at bounding box center [1458, 79] width 210 height 21
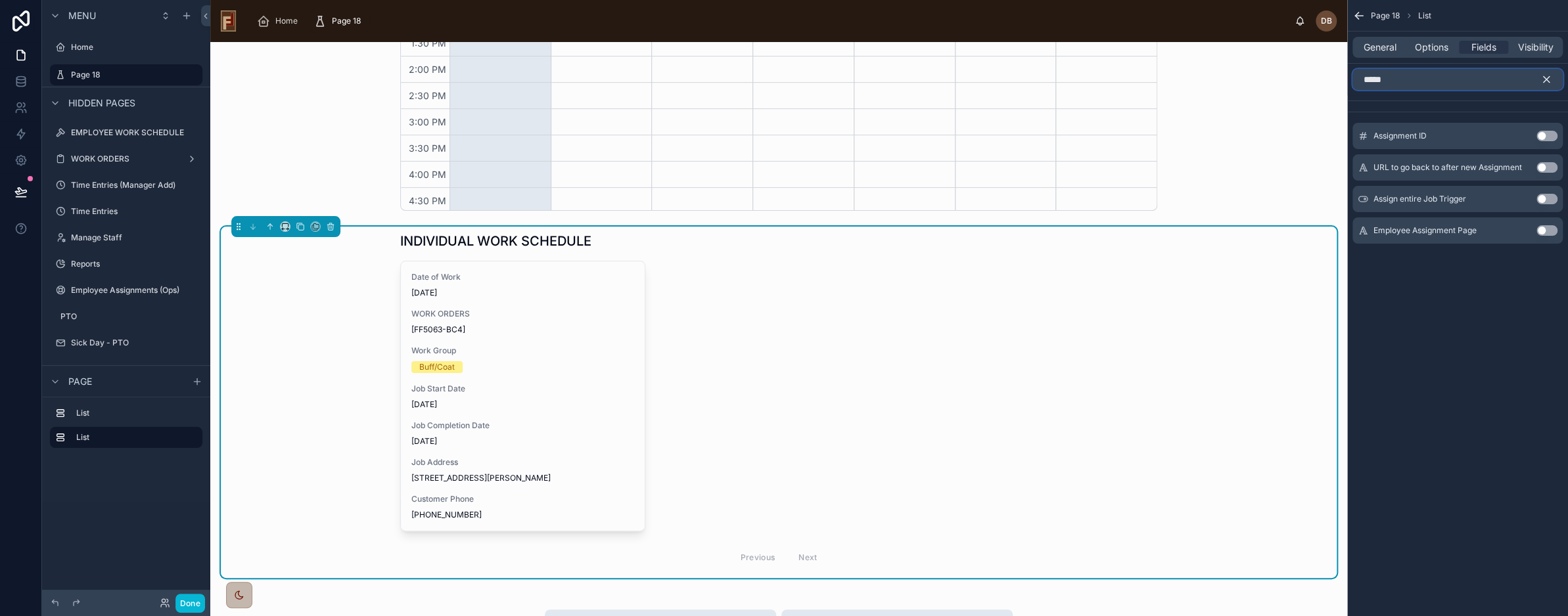
type input "*****"
click at [1115, 333] on div "Date of Work 8/10/2025 WORK ORDERS [FF5063-BC4] Work Group Buff/Coat Job Start …" at bounding box center [779, 417] width 757 height 312
click at [862, 314] on div "Date of Work 8/10/2025 WORK ORDERS [FF5063-BC4] Work Group Buff/Coat Job Start …" at bounding box center [779, 417] width 757 height 312
click at [1398, 77] on input "*****" at bounding box center [1458, 79] width 210 height 21
click at [1544, 77] on icon "scrollable content" at bounding box center [1547, 80] width 6 height 6
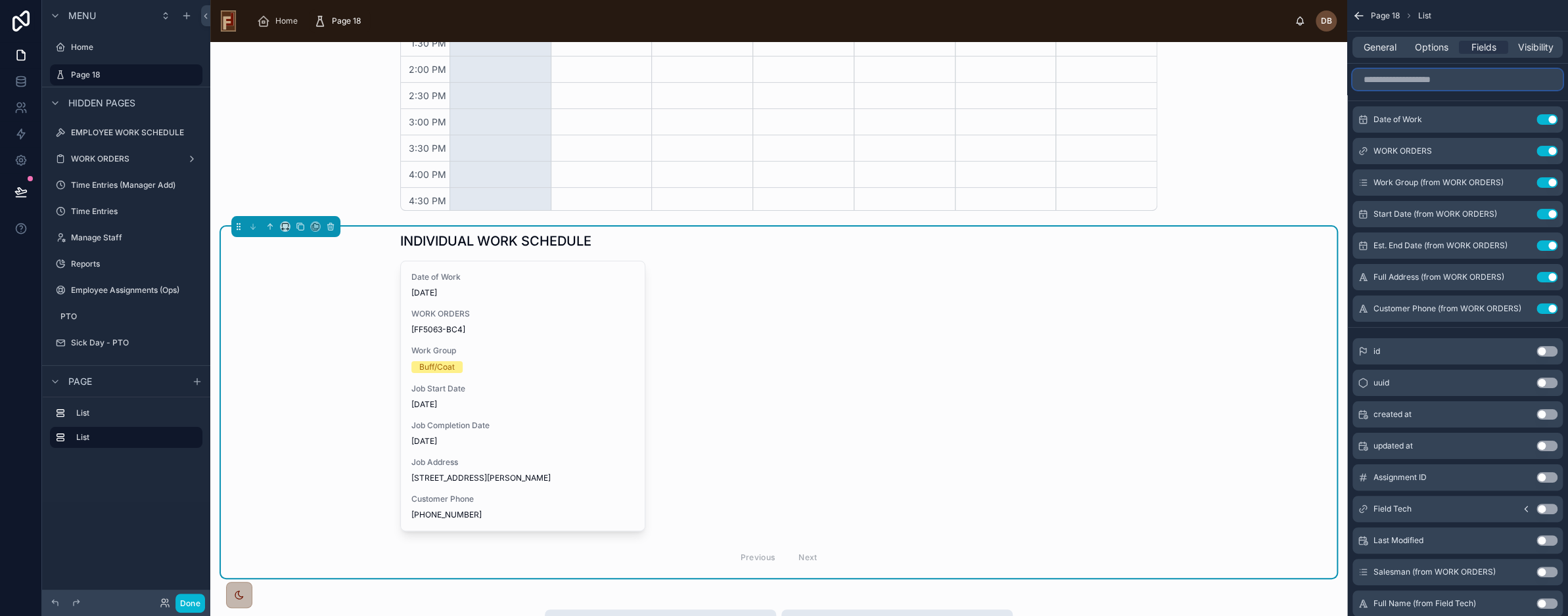
click at [1466, 77] on input "scrollable content" at bounding box center [1458, 79] width 210 height 21
paste input "**********"
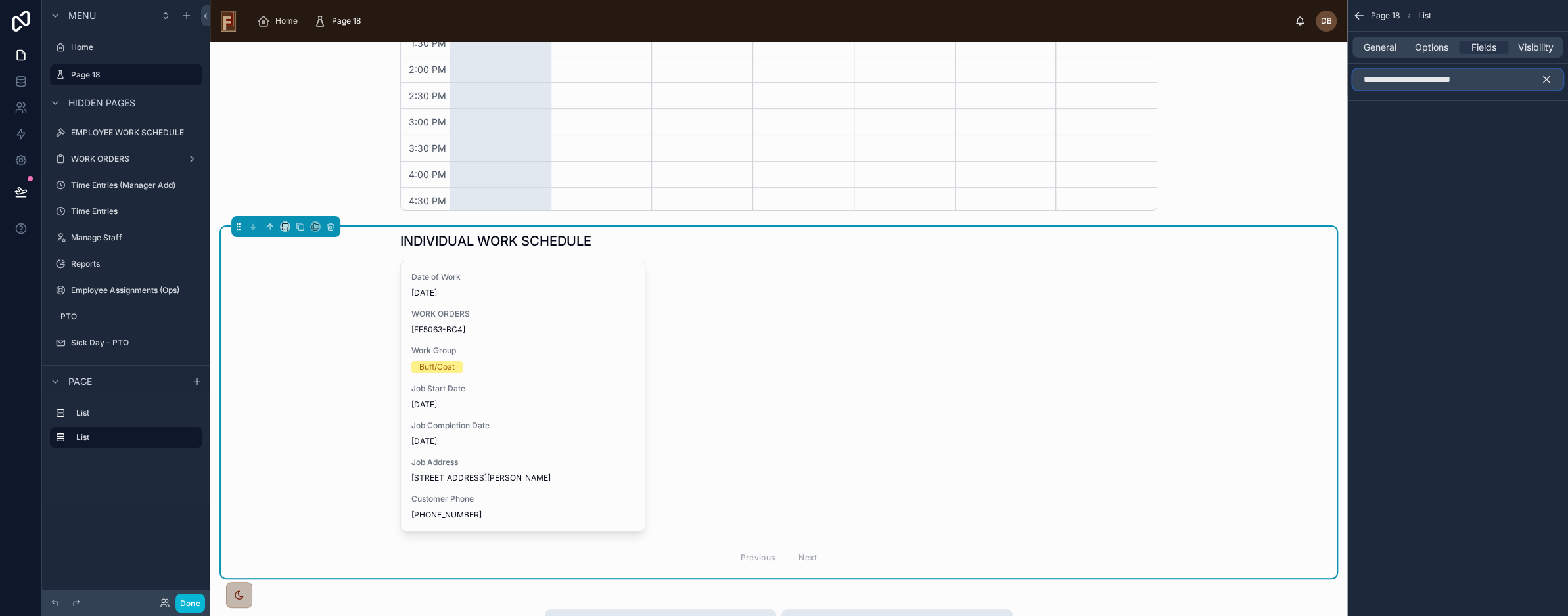
type input "**********"
click at [1548, 76] on icon "scrollable content" at bounding box center [1546, 79] width 11 height 11
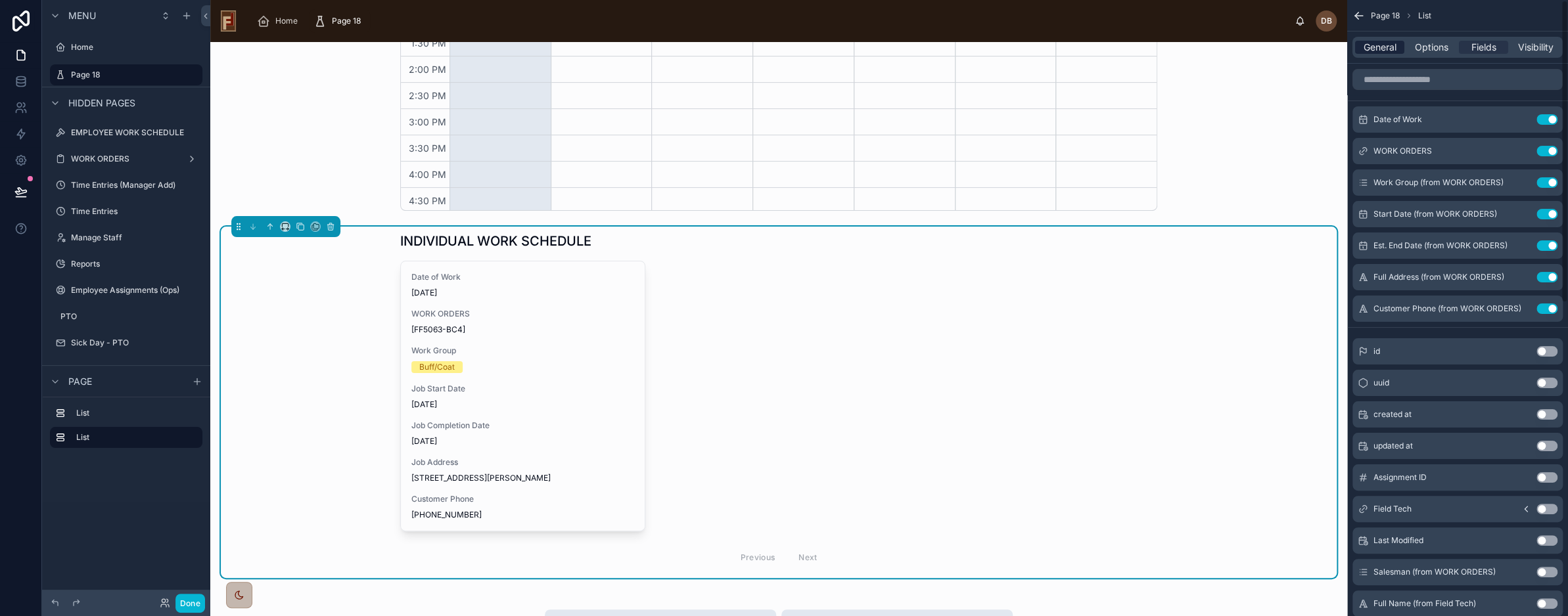
click at [1383, 47] on span "General" at bounding box center [1380, 47] width 33 height 13
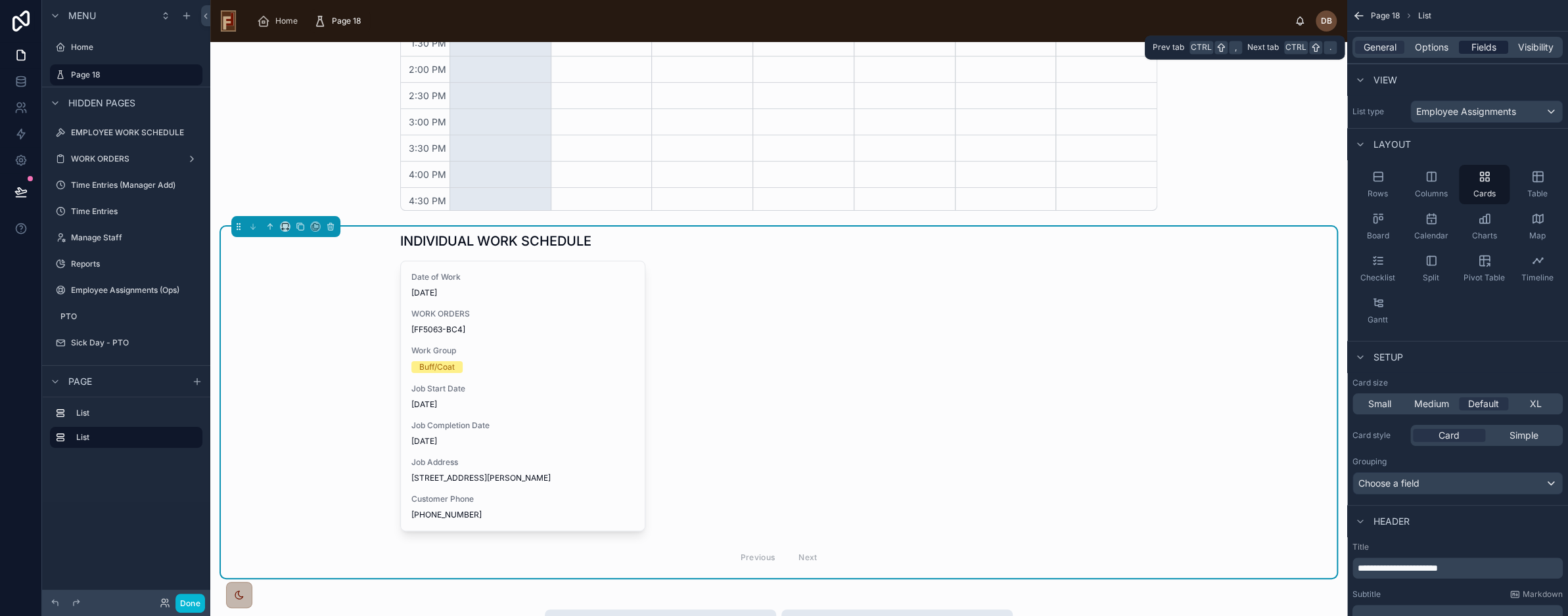
click at [1486, 47] on span "Fields" at bounding box center [1484, 47] width 25 height 13
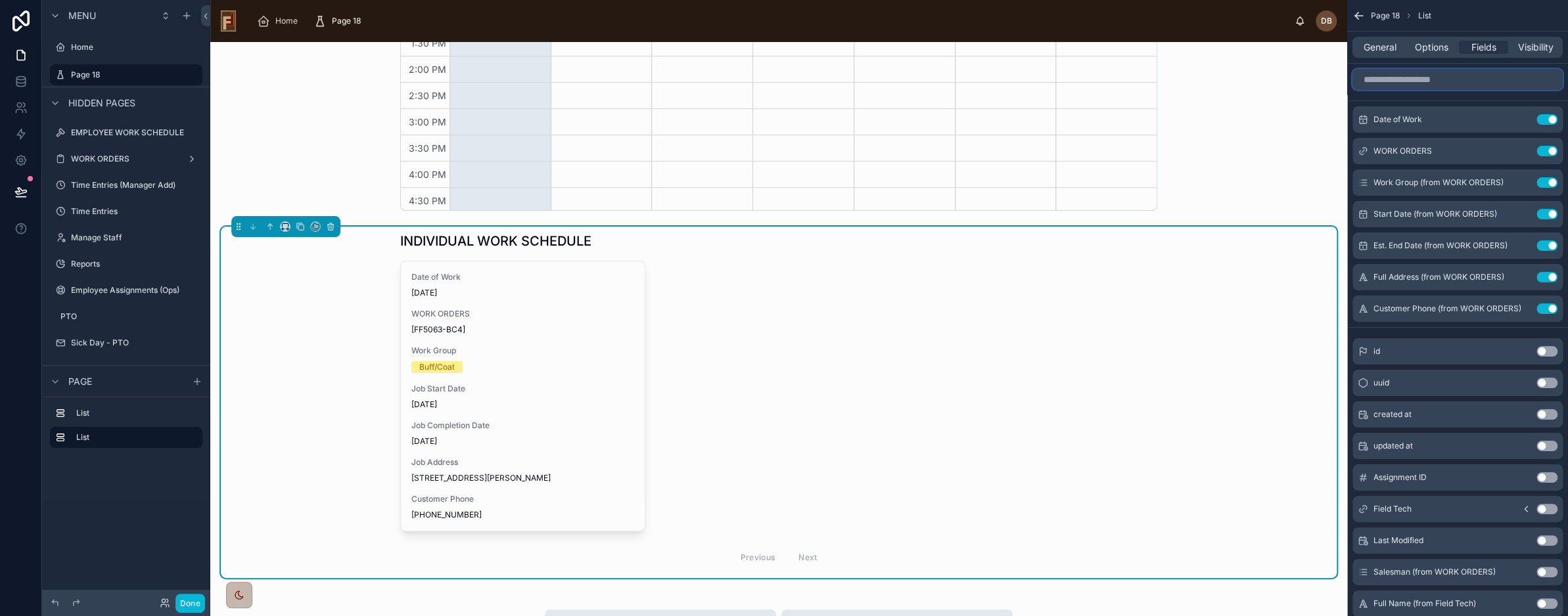
click at [1415, 78] on input "scrollable content" at bounding box center [1458, 79] width 210 height 21
paste input "**********"
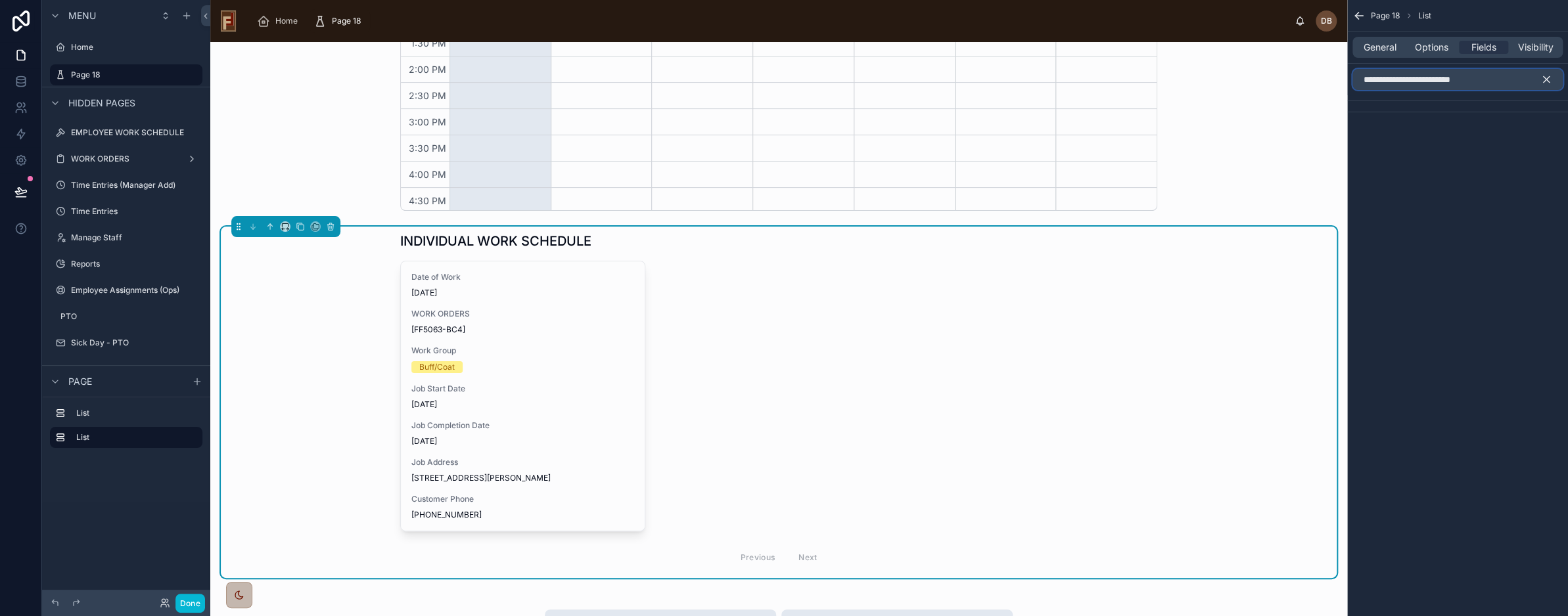
type input "**********"
click at [1546, 81] on icon "scrollable content" at bounding box center [1546, 79] width 11 height 11
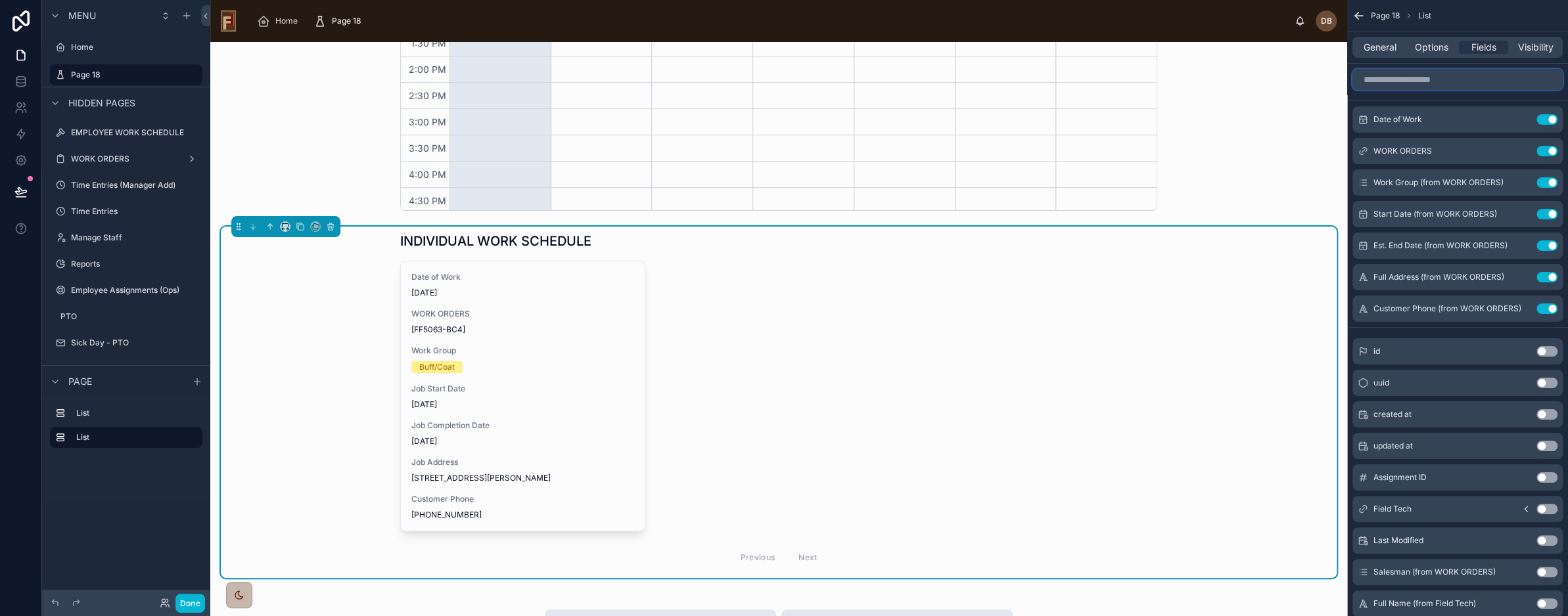
click at [1411, 78] on input "scrollable content" at bounding box center [1458, 79] width 210 height 21
paste input "**********"
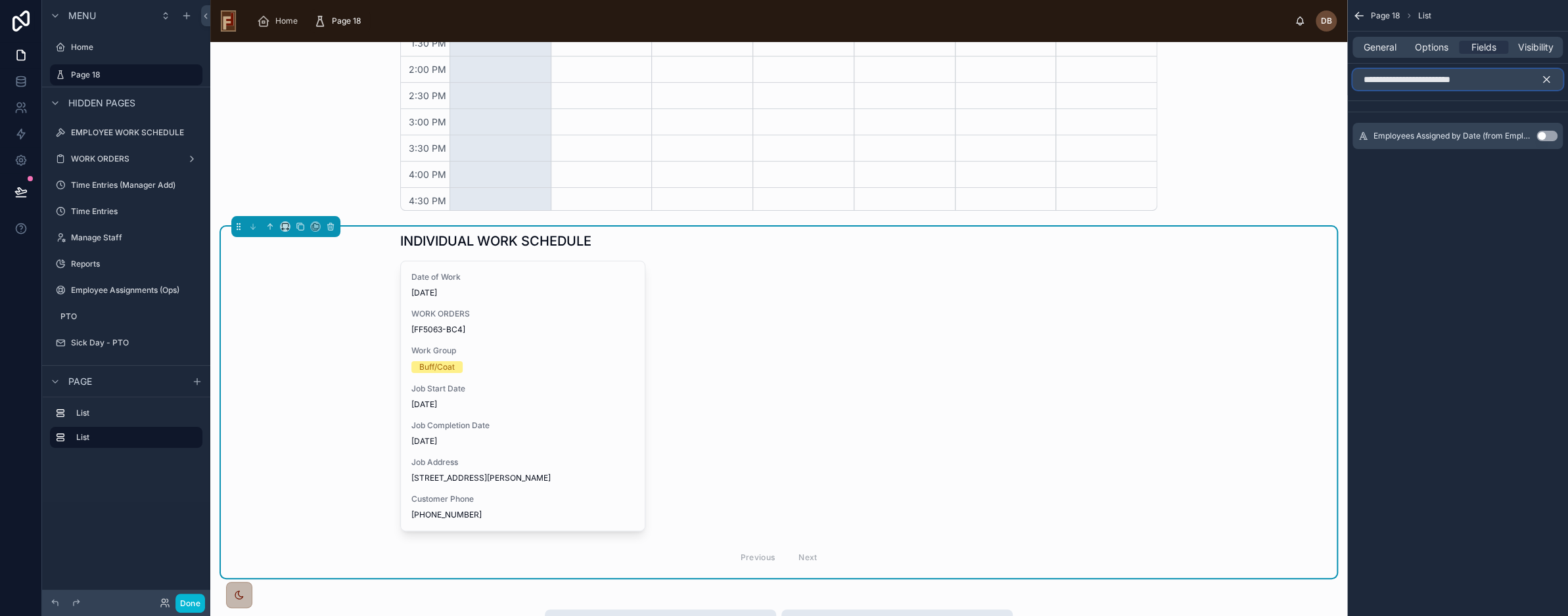
type input "**********"
click at [1542, 137] on button "Use setting" at bounding box center [1547, 136] width 21 height 11
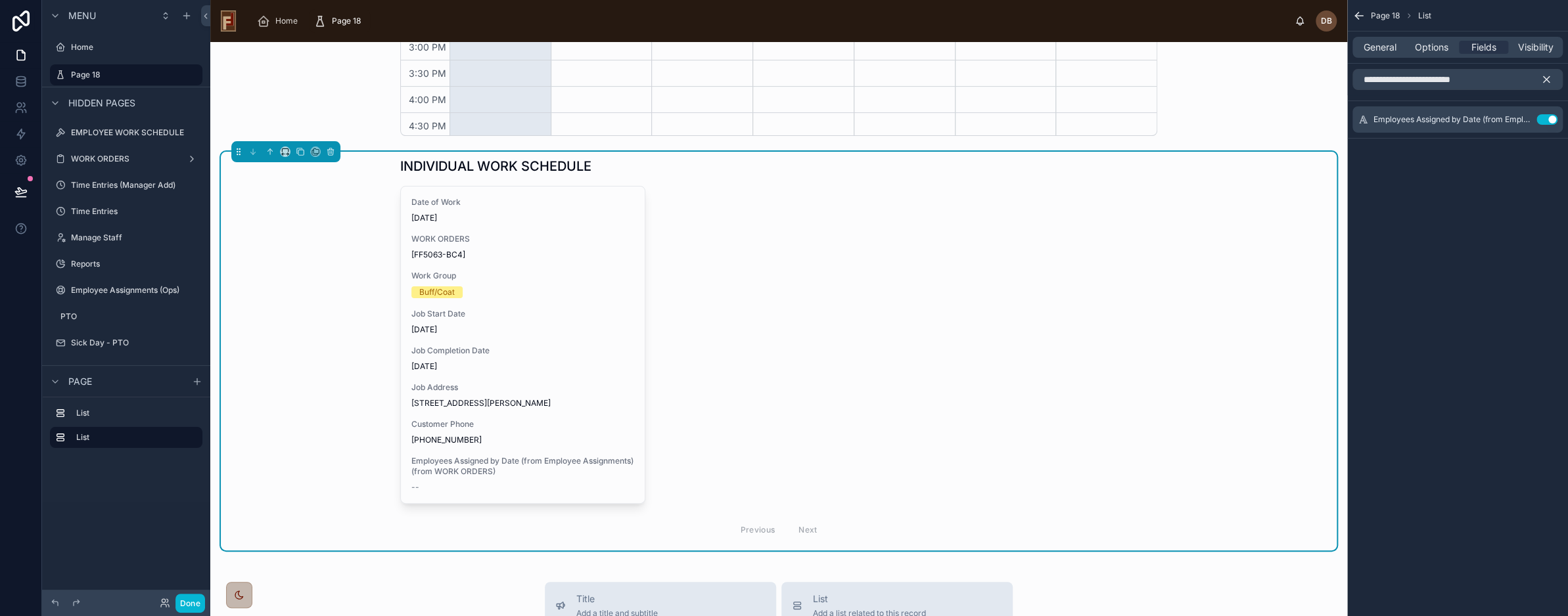
scroll to position [375, 0]
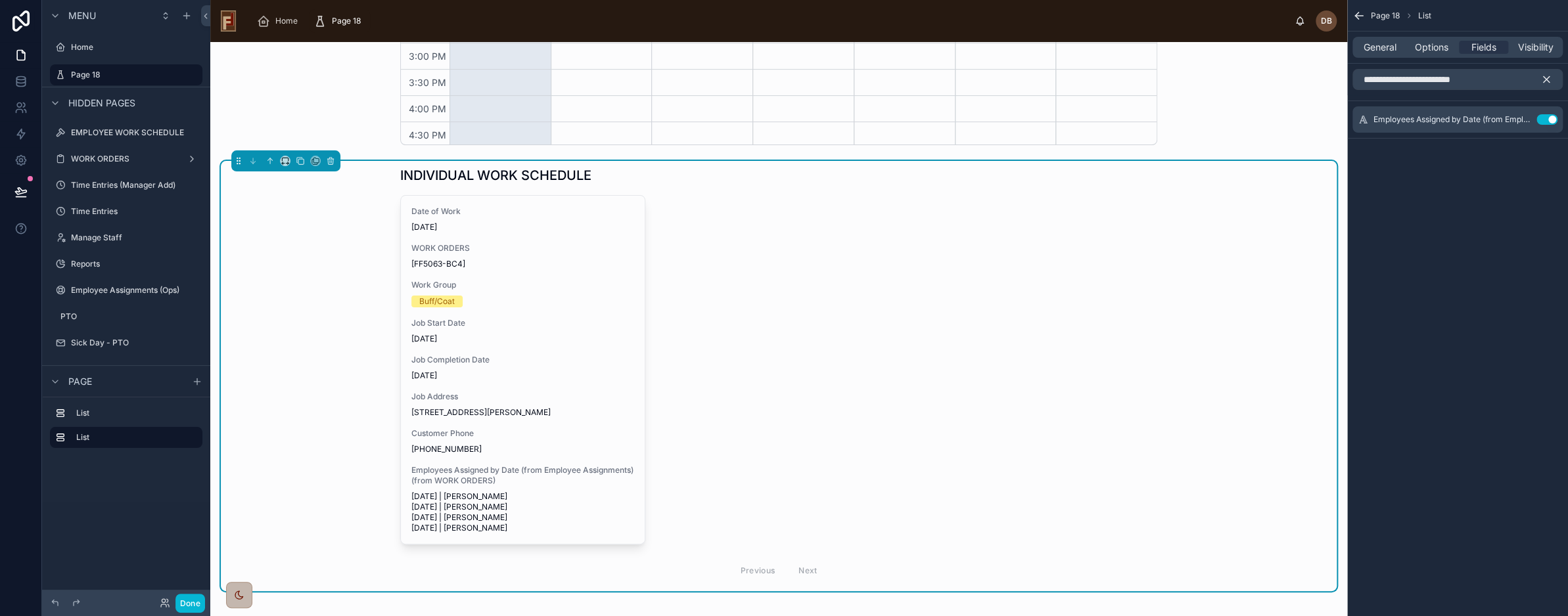
click at [789, 290] on div "Date of Work 8/10/2025 WORK ORDERS [FF5063-BC4] Work Group Buff/Coat Job Start …" at bounding box center [779, 391] width 757 height 391
click at [1520, 118] on icon "scrollable content" at bounding box center [1521, 120] width 11 height 11
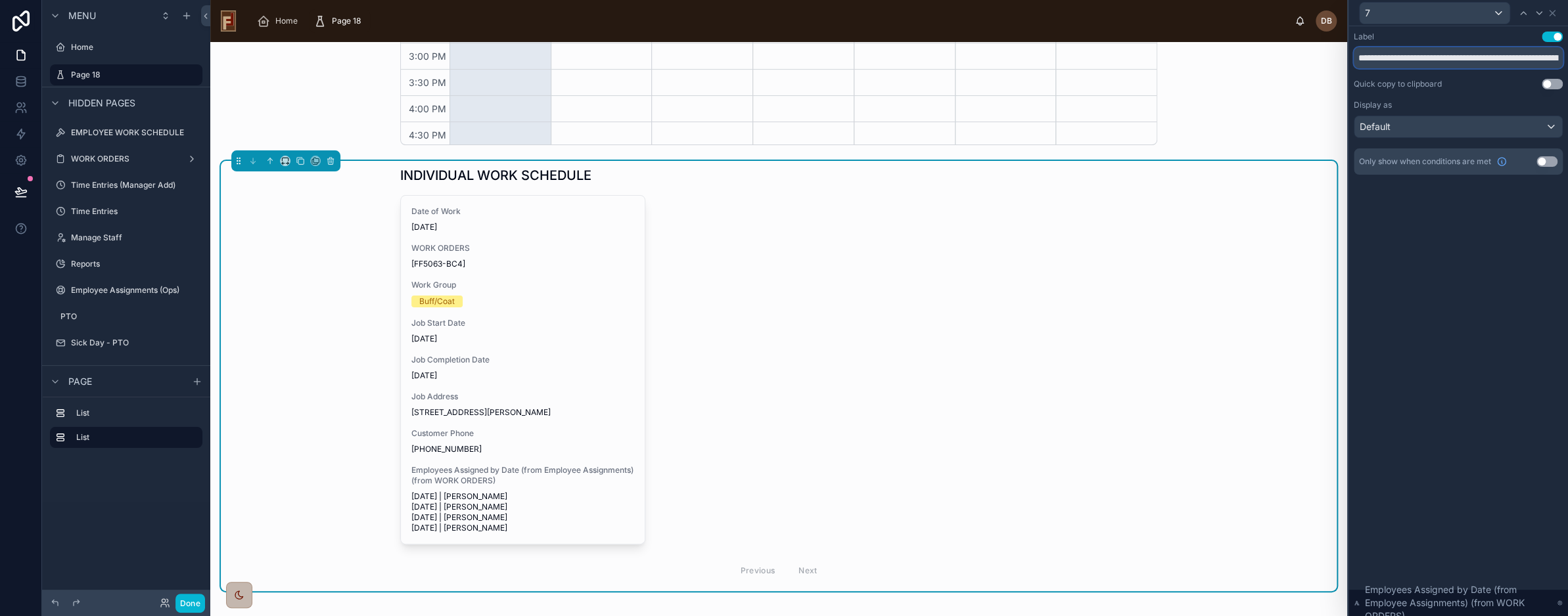
click at [1433, 57] on input "**********" at bounding box center [1458, 57] width 209 height 21
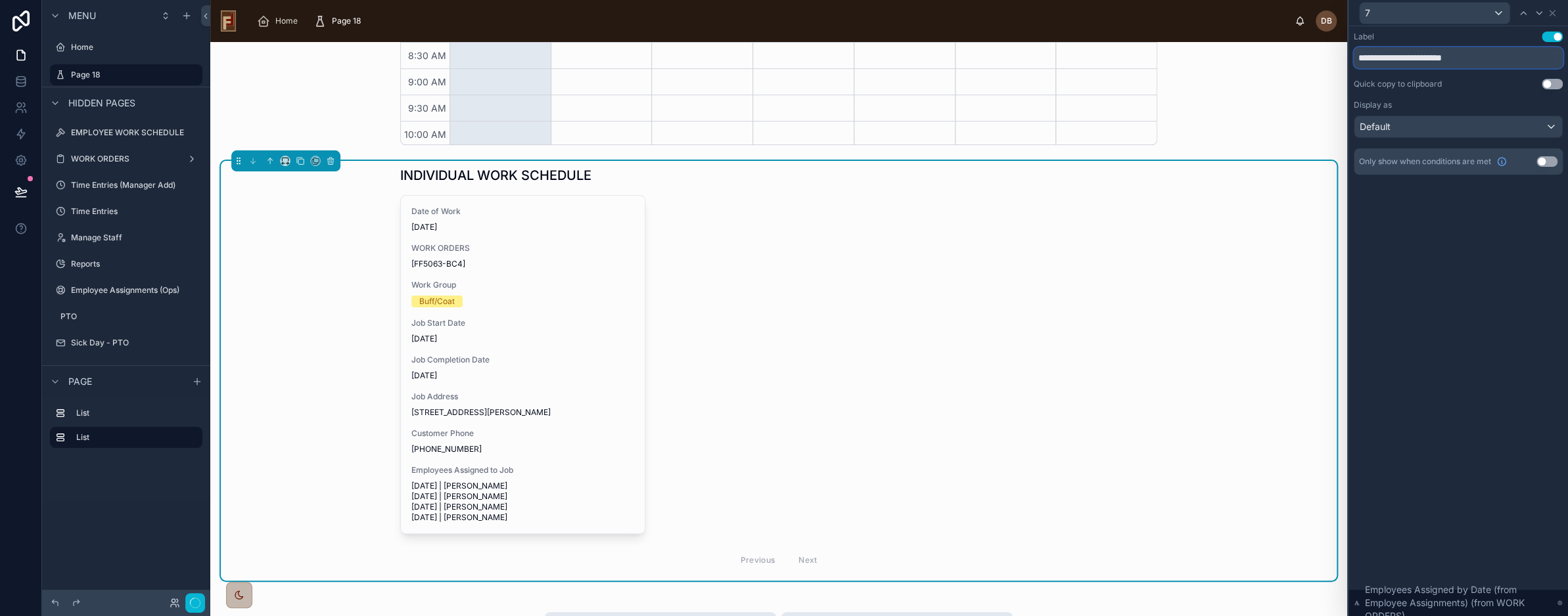
scroll to position [341, 0]
type input "**********"
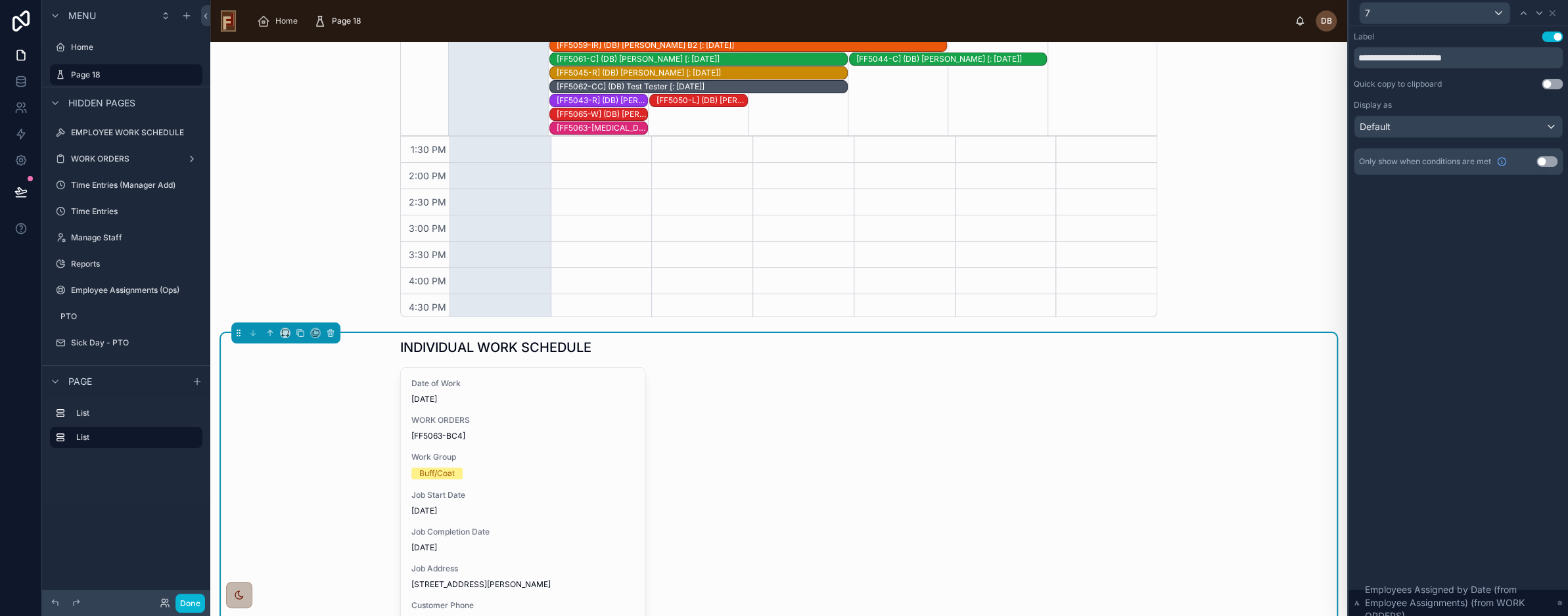
scroll to position [178, 0]
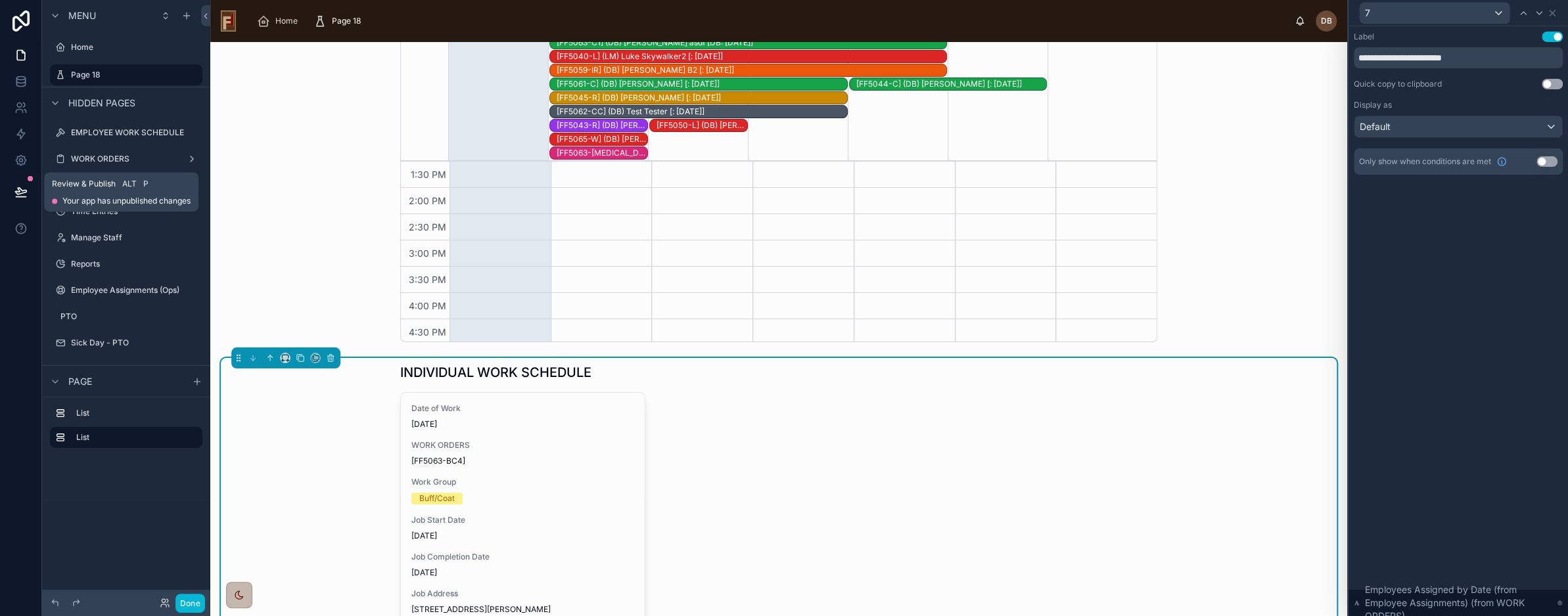
click at [21, 193] on icon at bounding box center [20, 191] width 13 height 13
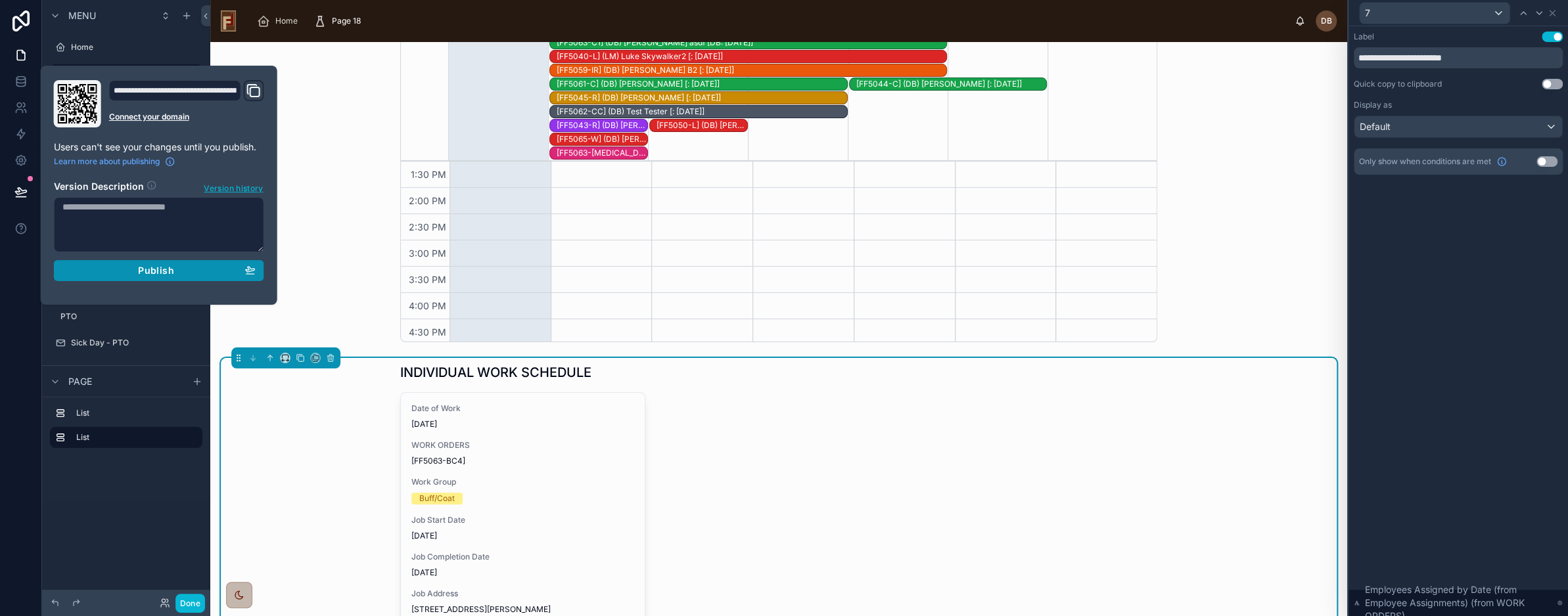
click at [161, 271] on span "Publish" at bounding box center [156, 270] width 35 height 11
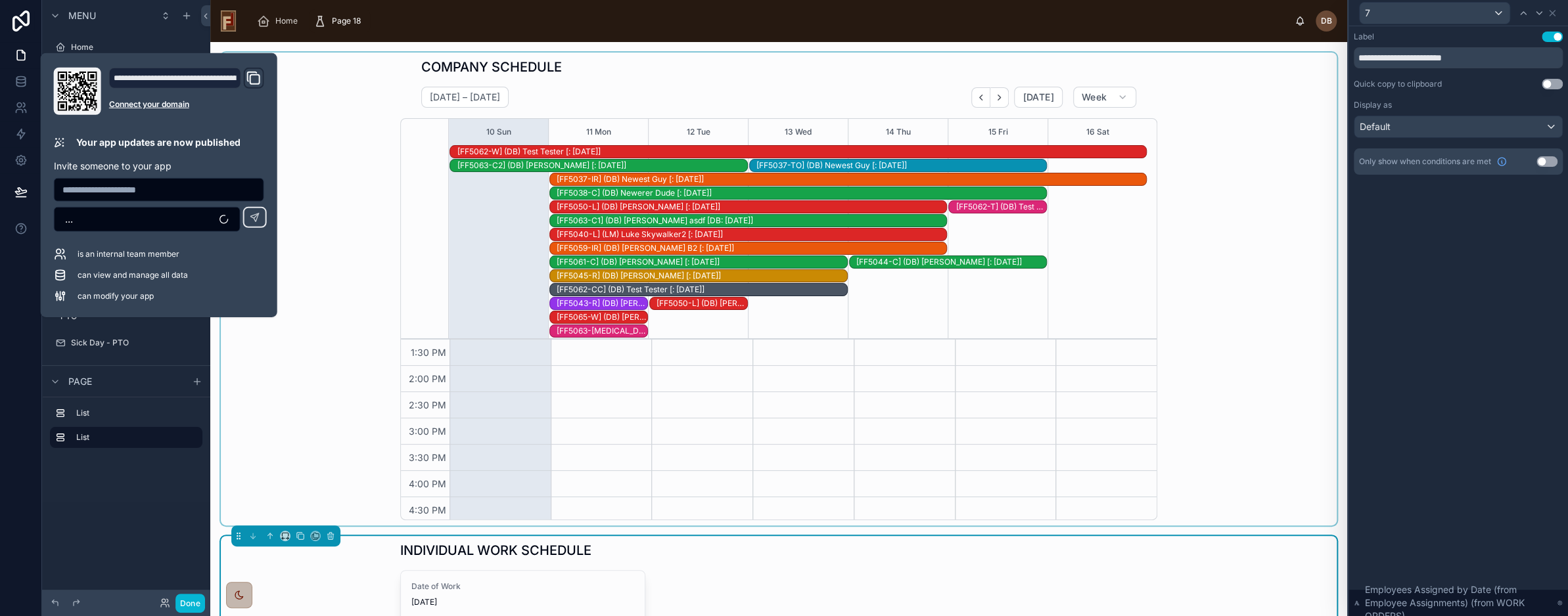
click at [367, 76] on div at bounding box center [779, 289] width 1116 height 473
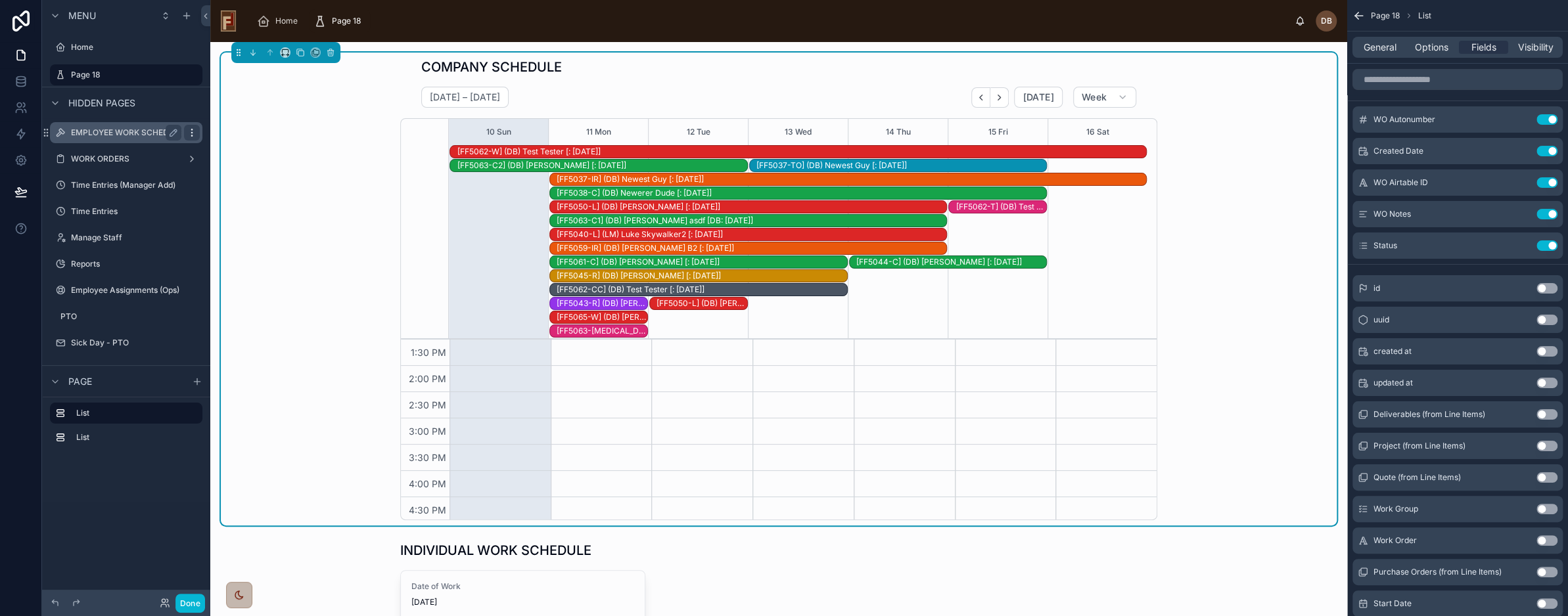
click at [193, 133] on icon "scrollable content" at bounding box center [192, 133] width 11 height 11
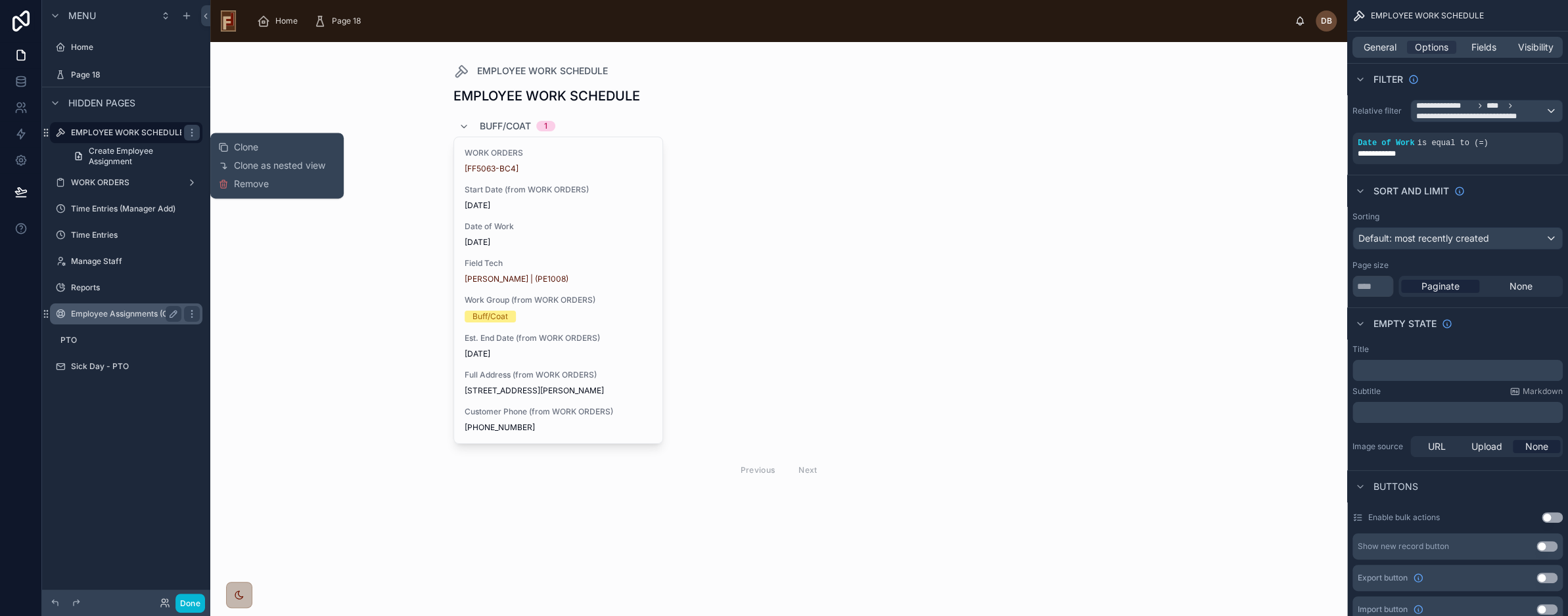
click at [115, 318] on label "Employee Assignments (Ops)" at bounding box center [125, 314] width 108 height 11
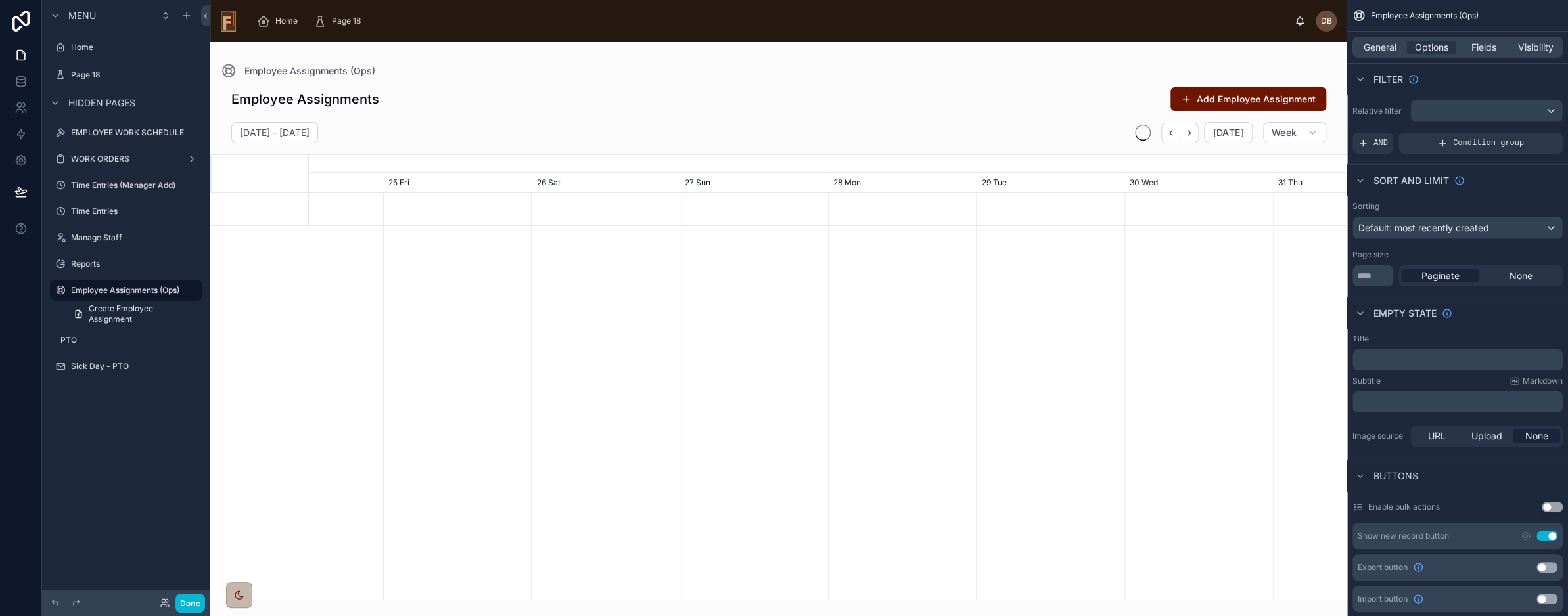
scroll to position [0, 1557]
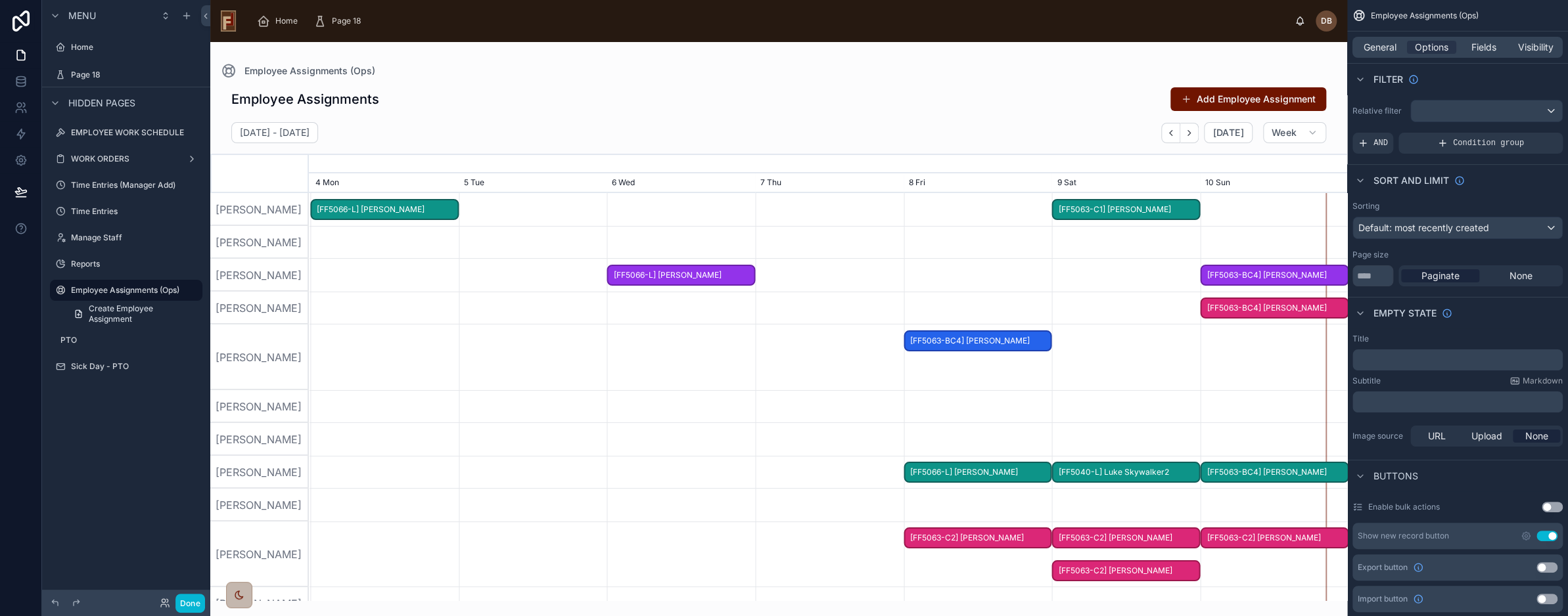
click at [702, 270] on span "[FF5066-L] Arnold Swartz" at bounding box center [681, 276] width 146 height 22
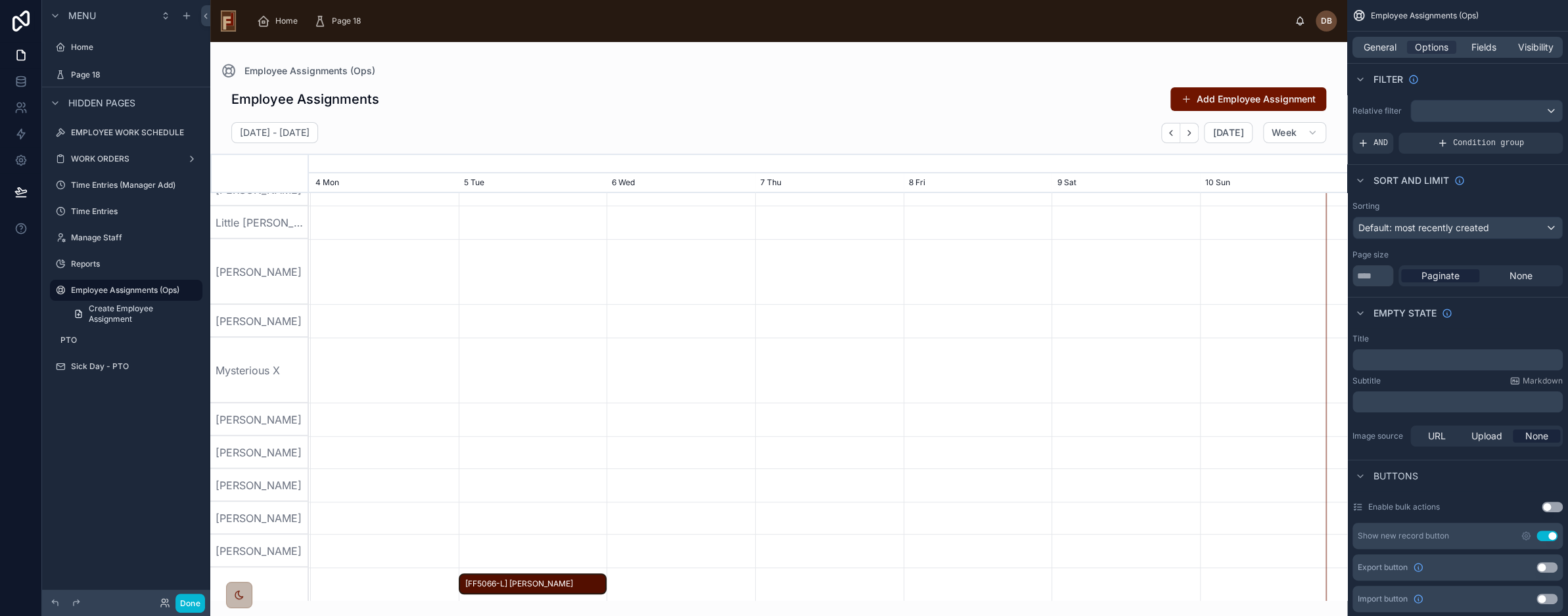
scroll to position [689, 0]
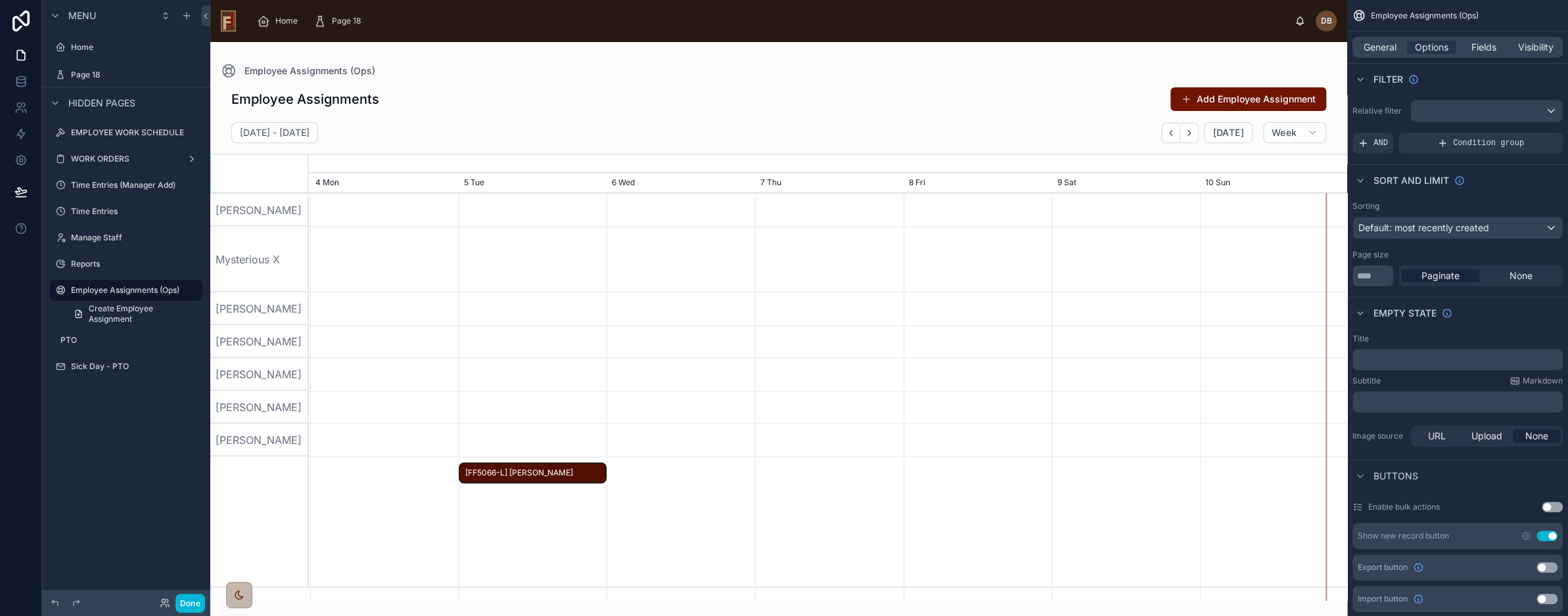
click at [538, 473] on span "[FF5066-L] Arnold Swartz" at bounding box center [533, 473] width 146 height 22
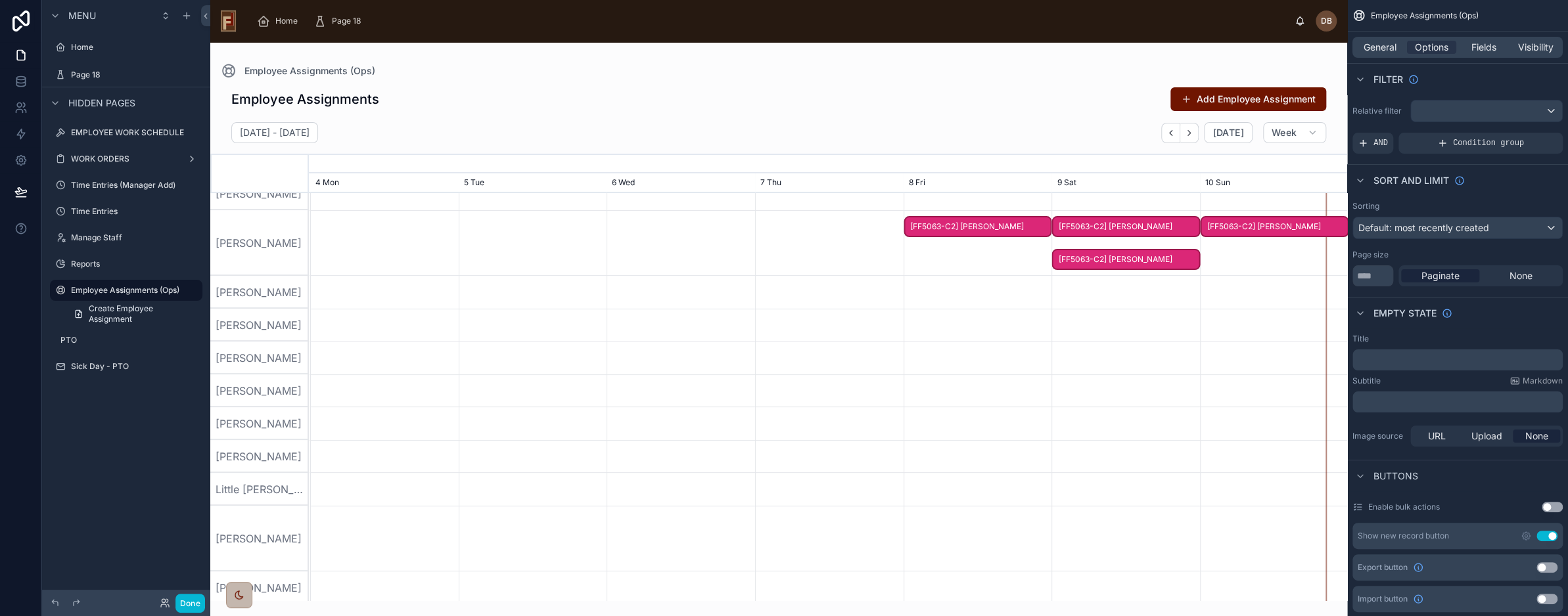
scroll to position [164, 0]
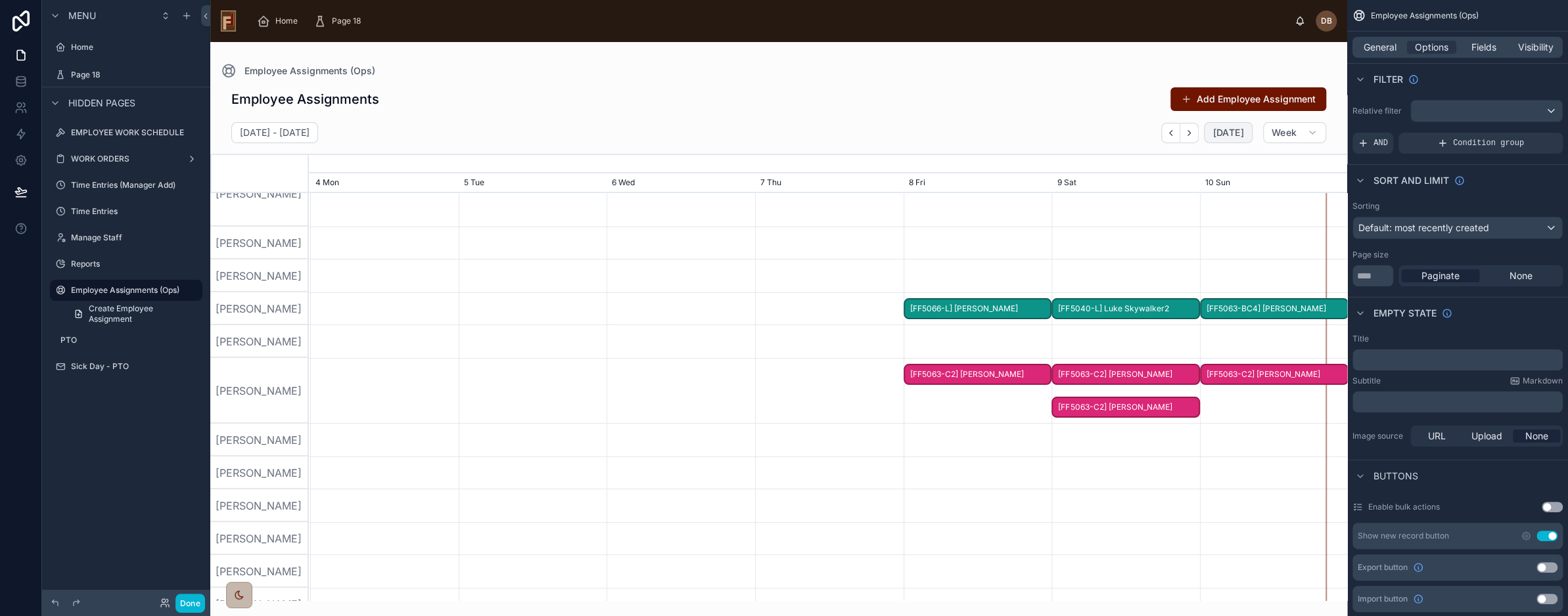
click at [1226, 129] on span "[DATE]" at bounding box center [1228, 133] width 31 height 11
click at [1232, 133] on span "[DATE]" at bounding box center [1228, 133] width 31 height 11
click at [191, 601] on button "Done" at bounding box center [190, 603] width 30 height 19
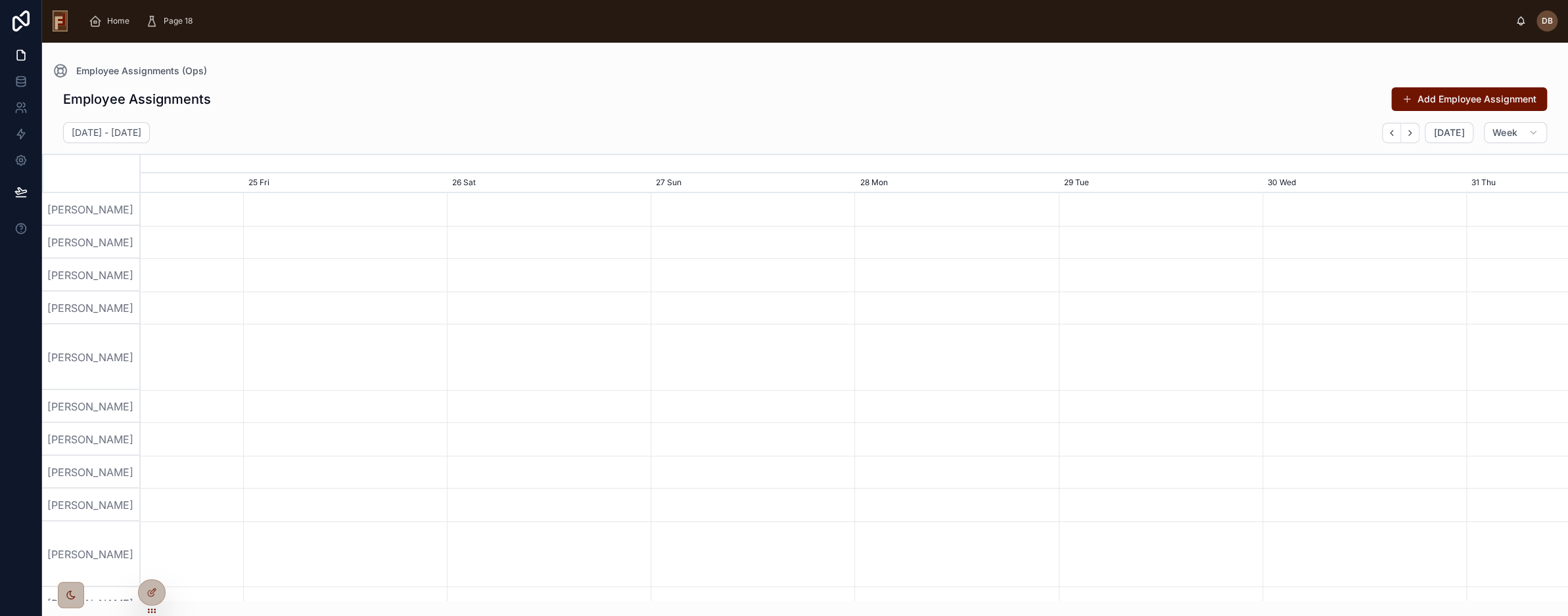
scroll to position [0, 2140]
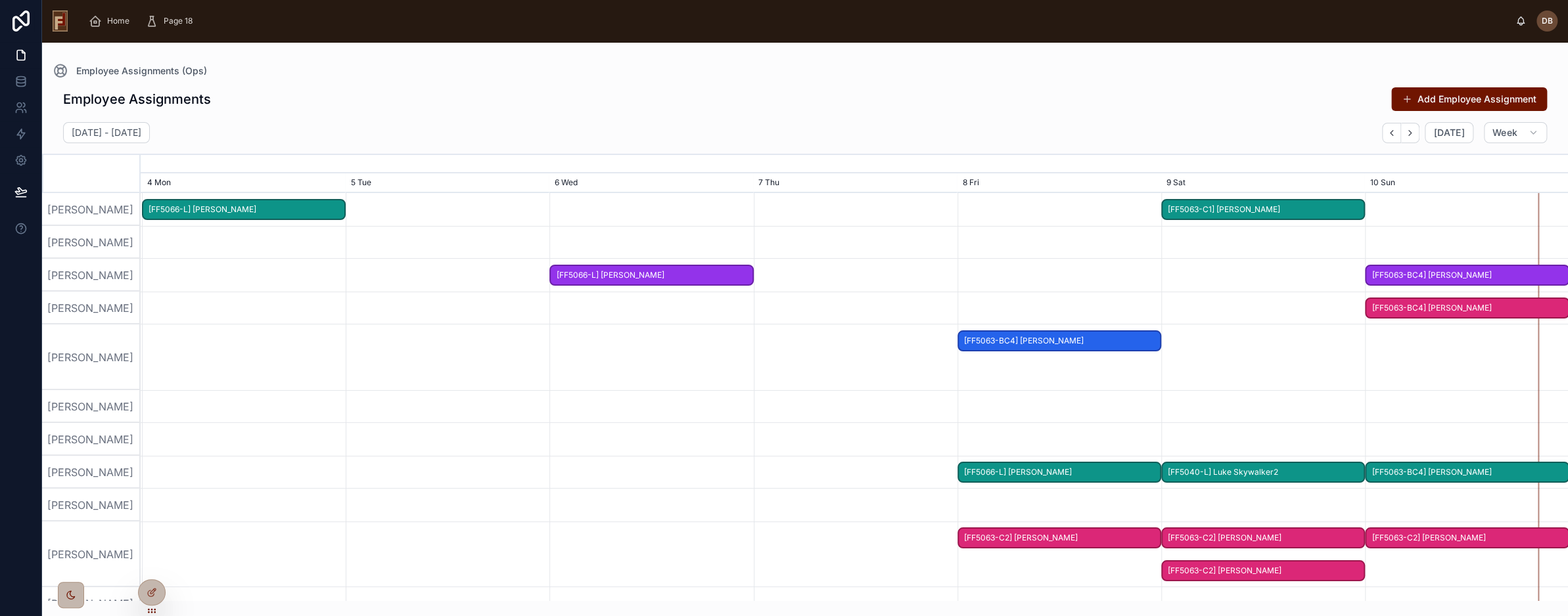
click at [1206, 207] on span "[FF5063-C1] Arnold Swartz" at bounding box center [1263, 210] width 201 height 22
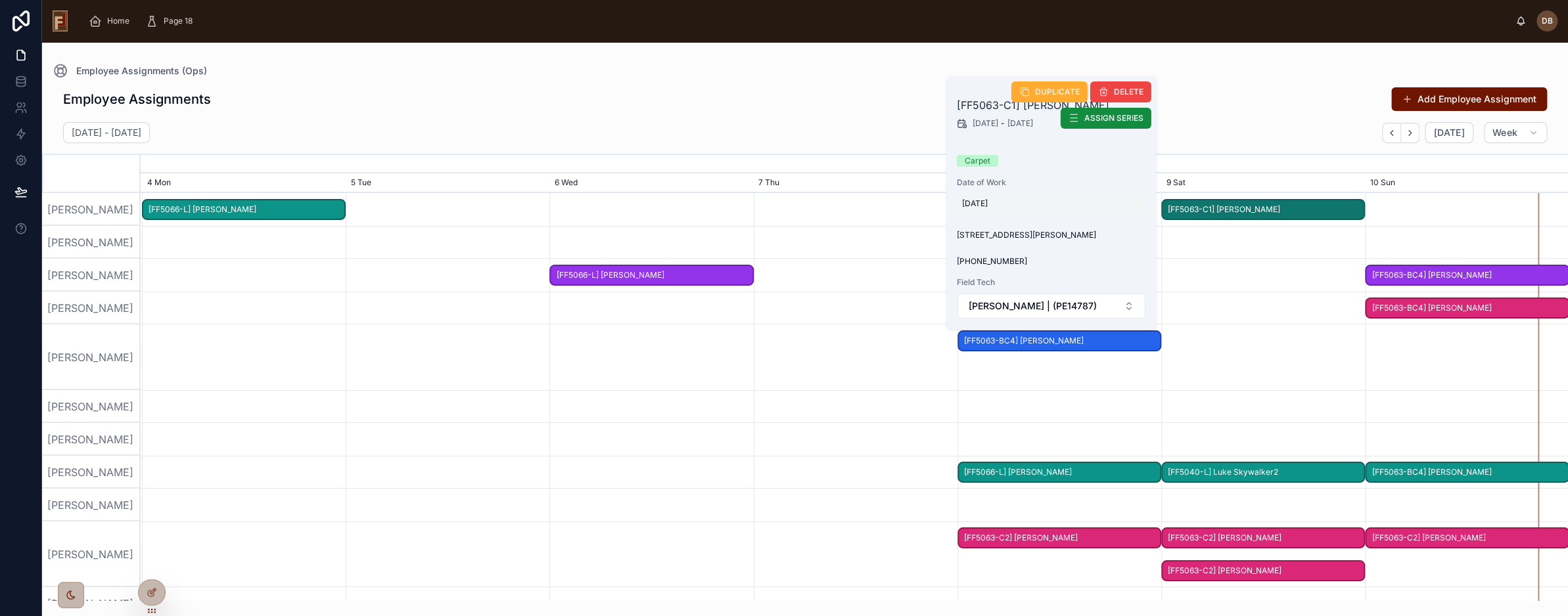
click at [1000, 197] on div "8/9/2025" at bounding box center [1052, 204] width 189 height 21
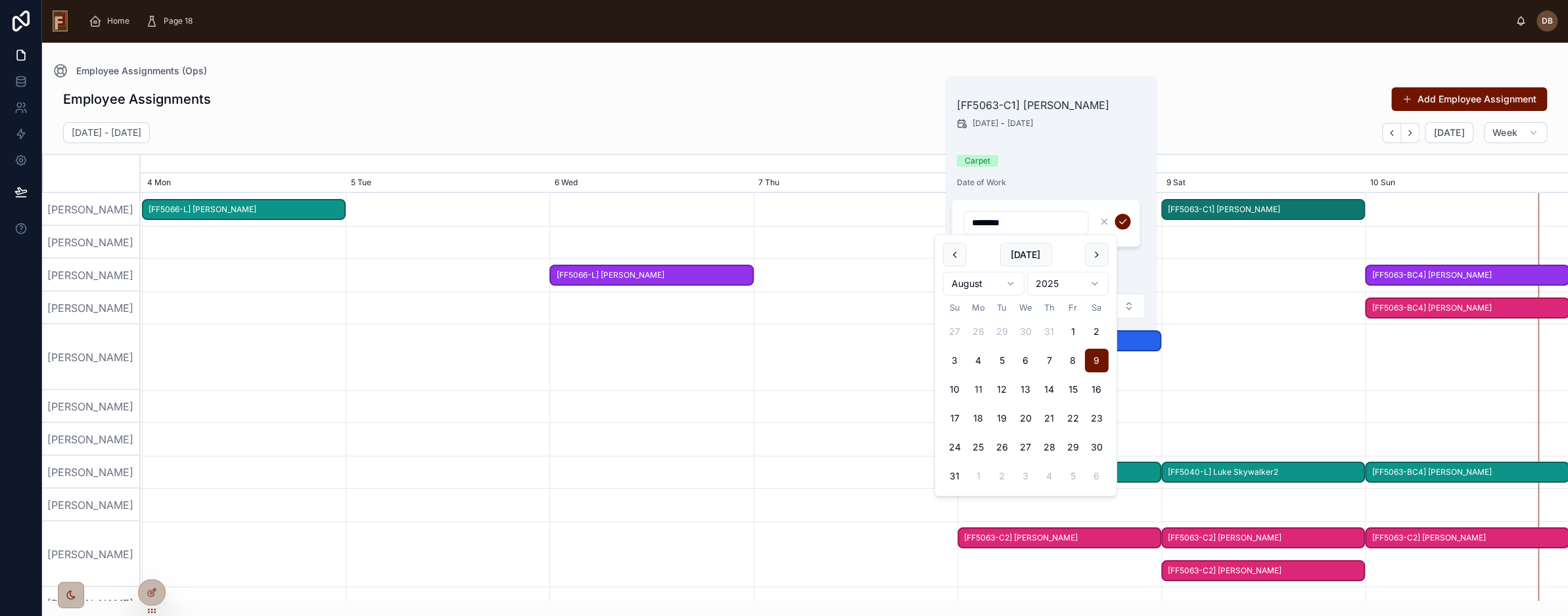
click at [892, 105] on div "Employee Assignments Add Employee Assignment" at bounding box center [805, 99] width 1484 height 25
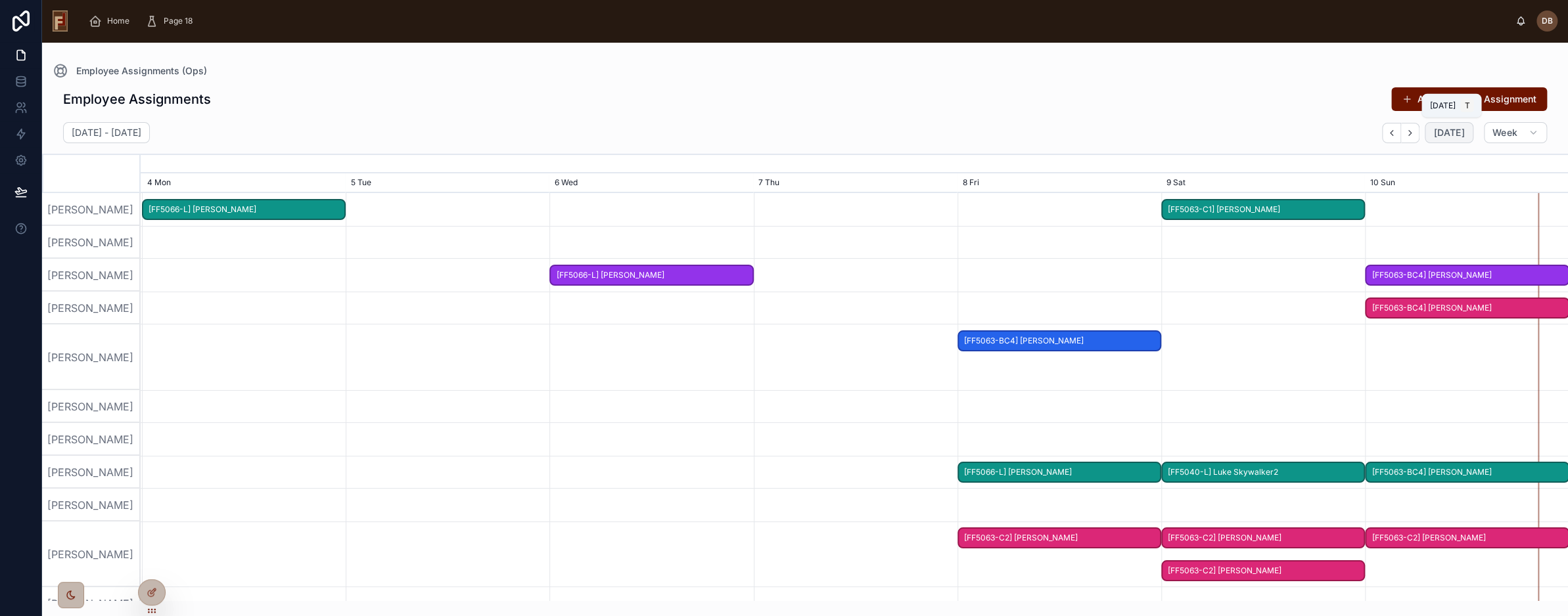
click at [1454, 131] on span "[DATE]" at bounding box center [1449, 133] width 31 height 11
click at [1471, 99] on button "Add Employee Assignment" at bounding box center [1469, 99] width 156 height 24
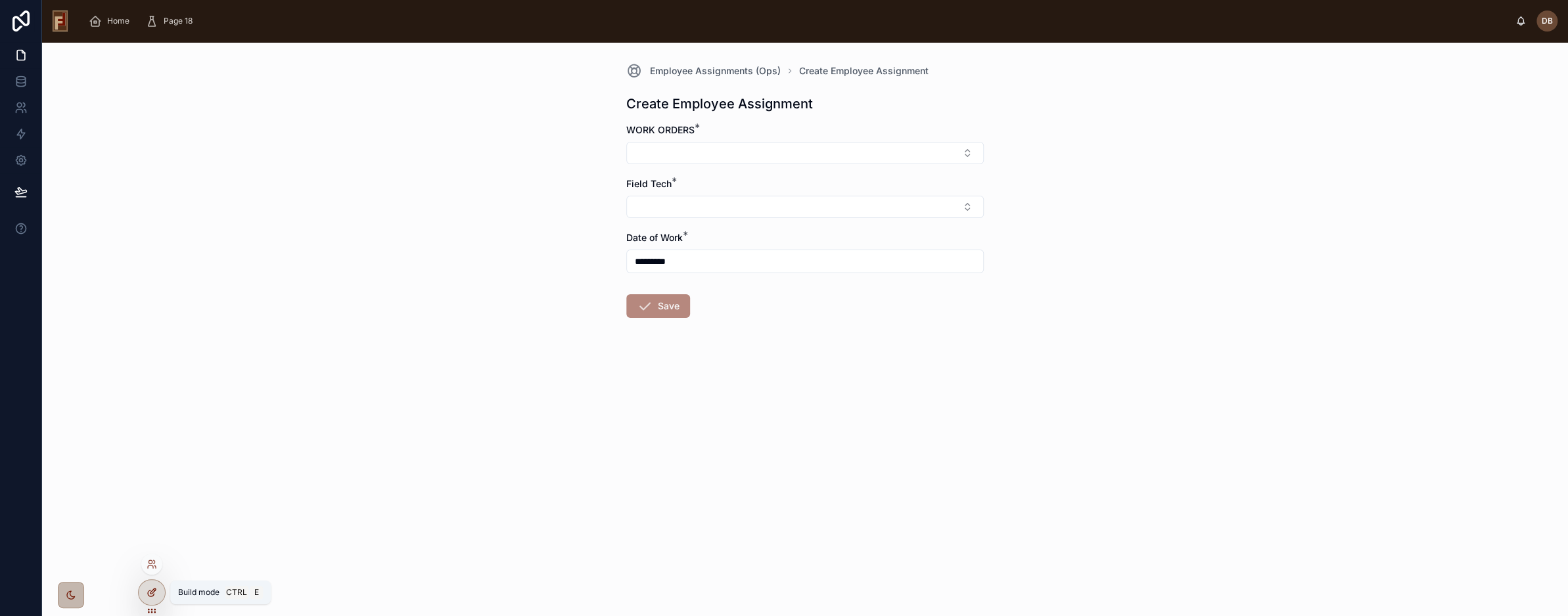
click at [150, 590] on icon at bounding box center [152, 593] width 11 height 11
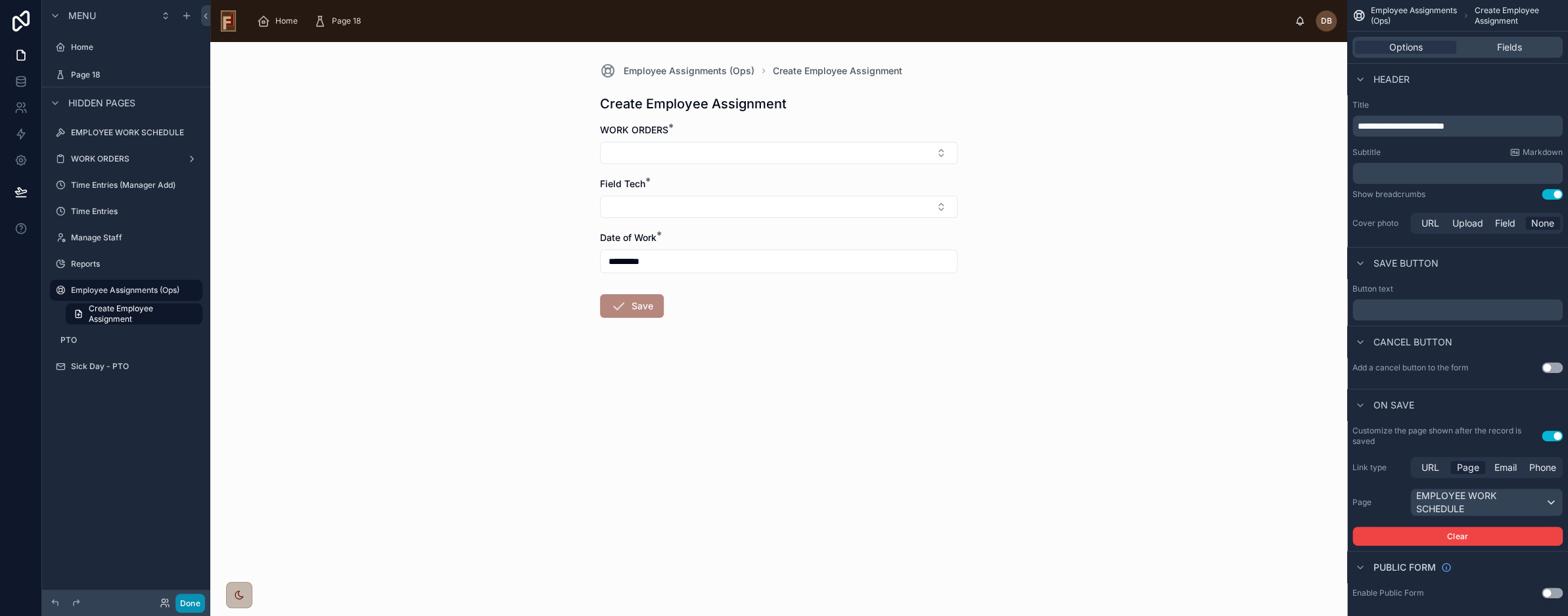
click at [197, 604] on button "Done" at bounding box center [190, 603] width 30 height 19
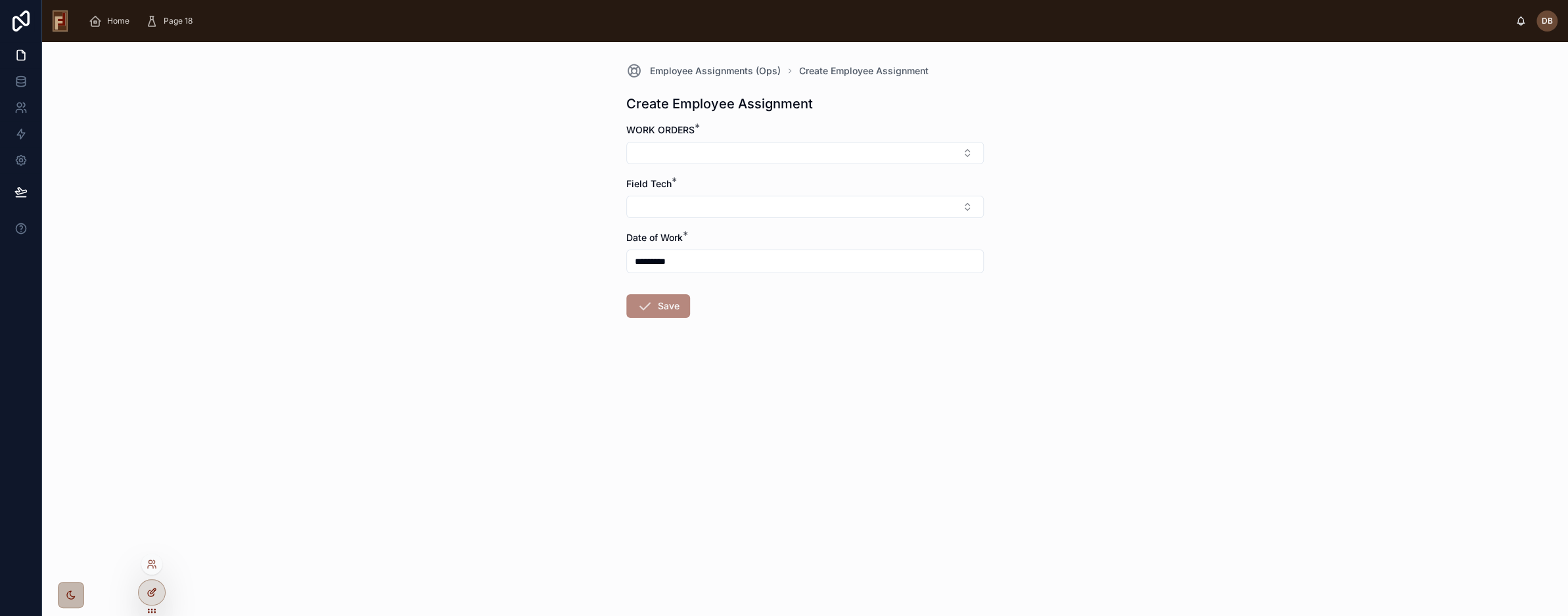
click at [148, 590] on icon at bounding box center [152, 593] width 11 height 11
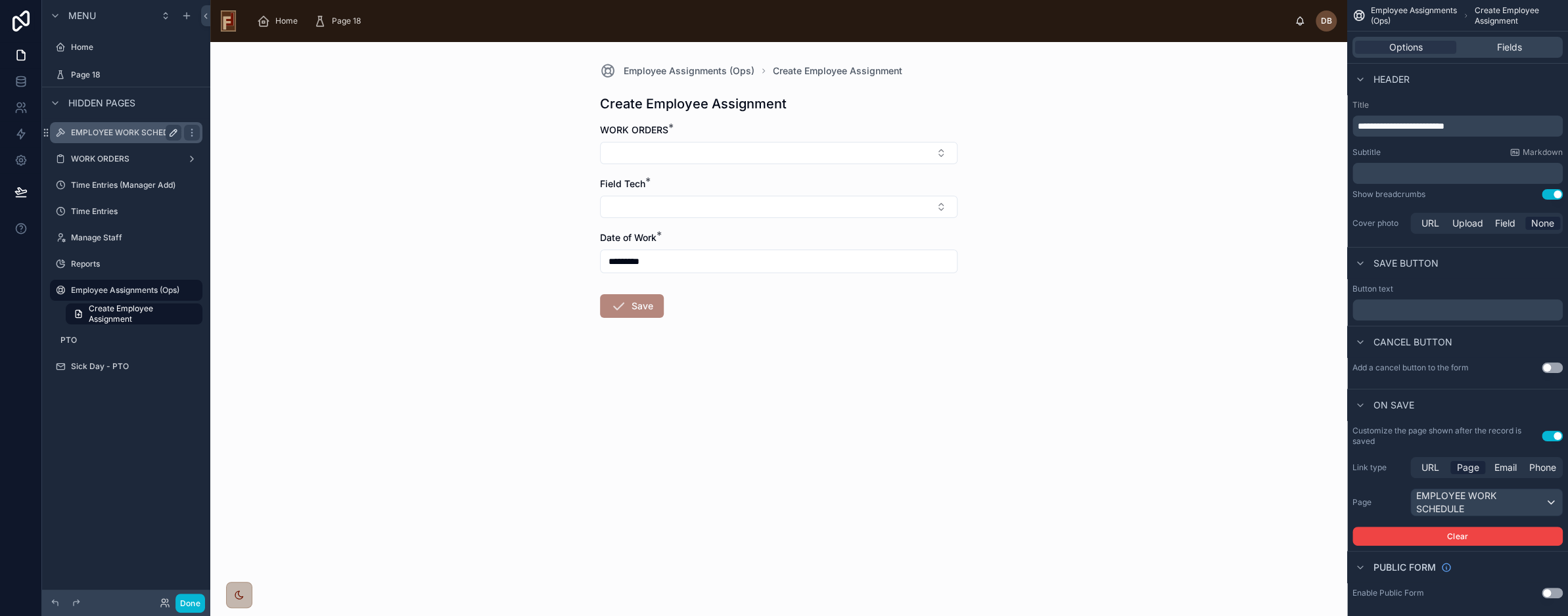
click at [174, 131] on icon "scrollable content" at bounding box center [174, 133] width 7 height 7
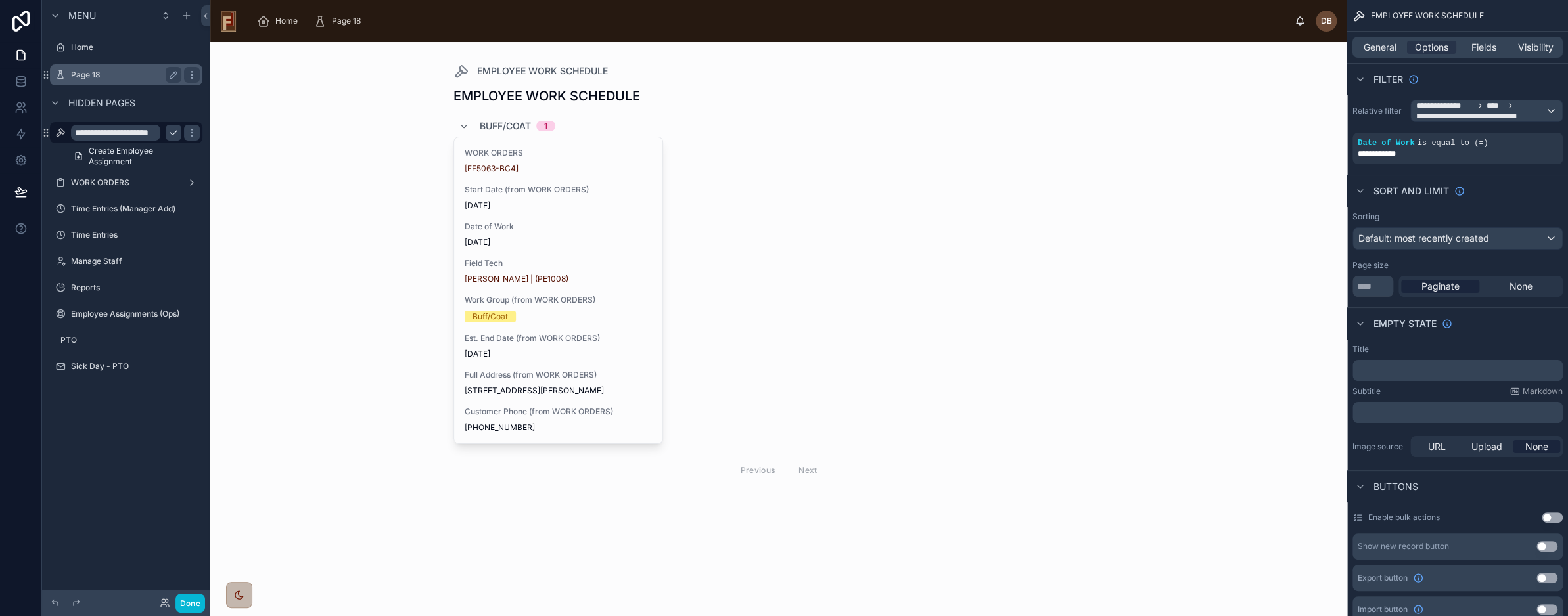
click at [115, 71] on label "Page 18" at bounding box center [123, 75] width 105 height 11
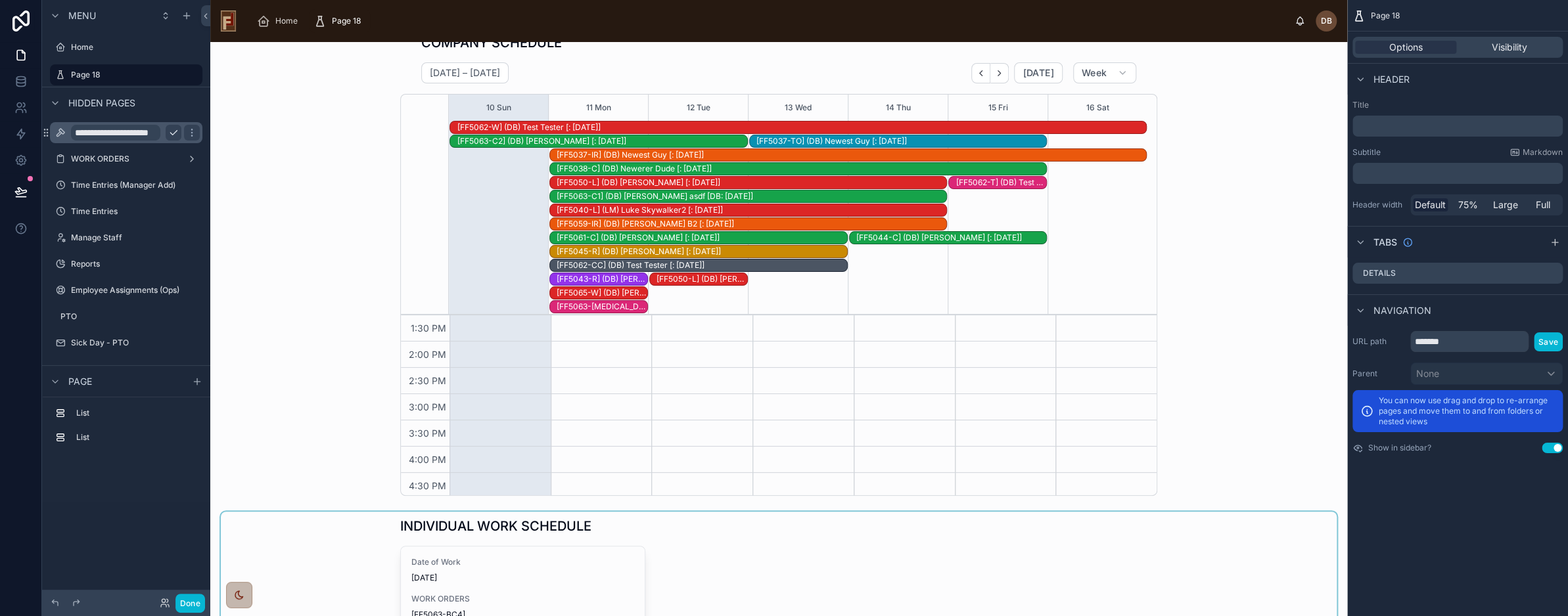
scroll to position [197, 0]
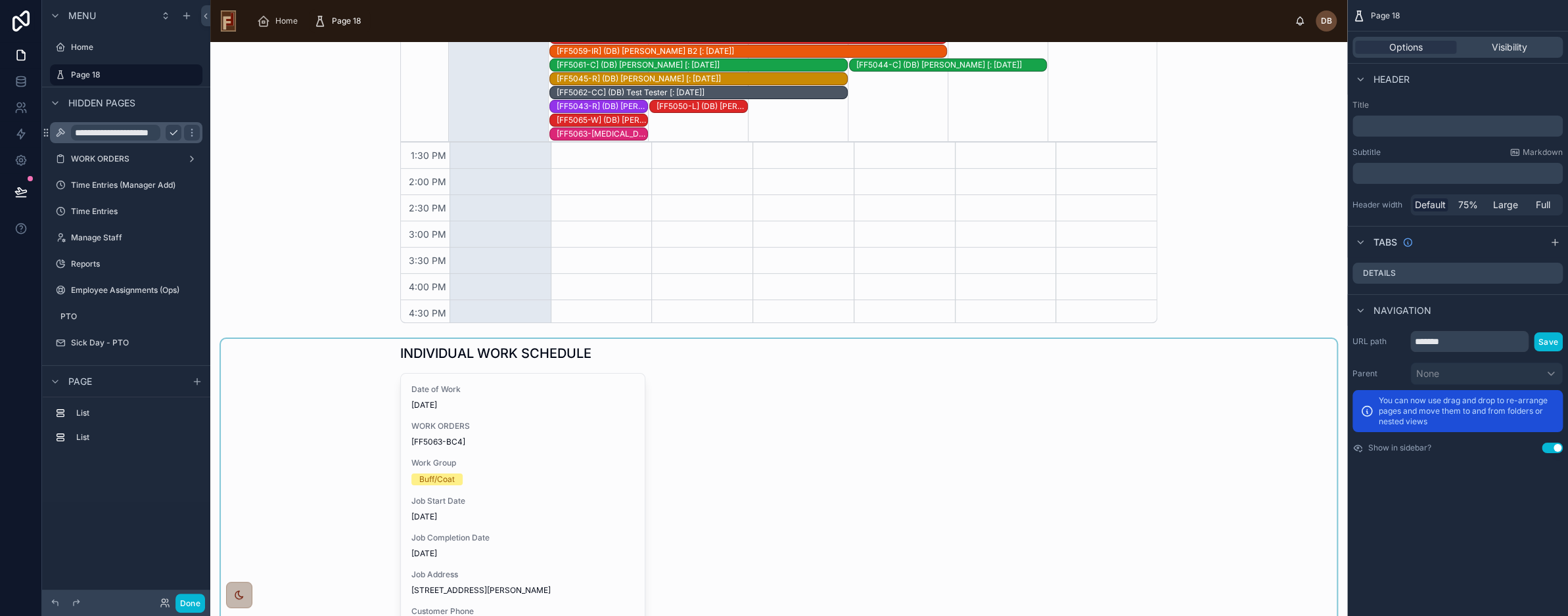
click at [352, 410] on div at bounding box center [779, 548] width 1116 height 420
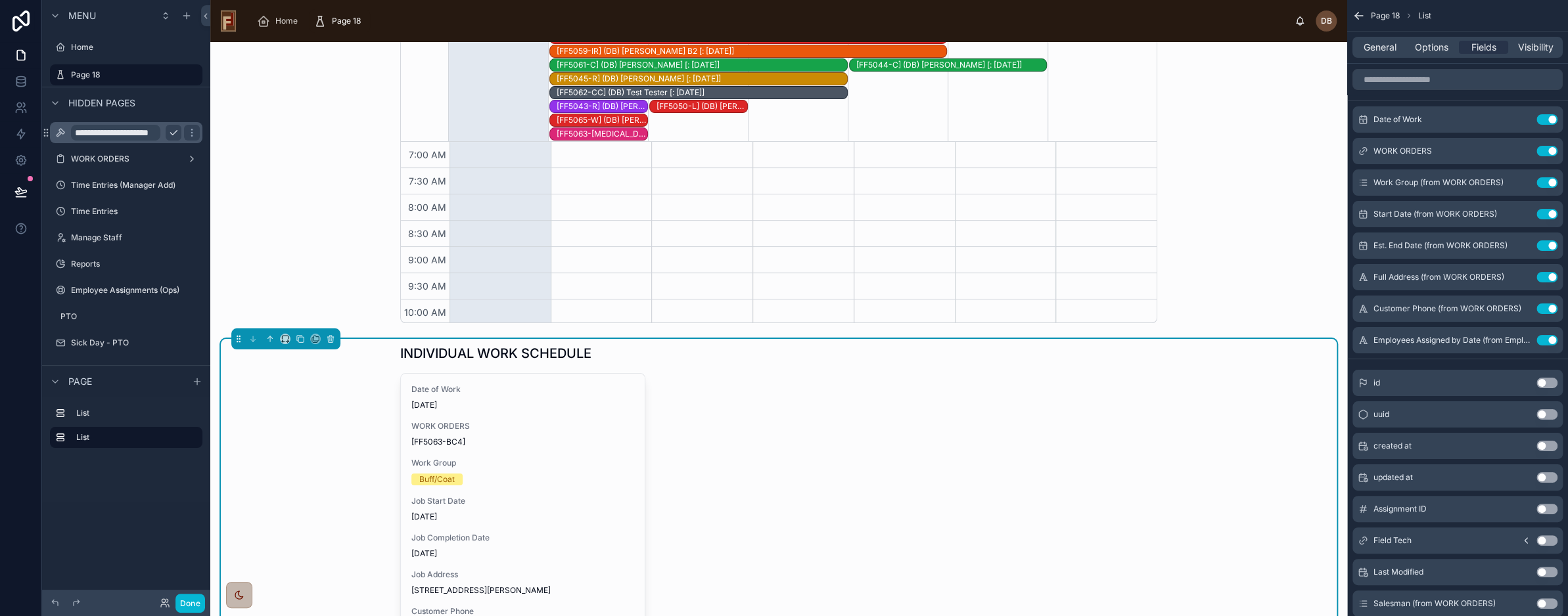
scroll to position [341, 0]
click at [270, 339] on icon at bounding box center [270, 339] width 0 height 5
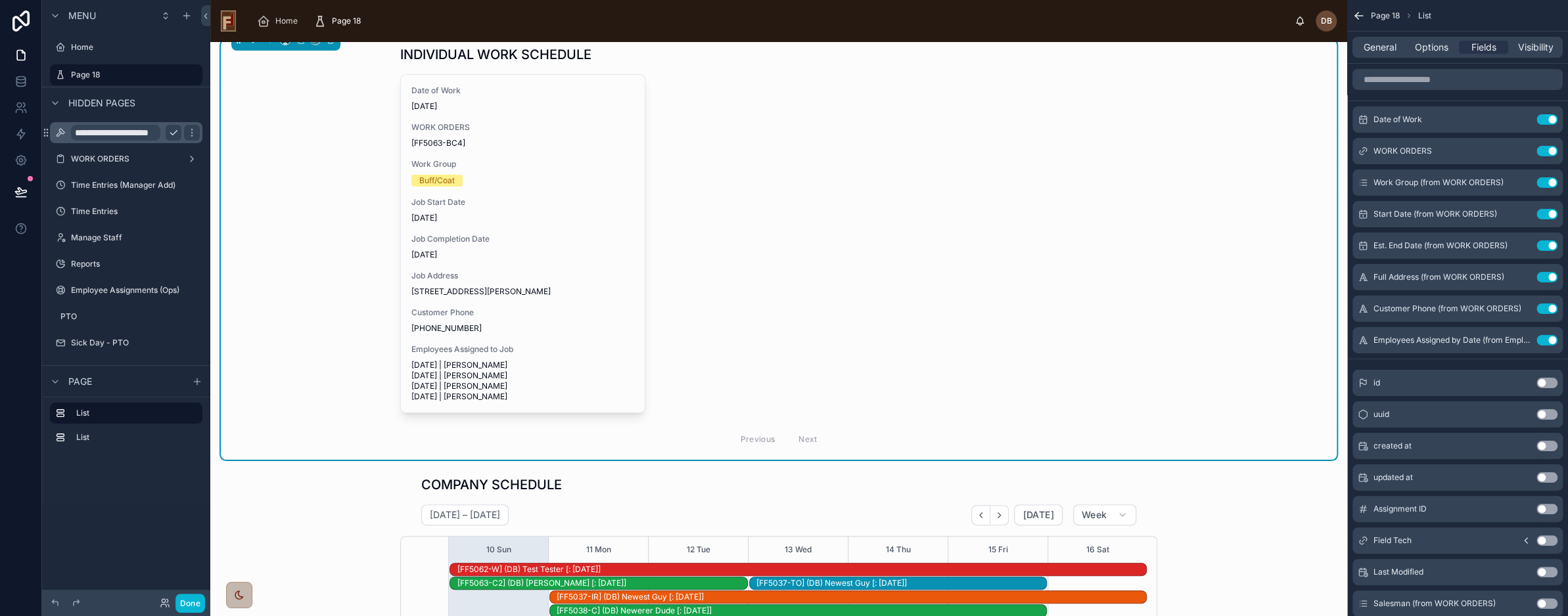
scroll to position [0, 0]
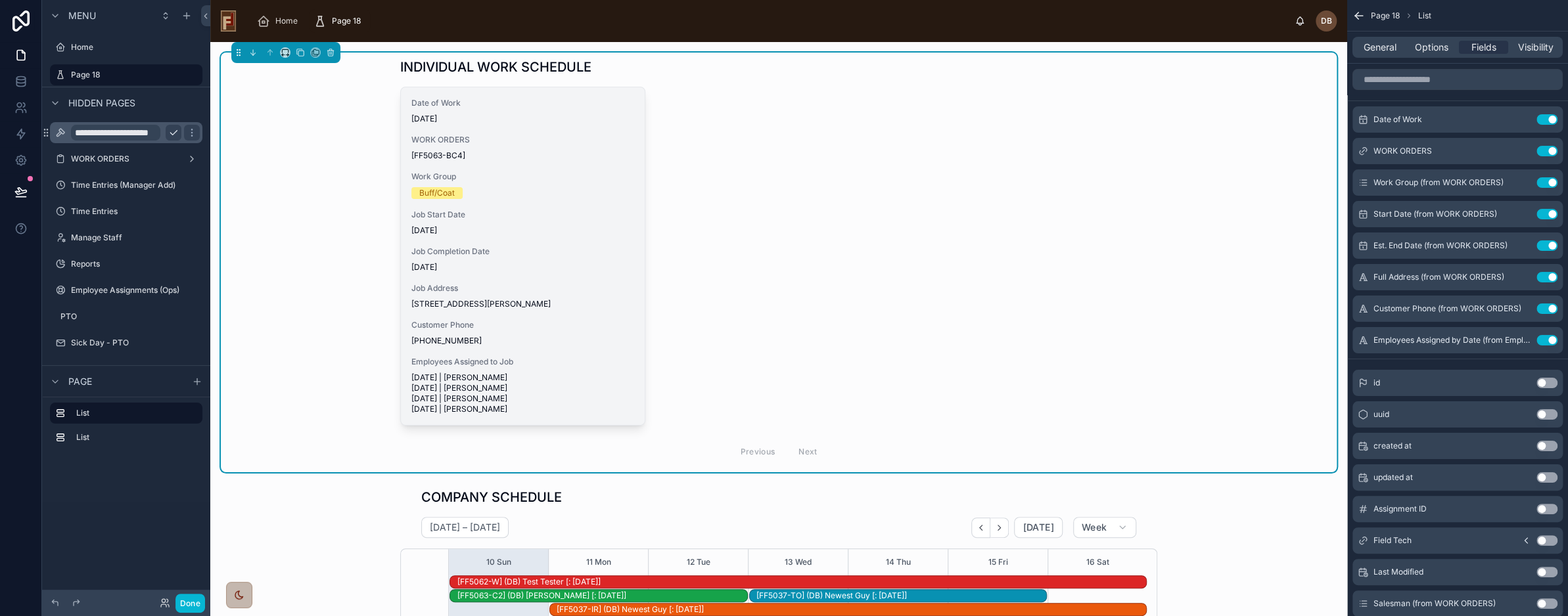
click at [578, 202] on div "Date of Work 8/10/2025 WORK ORDERS [FF5063-BC4] Work Group Buff/Coat Job Start …" at bounding box center [523, 256] width 244 height 337
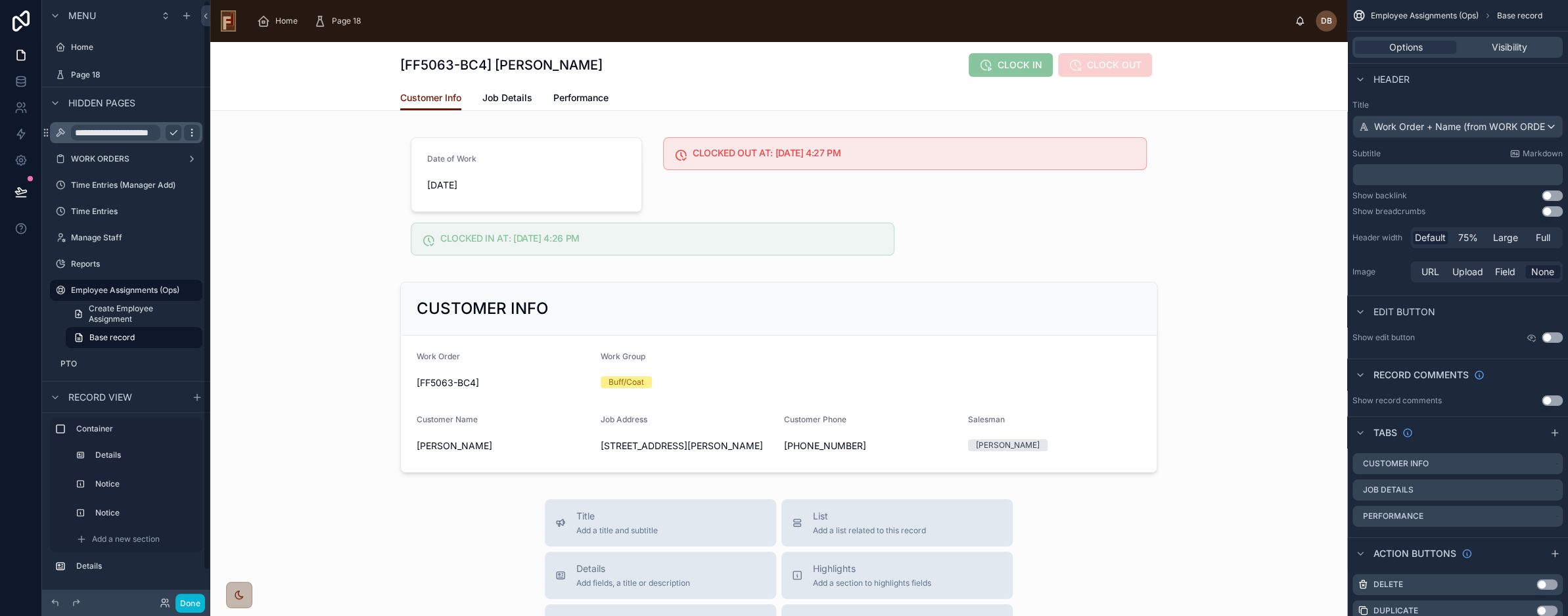
click at [189, 135] on icon "scrollable content" at bounding box center [192, 133] width 11 height 11
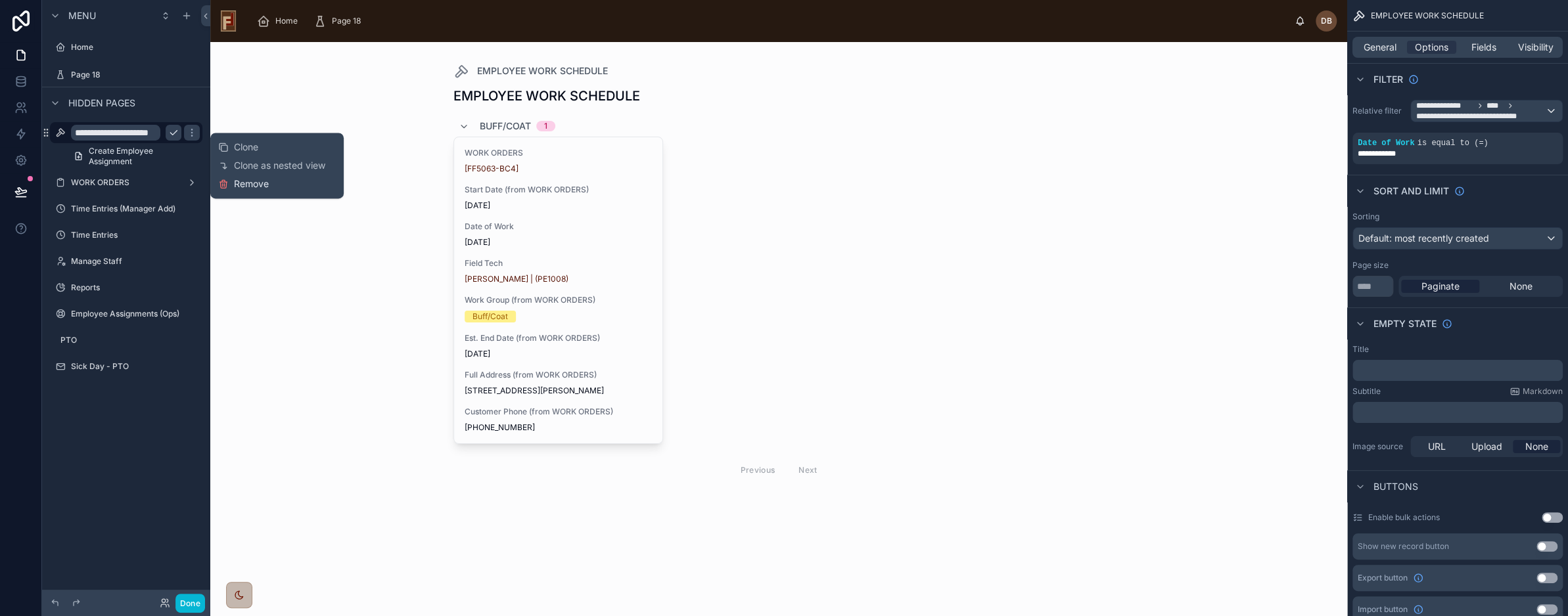
click at [258, 181] on span "Remove" at bounding box center [252, 183] width 35 height 13
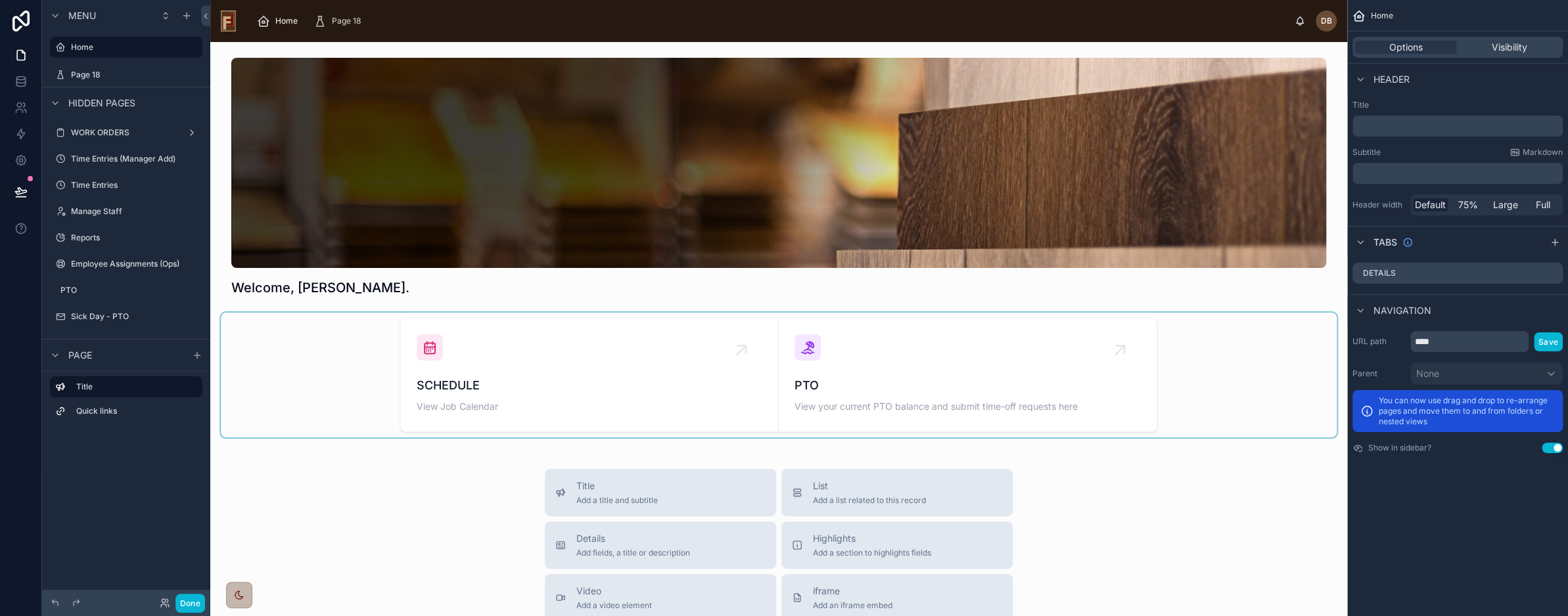
click at [598, 378] on div at bounding box center [779, 375] width 1116 height 125
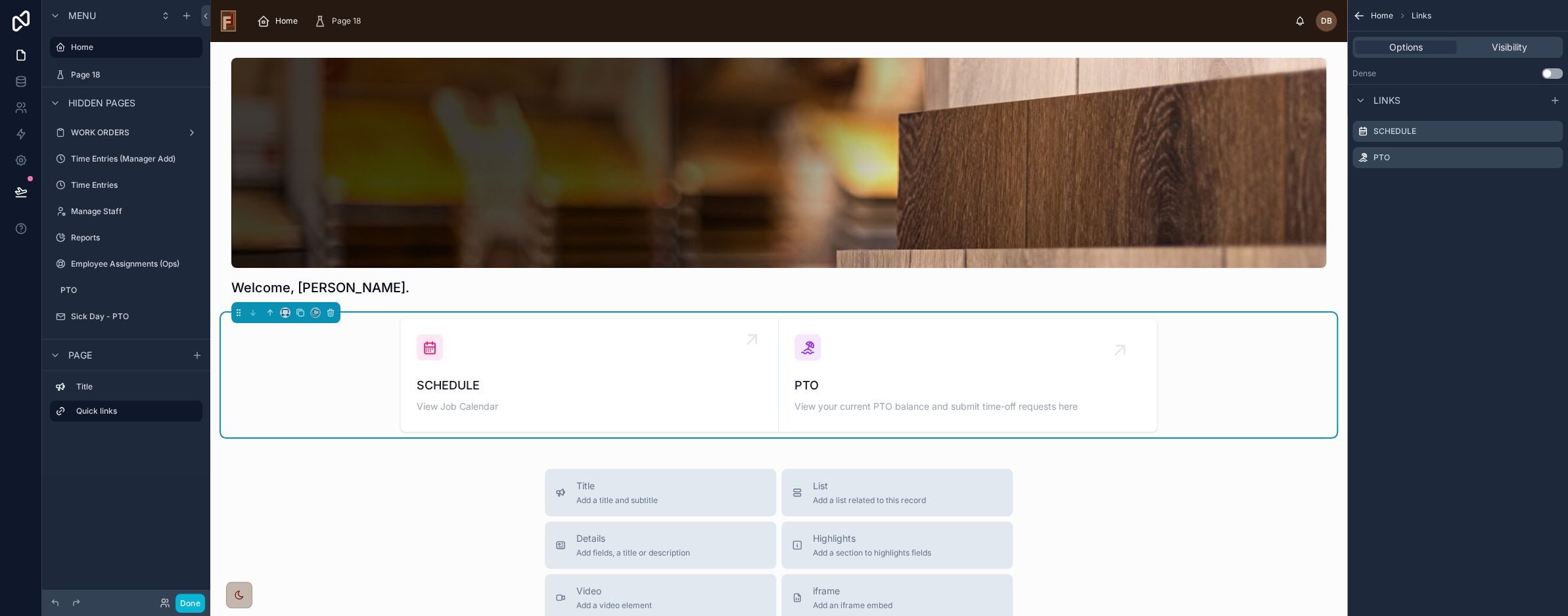
click at [601, 370] on div "SCHEDULE View Job Calendar" at bounding box center [589, 375] width 346 height 81
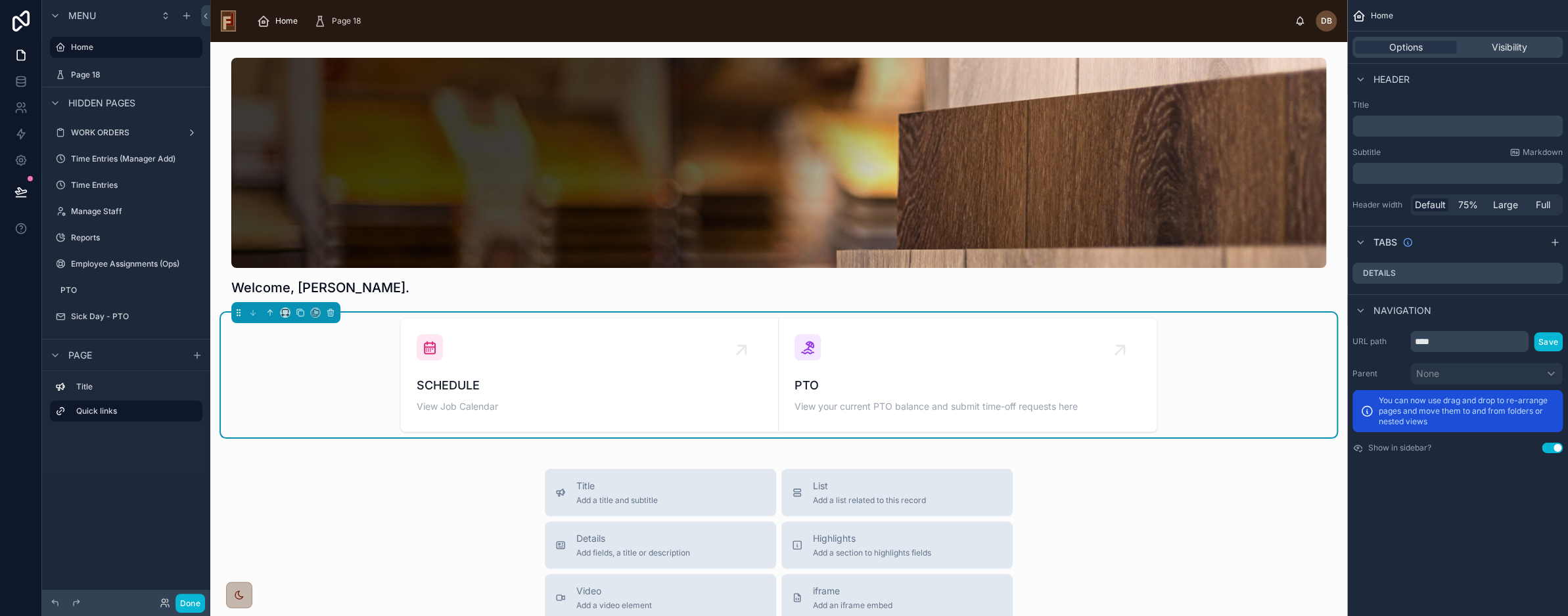
click at [335, 358] on div "SCHEDULE View Job Calendar PTO View your current PTO balance and submit time-of…" at bounding box center [779, 375] width 1116 height 125
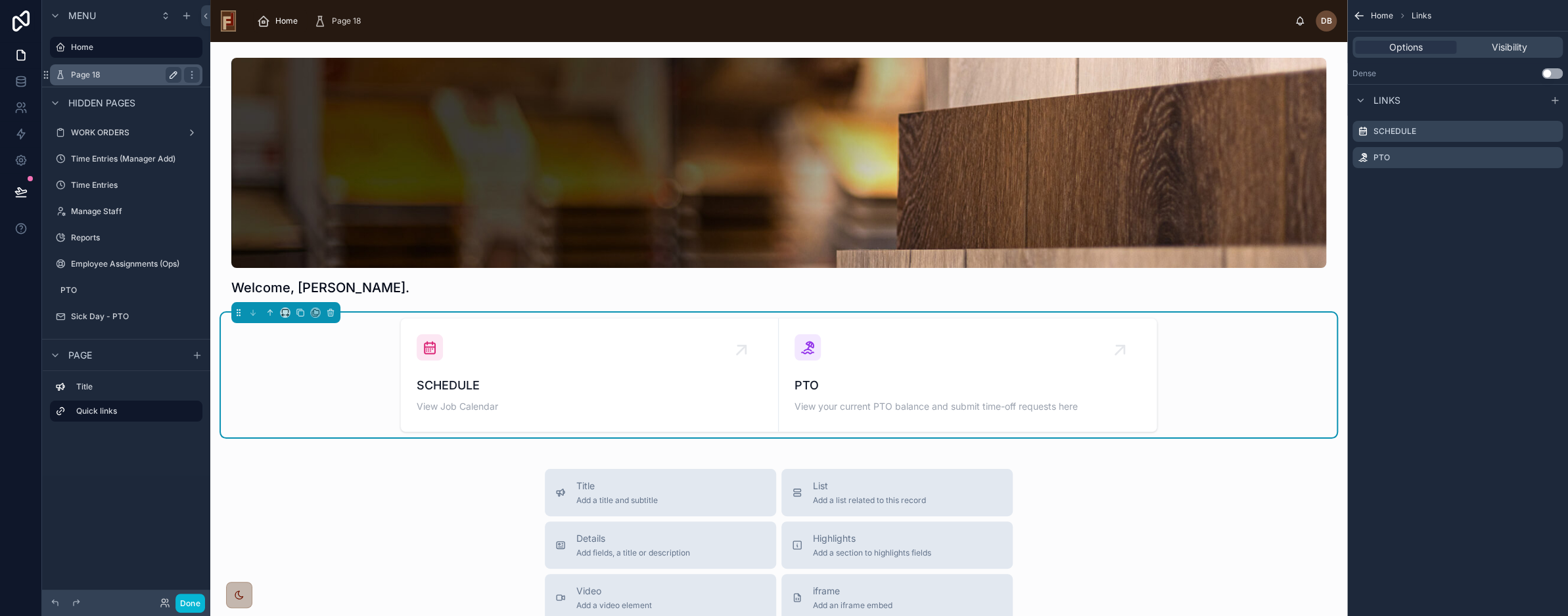
click at [176, 75] on icon "scrollable content" at bounding box center [174, 75] width 11 height 11
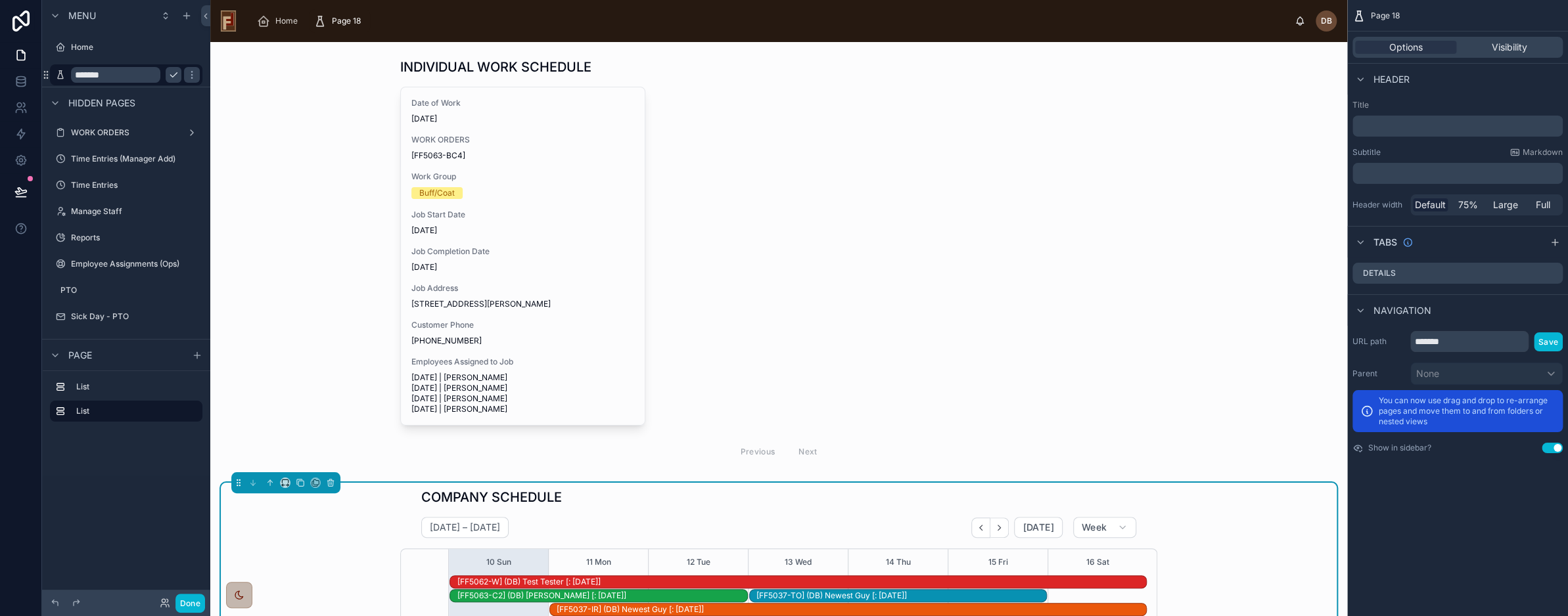
scroll to position [341, 0]
click at [126, 76] on input "*******" at bounding box center [116, 74] width 89 height 16
type input "*"
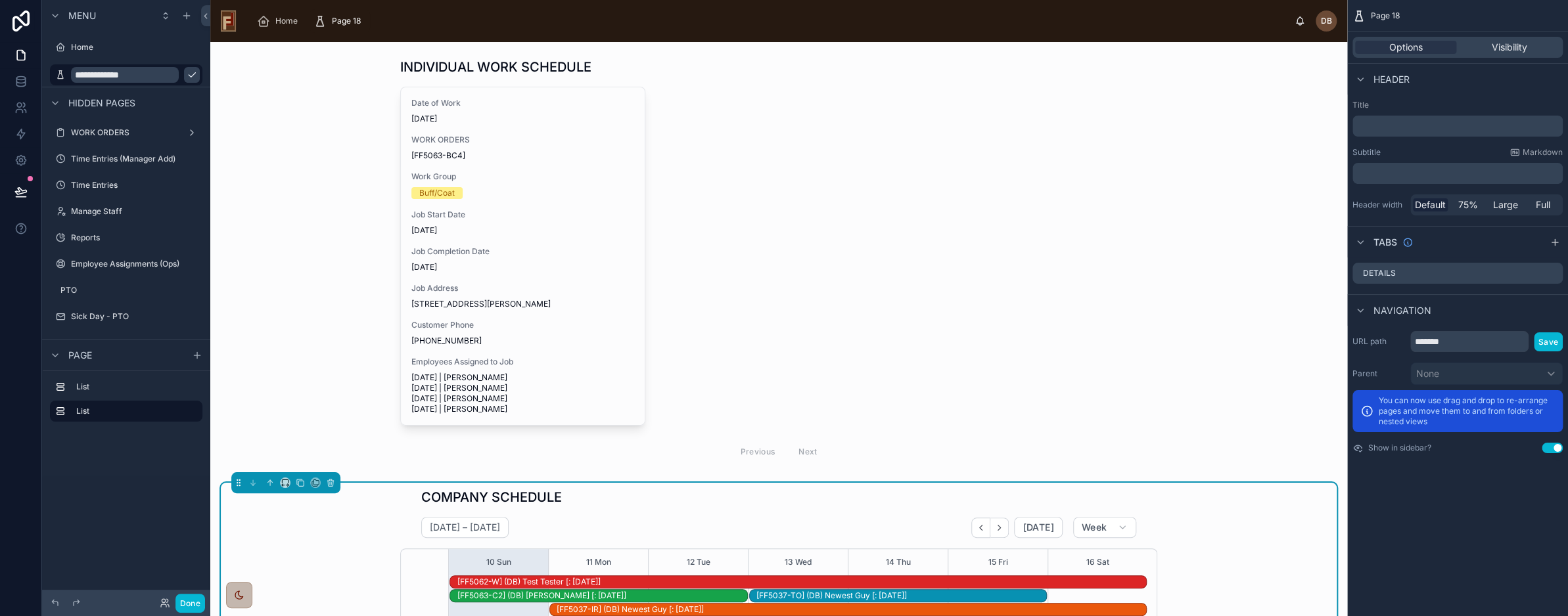
type input "**********"
click at [187, 75] on icon "scrollable content" at bounding box center [192, 75] width 11 height 11
click at [60, 75] on icon "scrollable content" at bounding box center [61, 75] width 11 height 11
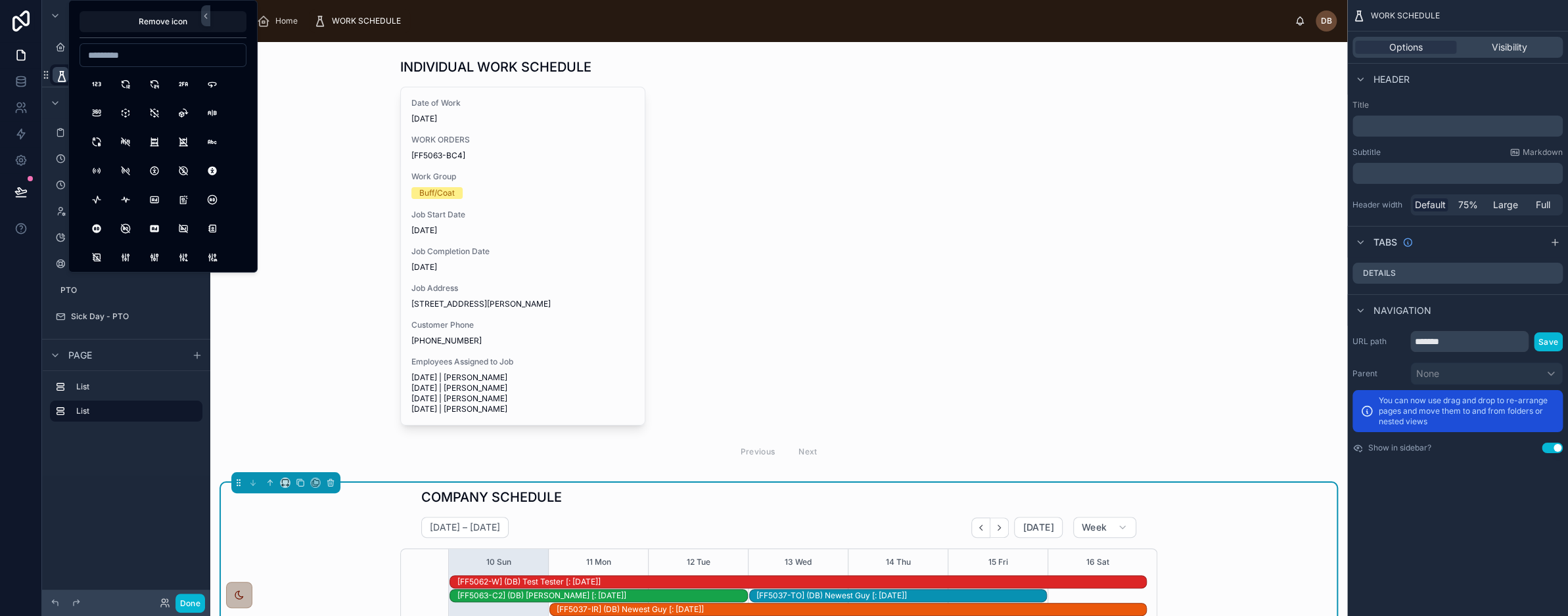
click at [121, 57] on input at bounding box center [163, 55] width 166 height 18
type input "*****"
click at [126, 172] on button "CalendarMonth" at bounding box center [125, 170] width 24 height 24
click at [137, 485] on div "**********" at bounding box center [126, 243] width 168 height 486
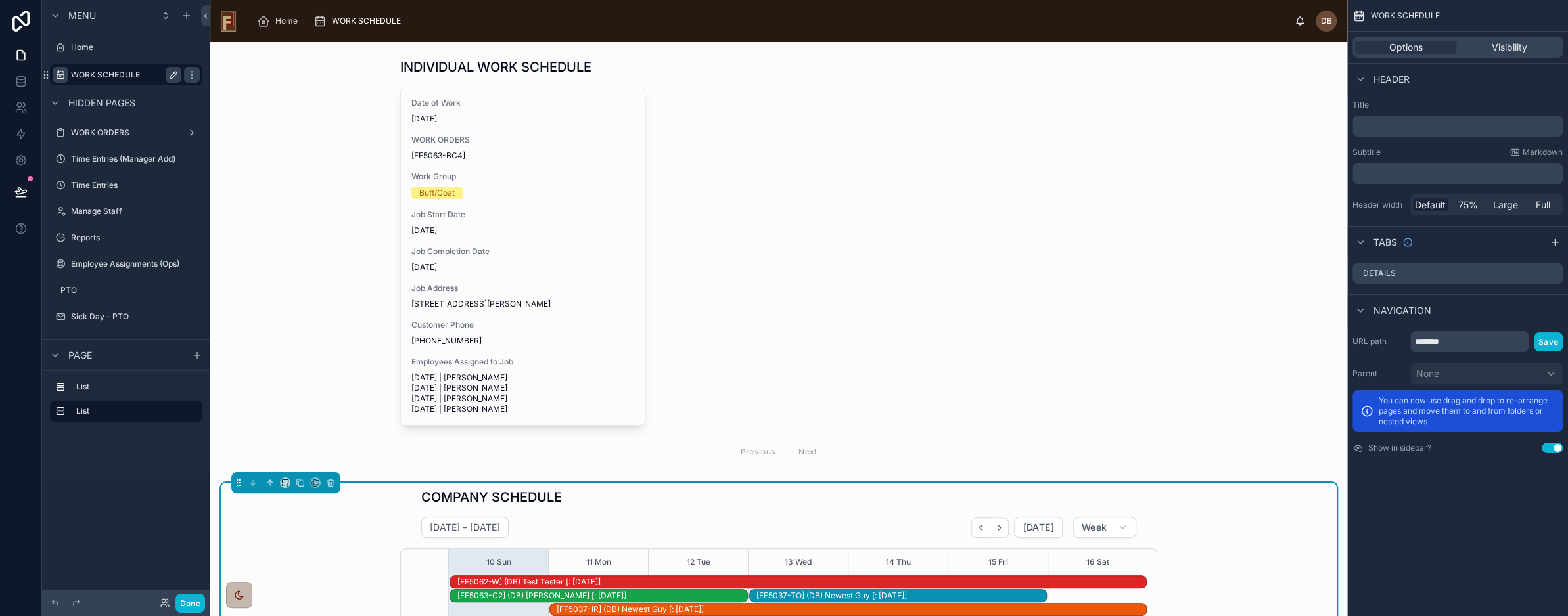
click at [1551, 446] on button "Use setting" at bounding box center [1552, 448] width 21 height 11
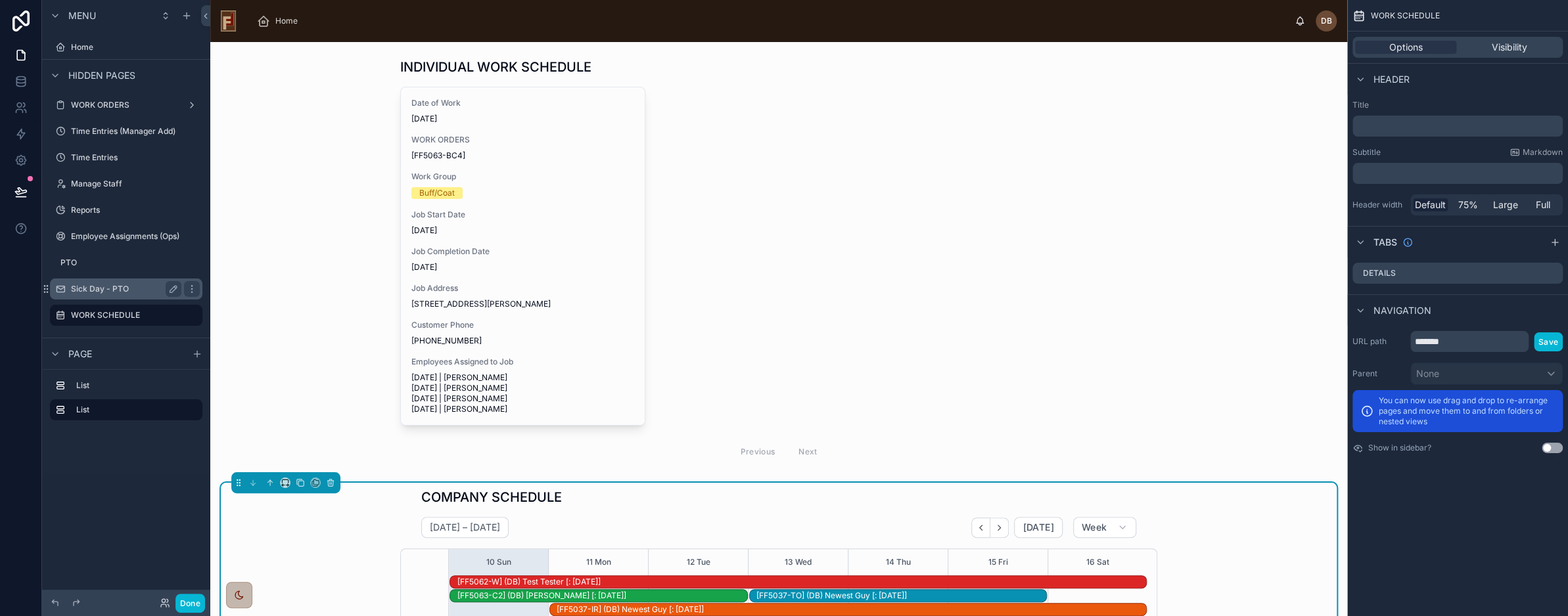
click at [108, 285] on label "Sick Day - PTO" at bounding box center [123, 289] width 105 height 11
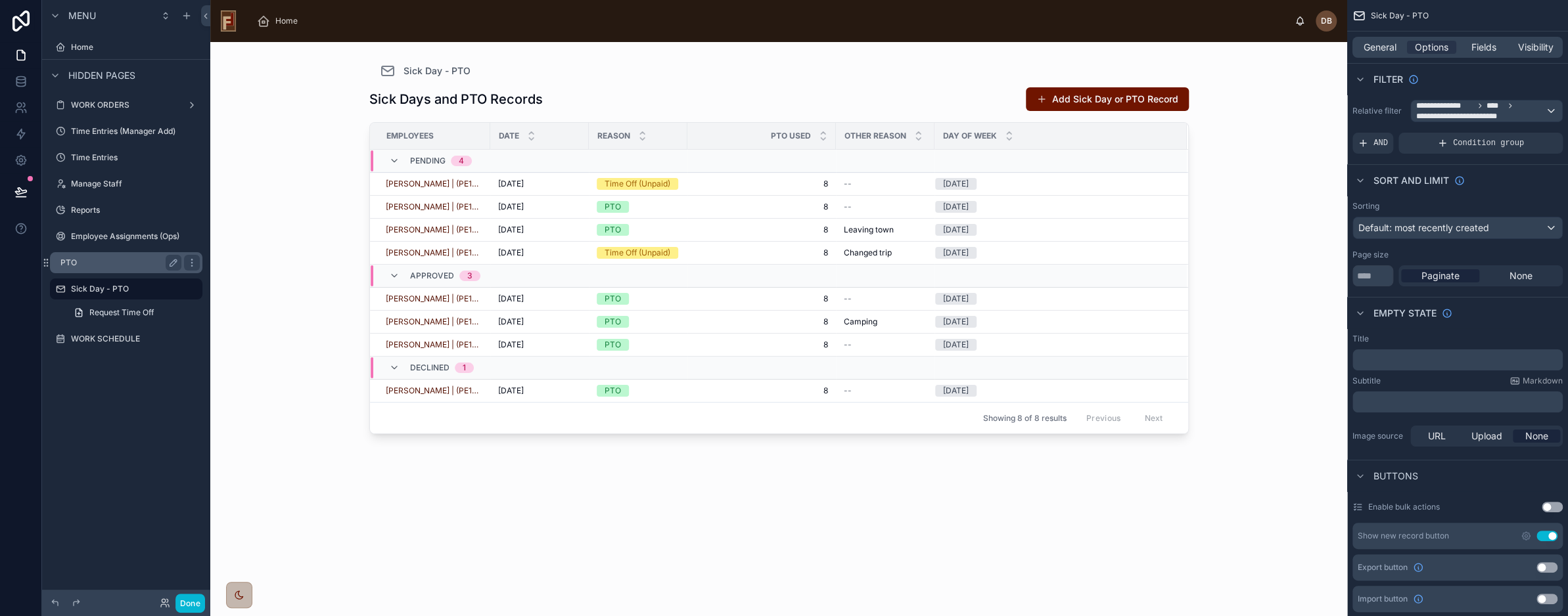
click at [120, 262] on label "PTO" at bounding box center [118, 263] width 116 height 11
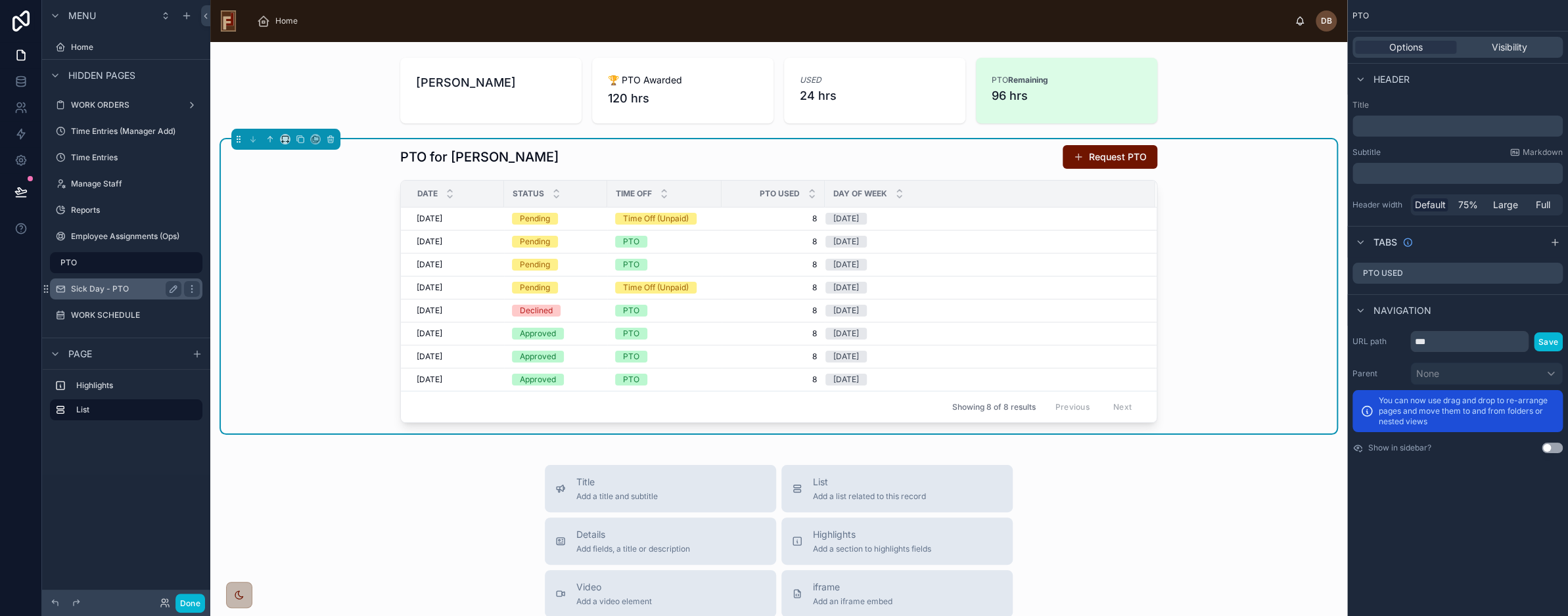
click at [88, 290] on label "Sick Day - PTO" at bounding box center [123, 289] width 105 height 11
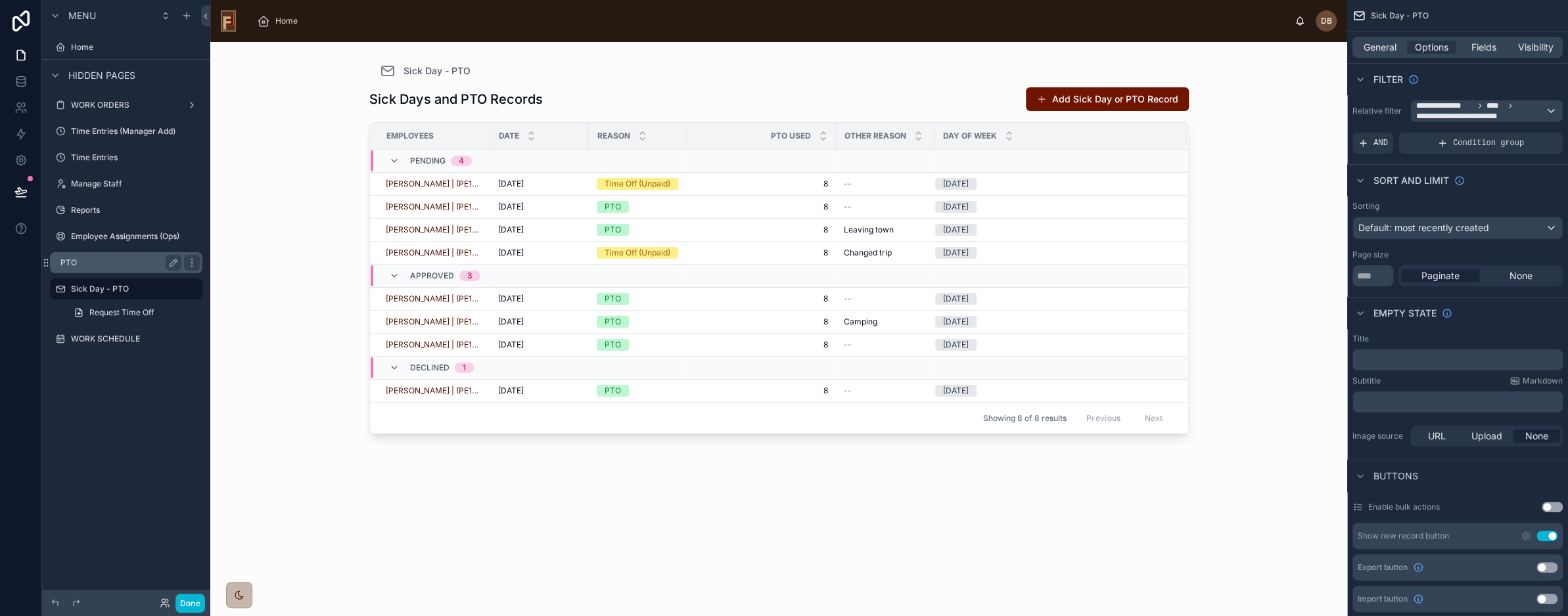
click at [97, 260] on label "PTO" at bounding box center [118, 263] width 116 height 11
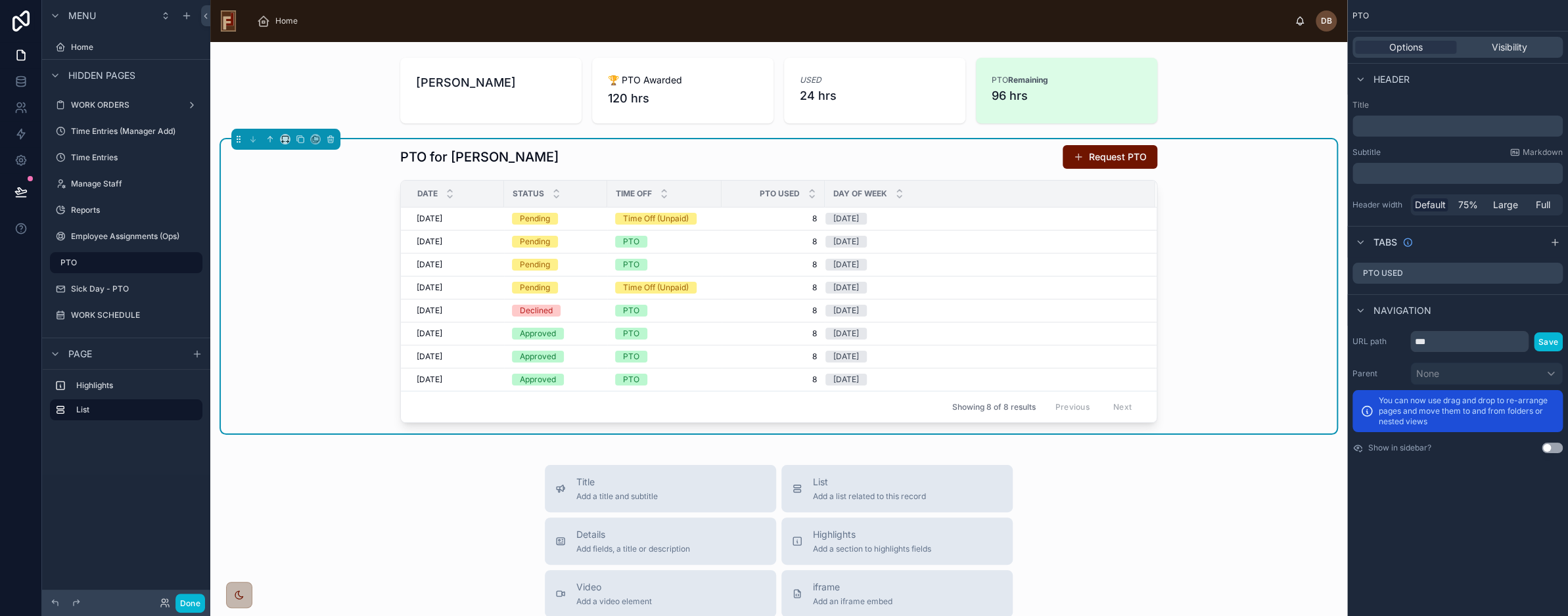
click at [124, 459] on div "Highlights List" at bounding box center [126, 421] width 168 height 105
click at [115, 310] on label "WORK SCHEDULE" at bounding box center [123, 316] width 105 height 11
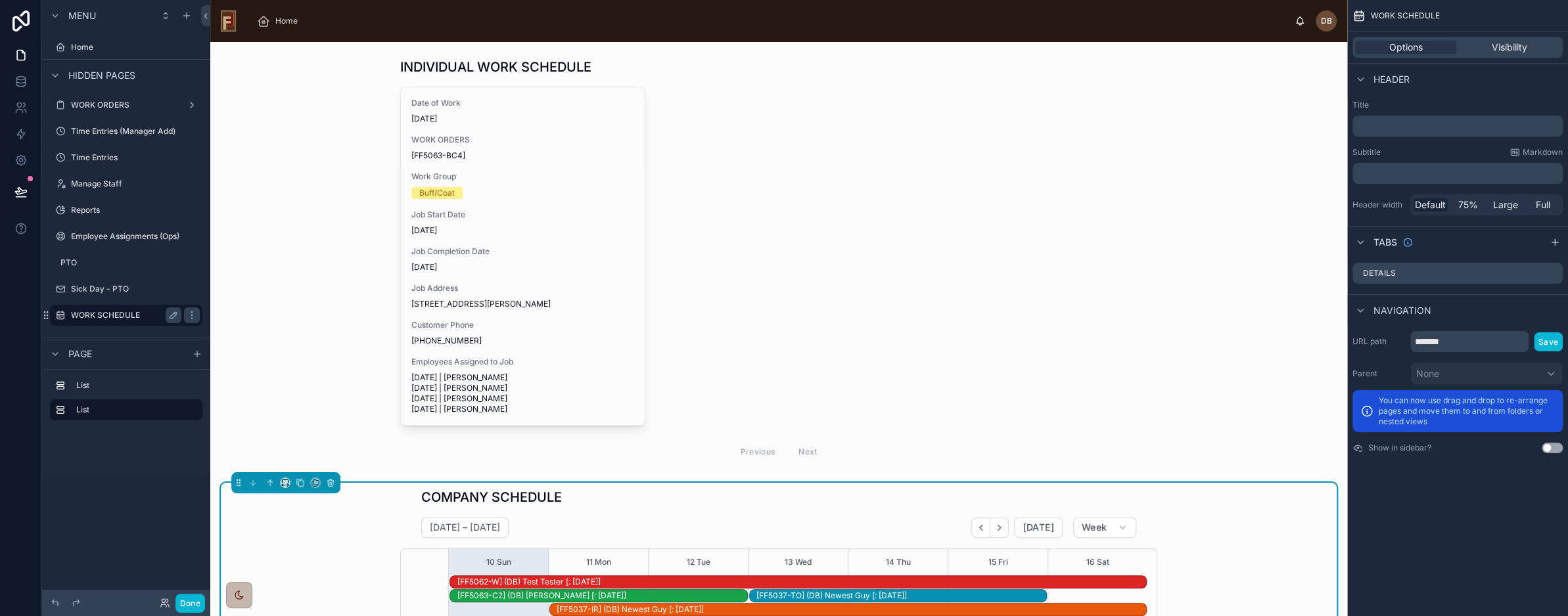
scroll to position [341, 0]
click at [344, 158] on div at bounding box center [779, 262] width 1116 height 420
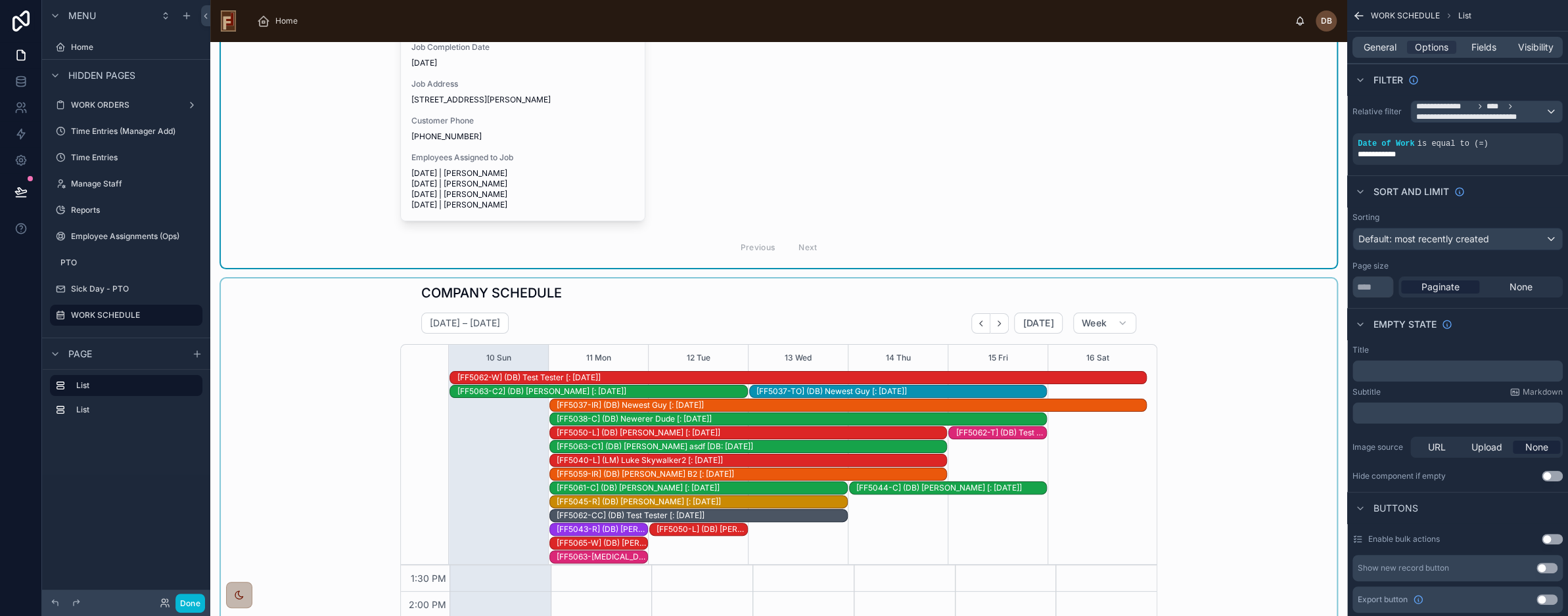
scroll to position [0, 0]
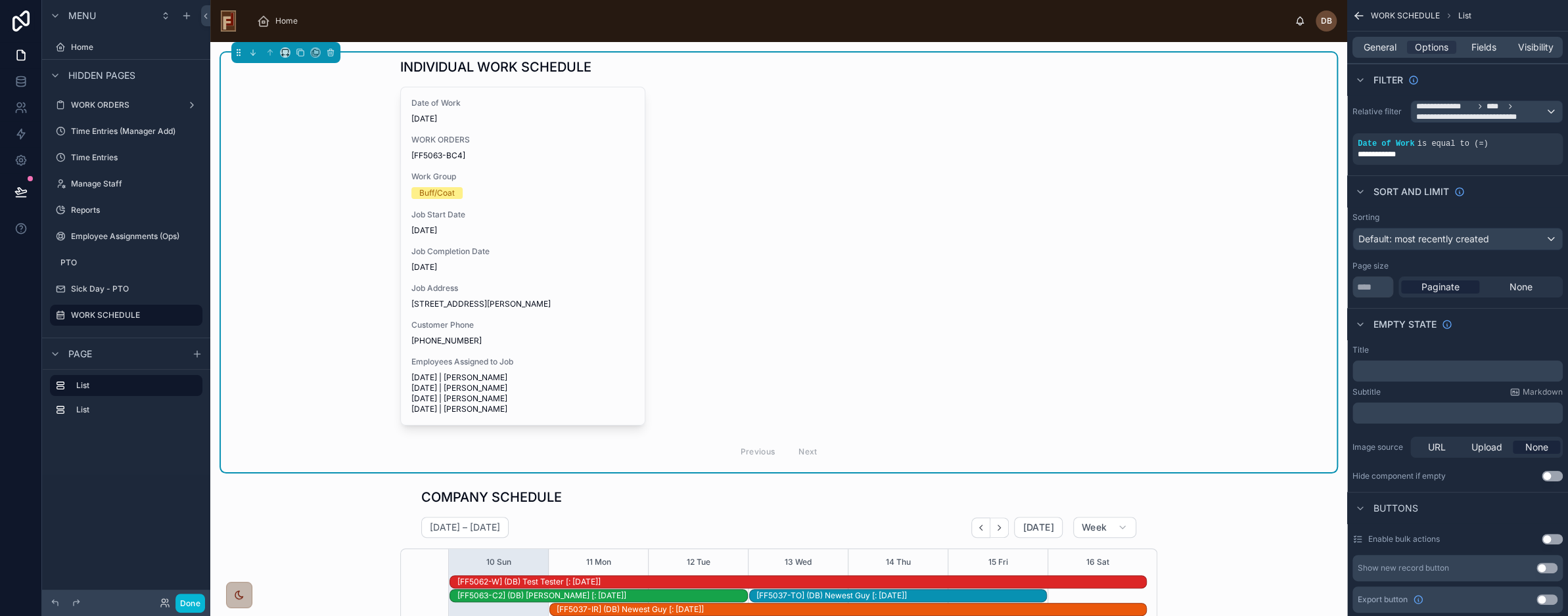
click at [489, 64] on h1 "INDIVIDUAL WORK SCHEDULE" at bounding box center [496, 67] width 191 height 18
click at [314, 186] on div "INDIVIDUAL WORK SCHEDULE Date of Work 8/10/2025 WORK ORDERS [FF5063-BC4] Work G…" at bounding box center [779, 262] width 1116 height 420
click at [358, 108] on div "INDIVIDUAL WORK SCHEDULE Date of Work 8/10/2025 WORK ORDERS [FF5063-BC4] Work G…" at bounding box center [779, 262] width 1116 height 420
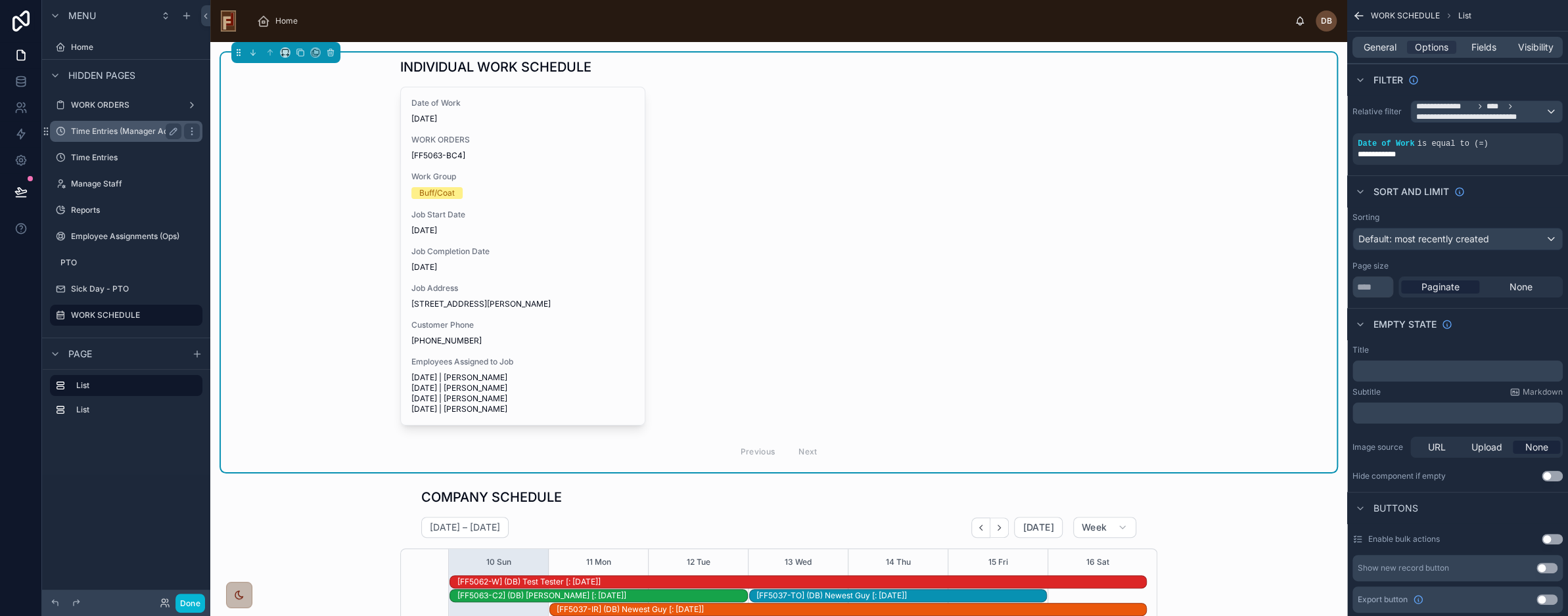
click at [114, 128] on label "Time Entries (Manager Add)" at bounding box center [123, 132] width 105 height 11
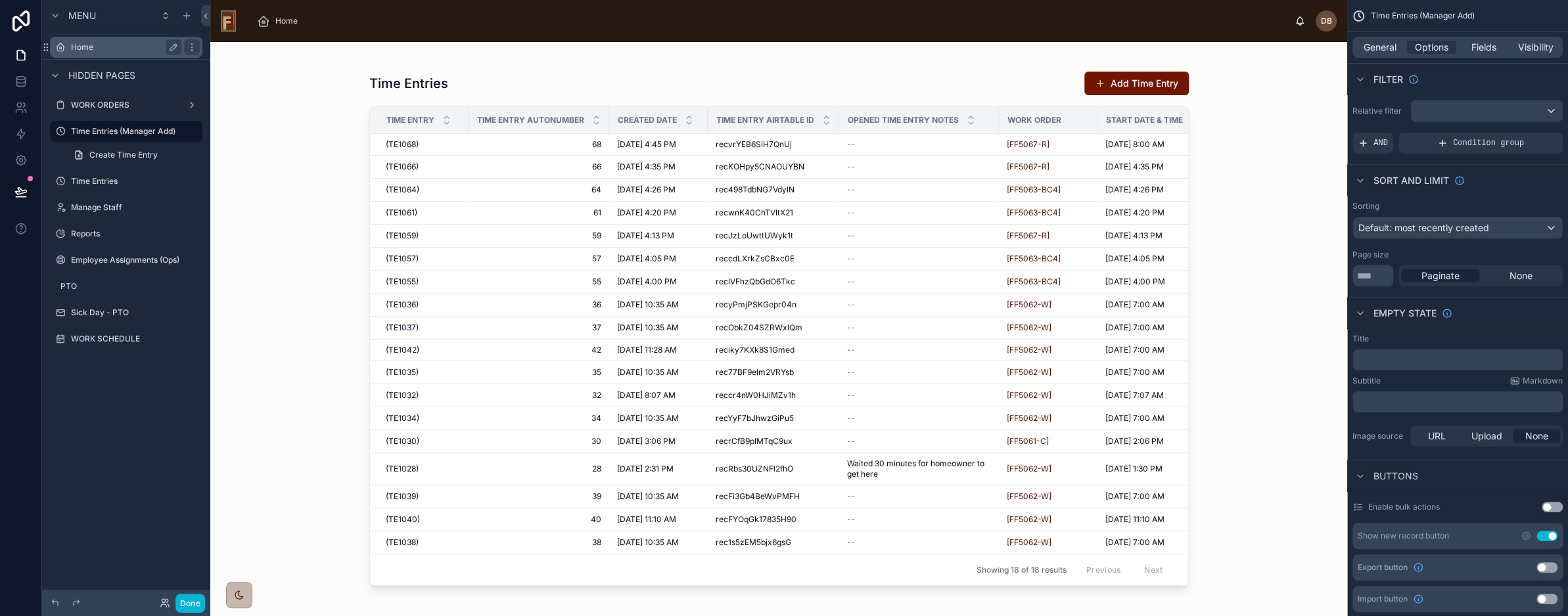
click at [89, 48] on label "Home" at bounding box center [123, 47] width 105 height 11
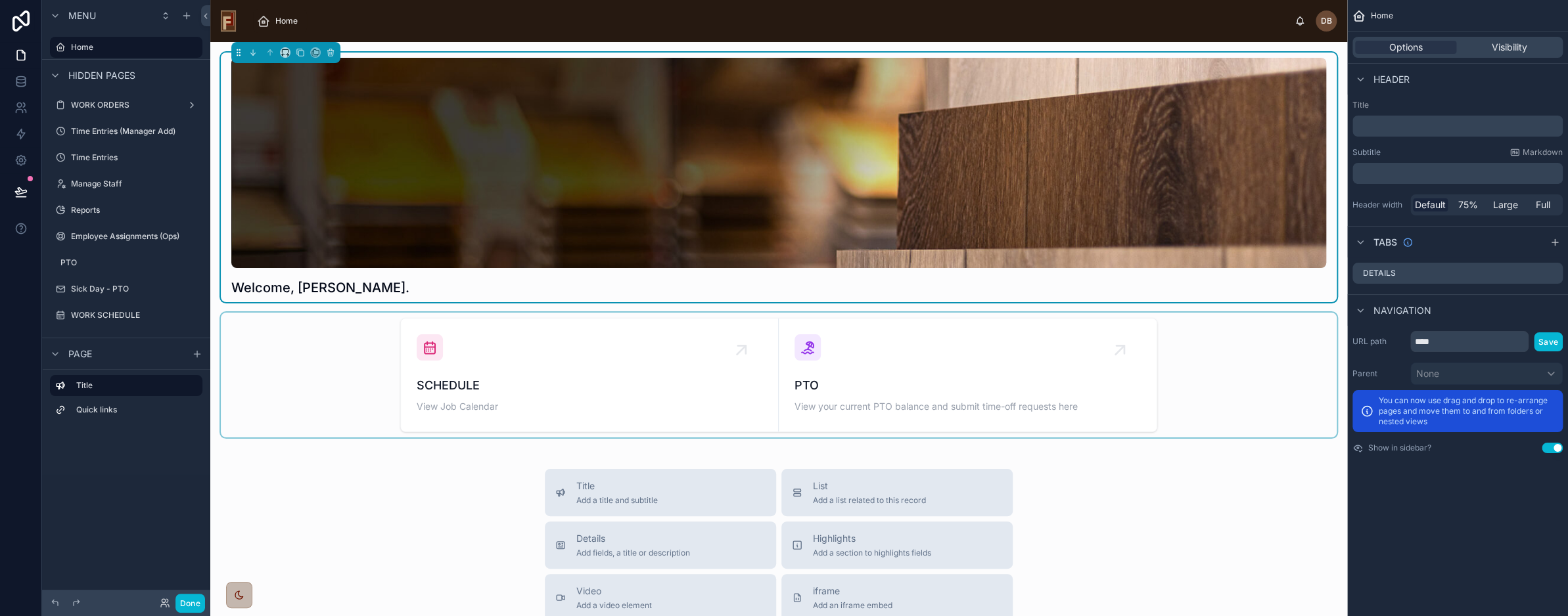
click at [325, 368] on div at bounding box center [779, 375] width 1116 height 125
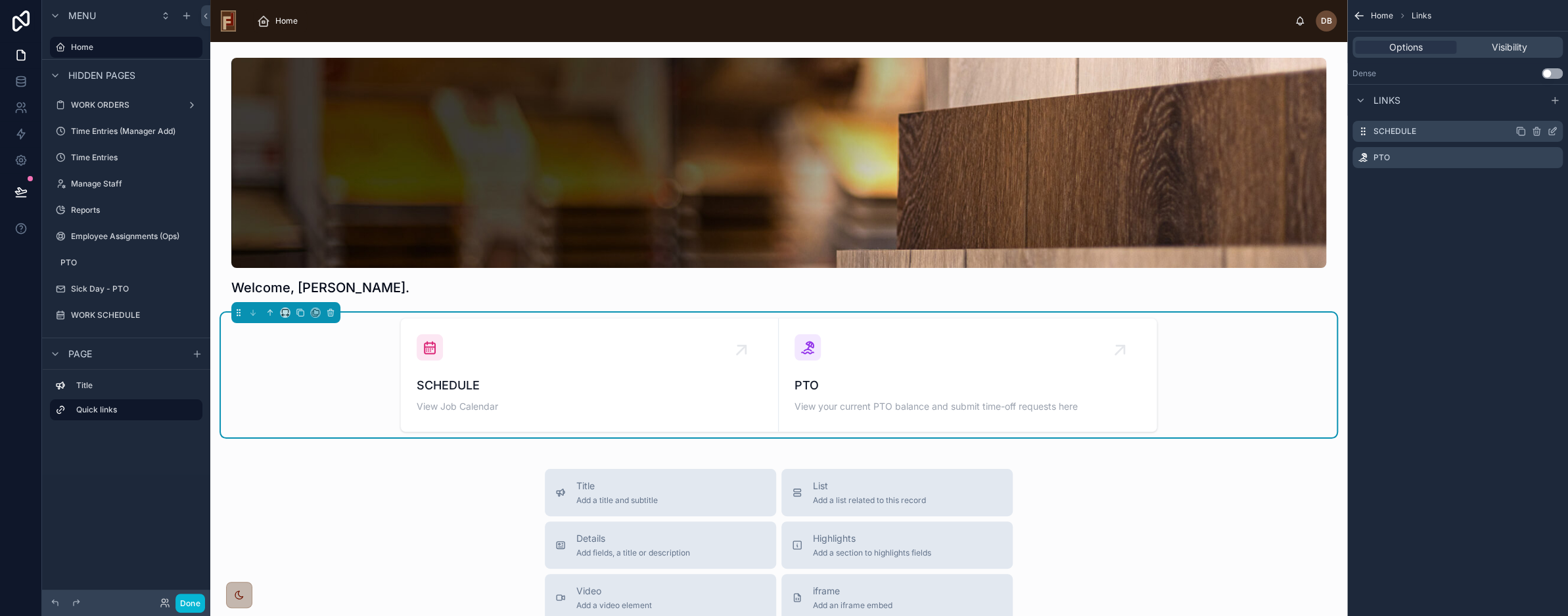
click at [1551, 130] on icon "scrollable content" at bounding box center [1552, 132] width 11 height 11
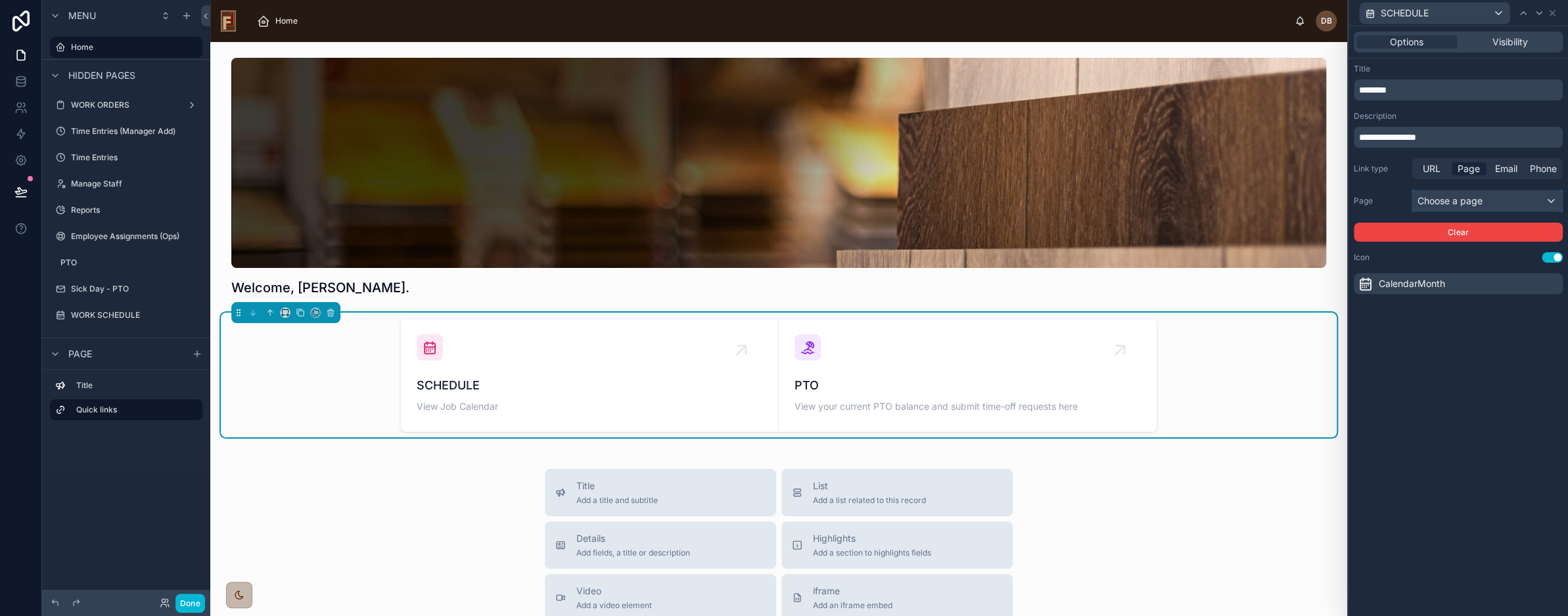
click at [1475, 199] on div "Choose a page" at bounding box center [1488, 201] width 150 height 21
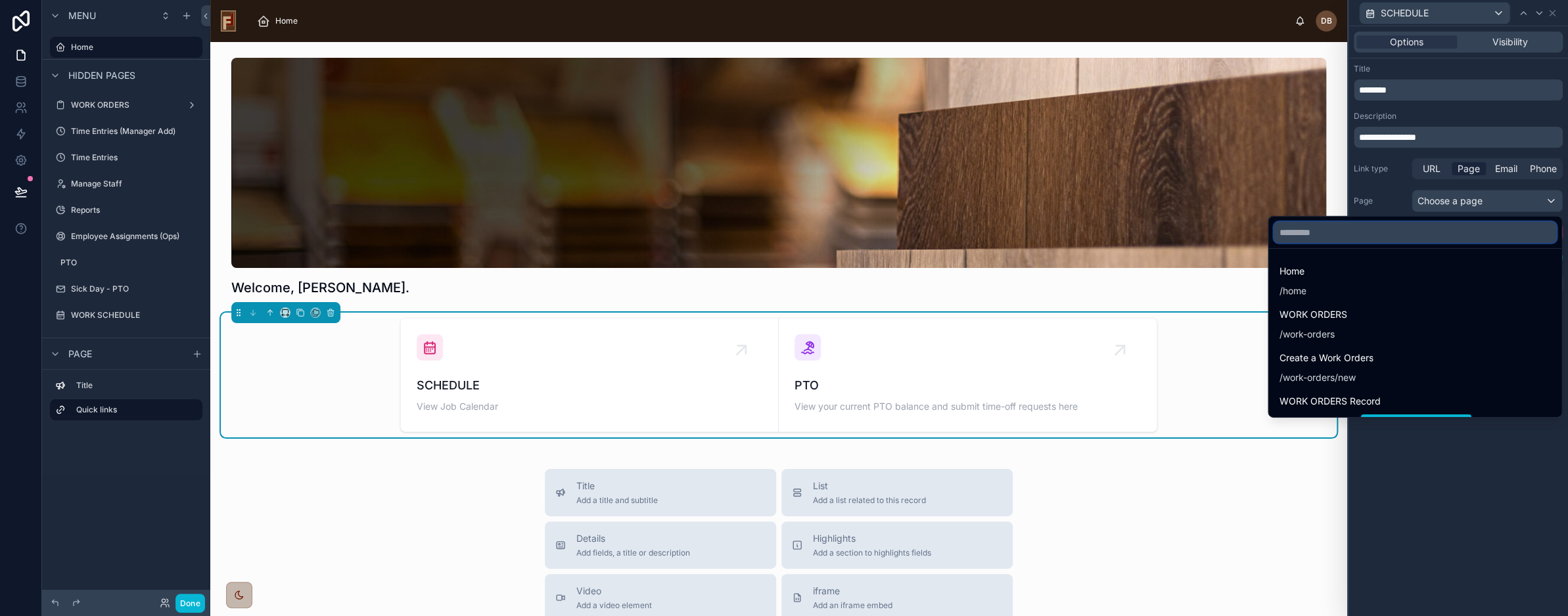
click at [1350, 237] on input "text" at bounding box center [1415, 232] width 283 height 21
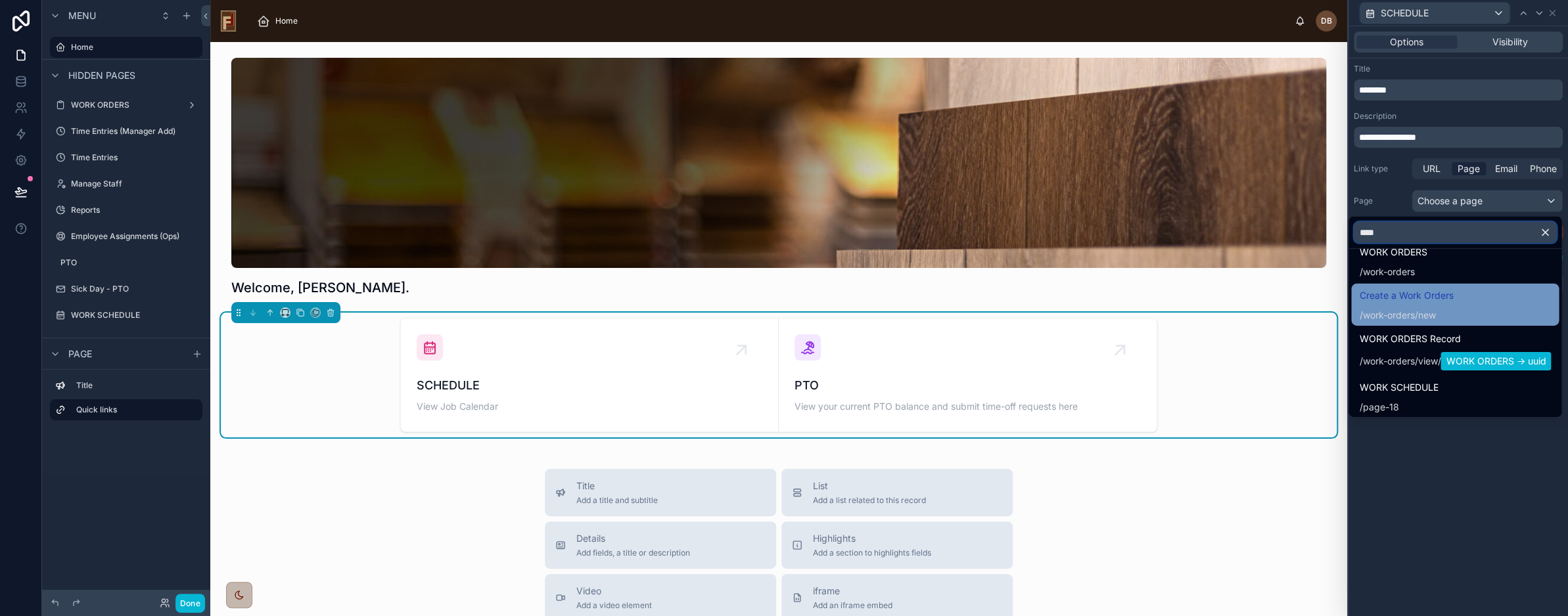
scroll to position [22, 0]
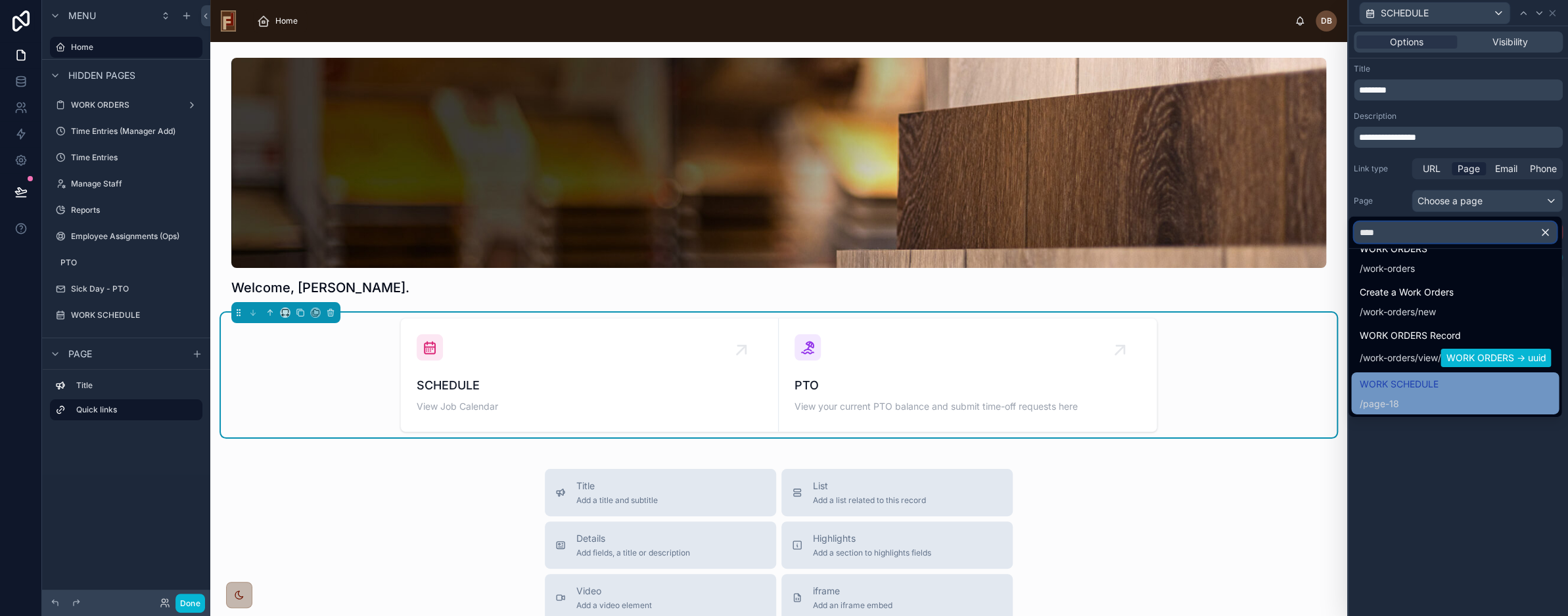
type input "****"
click at [1427, 398] on div "/ page-18" at bounding box center [1398, 404] width 79 height 13
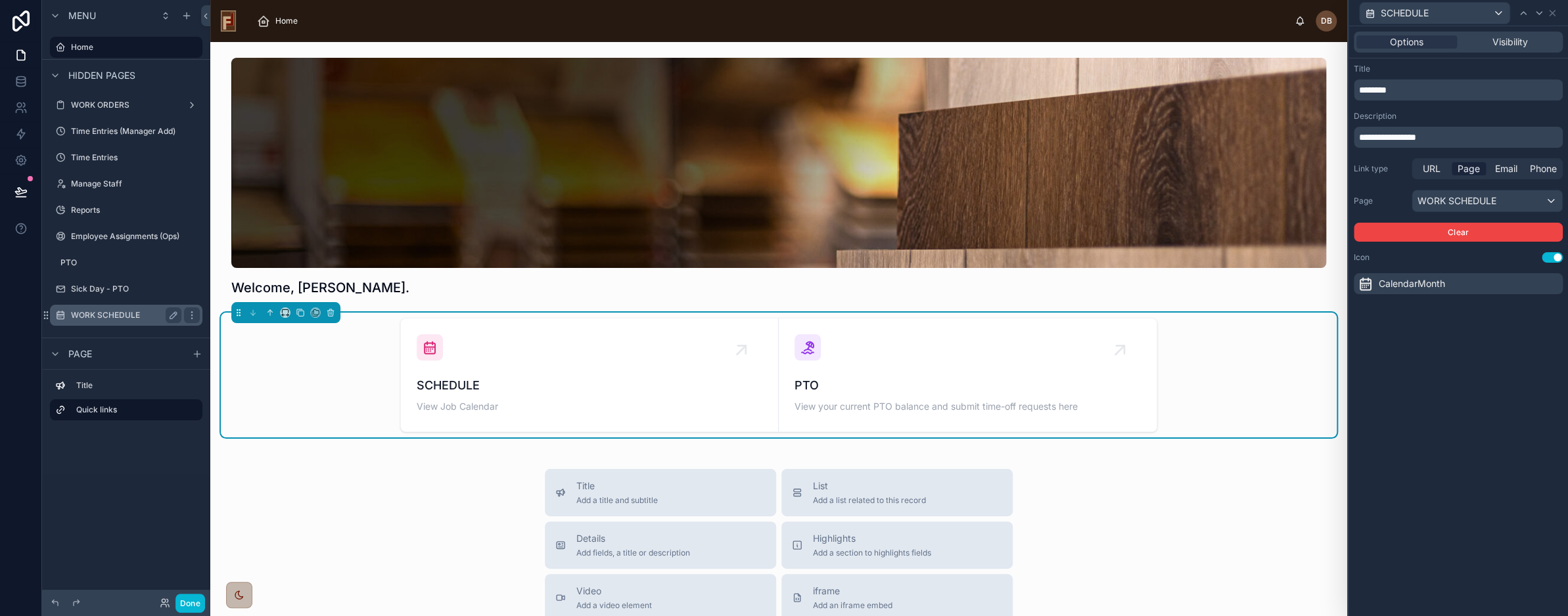
click at [94, 313] on label "WORK SCHEDULE" at bounding box center [123, 316] width 105 height 11
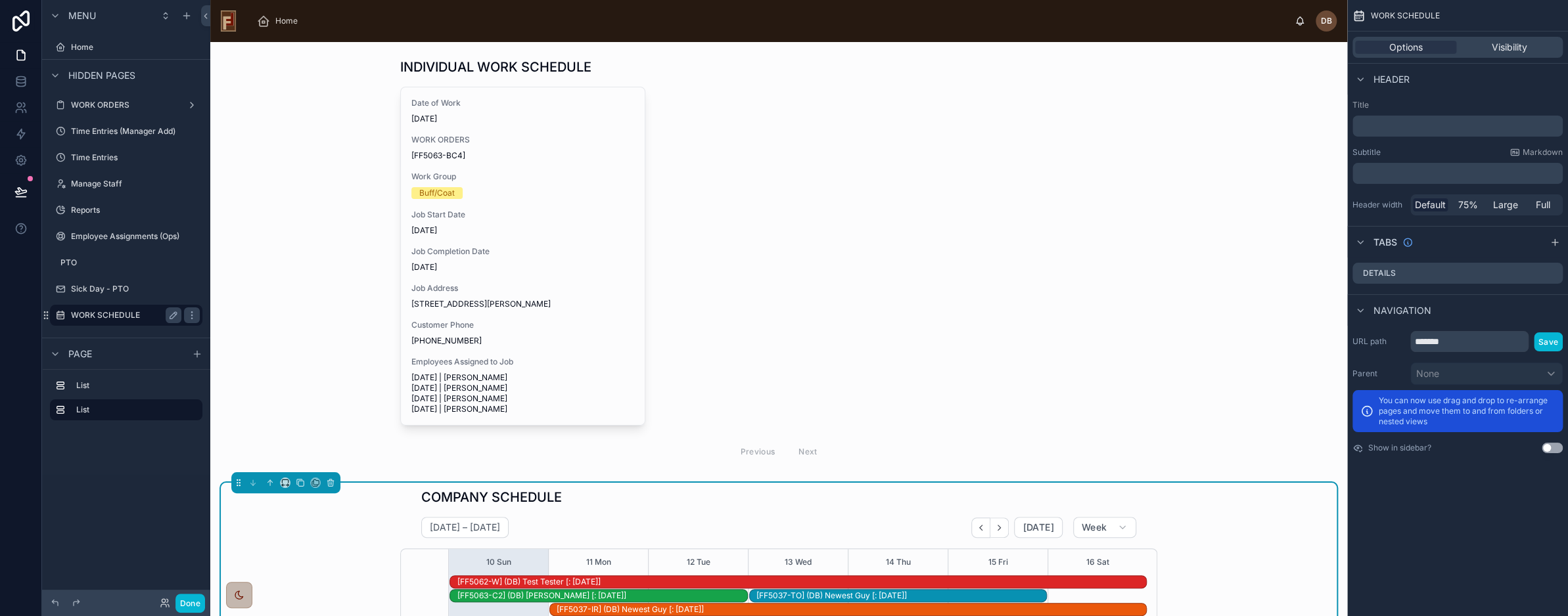
scroll to position [341, 0]
click at [1461, 337] on input "*******" at bounding box center [1469, 341] width 118 height 21
drag, startPoint x: 1463, startPoint y: 341, endPoint x: 1409, endPoint y: 346, distance: 54.2
click at [1409, 346] on div "URL path ******* Save" at bounding box center [1458, 341] width 210 height 21
type input "**********"
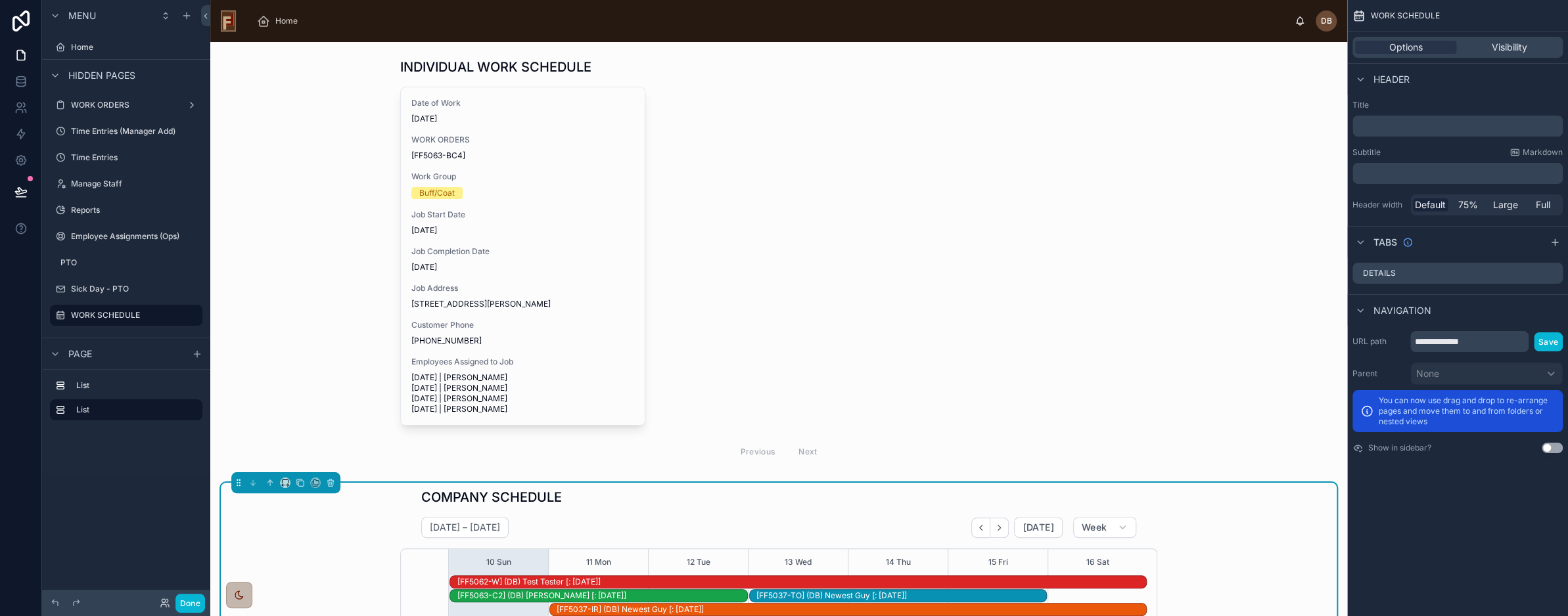
click at [1441, 496] on div "**********" at bounding box center [1458, 308] width 221 height 616
click at [108, 47] on label "Home" at bounding box center [123, 47] width 105 height 11
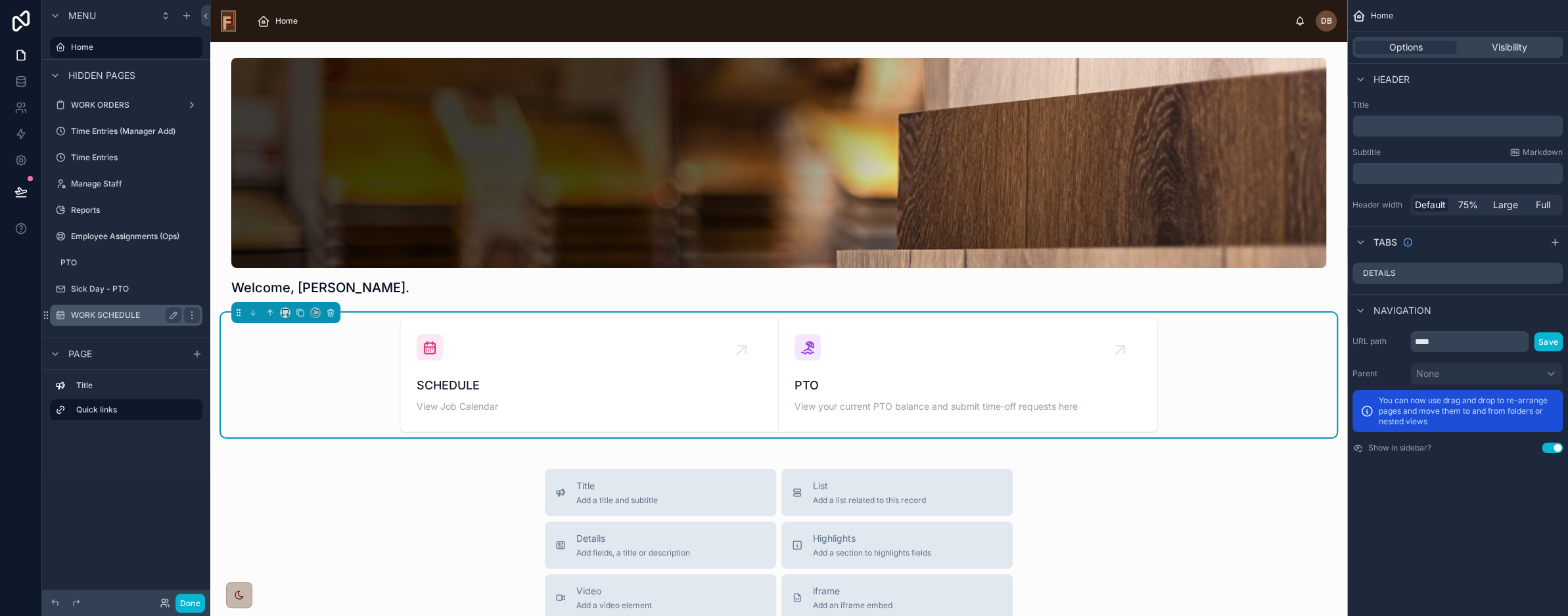
click at [117, 313] on label "WORK SCHEDULE" at bounding box center [123, 316] width 105 height 11
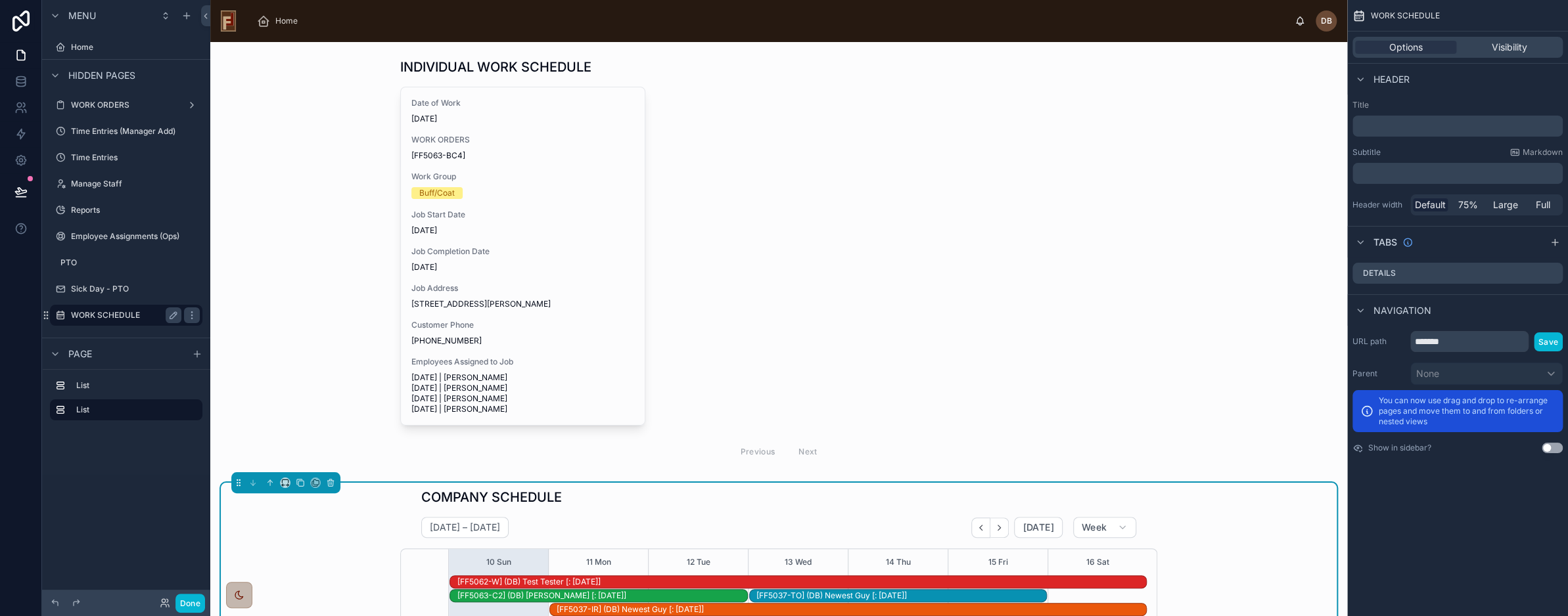
scroll to position [341, 0]
click at [318, 164] on div at bounding box center [779, 262] width 1116 height 420
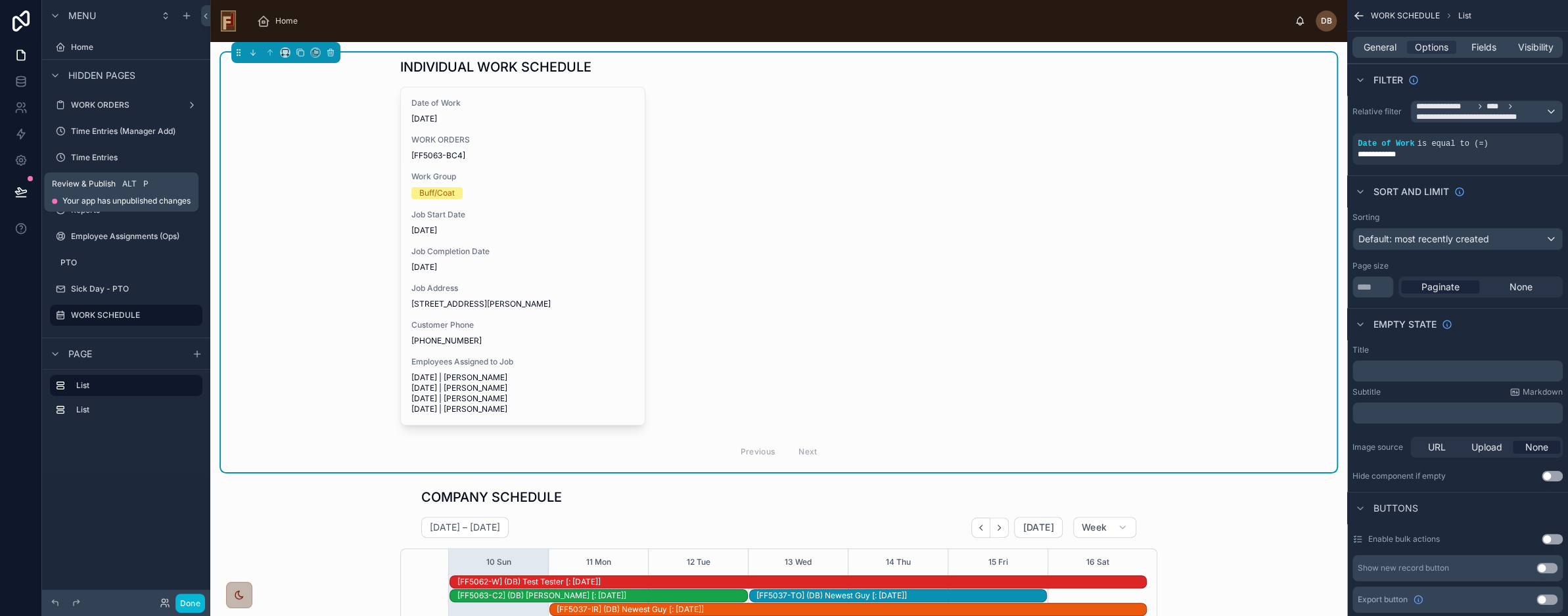
click at [18, 194] on icon at bounding box center [20, 191] width 11 height 7
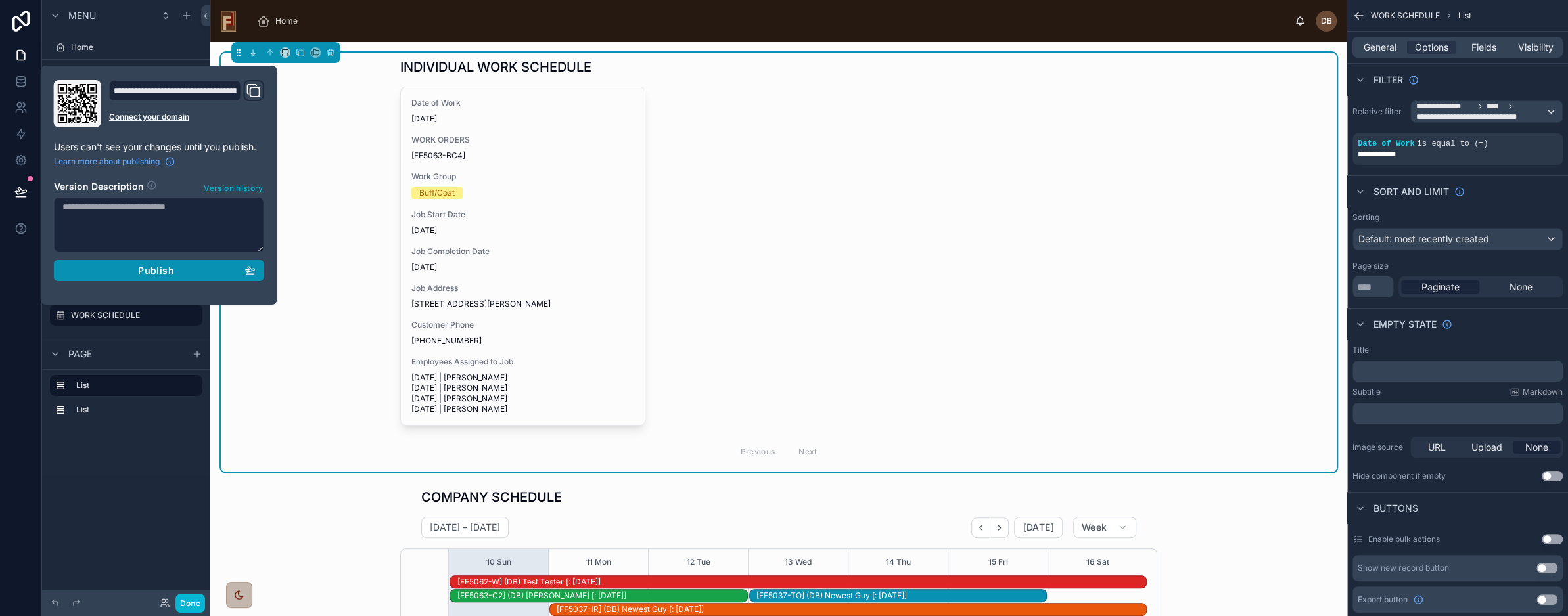
click at [142, 268] on span "Publish" at bounding box center [156, 270] width 35 height 11
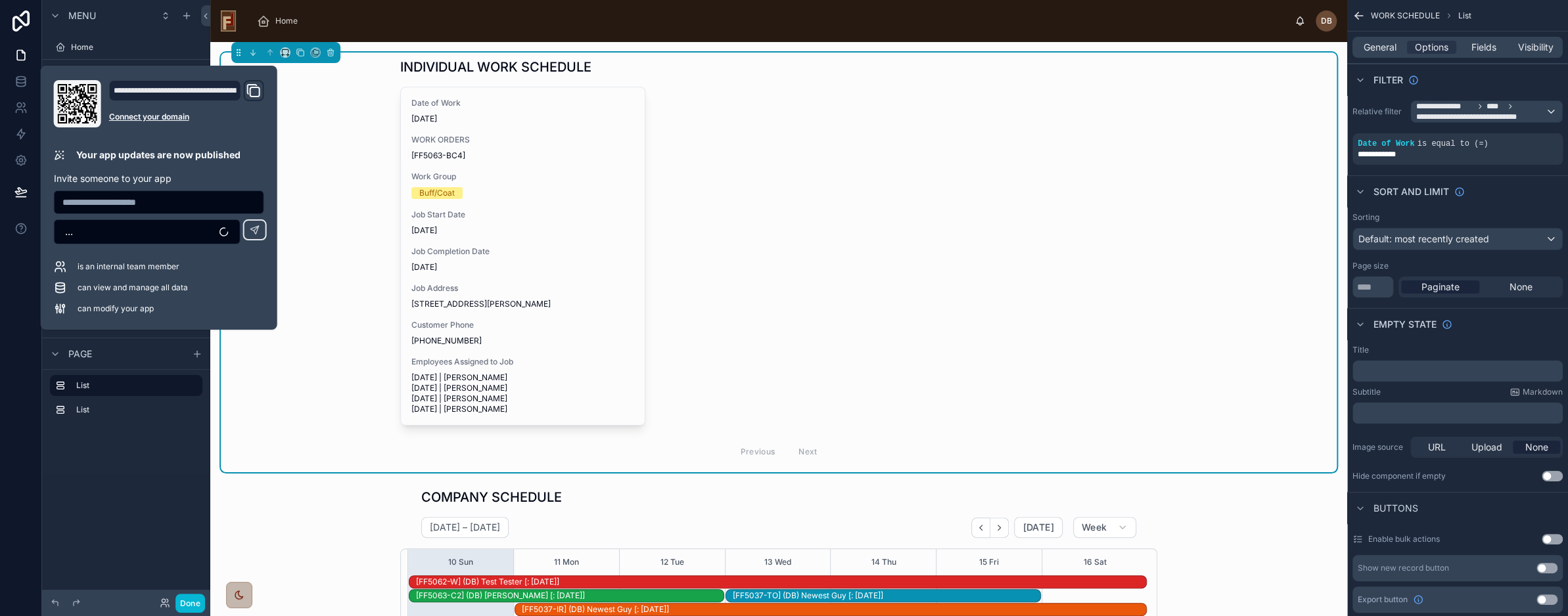
scroll to position [341, 0]
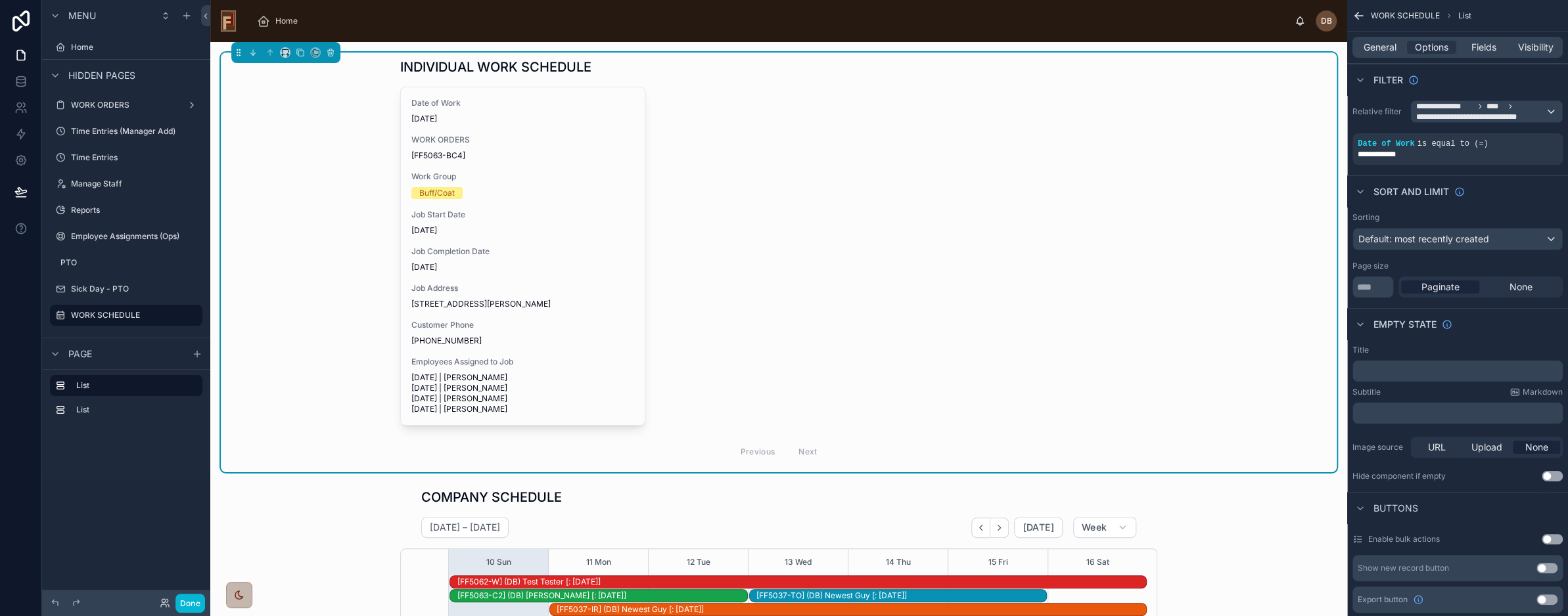
click at [342, 210] on div "INDIVIDUAL WORK SCHEDULE Date of Work 8/10/2025 WORK ORDERS [FF5063-BC4] Work G…" at bounding box center [779, 262] width 1116 height 420
click at [83, 46] on label "Home" at bounding box center [123, 47] width 105 height 11
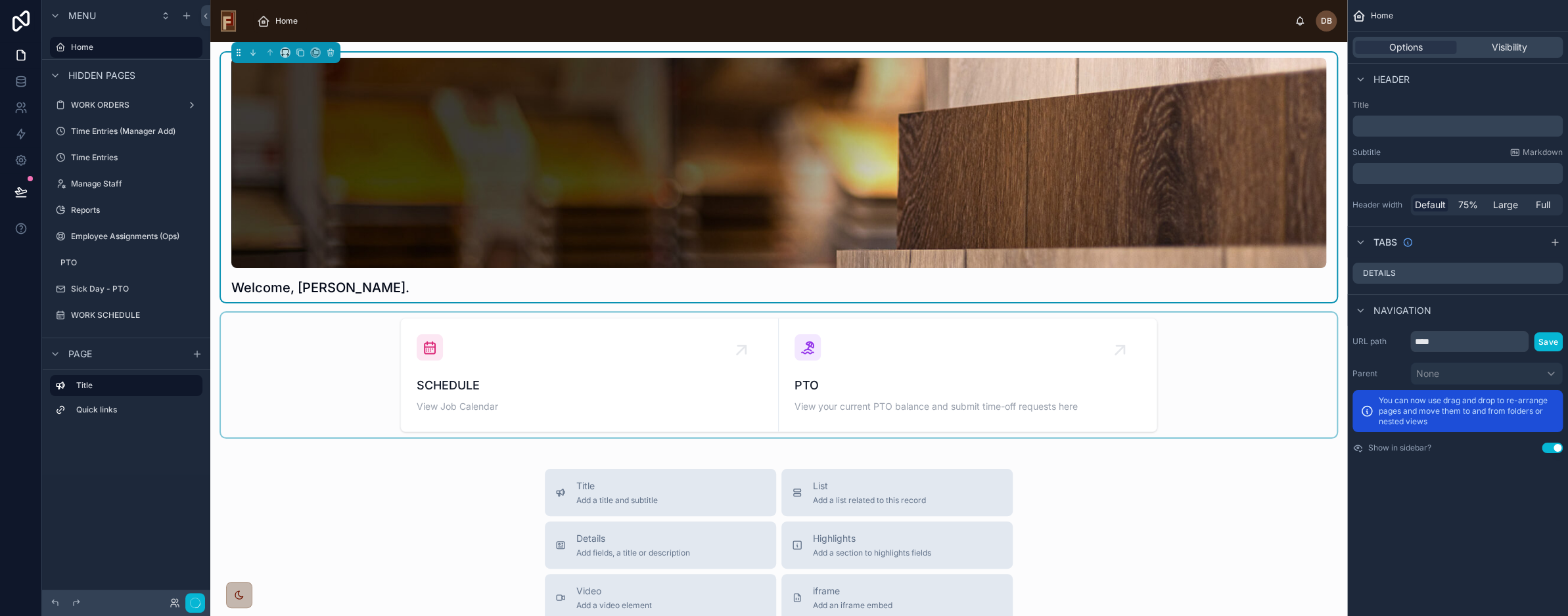
click at [505, 361] on div at bounding box center [779, 375] width 1116 height 125
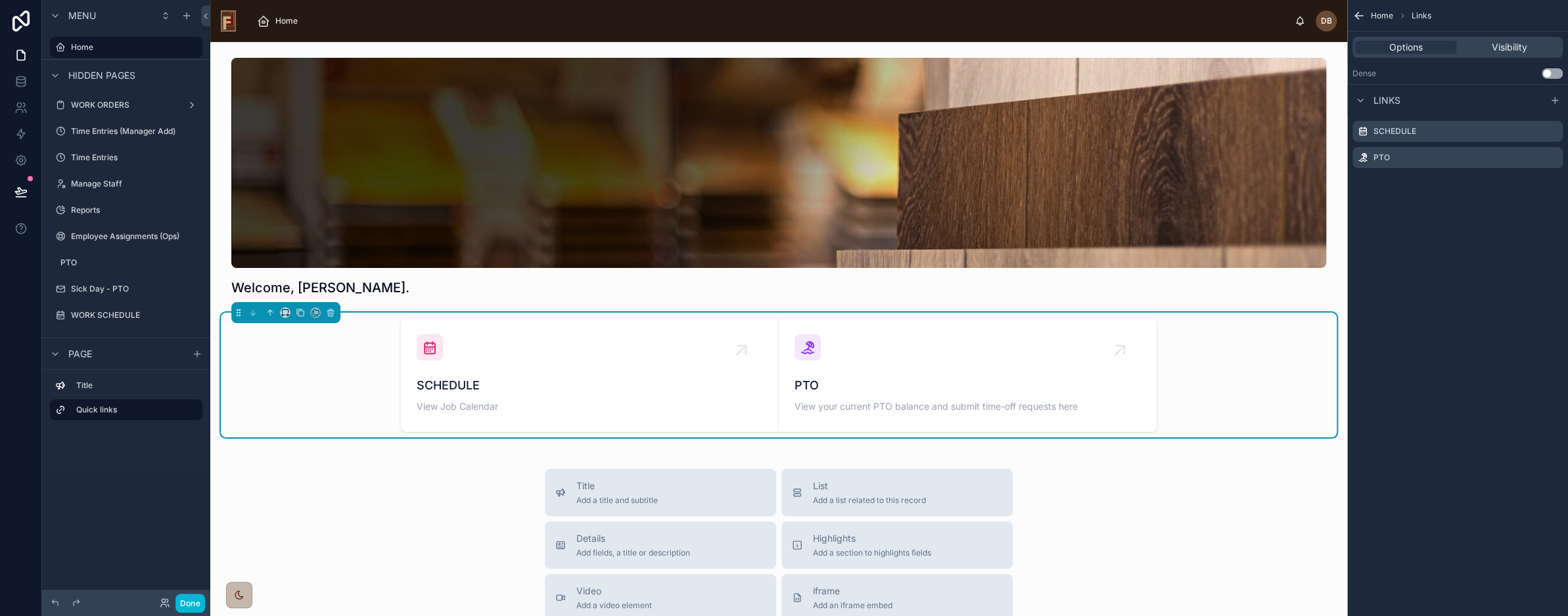
click at [505, 361] on div "SCHEDULE View Job Calendar" at bounding box center [589, 375] width 346 height 81
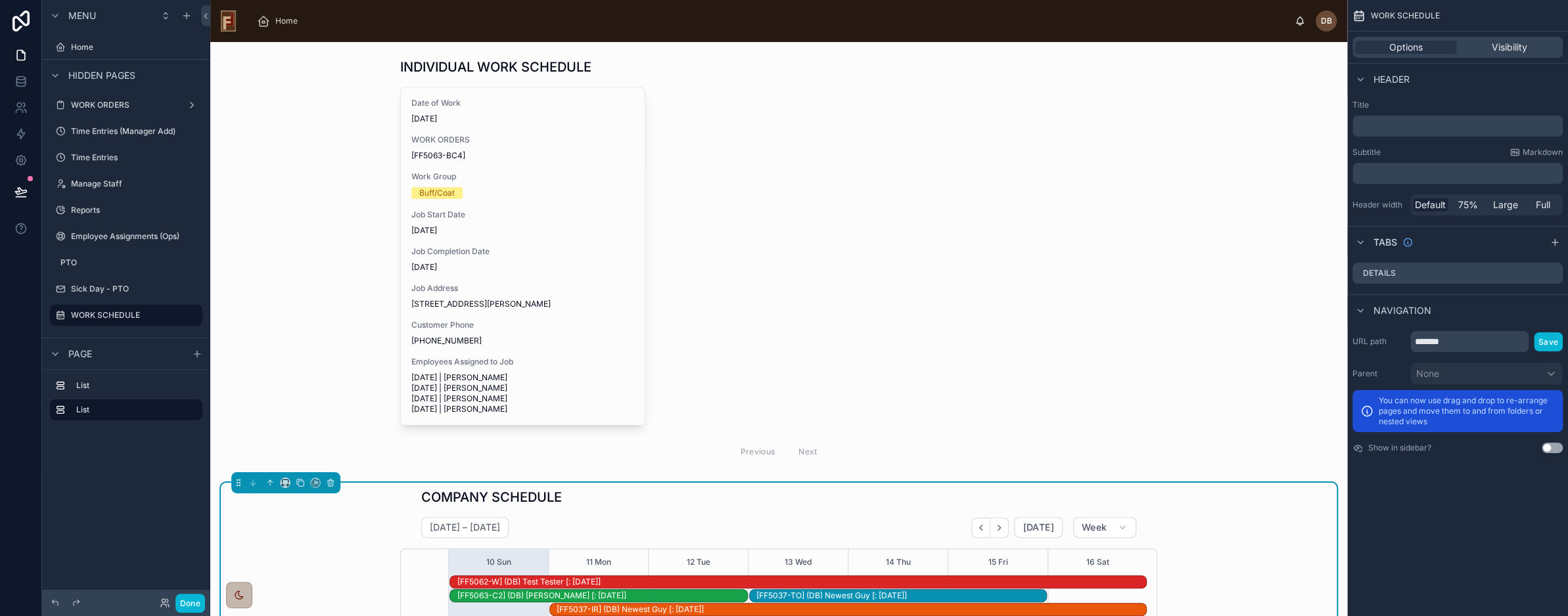
scroll to position [341, 0]
click at [175, 316] on icon "scrollable content" at bounding box center [174, 316] width 11 height 11
click at [1439, 338] on input "*******" at bounding box center [1469, 341] width 118 height 21
drag, startPoint x: 1462, startPoint y: 341, endPoint x: 1400, endPoint y: 348, distance: 62.4
click at [1400, 348] on div "URL path ******* Save" at bounding box center [1458, 341] width 210 height 21
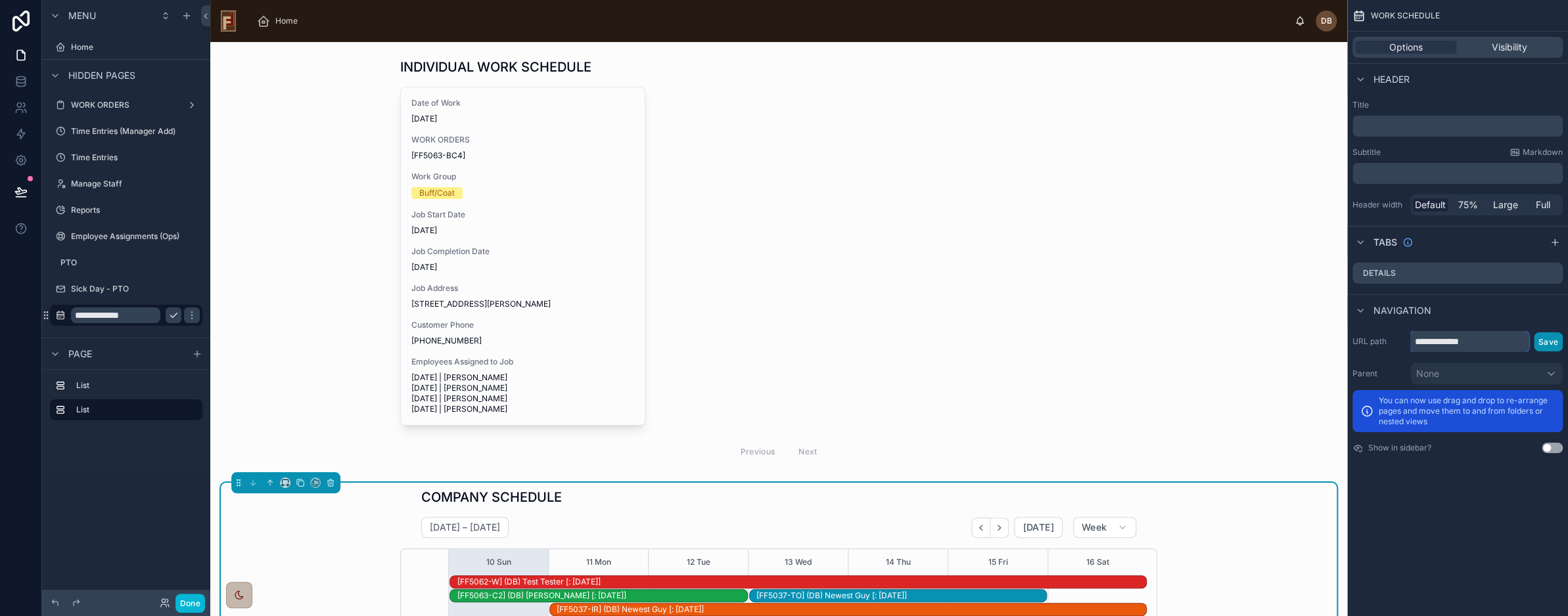
type input "**********"
click at [1548, 341] on button "Save" at bounding box center [1548, 342] width 29 height 19
click at [18, 184] on button at bounding box center [21, 192] width 29 height 37
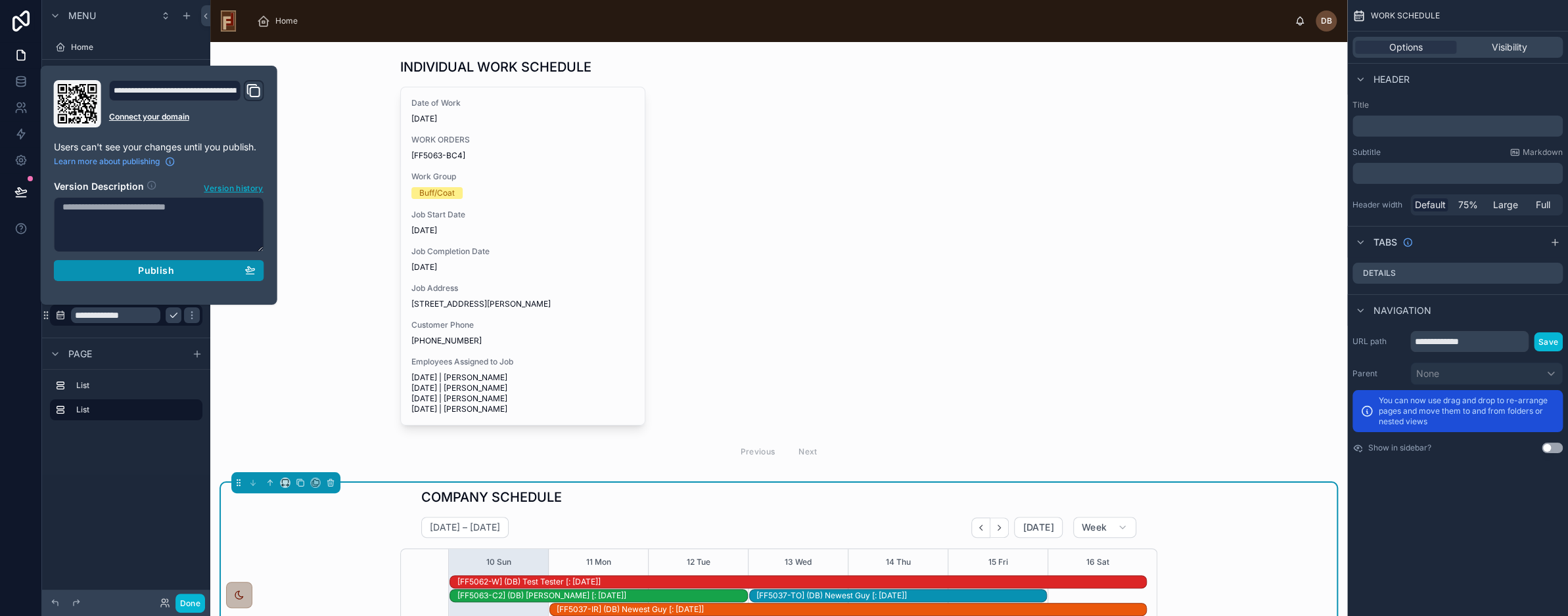
click at [155, 270] on span "Publish" at bounding box center [156, 270] width 35 height 11
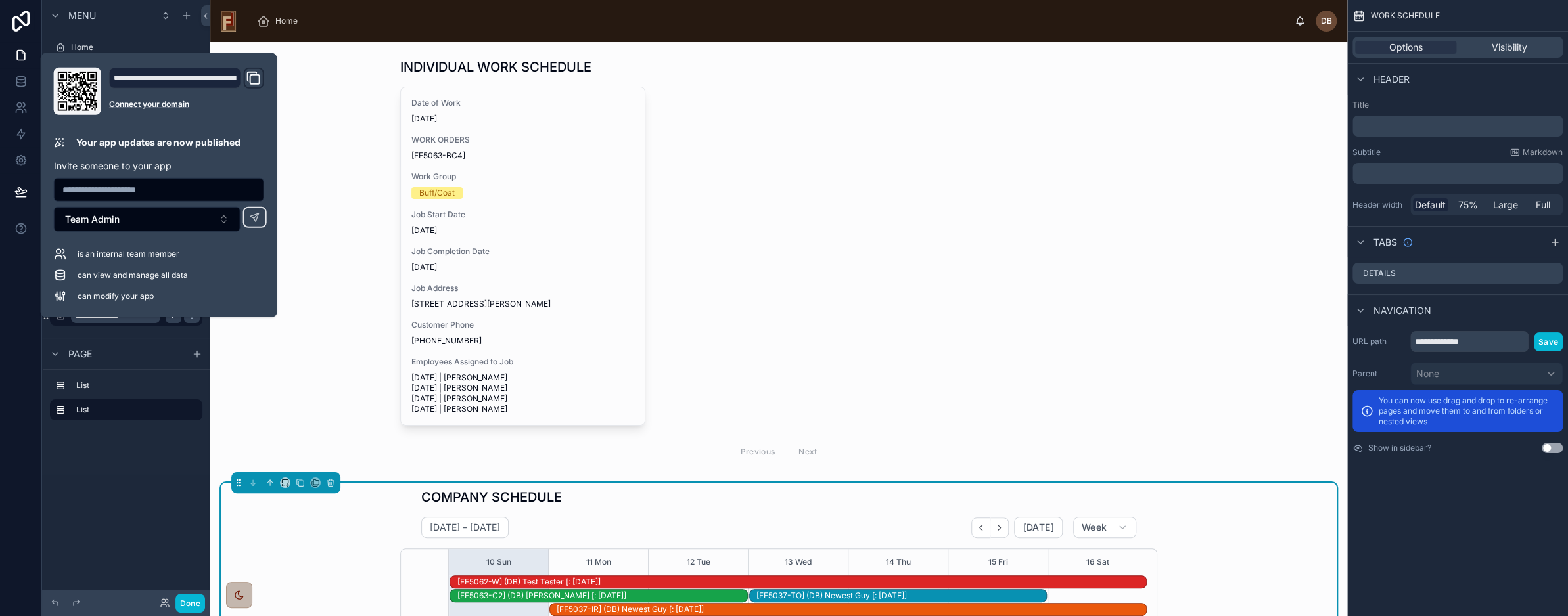
scroll to position [341, 0]
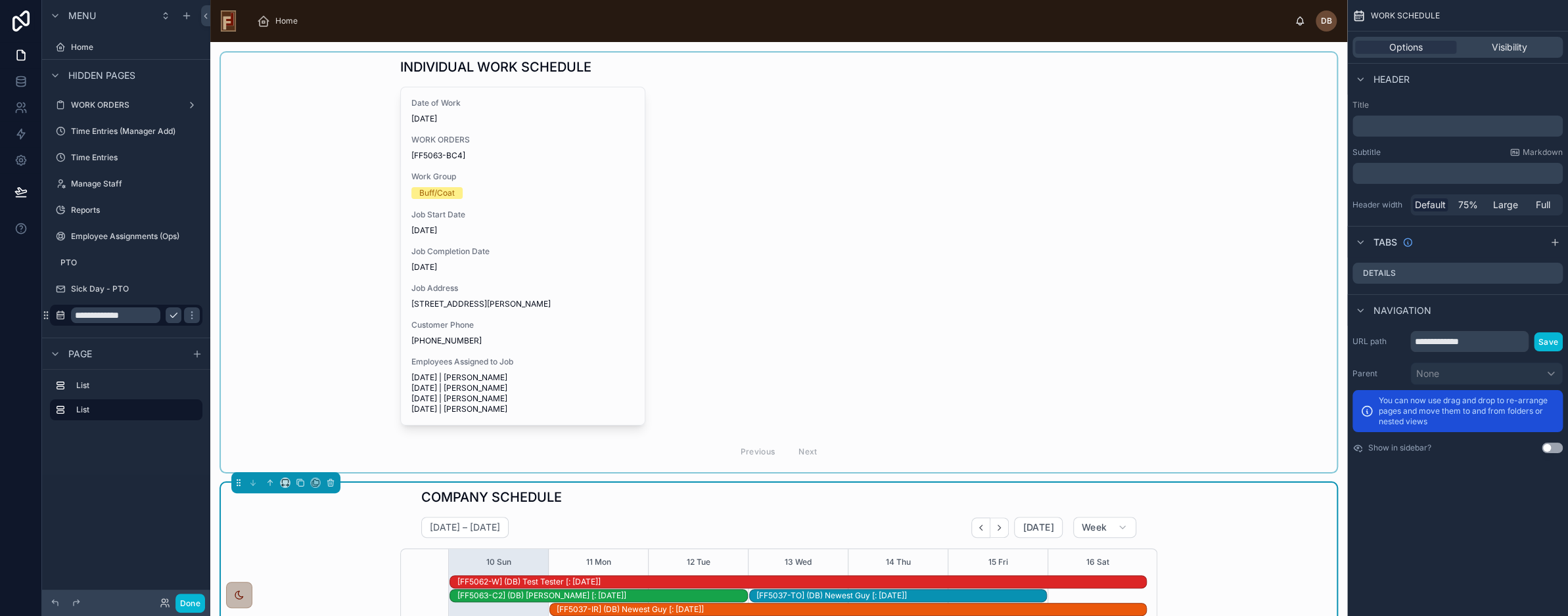
click at [350, 113] on div at bounding box center [779, 262] width 1116 height 420
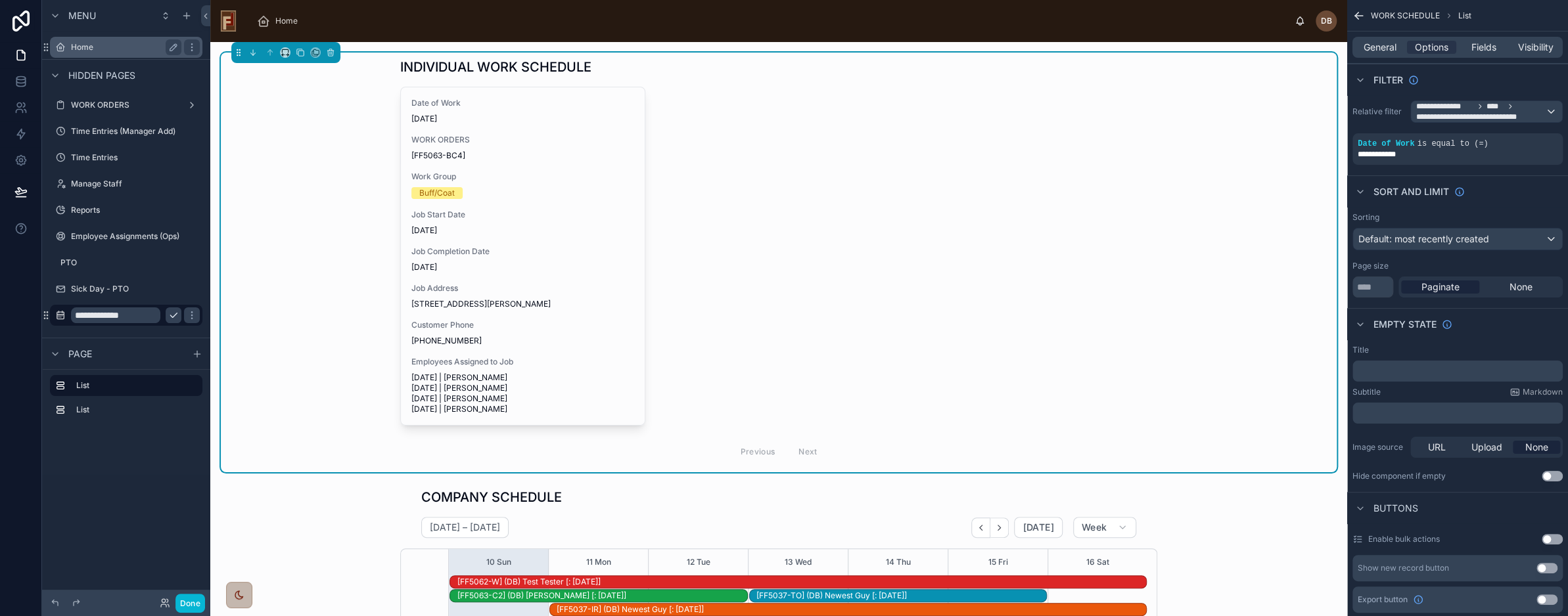
scroll to position [341, 0]
click at [96, 47] on label "Home" at bounding box center [123, 47] width 105 height 11
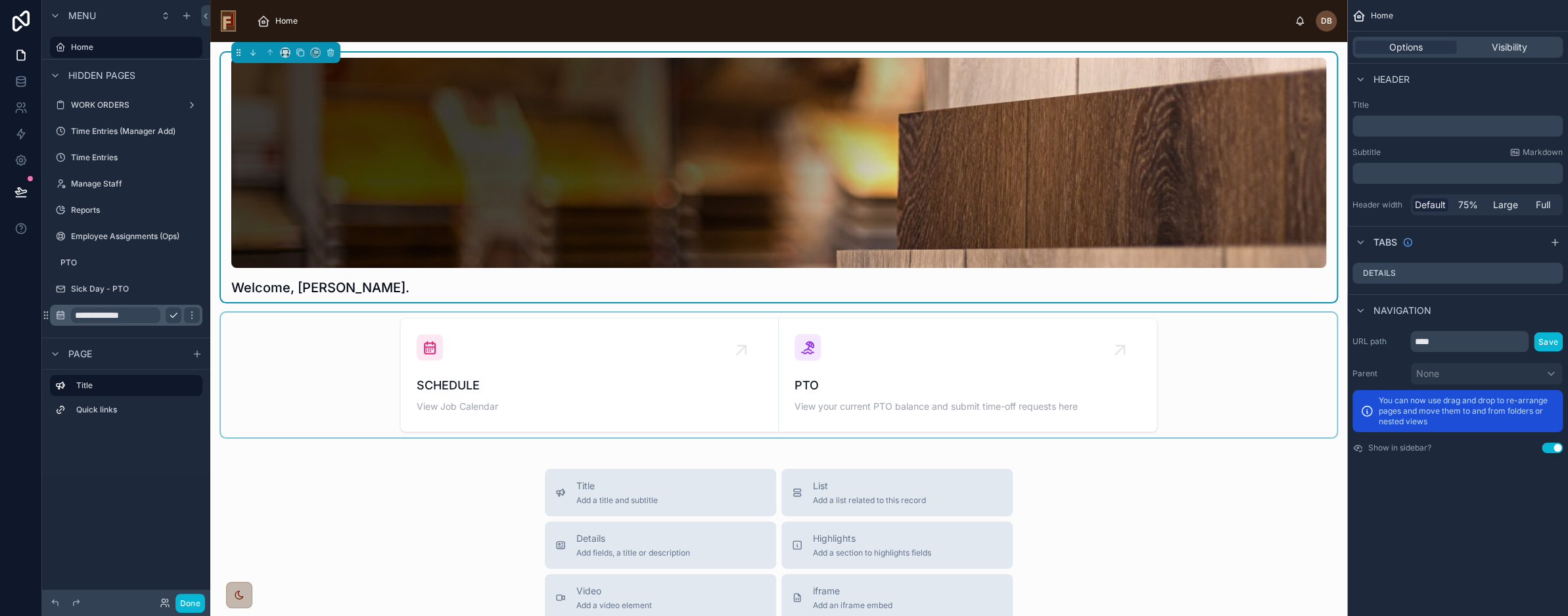
click at [546, 364] on div at bounding box center [779, 375] width 1116 height 125
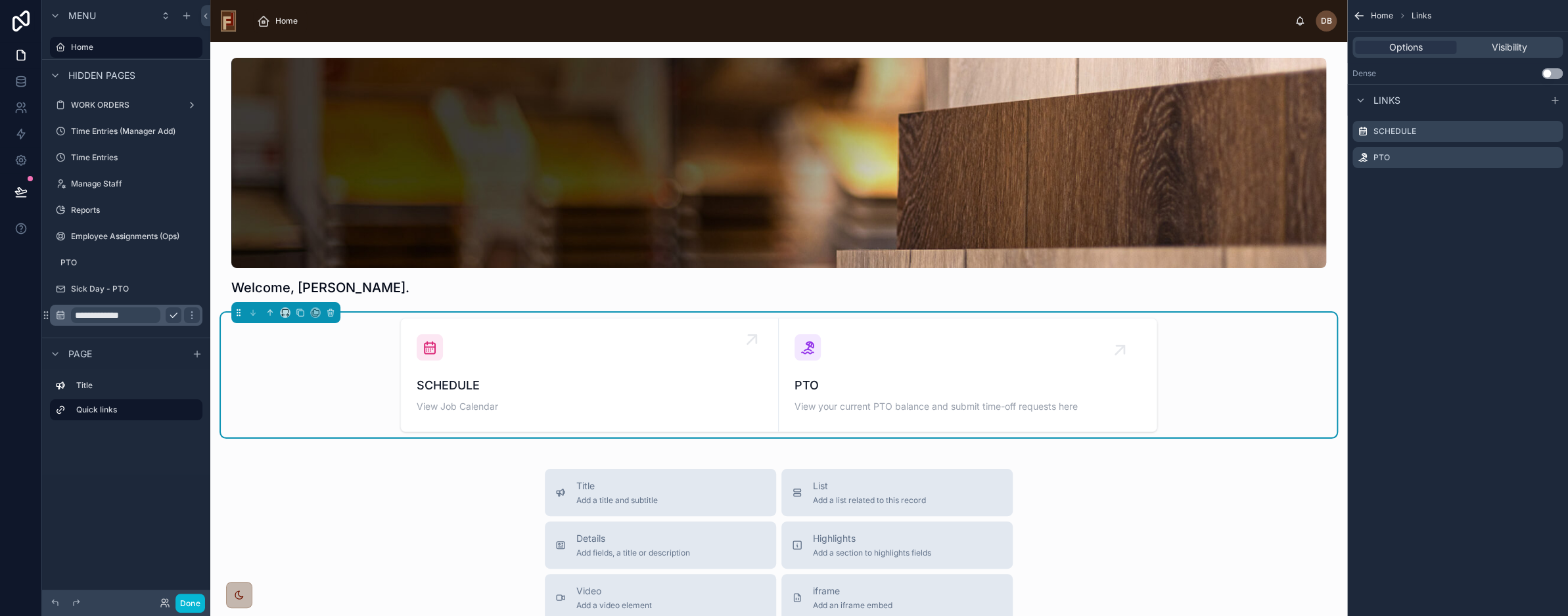
click at [545, 364] on div "SCHEDULE View Job Calendar" at bounding box center [589, 375] width 346 height 81
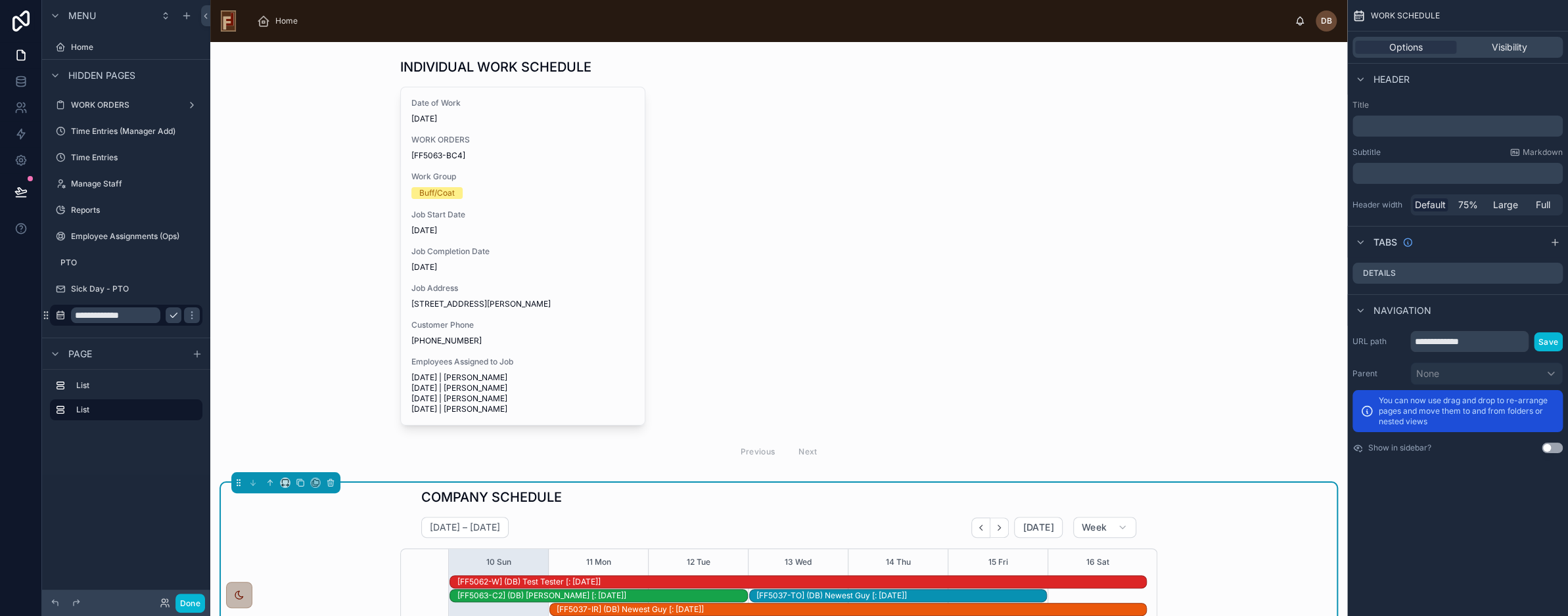
scroll to position [341, 0]
click at [296, 144] on div at bounding box center [779, 262] width 1116 height 420
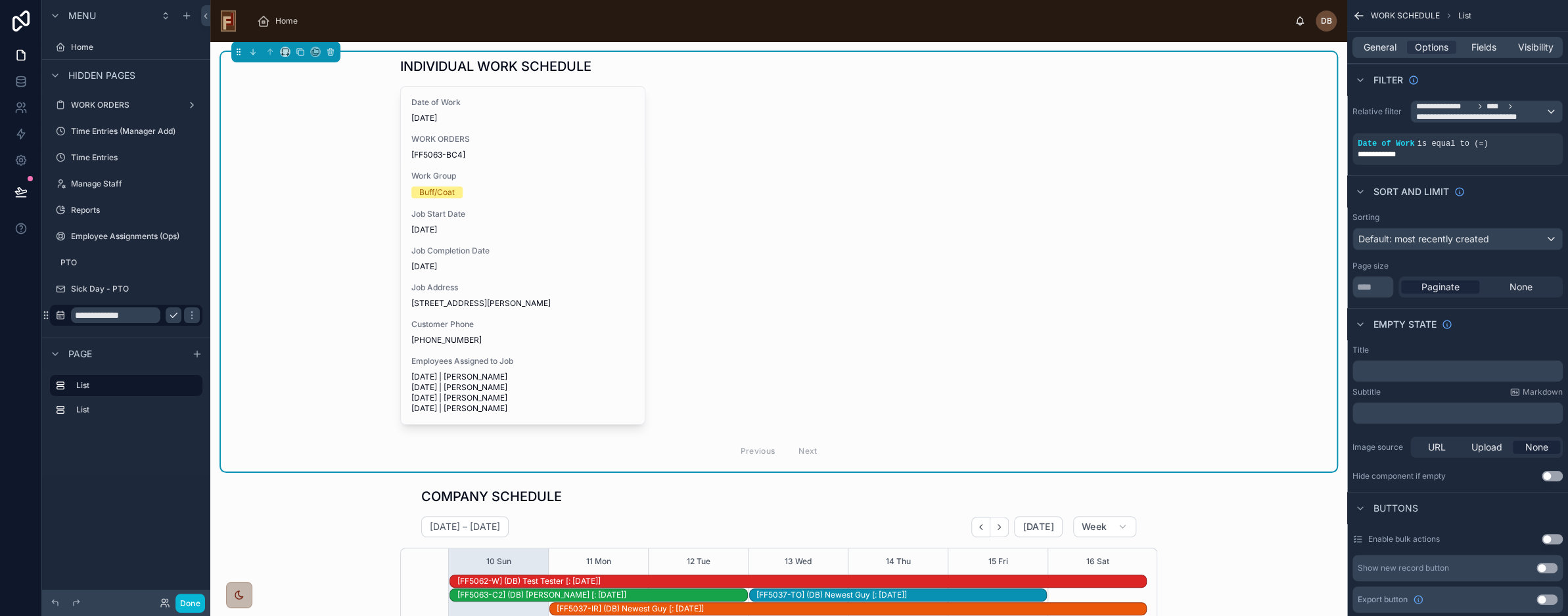
scroll to position [0, 0]
click at [337, 174] on div "INDIVIDUAL WORK SCHEDULE Date of Work 8/10/2025 WORK ORDERS [FF5063-BC4] Work G…" at bounding box center [779, 262] width 1116 height 420
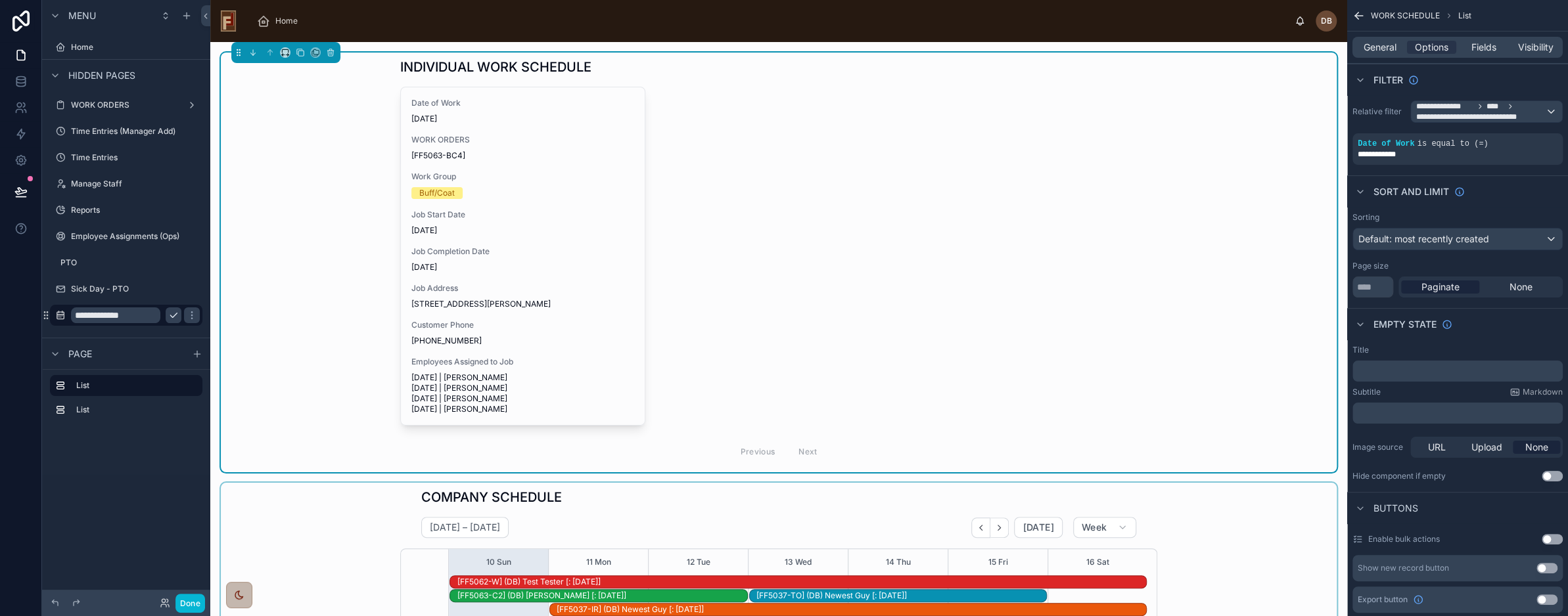
drag, startPoint x: 317, startPoint y: 511, endPoint x: 309, endPoint y: 504, distance: 10.6
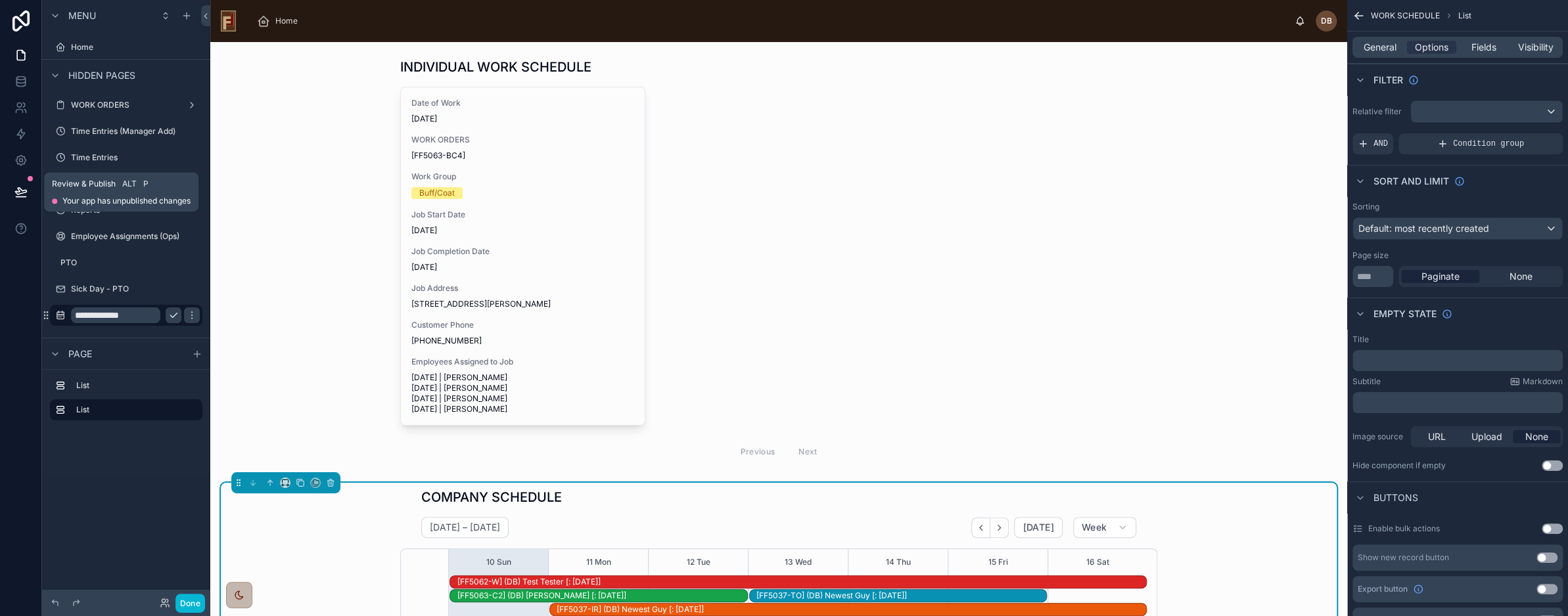
click at [19, 191] on icon at bounding box center [20, 191] width 11 height 7
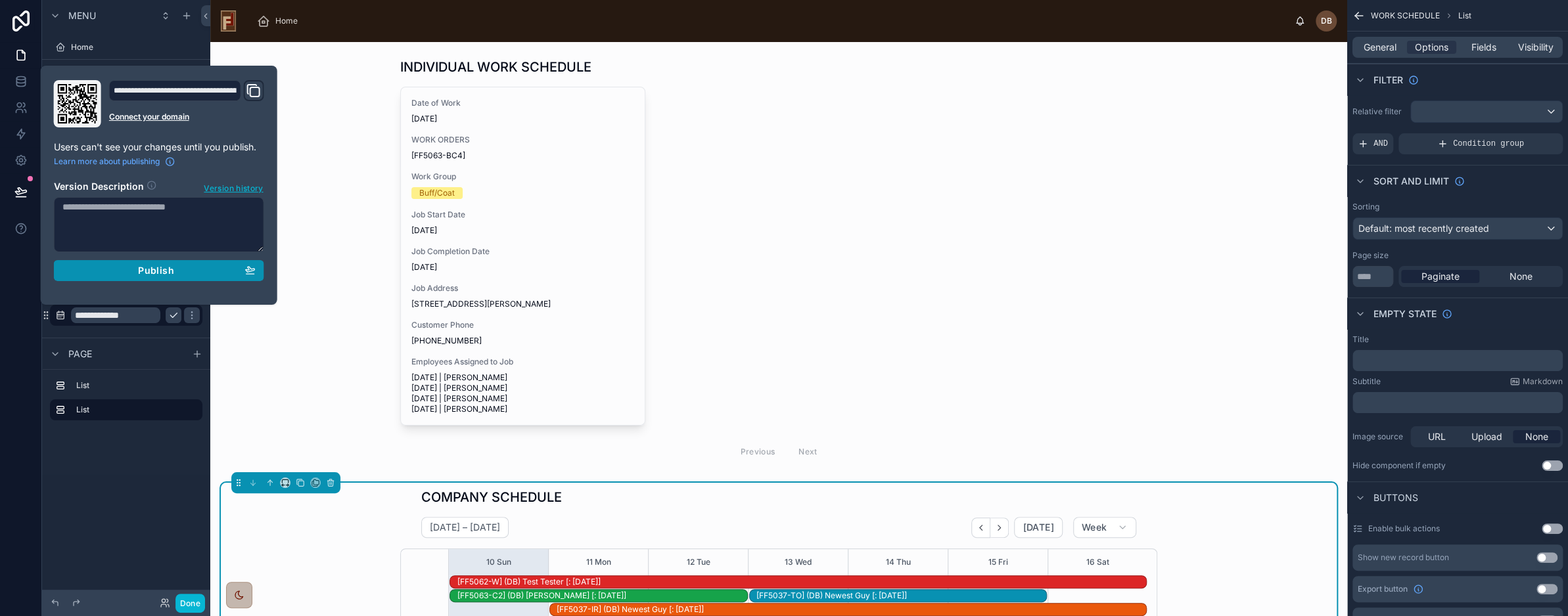
click at [152, 267] on span "Publish" at bounding box center [156, 270] width 35 height 11
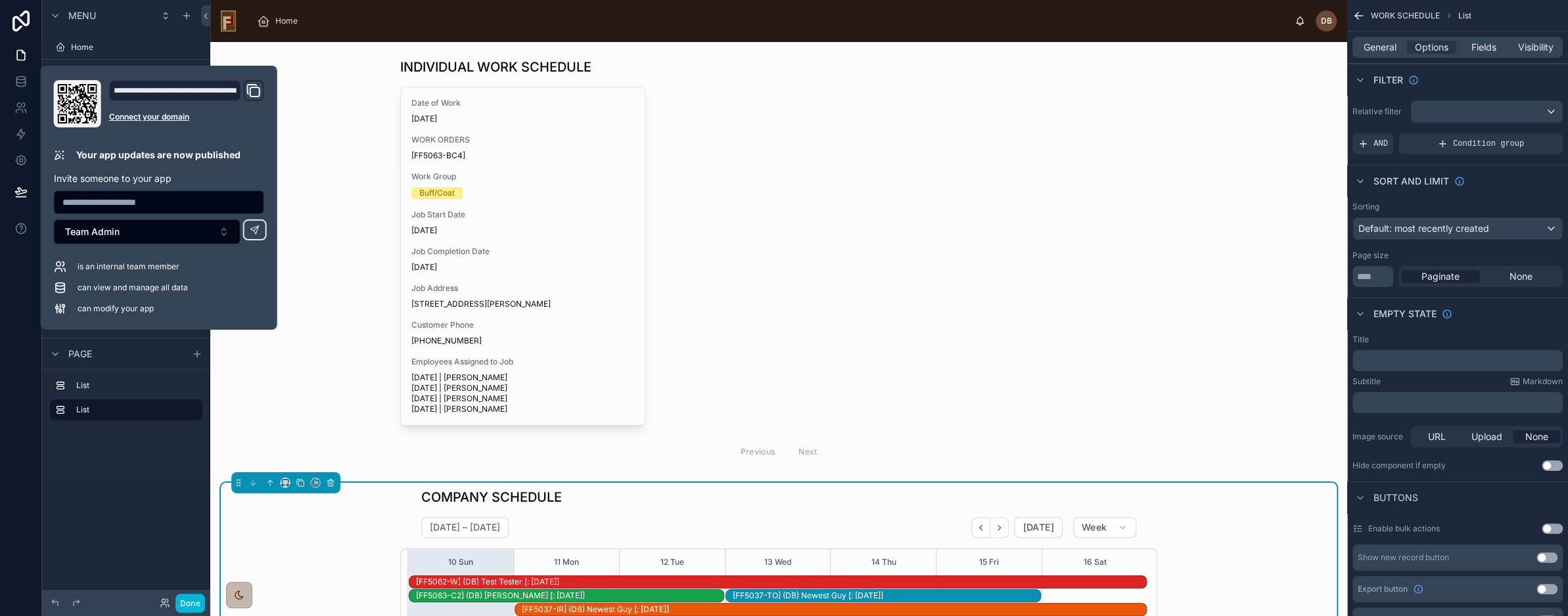
scroll to position [341, 0]
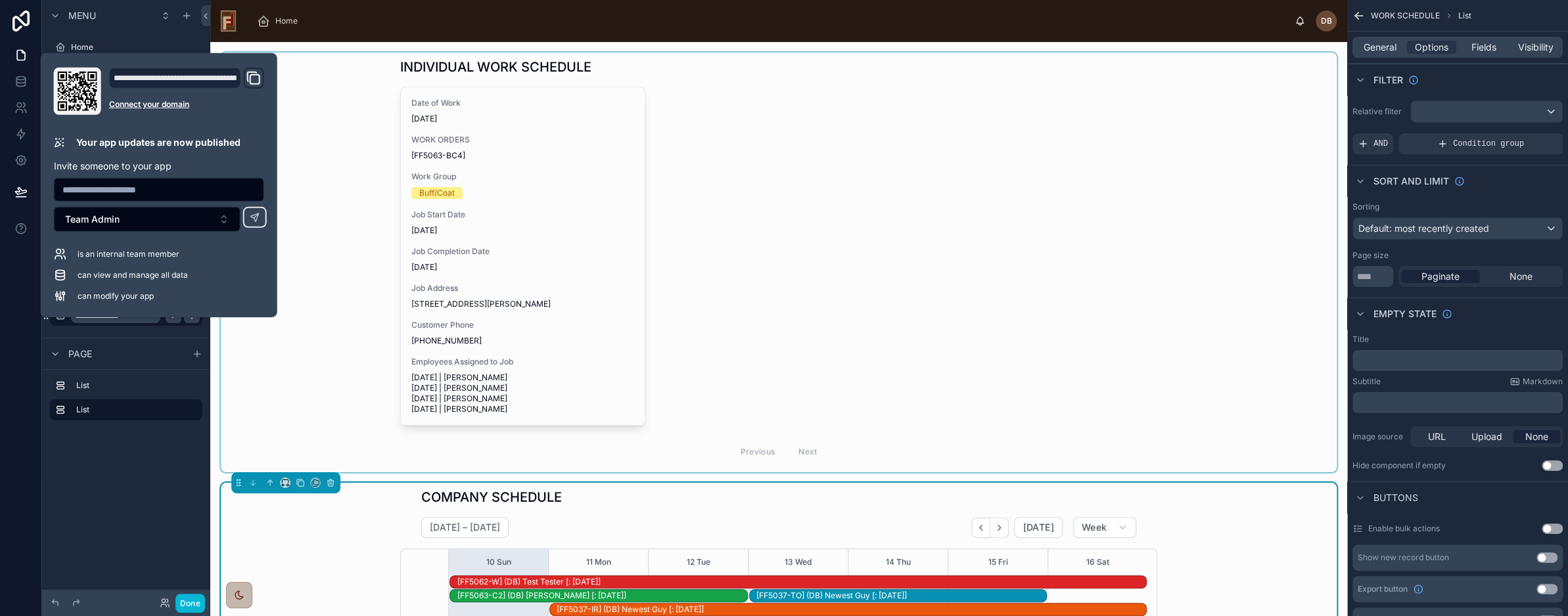
click at [335, 357] on div at bounding box center [779, 262] width 1116 height 420
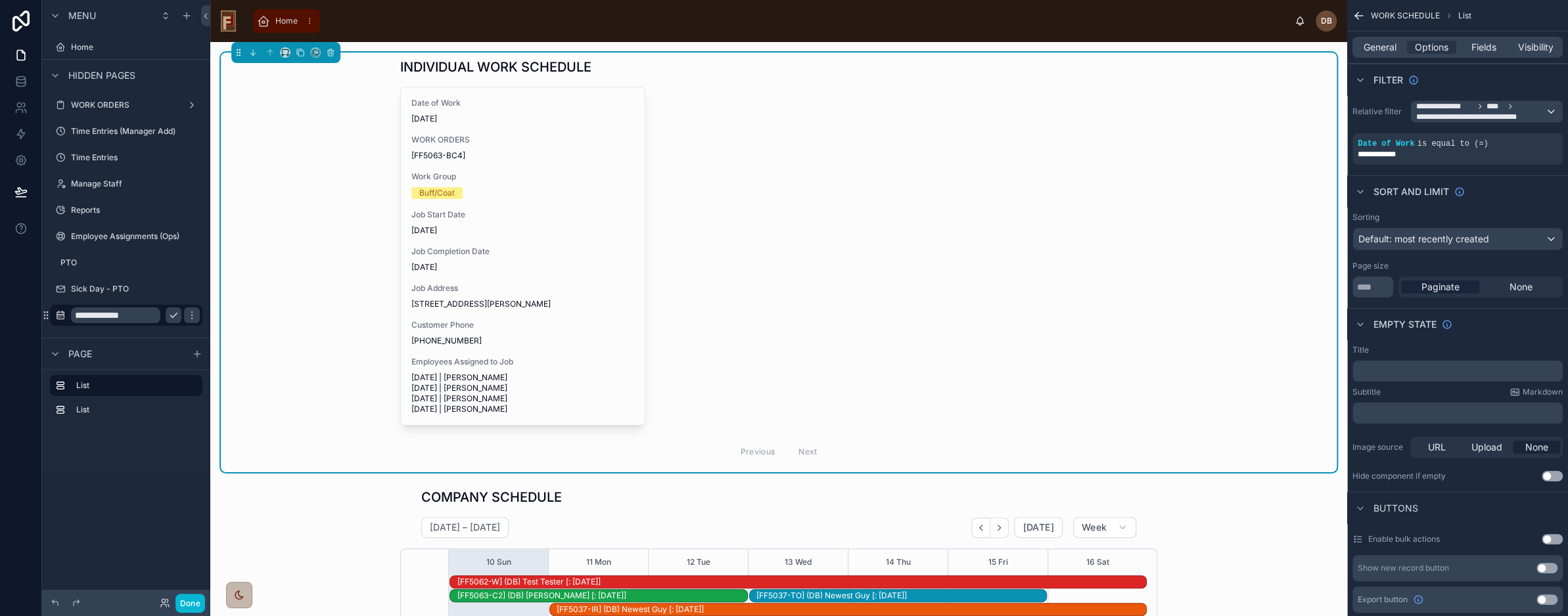
click at [277, 20] on span "Home" at bounding box center [286, 21] width 22 height 11
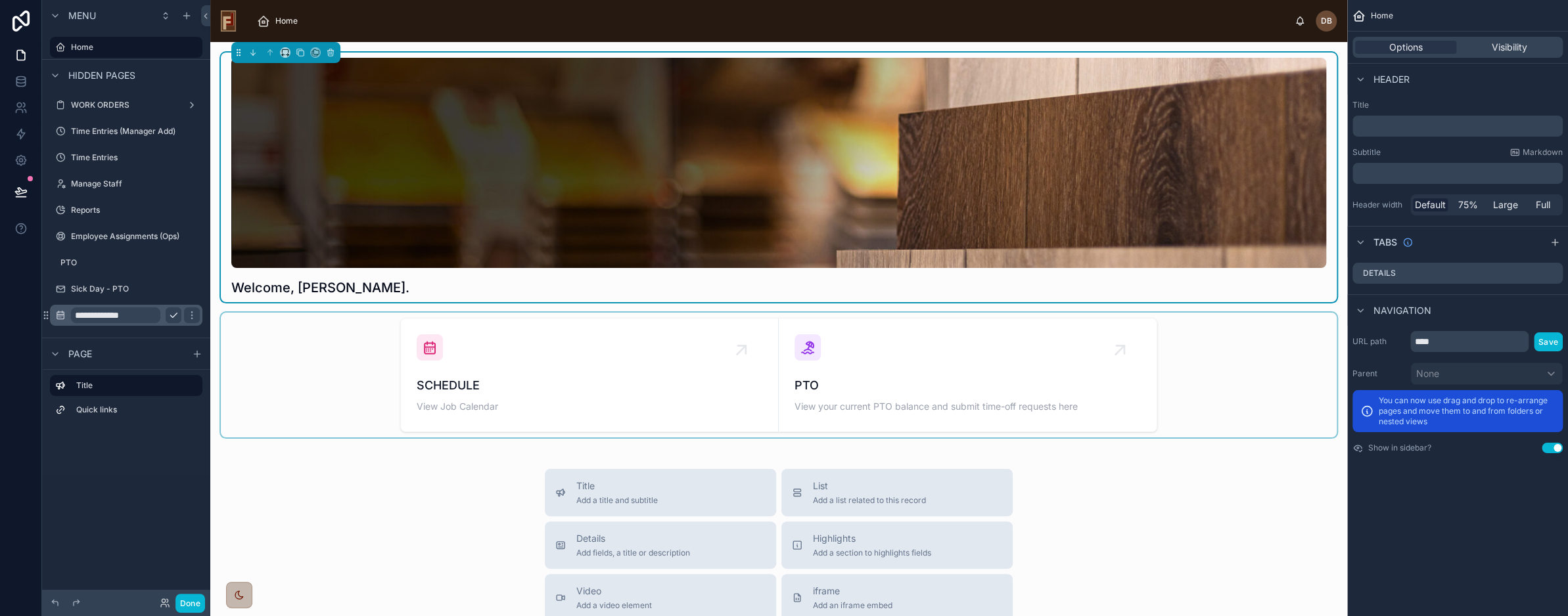
click at [595, 360] on div at bounding box center [779, 375] width 1116 height 125
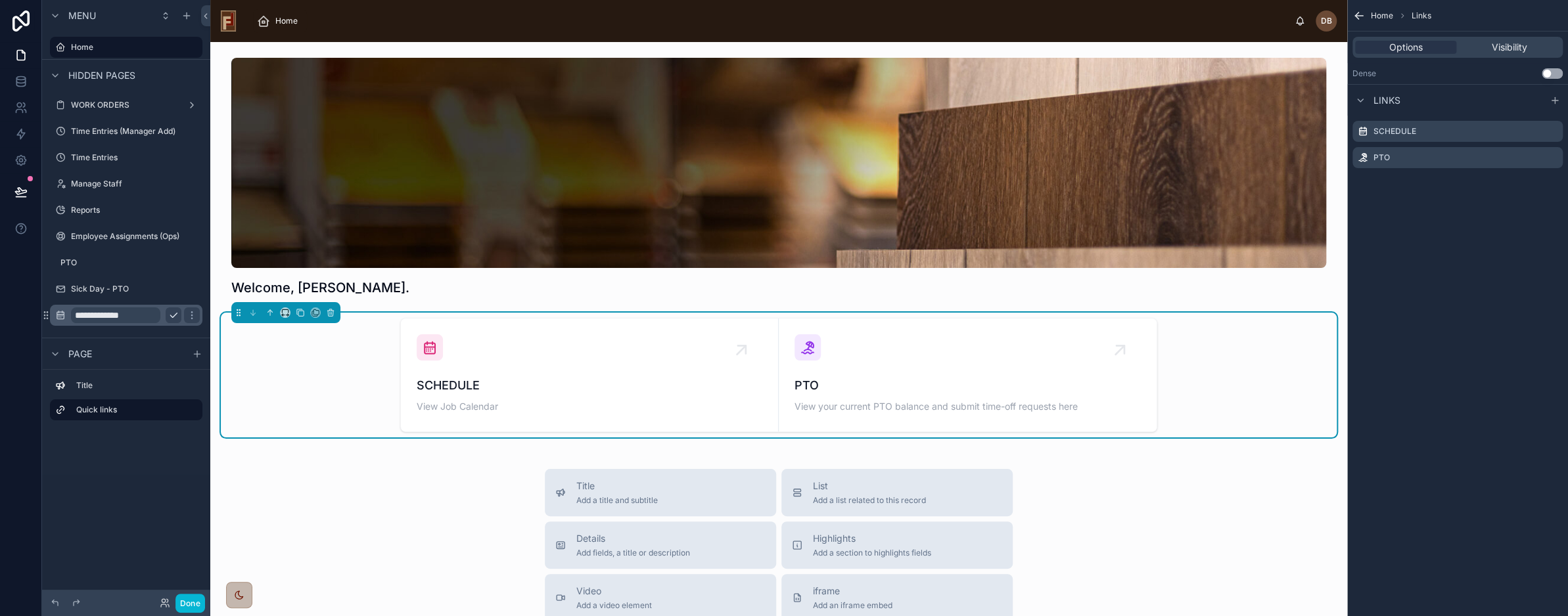
click at [595, 360] on div "SCHEDULE View Job Calendar" at bounding box center [589, 375] width 346 height 81
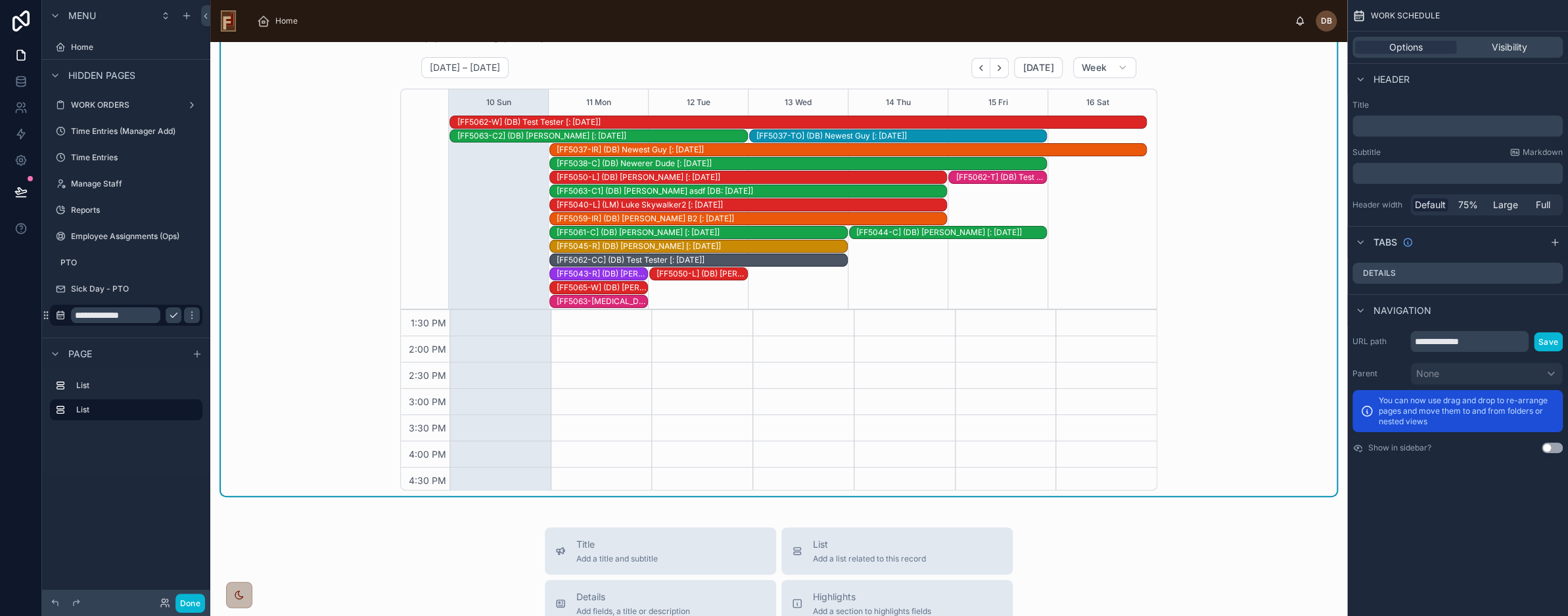
scroll to position [723, 0]
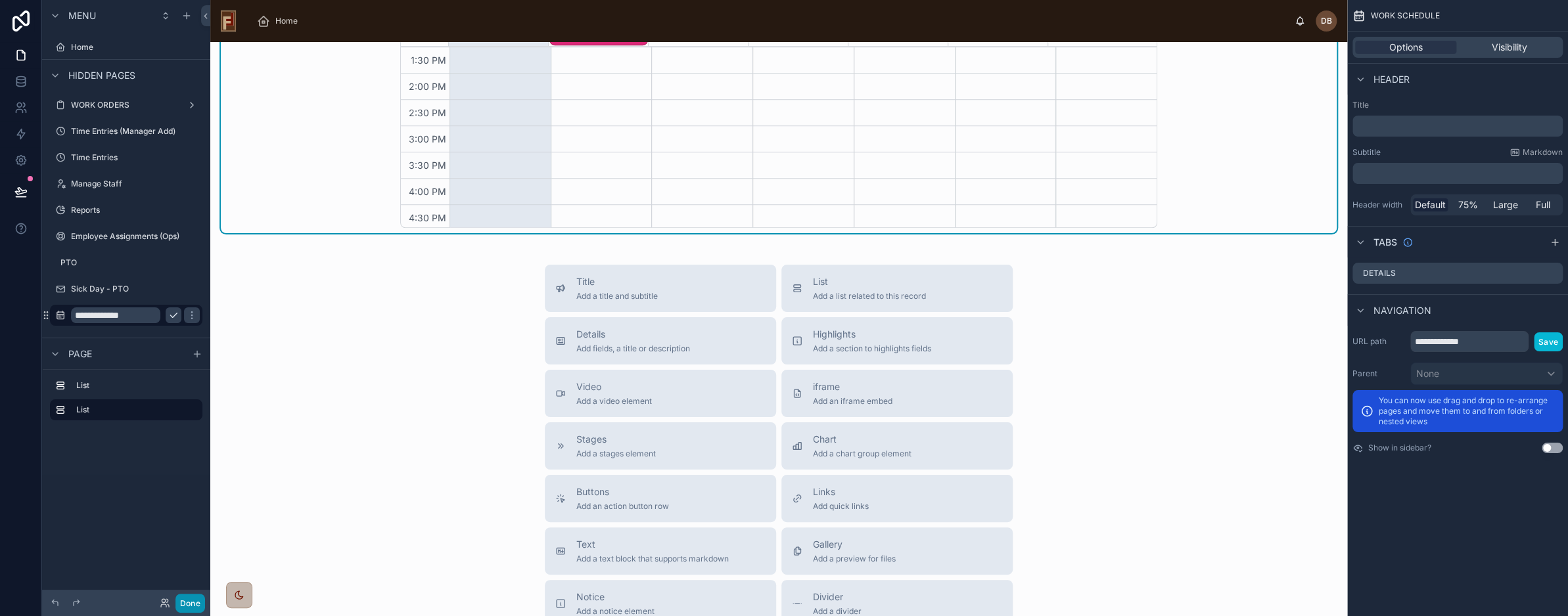
click at [191, 604] on button "Done" at bounding box center [190, 603] width 30 height 19
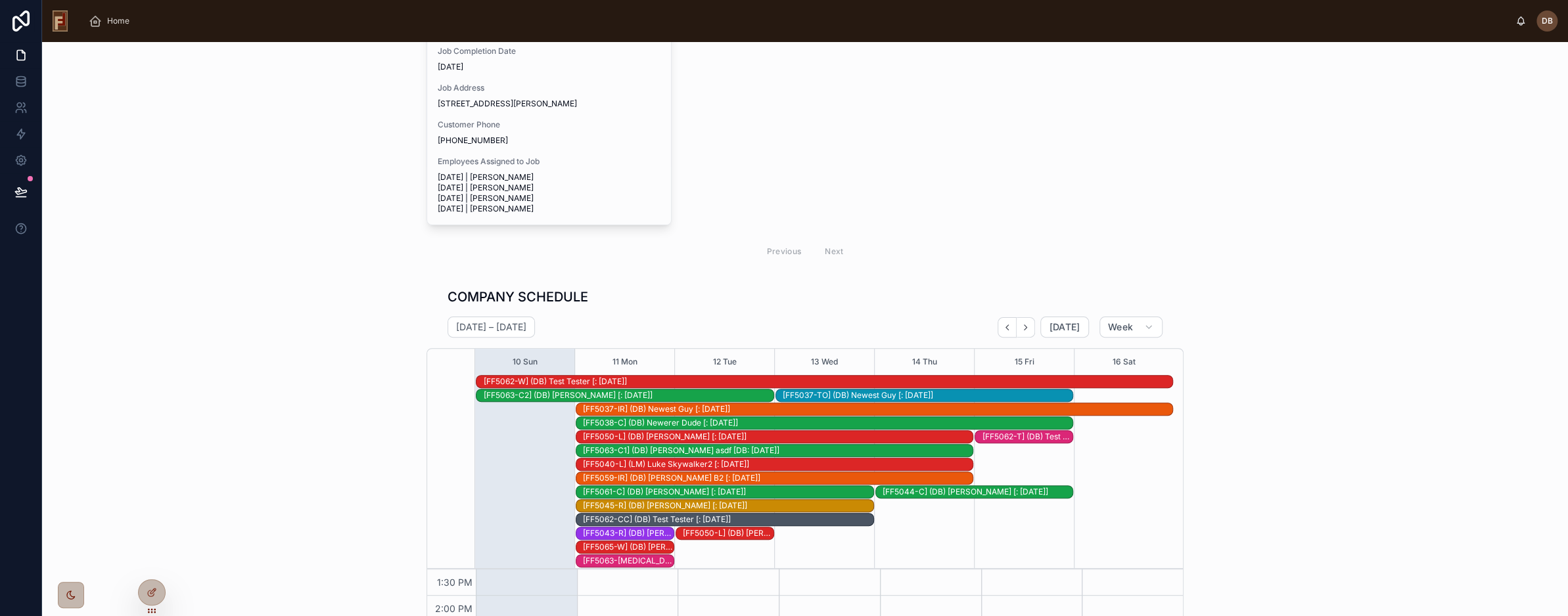
scroll to position [0, 0]
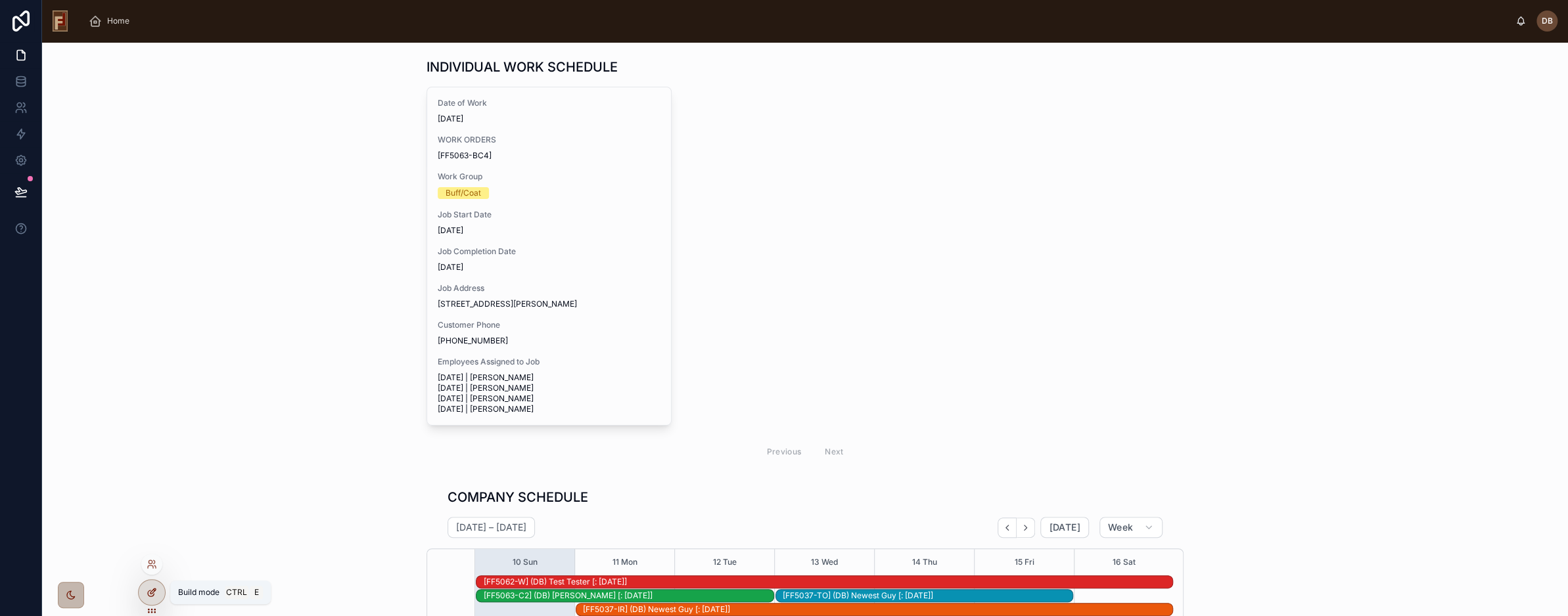
click at [152, 591] on icon at bounding box center [154, 592] width 5 height 5
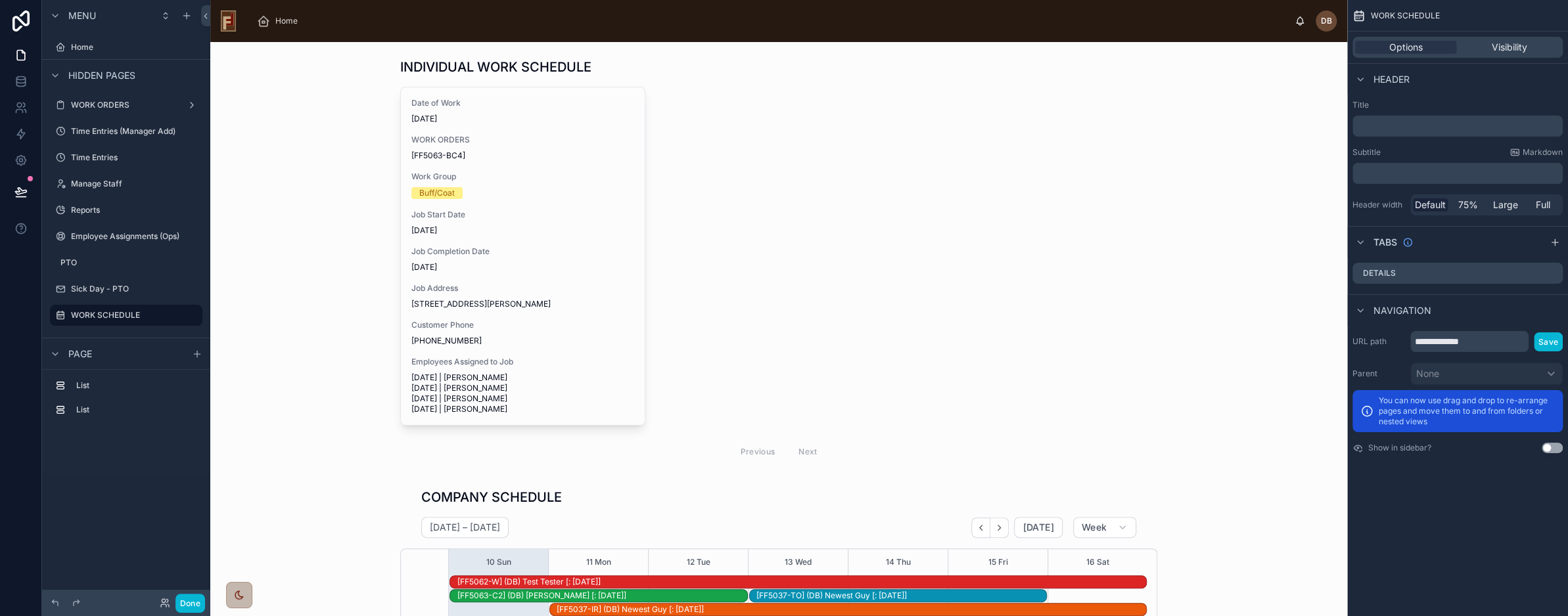
scroll to position [341, 0]
click at [800, 150] on div at bounding box center [779, 262] width 1116 height 420
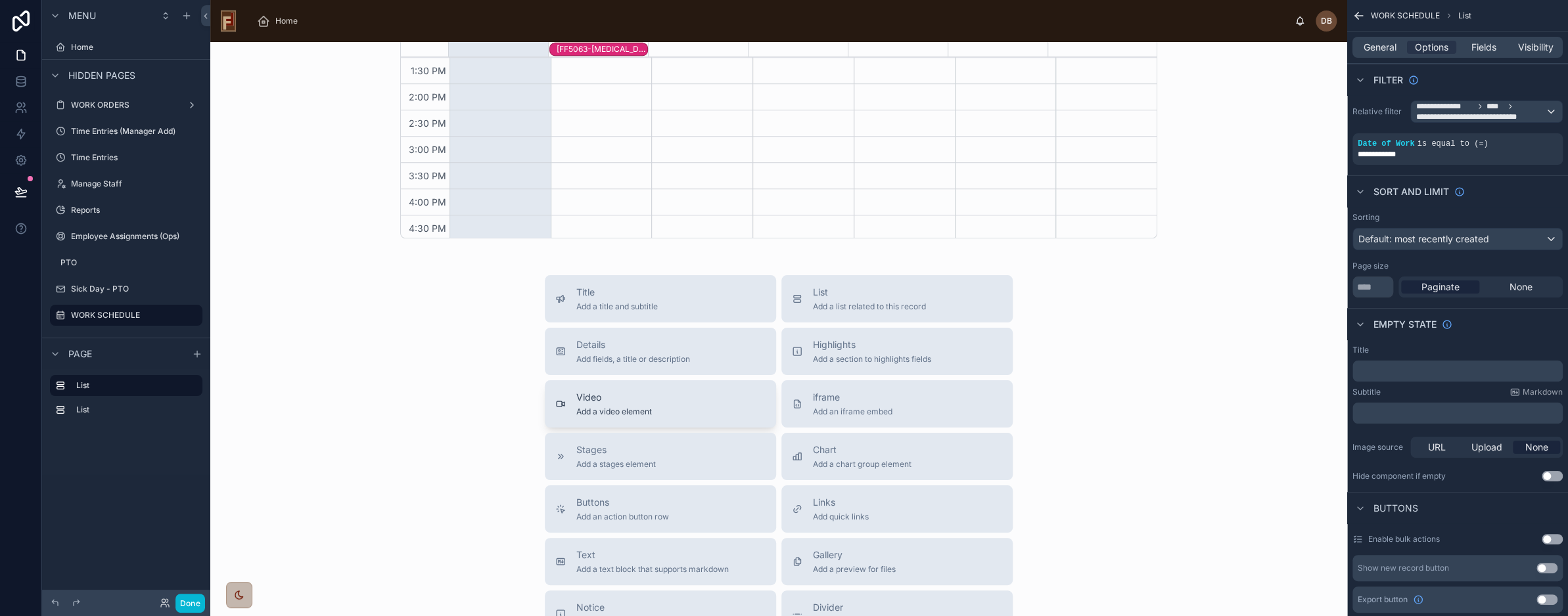
scroll to position [723, 0]
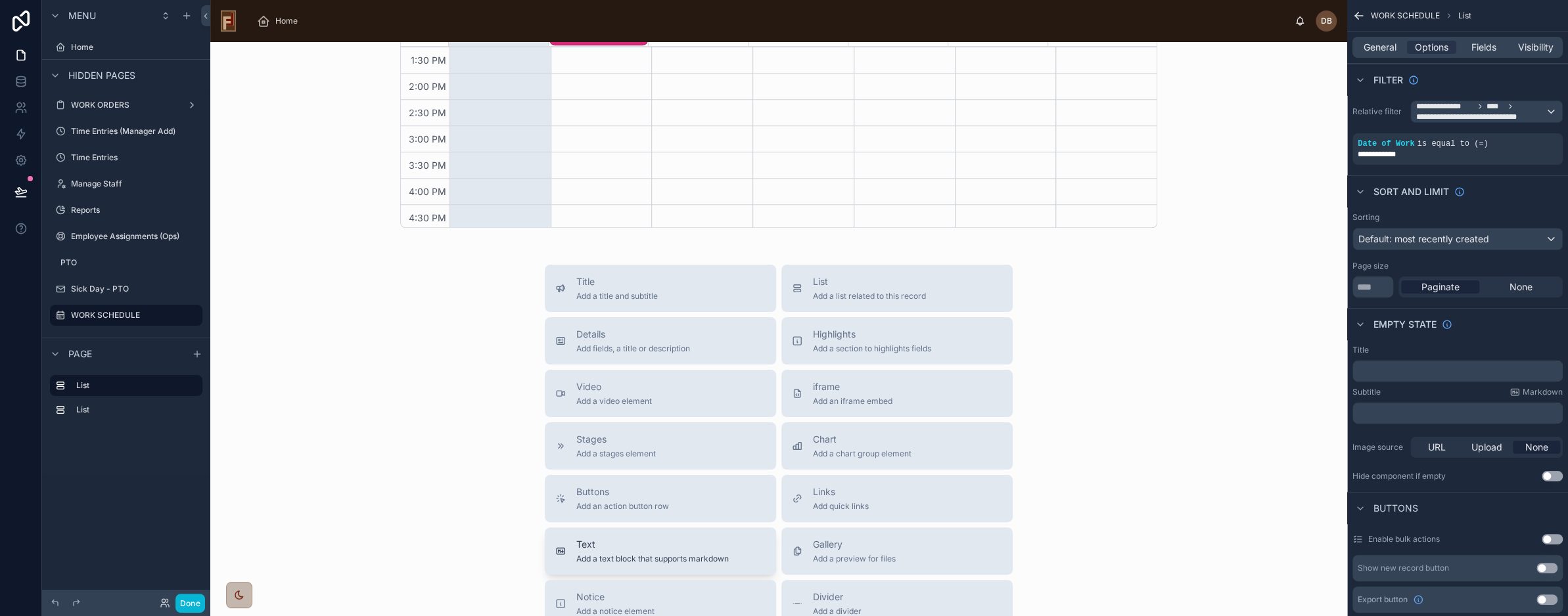
click at [662, 544] on span "Text" at bounding box center [652, 544] width 152 height 13
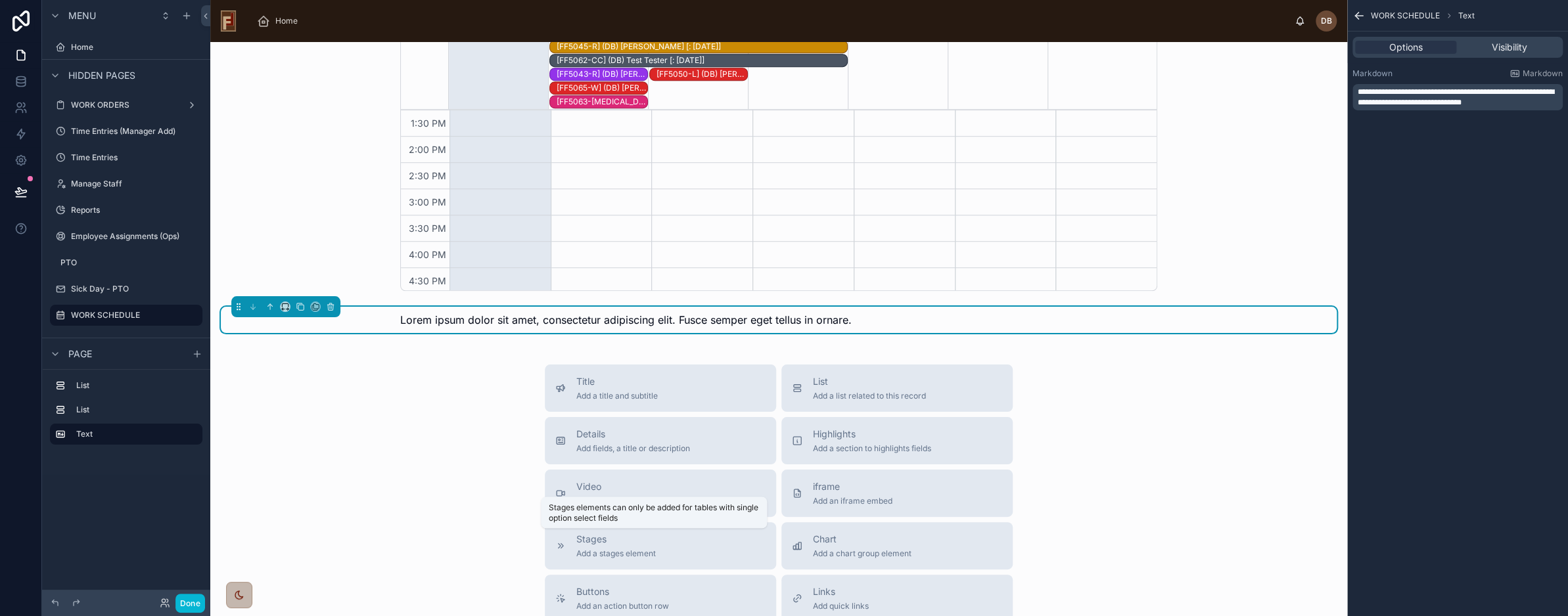
scroll to position [649, 0]
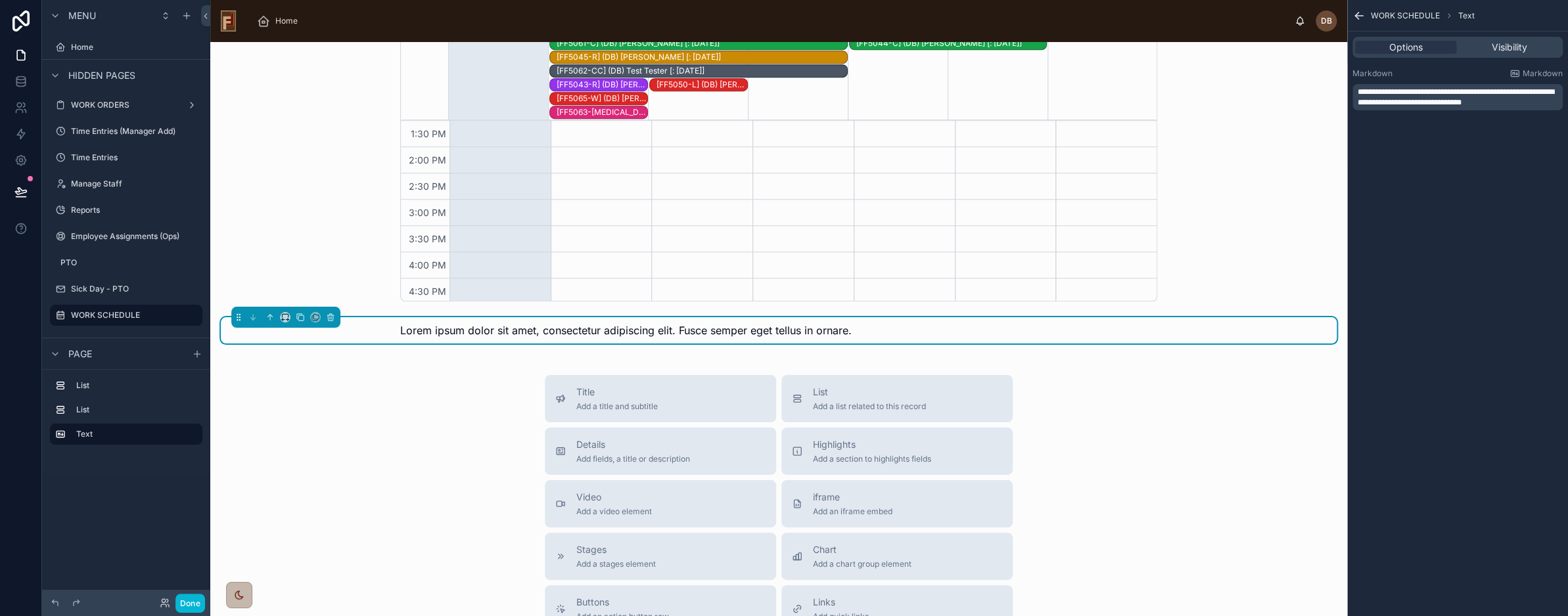
click at [710, 331] on span "Lorem ipsum dolor sit amet, consectetur adipiscing elit. Fusce semper eget tell…" at bounding box center [626, 330] width 452 height 13
click at [1410, 94] on span "**********" at bounding box center [1456, 97] width 197 height 18
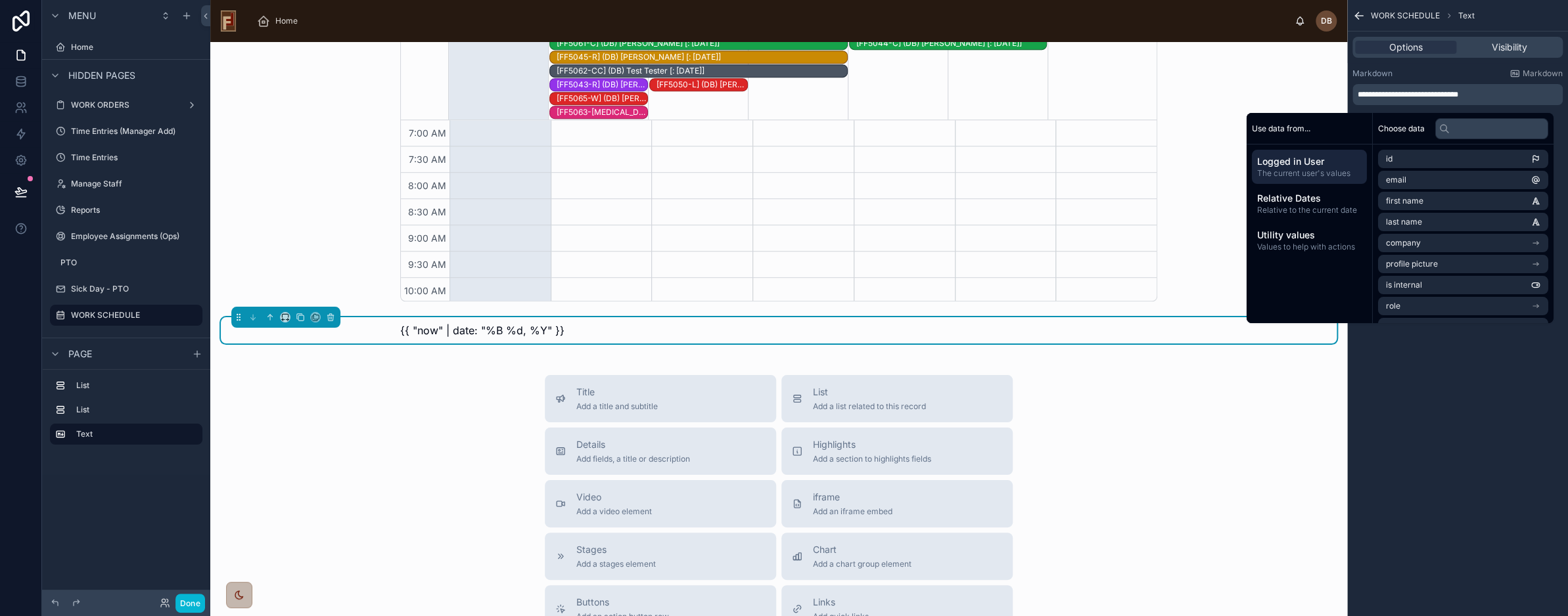
scroll to position [341, 0]
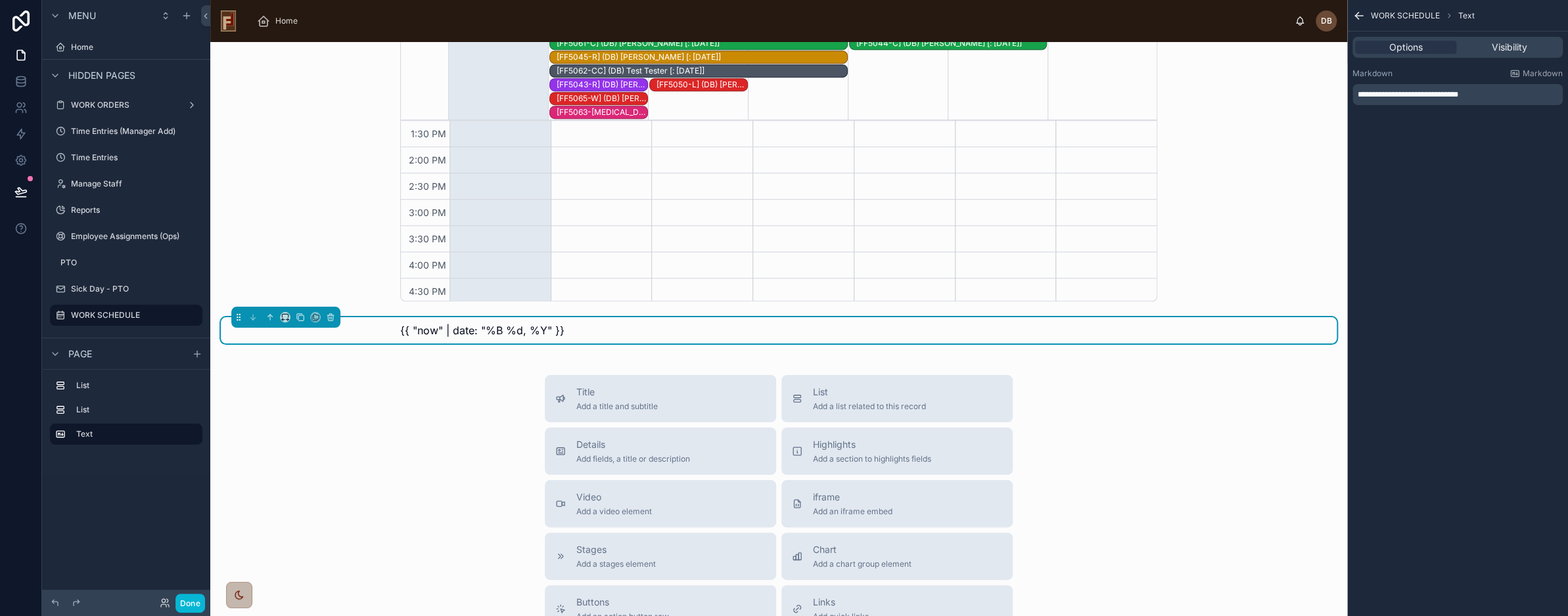
click at [1492, 94] on p "**********" at bounding box center [1459, 95] width 202 height 11
drag, startPoint x: 1506, startPoint y: 94, endPoint x: 1341, endPoint y: 95, distance: 165.0
click at [1341, 95] on div "Home DB David Braunsdorf INDIVIDUAL WORK SCHEDULE Date of Work 8/10/2025 WORK O…" at bounding box center [890, 308] width 1358 height 616
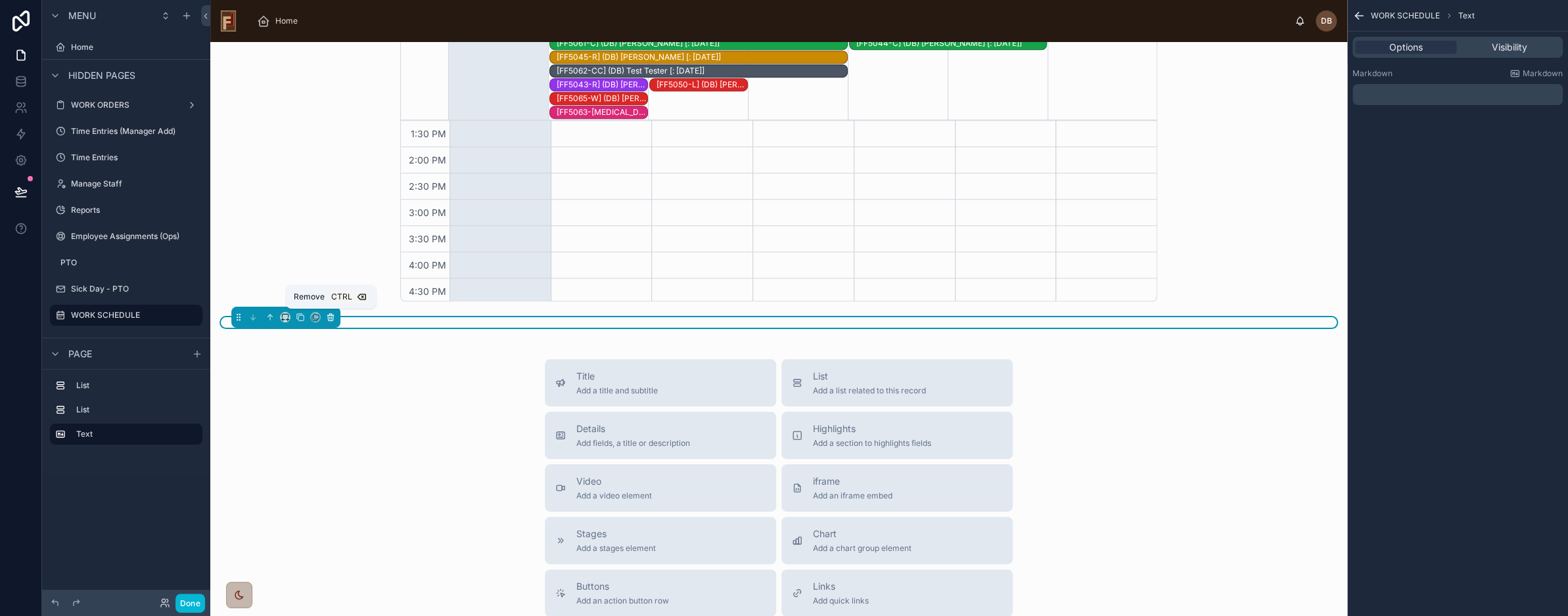
click at [331, 316] on icon at bounding box center [331, 318] width 0 height 3
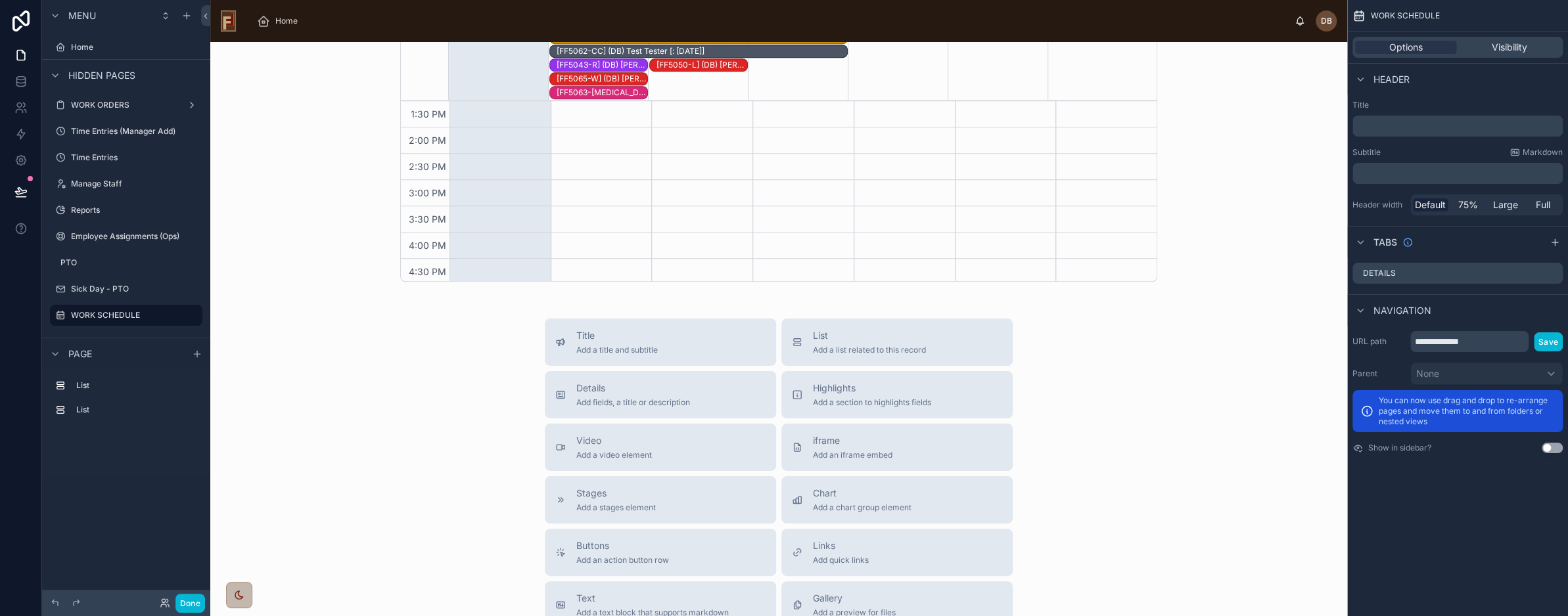
scroll to position [715, 0]
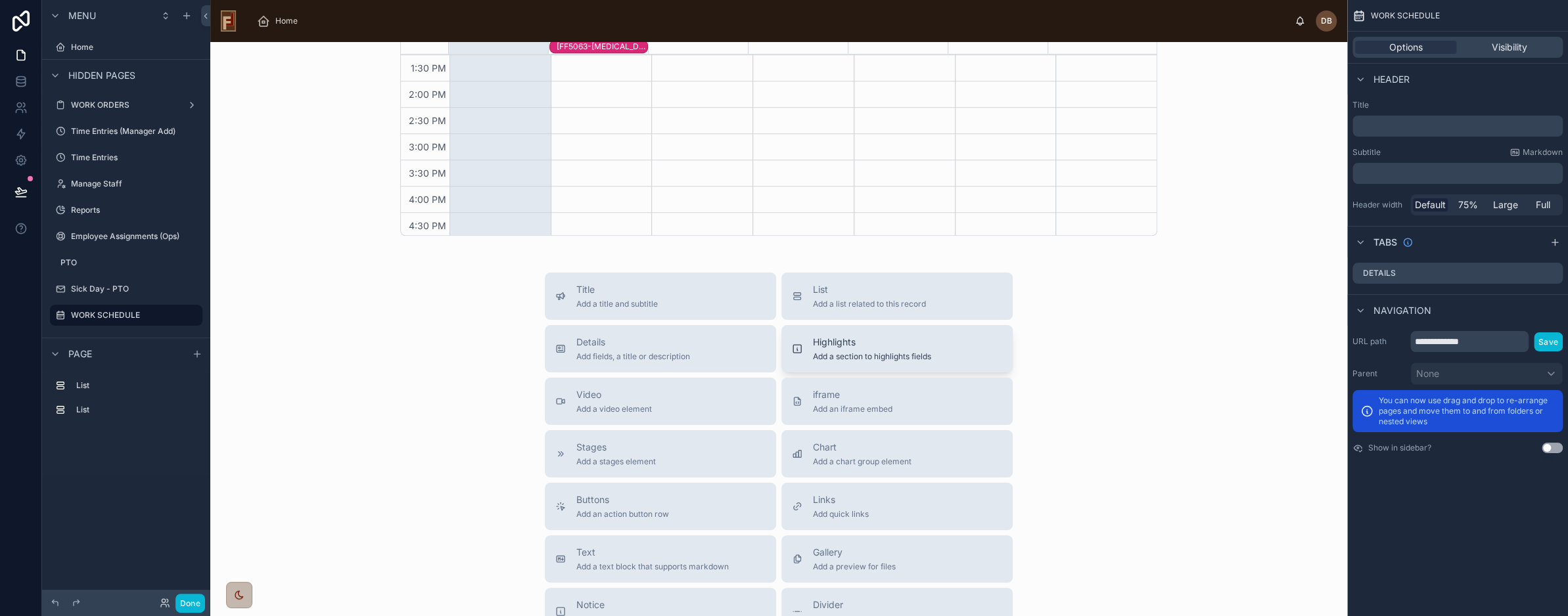
click at [917, 352] on span "Add a section to highlights fields" at bounding box center [872, 357] width 118 height 11
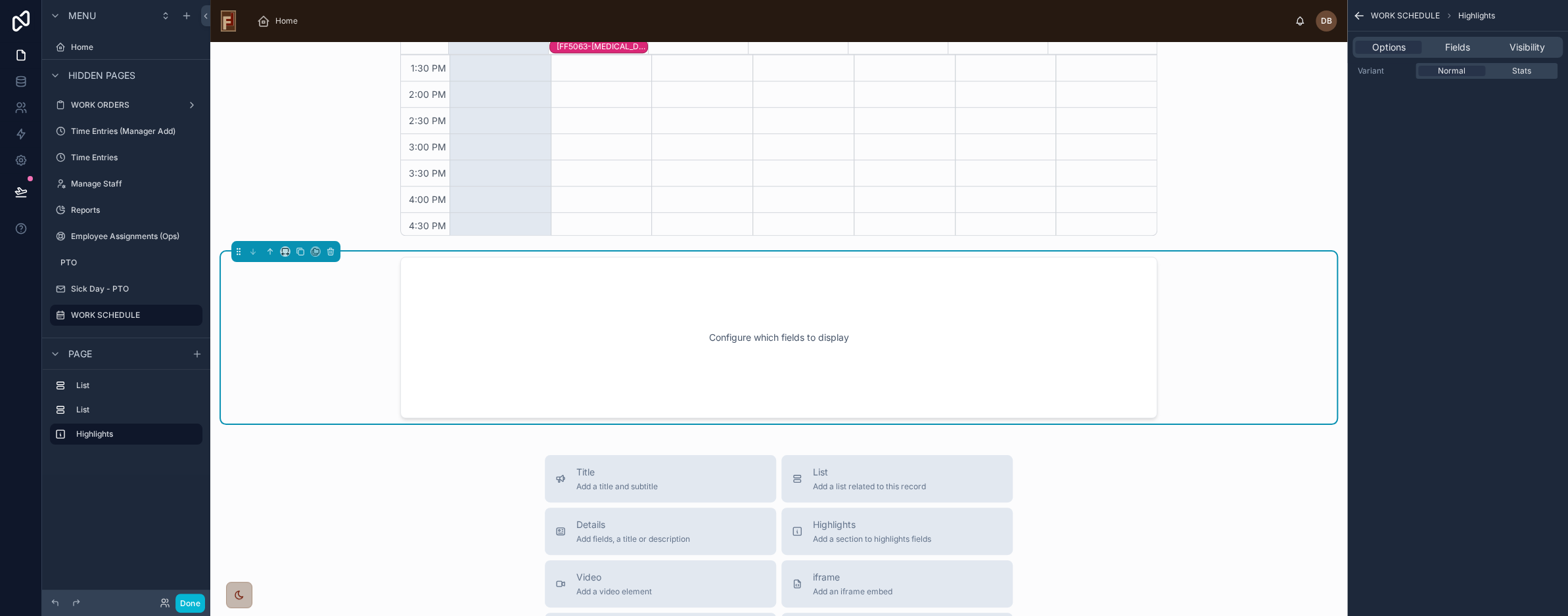
scroll to position [722, 0]
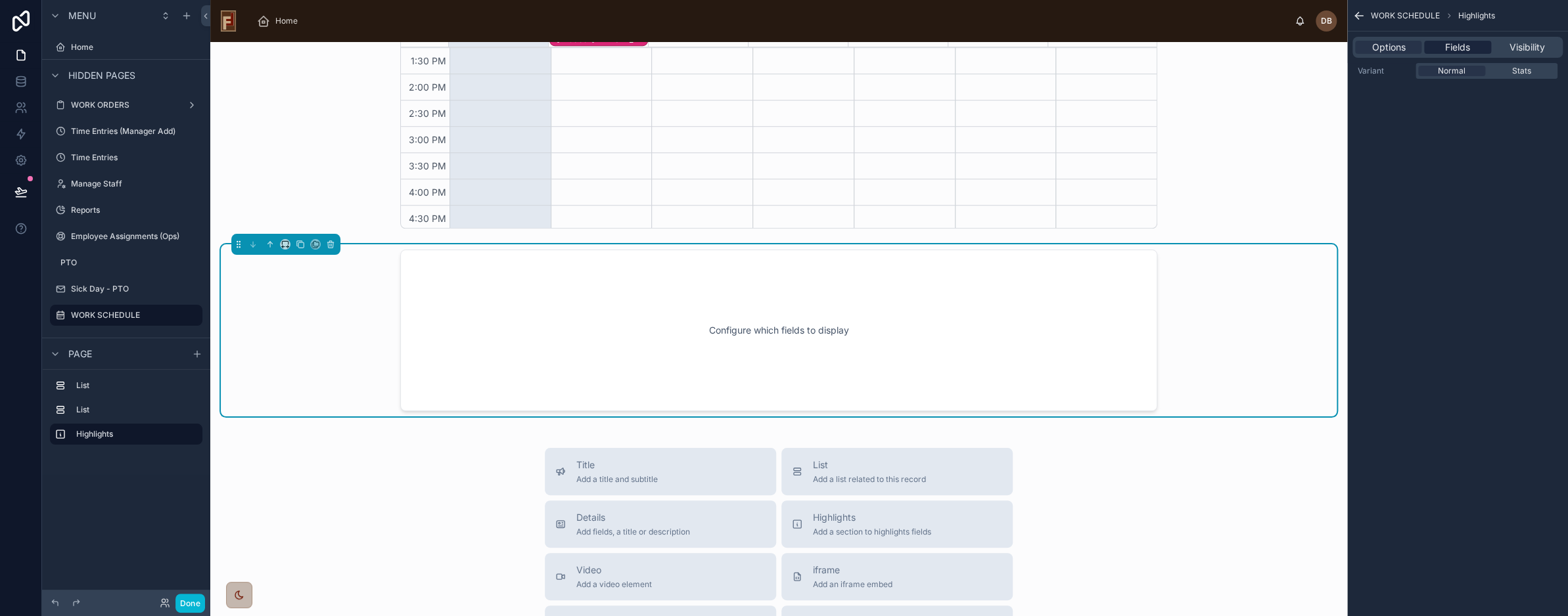
click at [1456, 50] on span "Fields" at bounding box center [1458, 47] width 25 height 13
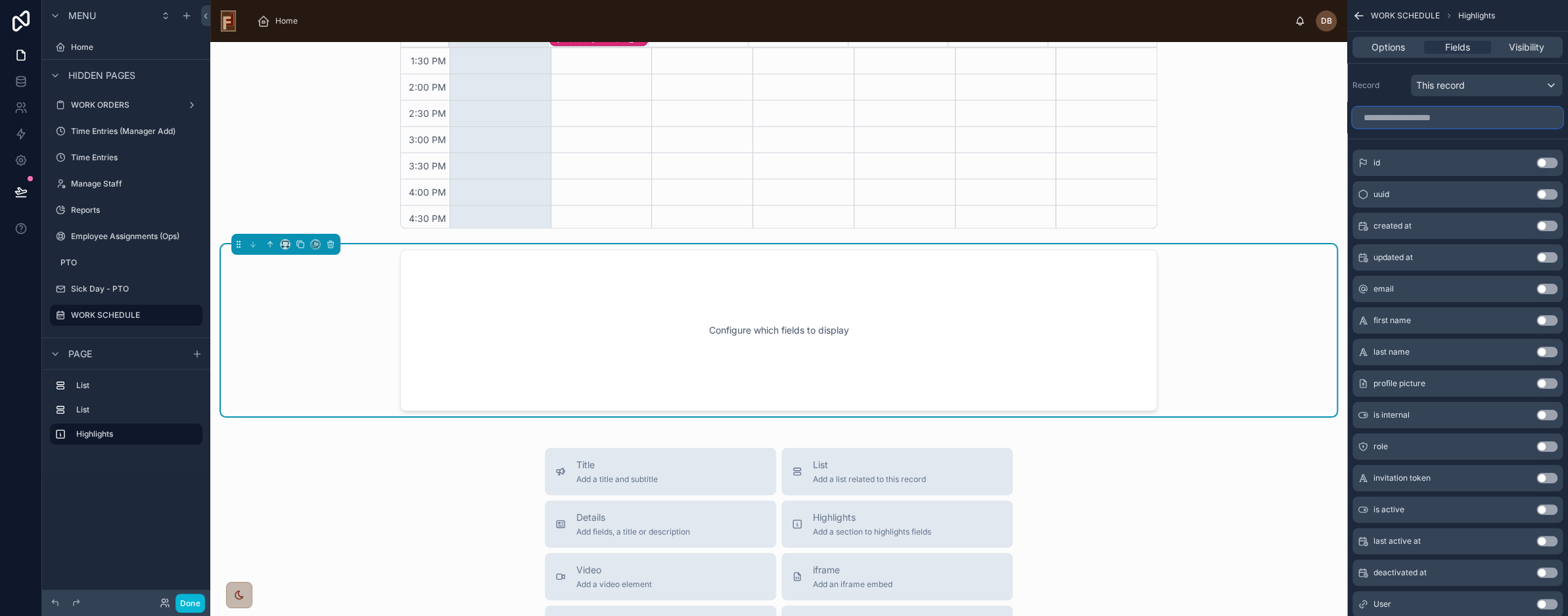
click at [1443, 115] on input "scrollable content" at bounding box center [1458, 117] width 210 height 21
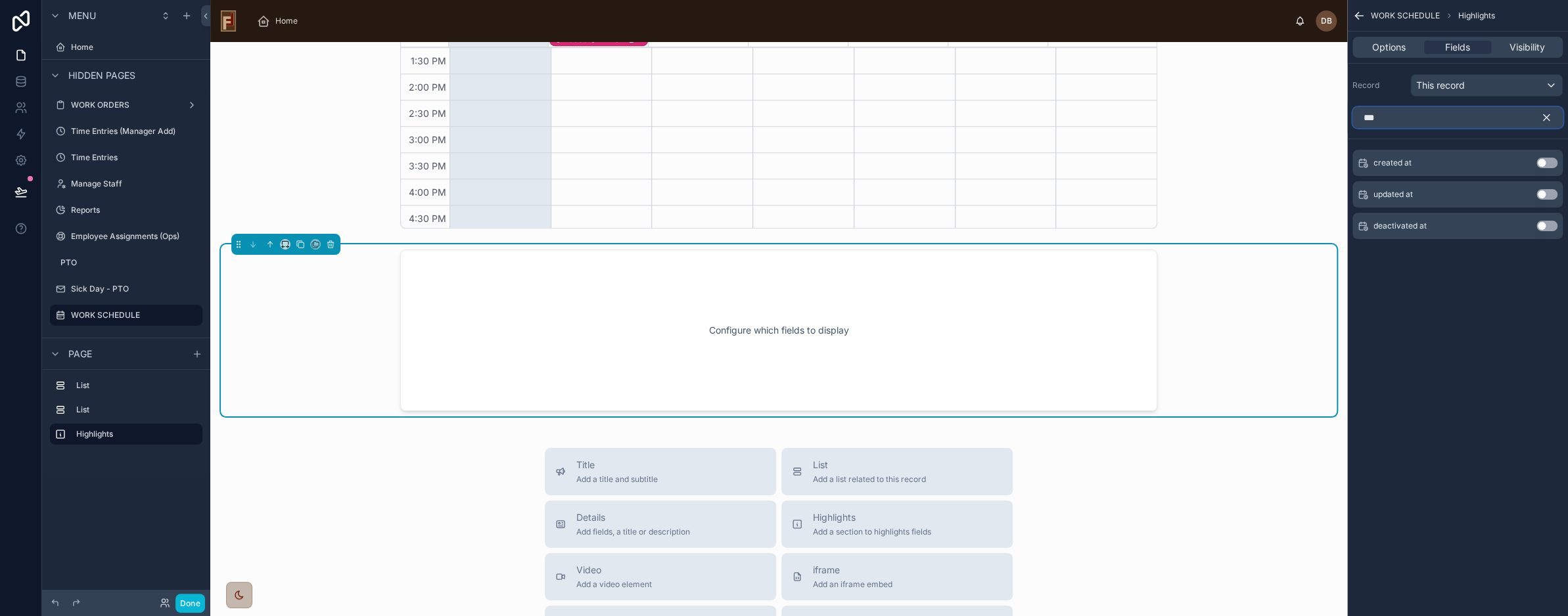
type input "***"
click at [1548, 116] on icon "scrollable content" at bounding box center [1546, 117] width 11 height 11
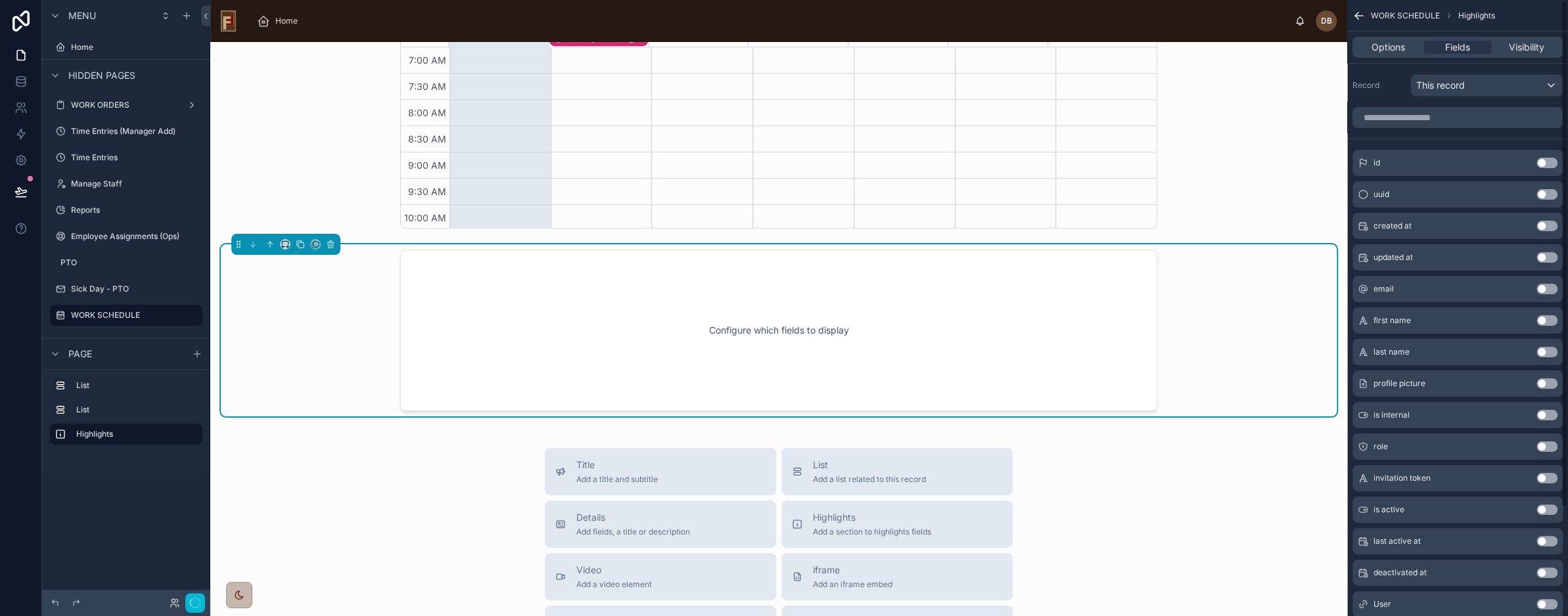
scroll to position [341, 0]
click at [1481, 87] on div "This record" at bounding box center [1486, 85] width 151 height 21
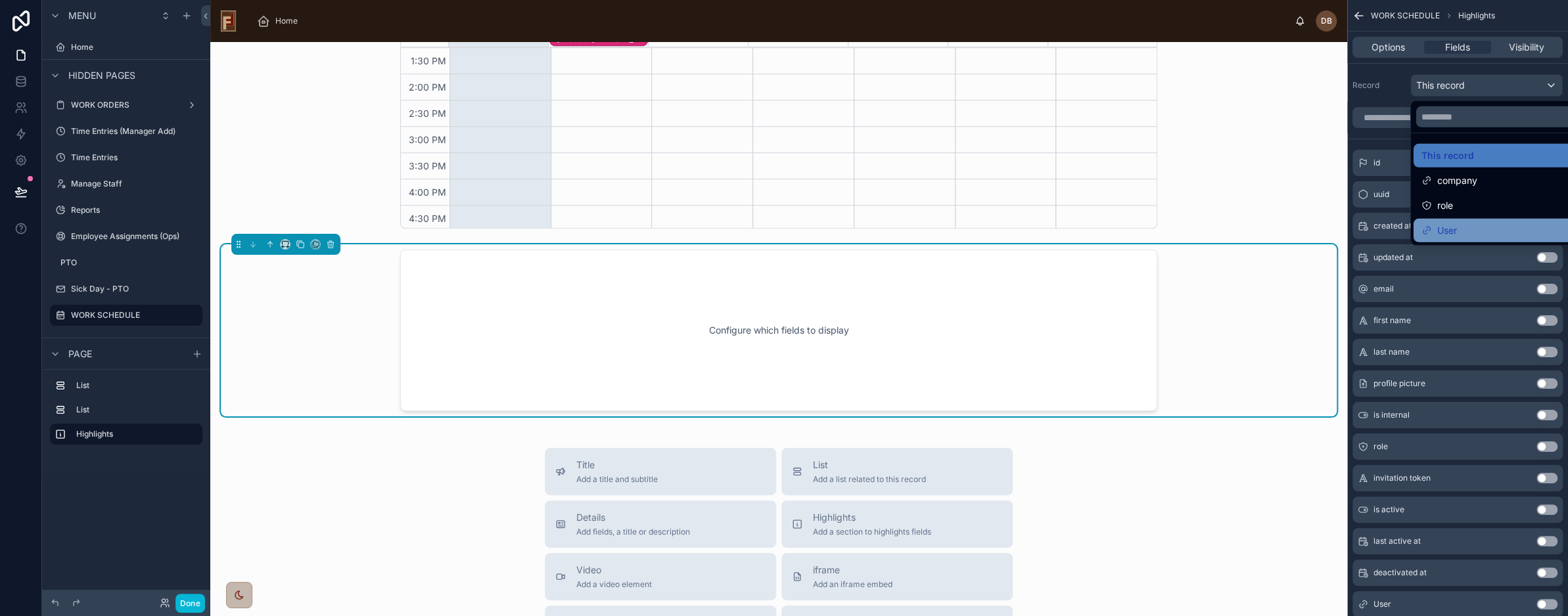
click at [1482, 228] on div "User" at bounding box center [1502, 230] width 160 height 16
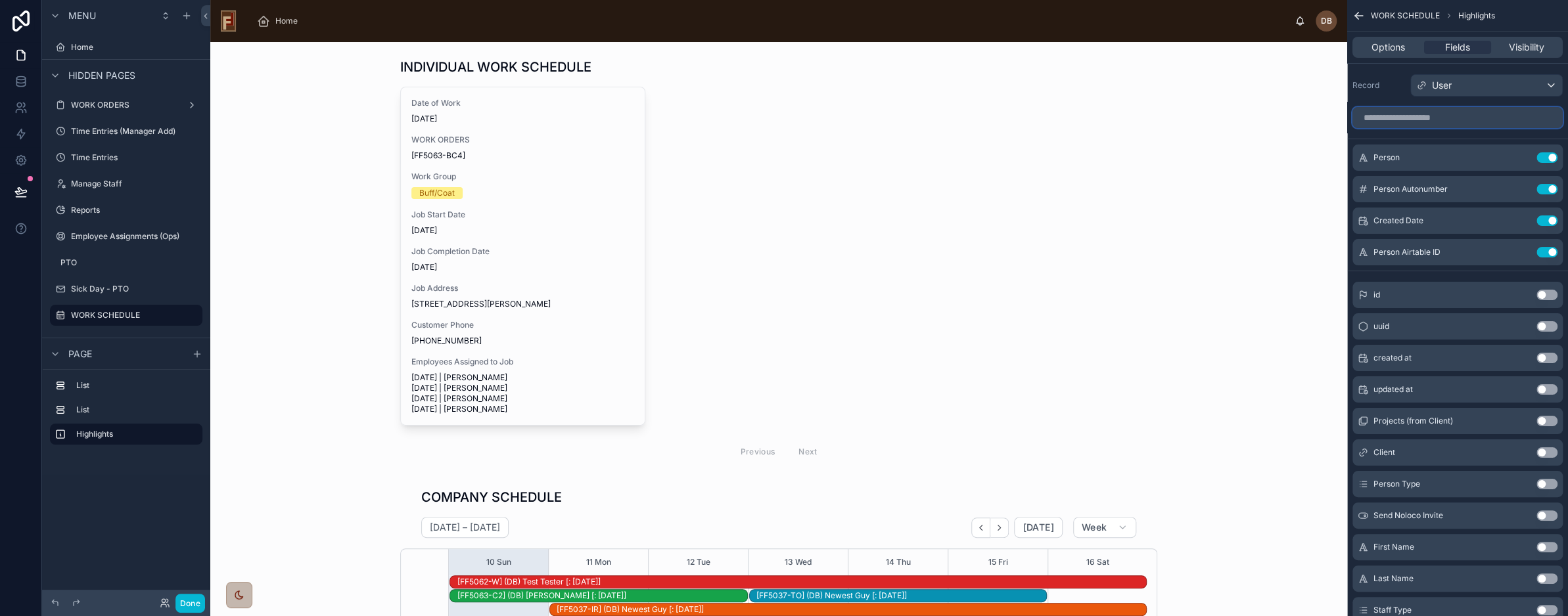
click at [1438, 114] on input "scrollable content" at bounding box center [1458, 117] width 210 height 21
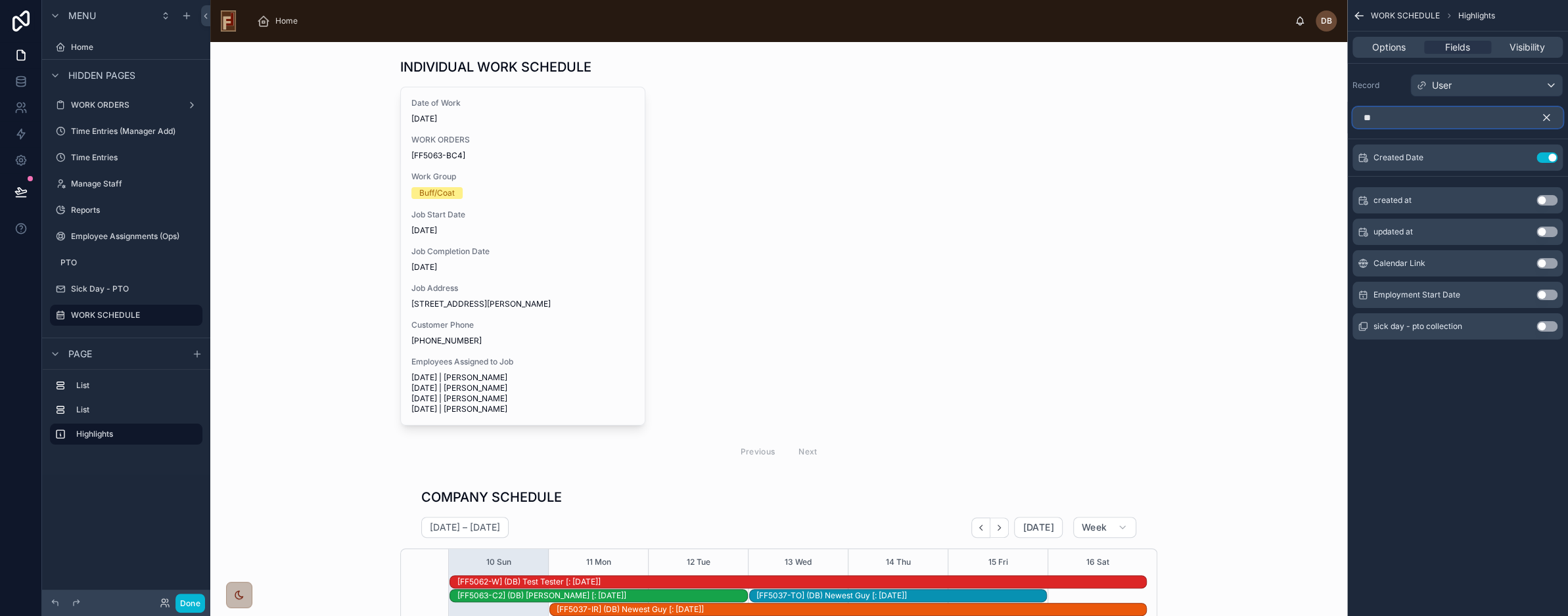
type input "**"
click at [1546, 115] on icon "scrollable content" at bounding box center [1546, 117] width 11 height 11
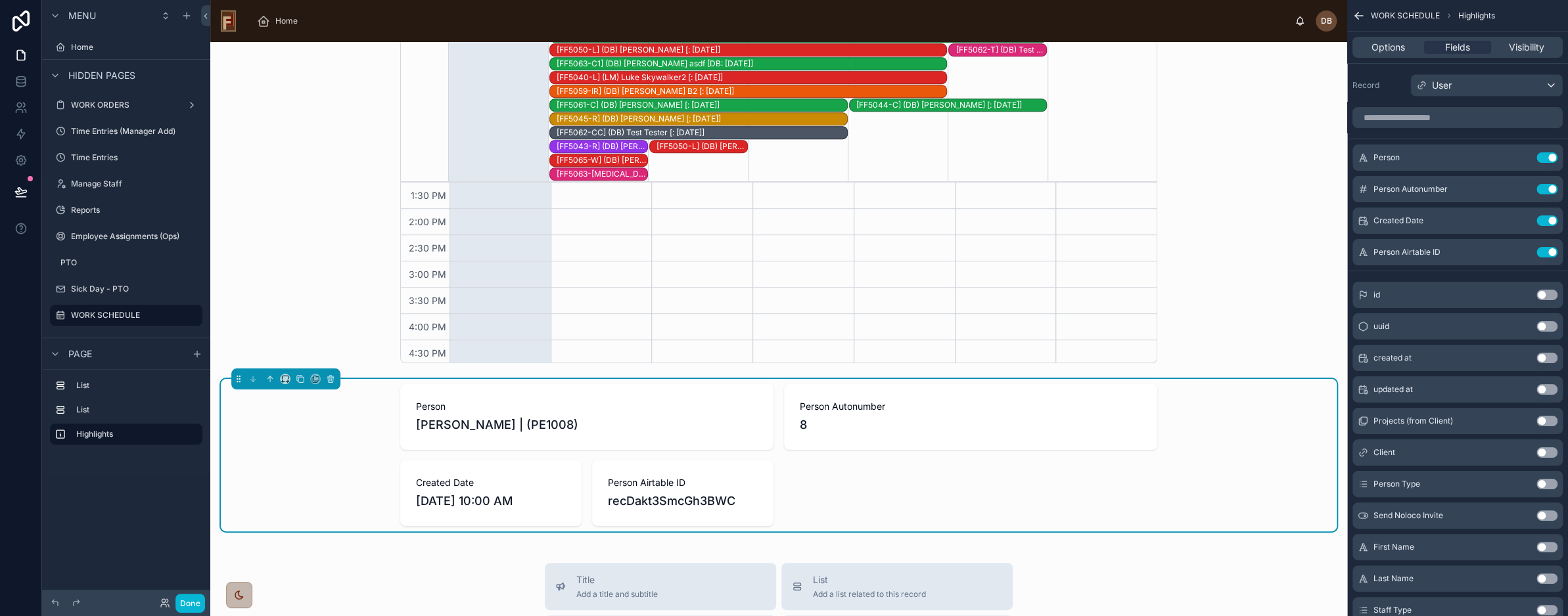
scroll to position [788, 0]
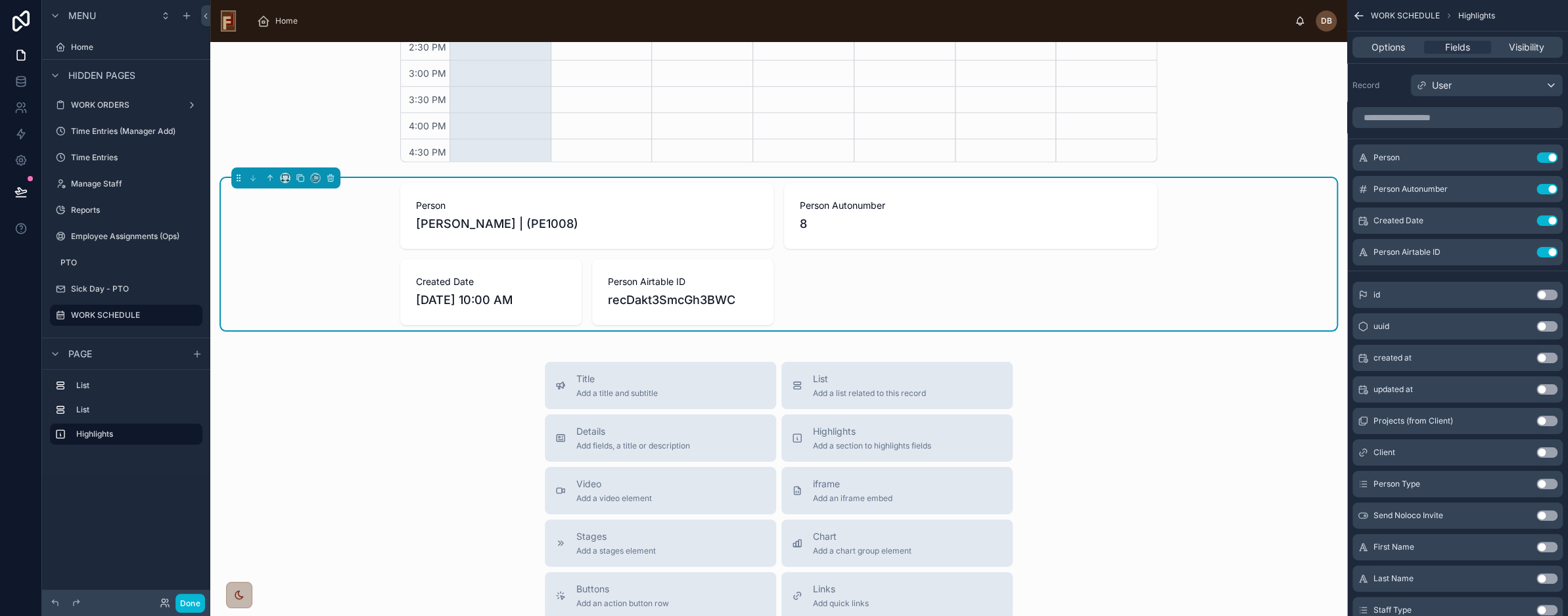
click at [879, 298] on div "Person David Braunsdorf | (PE1008) Person Autonumber 8 Created Date 3/3/2025 10…" at bounding box center [779, 254] width 757 height 142
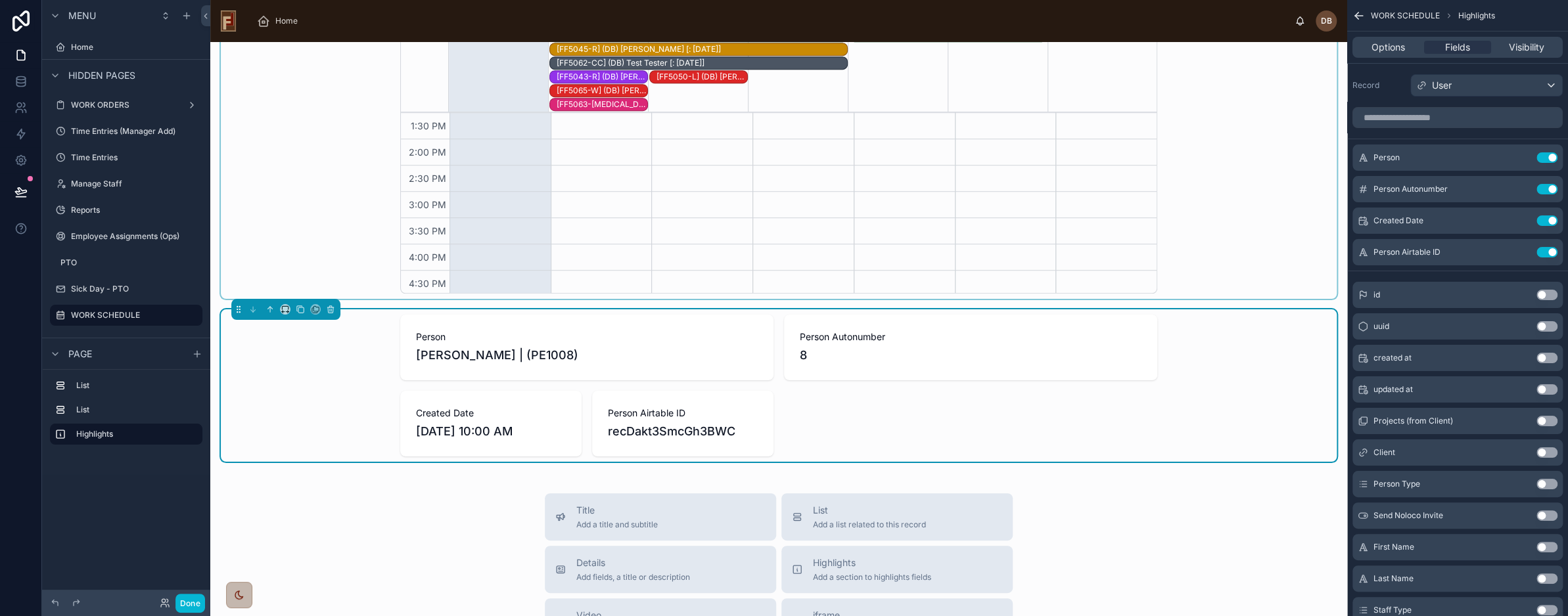
scroll to position [854, 0]
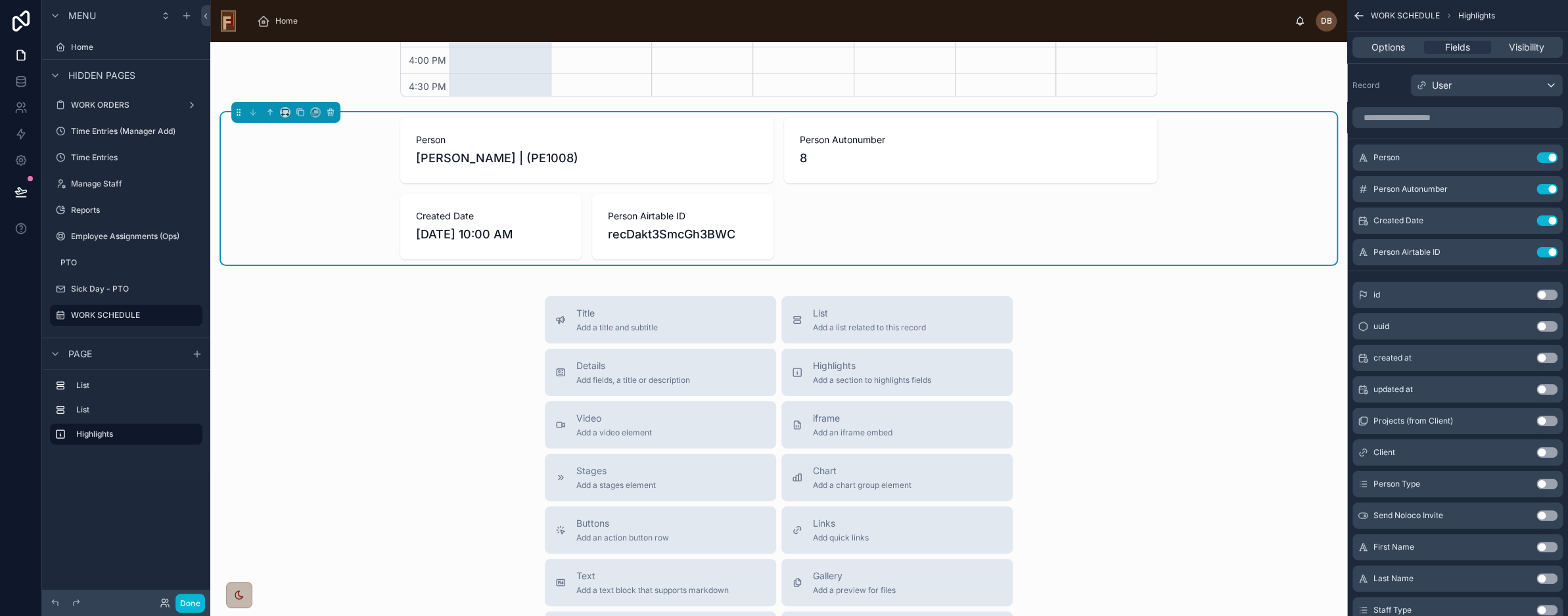
click at [1002, 239] on div "Person David Braunsdorf | (PE1008) Person Autonumber 8 Created Date 3/3/2025 10…" at bounding box center [779, 189] width 757 height 142
click at [1417, 114] on input "scrollable content" at bounding box center [1458, 117] width 210 height 21
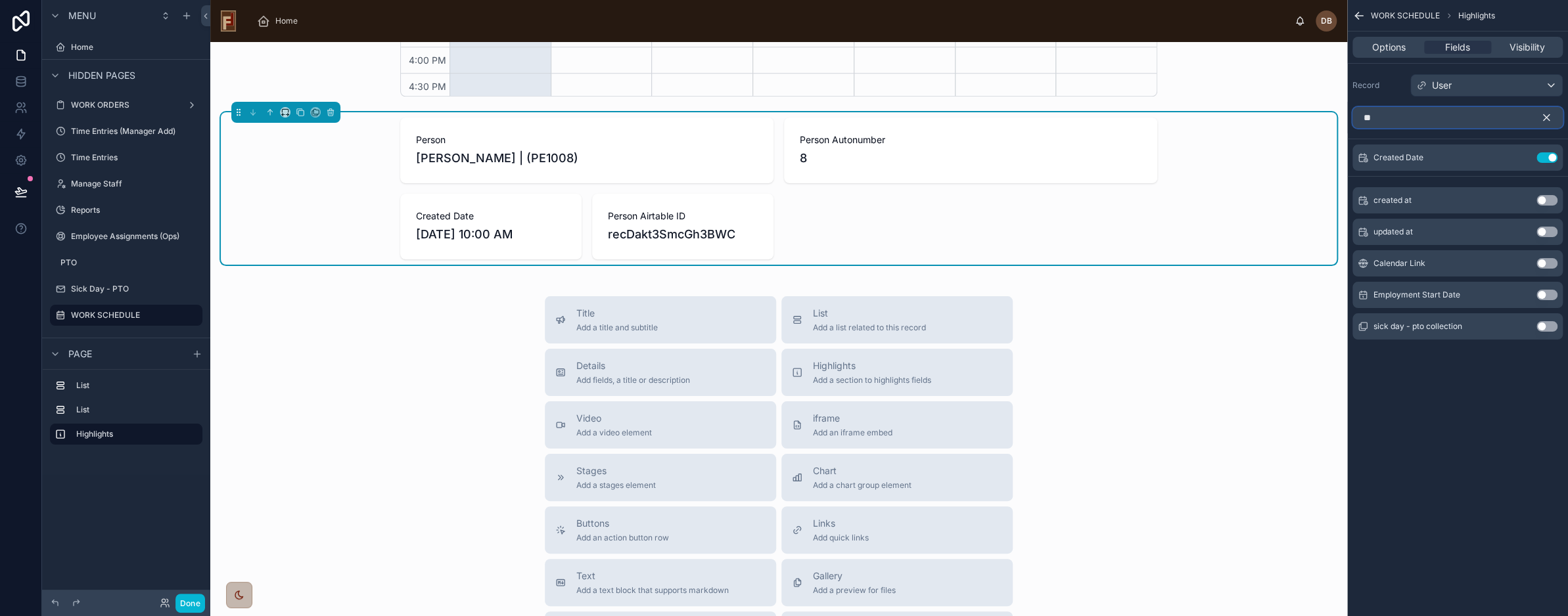
type input "**"
click at [671, 364] on span "Details" at bounding box center [633, 366] width 114 height 13
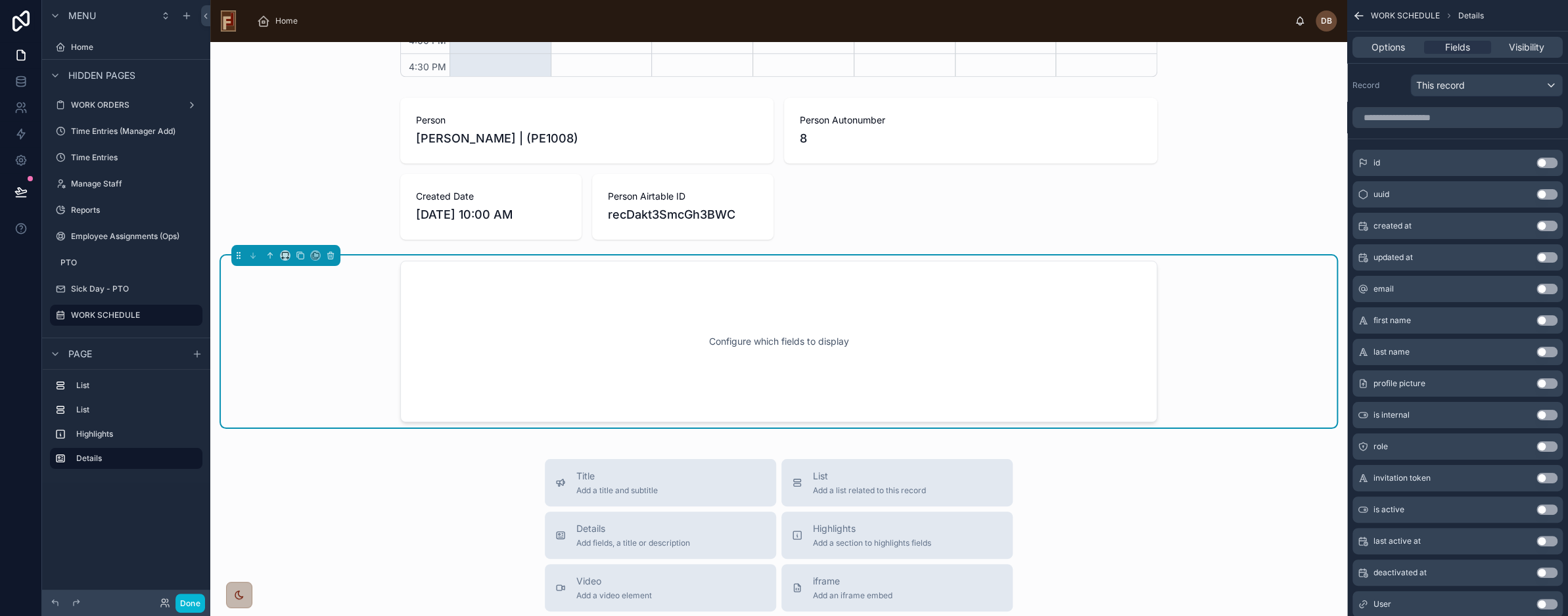
scroll to position [885, 0]
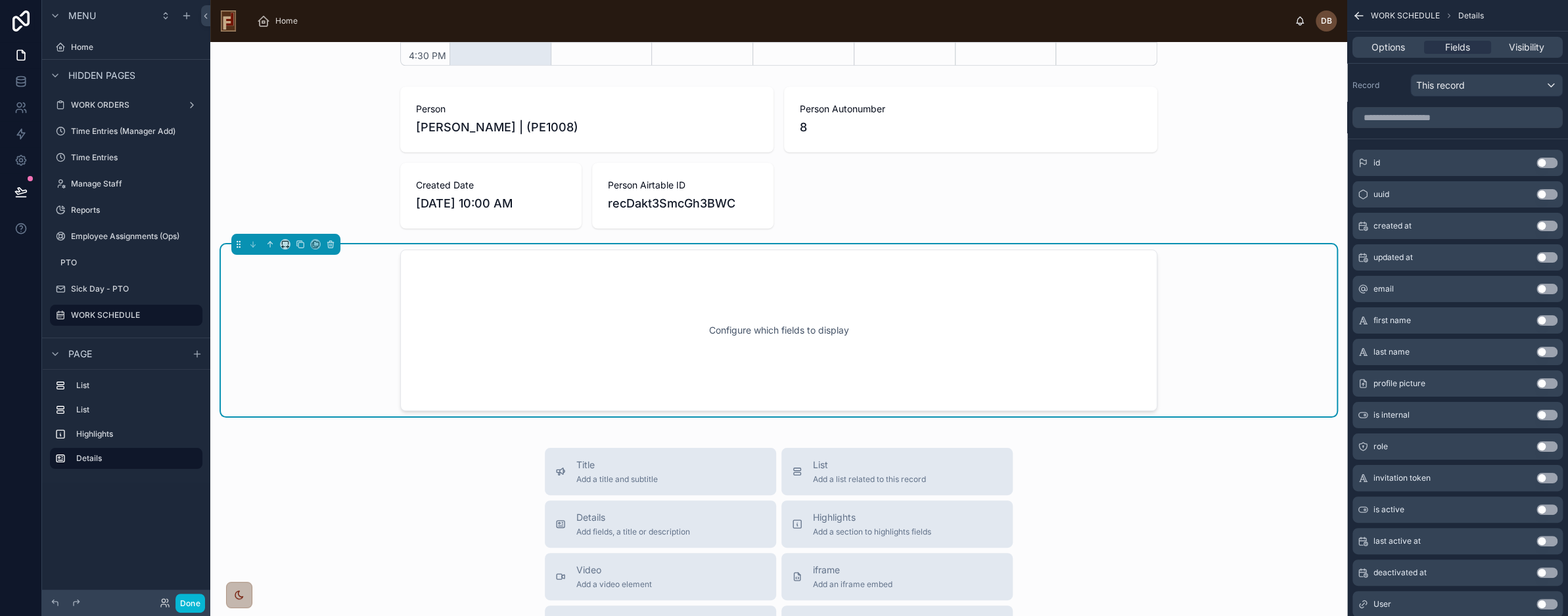
click at [992, 302] on div "Configure which fields to display" at bounding box center [779, 330] width 714 height 118
click at [1423, 114] on input "scrollable content" at bounding box center [1458, 117] width 210 height 21
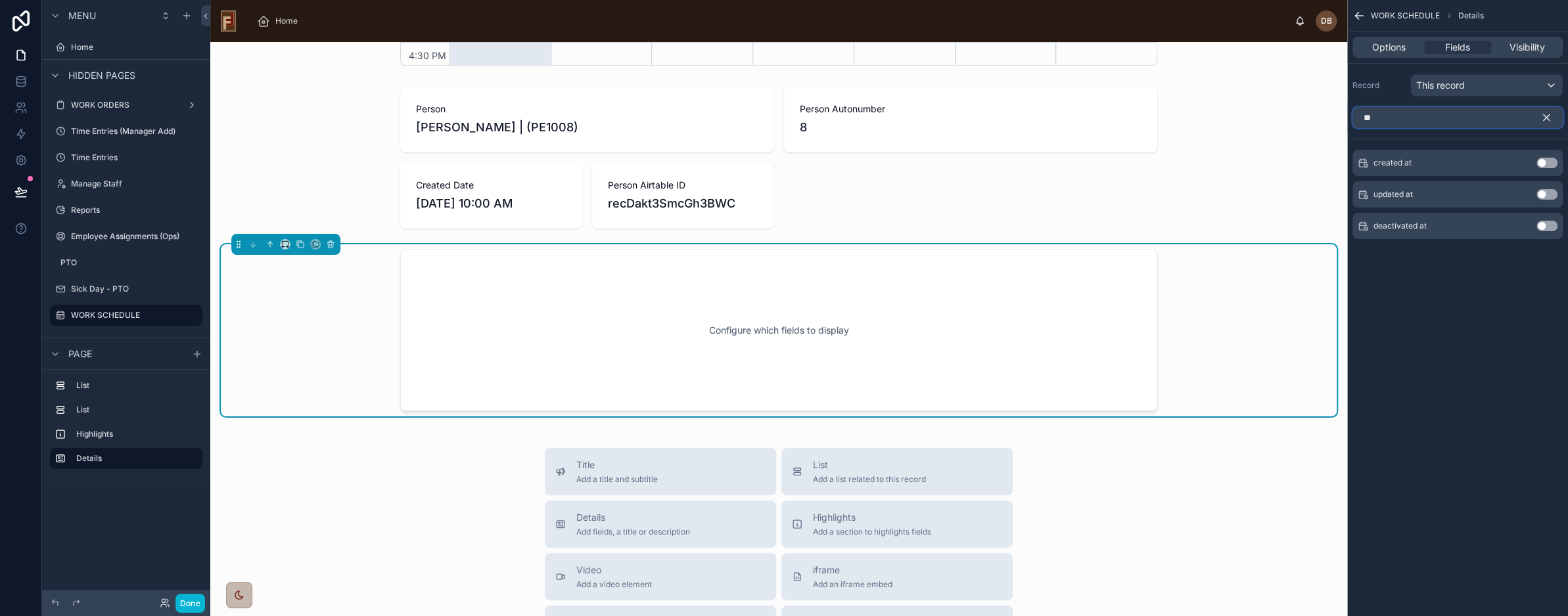
type input "**"
click at [1546, 116] on icon "scrollable content" at bounding box center [1547, 118] width 6 height 6
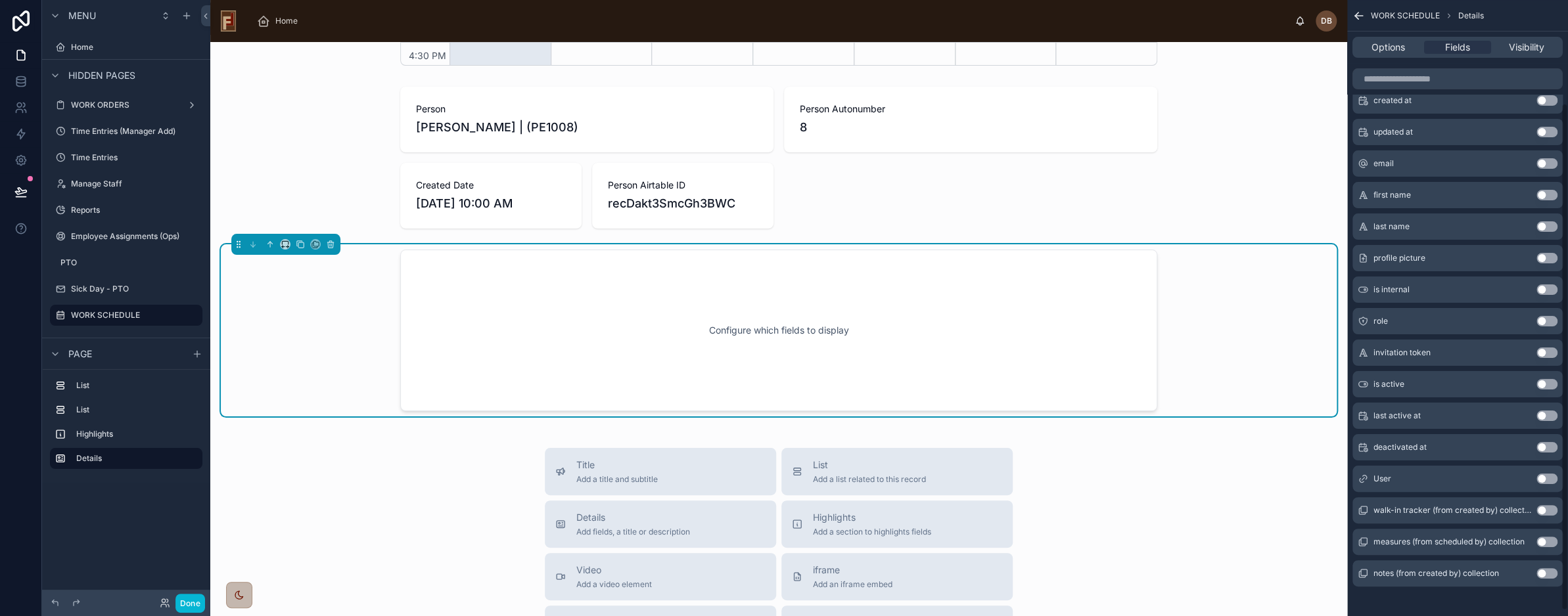
scroll to position [131, 0]
click at [1542, 473] on button "Use setting" at bounding box center [1547, 473] width 21 height 11
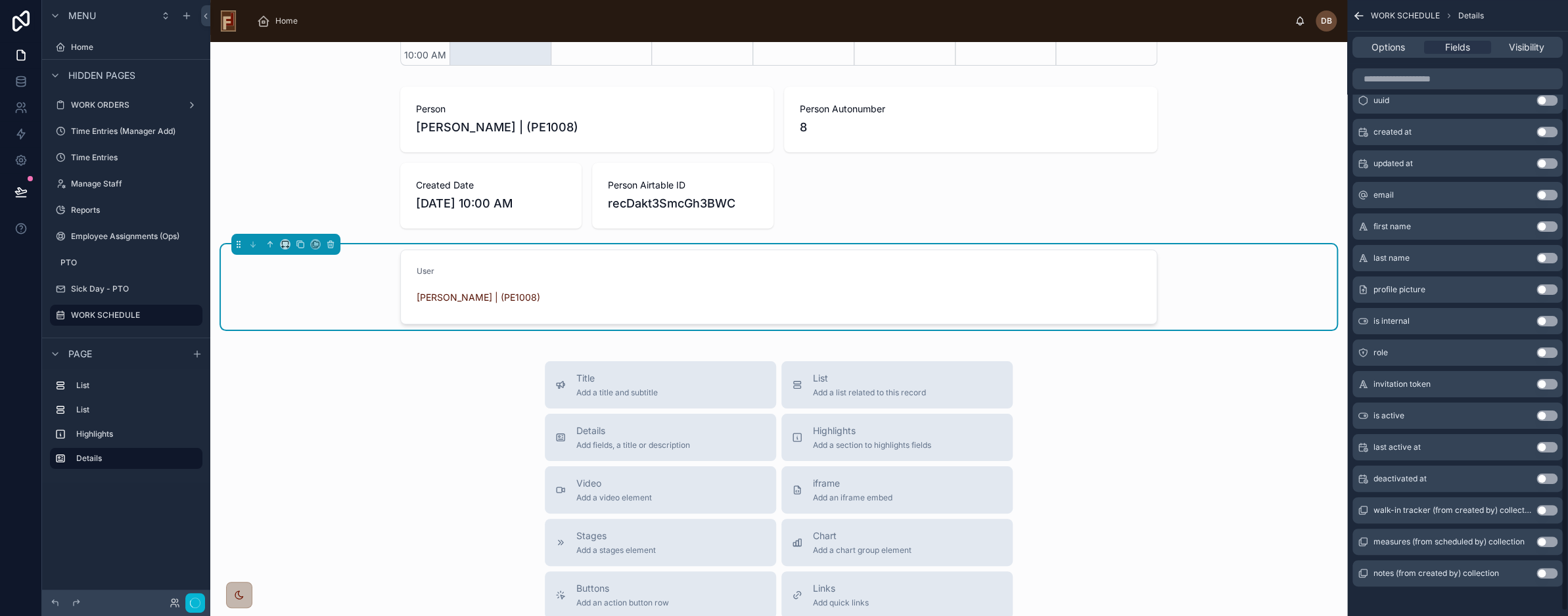
scroll to position [341, 0]
click at [1388, 45] on span "Options" at bounding box center [1389, 47] width 34 height 13
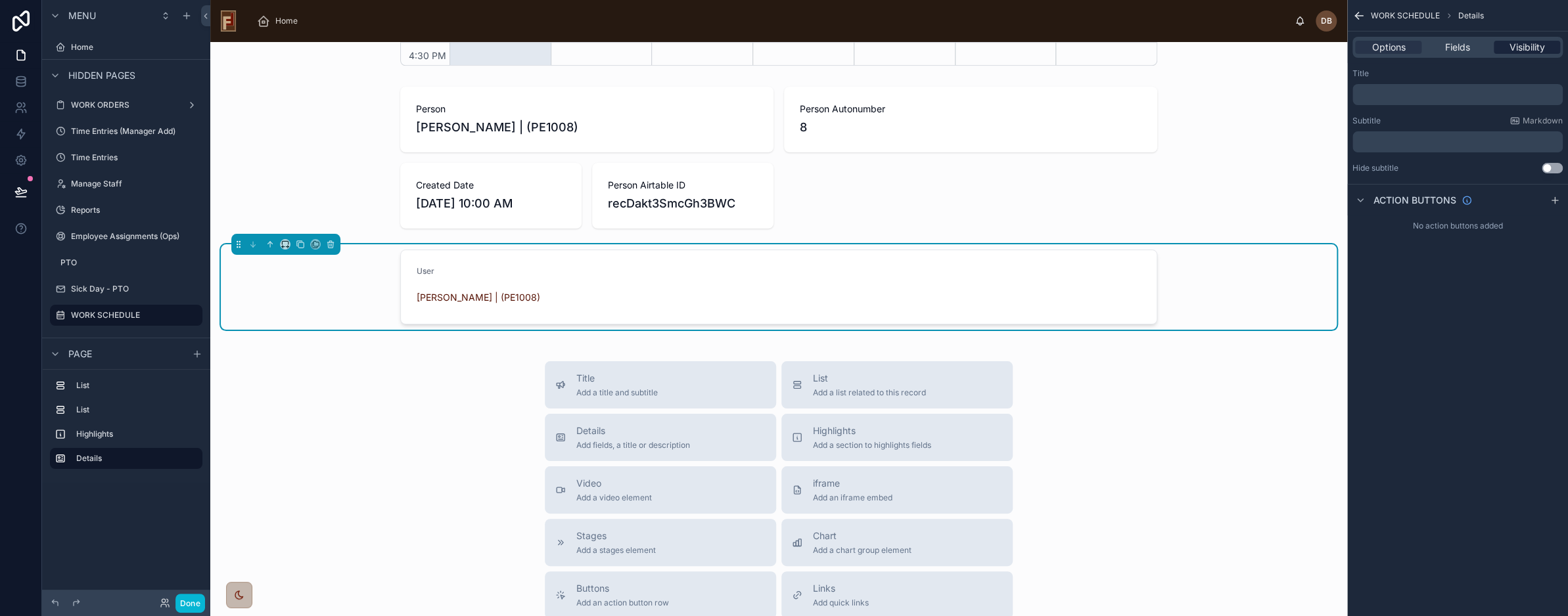
click at [1527, 43] on span "Visibility" at bounding box center [1527, 47] width 35 height 13
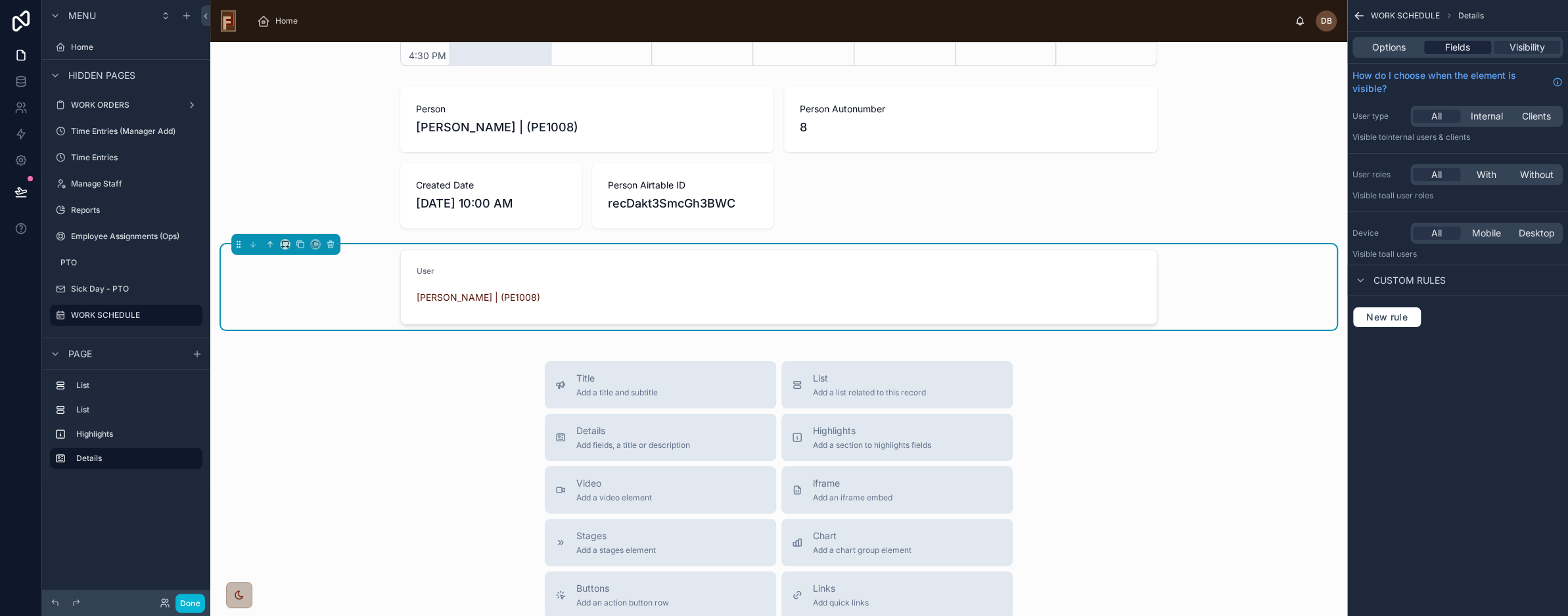
click at [1462, 44] on span "Fields" at bounding box center [1458, 47] width 25 height 13
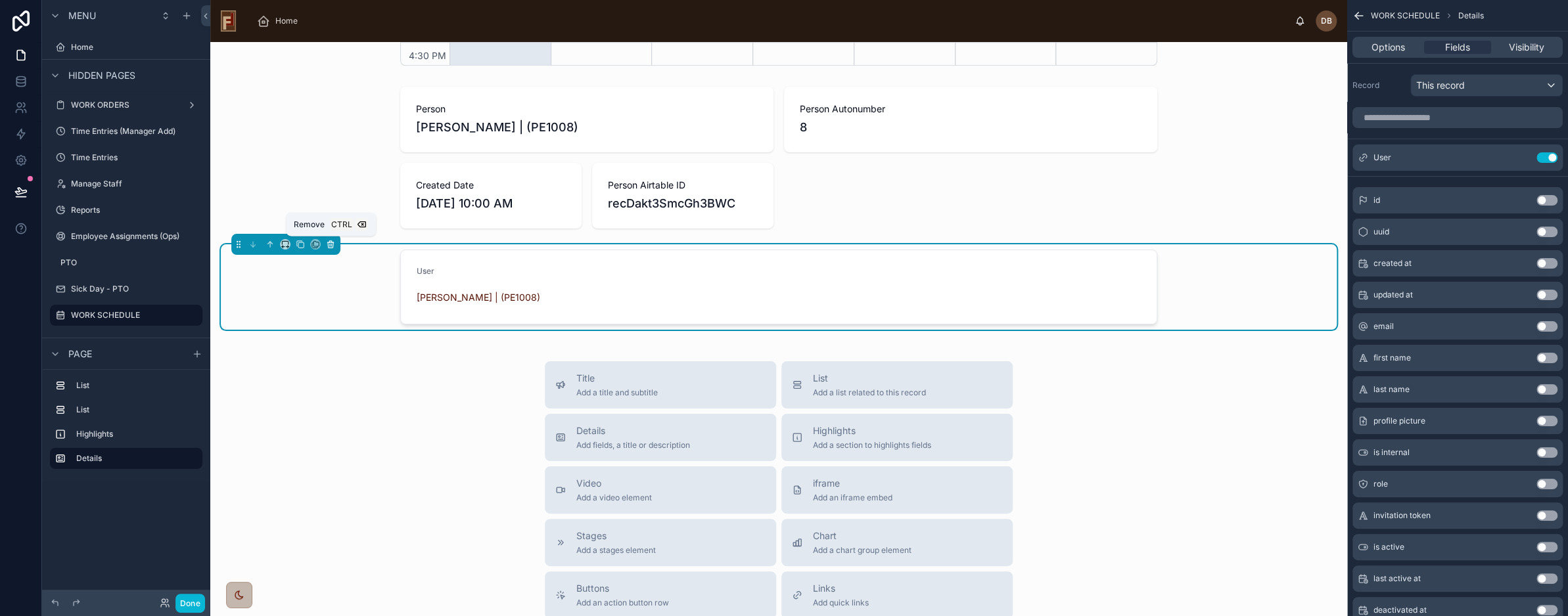
click at [328, 244] on icon at bounding box center [331, 245] width 5 height 5
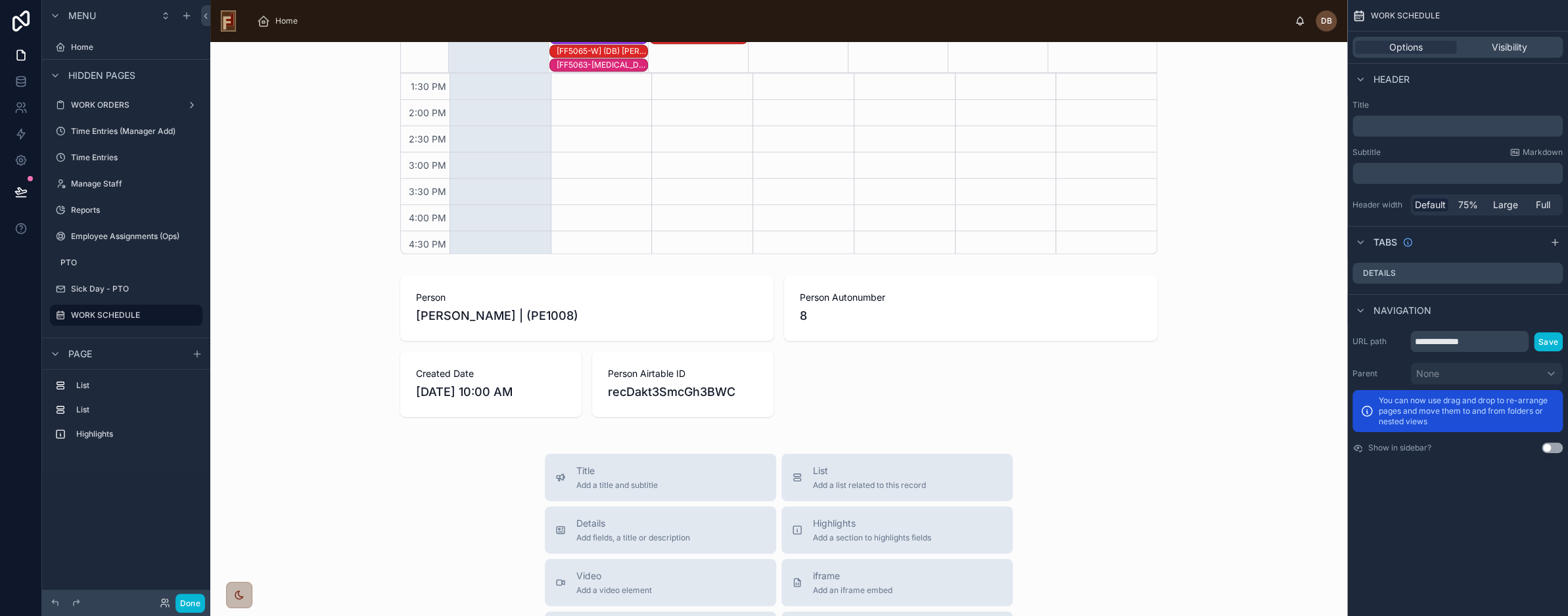
scroll to position [688, 0]
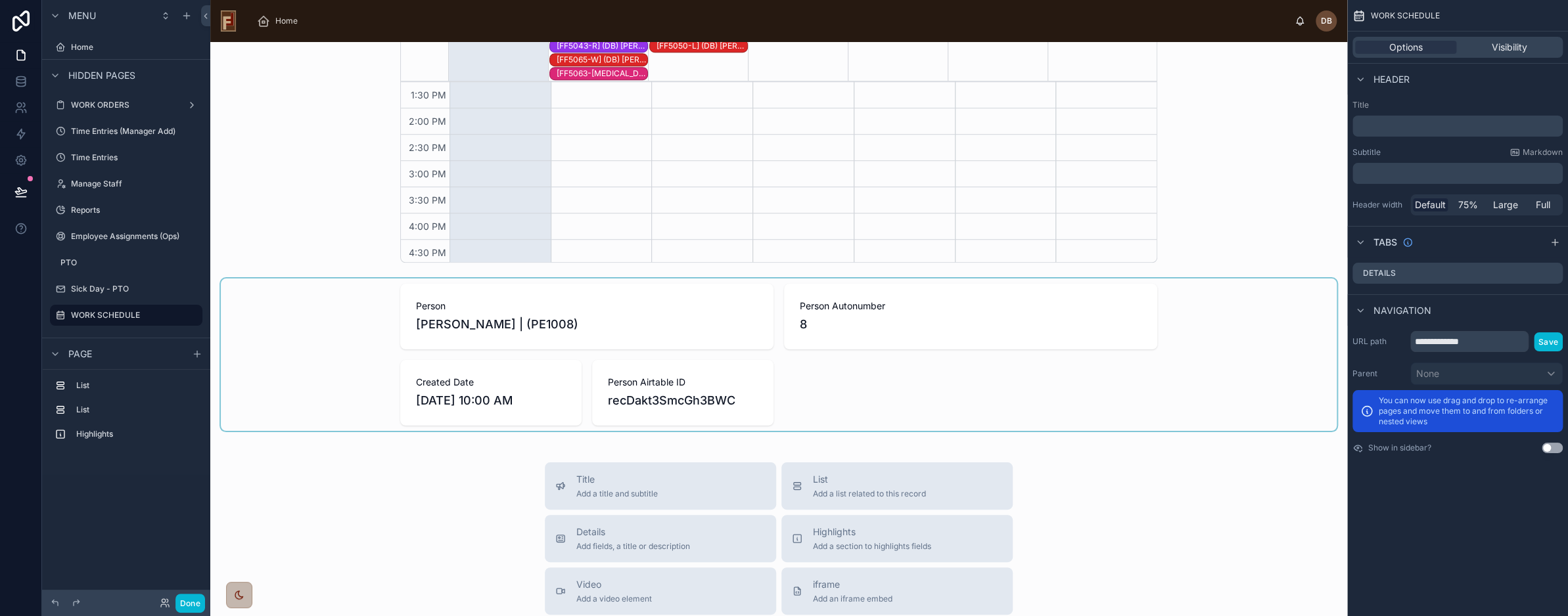
click at [365, 313] on div at bounding box center [779, 354] width 1116 height 152
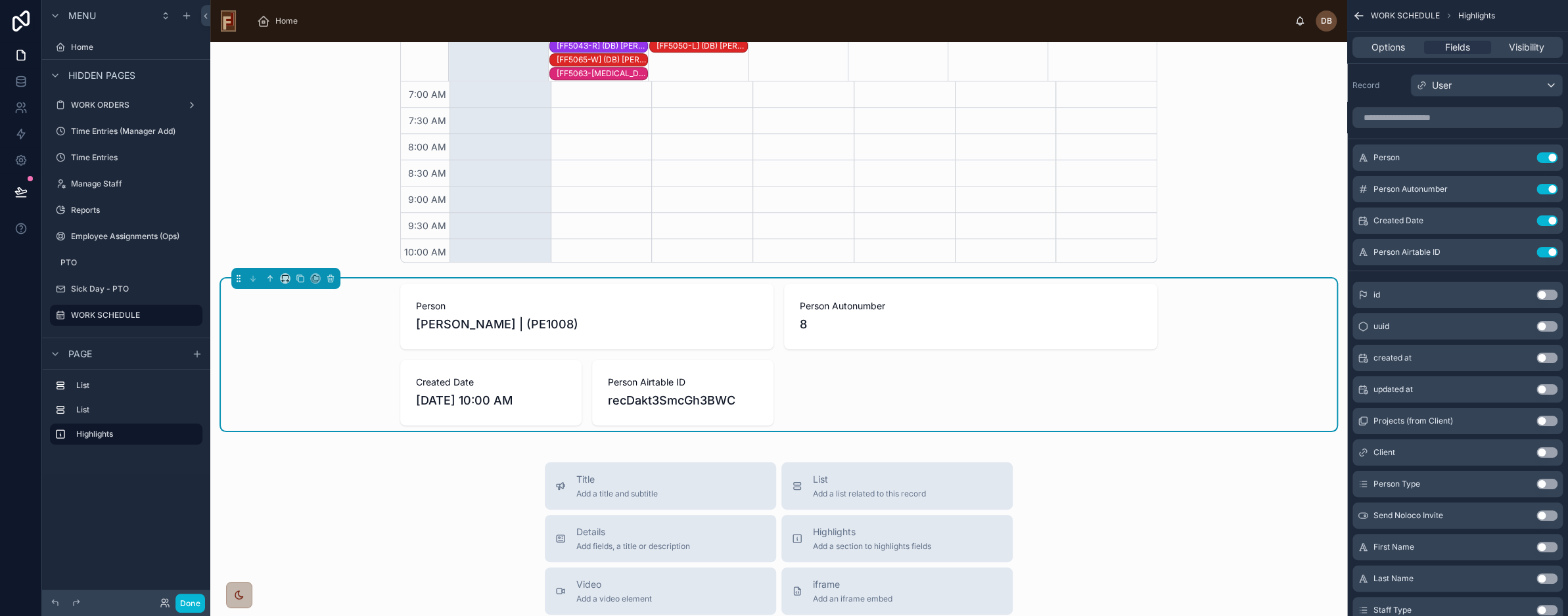
scroll to position [341, 0]
click at [1477, 80] on div "User" at bounding box center [1486, 85] width 151 height 21
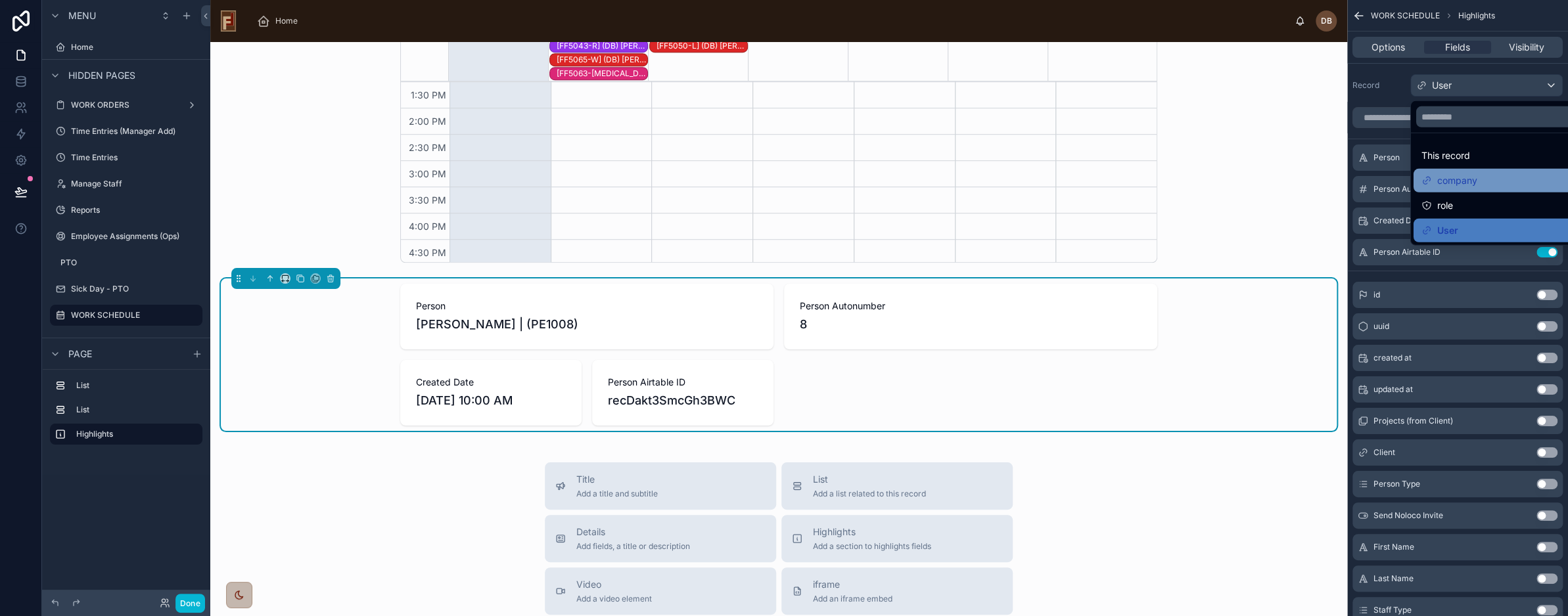
click at [1488, 174] on div "company" at bounding box center [1502, 181] width 160 height 16
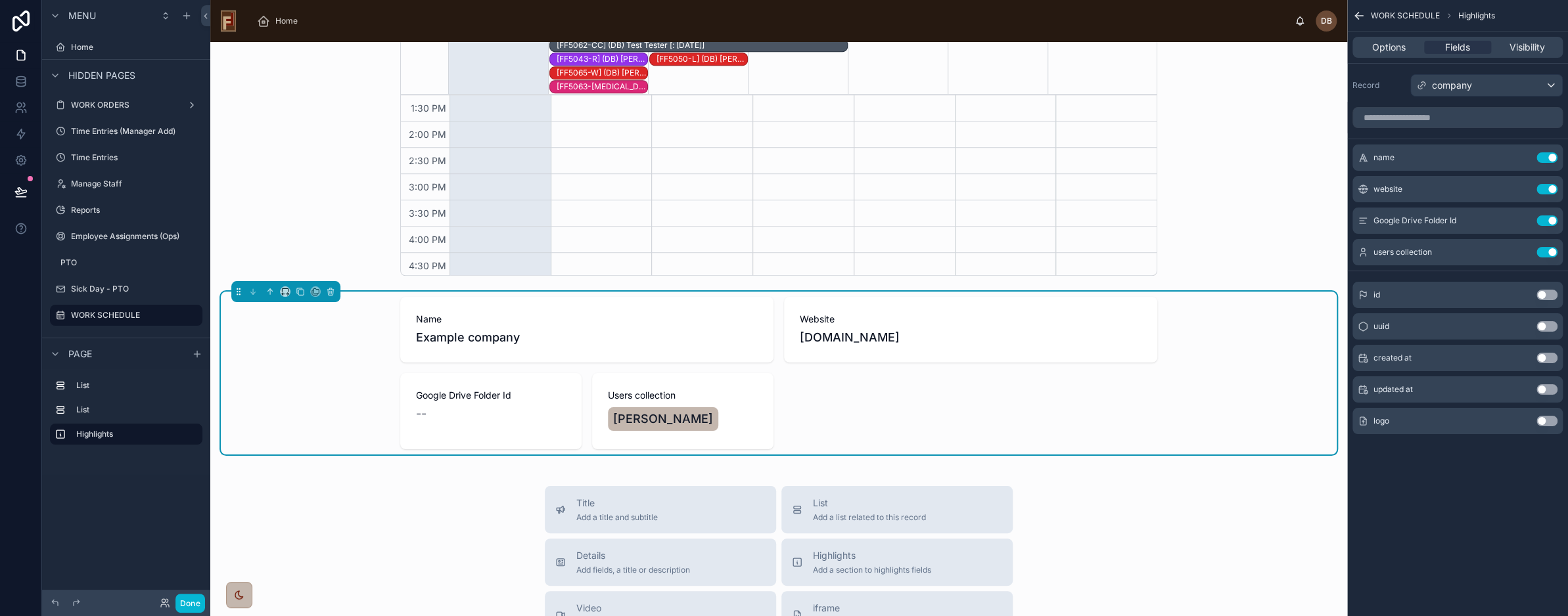
scroll to position [788, 0]
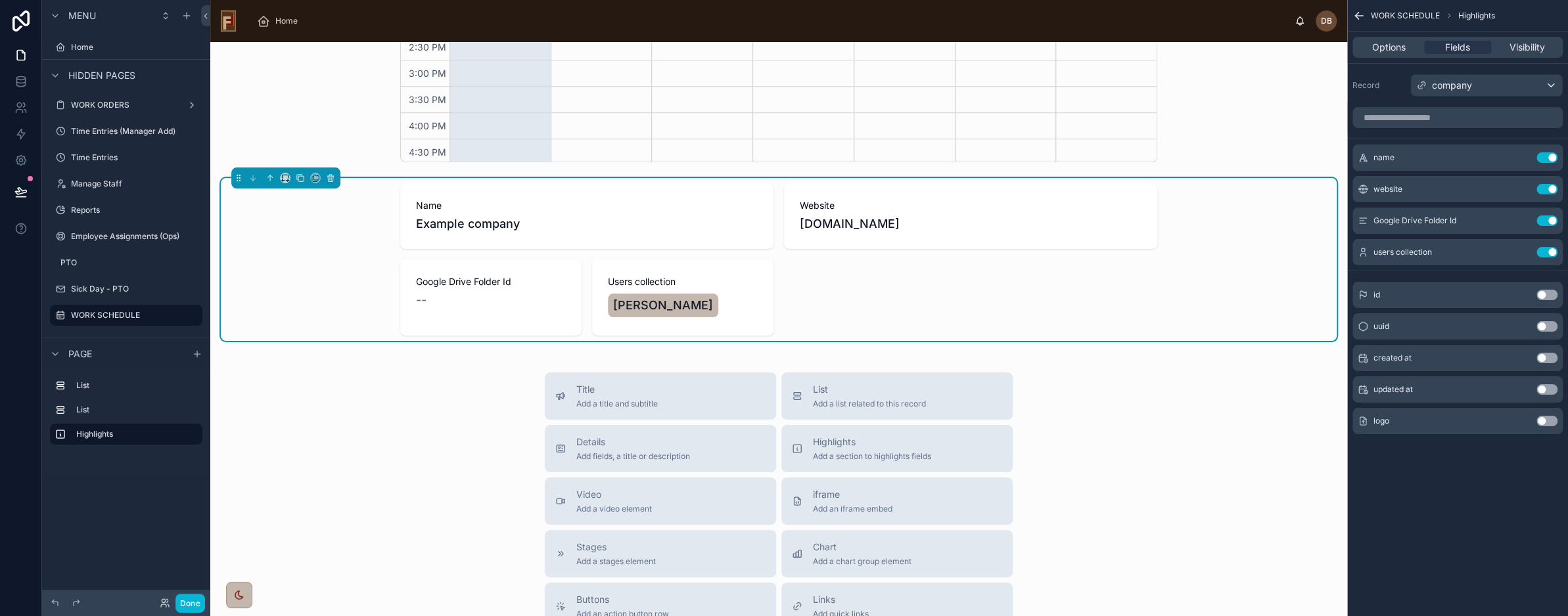
click at [1539, 421] on button "Use setting" at bounding box center [1547, 421] width 21 height 11
click at [1455, 77] on div "company" at bounding box center [1486, 85] width 151 height 21
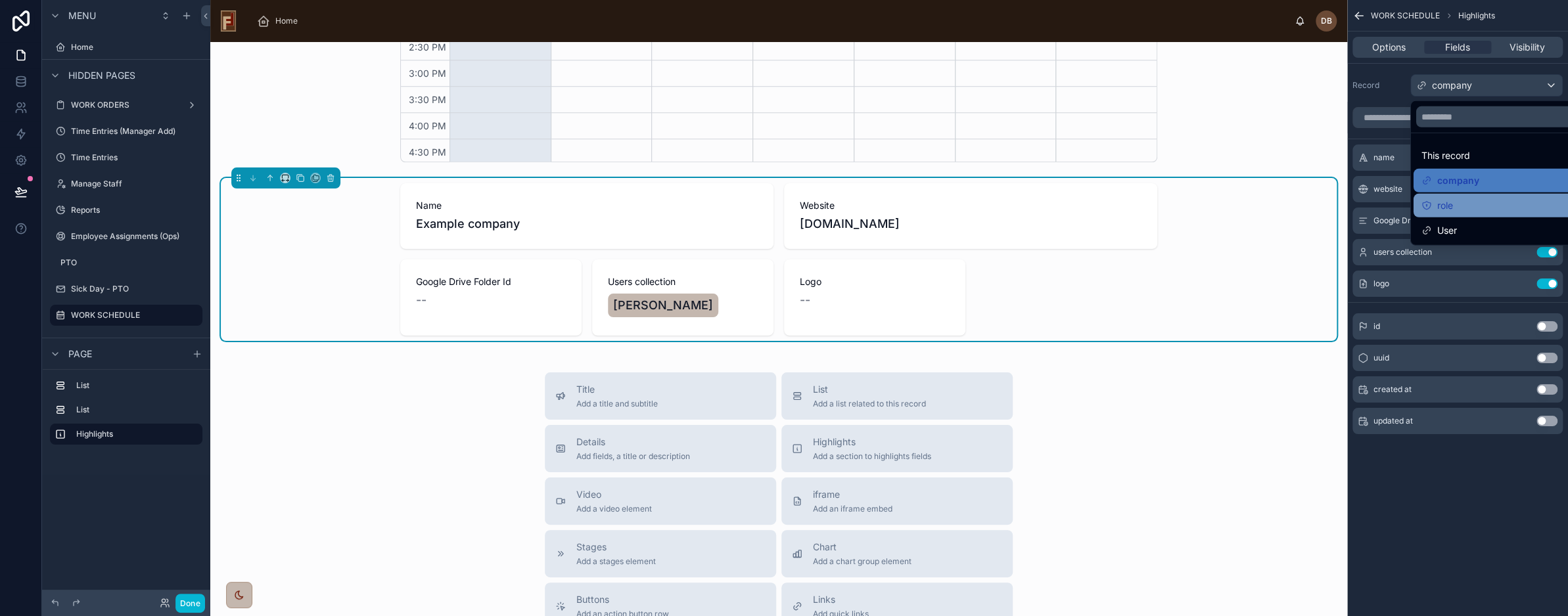
click at [1475, 212] on div "role" at bounding box center [1502, 205] width 160 height 16
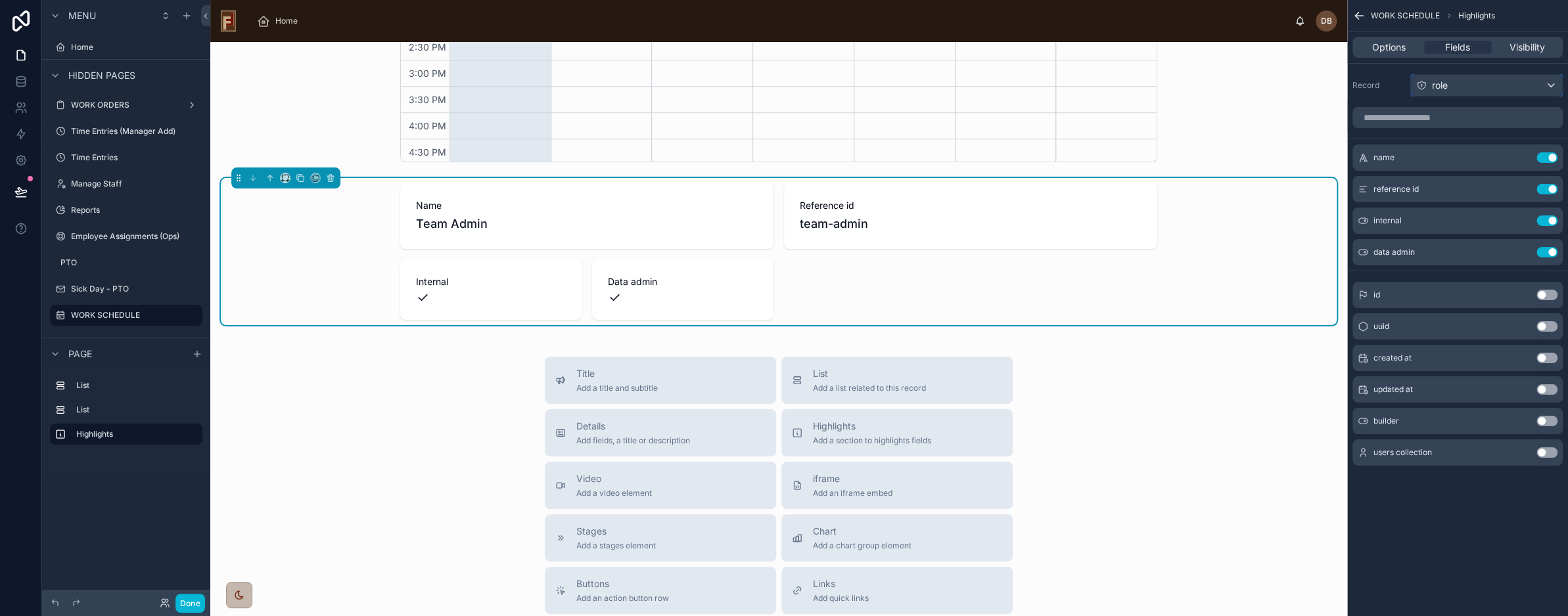
click at [1467, 84] on div "role" at bounding box center [1486, 85] width 151 height 21
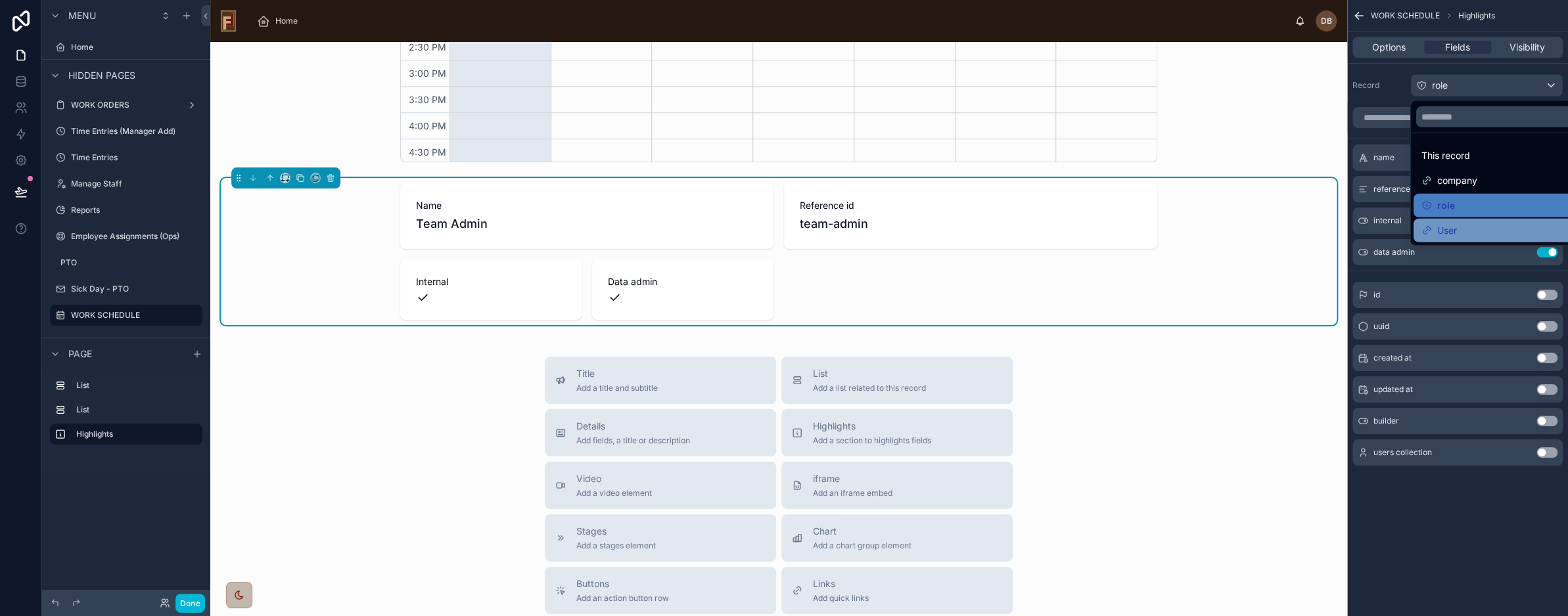
click at [1469, 228] on div "User" at bounding box center [1502, 230] width 160 height 16
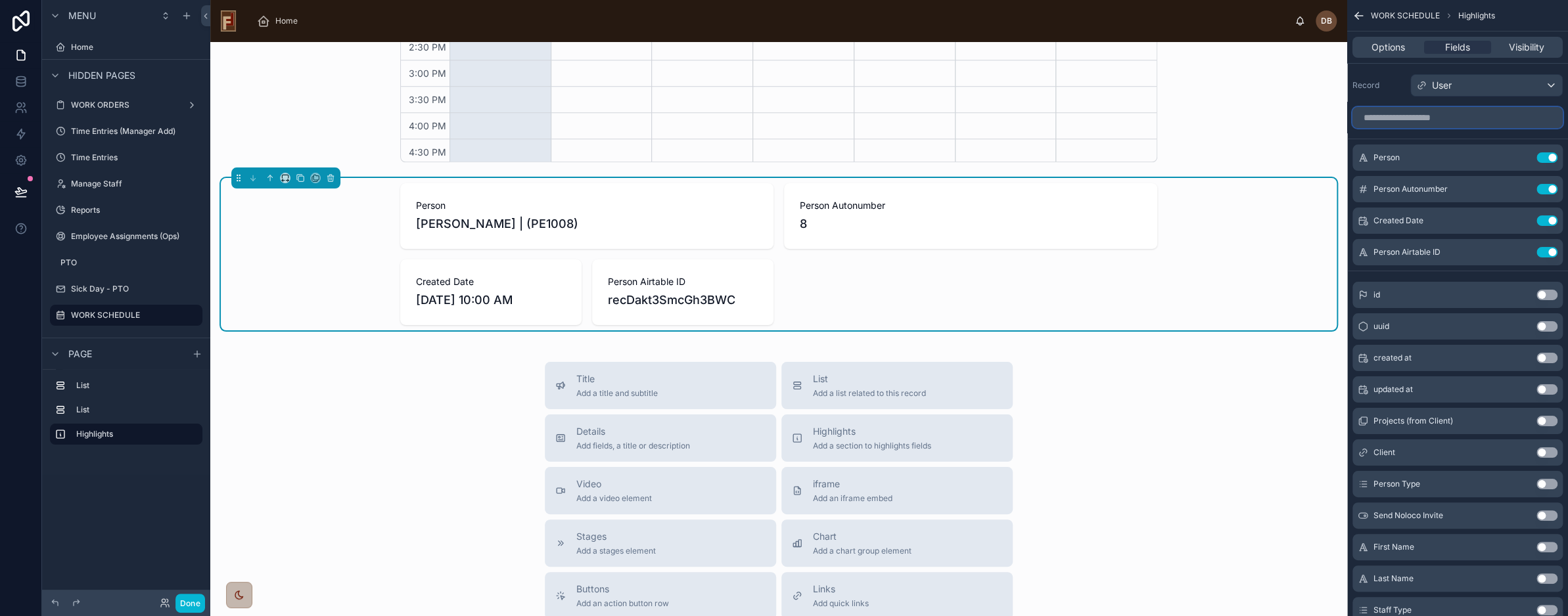
click at [1422, 116] on input "scrollable content" at bounding box center [1458, 117] width 210 height 21
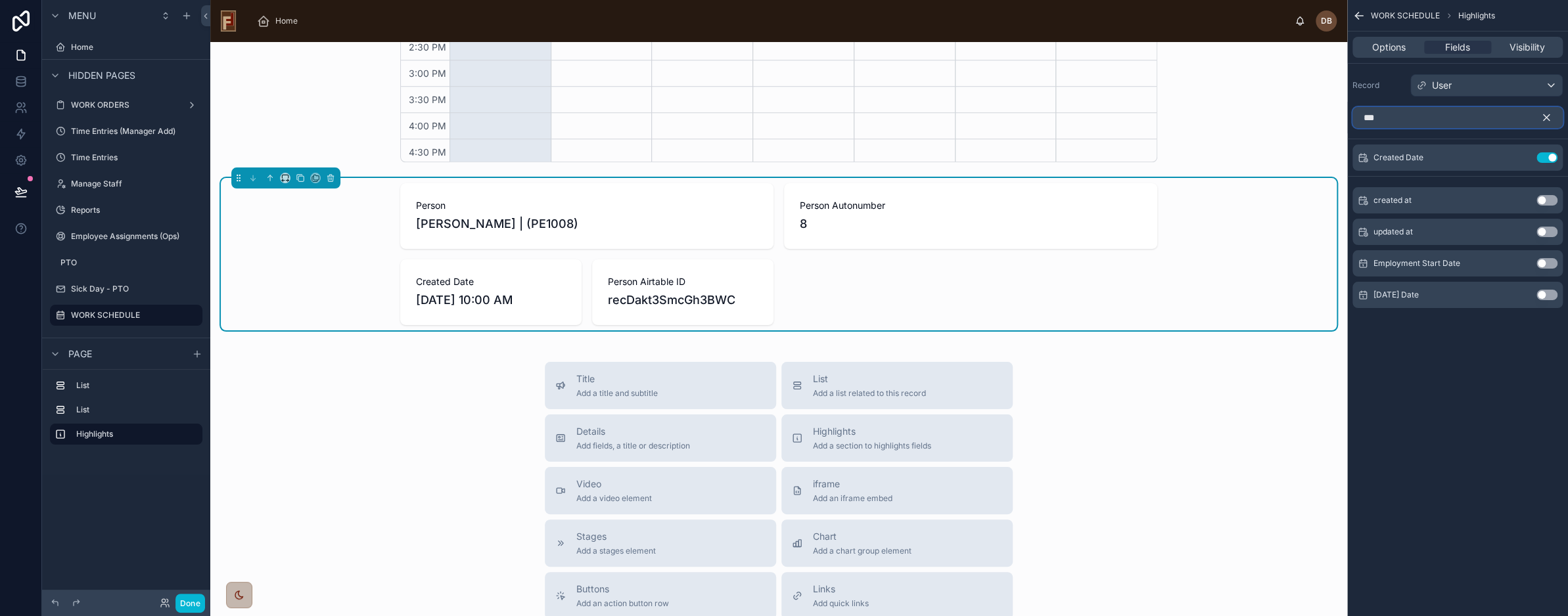
type input "***"
click at [1544, 295] on button "Use setting" at bounding box center [1547, 295] width 21 height 11
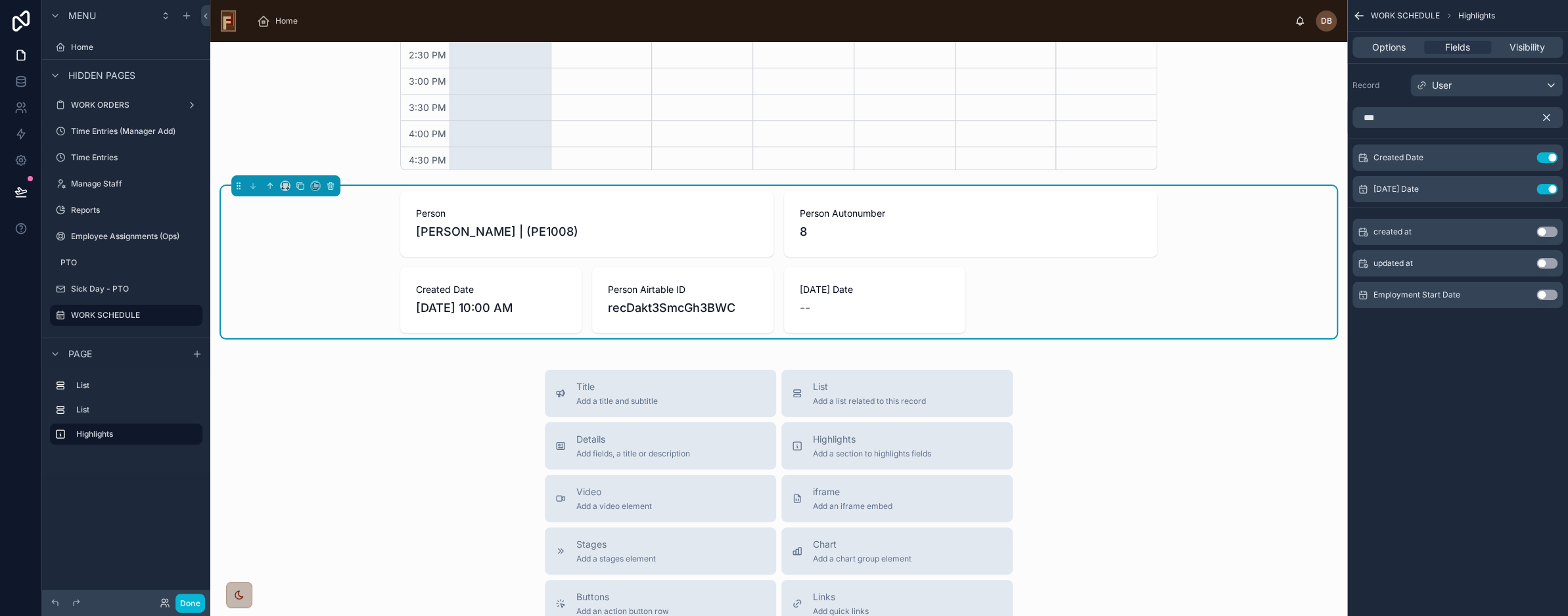
scroll to position [788, 0]
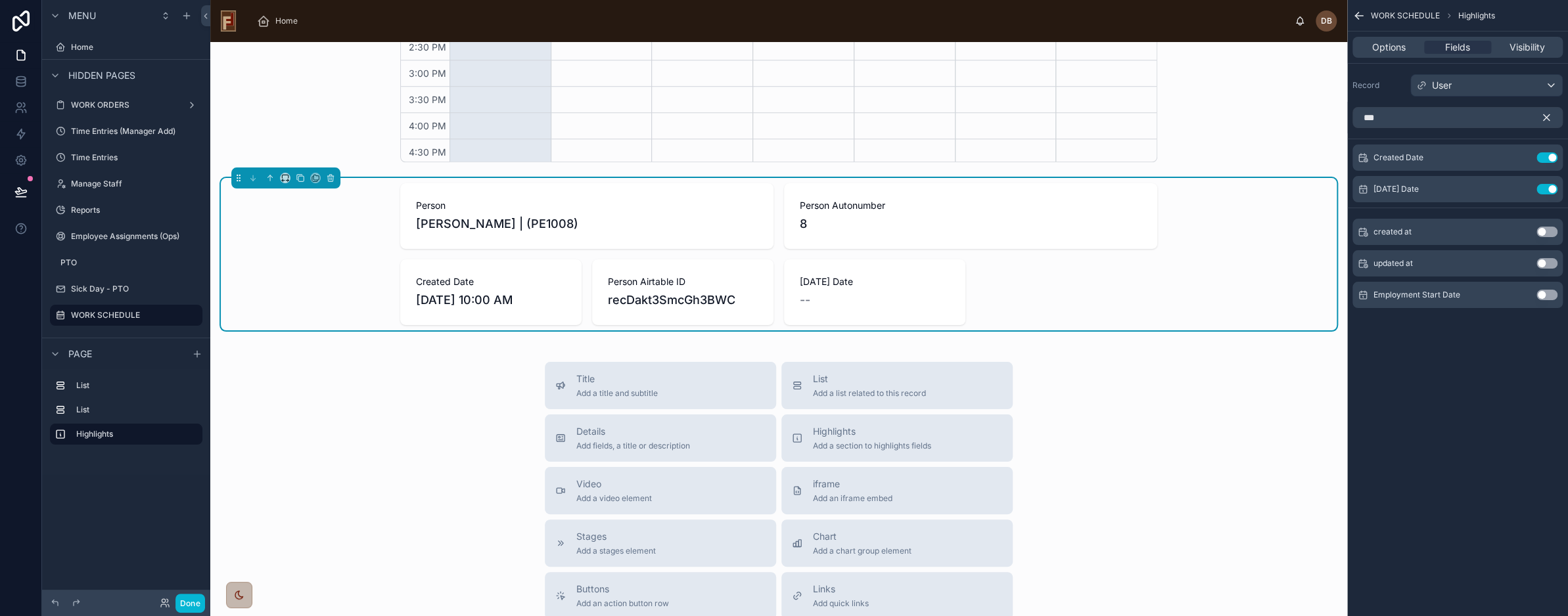
click at [1015, 259] on div "Person David Braunsdorf | (PE1008) Person Autonumber 8 Created Date 3/3/2025 10…" at bounding box center [779, 254] width 757 height 142
click at [676, 302] on span "recDakt3SmcGh3BWC" at bounding box center [683, 300] width 150 height 18
copy span "recDakt3SmcGh3BWC"
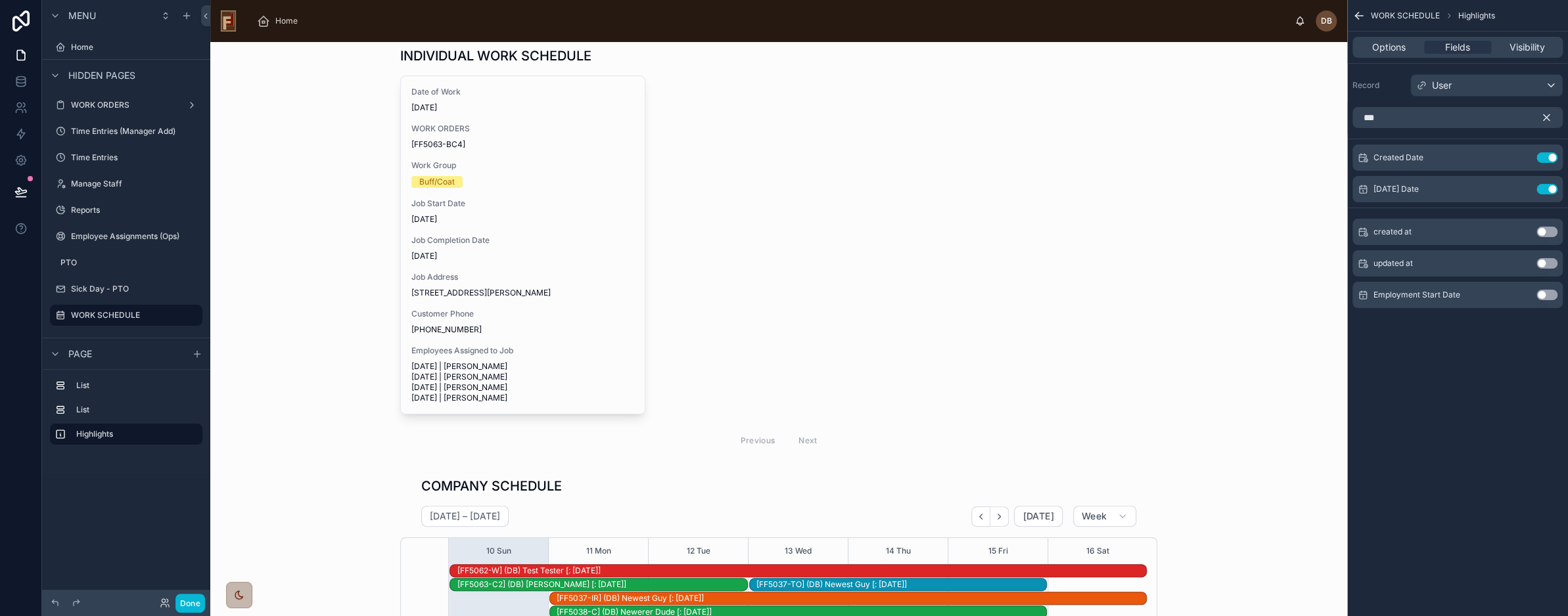
scroll to position [0, 0]
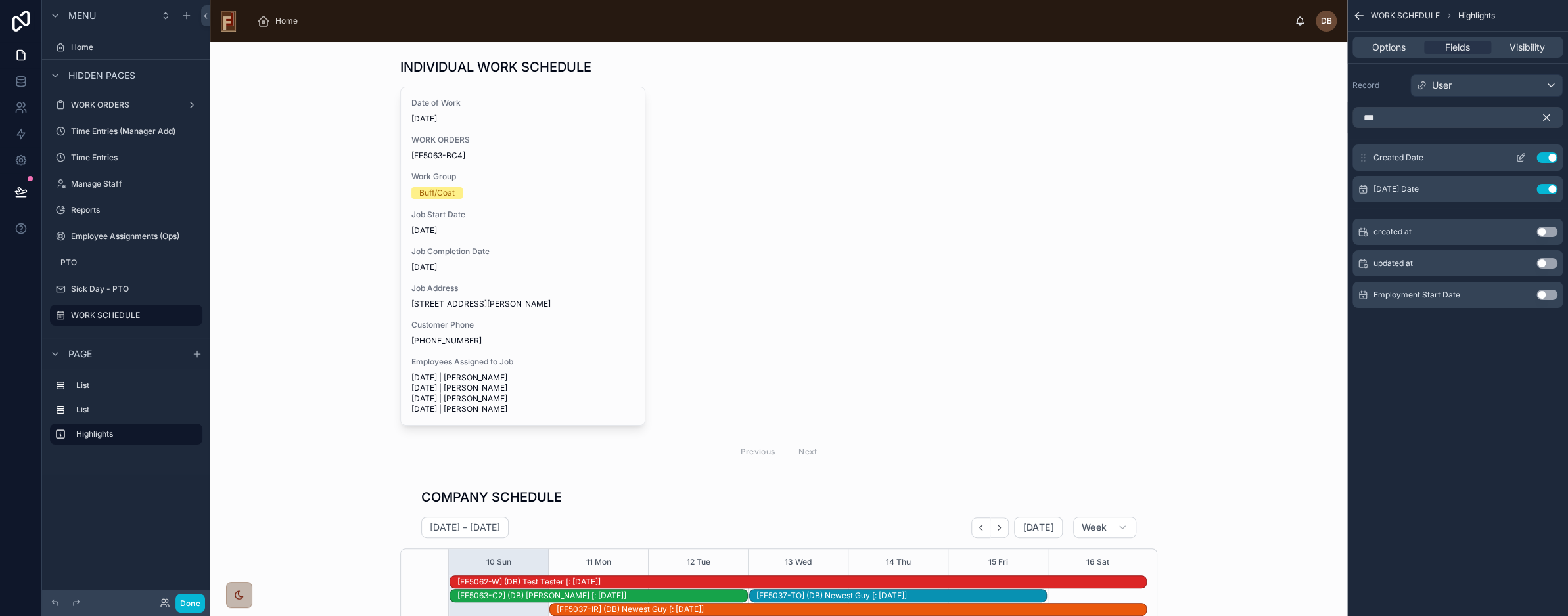
click at [1553, 156] on button "Use setting" at bounding box center [1547, 158] width 21 height 11
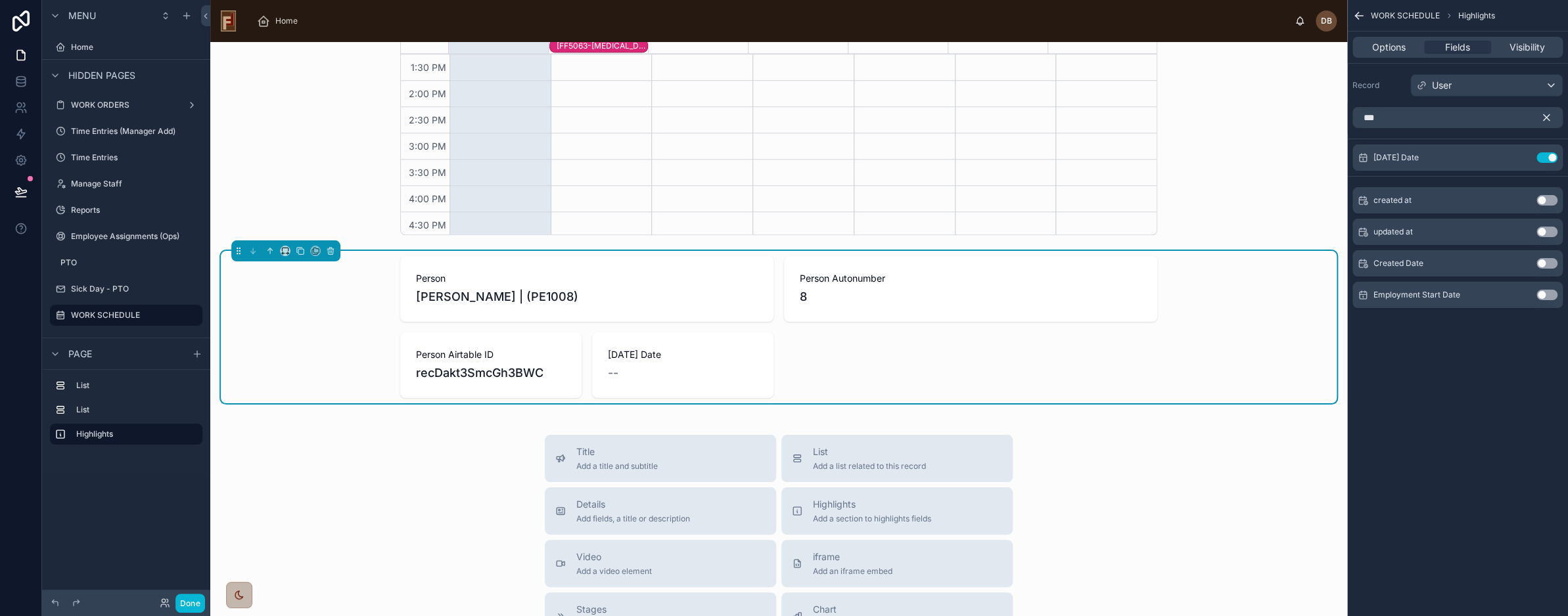
scroll to position [723, 0]
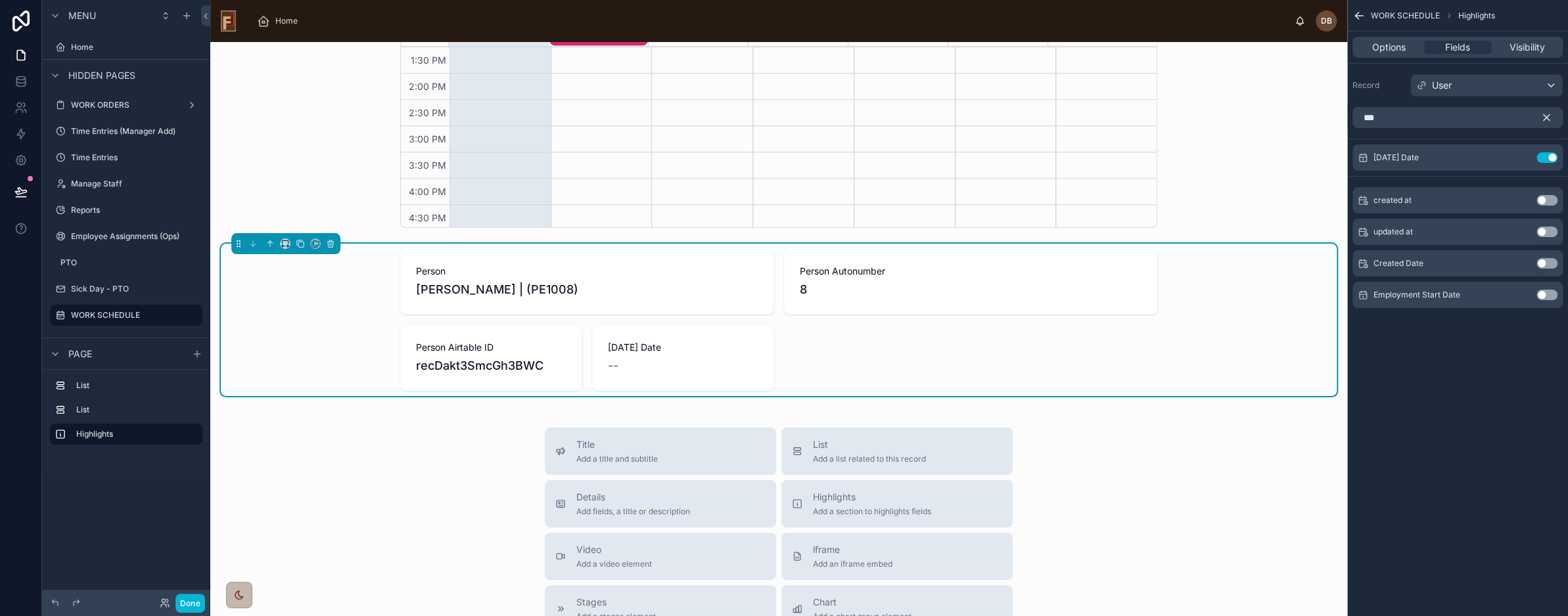
click at [887, 343] on div "Person David Braunsdorf | (PE1008) Person Autonumber 8 Person Airtable ID recDa…" at bounding box center [779, 320] width 757 height 142
click at [1548, 115] on icon "scrollable content" at bounding box center [1547, 118] width 6 height 6
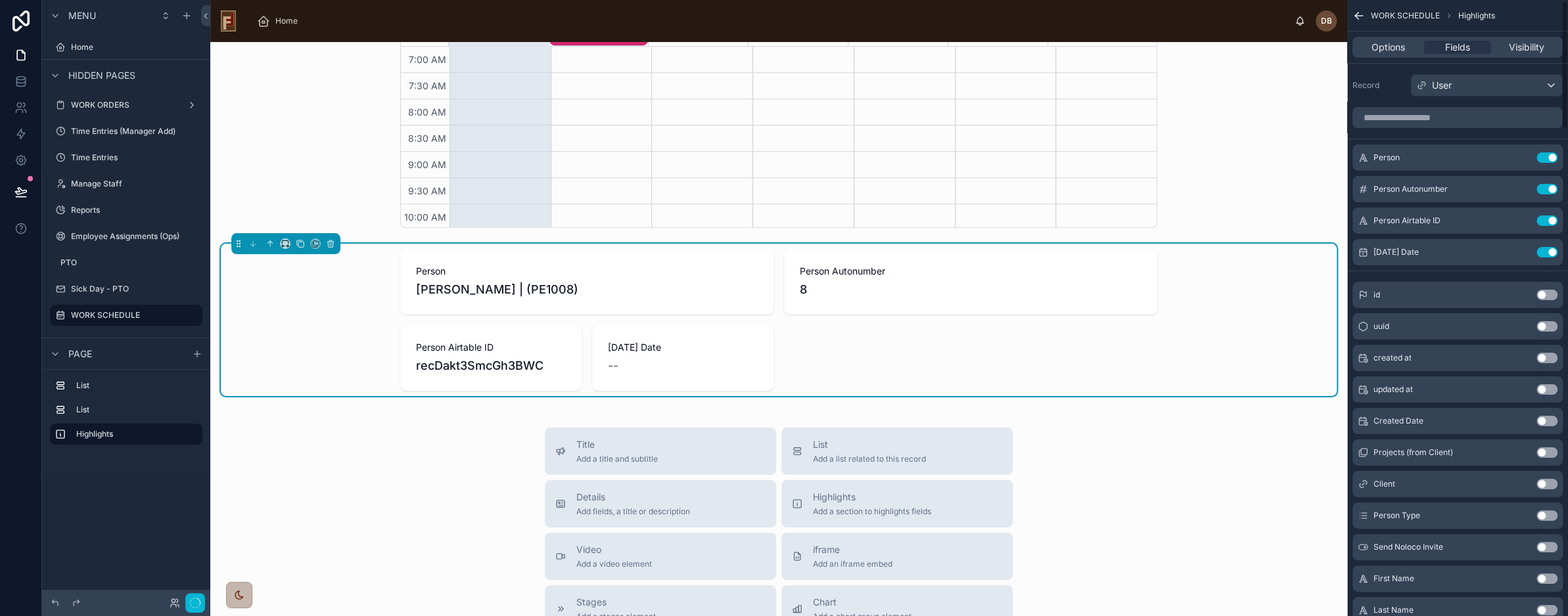
scroll to position [341, 0]
click at [1550, 154] on button "Use setting" at bounding box center [1547, 158] width 21 height 11
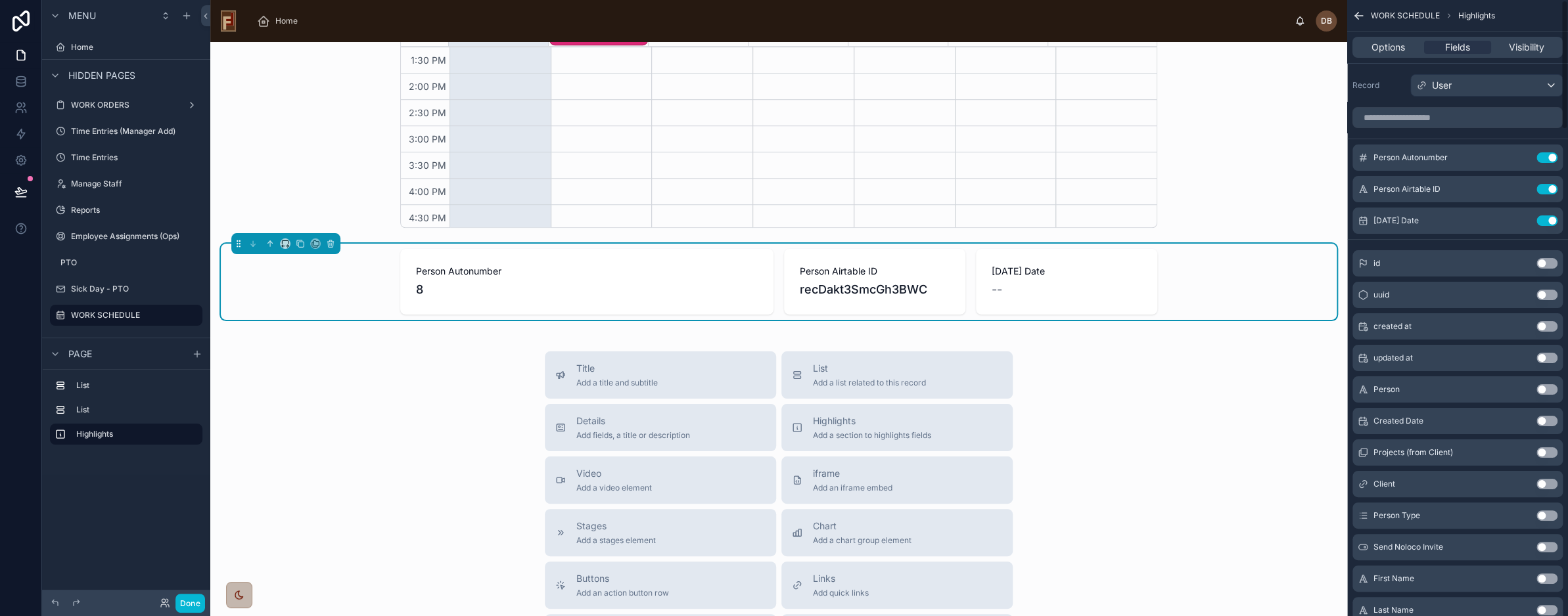
click at [1550, 154] on button "Use setting" at bounding box center [1547, 158] width 21 height 11
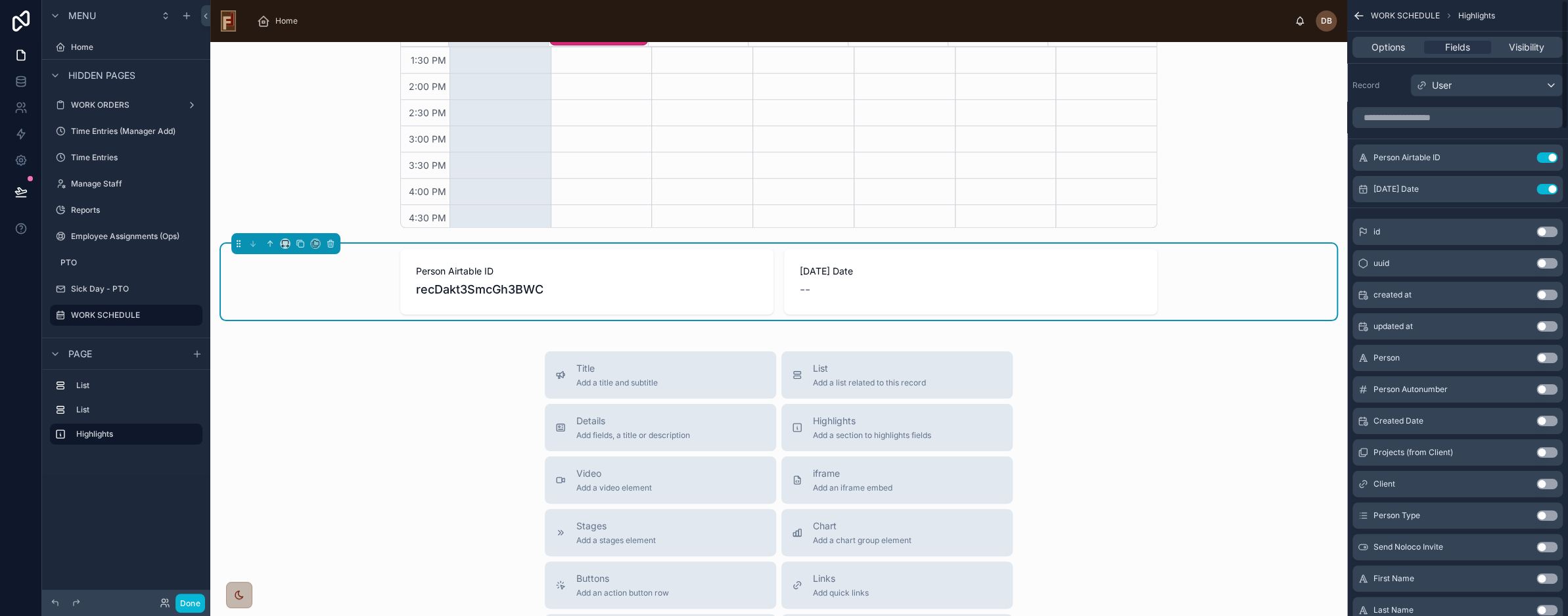
click at [1550, 154] on button "Use setting" at bounding box center [1547, 158] width 21 height 11
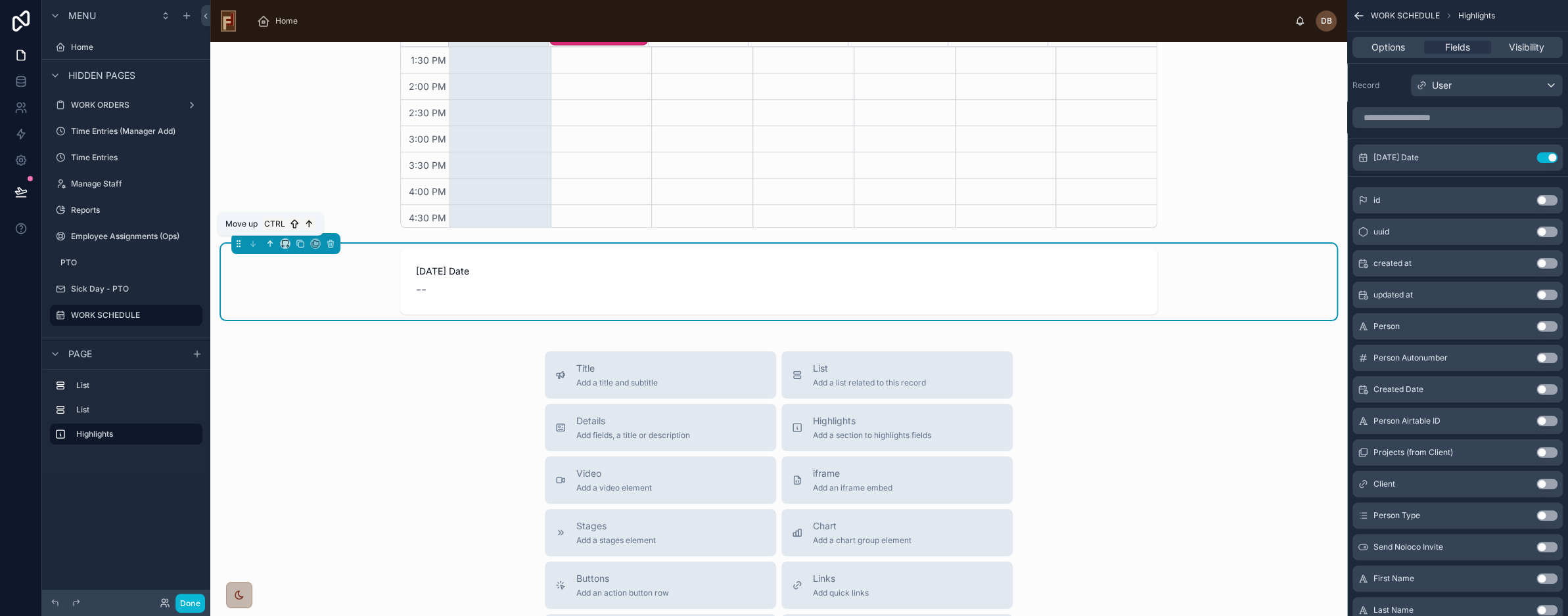
click at [267, 243] on icon at bounding box center [271, 244] width 9 height 9
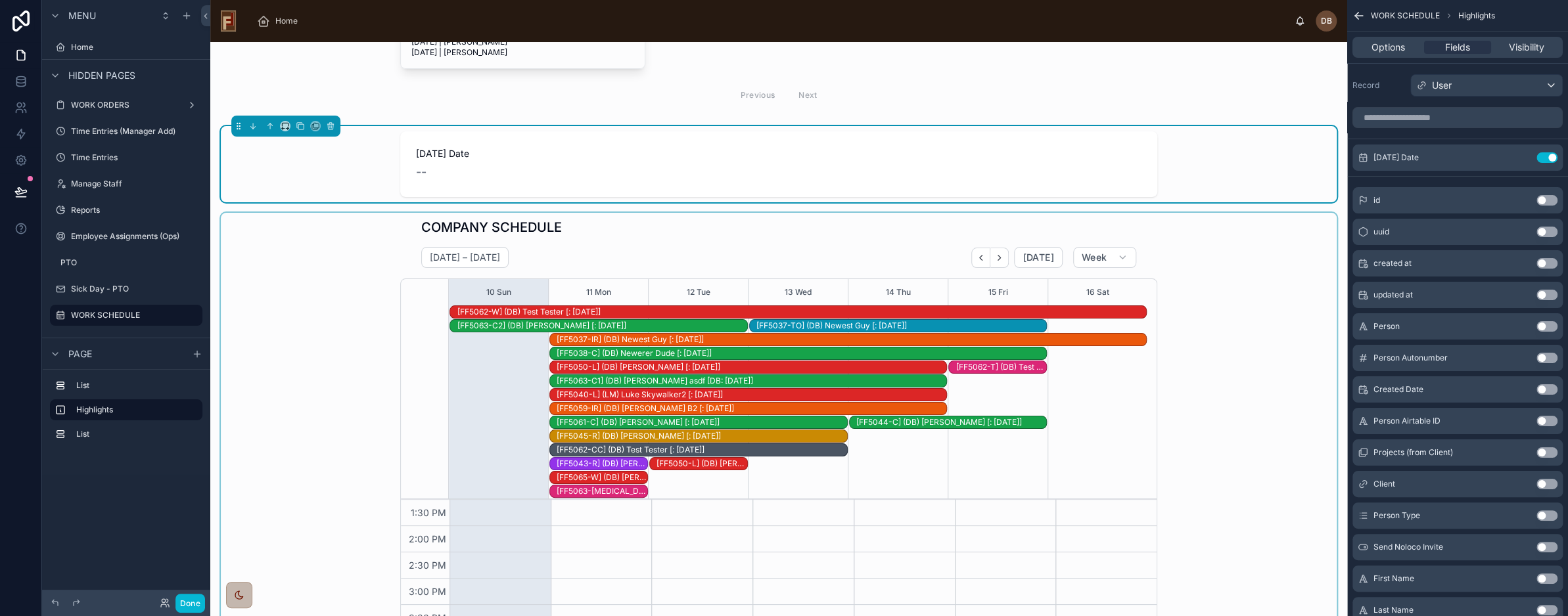
scroll to position [263, 0]
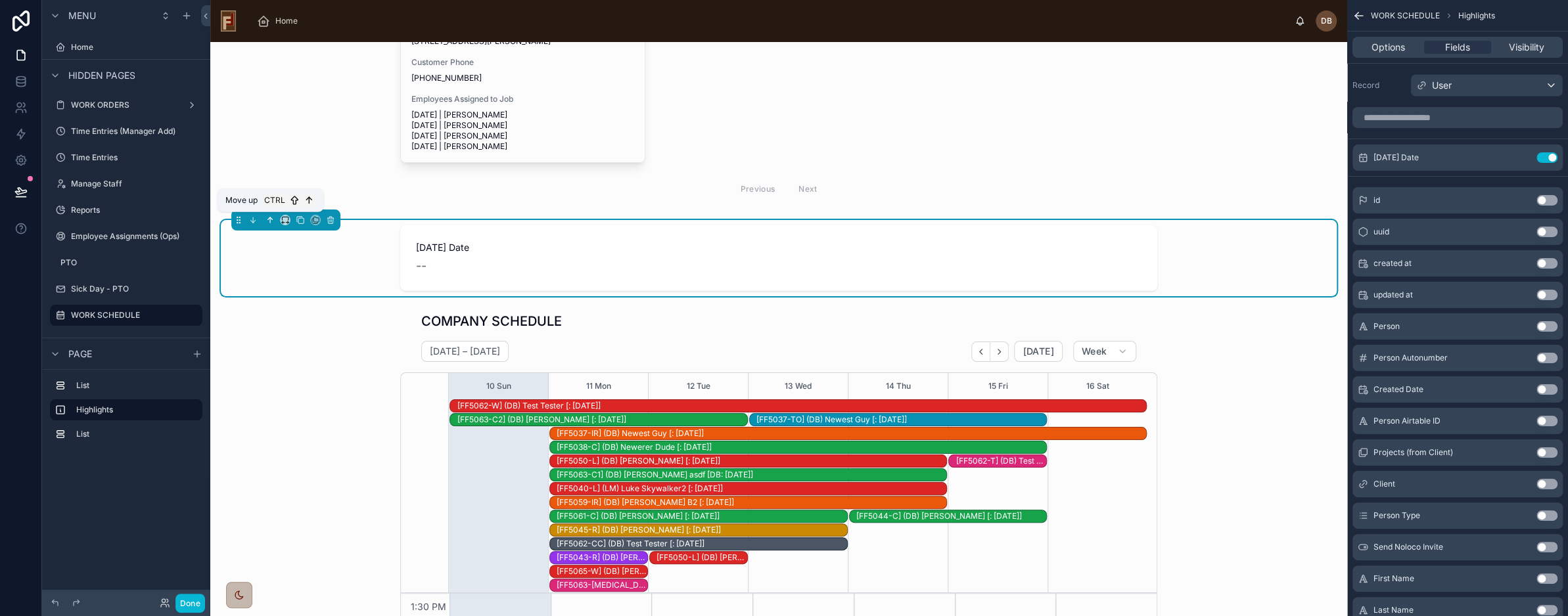
click at [269, 219] on icon at bounding box center [271, 220] width 9 height 9
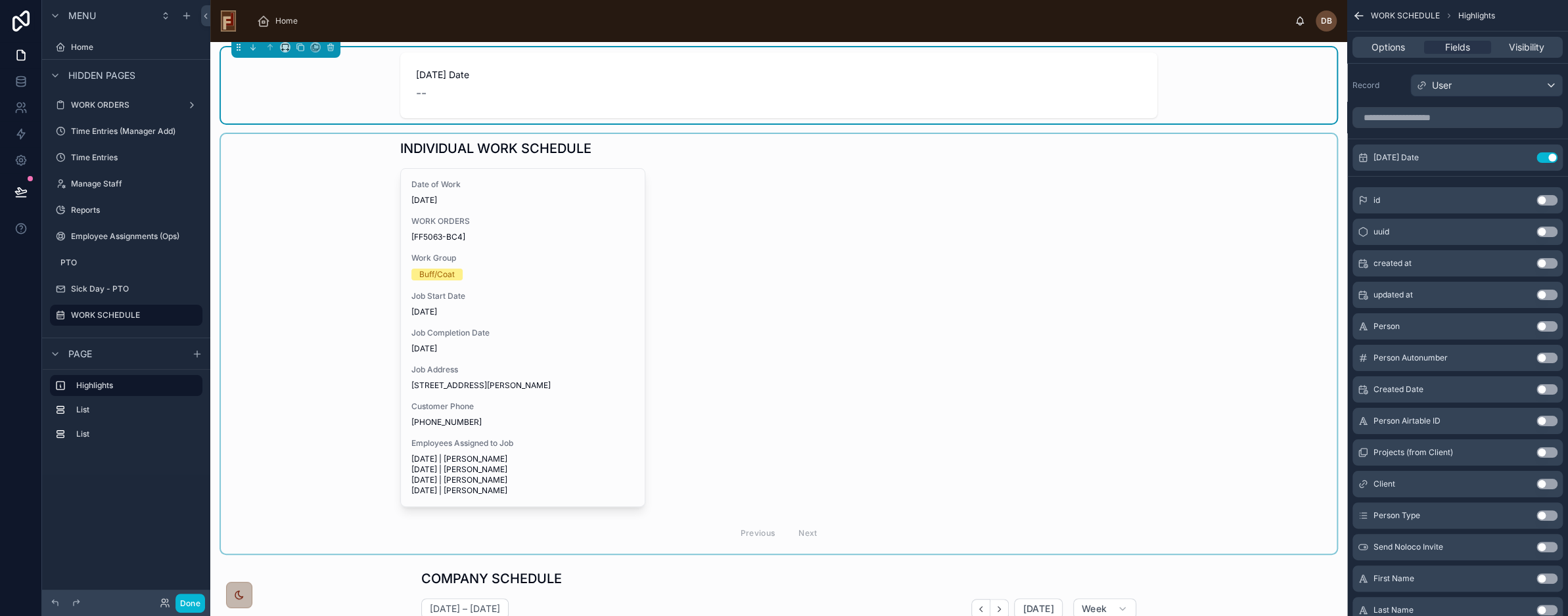
scroll to position [0, 0]
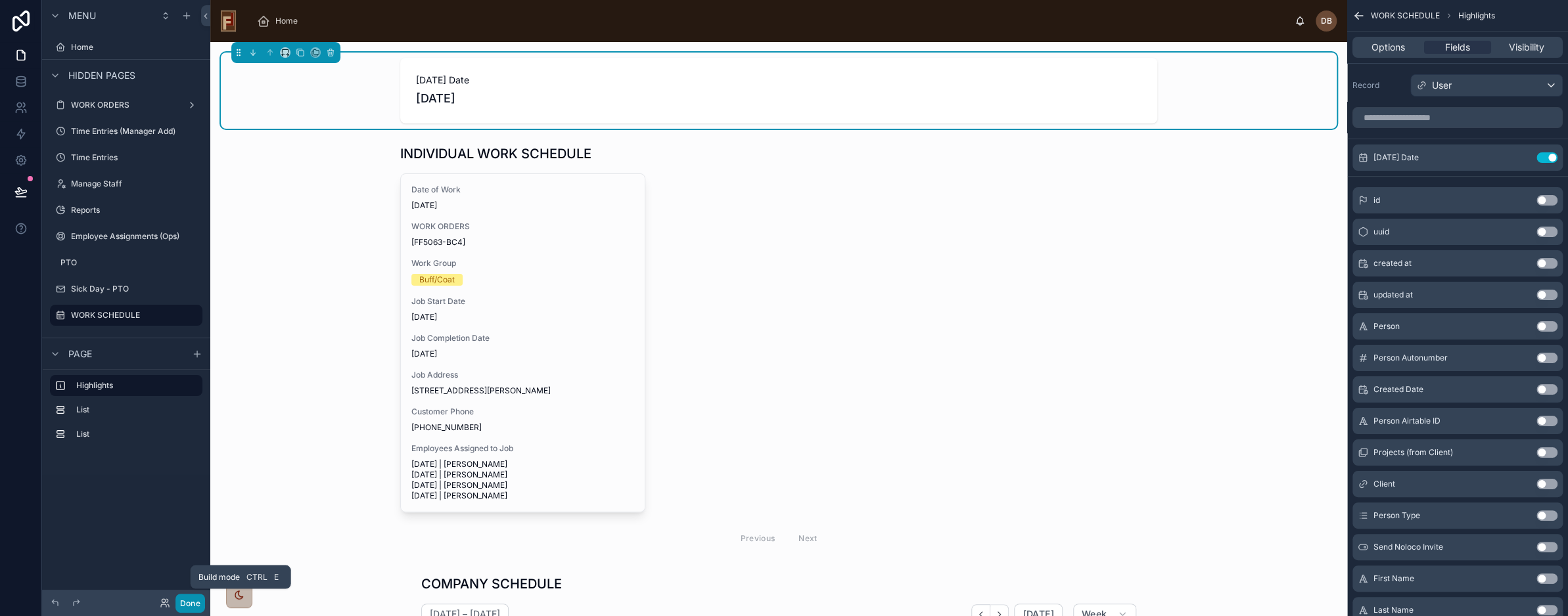
click at [195, 599] on button "Done" at bounding box center [190, 603] width 30 height 19
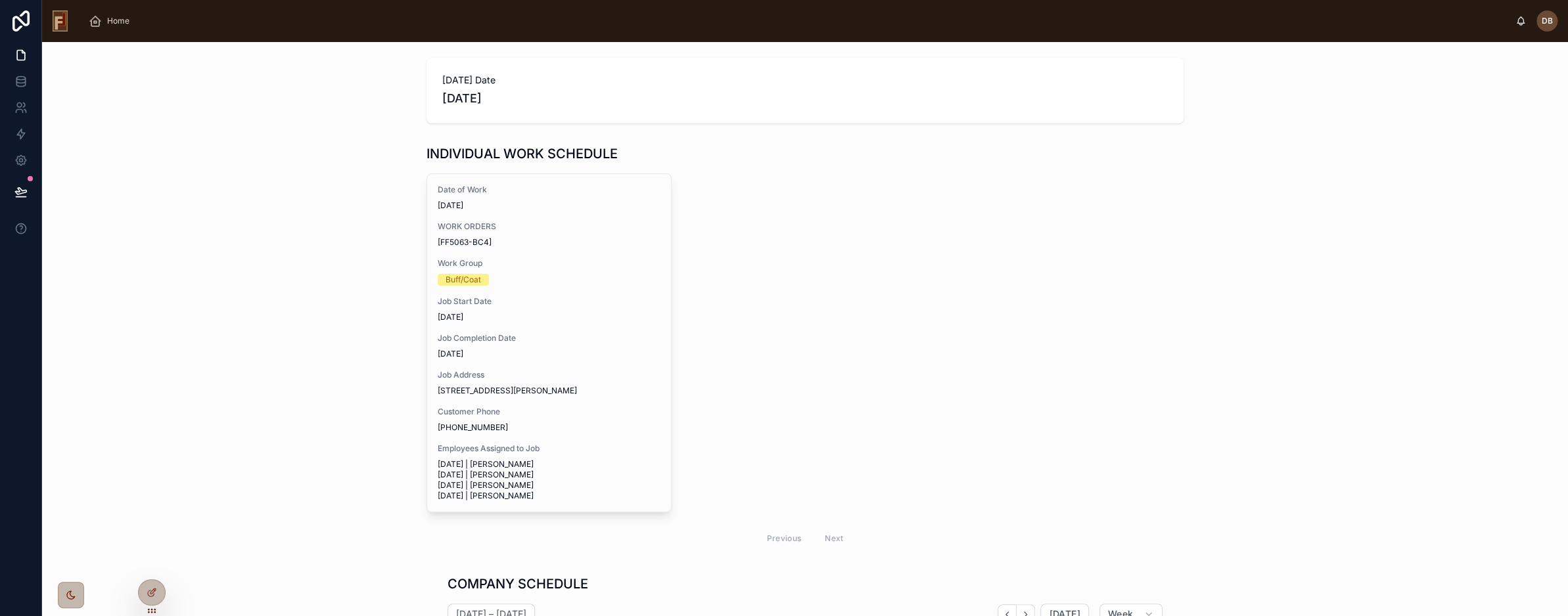
scroll to position [341, 0]
click at [154, 589] on icon at bounding box center [154, 592] width 5 height 5
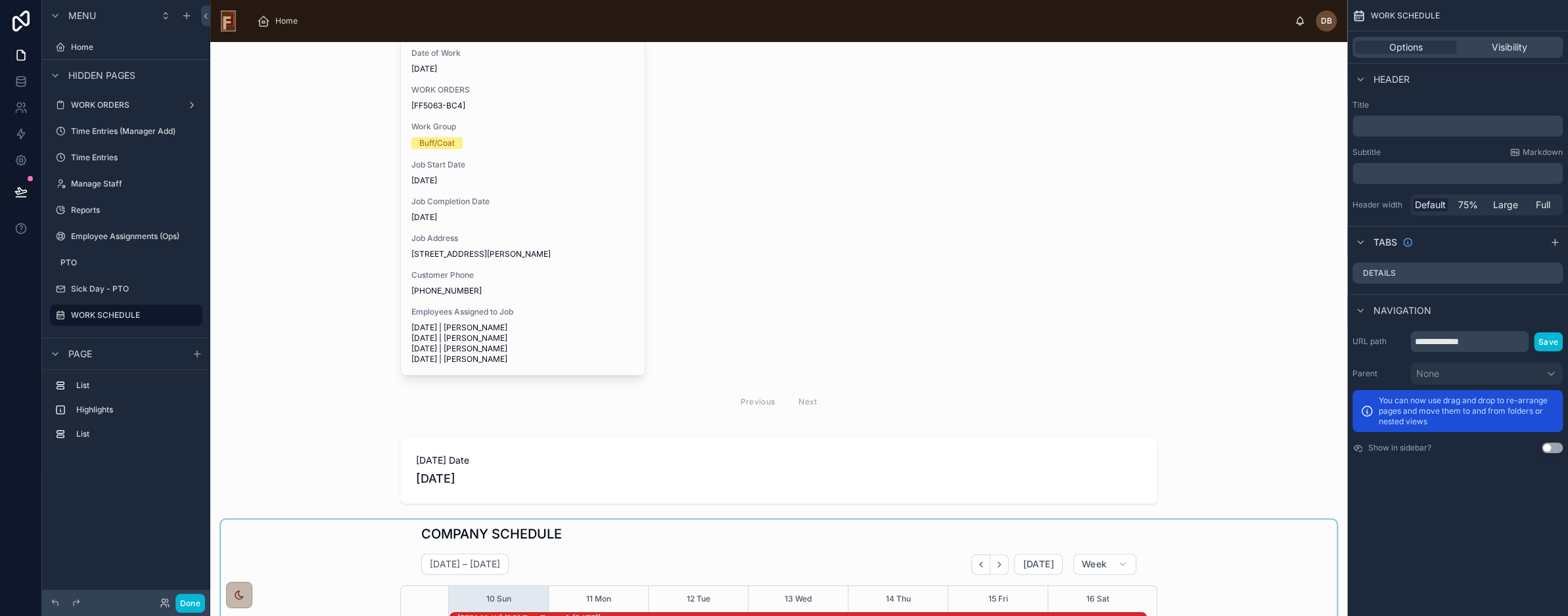
scroll to position [394, 0]
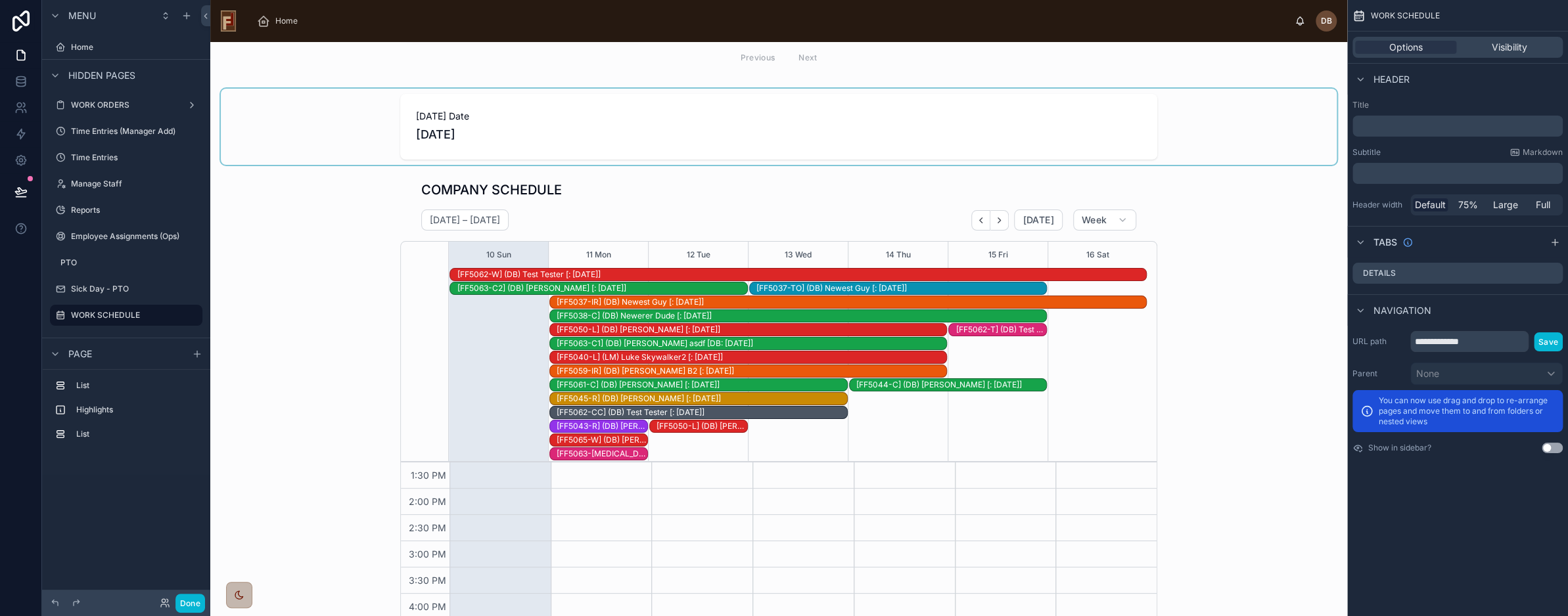
click at [572, 143] on div at bounding box center [779, 126] width 1116 height 76
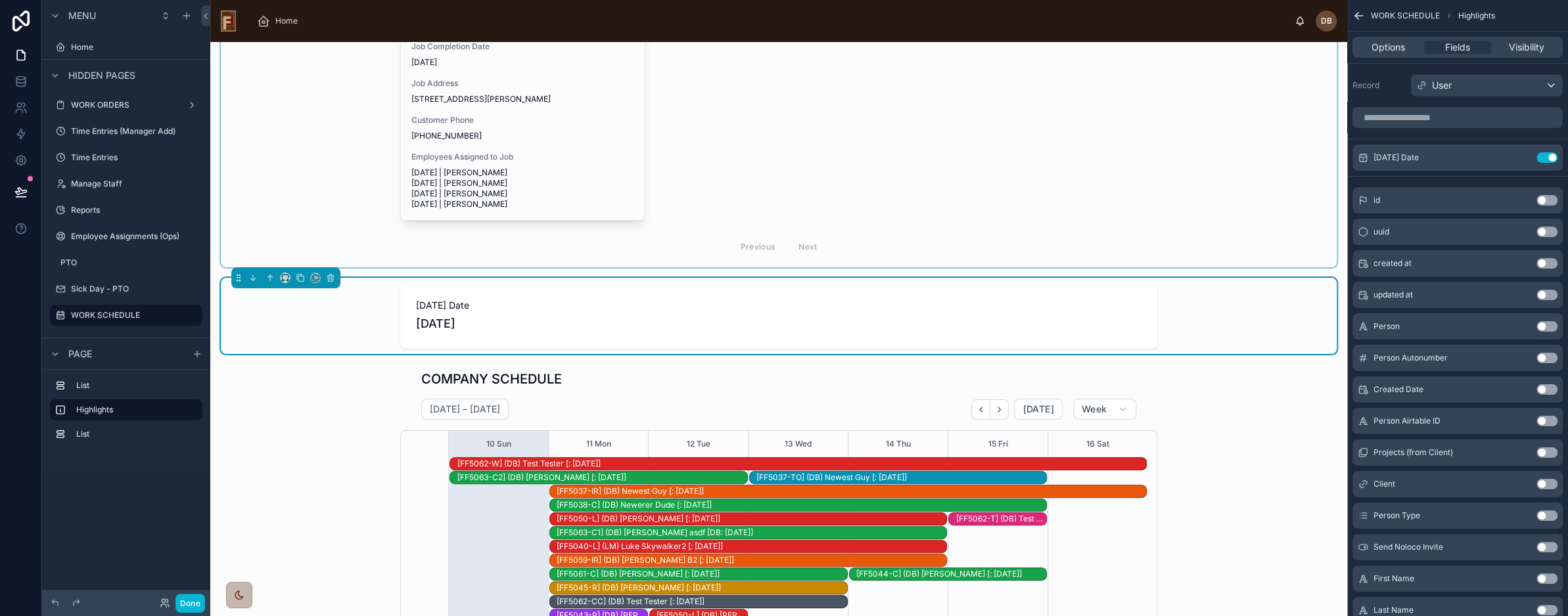
scroll to position [341, 0]
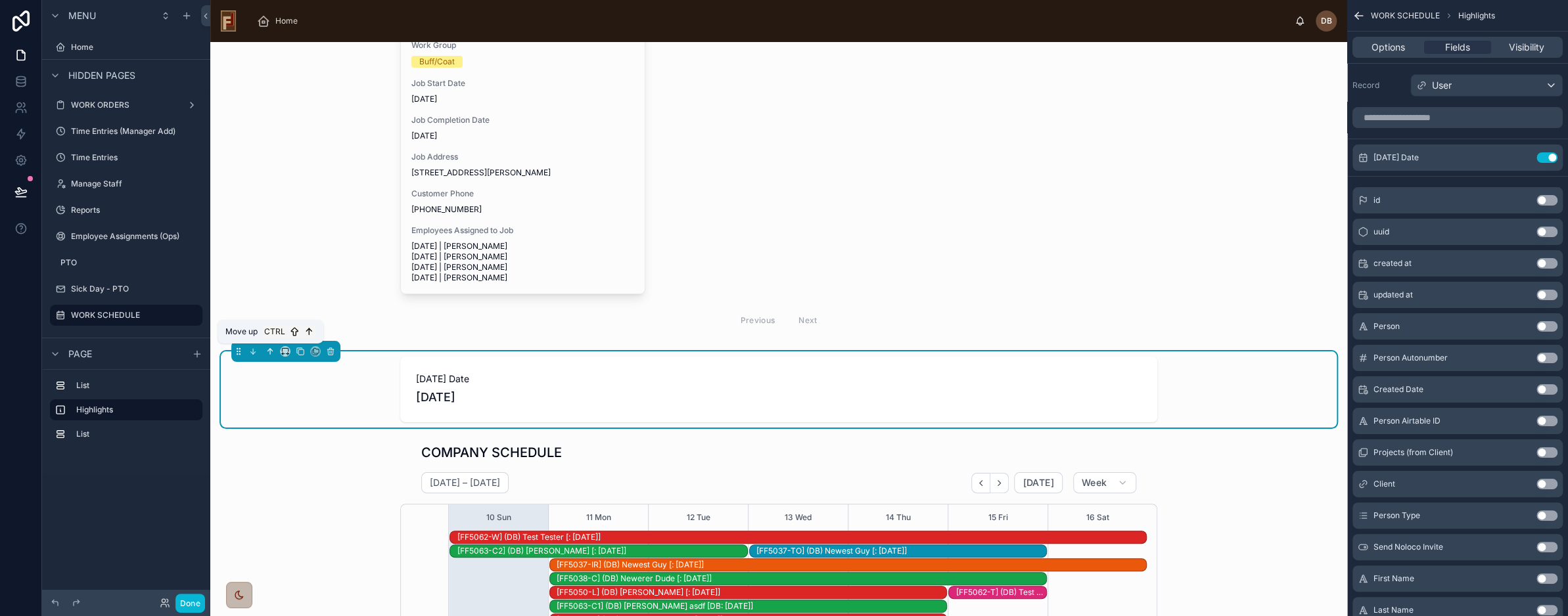
click at [270, 350] on icon at bounding box center [270, 352] width 0 height 5
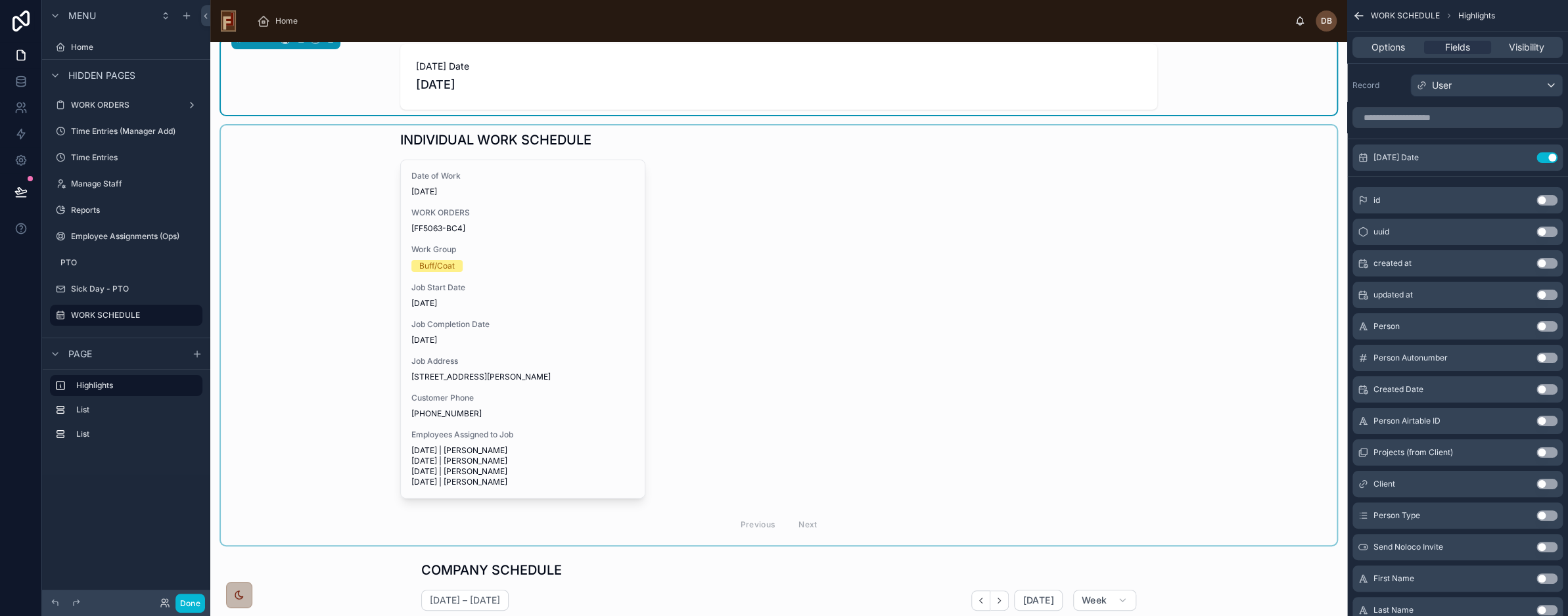
scroll to position [0, 0]
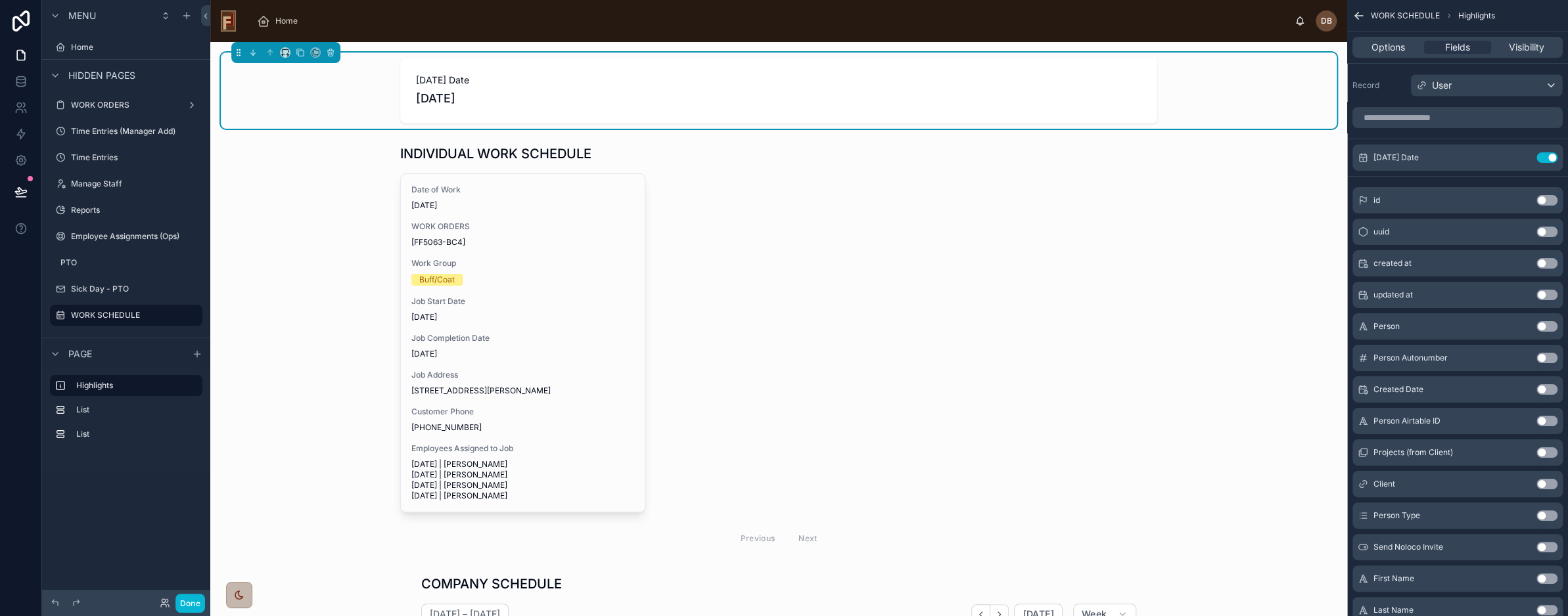
click at [360, 97] on div "Today's Date 8/11/2025" at bounding box center [779, 91] width 1116 height 76
click at [1393, 47] on span "Options" at bounding box center [1389, 47] width 34 height 13
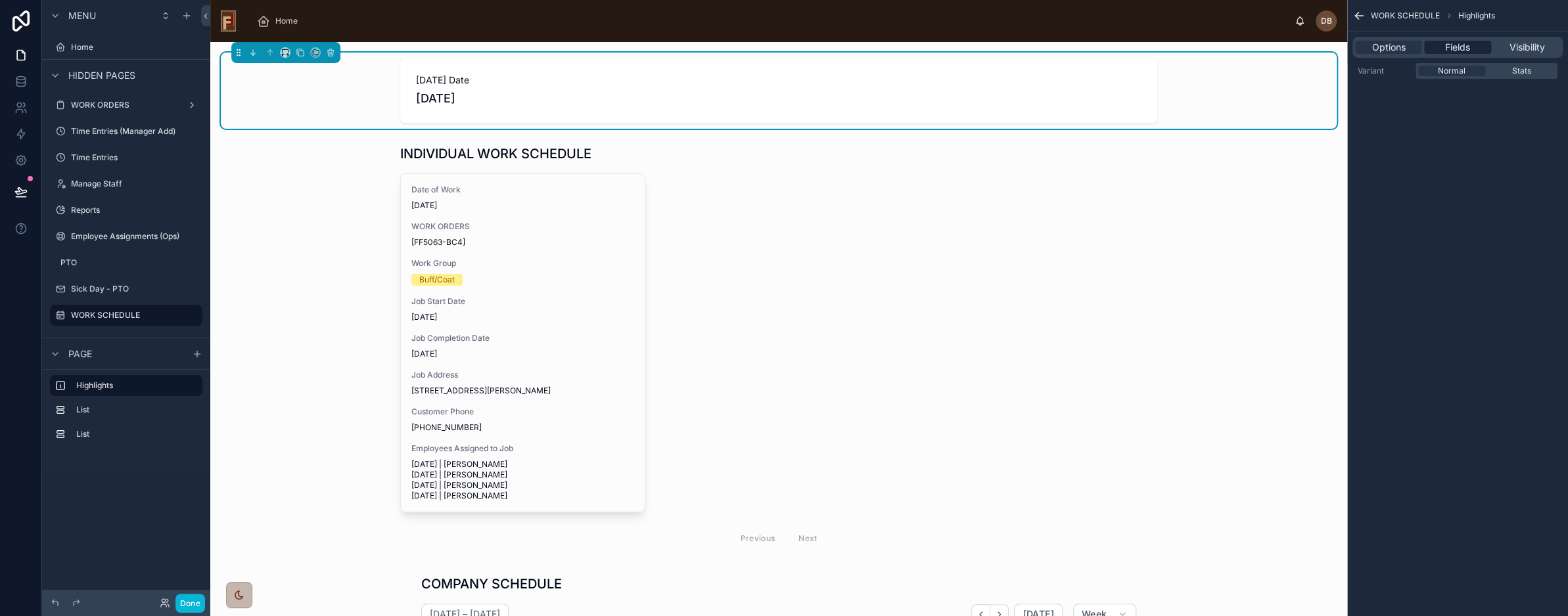
click at [1457, 45] on span "Fields" at bounding box center [1458, 47] width 25 height 13
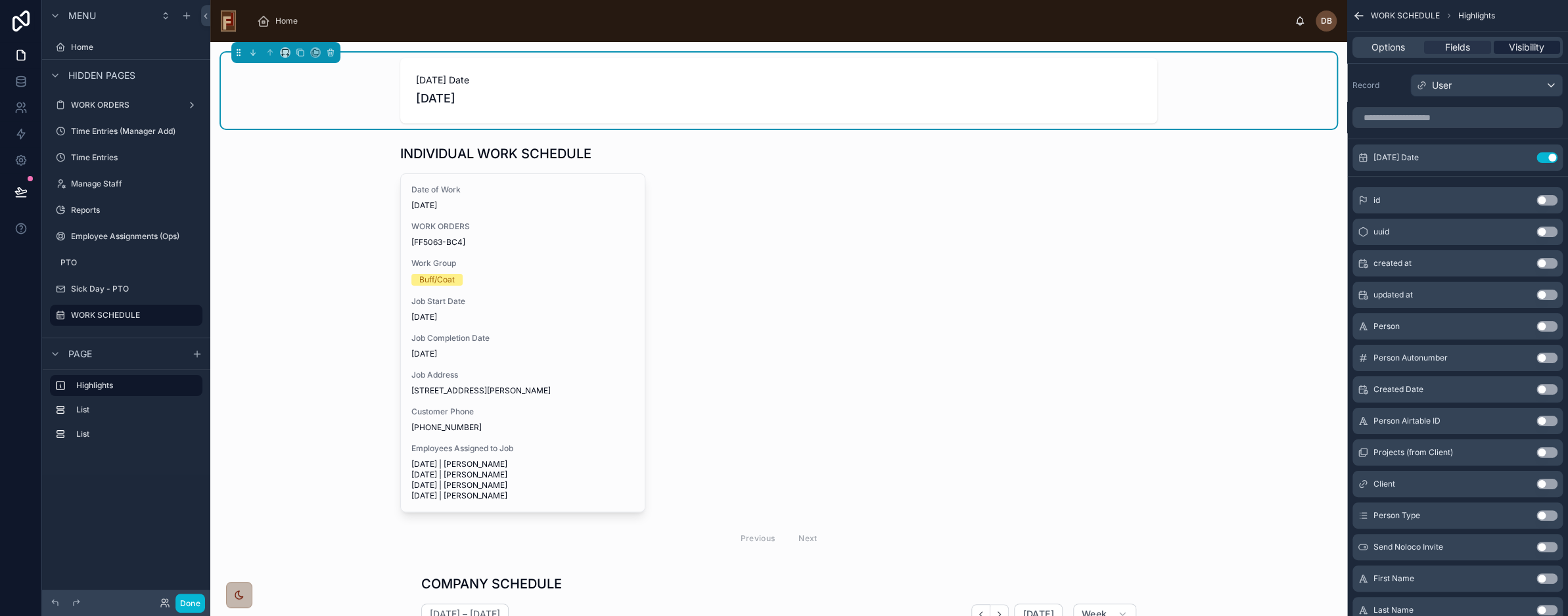
click at [1520, 47] on span "Visibility" at bounding box center [1527, 47] width 35 height 13
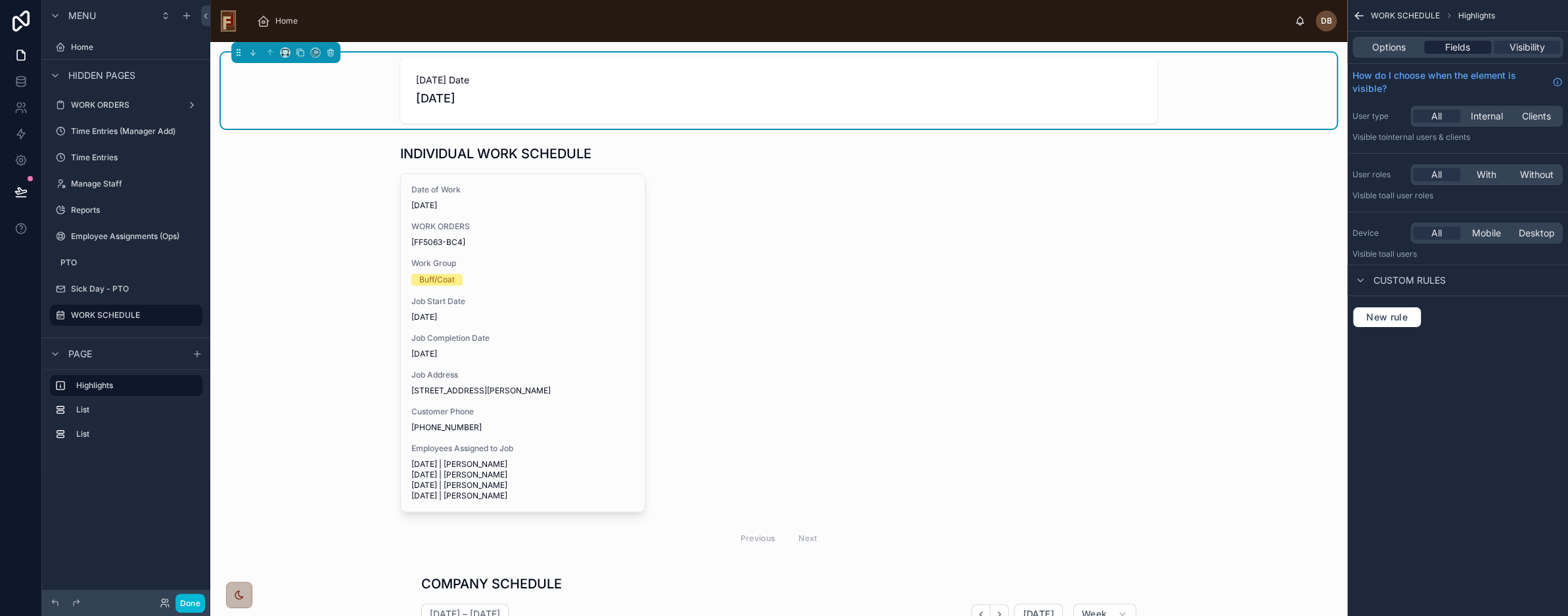
click at [1454, 41] on span "Fields" at bounding box center [1458, 47] width 25 height 13
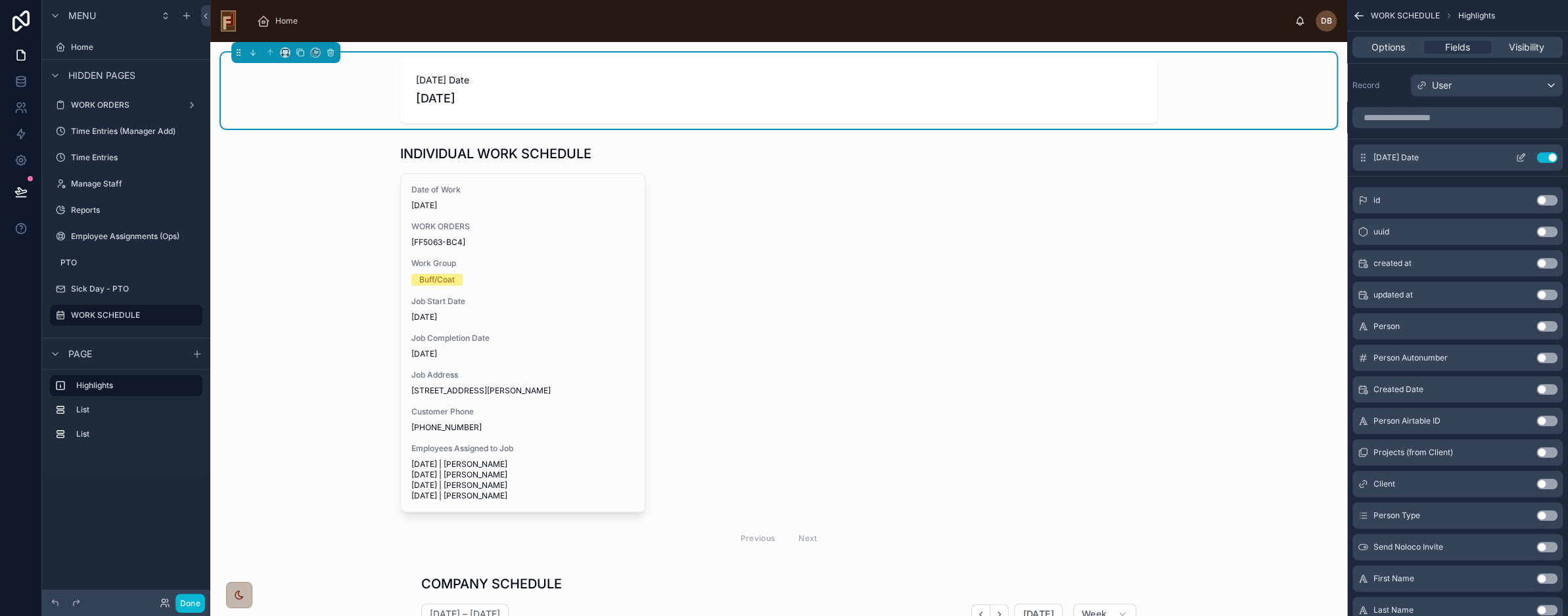
click at [1521, 157] on icon "scrollable content" at bounding box center [1521, 158] width 11 height 11
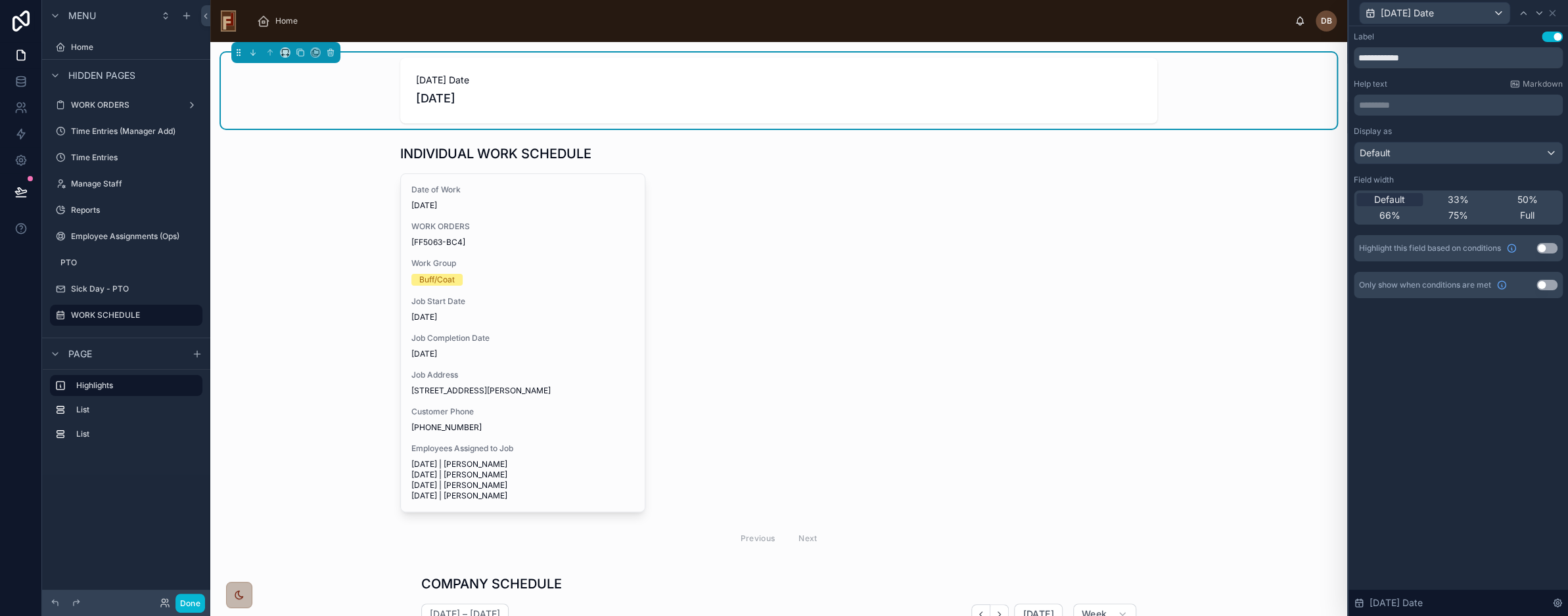
click at [1543, 247] on button "Use setting" at bounding box center [1547, 249] width 21 height 11
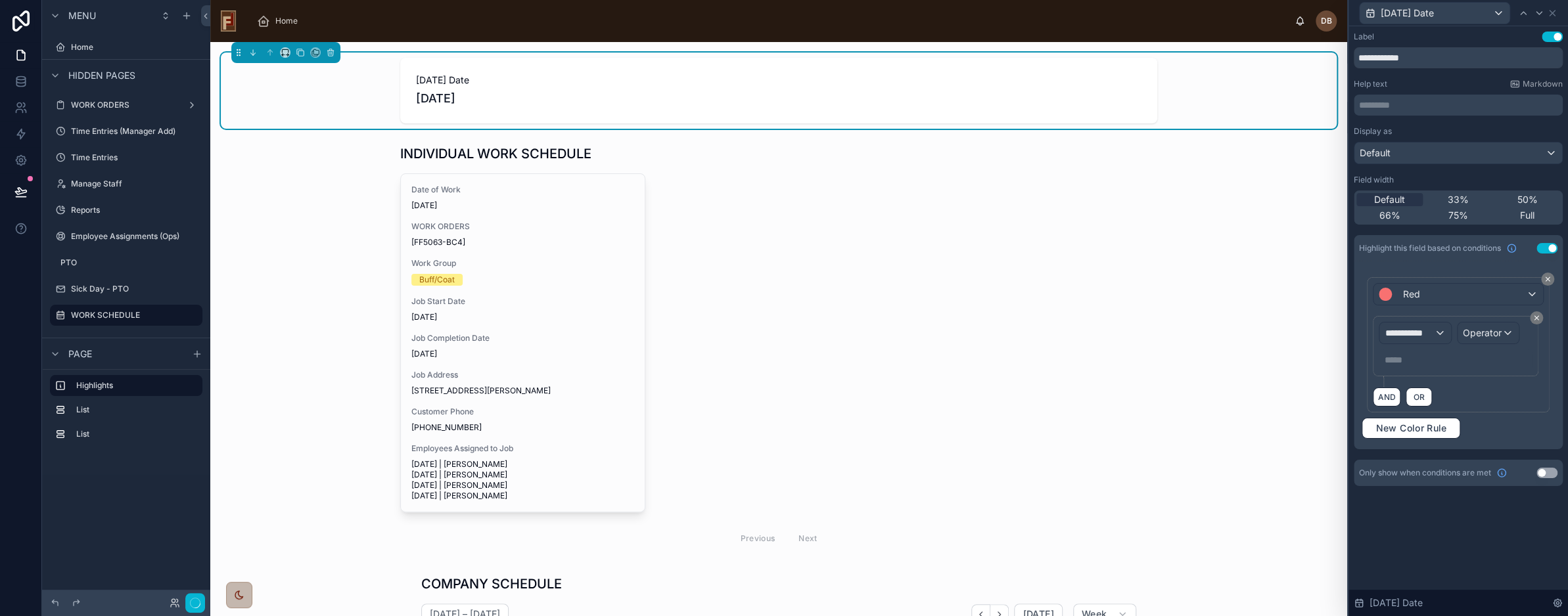
scroll to position [341, 0]
click at [1465, 284] on div "Red" at bounding box center [1458, 294] width 169 height 21
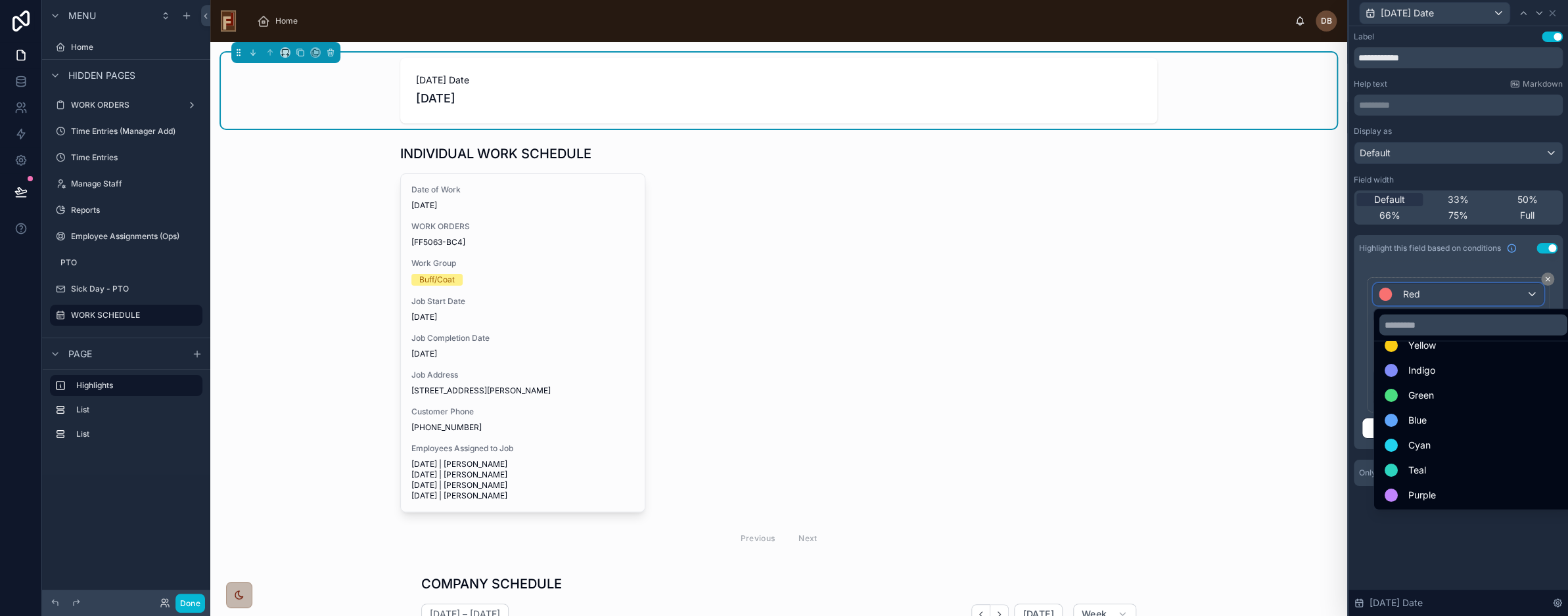
scroll to position [93, 0]
click at [1459, 393] on div "Blue" at bounding box center [1473, 395] width 177 height 16
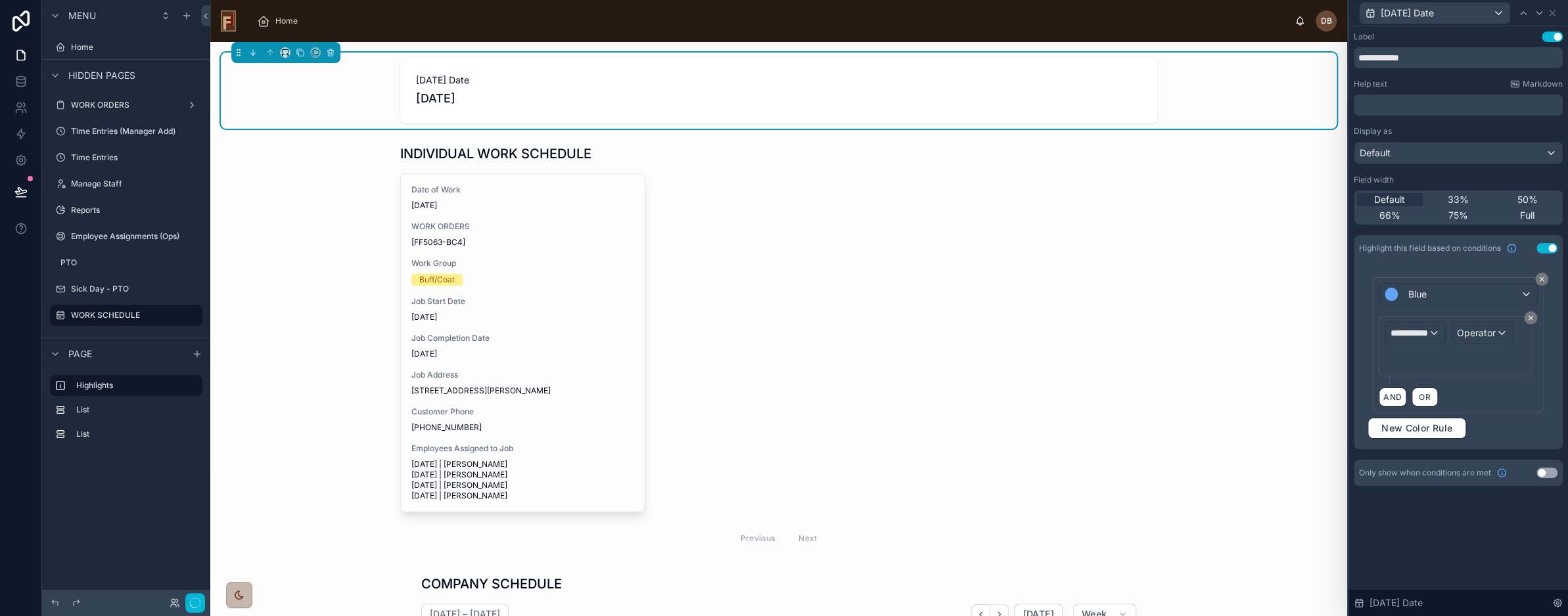
scroll to position [341, 0]
click at [1433, 331] on div "**********" at bounding box center [1415, 333] width 71 height 21
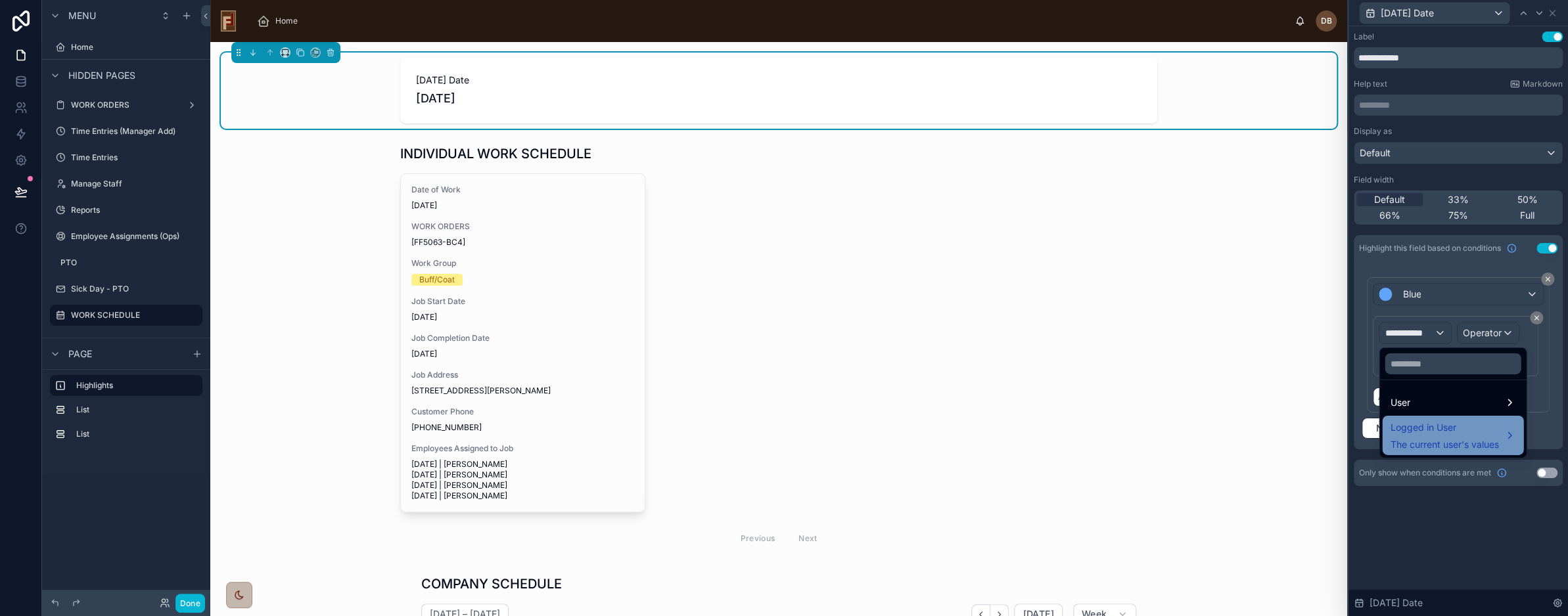
click at [1469, 434] on span "Logged in User" at bounding box center [1444, 427] width 108 height 16
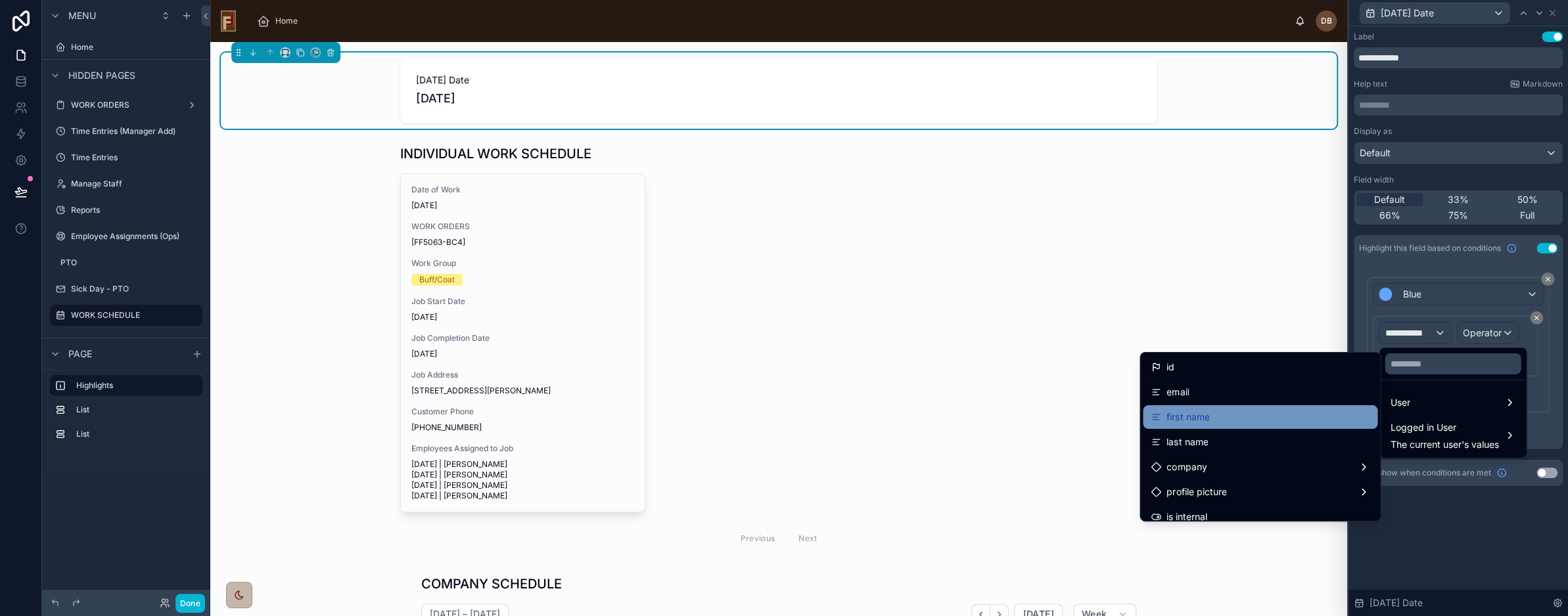
click at [1230, 411] on div "first name" at bounding box center [1260, 417] width 219 height 16
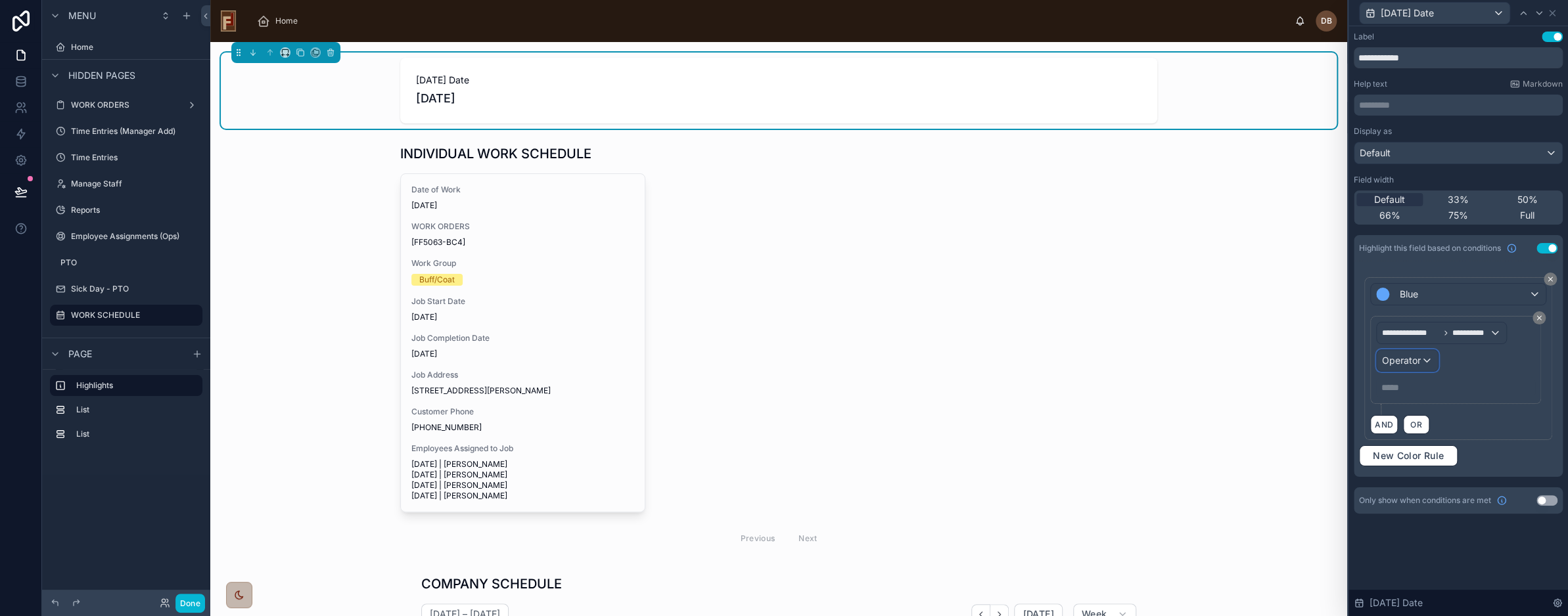
click at [1412, 364] on span "Operator" at bounding box center [1402, 360] width 39 height 11
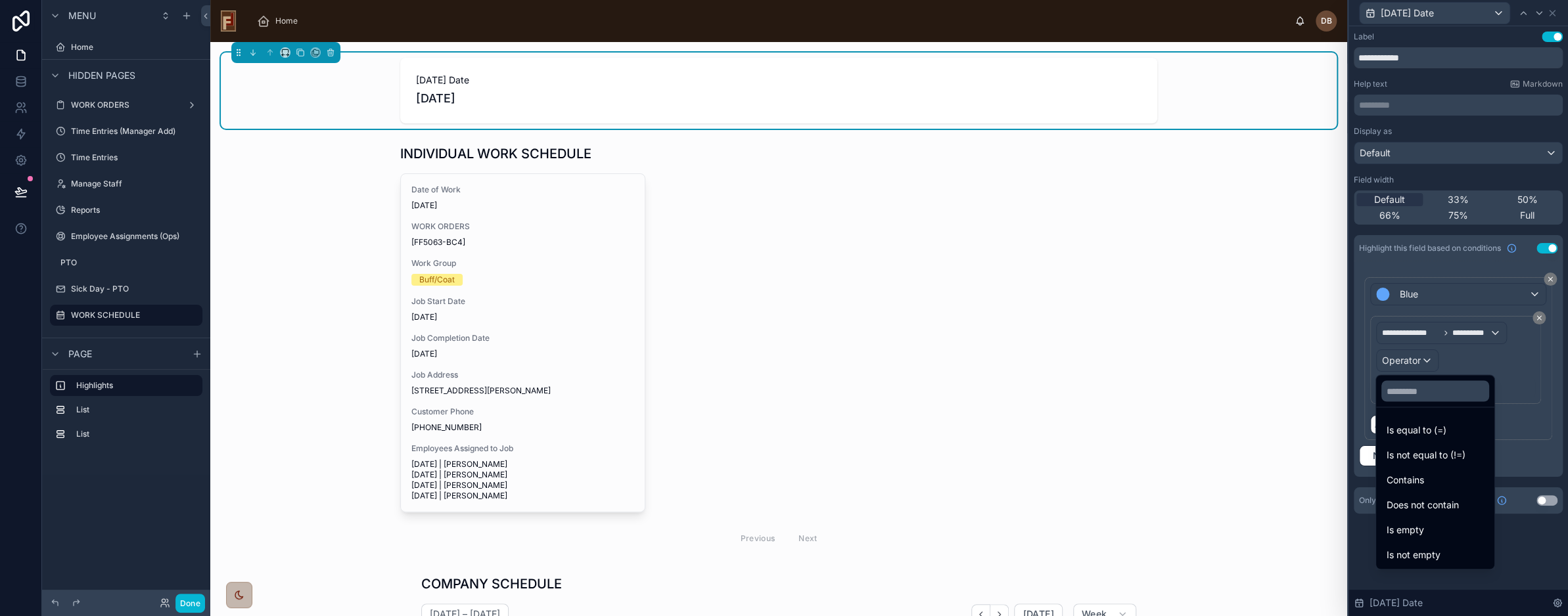
click at [1454, 549] on div "Is not empty" at bounding box center [1435, 554] width 97 height 16
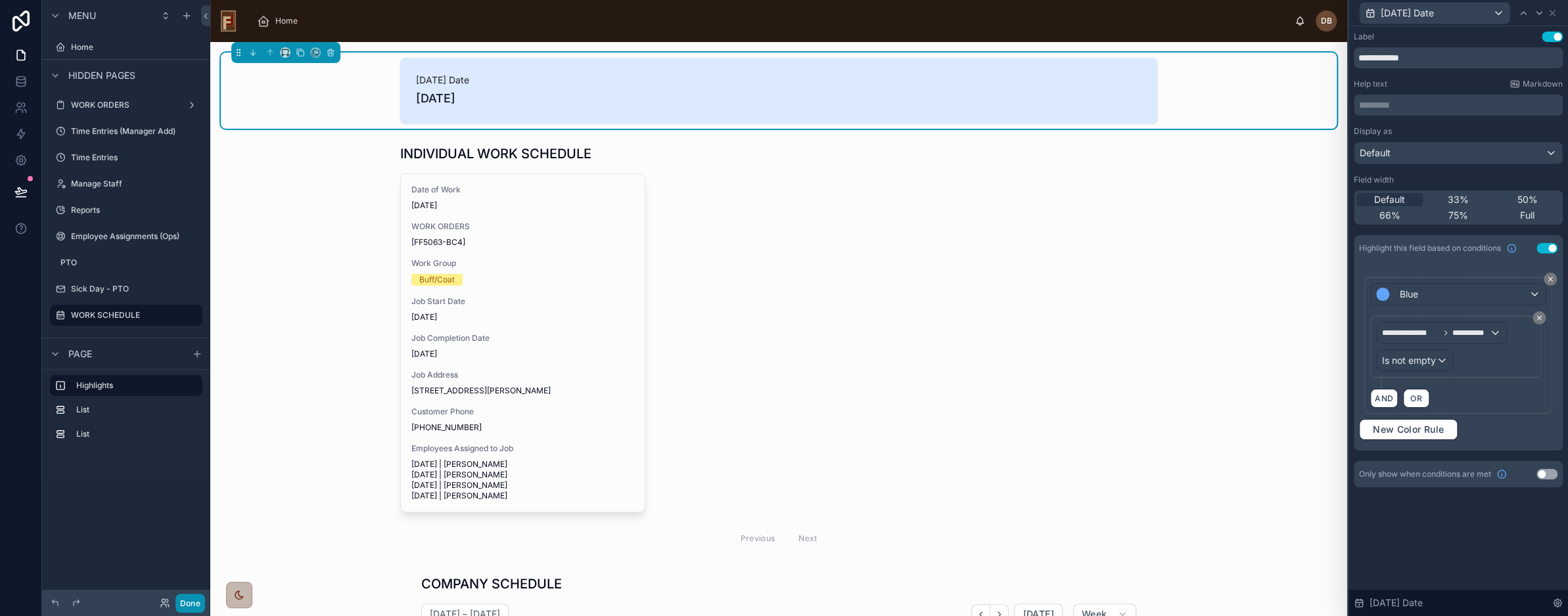
click at [184, 600] on button "Done" at bounding box center [190, 603] width 30 height 19
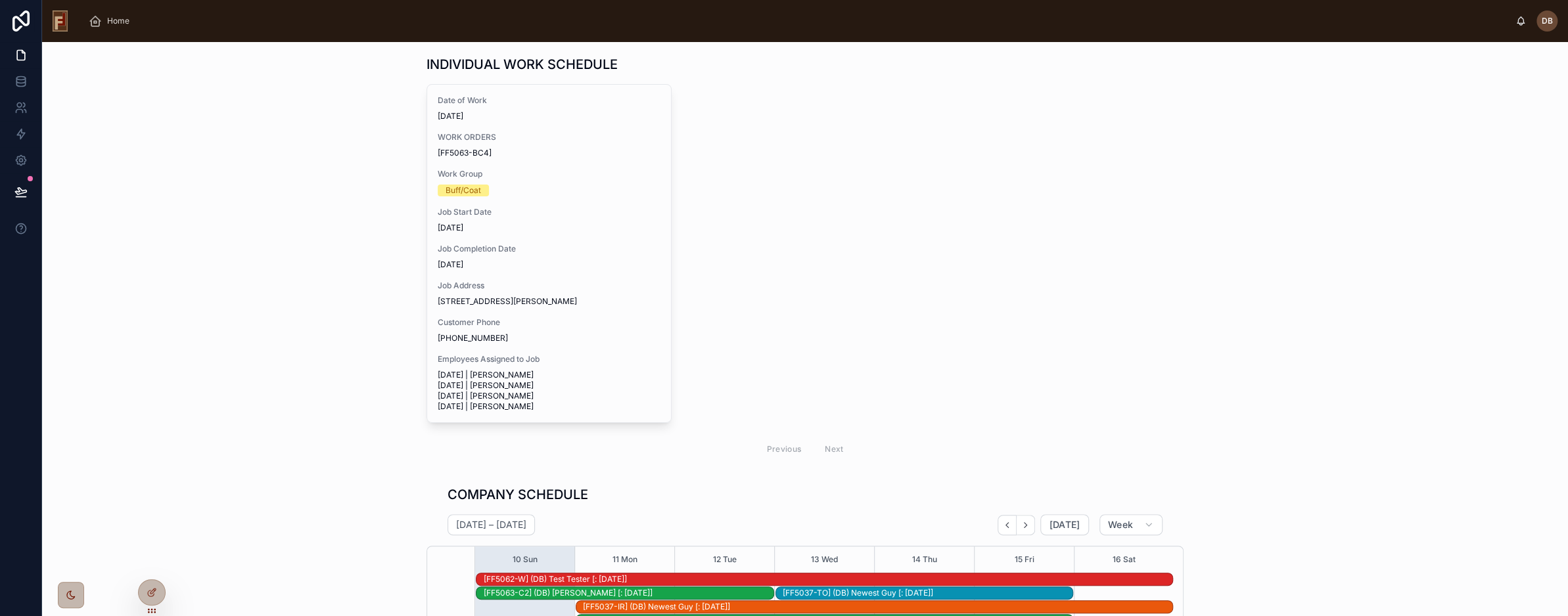
scroll to position [0, 0]
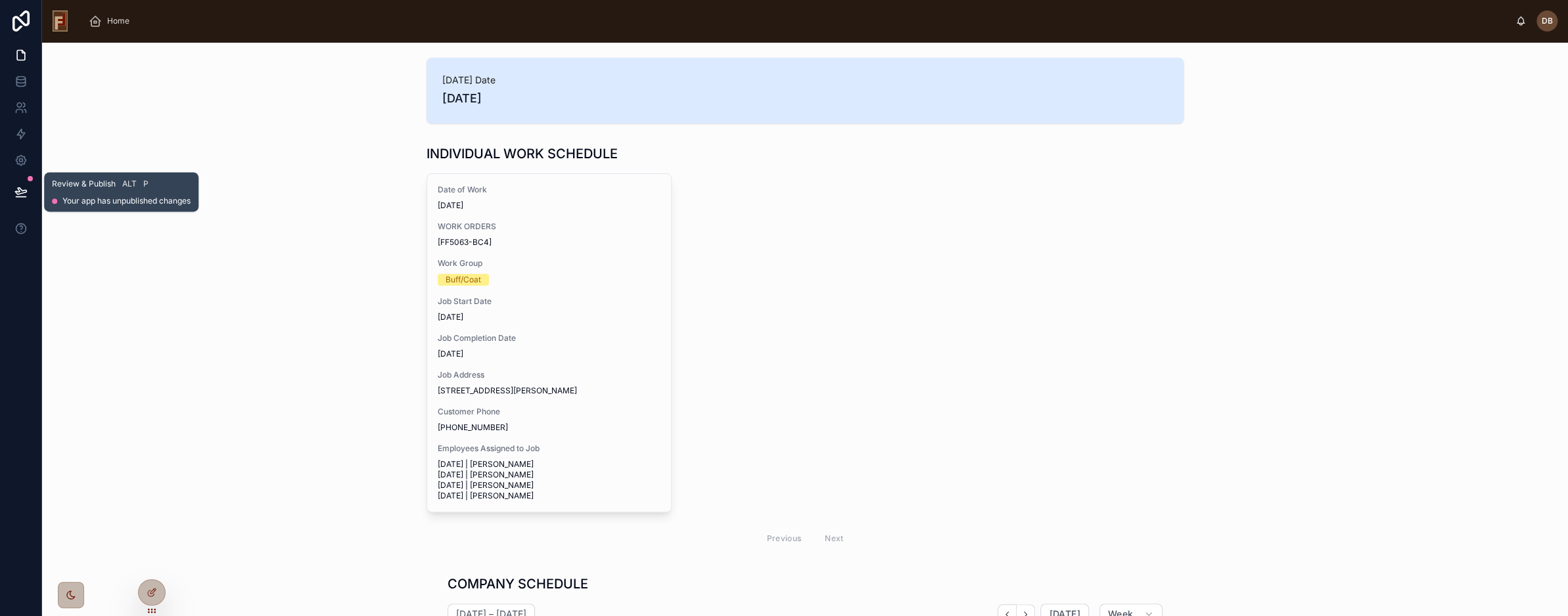
click at [22, 188] on icon at bounding box center [20, 191] width 13 height 13
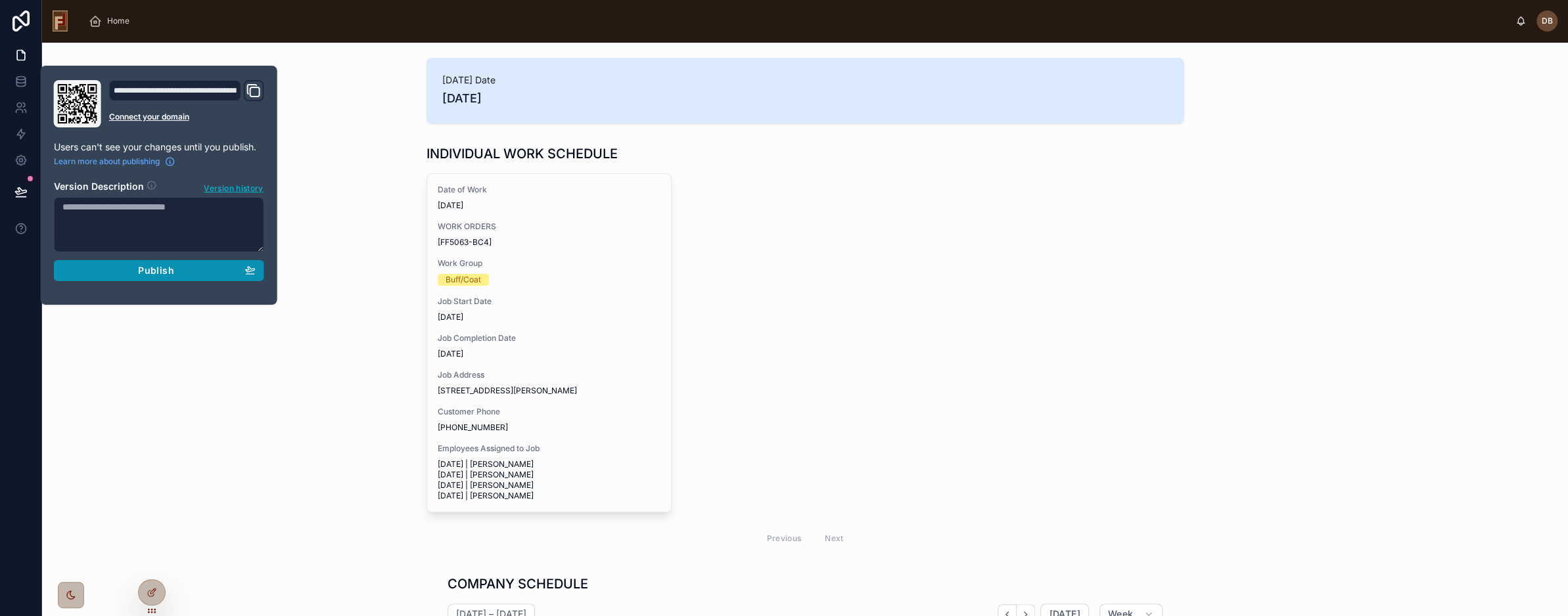
click at [164, 267] on span "Publish" at bounding box center [156, 270] width 35 height 11
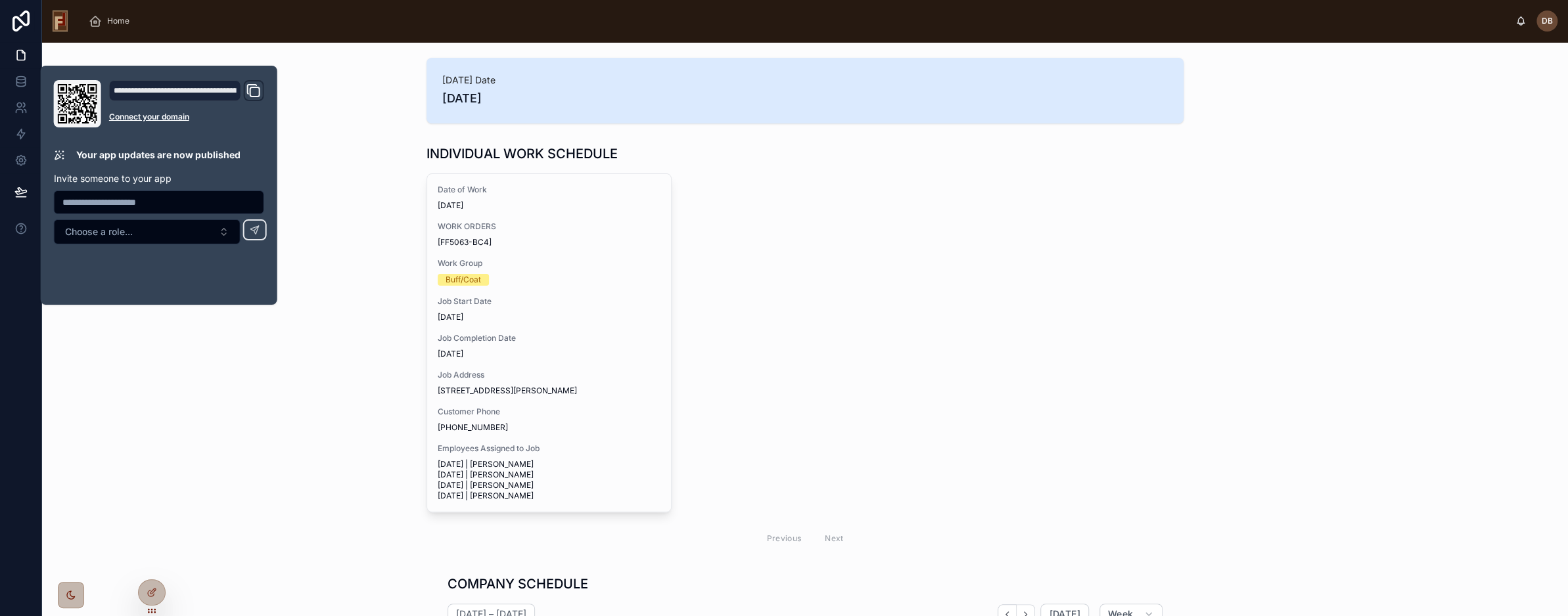
scroll to position [341, 0]
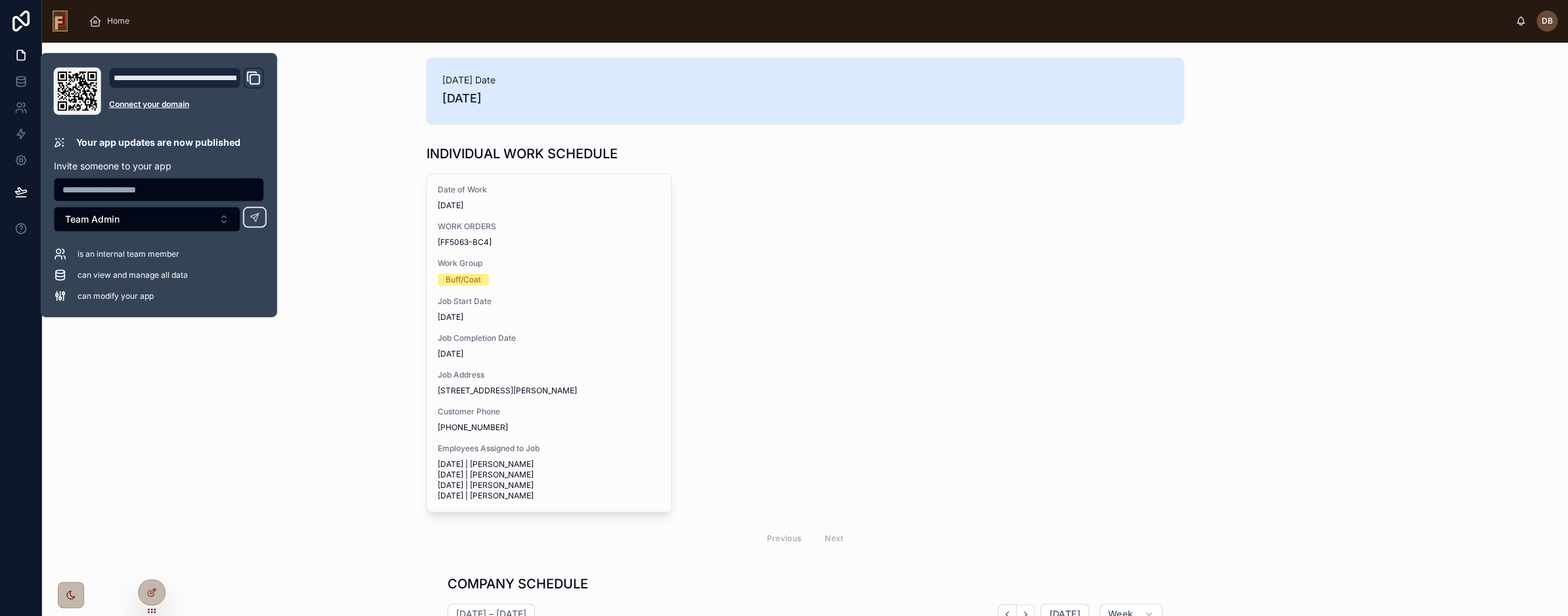
click at [453, 97] on span "[DATE]" at bounding box center [805, 98] width 726 height 18
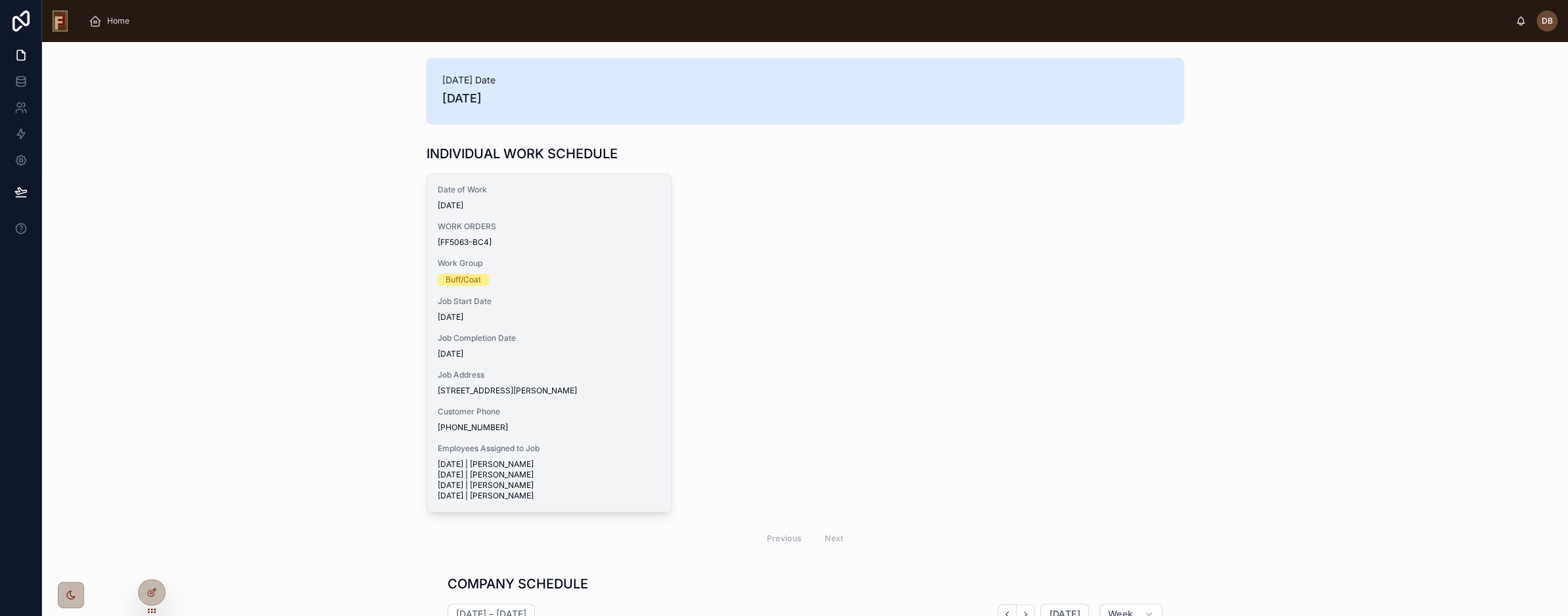
click at [547, 302] on span "Job Start Date" at bounding box center [549, 302] width 223 height 11
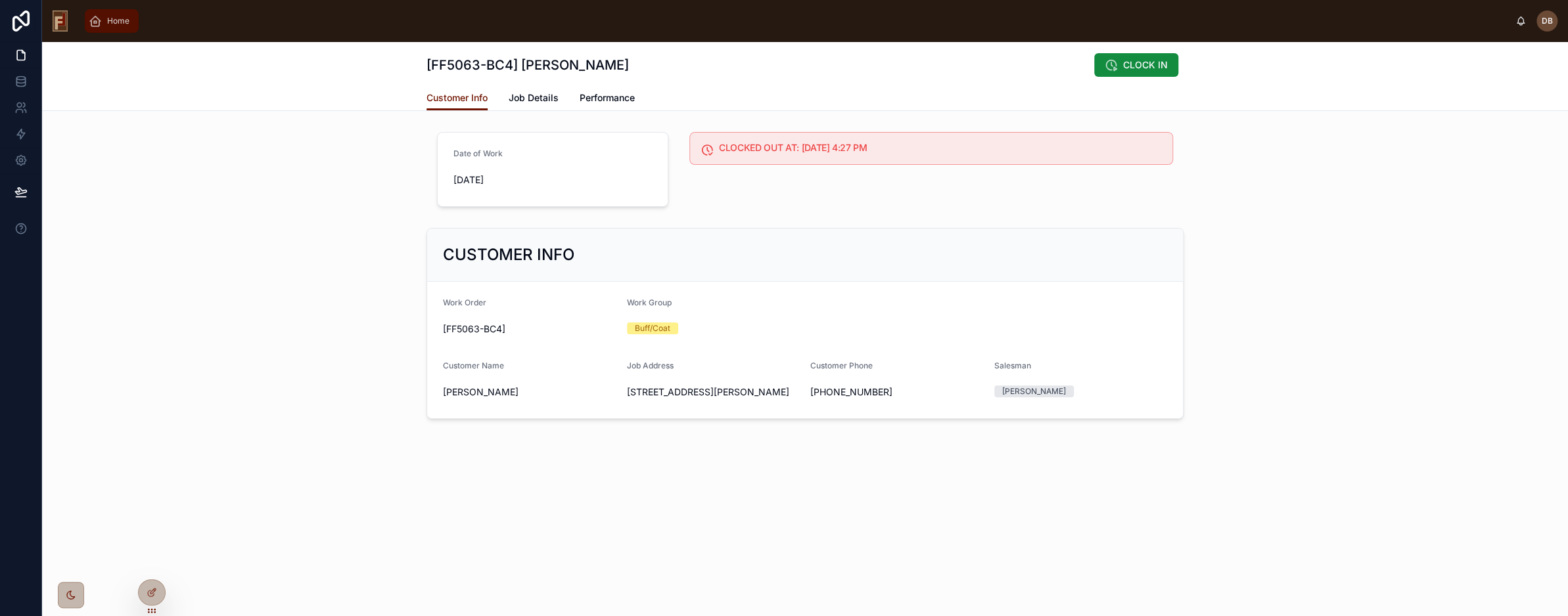
click at [118, 23] on span "Home" at bounding box center [118, 21] width 22 height 11
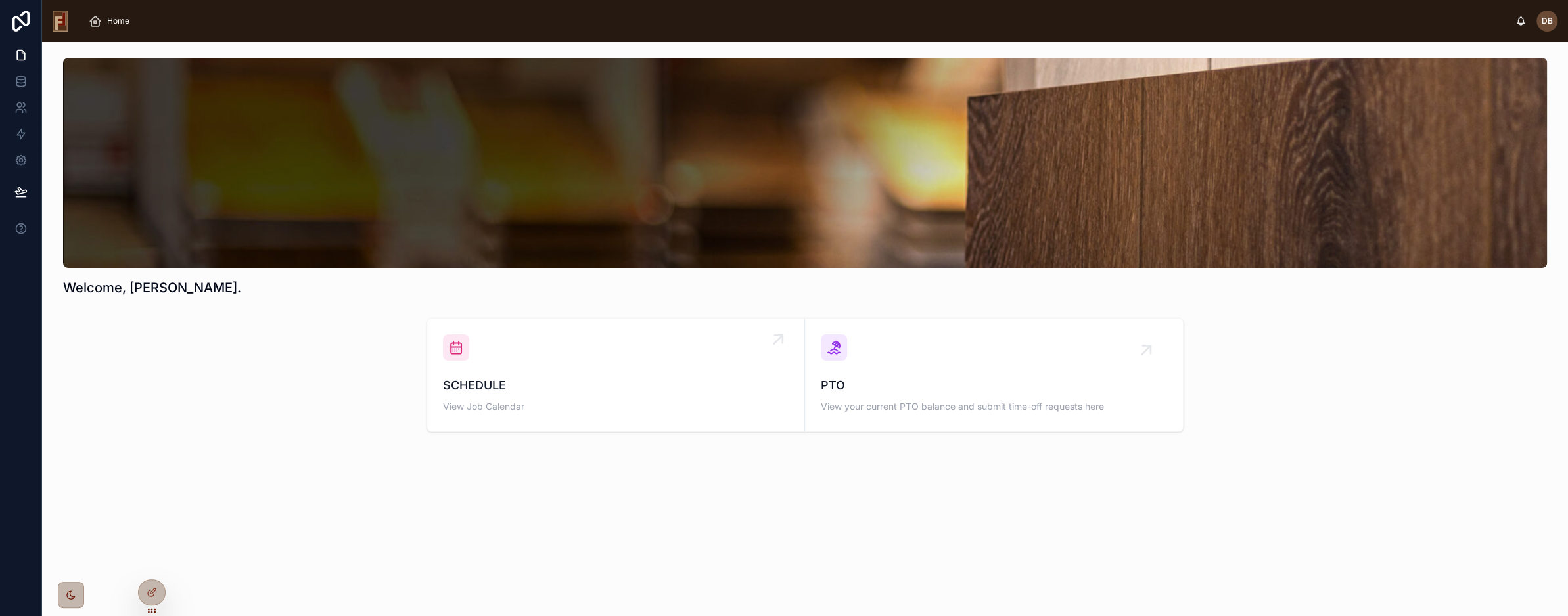
click at [562, 391] on span "SCHEDULE" at bounding box center [616, 385] width 346 height 18
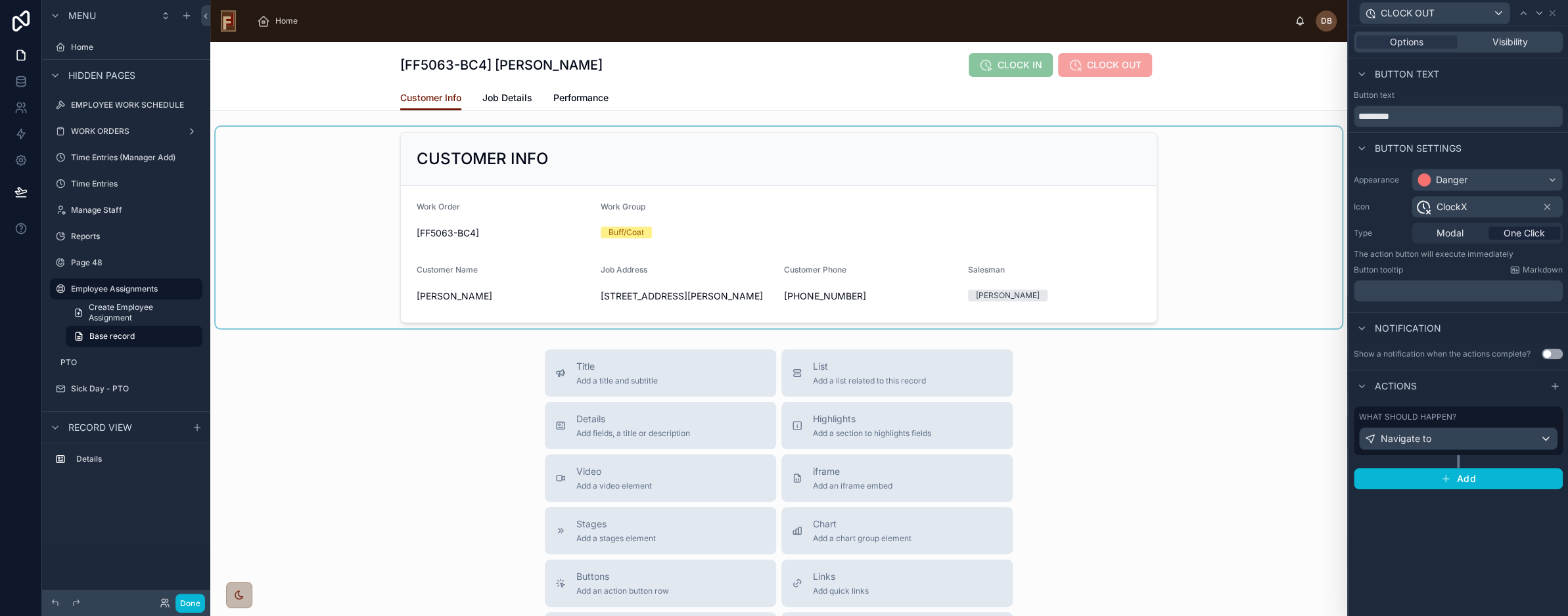
scroll to position [115, 0]
click at [285, 18] on span "Home" at bounding box center [286, 21] width 22 height 11
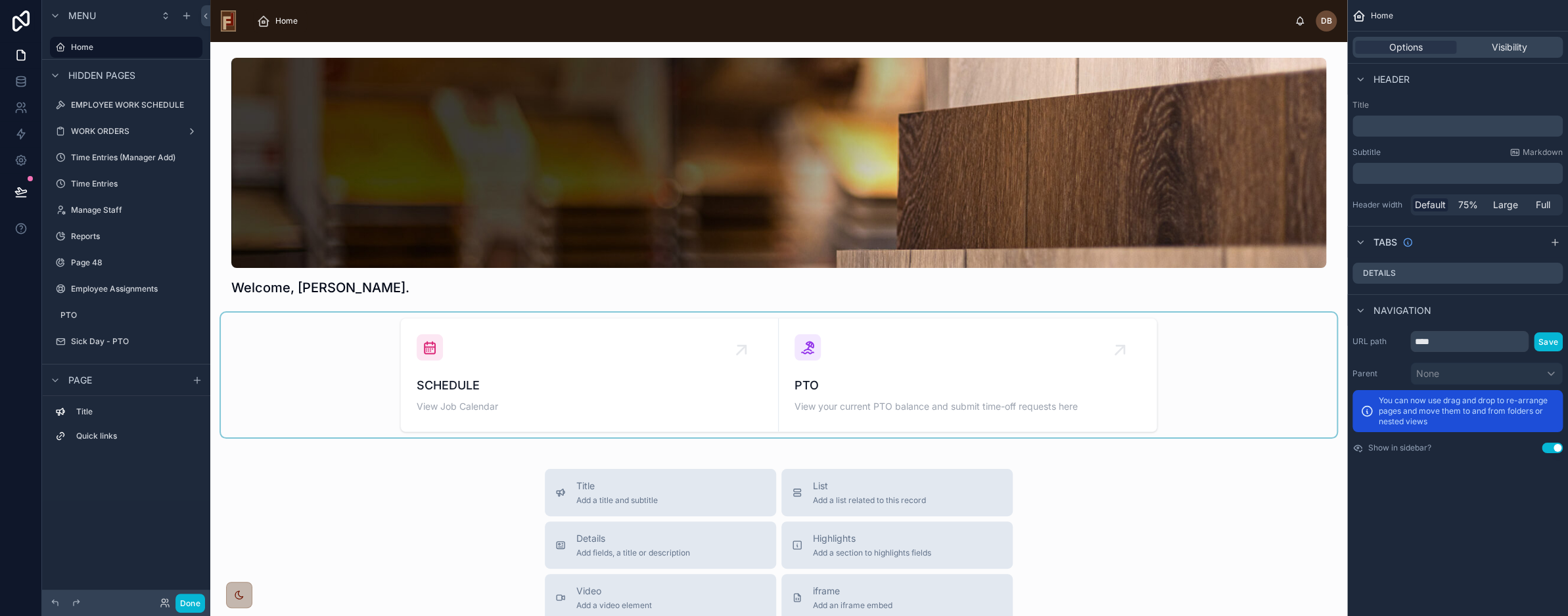
click at [547, 370] on div at bounding box center [779, 375] width 1116 height 125
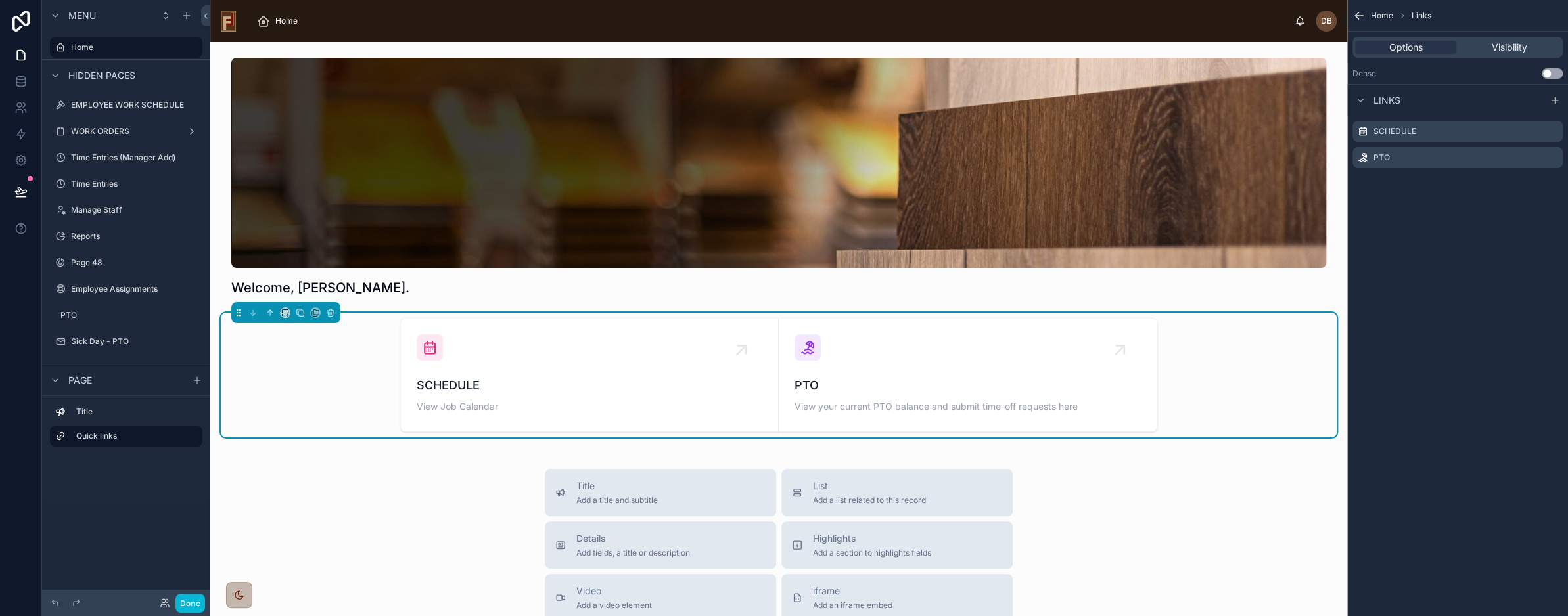
click at [547, 370] on div "SCHEDULE View Job Calendar" at bounding box center [589, 375] width 346 height 81
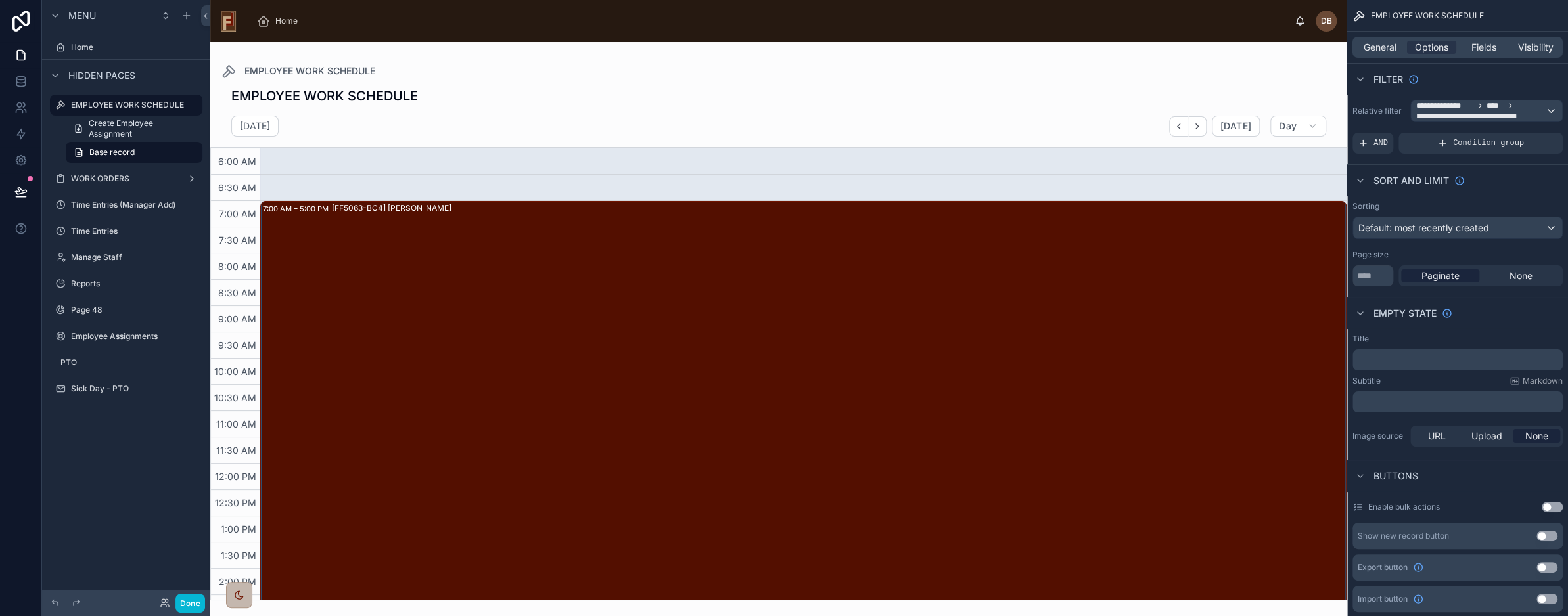
scroll to position [21, 0]
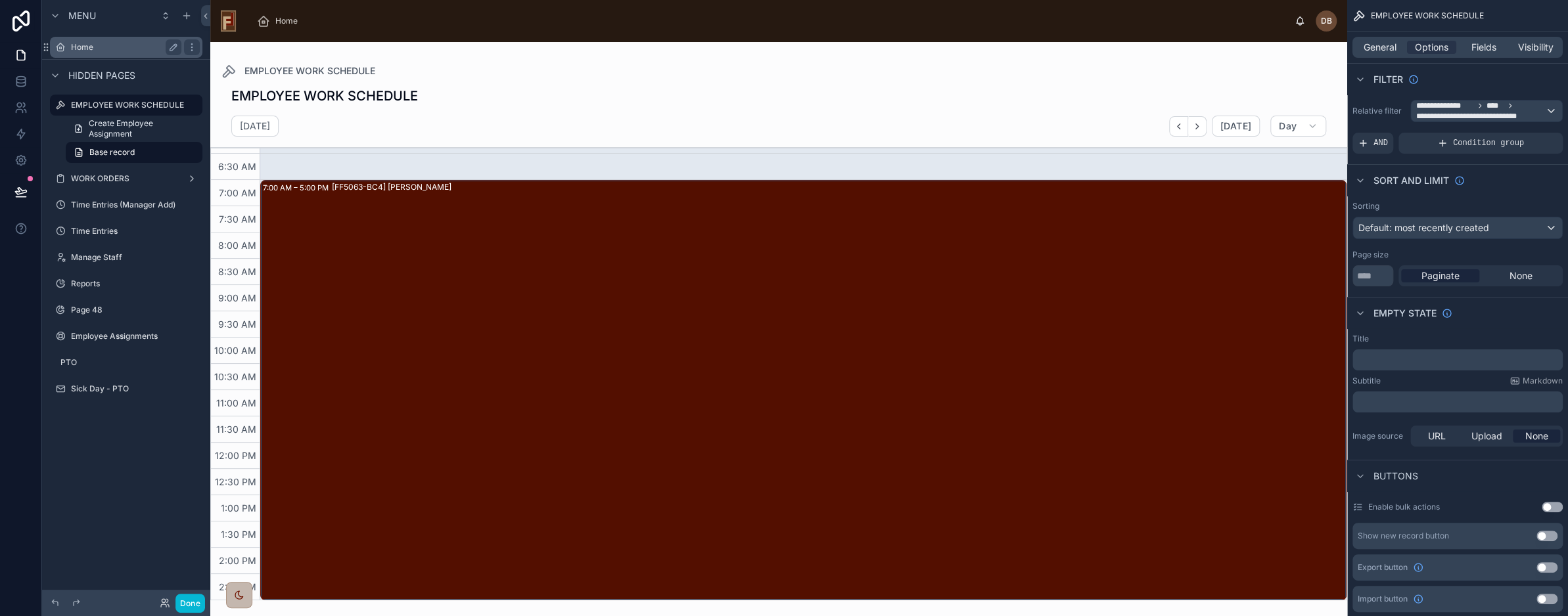
click at [72, 46] on label "Home" at bounding box center [123, 47] width 105 height 11
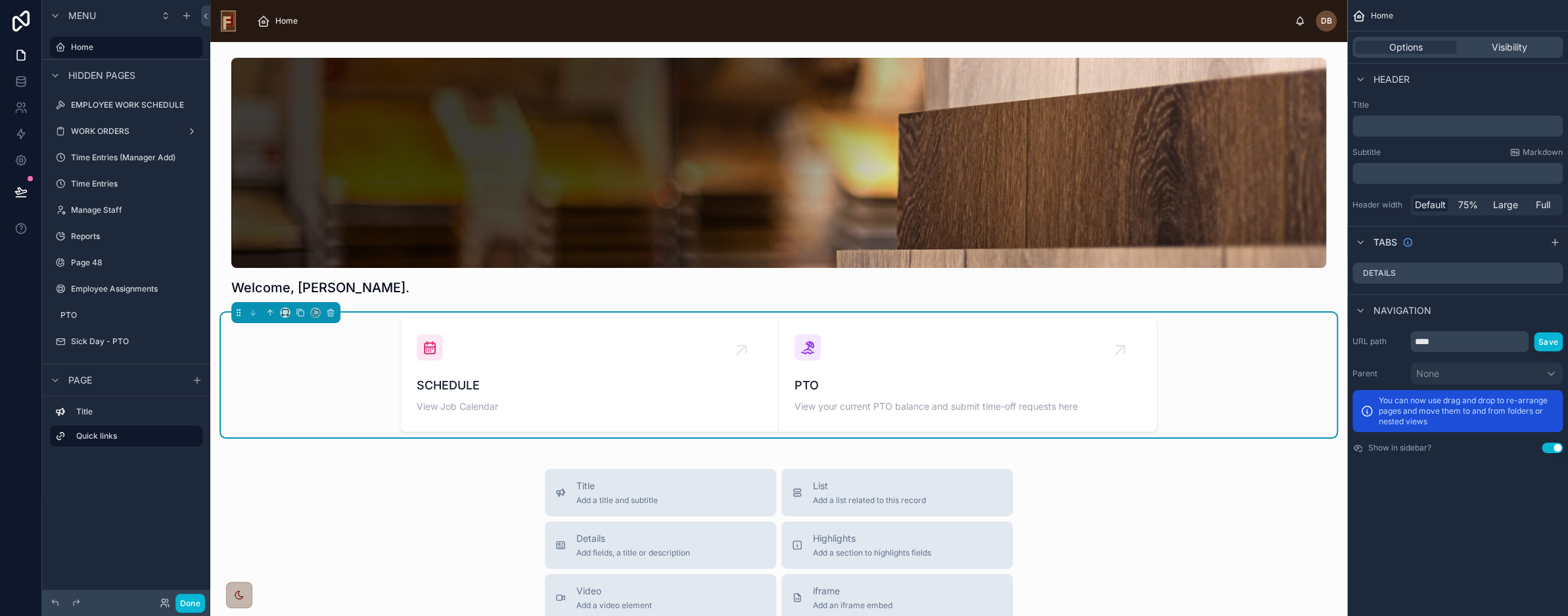
click at [334, 367] on div "SCHEDULE View Job Calendar PTO View your current PTO balance and submit time-of…" at bounding box center [779, 375] width 1116 height 125
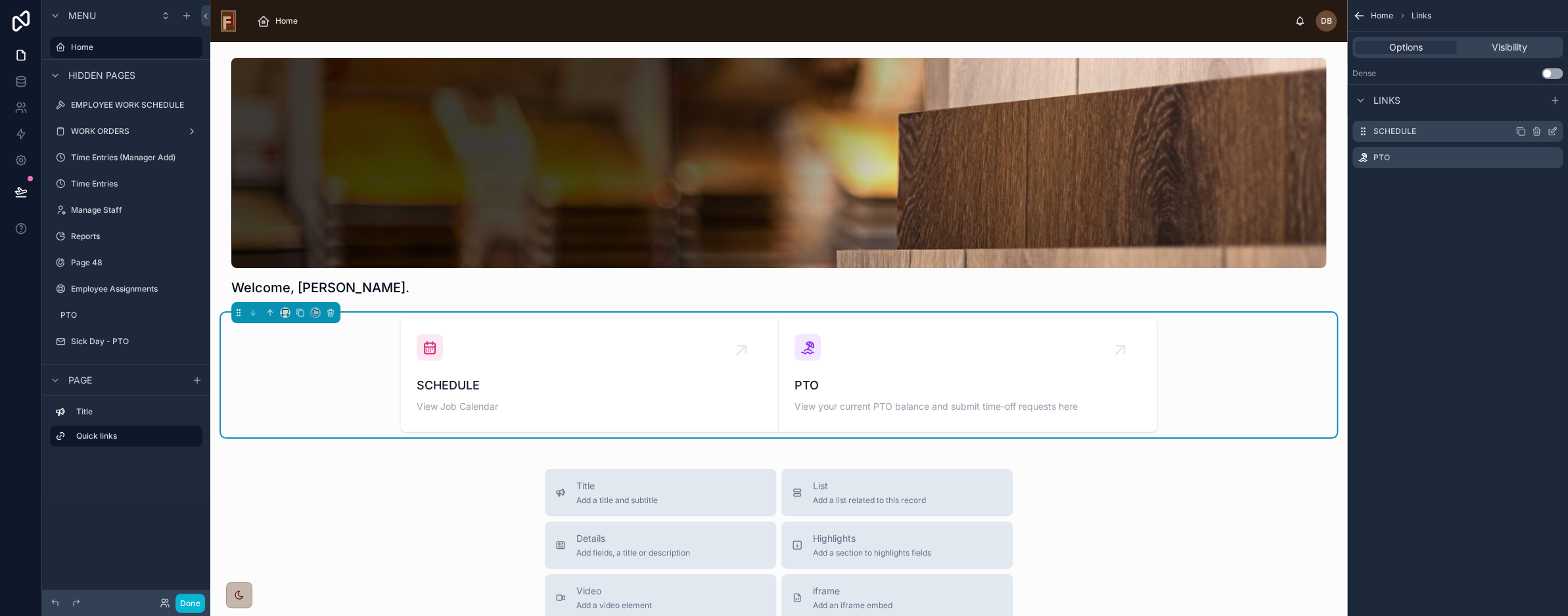
click at [1550, 131] on icon "scrollable content" at bounding box center [1552, 132] width 11 height 11
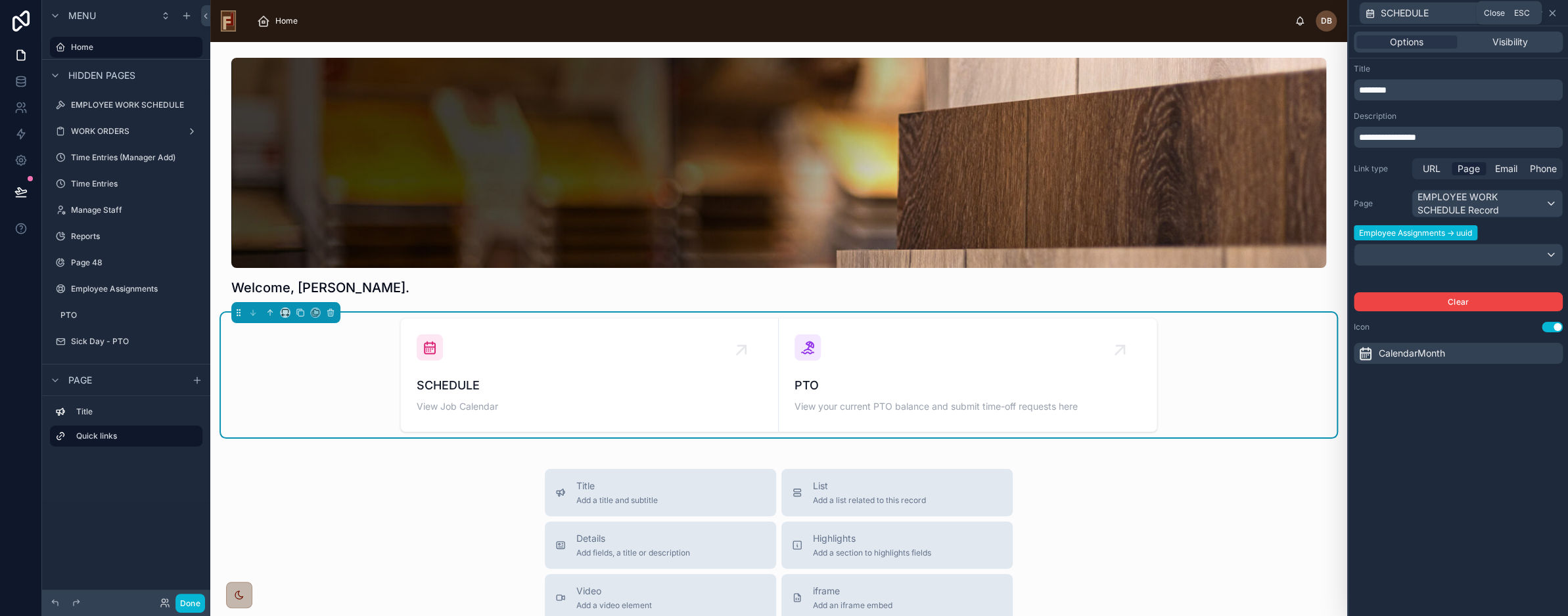
click at [1550, 12] on icon at bounding box center [1552, 14] width 11 height 11
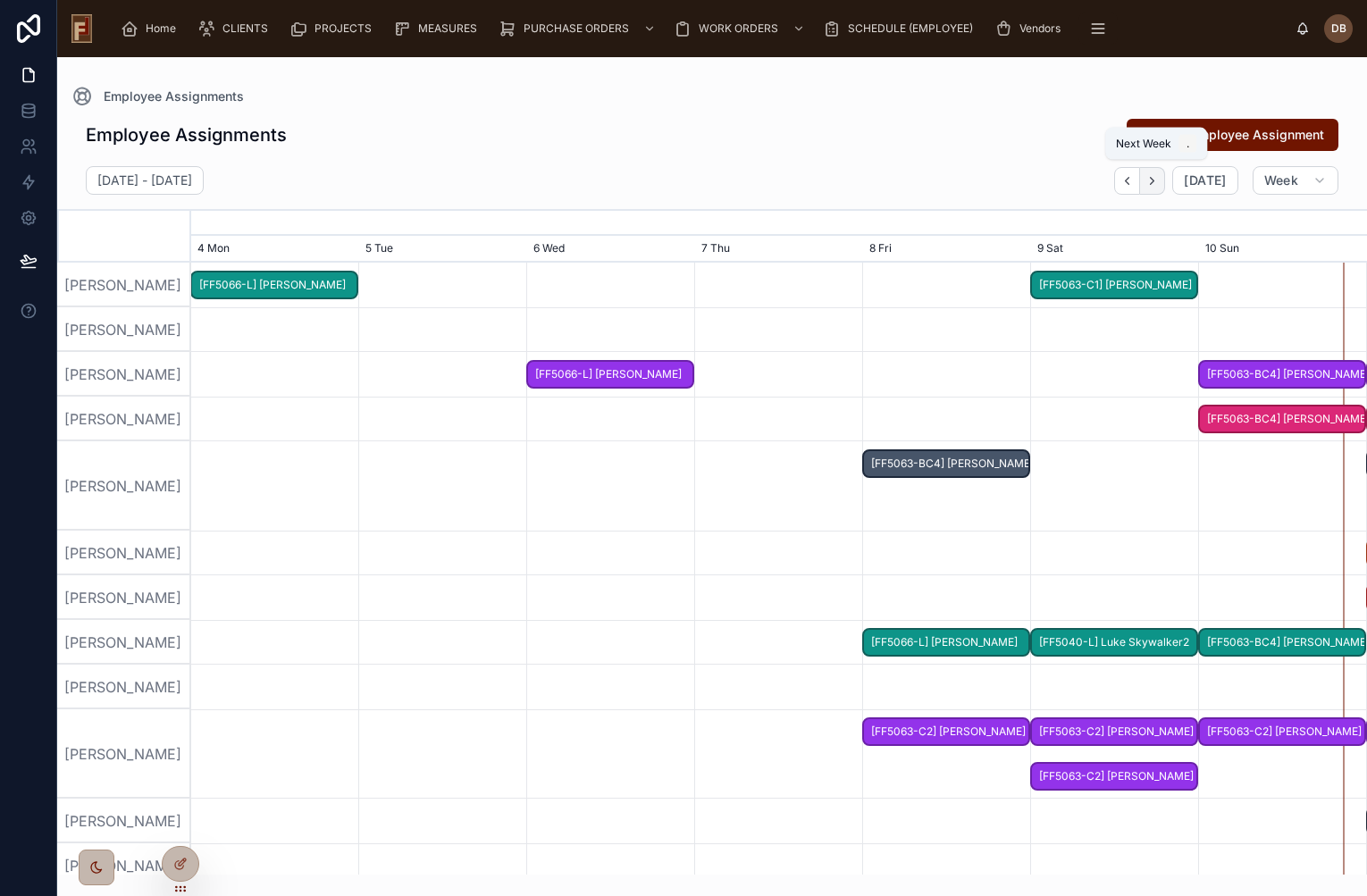
click at [1158, 182] on icon "button" at bounding box center [1152, 180] width 14 height 14
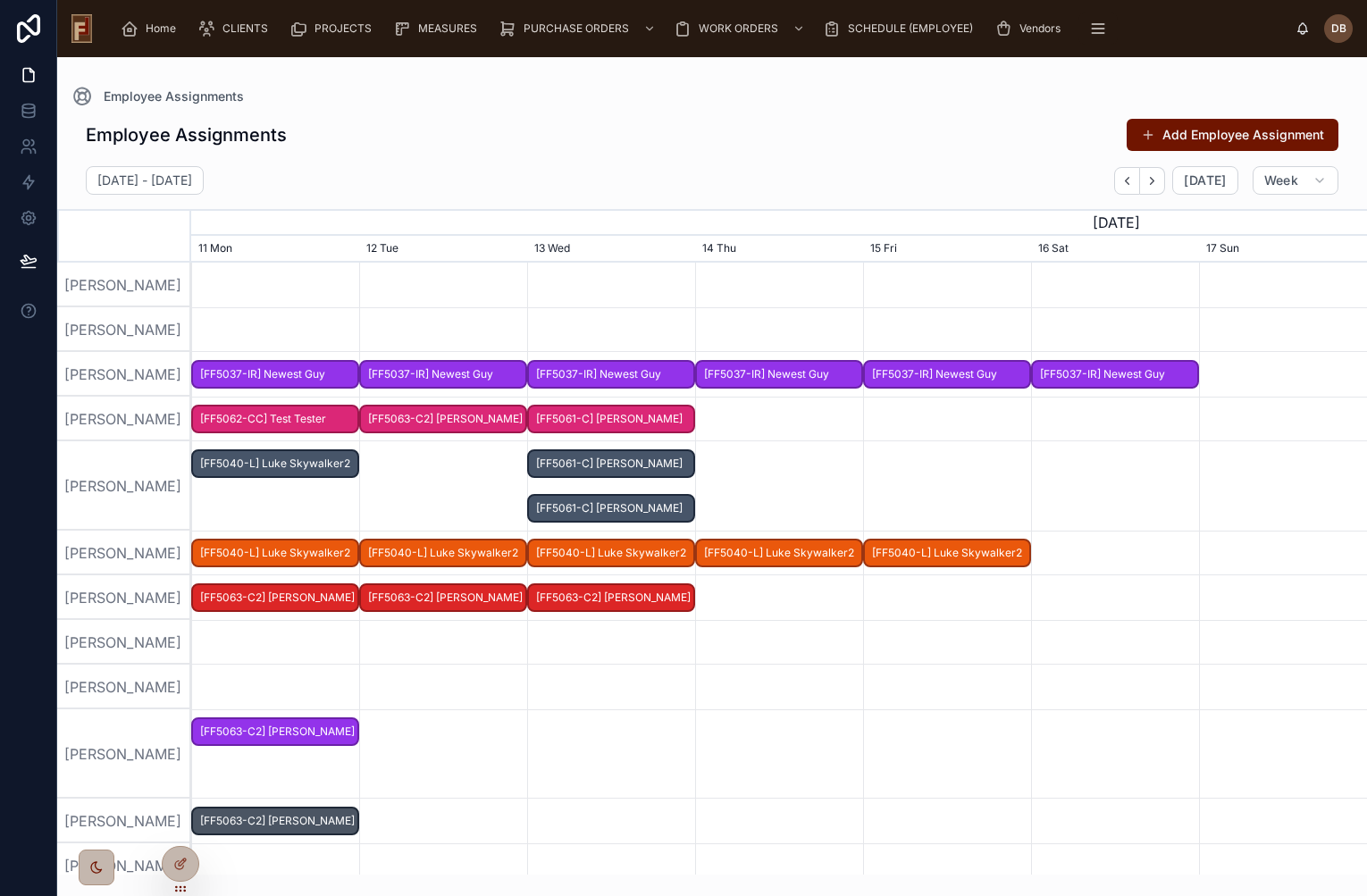
click at [638, 459] on span "[FF5061-C] [PERSON_NAME]" at bounding box center [610, 464] width 165 height 29
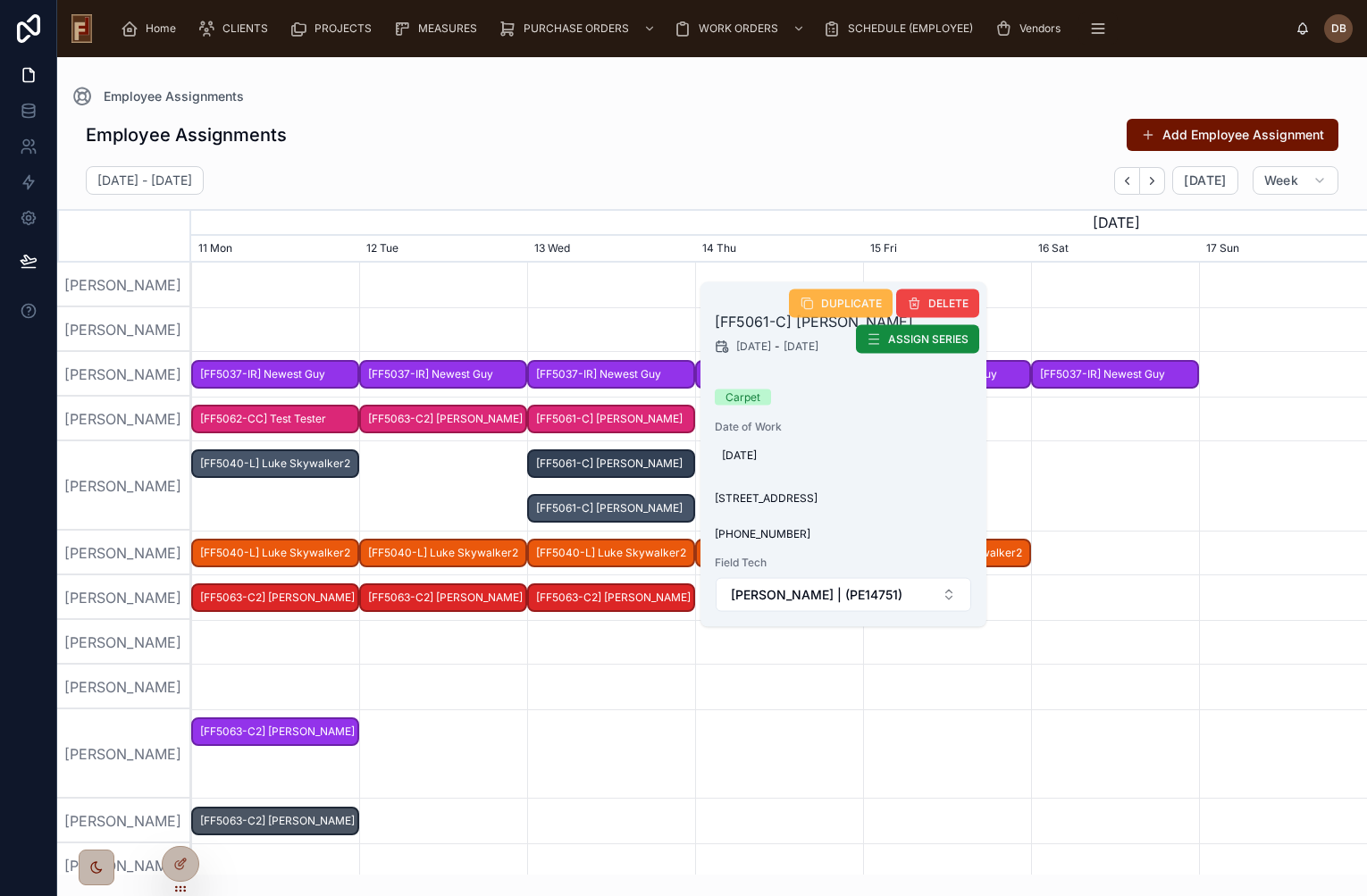
click at [836, 300] on span "DUPLICATE" at bounding box center [851, 304] width 61 height 15
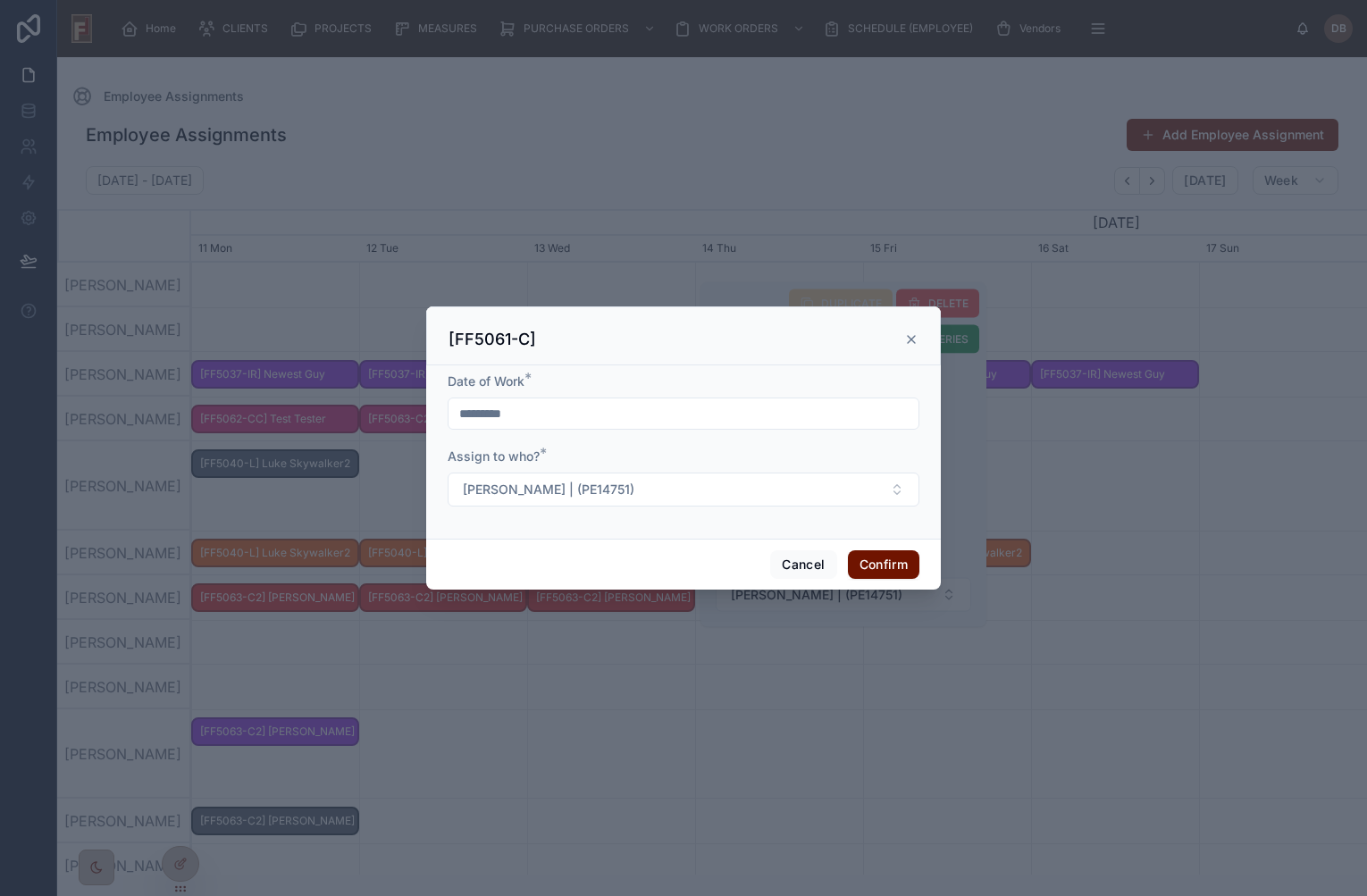
click at [525, 418] on input "*********" at bounding box center [683, 413] width 470 height 25
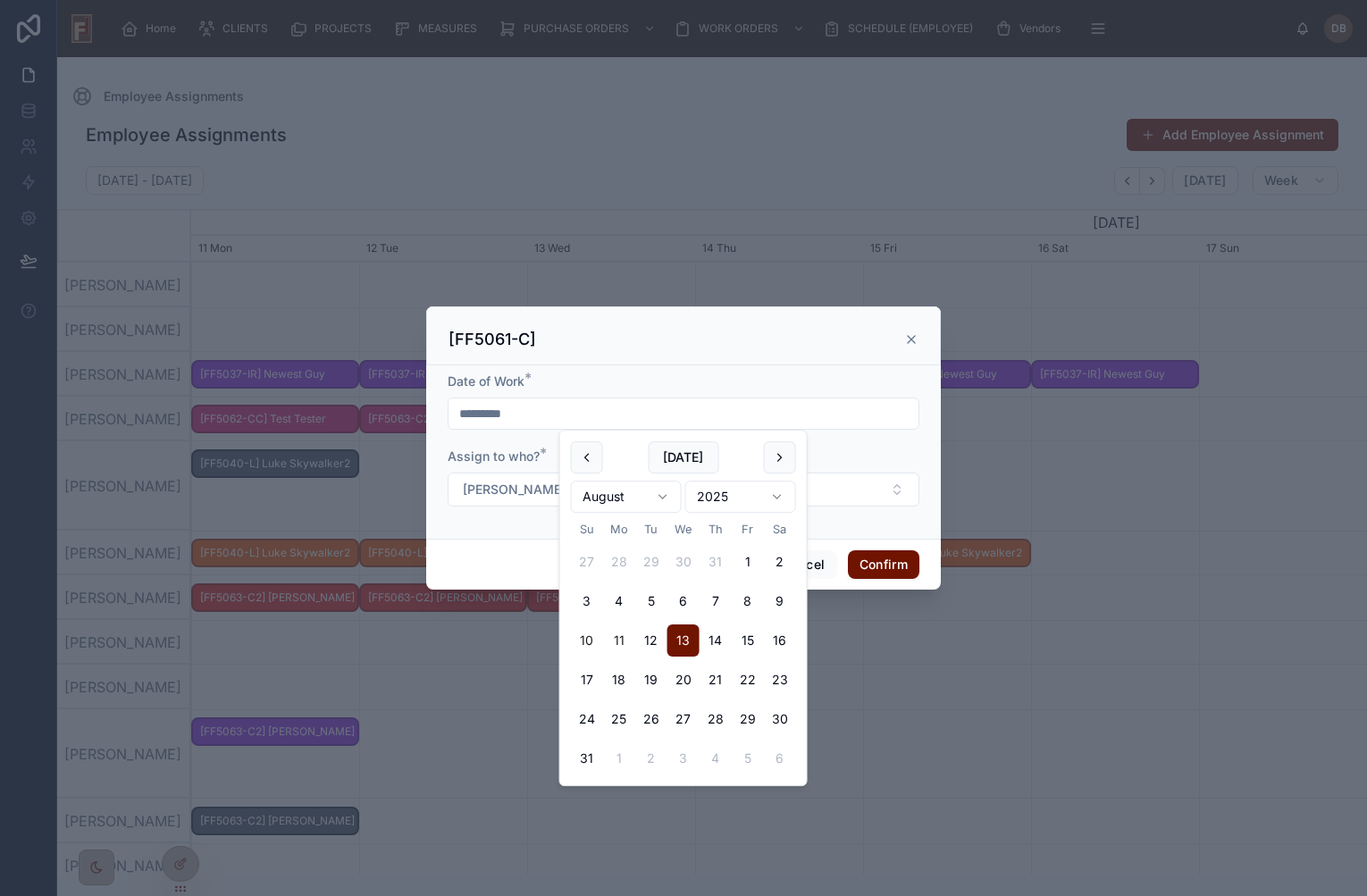
click at [586, 643] on button "10" at bounding box center [587, 640] width 32 height 32
type input "*********"
click at [512, 493] on span "[PERSON_NAME] | (PE14751)" at bounding box center [548, 489] width 172 height 17
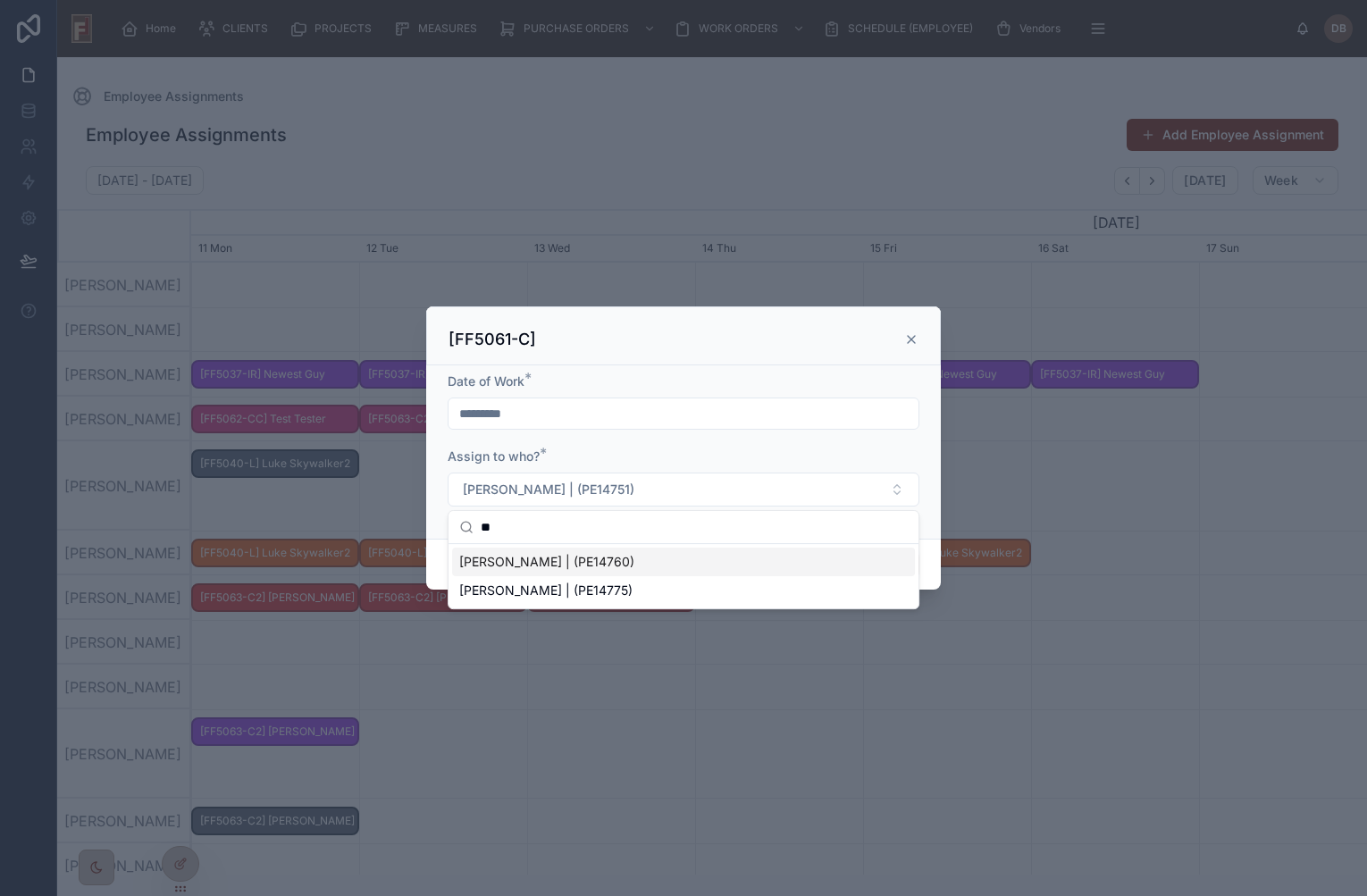
type input "**"
click at [618, 336] on div "[FF5061-C]" at bounding box center [683, 339] width 470 height 21
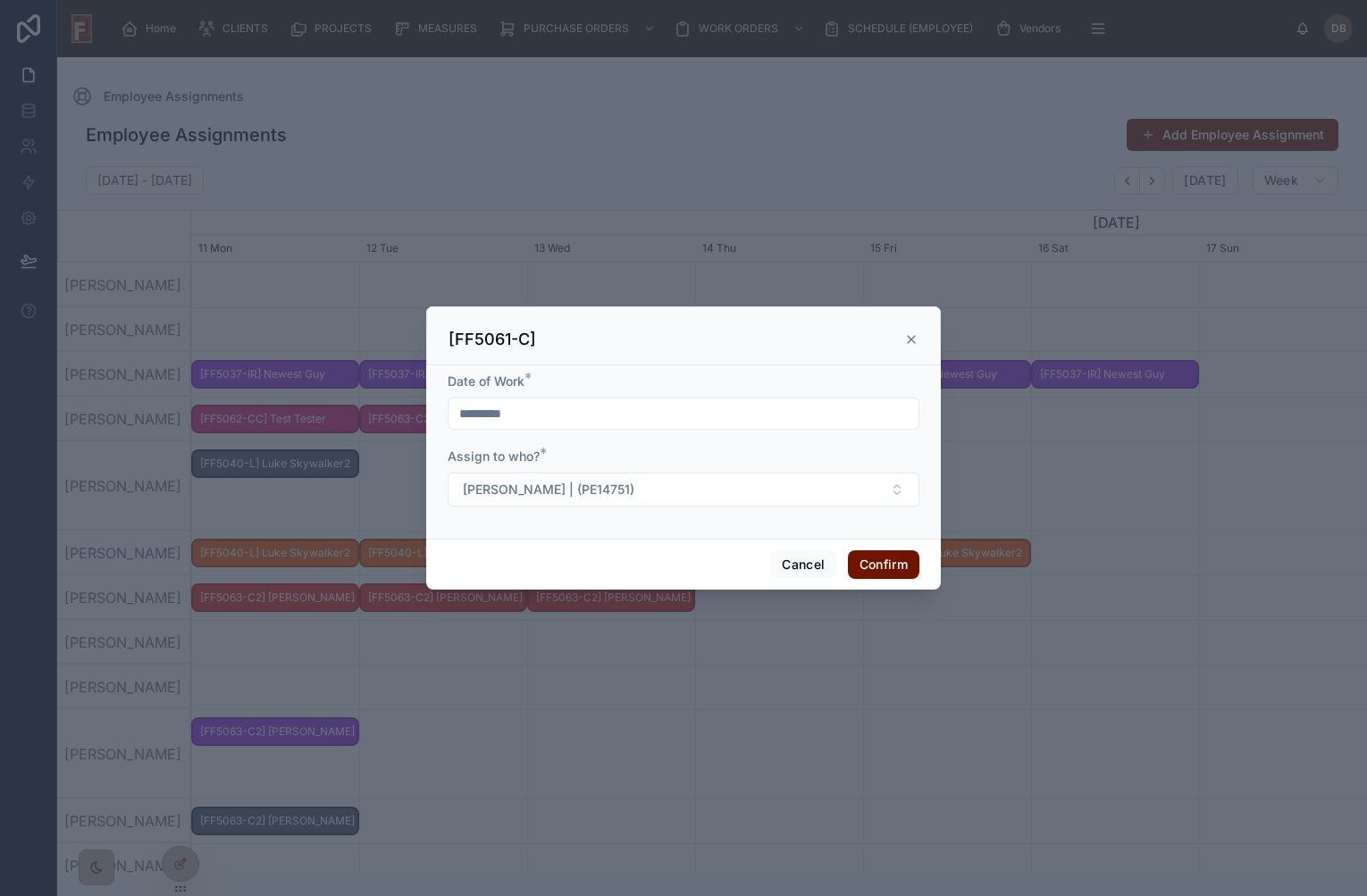
click at [912, 340] on icon at bounding box center [911, 339] width 7 height 7
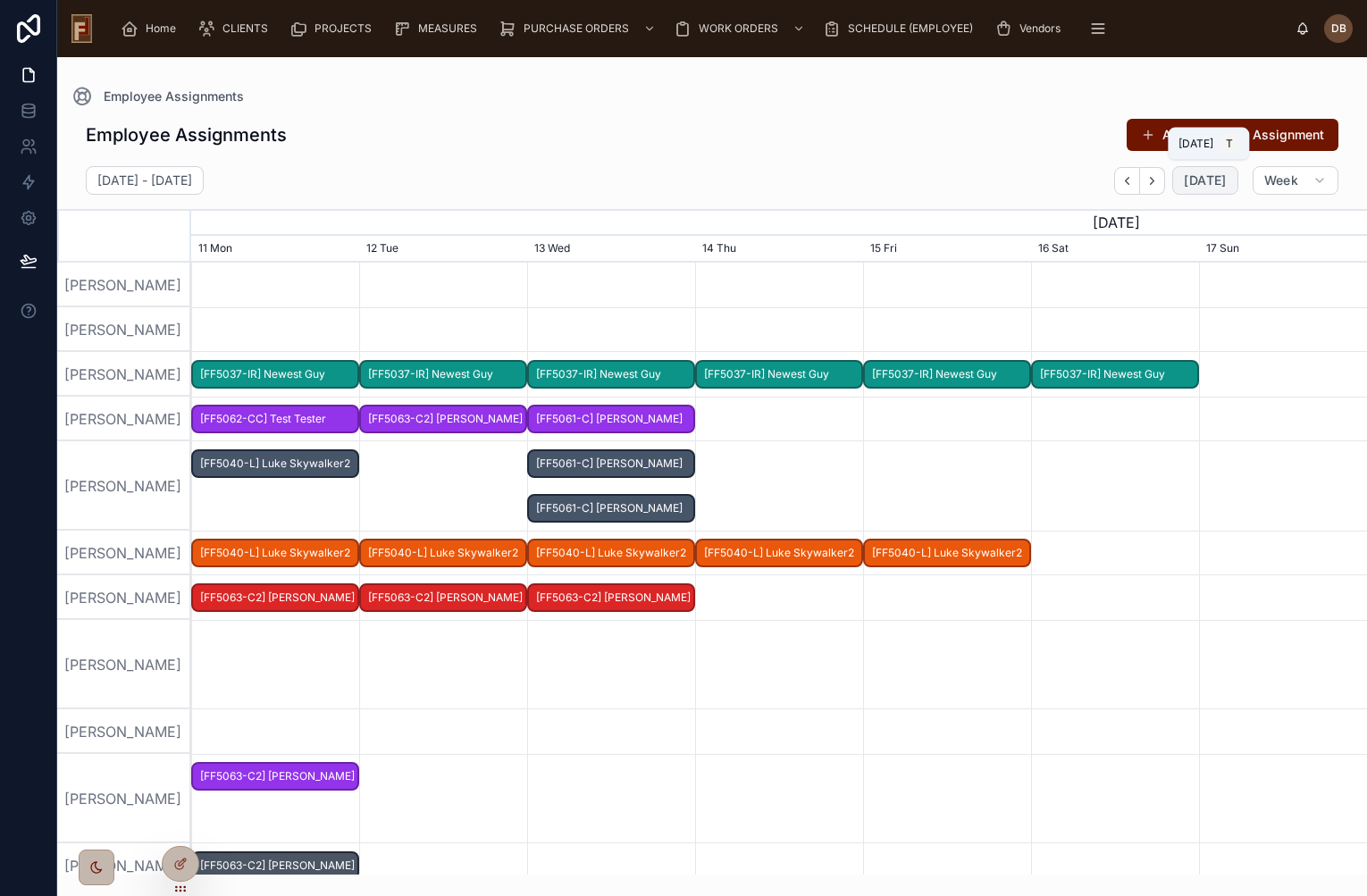
click at [1201, 185] on span "[DATE]" at bounding box center [1205, 180] width 42 height 16
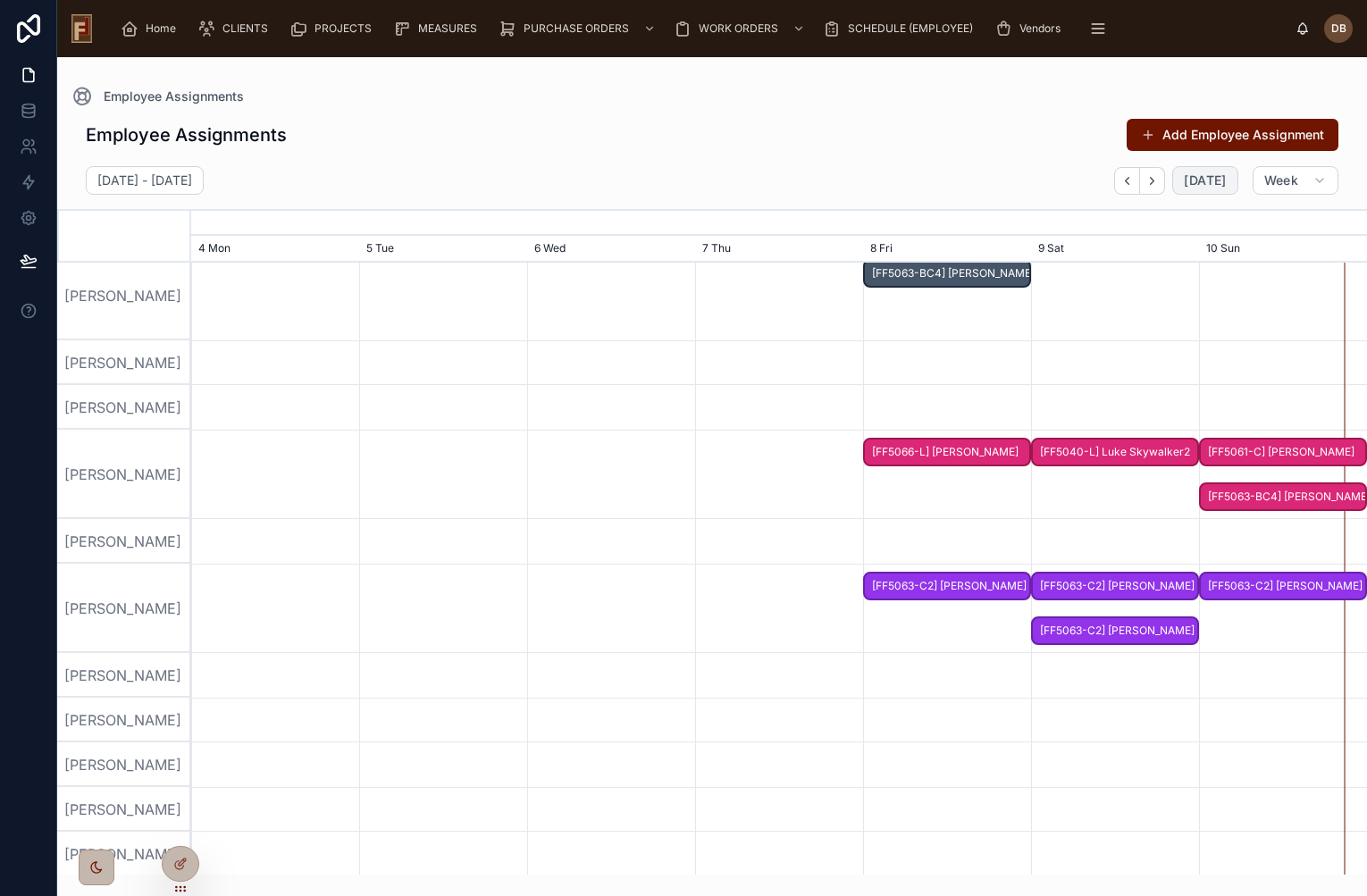
scroll to position [198, 0]
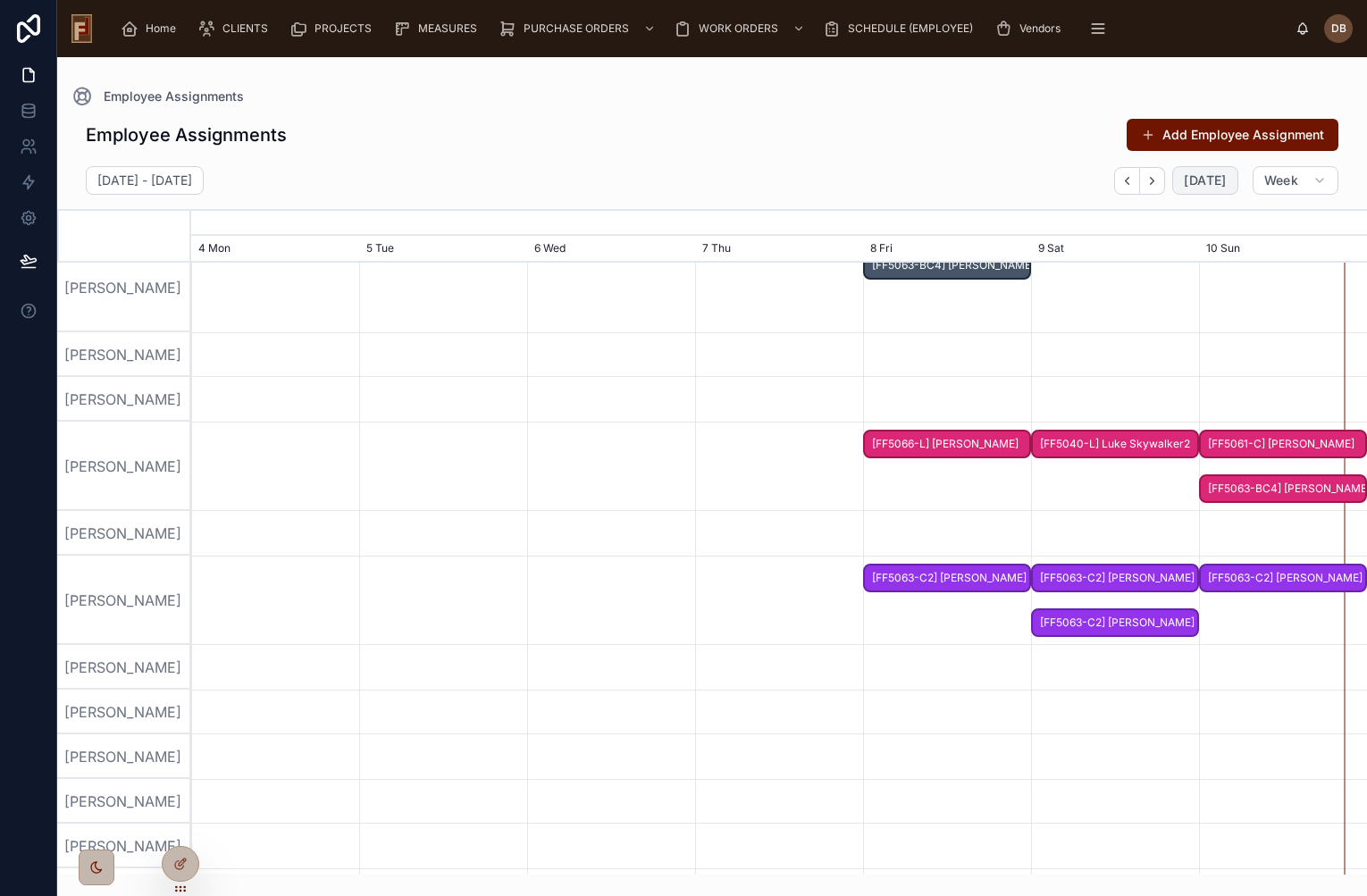
click at [1101, 442] on span "[FF5040-L] Luke Skywalker2" at bounding box center [1114, 444] width 165 height 29
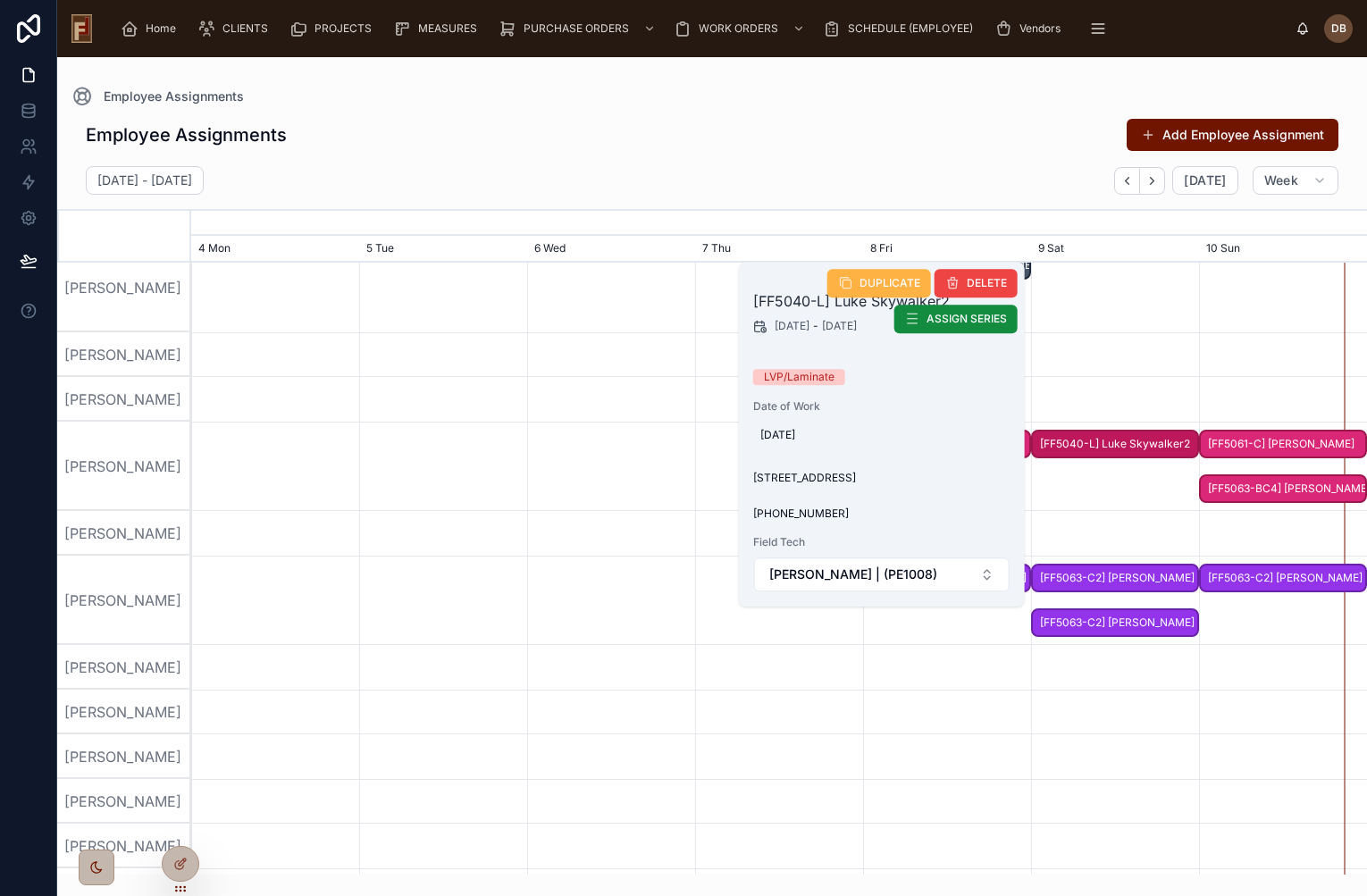
click at [884, 281] on span "DUPLICATE" at bounding box center [890, 283] width 61 height 15
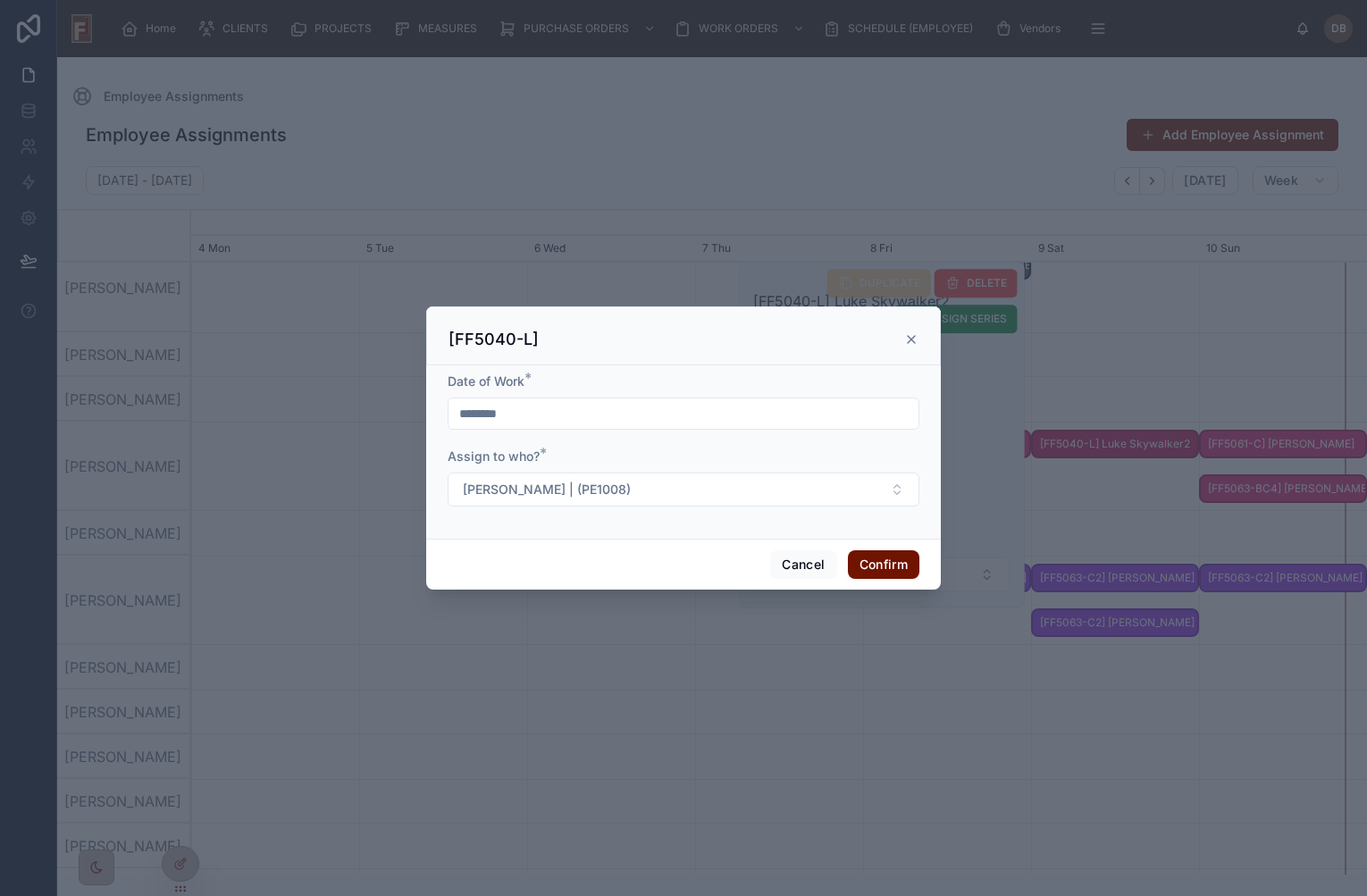
click at [537, 413] on input "********" at bounding box center [683, 413] width 470 height 25
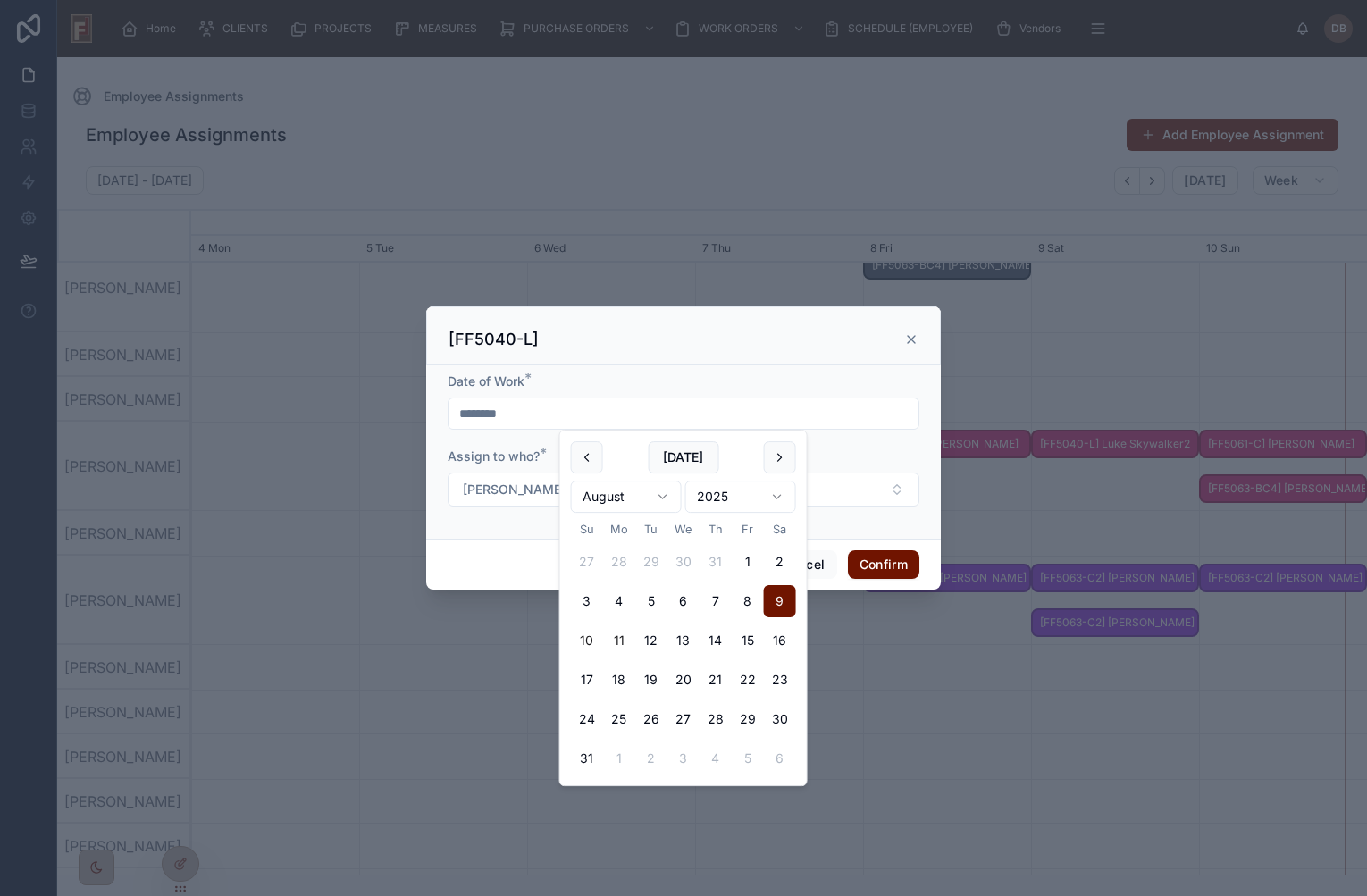
click at [585, 641] on button "10" at bounding box center [587, 640] width 32 height 32
type input "*********"
click at [881, 560] on button "Confirm" at bounding box center [883, 564] width 72 height 28
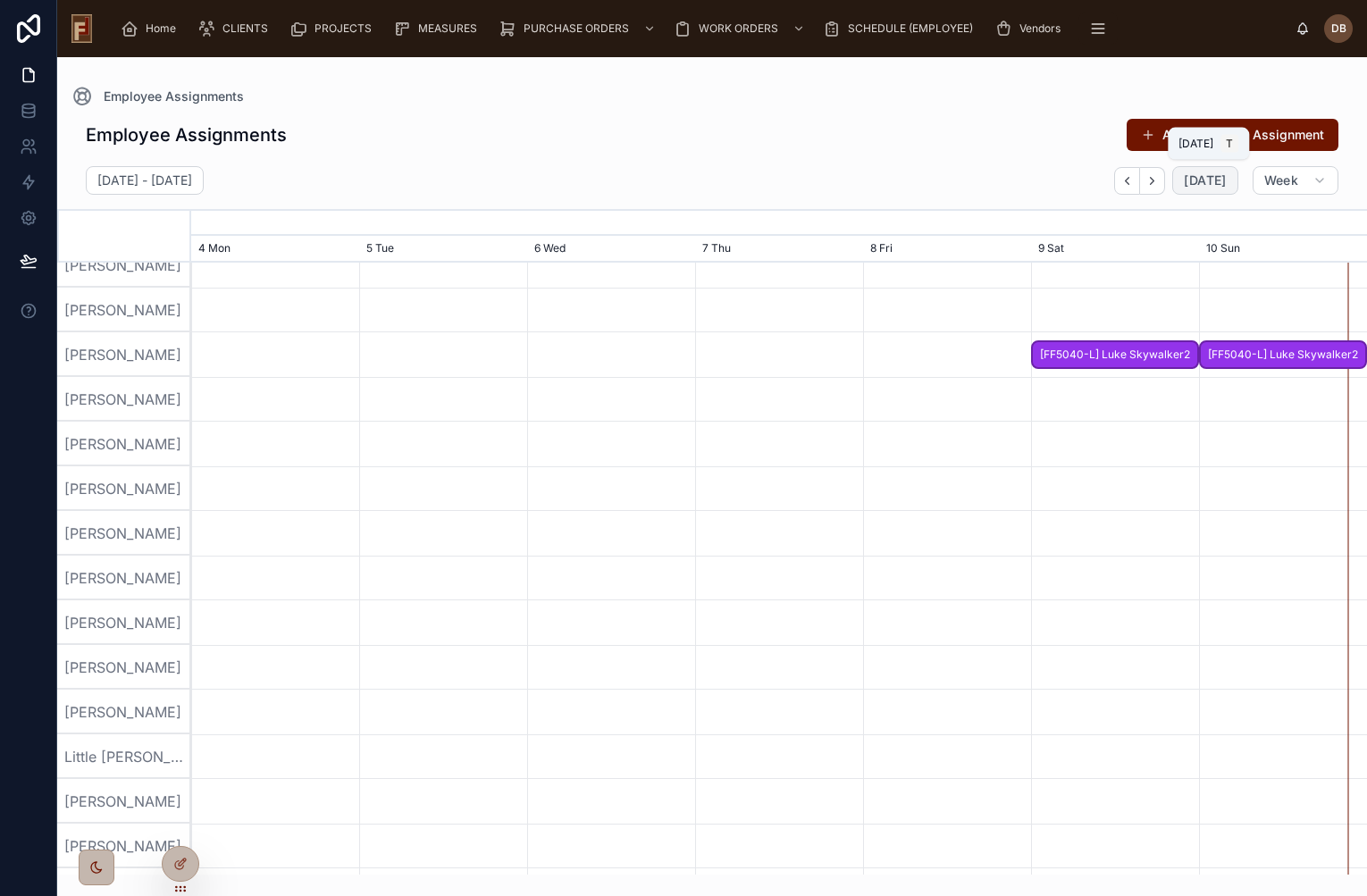
click at [1200, 176] on span "[DATE]" at bounding box center [1205, 180] width 42 height 16
click at [1156, 183] on icon "button" at bounding box center [1152, 180] width 14 height 14
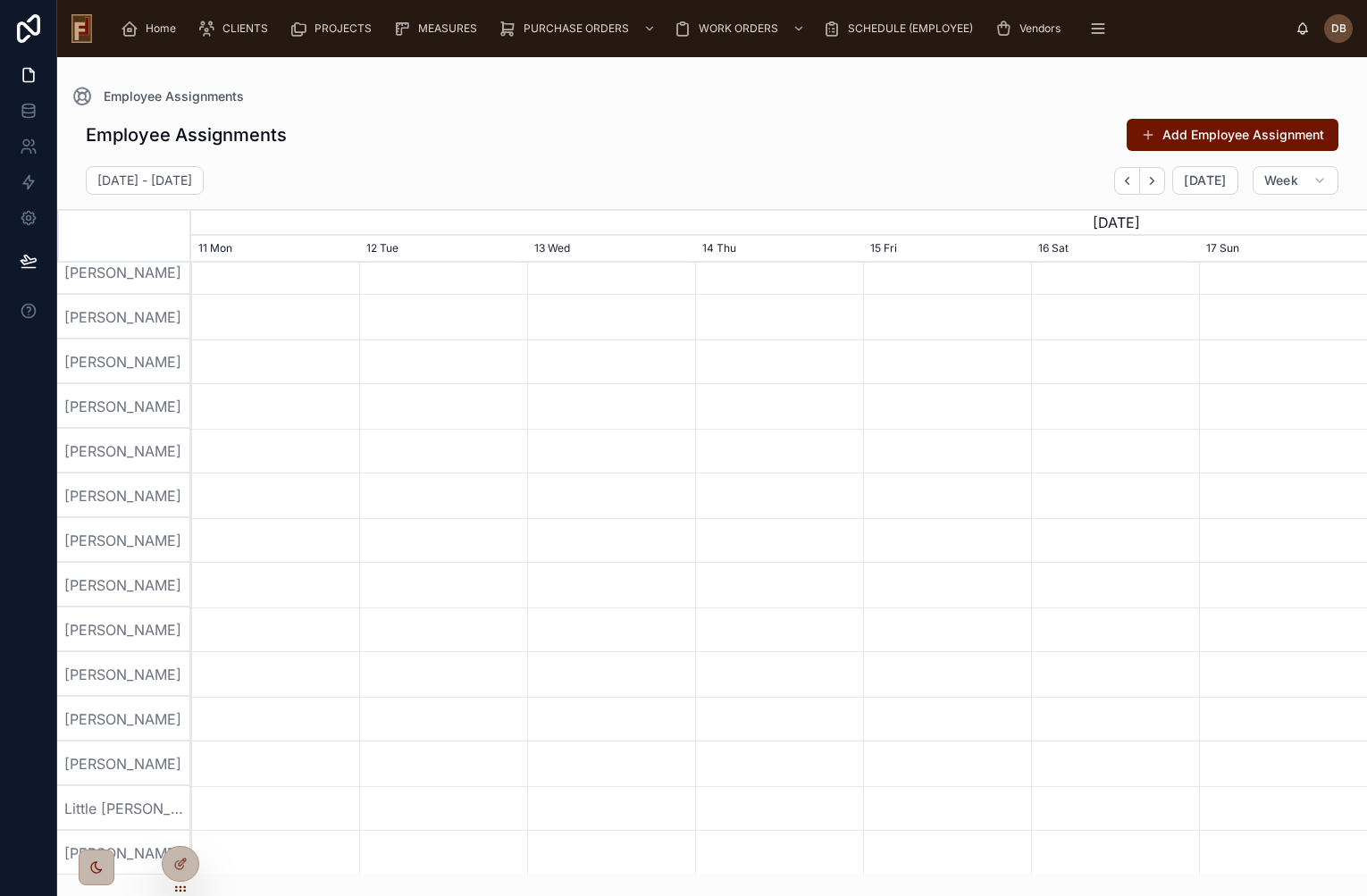
scroll to position [521, 0]
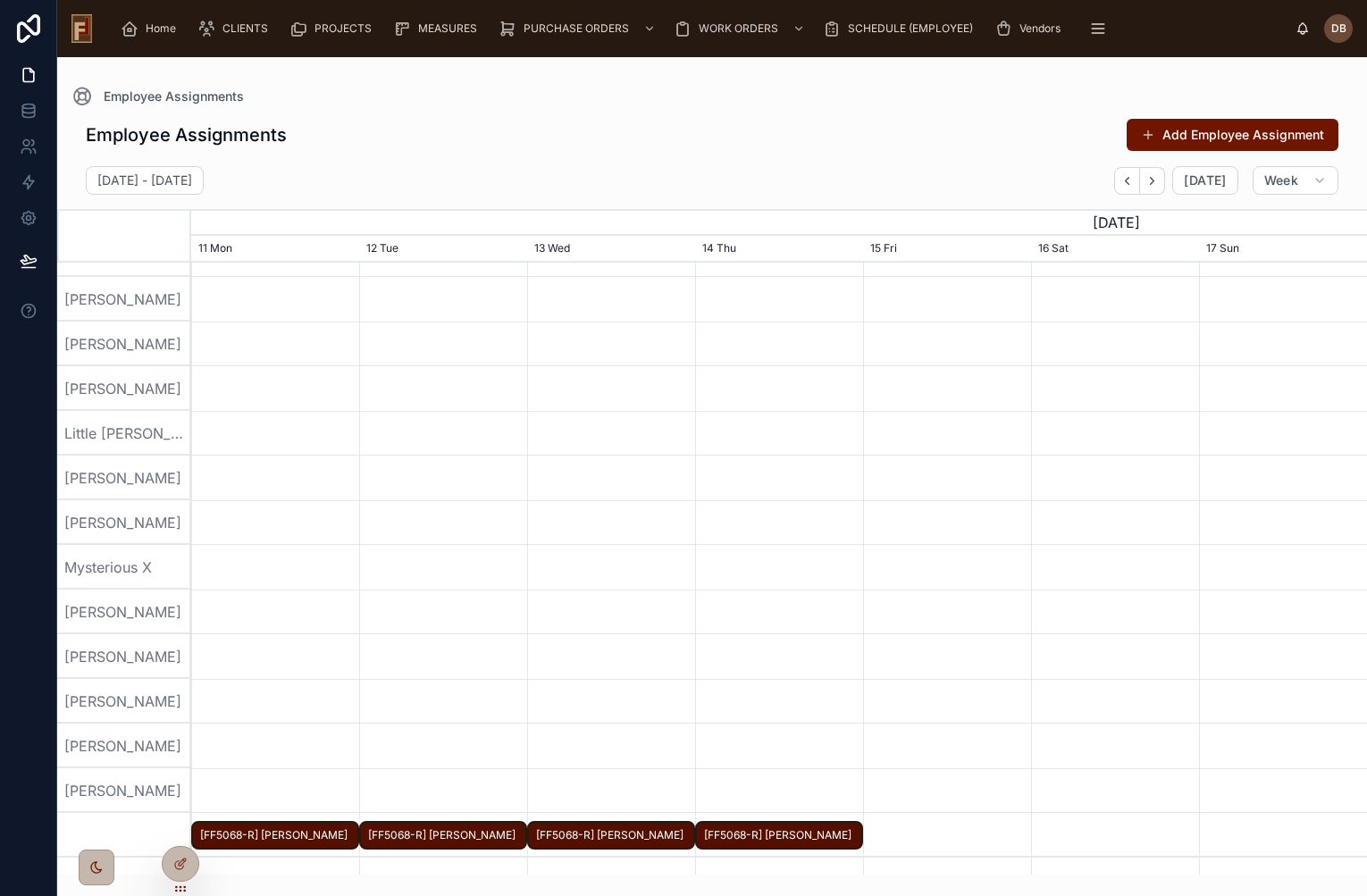
click at [275, 831] on span "[FF5068-R] [PERSON_NAME]" at bounding box center [275, 835] width 165 height 29
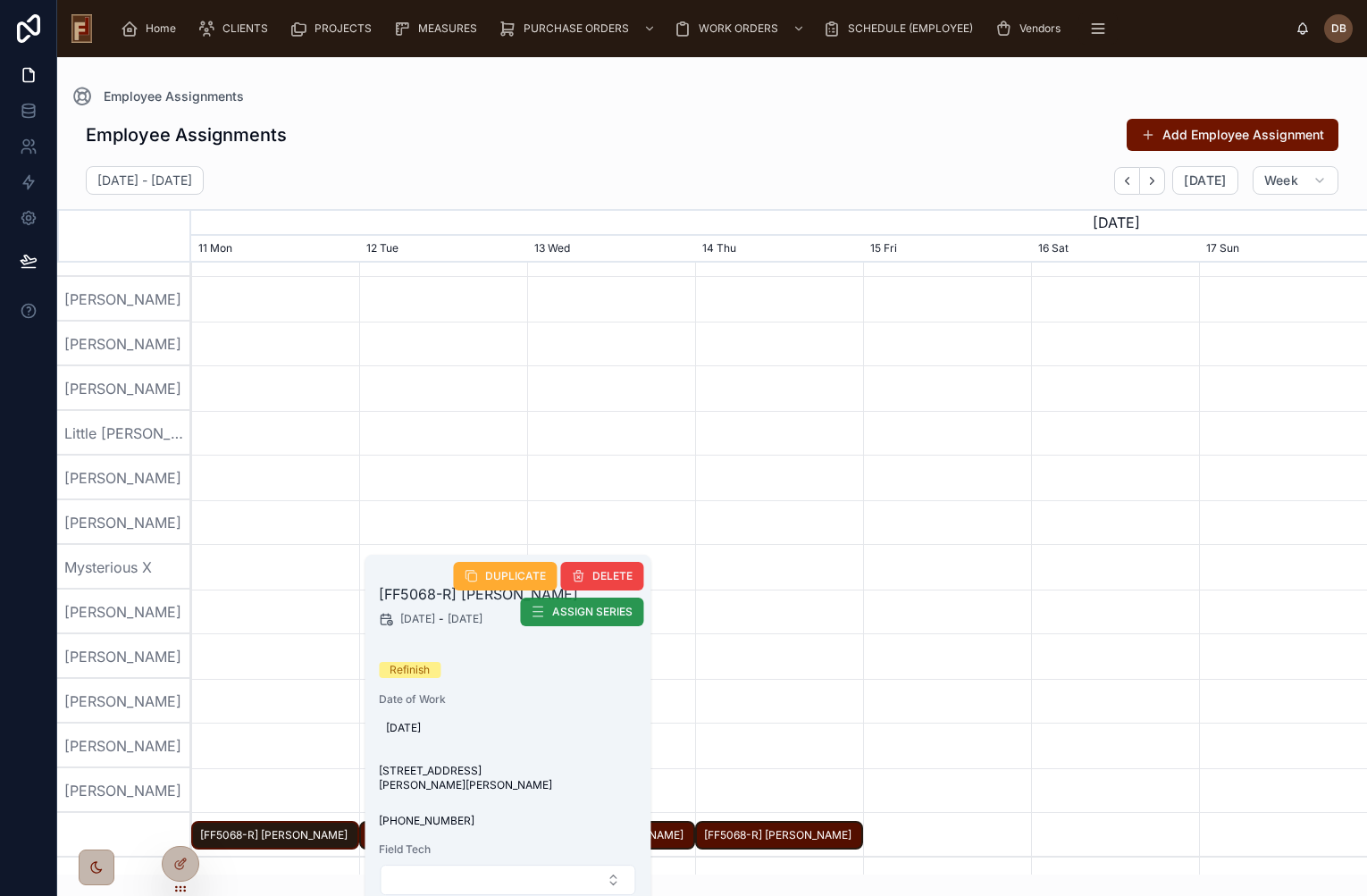
click at [587, 615] on span "ASSIGN SERIES" at bounding box center [592, 612] width 80 height 15
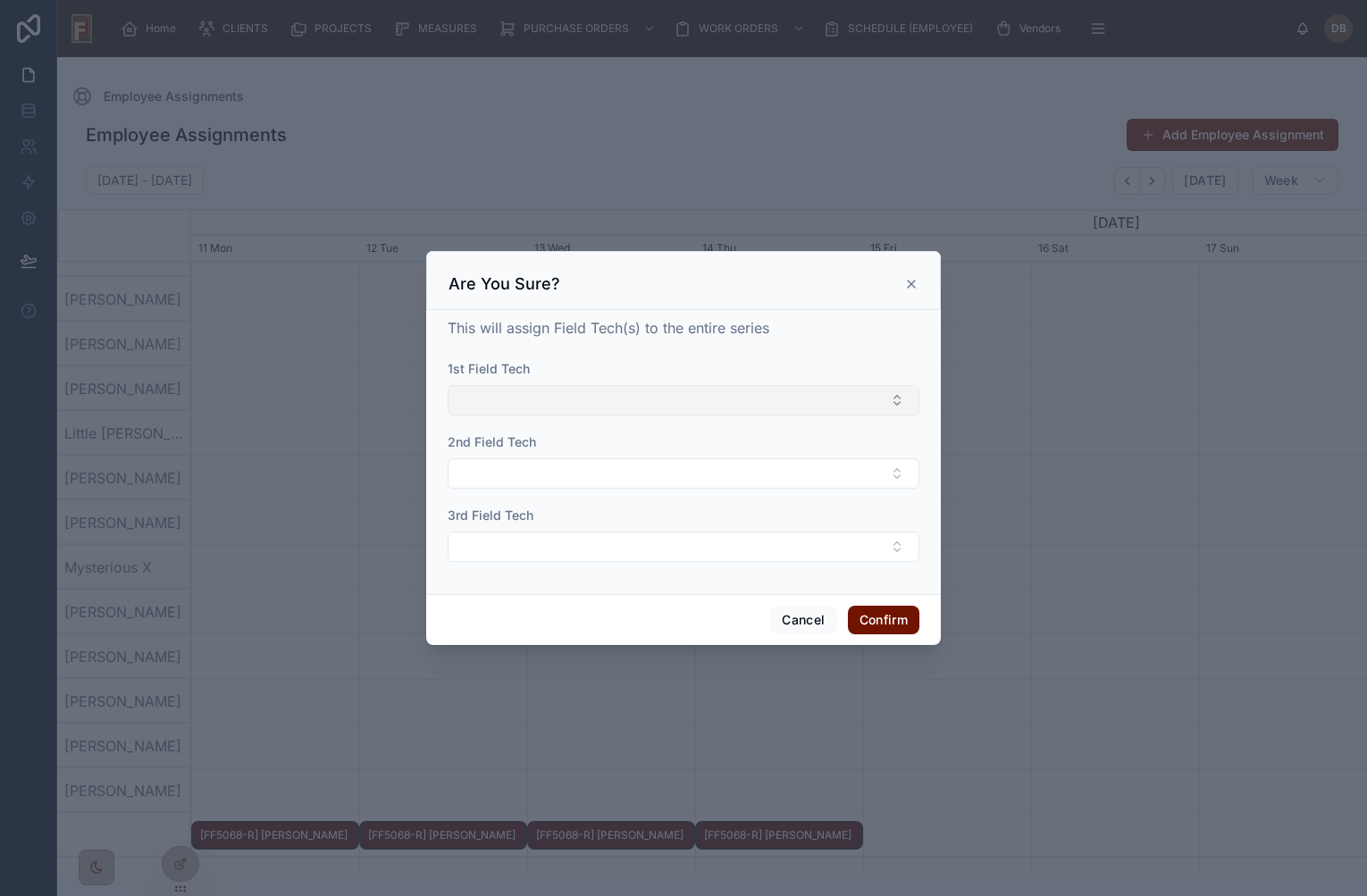
click at [549, 406] on button "Select Button" at bounding box center [683, 400] width 472 height 30
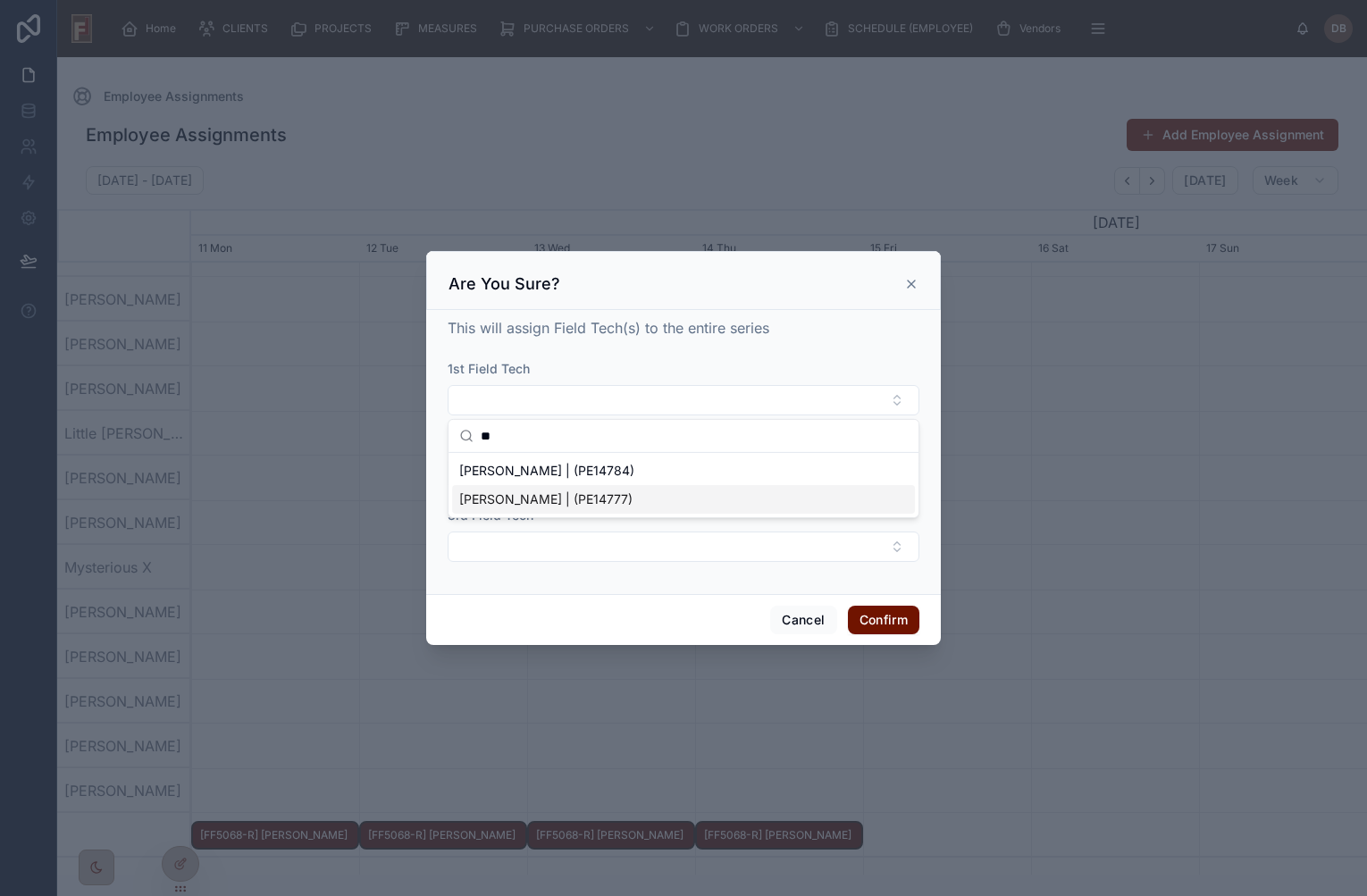
type input "**"
click at [530, 504] on span "[PERSON_NAME] | (PE14777)" at bounding box center [545, 498] width 174 height 17
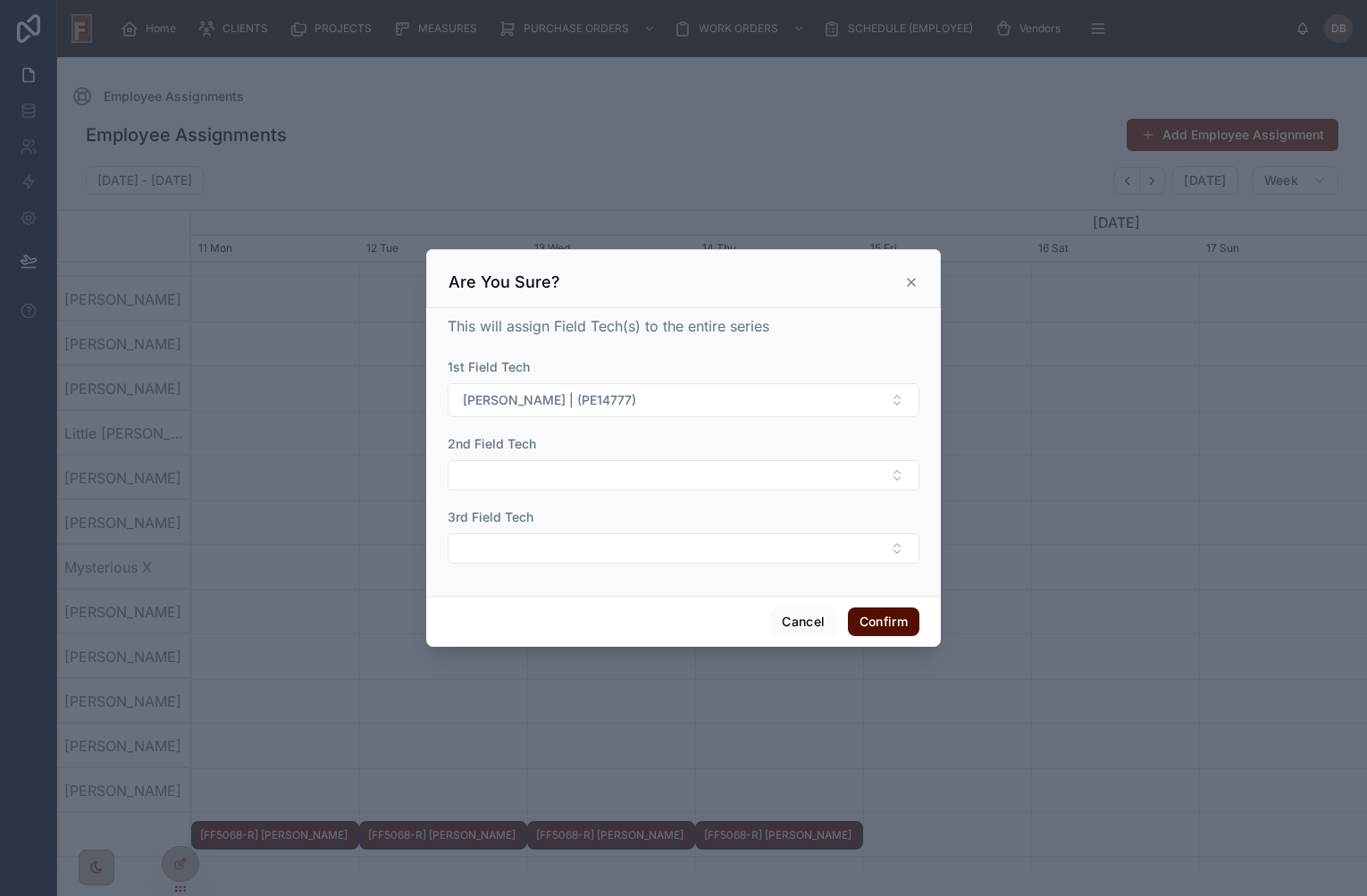
click at [885, 618] on button "Confirm" at bounding box center [883, 621] width 72 height 28
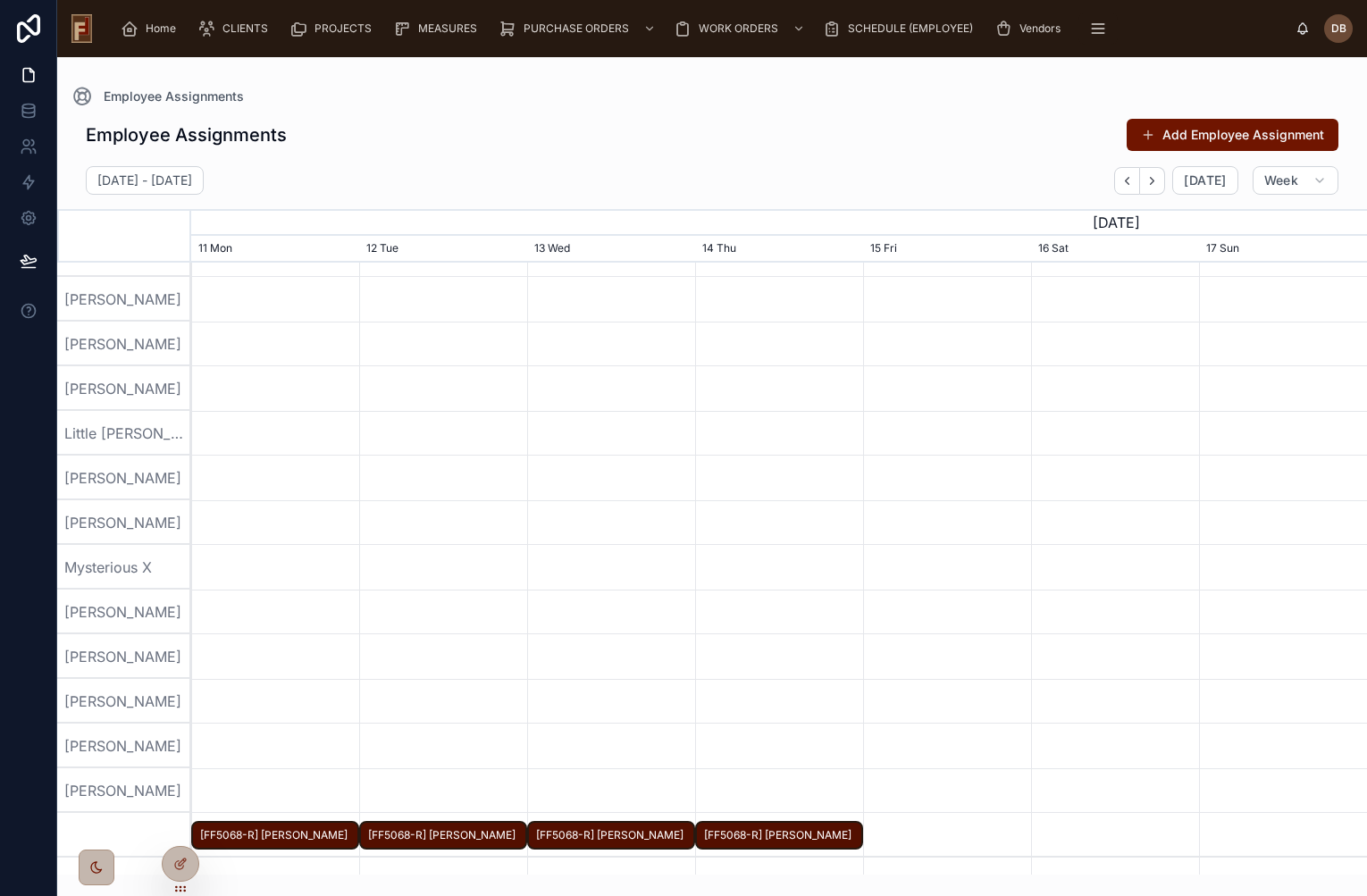
click at [614, 122] on div "Employee Assignments Add Employee Assignment" at bounding box center [712, 134] width 1252 height 34
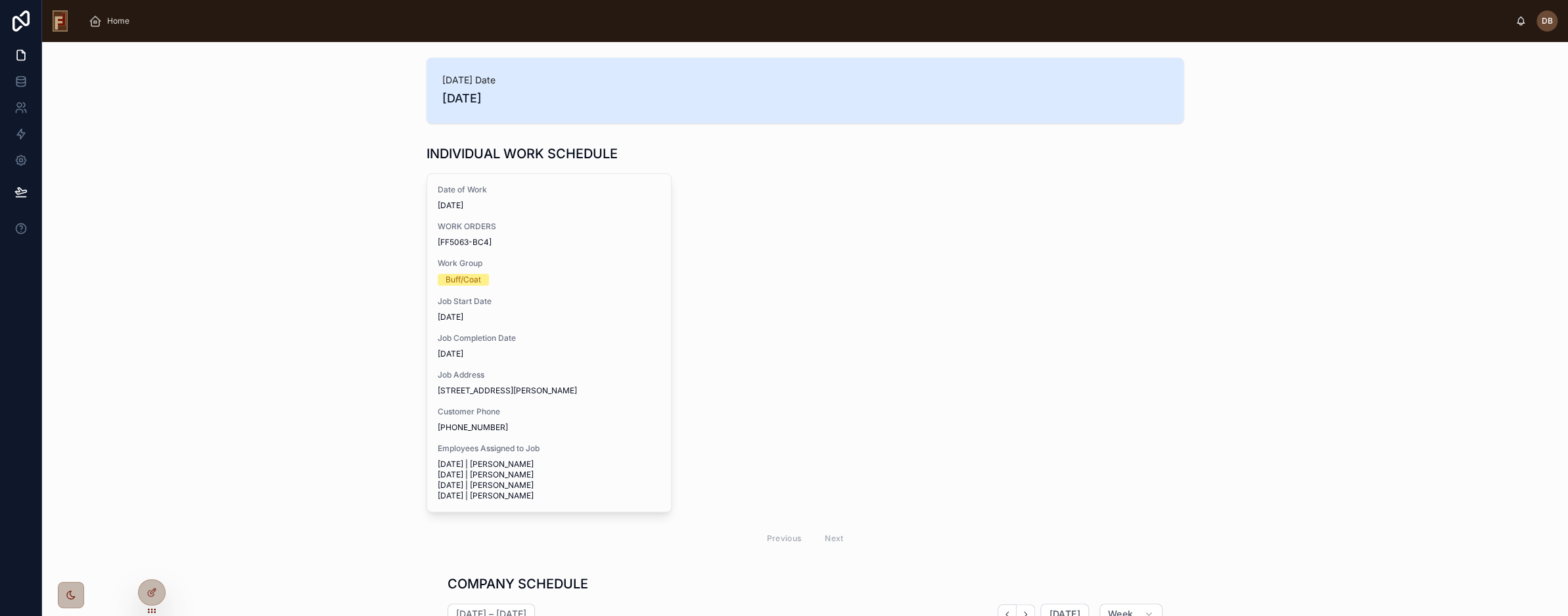
scroll to position [341, 0]
click at [284, 243] on div "INDIVIDUAL WORK SCHEDULE Date of Work [DATE] WORK ORDERS [FF5063-BC4] Work Grou…" at bounding box center [805, 349] width 1505 height 420
click at [114, 14] on div "Home" at bounding box center [112, 21] width 46 height 21
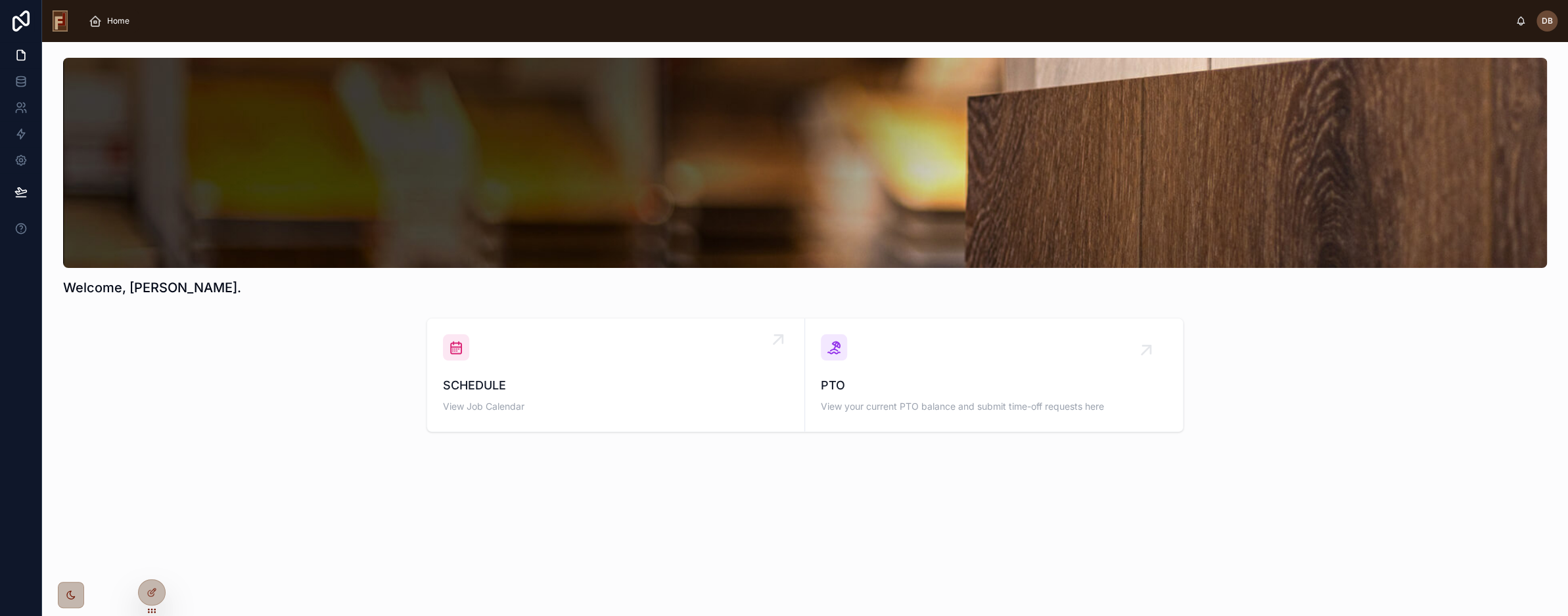
click at [676, 381] on span "SCHEDULE" at bounding box center [616, 385] width 346 height 18
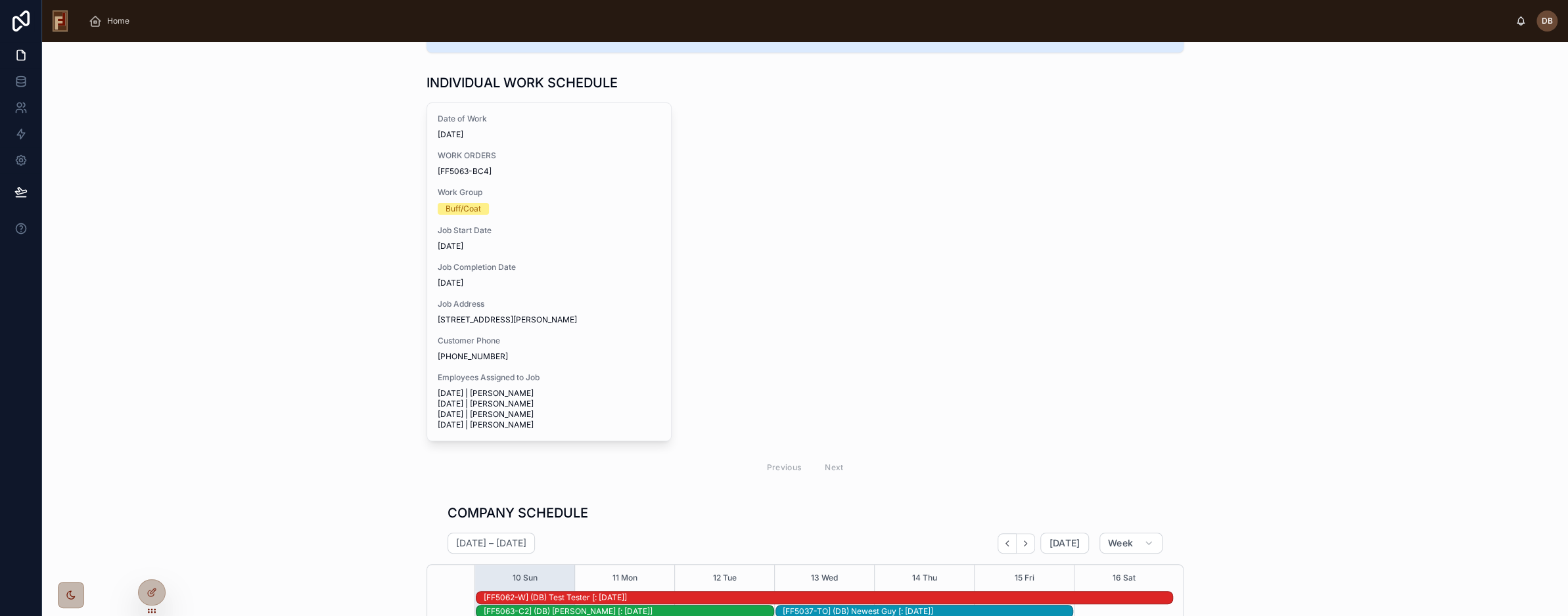
scroll to position [66, 0]
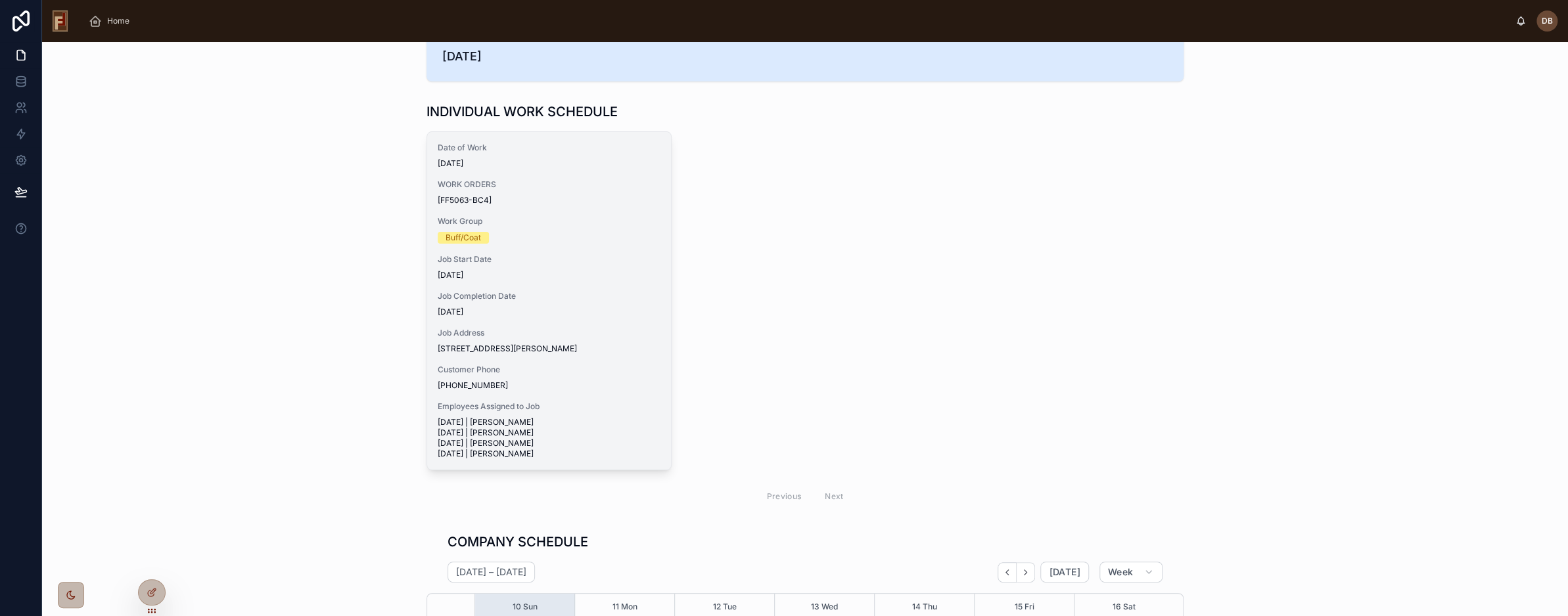
scroll to position [5, 0]
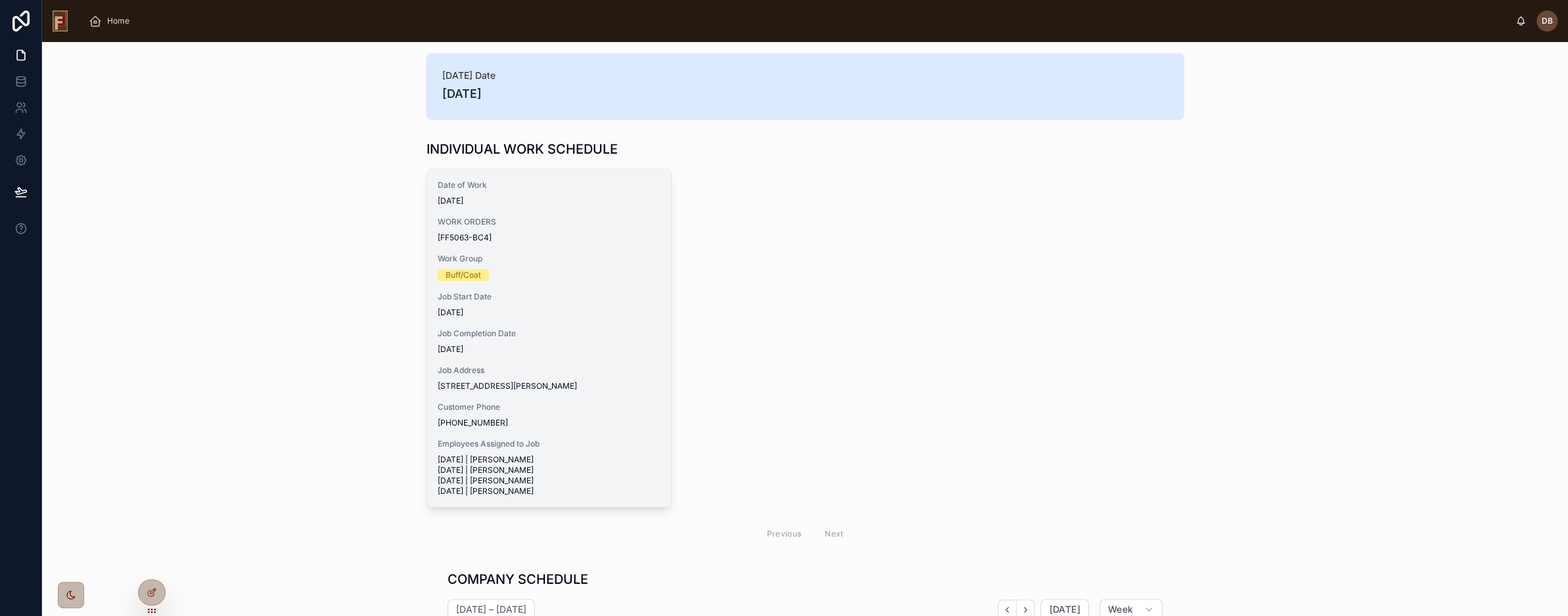
click at [545, 258] on span "Work Group" at bounding box center [549, 259] width 223 height 11
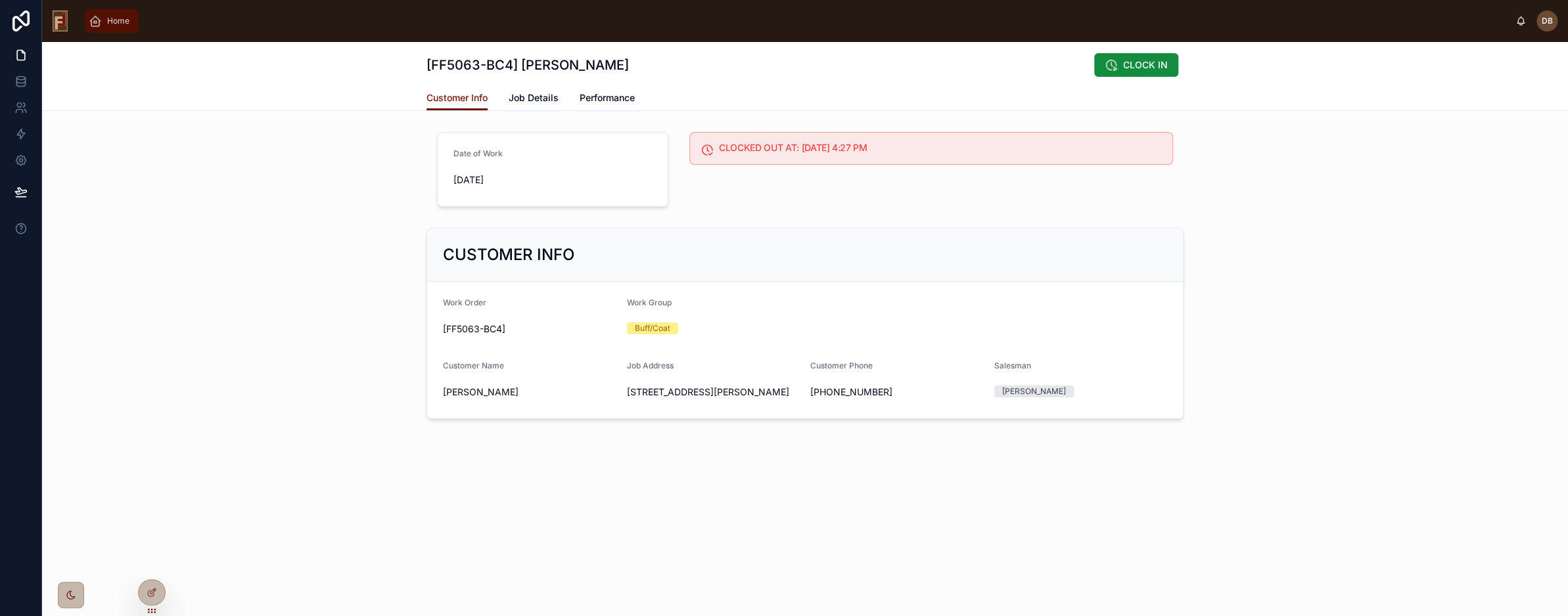
click at [103, 23] on div "Home" at bounding box center [112, 21] width 46 height 21
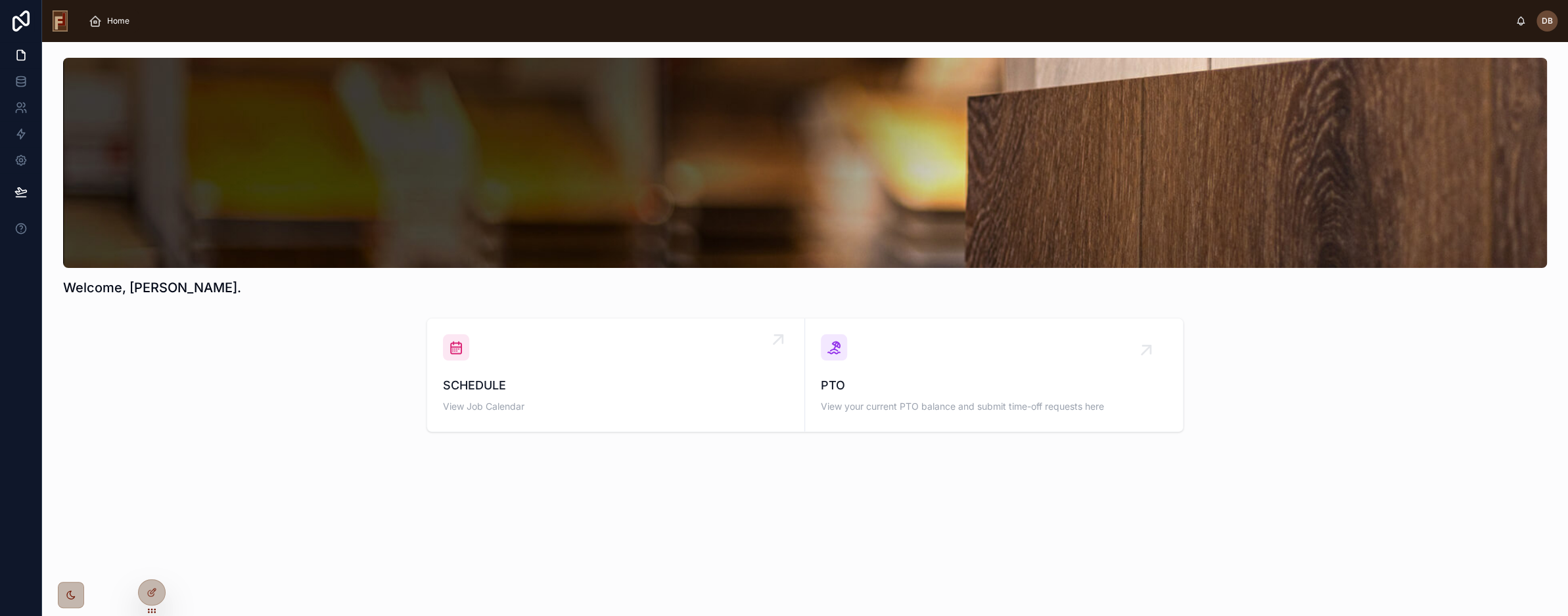
click at [563, 385] on span "SCHEDULE" at bounding box center [616, 385] width 346 height 18
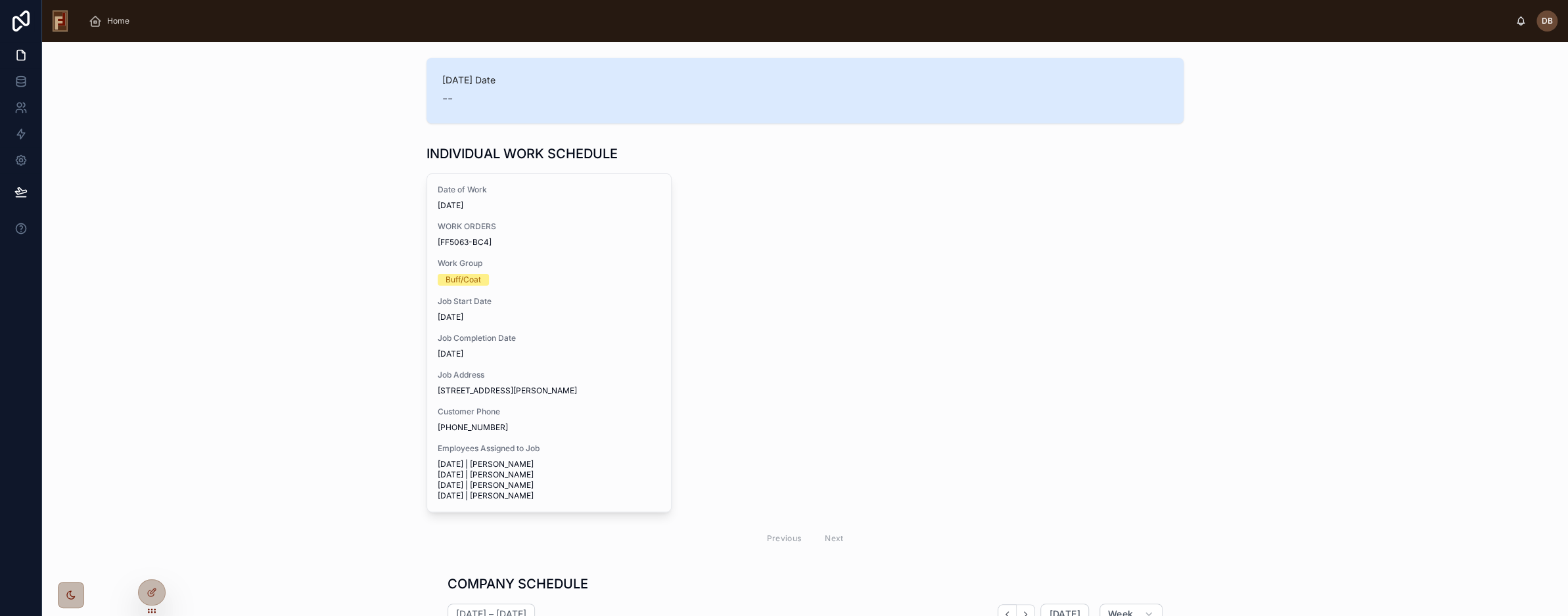
scroll to position [341, 0]
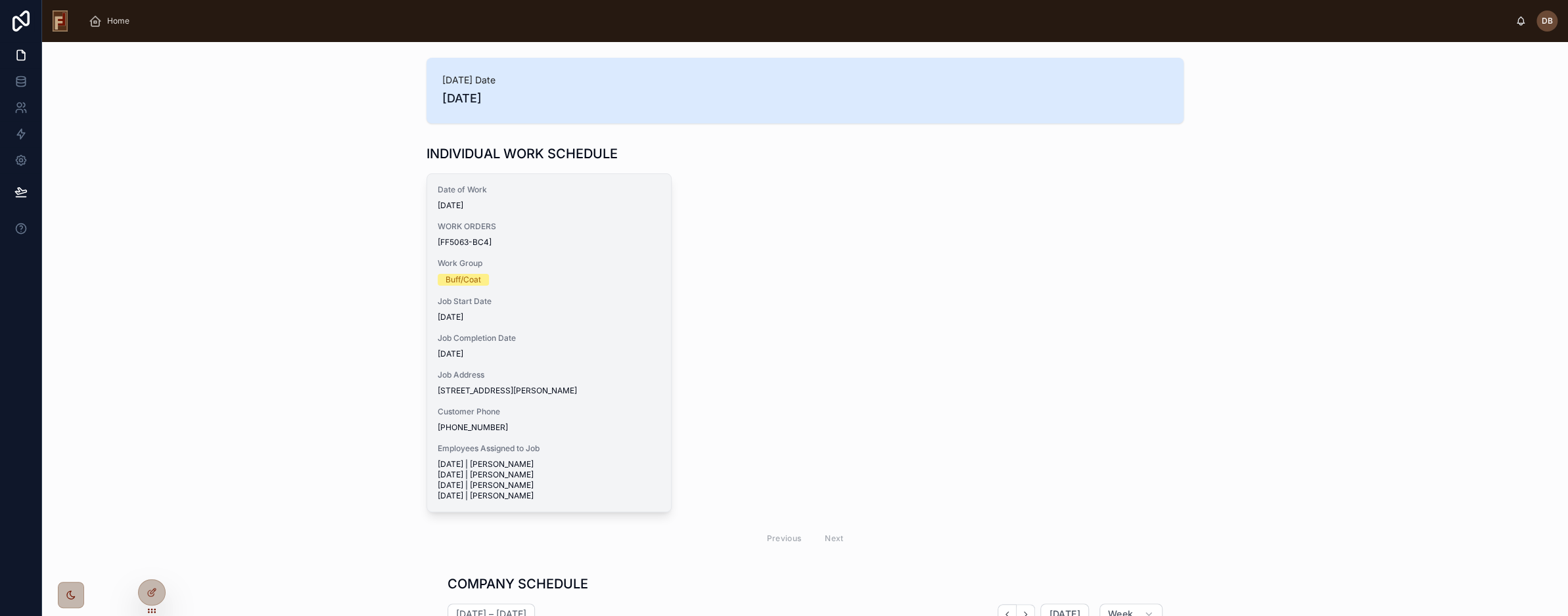
click at [554, 241] on div "[FF5063-BC4]" at bounding box center [549, 243] width 223 height 11
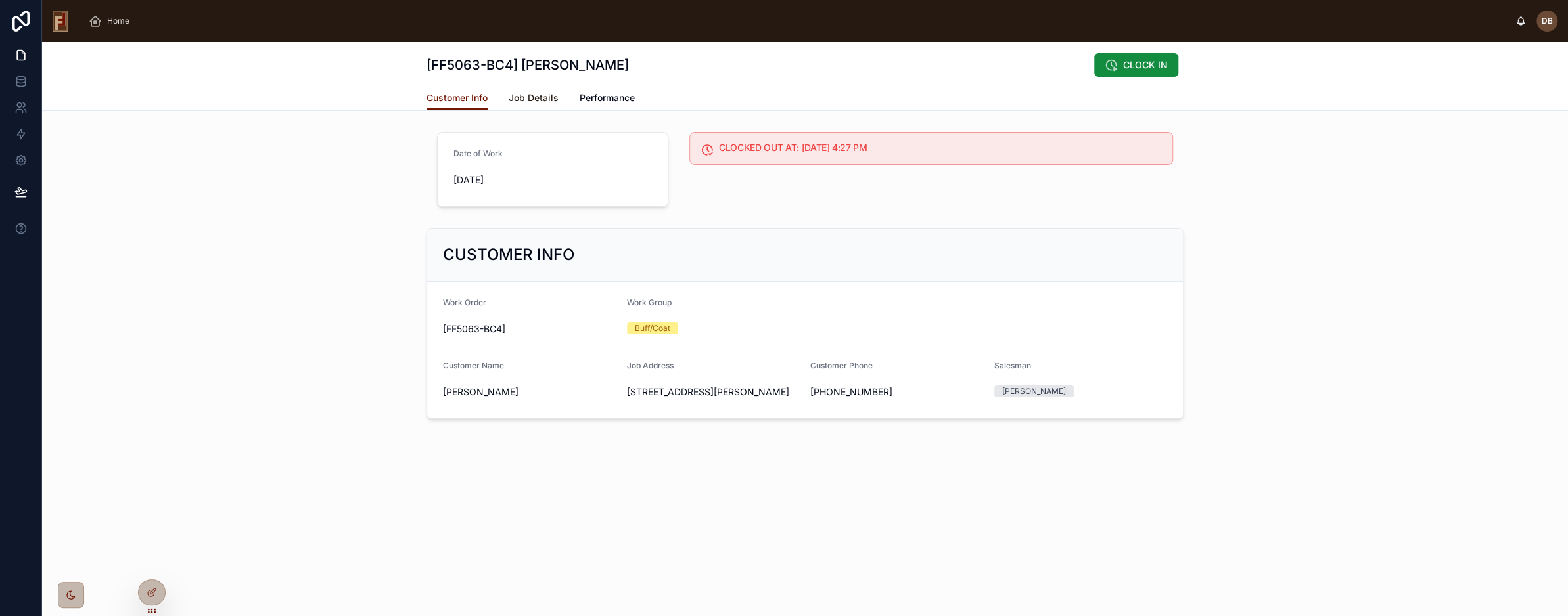
click at [534, 97] on span "Job Details" at bounding box center [534, 97] width 50 height 13
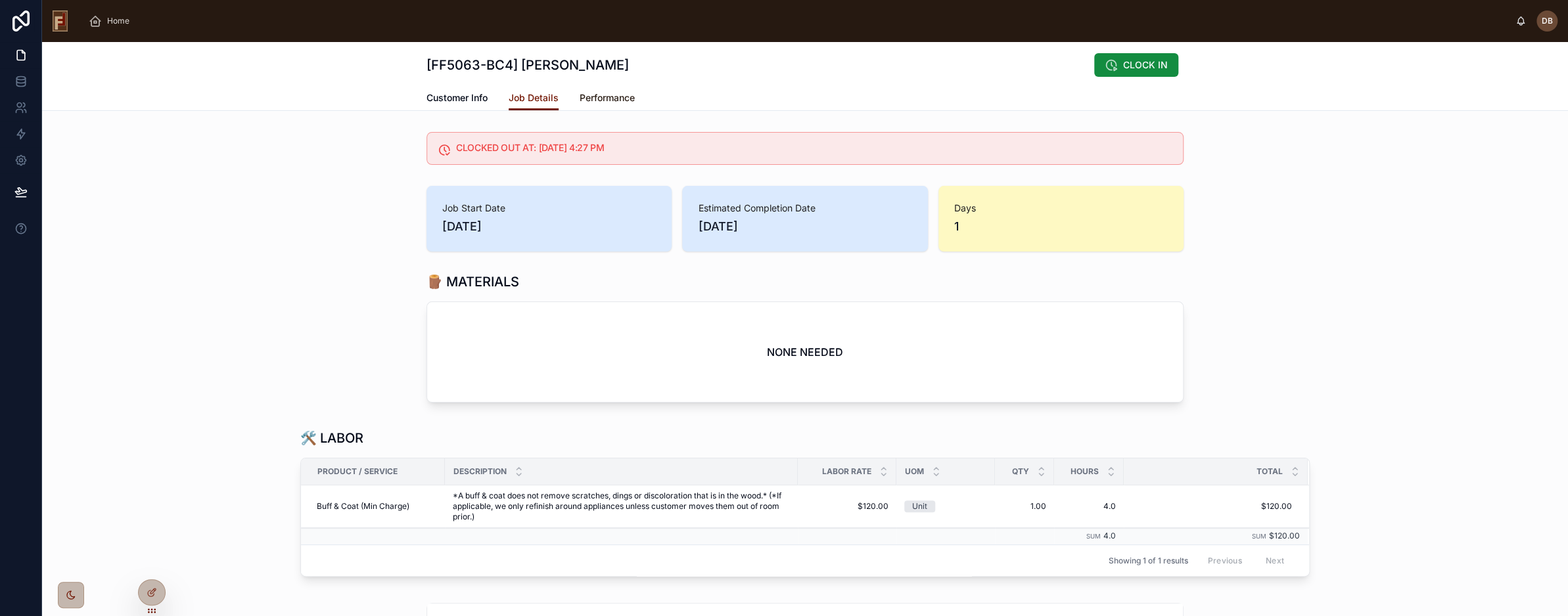
click at [613, 98] on span "Performance" at bounding box center [607, 97] width 55 height 13
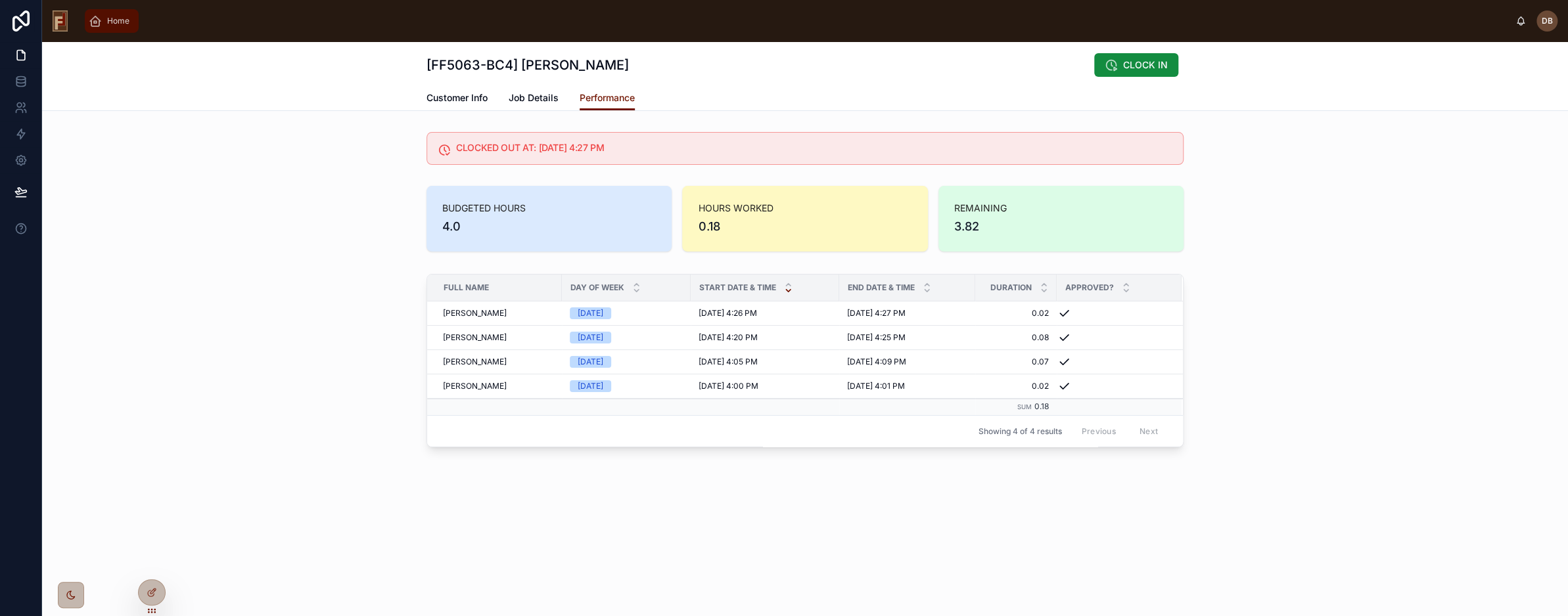
click at [119, 19] on span "Home" at bounding box center [118, 21] width 22 height 11
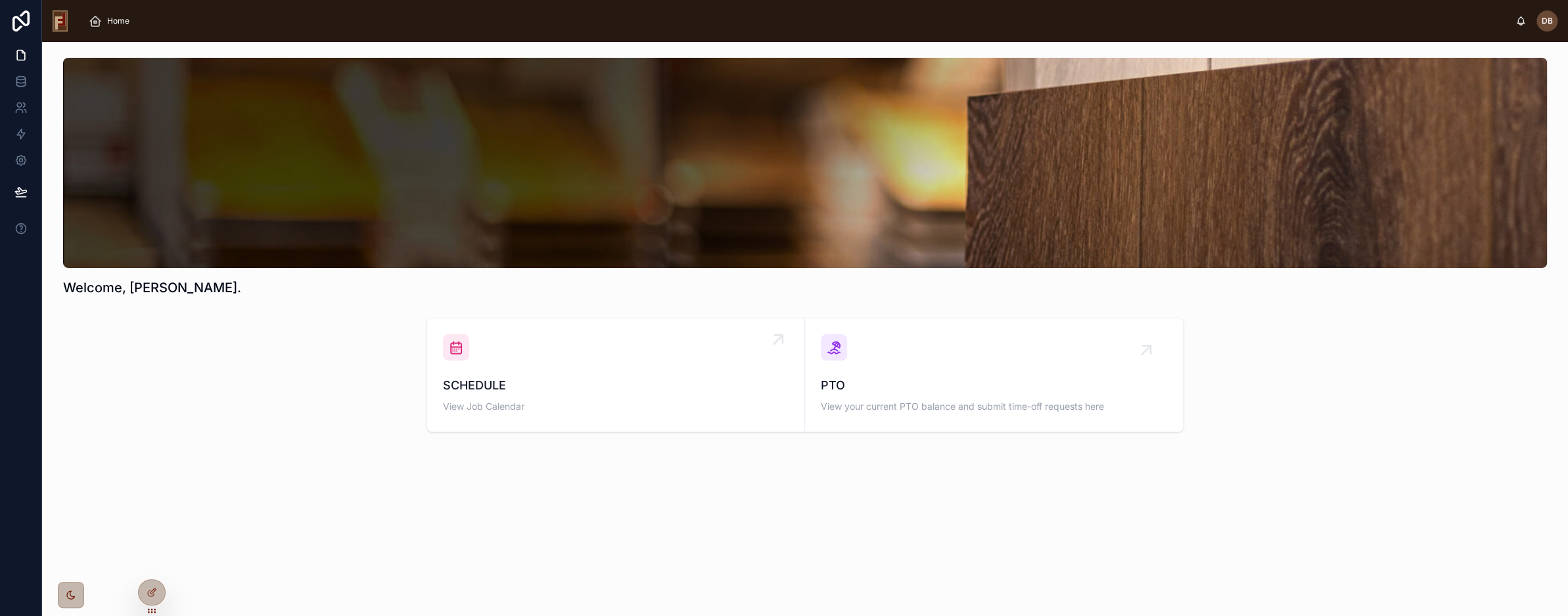
click at [519, 378] on span "SCHEDULE" at bounding box center [616, 385] width 346 height 18
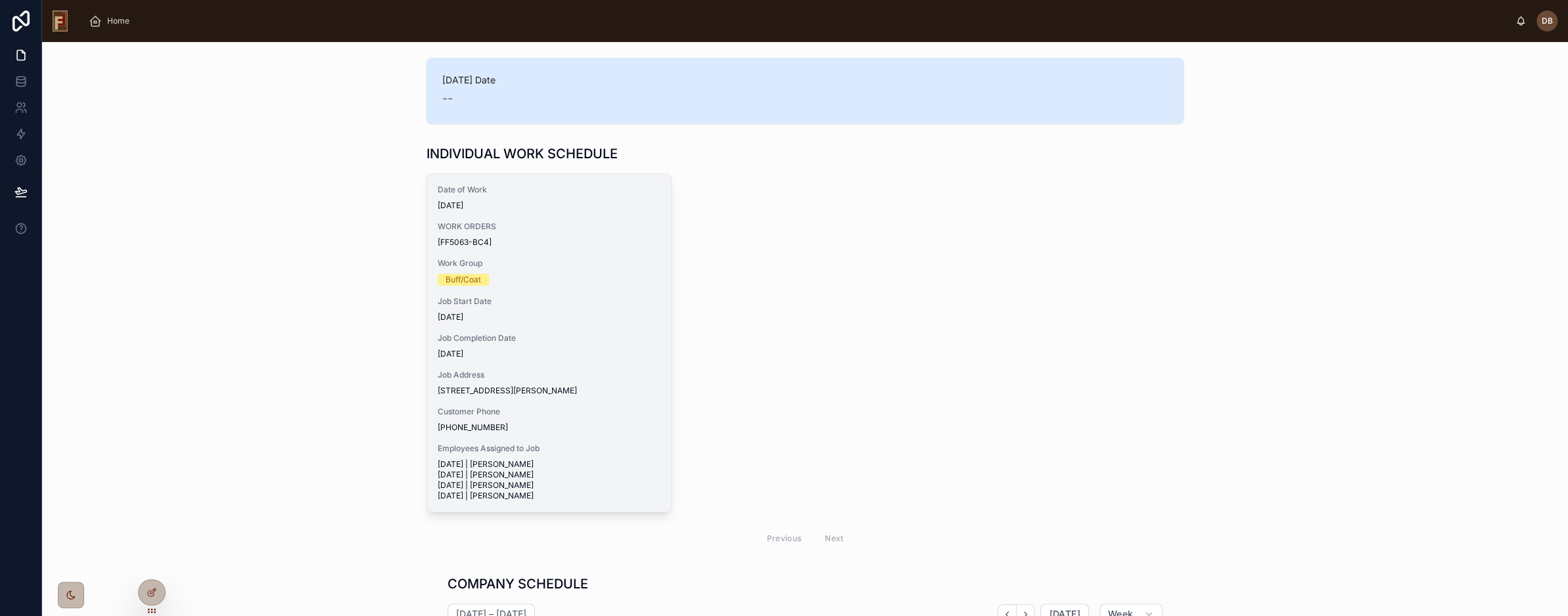
scroll to position [341, 0]
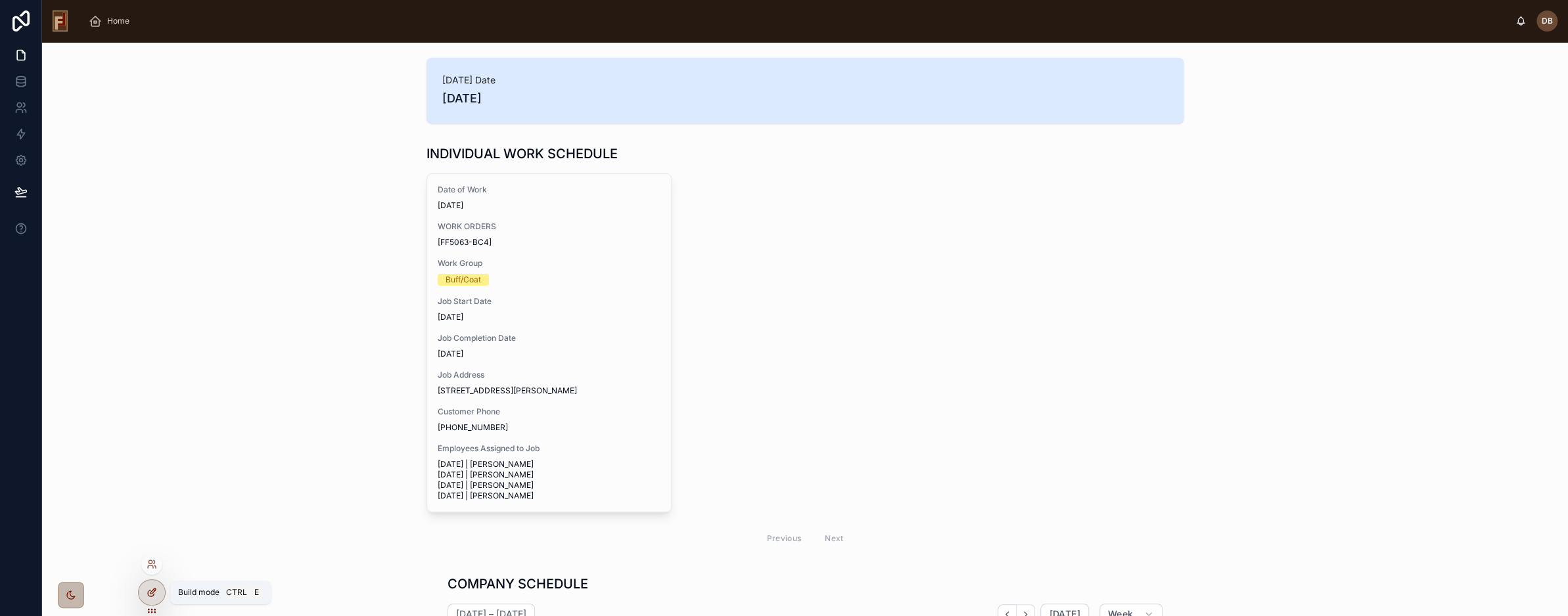
click at [155, 596] on icon at bounding box center [152, 593] width 11 height 11
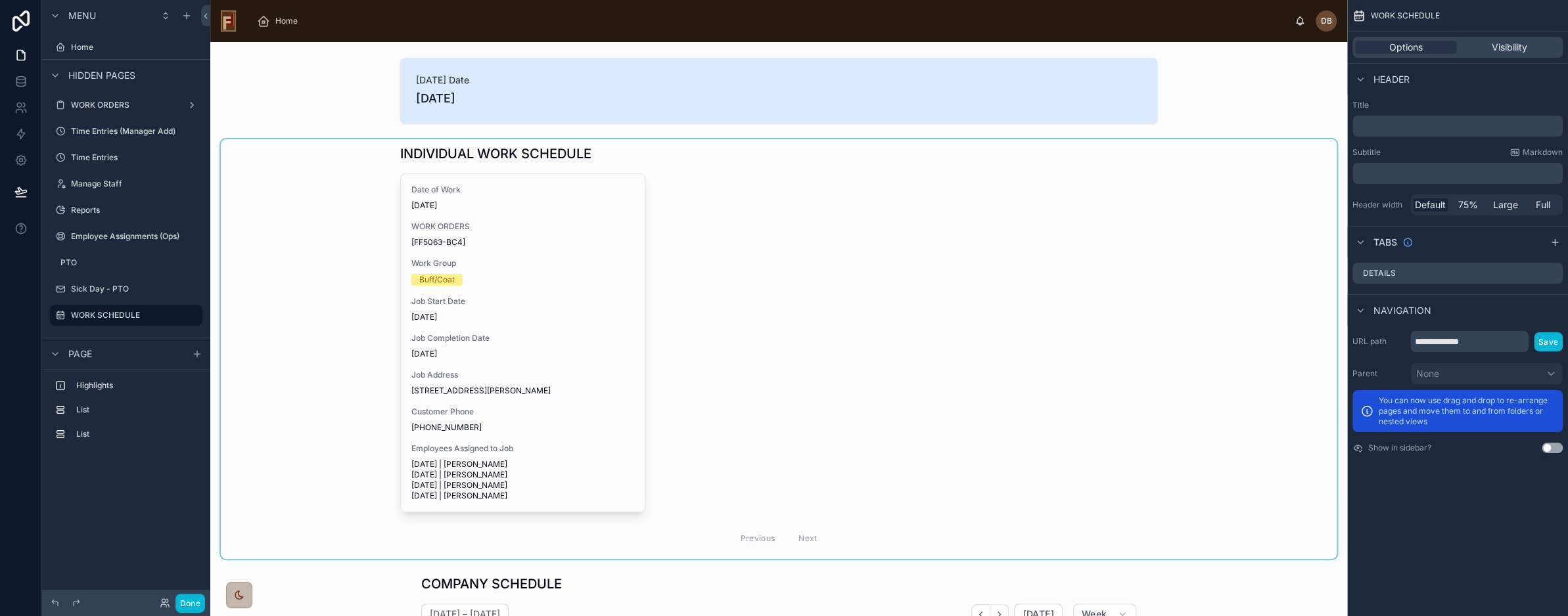
click at [1153, 222] on div at bounding box center [779, 349] width 1116 height 420
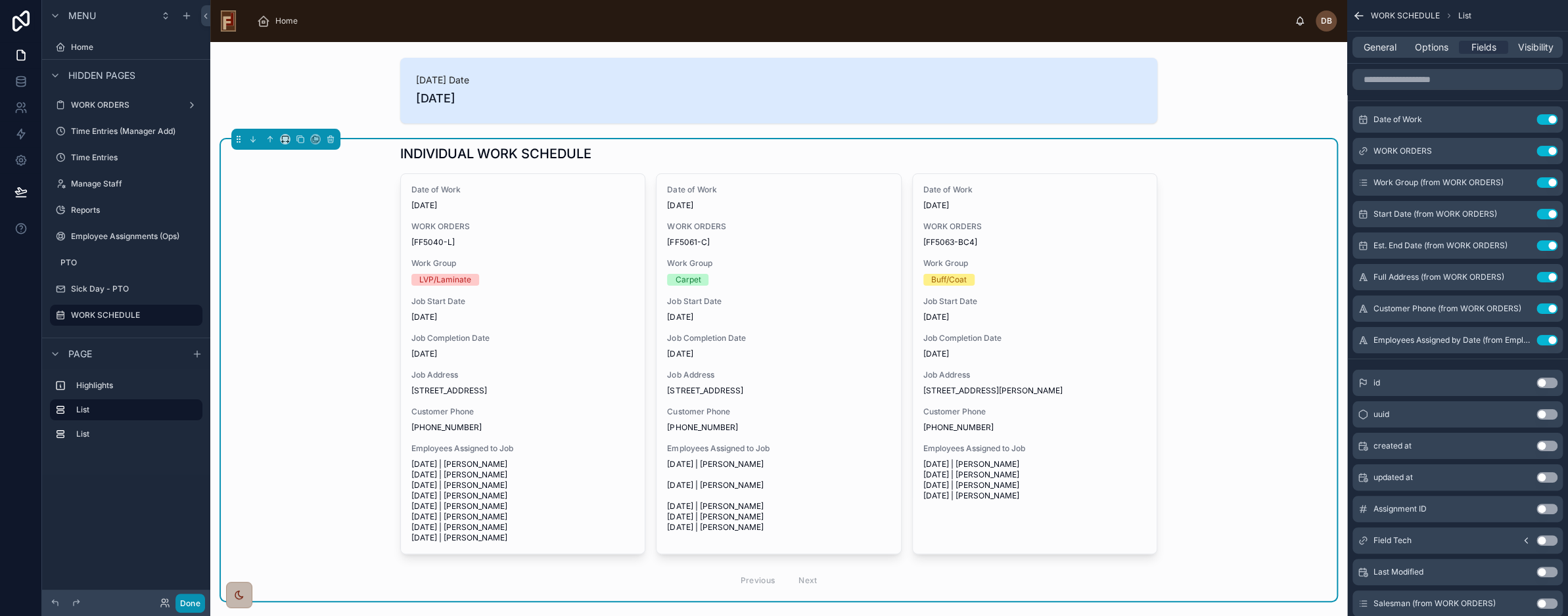
click at [191, 601] on button "Done" at bounding box center [190, 603] width 30 height 19
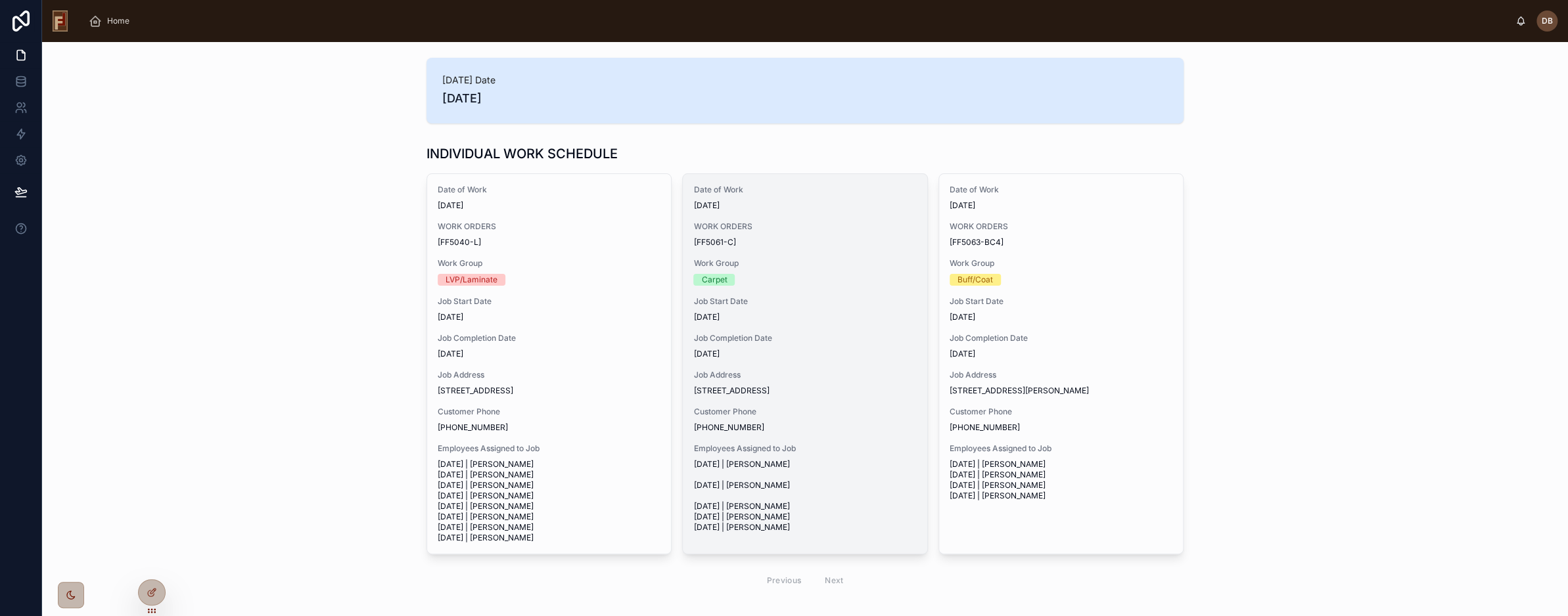
click at [802, 296] on span "Job Start Date" at bounding box center [804, 302] width 223 height 11
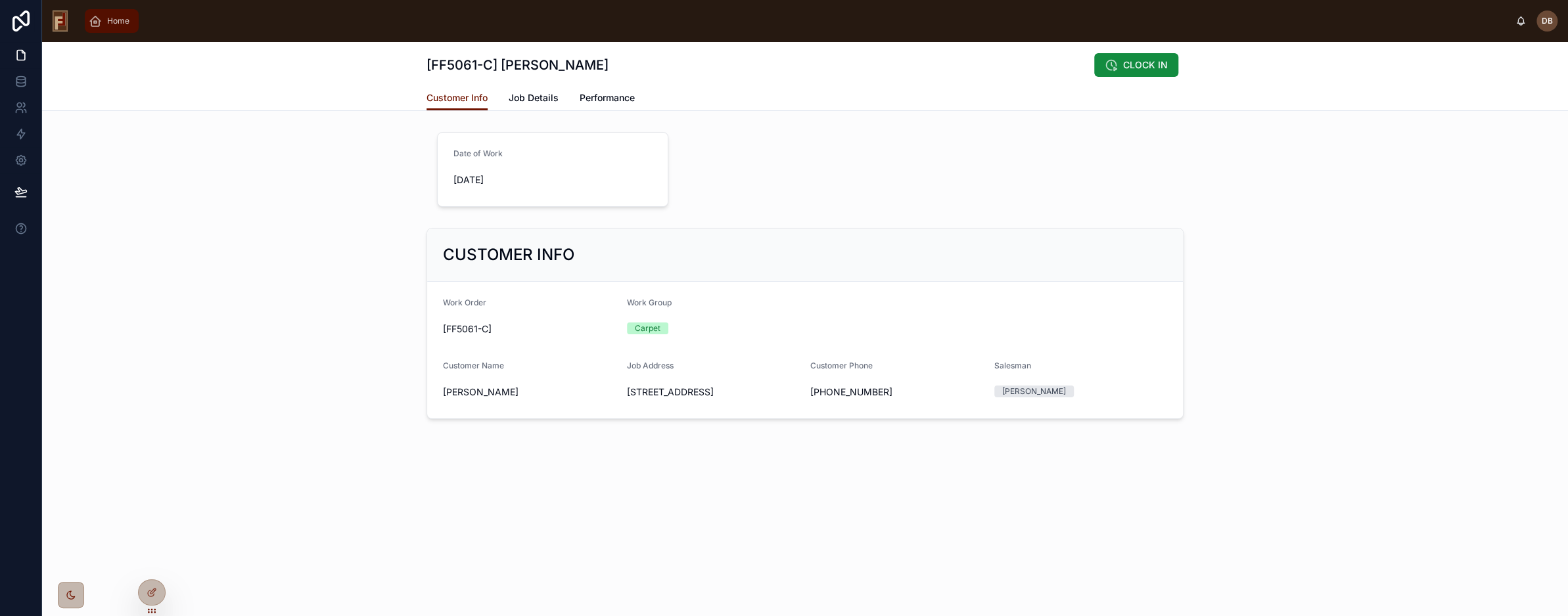
click at [110, 22] on span "Home" at bounding box center [118, 21] width 22 height 11
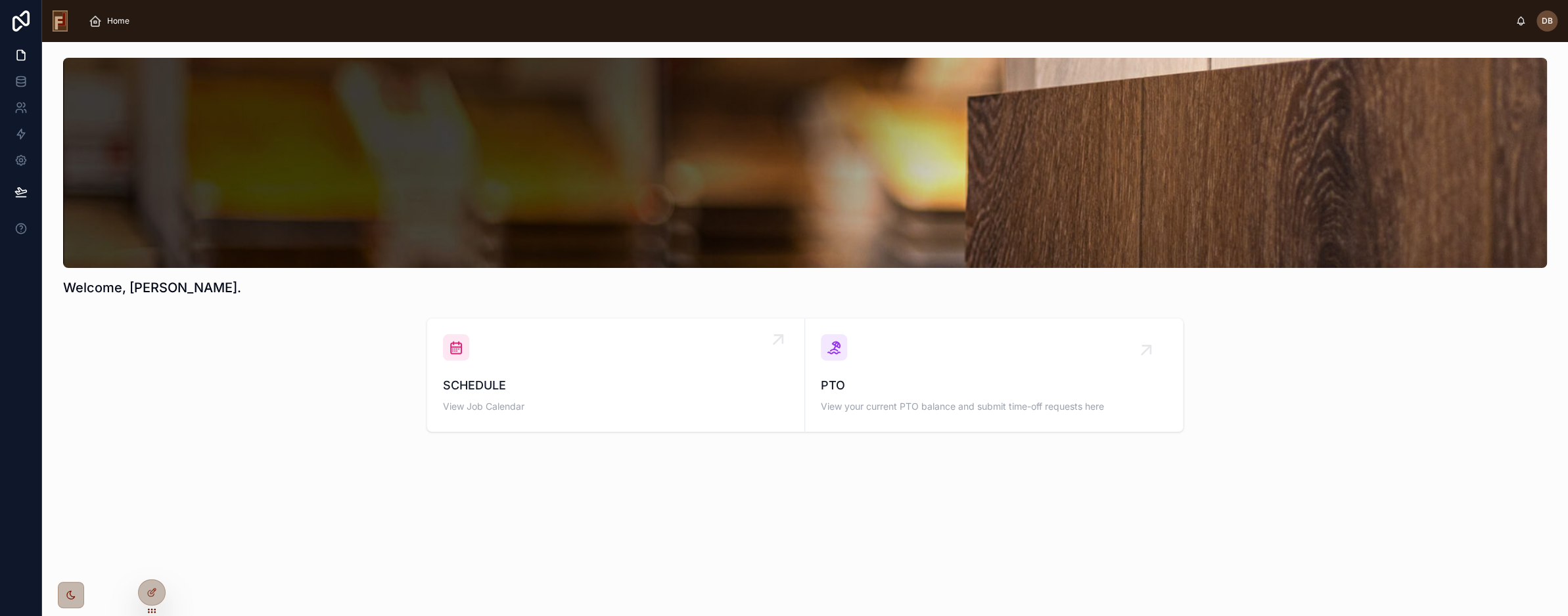
click at [591, 348] on div "SCHEDULE View Job Calendar" at bounding box center [616, 375] width 346 height 81
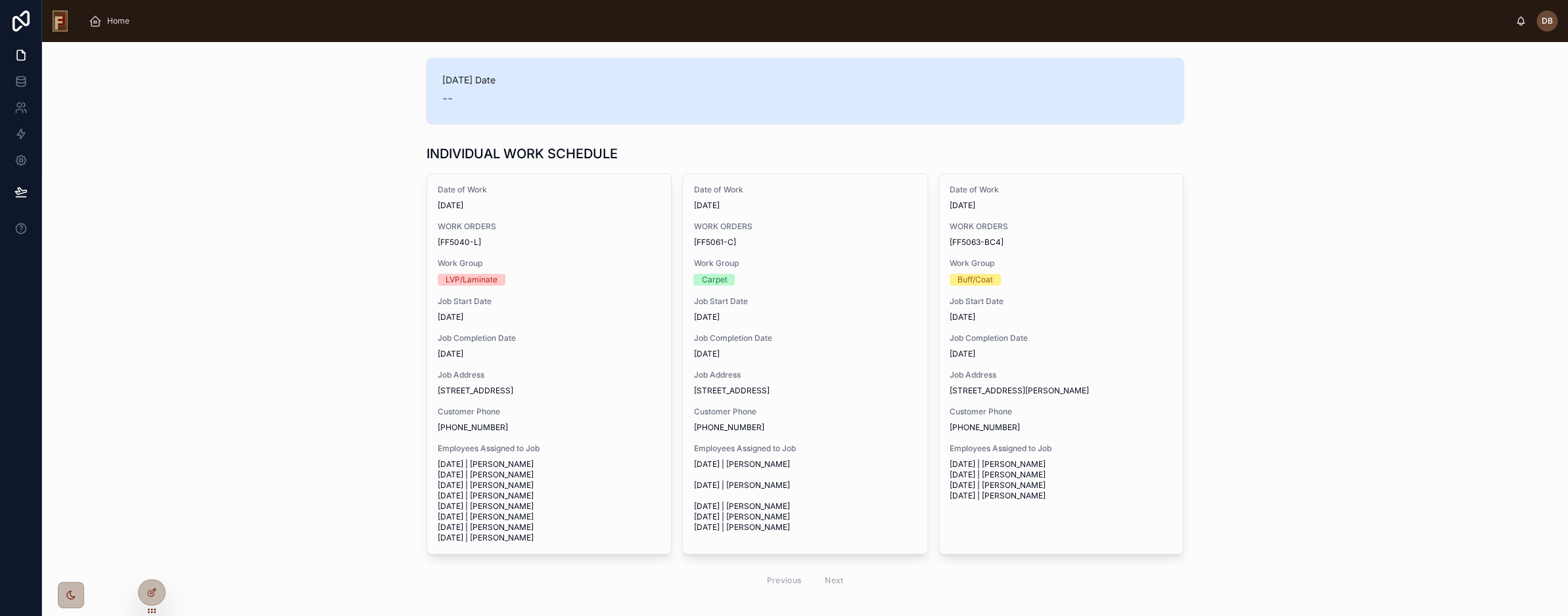
scroll to position [341, 0]
click at [156, 588] on icon at bounding box center [152, 593] width 11 height 11
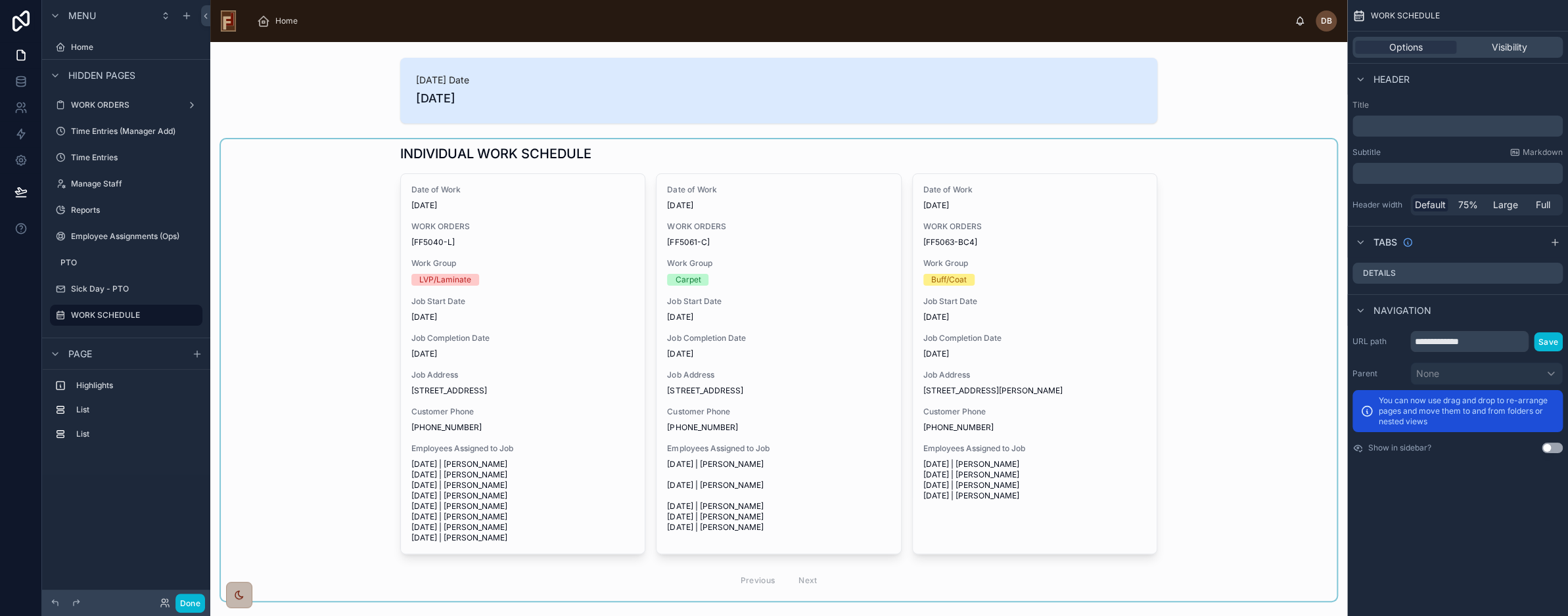
click at [540, 220] on div at bounding box center [779, 370] width 1116 height 462
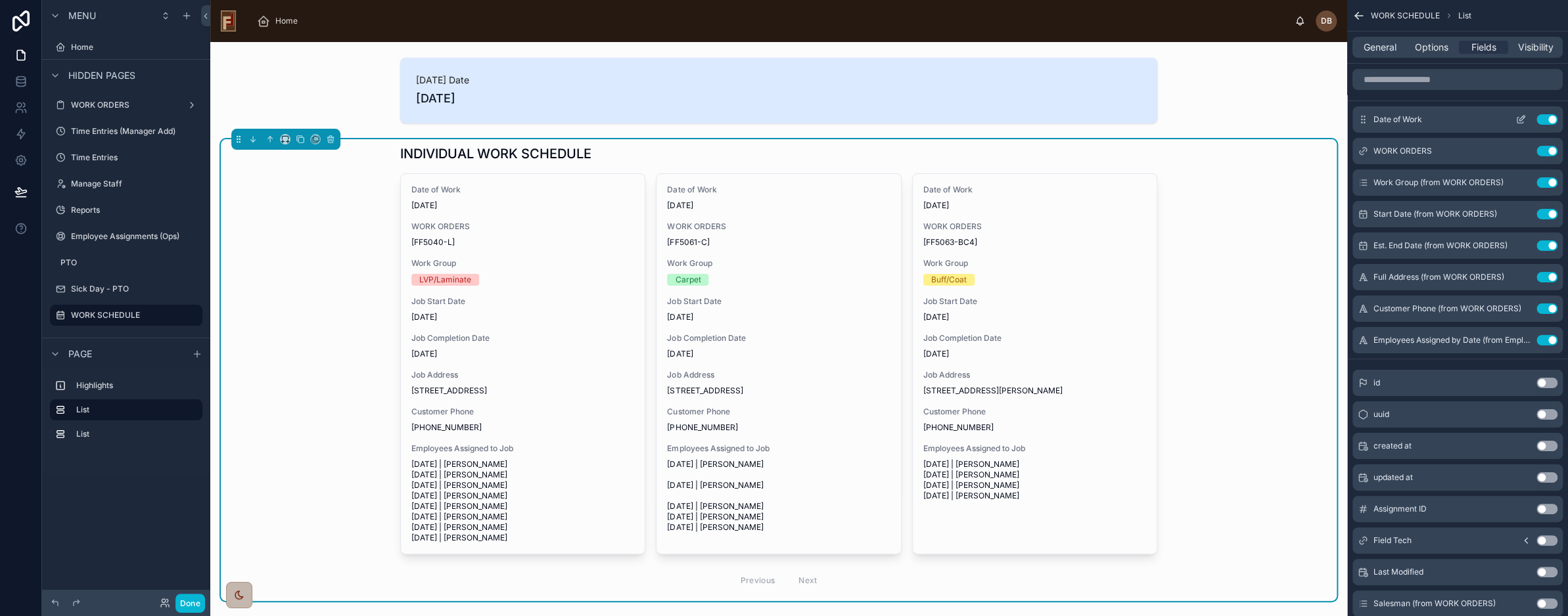
click at [1548, 117] on button "Use setting" at bounding box center [1547, 120] width 21 height 11
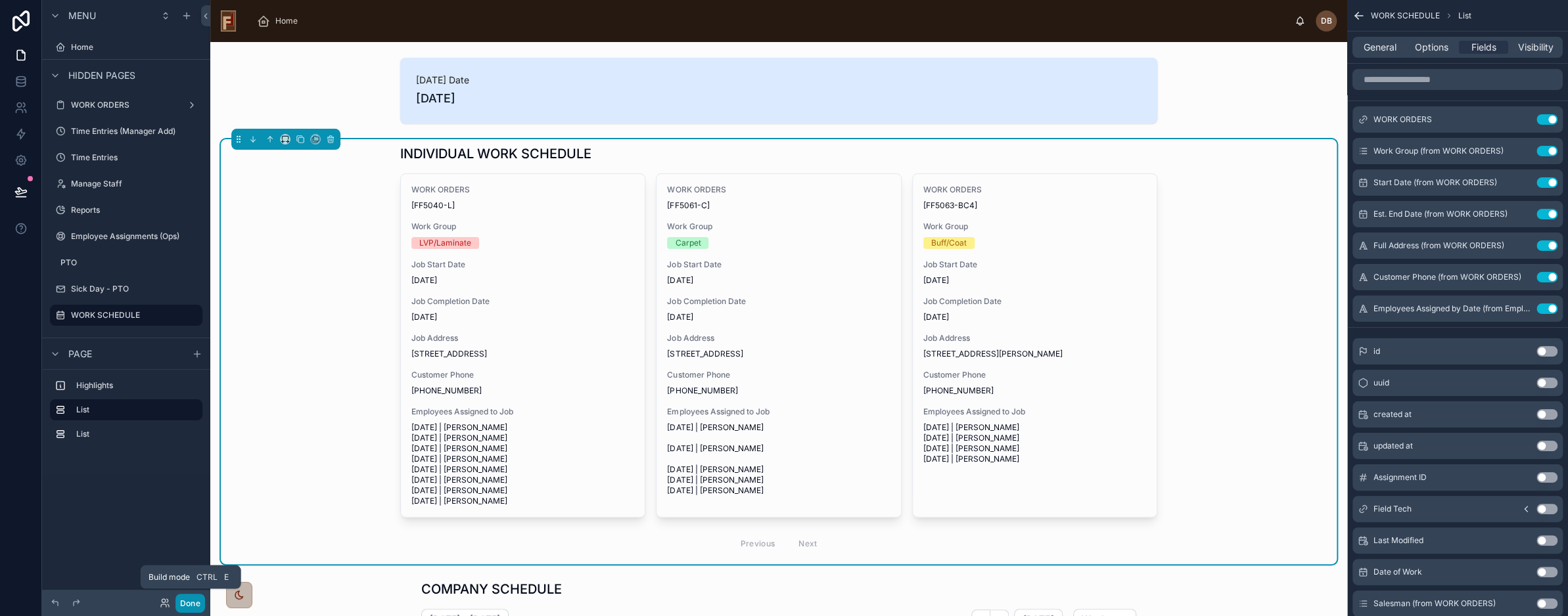
click at [193, 602] on button "Done" at bounding box center [190, 603] width 30 height 19
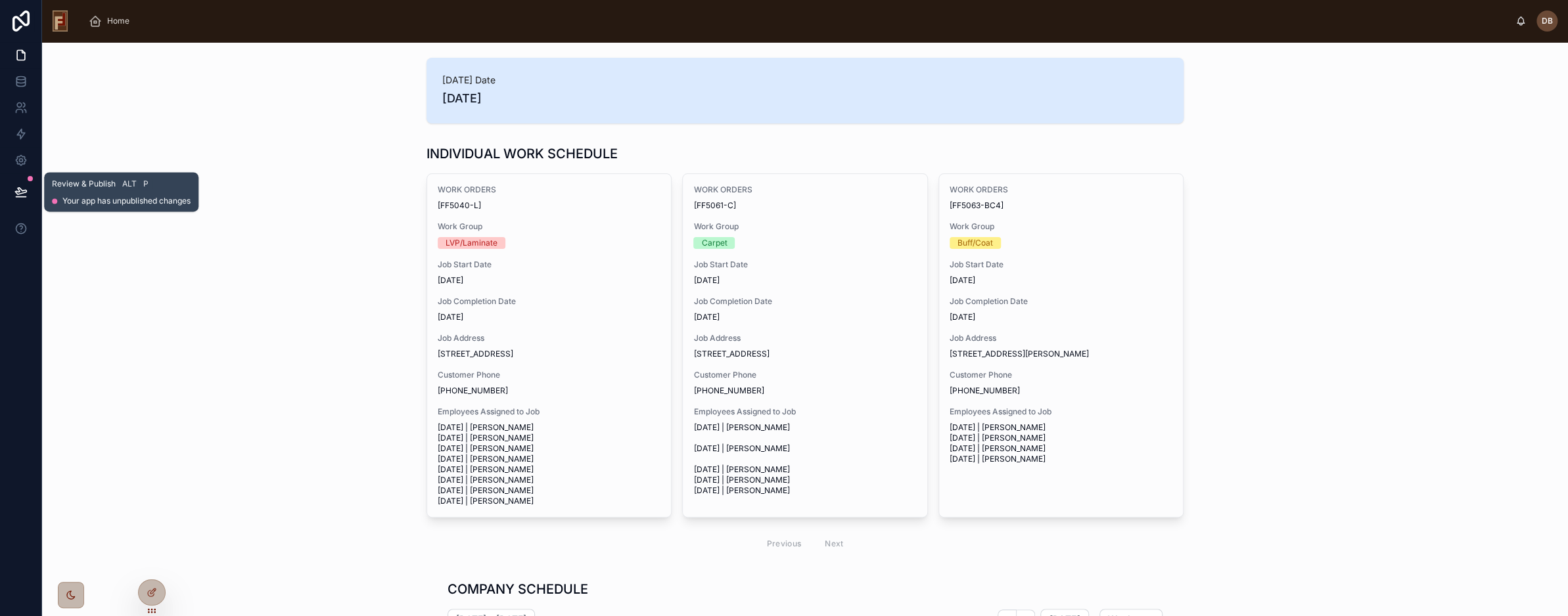
click at [18, 184] on button at bounding box center [21, 192] width 29 height 37
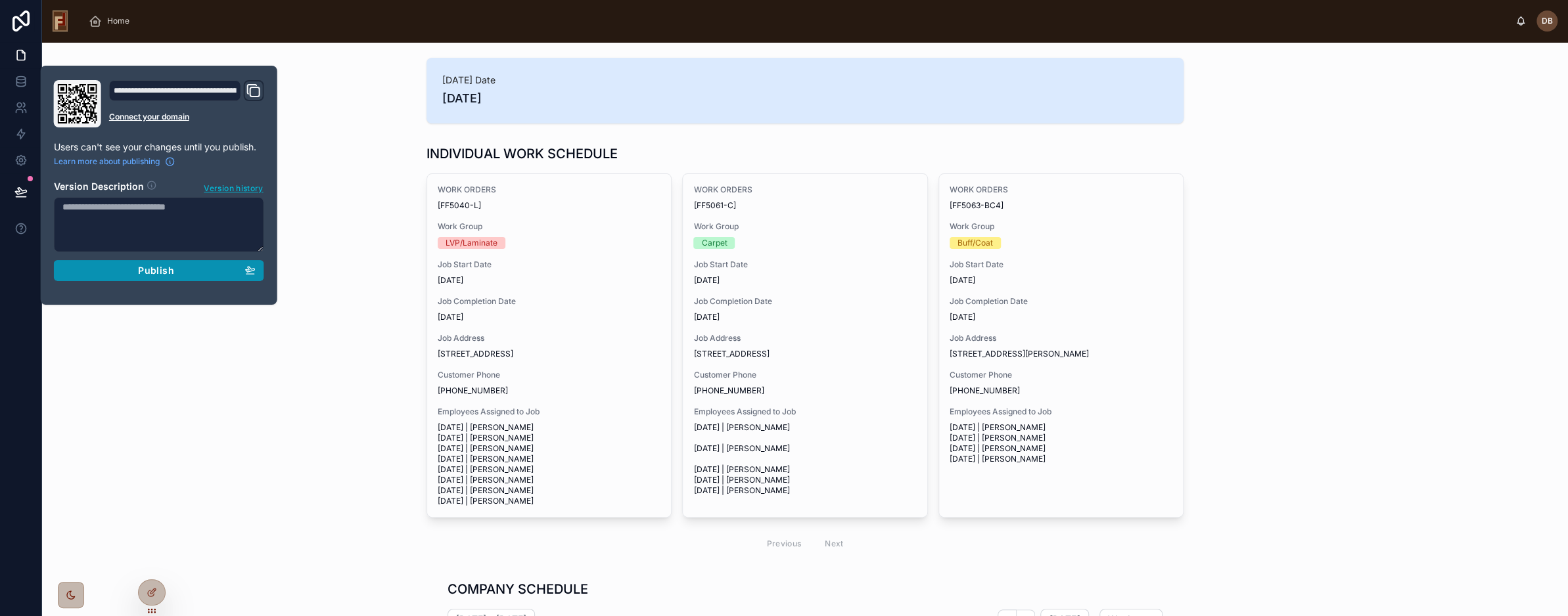
click at [152, 268] on span "Publish" at bounding box center [156, 270] width 35 height 11
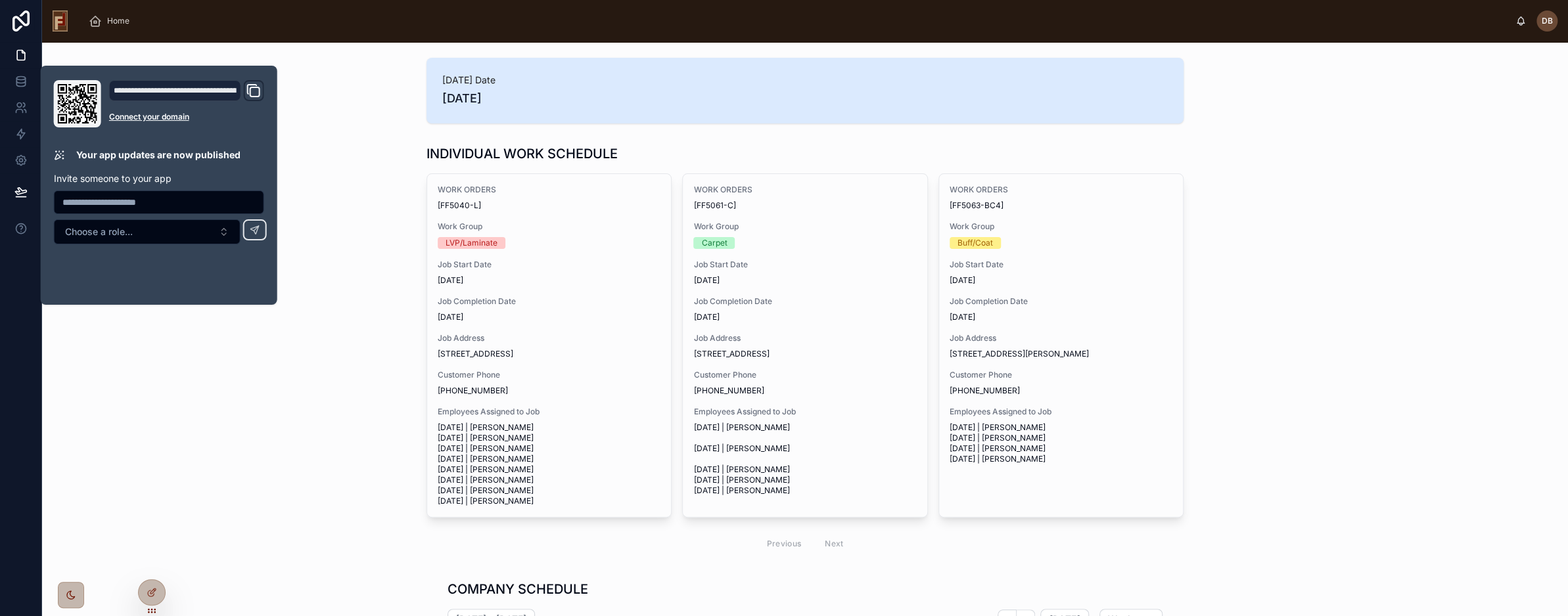
scroll to position [341, 0]
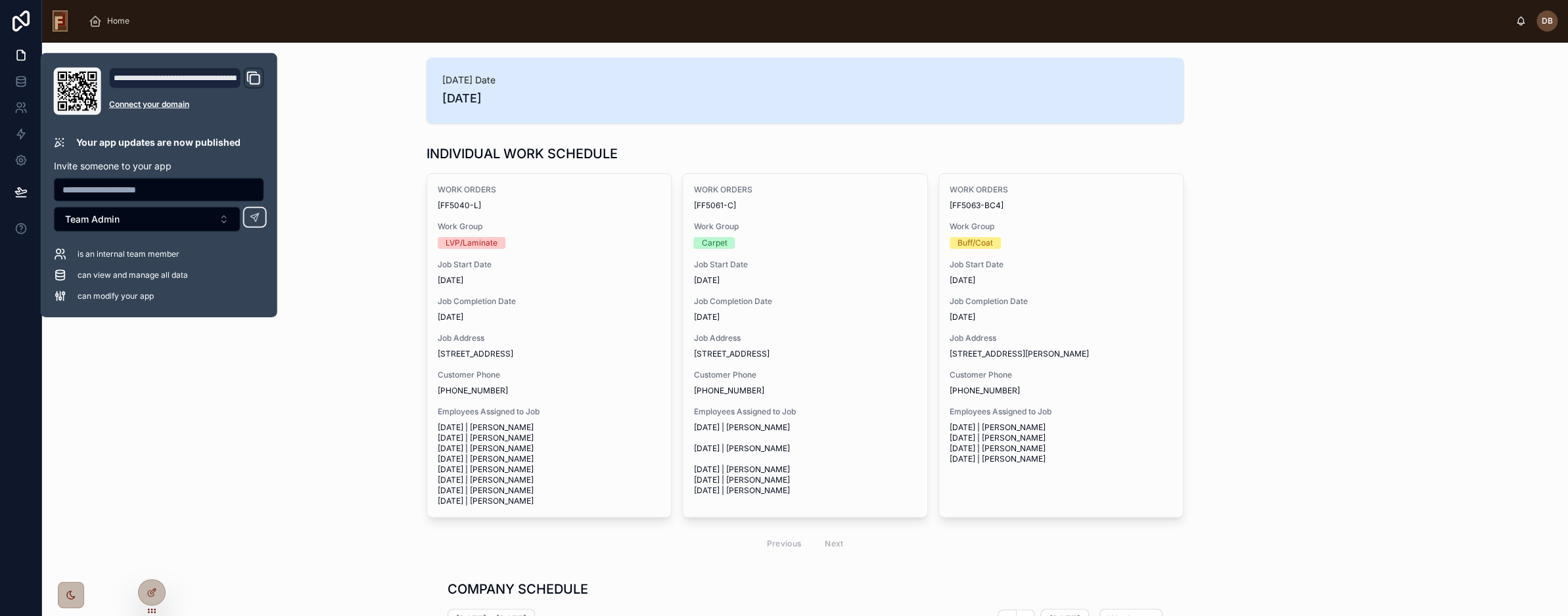
click at [351, 197] on div "INDIVIDUAL WORK SCHEDULE WORK ORDERS [FF5040-L] Work Group LVP/Laminate Job Sta…" at bounding box center [805, 352] width 1505 height 425
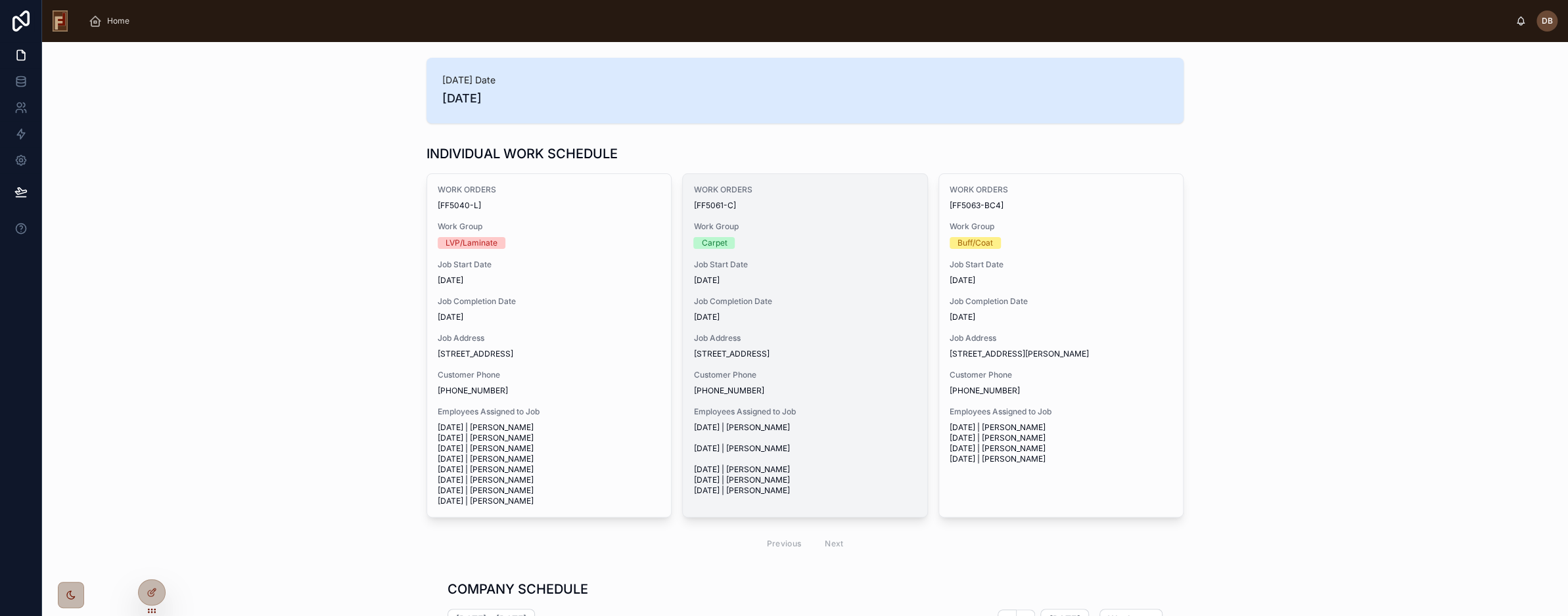
click at [828, 231] on span "Work Group" at bounding box center [804, 227] width 223 height 11
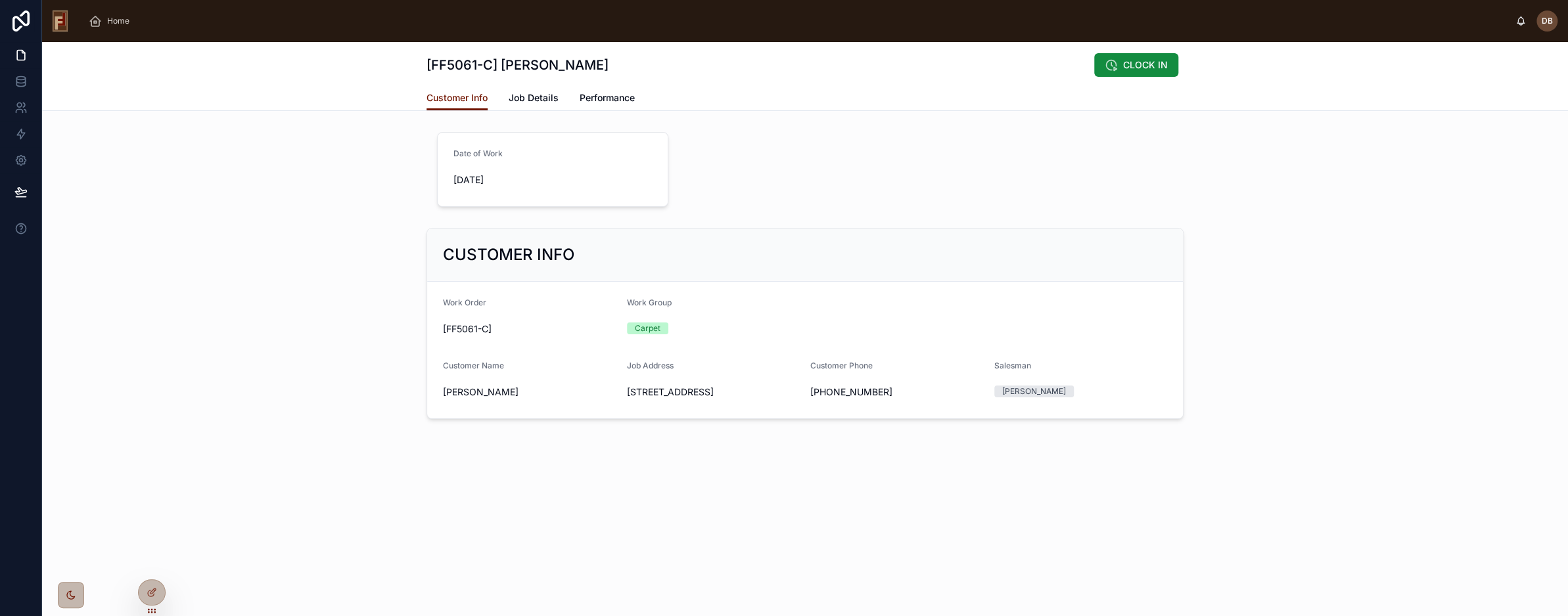
click at [350, 172] on div "Date of Work [DATE]" at bounding box center [805, 170] width 1516 height 85
click at [528, 98] on span "Job Details" at bounding box center [534, 97] width 50 height 13
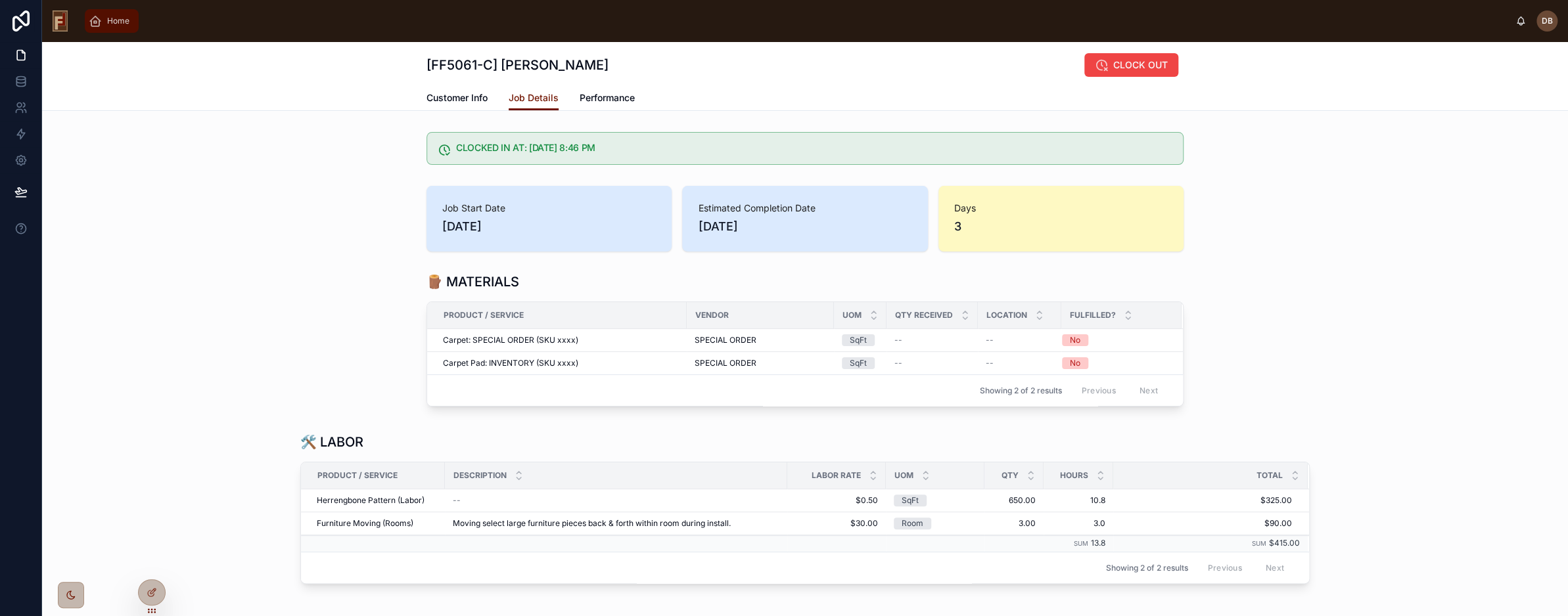
click at [112, 28] on div "Home" at bounding box center [112, 21] width 46 height 21
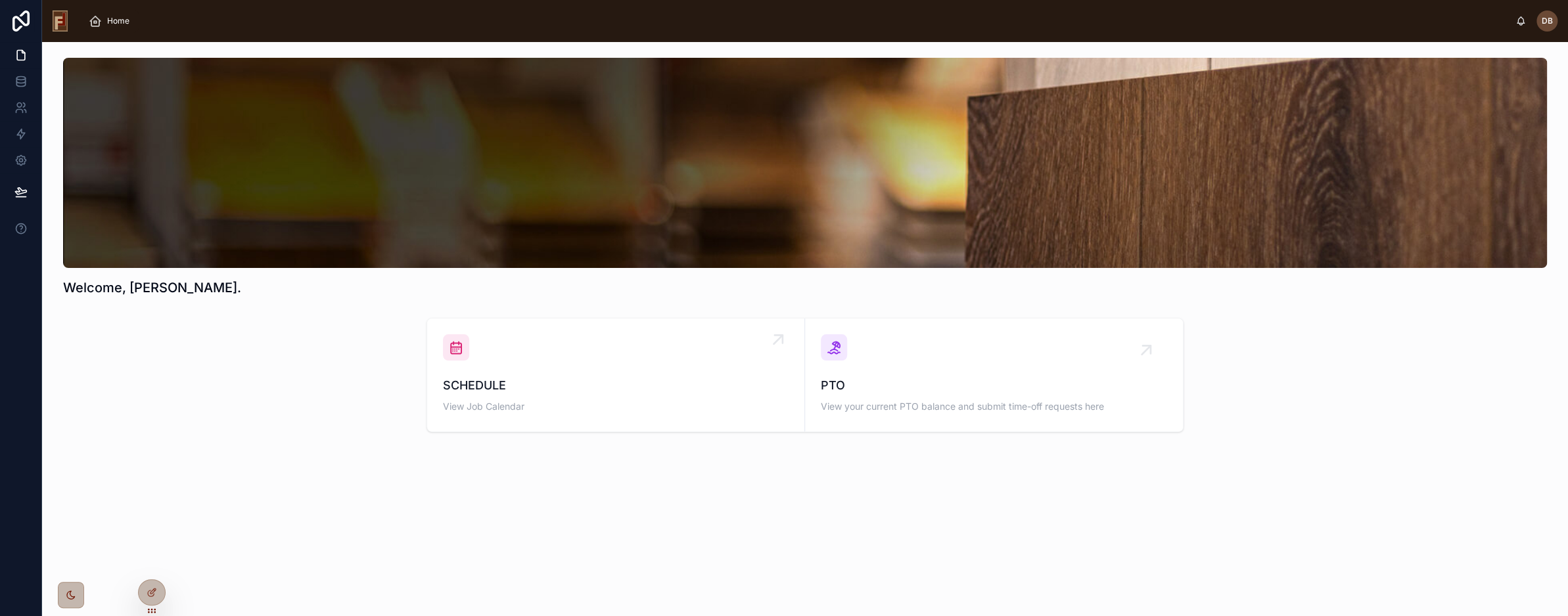
click at [560, 378] on span "SCHEDULE" at bounding box center [616, 385] width 346 height 18
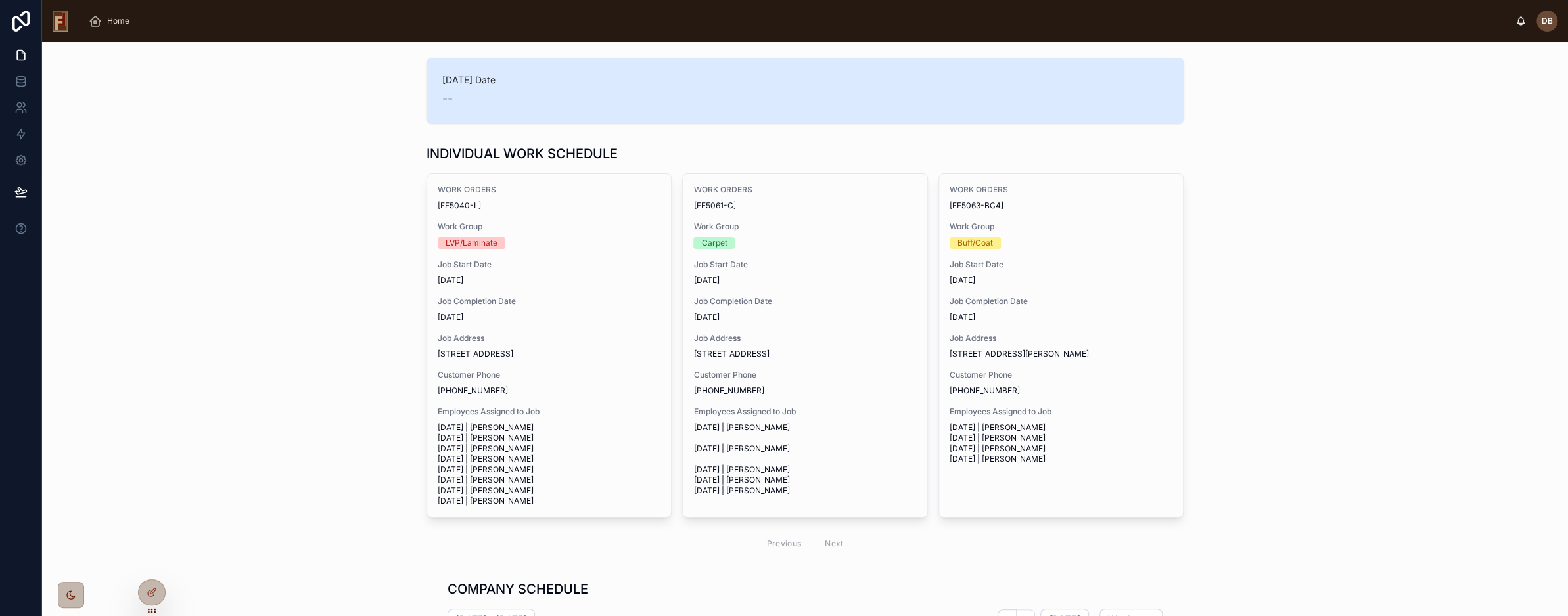
scroll to position [341, 0]
click at [152, 596] on icon at bounding box center [151, 594] width 6 height 6
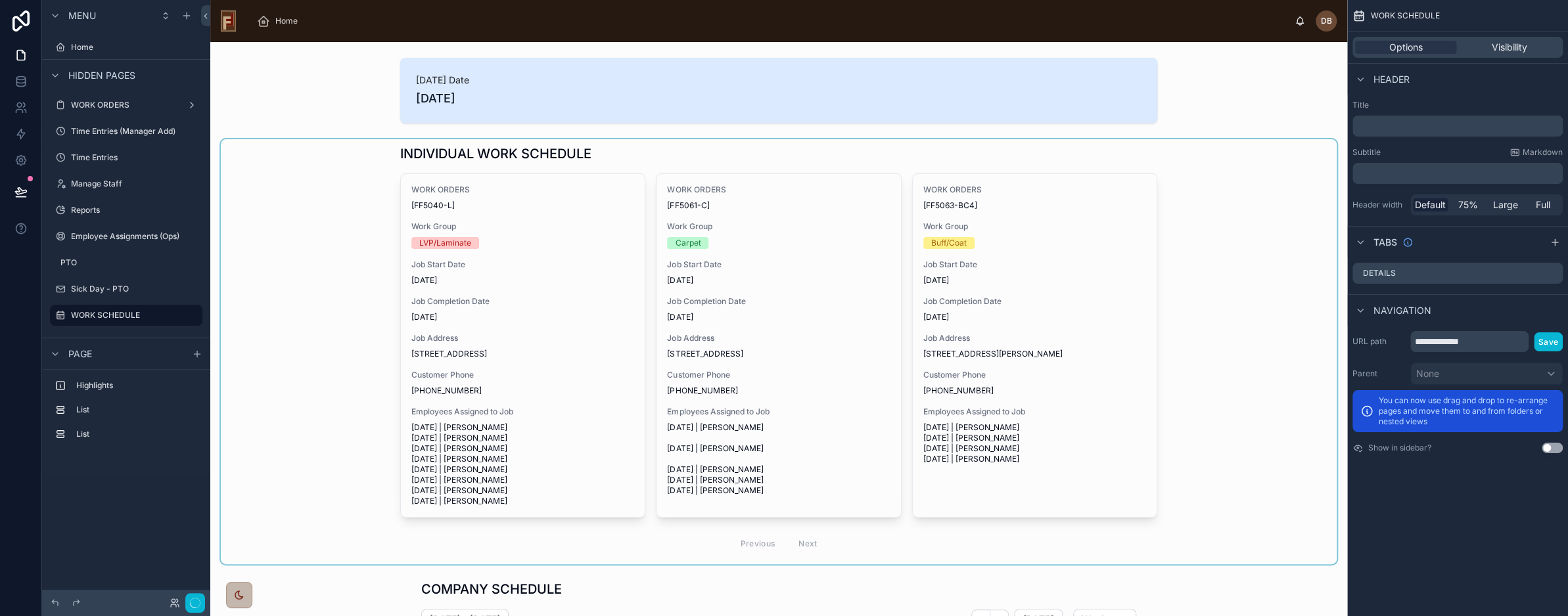
click at [570, 244] on div at bounding box center [779, 352] width 1116 height 425
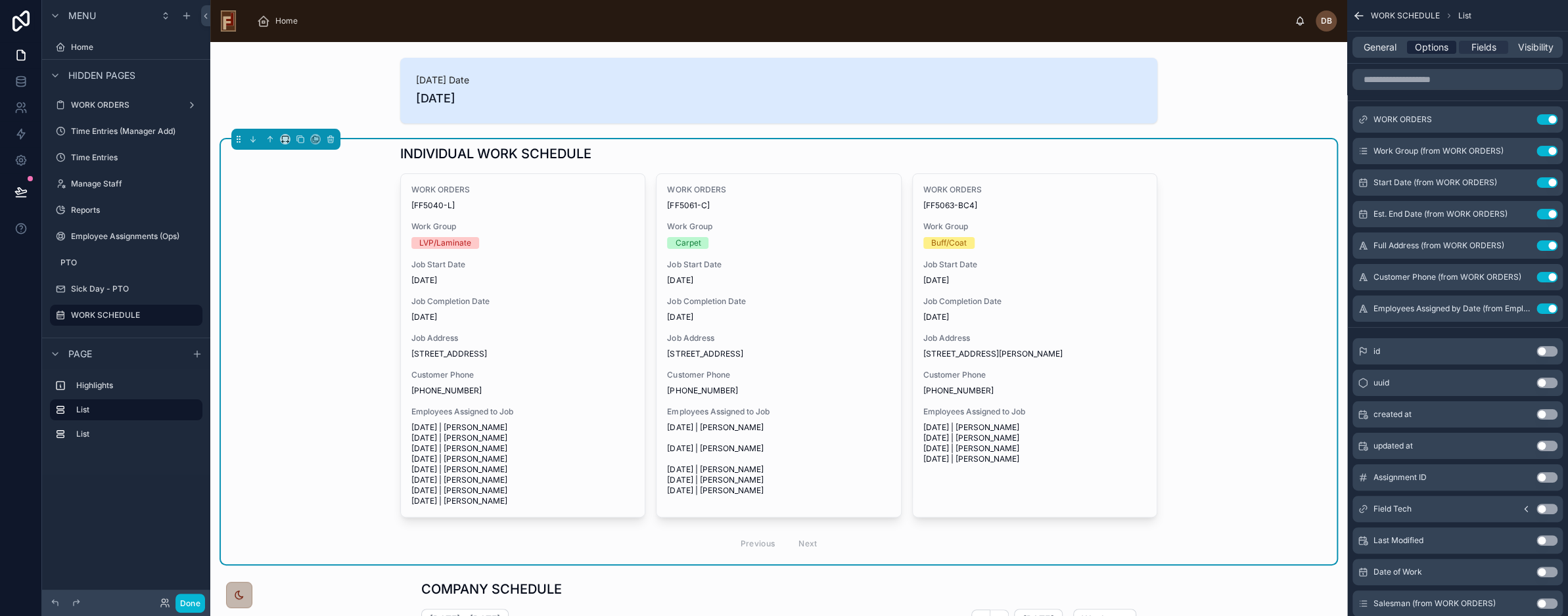
click at [1431, 50] on span "Options" at bounding box center [1432, 47] width 34 height 13
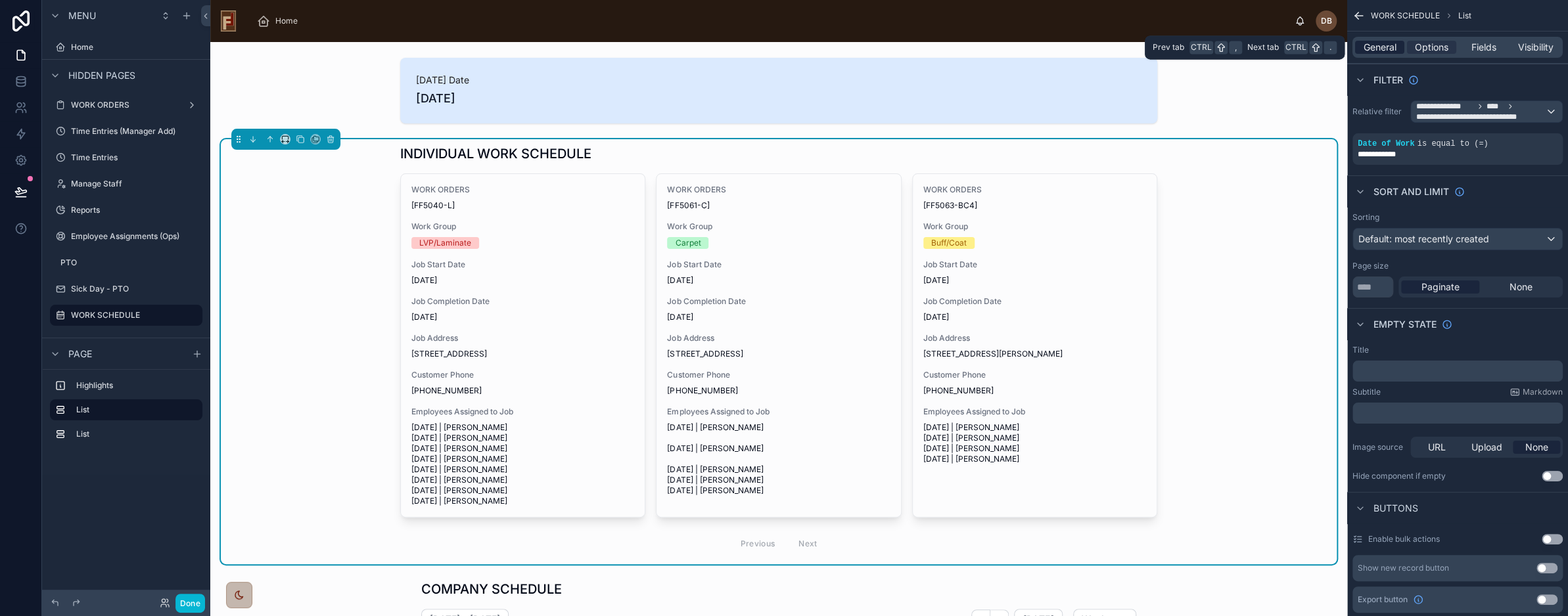
click at [1388, 51] on span "General" at bounding box center [1380, 47] width 33 height 13
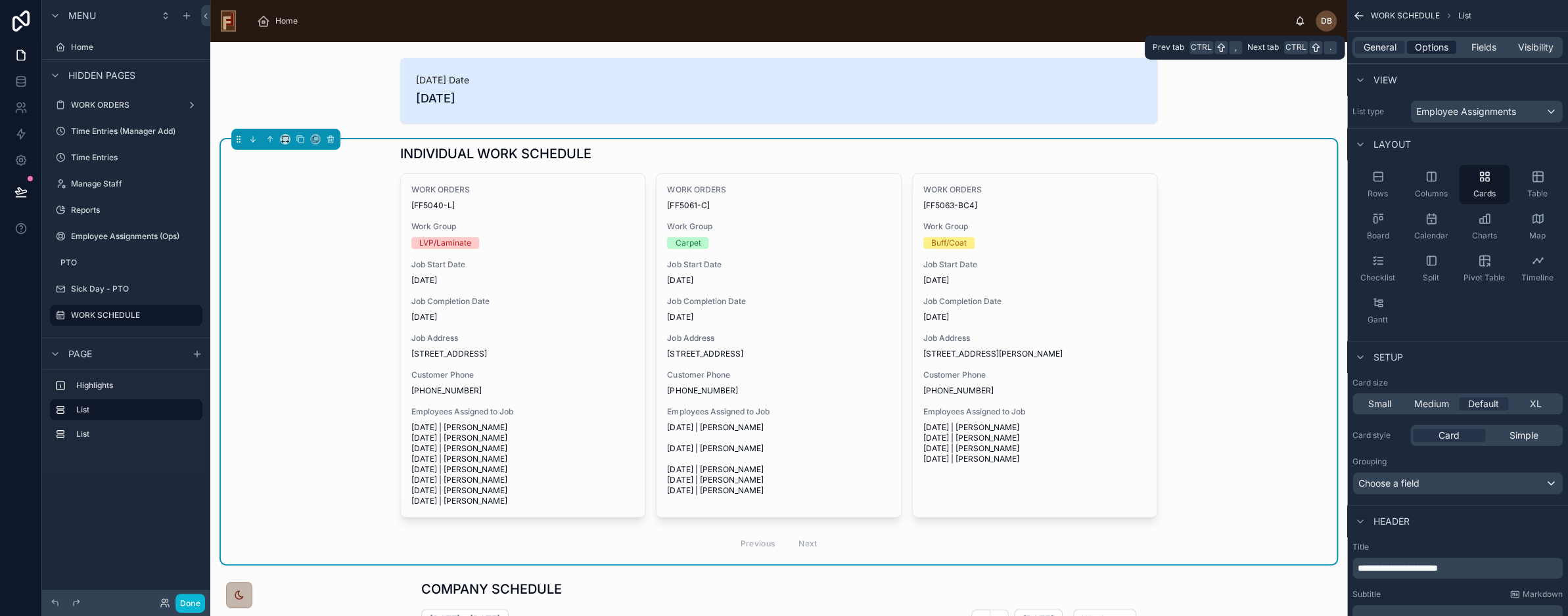
click at [1433, 46] on span "Options" at bounding box center [1432, 47] width 34 height 13
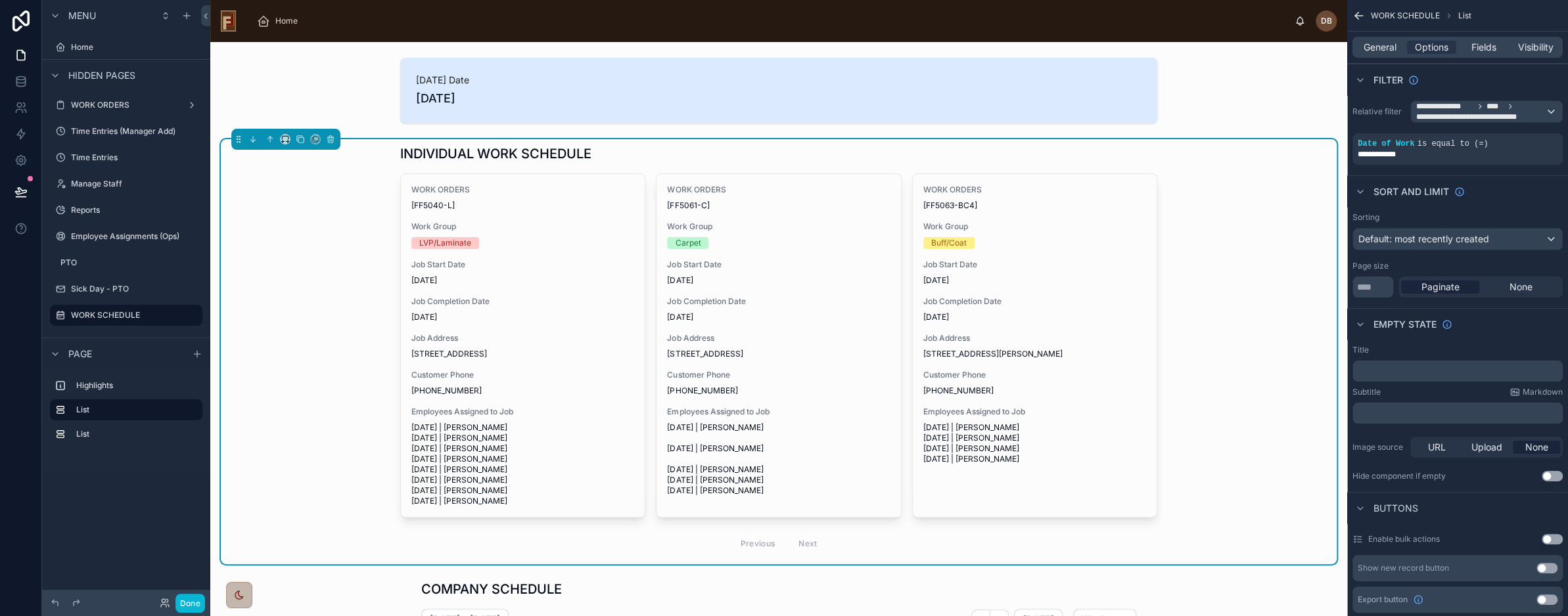
click at [348, 241] on div "INDIVIDUAL WORK SCHEDULE WORK ORDERS [FF5040-L] Work Group LVP/Laminate Job Sta…" at bounding box center [779, 352] width 1116 height 425
click at [1487, 43] on span "Fields" at bounding box center [1484, 47] width 25 height 13
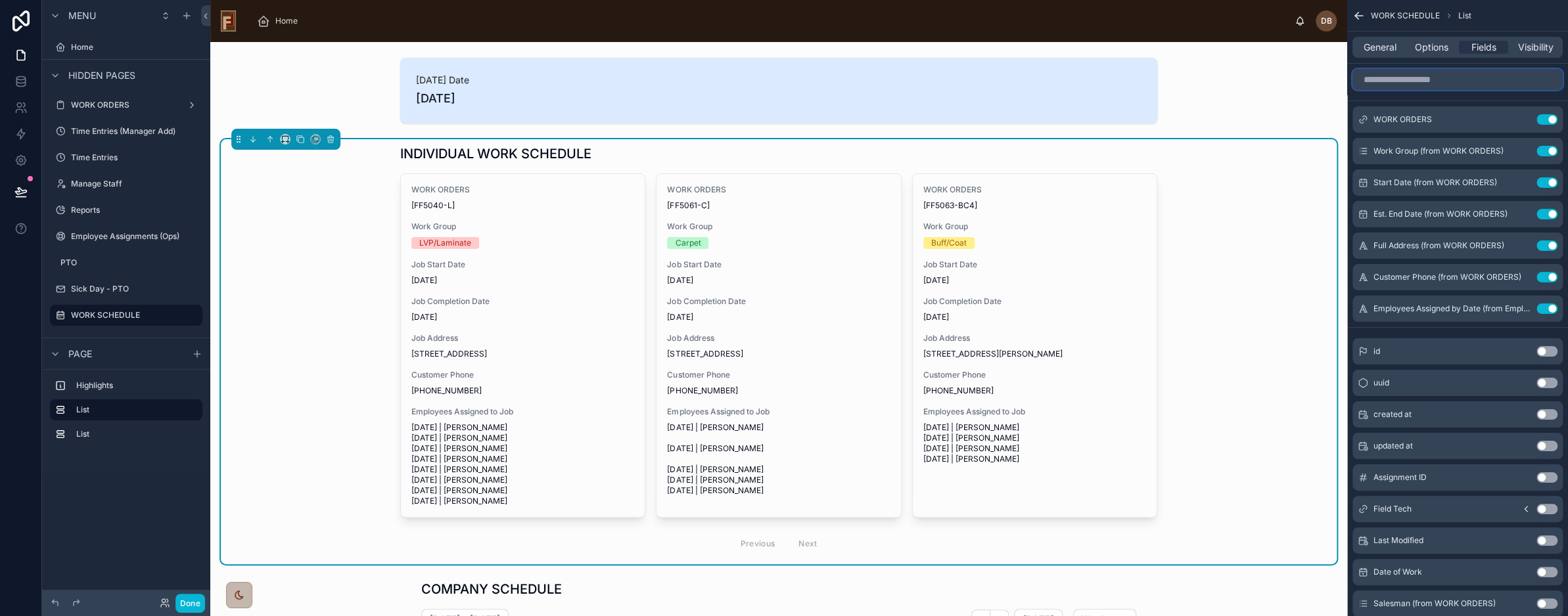
click at [1442, 85] on input "scrollable content" at bounding box center [1458, 79] width 210 height 21
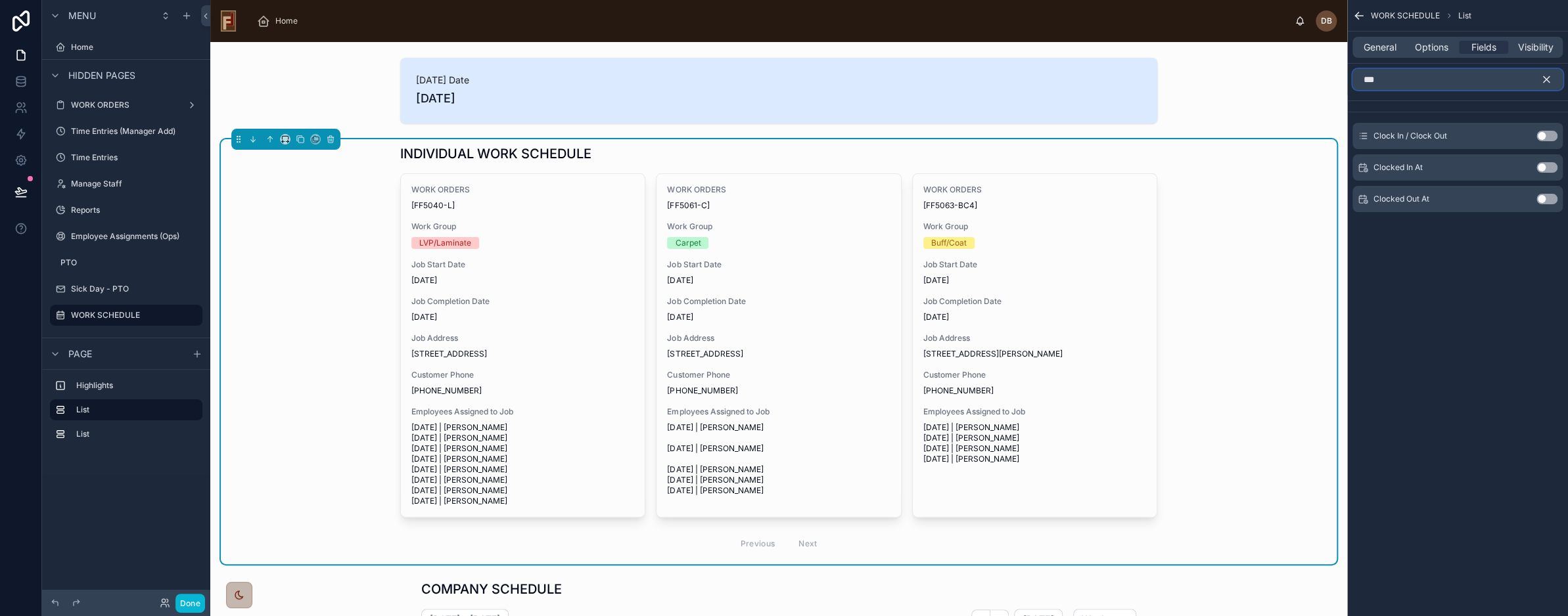
type input "***"
click at [1546, 136] on button "Use setting" at bounding box center [1547, 136] width 21 height 11
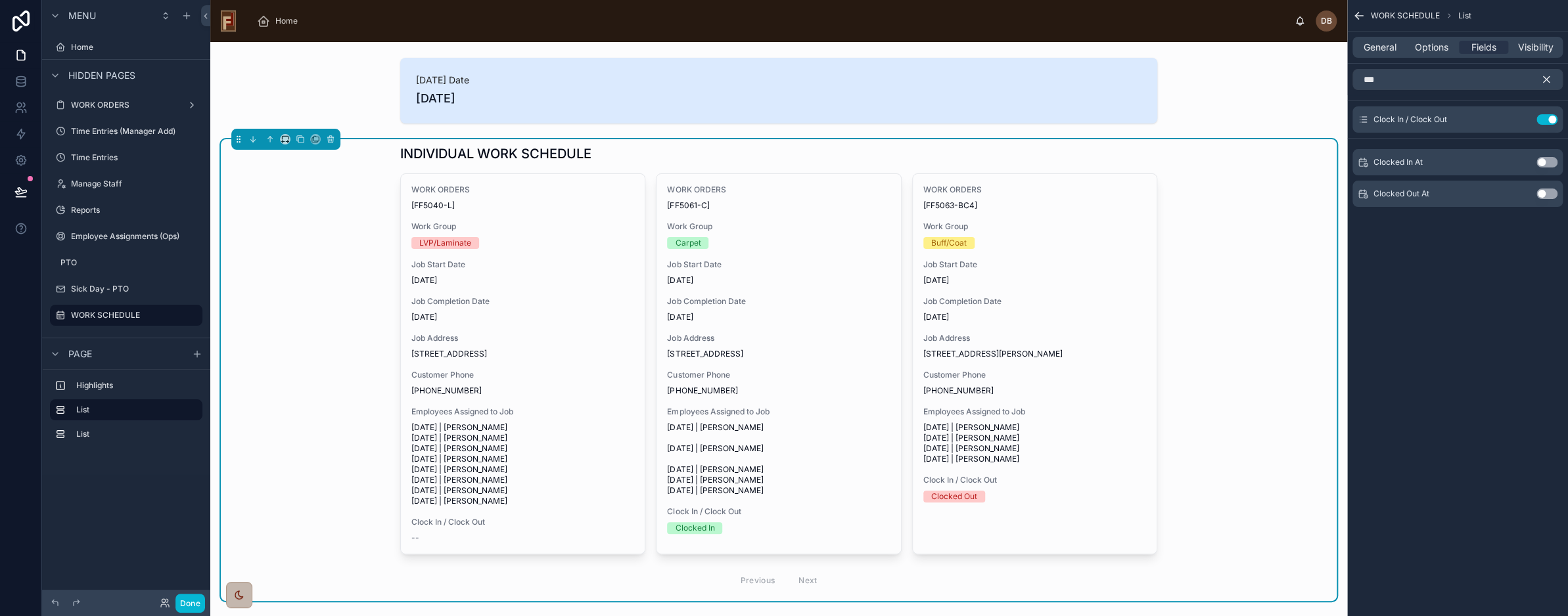
click at [1546, 75] on icon "scrollable content" at bounding box center [1546, 79] width 11 height 11
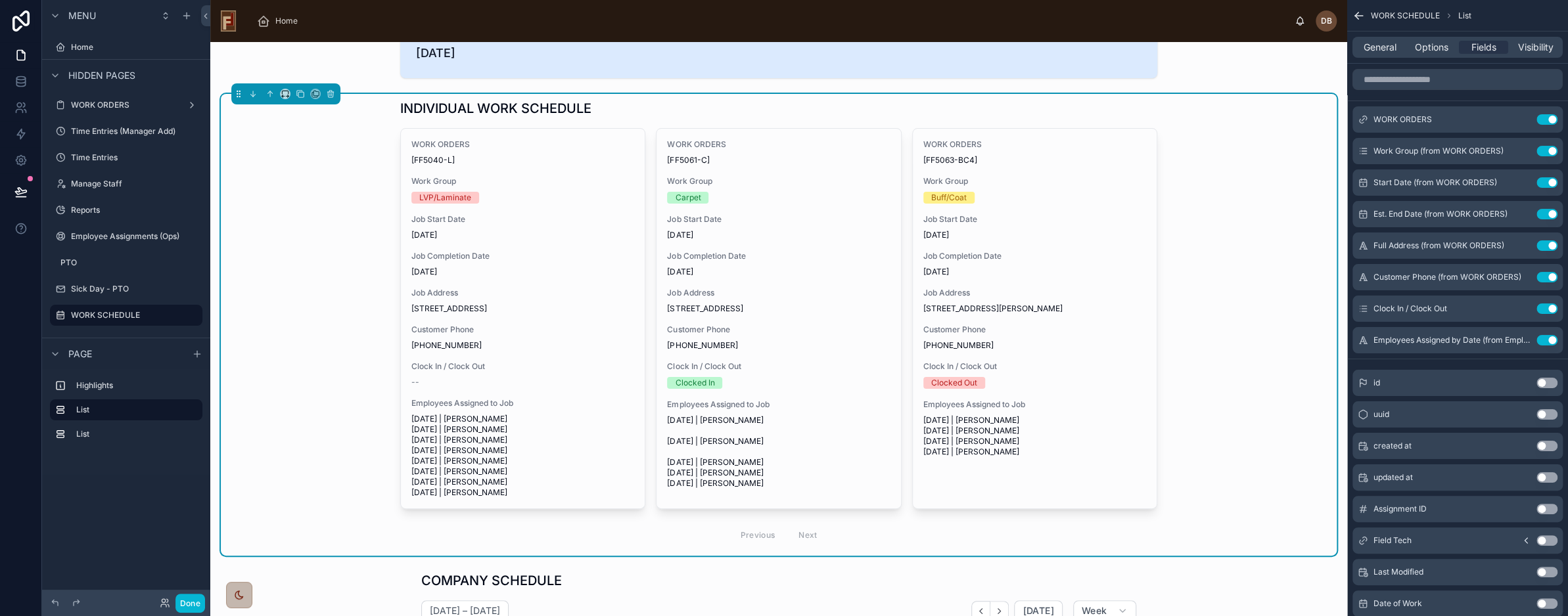
scroll to position [0, 0]
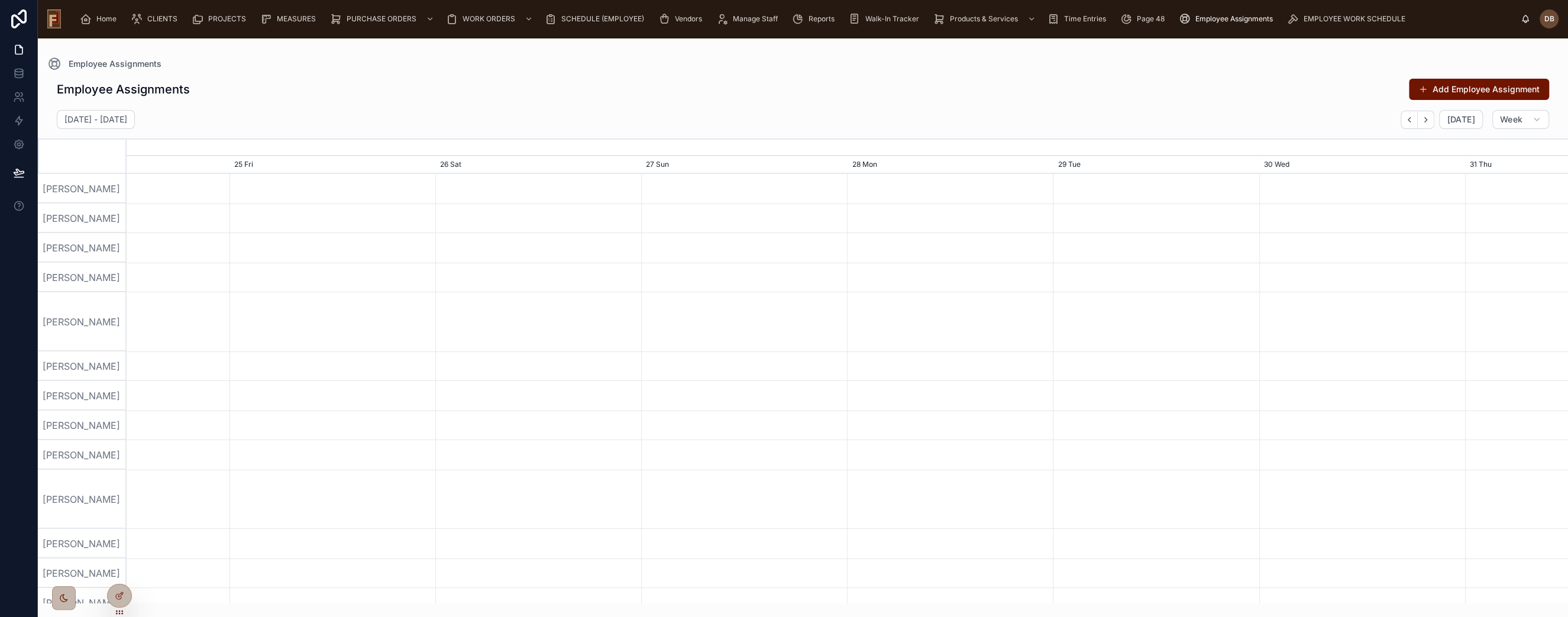
scroll to position [0, 2162]
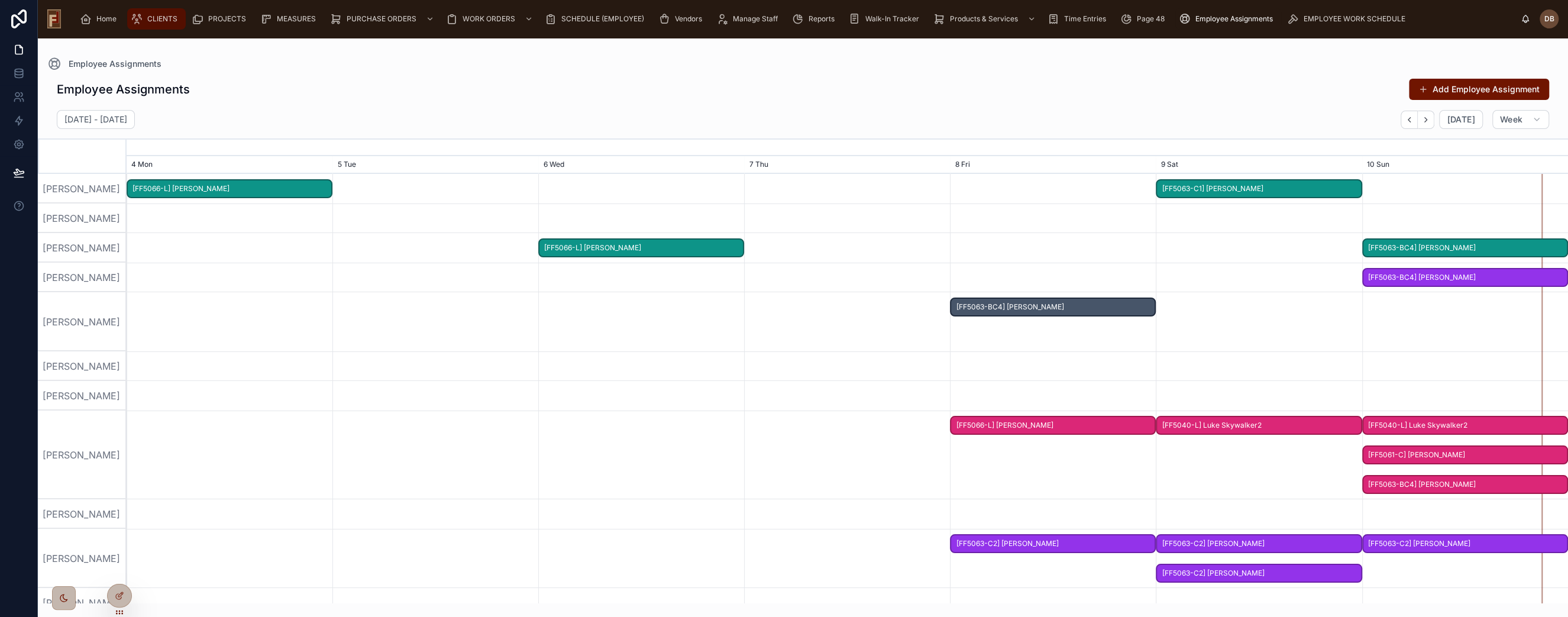
click at [152, 20] on span "CLIENTS" at bounding box center [163, 19] width 30 height 10
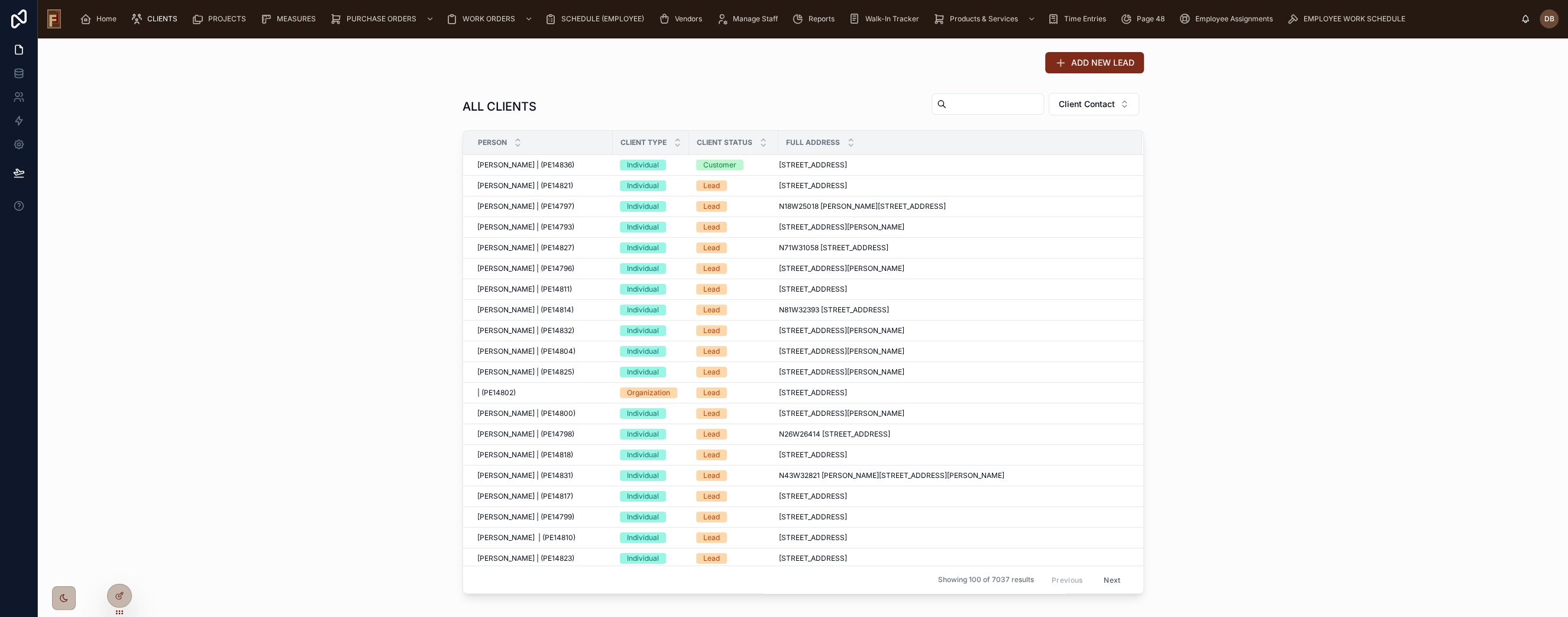
click at [1097, 62] on span "ADD NEW LEAD" at bounding box center [1103, 62] width 63 height 12
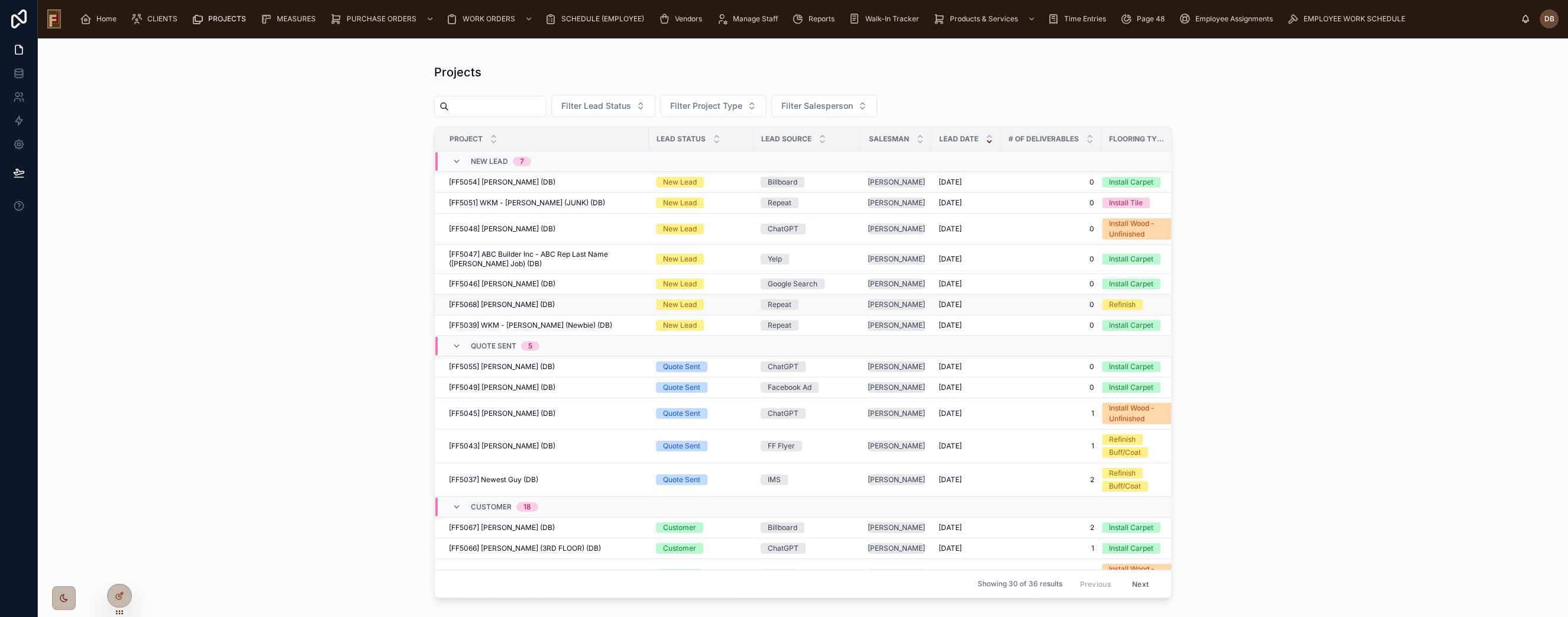
click at [544, 303] on span "[FF5068] [PERSON_NAME] (DB)" at bounding box center [502, 305] width 106 height 10
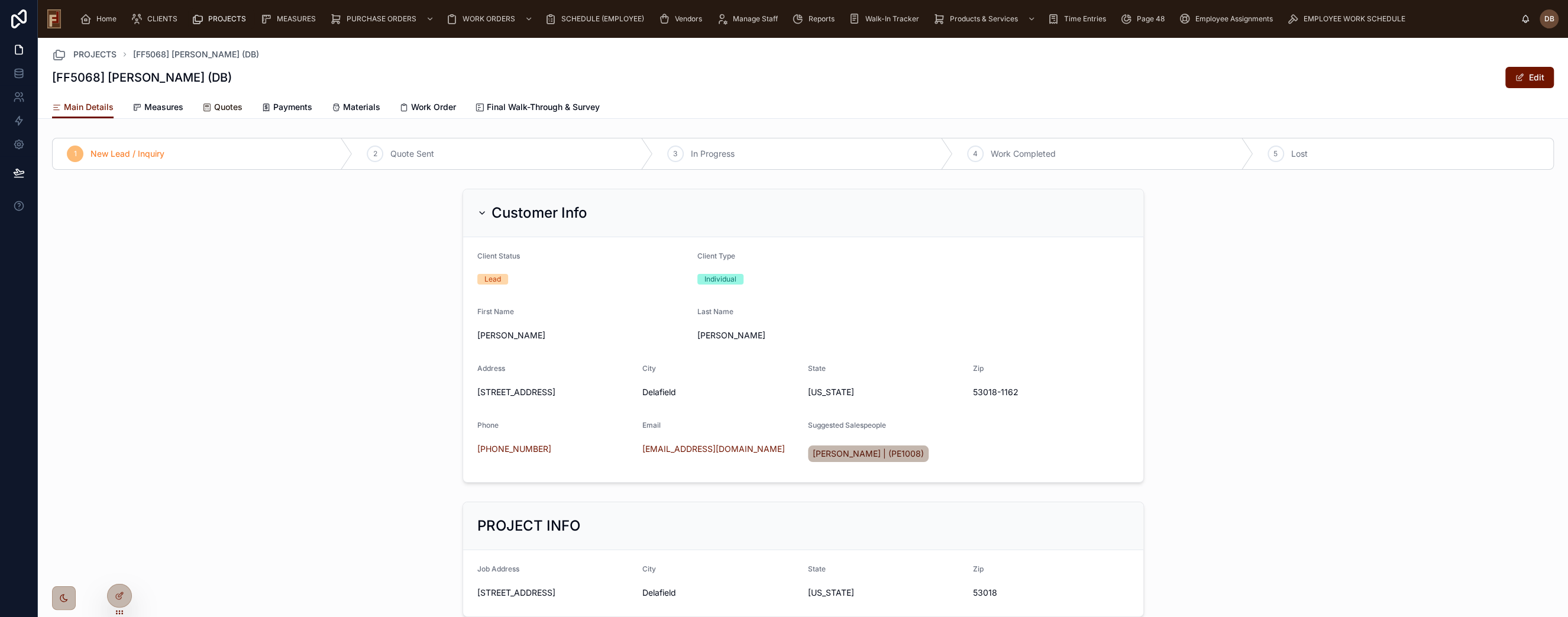
click at [224, 107] on span "Quotes" at bounding box center [228, 107] width 29 height 12
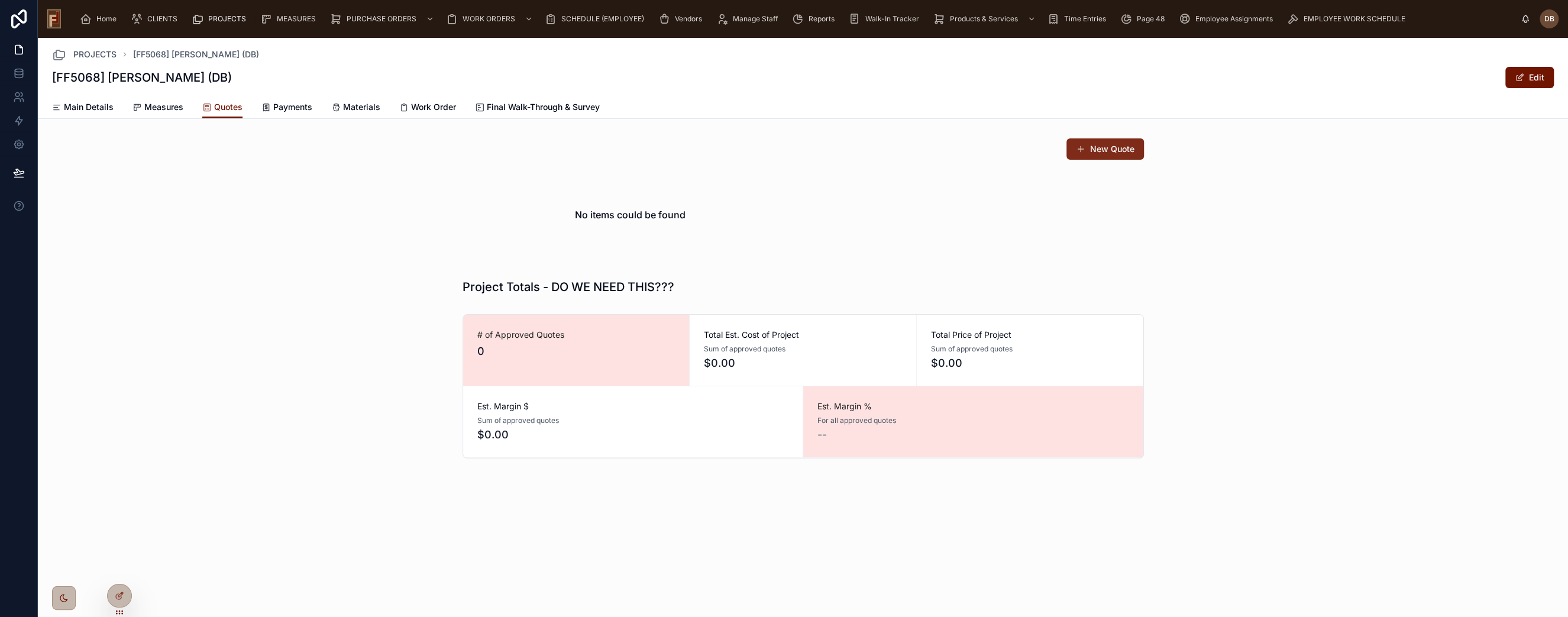
click at [1101, 147] on button "New Quote" at bounding box center [1105, 149] width 77 height 21
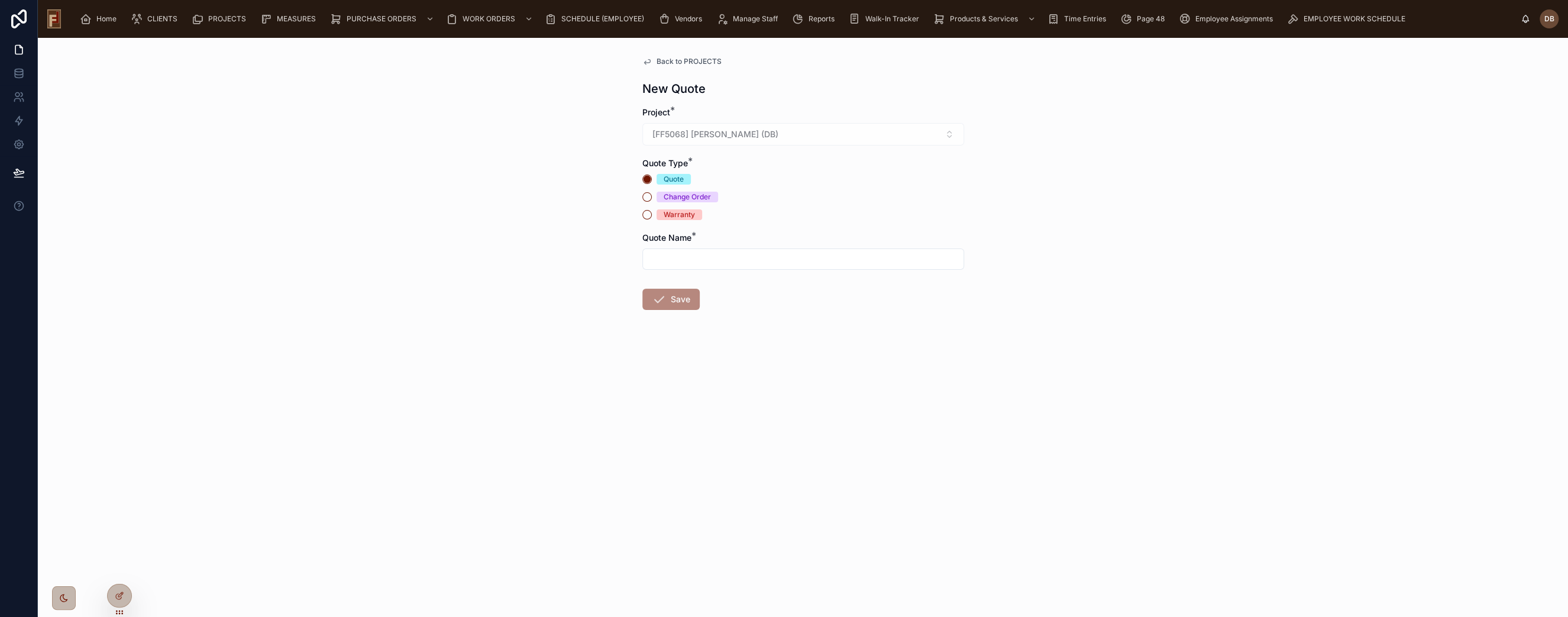
click at [704, 60] on span "Back to PROJECTS" at bounding box center [689, 62] width 65 height 10
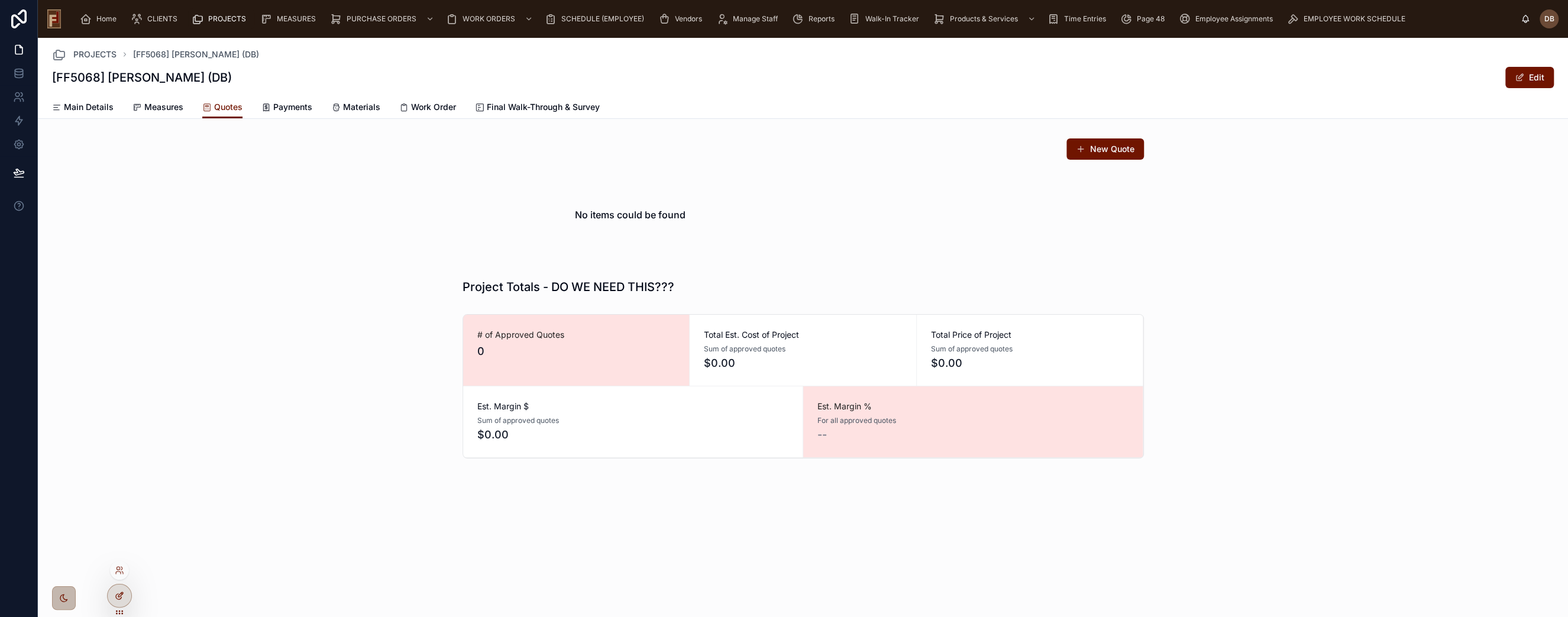
click at [118, 598] on icon at bounding box center [120, 596] width 10 height 10
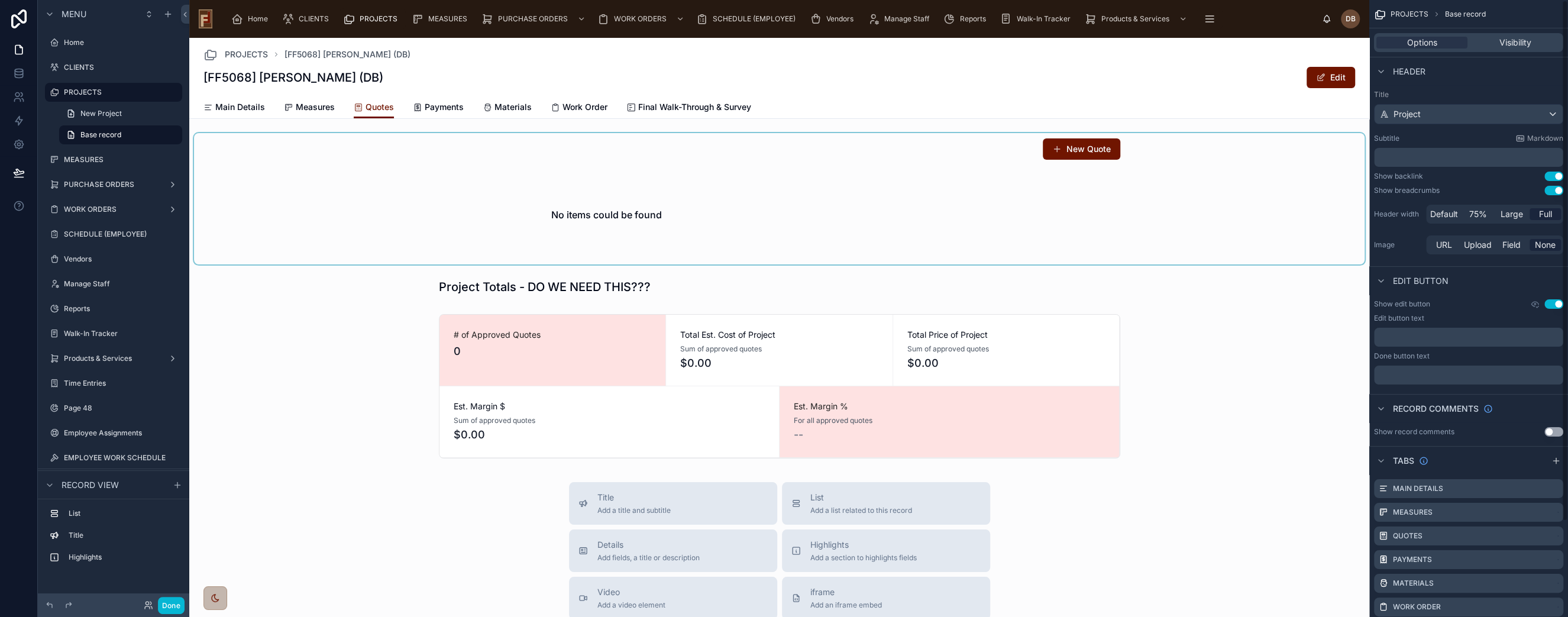
click at [894, 220] on div at bounding box center [779, 199] width 1171 height 132
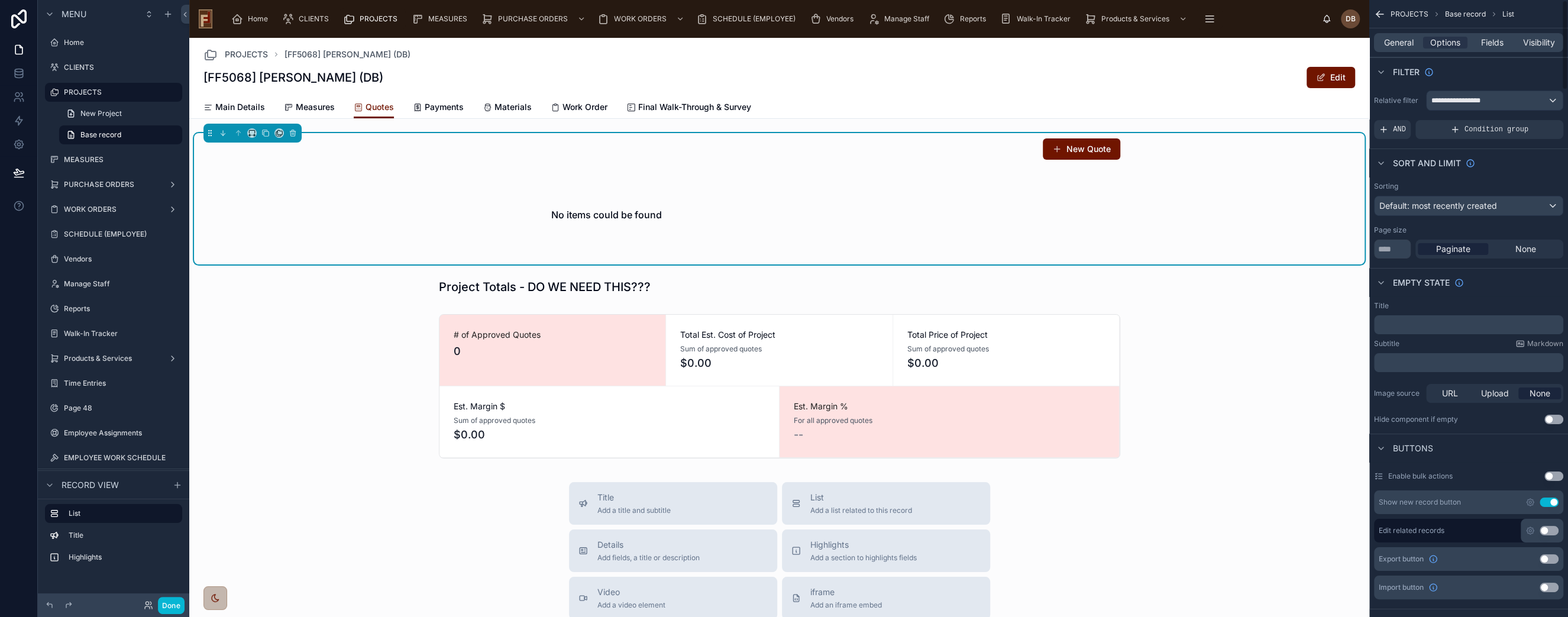
click at [1432, 324] on p "﻿" at bounding box center [1469, 325] width 182 height 10
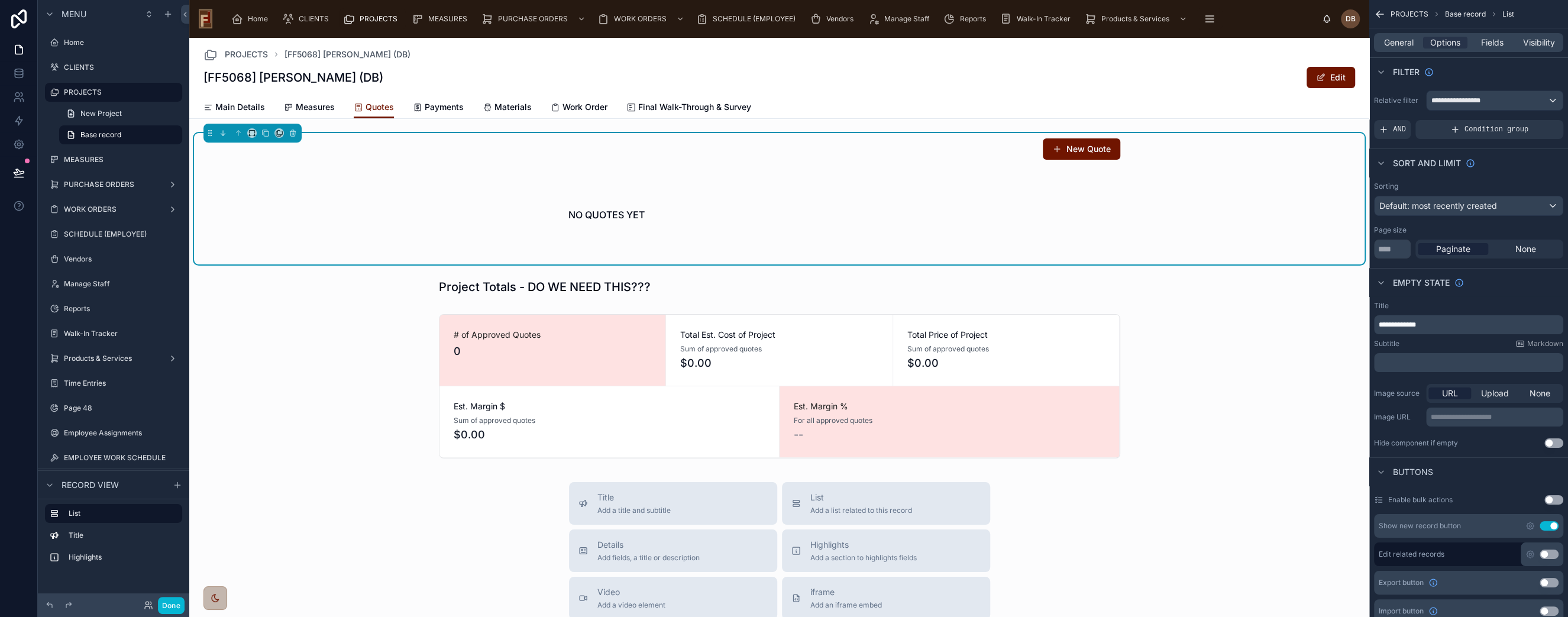
click at [1030, 244] on div "NO QUOTES YET" at bounding box center [779, 215] width 681 height 90
click at [1379, 322] on span "**********" at bounding box center [1397, 325] width 37 height 7
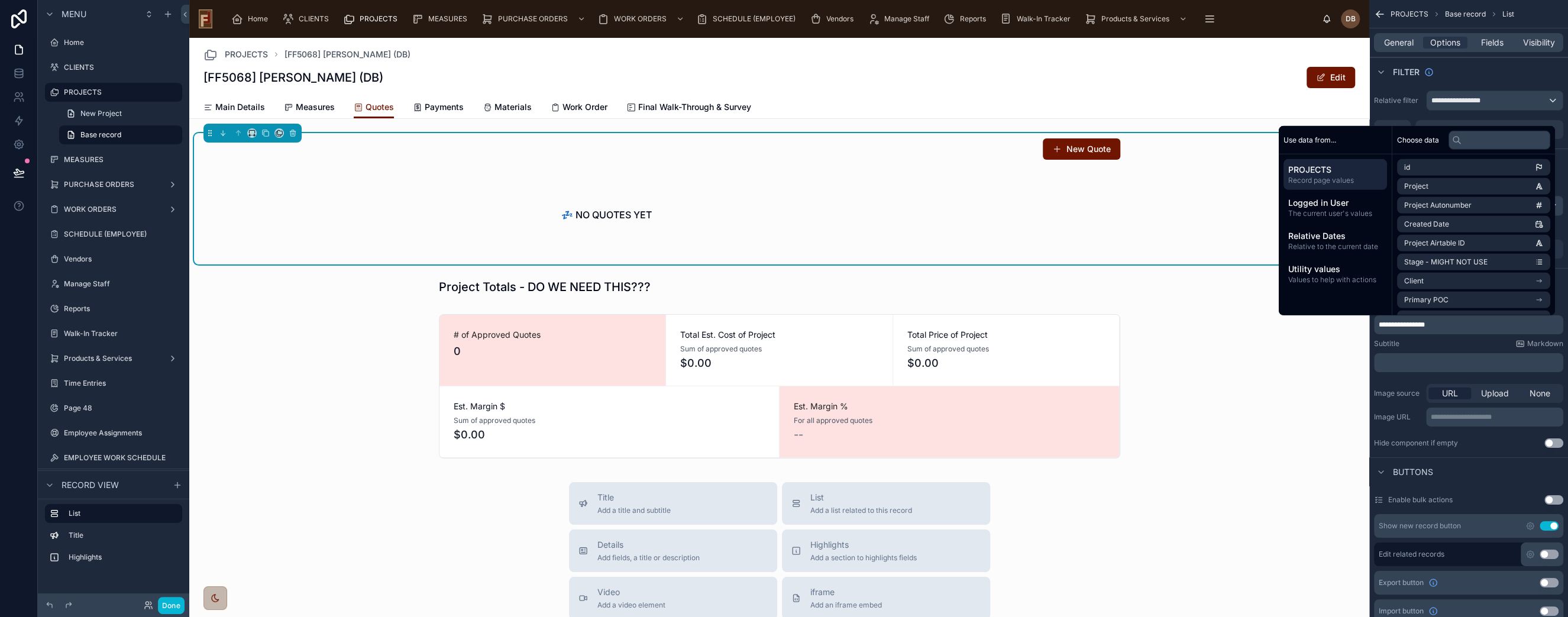
click at [1481, 324] on p "**********" at bounding box center [1469, 325] width 182 height 10
click at [180, 604] on button "Done" at bounding box center [171, 605] width 27 height 17
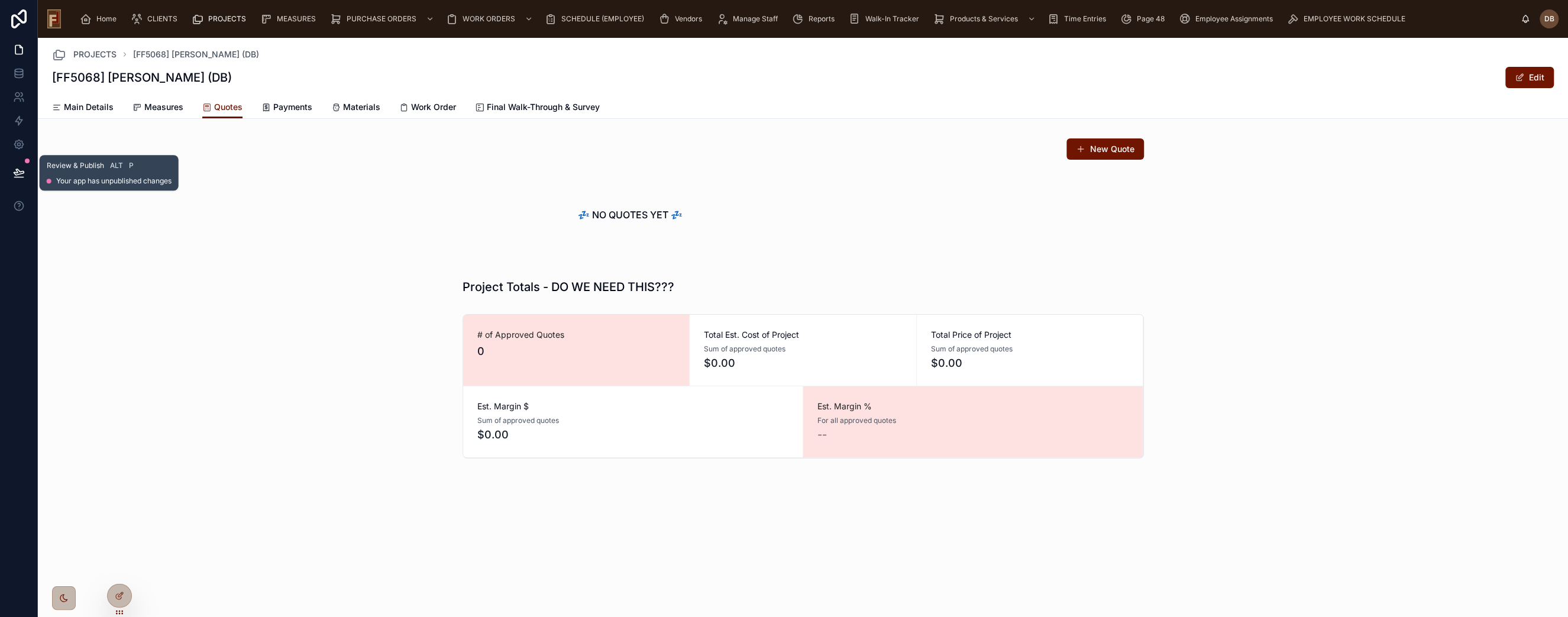
click at [19, 169] on icon at bounding box center [18, 172] width 12 height 12
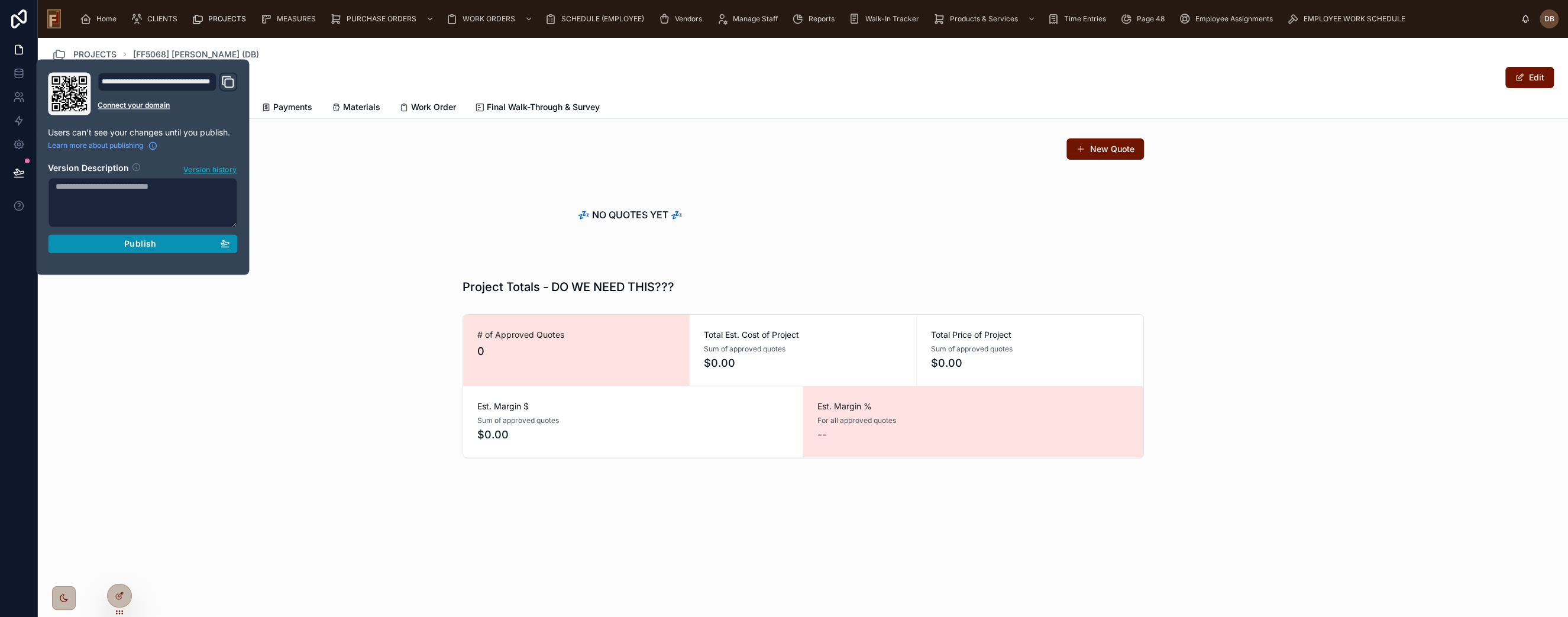
click at [121, 239] on div "Publish" at bounding box center [142, 244] width 174 height 10
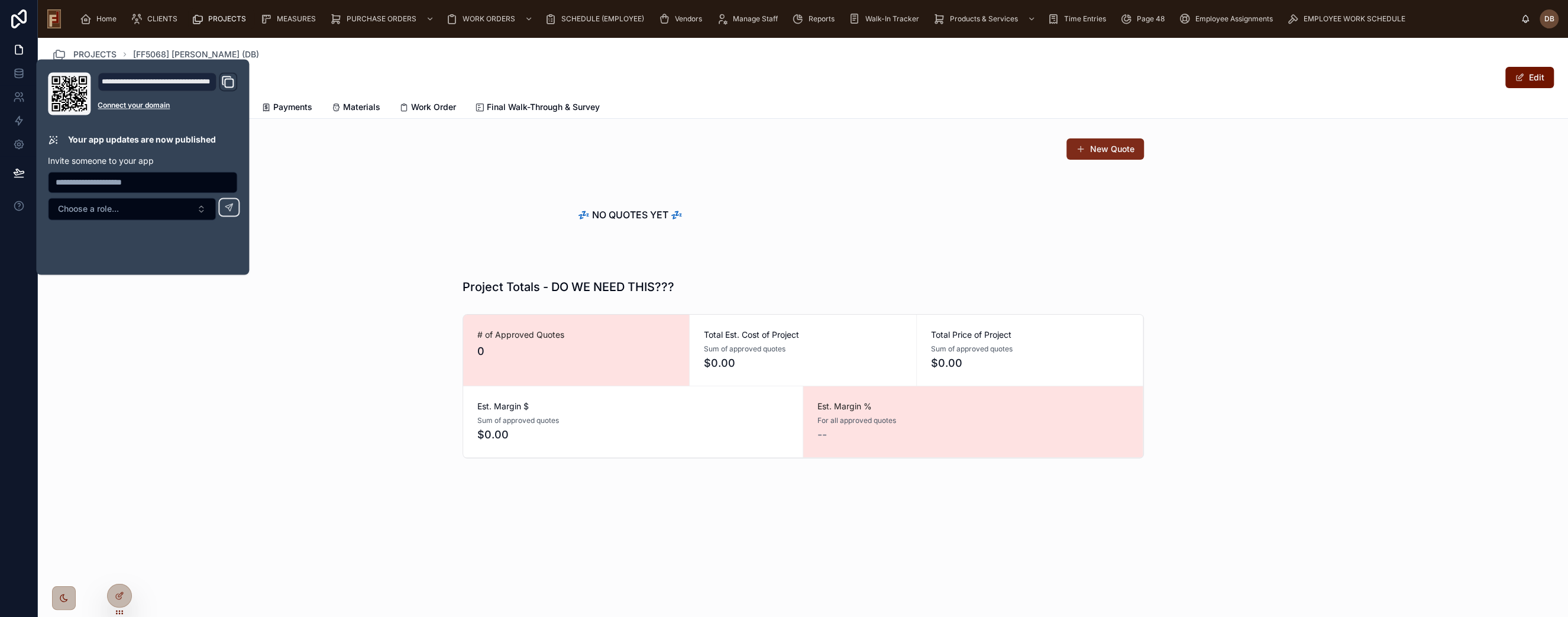
click at [1101, 147] on button "New Quote" at bounding box center [1105, 149] width 77 height 21
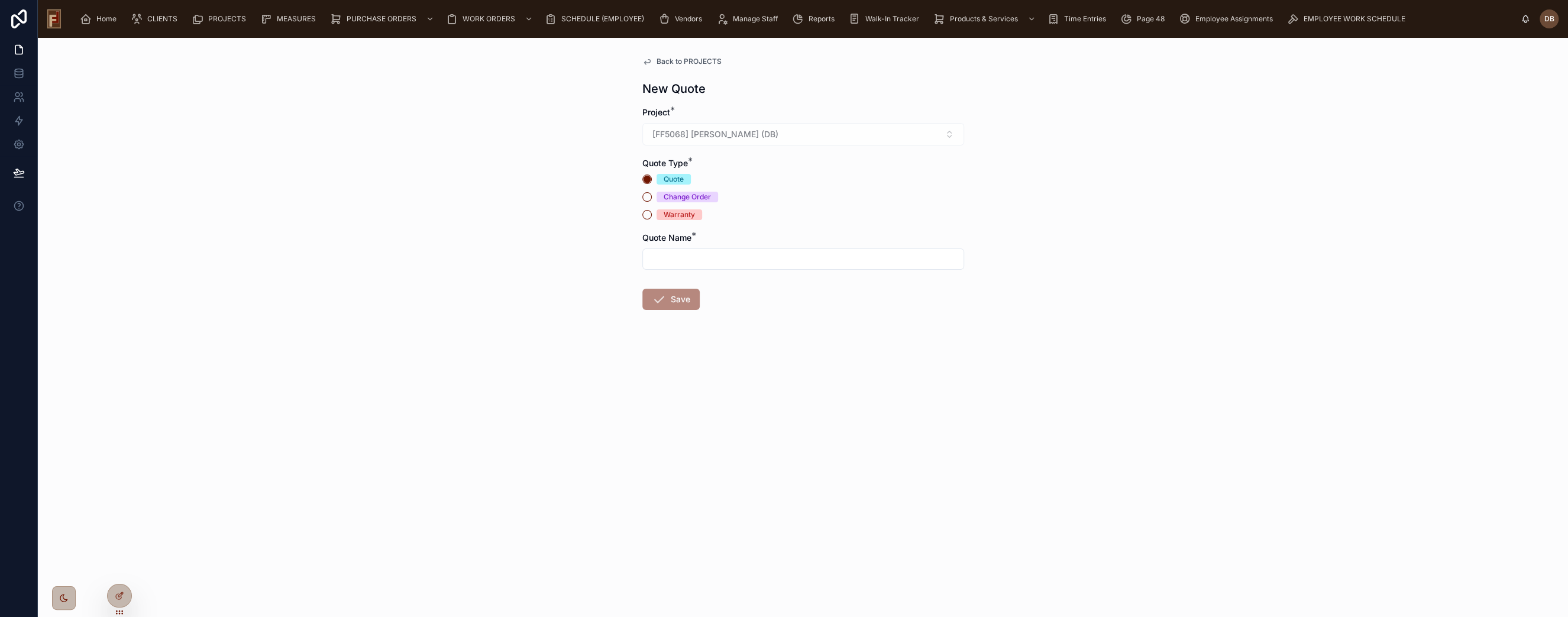
click at [902, 259] on input "text" at bounding box center [803, 259] width 321 height 16
type input "********"
click at [675, 302] on button "Save" at bounding box center [671, 299] width 57 height 21
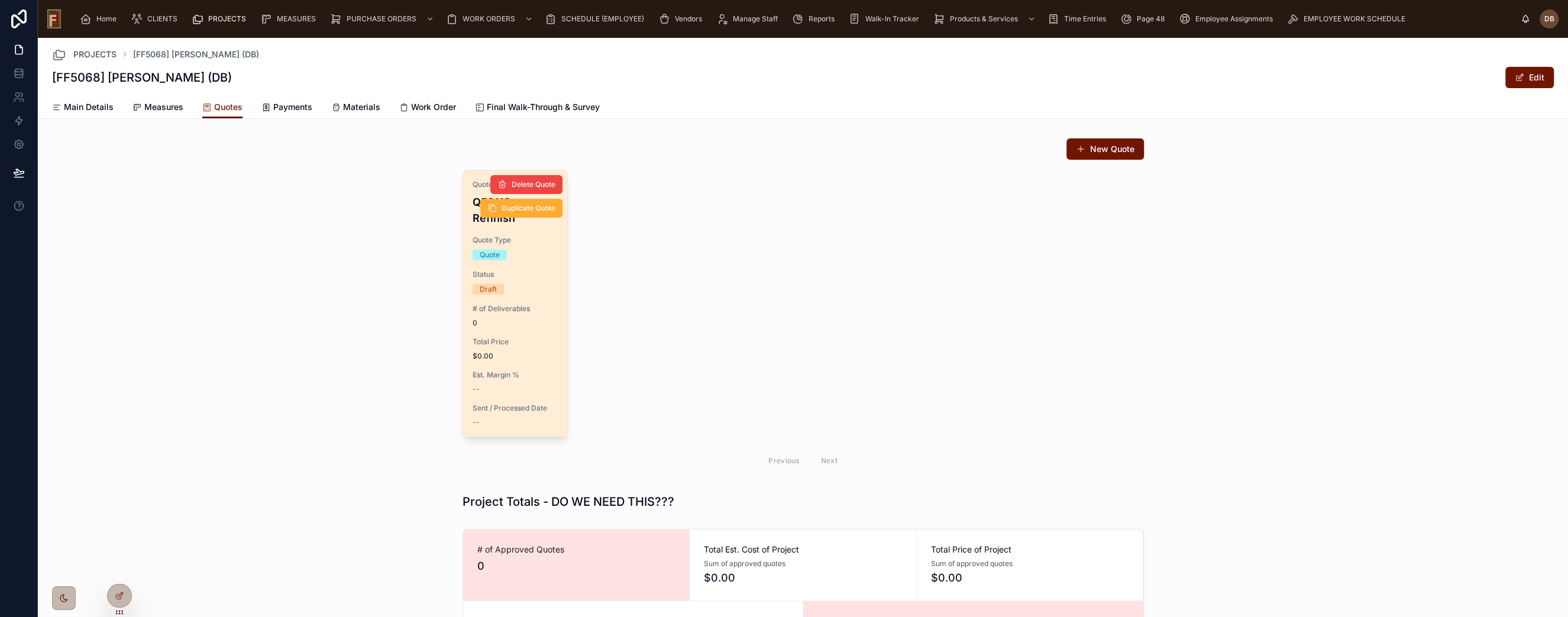
click at [536, 308] on span "# of Deliverables" at bounding box center [515, 309] width 86 height 10
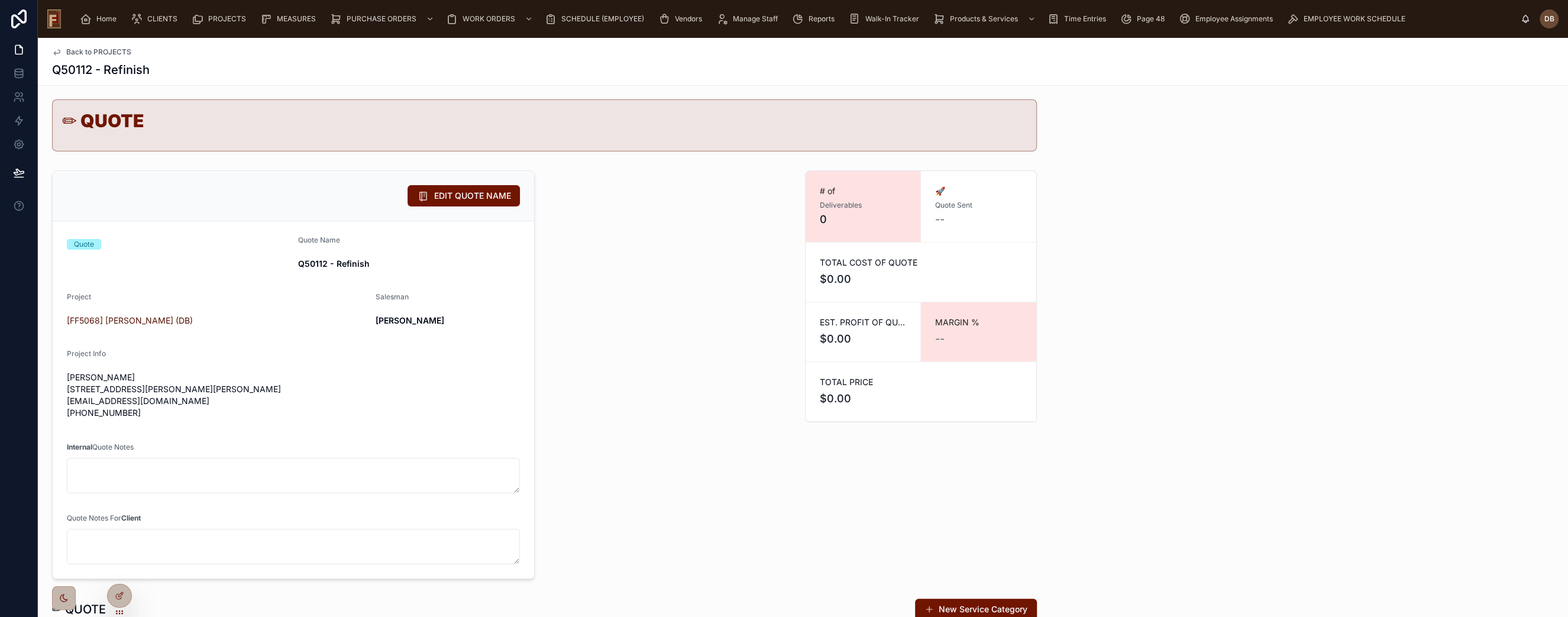
scroll to position [197, 0]
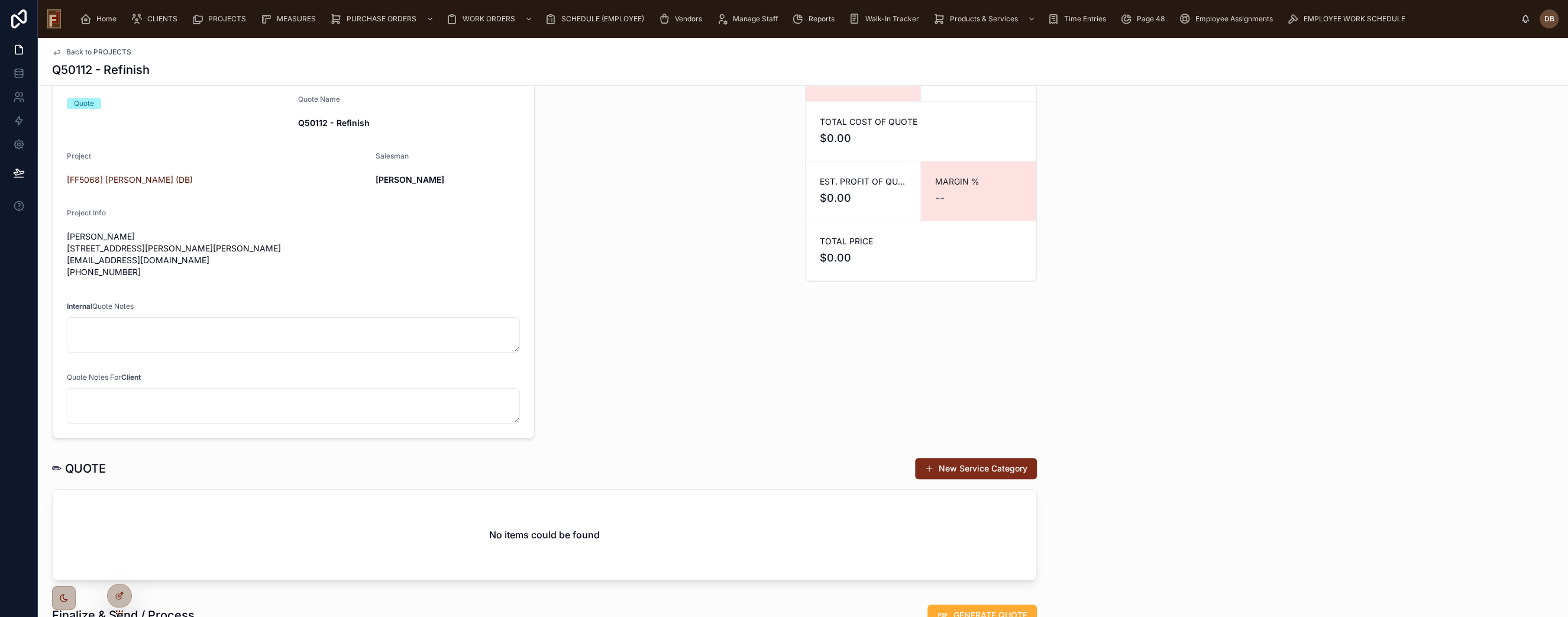
click at [973, 465] on button "New Service Category" at bounding box center [976, 468] width 122 height 21
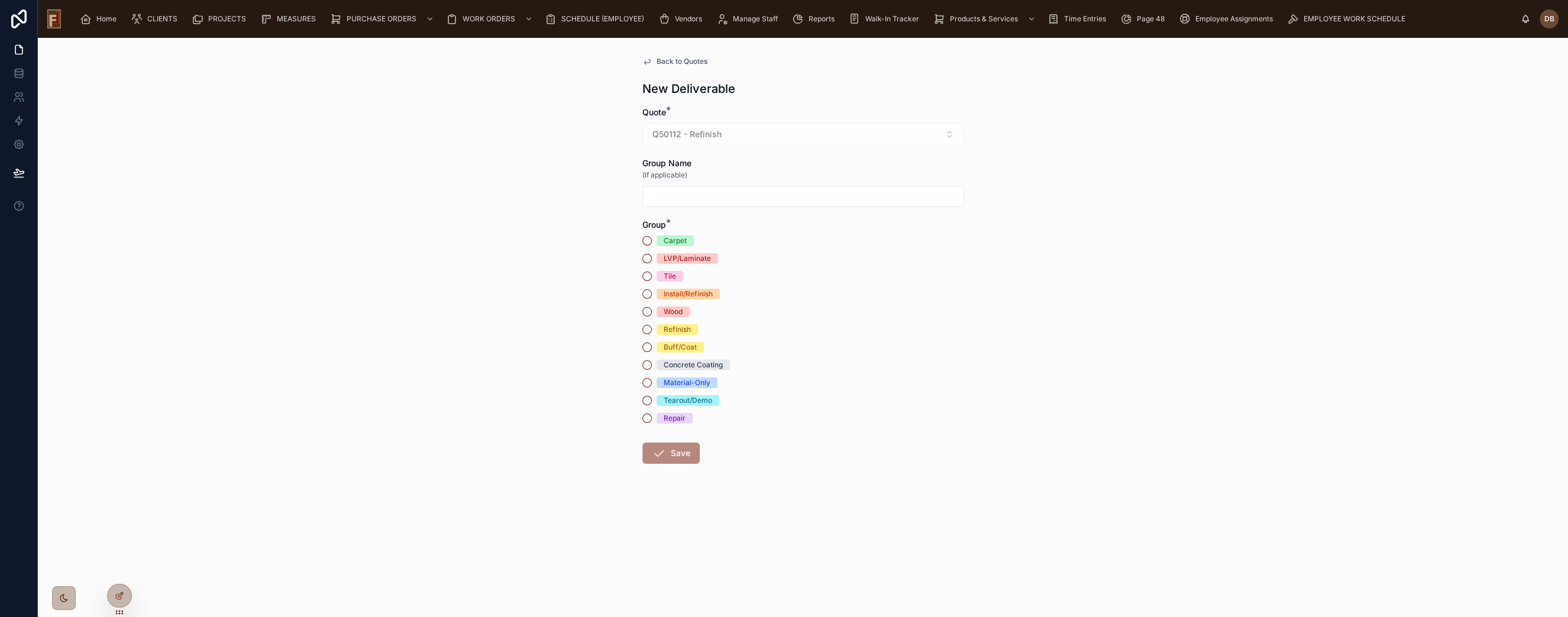
click at [690, 330] on div "Refinish" at bounding box center [677, 329] width 27 height 10
click at [652, 330] on button "Refinish" at bounding box center [647, 330] width 10 height 10
click at [684, 457] on button "Save" at bounding box center [671, 453] width 57 height 21
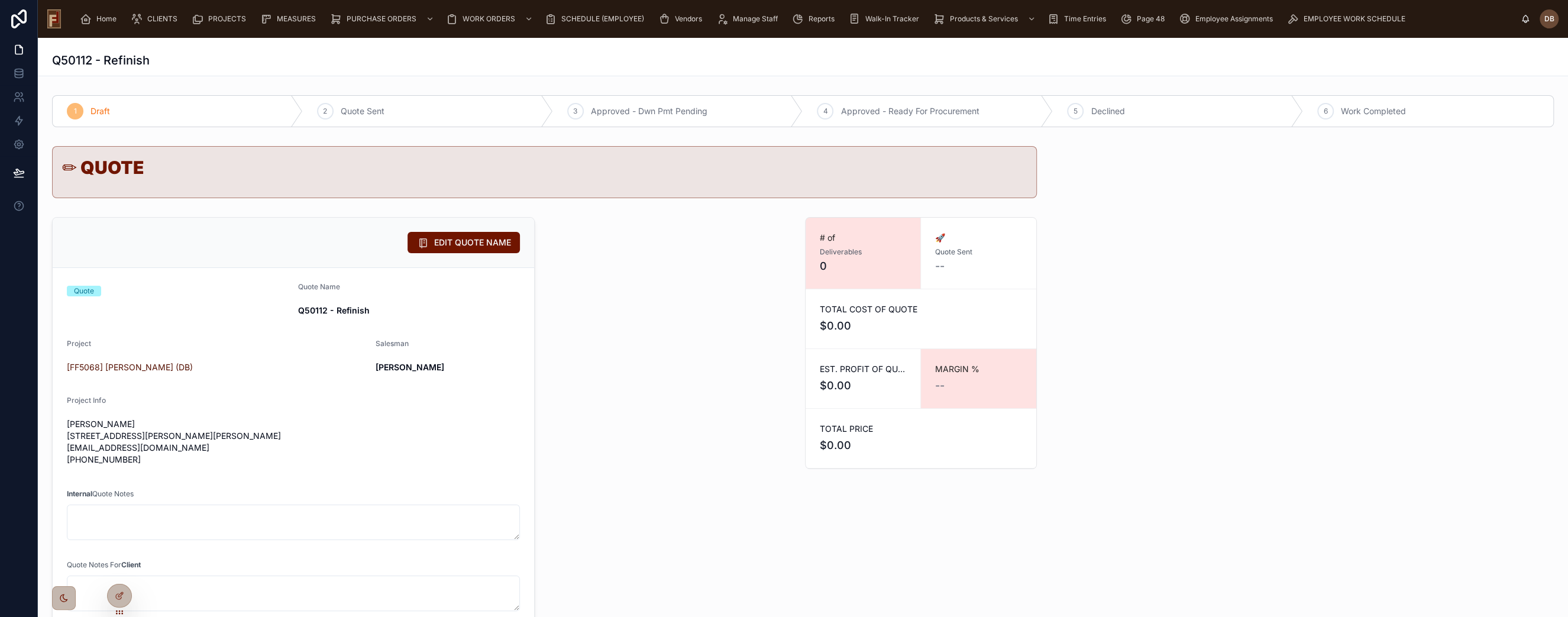
scroll to position [263, 0]
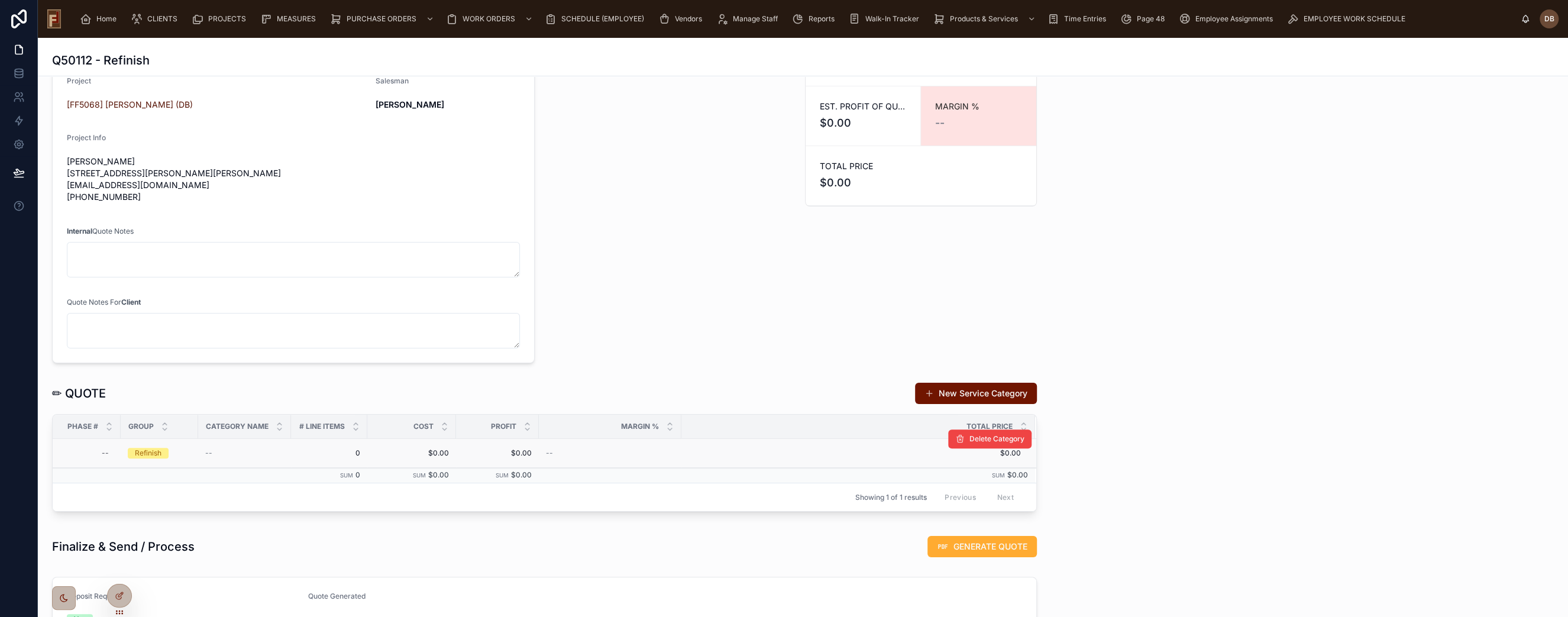
click at [572, 453] on div "--" at bounding box center [610, 454] width 128 height 10
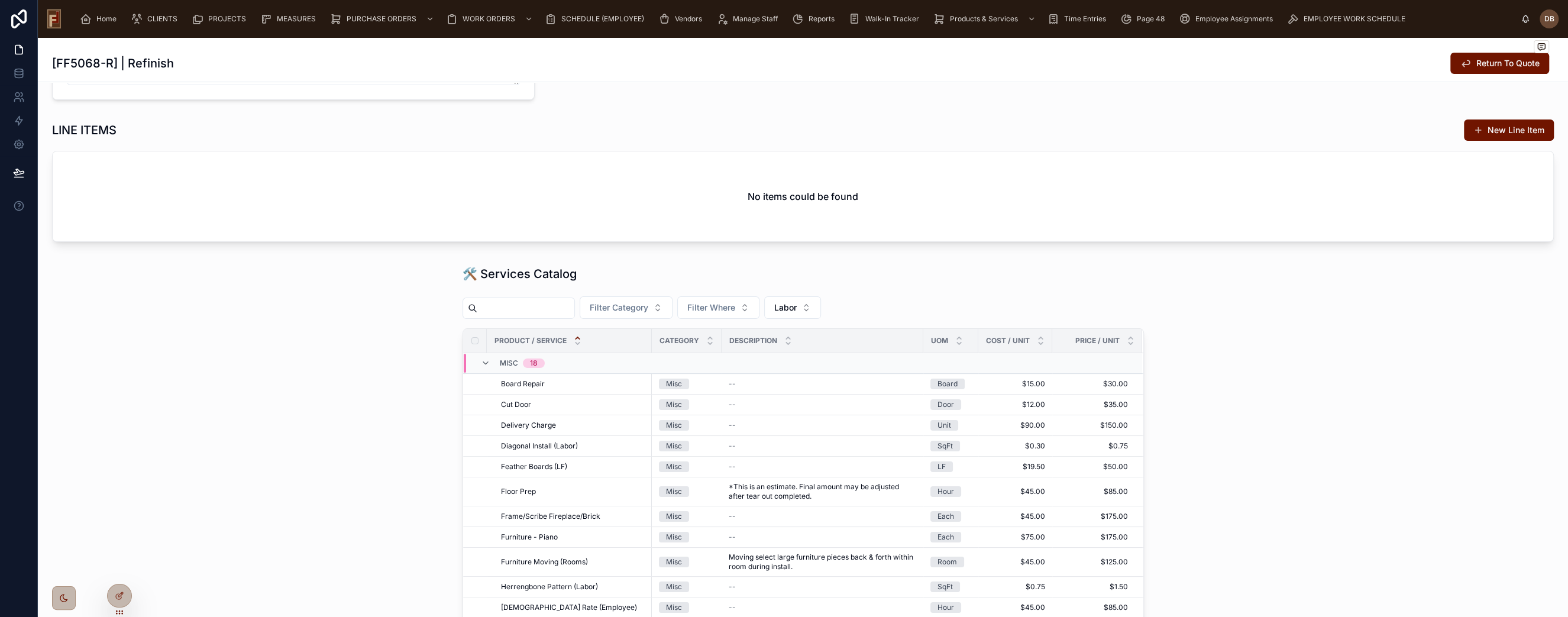
scroll to position [132, 0]
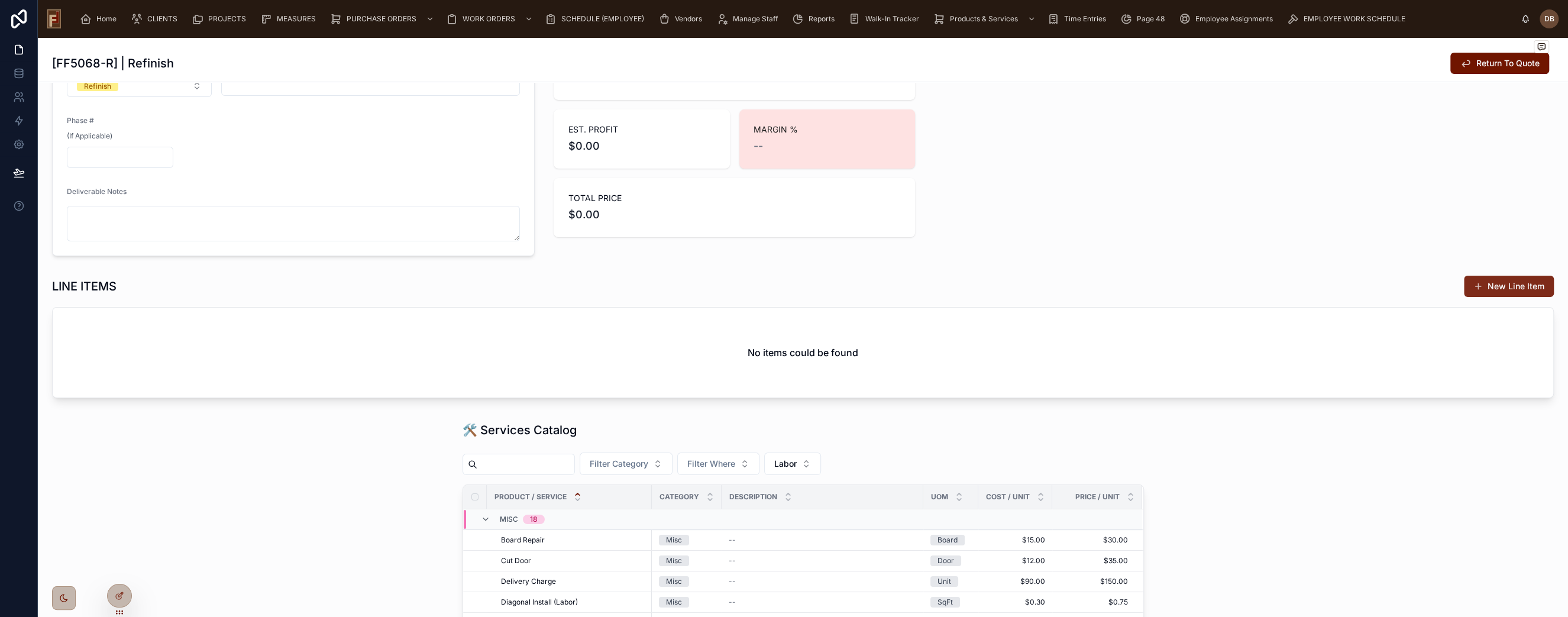
click at [1489, 285] on button "New Line Item" at bounding box center [1509, 286] width 90 height 21
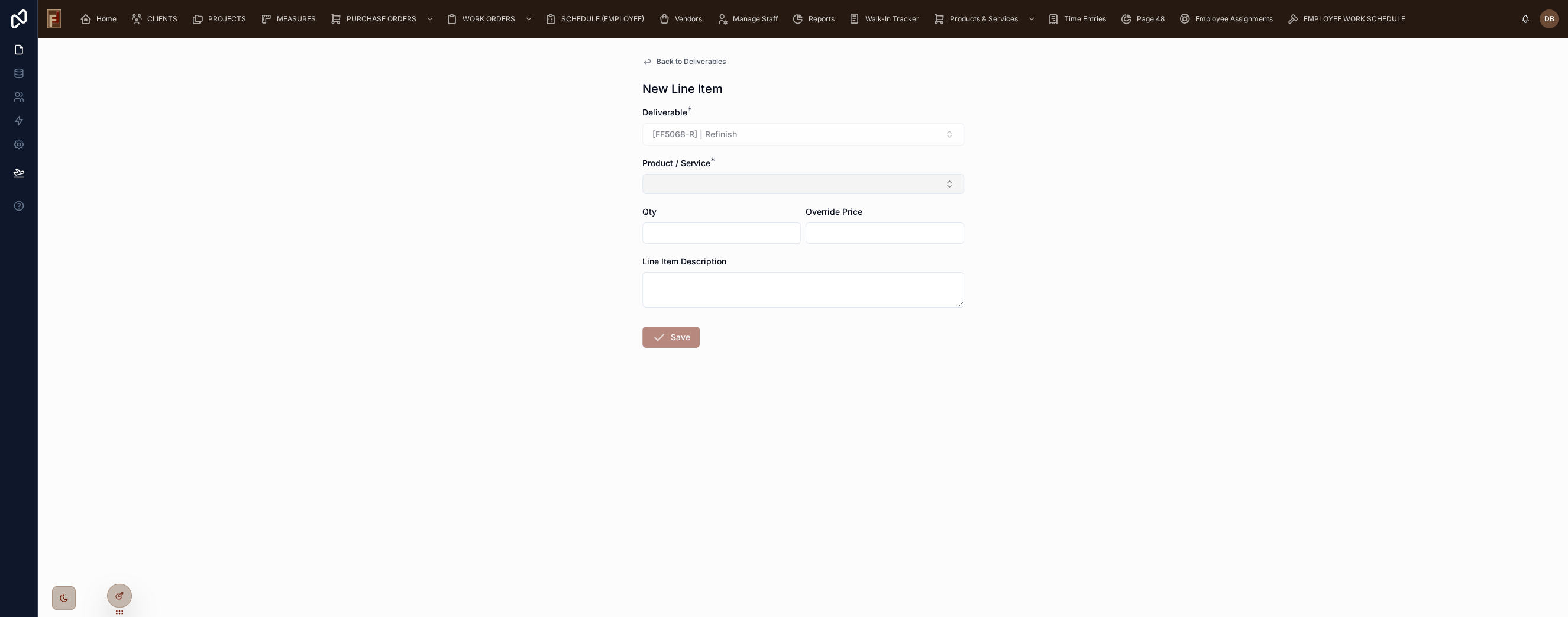
click at [727, 179] on button "Select Button" at bounding box center [803, 184] width 322 height 20
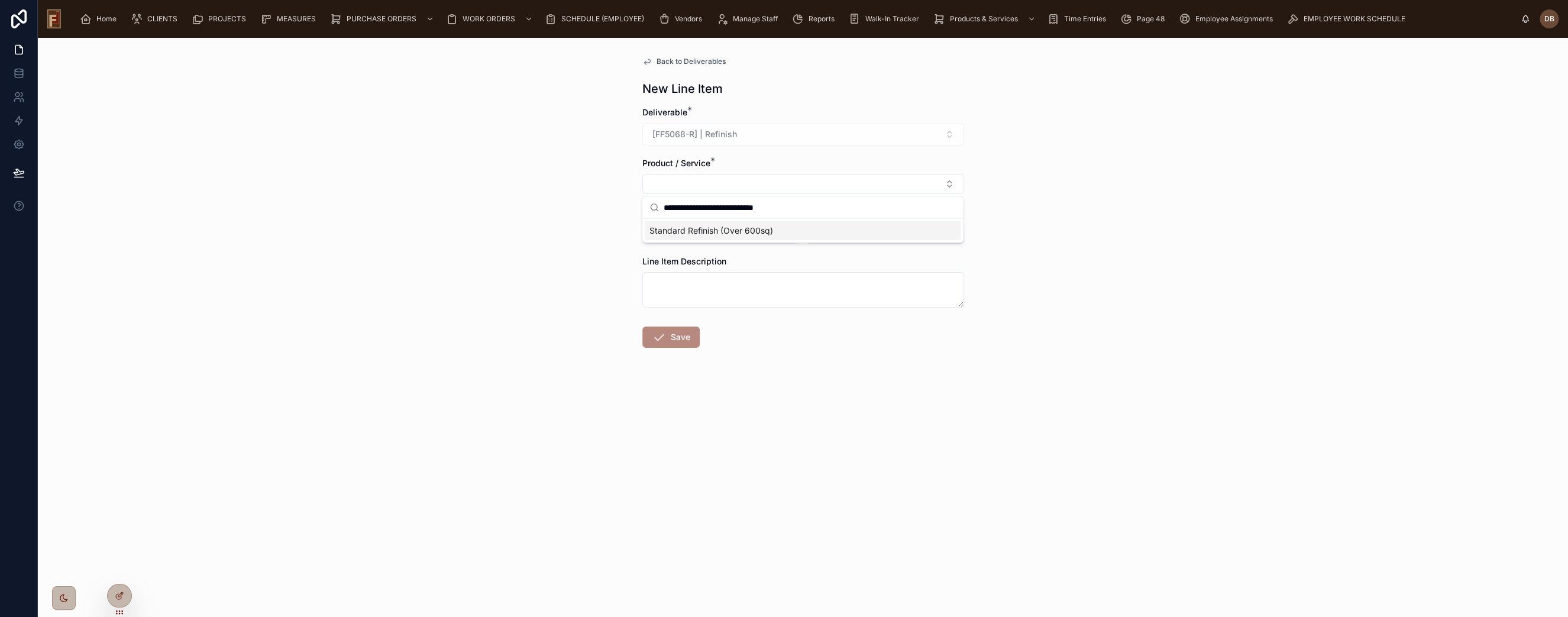
type input "**********"
click at [747, 233] on span "Standard Refinish (Over 600sq)" at bounding box center [711, 230] width 124 height 12
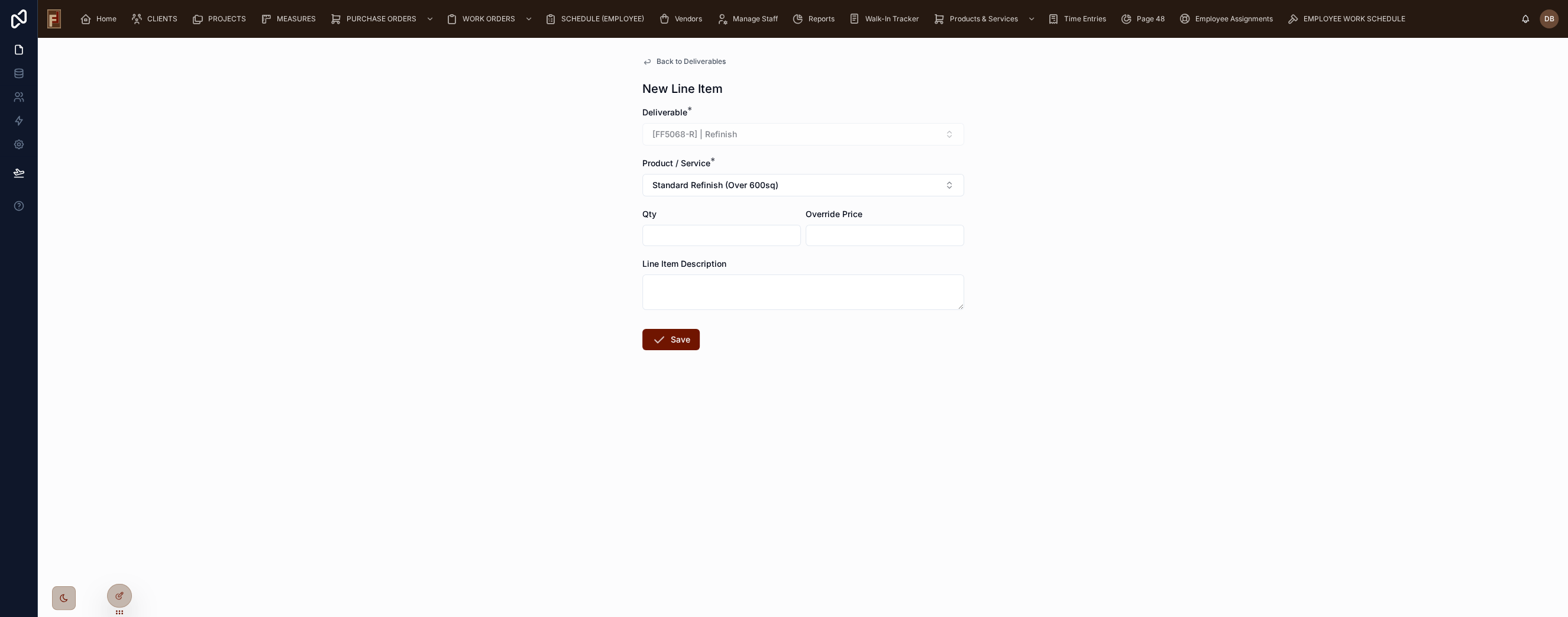
click at [716, 235] on input "text" at bounding box center [721, 235] width 157 height 16
type input "********"
click at [763, 292] on textarea at bounding box center [803, 292] width 322 height 35
paste textarea "**********"
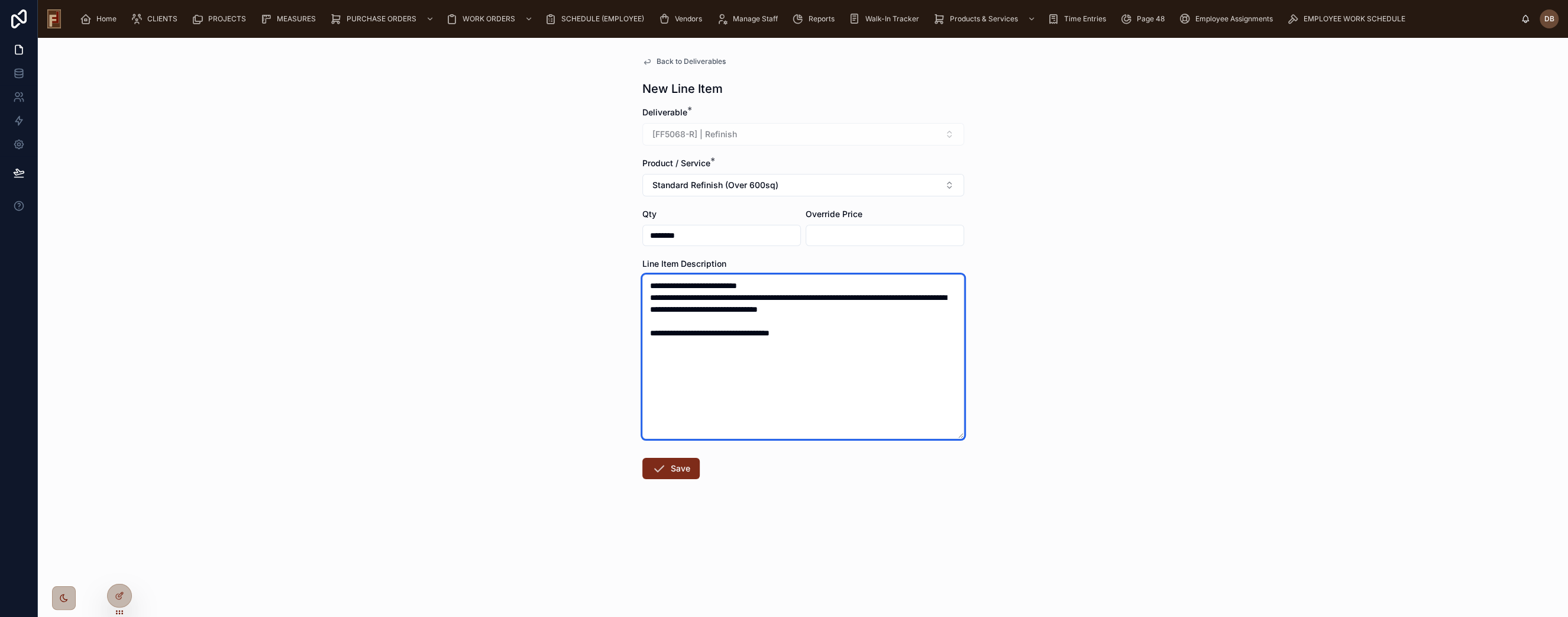
type textarea "**********"
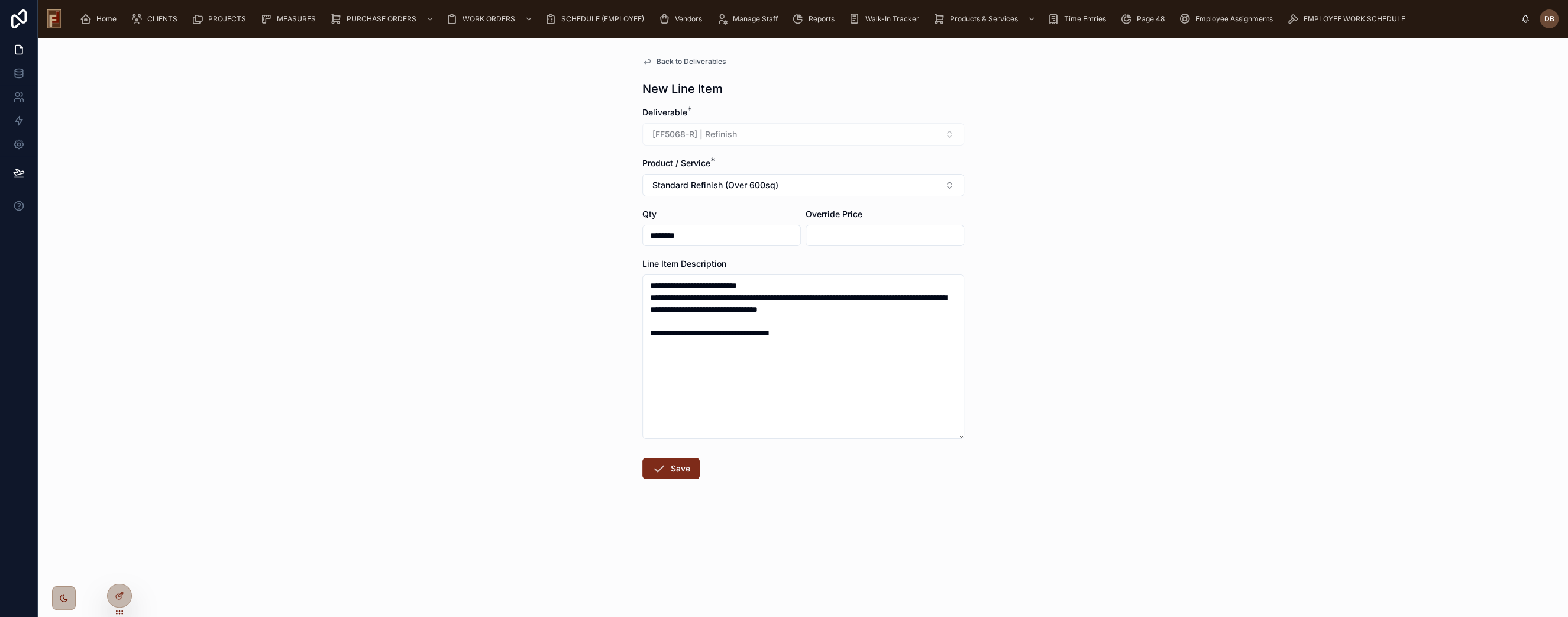
click at [675, 472] on button "Save" at bounding box center [671, 468] width 57 height 21
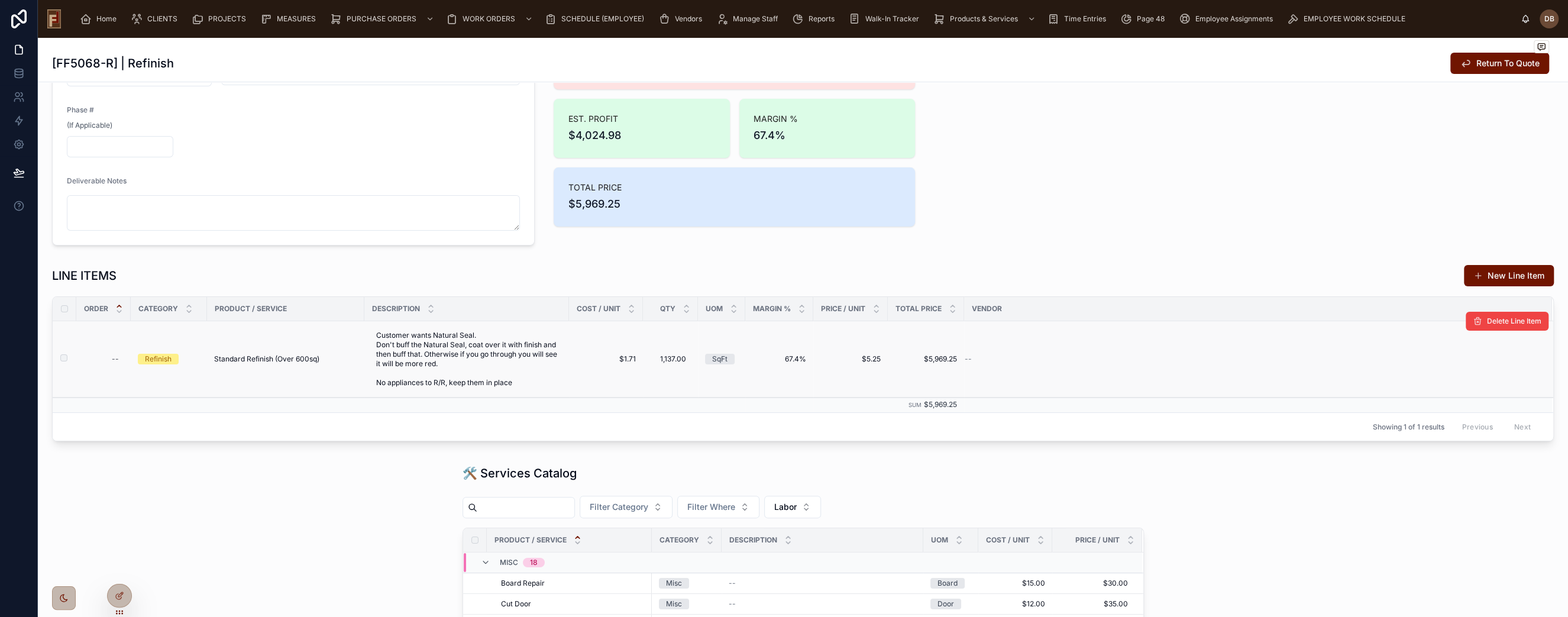
scroll to position [197, 0]
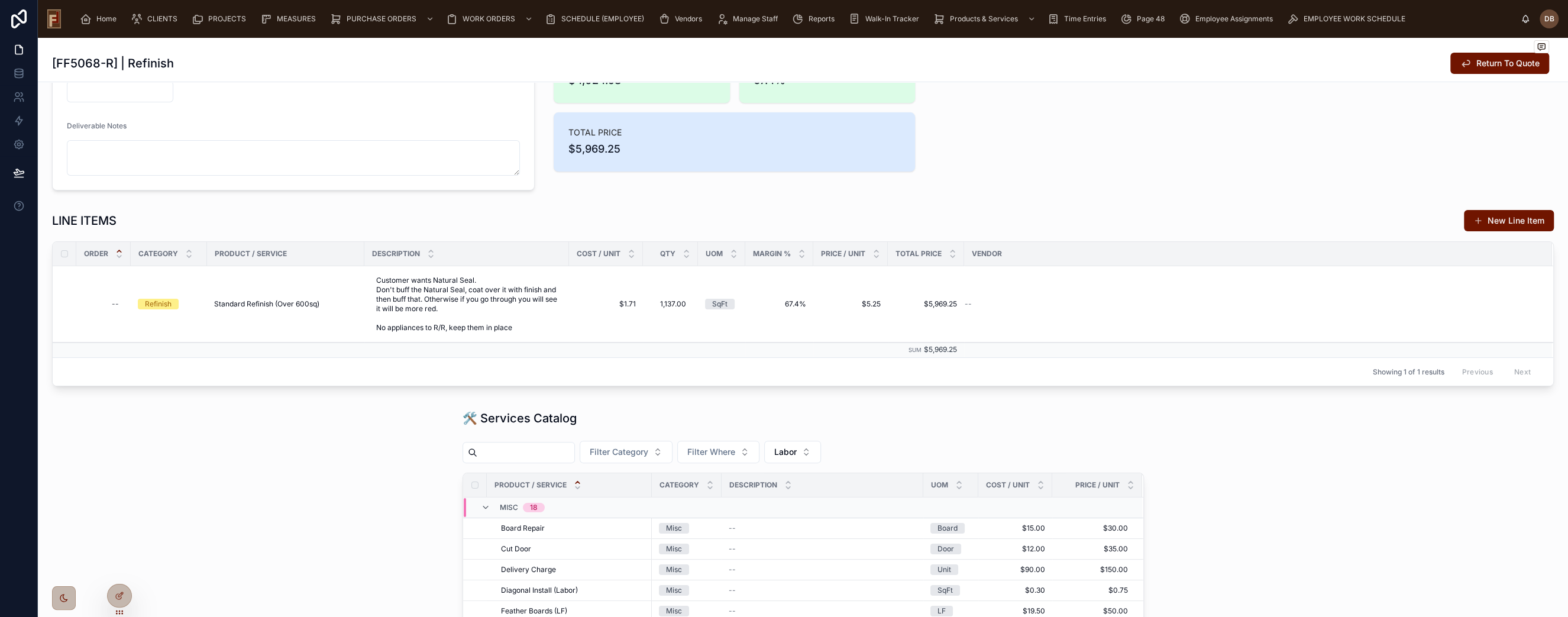
drag, startPoint x: 1500, startPoint y: 221, endPoint x: 1527, endPoint y: 231, distance: 28.8
click at [1501, 221] on button "New Line Item" at bounding box center [1509, 220] width 90 height 21
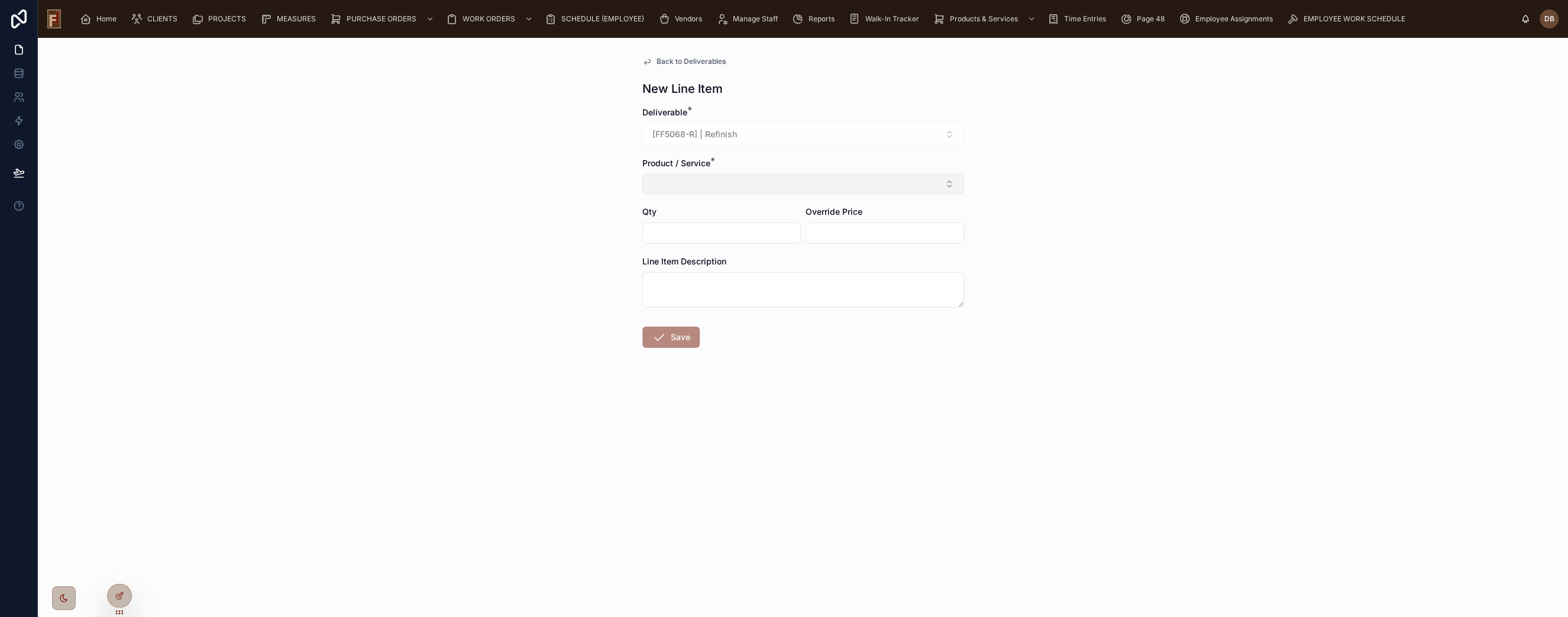
click at [735, 178] on button "Select Button" at bounding box center [803, 184] width 322 height 20
type input "********"
click at [721, 233] on span "Refinish: Supplies (SKU ref)" at bounding box center [702, 230] width 106 height 12
click at [721, 233] on input "text" at bounding box center [721, 235] width 157 height 16
type input "********"
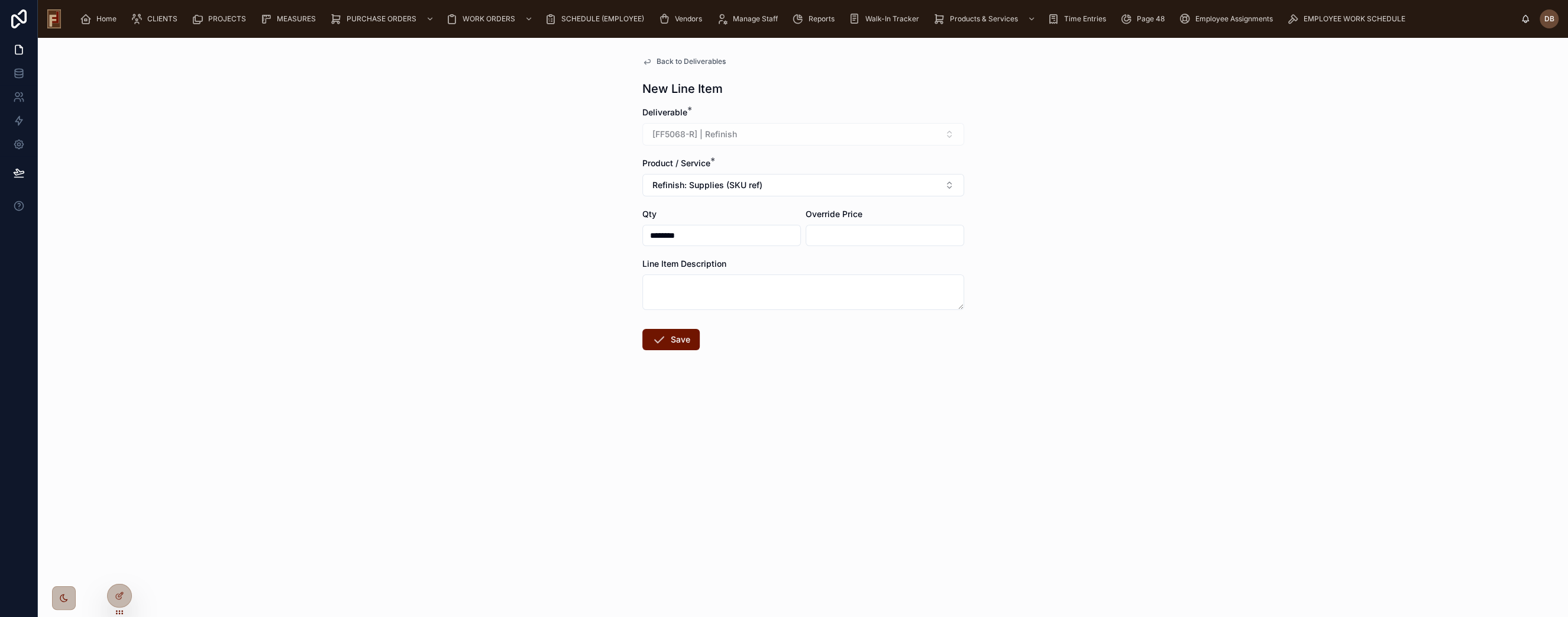
click at [867, 242] on input "text" at bounding box center [884, 235] width 157 height 16
type input "*****"
click at [673, 340] on button "Save" at bounding box center [671, 339] width 57 height 21
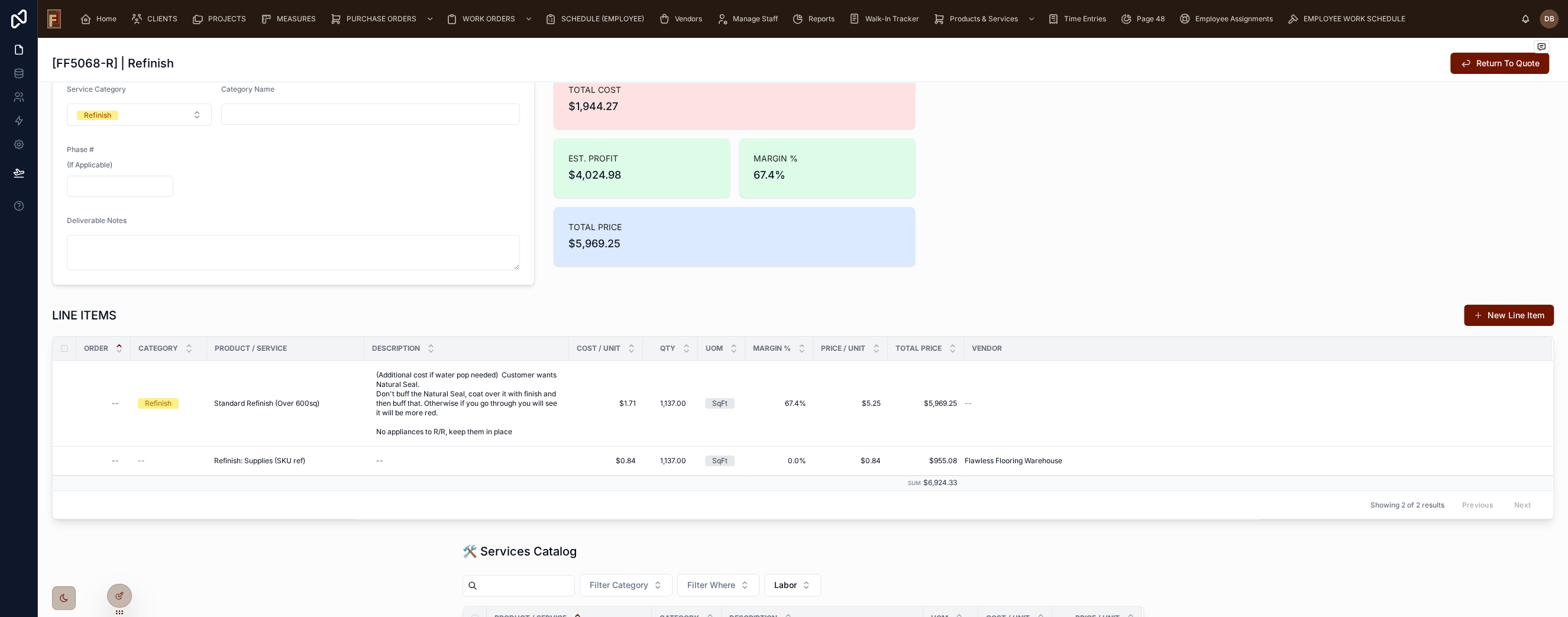
scroll to position [132, 0]
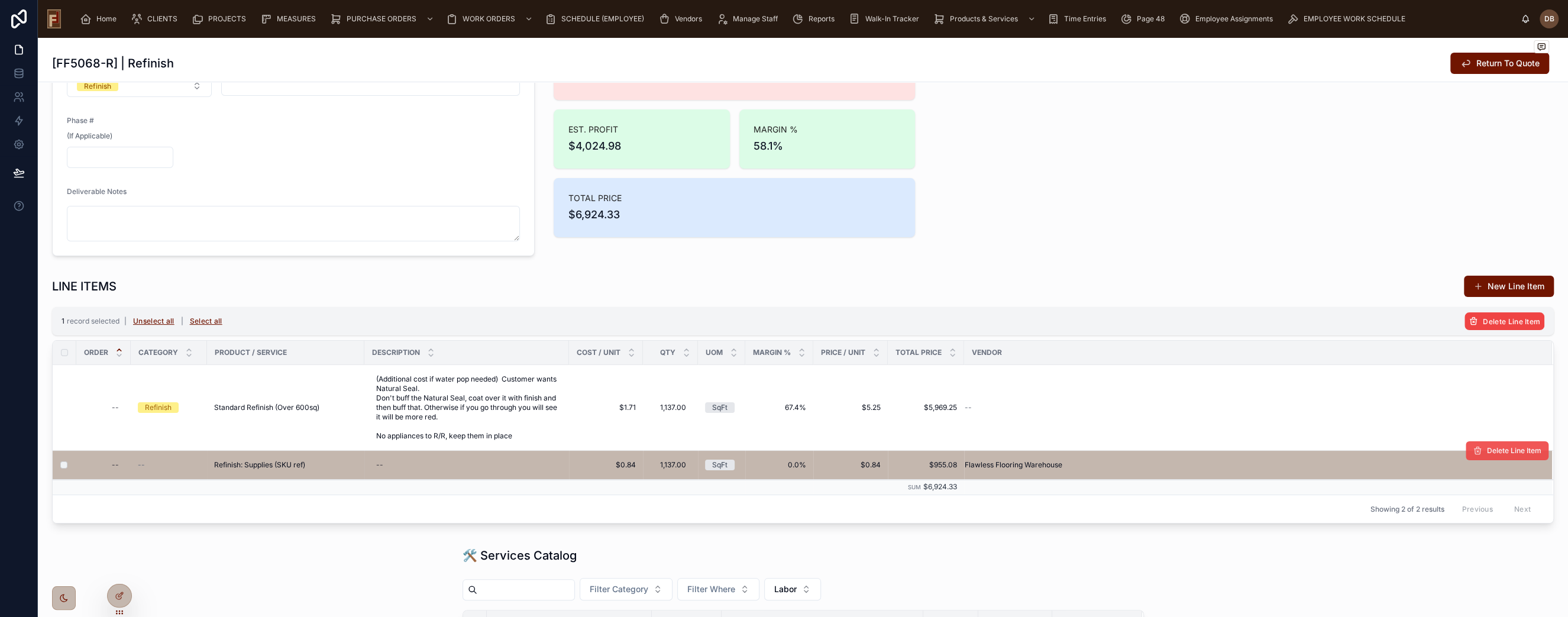
click at [1503, 453] on span "Delete Line Item" at bounding box center [1514, 451] width 54 height 10
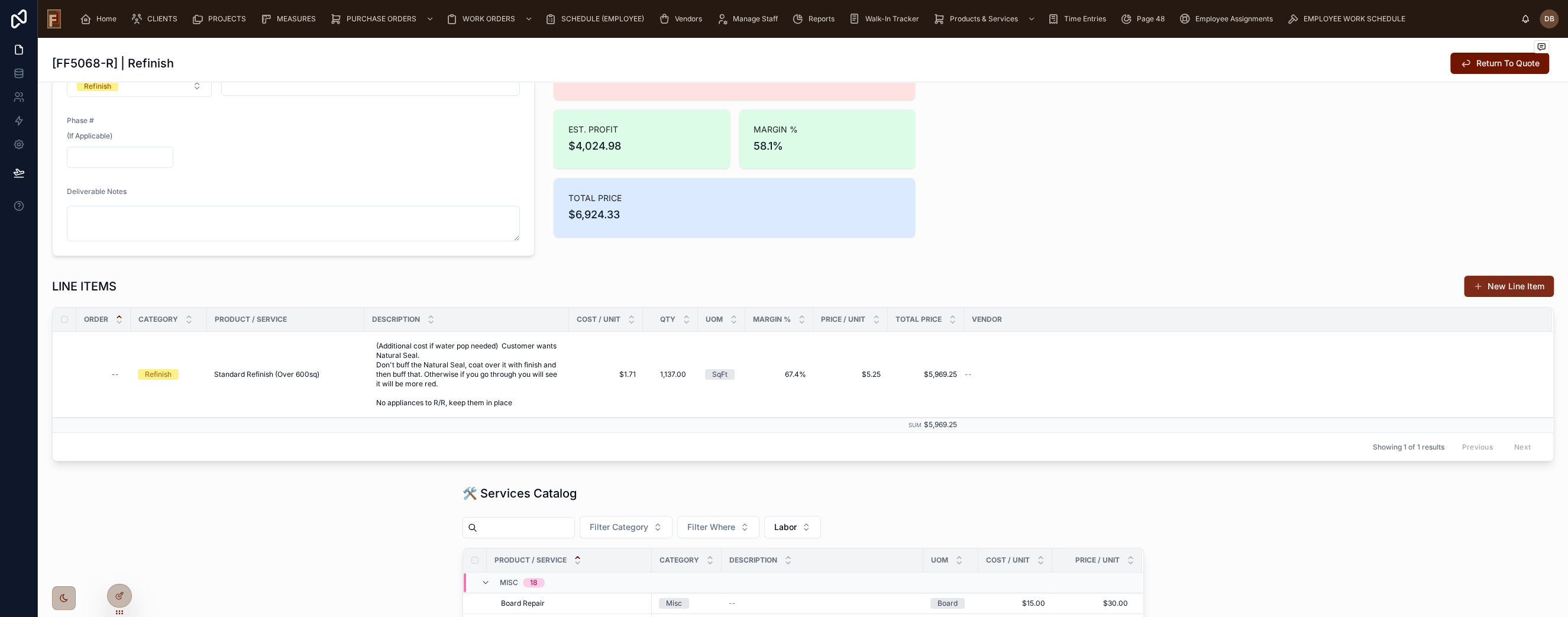
click at [1516, 281] on button "New Line Item" at bounding box center [1509, 286] width 90 height 21
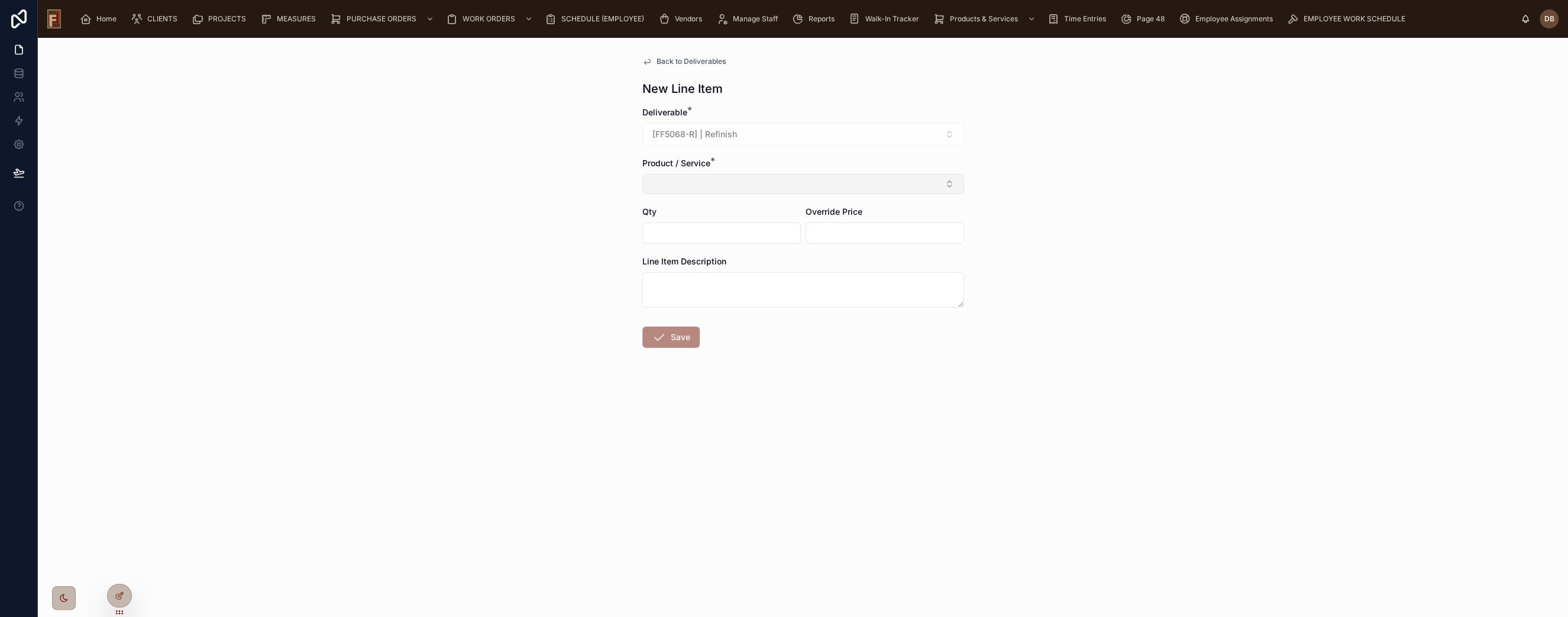
click at [689, 192] on button "Select Button" at bounding box center [803, 184] width 322 height 20
type input "*******"
click at [696, 231] on div "Job Prep" at bounding box center [802, 230] width 316 height 19
click at [695, 237] on input "text" at bounding box center [721, 235] width 157 height 16
type input "****"
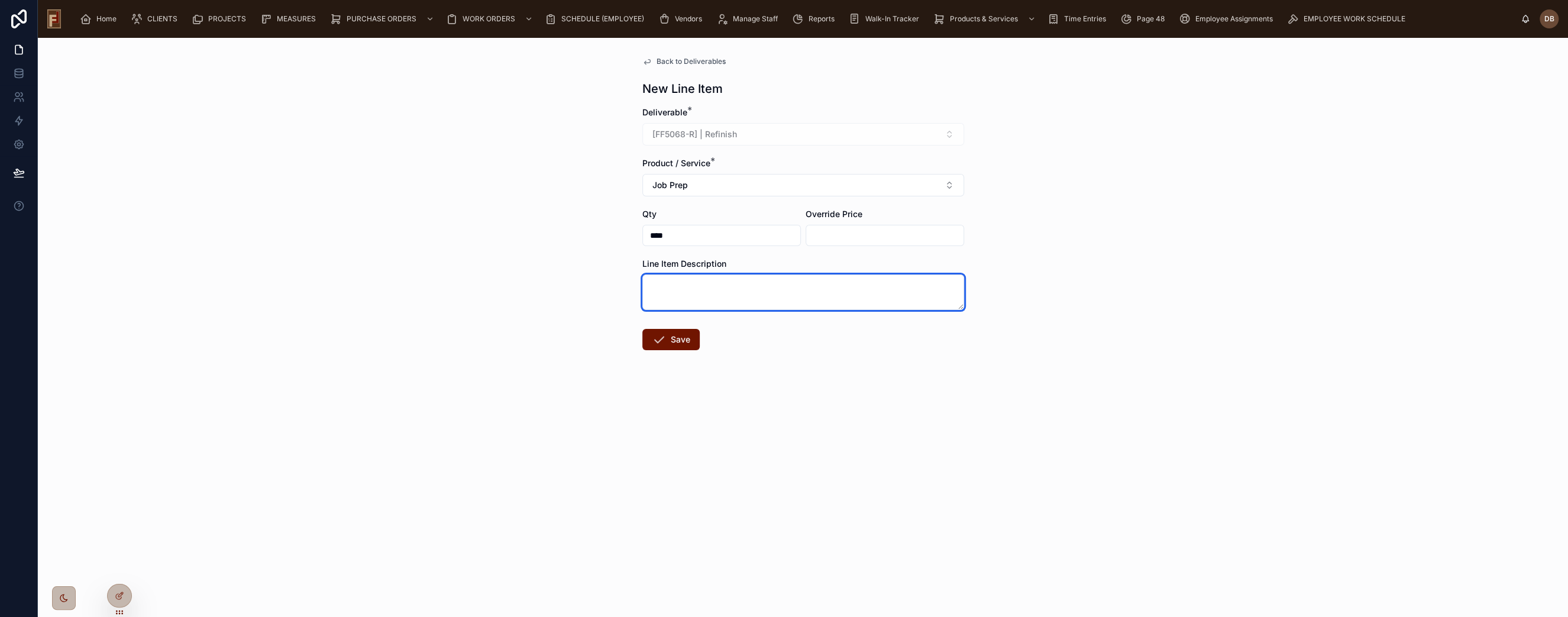
click at [715, 301] on textarea at bounding box center [803, 292] width 322 height 35
paste textarea "**********"
drag, startPoint x: 828, startPoint y: 286, endPoint x: 632, endPoint y: 287, distance: 196.0
click at [632, 287] on div "**********" at bounding box center [803, 327] width 1530 height 579
type textarea "**********"
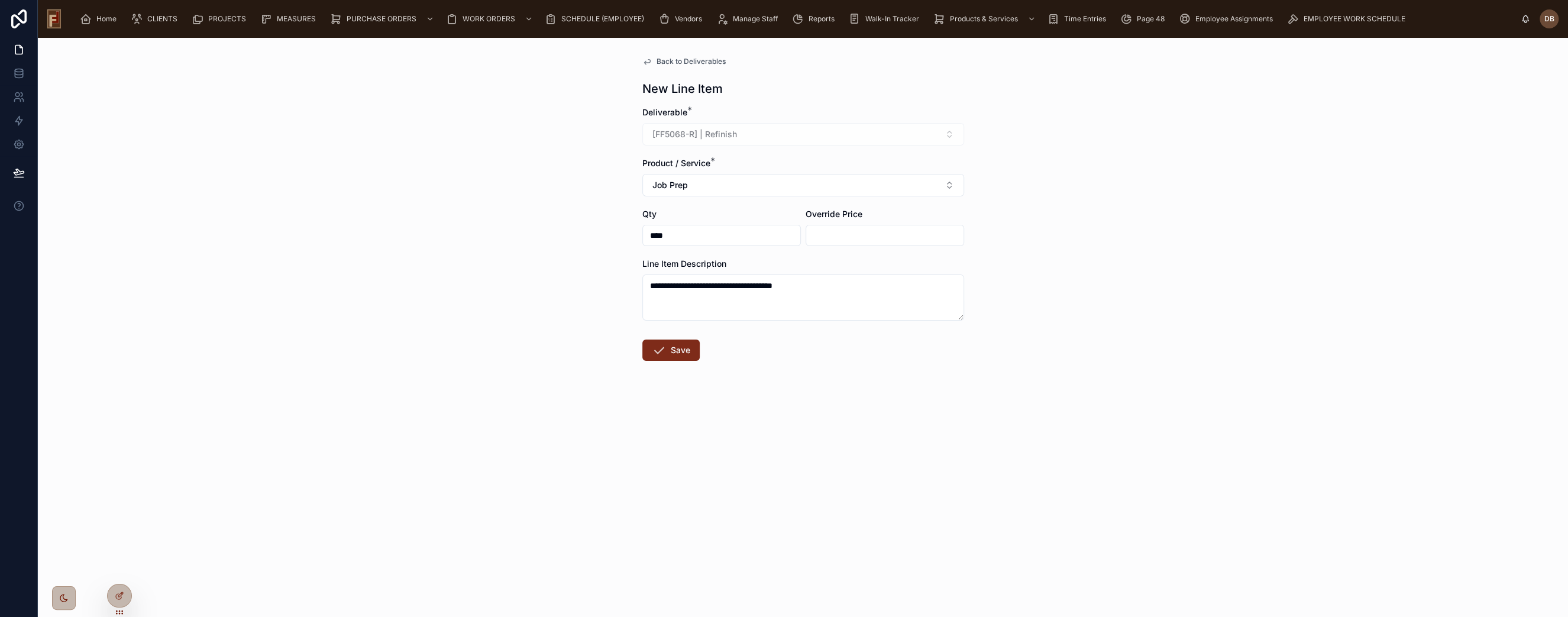
click at [675, 351] on button "Save" at bounding box center [671, 350] width 57 height 21
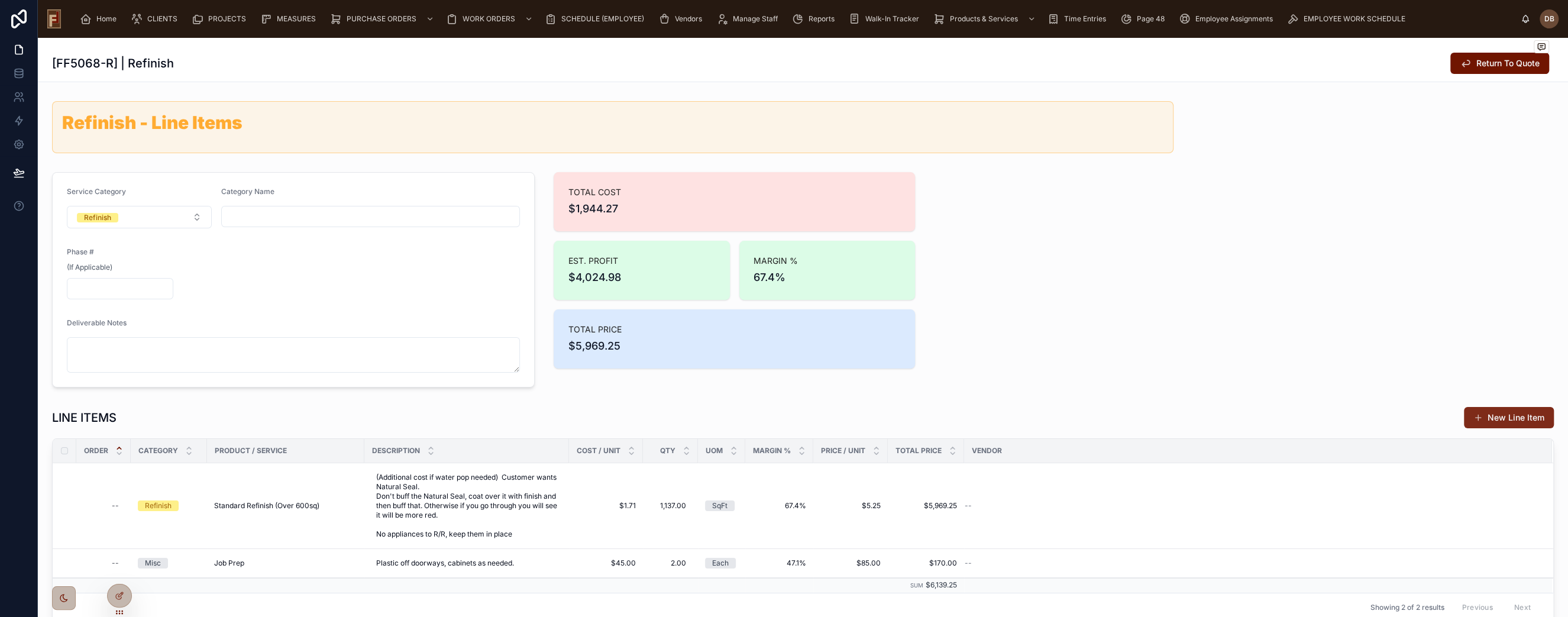
click at [1502, 416] on button "New Line Item" at bounding box center [1509, 418] width 90 height 21
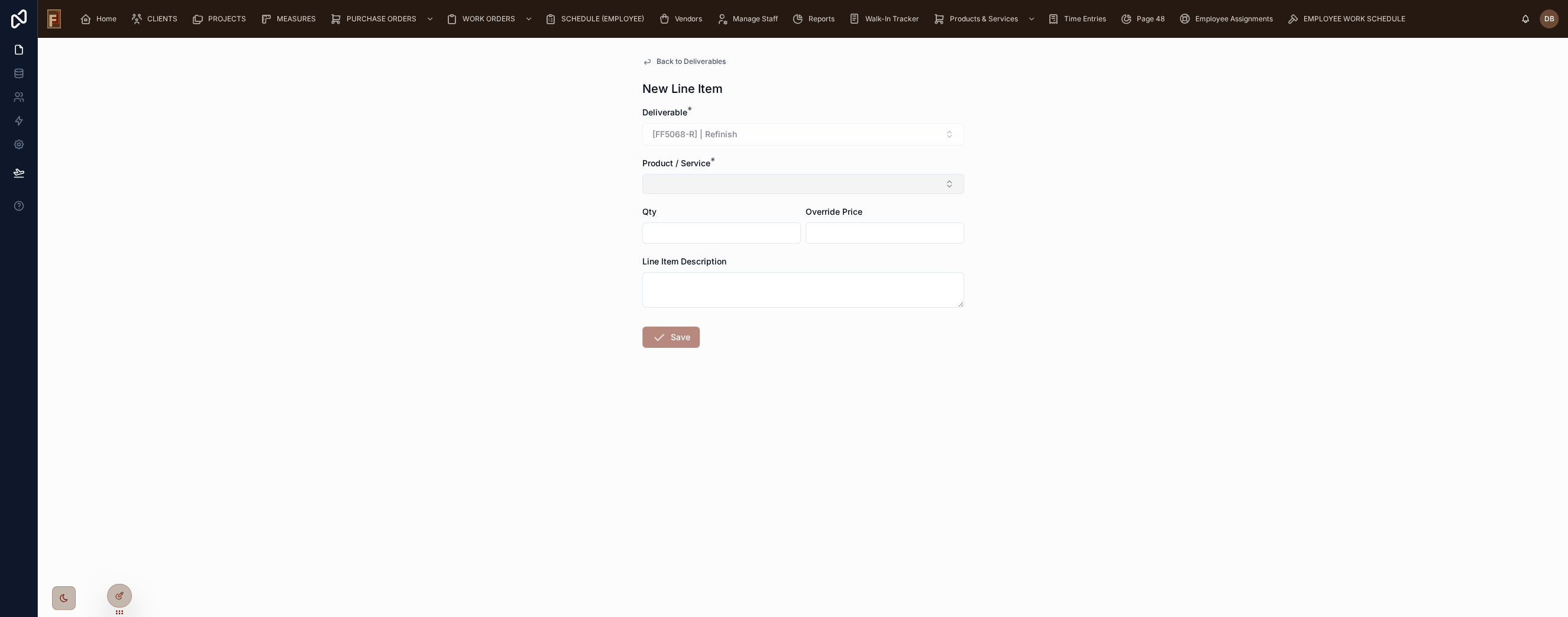
click at [685, 188] on button "Select Button" at bounding box center [803, 184] width 322 height 20
type input "**********"
click at [724, 231] on span "Refinish: Commercial-Grade Finish (SKU cgf)" at bounding box center [735, 230] width 172 height 12
click at [715, 239] on input "text" at bounding box center [721, 235] width 157 height 16
type input "****"
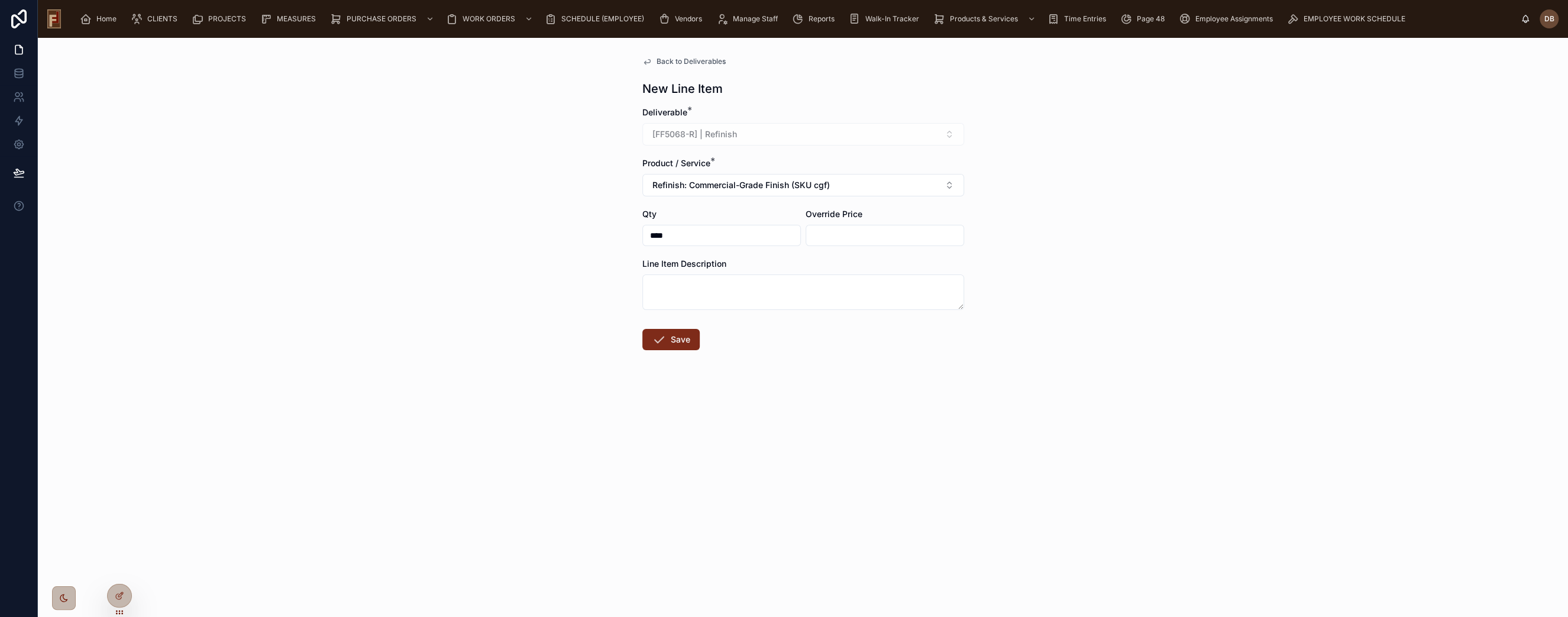
click at [682, 340] on button "Save" at bounding box center [671, 339] width 57 height 21
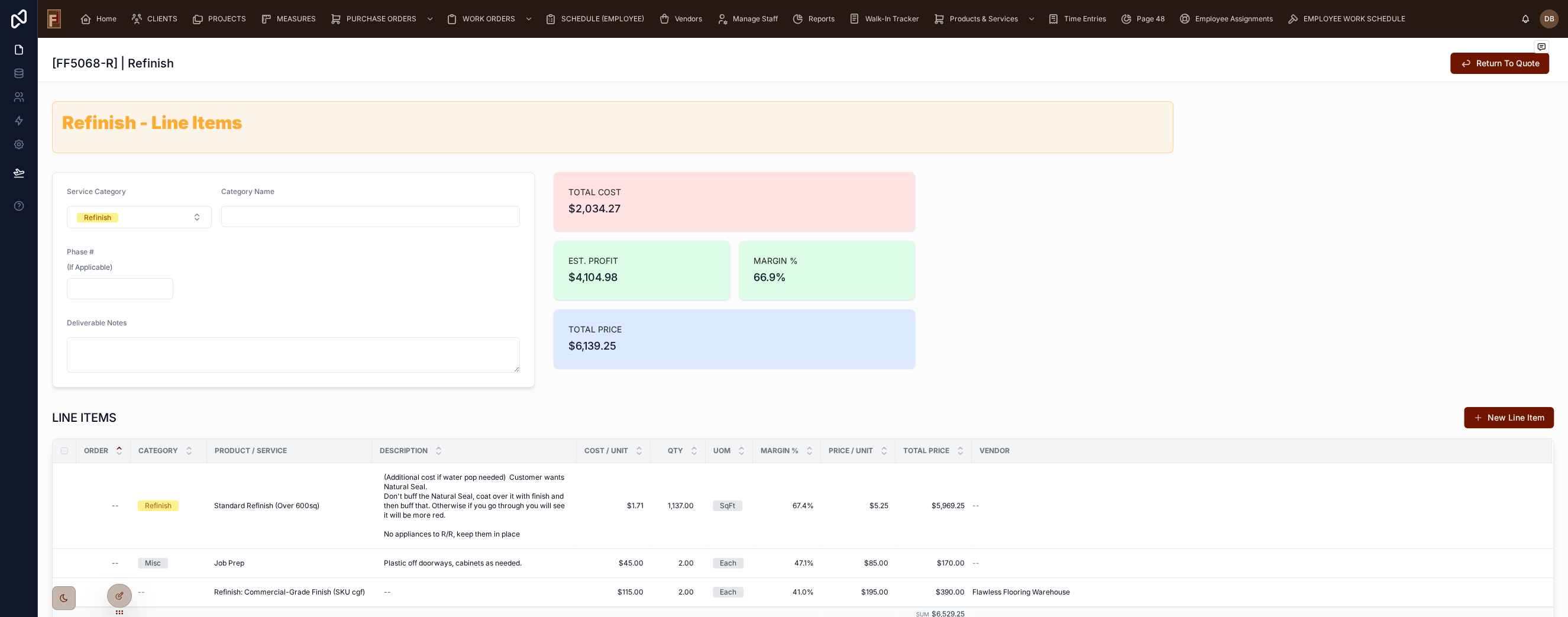
drag, startPoint x: 1491, startPoint y: 415, endPoint x: 1191, endPoint y: 364, distance: 304.3
click at [1491, 415] on button "New Line Item" at bounding box center [1509, 418] width 90 height 21
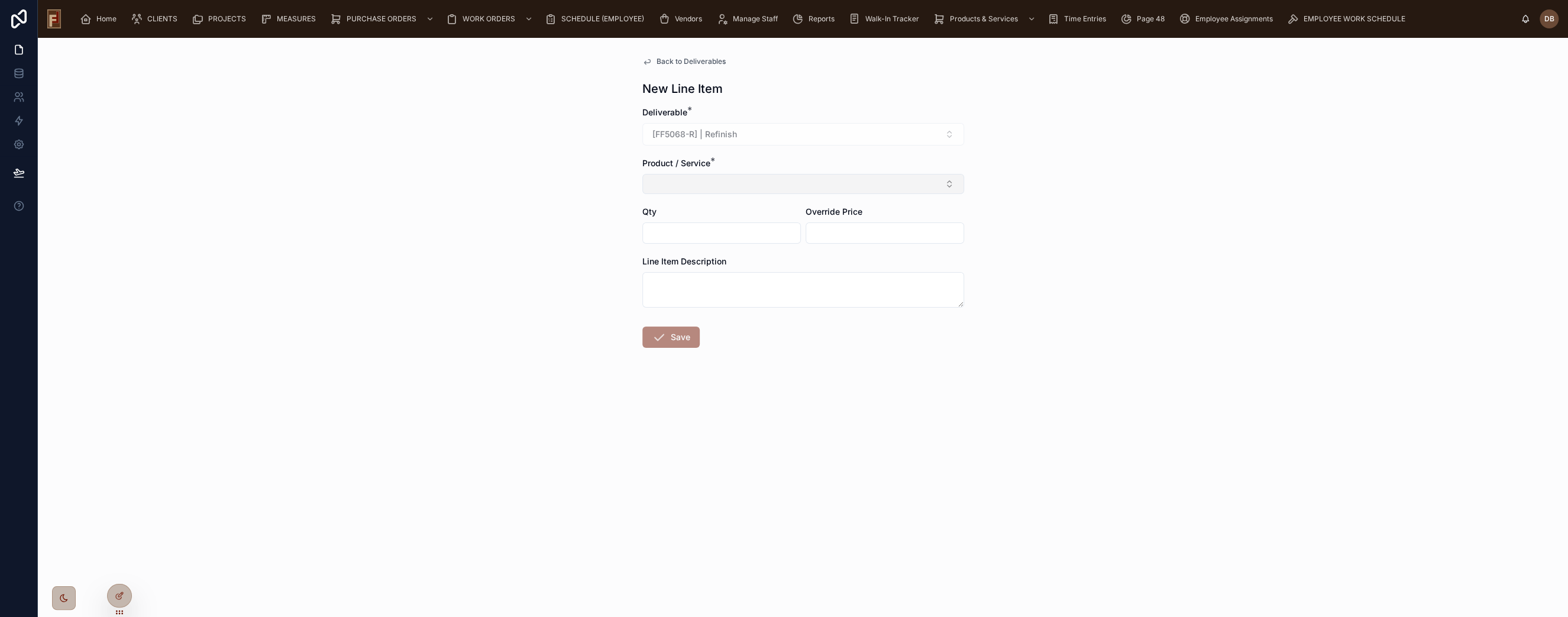
click at [690, 187] on button "Select Button" at bounding box center [803, 184] width 322 height 20
type input "**********"
click at [701, 234] on div "Board Repair" at bounding box center [802, 230] width 316 height 19
click at [696, 238] on input "text" at bounding box center [721, 235] width 157 height 16
type input "****"
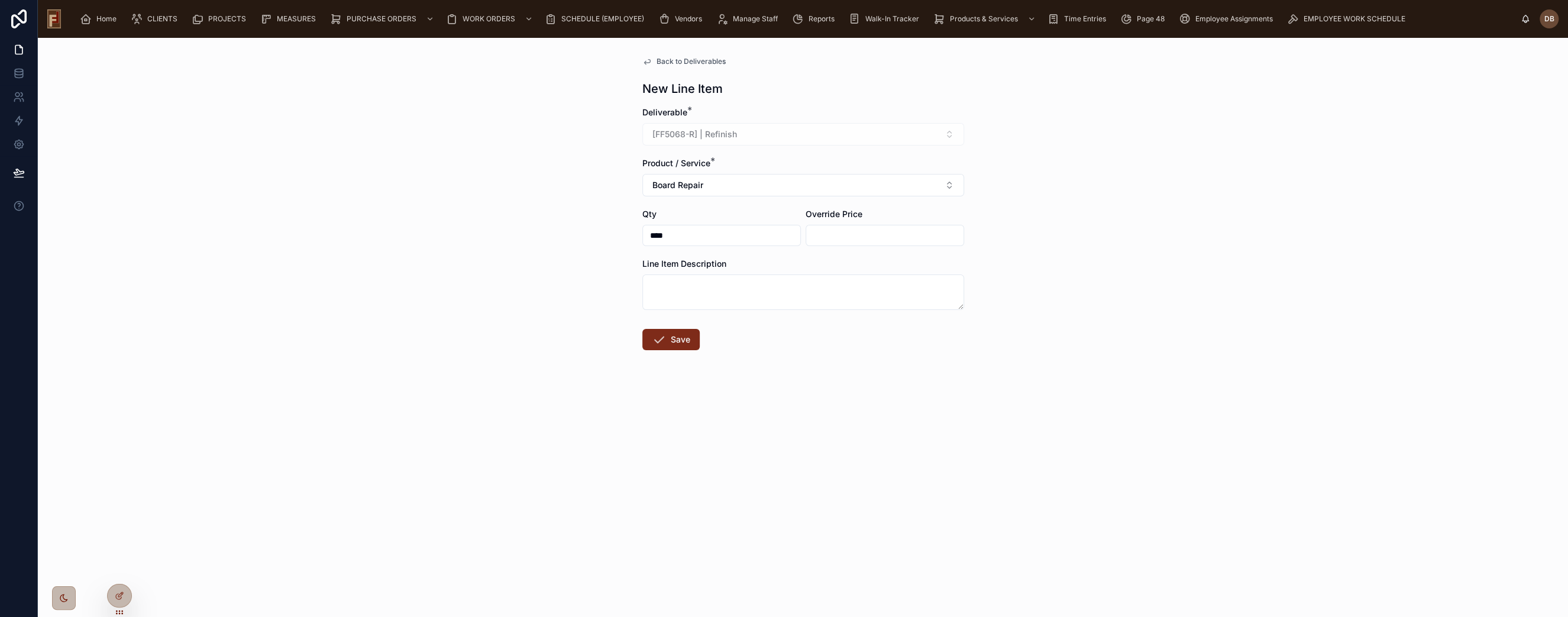
click at [685, 340] on button "Save" at bounding box center [671, 339] width 57 height 21
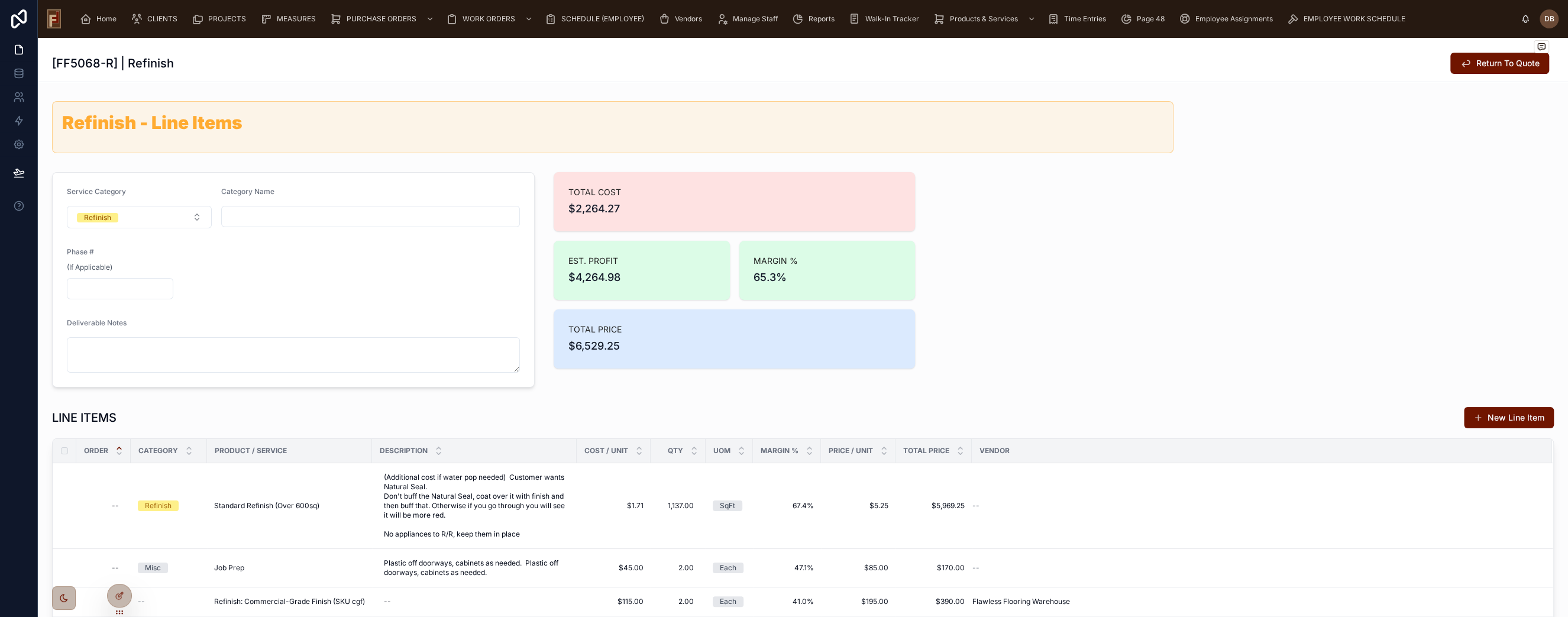
scroll to position [197, 0]
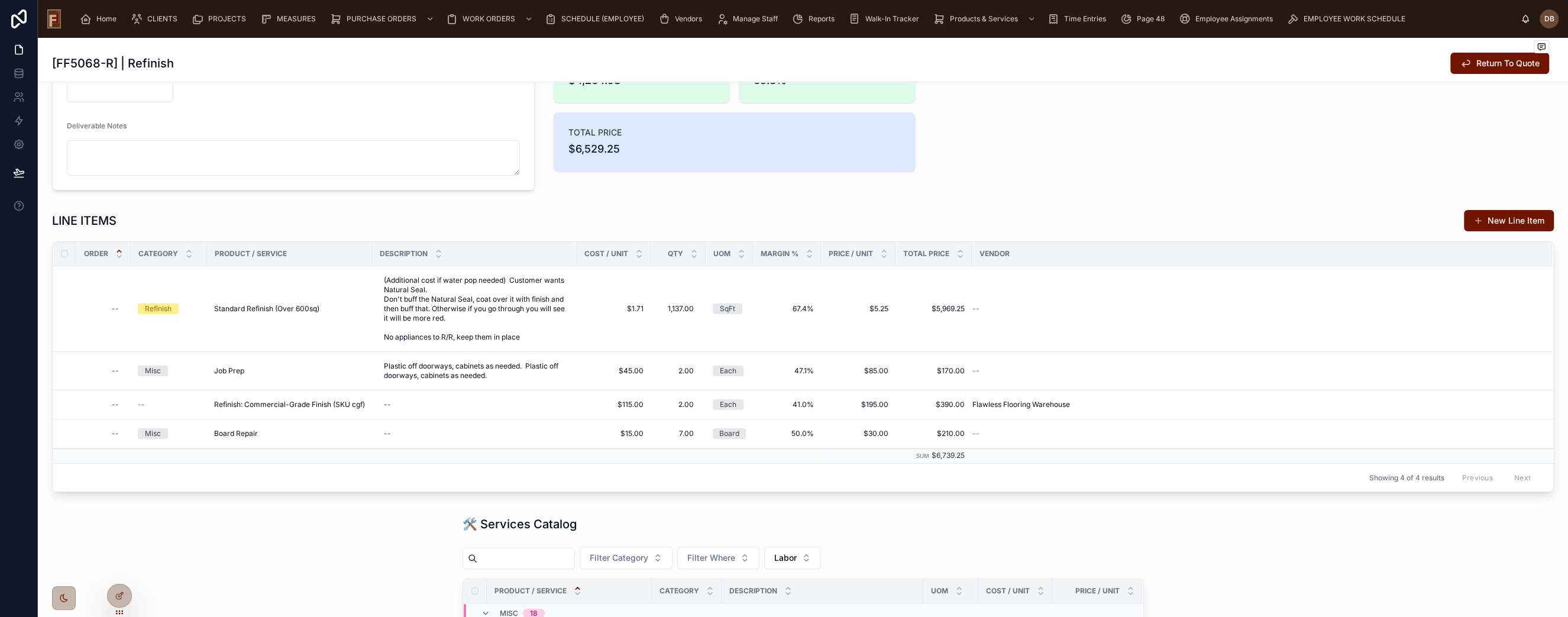
click at [1486, 225] on button "New Line Item" at bounding box center [1509, 220] width 90 height 21
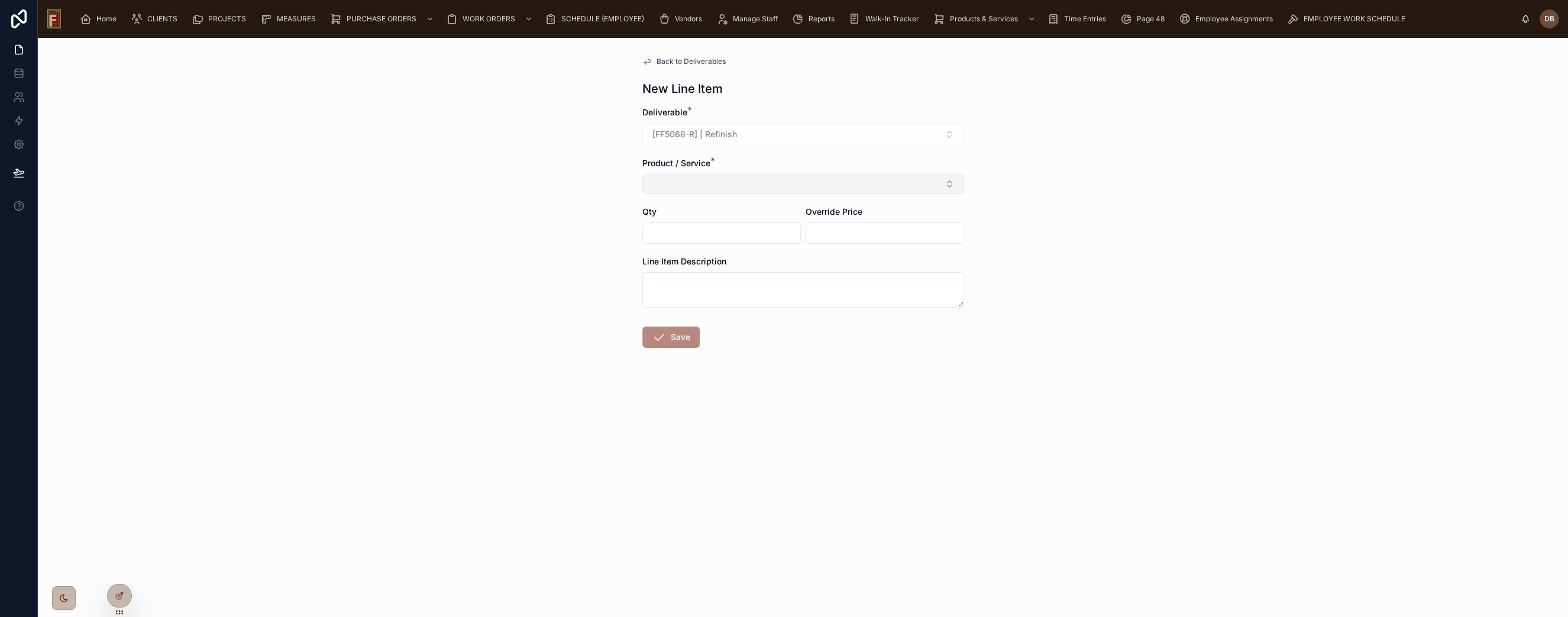
click at [691, 186] on button "Select Button" at bounding box center [803, 184] width 322 height 20
drag, startPoint x: 744, startPoint y: 208, endPoint x: 660, endPoint y: 214, distance: 84.2
click at [660, 214] on div "**********" at bounding box center [802, 208] width 321 height 22
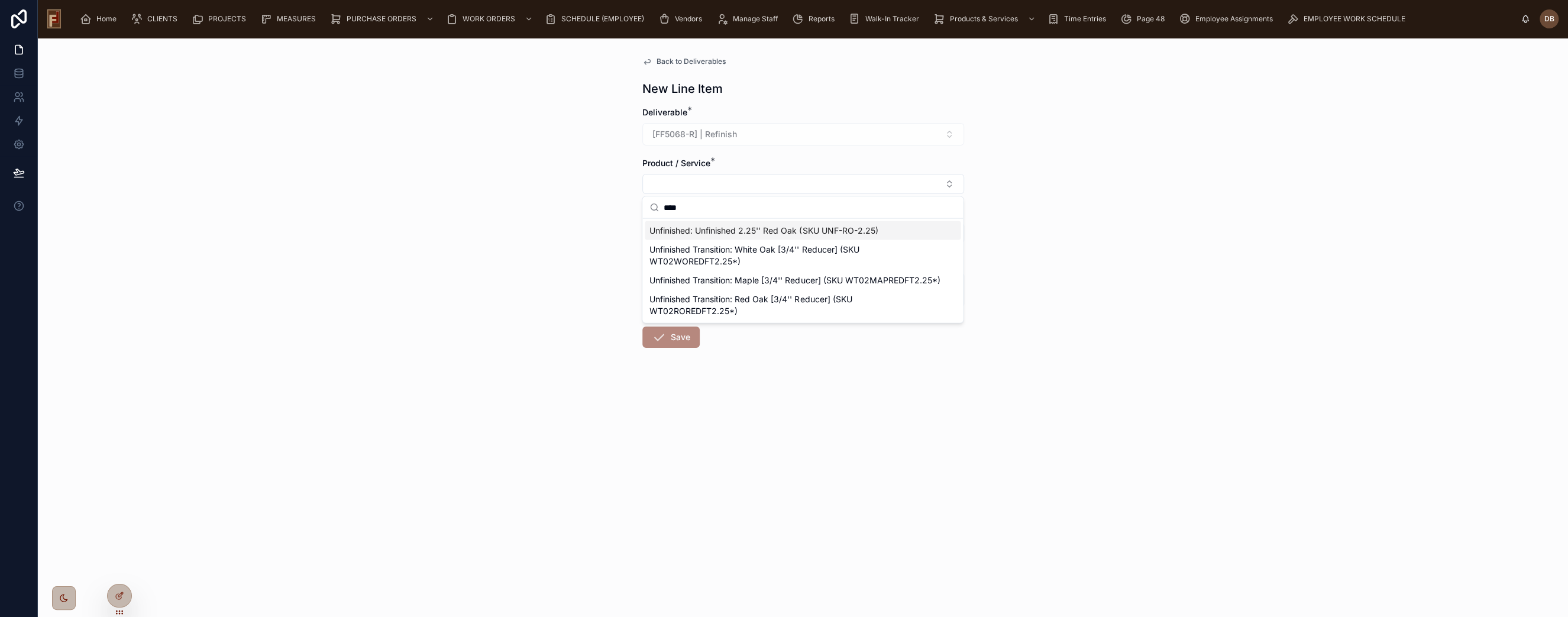
type input "****"
click at [826, 225] on span "Unfinished: Unfinished 2.25'' Red Oak (SKU UNF-RO-2.25)" at bounding box center [763, 230] width 228 height 12
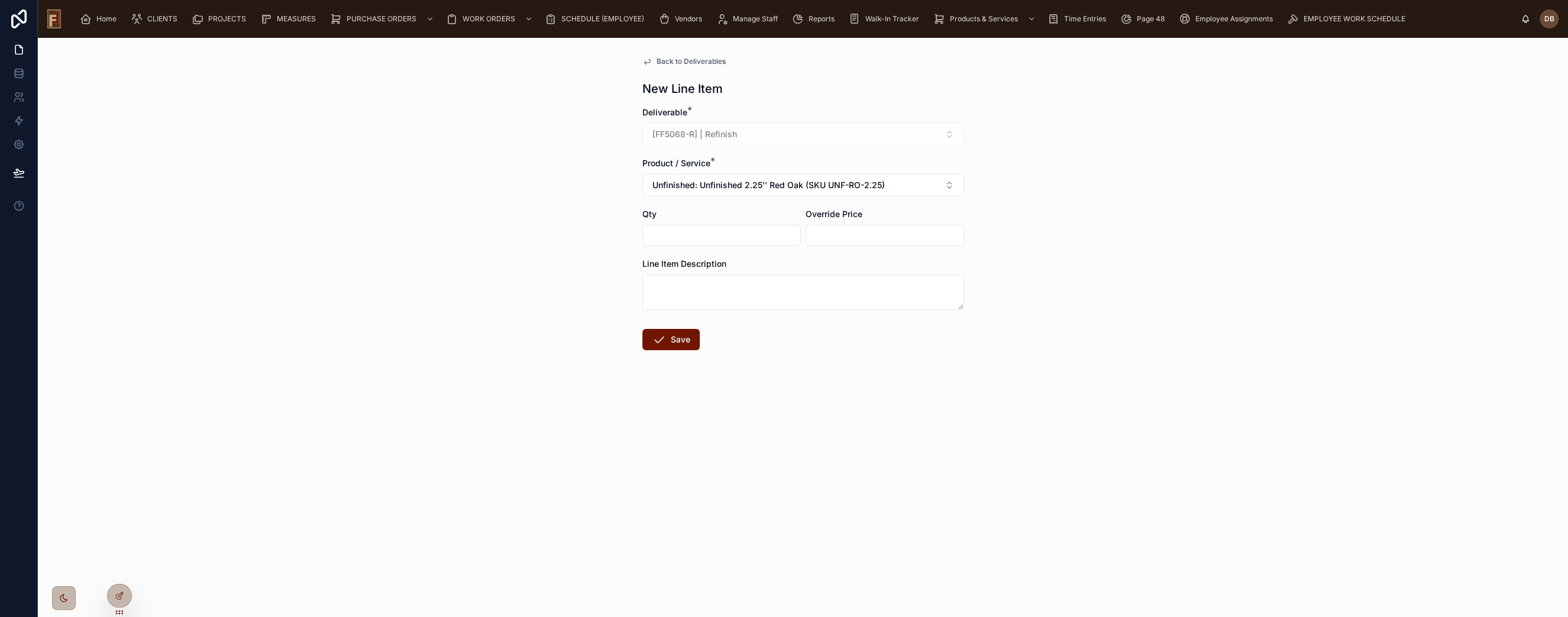
click at [736, 233] on input "text" at bounding box center [721, 235] width 157 height 16
type input "*****"
click at [850, 236] on input "text" at bounding box center [884, 235] width 157 height 16
type input "*****"
click at [717, 289] on textarea at bounding box center [803, 292] width 322 height 35
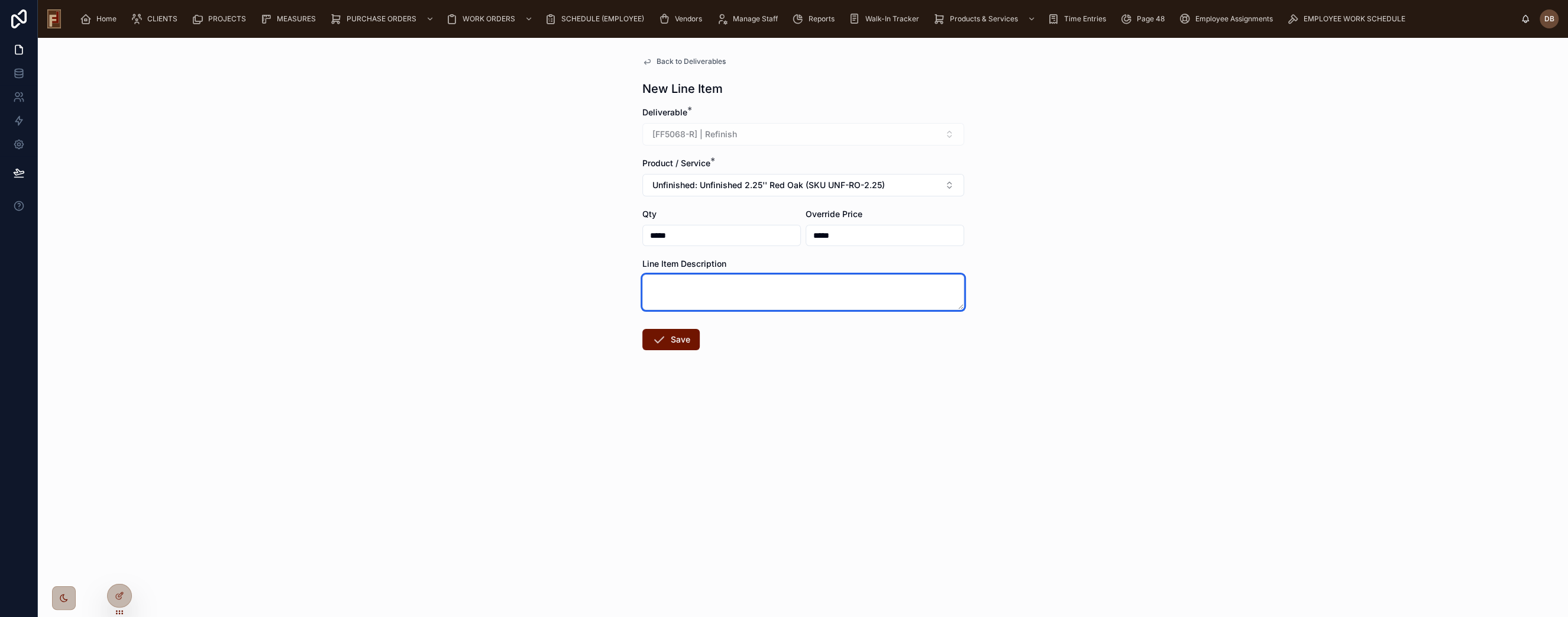
paste textarea "**********"
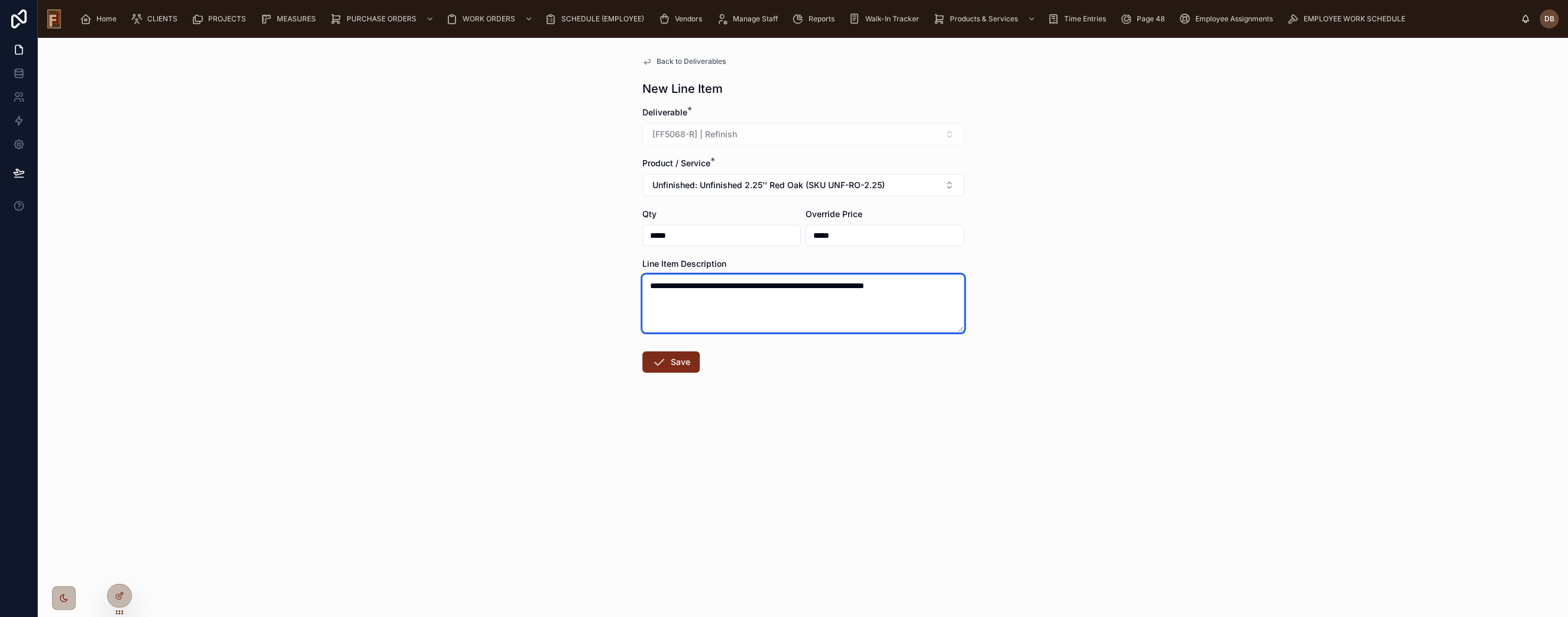
type textarea "**********"
click at [679, 362] on button "Save" at bounding box center [671, 362] width 57 height 21
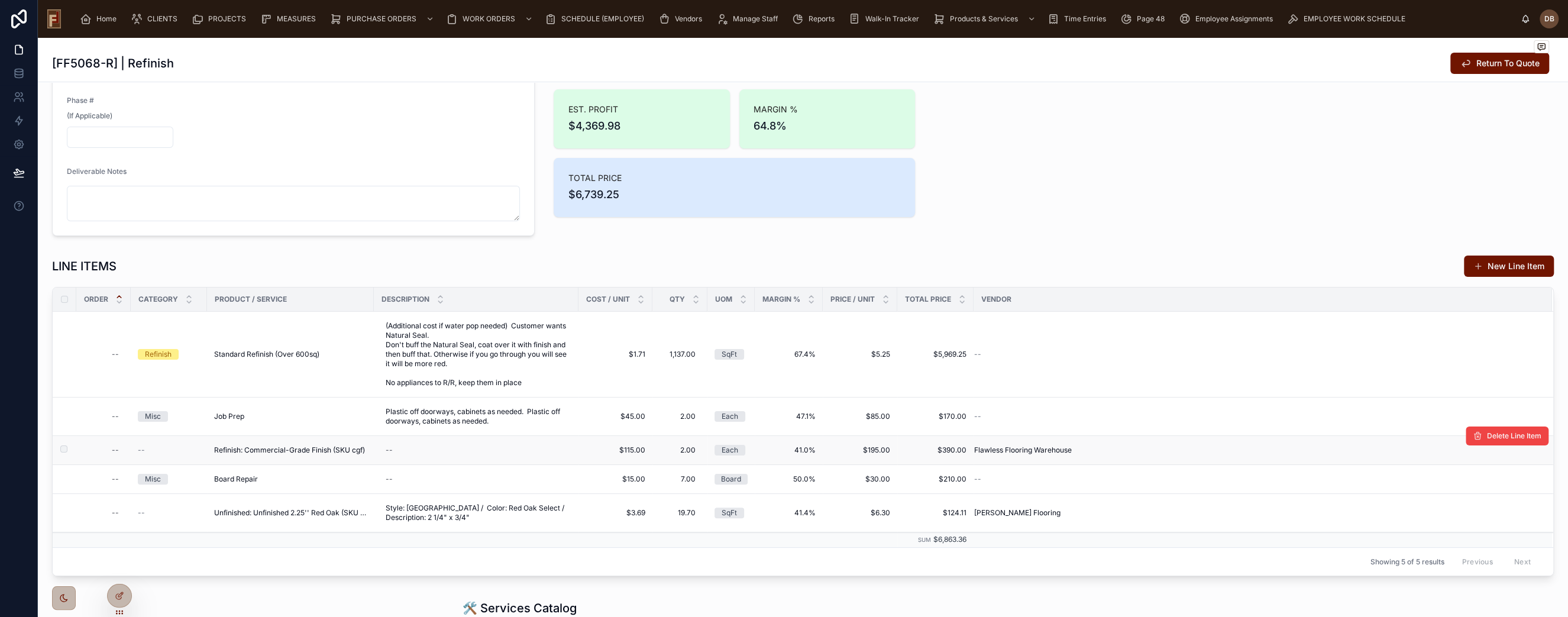
scroll to position [197, 0]
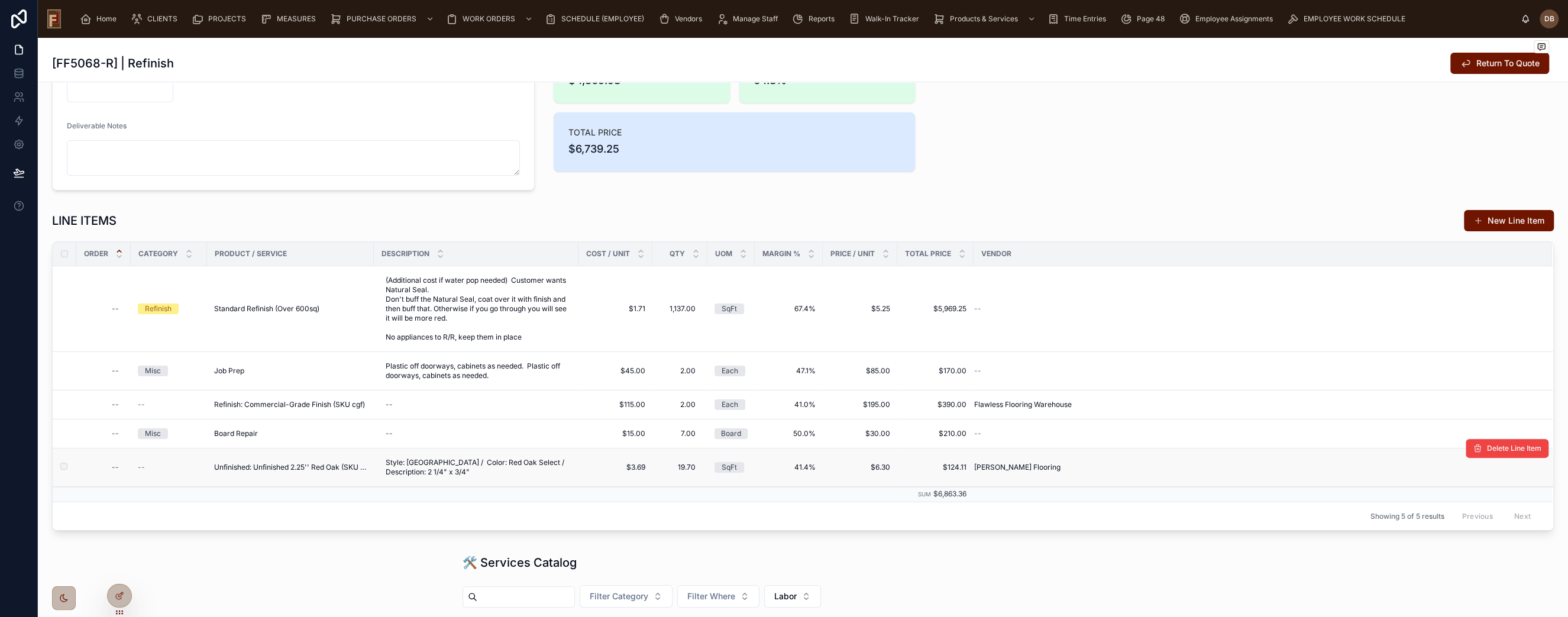
click at [631, 467] on span "$3.69" at bounding box center [615, 468] width 60 height 10
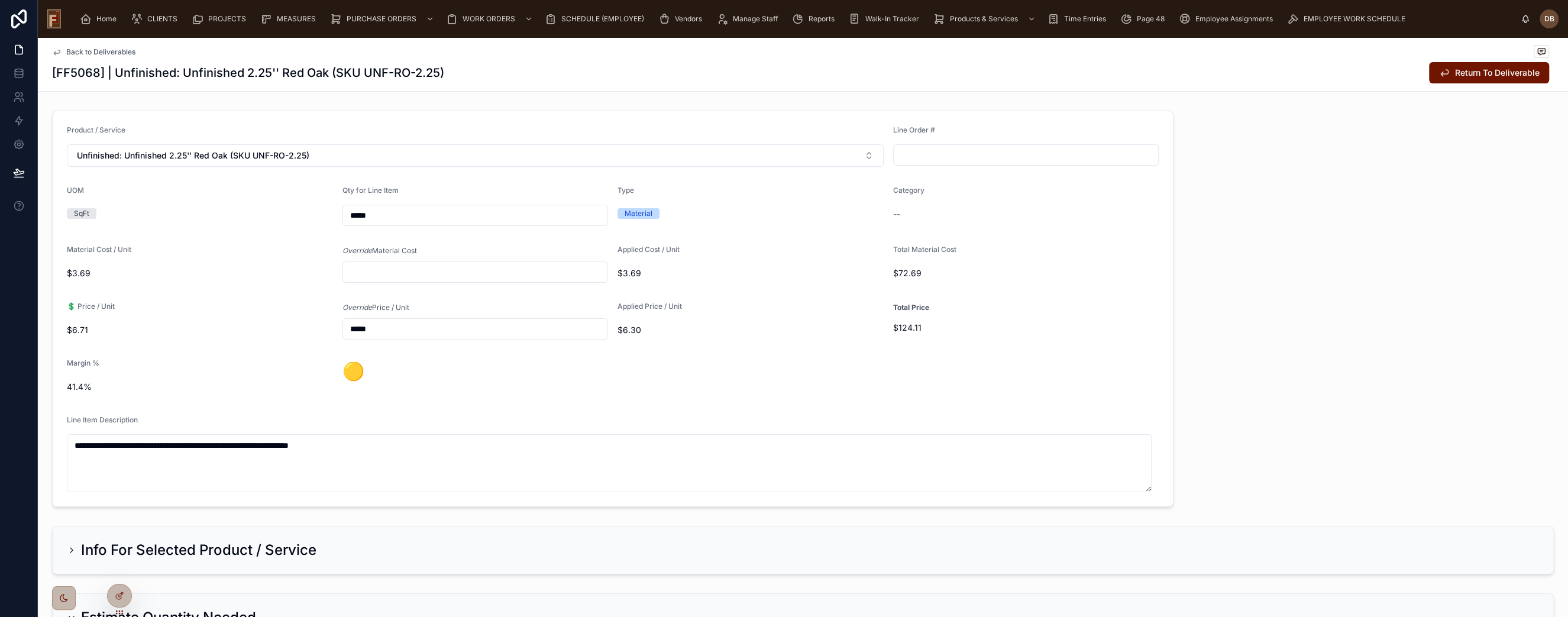
click at [422, 269] on input "text" at bounding box center [475, 272] width 265 height 16
type input "*****"
click at [1481, 76] on span "Return To Deliverable" at bounding box center [1497, 72] width 85 height 12
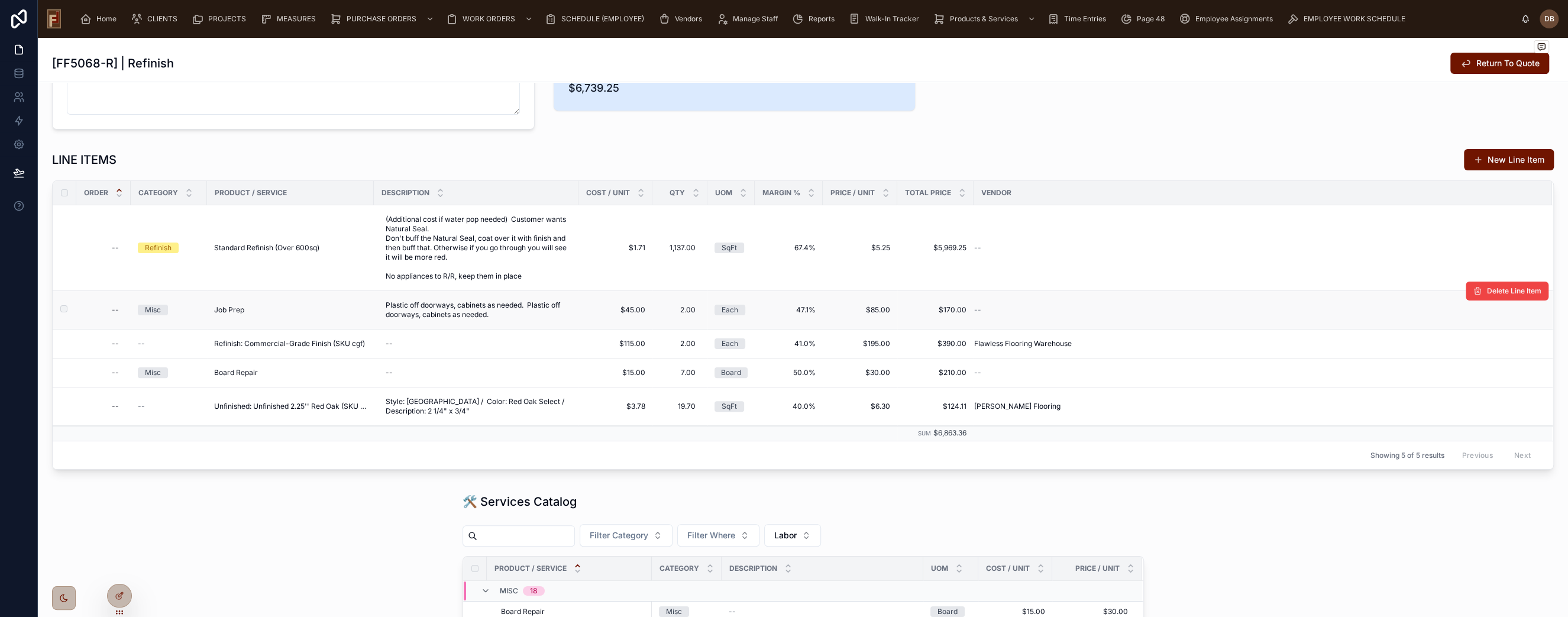
scroll to position [263, 0]
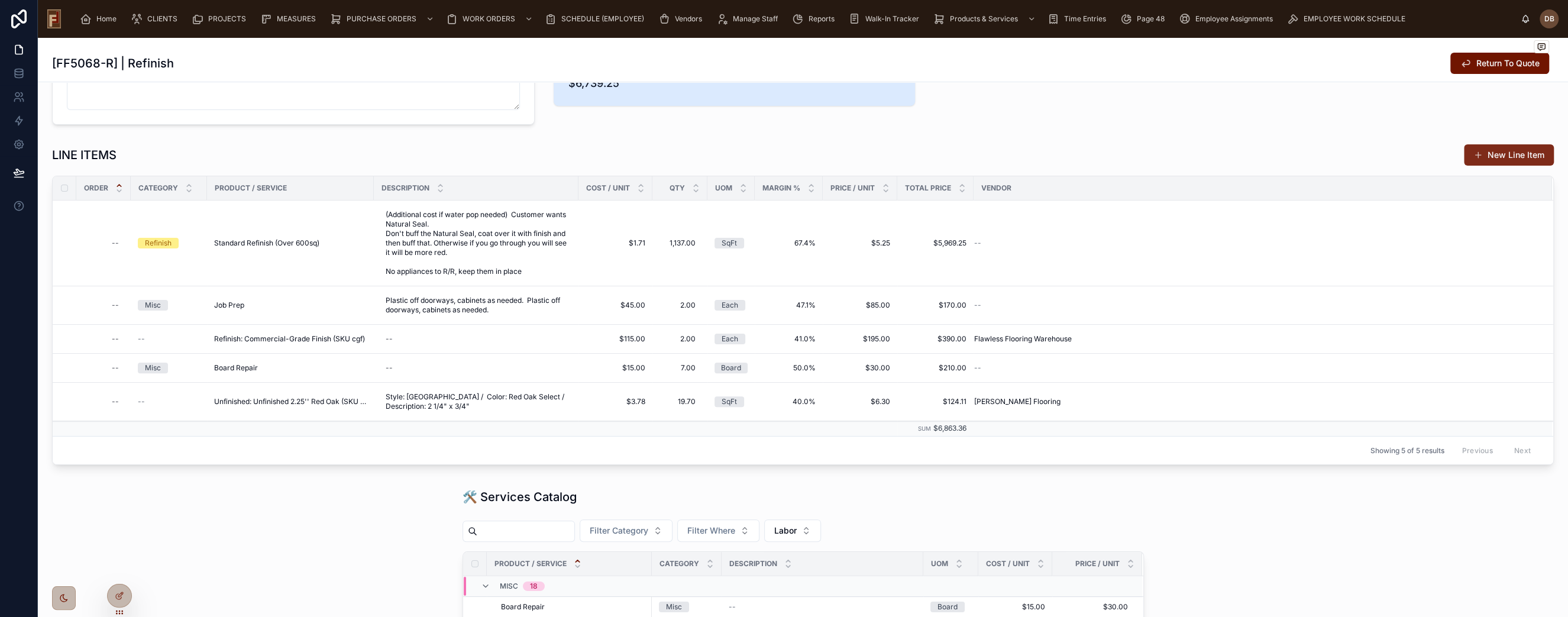
click at [1496, 152] on button "New Line Item" at bounding box center [1509, 155] width 90 height 21
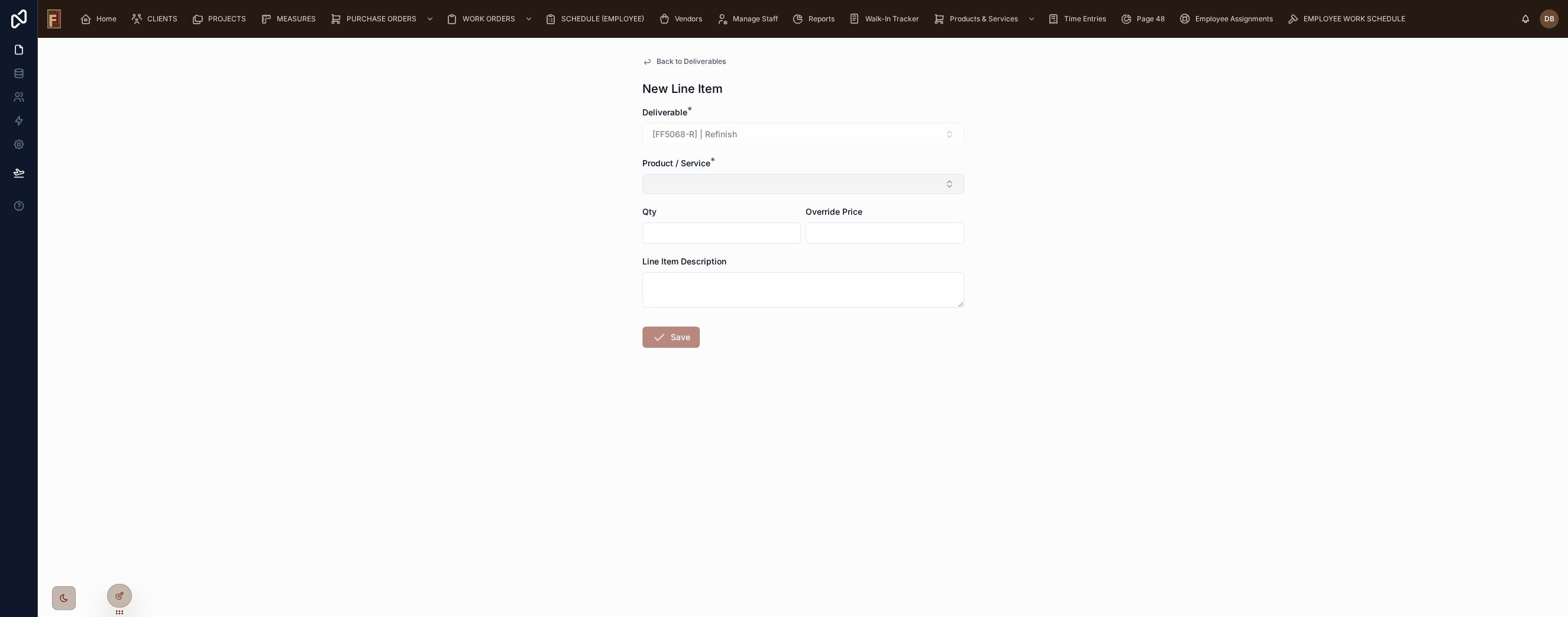
click at [707, 187] on button "Select Button" at bounding box center [803, 184] width 322 height 20
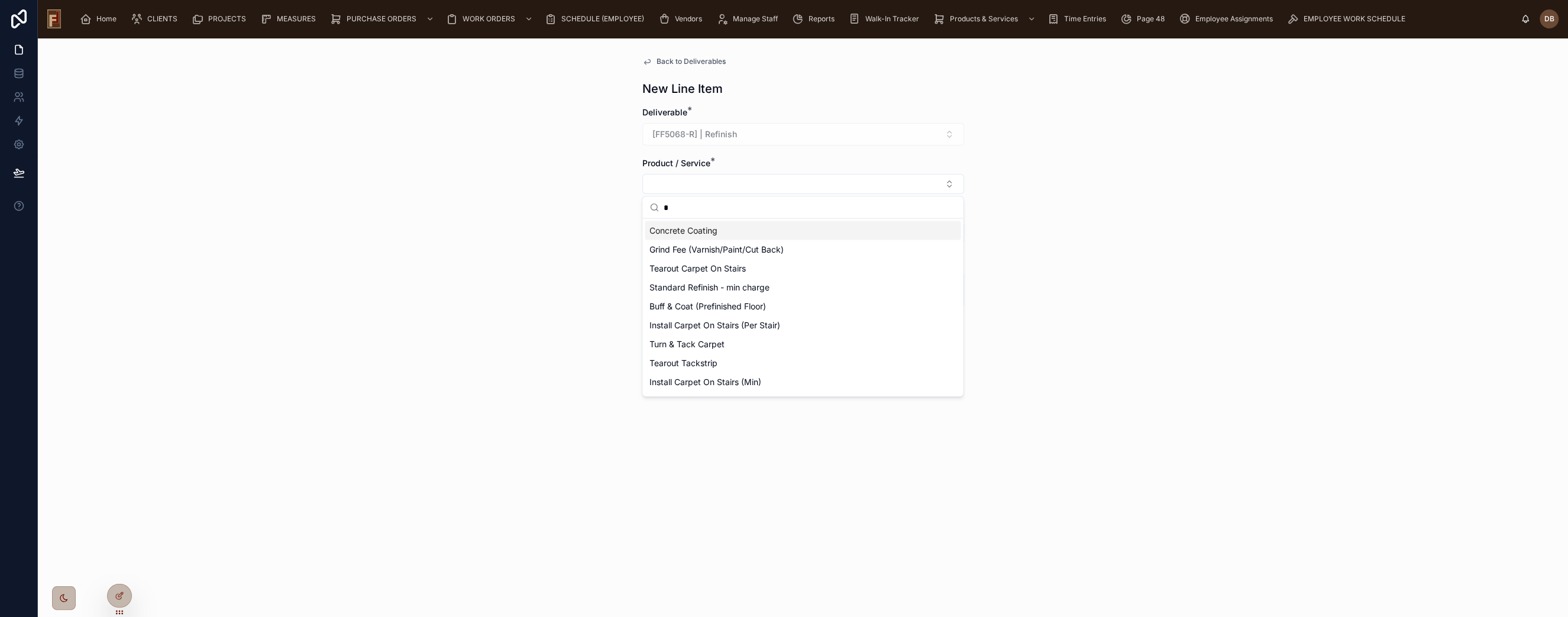
drag, startPoint x: 686, startPoint y: 208, endPoint x: 652, endPoint y: 211, distance: 34.1
click at [652, 211] on div "*" at bounding box center [802, 208] width 321 height 22
type input "**"
click at [782, 282] on div "Buff & Coat (1 Coat)" at bounding box center [802, 287] width 316 height 19
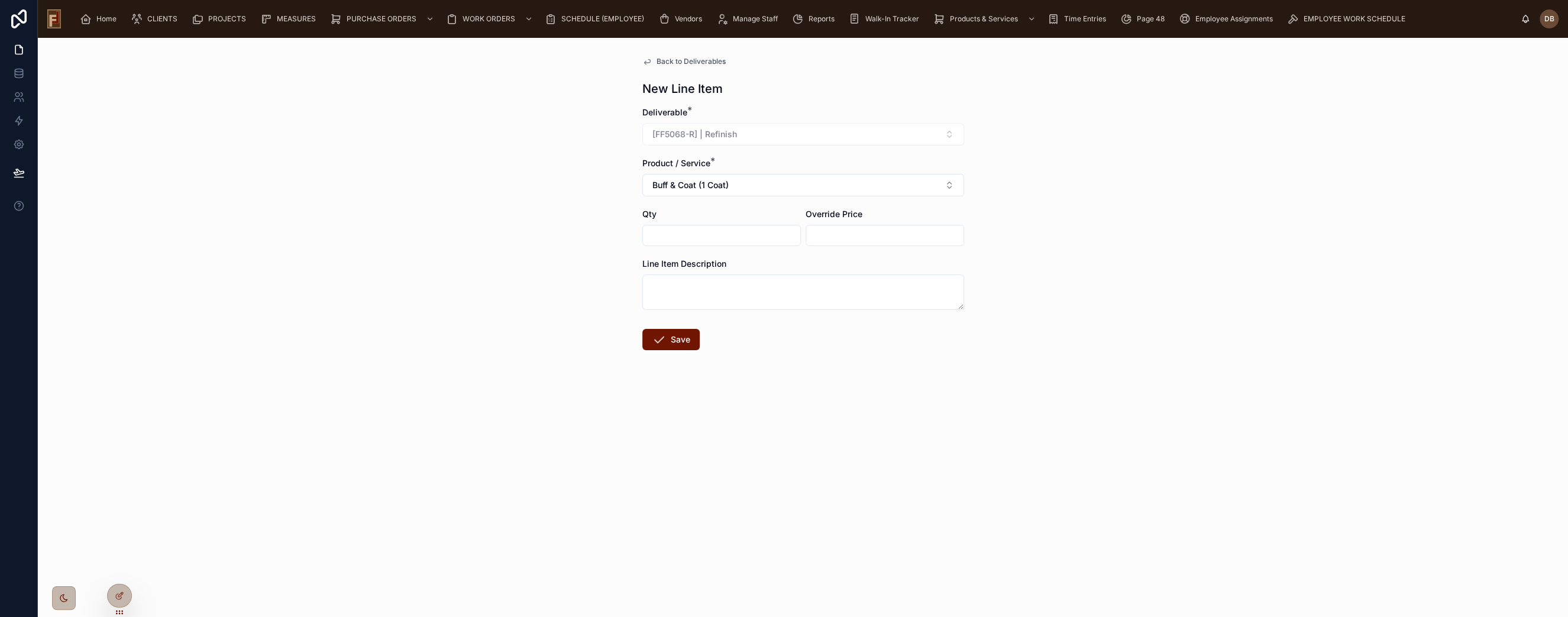
click at [727, 238] on input "text" at bounding box center [721, 235] width 157 height 16
type input "********"
click at [843, 297] on textarea at bounding box center [803, 292] width 322 height 35
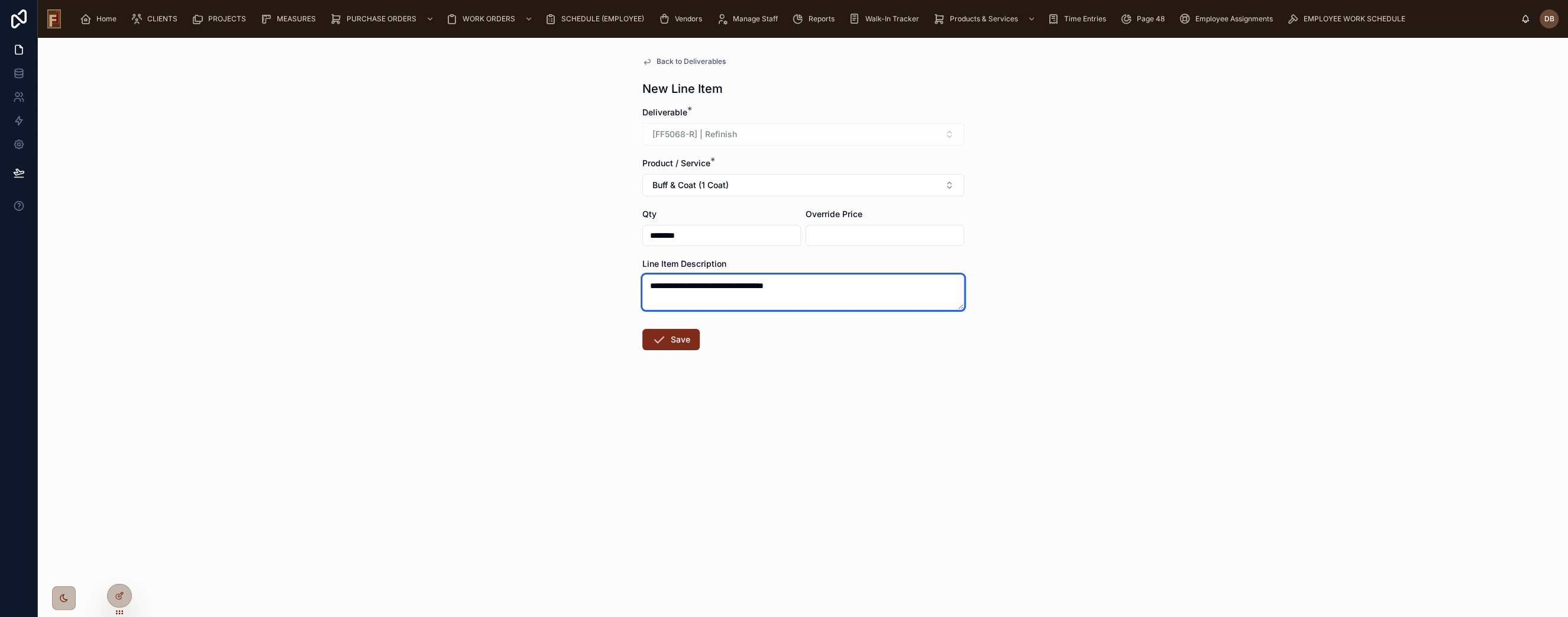
type textarea "**********"
click at [657, 339] on icon at bounding box center [659, 339] width 14 height 14
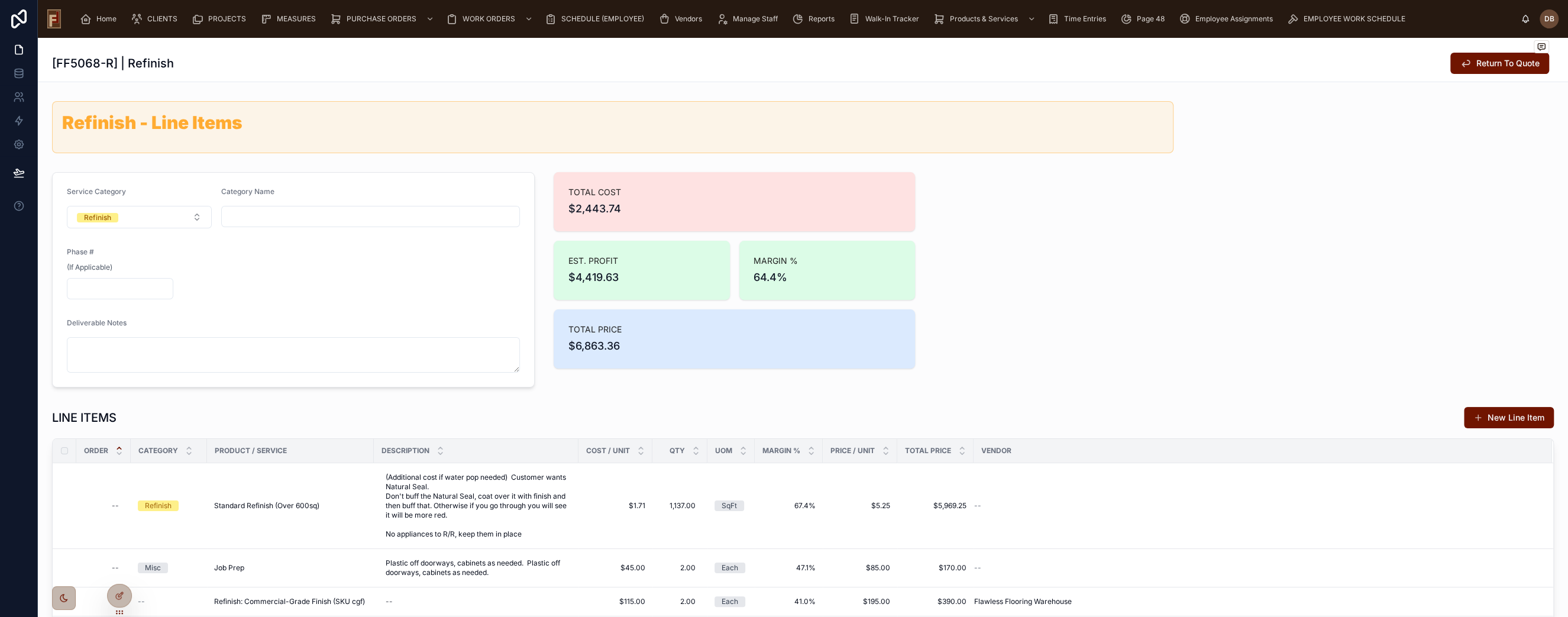
scroll to position [263, 0]
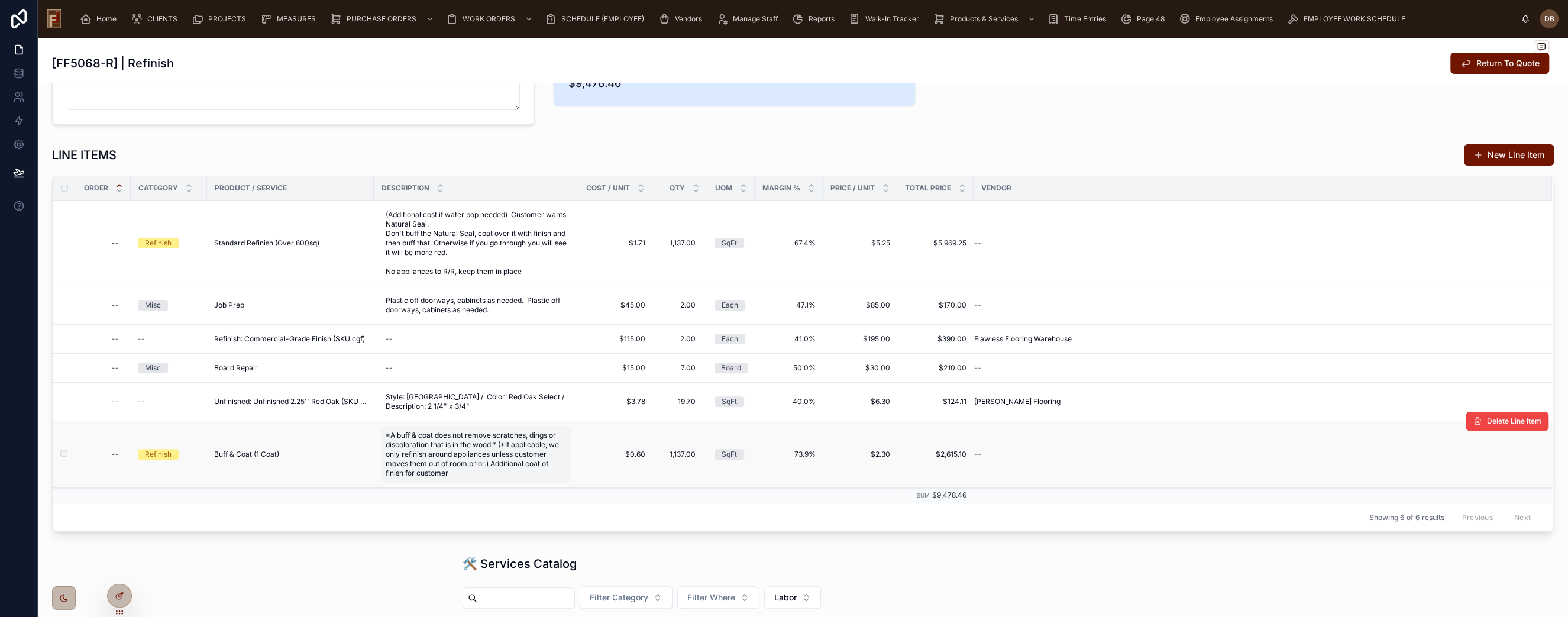
click at [516, 448] on span "*A buff & coat does not remove scratches, dings or discoloration that is in the…" at bounding box center [476, 454] width 181 height 48
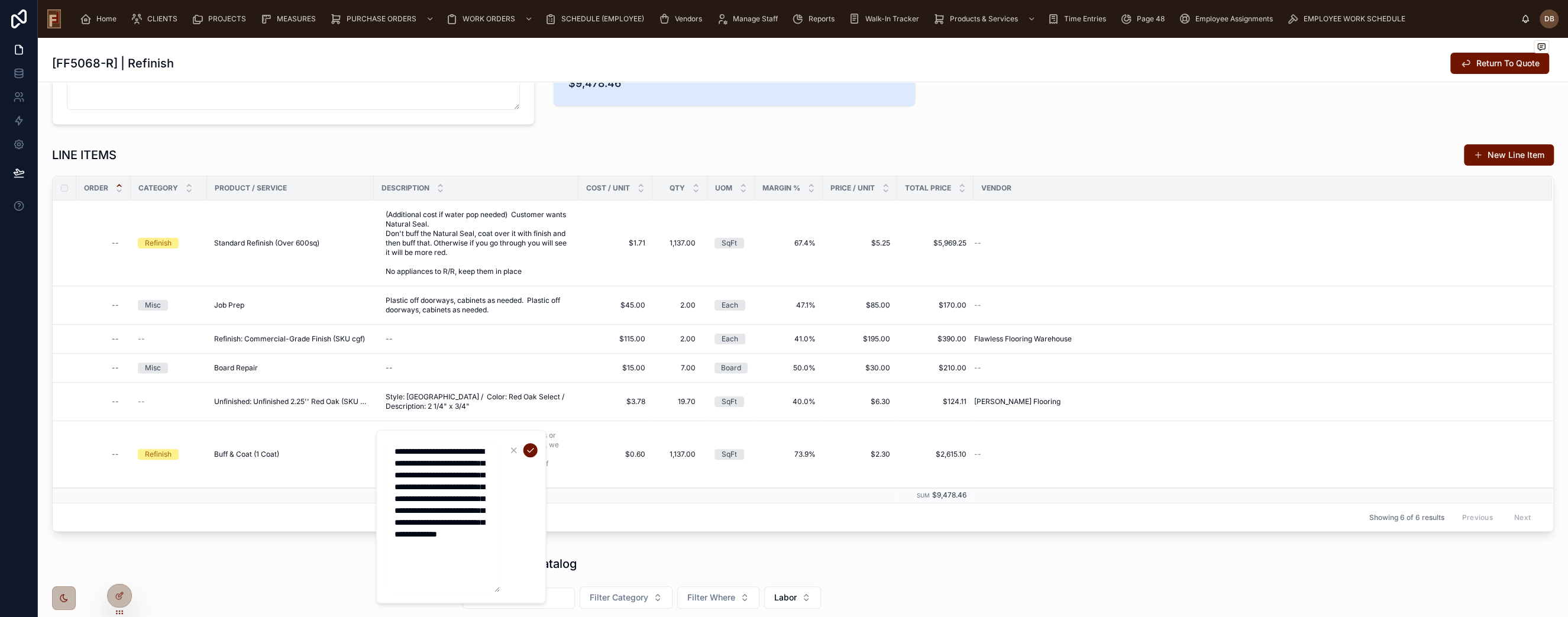
click at [440, 506] on textarea "**********" at bounding box center [443, 517] width 113 height 152
click at [449, 546] on textarea "**********" at bounding box center [443, 517] width 113 height 152
drag, startPoint x: 468, startPoint y: 547, endPoint x: 394, endPoint y: 455, distance: 118.1
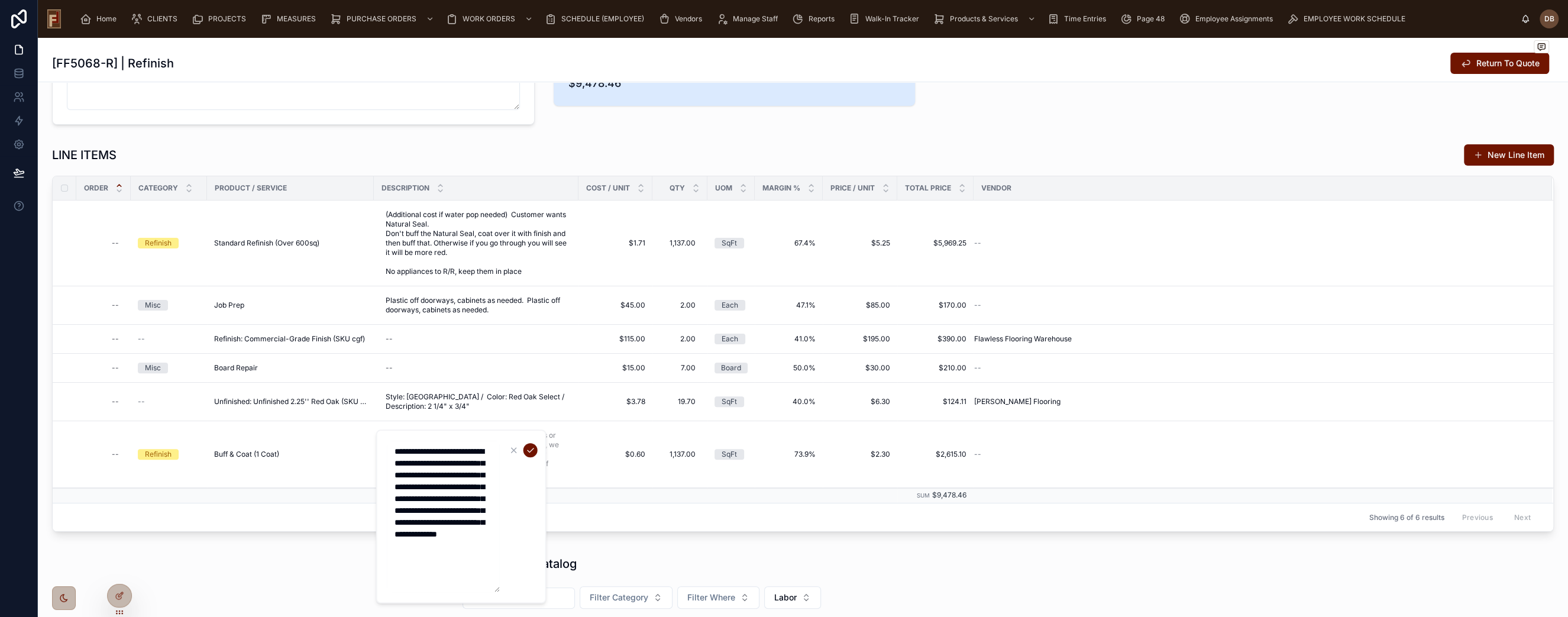
click at [394, 455] on textarea "**********" at bounding box center [443, 517] width 113 height 152
type textarea "**********"
click at [529, 450] on icon "submit" at bounding box center [531, 451] width 10 height 10
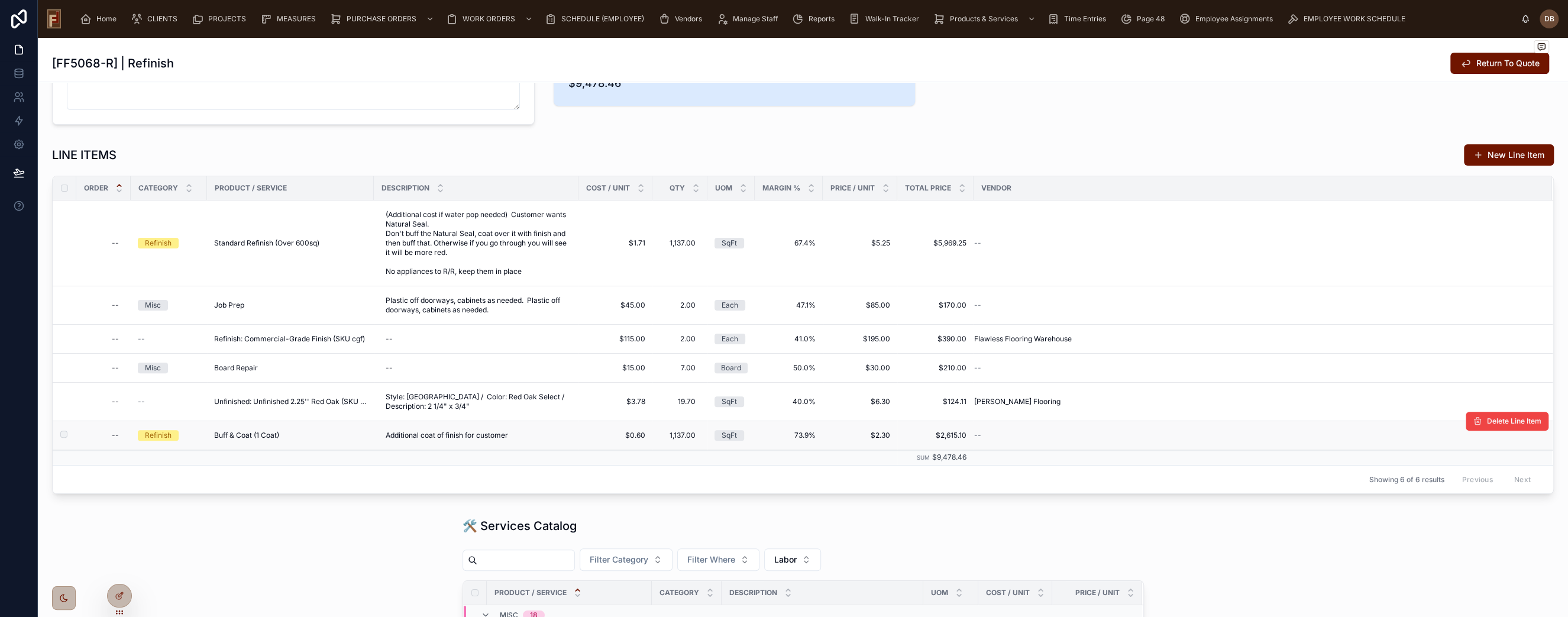
click at [627, 434] on span "$0.60" at bounding box center [615, 435] width 60 height 10
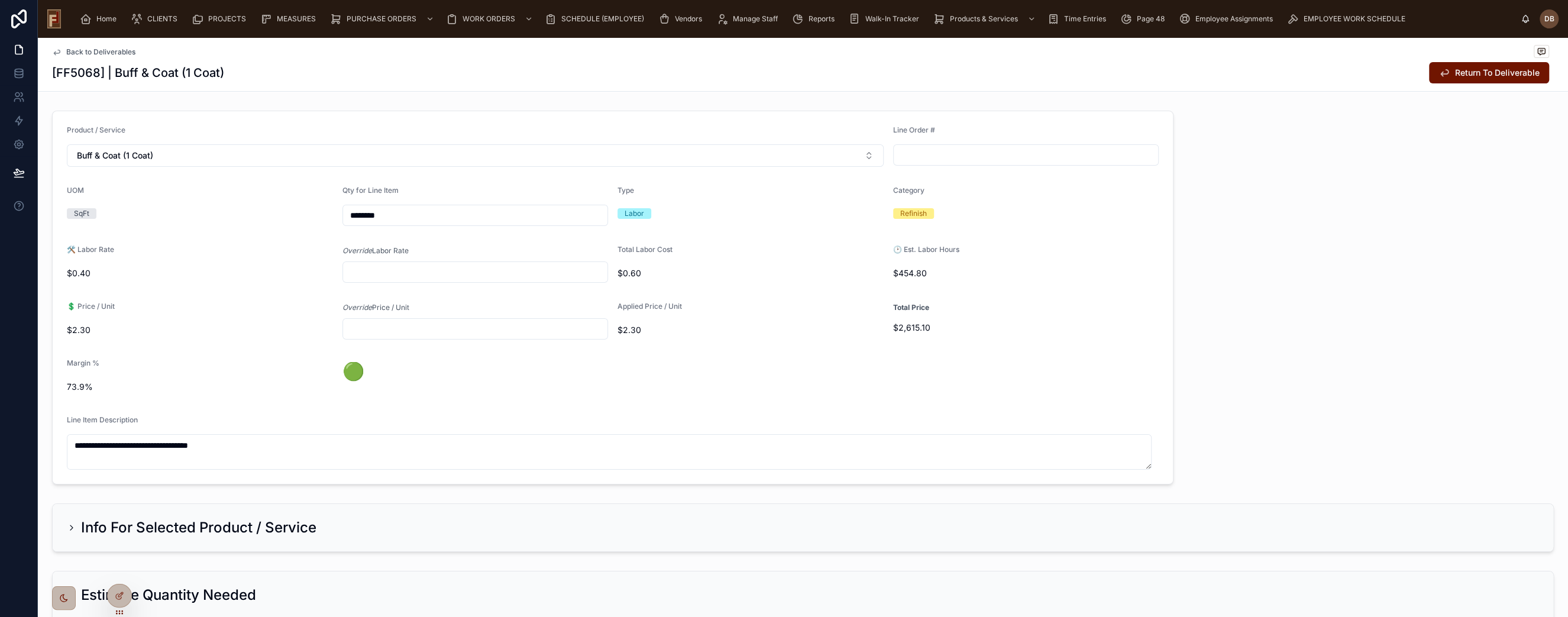
click at [402, 271] on input "text" at bounding box center [475, 272] width 265 height 16
type input "*****"
click at [422, 330] on input "text" at bounding box center [475, 329] width 265 height 16
type input "*****"
click at [1455, 76] on span "Return To Deliverable" at bounding box center [1497, 72] width 85 height 12
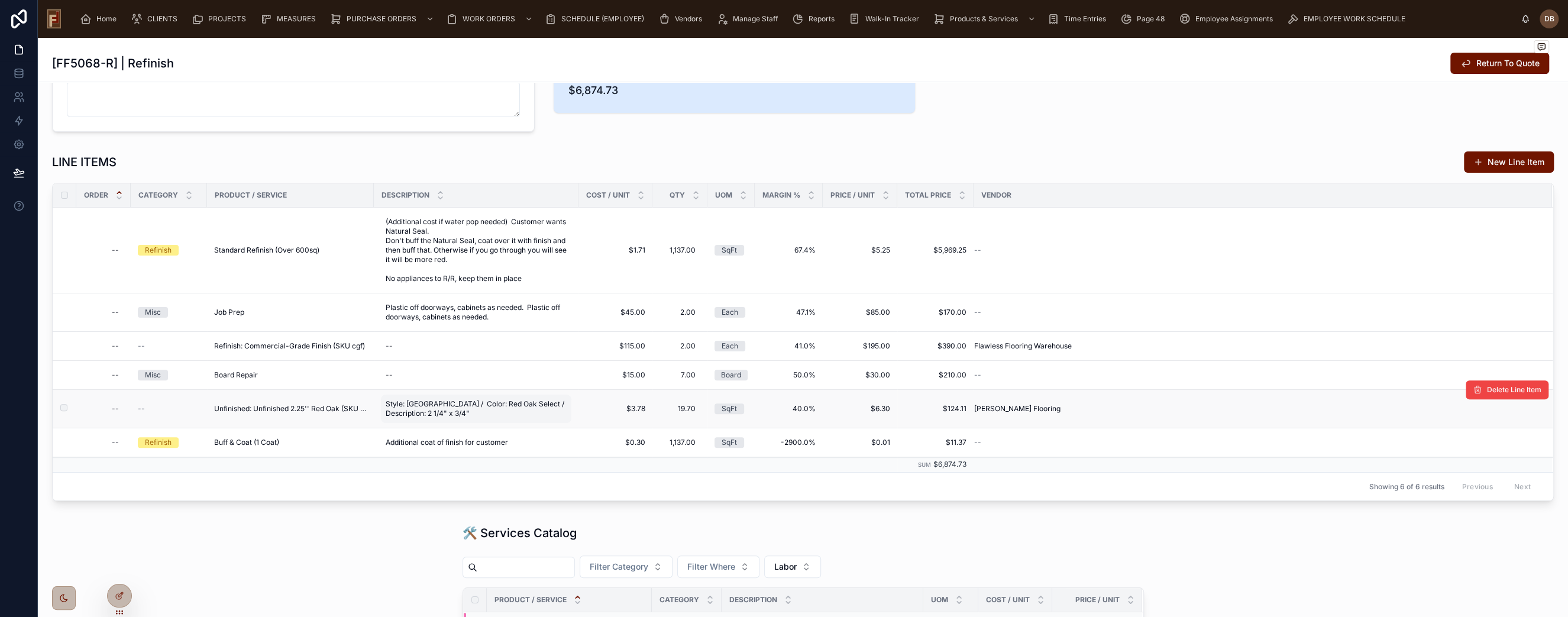
scroll to position [263, 0]
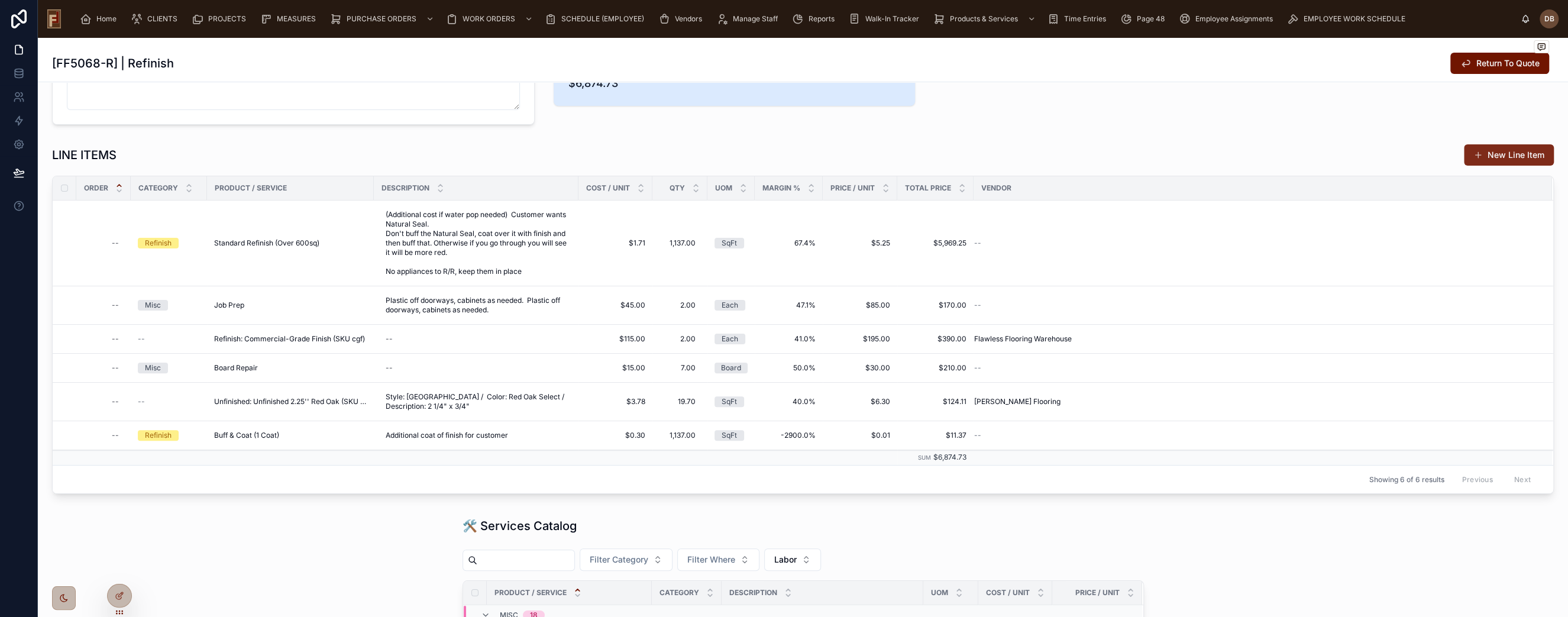
click at [1495, 158] on button "New Line Item" at bounding box center [1509, 155] width 90 height 21
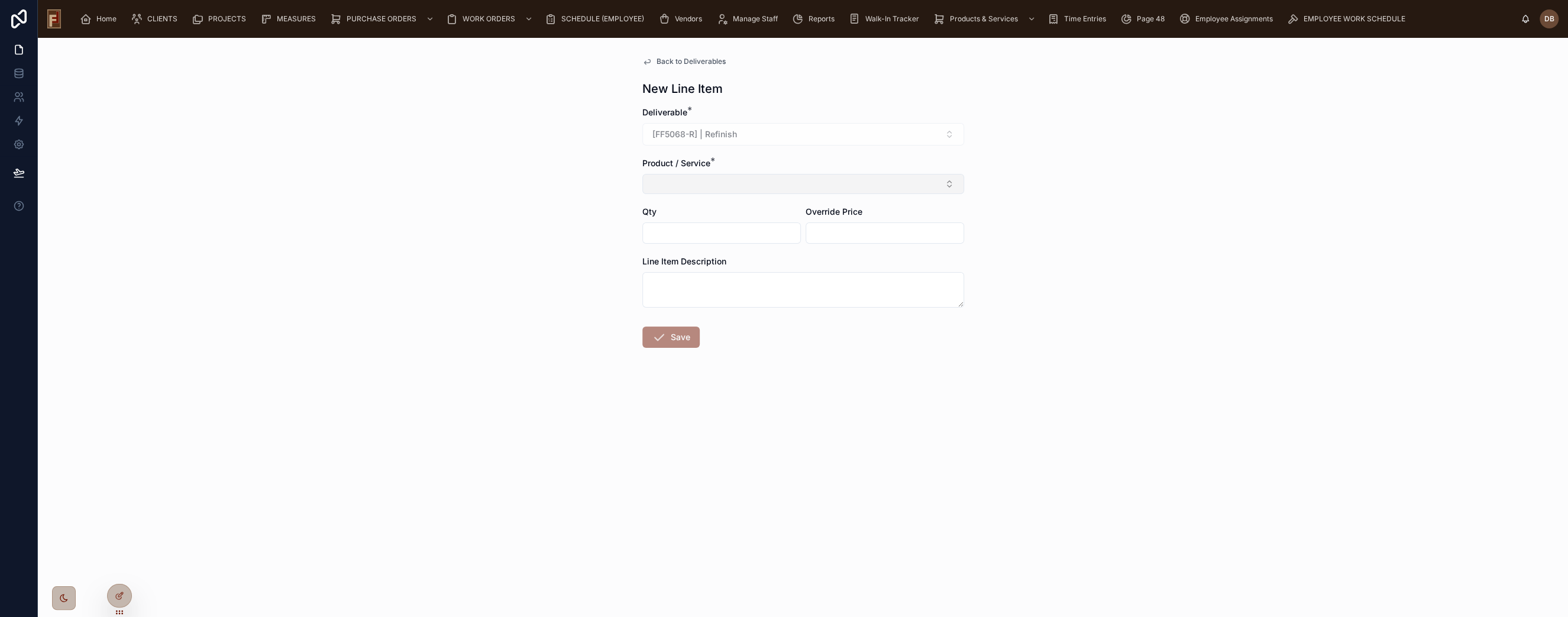
click at [702, 180] on button "Select Button" at bounding box center [803, 184] width 322 height 20
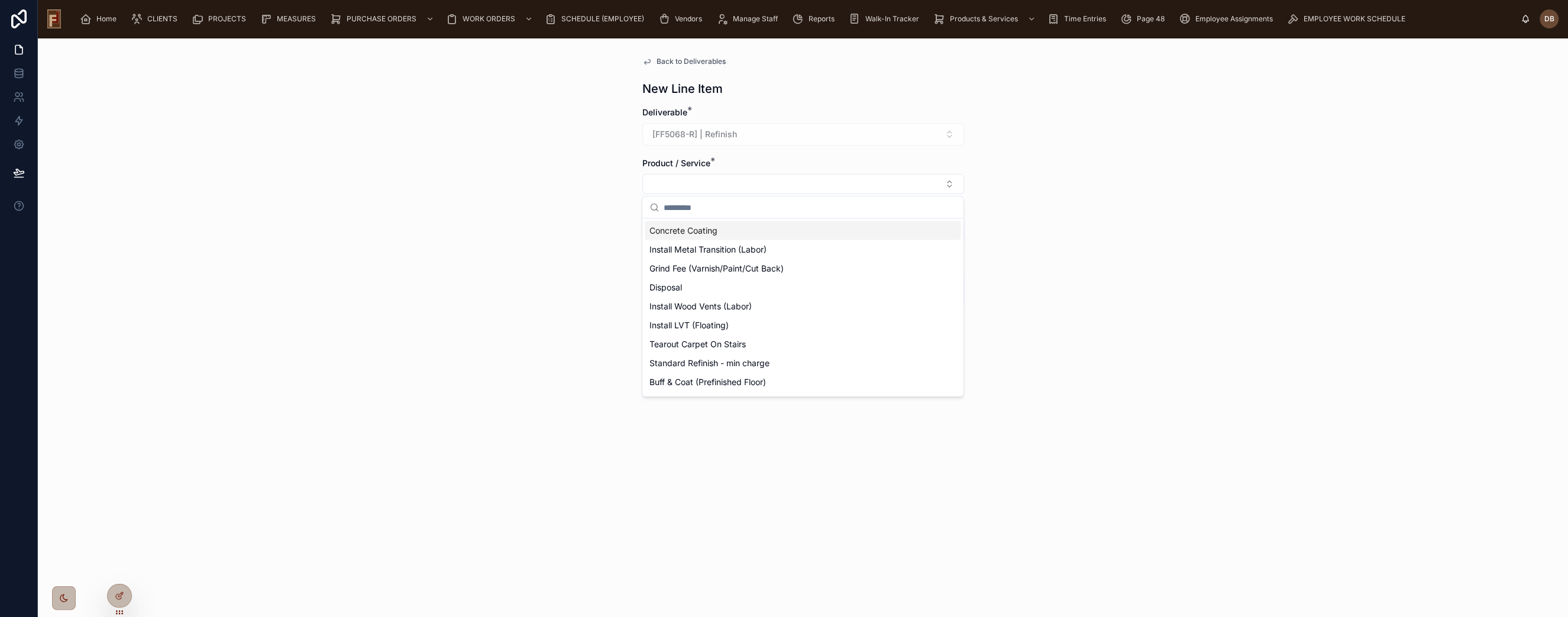
click at [674, 206] on input "text" at bounding box center [810, 208] width 292 height 21
click at [589, 239] on div "Back to Deliverables New Line Item Deliverable * [FF5068-R] | Refinish Product …" at bounding box center [803, 327] width 1530 height 579
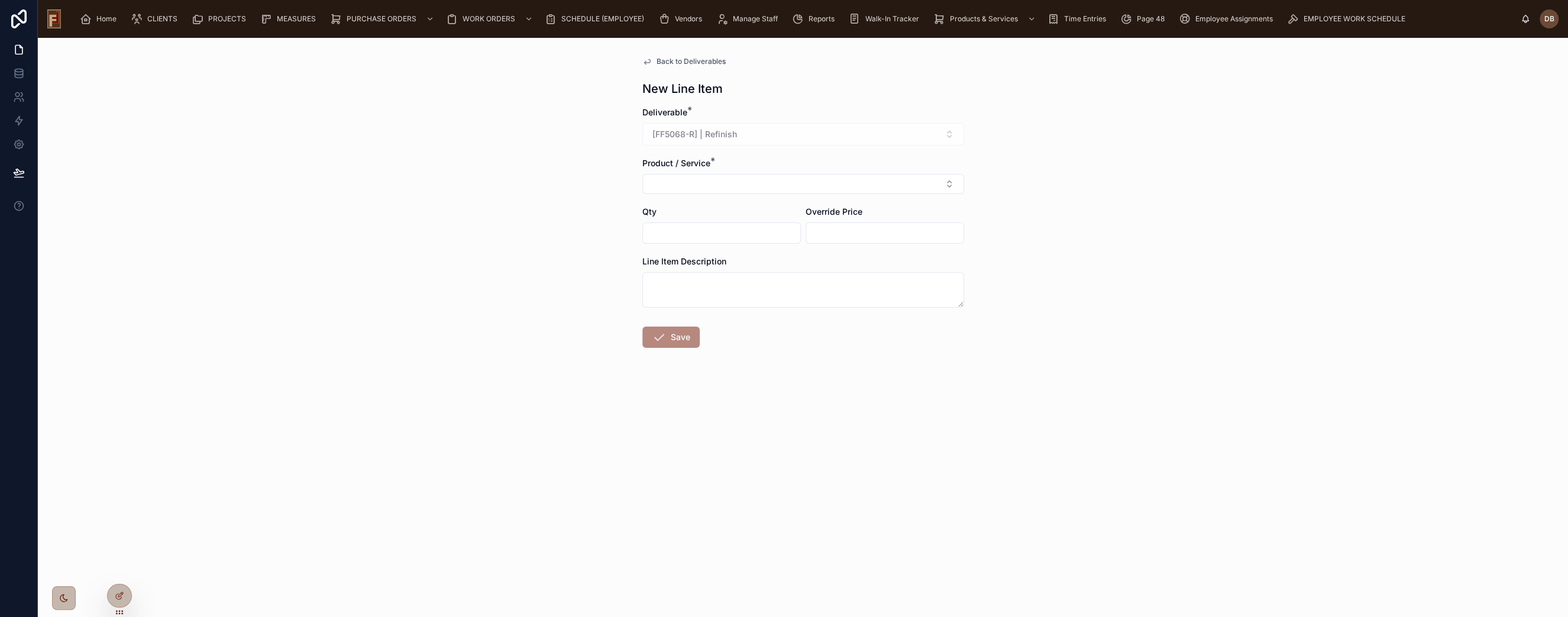
click at [699, 58] on span "Back to Deliverables" at bounding box center [691, 62] width 69 height 10
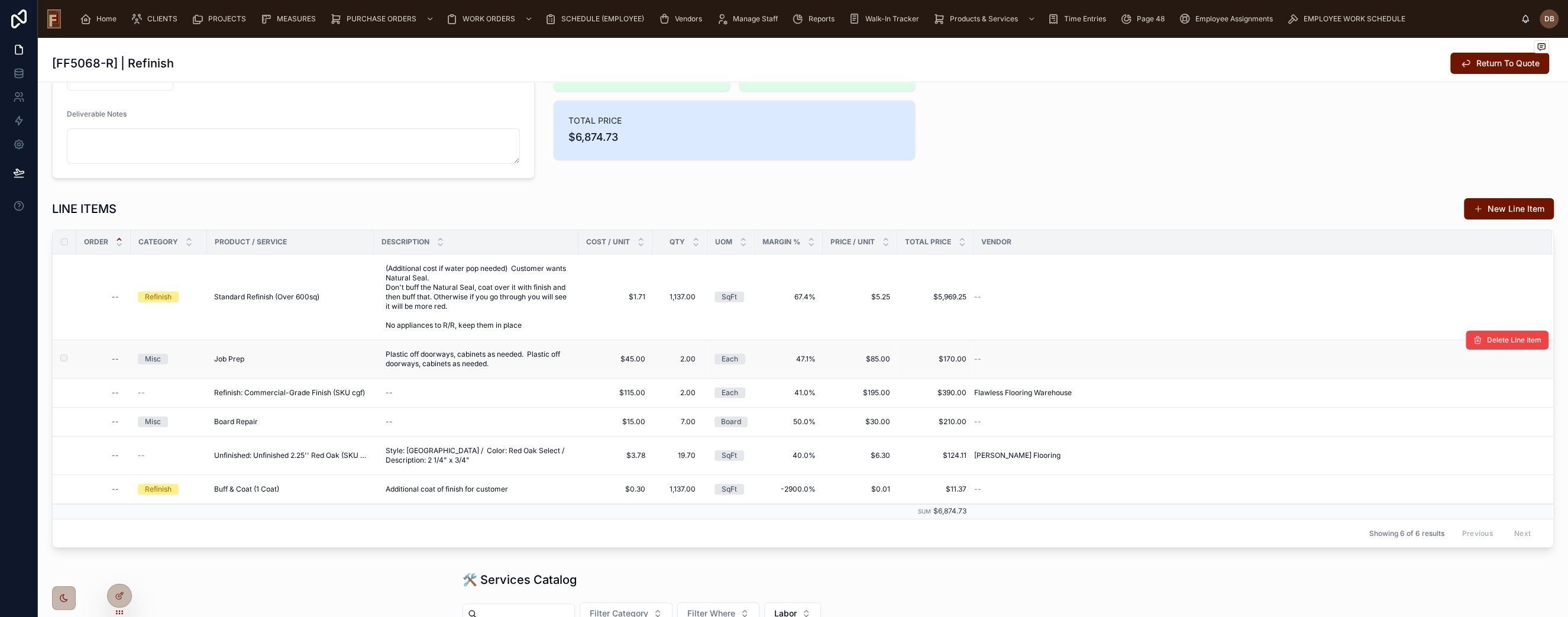
scroll to position [197, 0]
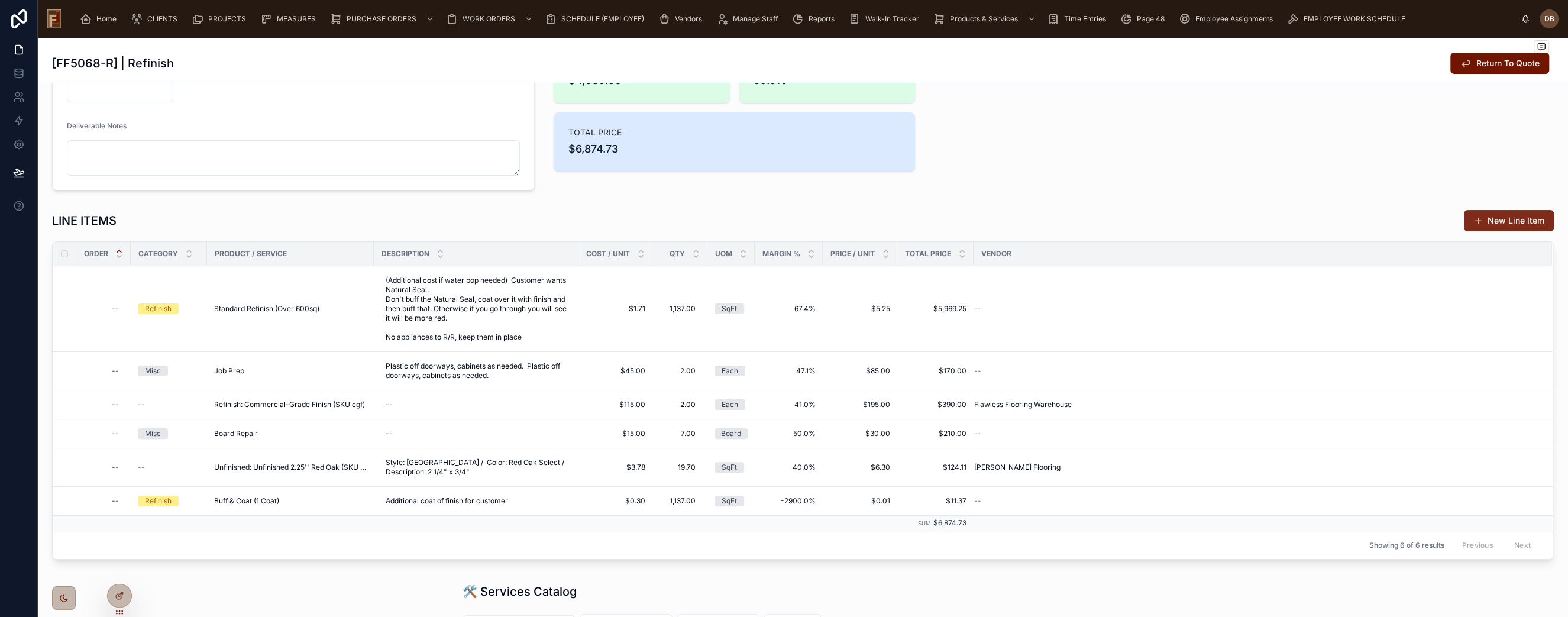
click at [1507, 221] on button "New Line Item" at bounding box center [1509, 220] width 90 height 21
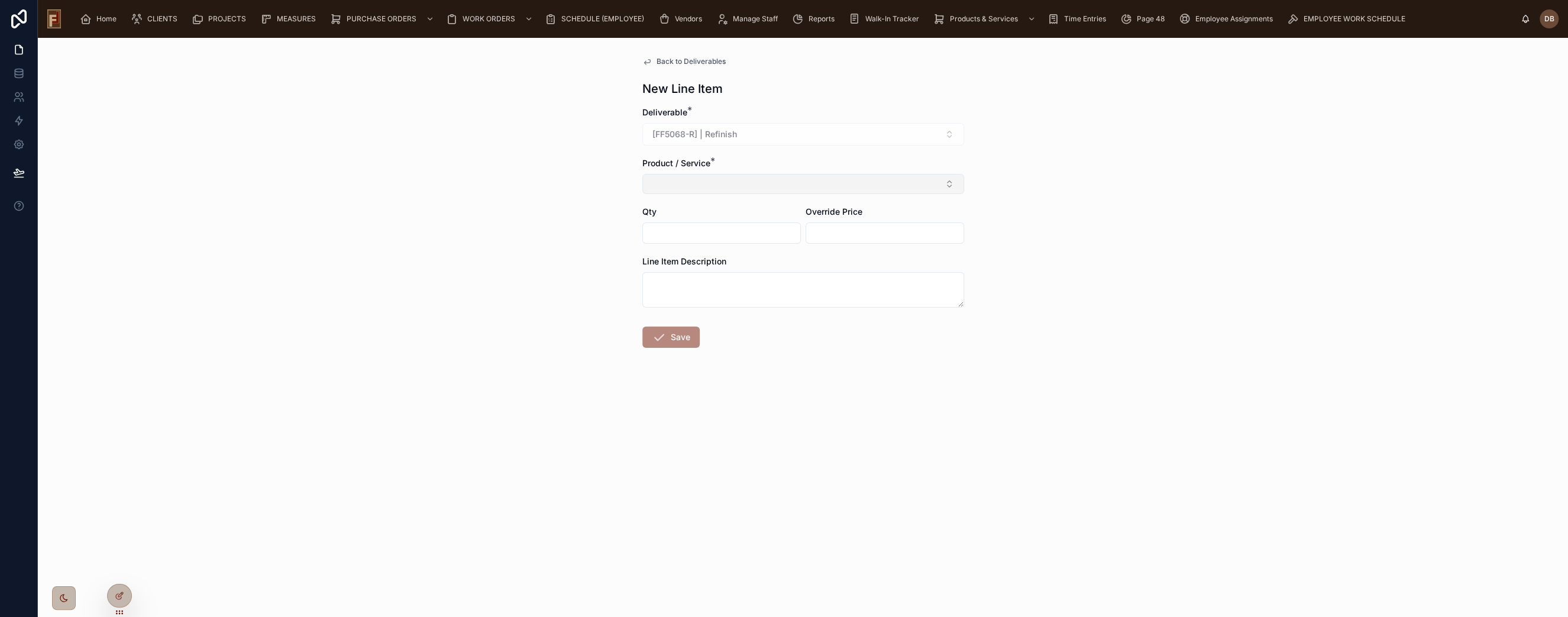
click at [780, 185] on button "Select Button" at bounding box center [803, 184] width 322 height 20
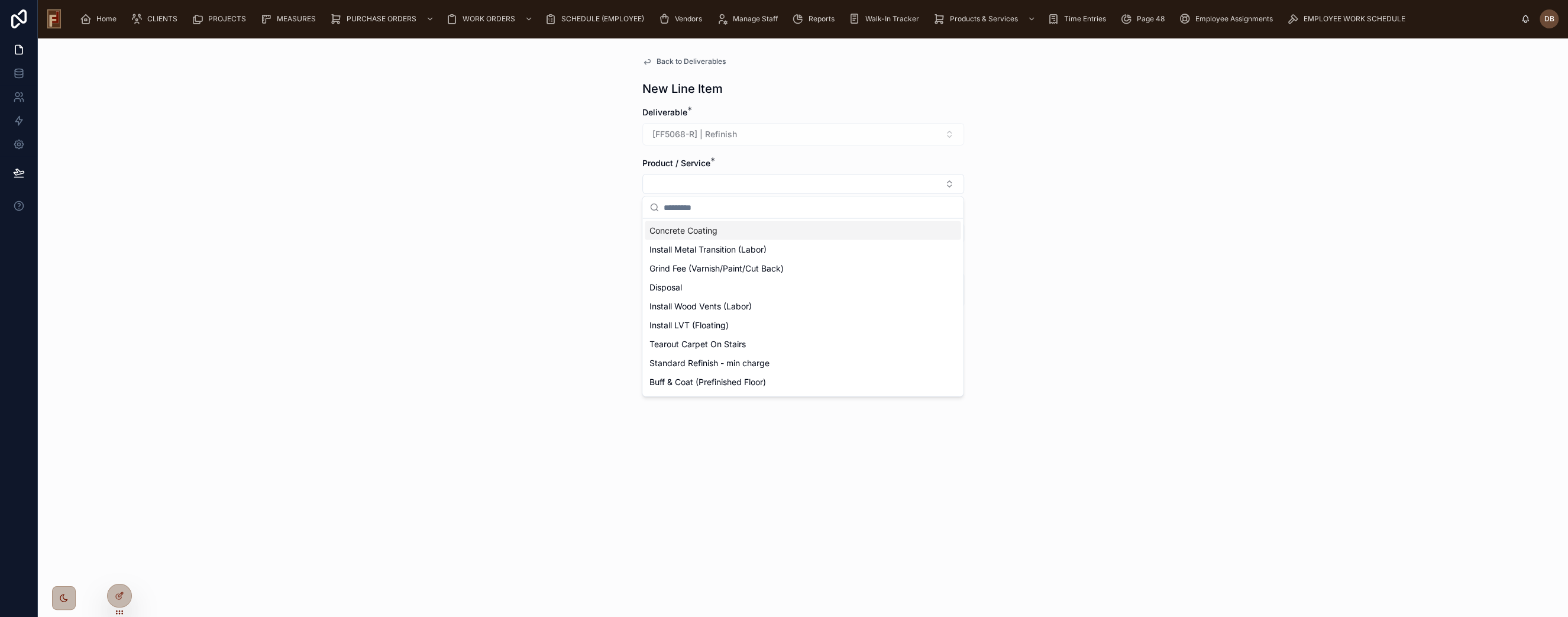
click at [527, 207] on div "Back to Deliverables New Line Item Deliverable * [FF5068-R] | Refinish Product …" at bounding box center [803, 327] width 1530 height 579
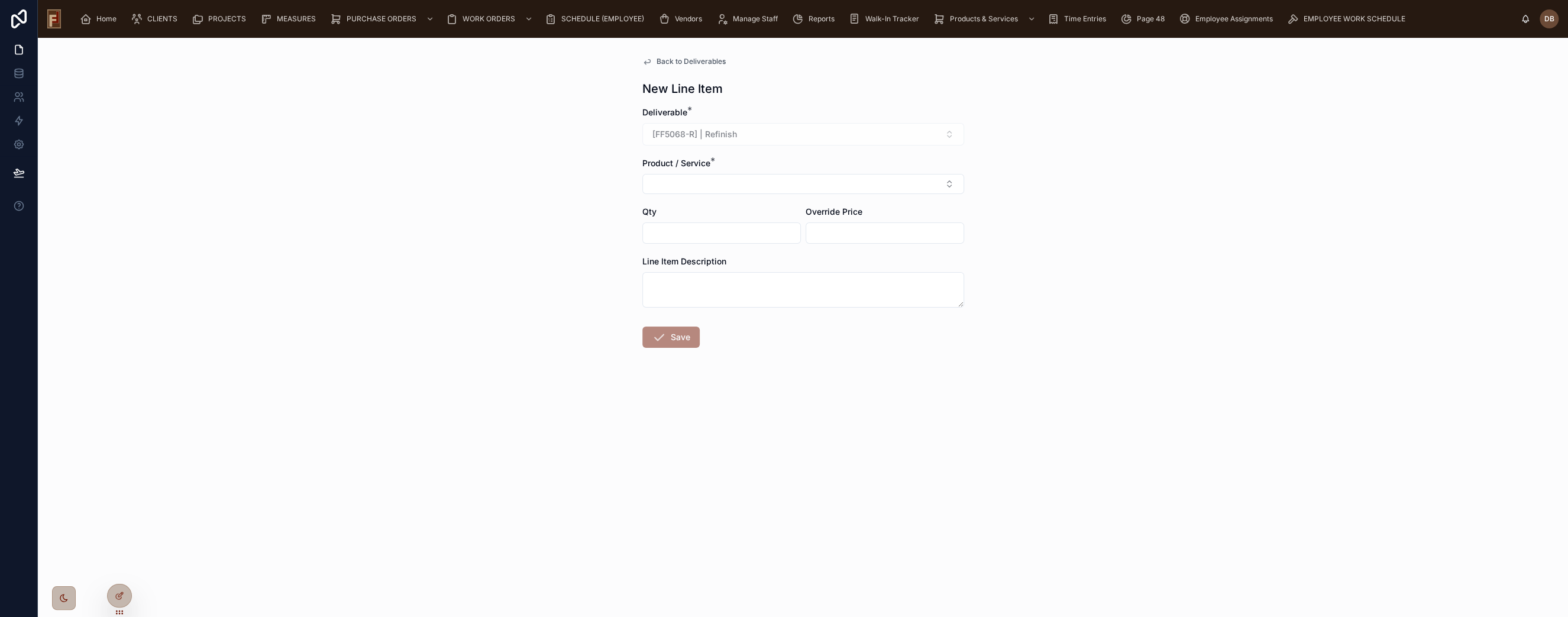
click at [691, 60] on span "Back to Deliverables" at bounding box center [691, 62] width 69 height 10
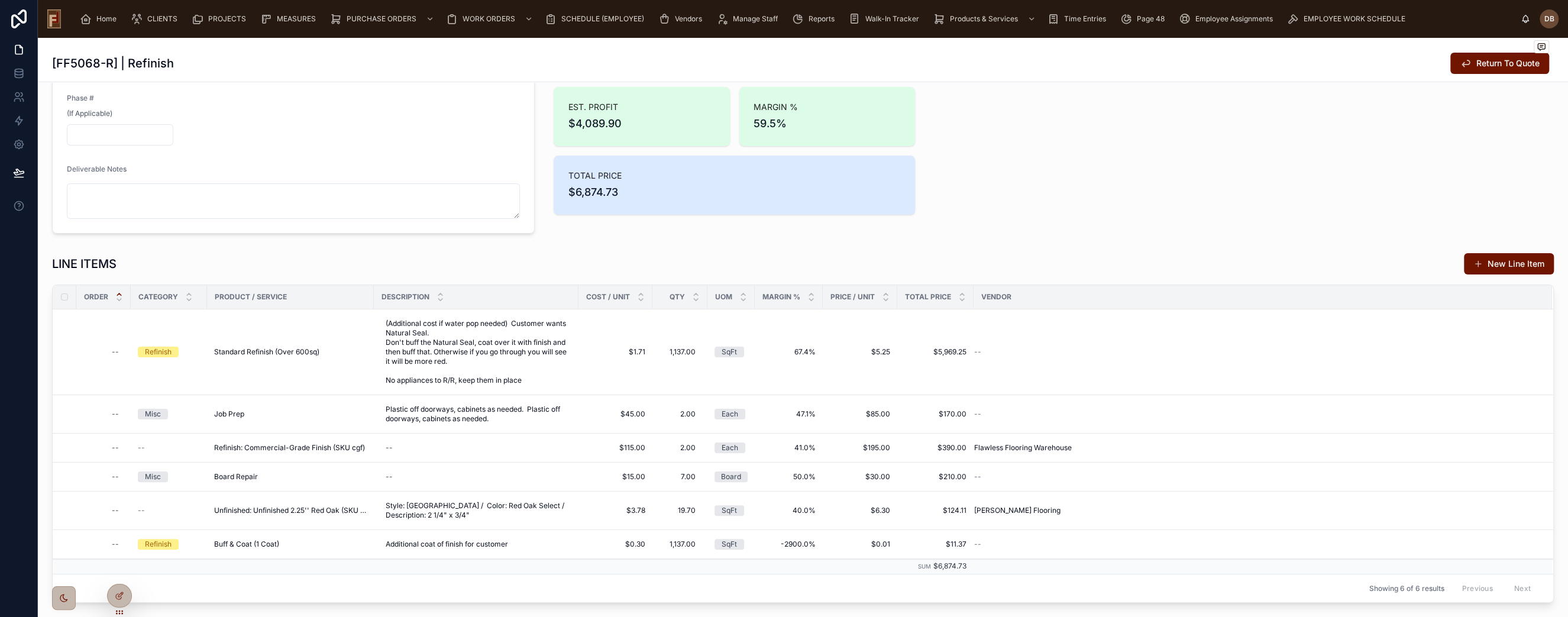
scroll to position [66, 0]
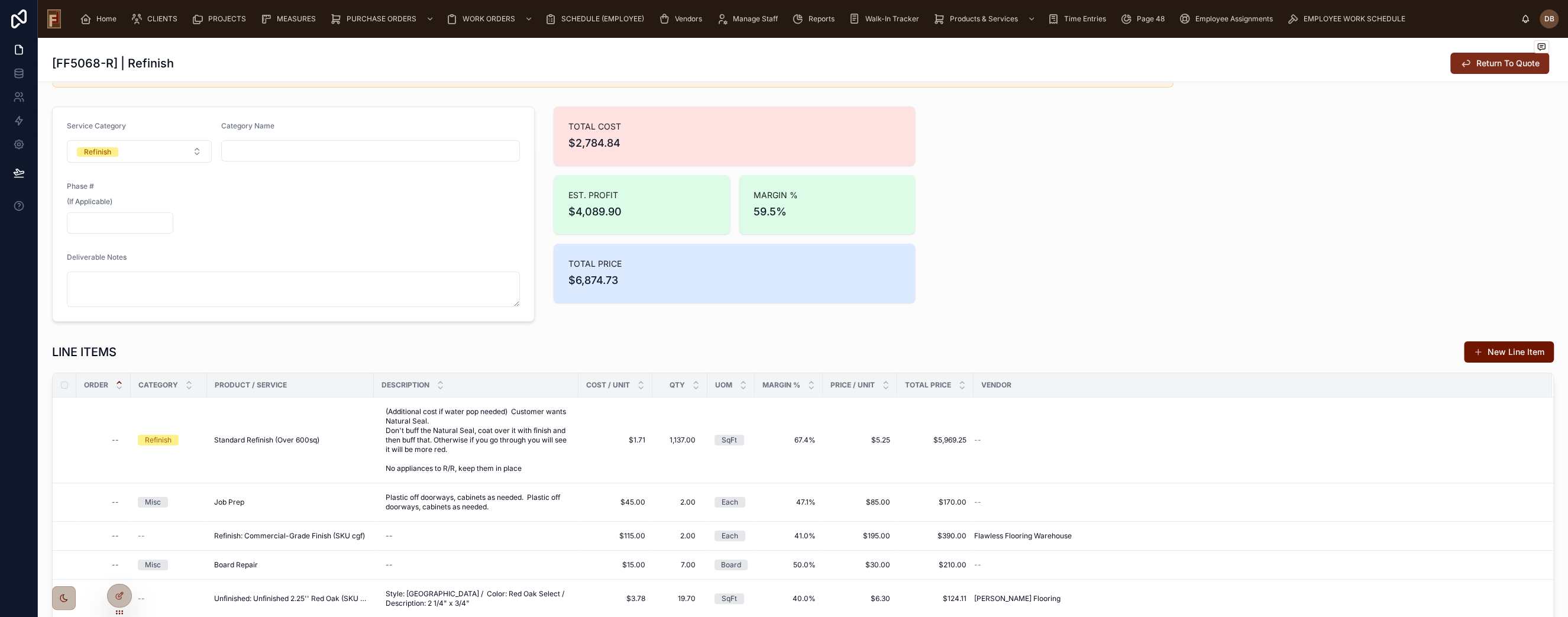
click at [1484, 66] on span "Return To Quote" at bounding box center [1508, 63] width 63 height 12
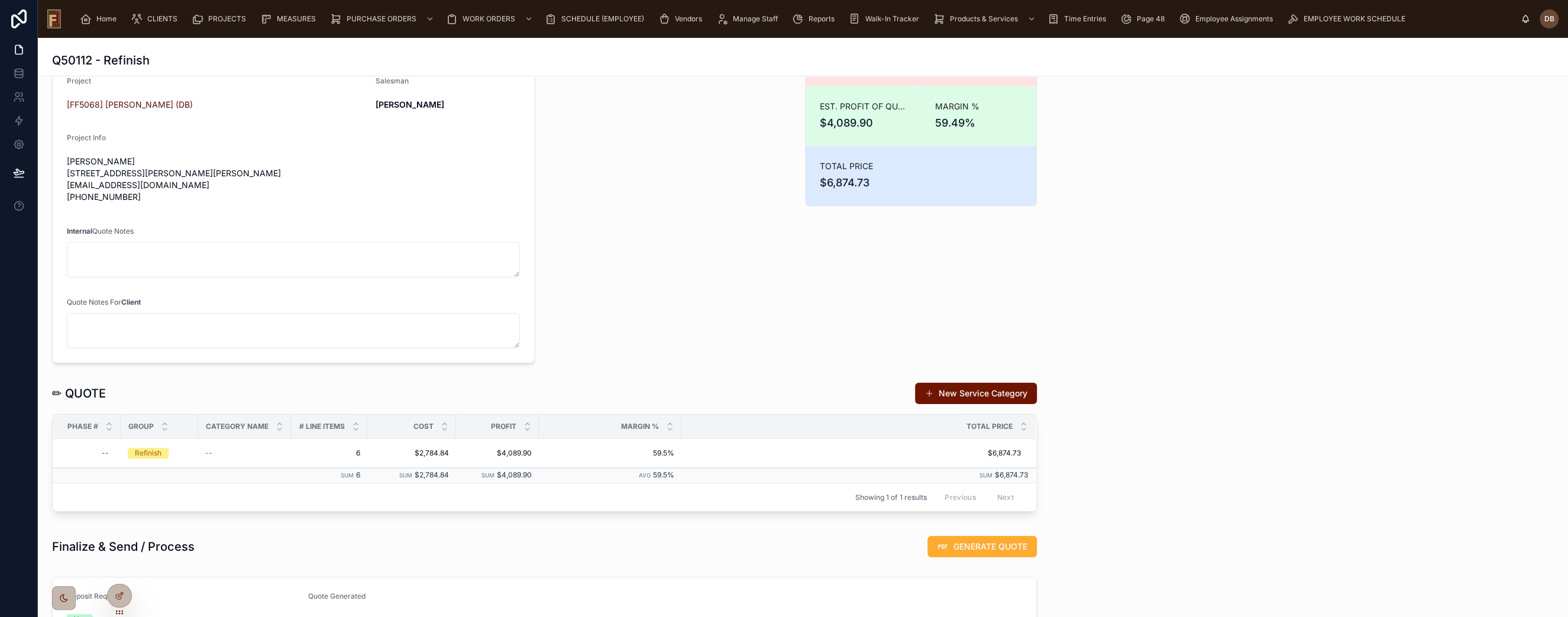
scroll to position [456, 0]
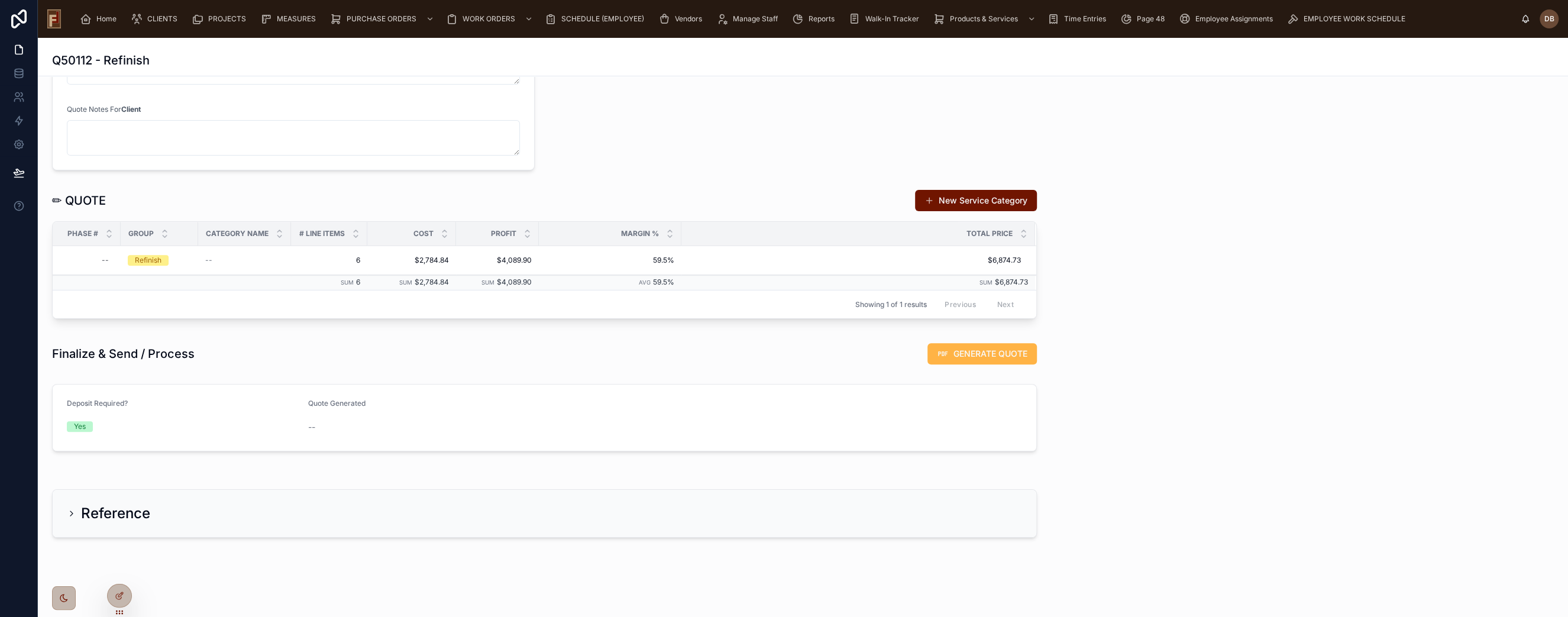
click at [969, 351] on span "GENERATE QUOTE" at bounding box center [990, 353] width 74 height 12
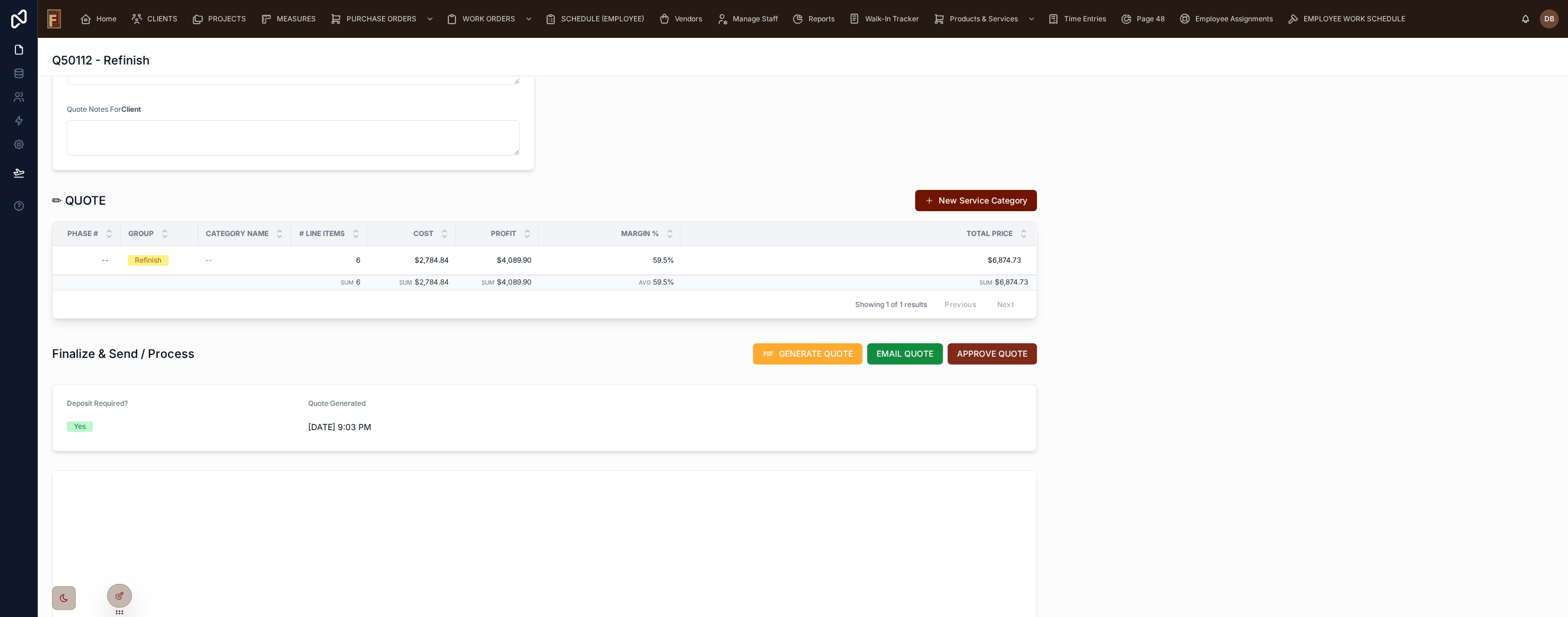
click at [976, 351] on span "APPROVE QUOTE" at bounding box center [992, 353] width 71 height 12
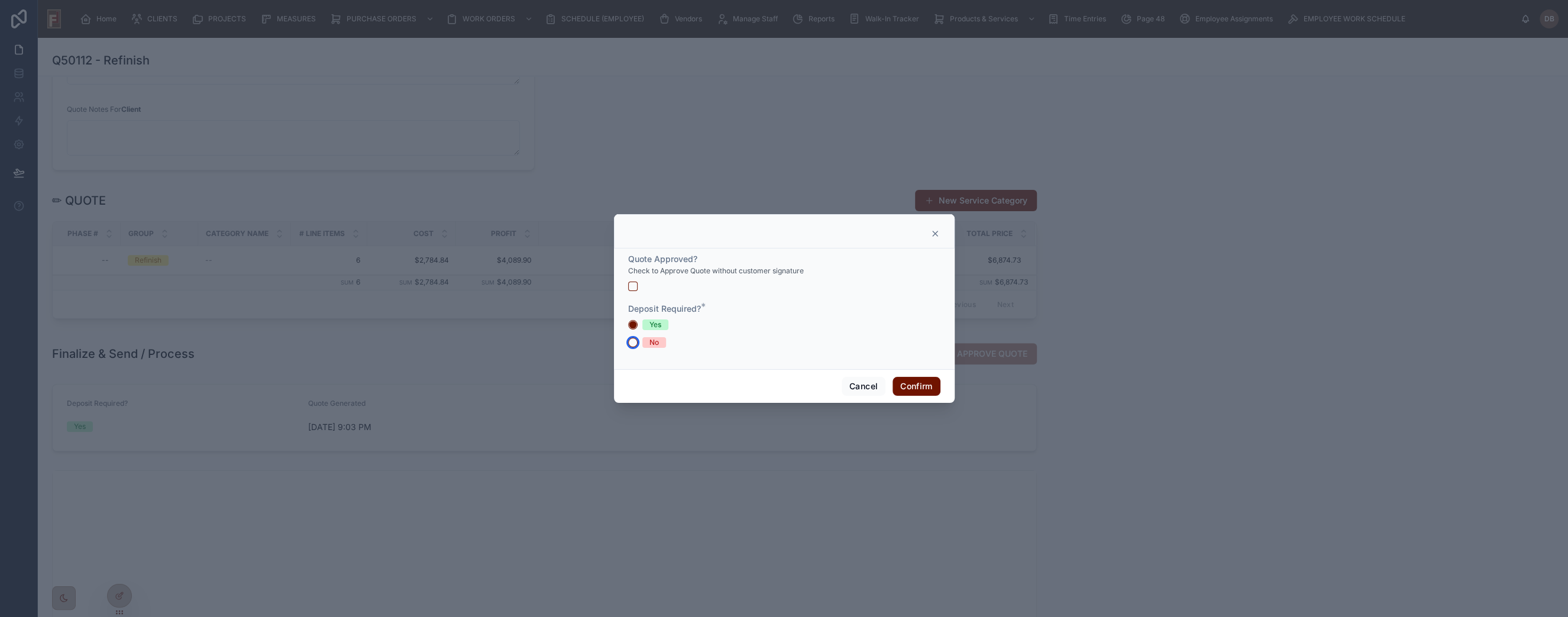
click at [634, 345] on button "No" at bounding box center [633, 343] width 10 height 10
click at [633, 287] on button "button" at bounding box center [633, 287] width 10 height 10
click at [917, 387] on button "Confirm" at bounding box center [916, 386] width 47 height 19
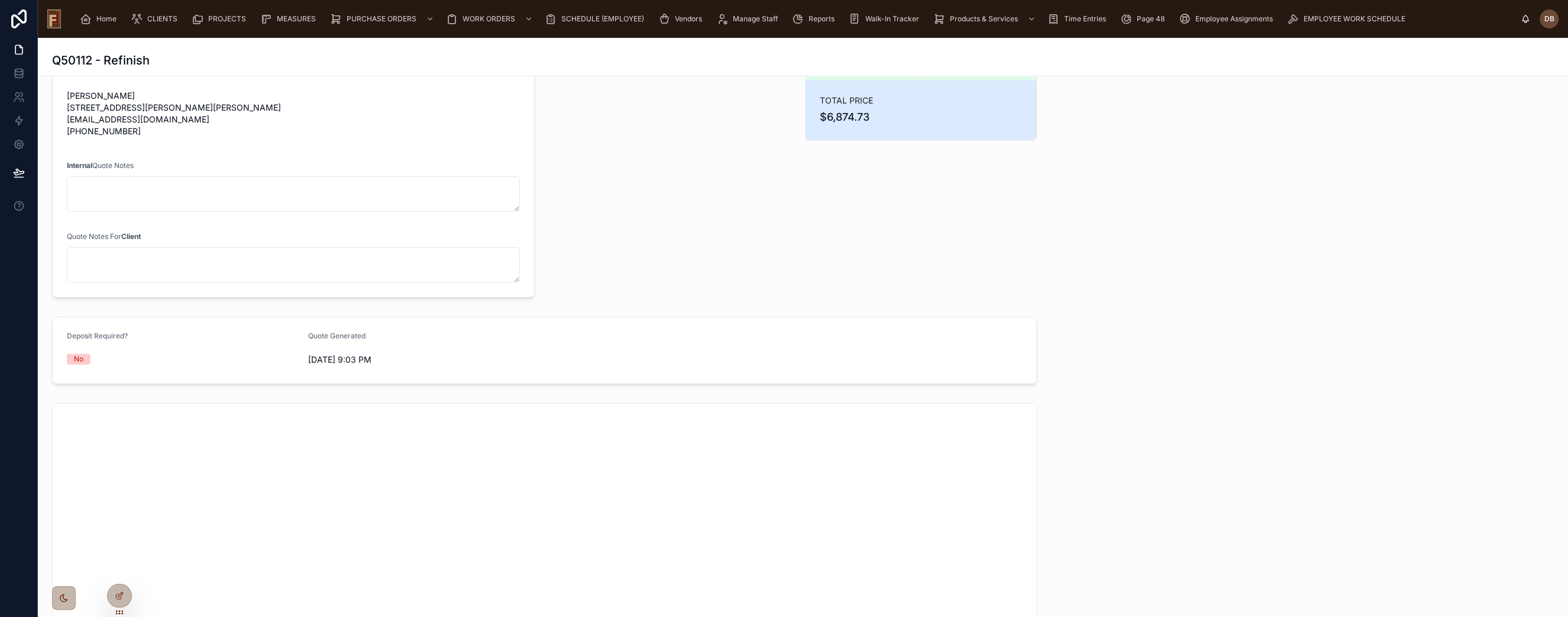
scroll to position [0, 0]
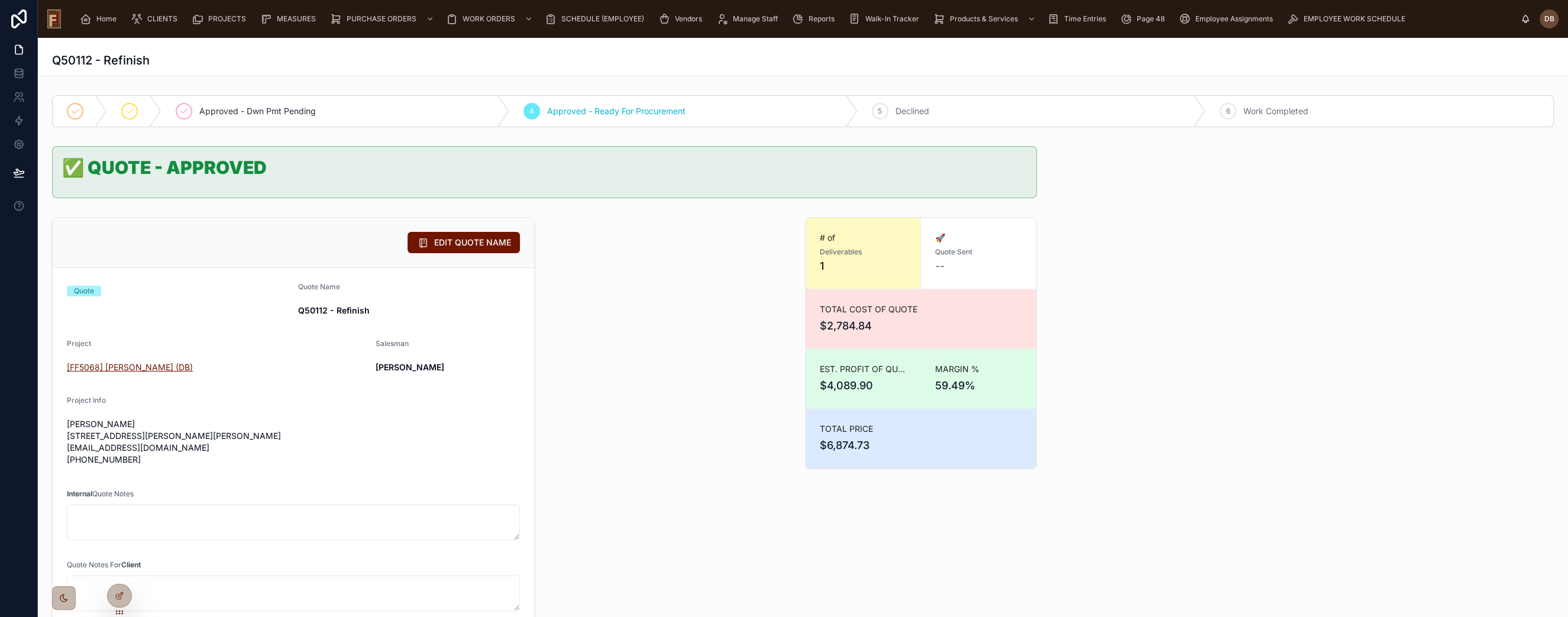
click at [140, 366] on span "[FF5068] [PERSON_NAME] (DB)" at bounding box center [130, 367] width 126 height 12
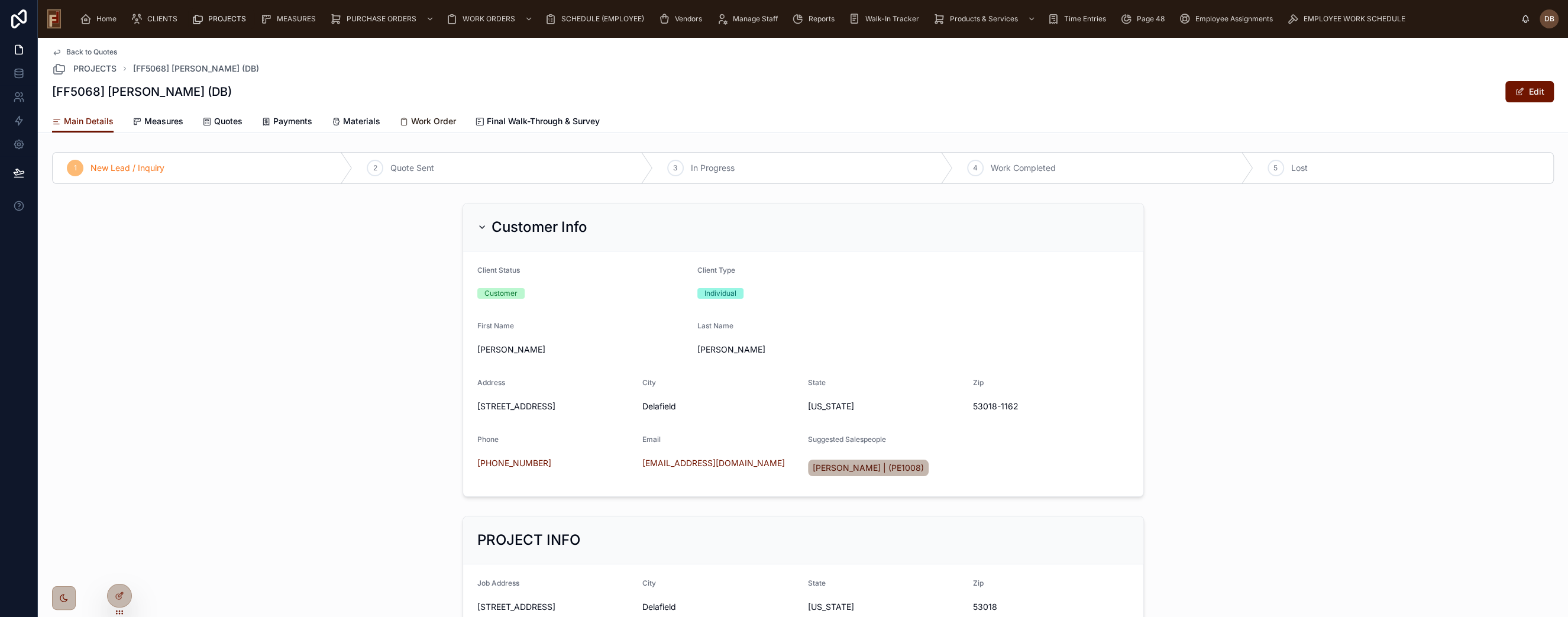
click at [429, 119] on span "Work Order" at bounding box center [433, 121] width 45 height 12
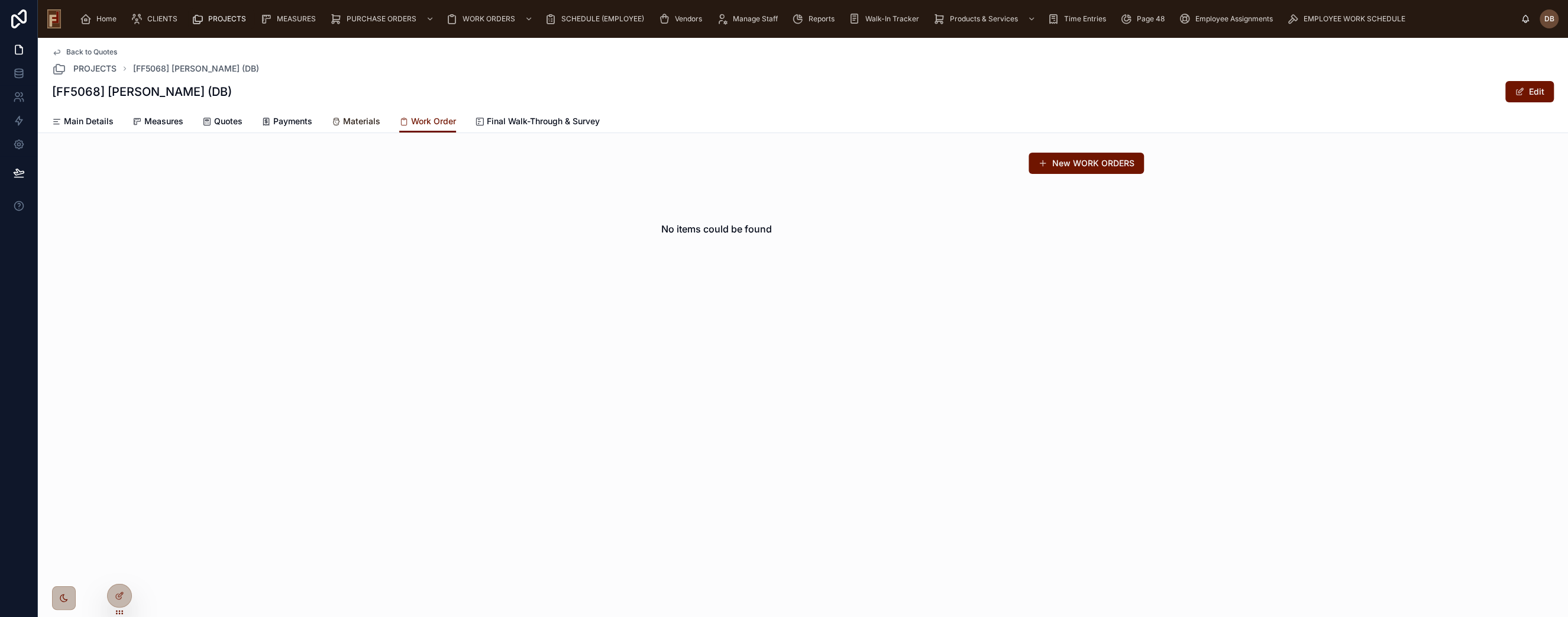
click at [352, 119] on span "Materials" at bounding box center [362, 121] width 37 height 12
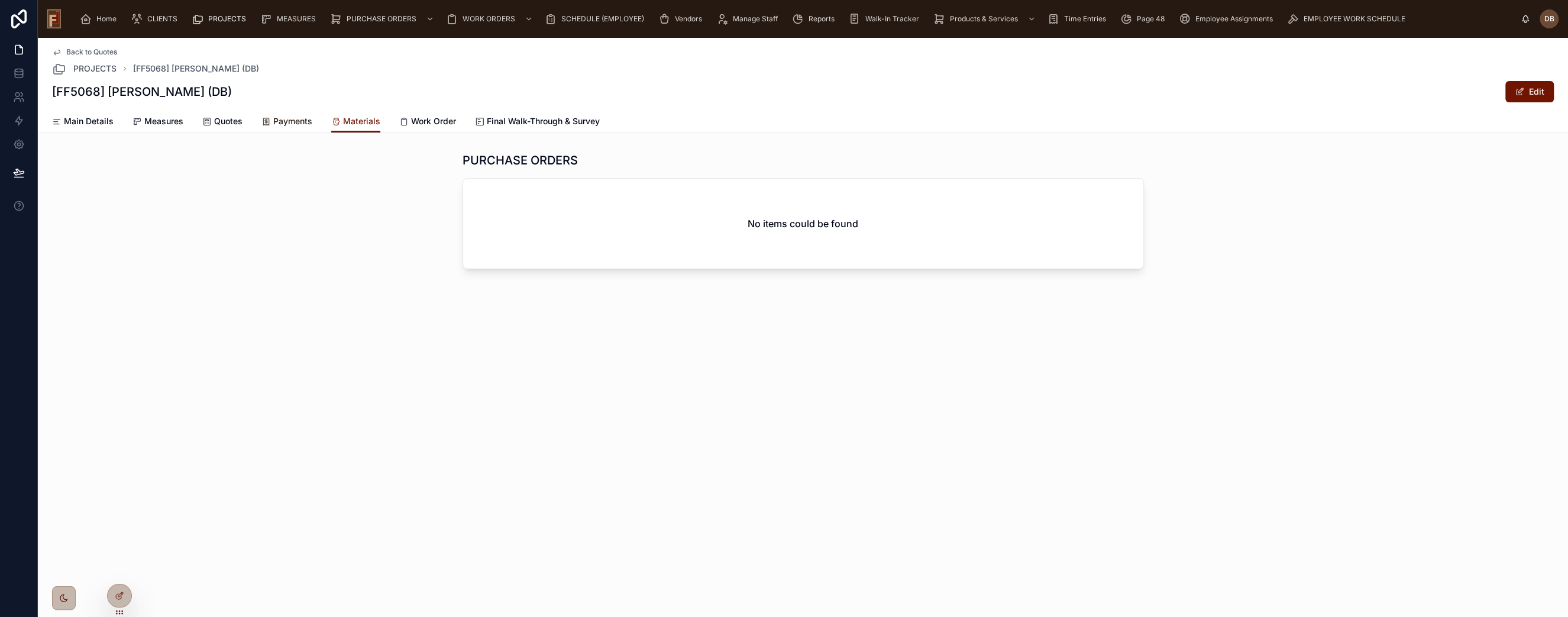
click at [293, 122] on span "Payments" at bounding box center [293, 121] width 39 height 12
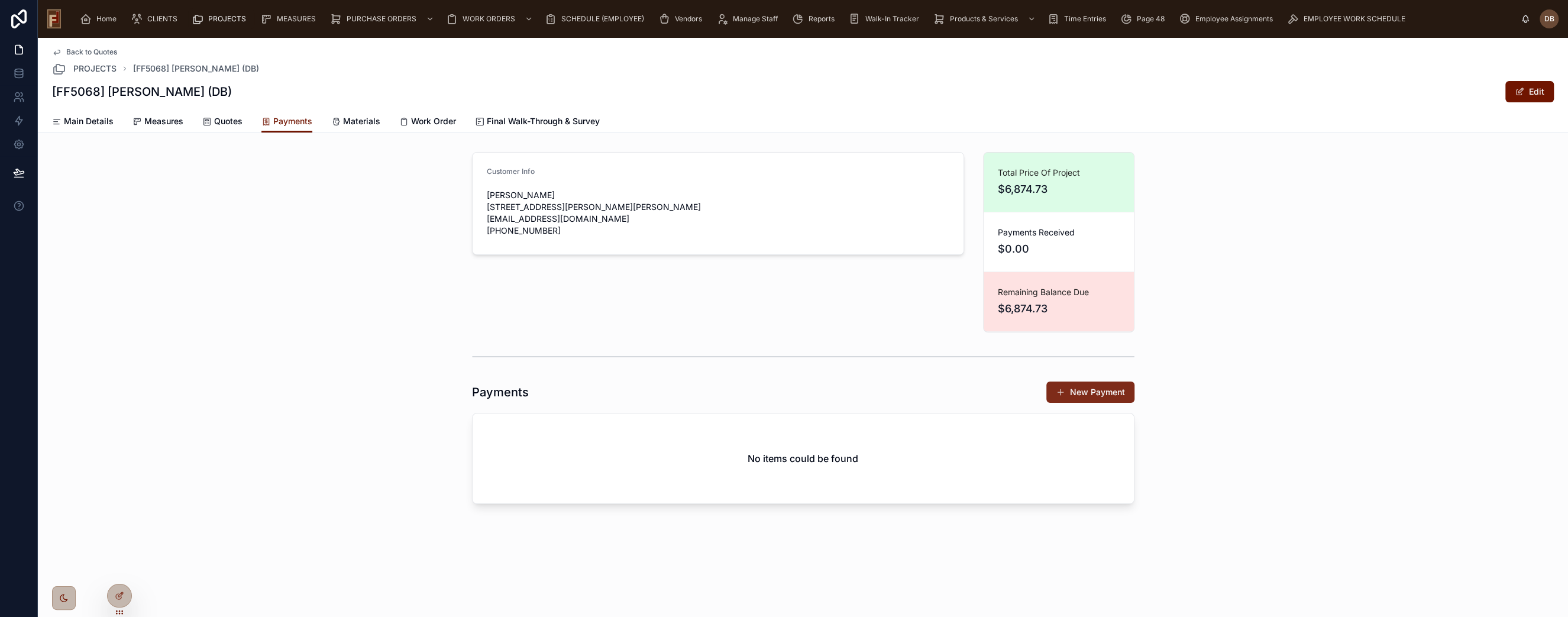
click at [1097, 390] on button "New Payment" at bounding box center [1090, 392] width 88 height 21
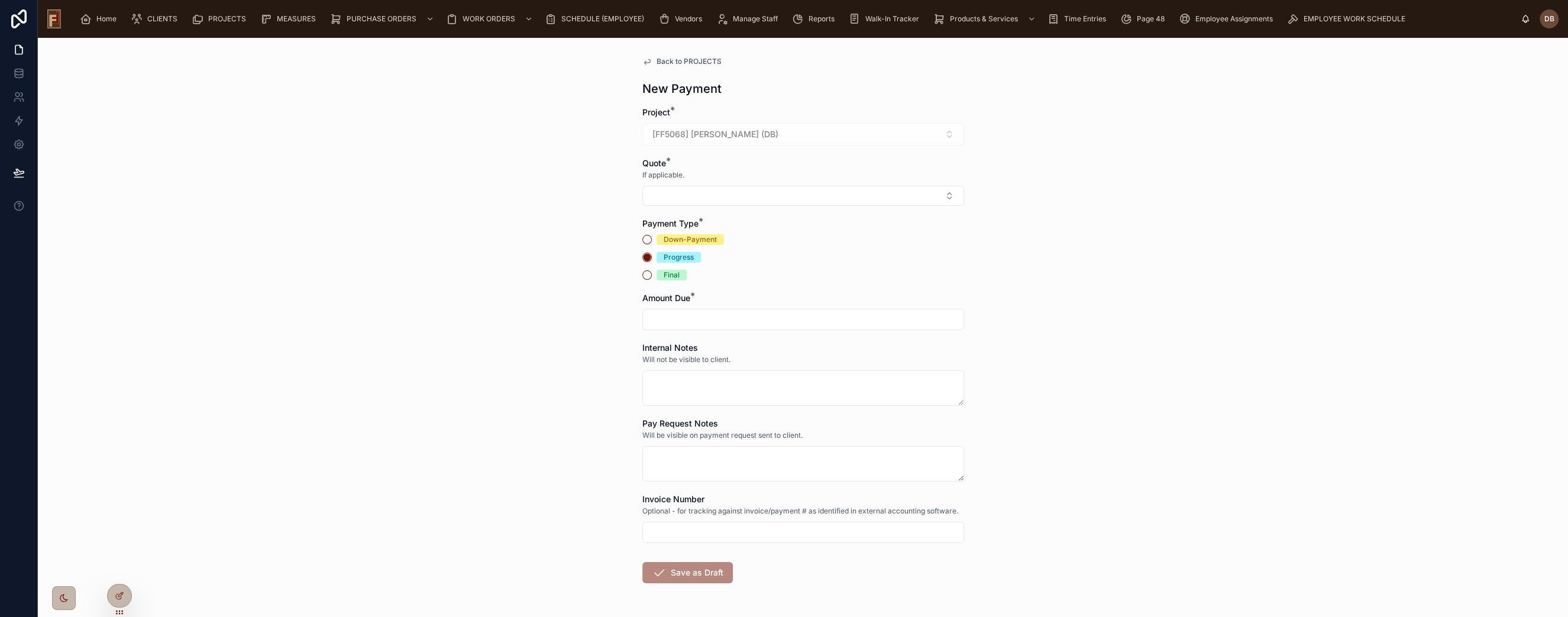
click at [698, 238] on div "Down-Payment" at bounding box center [690, 239] width 53 height 10
click at [652, 238] on button "Down-Payment" at bounding box center [647, 240] width 10 height 10
click at [721, 198] on button "Select Button" at bounding box center [803, 196] width 322 height 20
click at [723, 241] on div "Q50112 - Refinish" at bounding box center [797, 242] width 316 height 19
type input "*********"
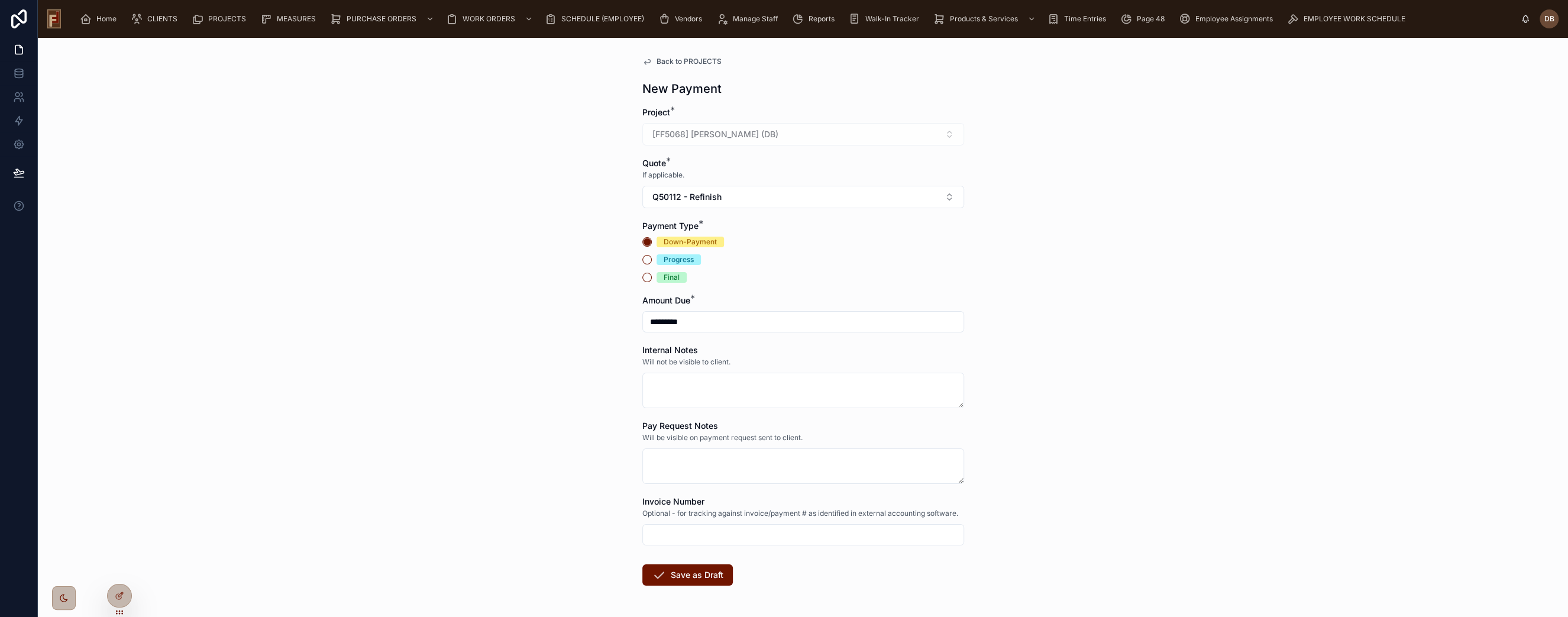
click at [668, 62] on span "Back to PROJECTS" at bounding box center [689, 62] width 65 height 10
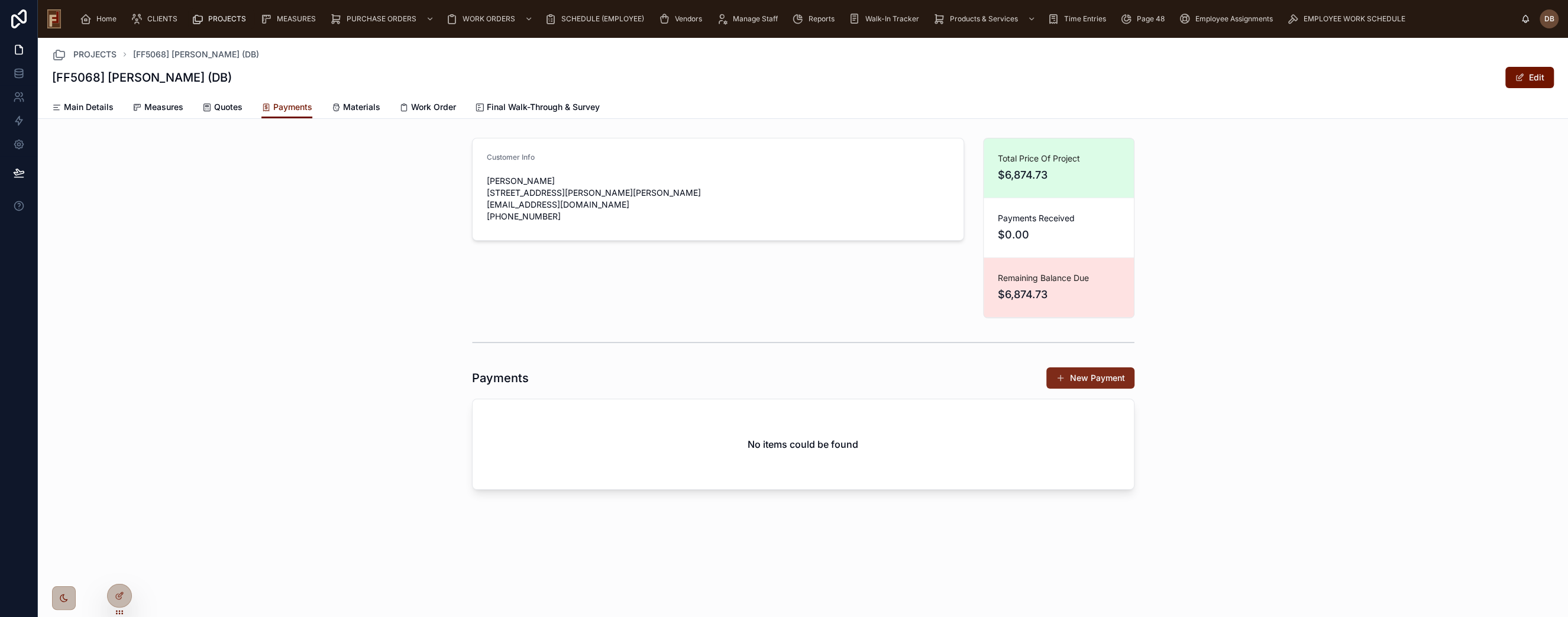
click at [1098, 384] on button "New Payment" at bounding box center [1090, 378] width 88 height 21
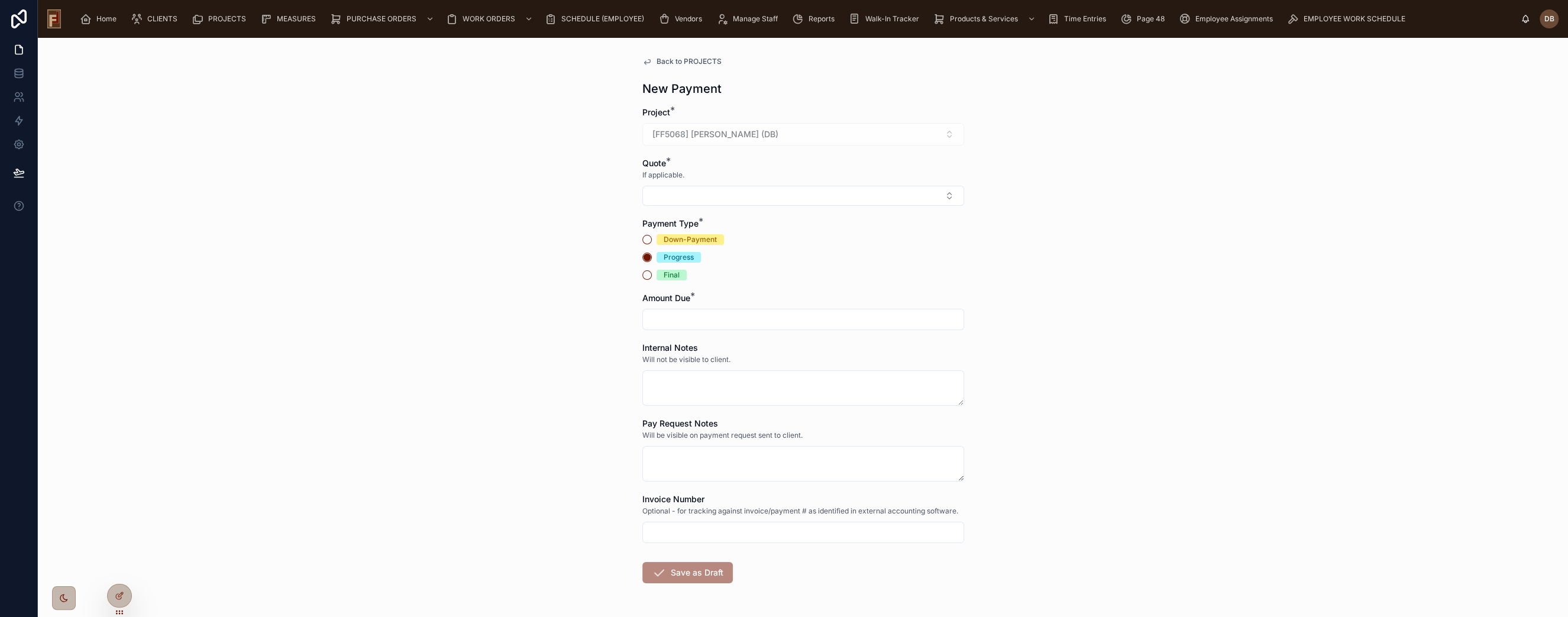
click at [657, 240] on span "Down-Payment" at bounding box center [690, 239] width 68 height 10
click at [652, 240] on button "Down-Payment" at bounding box center [647, 240] width 10 height 10
click at [670, 192] on button "Select Button" at bounding box center [803, 196] width 322 height 20
click at [709, 242] on span "Q50112 - Refinish" at bounding box center [678, 242] width 68 height 12
drag, startPoint x: 705, startPoint y: 322, endPoint x: 640, endPoint y: 322, distance: 65.0
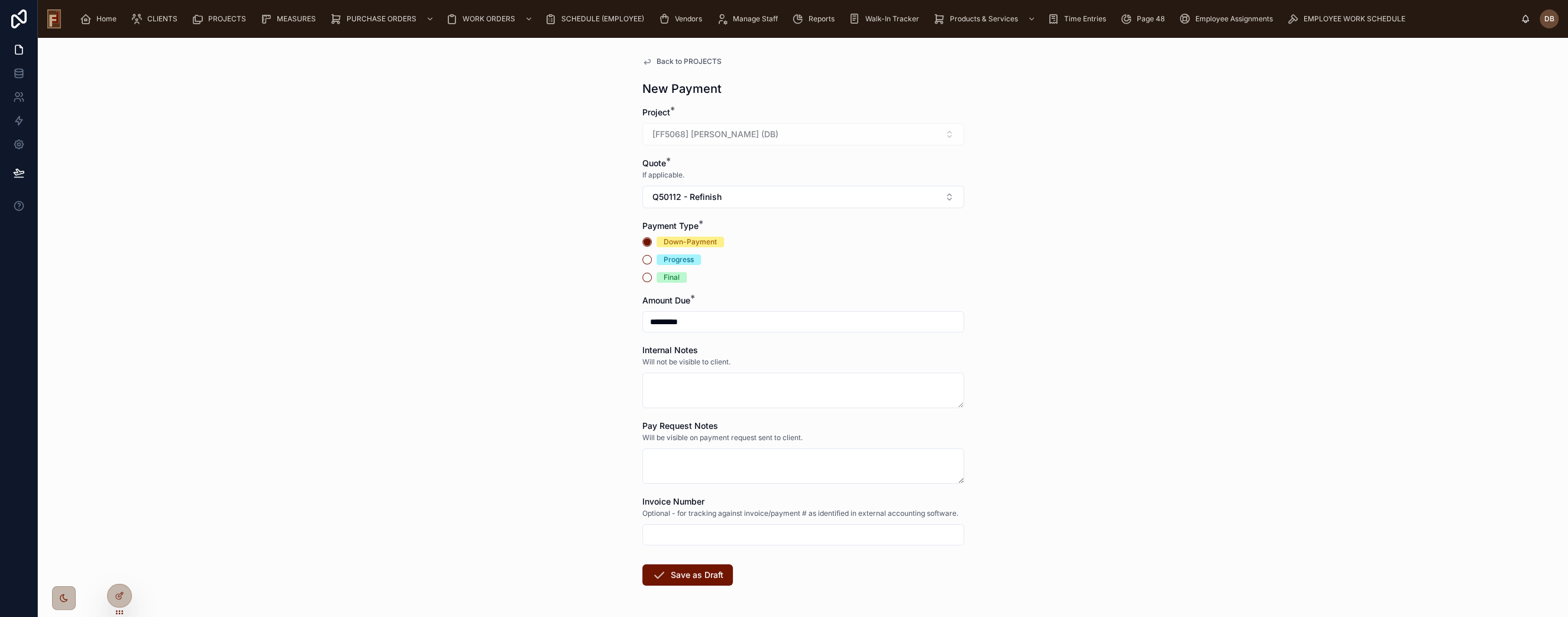
click at [643, 322] on input "*********" at bounding box center [803, 322] width 321 height 16
click at [664, 322] on input "*********" at bounding box center [803, 322] width 321 height 16
drag, startPoint x: 667, startPoint y: 321, endPoint x: 695, endPoint y: 317, distance: 28.3
click at [701, 319] on input "*********" at bounding box center [803, 322] width 321 height 16
type input "*********"
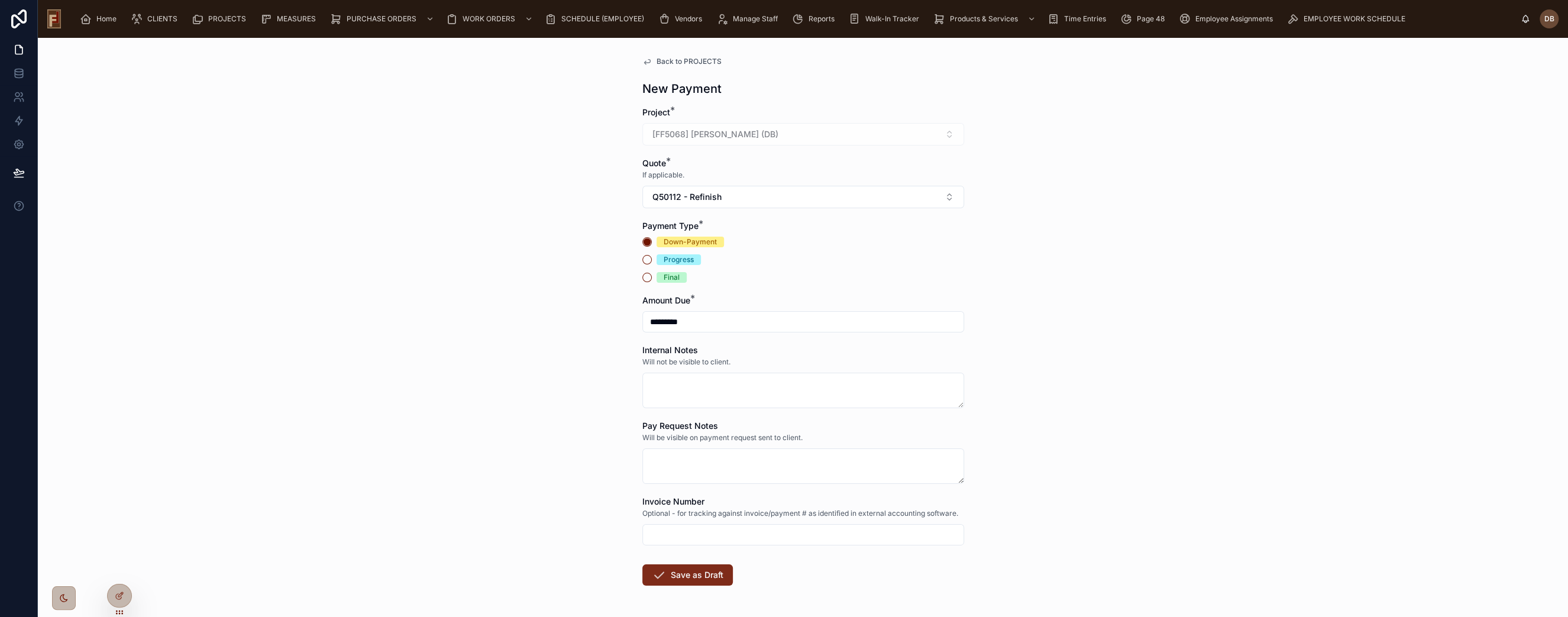
click at [702, 580] on button "Save as Draft" at bounding box center [687, 575] width 91 height 21
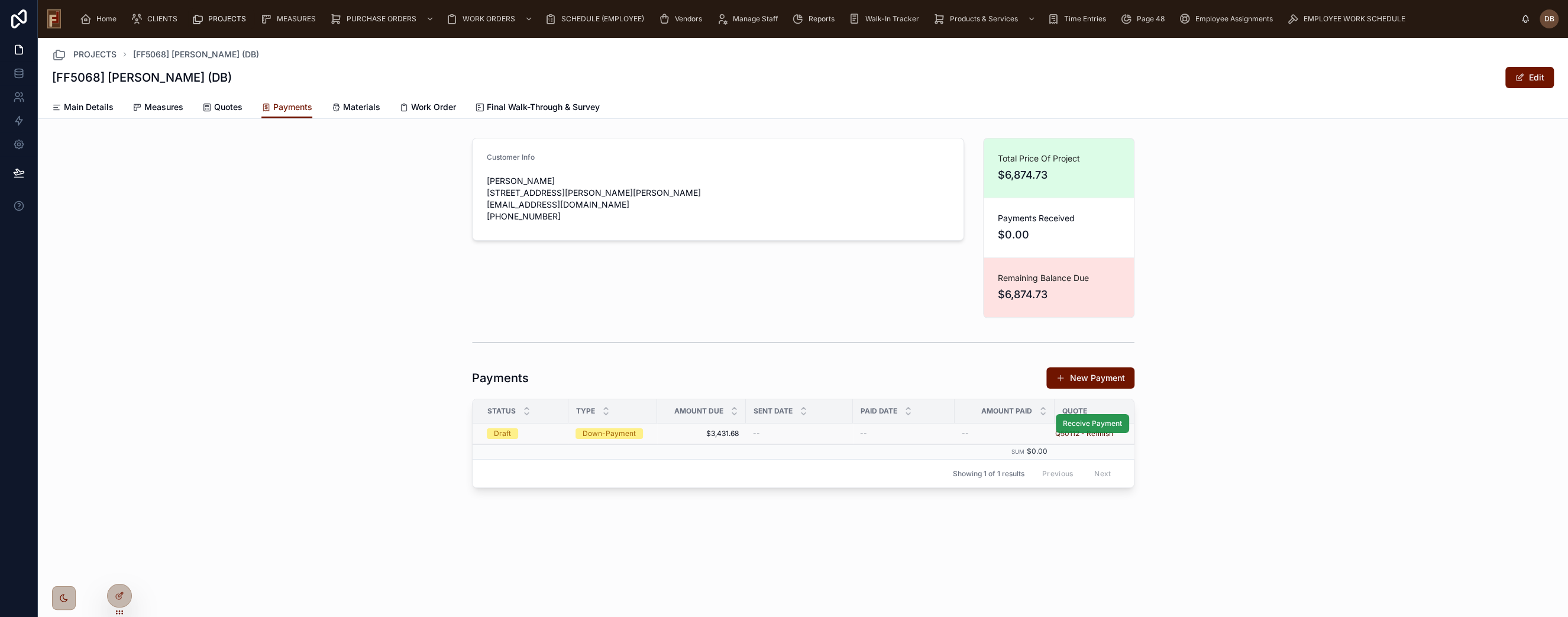
click at [1095, 422] on span "Receive Payment" at bounding box center [1092, 424] width 59 height 10
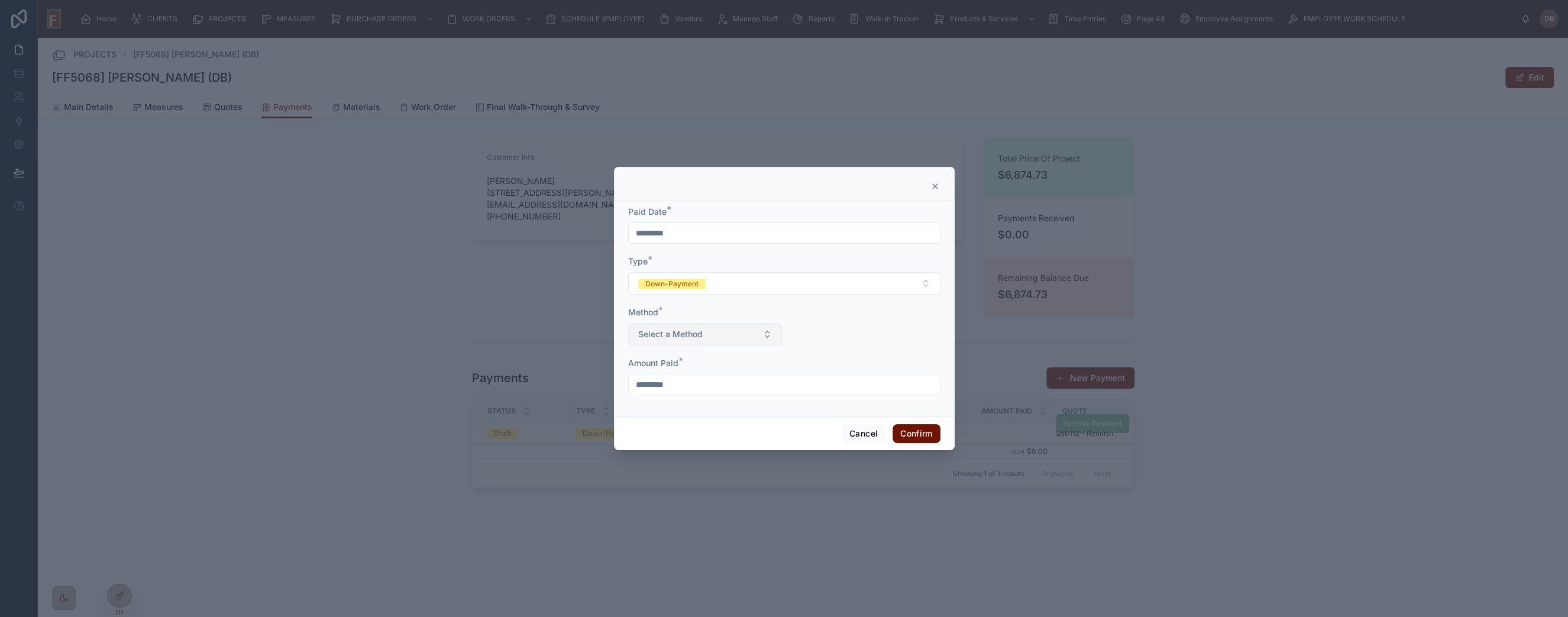
click at [716, 343] on button "Select a Method" at bounding box center [705, 334] width 154 height 23
click at [676, 438] on div "ACH" at bounding box center [704, 435] width 148 height 18
click at [670, 231] on input "*********" at bounding box center [784, 233] width 311 height 16
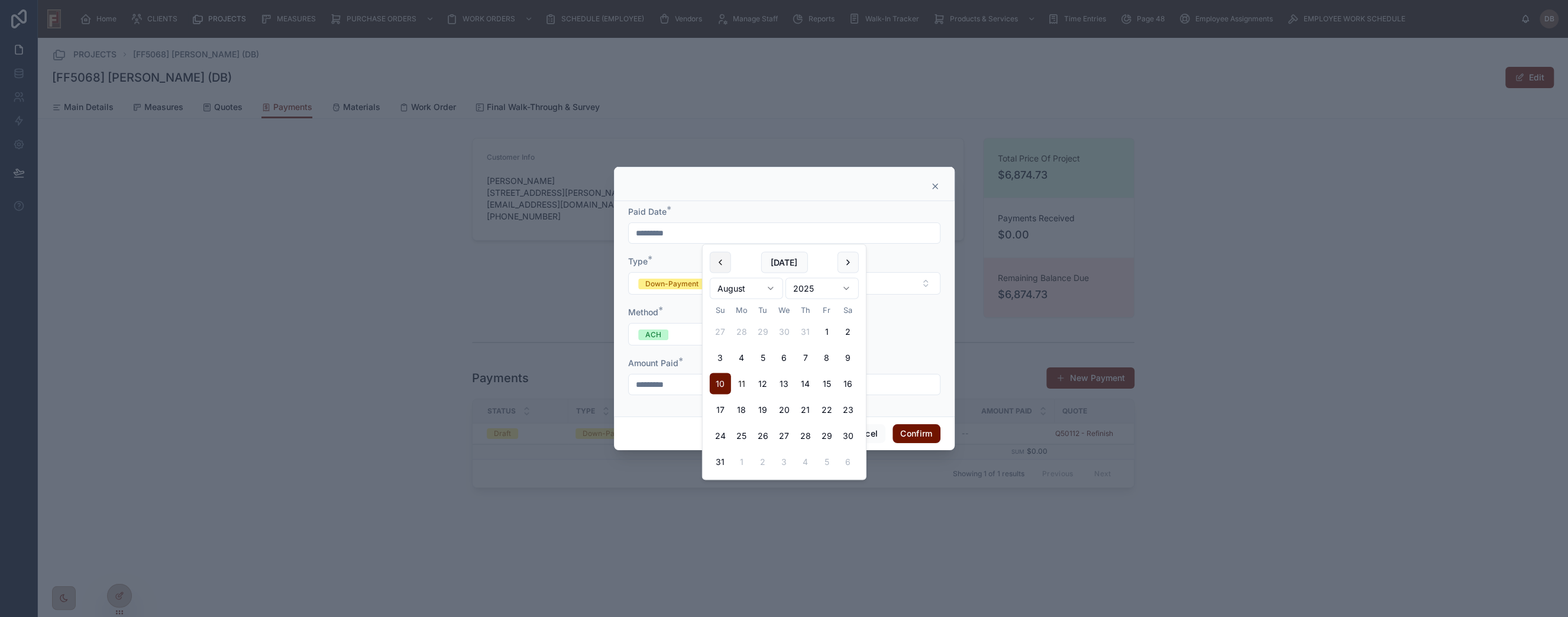
click at [719, 263] on button at bounding box center [720, 262] width 21 height 21
click at [782, 415] on button "23" at bounding box center [784, 410] width 21 height 21
type input "*********"
click at [918, 406] on form "Paid Date * ********* Type * Down-Payment Method * ACH Amount Paid * *********" at bounding box center [784, 306] width 312 height 201
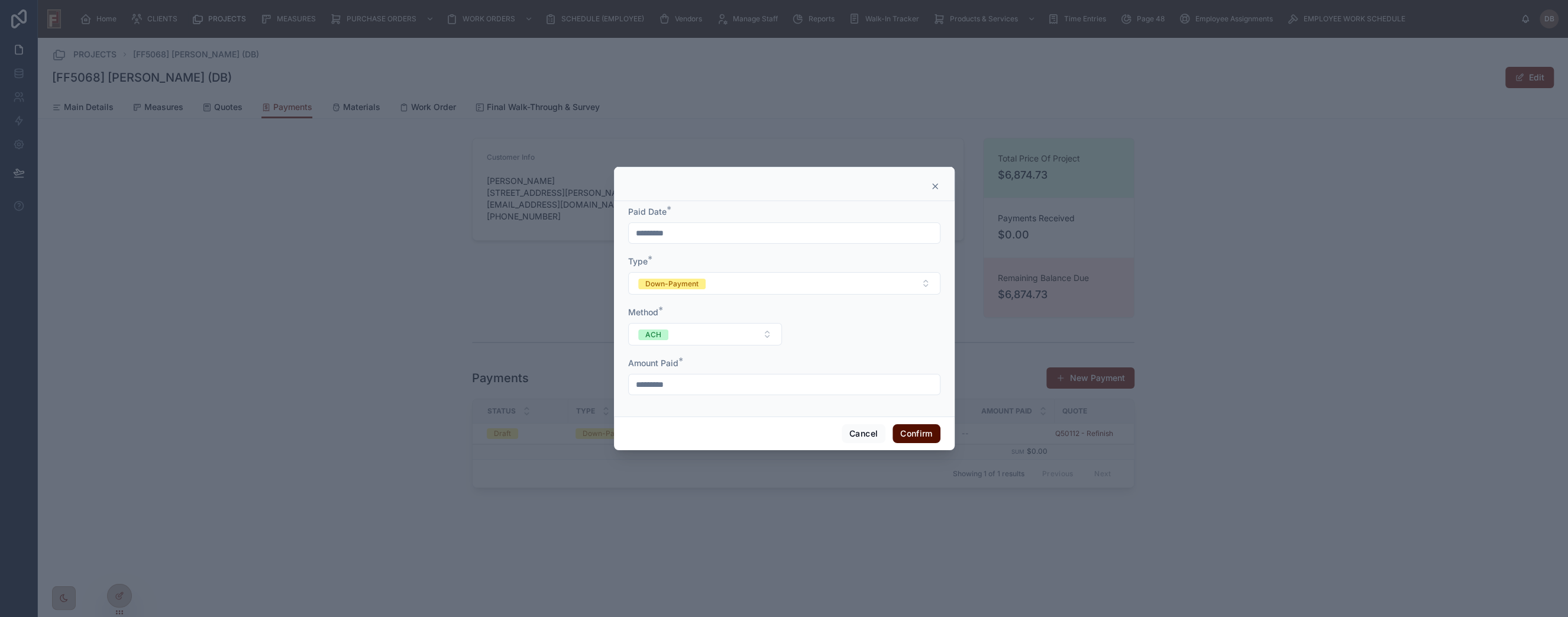
click at [920, 434] on button "Confirm" at bounding box center [916, 434] width 47 height 19
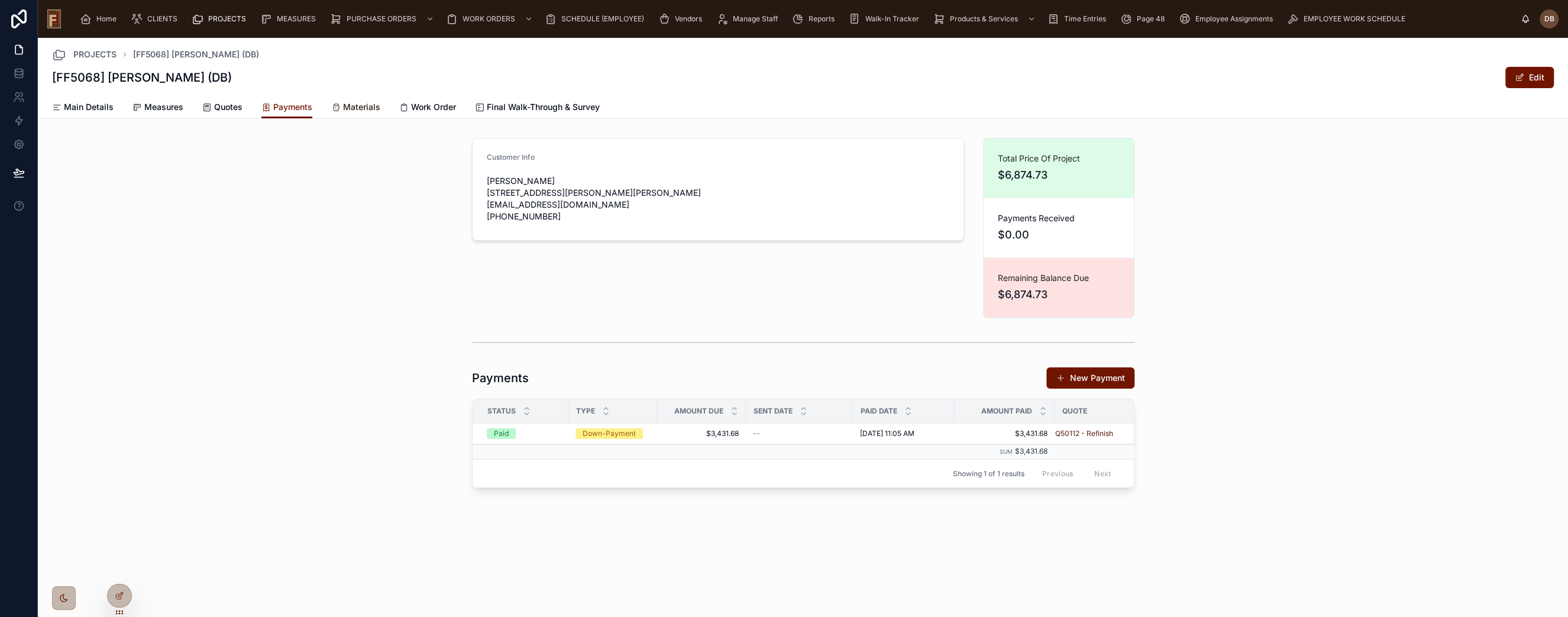
click at [363, 110] on span "Materials" at bounding box center [362, 107] width 37 height 12
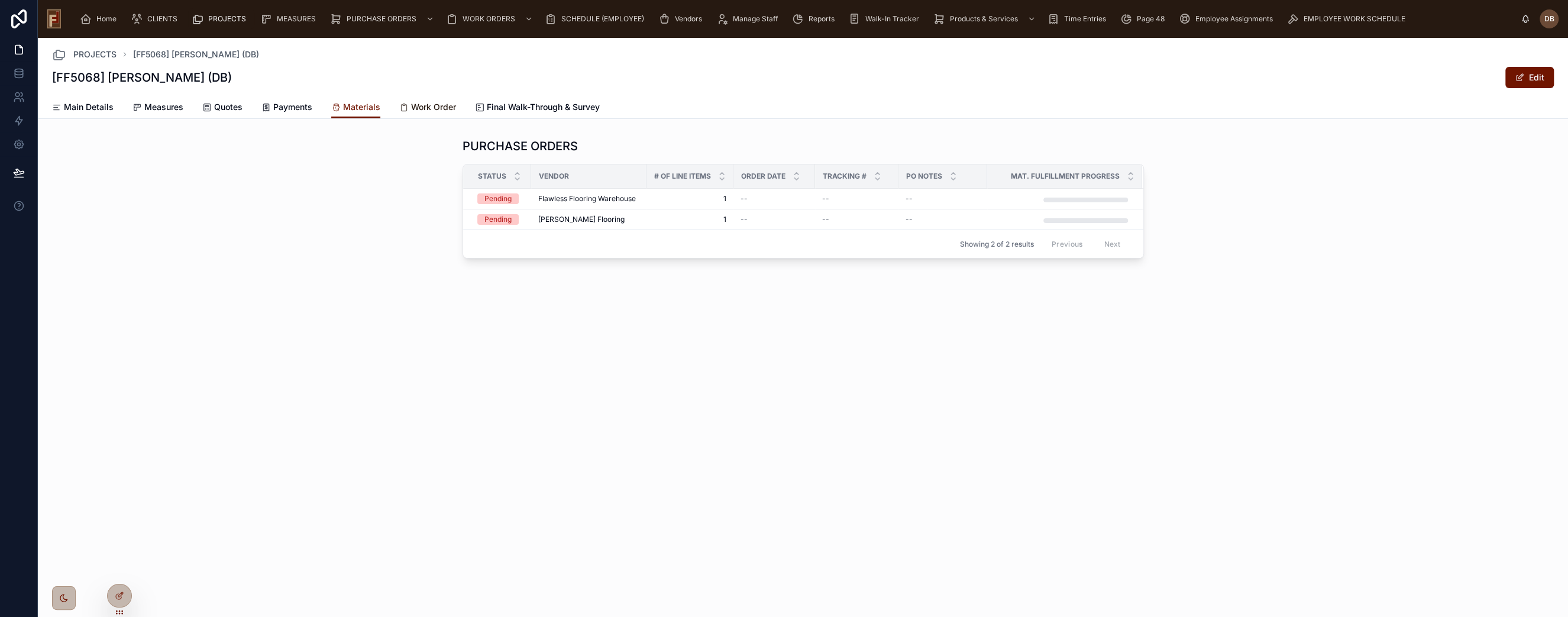
click at [423, 108] on span "Work Order" at bounding box center [433, 107] width 45 height 12
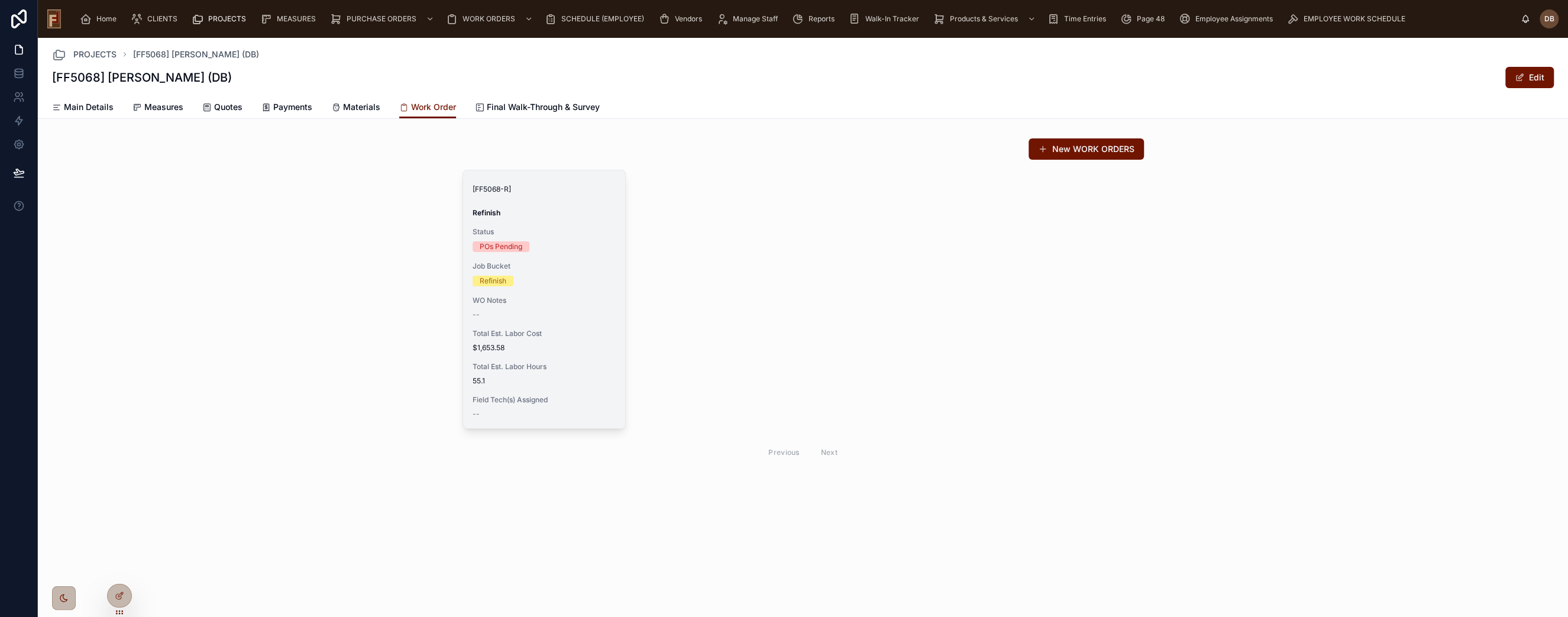
click at [533, 290] on div "[FF5068-R] Refinish Status POs Pending Job Bucket Refinish WO Notes -- Total Es…" at bounding box center [544, 300] width 162 height 258
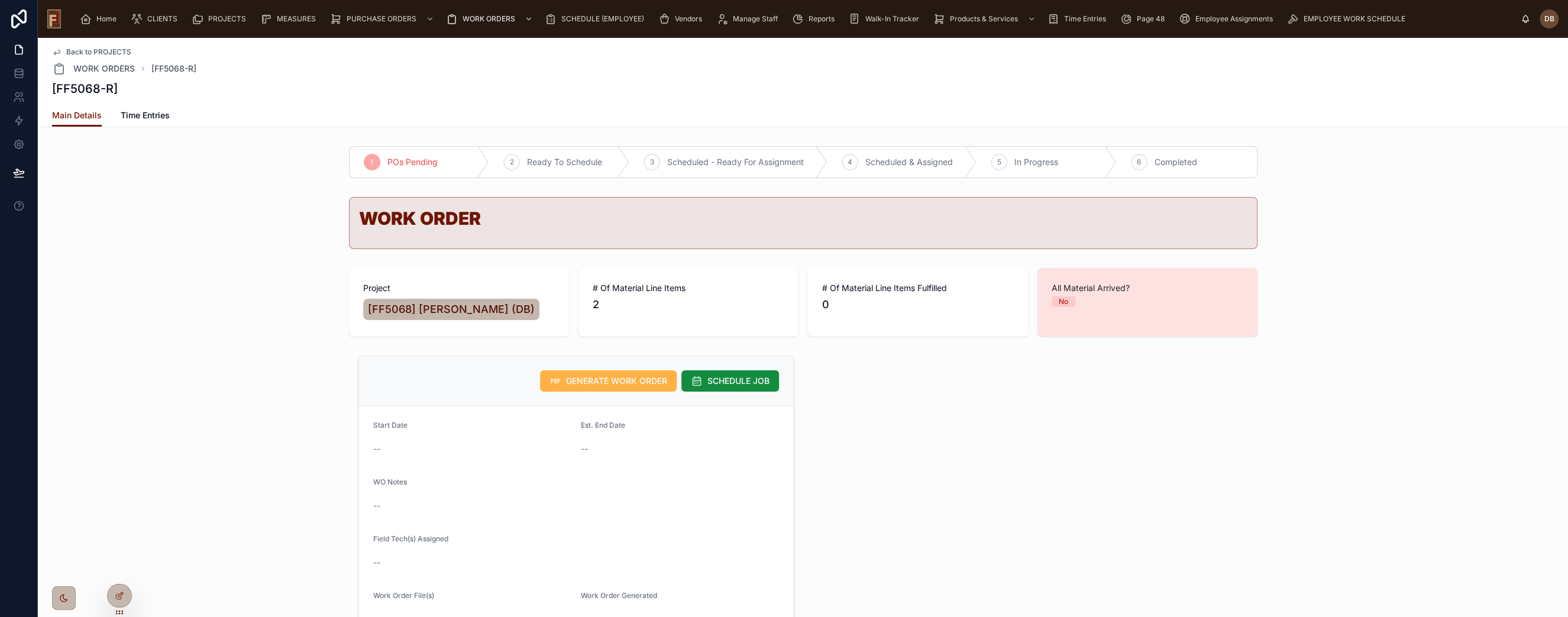
click at [607, 384] on span "GENERATE WORK ORDER" at bounding box center [617, 381] width 101 height 12
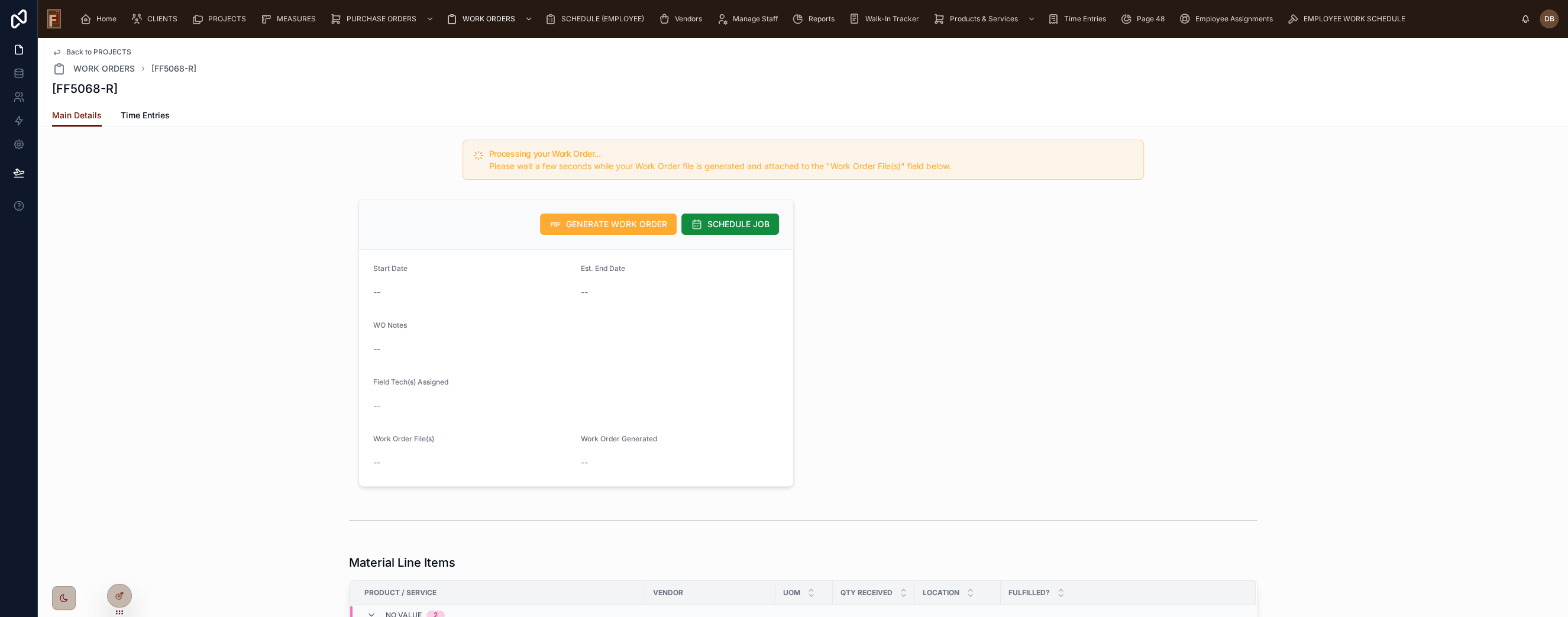
scroll to position [66, 0]
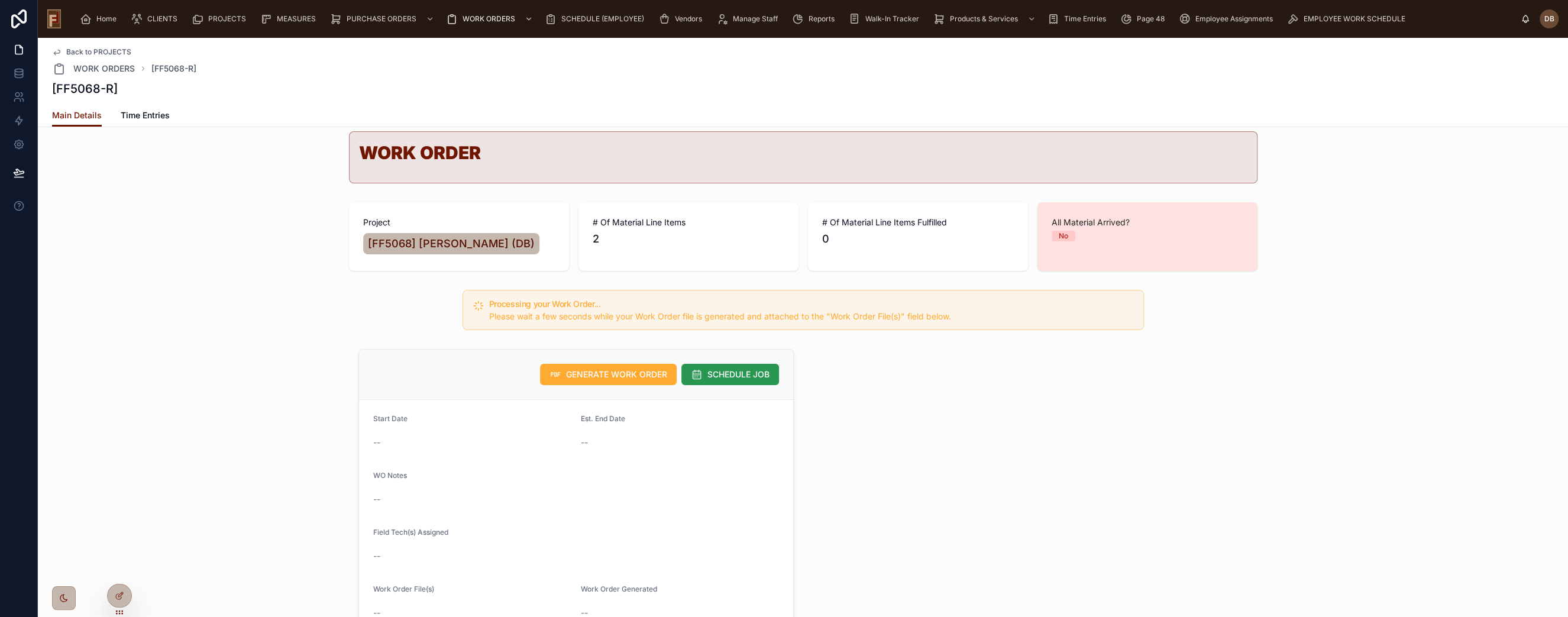
click at [727, 370] on span "SCHEDULE JOB" at bounding box center [738, 374] width 62 height 12
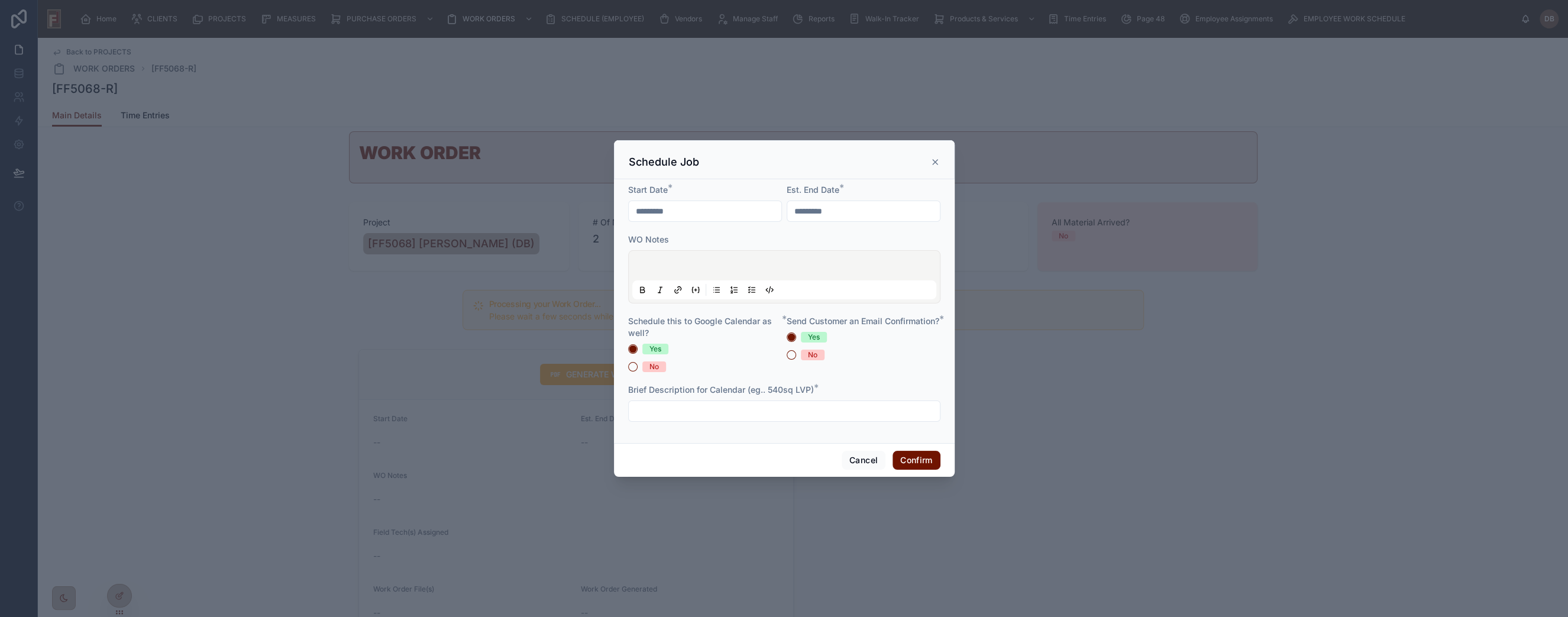
click at [705, 217] on input "*********" at bounding box center [705, 211] width 153 height 16
click at [866, 460] on button "Cancel" at bounding box center [864, 460] width 44 height 19
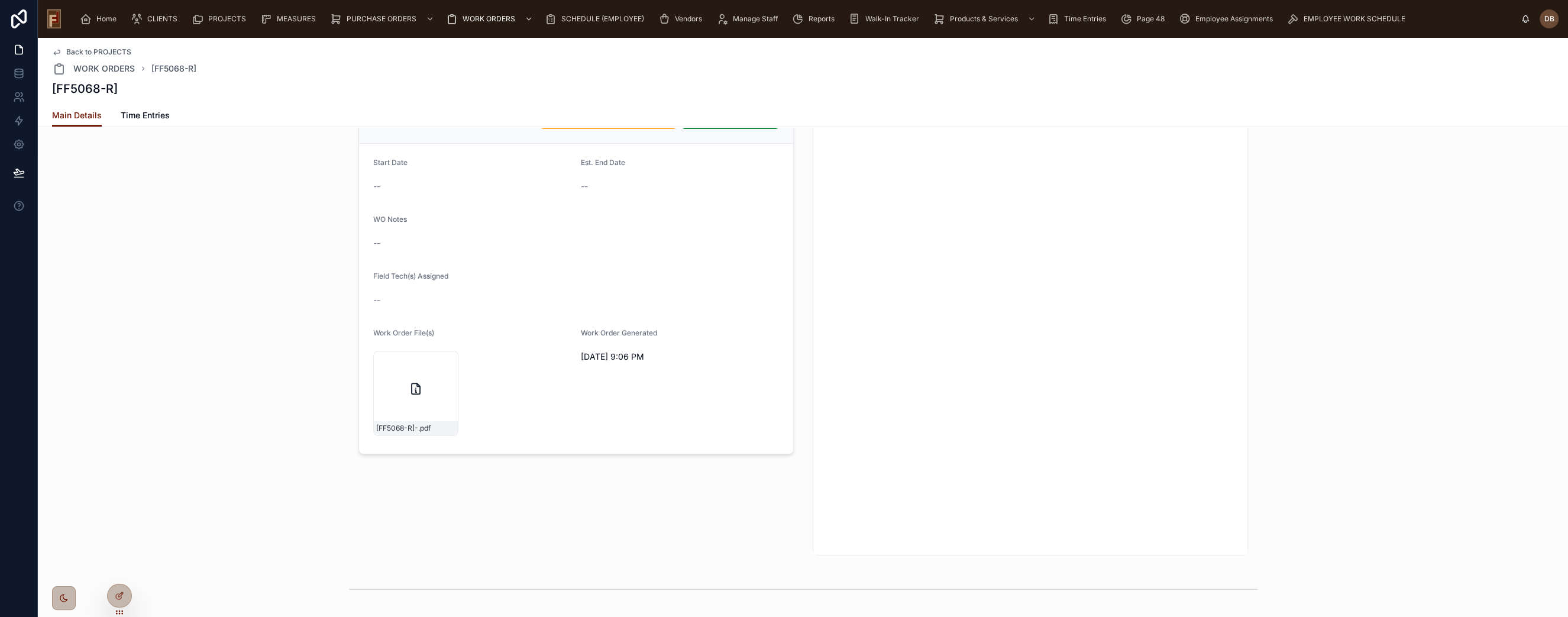
scroll to position [0, 0]
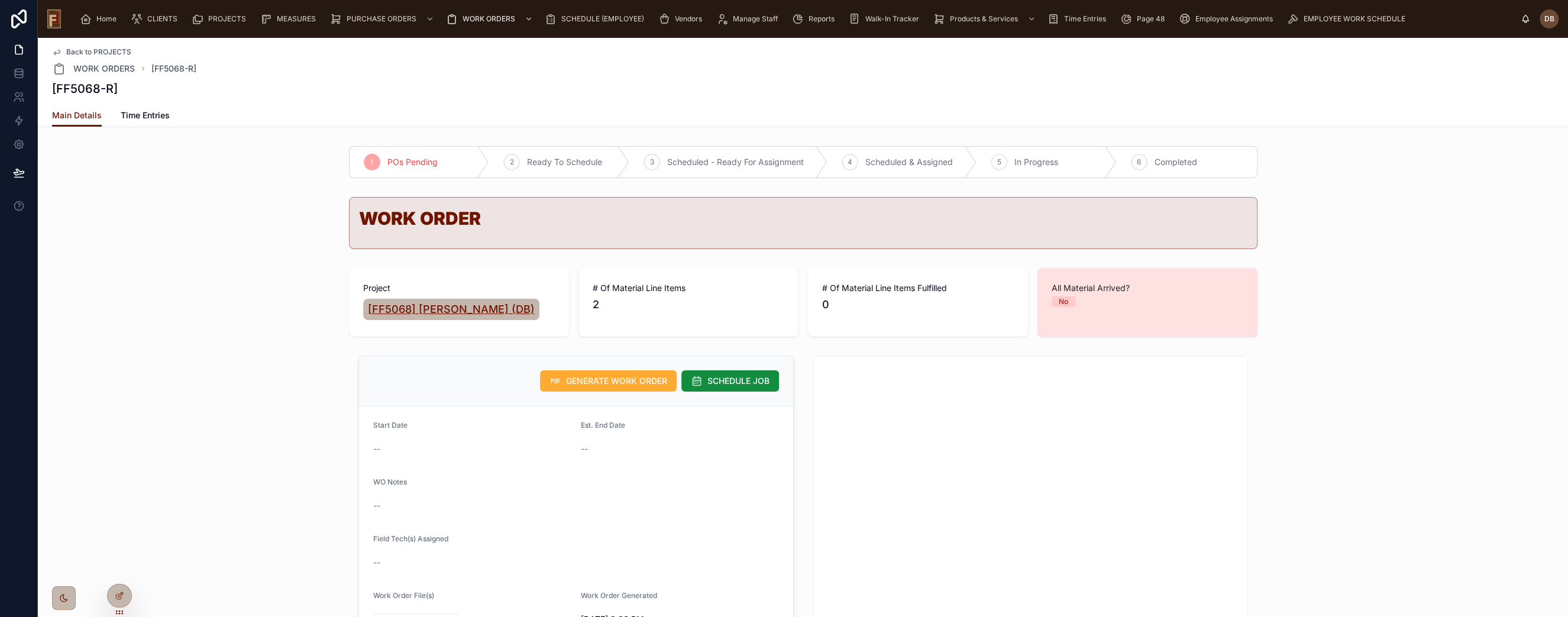
click at [444, 310] on span "[FF5068] [PERSON_NAME] (DB)" at bounding box center [451, 309] width 167 height 16
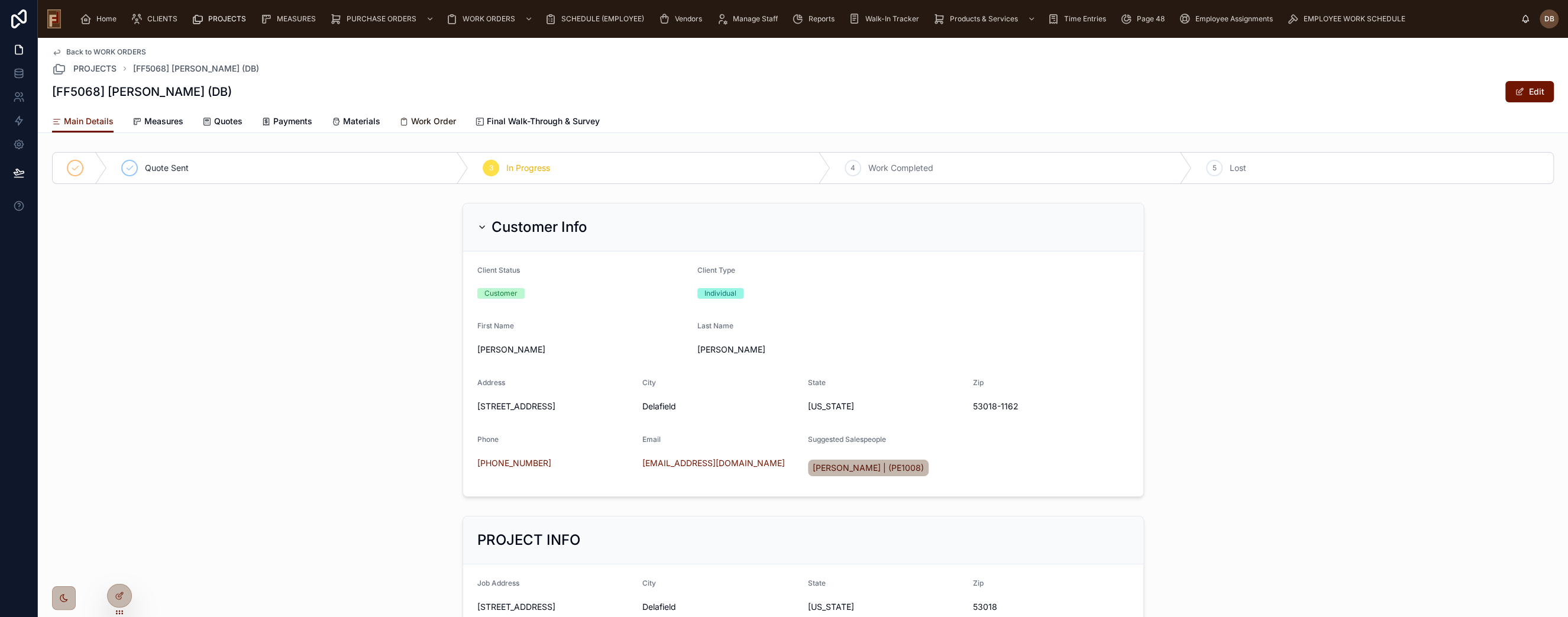
click at [436, 116] on span "Work Order" at bounding box center [433, 121] width 45 height 12
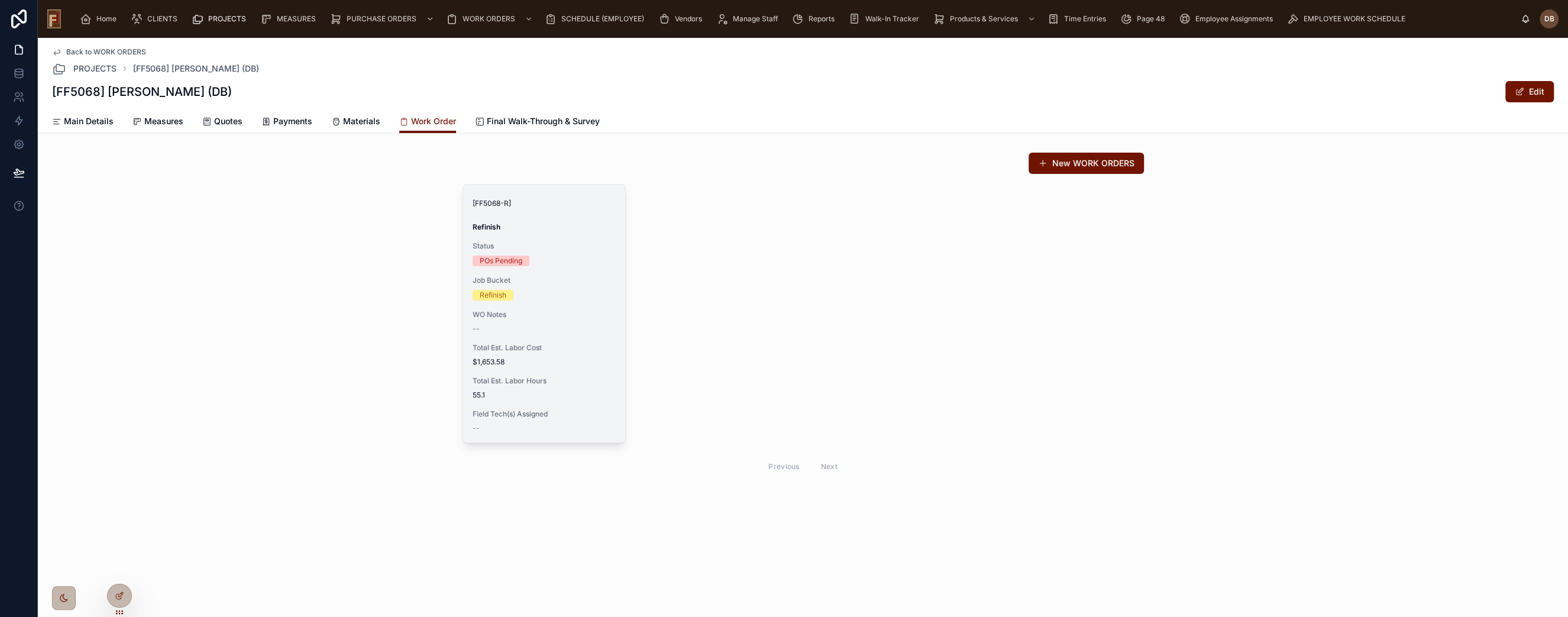
click at [564, 257] on div "POs Pending" at bounding box center [544, 261] width 143 height 10
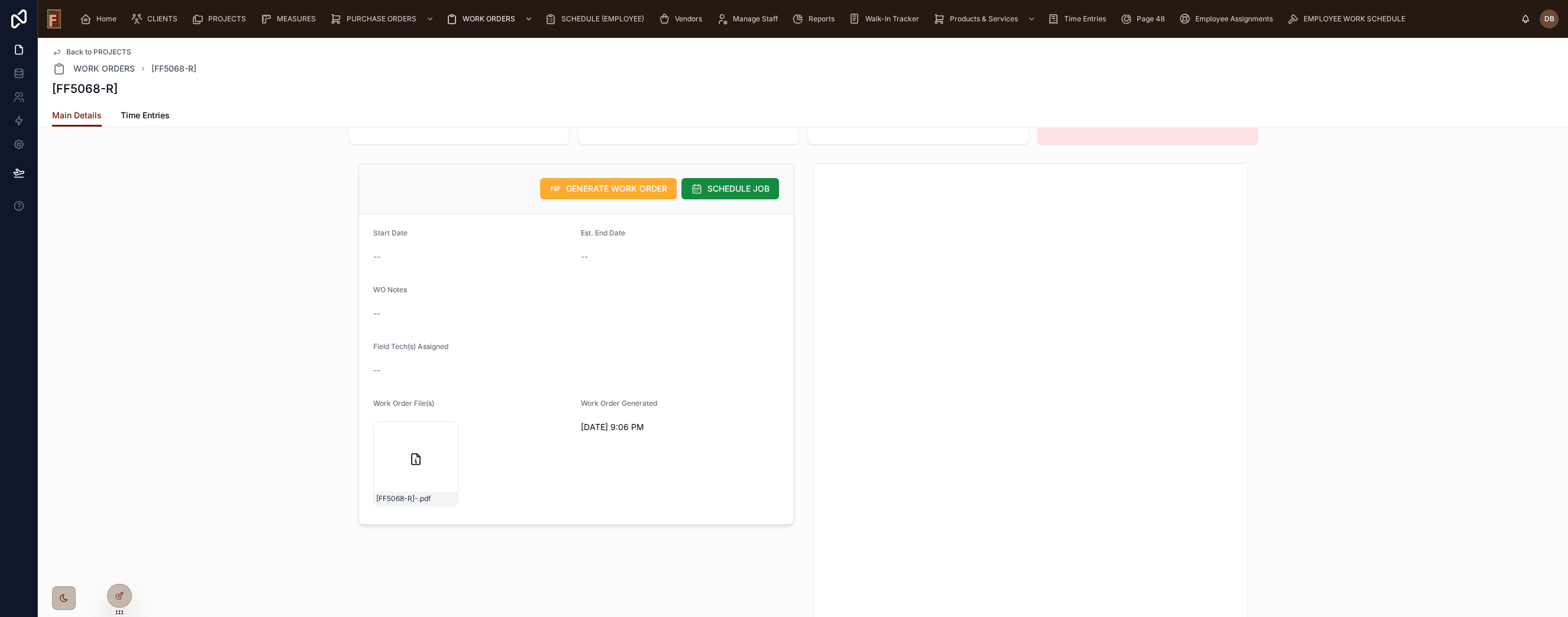
scroll to position [197, 0]
click at [741, 178] on span "SCHEDULE JOB" at bounding box center [738, 183] width 62 height 12
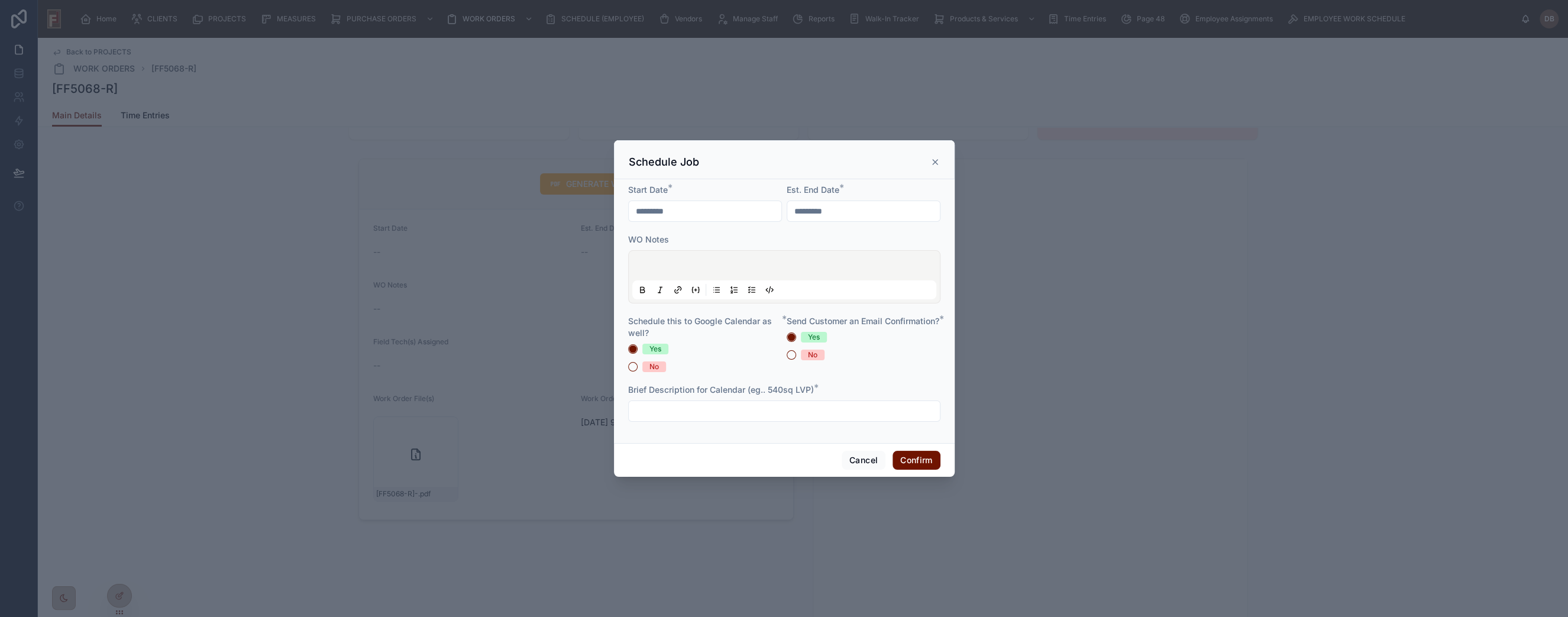
click at [672, 217] on input "*********" at bounding box center [705, 211] width 153 height 16
click at [662, 362] on button "11" at bounding box center [662, 361] width 21 height 21
type input "*********"
click at [844, 208] on input "*********" at bounding box center [863, 211] width 153 height 16
click at [865, 360] on button "13" at bounding box center [863, 361] width 21 height 21
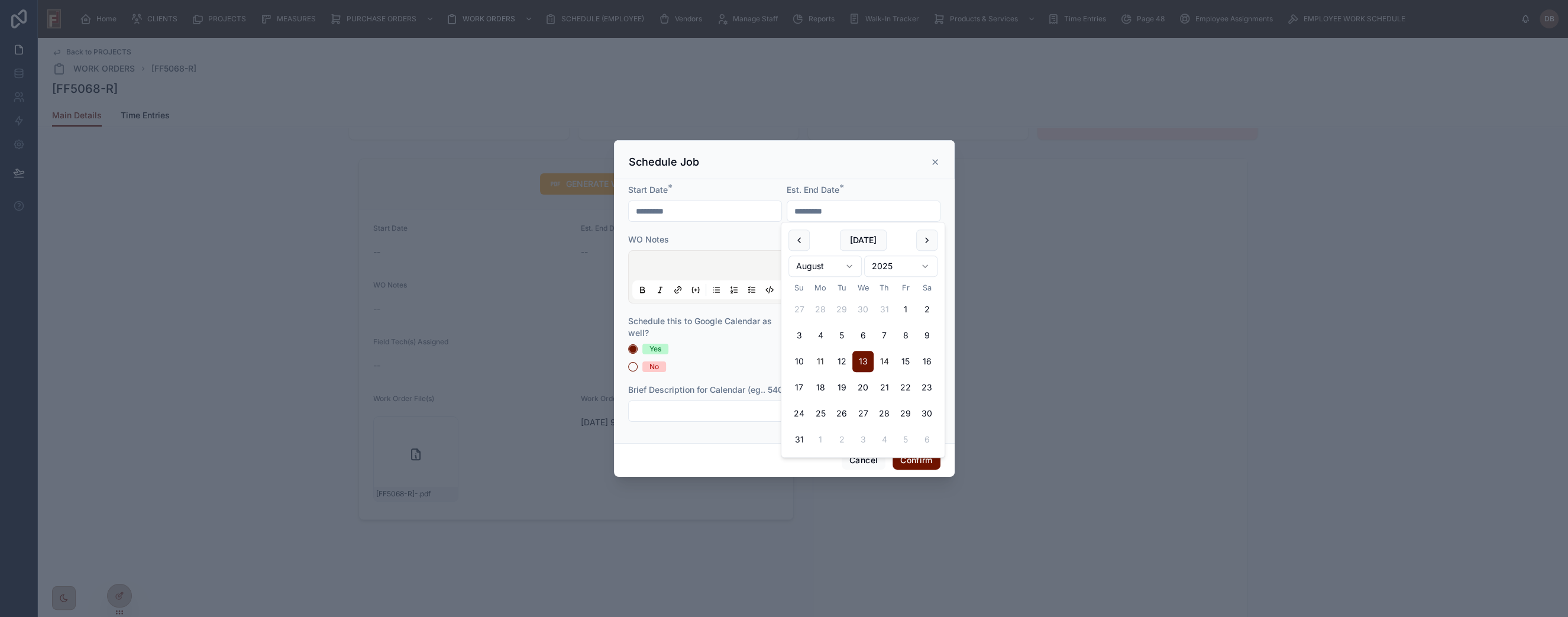
click at [882, 359] on button "14" at bounding box center [884, 361] width 21 height 21
type input "*********"
click at [707, 234] on div "WO Notes" at bounding box center [784, 239] width 312 height 12
click at [634, 368] on button "No" at bounding box center [633, 367] width 10 height 10
click at [791, 360] on button "No" at bounding box center [791, 355] width 10 height 10
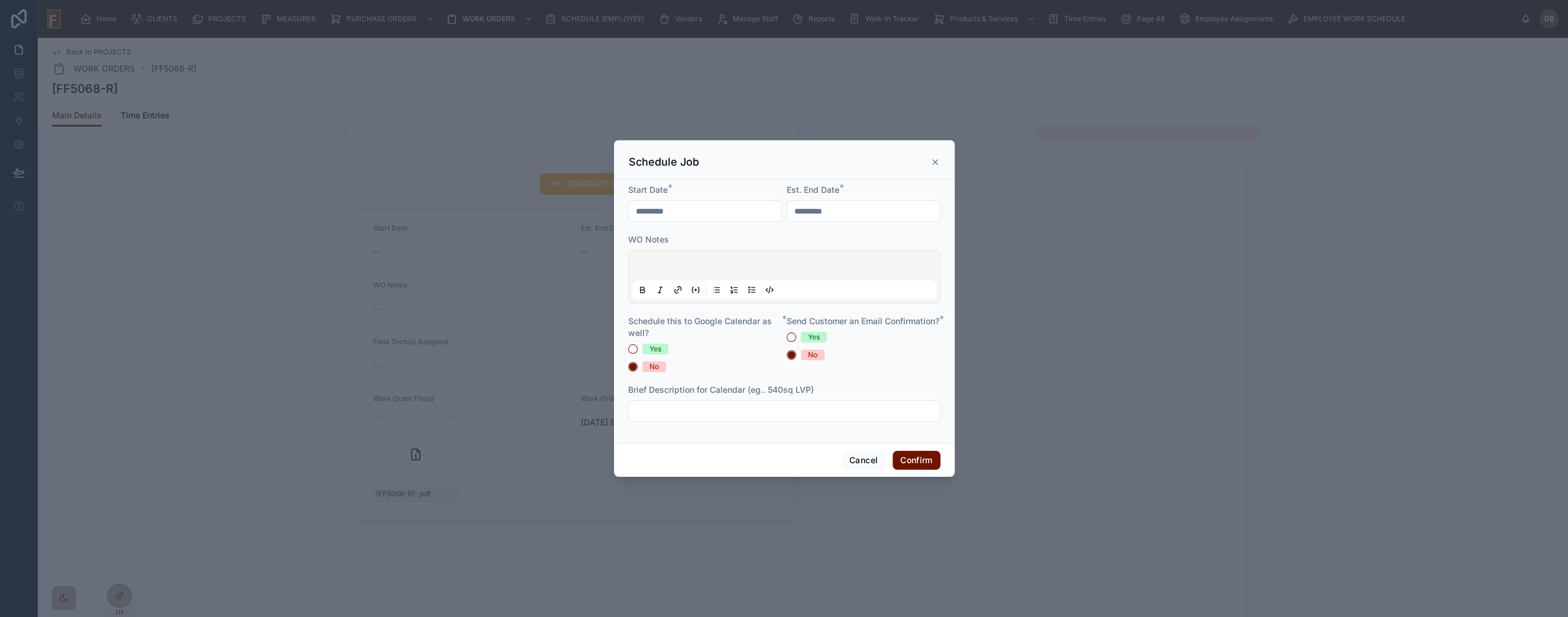
click at [794, 409] on input "text" at bounding box center [784, 411] width 311 height 16
type input "******"
click at [917, 464] on button "Confirm" at bounding box center [916, 460] width 47 height 19
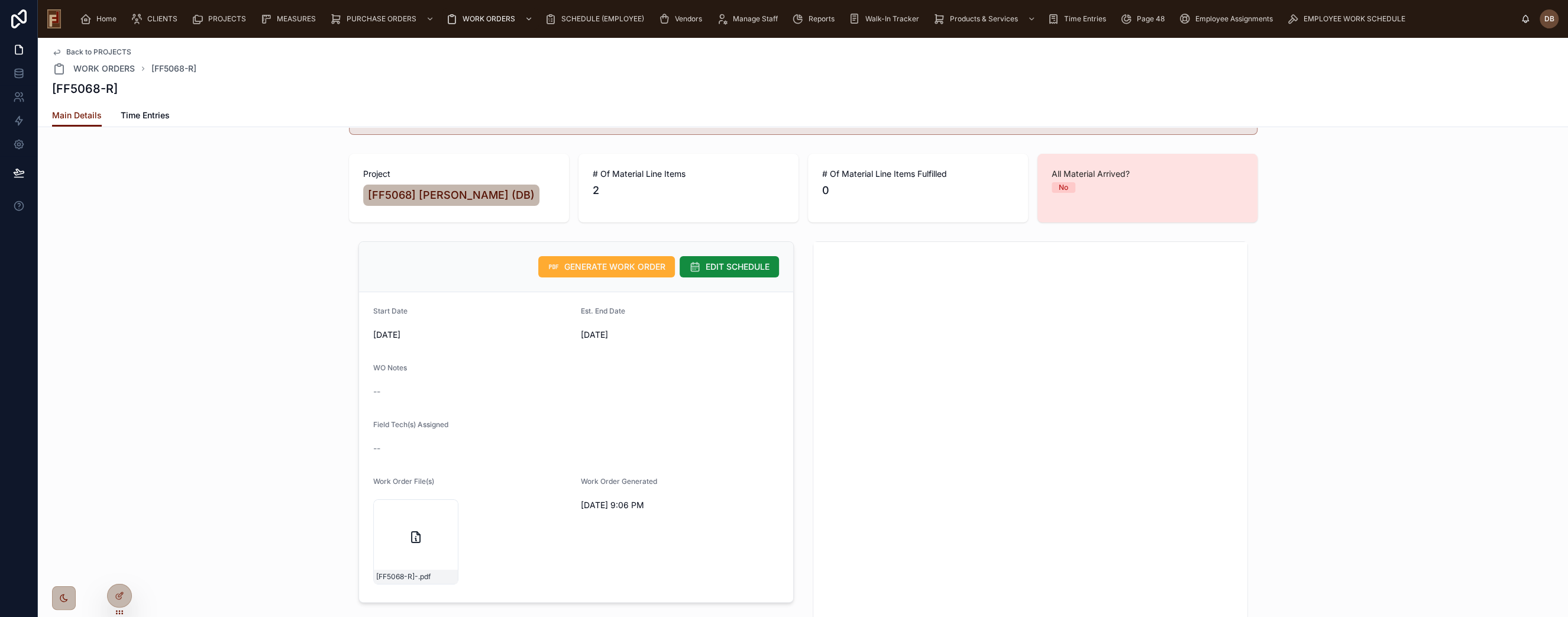
scroll to position [0, 0]
